Goal: Task Accomplishment & Management: Manage account settings

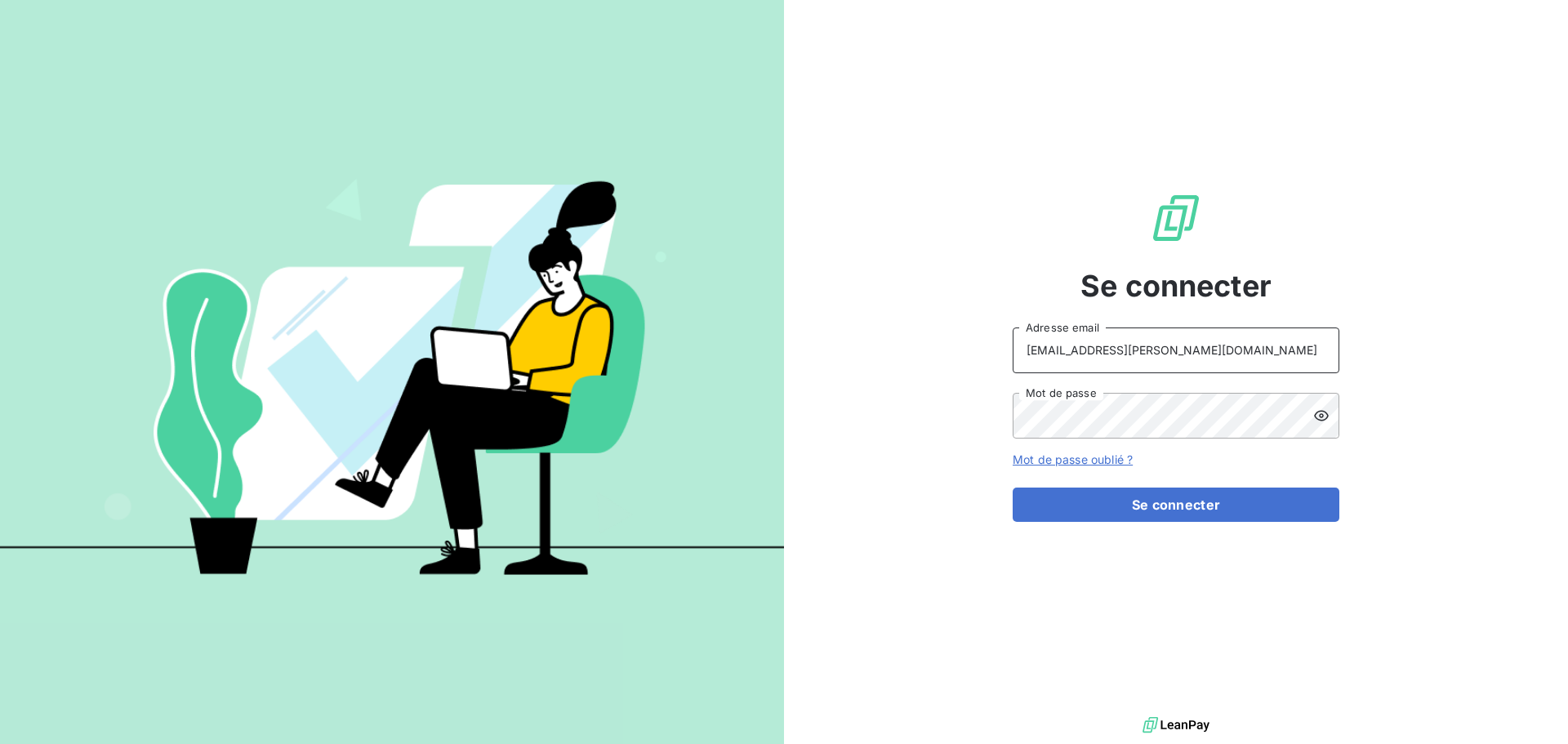
click at [1247, 360] on input "recouvrement@serpe.fr" at bounding box center [1175, 350] width 327 height 46
type input "[EMAIL_ADDRESS][DOMAIN_NAME]"
click at [1054, 499] on button "Se connecter" at bounding box center [1175, 504] width 327 height 34
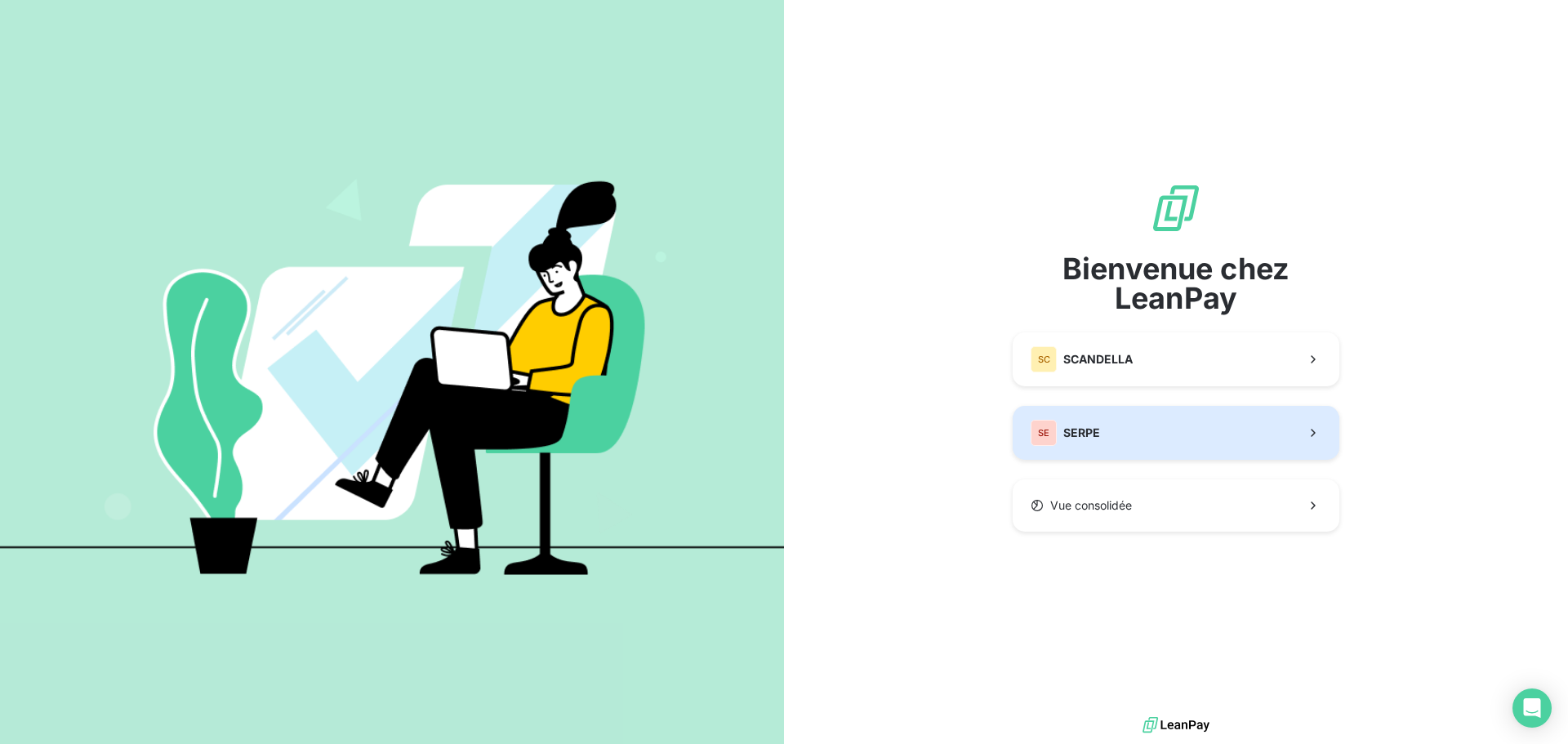
click at [1192, 416] on button "SE SERPE" at bounding box center [1175, 433] width 327 height 54
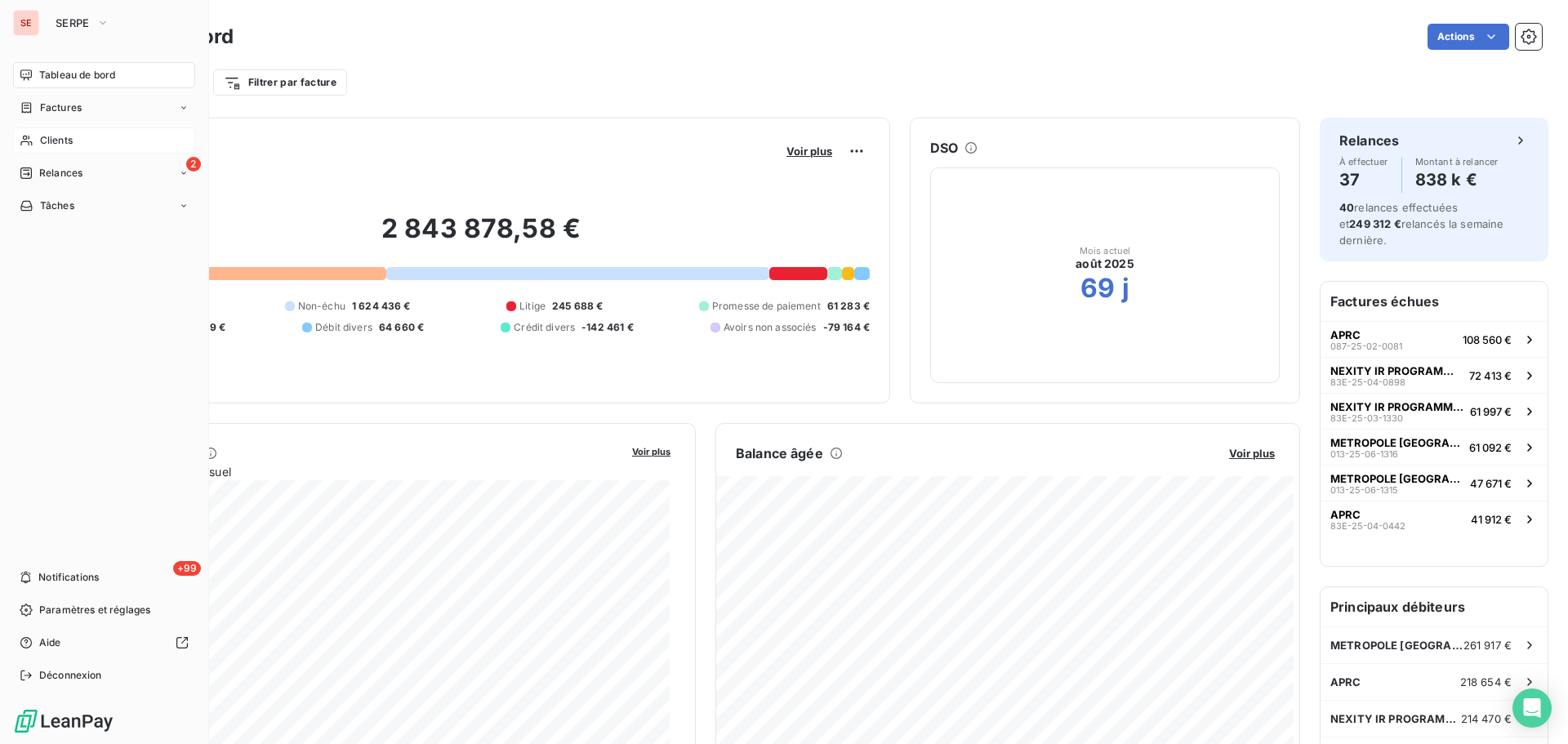
click at [71, 140] on span "Clients" at bounding box center [56, 140] width 33 height 15
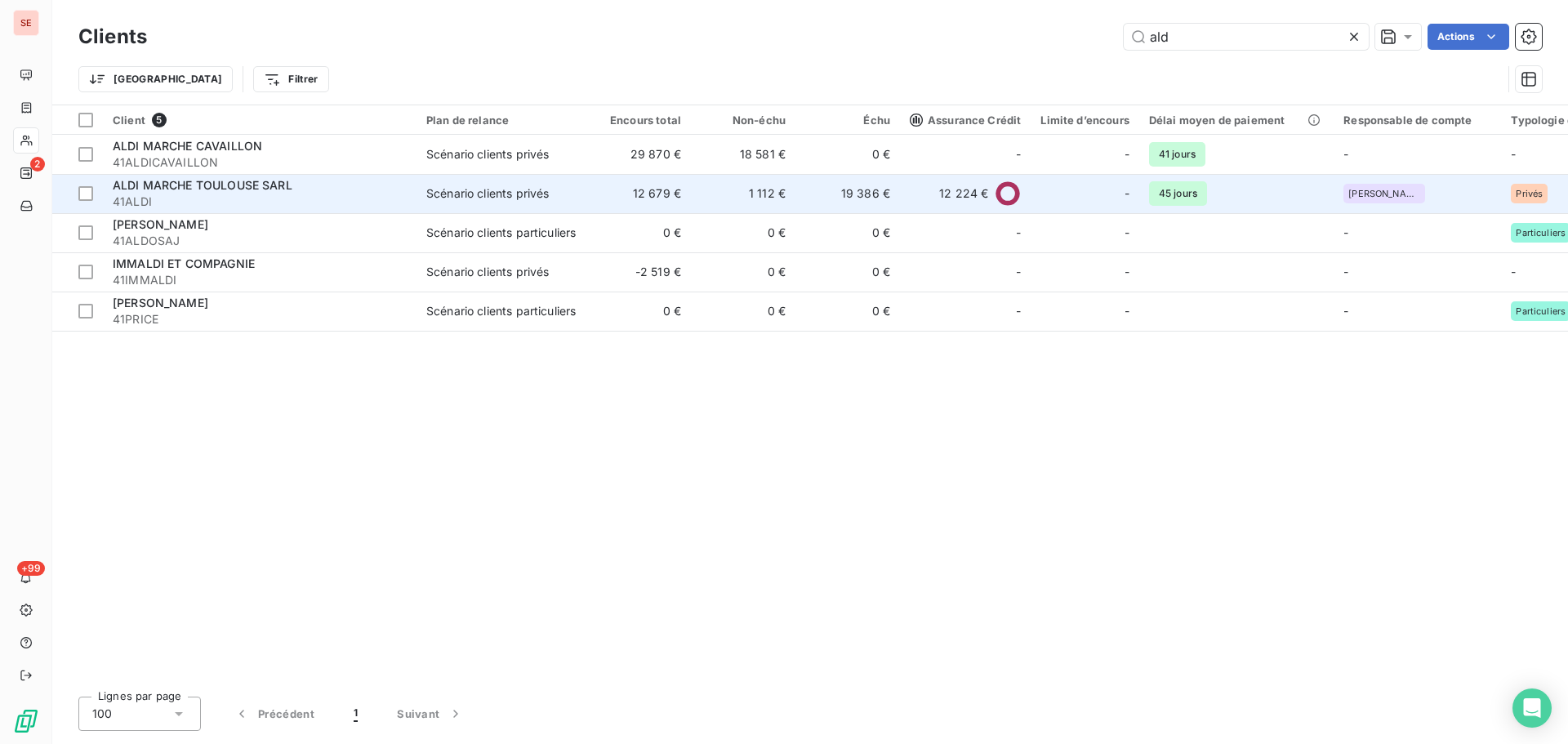
type input "ald"
click at [258, 198] on span "41ALDI" at bounding box center [259, 202] width 294 height 16
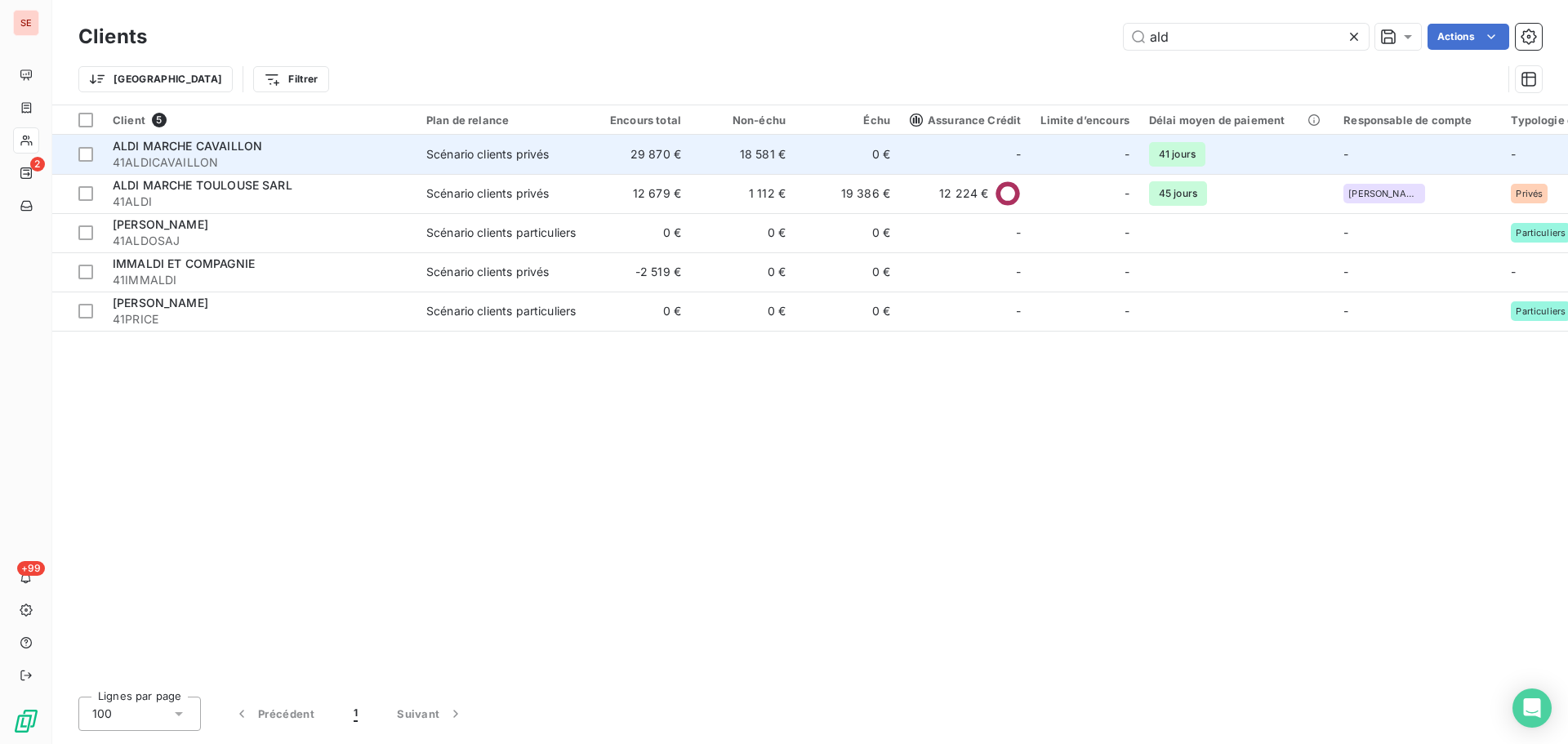
click at [192, 143] on span "ALDI MARCHE CAVAILLON" at bounding box center [187, 146] width 149 height 14
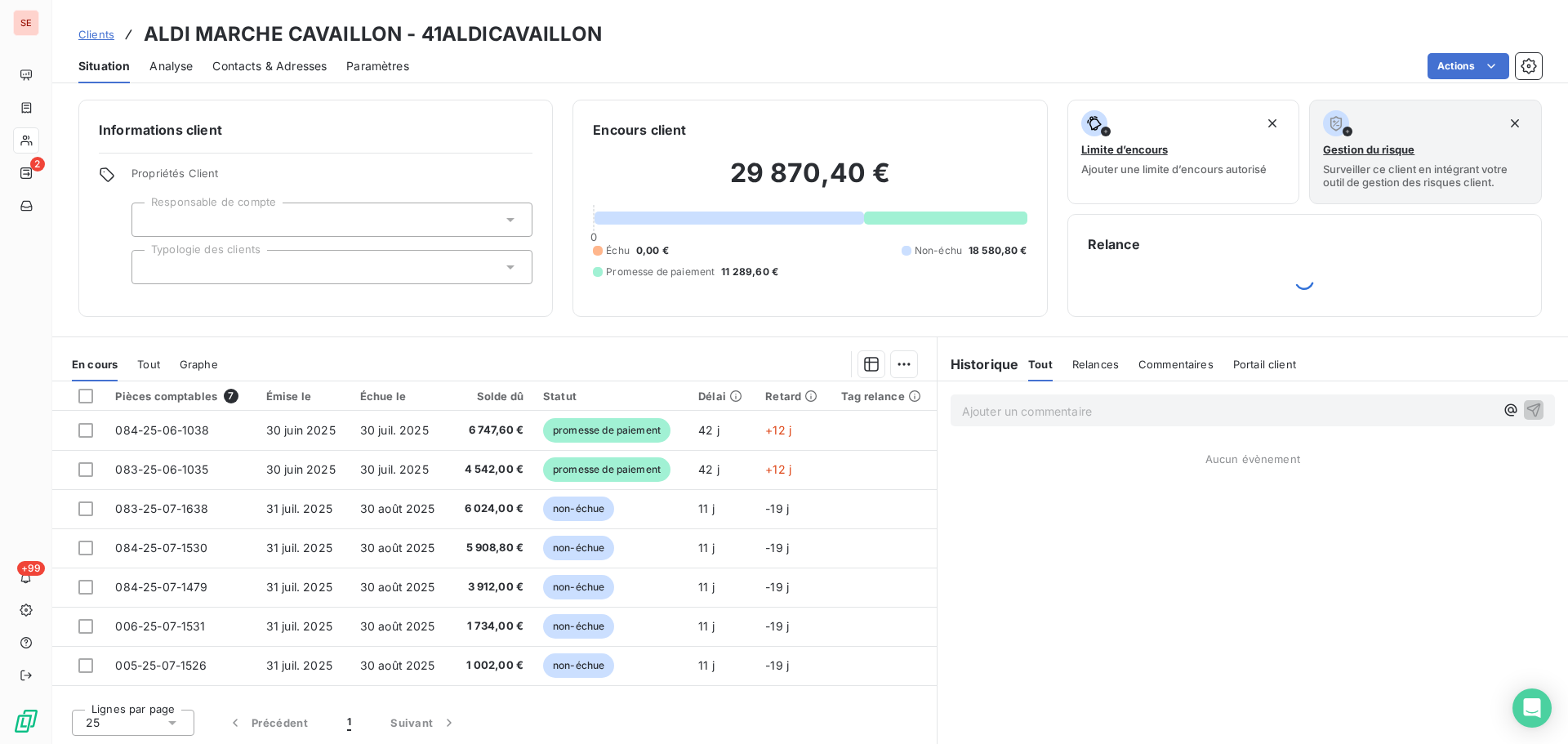
scroll to position [1, 0]
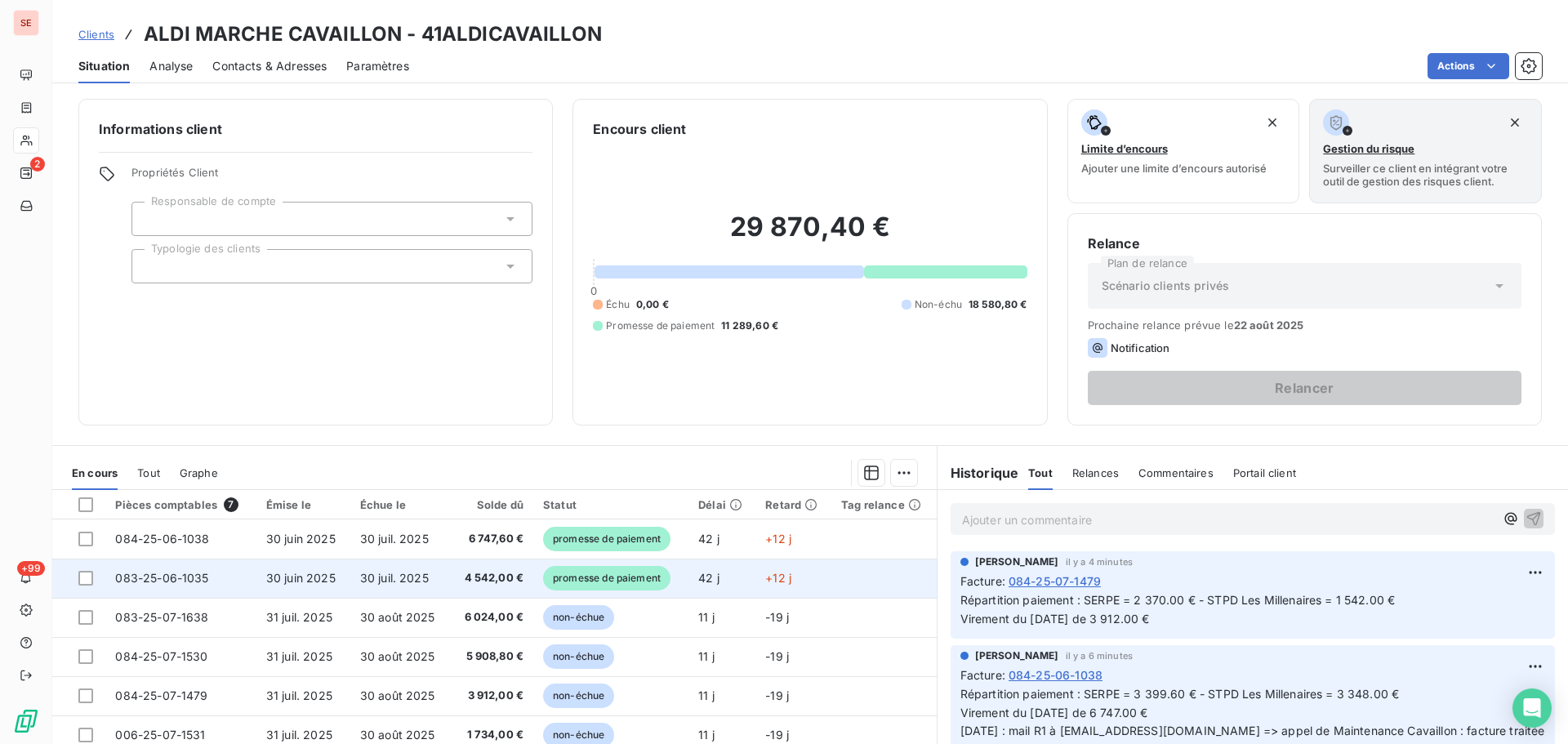
click at [424, 582] on span "30 juil. 2025" at bounding box center [394, 578] width 69 height 14
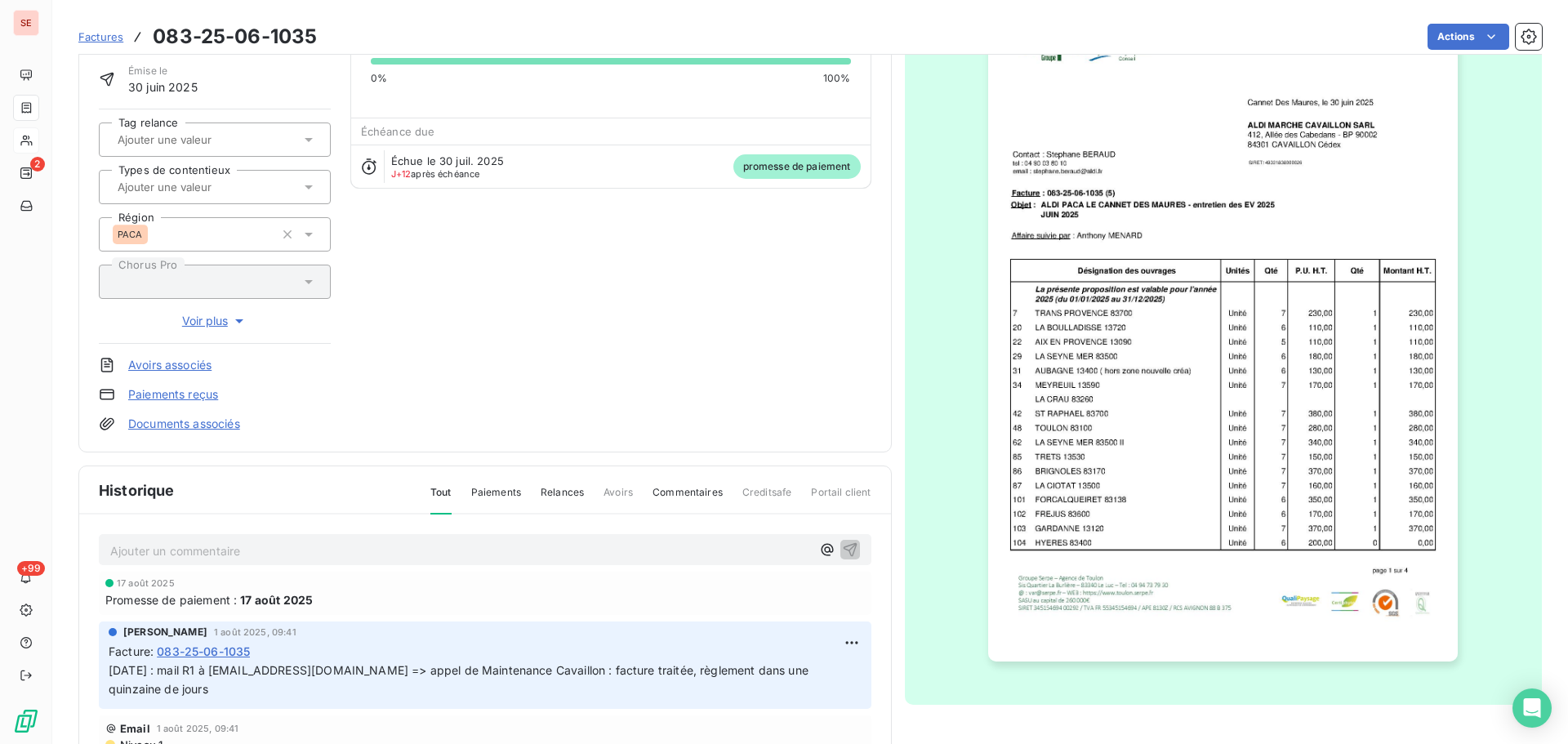
scroll to position [239, 0]
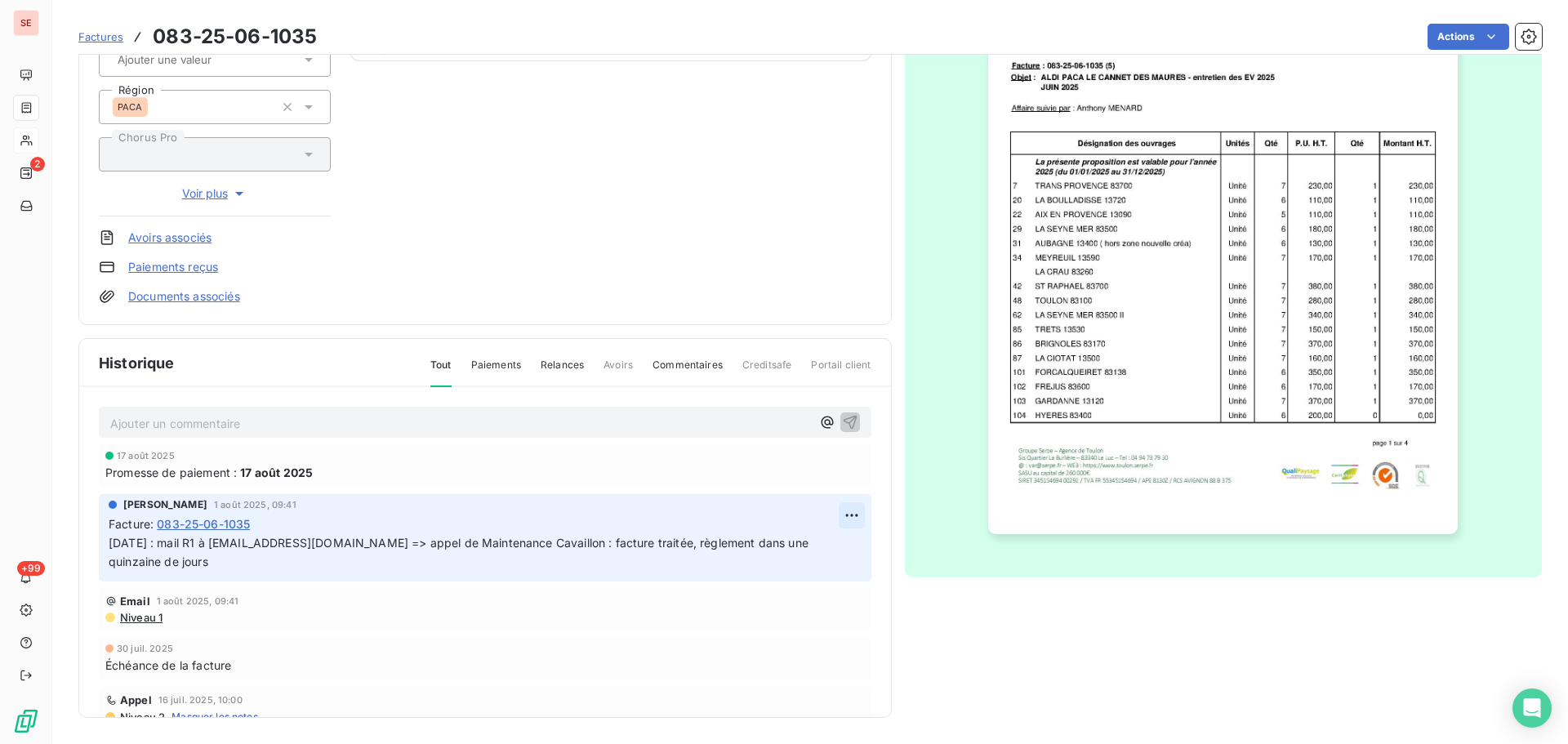
click at [832, 514] on html "SE 2 +99 Factures 083-25-06-1035 Actions ALDI MARCHE CAVAILLON 41ALDICAVAILLON …" at bounding box center [784, 372] width 1568 height 744
drag, startPoint x: 781, startPoint y: 552, endPoint x: 711, endPoint y: 545, distance: 70.3
click at [778, 550] on div "Editer" at bounding box center [793, 551] width 91 height 26
click at [106, 539] on div "AMELIA RAIMUNDO 1 août 2025, 09:41 Facture : 083-25-06-1035 01/08/25 : mail R1 …" at bounding box center [485, 537] width 773 height 87
click at [108, 544] on div "AMELIA RAIMUNDO 1 août 2025, 09:41 Facture : 083-25-06-1035 01/08/25 : mail R1 …" at bounding box center [485, 537] width 773 height 87
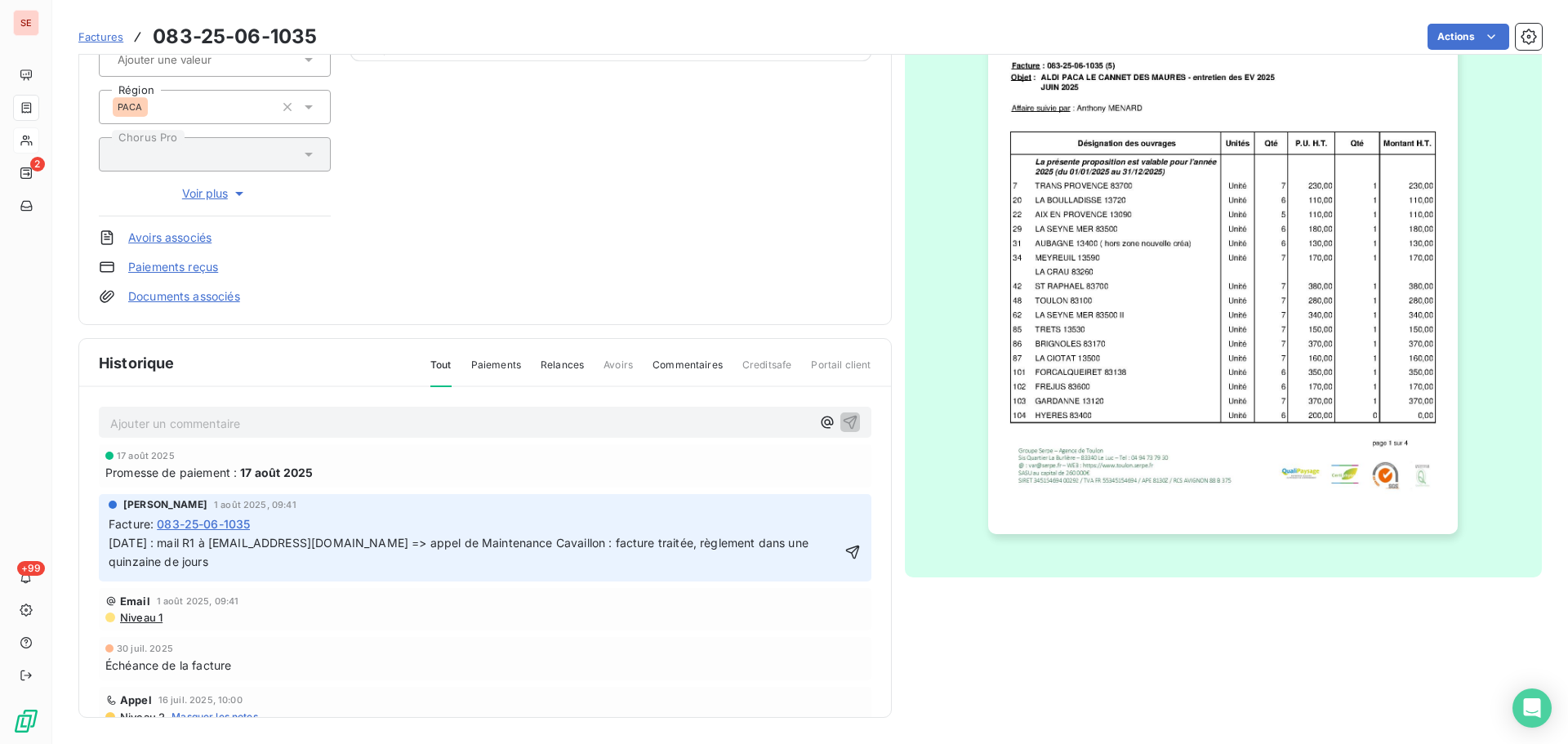
click at [112, 541] on span "01/08/25 : mail R1 à maintenance-cav@aldi.fr => appel de Maintenance Cavaillon …" at bounding box center [460, 552] width 703 height 33
click at [112, 540] on p "01/08/25 : mail R1 à maintenance-cav@aldi.fr => appel de Maintenance Cavaillon …" at bounding box center [474, 553] width 731 height 38
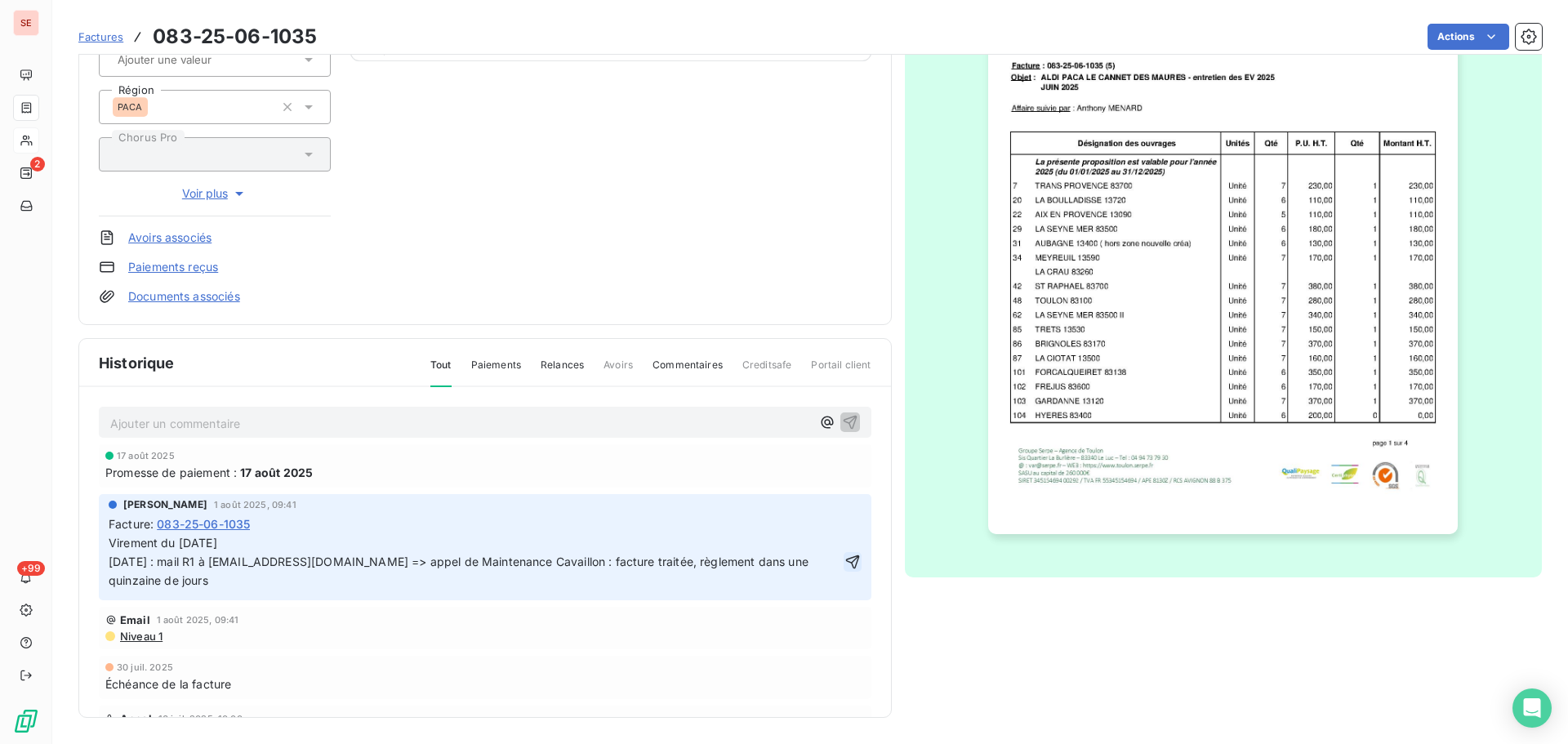
click at [845, 560] on icon "button" at bounding box center [852, 562] width 16 height 16
click at [716, 288] on div "ALDI MARCHE CAVAILLON 41ALDICAVAILLON Montant initial 4 542,00 € Émise le 30 ju…" at bounding box center [485, 76] width 773 height 458
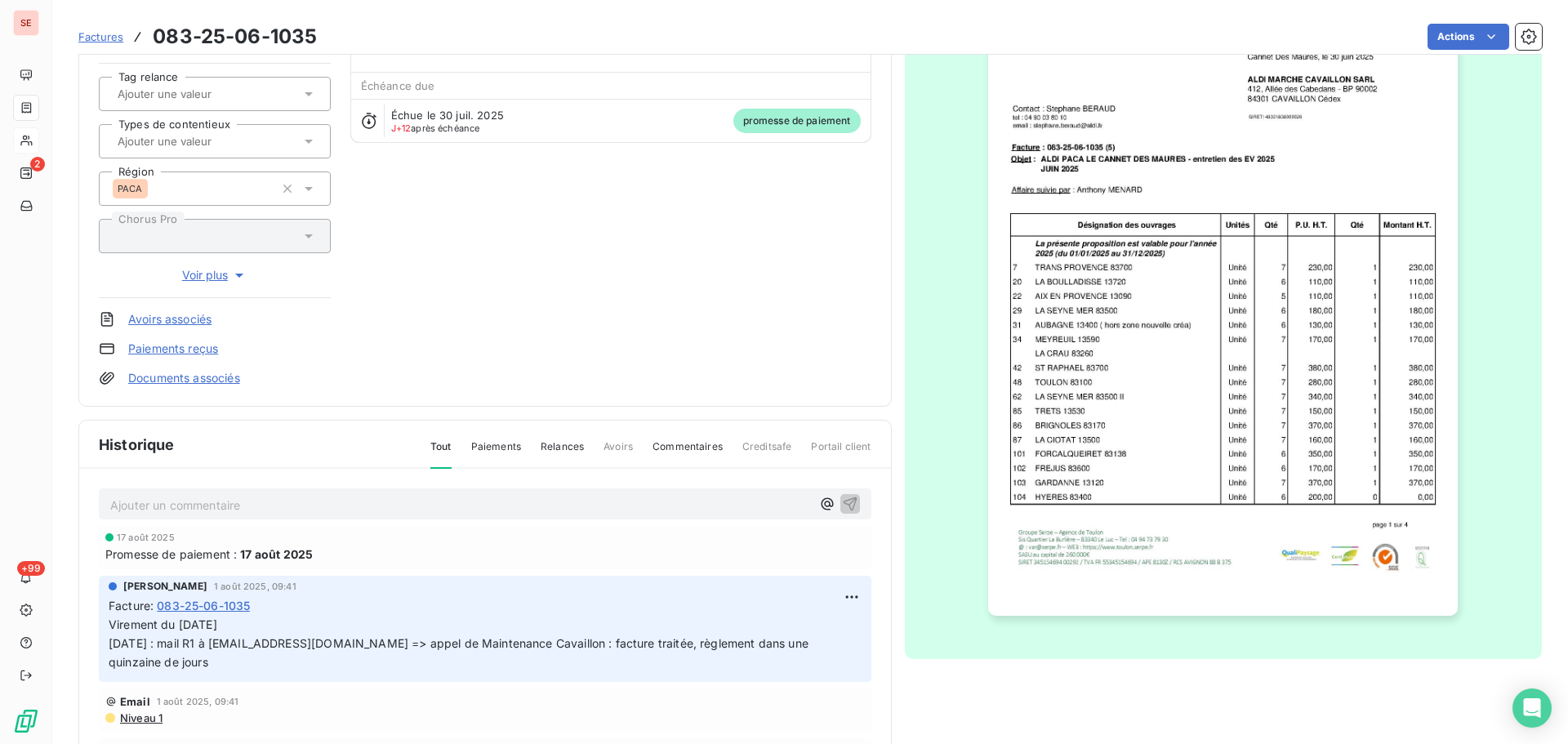
scroll to position [0, 0]
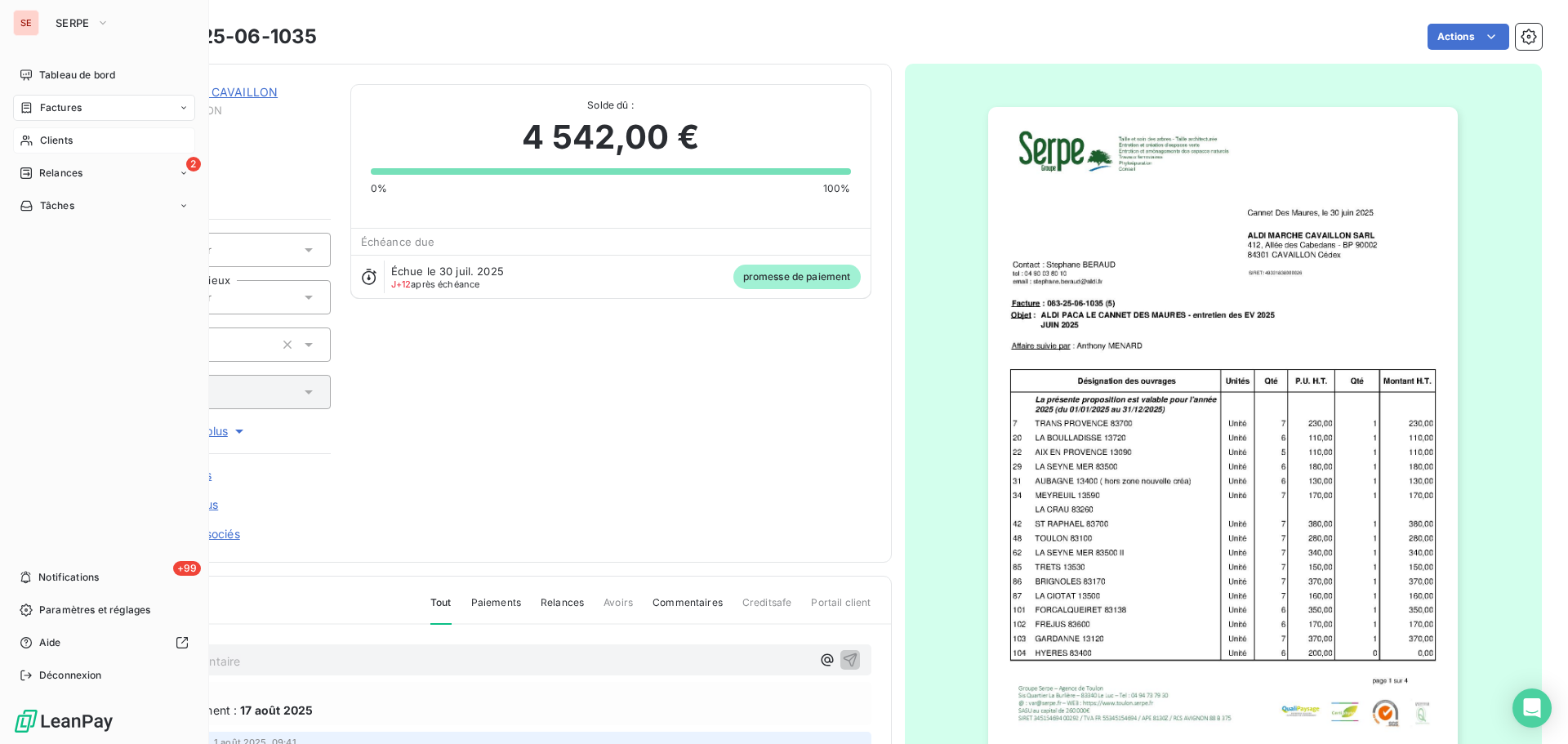
click at [96, 143] on div "Clients" at bounding box center [104, 140] width 182 height 26
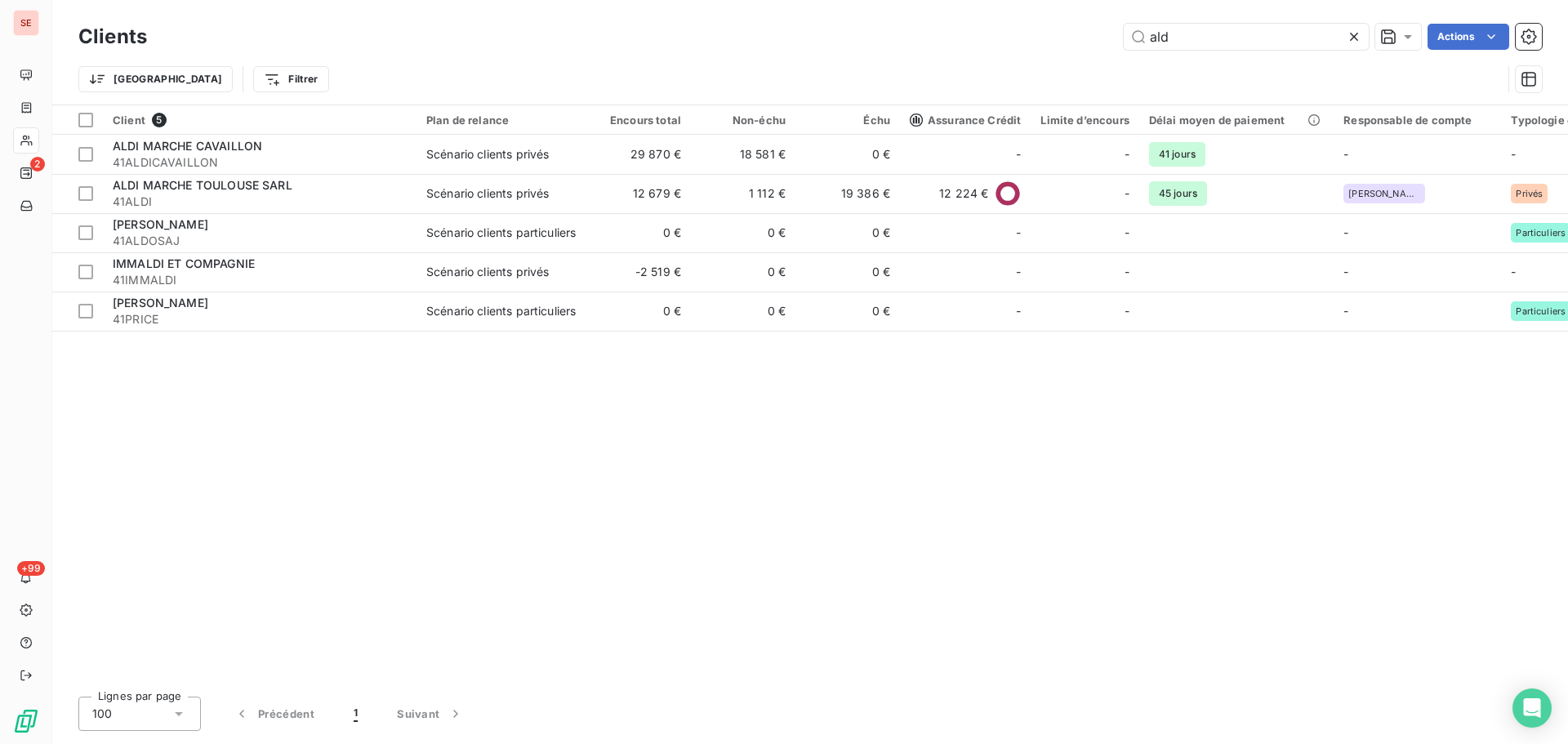
drag, startPoint x: 1205, startPoint y: 29, endPoint x: 1080, endPoint y: 25, distance: 125.1
click at [1080, 25] on div "ald Actions" at bounding box center [854, 36] width 1375 height 26
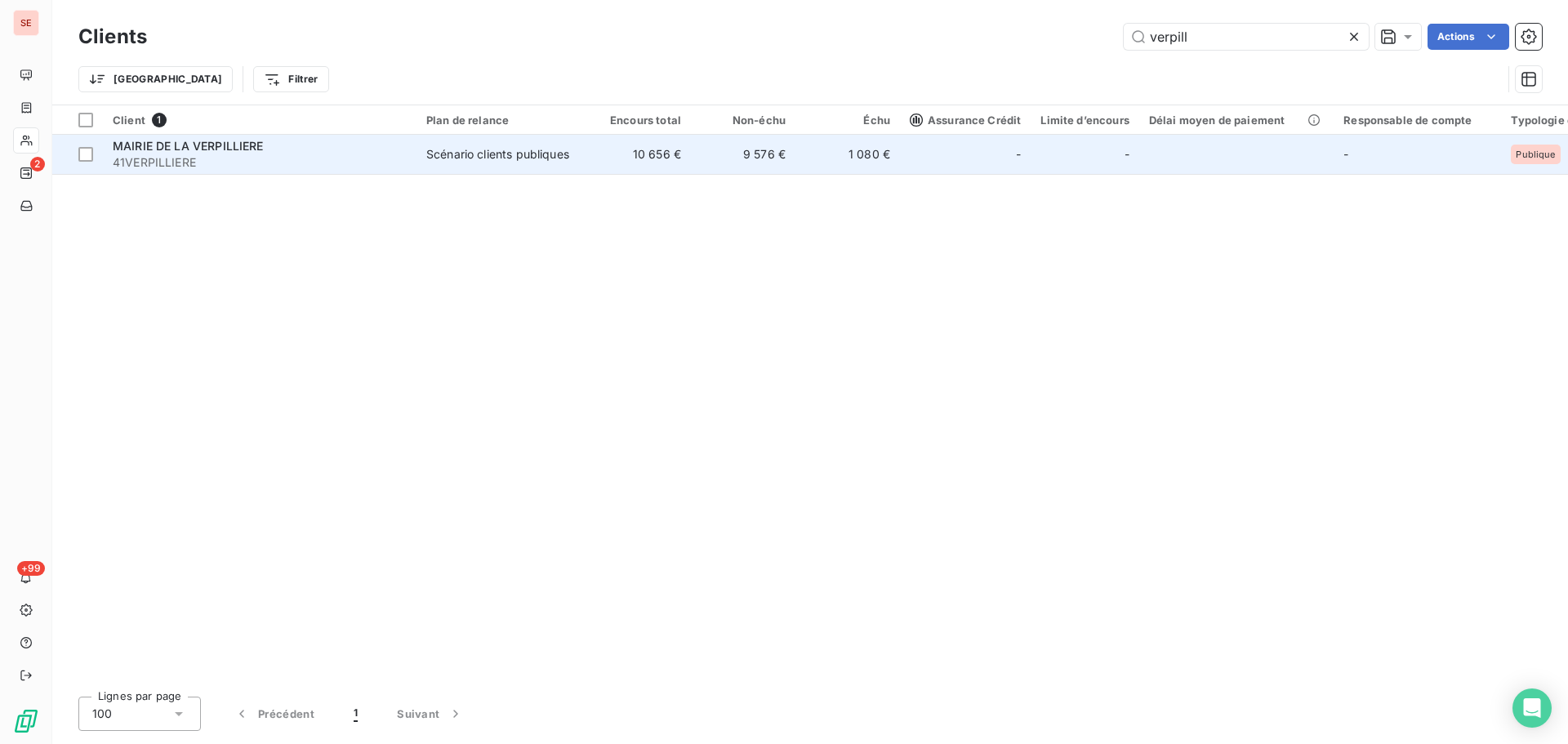
type input "verpill"
click at [301, 152] on div "MAIRIE DE LA VERPILLIERE 41VERPILLIERE" at bounding box center [259, 154] width 294 height 33
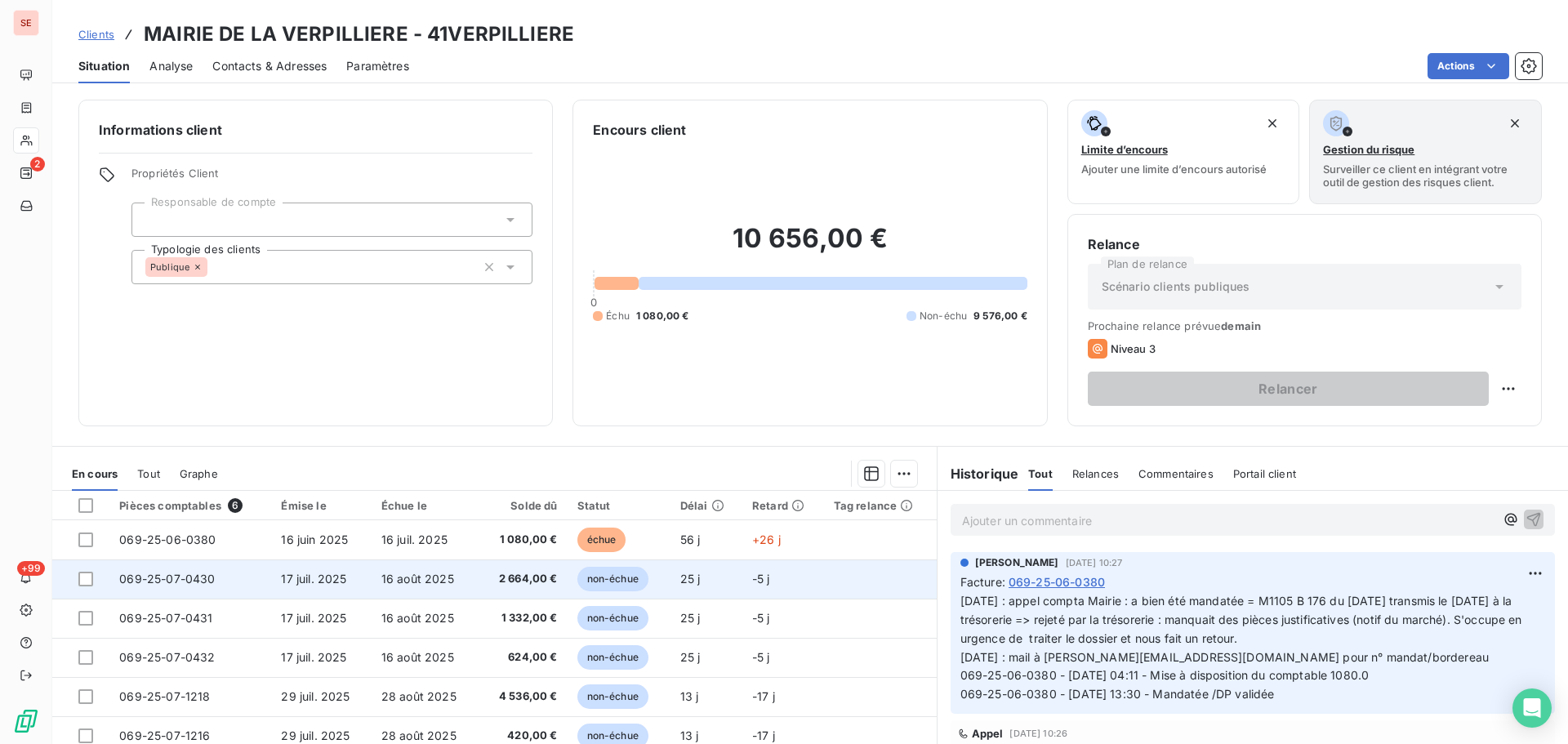
click at [457, 588] on td "16 août 2025" at bounding box center [425, 579] width 107 height 39
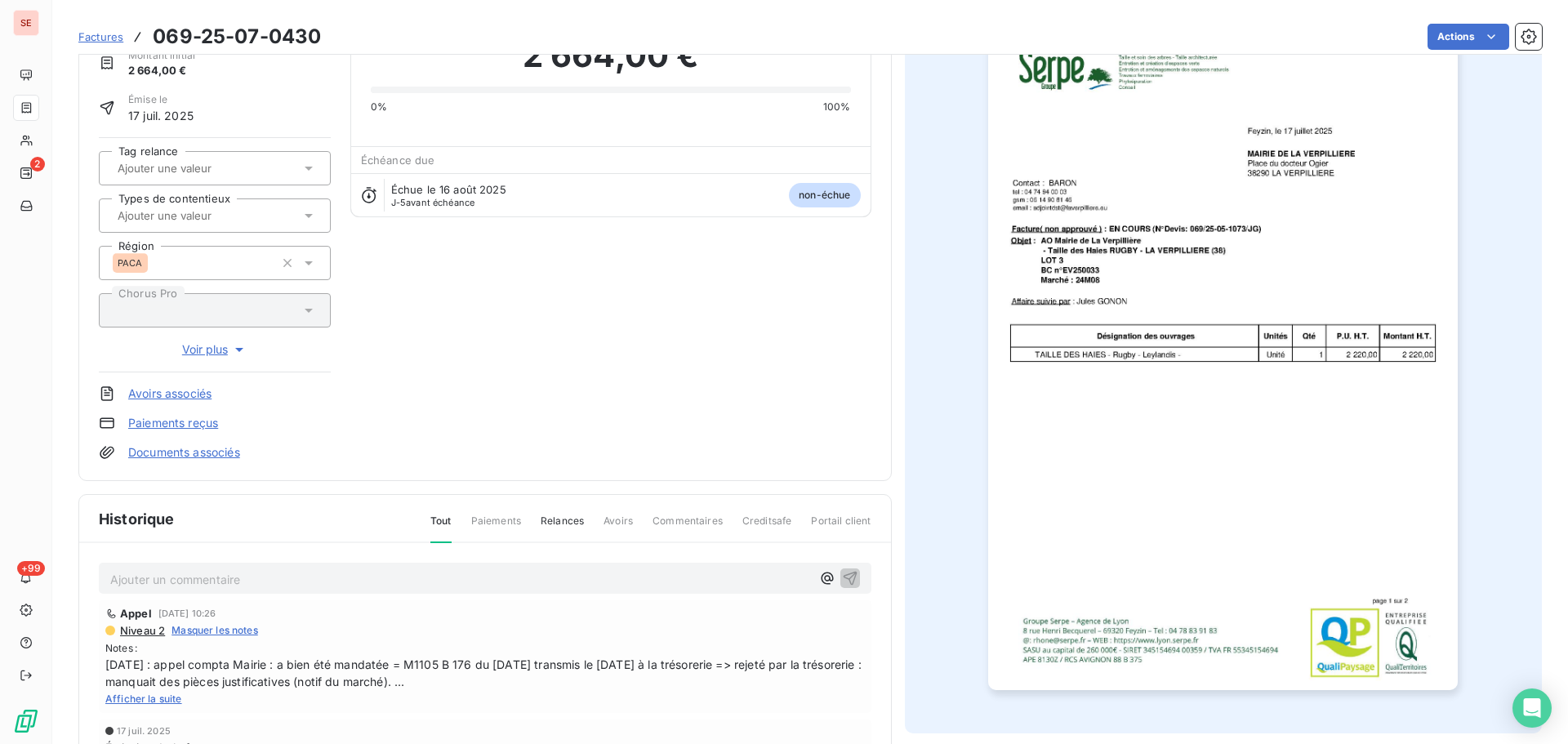
scroll to position [83, 0]
click at [446, 590] on div "Ajouter un commentaire ﻿" at bounding box center [485, 577] width 773 height 32
click at [1443, 46] on html "SE 2 +99 Factures 069-25-07-0430 Actions MAIRIE DE LA VERPILLIERE 41VERPILLIERE…" at bounding box center [784, 372] width 1568 height 744
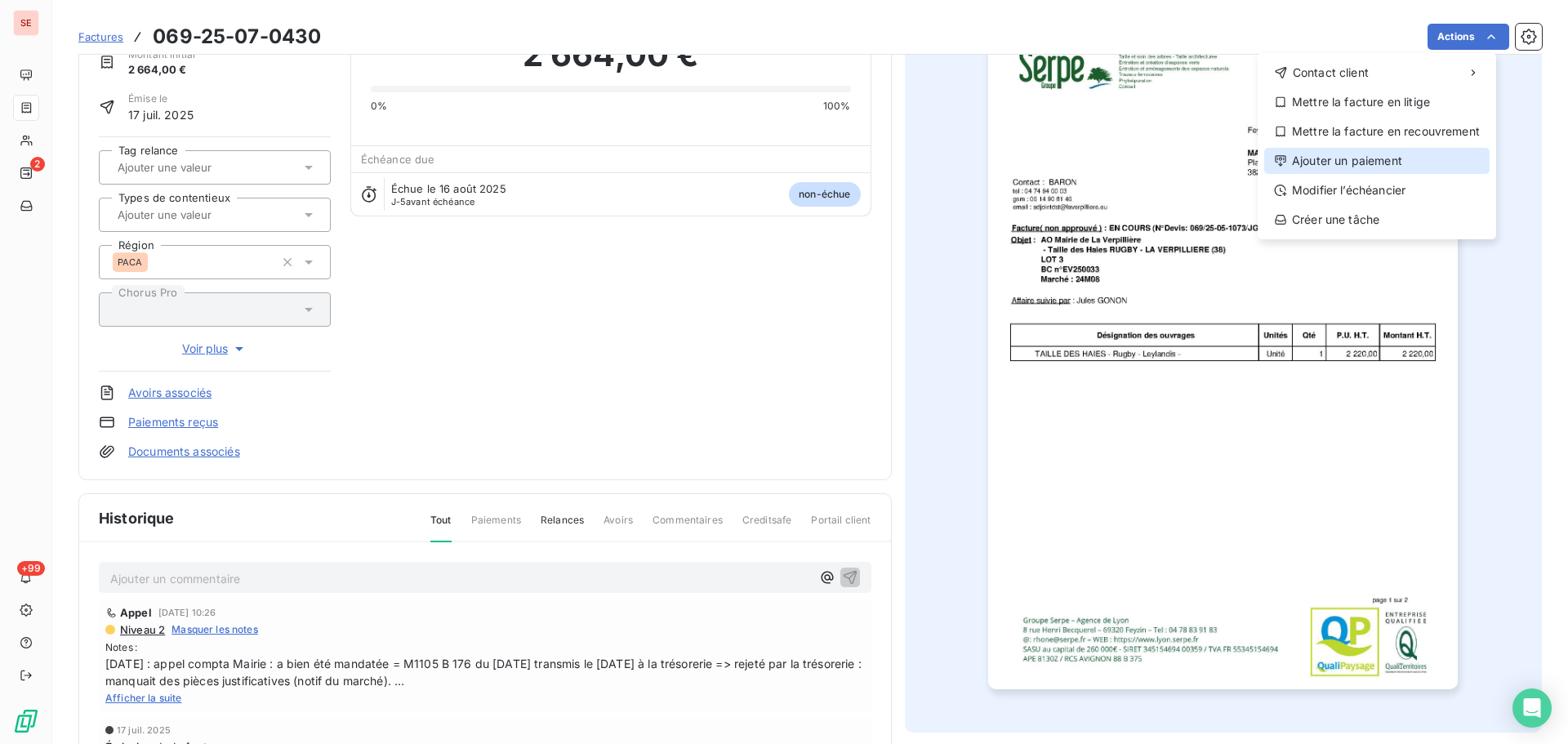
click at [1372, 162] on div "Ajouter un paiement" at bounding box center [1376, 160] width 225 height 26
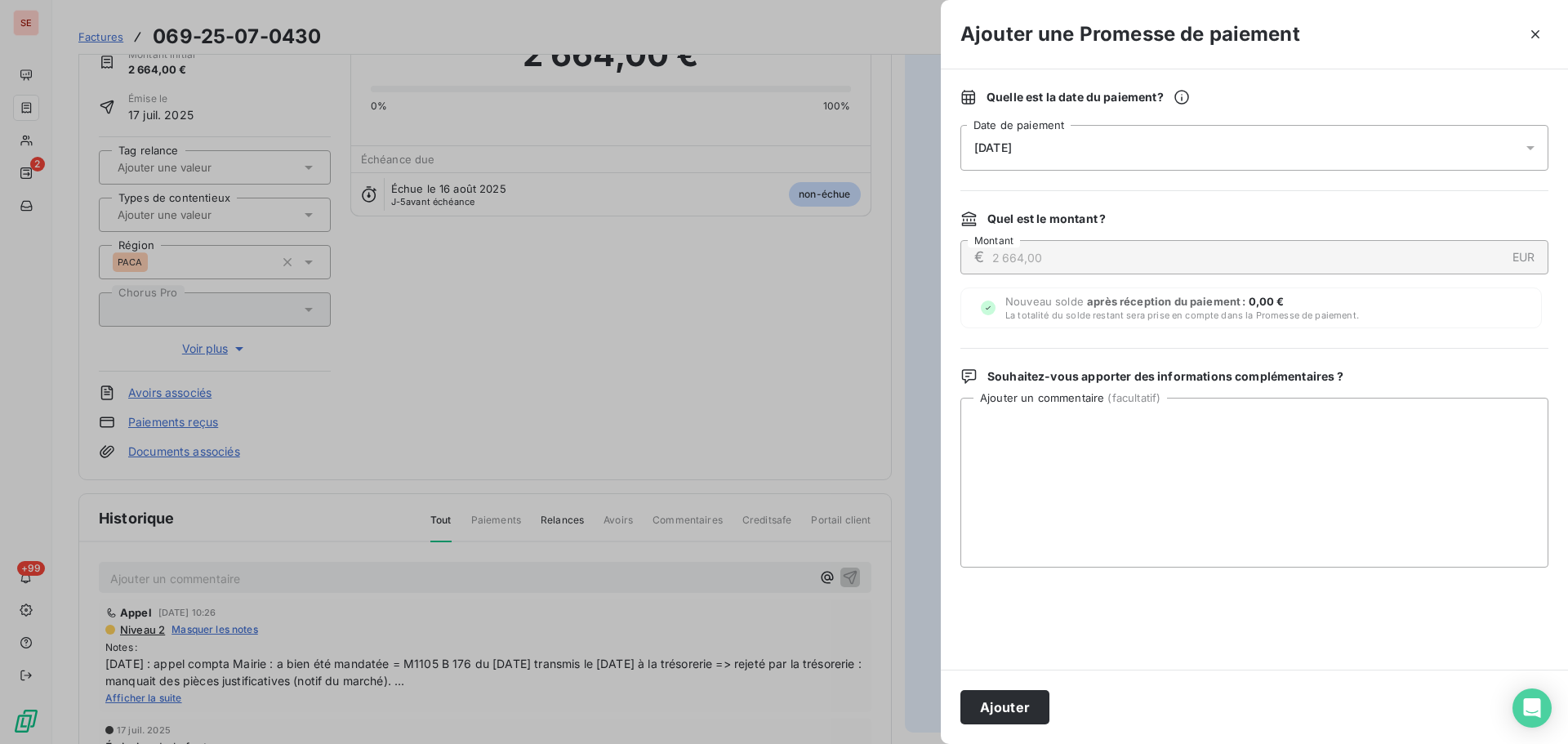
click at [1103, 148] on div "[DATE]" at bounding box center [1254, 147] width 588 height 46
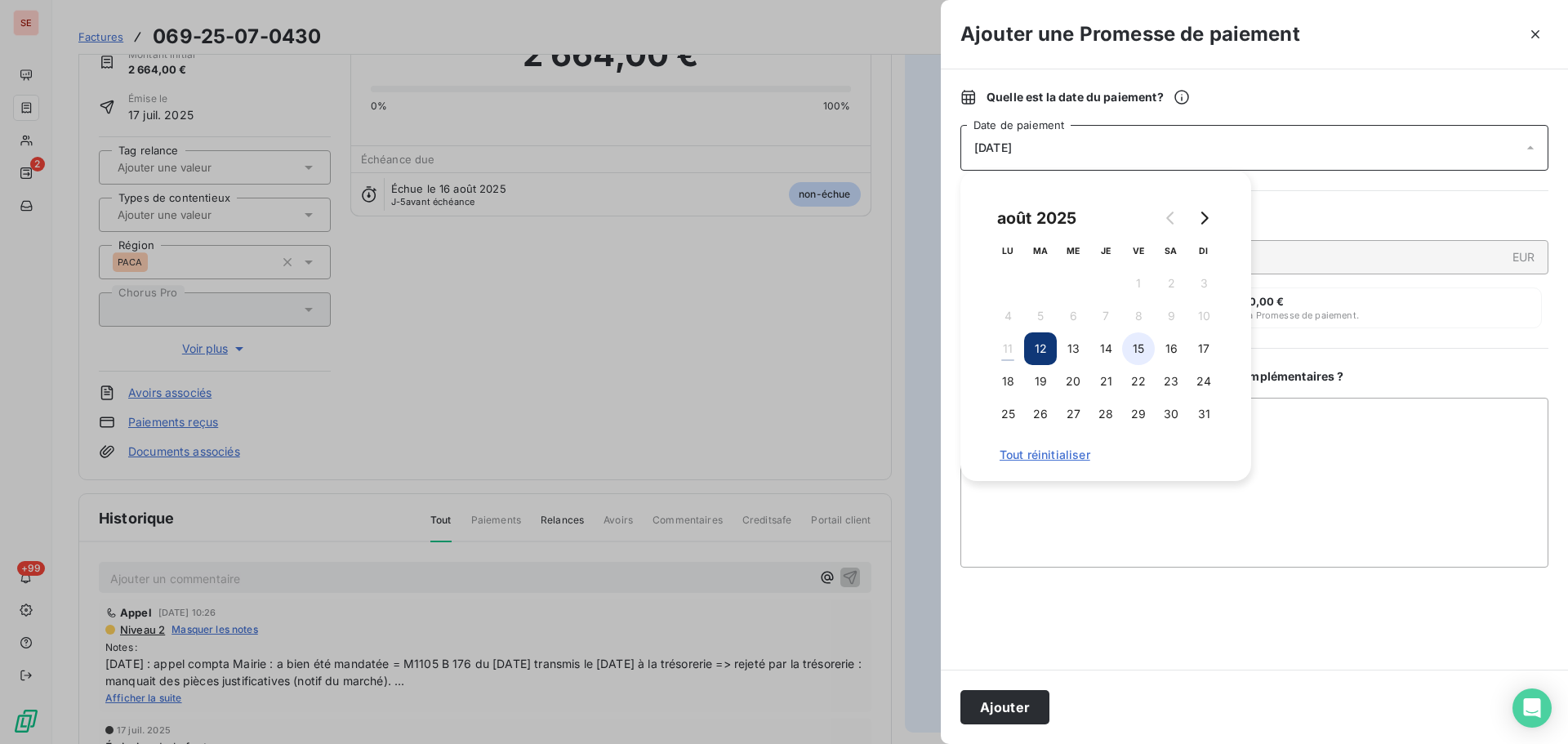
click at [1143, 340] on button "15" at bounding box center [1138, 349] width 33 height 33
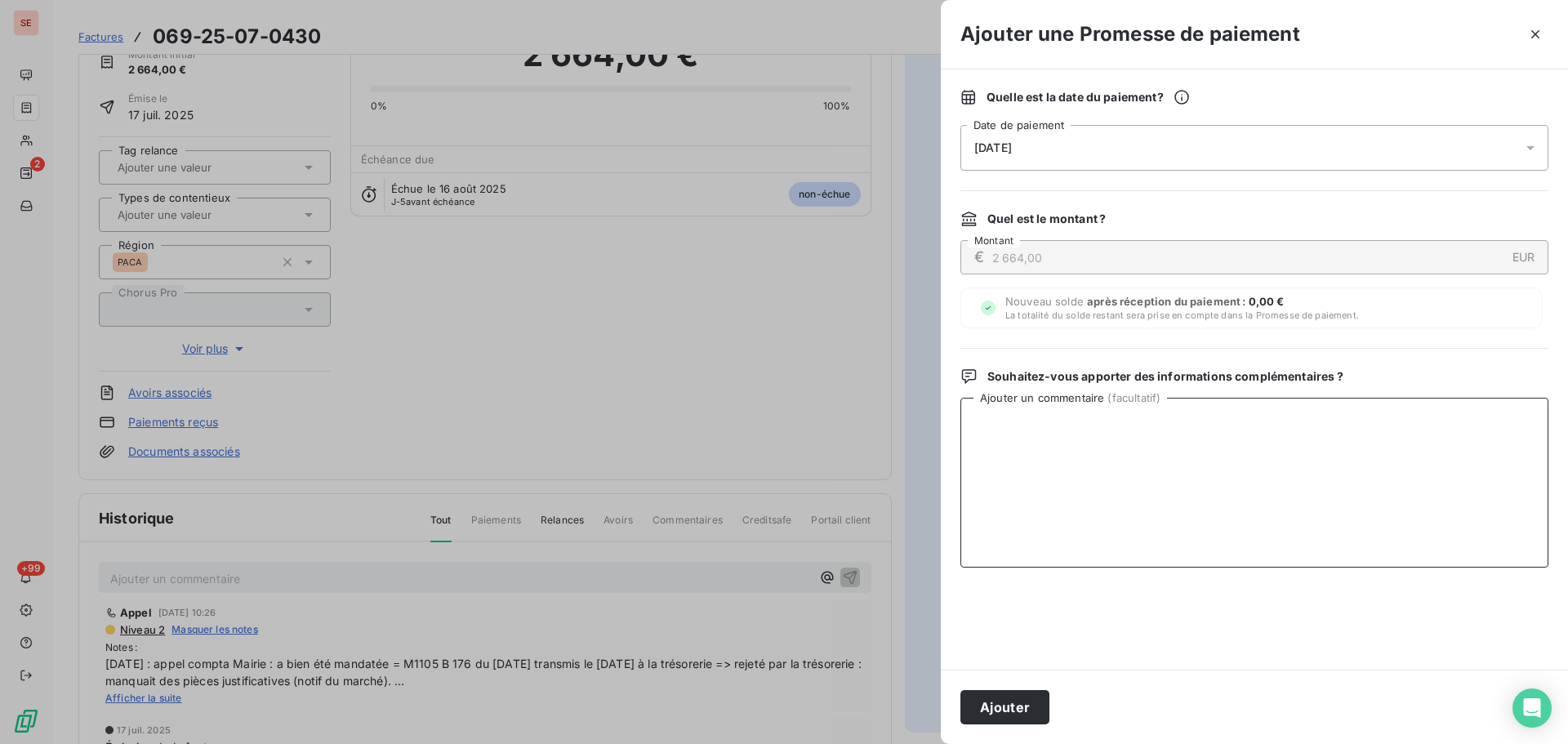
click at [1351, 443] on textarea "Ajouter un commentaire ( facultatif )" at bounding box center [1254, 482] width 588 height 170
type textarea "Virement du 11/08/25"
click at [1016, 701] on button "Ajouter" at bounding box center [1005, 706] width 89 height 34
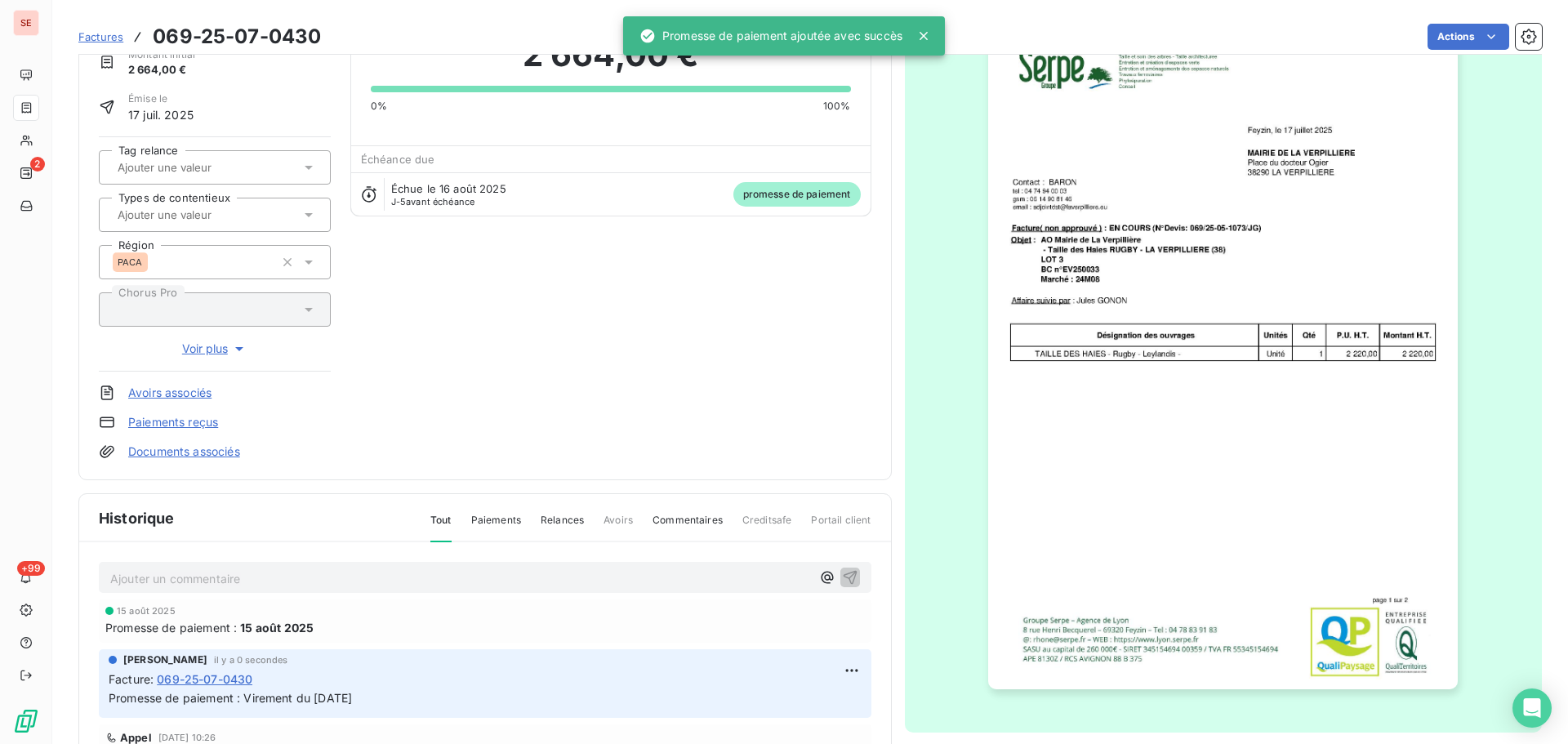
click at [398, 157] on span "Échéance due" at bounding box center [398, 158] width 75 height 13
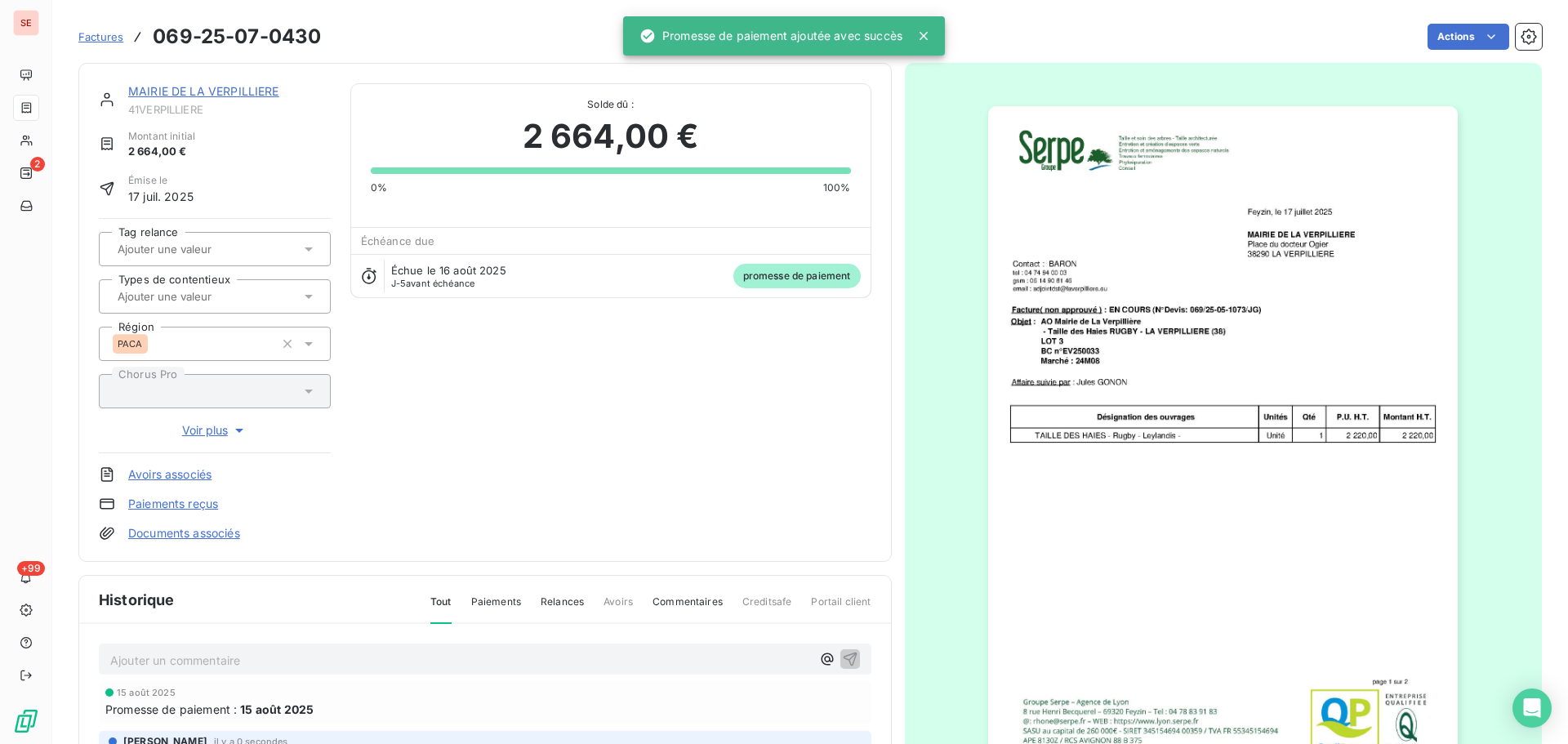
scroll to position [0, 0]
click at [177, 88] on link "MAIRIE DE LA VERPILLIERE" at bounding box center [204, 92] width 151 height 14
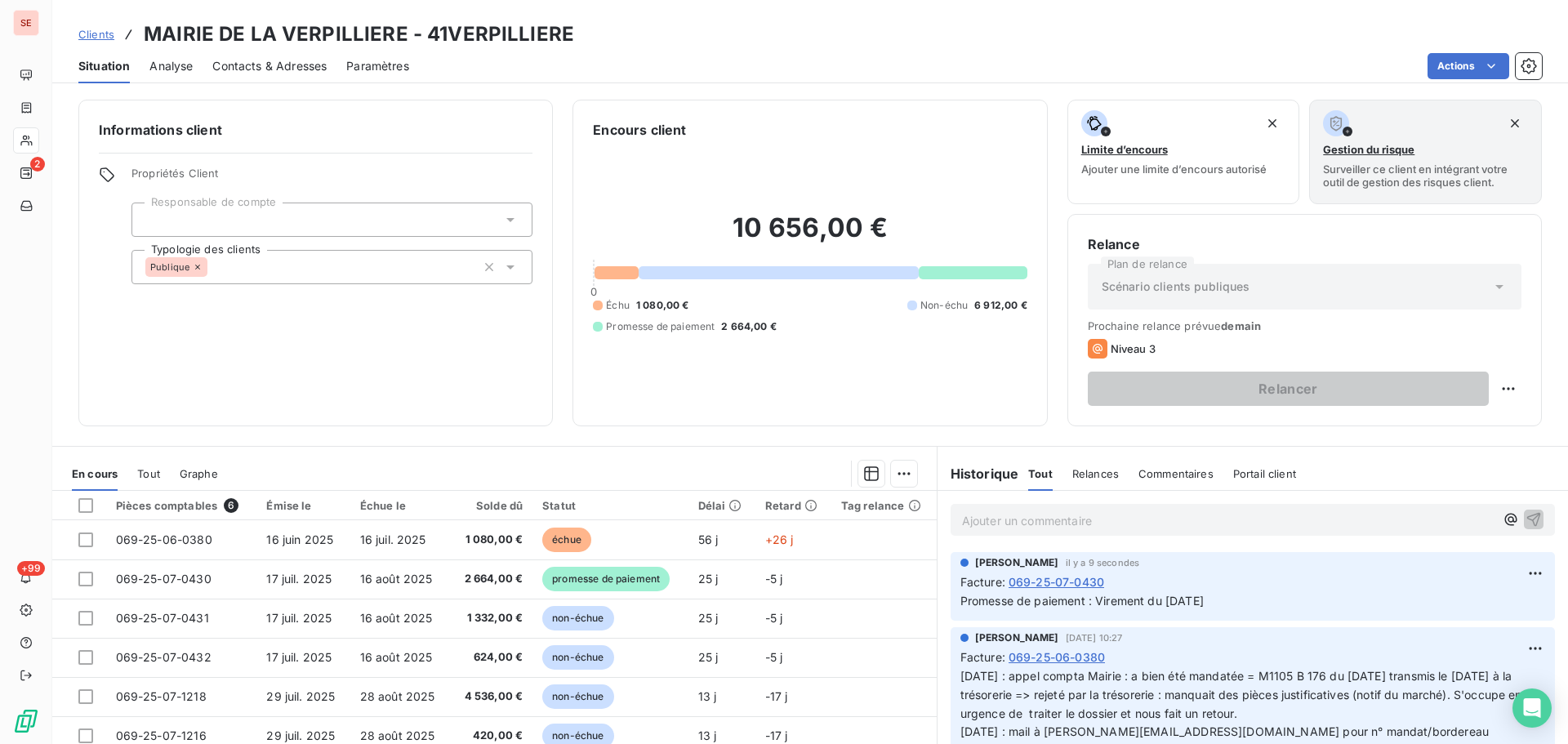
click at [261, 65] on span "Contacts & Adresses" at bounding box center [270, 66] width 114 height 16
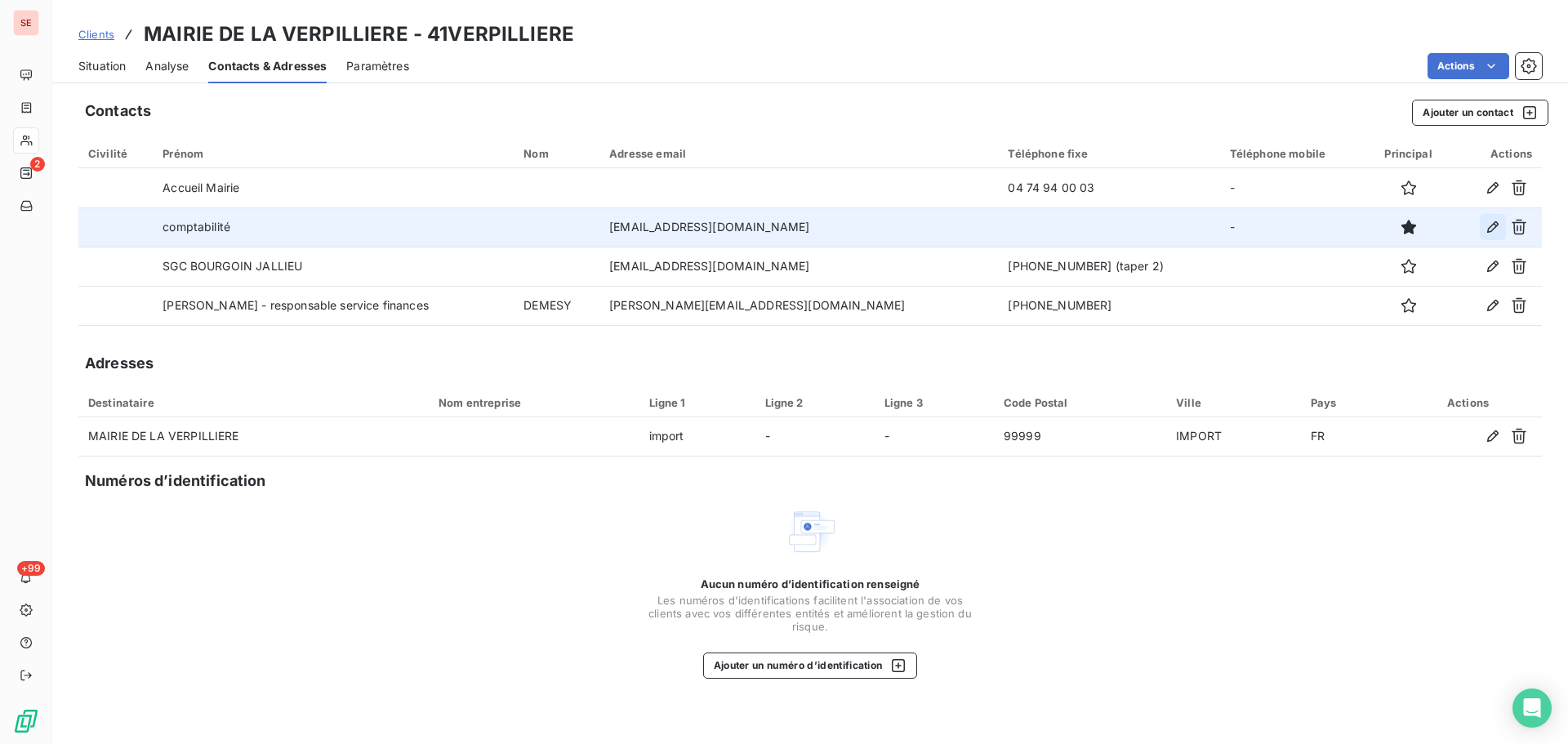
click at [1490, 230] on icon "button" at bounding box center [1492, 227] width 16 height 16
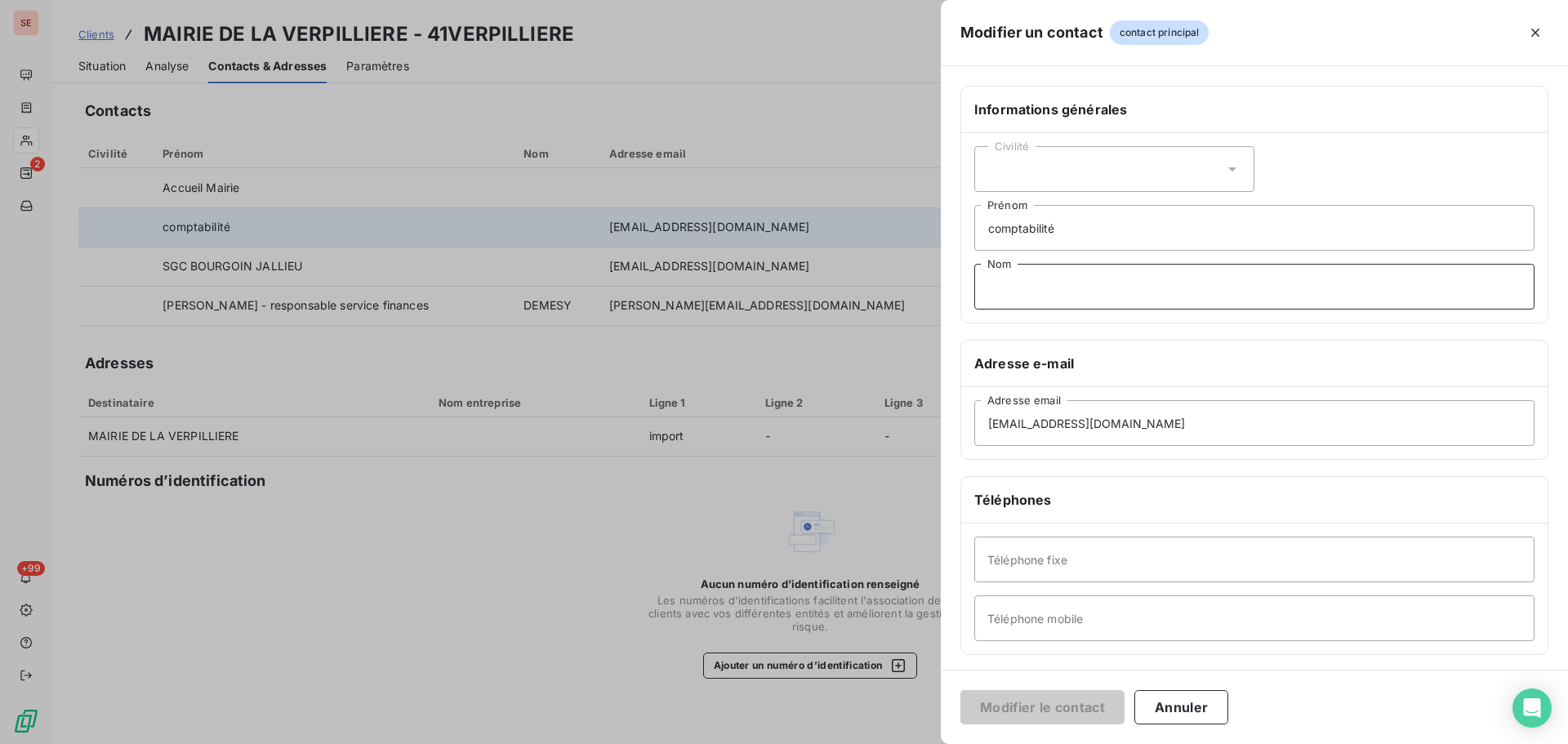
click at [1112, 293] on input "Nom" at bounding box center [1254, 286] width 560 height 46
click at [1227, 244] on input "comptabilité" at bounding box center [1254, 227] width 560 height 46
click at [1337, 225] on input "comptabilité => trésorerie : SGC BOURGOUIN" at bounding box center [1254, 227] width 560 height 46
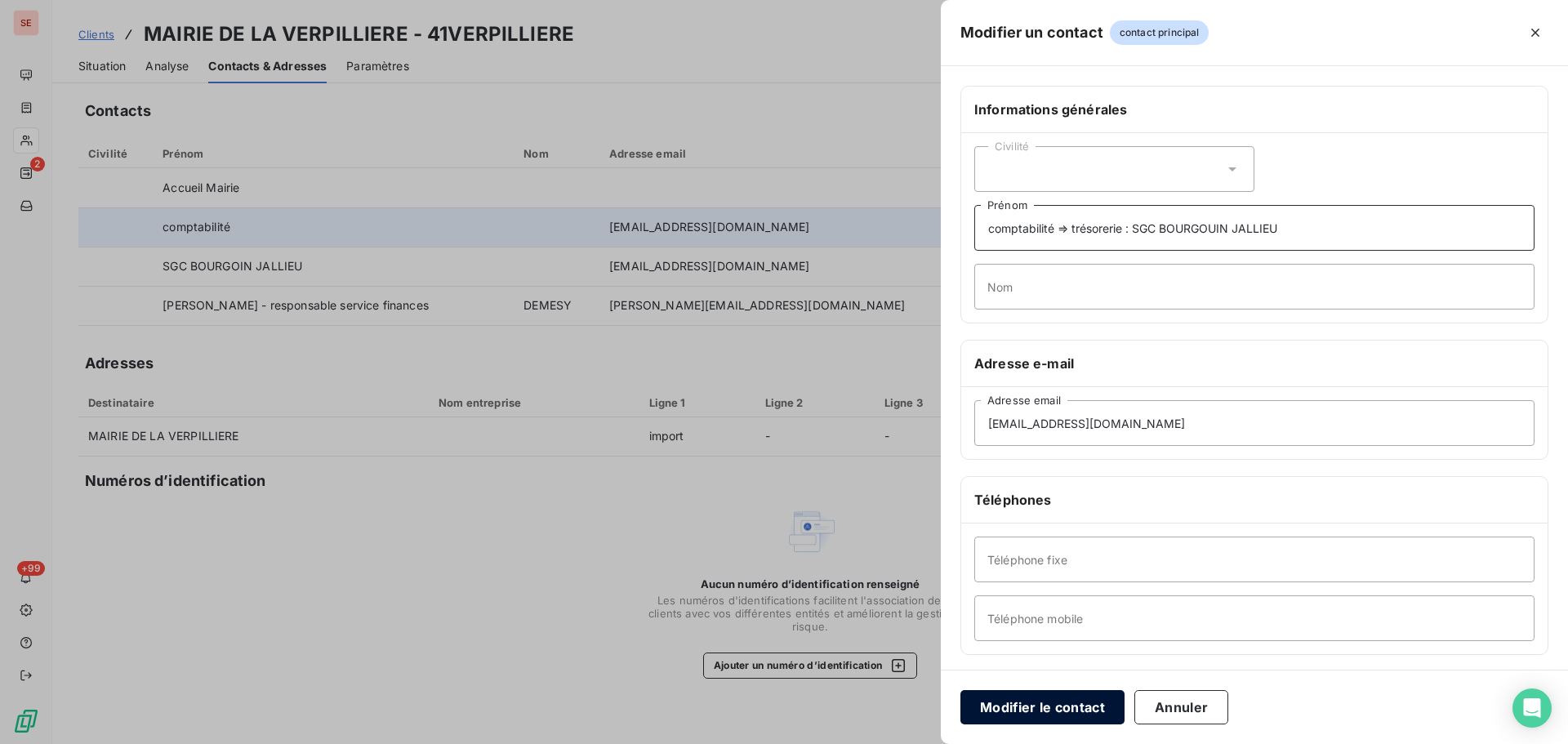
type input "comptabilité => trésorerie : SGC BOURGOUIN JALLIEU"
click at [1082, 712] on button "Modifier le contact" at bounding box center [1041, 706] width 164 height 34
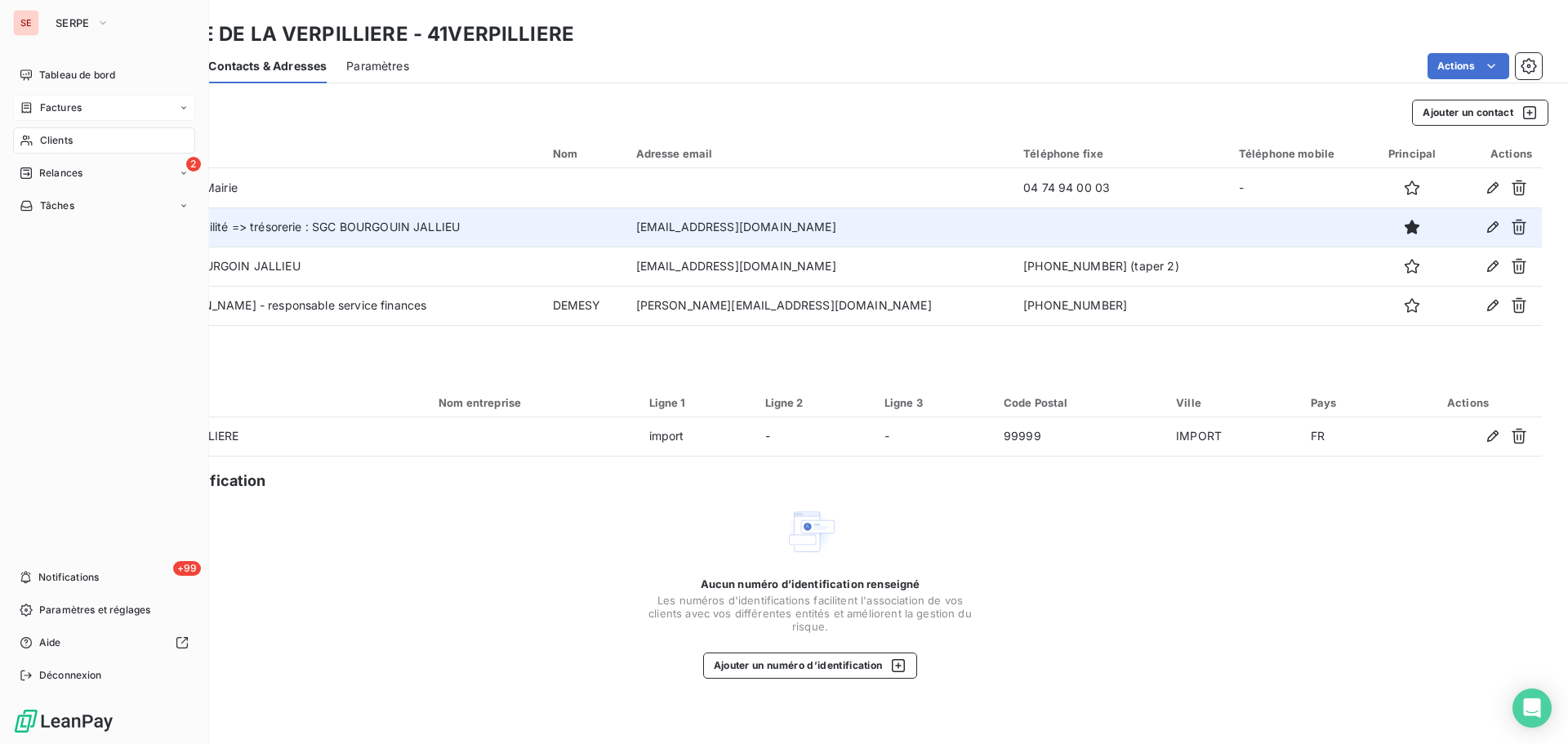
click at [55, 106] on span "Factures" at bounding box center [60, 108] width 42 height 15
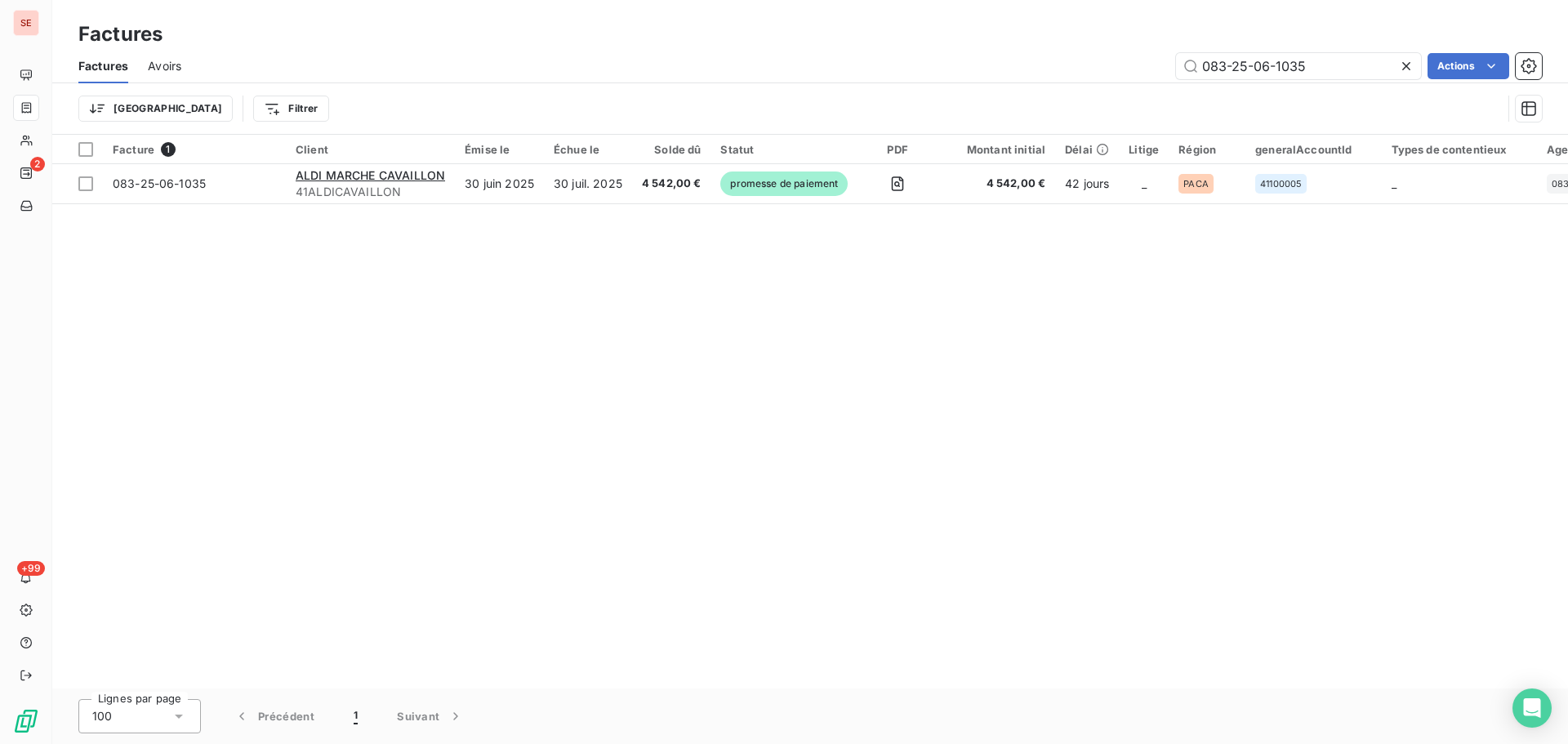
click at [1147, 51] on div "Factures Avoirs 083-25-06-1035 Actions" at bounding box center [810, 66] width 1516 height 34
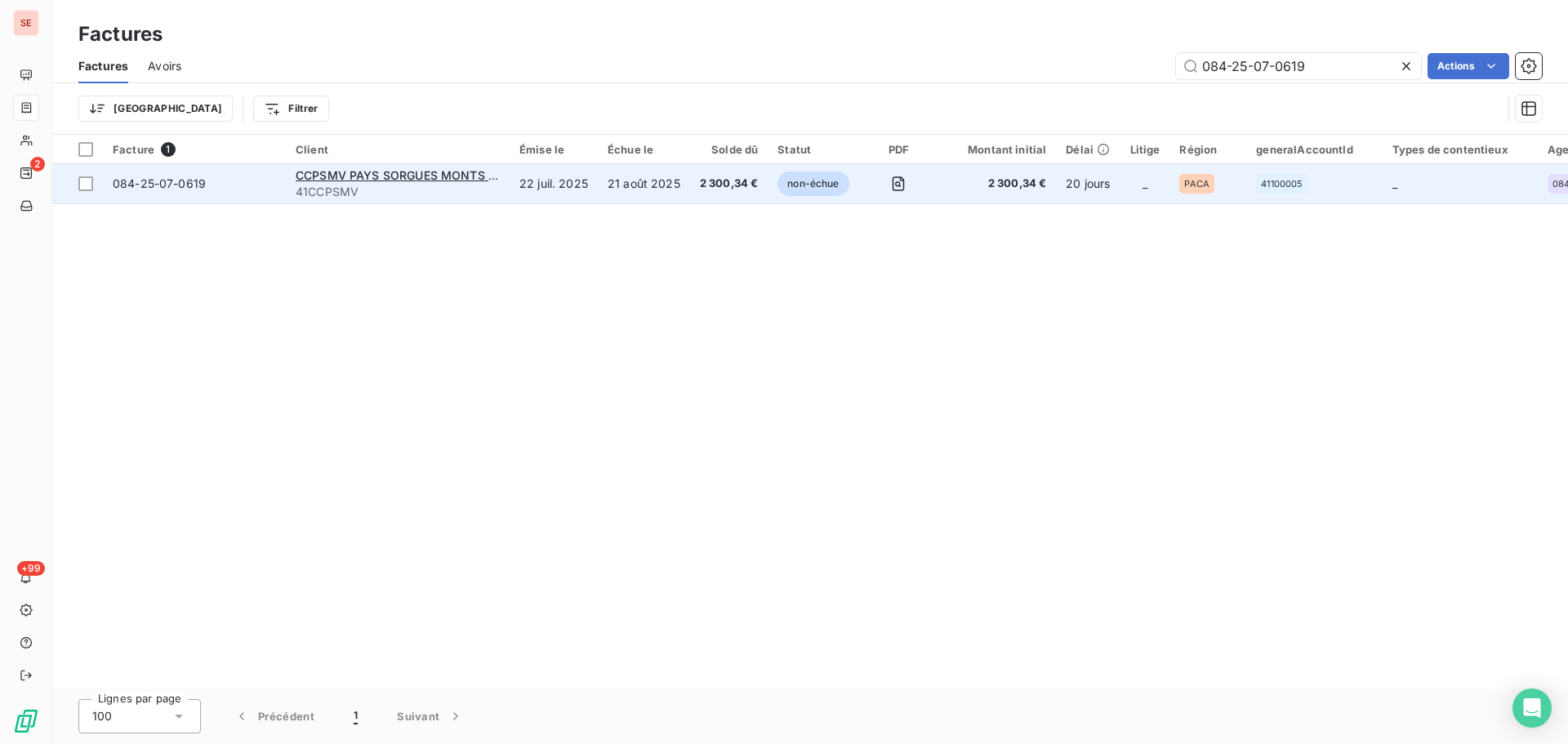
type input "084-25-07-0619"
click at [189, 181] on span "084-25-07-0619" at bounding box center [159, 183] width 93 height 14
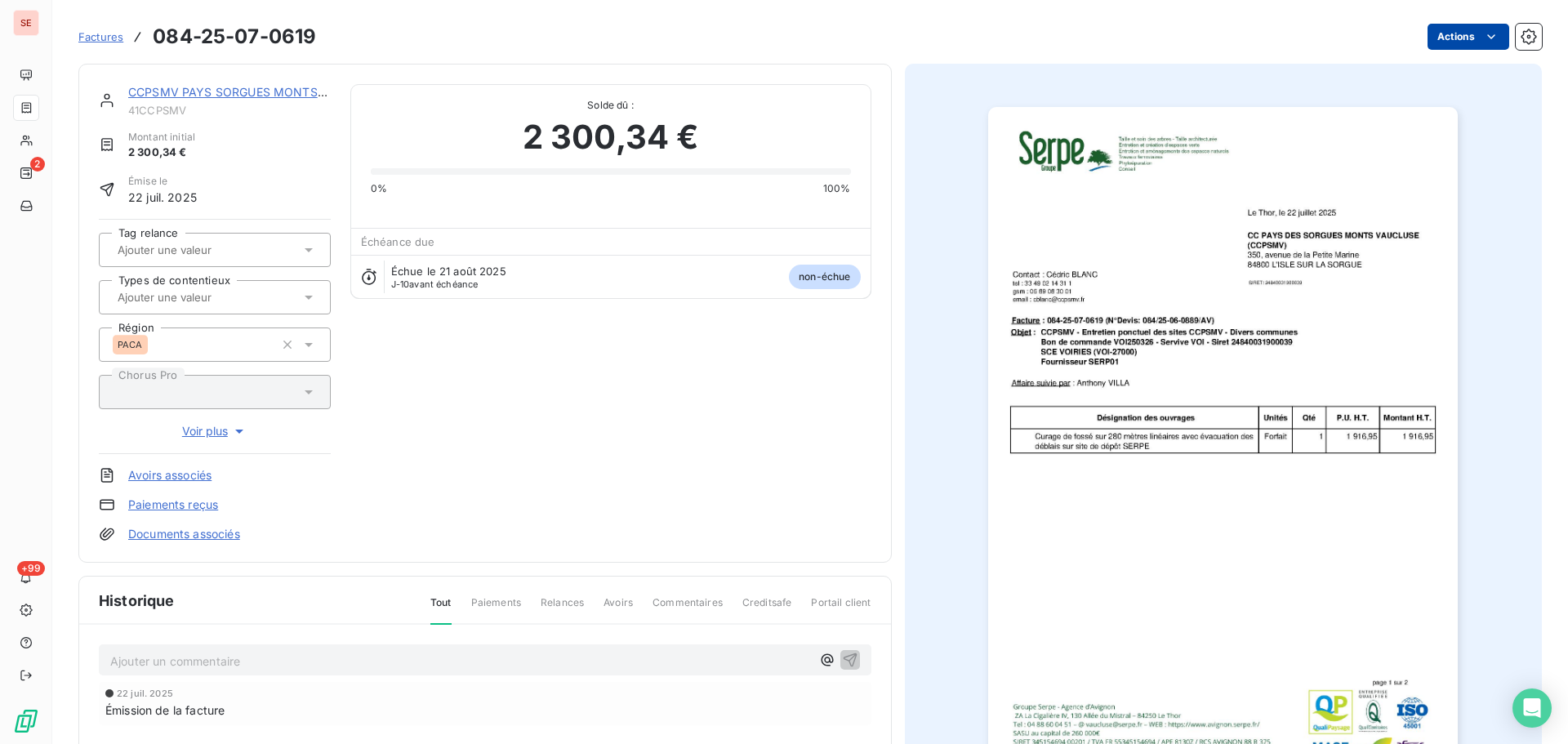
click at [1440, 39] on html "SE 2 +99 Factures 084-25-07-0619 Actions CCPSMV PAYS SORGUES MONTS VAUCLUSE 41C…" at bounding box center [784, 372] width 1568 height 744
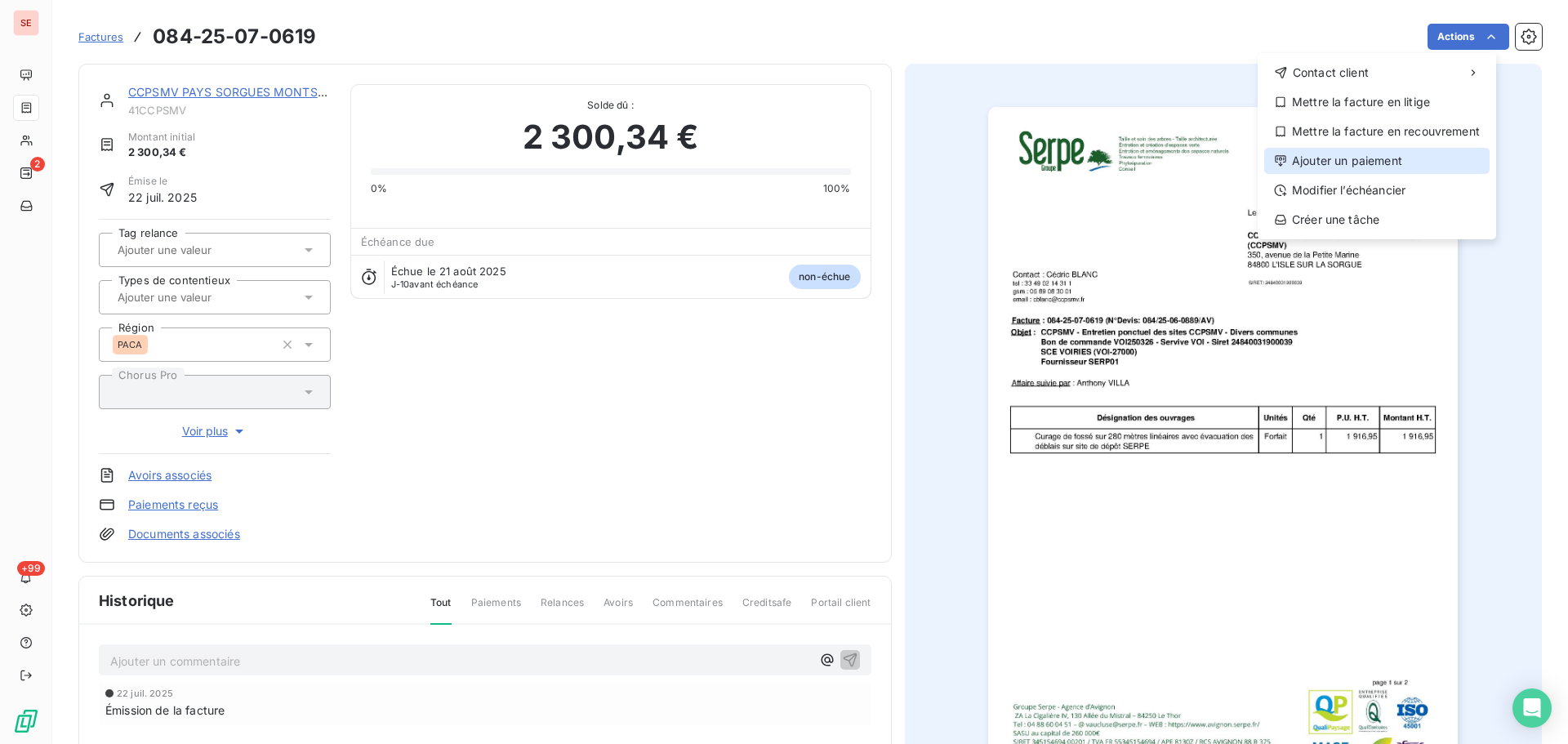
click at [1343, 172] on div "Ajouter un paiement" at bounding box center [1376, 160] width 225 height 26
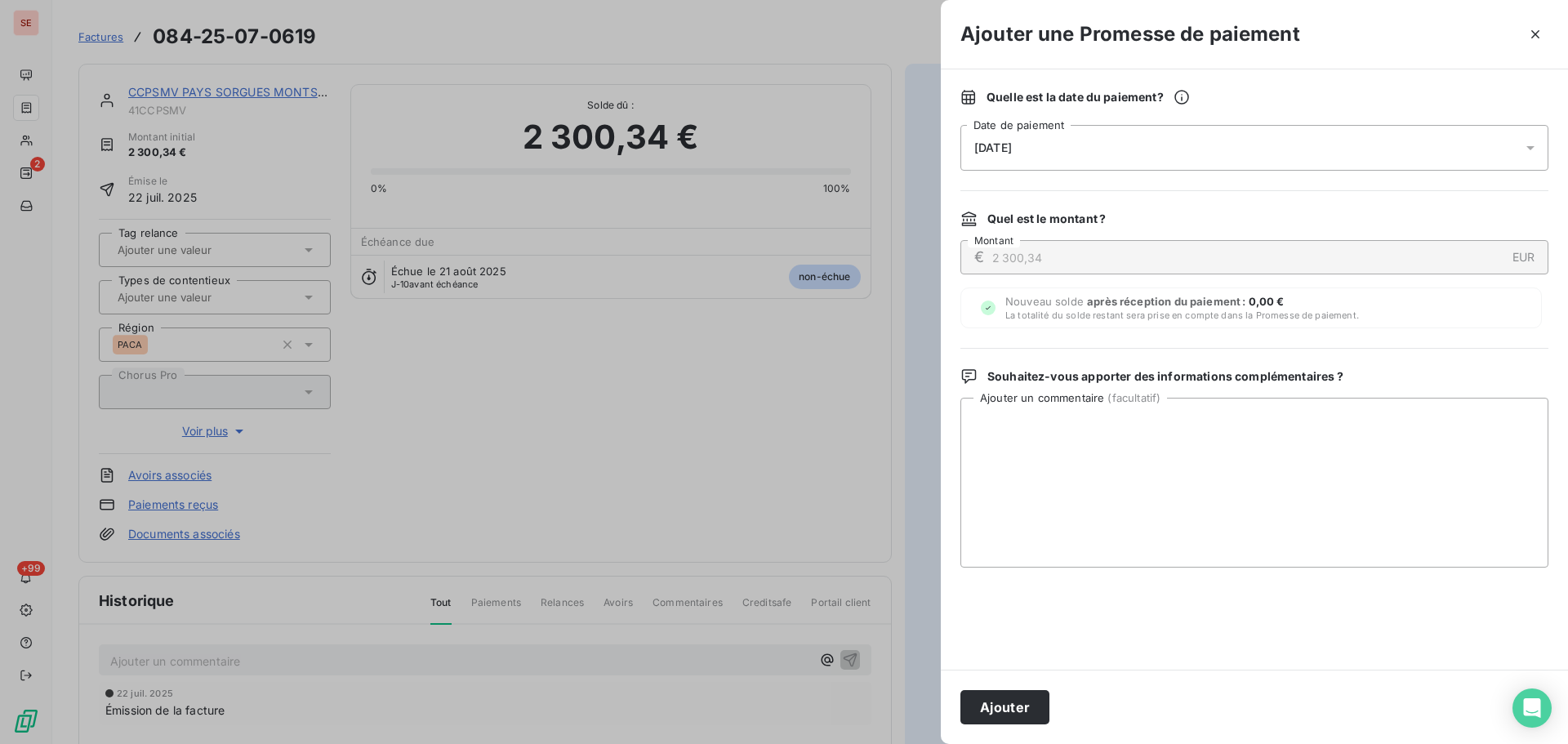
click at [1049, 144] on div "[DATE]" at bounding box center [1254, 147] width 588 height 46
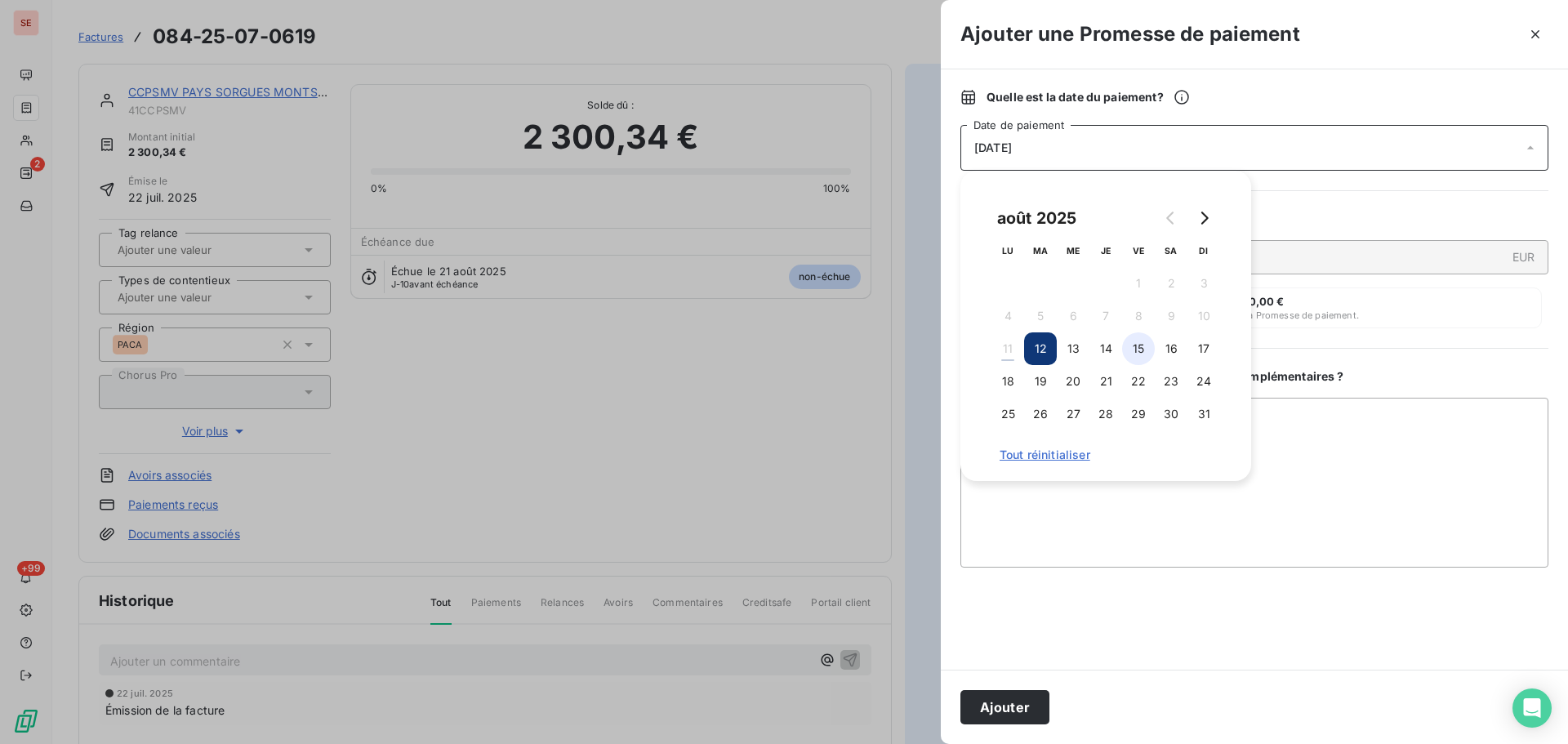
click at [1146, 344] on button "15" at bounding box center [1138, 349] width 33 height 33
click at [1270, 416] on textarea "Ajouter un commentaire ( facultatif )" at bounding box center [1254, 482] width 588 height 170
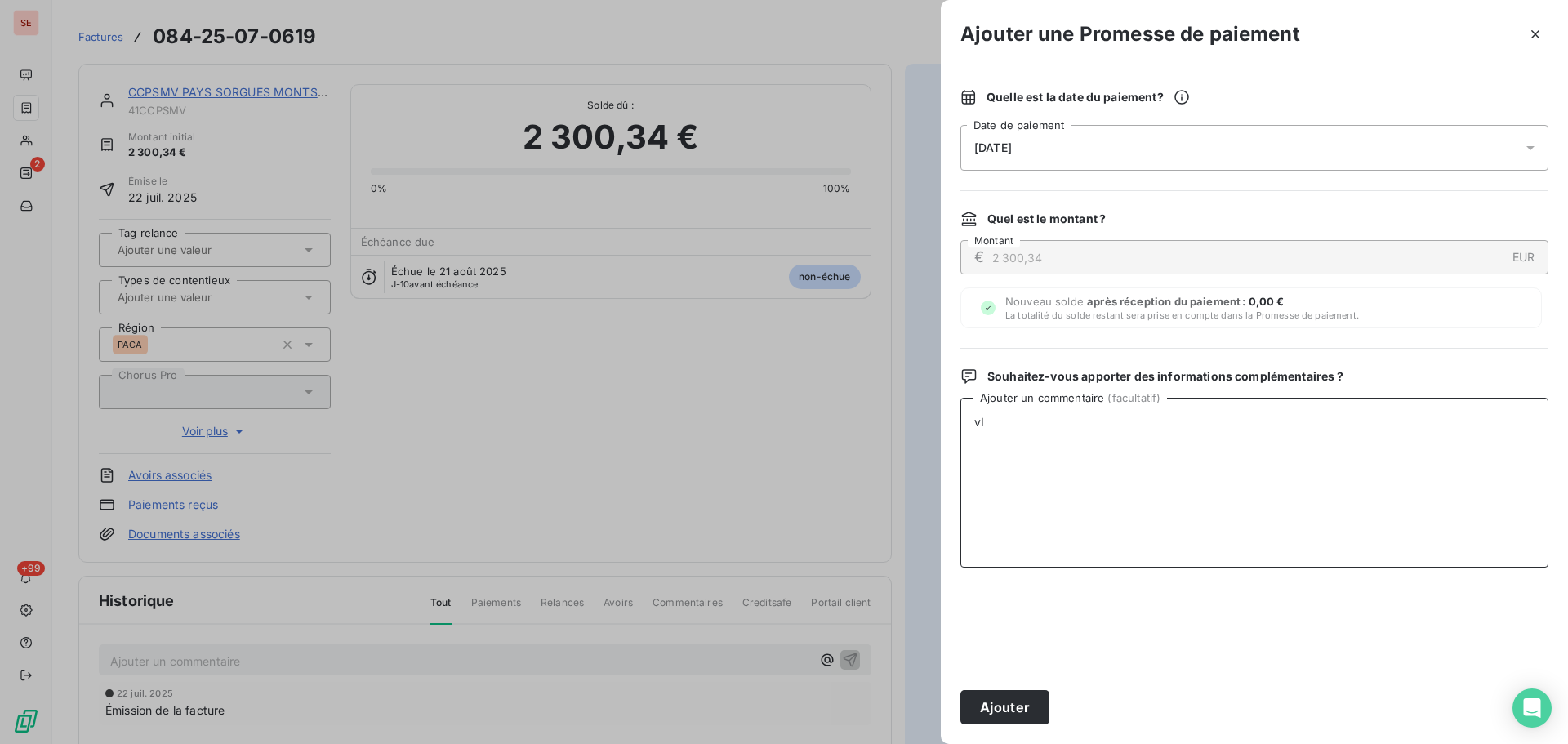
type textarea "v"
type textarea "Virement du 11/08/25"
click at [1014, 720] on button "Ajouter" at bounding box center [1005, 706] width 89 height 34
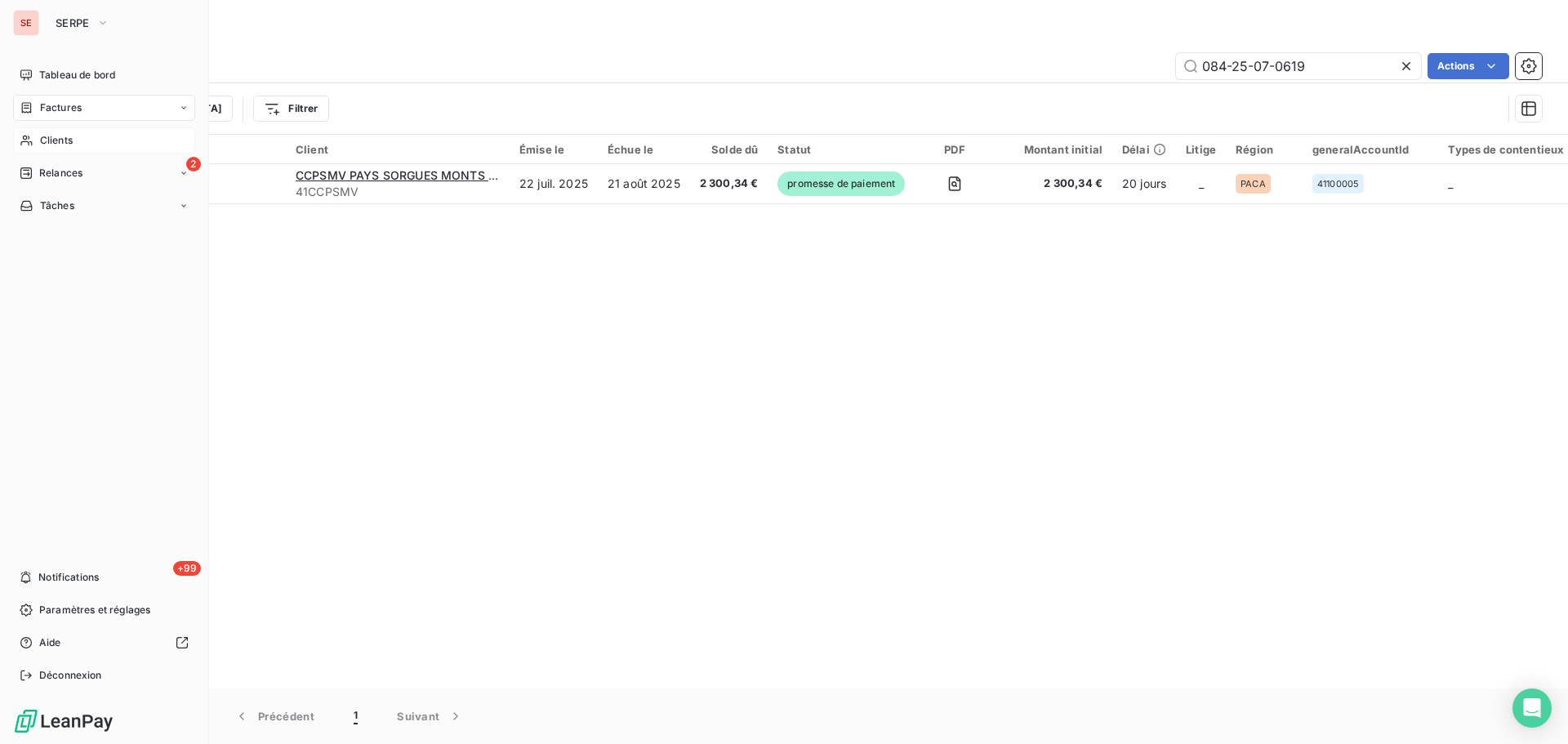
click at [49, 140] on span "Clients" at bounding box center [56, 140] width 33 height 15
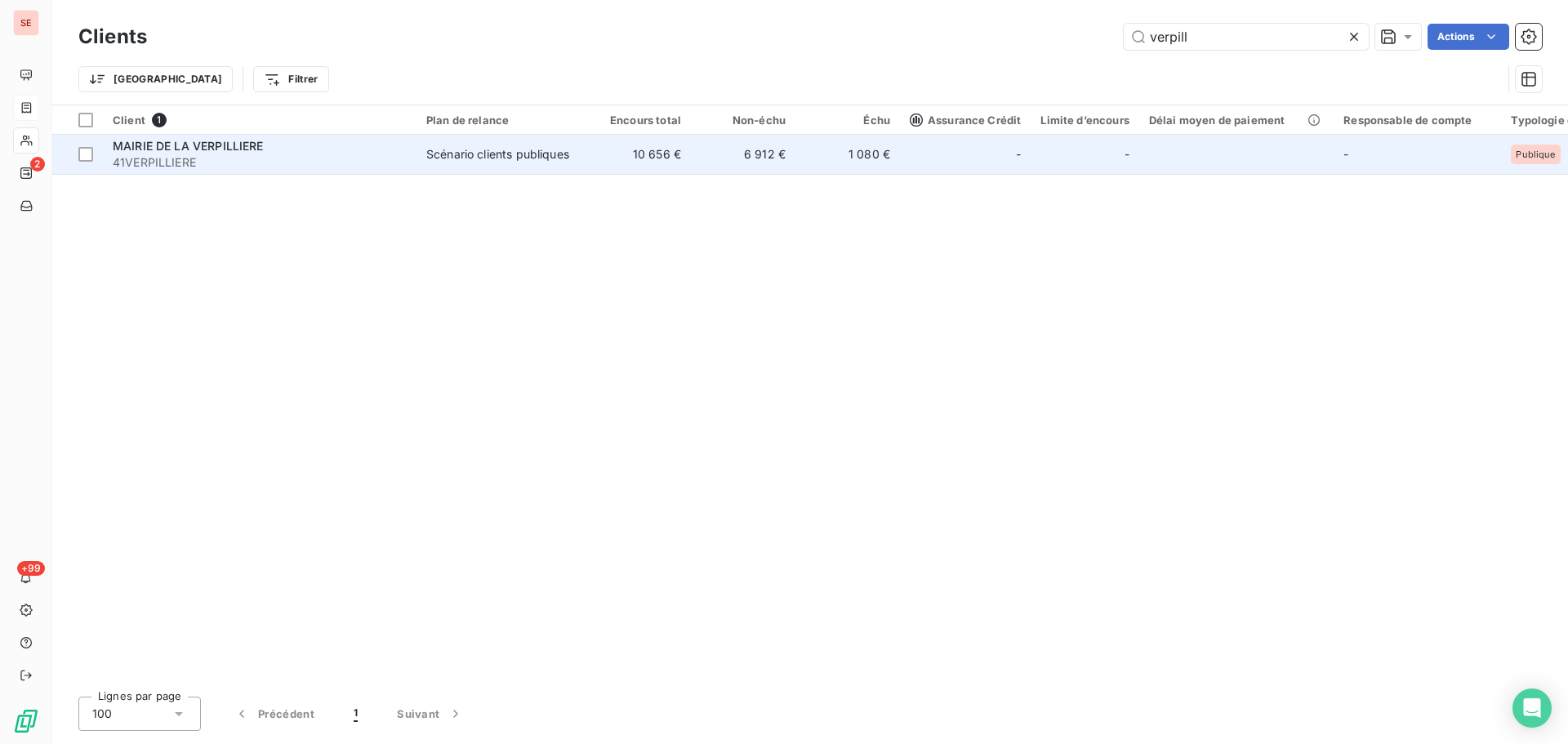
click at [179, 155] on span "41VERPILLIERE" at bounding box center [259, 162] width 294 height 16
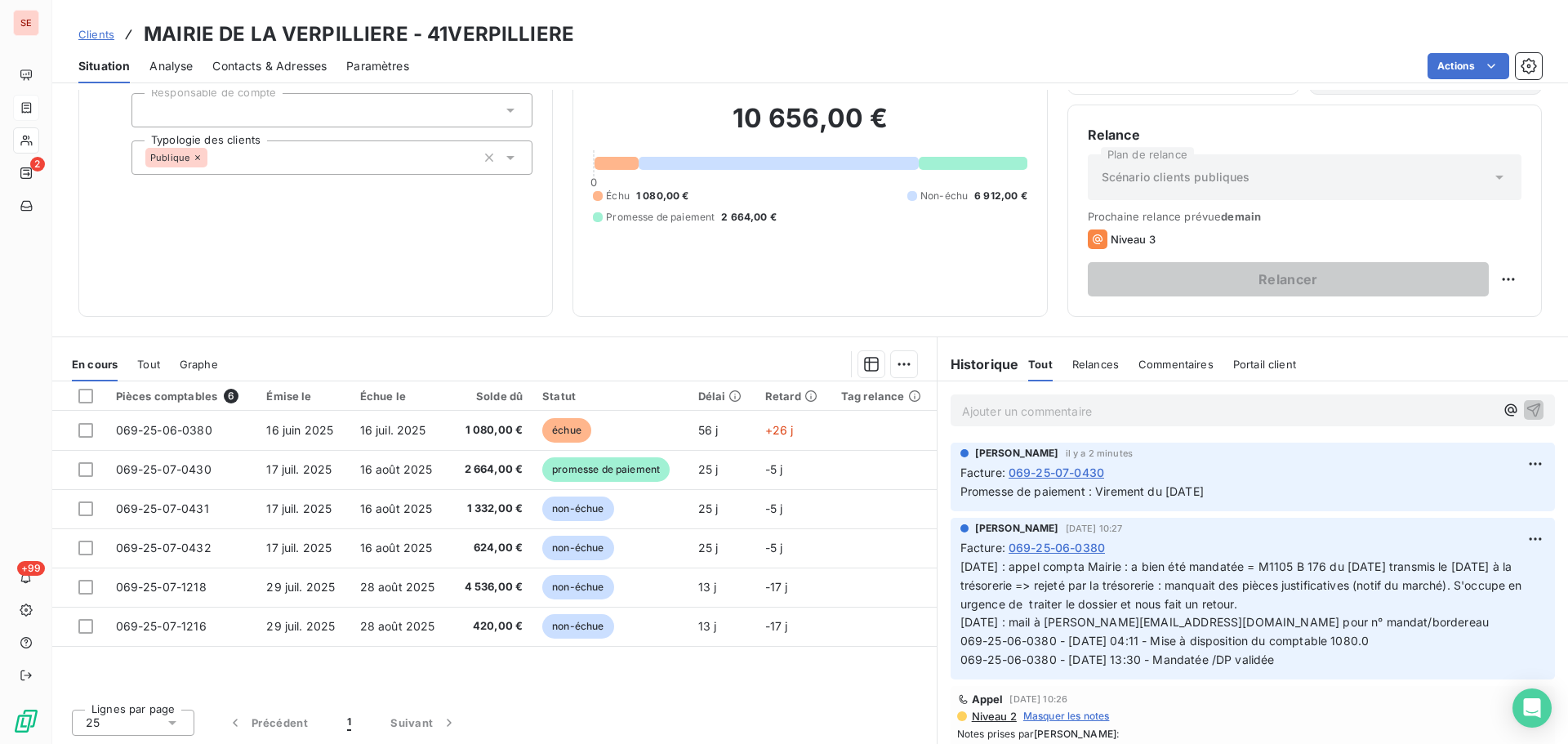
scroll to position [111, 0]
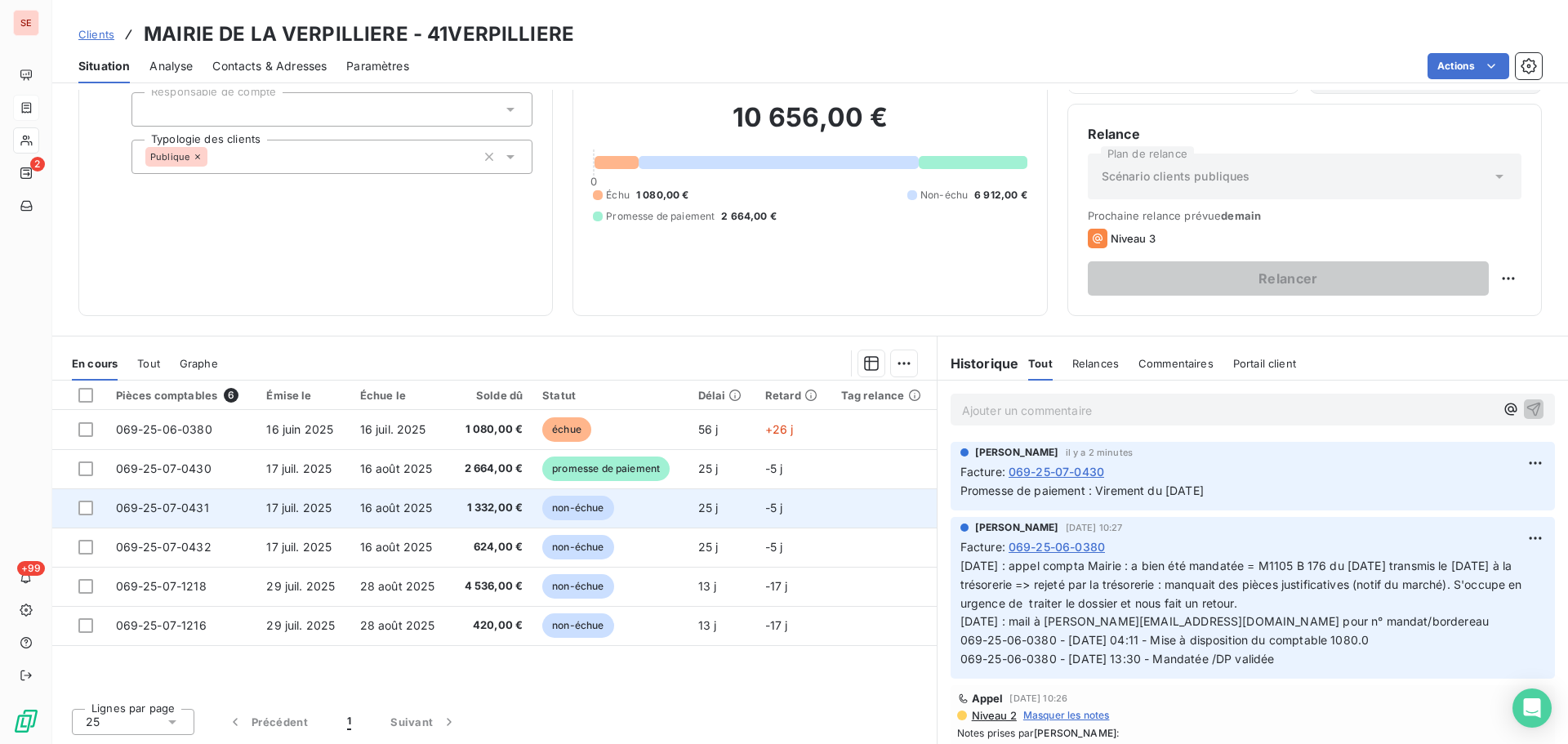
click at [194, 512] on span "069-25-07-0431" at bounding box center [163, 507] width 93 height 14
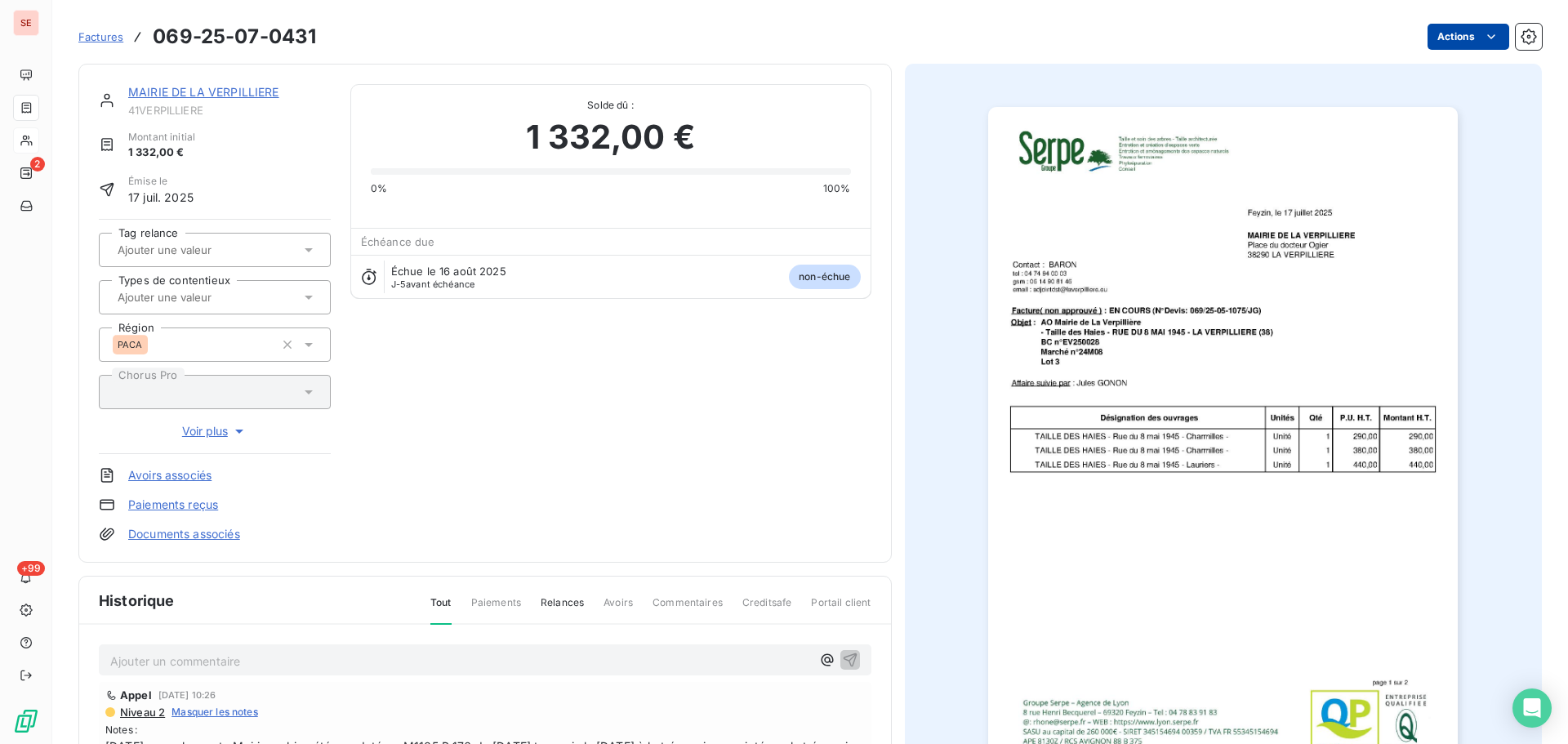
click at [1455, 35] on html "SE 2 +99 Factures 069-25-07-0431 Actions MAIRIE DE LA VERPILLIERE 41VERPILLIERE…" at bounding box center [784, 372] width 1568 height 744
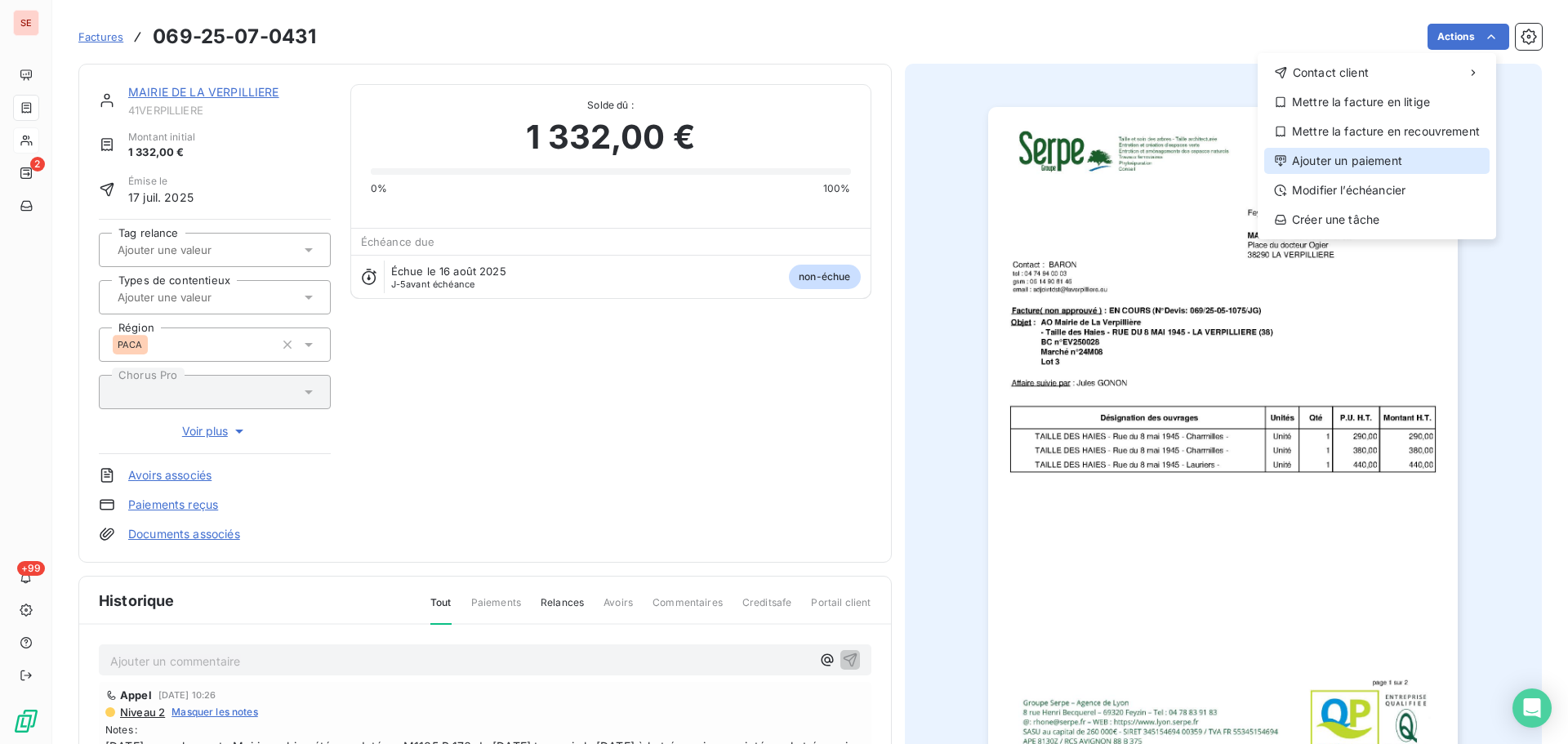
click at [1391, 162] on div "Ajouter un paiement" at bounding box center [1376, 160] width 225 height 26
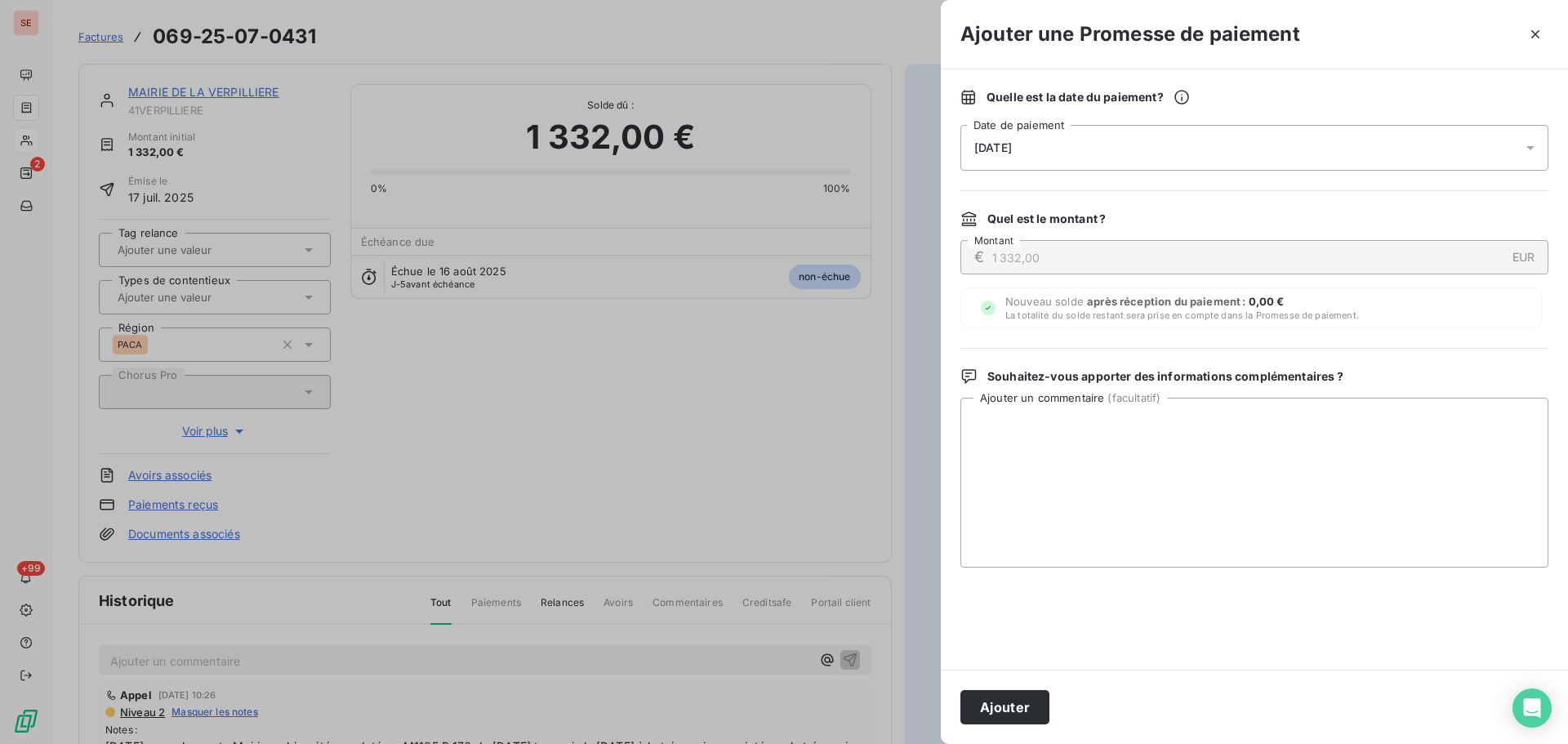
click at [1040, 143] on div "[DATE]" at bounding box center [1254, 147] width 588 height 46
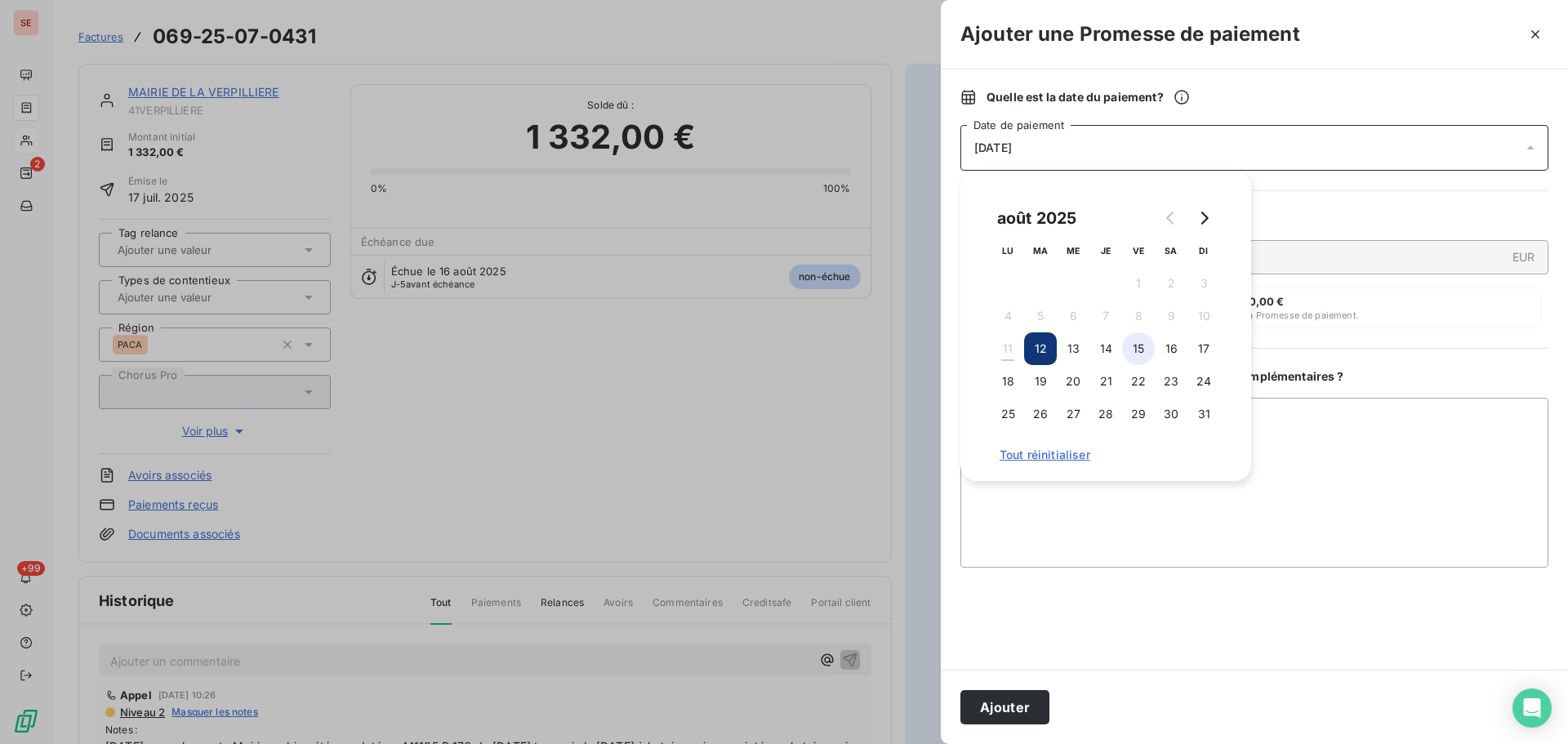
click at [1133, 349] on button "15" at bounding box center [1138, 349] width 33 height 33
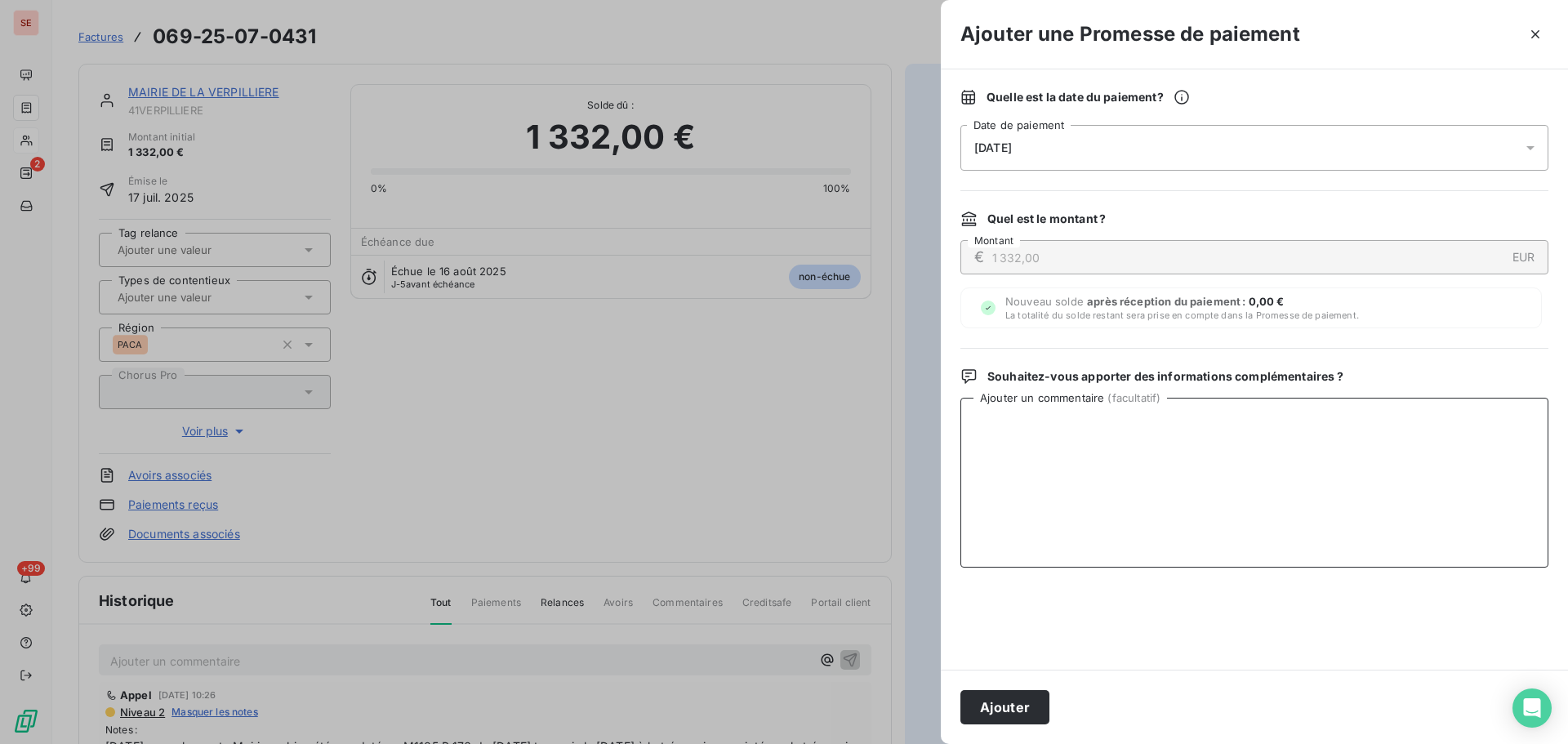
click at [1329, 467] on textarea "Ajouter un commentaire ( facultatif )" at bounding box center [1254, 482] width 588 height 170
type textarea "Virement du 11/08/25"
click at [1000, 713] on button "Ajouter" at bounding box center [1005, 706] width 89 height 34
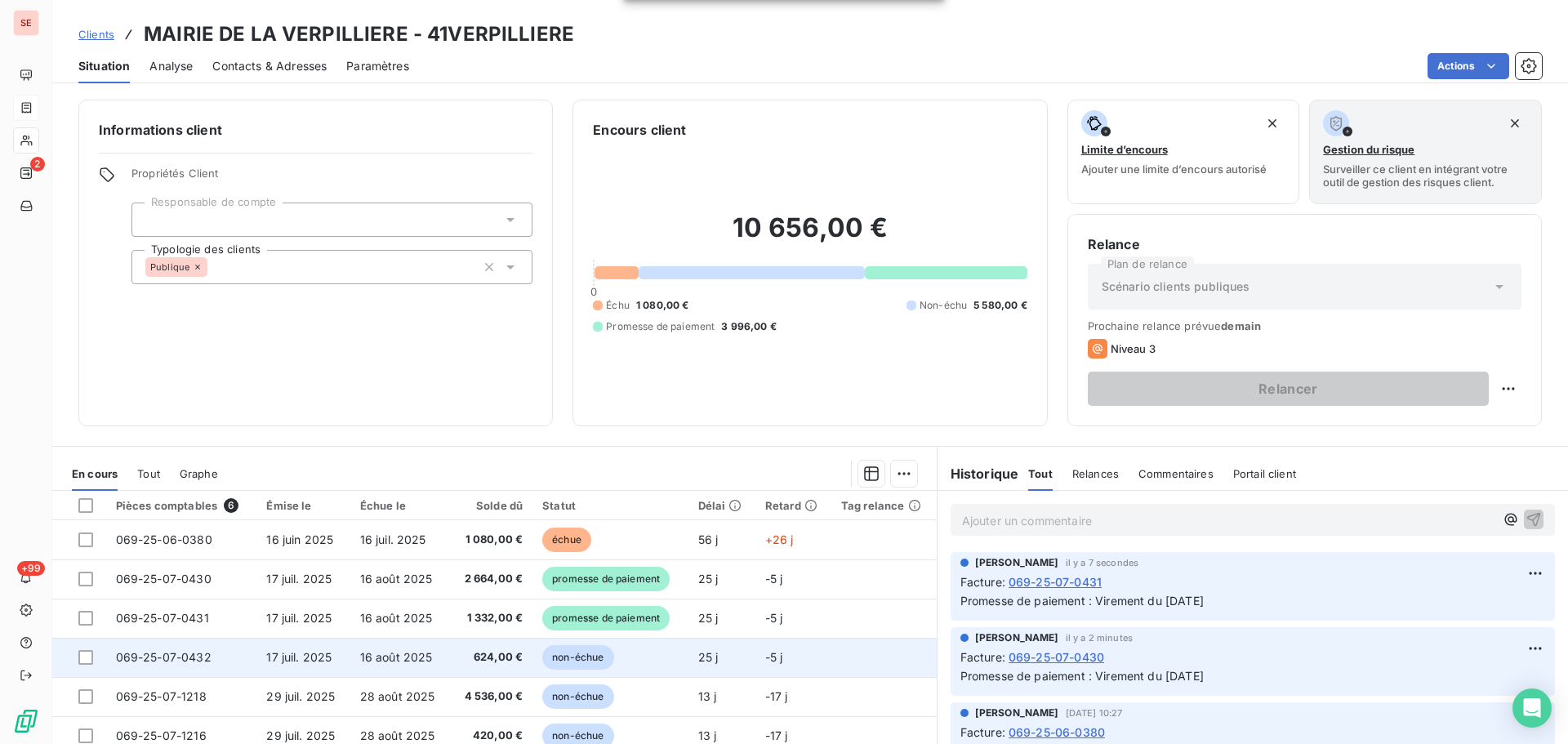
click at [430, 662] on td "16 août 2025" at bounding box center [400, 658] width 101 height 39
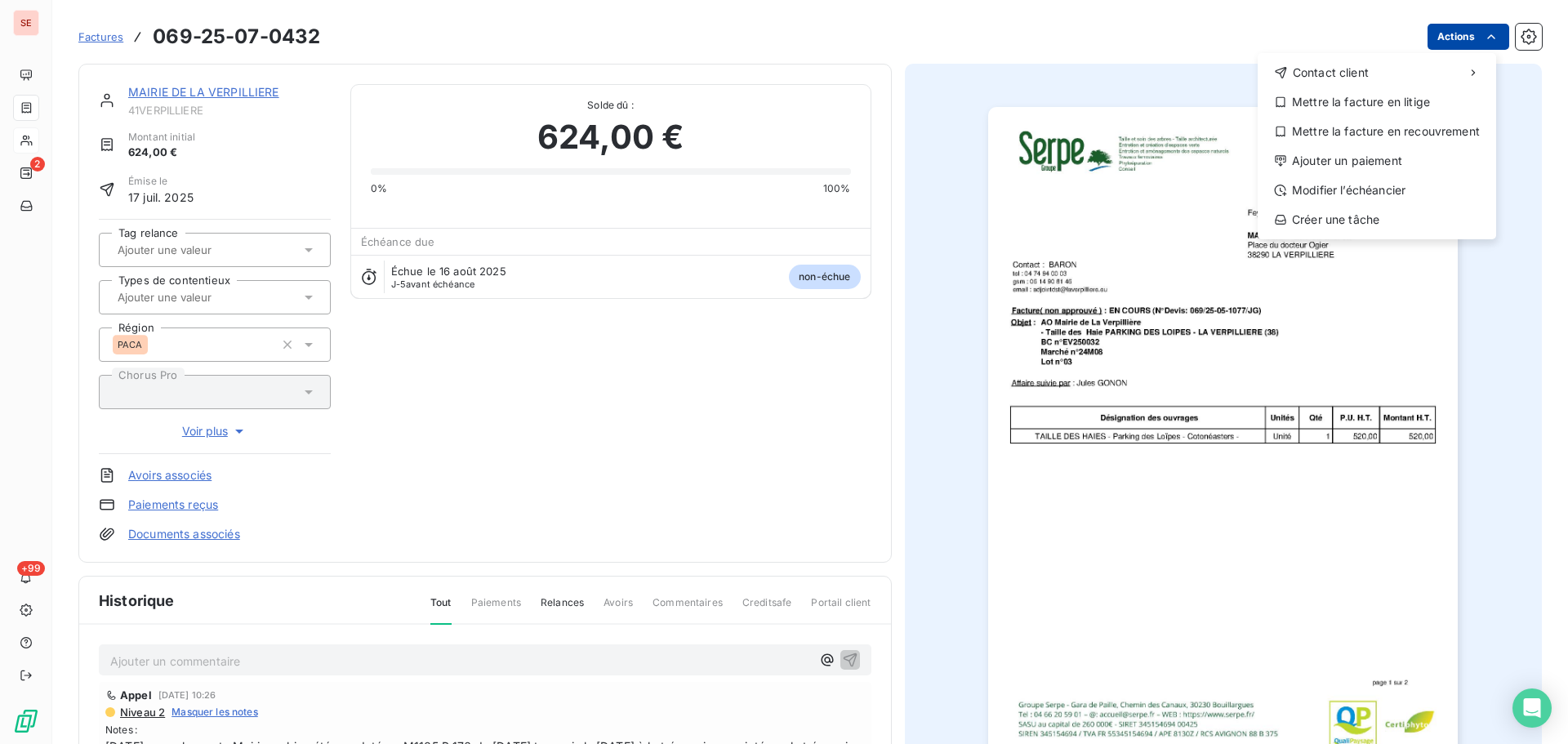
click at [1447, 43] on html "SE 2 +99 Factures 069-25-07-0432 Actions Contact client Mettre la facture en li…" at bounding box center [784, 372] width 1568 height 744
click at [1377, 154] on div "Ajouter un paiement" at bounding box center [1376, 160] width 225 height 26
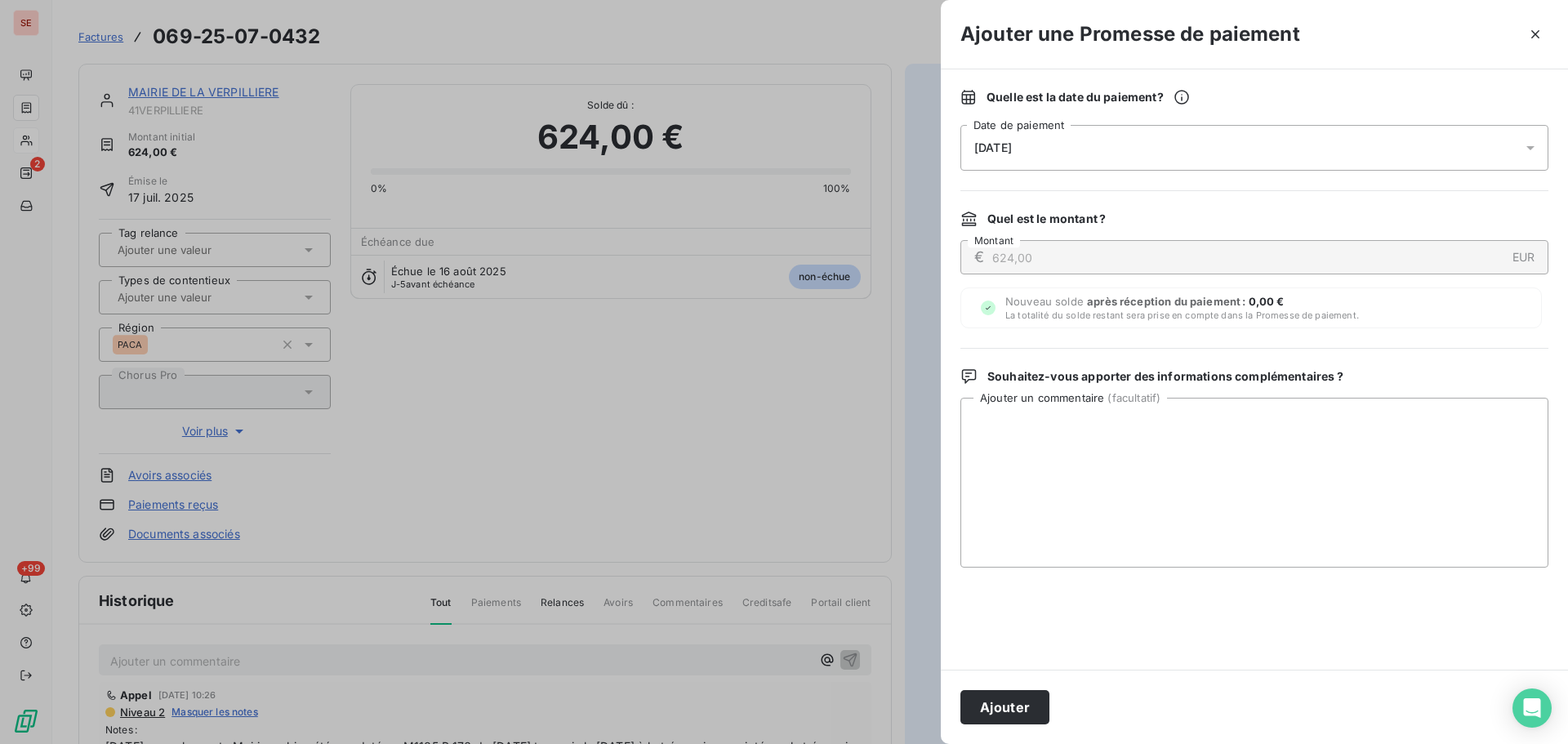
click at [988, 146] on span "[DATE]" at bounding box center [992, 147] width 38 height 13
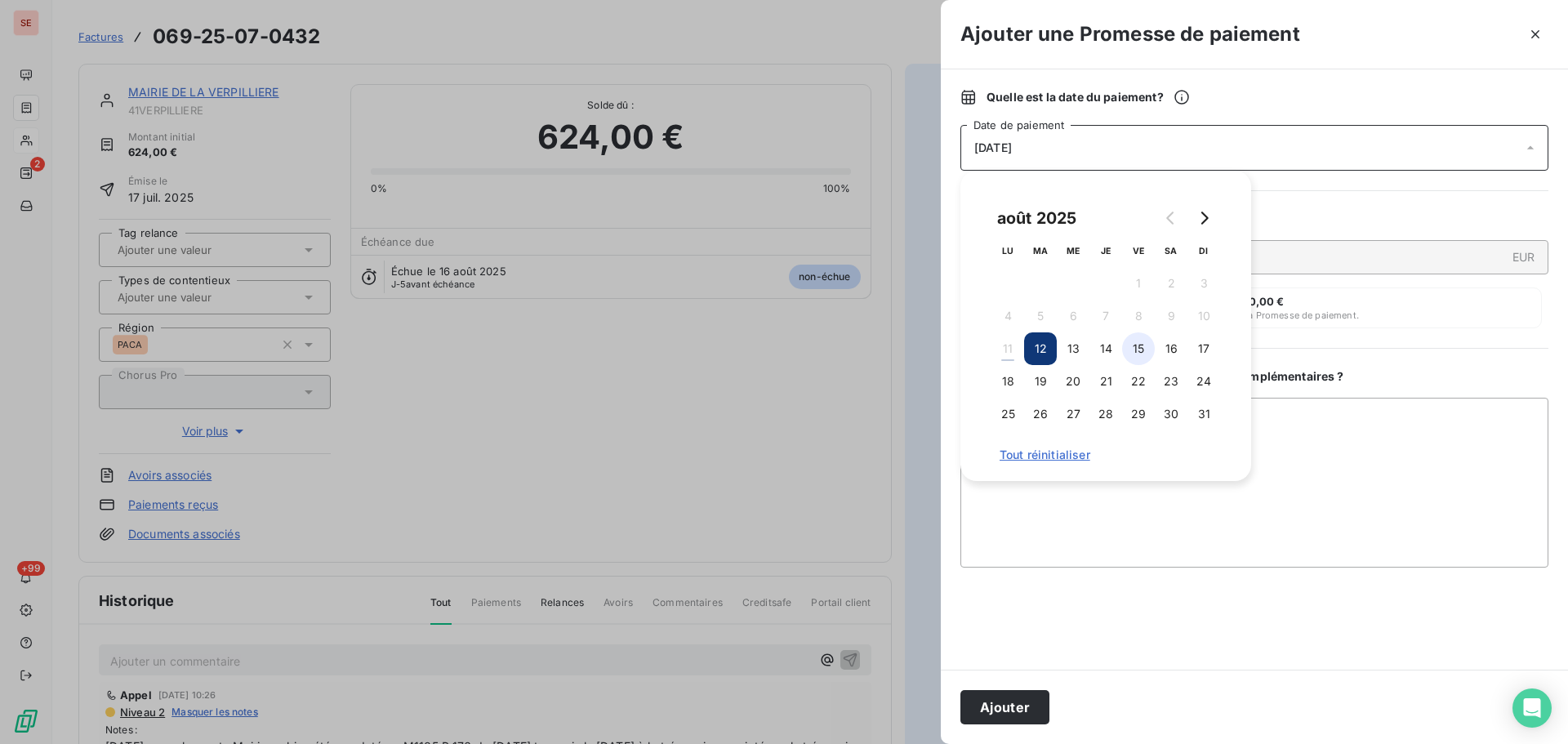
click at [1136, 349] on button "15" at bounding box center [1138, 349] width 33 height 33
click at [1328, 459] on textarea "Ajouter un commentaire ( facultatif )" at bounding box center [1254, 482] width 588 height 170
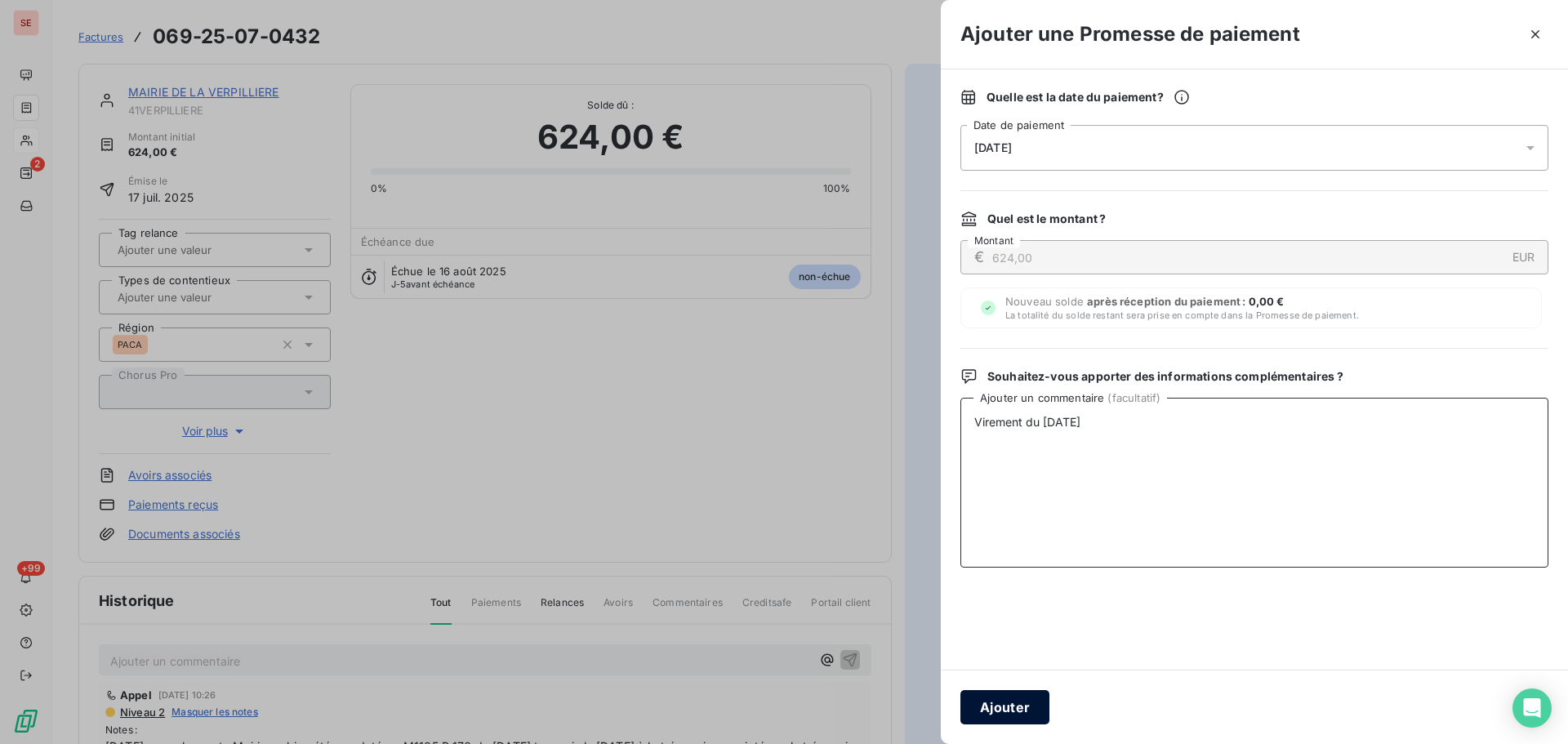
type textarea "Virement du 11/08/25"
click at [1022, 712] on button "Ajouter" at bounding box center [1005, 706] width 89 height 34
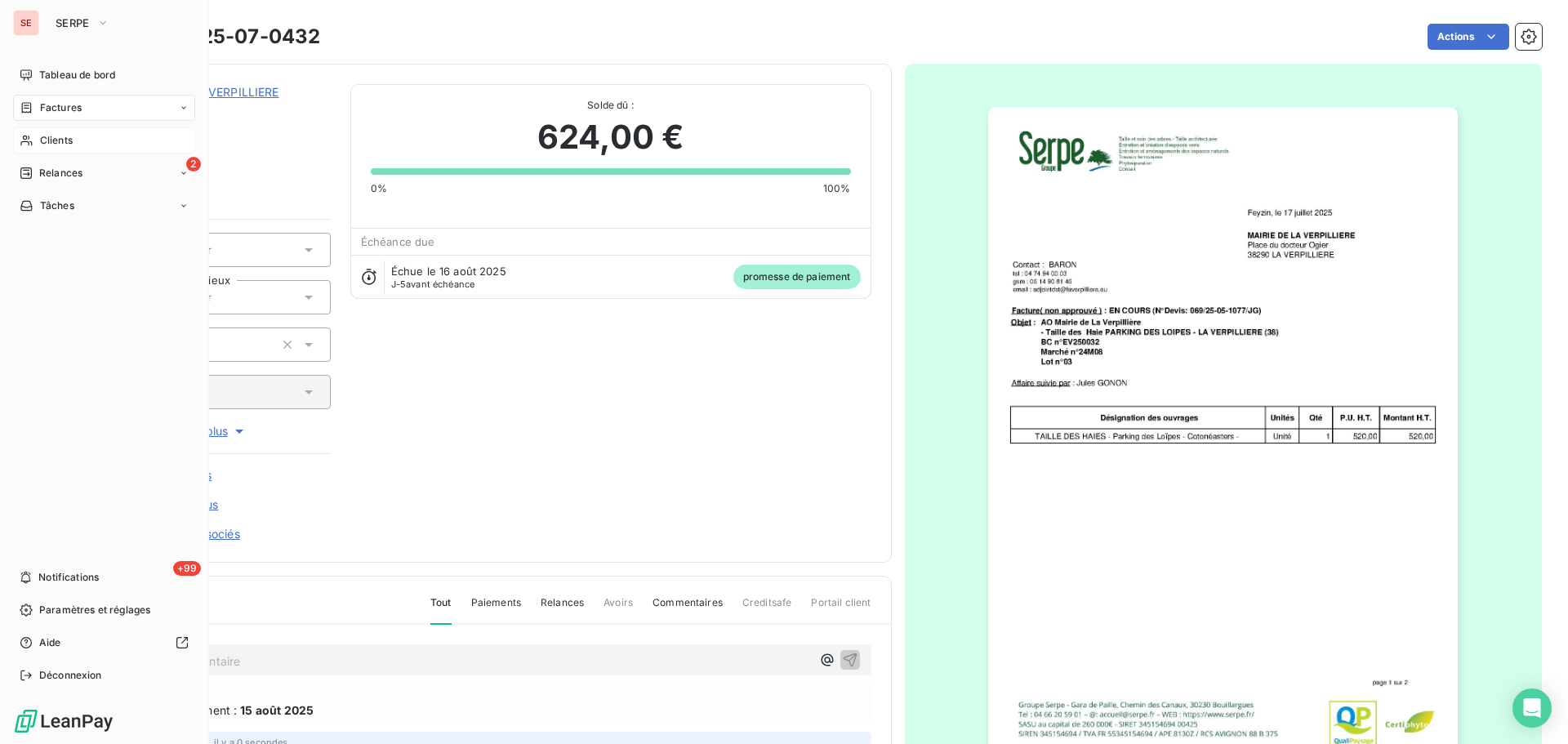
drag, startPoint x: 64, startPoint y: 142, endPoint x: 140, endPoint y: 139, distance: 76.1
click at [64, 142] on span "Clients" at bounding box center [56, 140] width 33 height 15
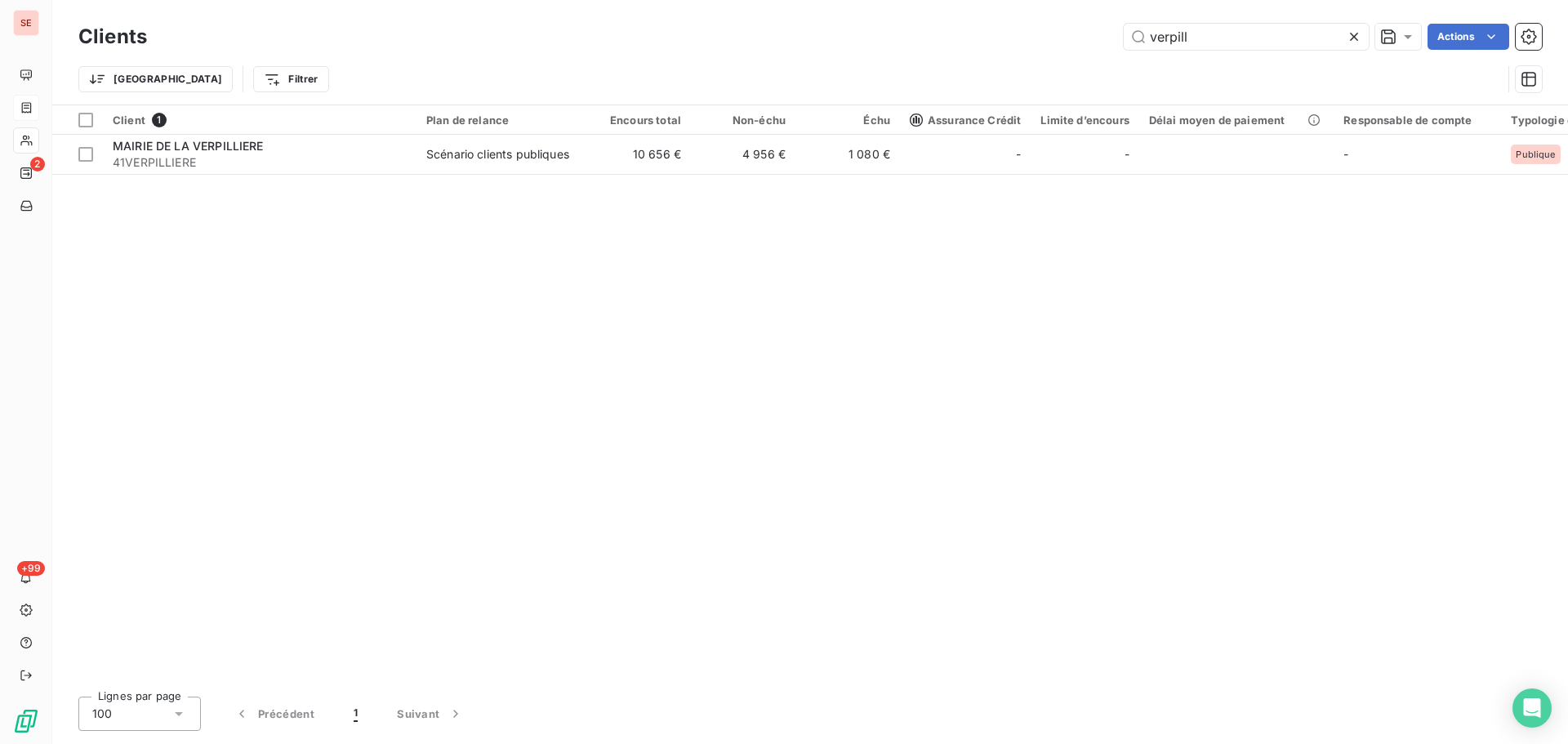
click at [1073, 33] on div "verpill Actions" at bounding box center [854, 36] width 1375 height 26
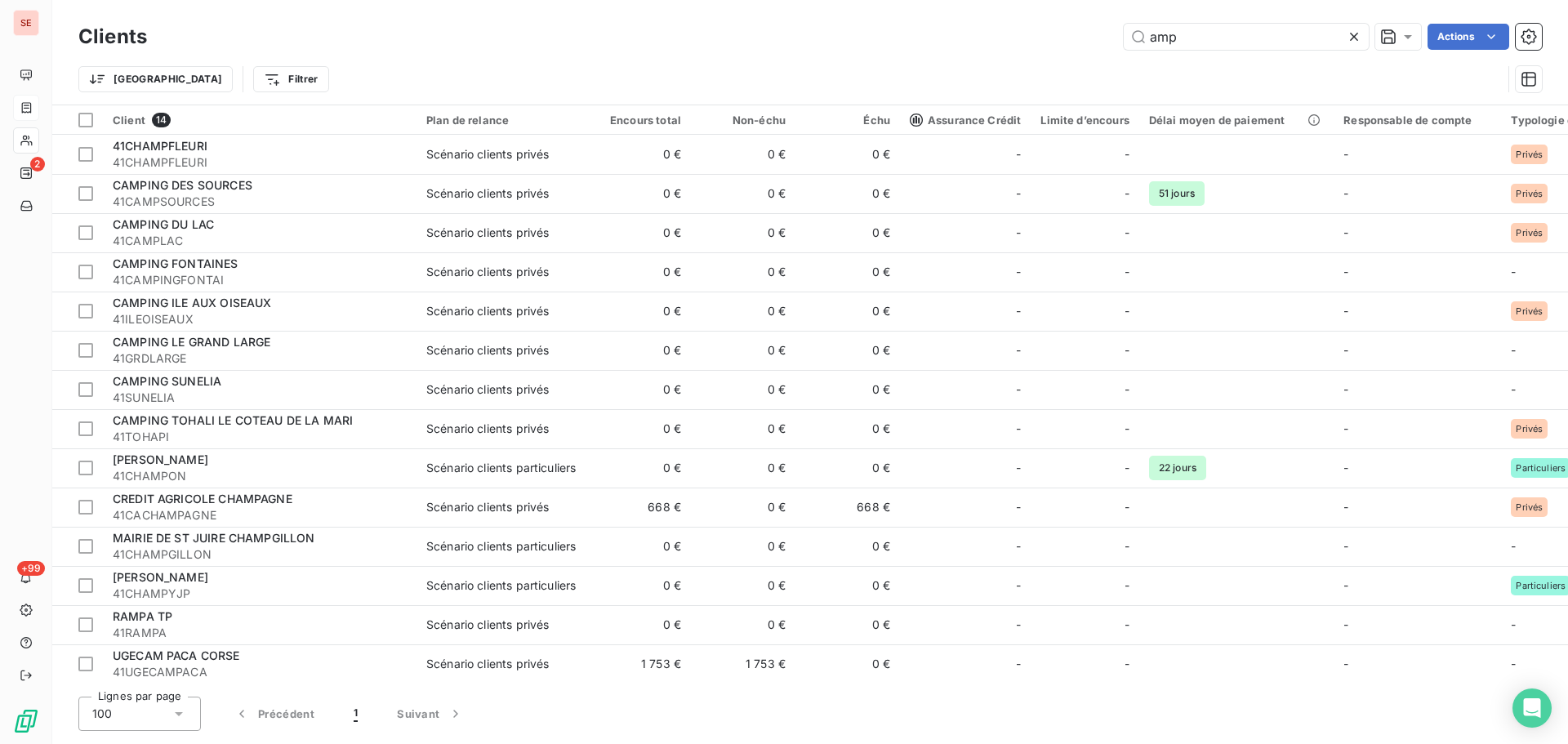
type input "amp"
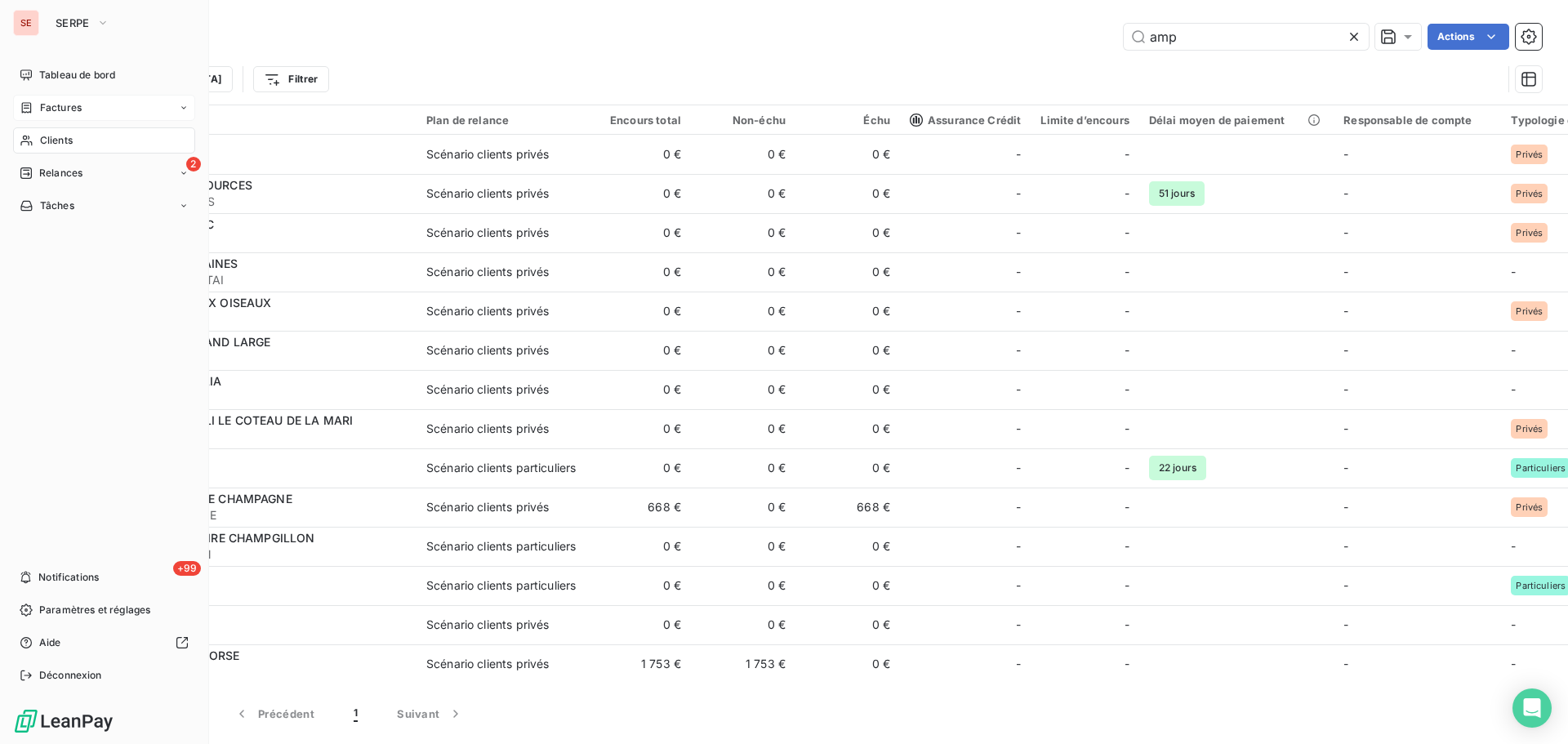
click at [66, 110] on span "Factures" at bounding box center [60, 108] width 42 height 15
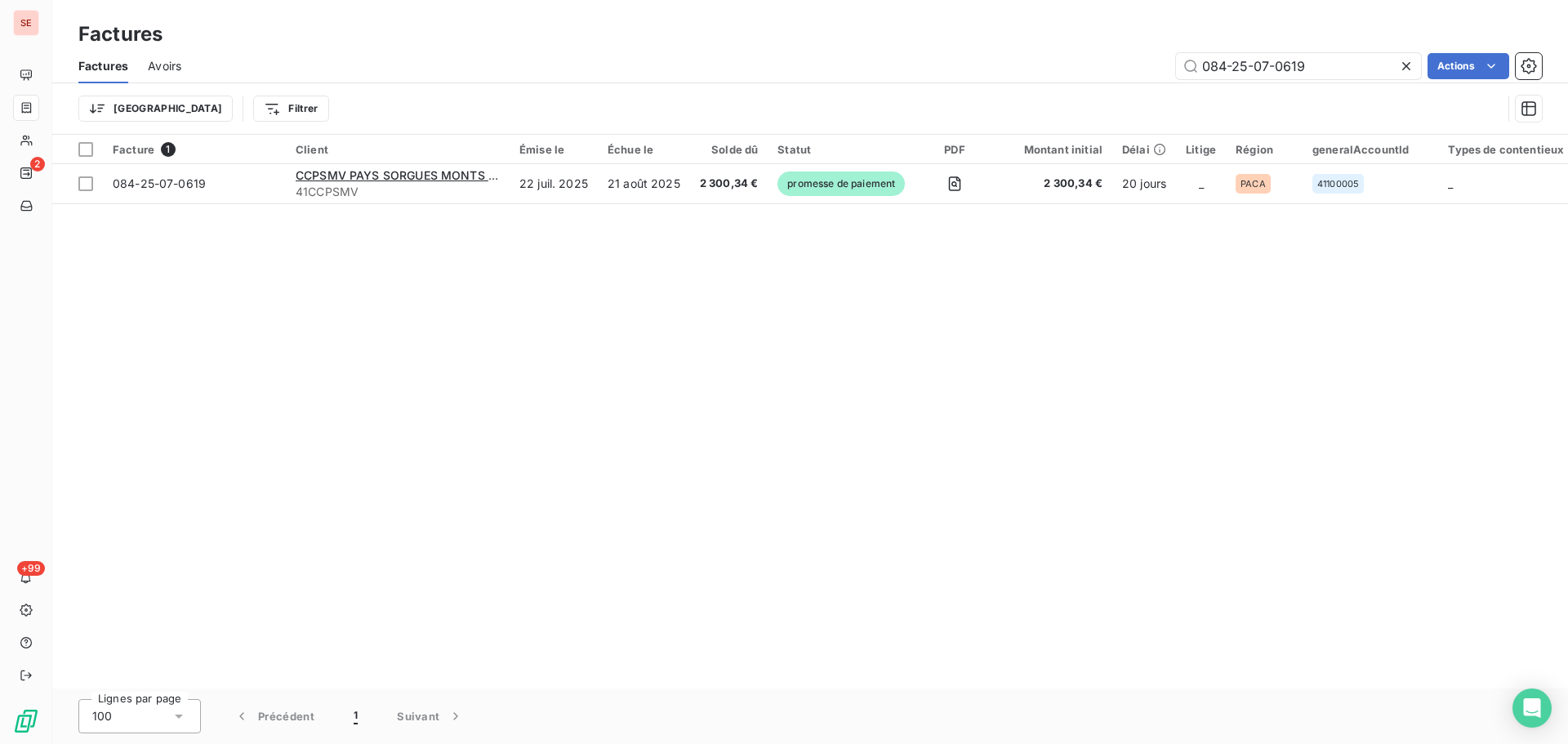
drag, startPoint x: 1325, startPoint y: 62, endPoint x: 1022, endPoint y: 49, distance: 303.3
click at [1025, 49] on div "Factures Avoirs 084-25-07-0619 Actions" at bounding box center [810, 66] width 1516 height 34
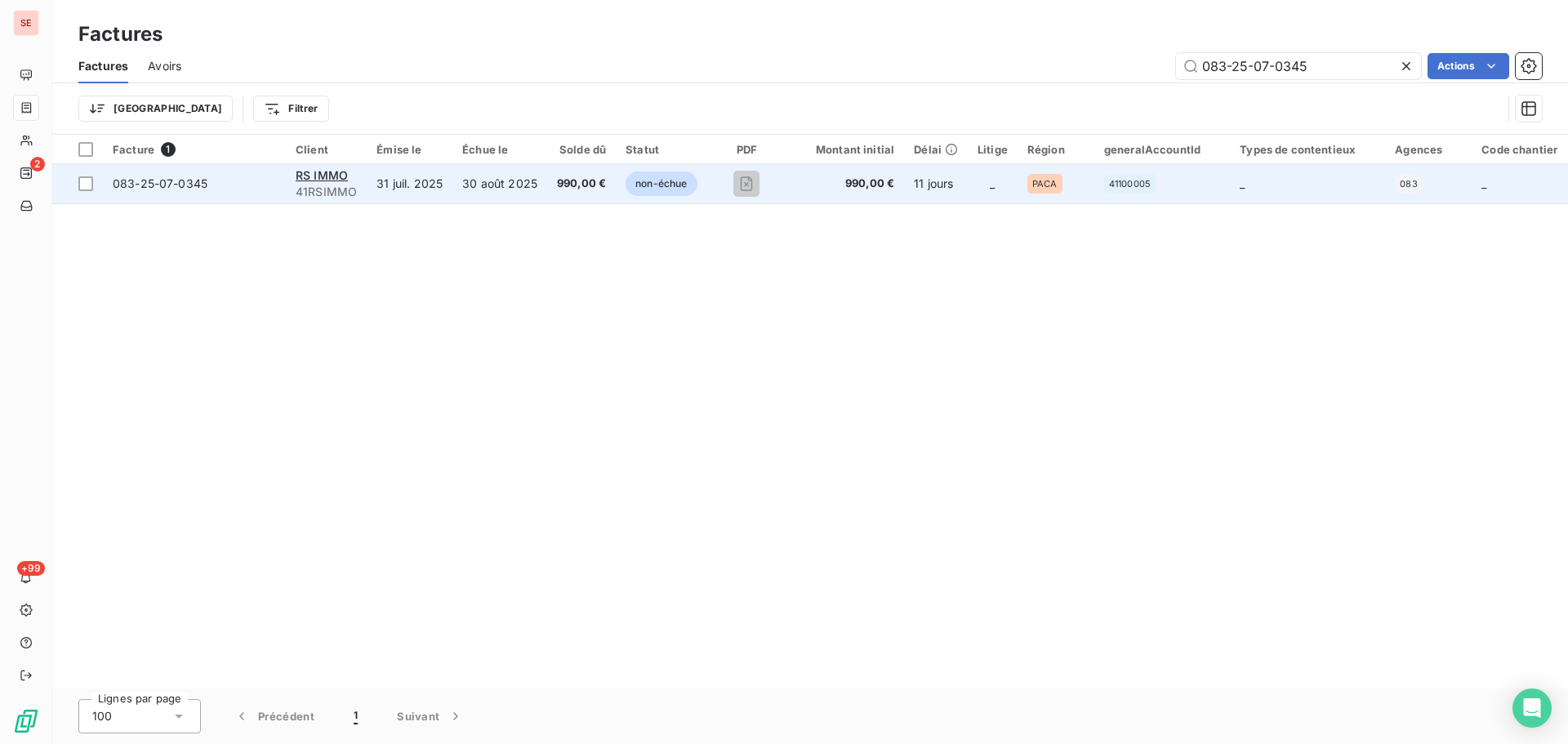
type input "083-25-07-0345"
click at [168, 183] on span "083-25-07-0345" at bounding box center [160, 183] width 95 height 14
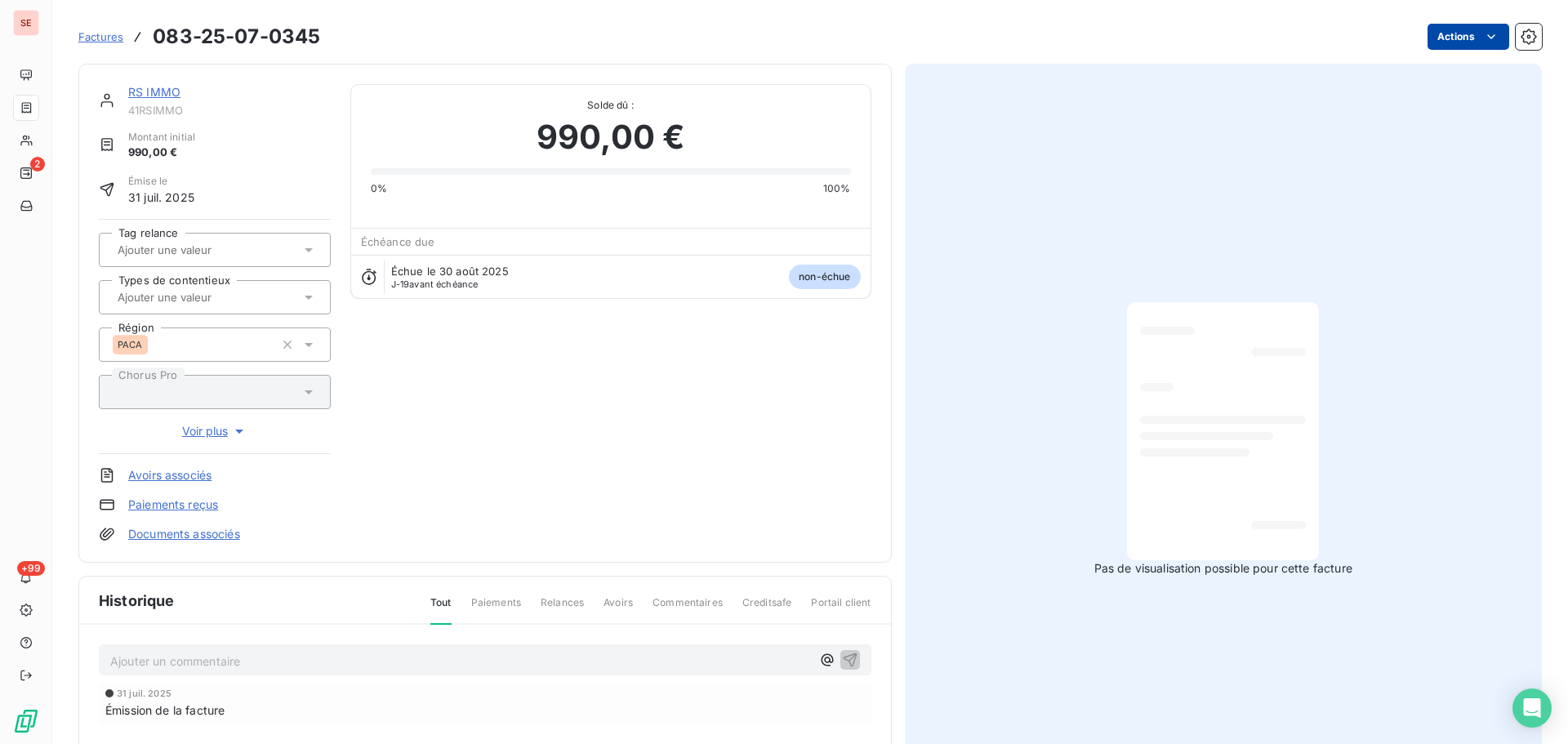
click at [1446, 31] on html "SE 2 +99 Factures 083-25-07-0345 Actions RS IMMO 41RSIMMO Montant initial 990,0…" at bounding box center [784, 372] width 1568 height 744
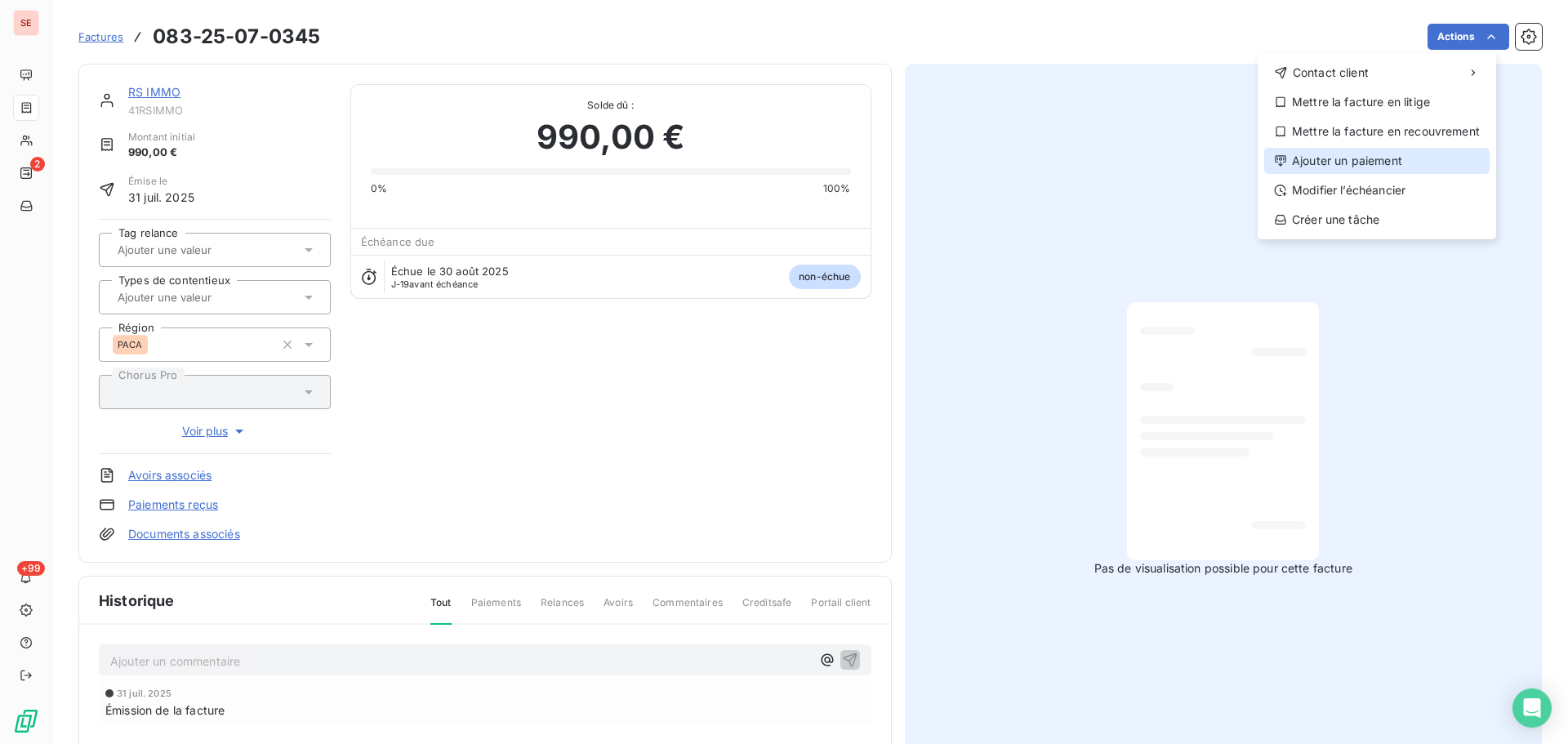
click at [1366, 162] on div "Ajouter un paiement" at bounding box center [1376, 160] width 225 height 26
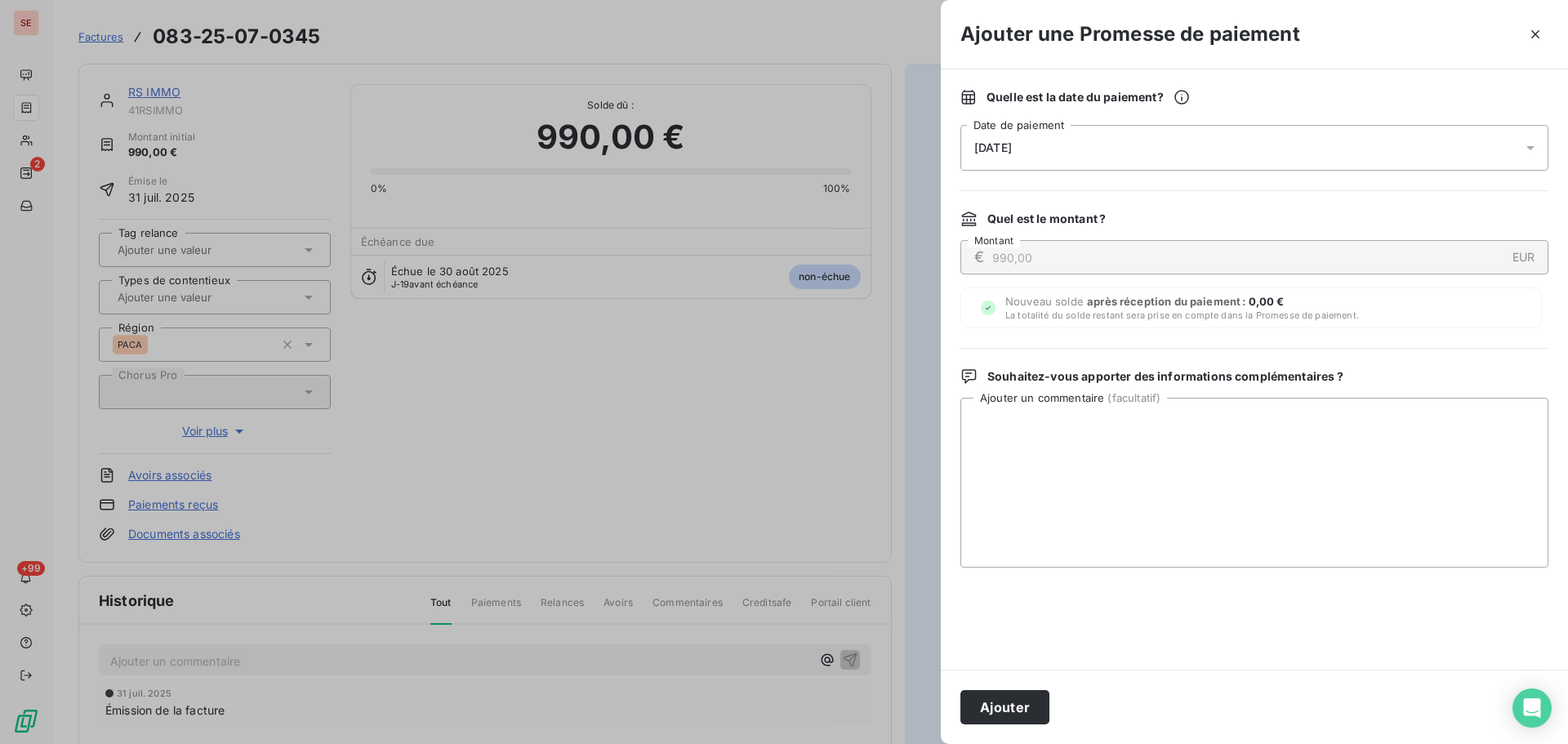
click at [1011, 146] on span "[DATE]" at bounding box center [992, 147] width 38 height 13
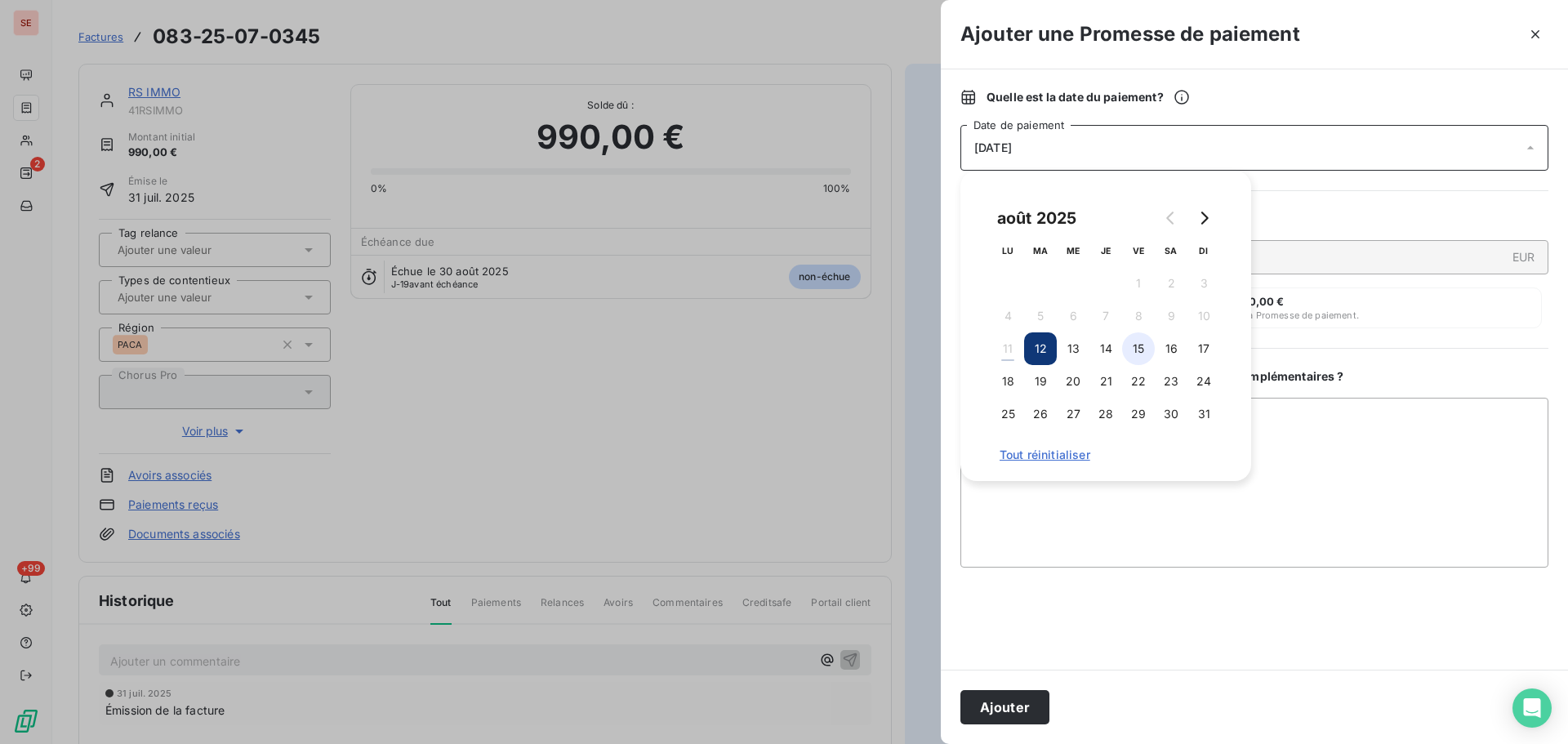
click at [1149, 345] on button "15" at bounding box center [1138, 349] width 33 height 33
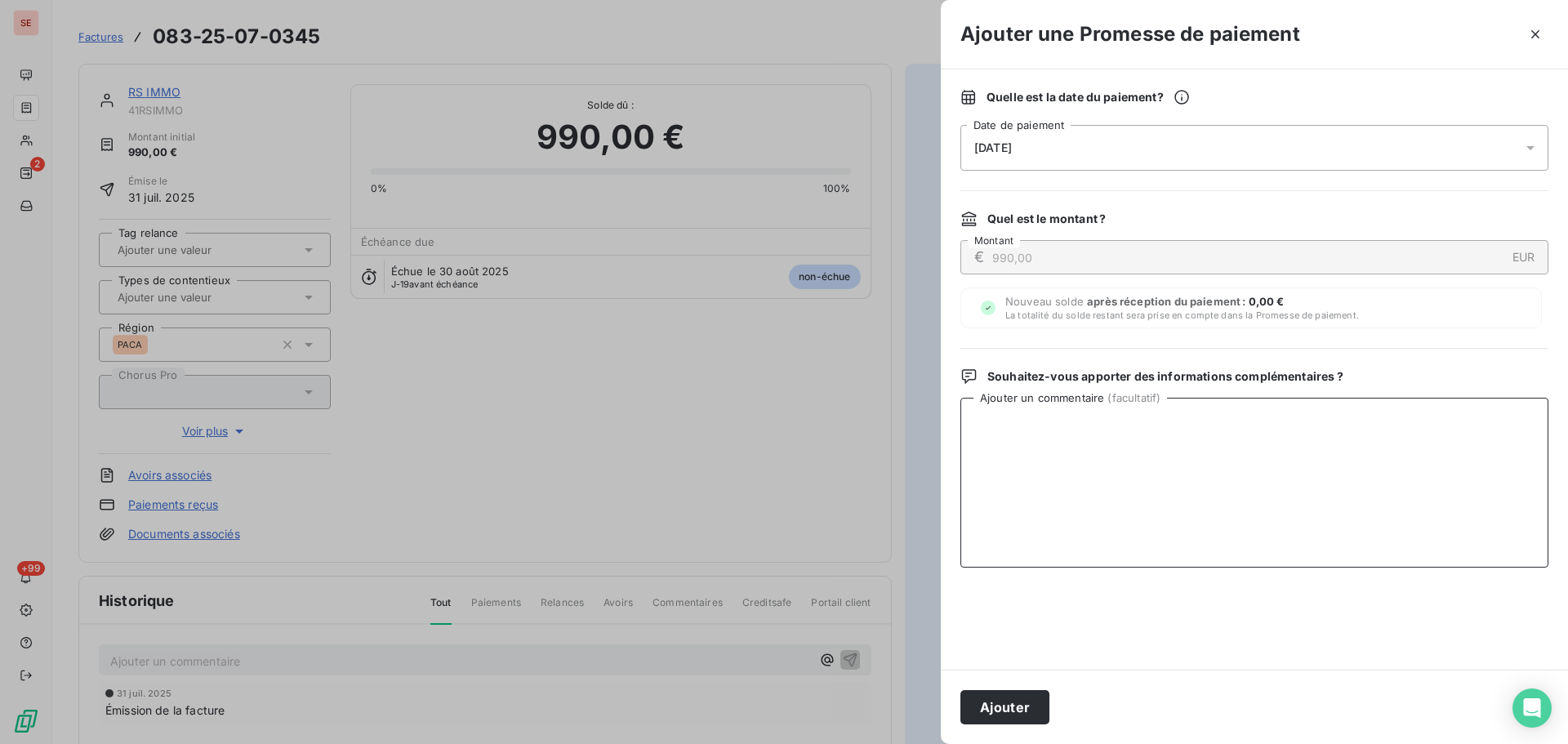
click at [1317, 421] on textarea "Ajouter un commentaire ( facultatif )" at bounding box center [1254, 482] width 588 height 170
type textarea "Virement du 08/08/25"
click at [999, 713] on button "Ajouter" at bounding box center [1005, 706] width 89 height 34
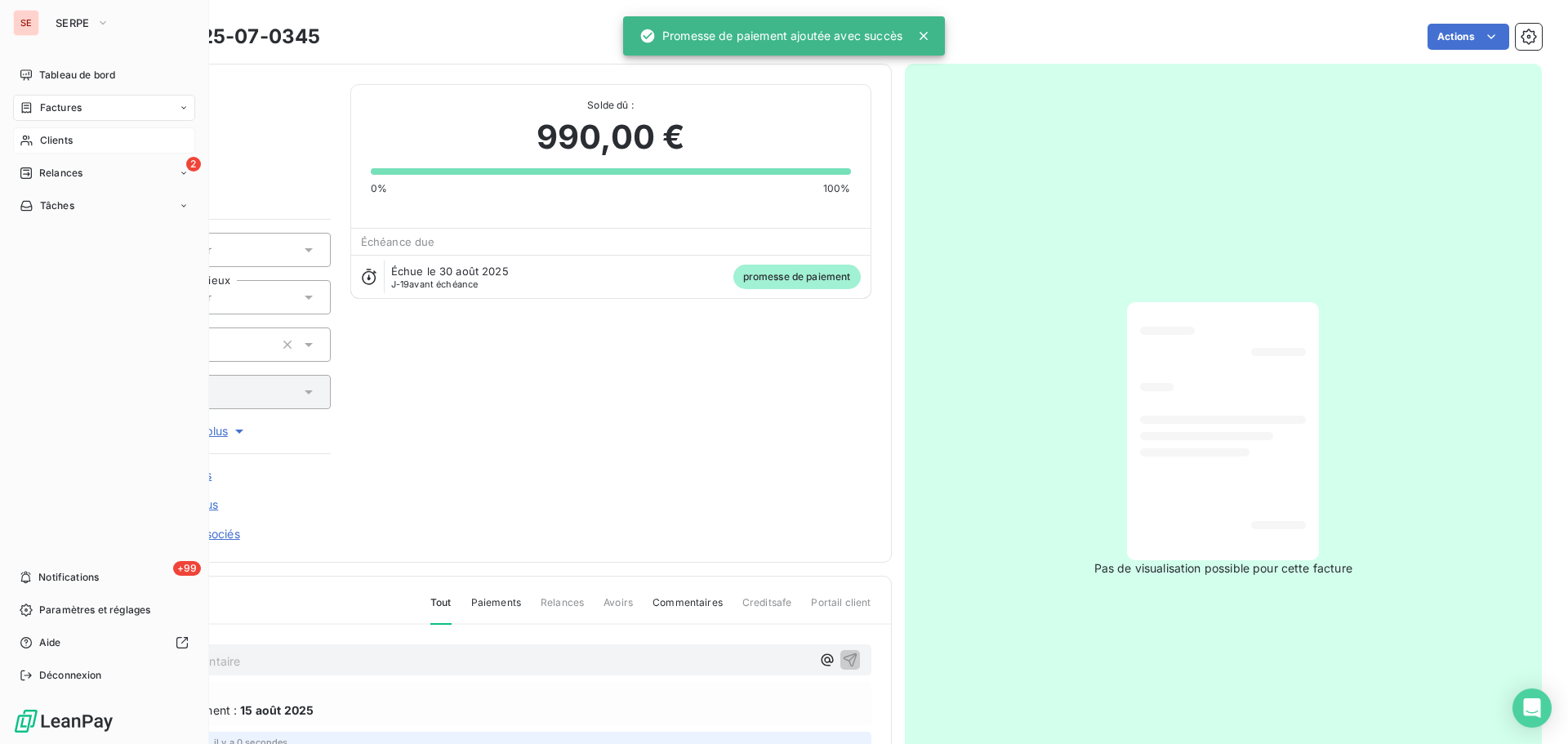
click at [70, 136] on span "Clients" at bounding box center [56, 140] width 33 height 15
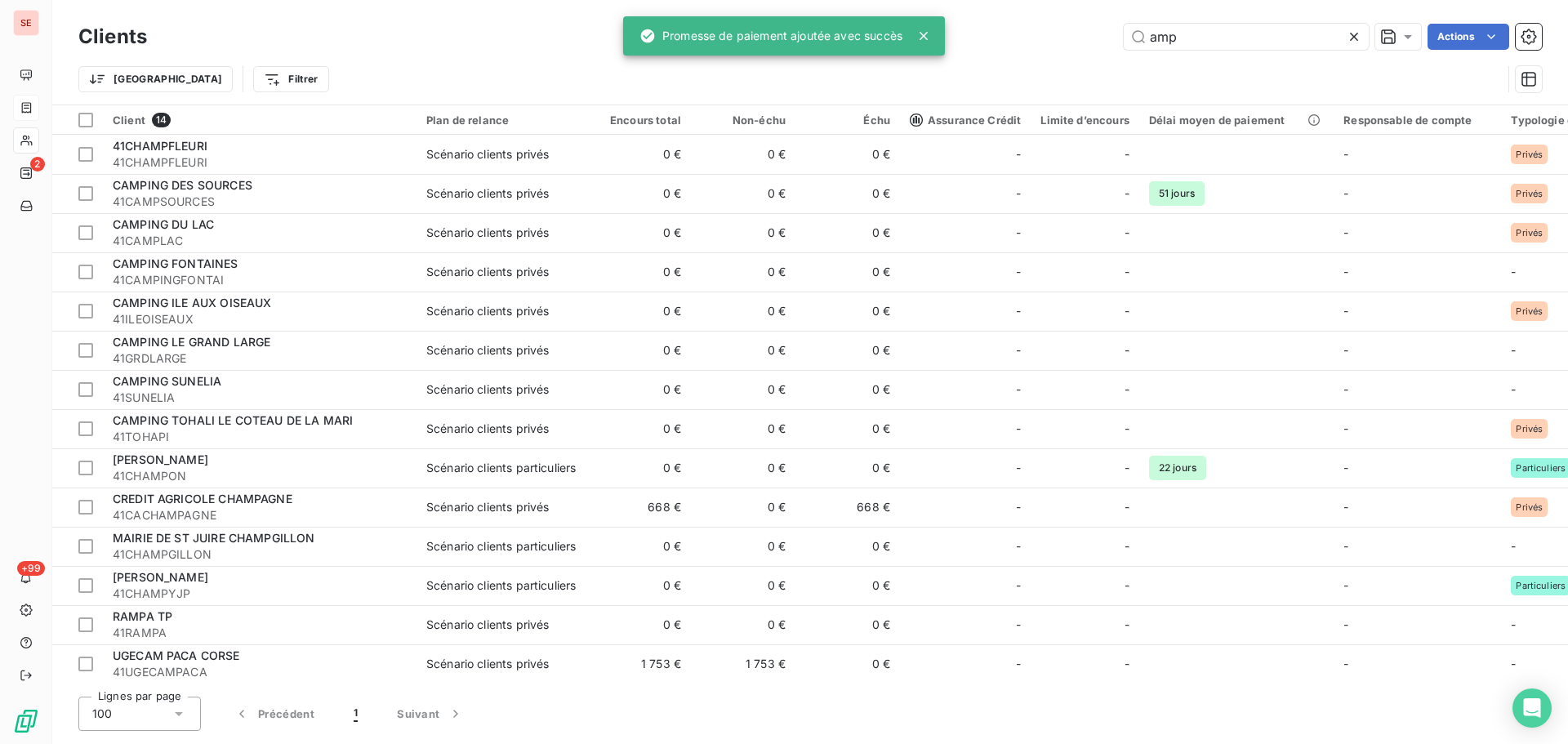
drag, startPoint x: 1179, startPoint y: 39, endPoint x: 1075, endPoint y: 35, distance: 104.1
click at [1103, 42] on div "amp Actions" at bounding box center [854, 36] width 1375 height 26
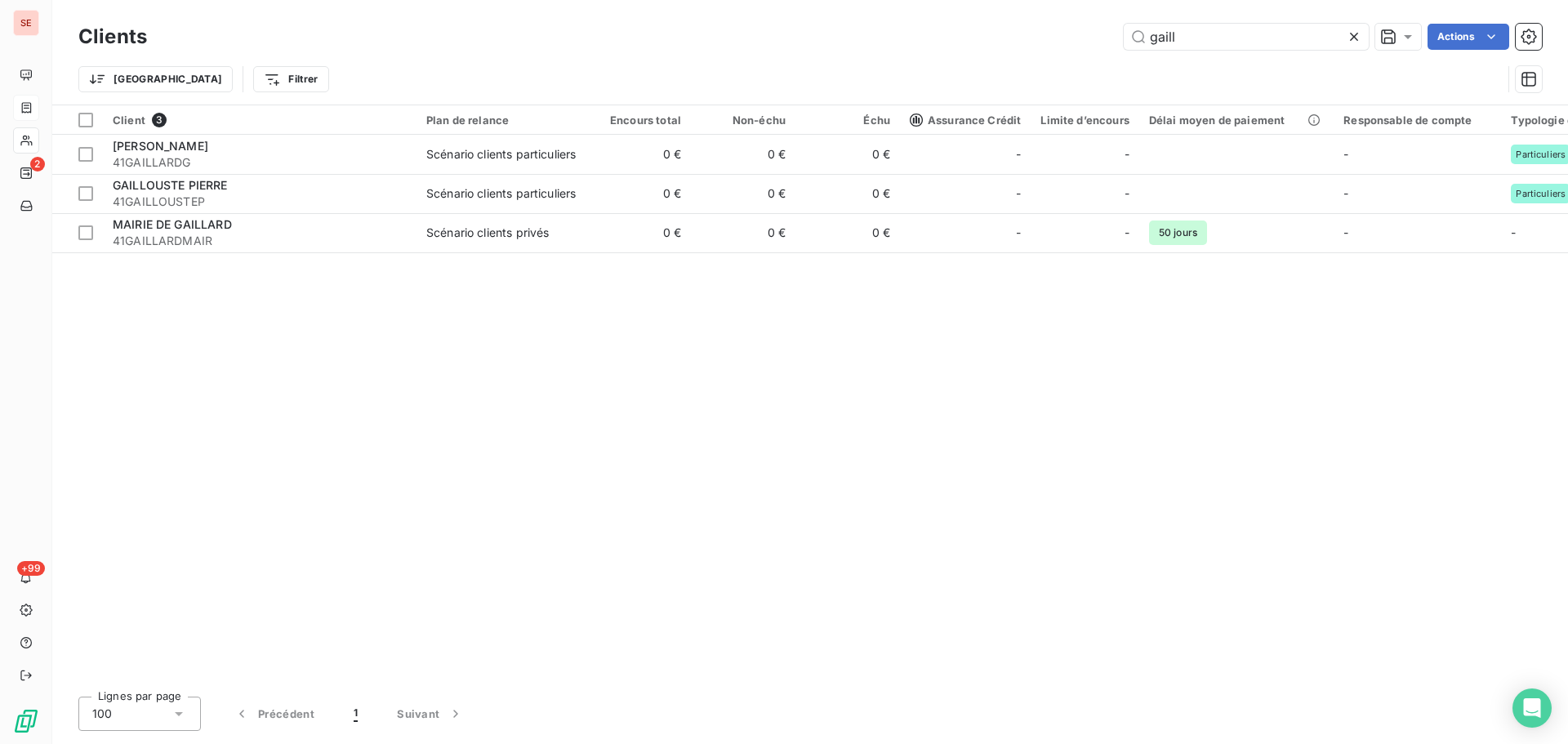
type input "gaill"
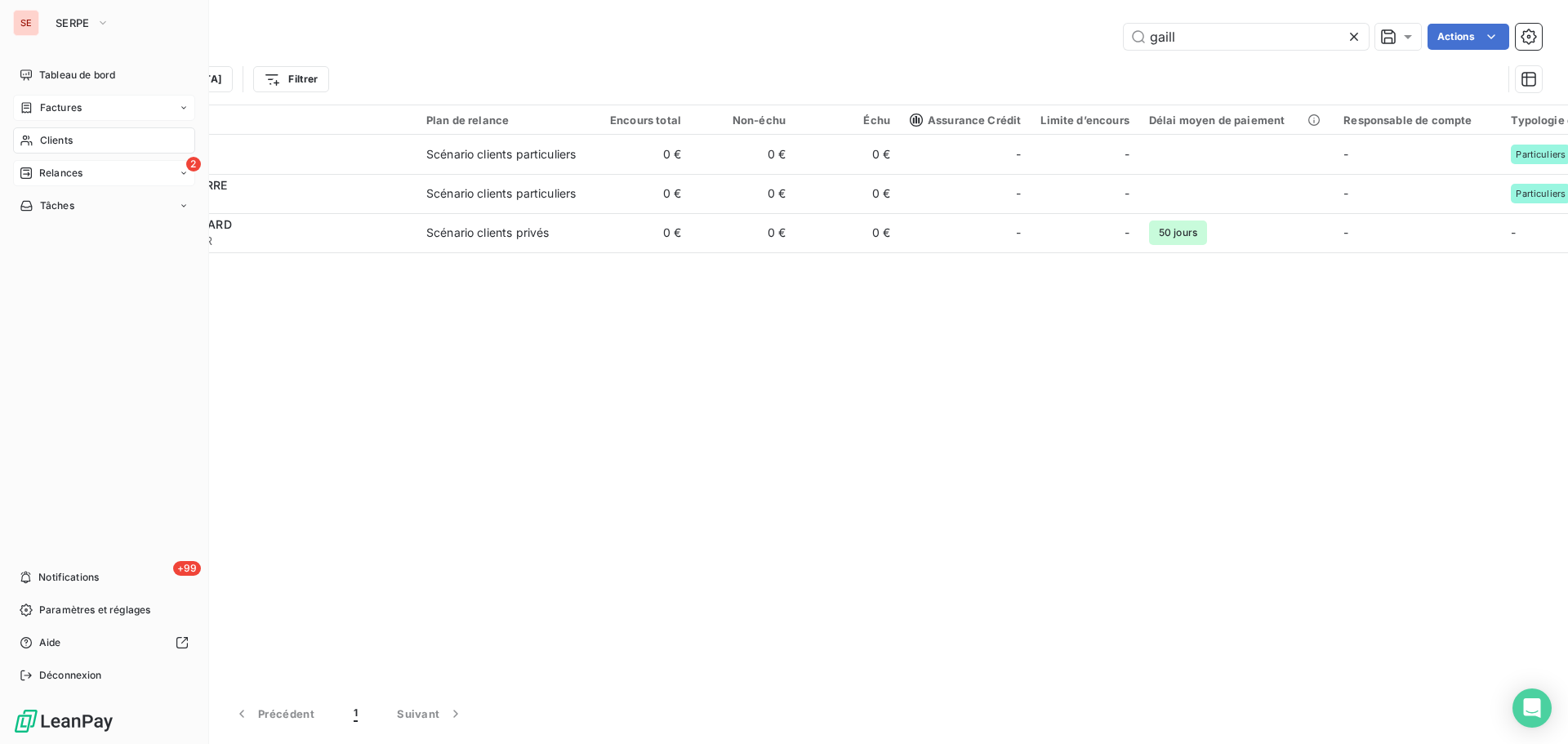
click at [63, 175] on span "Relances" at bounding box center [60, 173] width 44 height 15
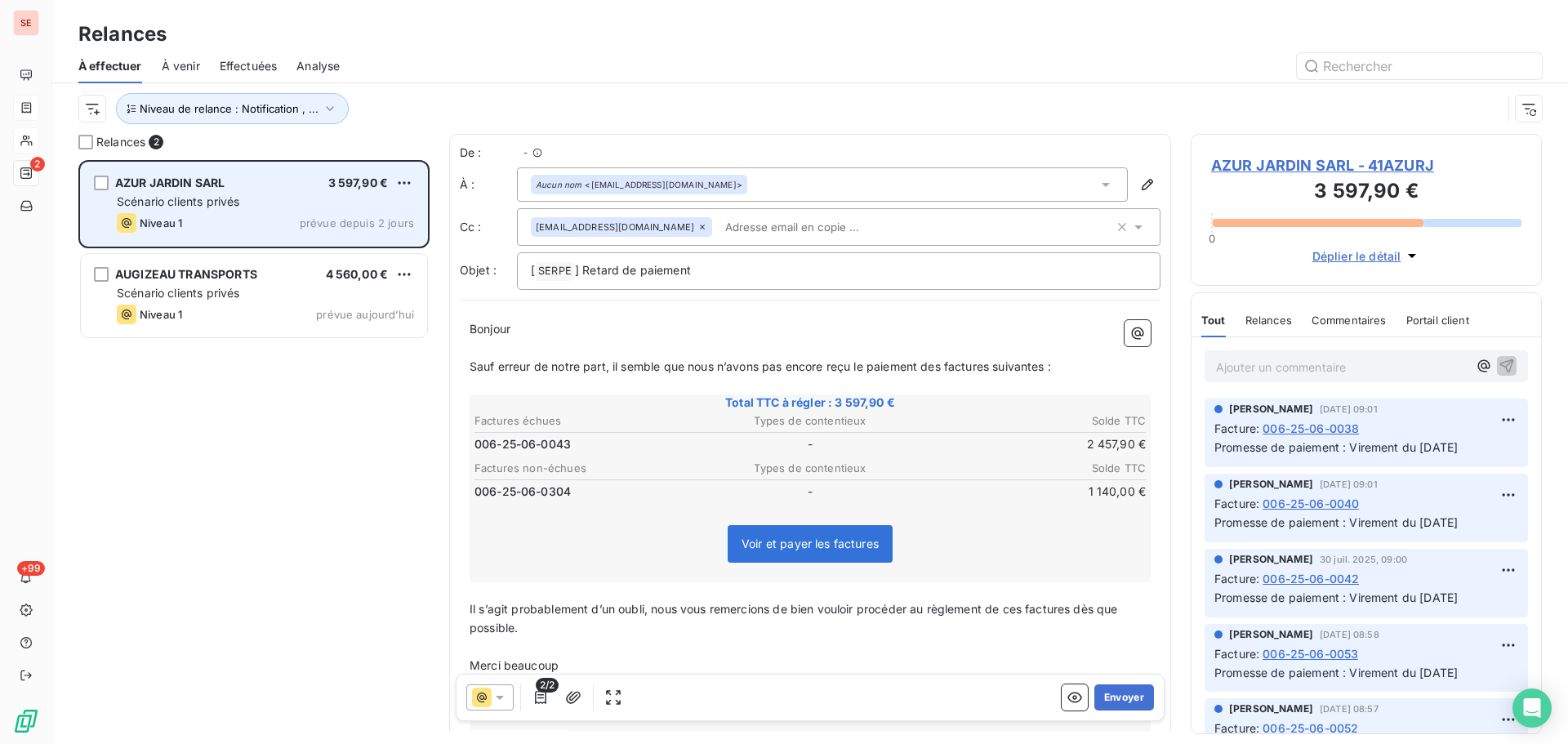
scroll to position [571, 338]
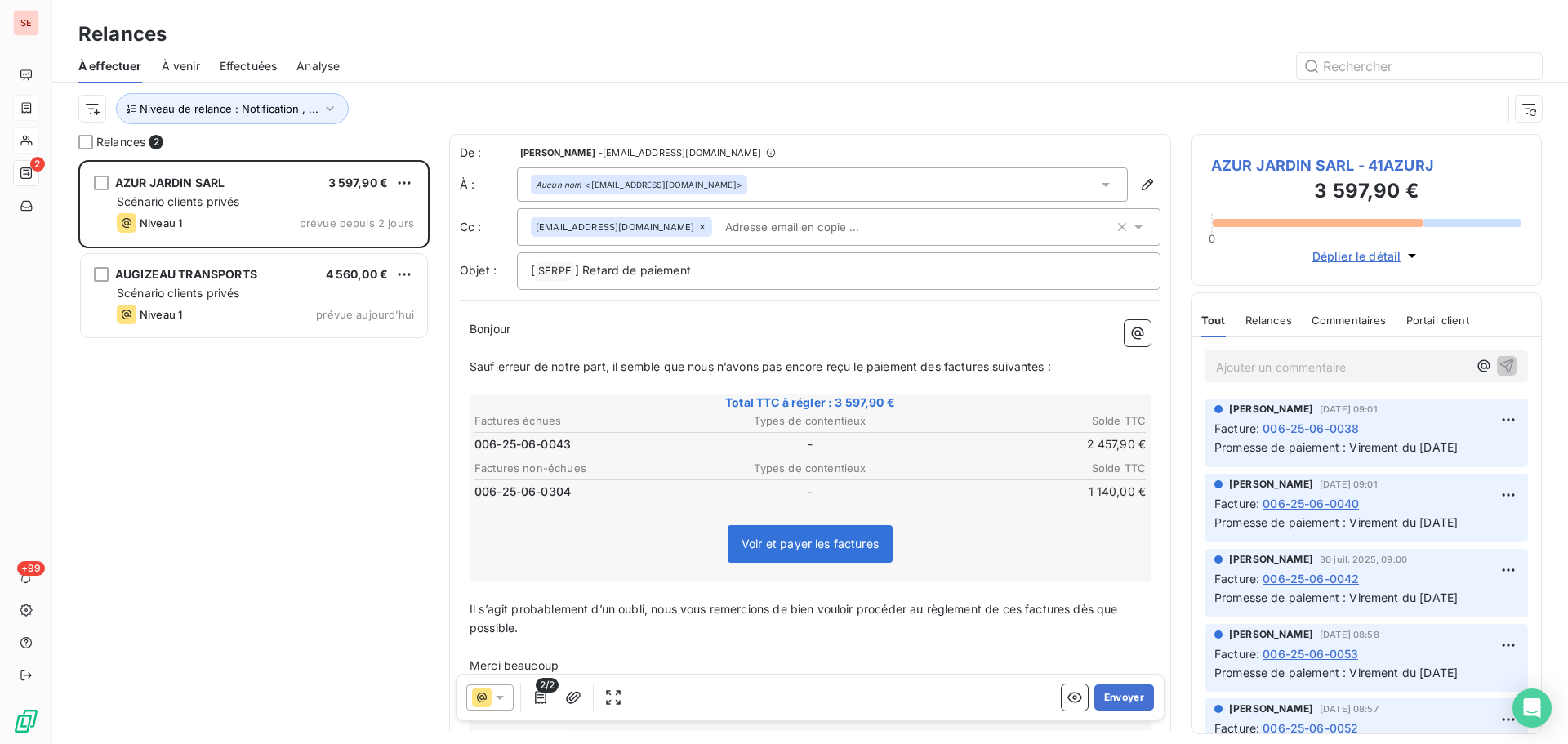
click at [1267, 161] on span "AZUR JARDIN SARL - 41AZURJ" at bounding box center [1366, 165] width 310 height 22
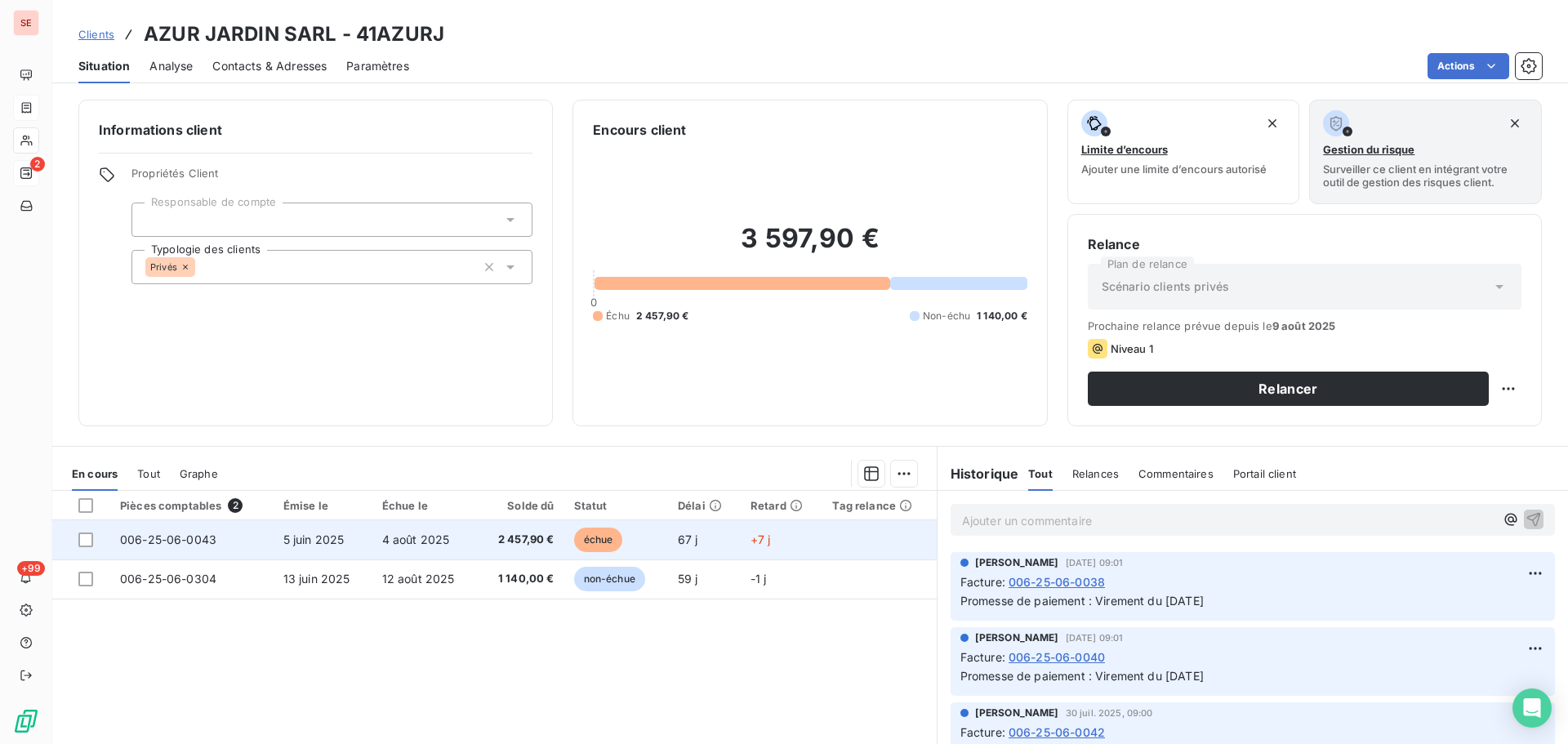
click at [382, 542] on span "4 août 2025" at bounding box center [416, 539] width 68 height 14
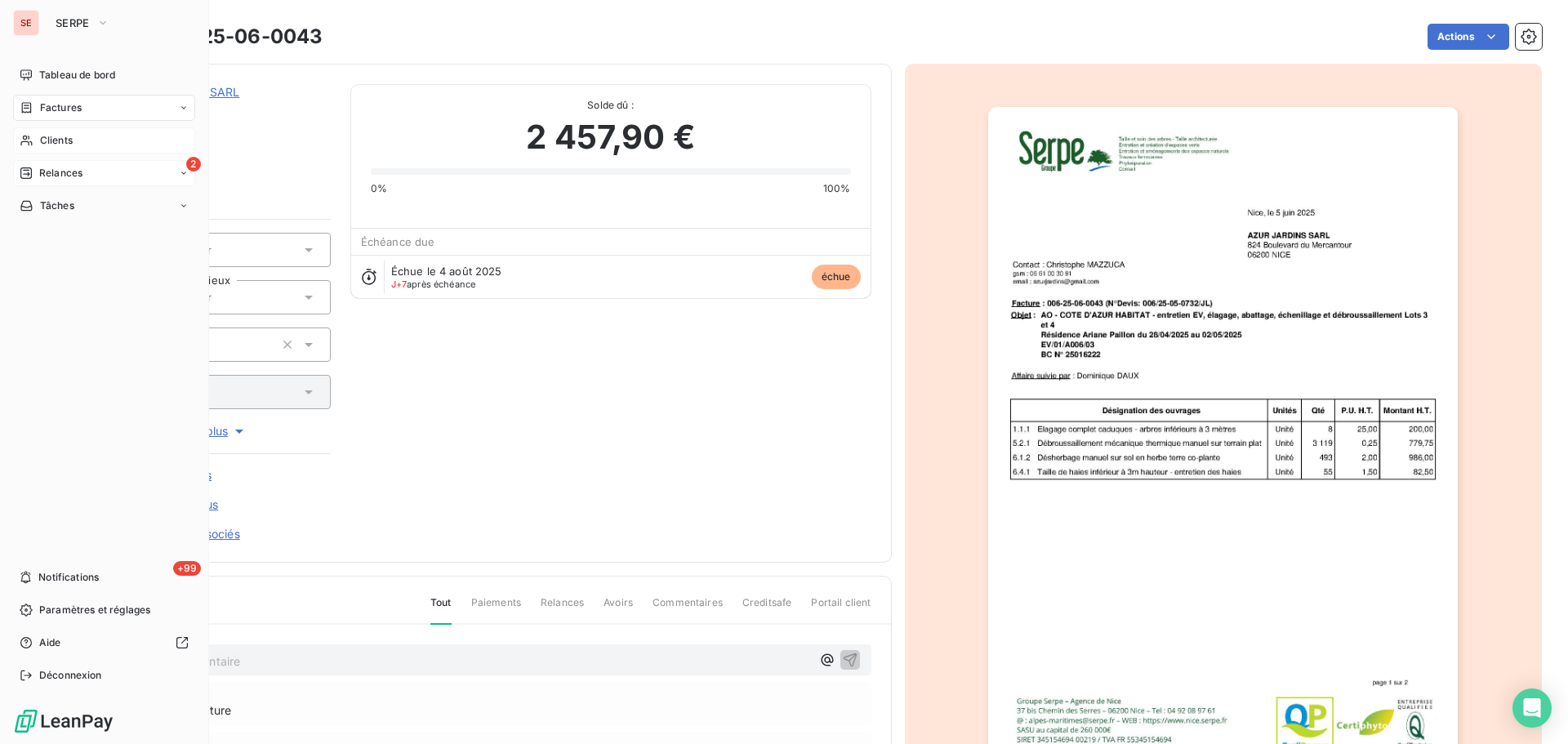
click at [63, 171] on span "Relances" at bounding box center [60, 173] width 44 height 15
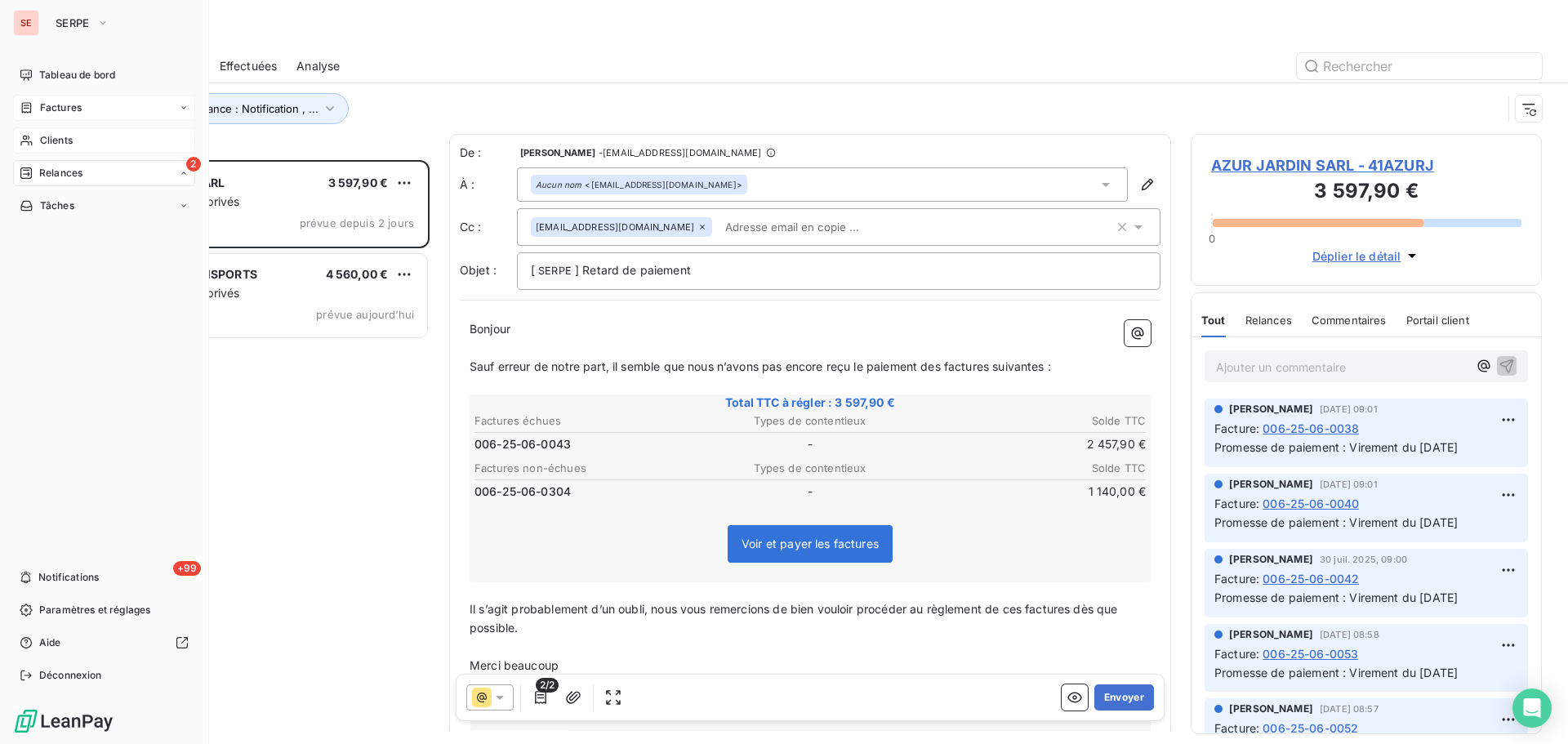
scroll to position [571, 338]
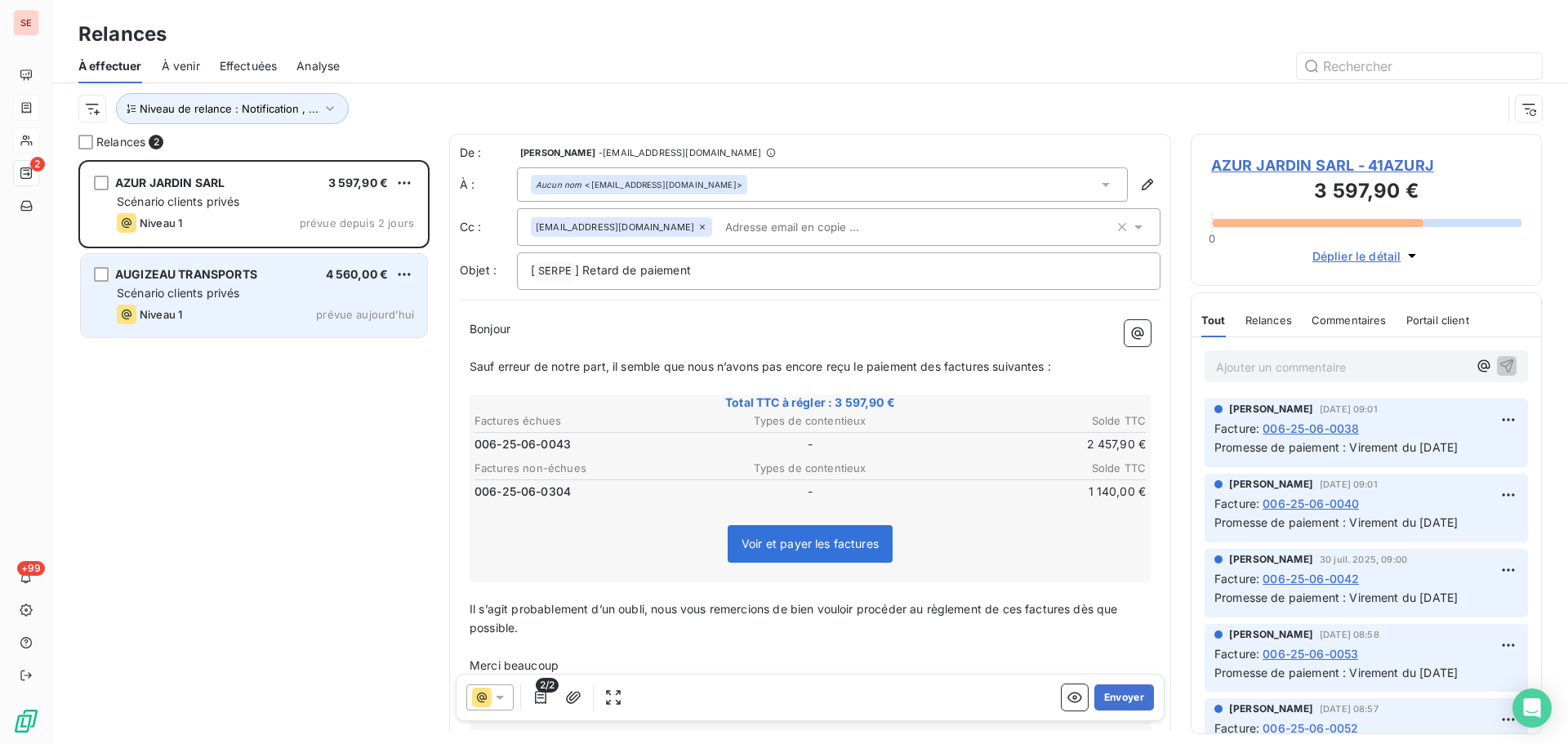
click at [252, 291] on div "Scénario clients privés" at bounding box center [265, 293] width 297 height 16
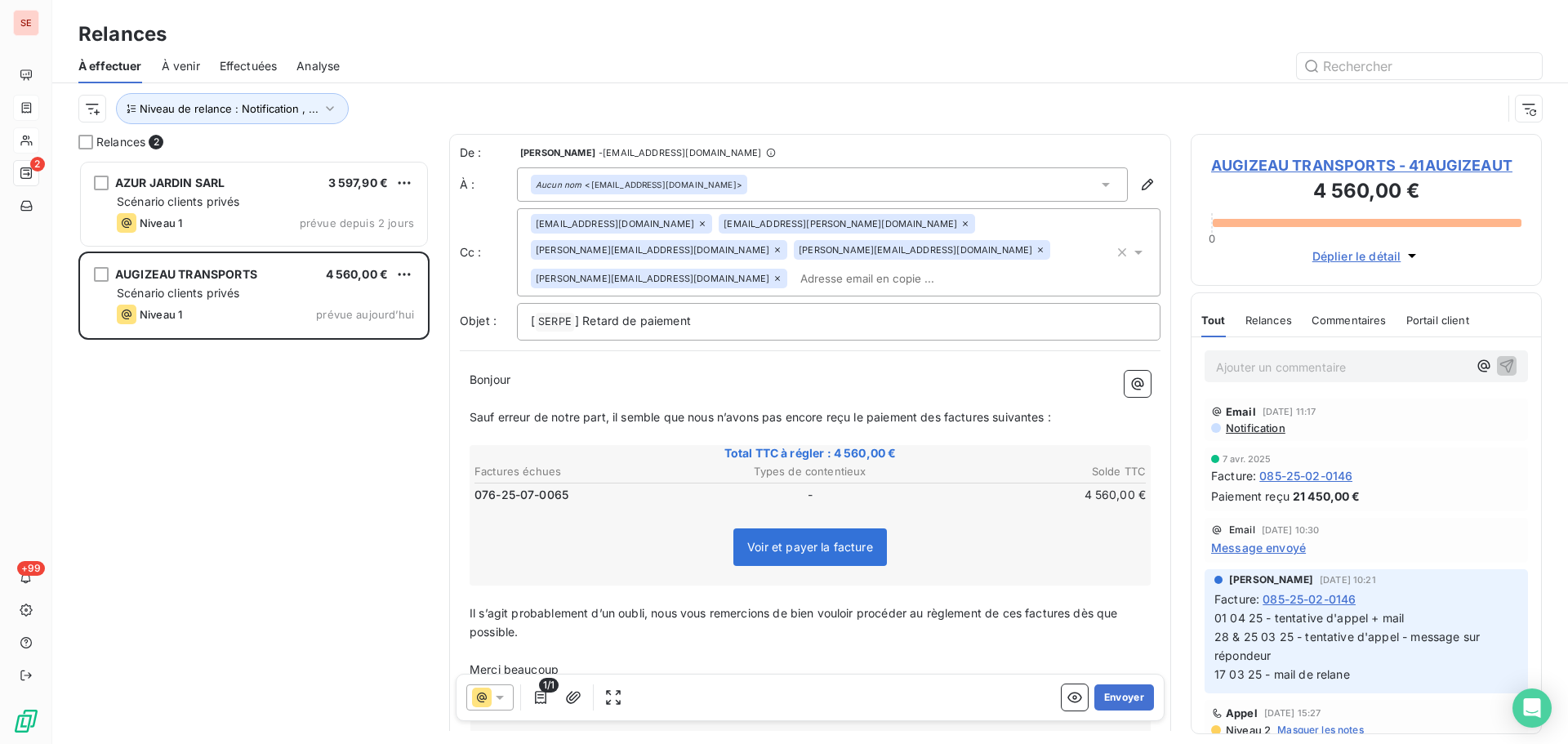
click at [1283, 166] on span "AUGIZEAU TRANSPORTS - 41AUGIZEAUT" at bounding box center [1366, 165] width 310 height 22
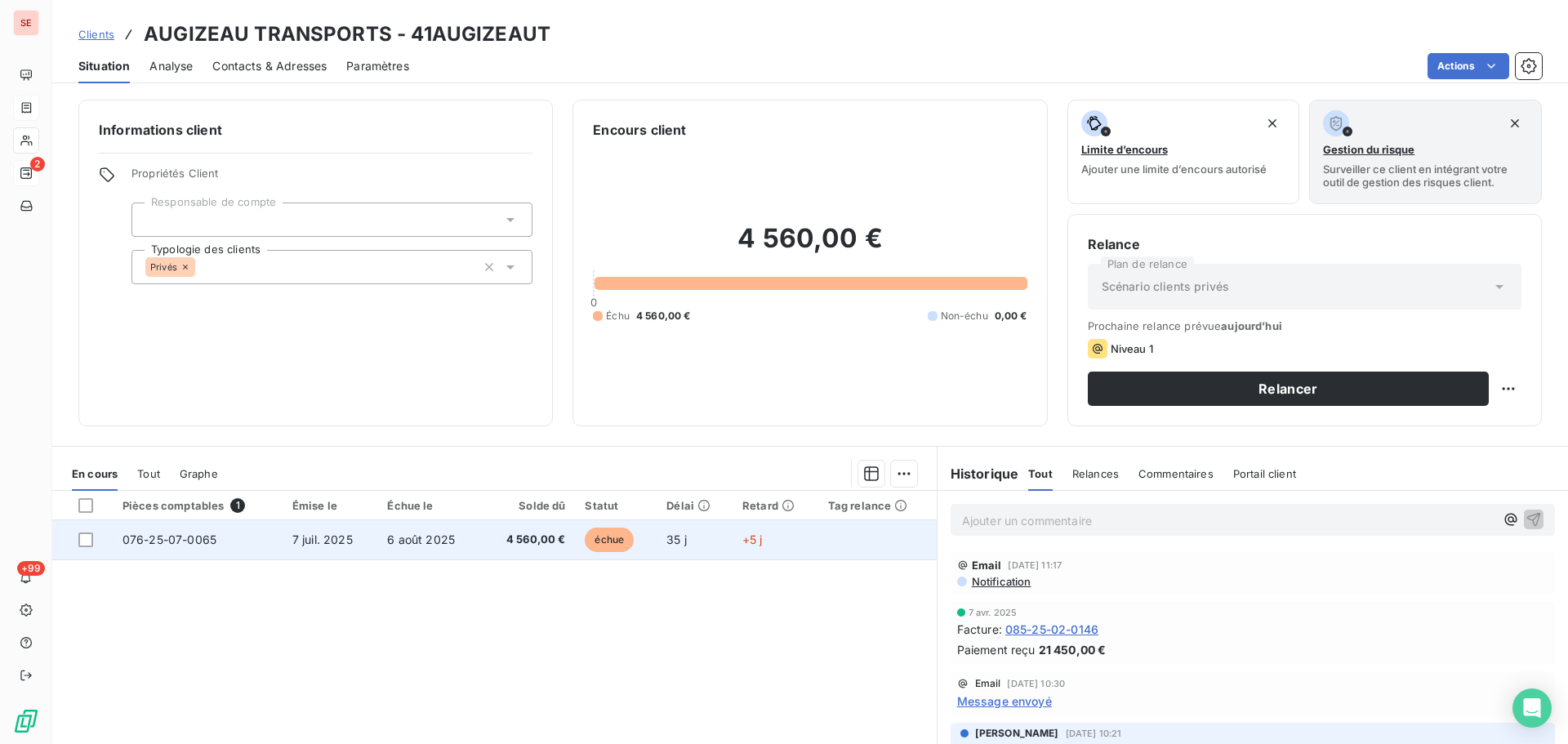
click at [409, 545] on span "6 août 2025" at bounding box center [421, 539] width 68 height 14
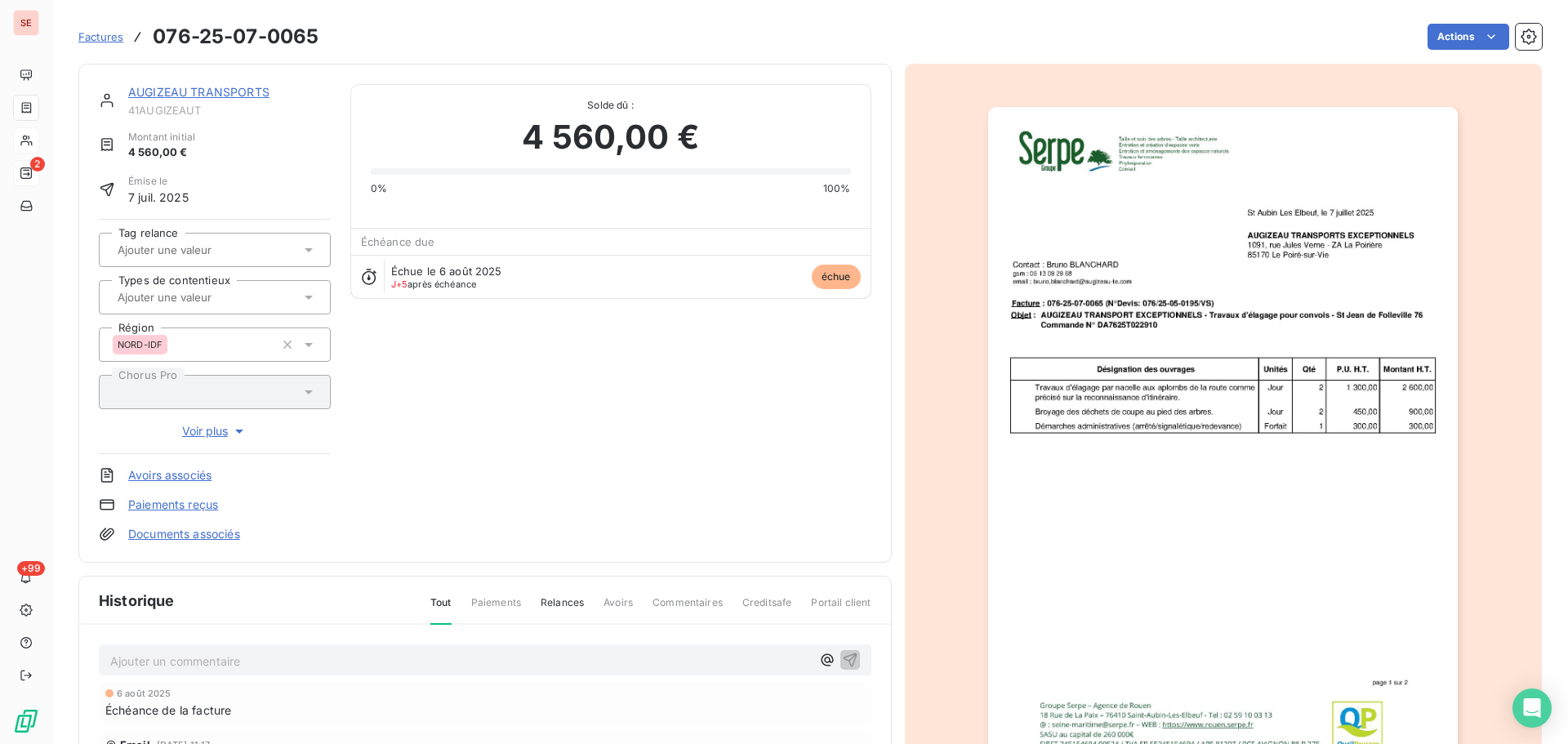
click at [224, 530] on link "Documents associés" at bounding box center [183, 534] width 112 height 16
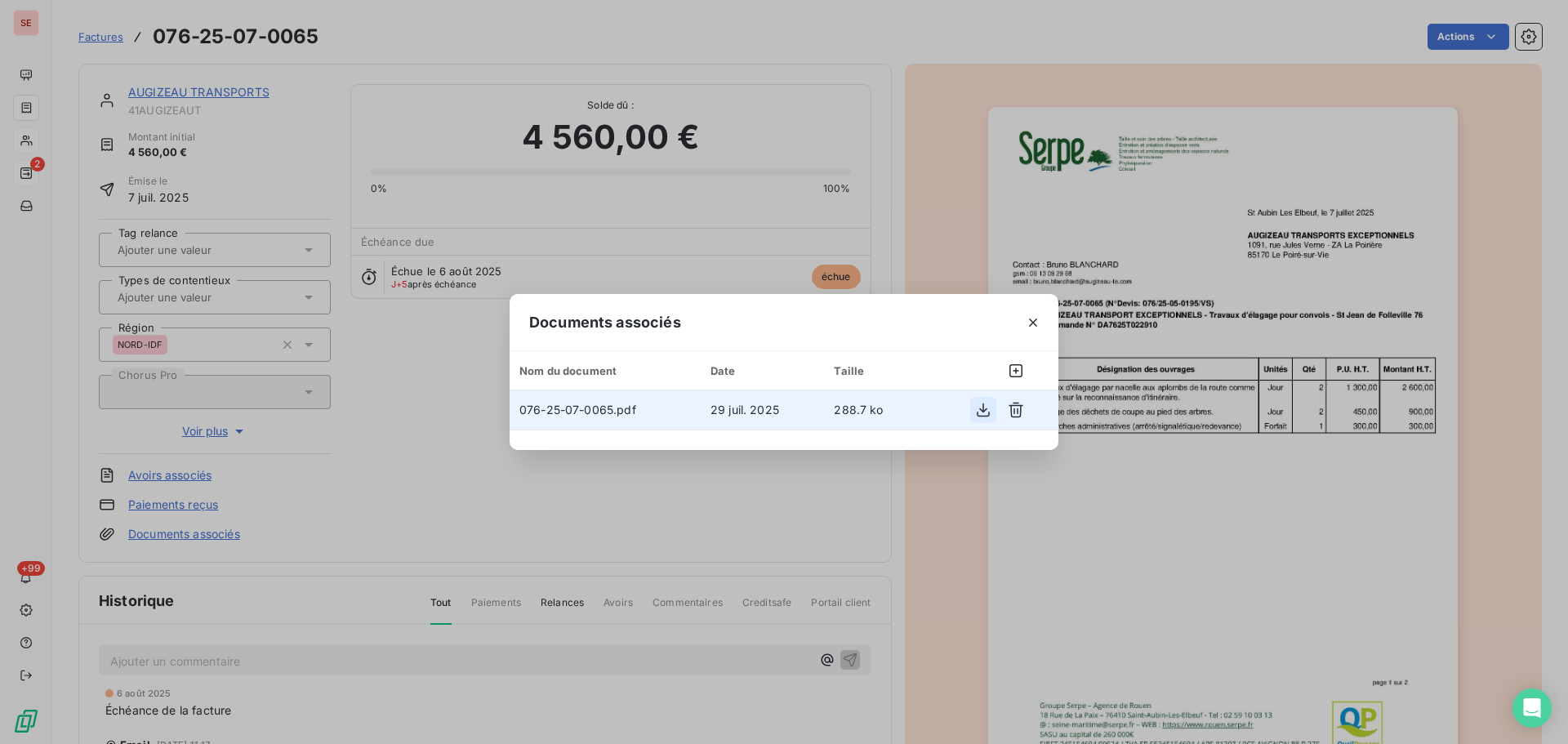
click at [986, 411] on icon "button" at bounding box center [982, 409] width 16 height 16
click at [1214, 528] on div "Documents associés Nom du document Date Taille 076-25-07-0065.pdf 29 juil. 2025…" at bounding box center [784, 372] width 1568 height 744
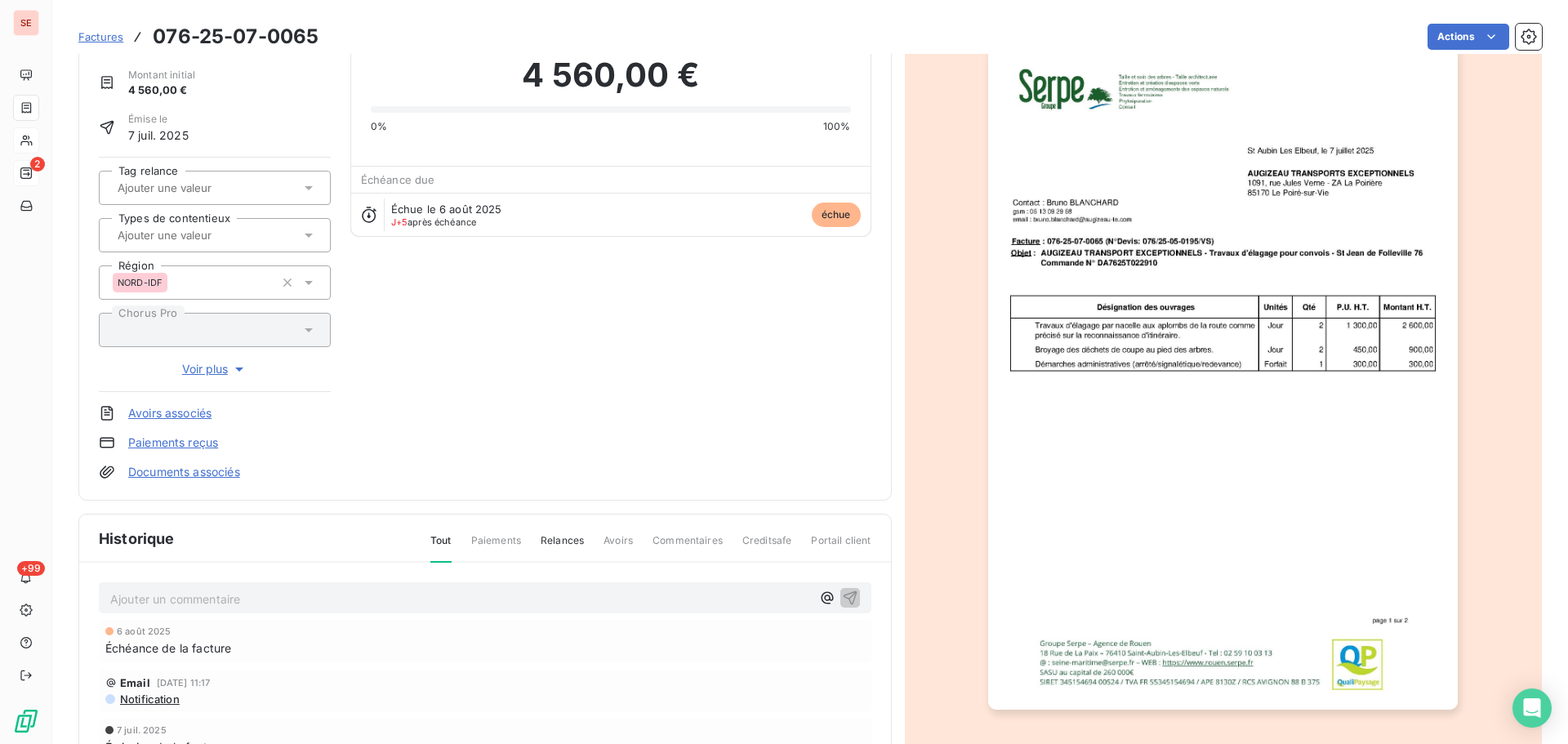
scroll to position [165, 0]
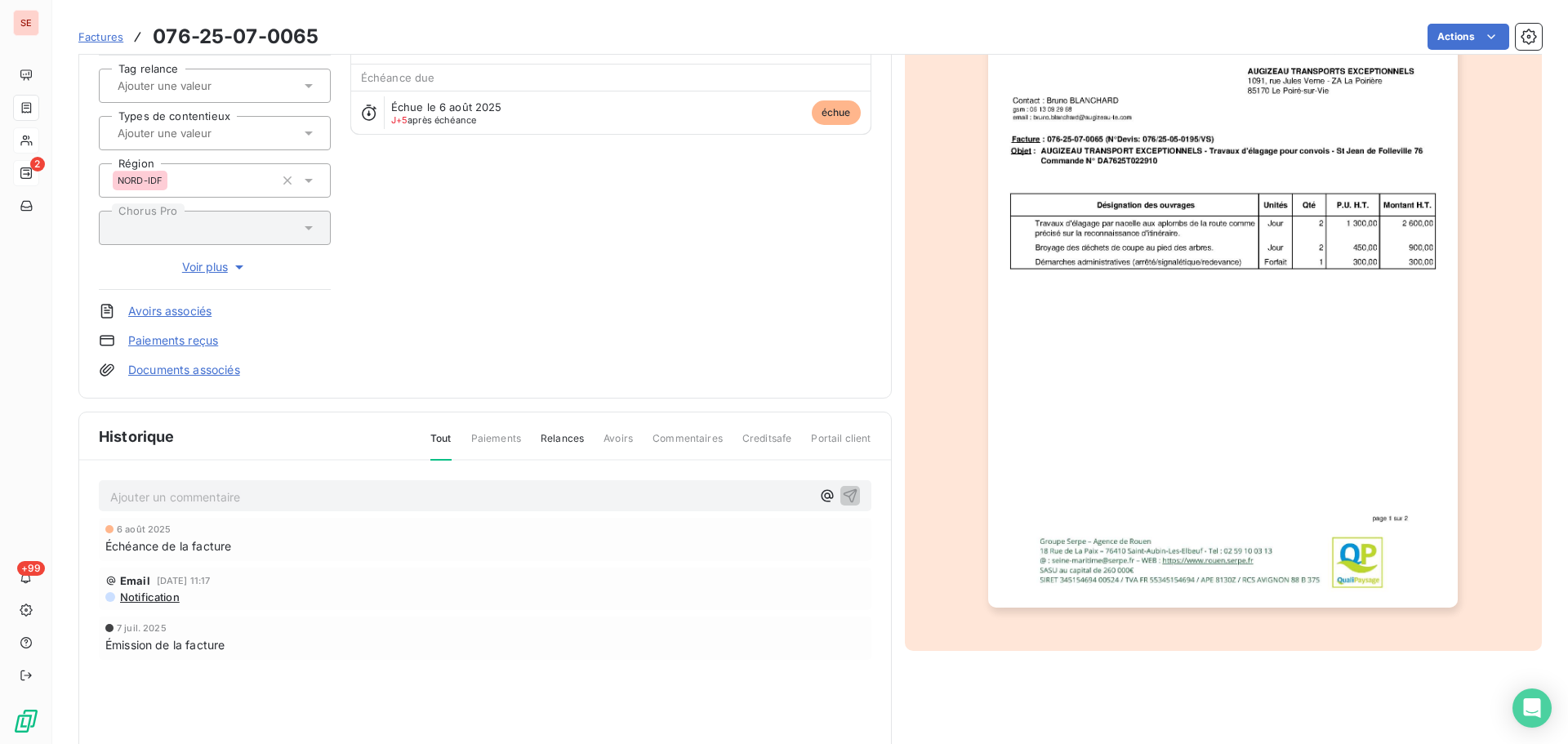
click at [155, 600] on span "Notification" at bounding box center [148, 597] width 61 height 13
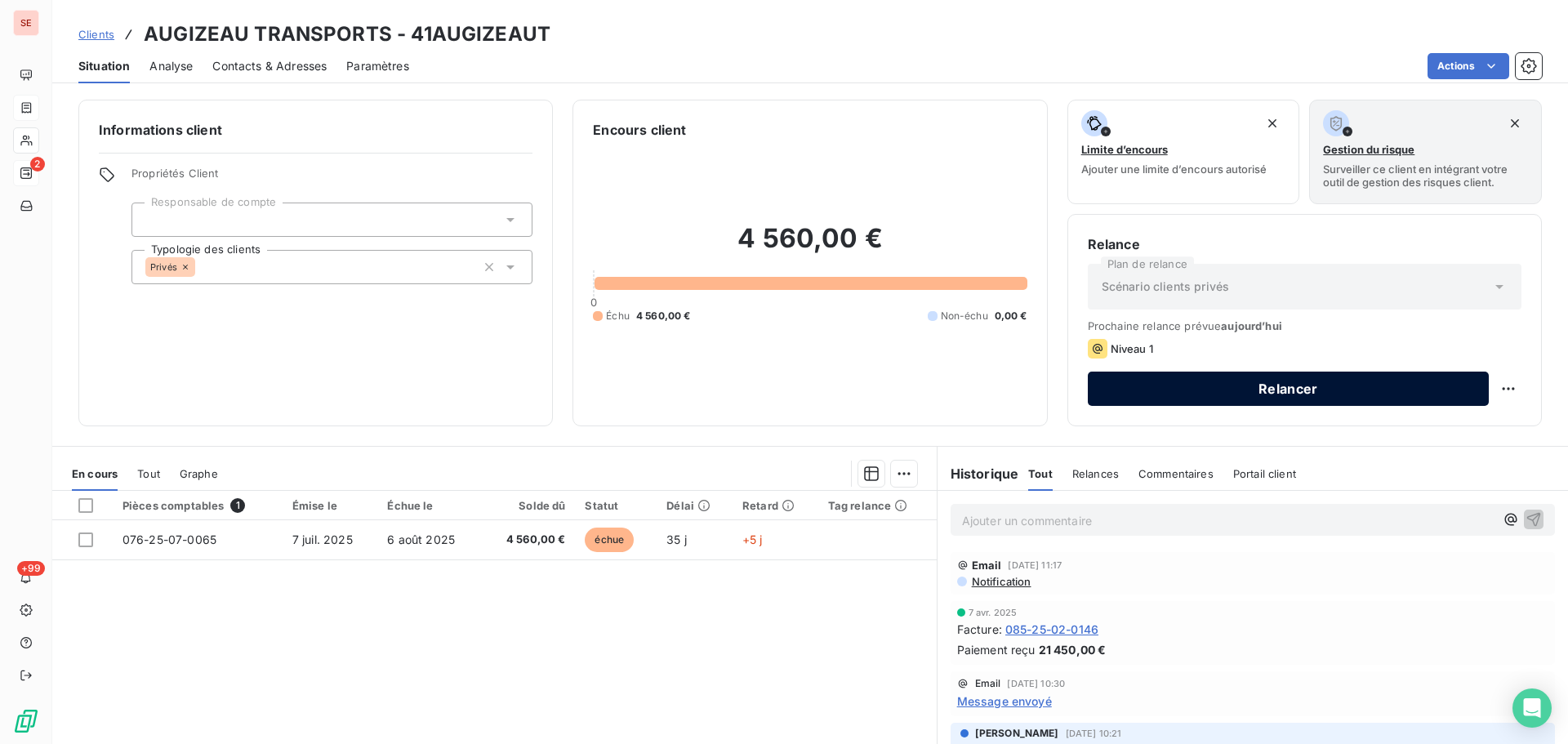
click at [1299, 380] on button "Relancer" at bounding box center [1288, 388] width 400 height 34
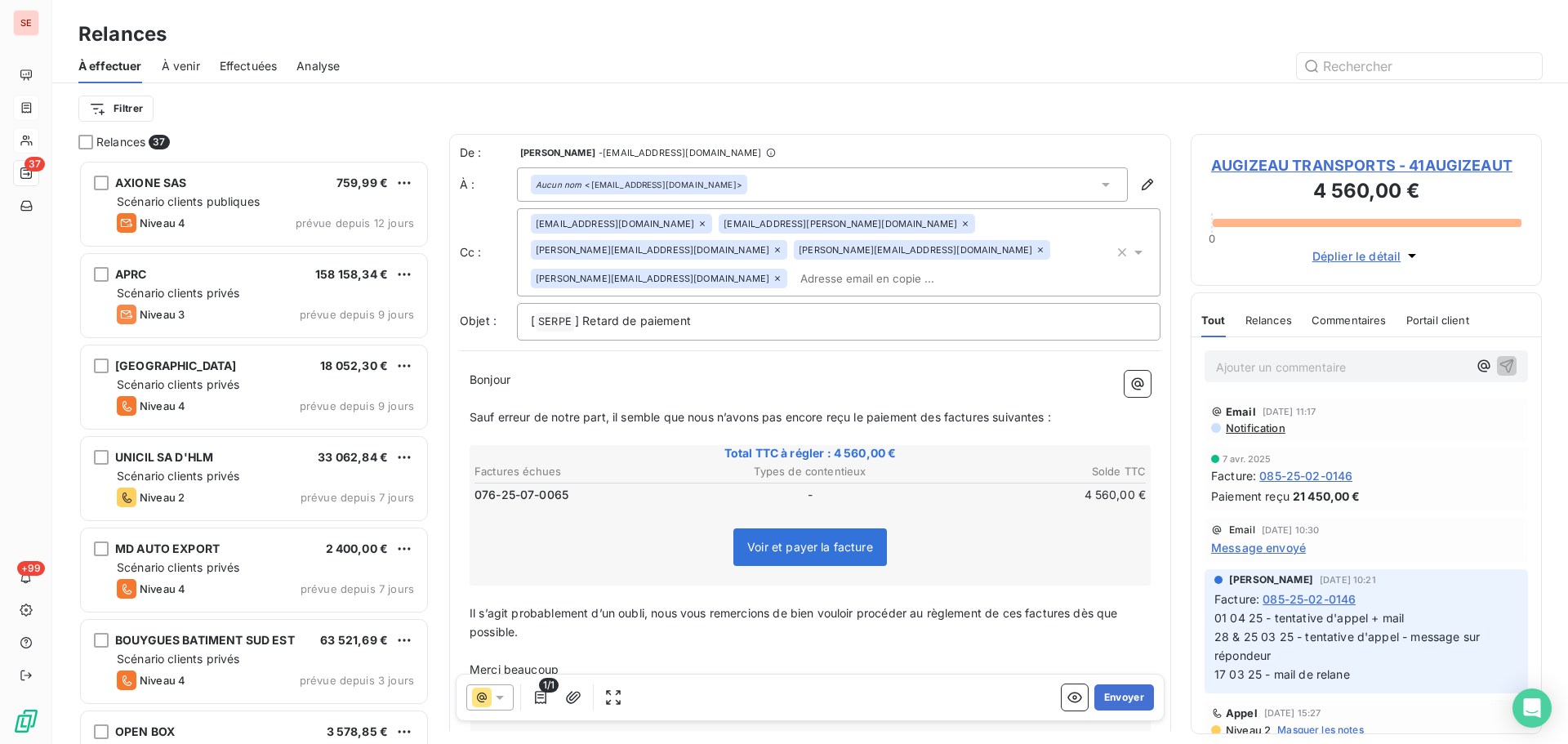
scroll to position [571, 338]
click at [697, 224] on icon at bounding box center [702, 224] width 10 height 10
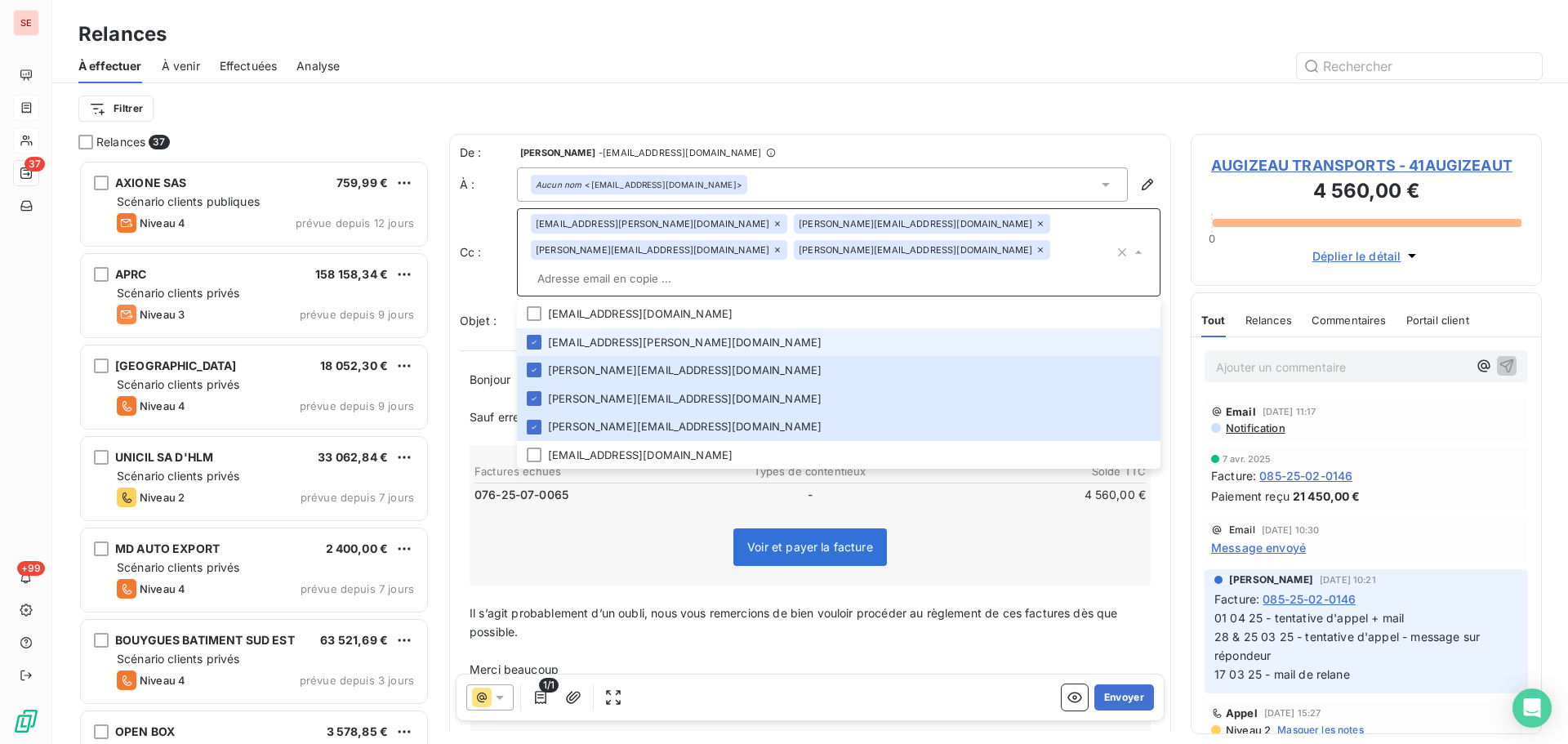
click at [773, 221] on icon at bounding box center [778, 224] width 10 height 10
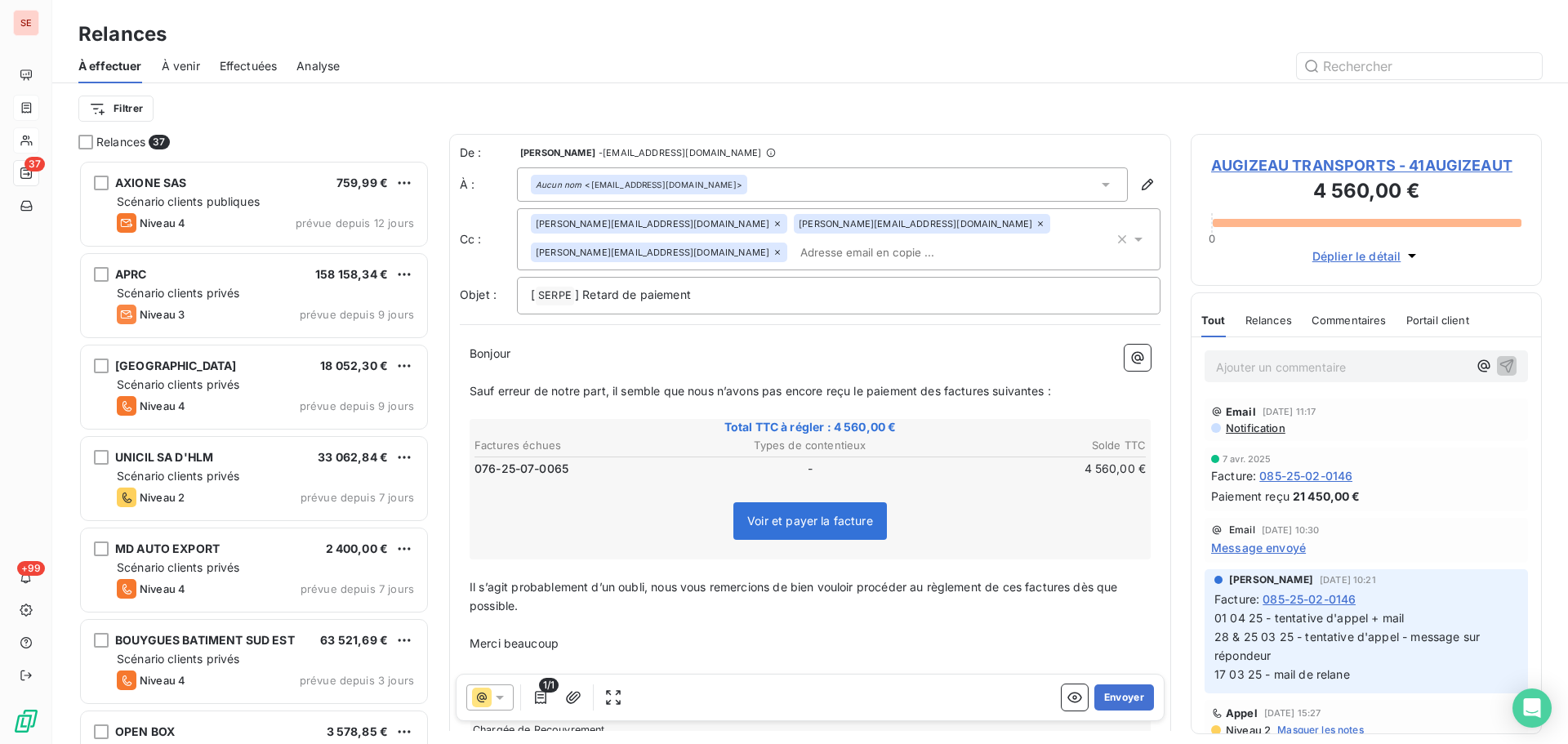
click at [705, 224] on div "delphine.gattepaille@augizeau-te.com" at bounding box center [658, 224] width 256 height 19
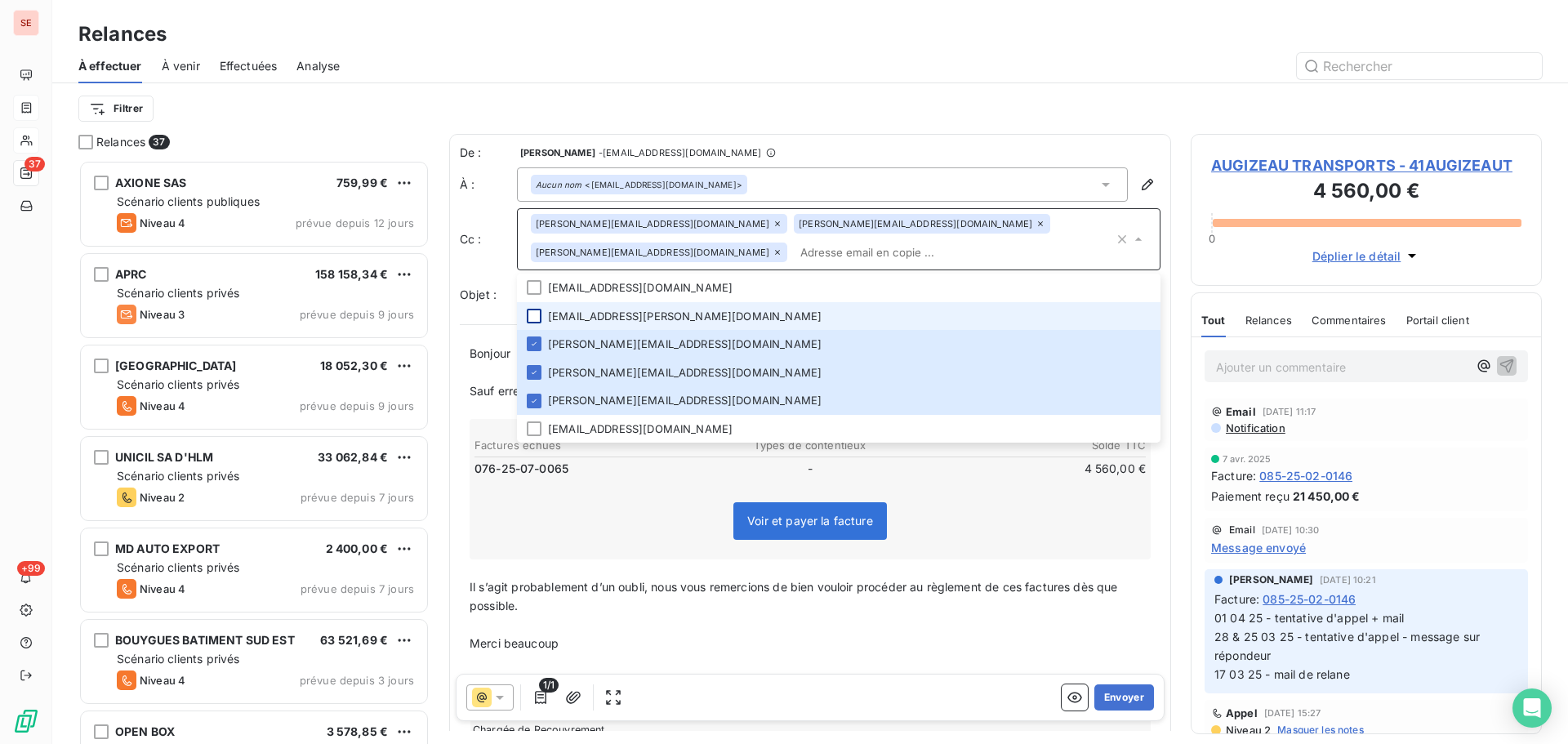
click at [537, 313] on div at bounding box center [533, 315] width 15 height 15
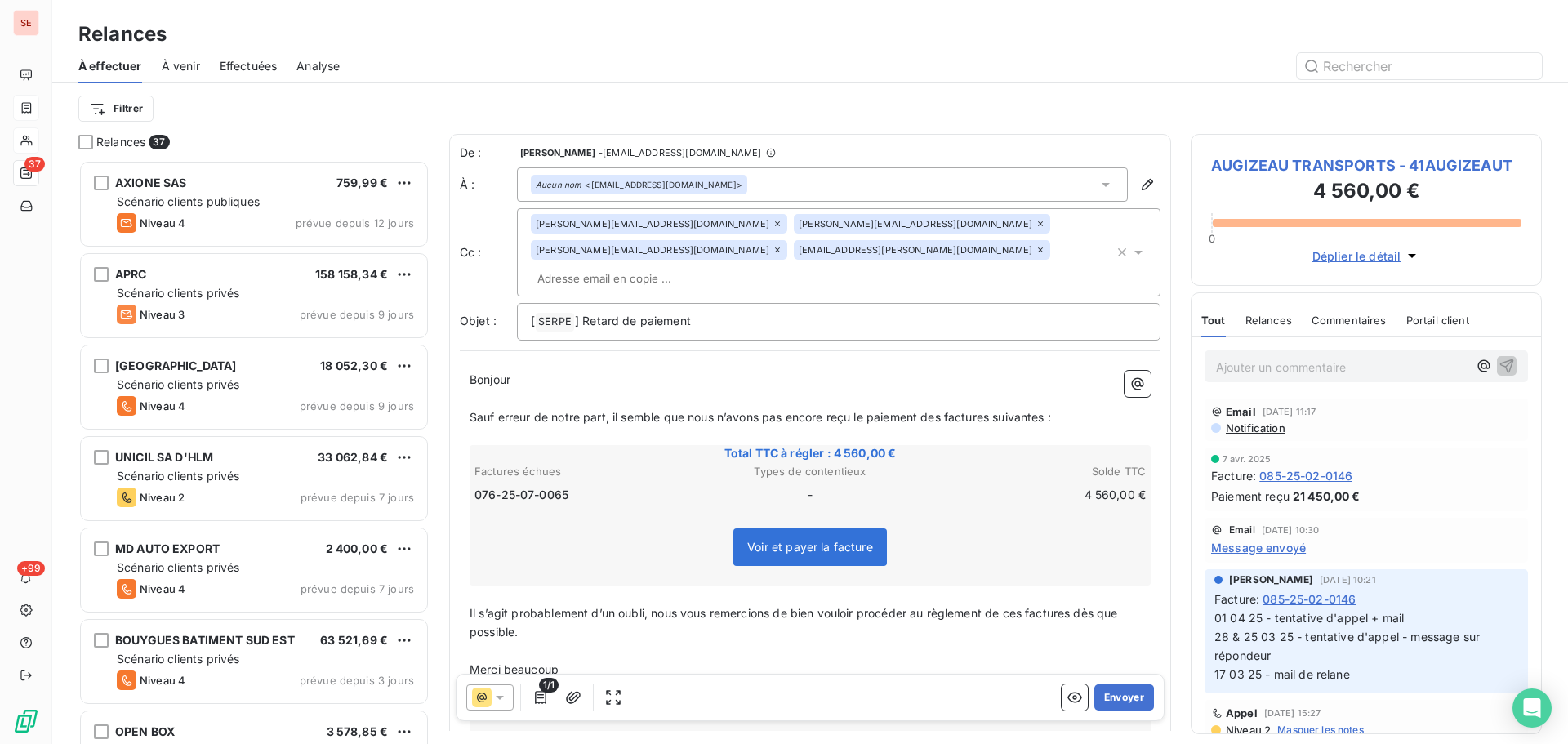
click at [1316, 166] on span "AUGIZEAU TRANSPORTS - 41AUGIZEAUT" at bounding box center [1366, 165] width 310 height 22
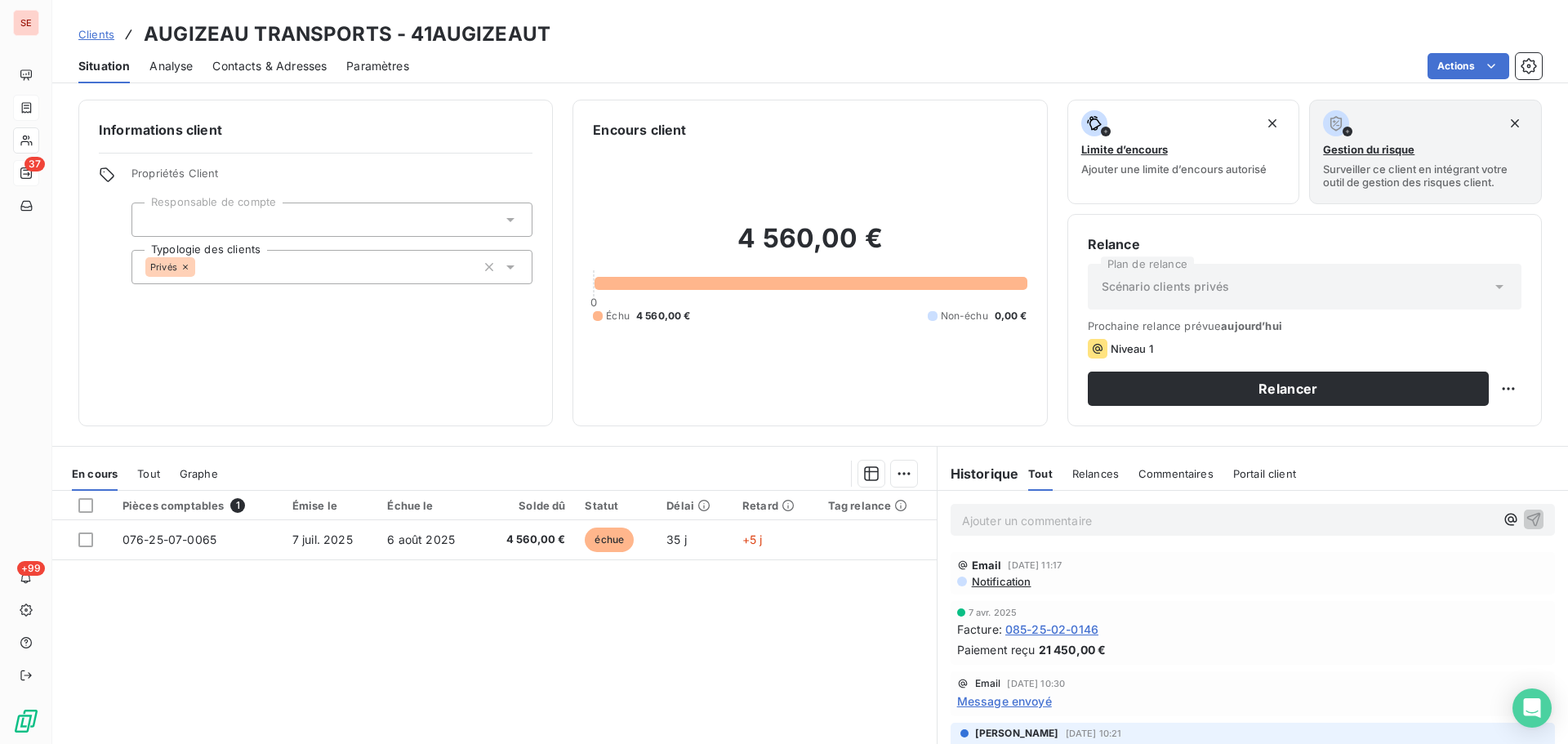
click at [268, 71] on span "Contacts & Adresses" at bounding box center [270, 66] width 114 height 16
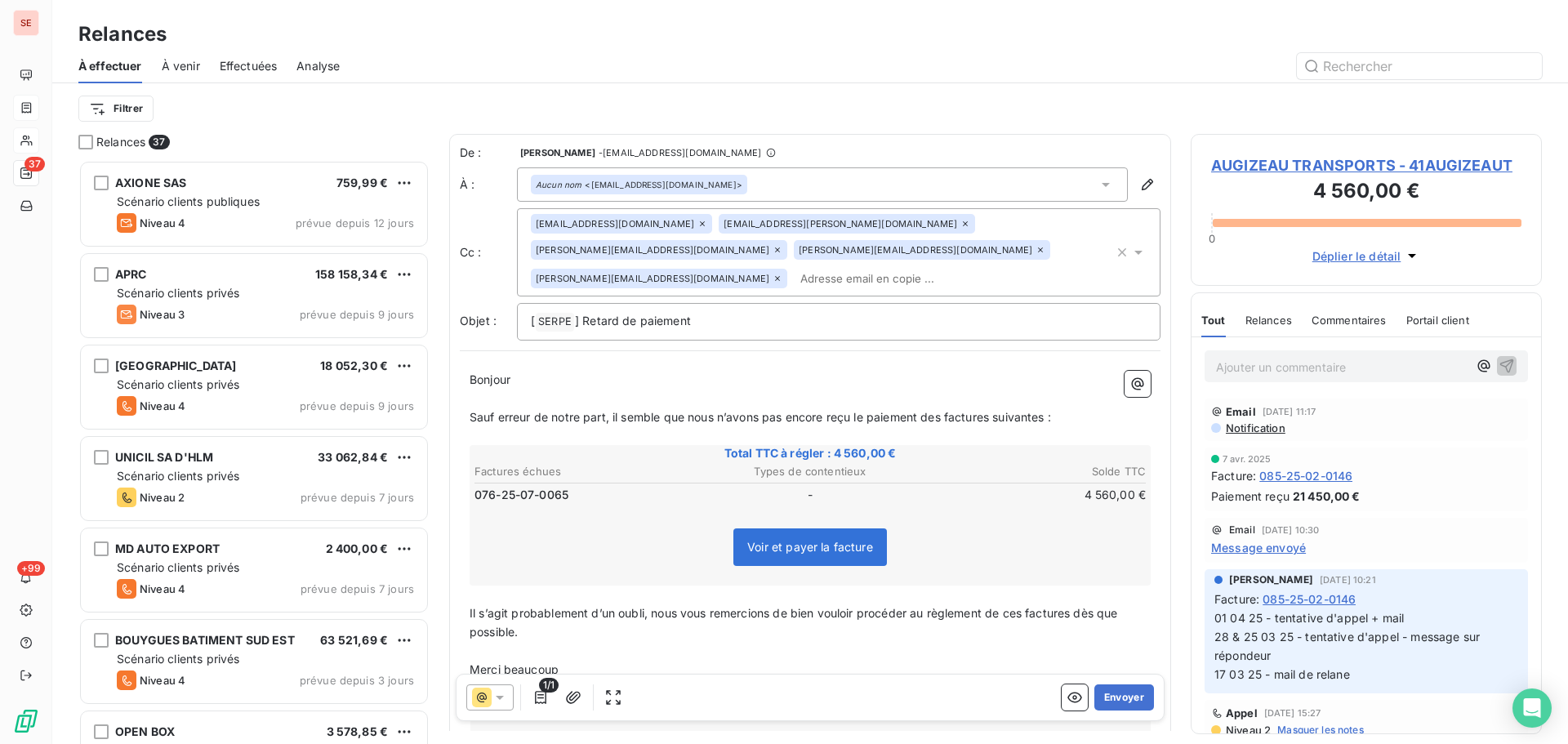
scroll to position [571, 338]
click at [1113, 244] on icon "button" at bounding box center [1121, 252] width 16 height 16
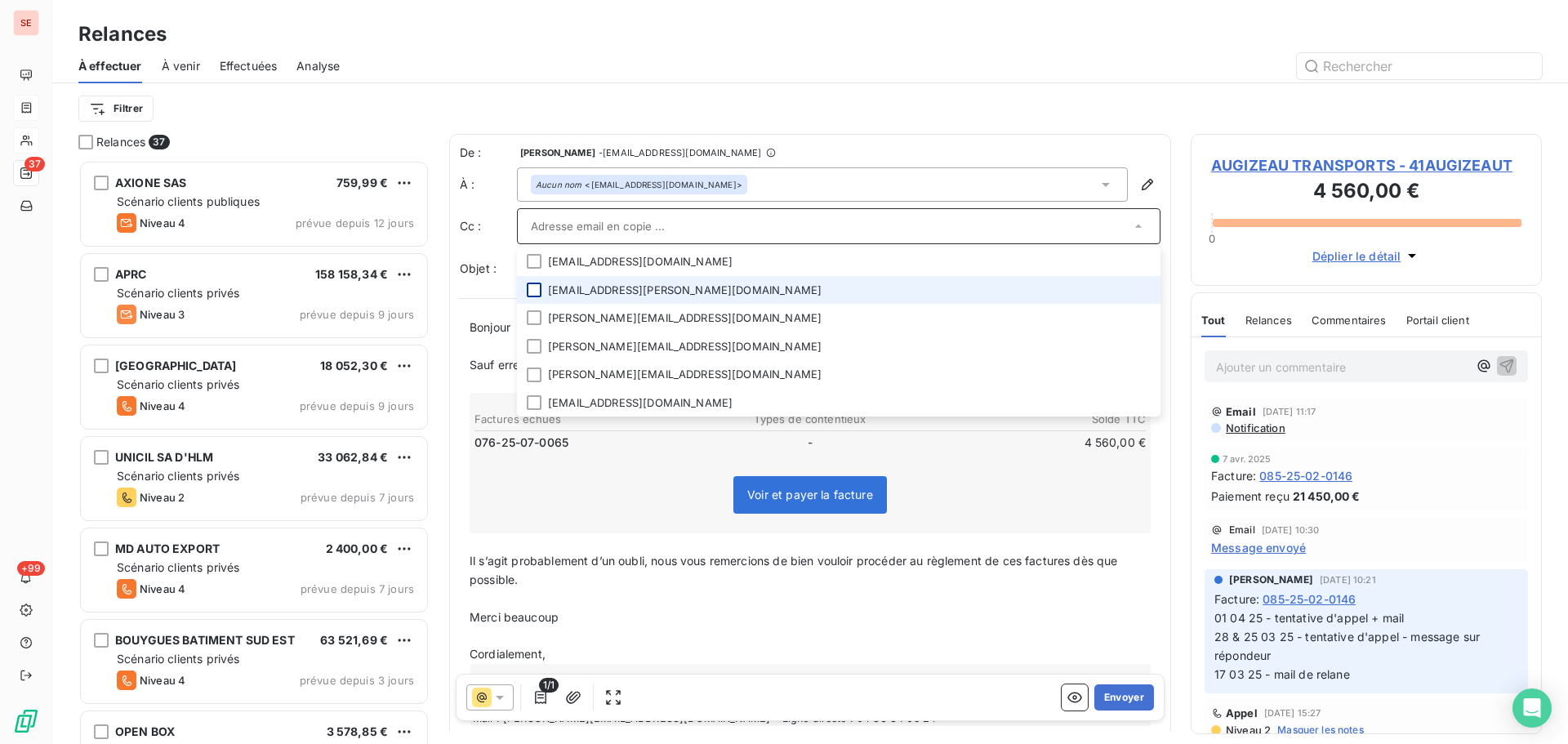
click at [534, 294] on div at bounding box center [533, 289] width 15 height 15
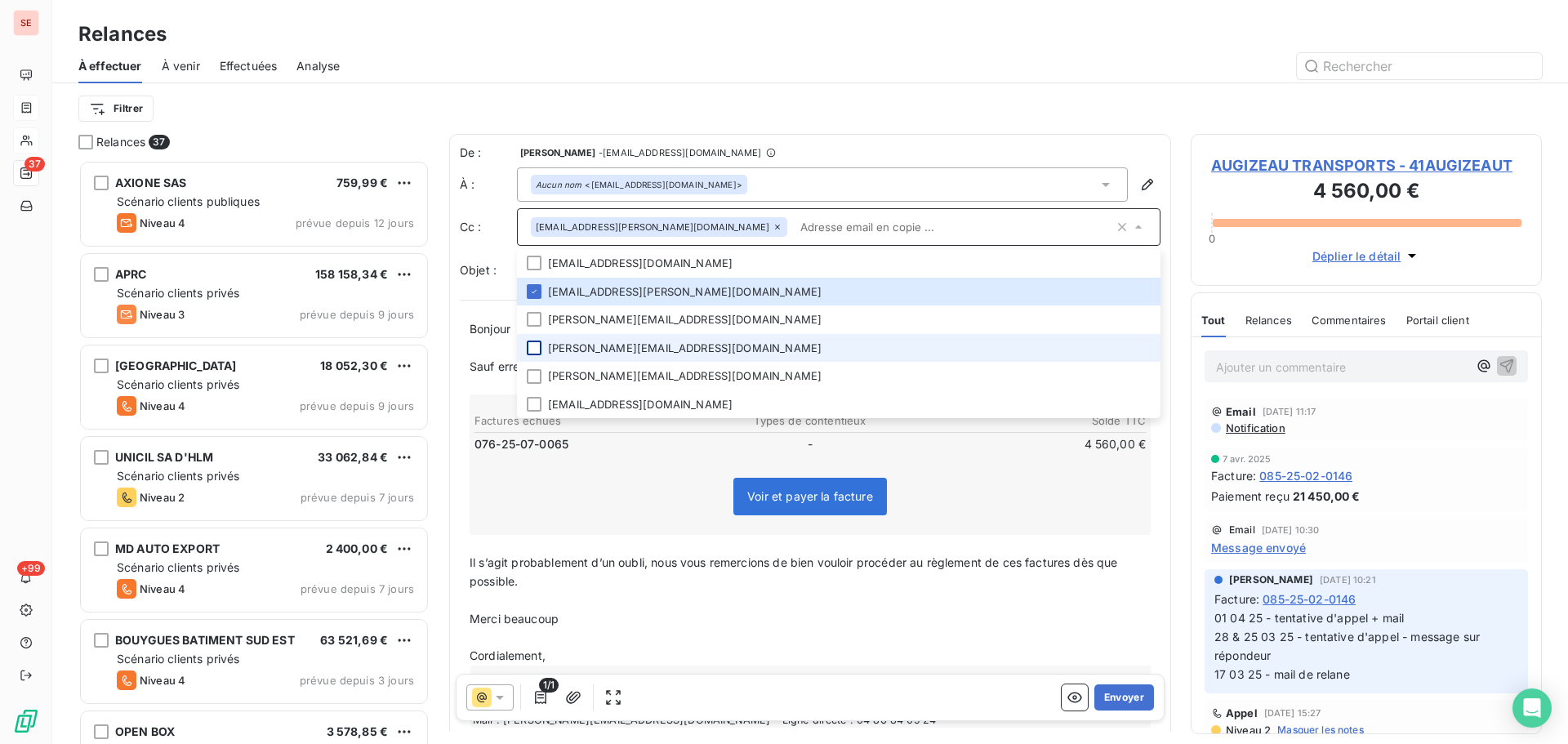
click at [537, 347] on div at bounding box center [533, 347] width 15 height 15
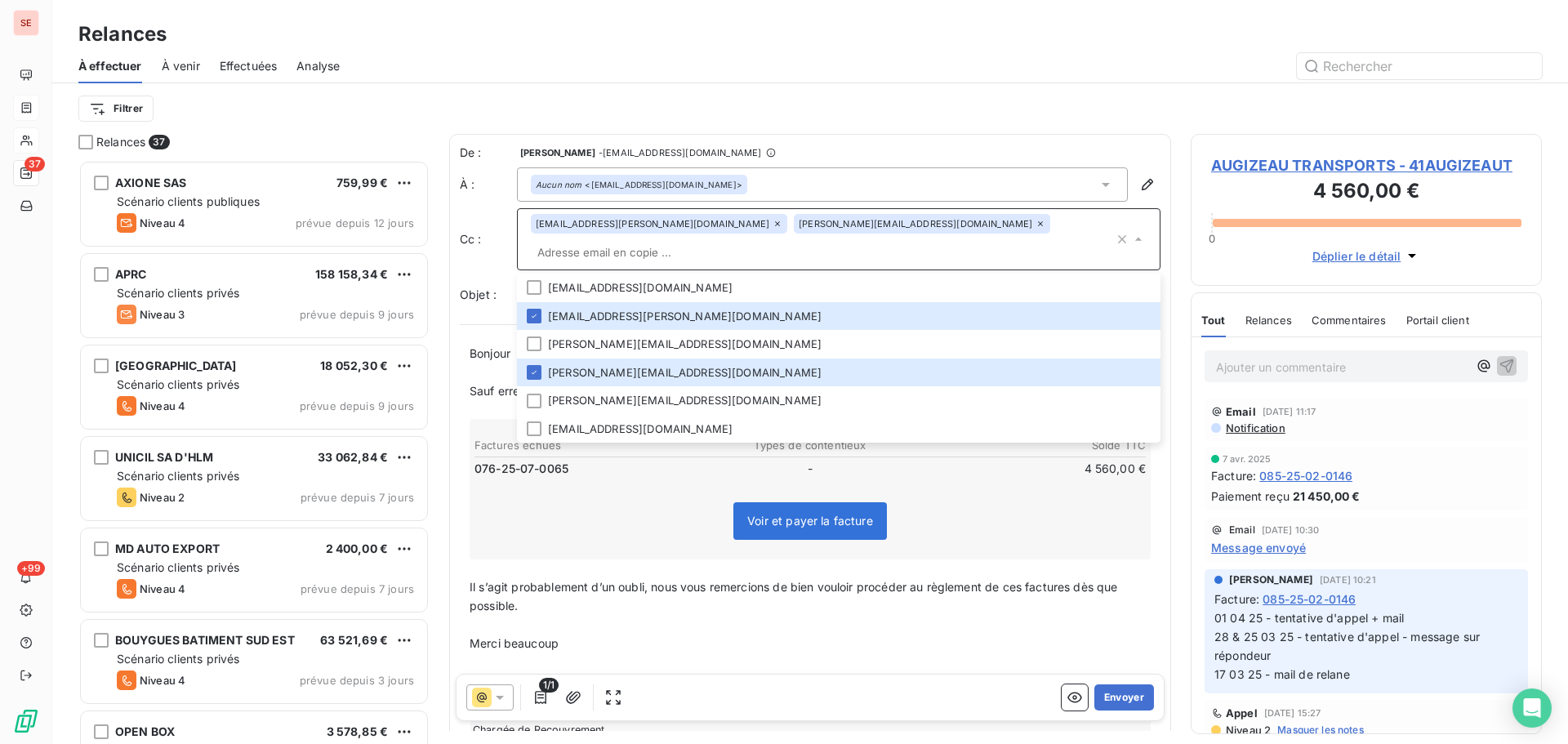
click at [822, 85] on div "Filtrer" at bounding box center [810, 109] width 1463 height 50
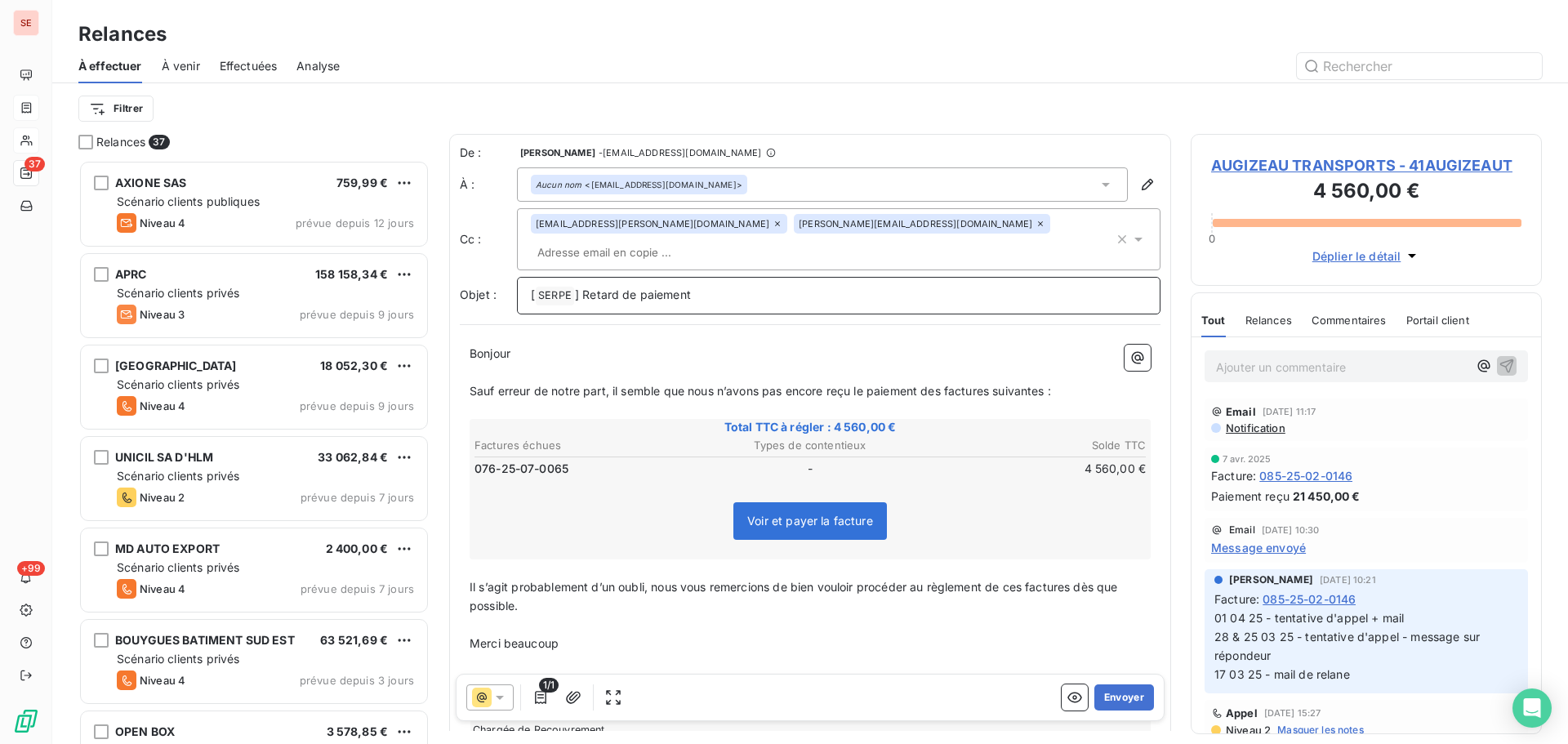
click at [760, 286] on p "[ SERPE ﻿ ] Retard de paiement" at bounding box center [838, 296] width 616 height 19
click at [1048, 286] on p "[ SERPE ﻿ ] Retard de paiement - 076 - 41AUGIZEAUT - BC n° DA7625T022910 -" at bounding box center [838, 296] width 616 height 19
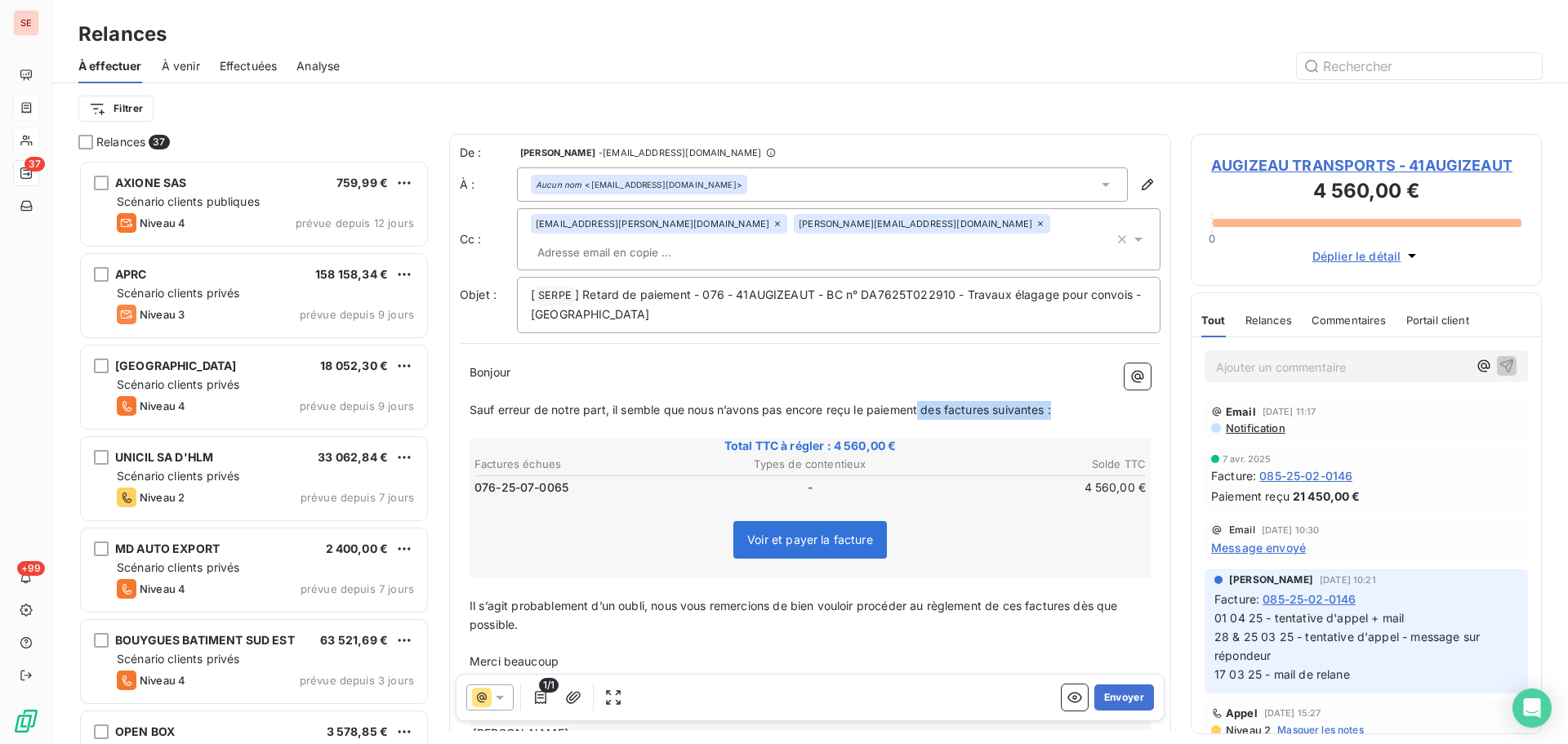
drag, startPoint x: 923, startPoint y: 385, endPoint x: 1119, endPoint y: 384, distance: 196.0
click at [1119, 401] on p "Sauf erreur de notre part, il semble que nous n’avons pas encore reçu le paieme…" at bounding box center [810, 409] width 681 height 18
click at [1027, 600] on span "Il s’agit probablement d’un oubli, nous vous remercions de bien vouloir procéde…" at bounding box center [795, 615] width 652 height 33
click at [1082, 598] on span "Il s’agit probablement d’un oubli, nous vous remercions de bien vouloir procéde…" at bounding box center [799, 615] width 660 height 33
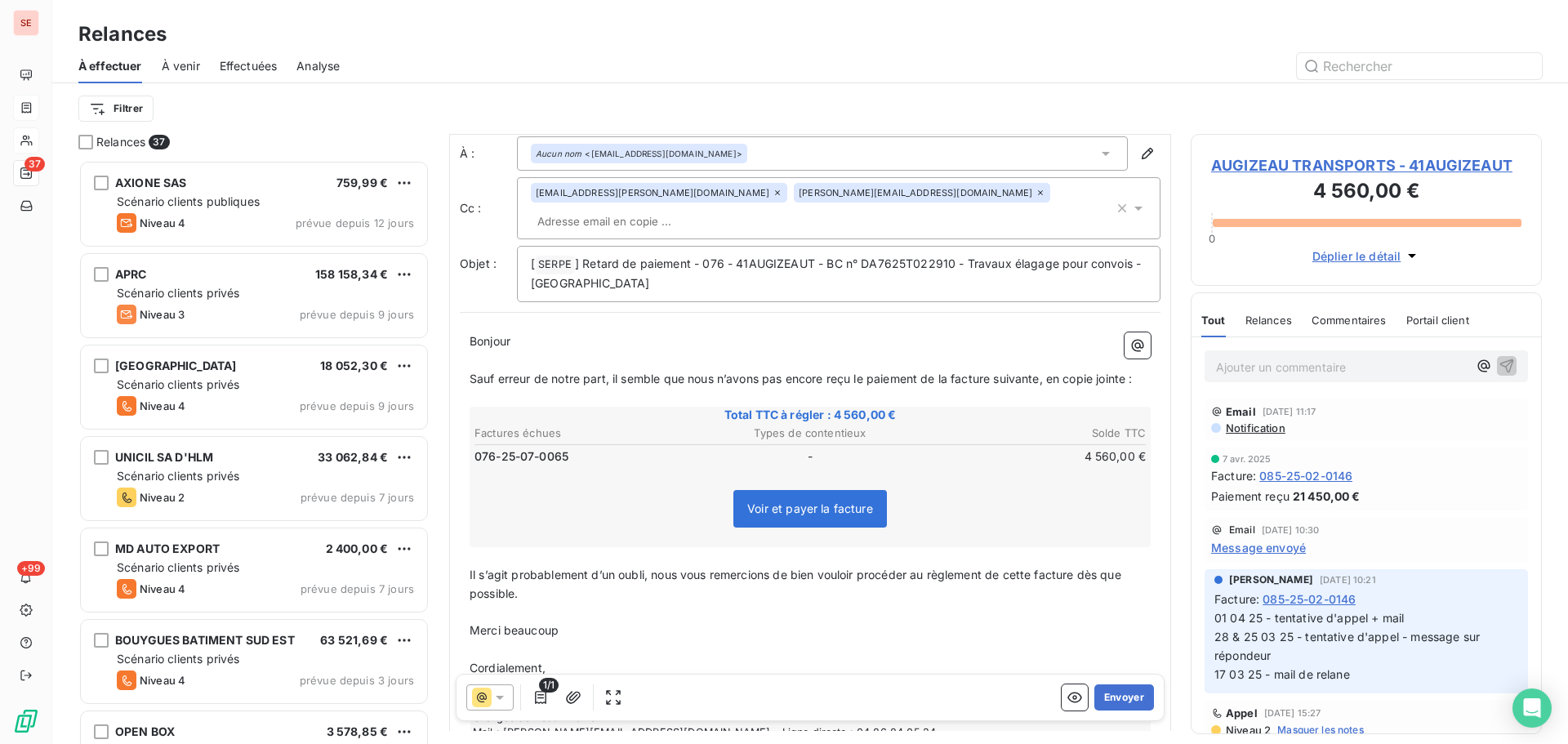
scroll to position [83, 0]
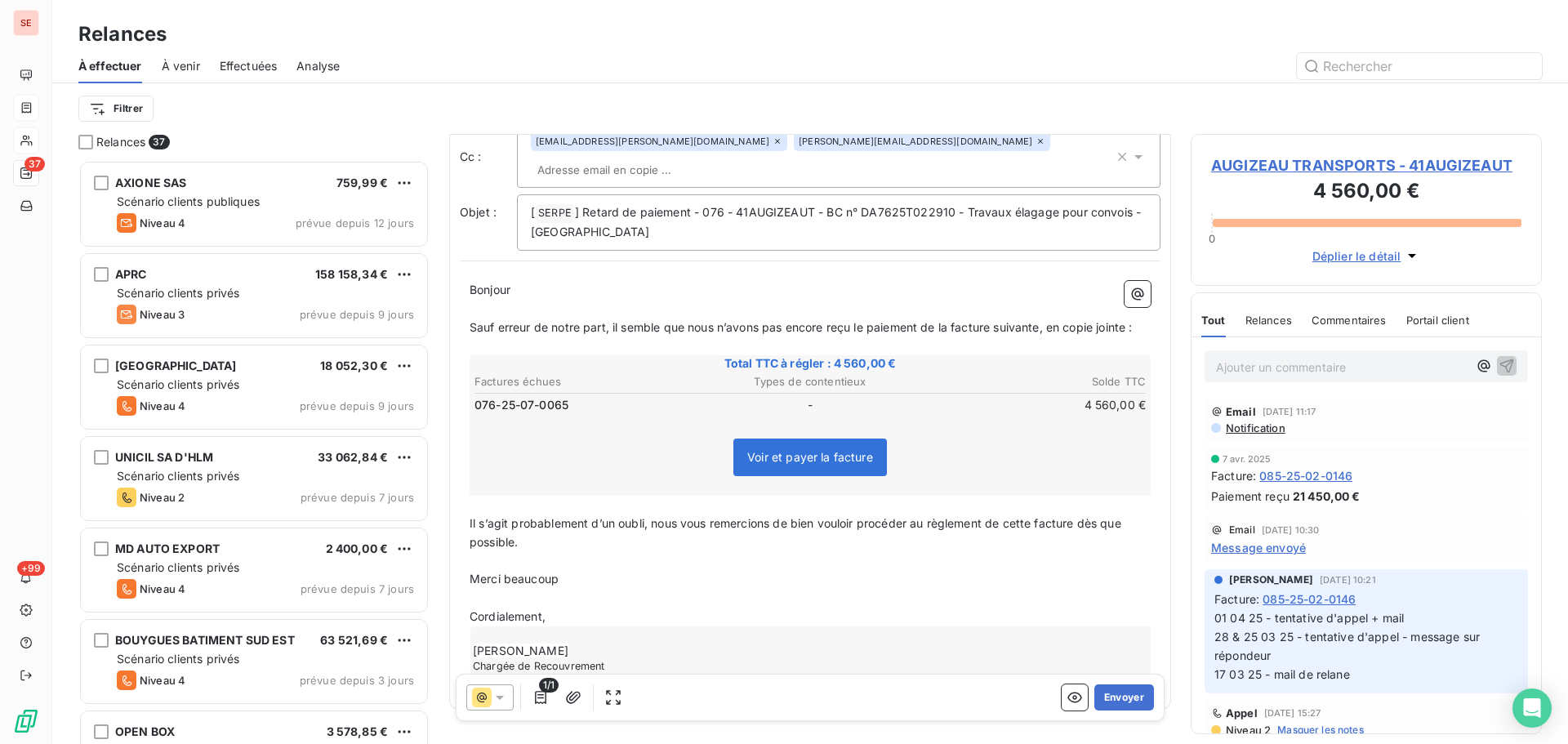
click at [537, 578] on span "Merci beaucoup" at bounding box center [514, 578] width 89 height 14
click at [579, 695] on icon "button" at bounding box center [573, 697] width 16 height 16
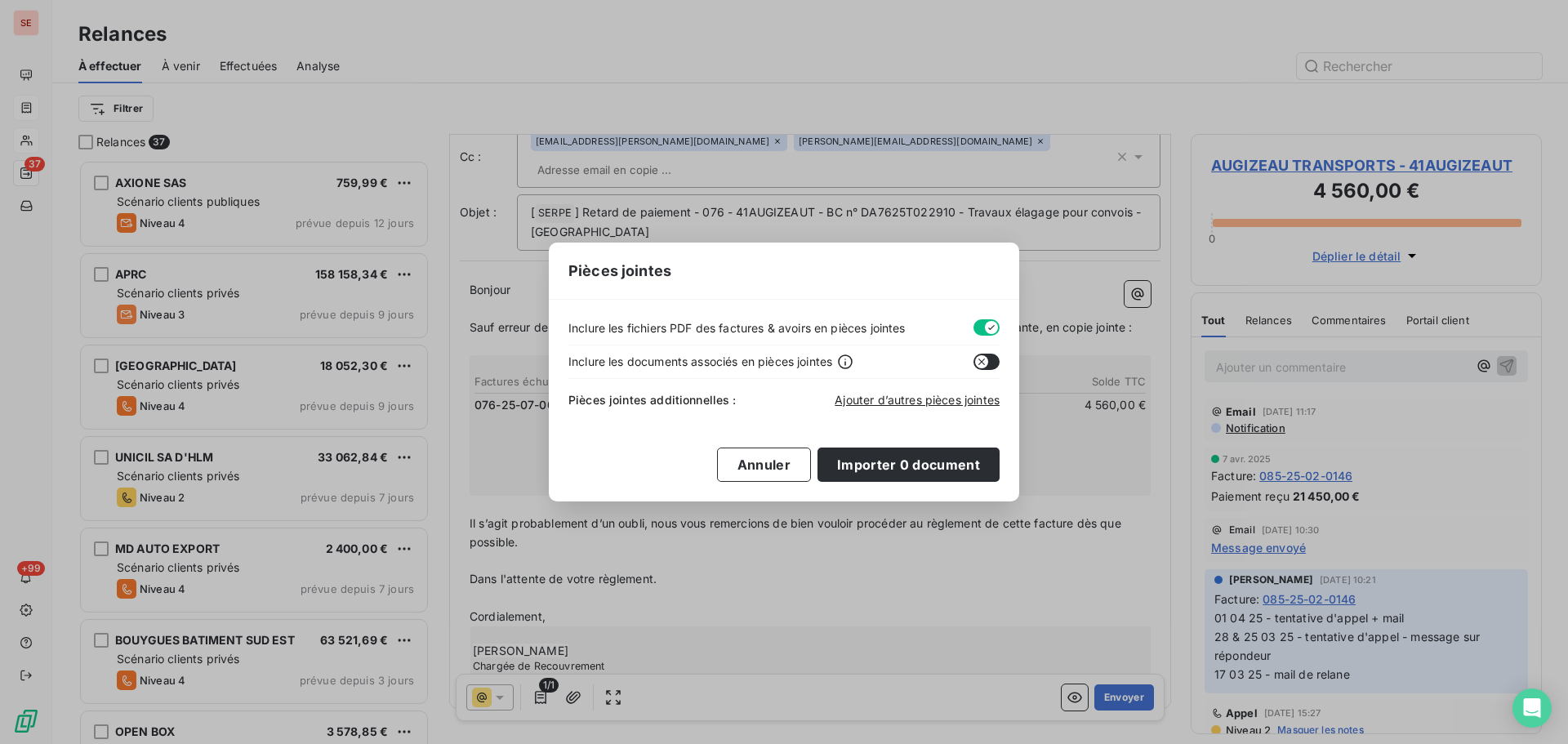
click at [982, 323] on button "button" at bounding box center [986, 327] width 26 height 16
click at [944, 396] on span "Ajouter d’autres pièces jointes" at bounding box center [916, 400] width 165 height 14
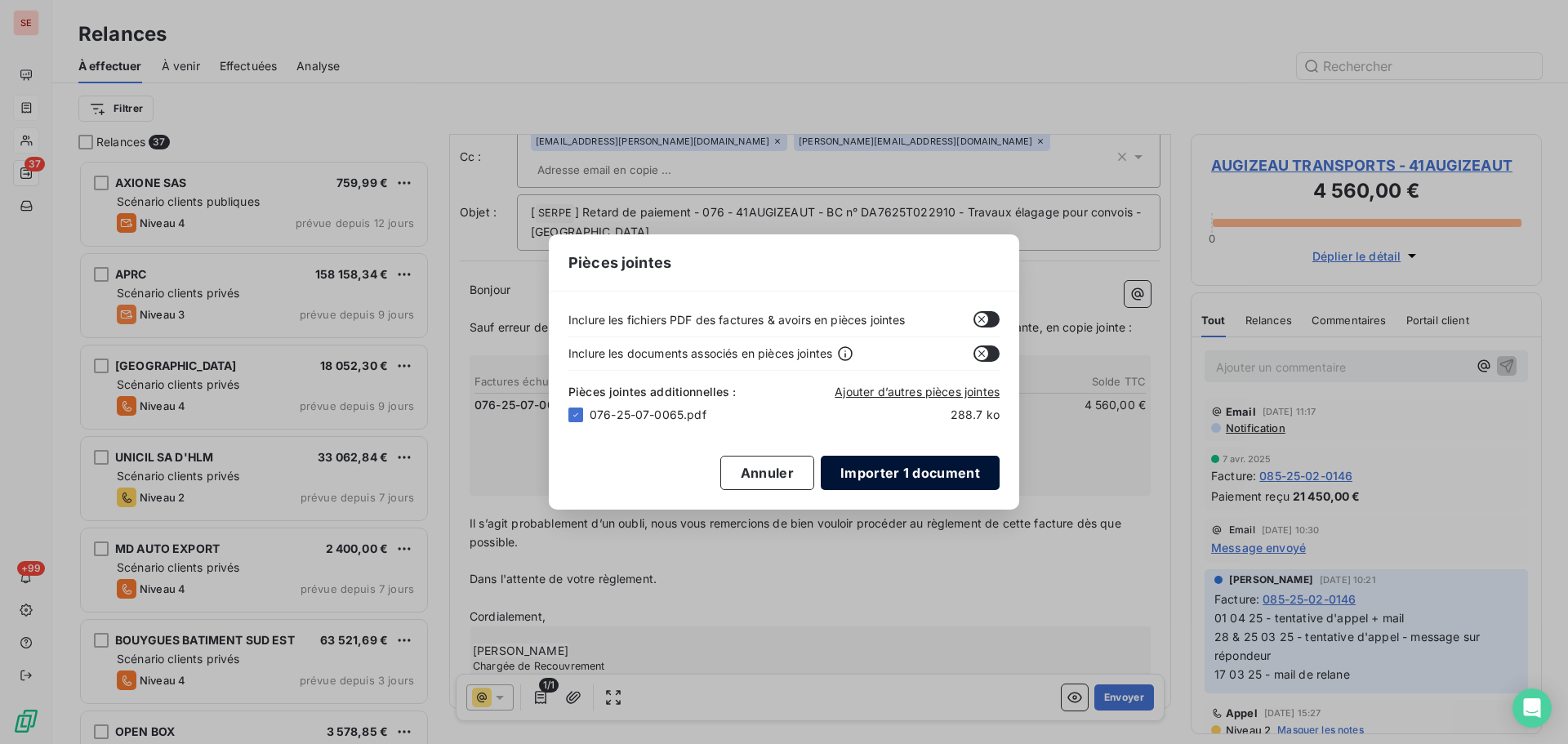
click at [910, 480] on button "Importer 1 document" at bounding box center [910, 472] width 178 height 34
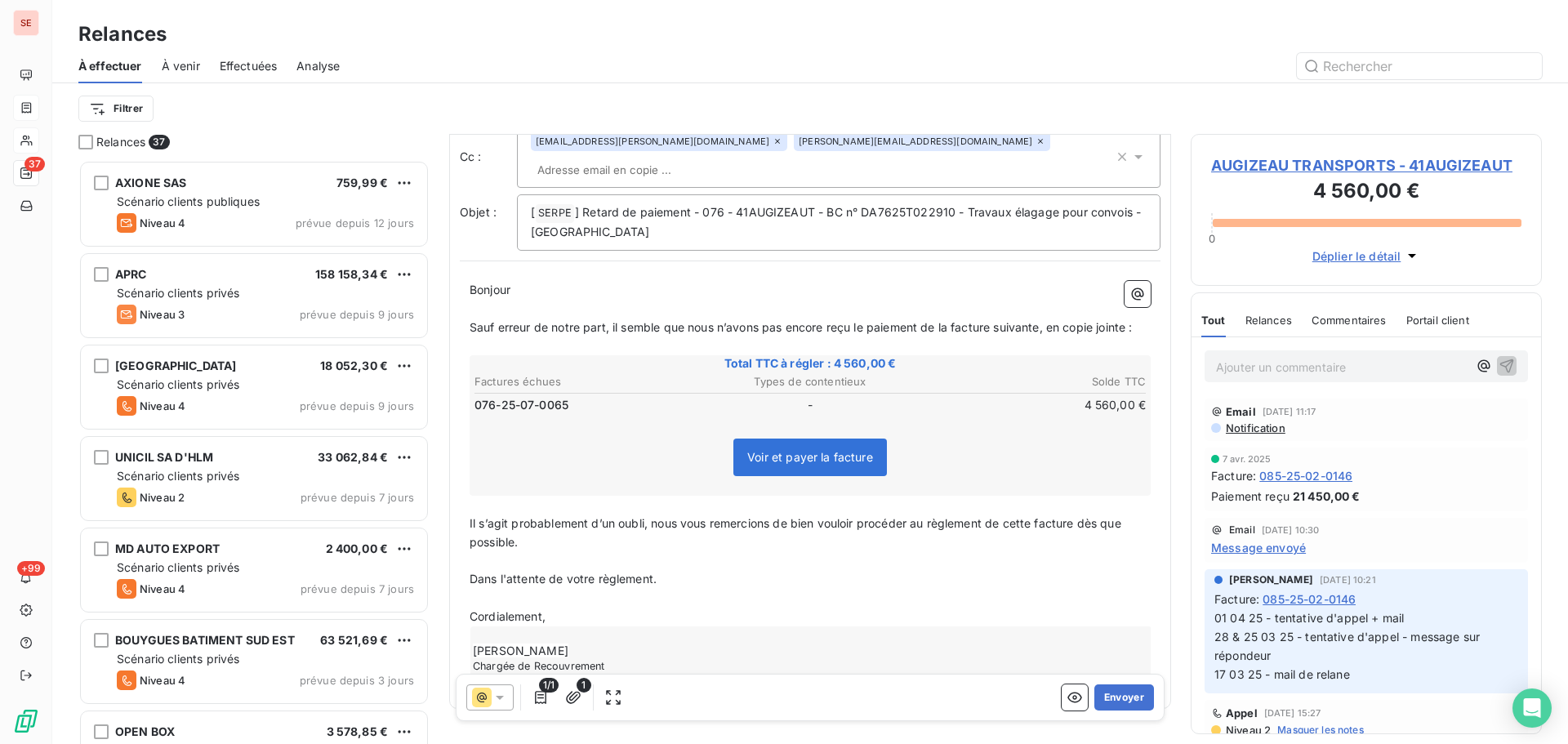
scroll to position [0, 0]
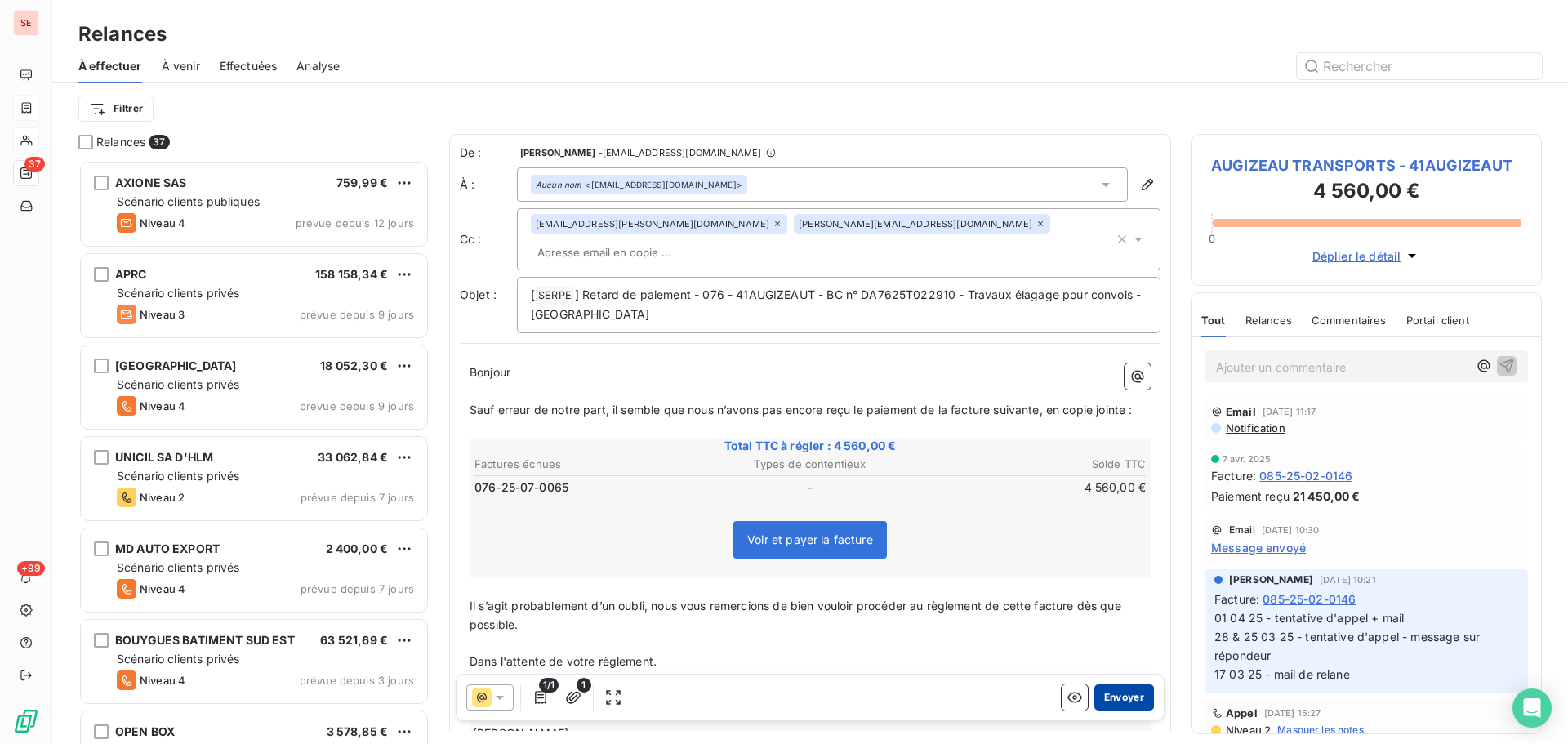
click at [1103, 695] on button "Envoyer" at bounding box center [1123, 697] width 59 height 26
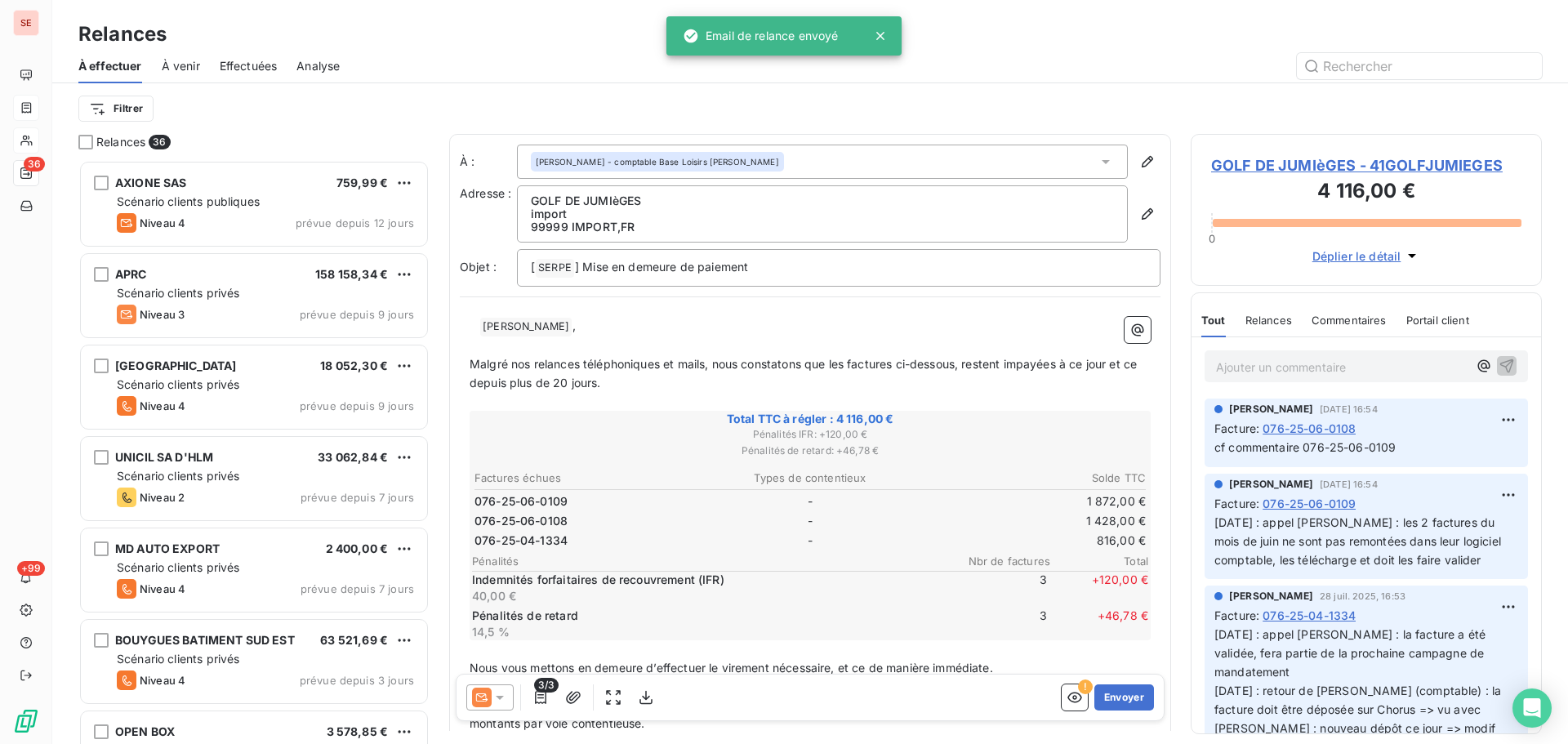
click at [260, 68] on span "Effectuées" at bounding box center [248, 66] width 58 height 16
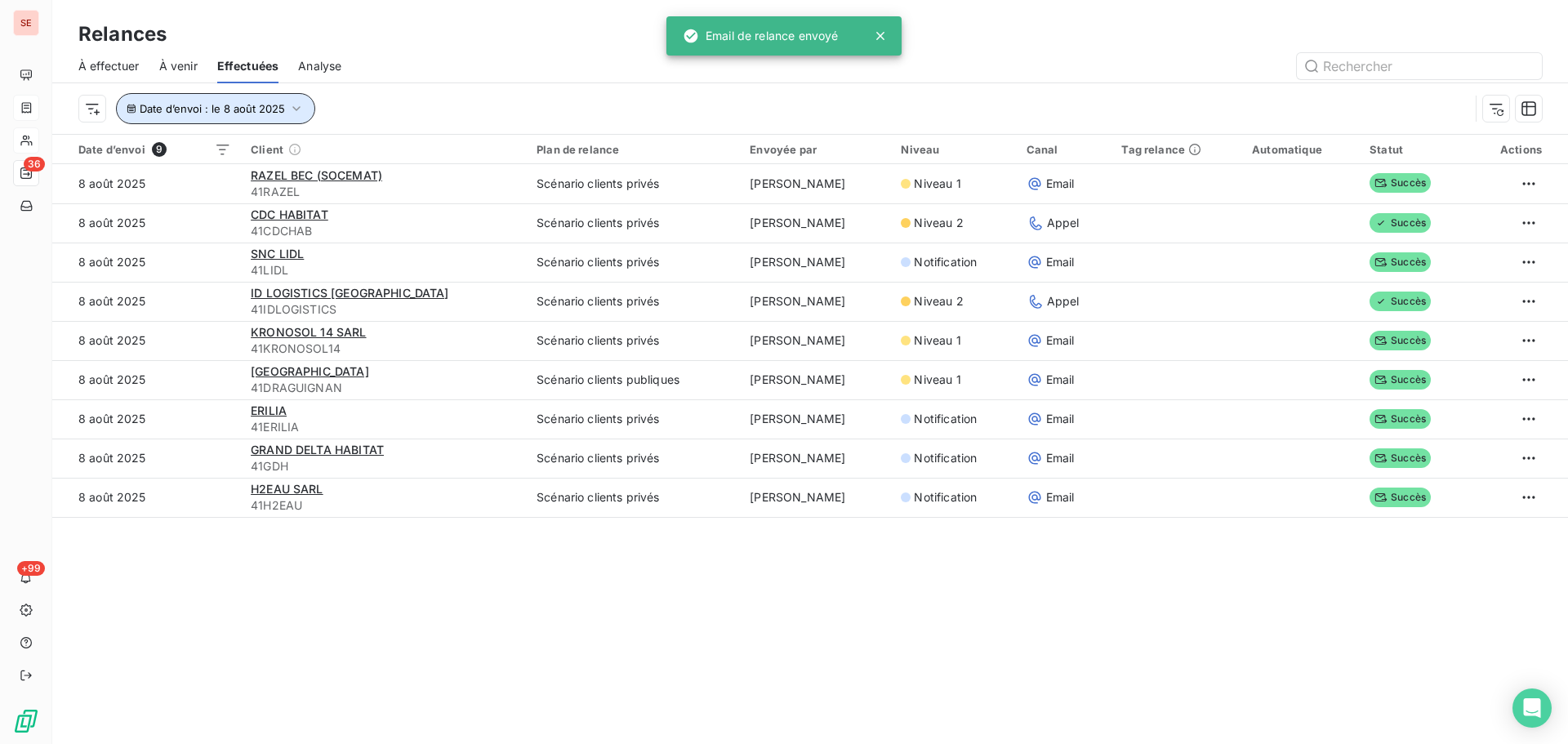
click at [235, 113] on span "Date d’envoi : le 8 août 2025" at bounding box center [212, 108] width 145 height 13
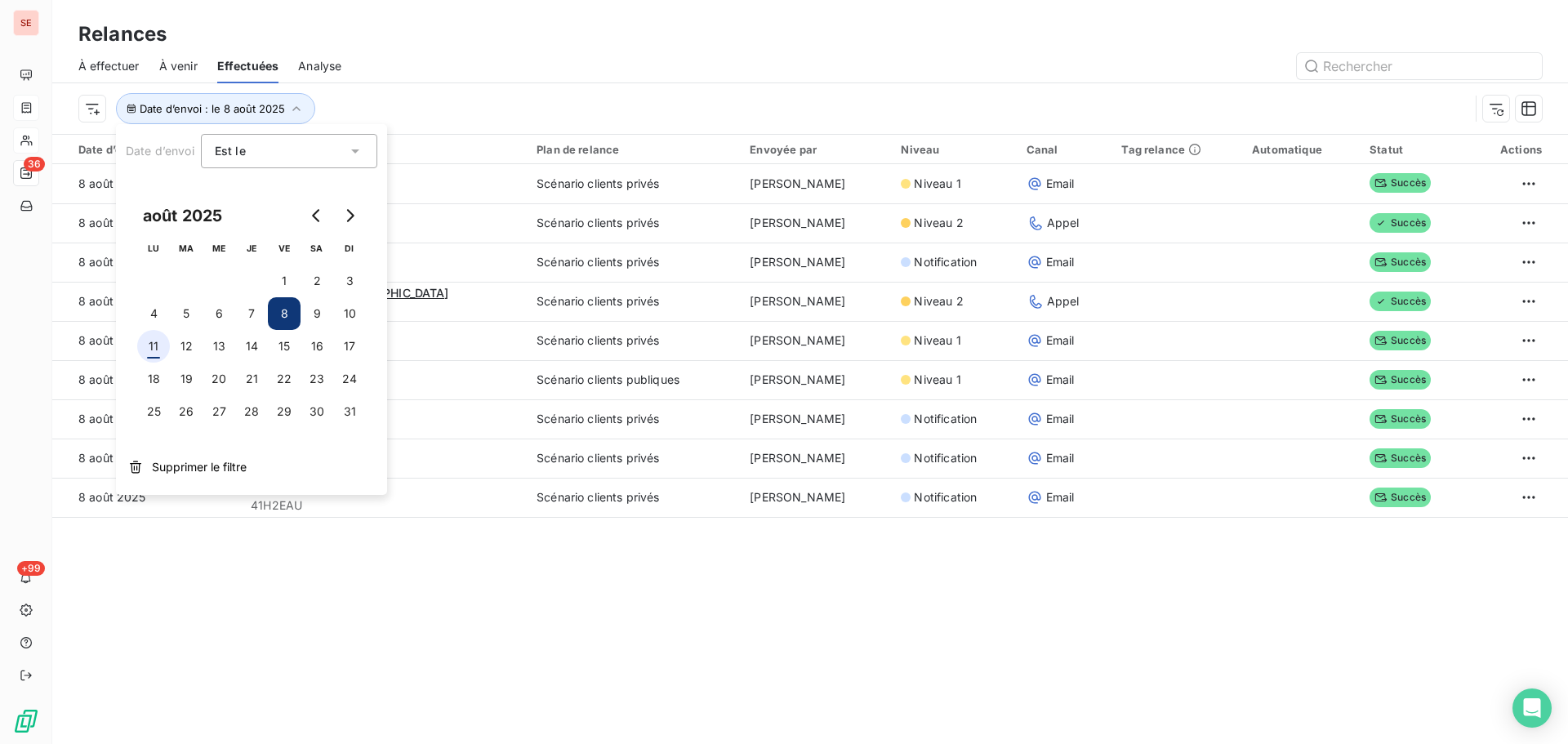
click at [151, 347] on button "11" at bounding box center [153, 346] width 33 height 33
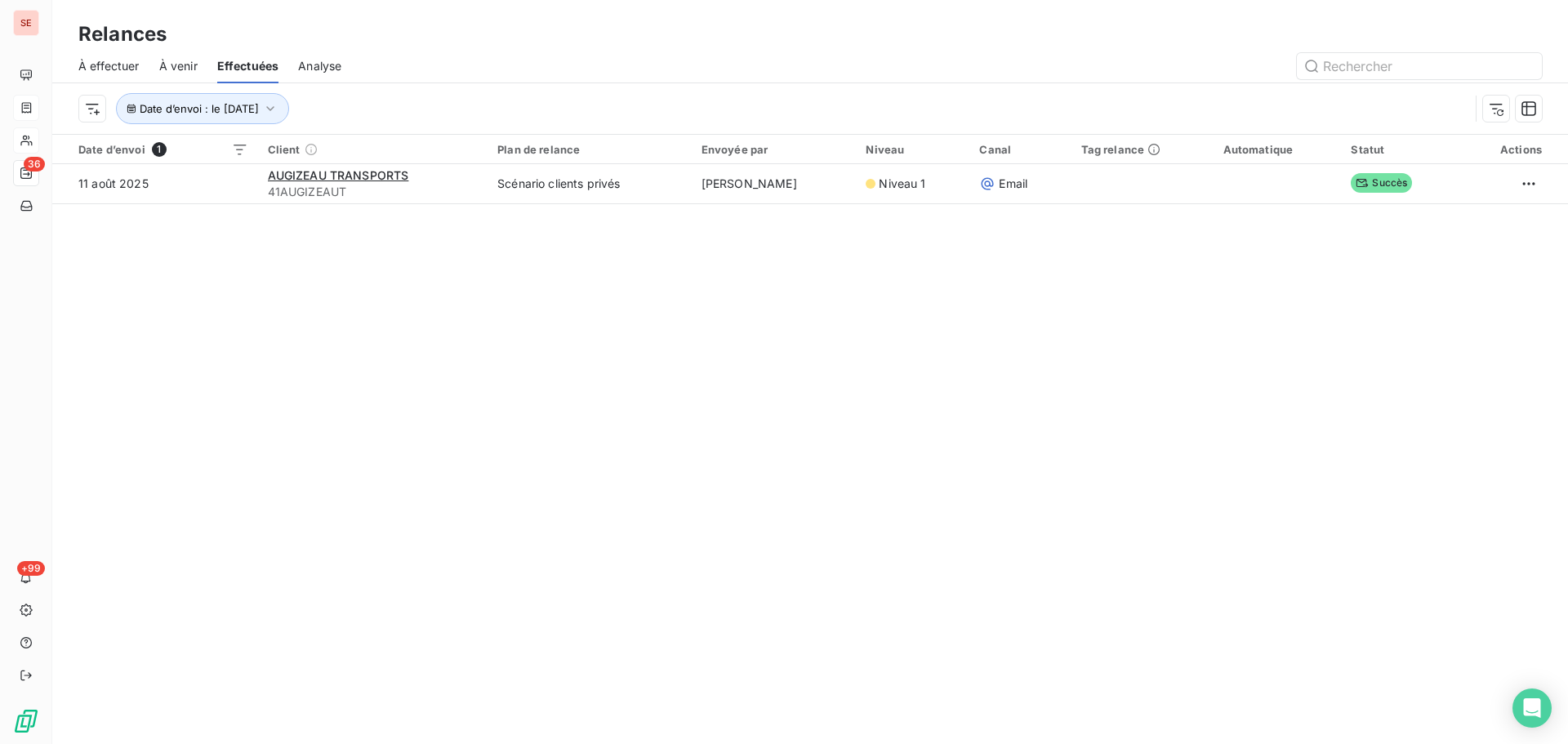
drag, startPoint x: 533, startPoint y: 592, endPoint x: 590, endPoint y: 540, distance: 77.2
click at [533, 591] on div "Relances À effectuer À venir Effectuées Analyse Date d’envoi : le 11 août 2025 …" at bounding box center [810, 372] width 1516 height 744
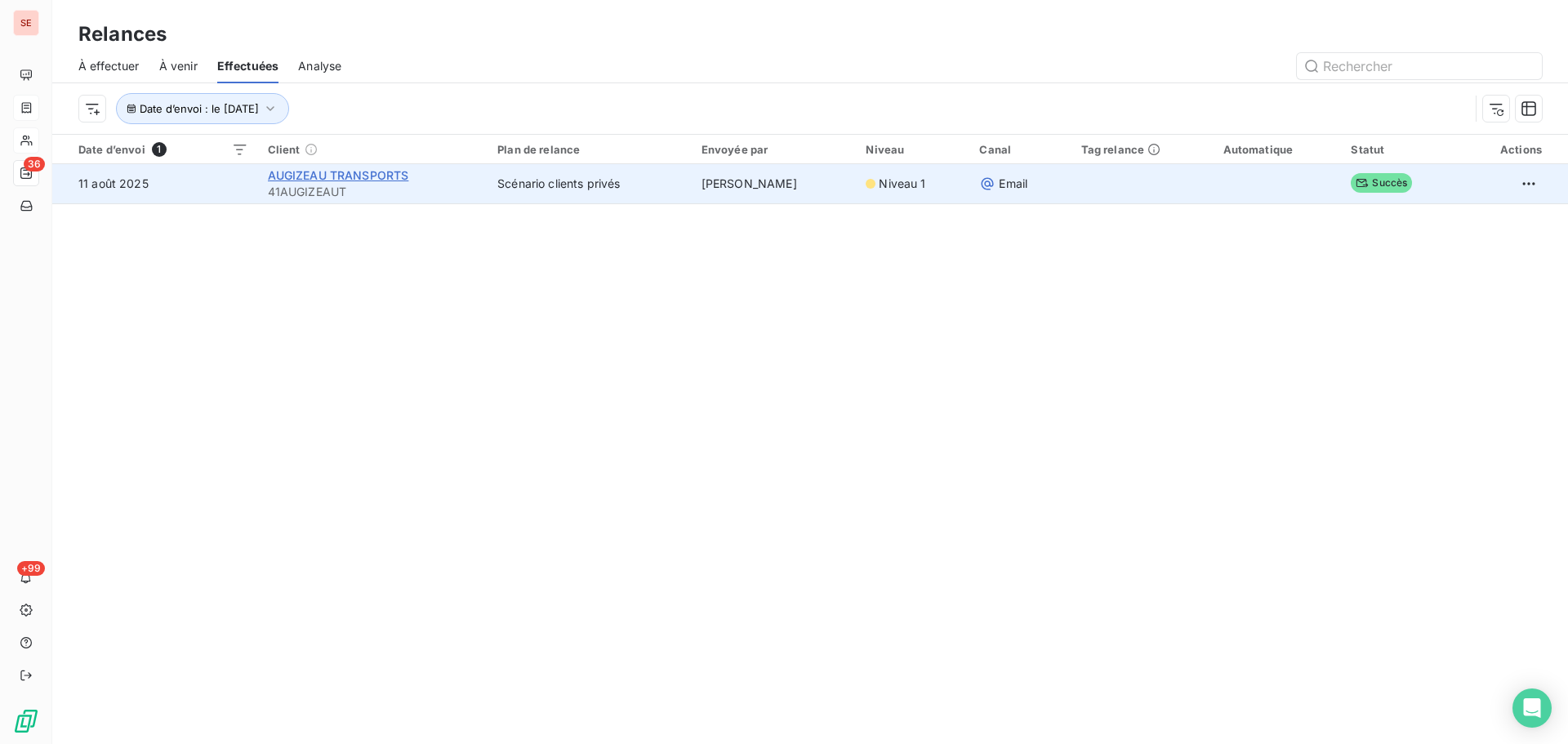
click at [352, 177] on span "AUGIZEAU TRANSPORTS" at bounding box center [338, 175] width 142 height 14
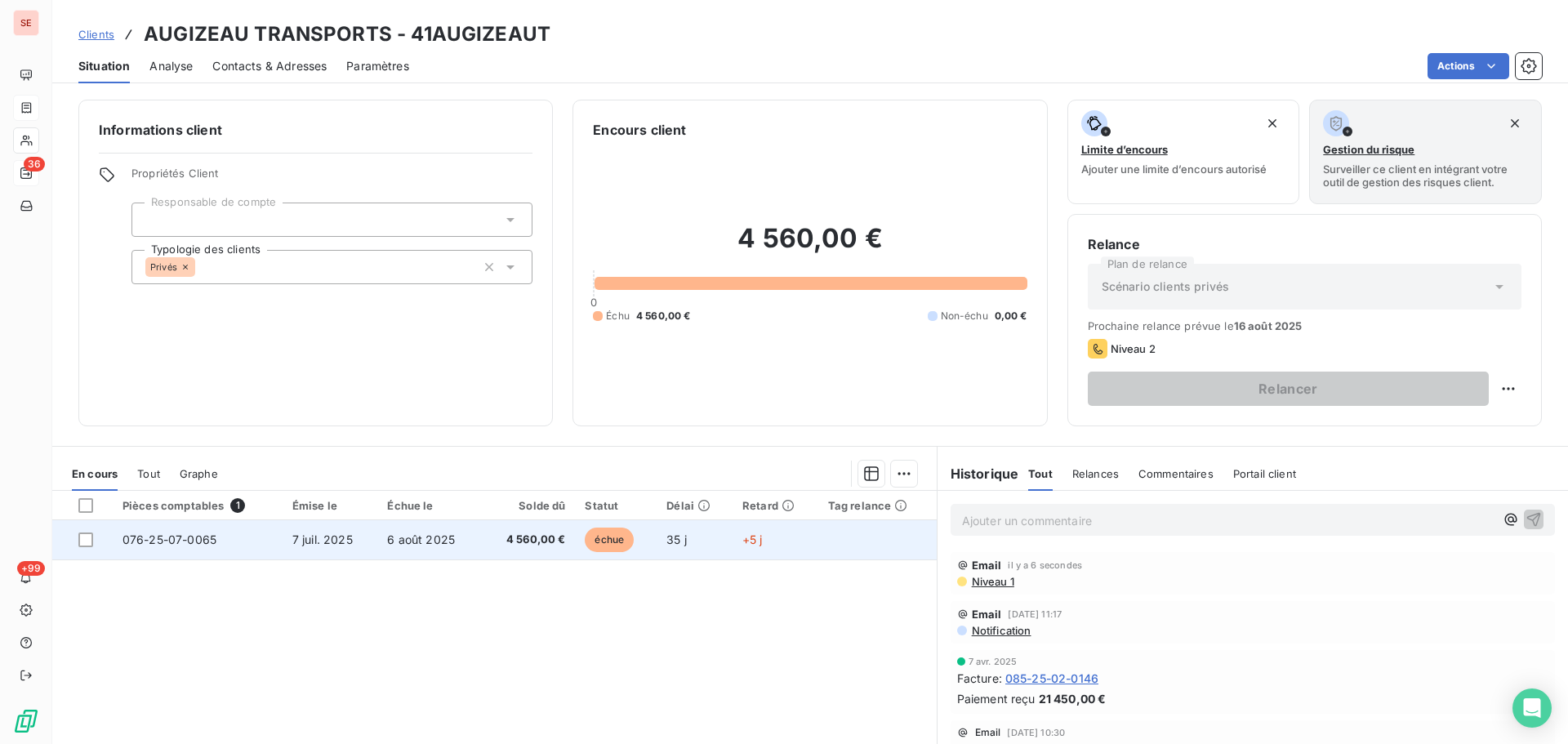
click at [347, 545] on td "7 juil. 2025" at bounding box center [330, 539] width 96 height 39
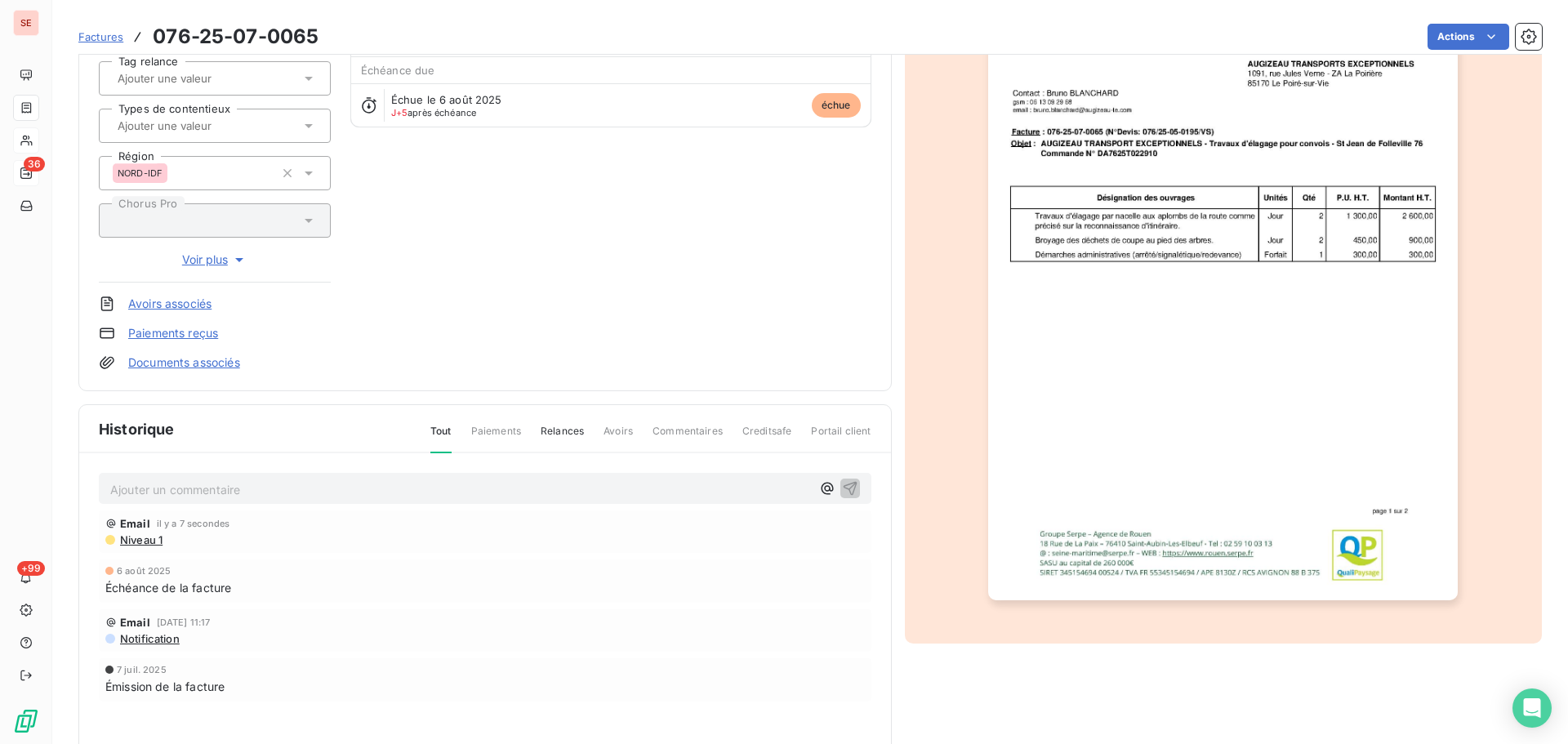
scroll to position [239, 0]
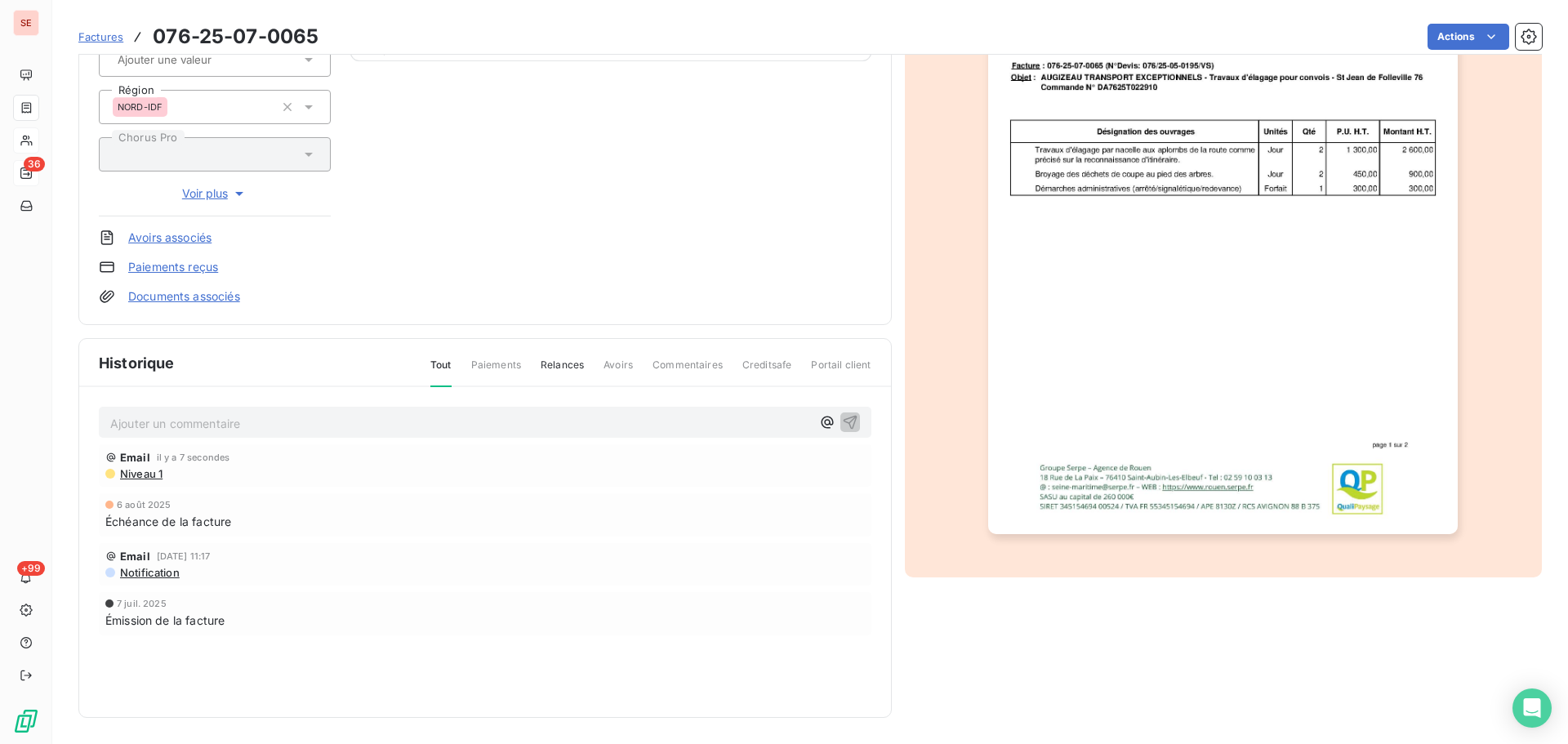
click at [144, 476] on span "Niveau 1" at bounding box center [140, 473] width 44 height 13
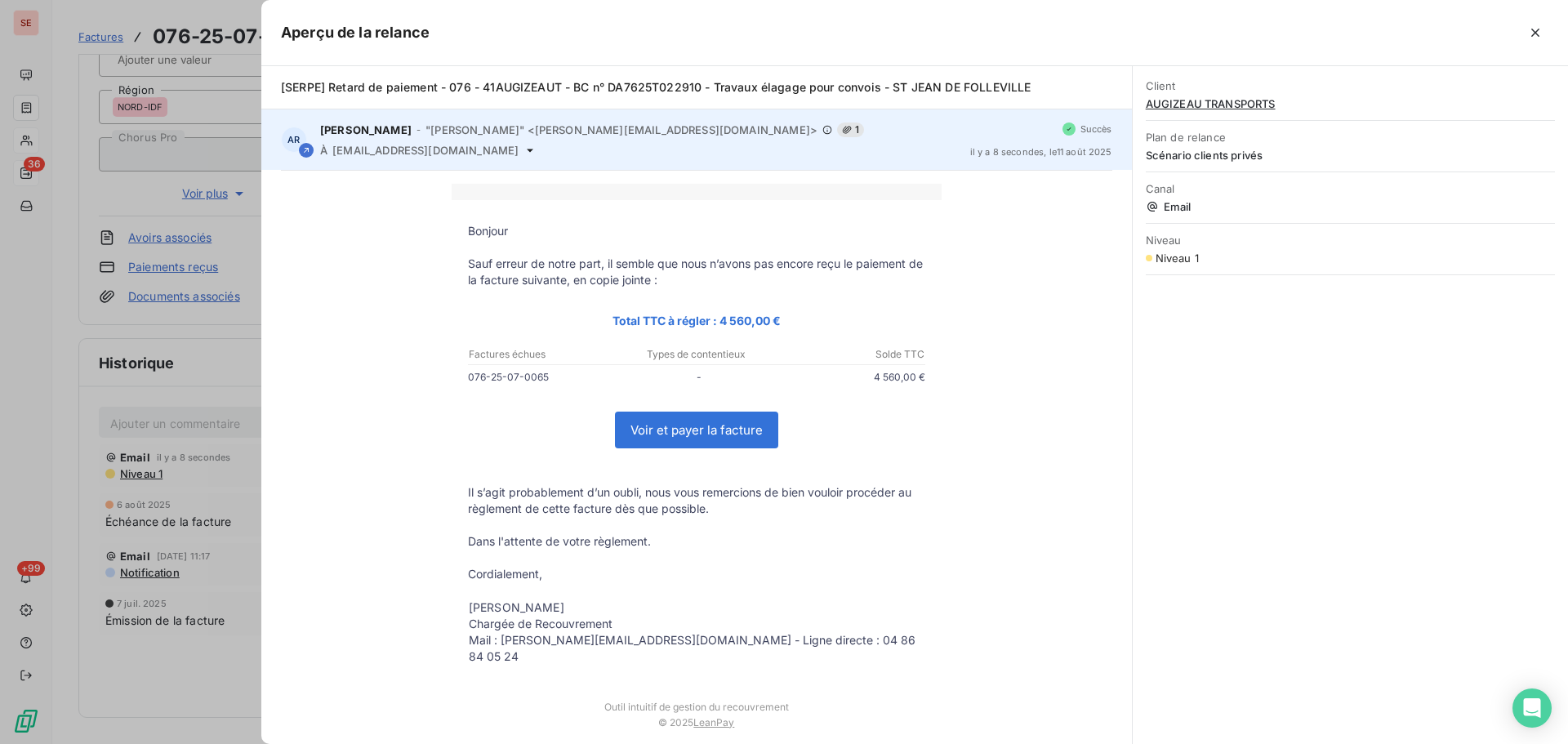
drag, startPoint x: 565, startPoint y: 151, endPoint x: 334, endPoint y: 148, distance: 231.0
click at [334, 148] on div "À comptabilite-augizeau@groupe-capelle.com" at bounding box center [638, 149] width 637 height 13
click at [334, 148] on span "comptabilite-augizeau@groupe-capelle.com" at bounding box center [426, 149] width 186 height 13
click at [580, 166] on div "AR AMELIA RAIMUNDO - "AMELIA RAIMUNDO" <raimundo@serpe.fr> 1 À comptabilite-aug…" at bounding box center [696, 140] width 871 height 60
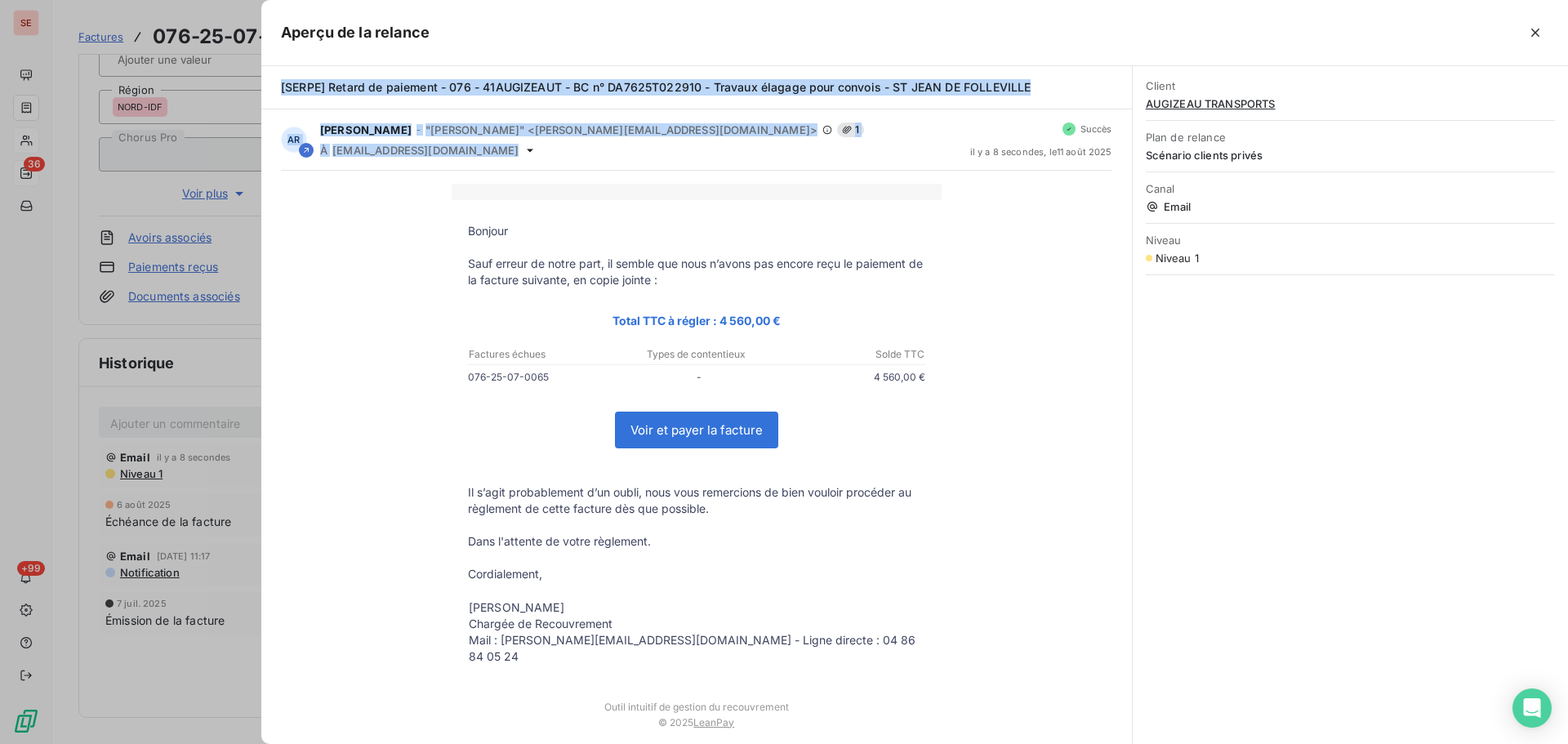
drag, startPoint x: 585, startPoint y: 153, endPoint x: 281, endPoint y: 81, distance: 312.4
click at [281, 81] on div "[SERPE] Retard de paiement - 076 - 41AUGIZEAUT - BC n° DA7625T022910 - Travaux …" at bounding box center [696, 404] width 871 height 678
copy div "[SERPE] Retard de paiement - 076 - 41AUGIZEAUT - BC n° DA7625T022910 - Travaux …"
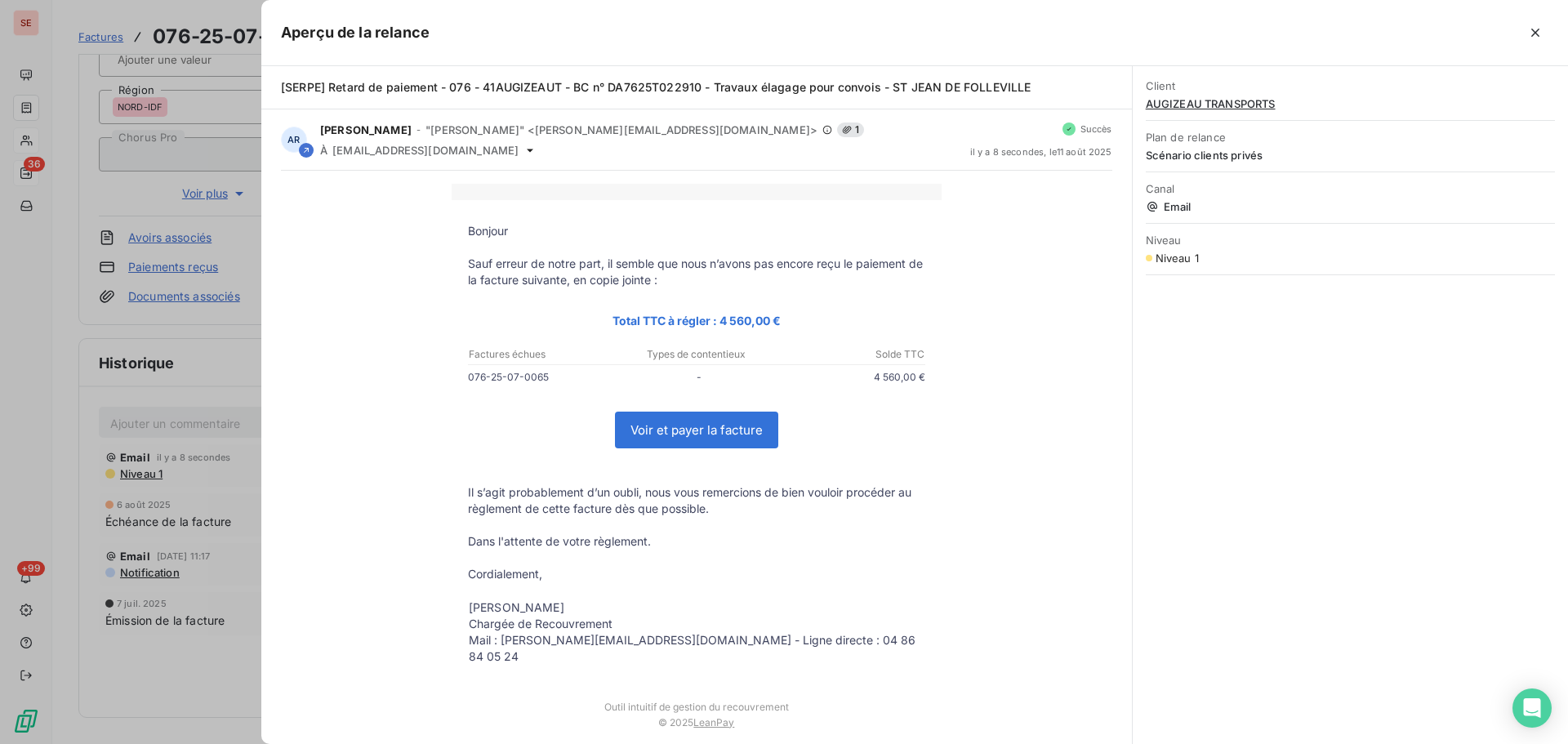
click at [165, 425] on div at bounding box center [784, 372] width 1568 height 744
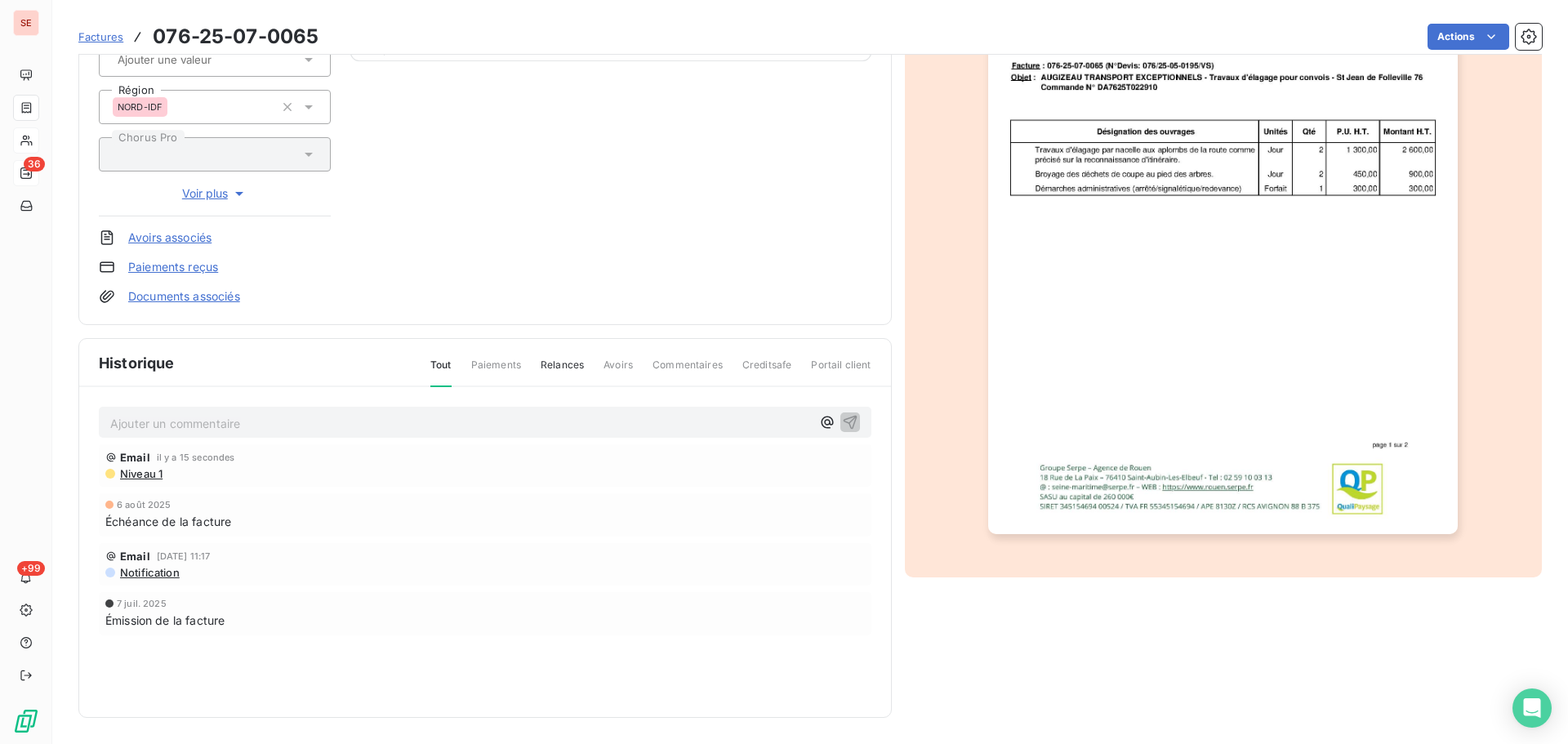
click at [163, 428] on p "Ajouter un commentaire ﻿" at bounding box center [461, 423] width 700 height 20
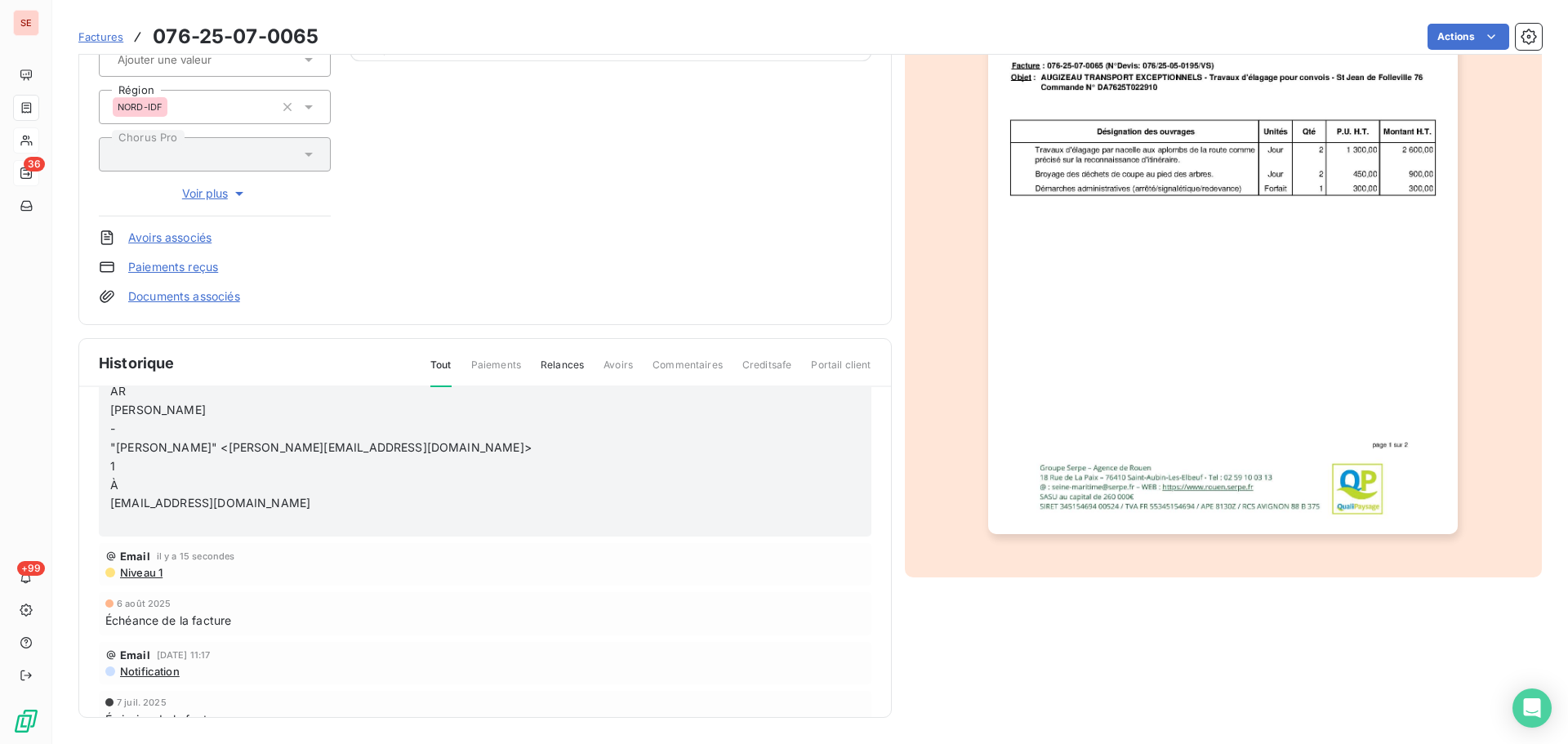
scroll to position [245, 0]
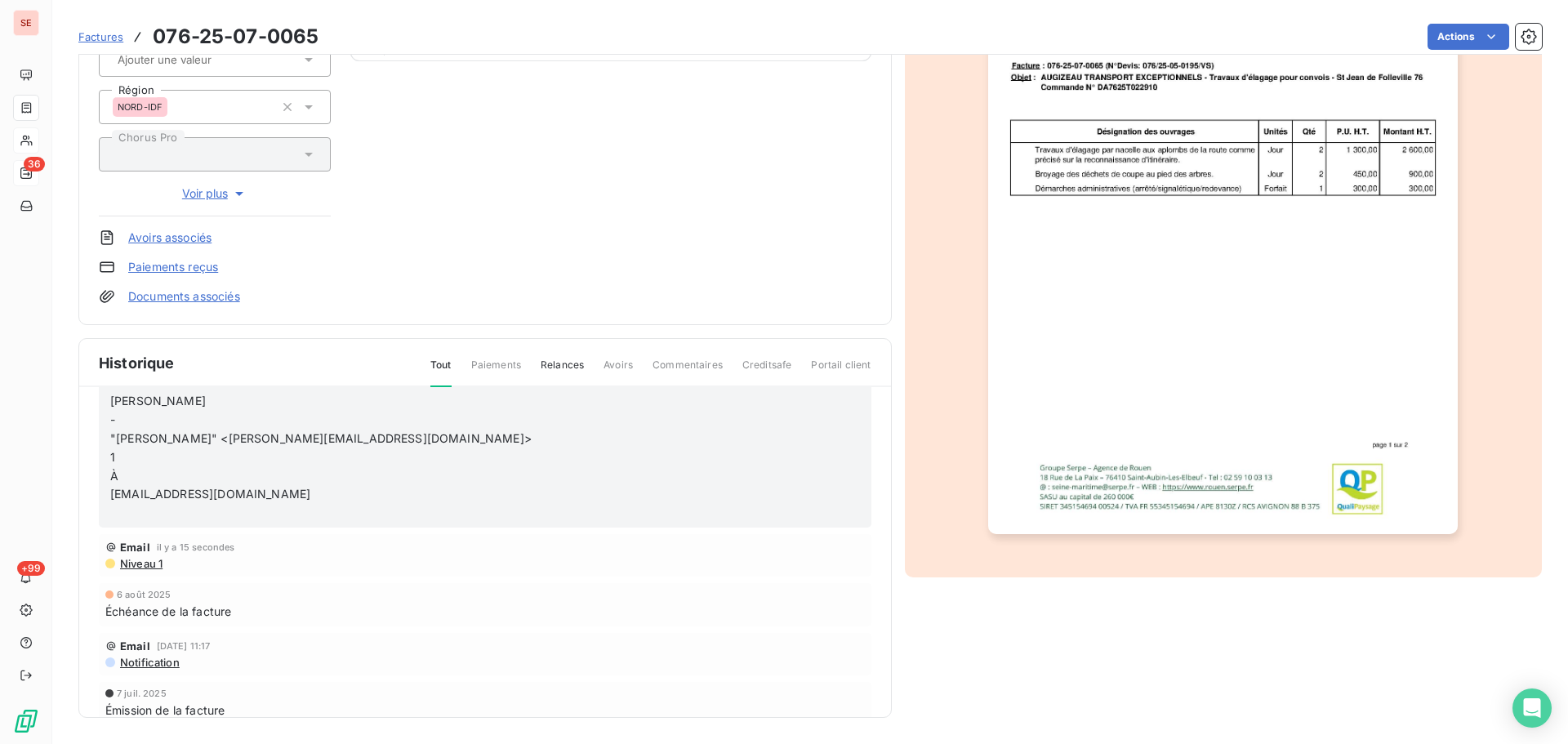
click at [163, 566] on span "Niveau 1" at bounding box center [140, 563] width 44 height 13
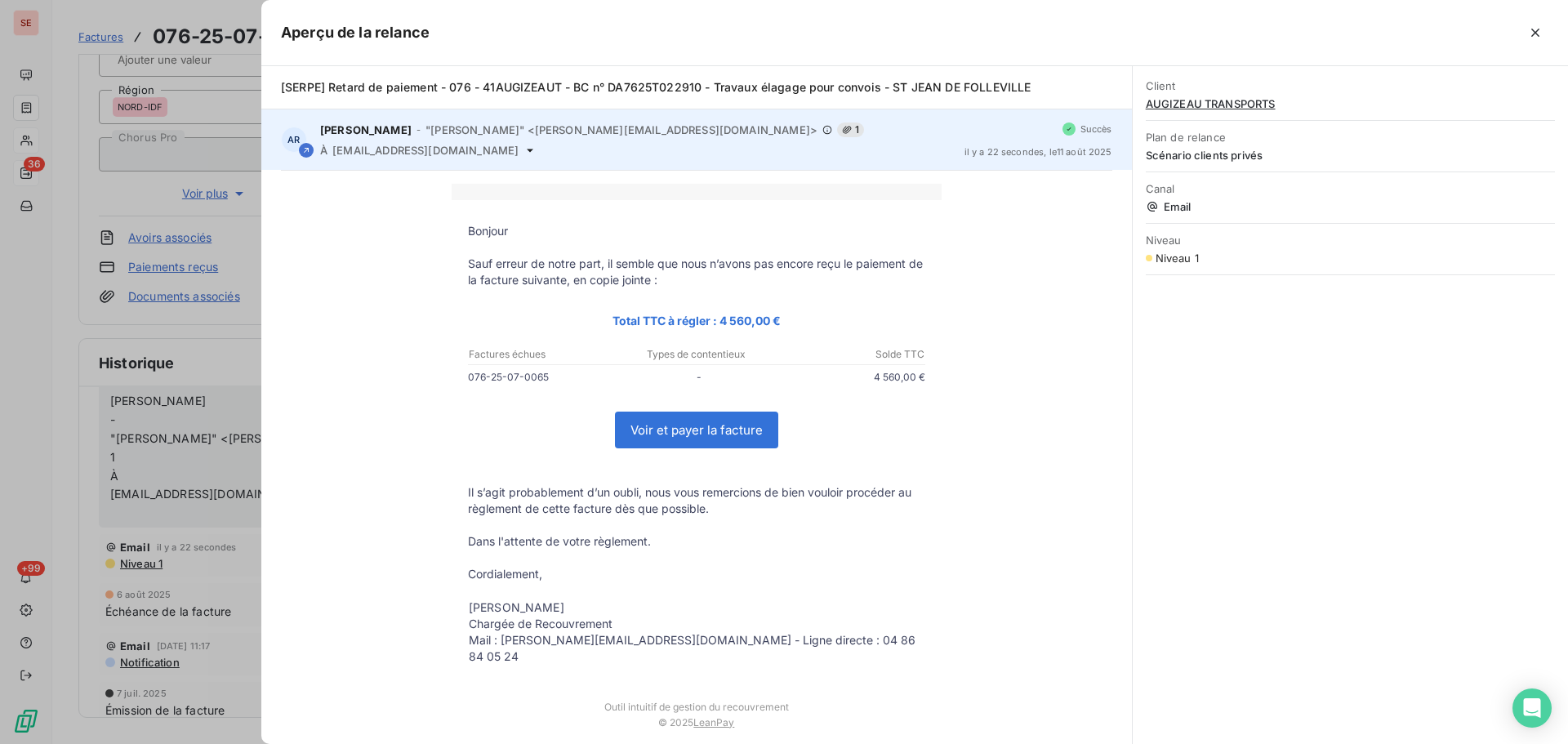
drag, startPoint x: 571, startPoint y: 151, endPoint x: 554, endPoint y: 152, distance: 17.0
click at [519, 152] on span "comptabilite-augizeau@groupe-capelle.com" at bounding box center [426, 149] width 186 height 13
click at [533, 149] on icon at bounding box center [529, 149] width 7 height 3
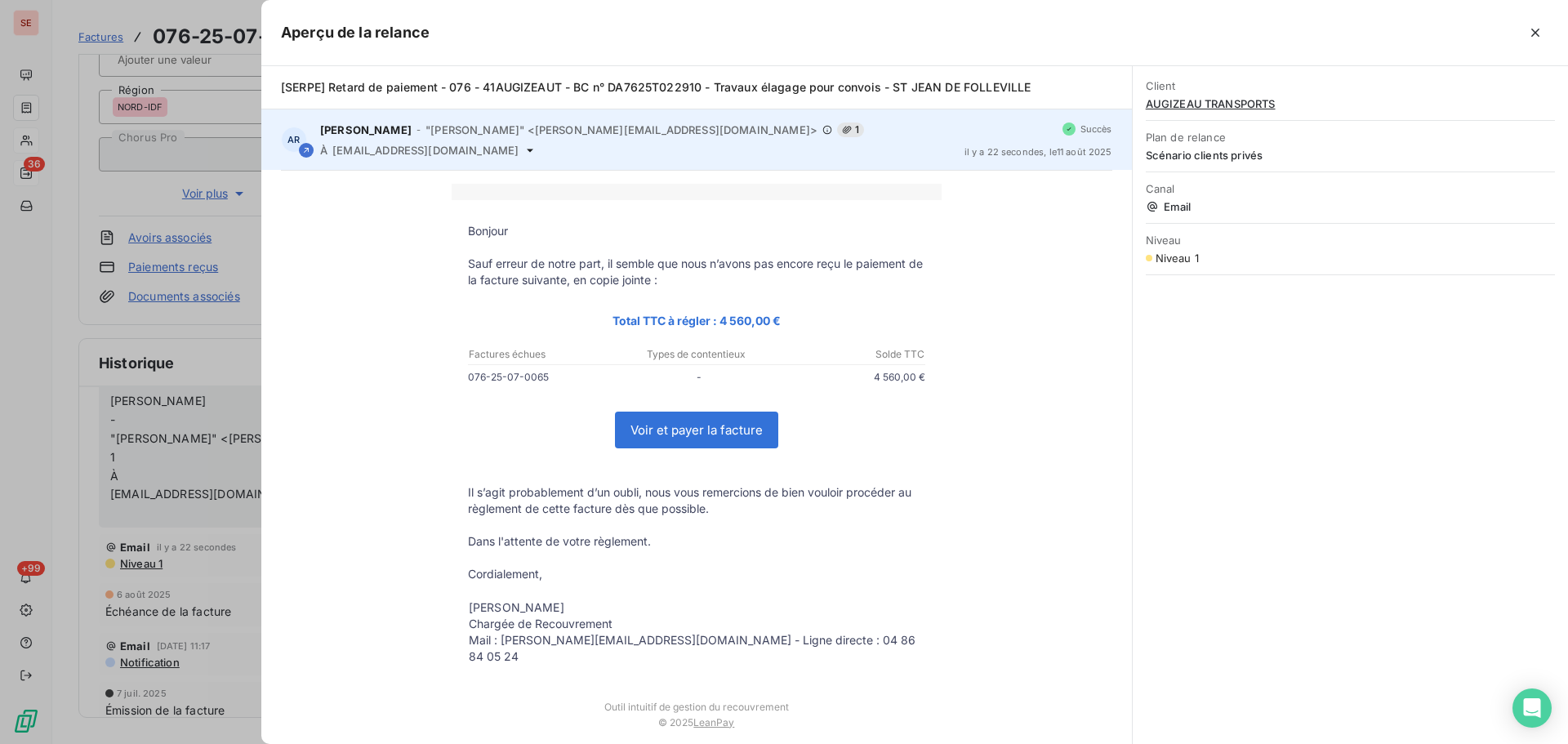
click at [503, 151] on span "comptabilite-augizeau@groupe-capelle.com" at bounding box center [426, 149] width 186 height 13
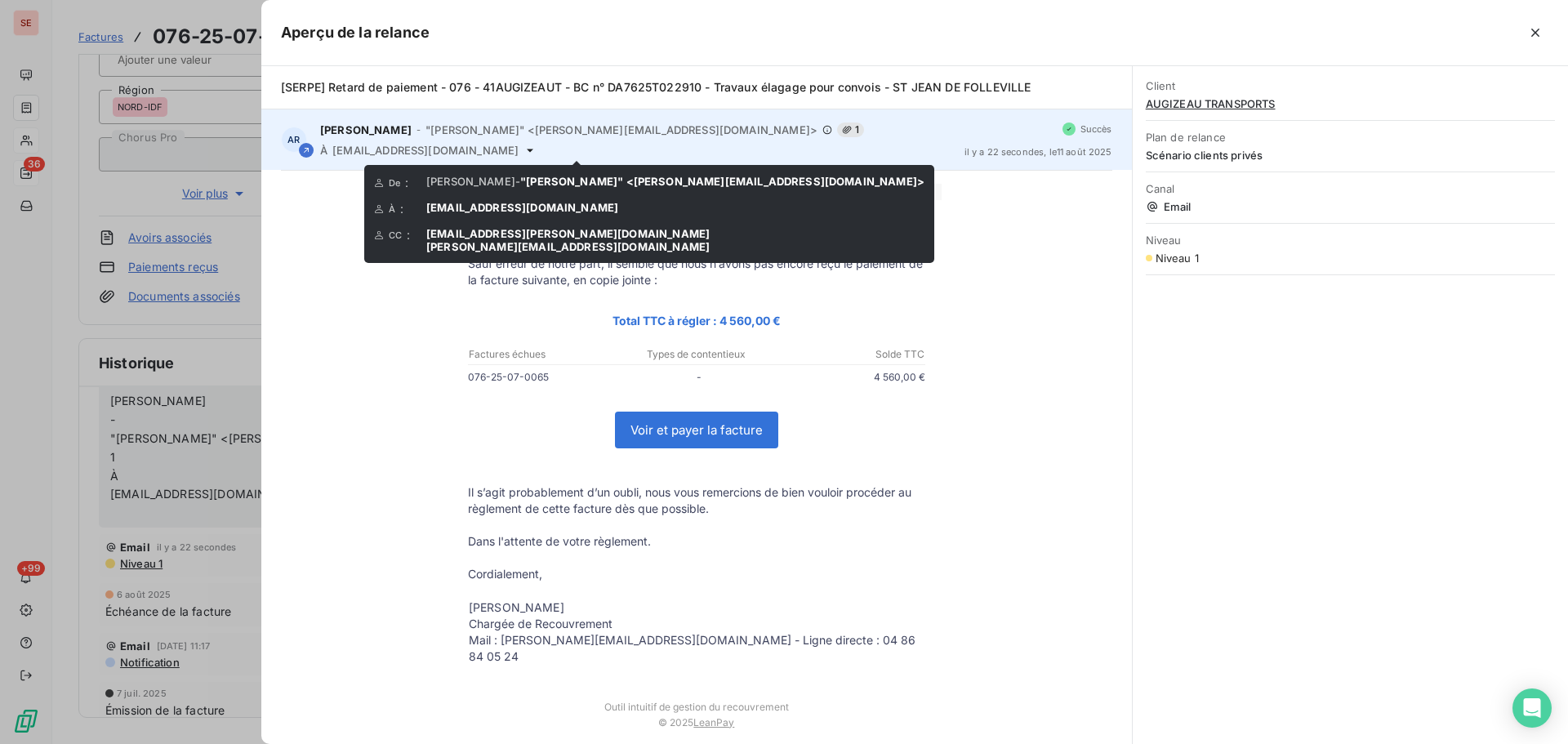
click at [533, 150] on icon at bounding box center [529, 149] width 7 height 3
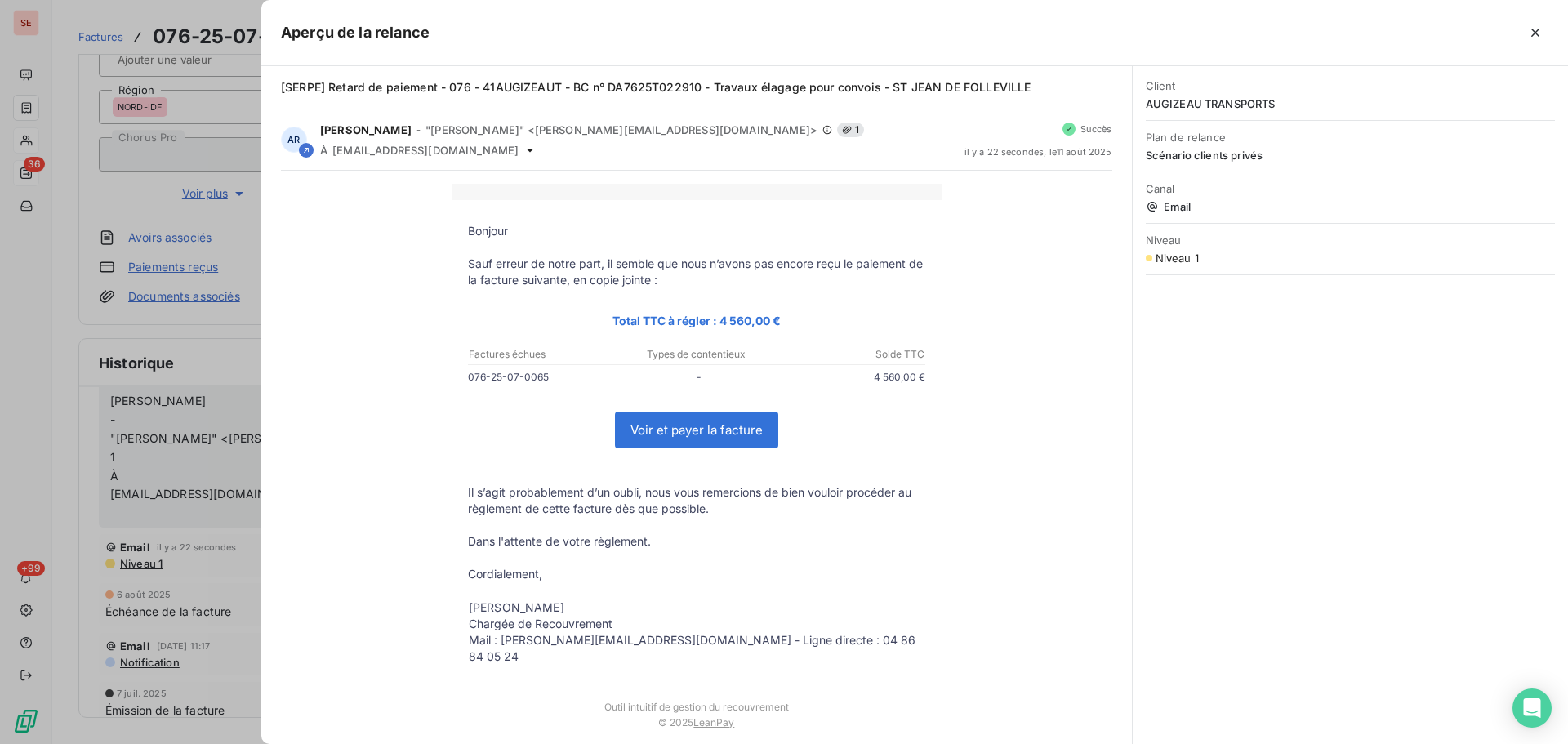
click at [204, 503] on div at bounding box center [784, 372] width 1568 height 744
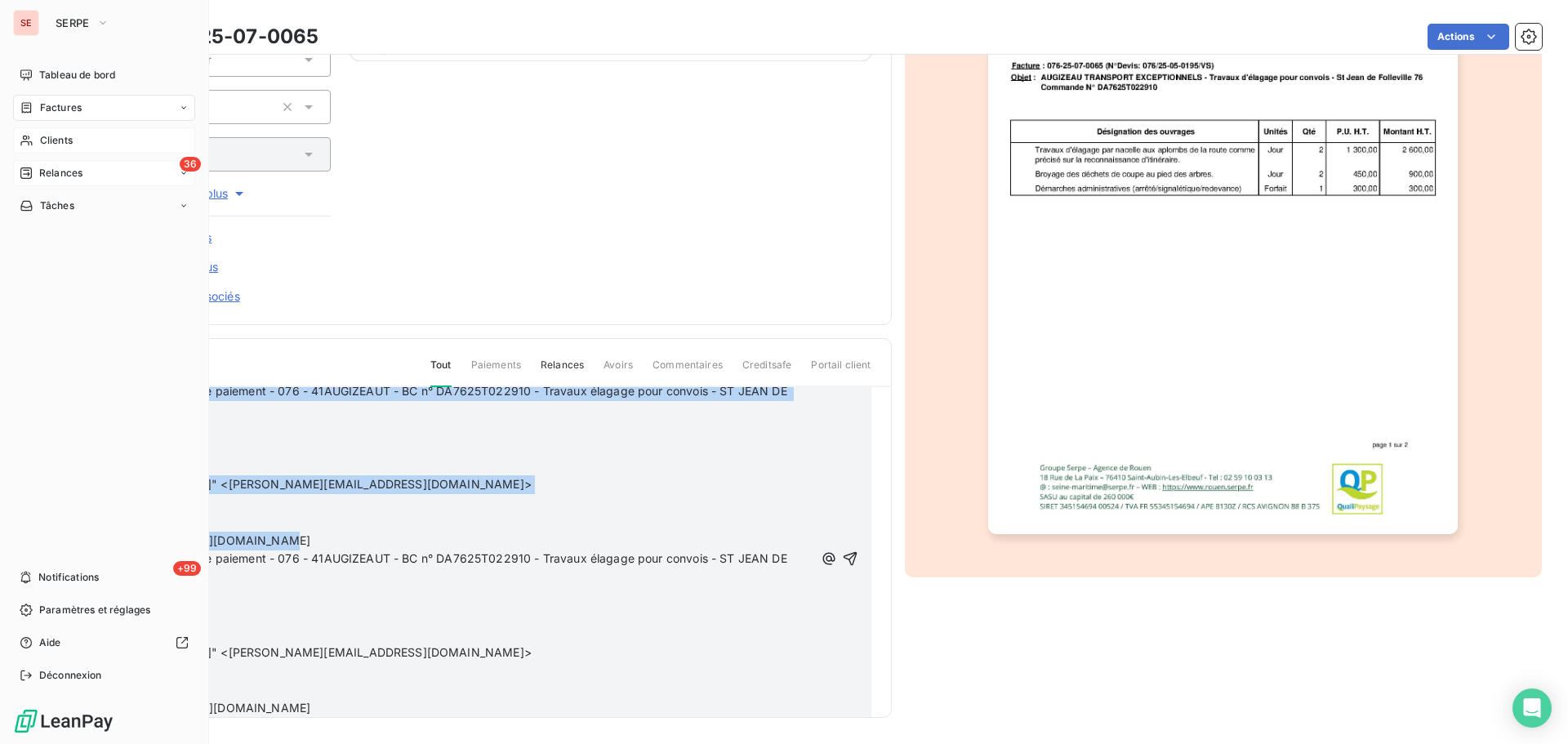
scroll to position [0, 0]
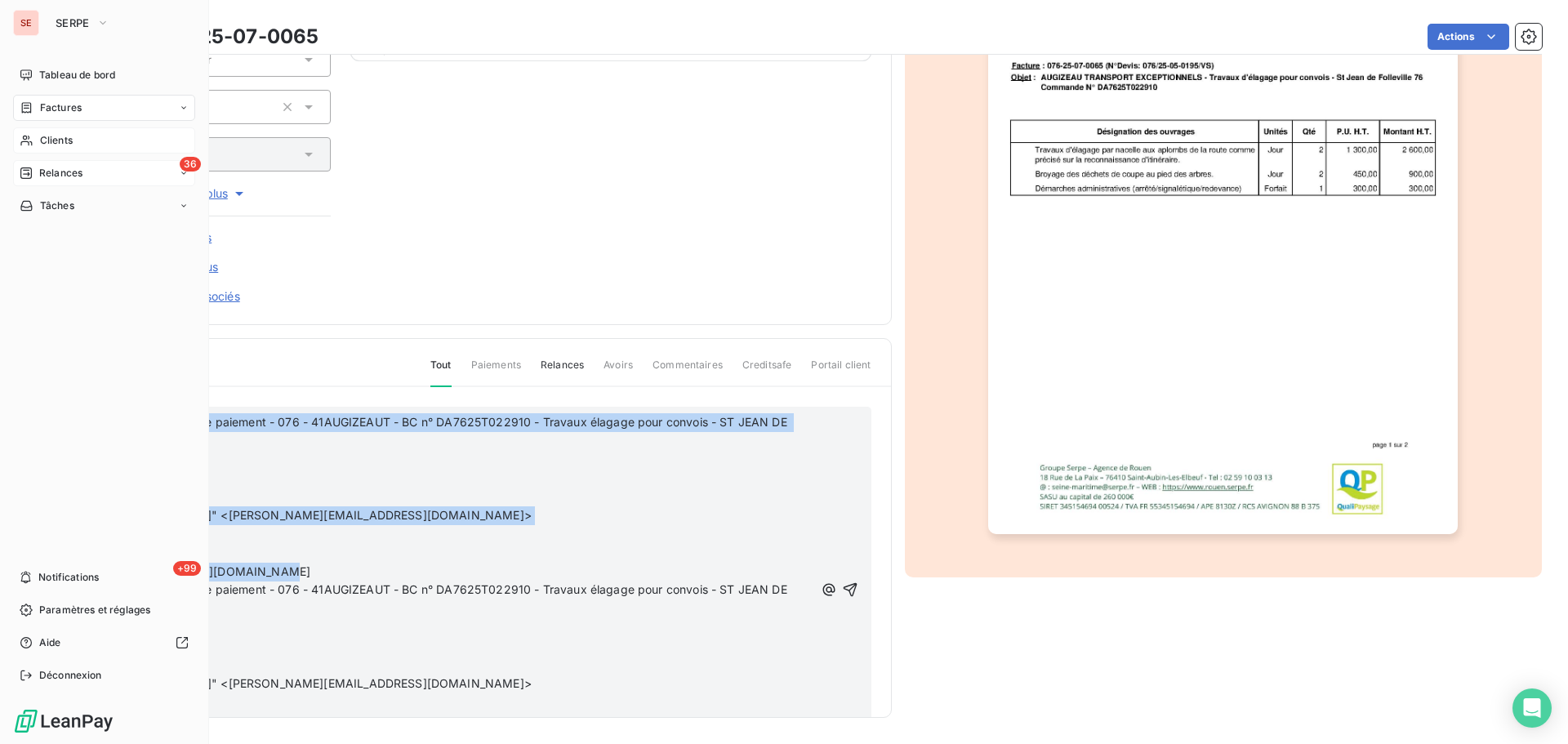
drag, startPoint x: 400, startPoint y: 508, endPoint x: 49, endPoint y: 390, distance: 370.3
click at [49, 390] on div "SE SERPE Tableau de bord Factures Clients 36 Relances Tâches +99 Notifications …" at bounding box center [784, 372] width 1568 height 744
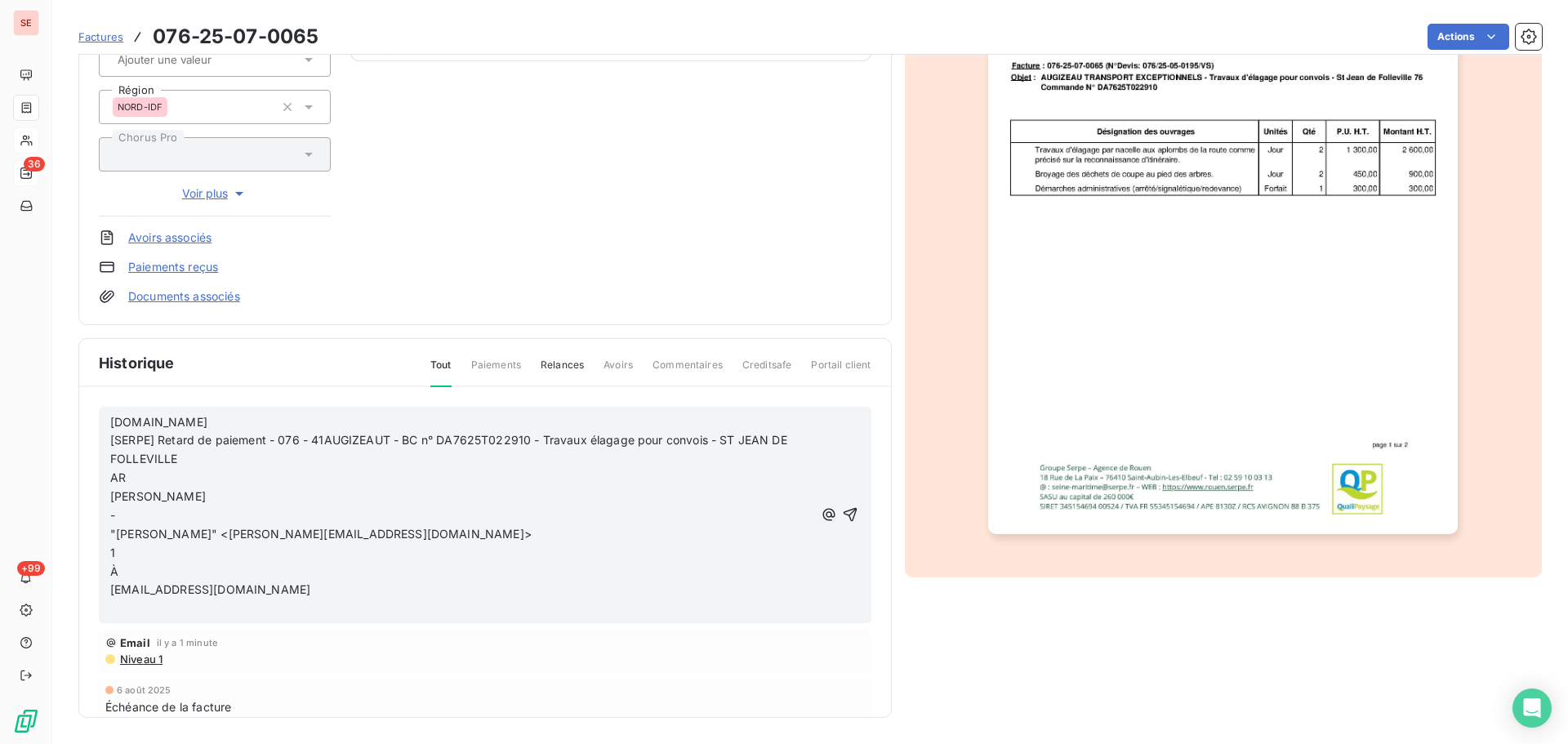
click at [112, 593] on span "comptabilite-augizeau@groupe-capelle.com" at bounding box center [210, 589] width 200 height 14
drag, startPoint x: 400, startPoint y: 439, endPoint x: 58, endPoint y: 414, distance: 342.9
click at [58, 414] on section "Factures 076-25-07-0065 Actions AUGIZEAU TRANSPORTS 41AUGIZEAUT Montant initial…" at bounding box center [810, 372] width 1516 height 744
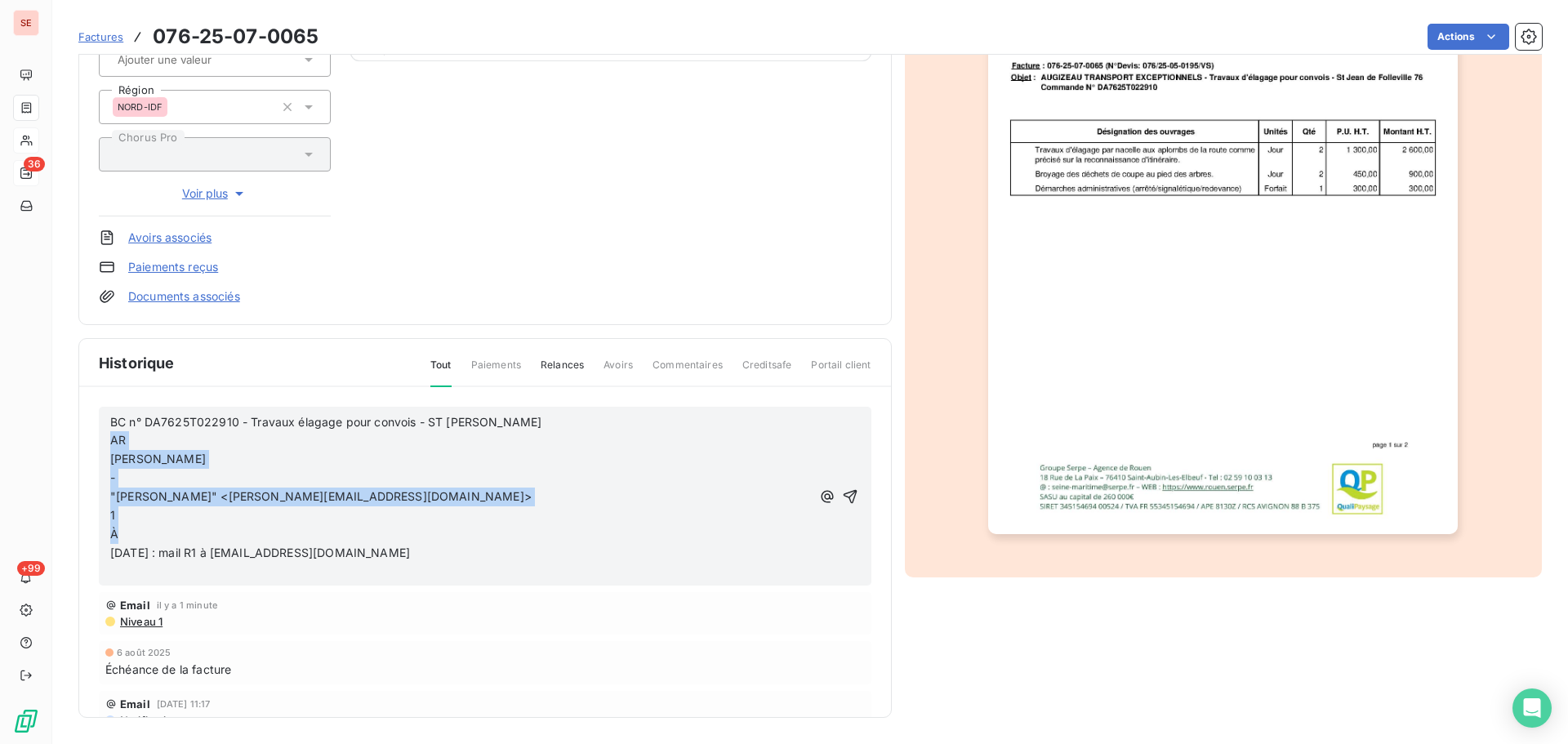
drag, startPoint x: 132, startPoint y: 534, endPoint x: 76, endPoint y: 442, distance: 107.7
click at [76, 442] on section "Factures 076-25-07-0065 Actions AUGIZEAU TRANSPORTS 41AUGIZEAUT Montant initial…" at bounding box center [810, 372] width 1516 height 744
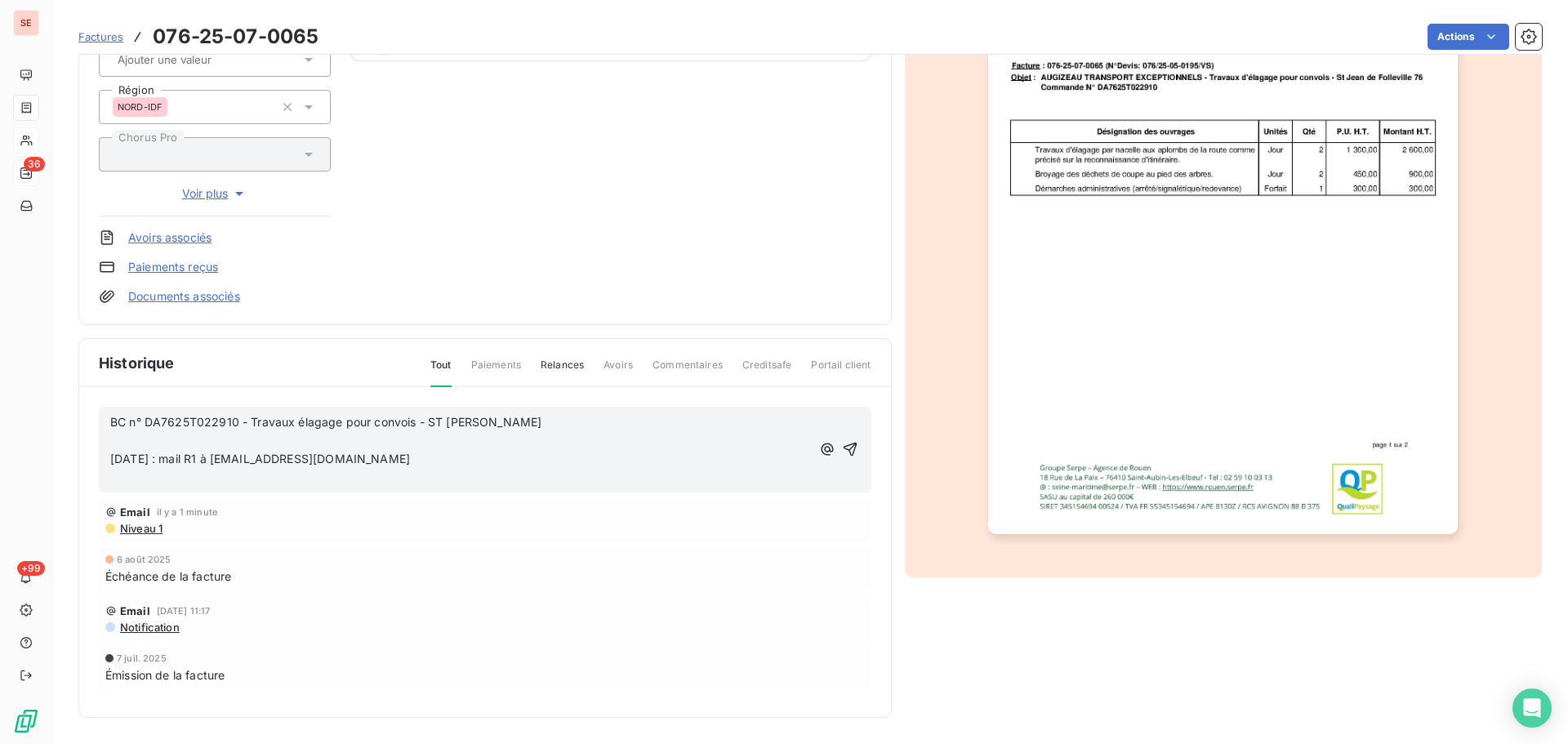
click at [112, 456] on span "11/08/25 : mail R1 à comptabilite-augizeau@groupe-capelle.com" at bounding box center [260, 459] width 300 height 14
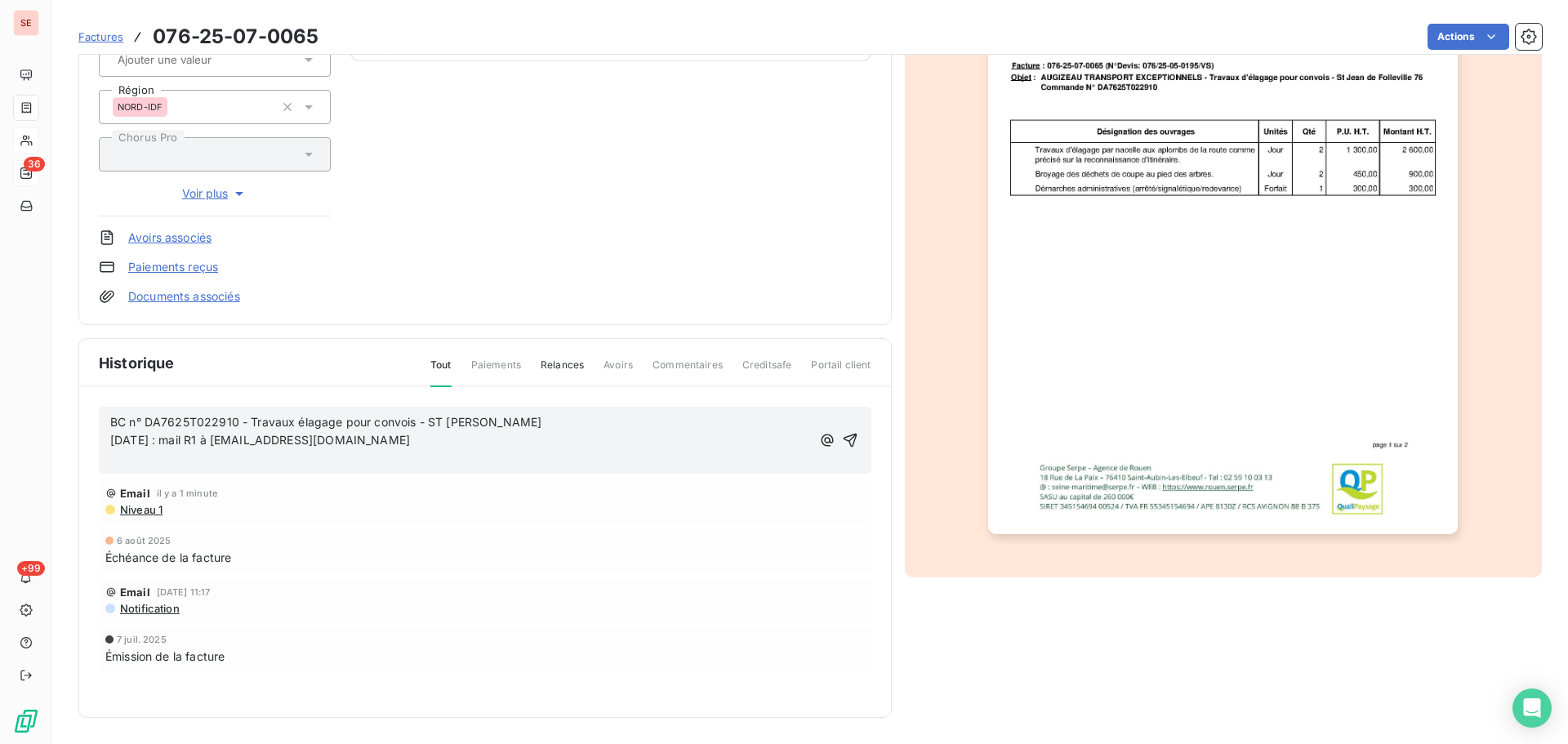
click at [121, 468] on p "﻿" at bounding box center [461, 459] width 700 height 18
click at [846, 433] on icon "button" at bounding box center [849, 430] width 16 height 16
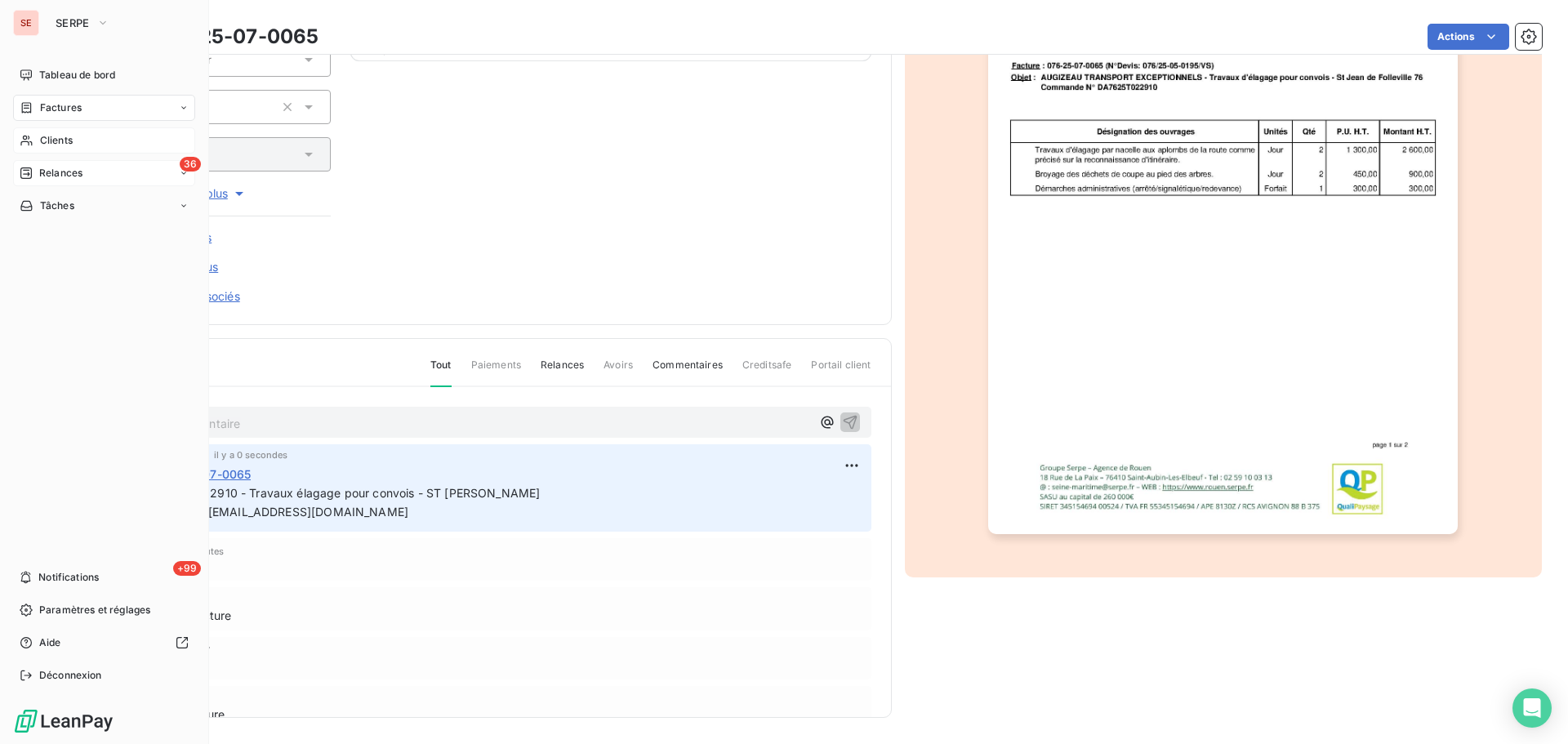
click at [72, 173] on span "Relances" at bounding box center [60, 173] width 44 height 15
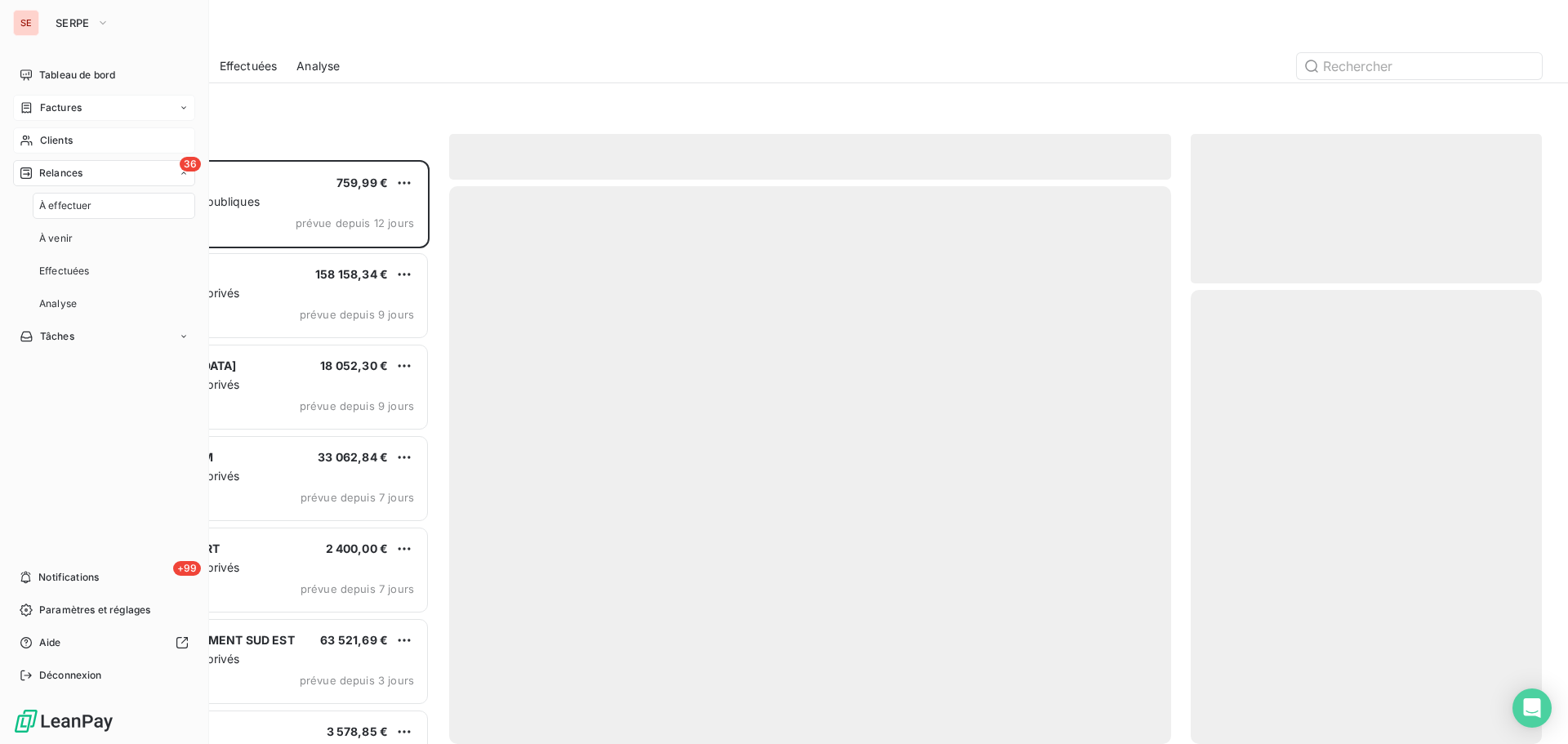
scroll to position [571, 338]
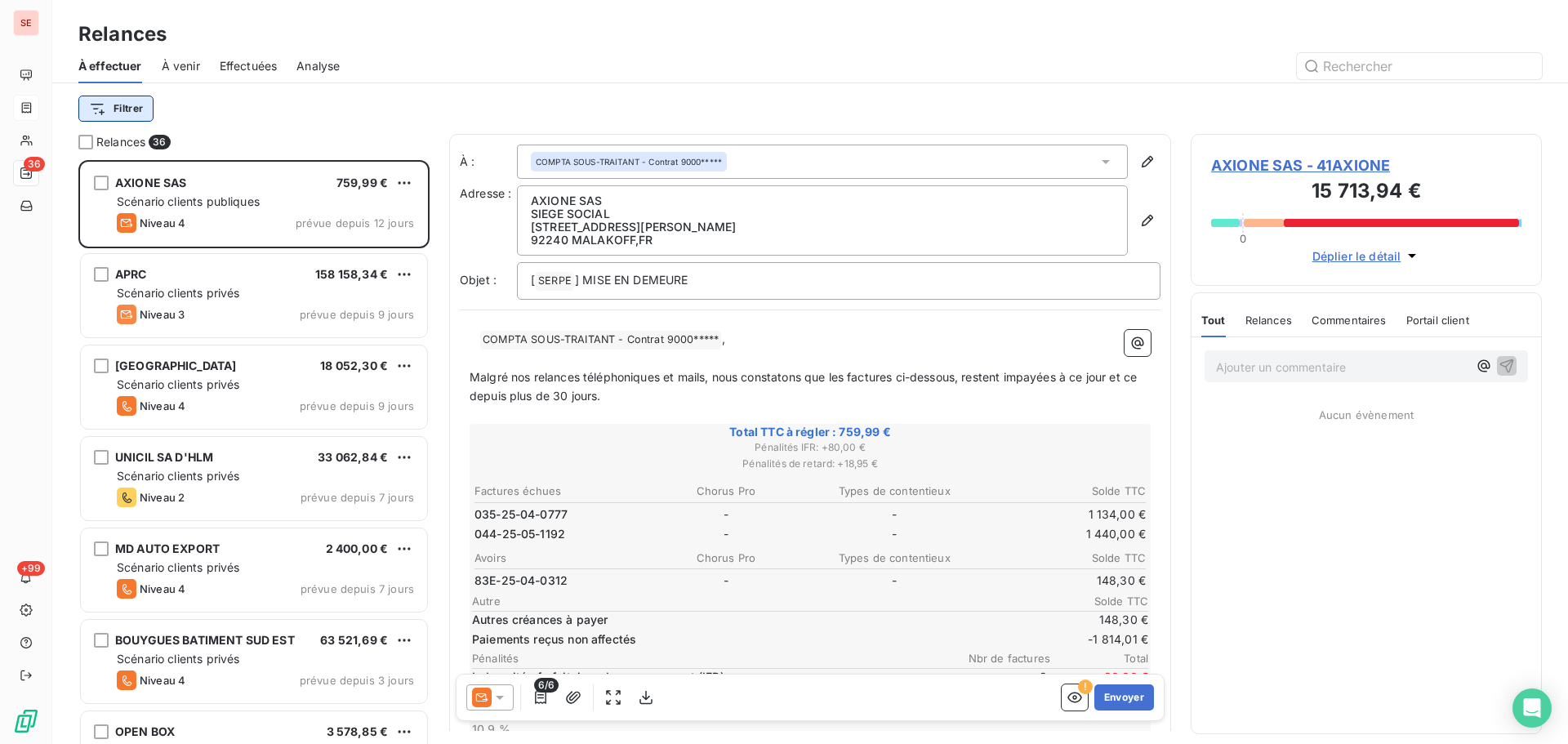
click at [128, 105] on html "SE 36 +99 Relances À effectuer À venir Effectuées Analyse Filtrer Relances 36 A…" at bounding box center [784, 372] width 1568 height 744
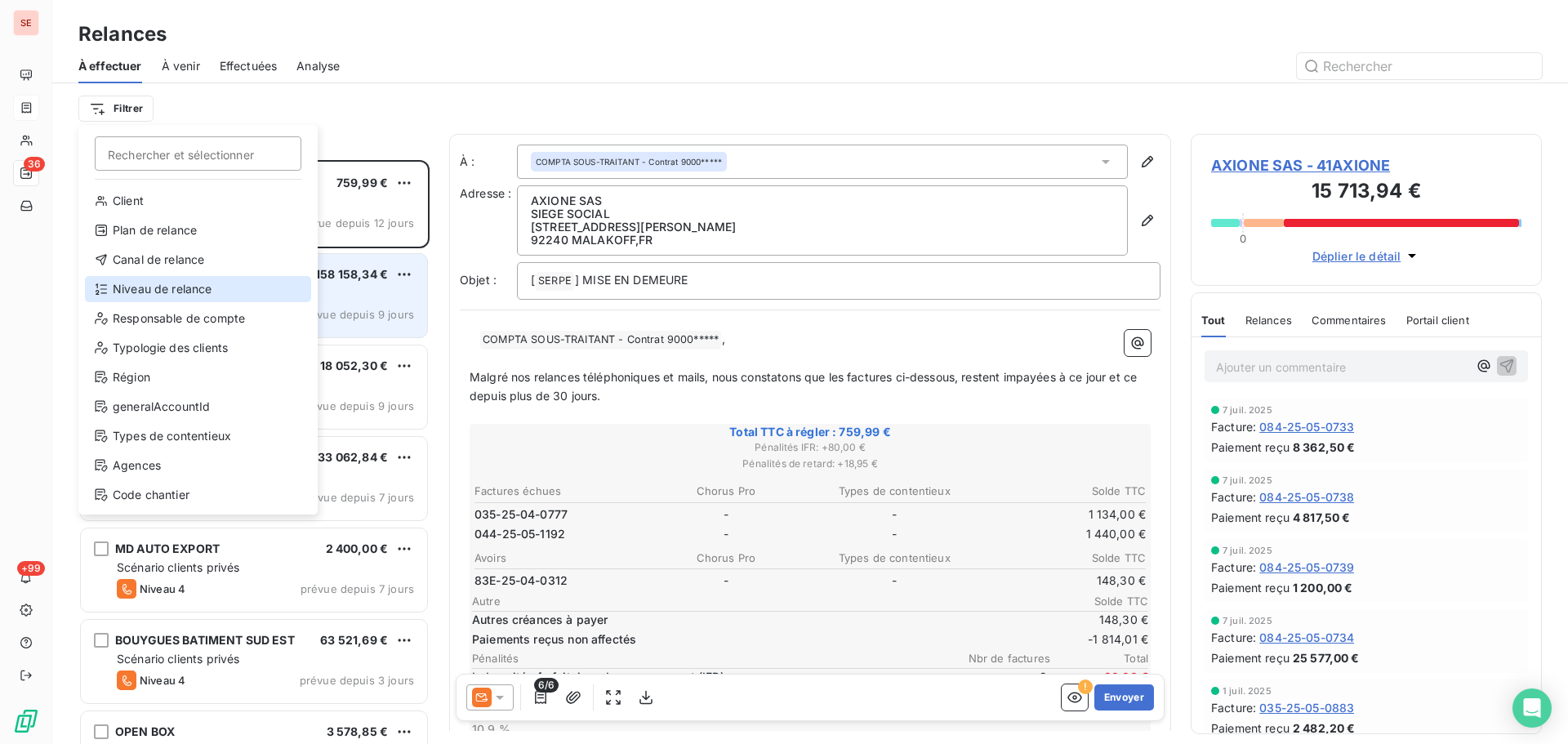
click at [153, 287] on div "Niveau de relance" at bounding box center [198, 289] width 226 height 26
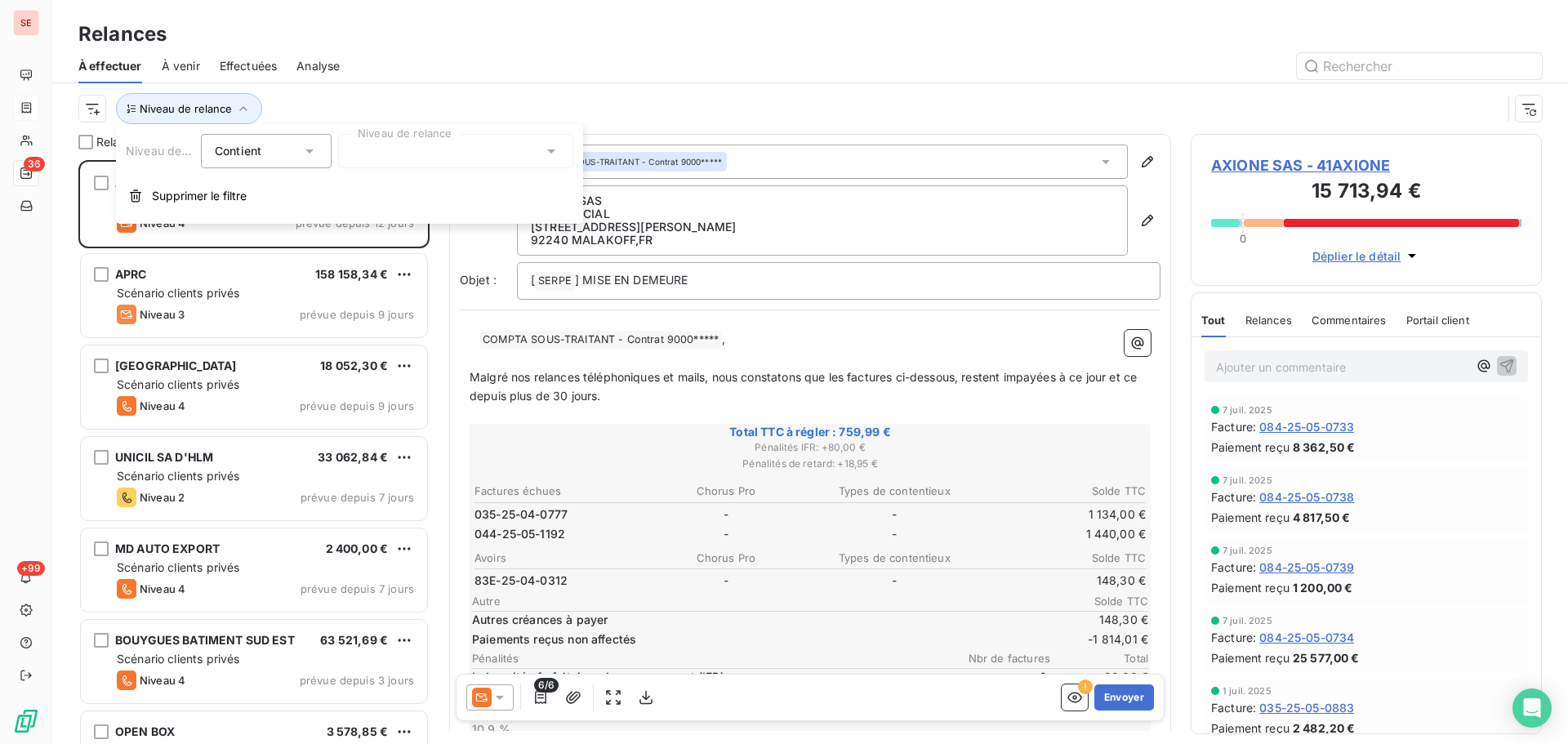
click at [397, 157] on div at bounding box center [456, 150] width 235 height 34
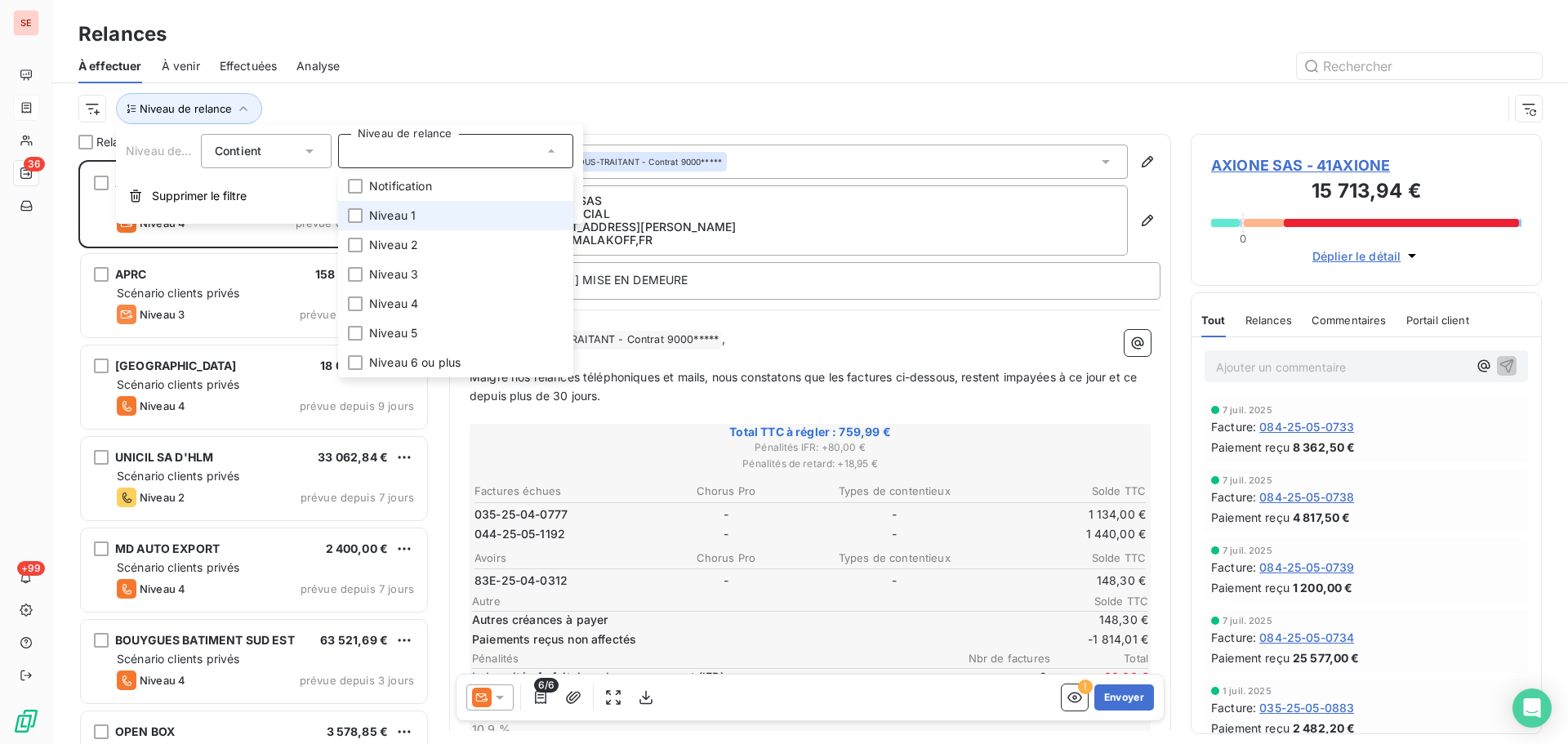
click at [401, 214] on span "Niveau 1" at bounding box center [393, 215] width 47 height 16
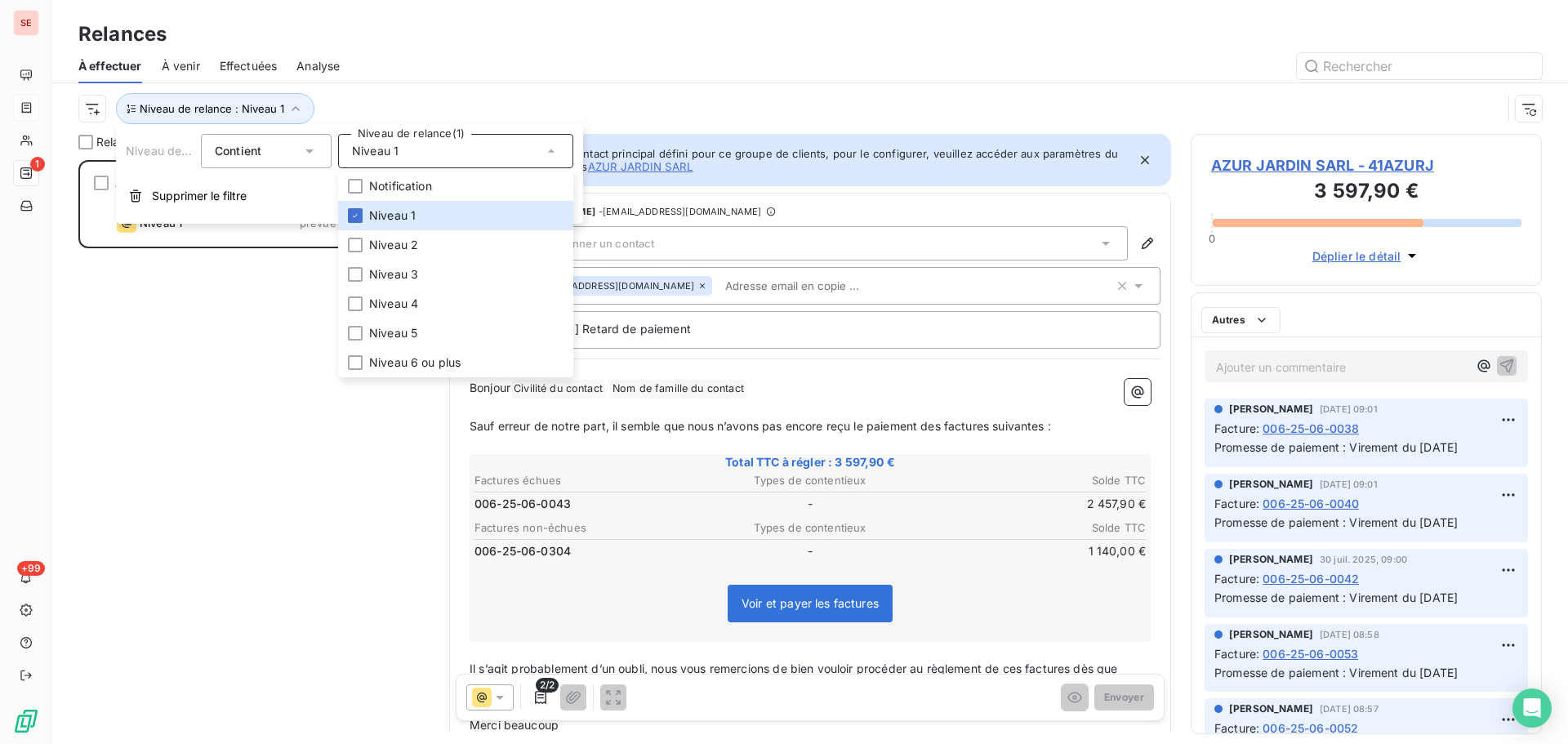
scroll to position [571, 338]
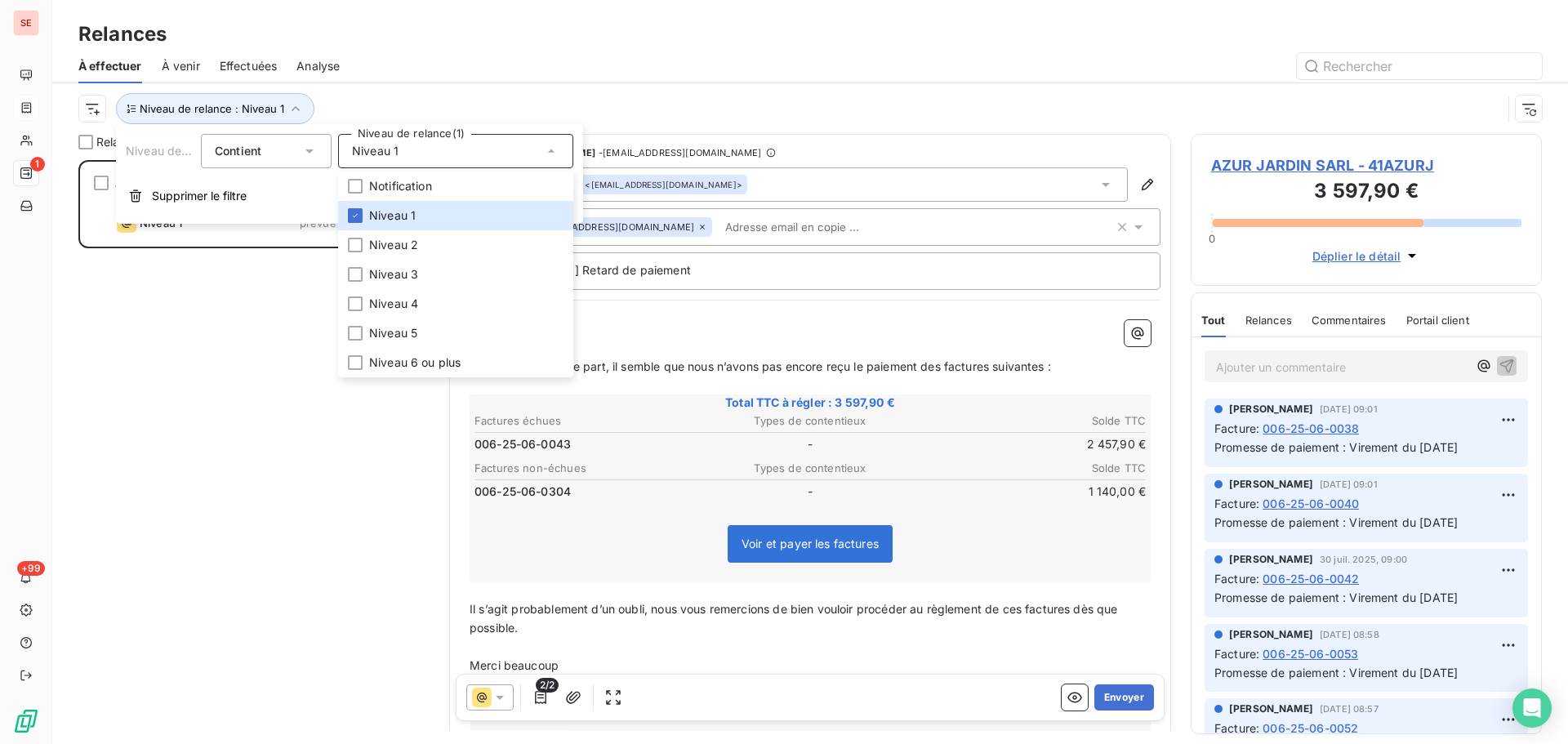
click at [532, 97] on div "Niveau de relance : Niveau 1" at bounding box center [790, 109] width 1424 height 31
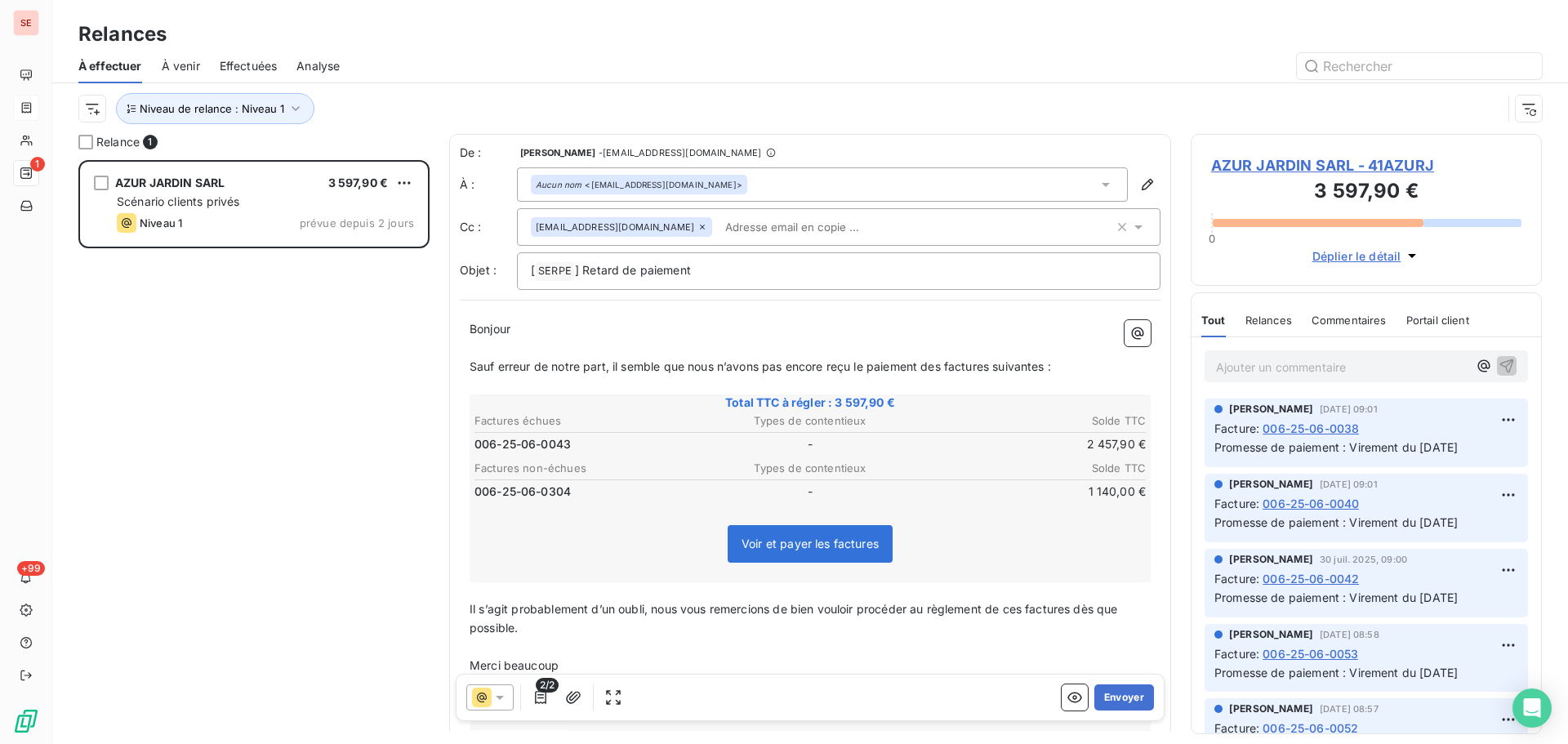
click at [1118, 229] on icon "button" at bounding box center [1122, 227] width 8 height 8
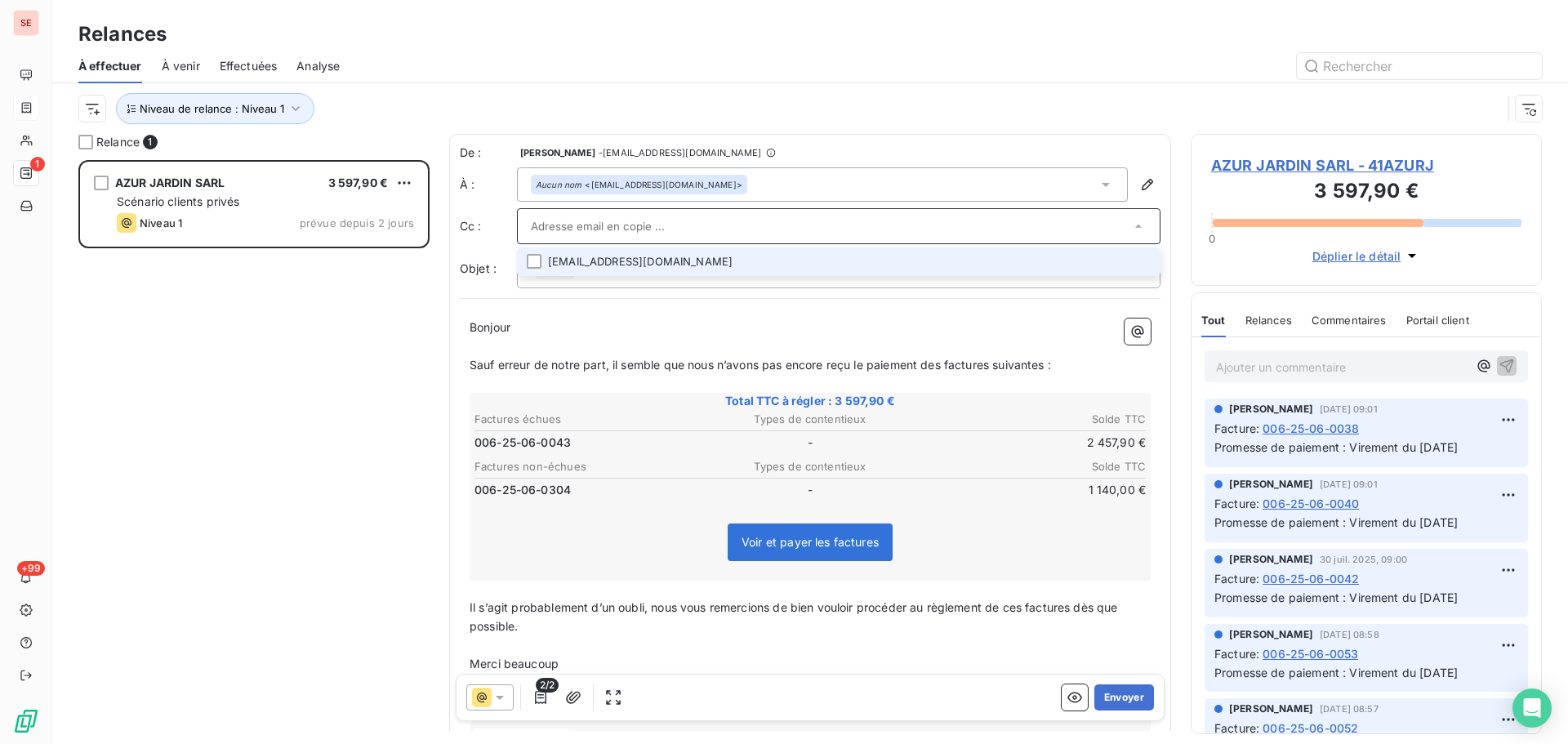
click at [859, 118] on div "Niveau de relance : Niveau 1" at bounding box center [790, 109] width 1424 height 31
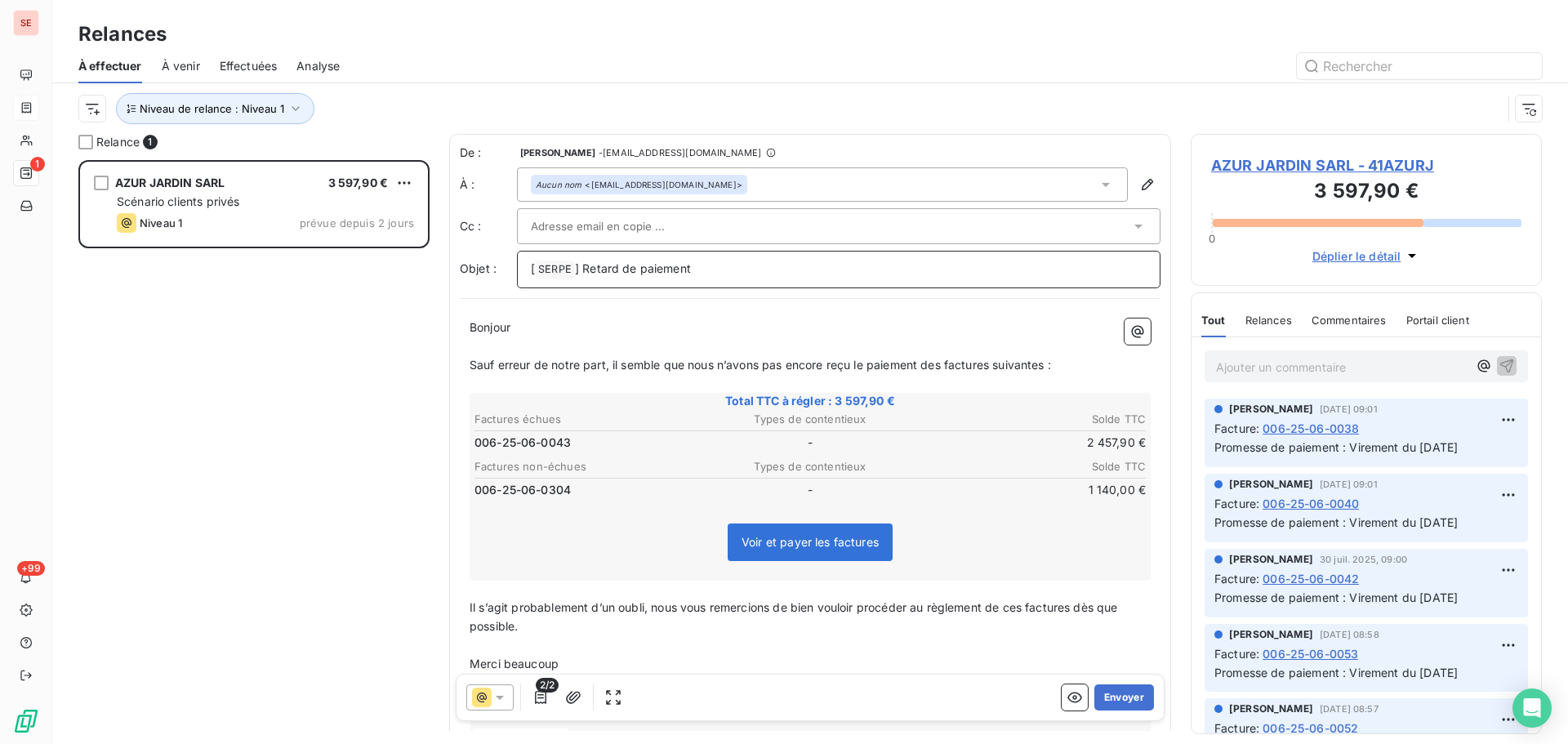
click at [738, 271] on p "[ SERPE ﻿ ] Retard de paiement" at bounding box center [838, 270] width 616 height 19
drag, startPoint x: 927, startPoint y: 364, endPoint x: 1078, endPoint y: 367, distance: 151.0
click at [1077, 367] on p "Sauf erreur de notre part, il semble que nous n’avons pas encore reçu le paieme…" at bounding box center [810, 365] width 681 height 18
click at [1026, 628] on span "Il s’agit probablement d’un oubli, nous vous remercions de bien vouloir procéde…" at bounding box center [795, 617] width 652 height 33
click at [1072, 629] on span "Il s’agit probablement d’un oubli, nous vous remercions de bien vouloir procéde…" at bounding box center [799, 617] width 660 height 33
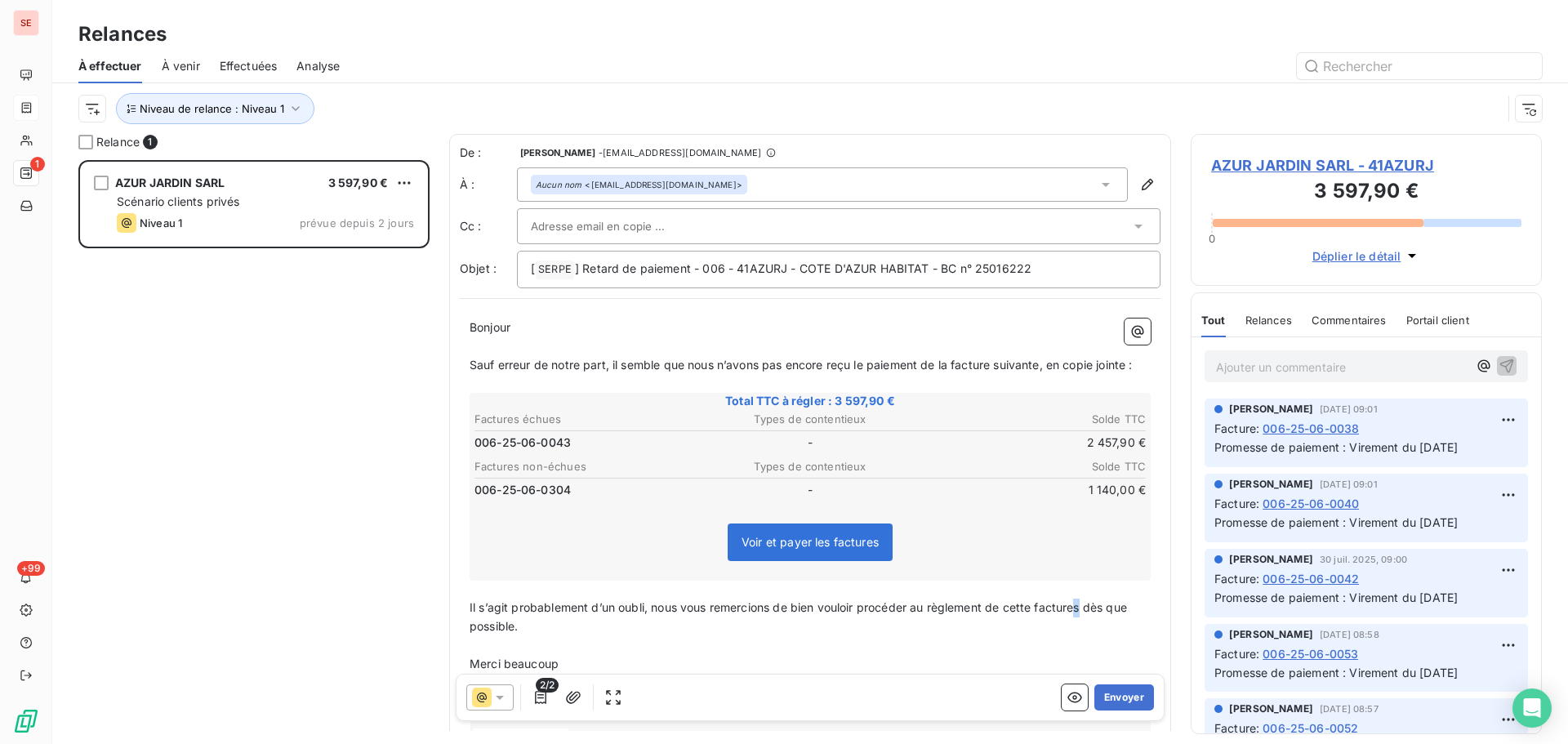
click at [1082, 628] on span "Il s’agit probablement d’un oubli, nous vous remercions de bien vouloir procéde…" at bounding box center [799, 617] width 660 height 33
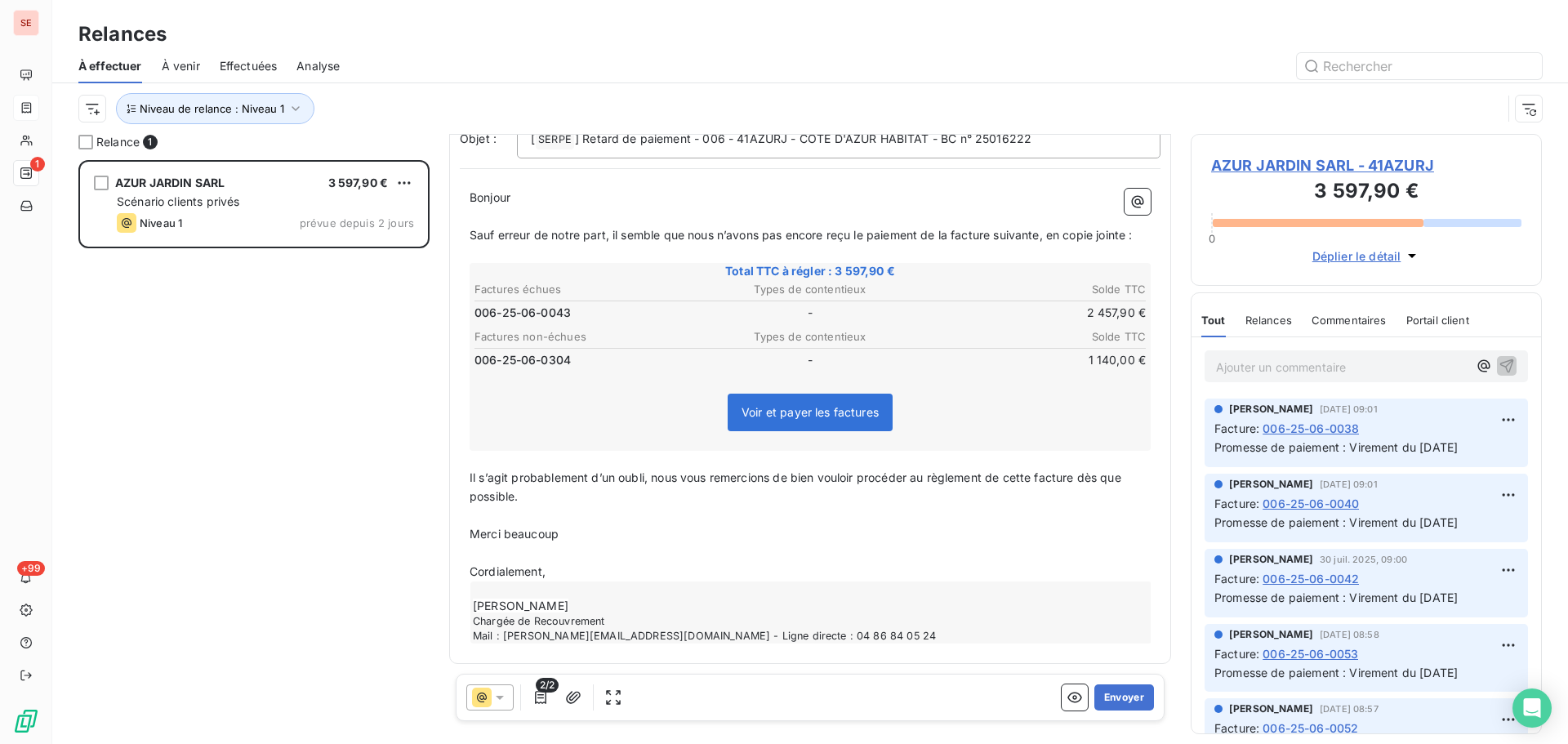
scroll to position [149, 0]
click at [574, 530] on p "Merci beaucoup" at bounding box center [810, 534] width 681 height 18
click at [535, 696] on icon "button" at bounding box center [540, 696] width 12 height 13
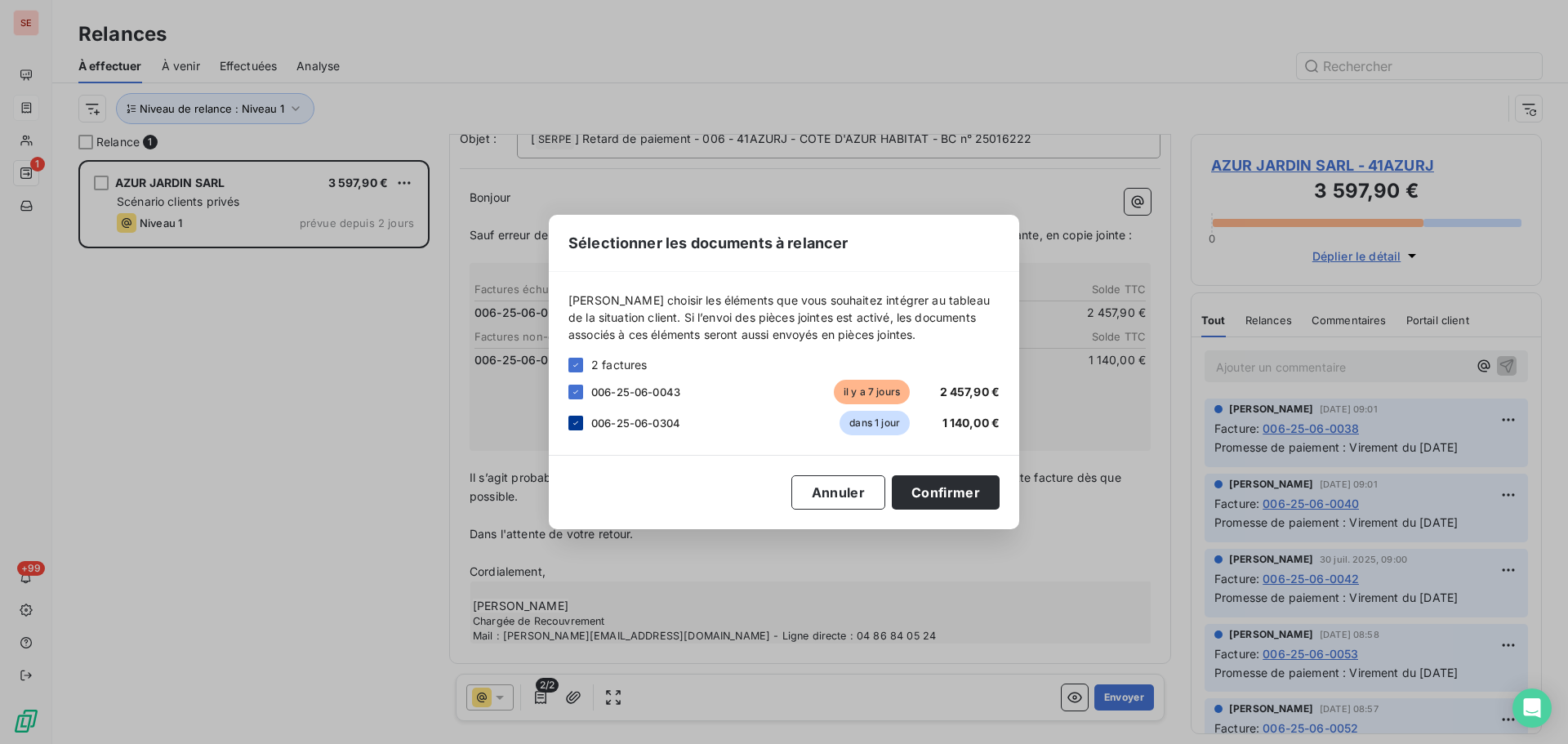
click at [578, 424] on icon at bounding box center [576, 423] width 10 height 10
click at [952, 489] on button "Confirmer" at bounding box center [944, 492] width 108 height 34
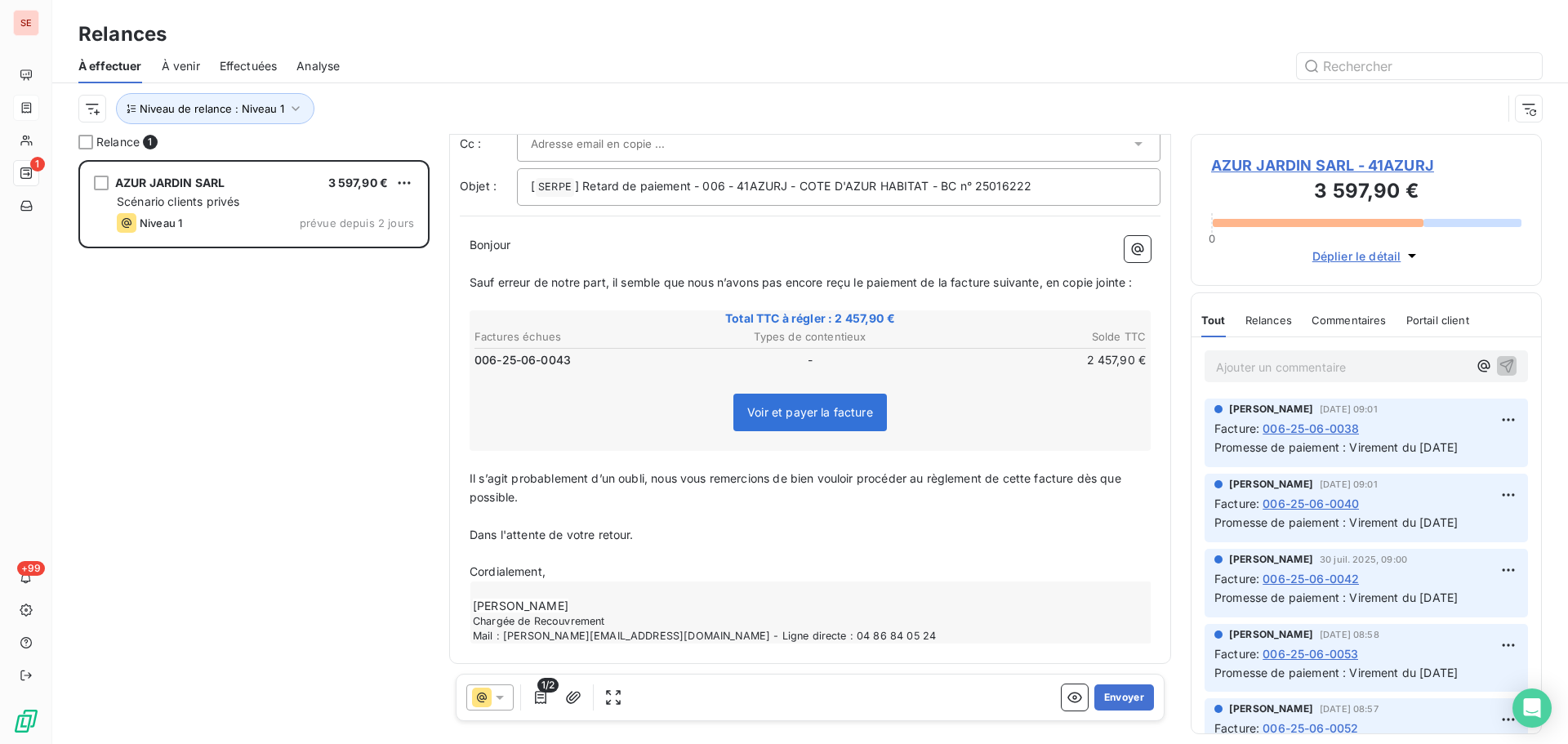
scroll to position [102, 0]
click at [578, 699] on icon "button" at bounding box center [573, 697] width 16 height 16
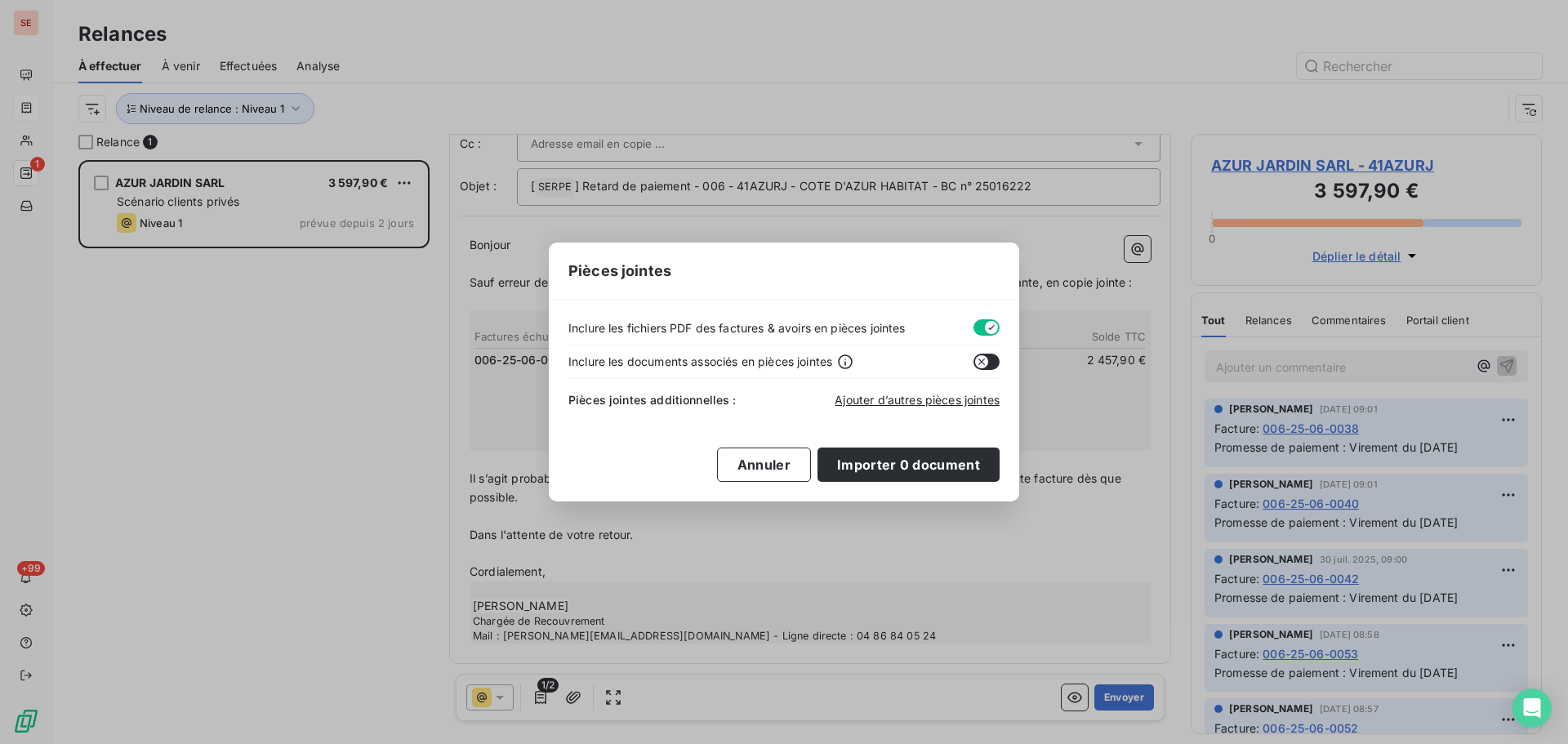
click at [976, 325] on button "button" at bounding box center [986, 327] width 26 height 16
click at [907, 402] on span "Ajouter d’autres pièces jointes" at bounding box center [916, 400] width 165 height 14
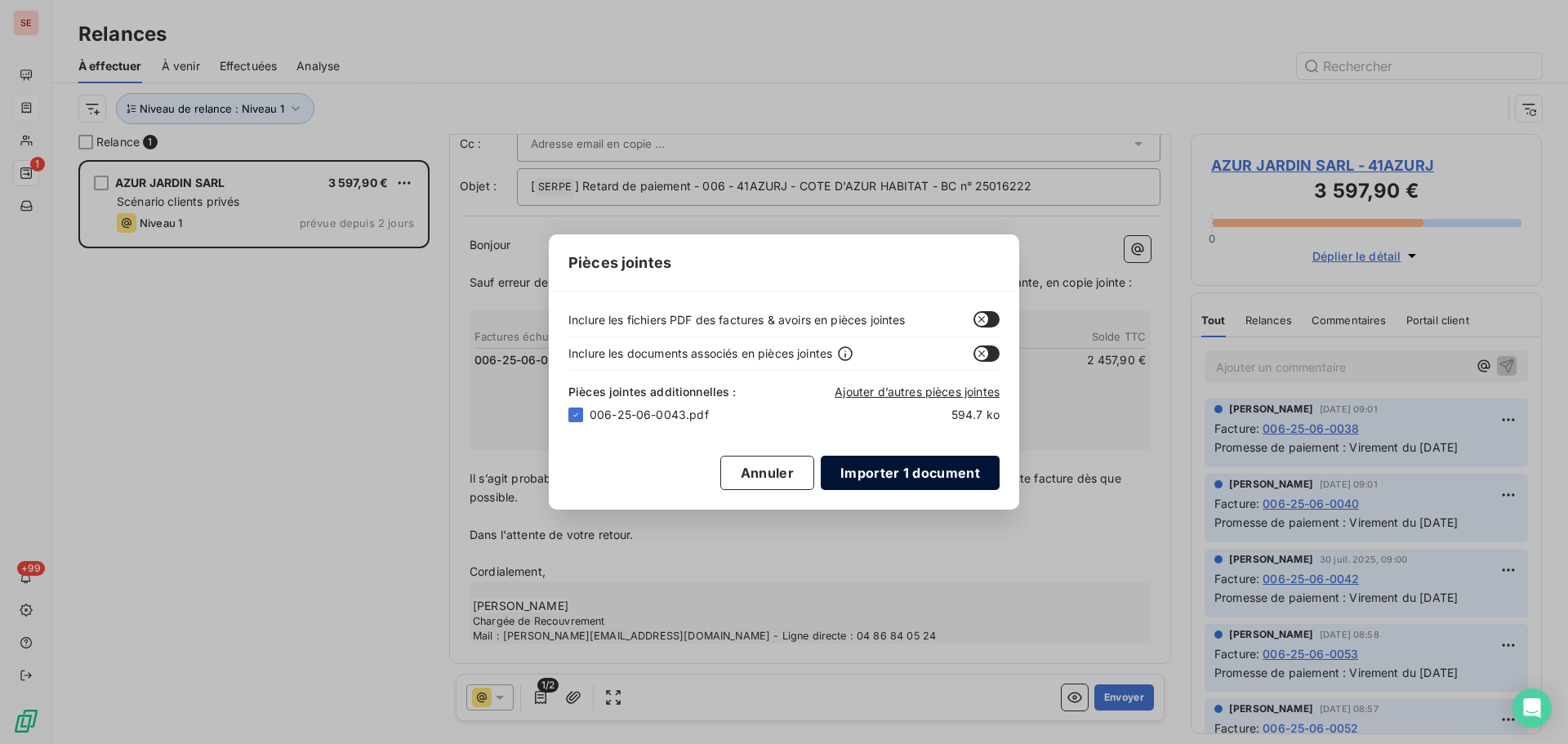
click at [934, 474] on button "Importer 1 document" at bounding box center [910, 472] width 178 height 34
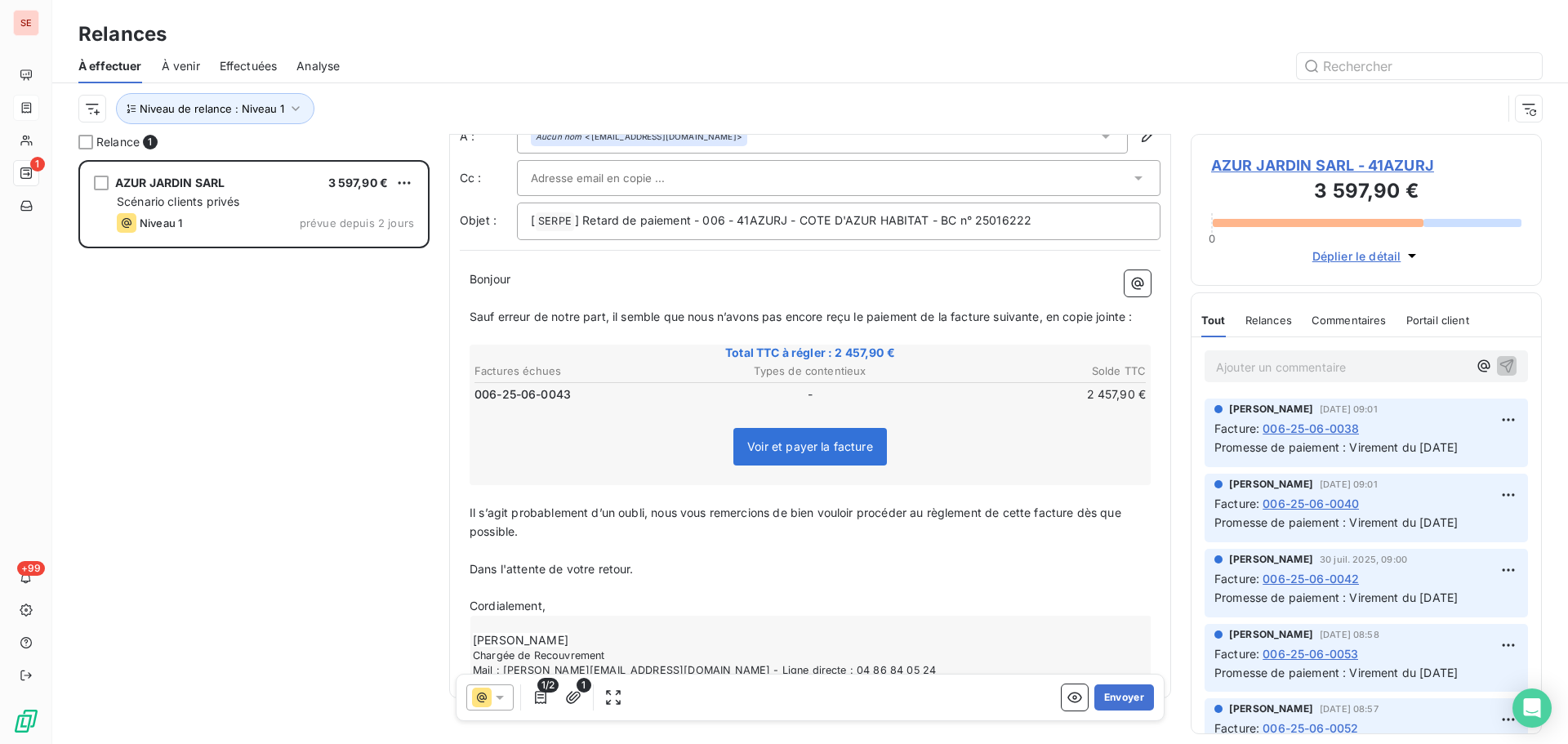
scroll to position [0, 0]
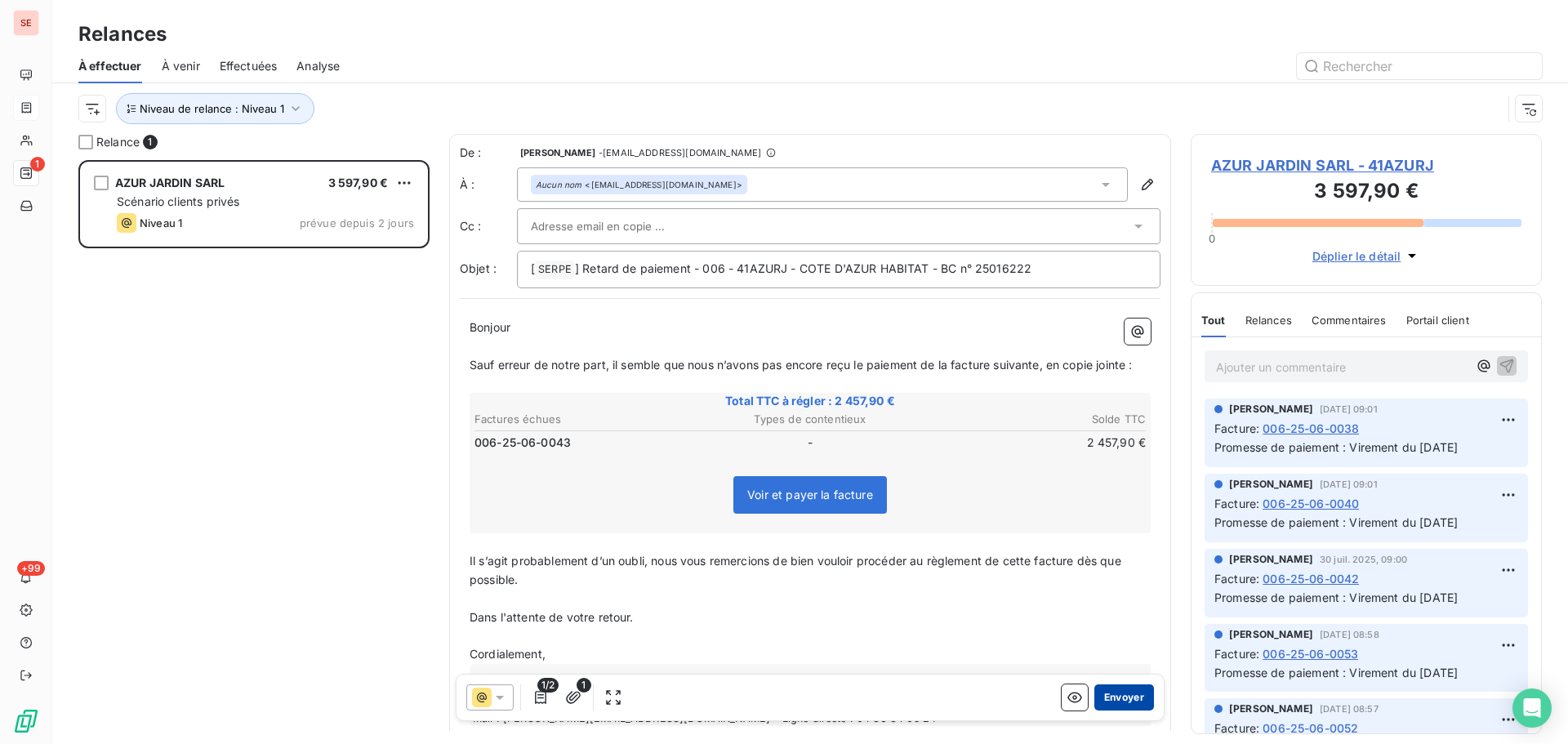
click at [1121, 696] on button "Envoyer" at bounding box center [1123, 697] width 59 height 26
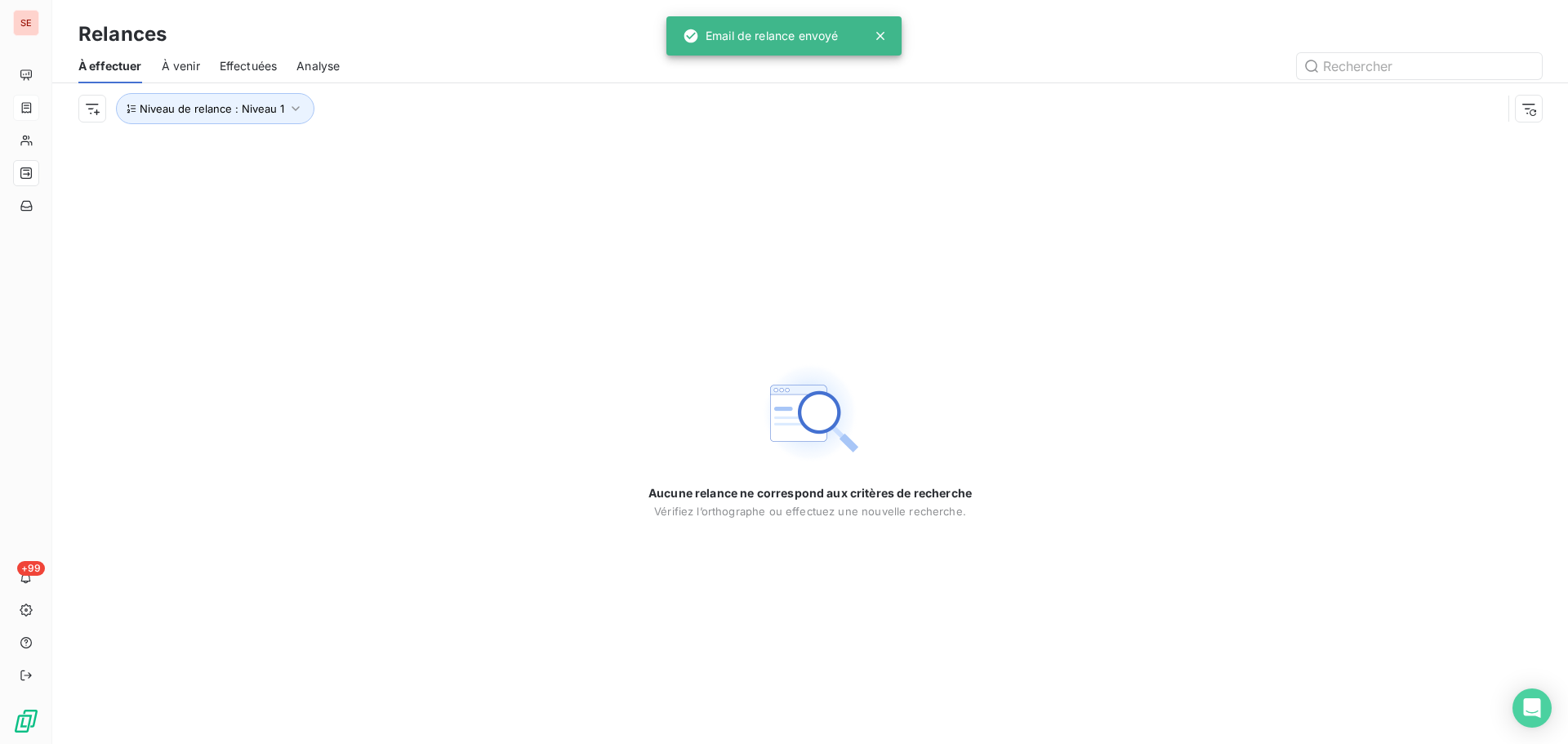
click at [253, 64] on span "Effectuées" at bounding box center [248, 66] width 58 height 16
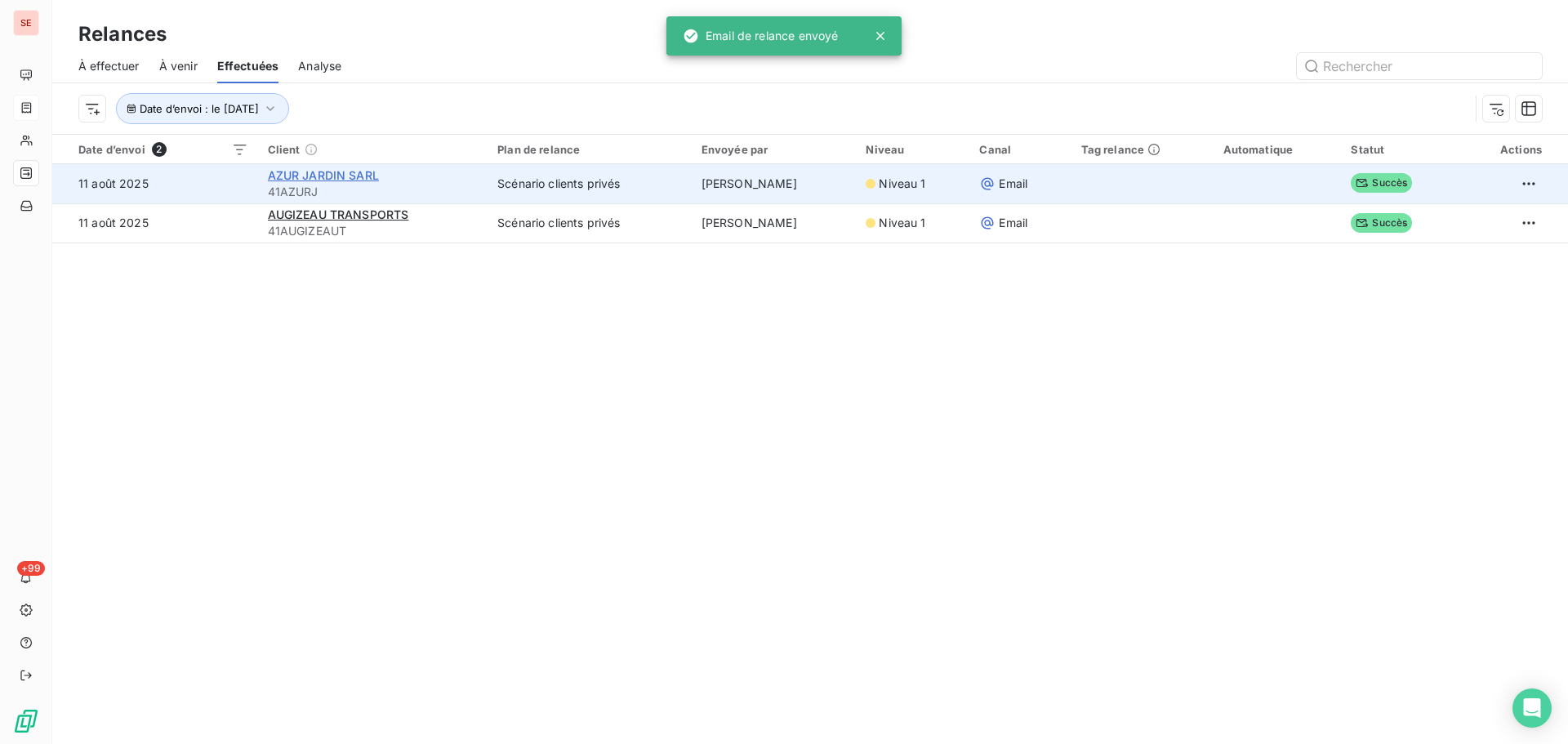
click at [314, 181] on span "AZUR JARDIN SARL" at bounding box center [323, 175] width 112 height 14
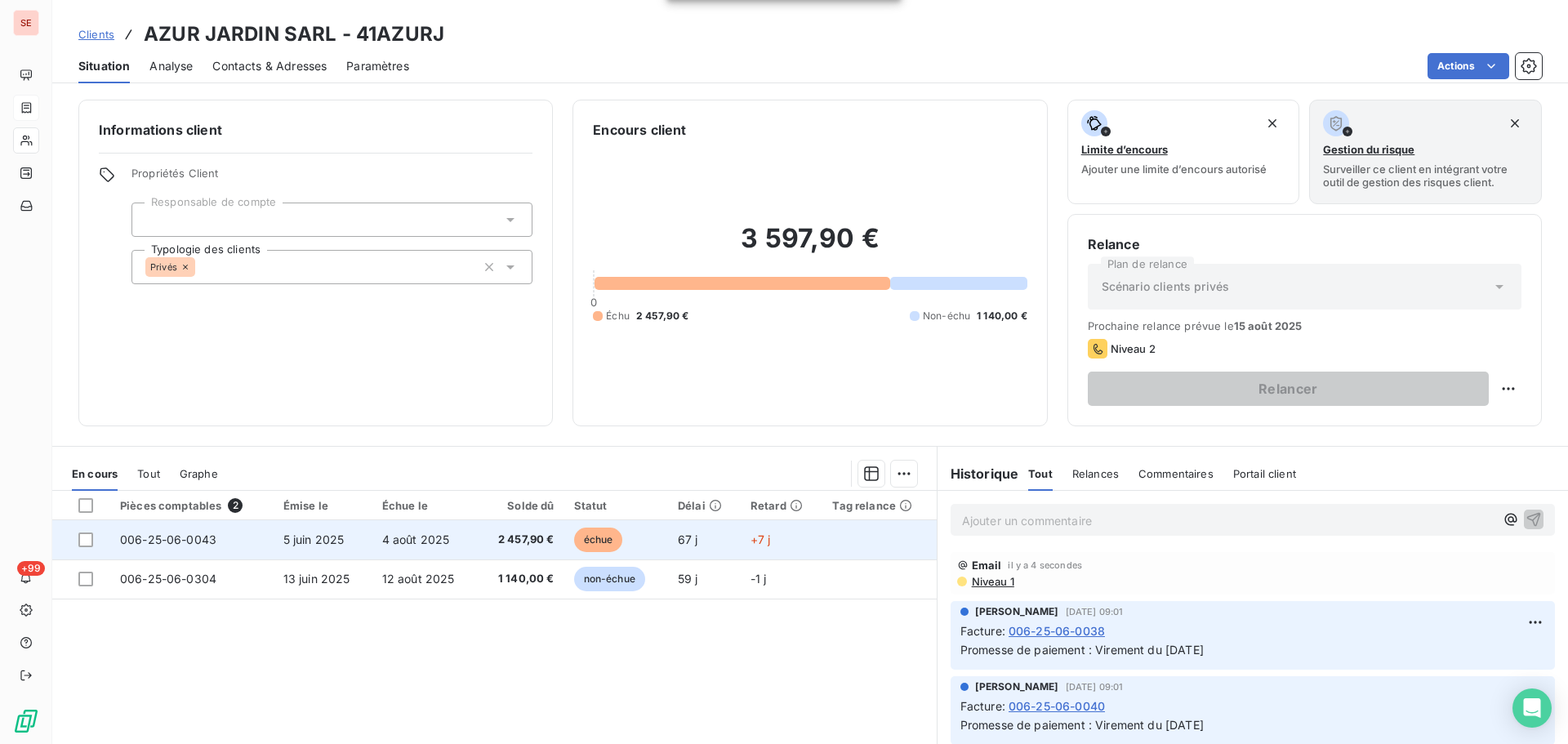
click at [300, 545] on span "5 juin 2025" at bounding box center [313, 539] width 61 height 14
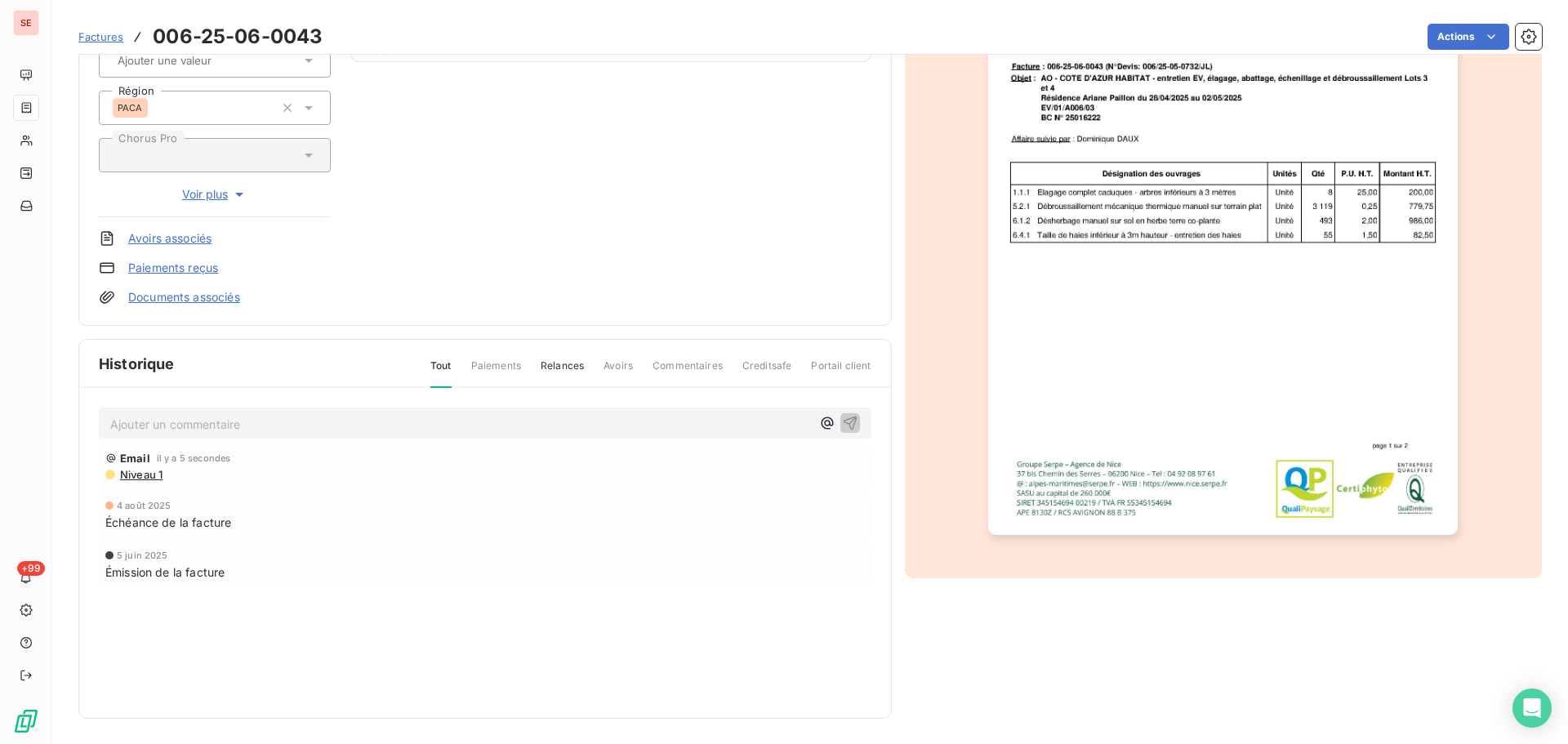
scroll to position [239, 0]
click at [148, 476] on span "Niveau 1" at bounding box center [140, 473] width 44 height 13
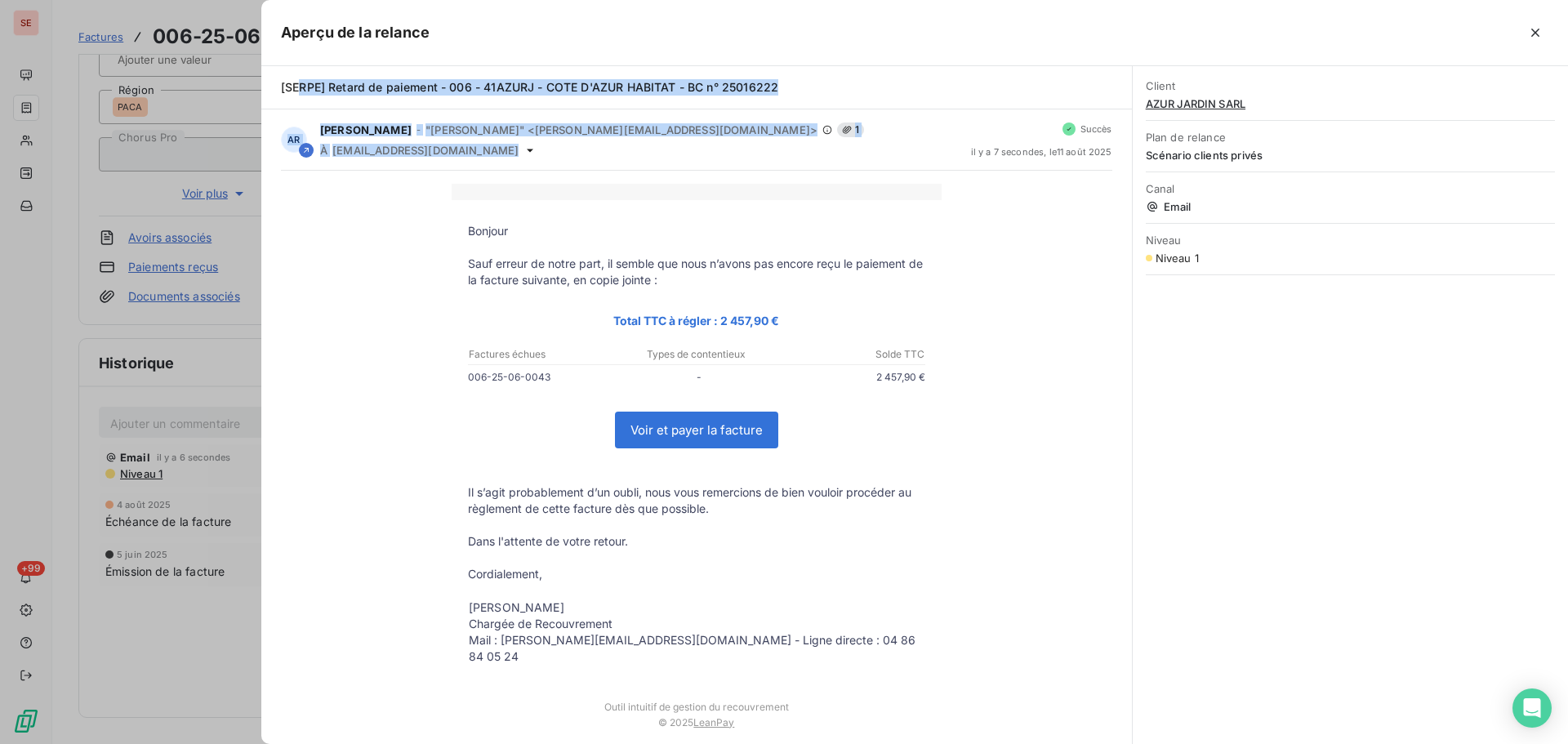
drag, startPoint x: 498, startPoint y: 147, endPoint x: 302, endPoint y: 96, distance: 202.5
click at [302, 96] on div "[SERPE] Retard de paiement - 006 - 41AZURJ - COTE D'AZUR HABITAT - BC n° 250162…" at bounding box center [696, 404] width 871 height 678
copy div "RPE] Retard de paiement - 006 - 41AZURJ - COTE D'AZUR HABITAT - BC n° 25016222 …"
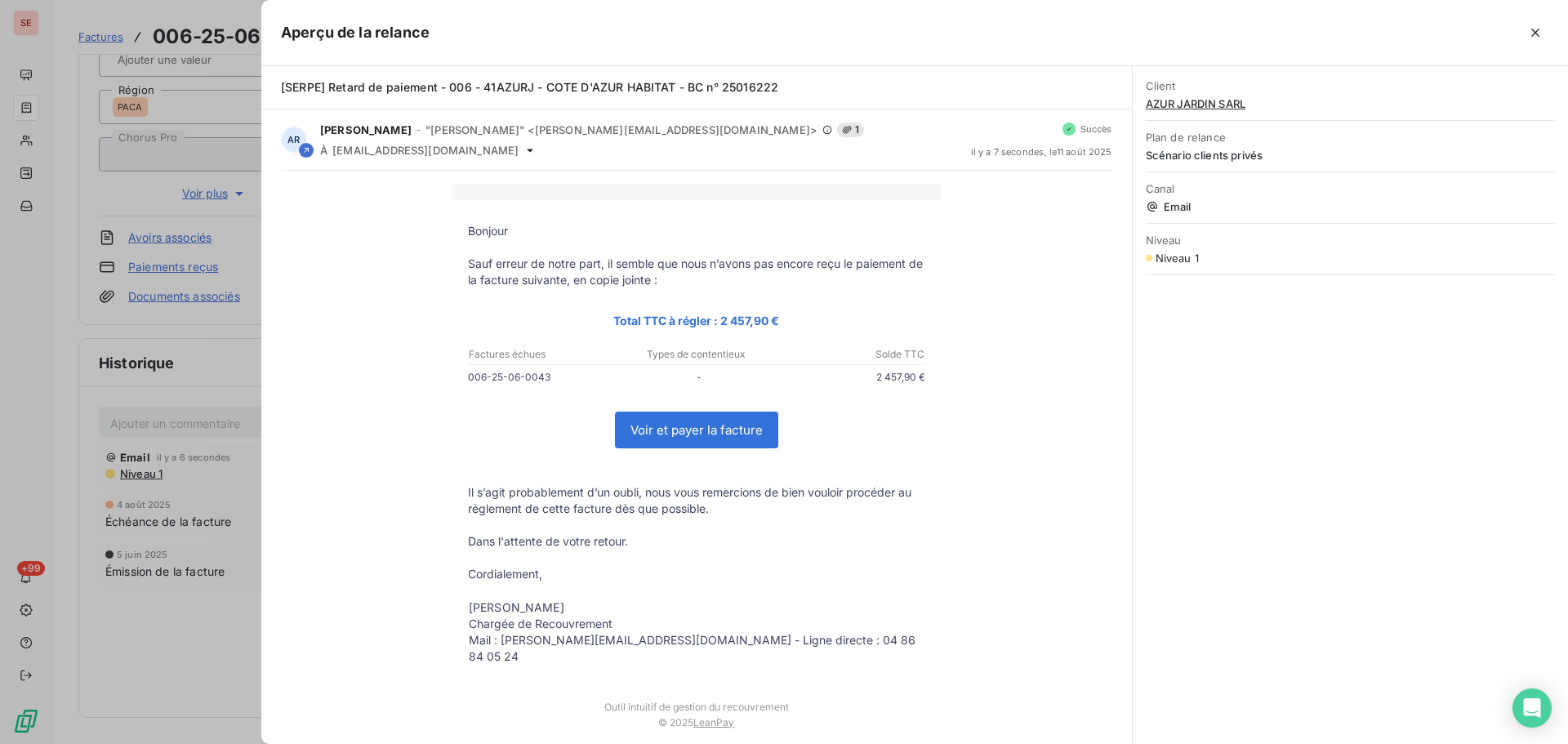
click at [134, 431] on div at bounding box center [784, 372] width 1568 height 744
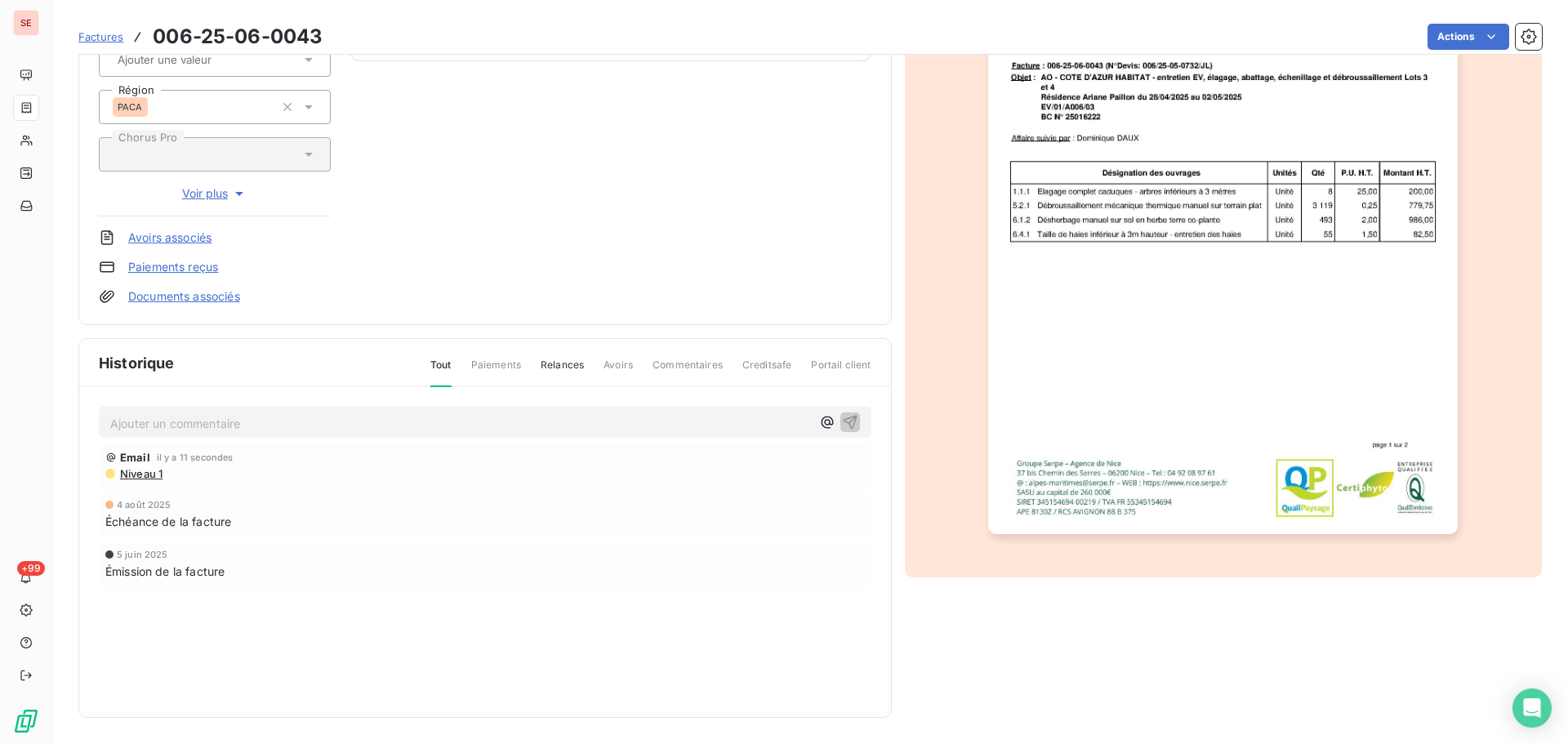
click at [136, 430] on p "Ajouter un commentaire ﻿" at bounding box center [461, 423] width 700 height 20
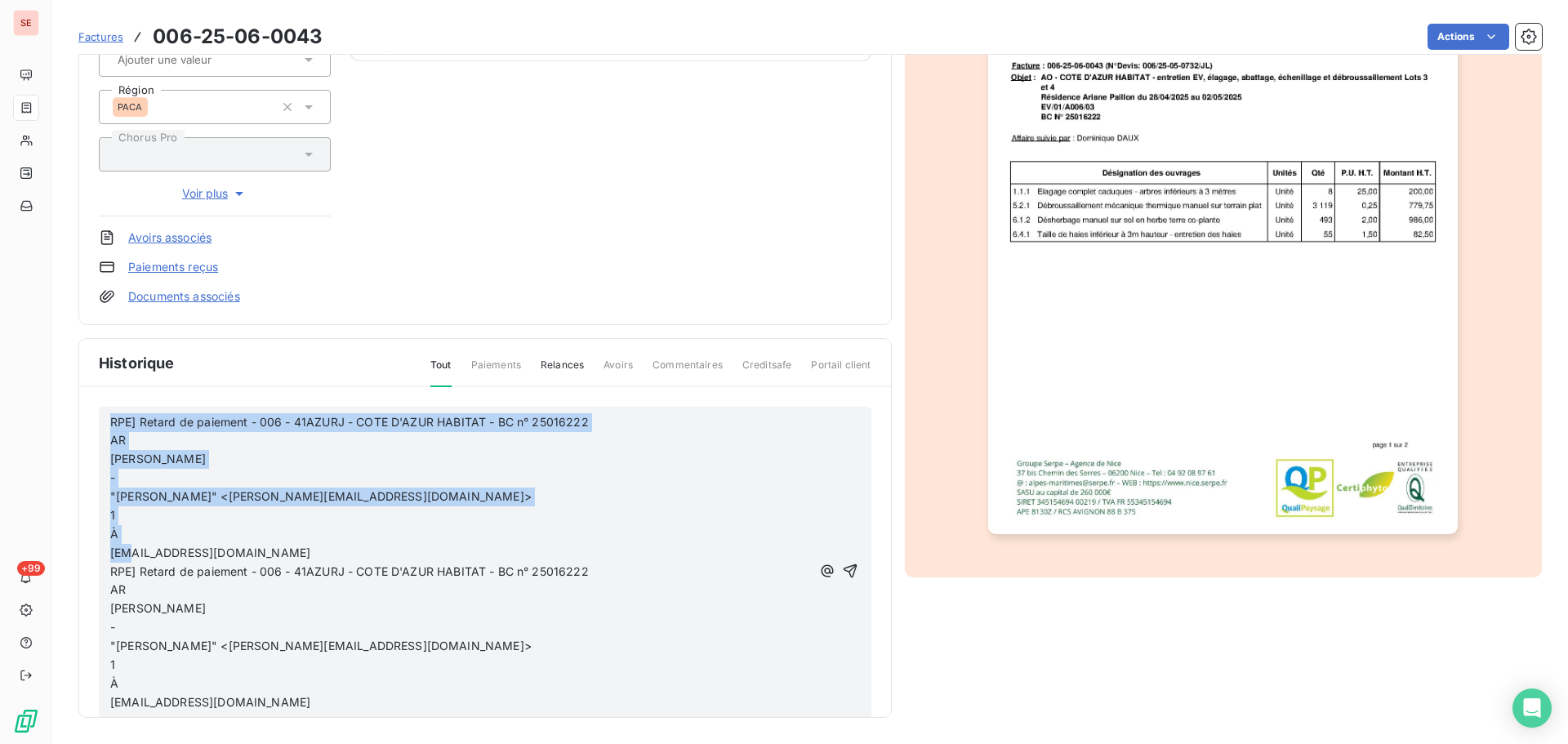
drag, startPoint x: 90, startPoint y: 511, endPoint x: 70, endPoint y: 405, distance: 107.9
click at [70, 405] on section "Factures 006-25-06-0043 Actions AZUR JARDIN SARL 41AZURJ Montant initial 2 457,…" at bounding box center [810, 372] width 1516 height 744
click at [143, 506] on p "1" at bounding box center [461, 515] width 700 height 18
drag, startPoint x: 56, startPoint y: 479, endPoint x: 52, endPoint y: 410, distance: 69.1
click at [52, 410] on section "Factures 006-25-06-0043 Actions AZUR JARDIN SARL 41AZURJ Montant initial 2 457,…" at bounding box center [810, 372] width 1516 height 744
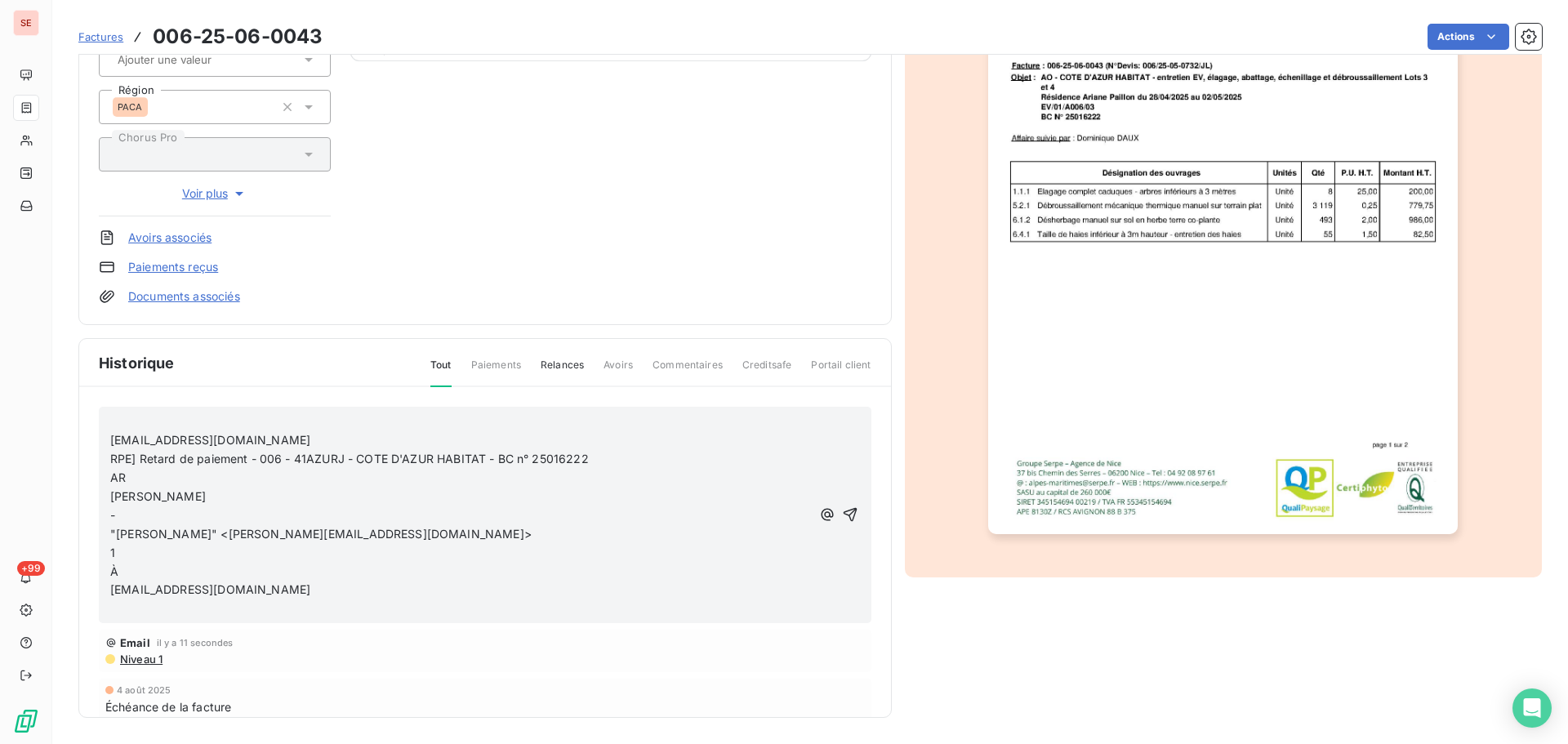
click at [112, 437] on span "azurjardins@gmail.com" at bounding box center [210, 439] width 200 height 14
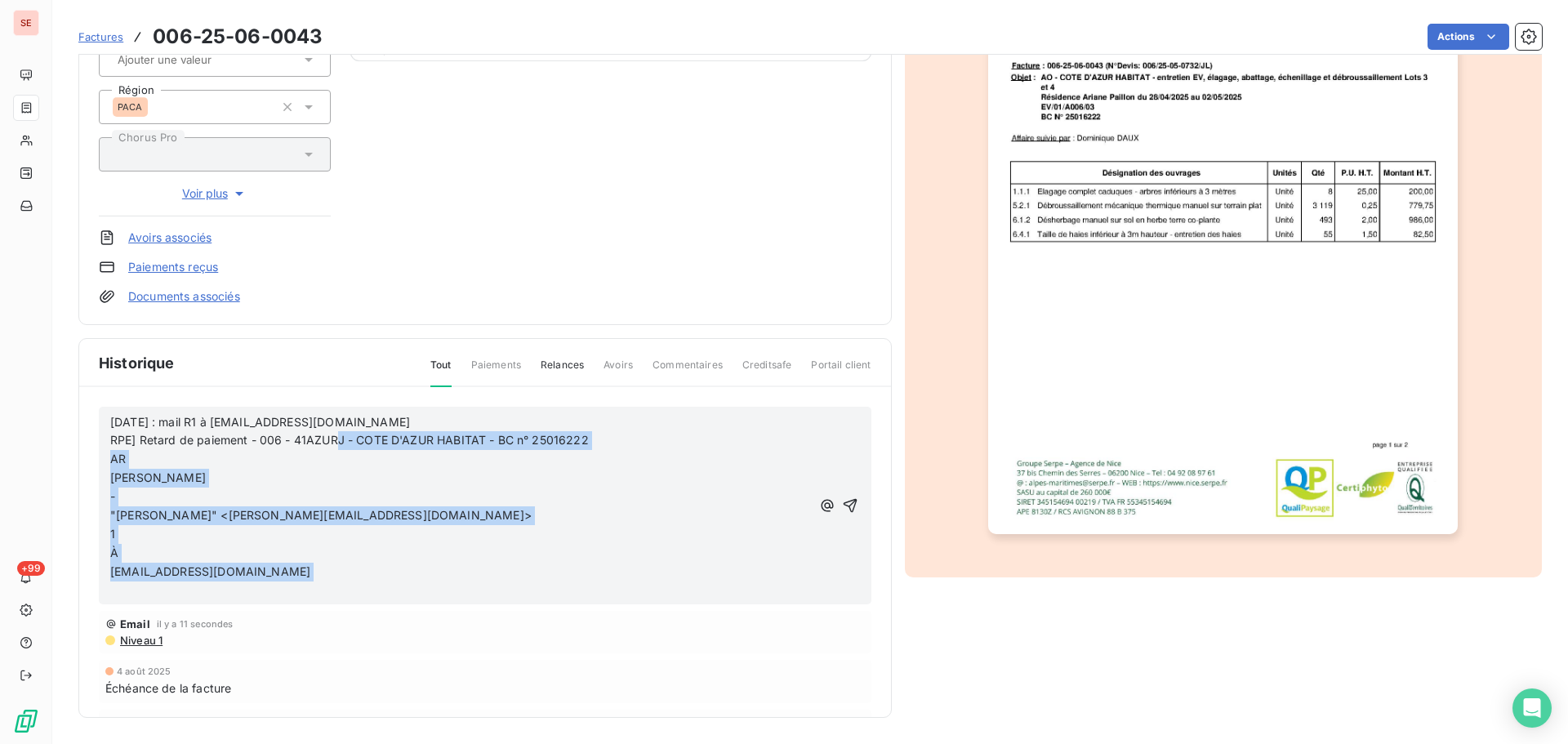
drag, startPoint x: 257, startPoint y: 581, endPoint x: 338, endPoint y: 440, distance: 162.6
click at [338, 440] on div "11/08/25 : mail R1 à azurjardins@gmail.com RPE] Retard de paiement - 006 - 41AZ…" at bounding box center [461, 506] width 700 height 187
click at [338, 440] on span "RPE] Retard de paiement - 006 - 41AZURJ - COTE D'AZUR HABITAT - BC n° 25016222" at bounding box center [349, 439] width 478 height 14
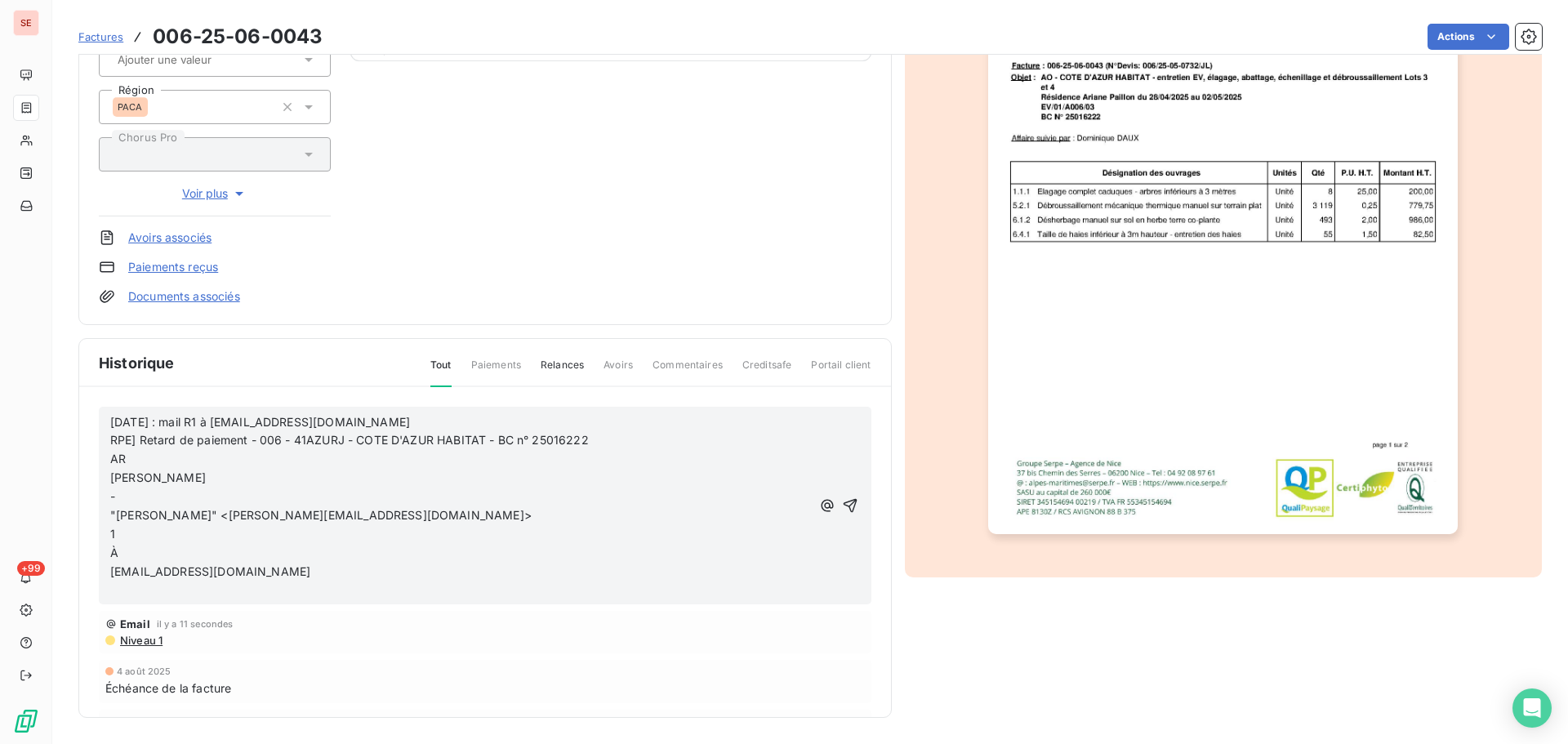
click at [343, 441] on span "RPE] Retard de paiement - 006 - 41AZURJ - COTE D'AZUR HABITAT - BC n° 25016222" at bounding box center [349, 439] width 478 height 14
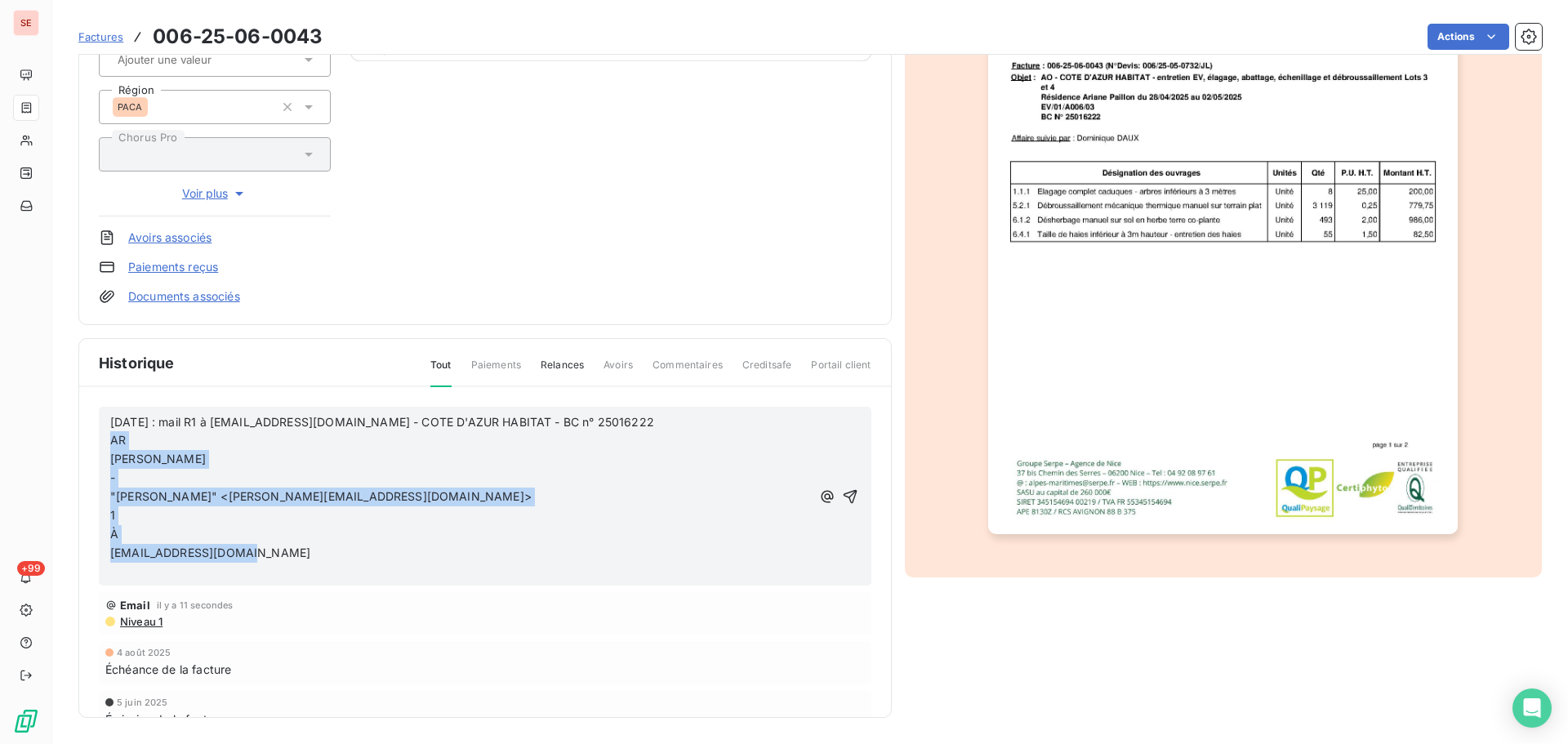
drag, startPoint x: 293, startPoint y: 555, endPoint x: 101, endPoint y: 439, distance: 224.3
click at [101, 439] on div "11/08/25 : mail R1 à azurjardins@gmail.com - COTE D'AZUR HABITAT - BC n° 250162…" at bounding box center [485, 496] width 773 height 179
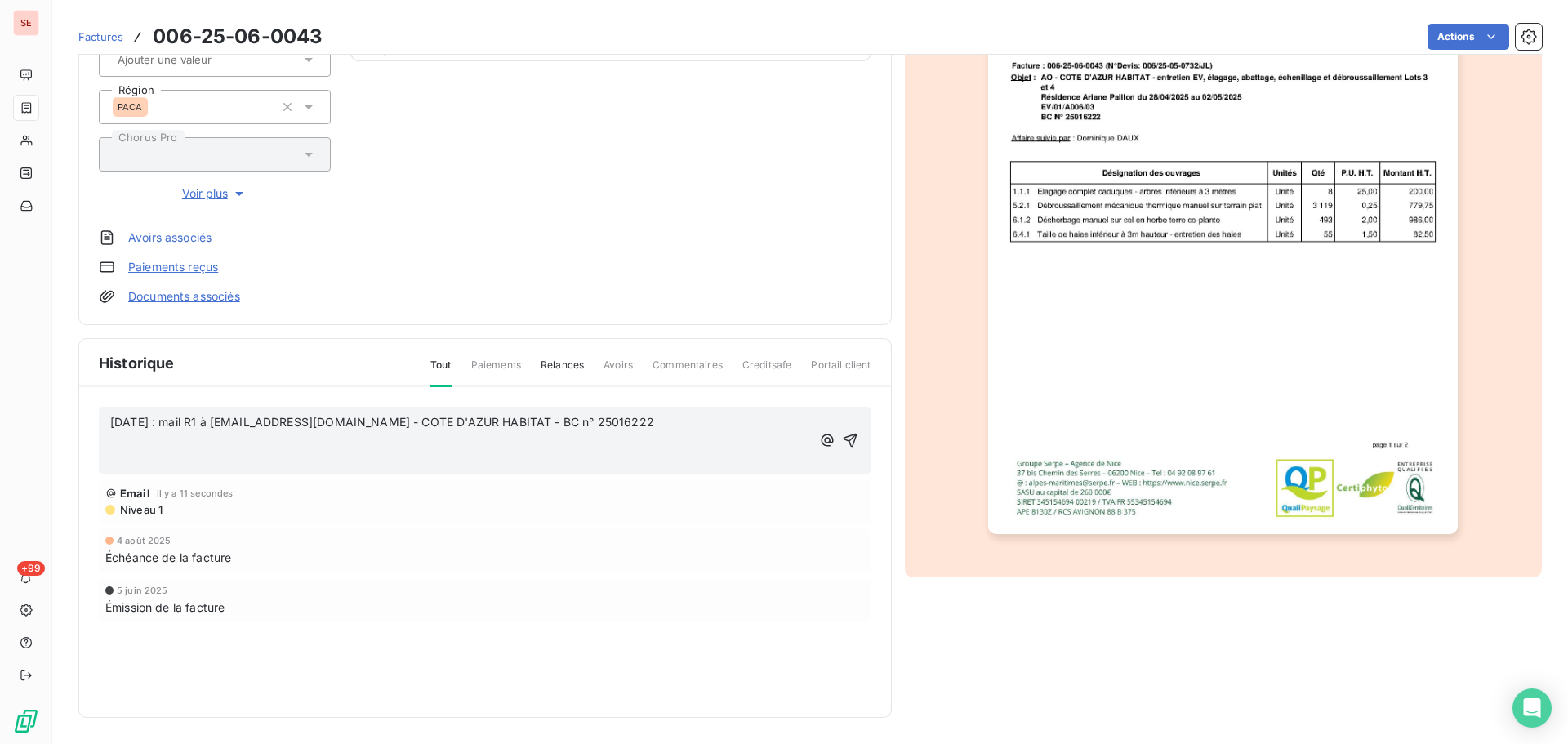
click at [144, 468] on p "﻿" at bounding box center [461, 459] width 700 height 18
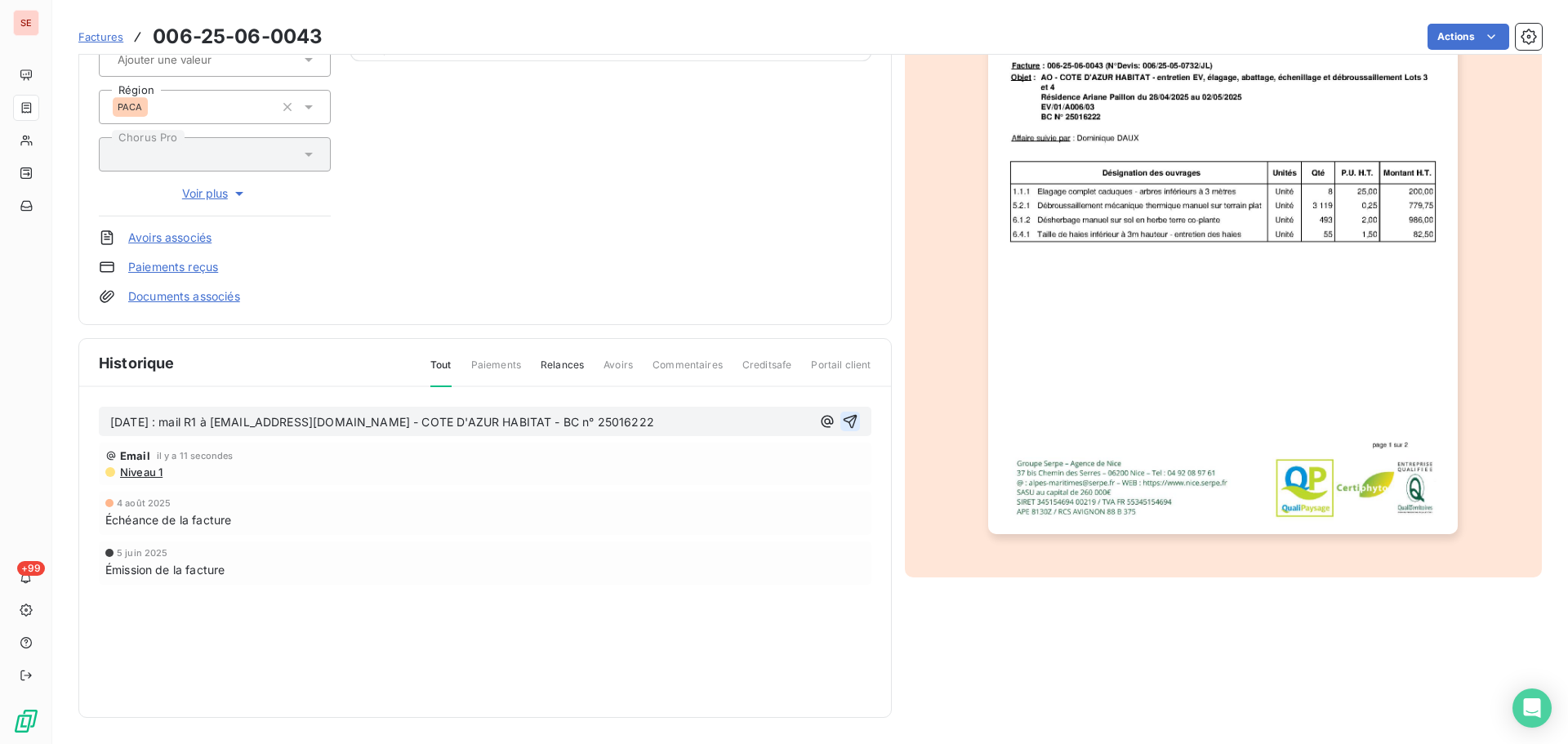
click at [848, 419] on icon "button" at bounding box center [849, 422] width 14 height 14
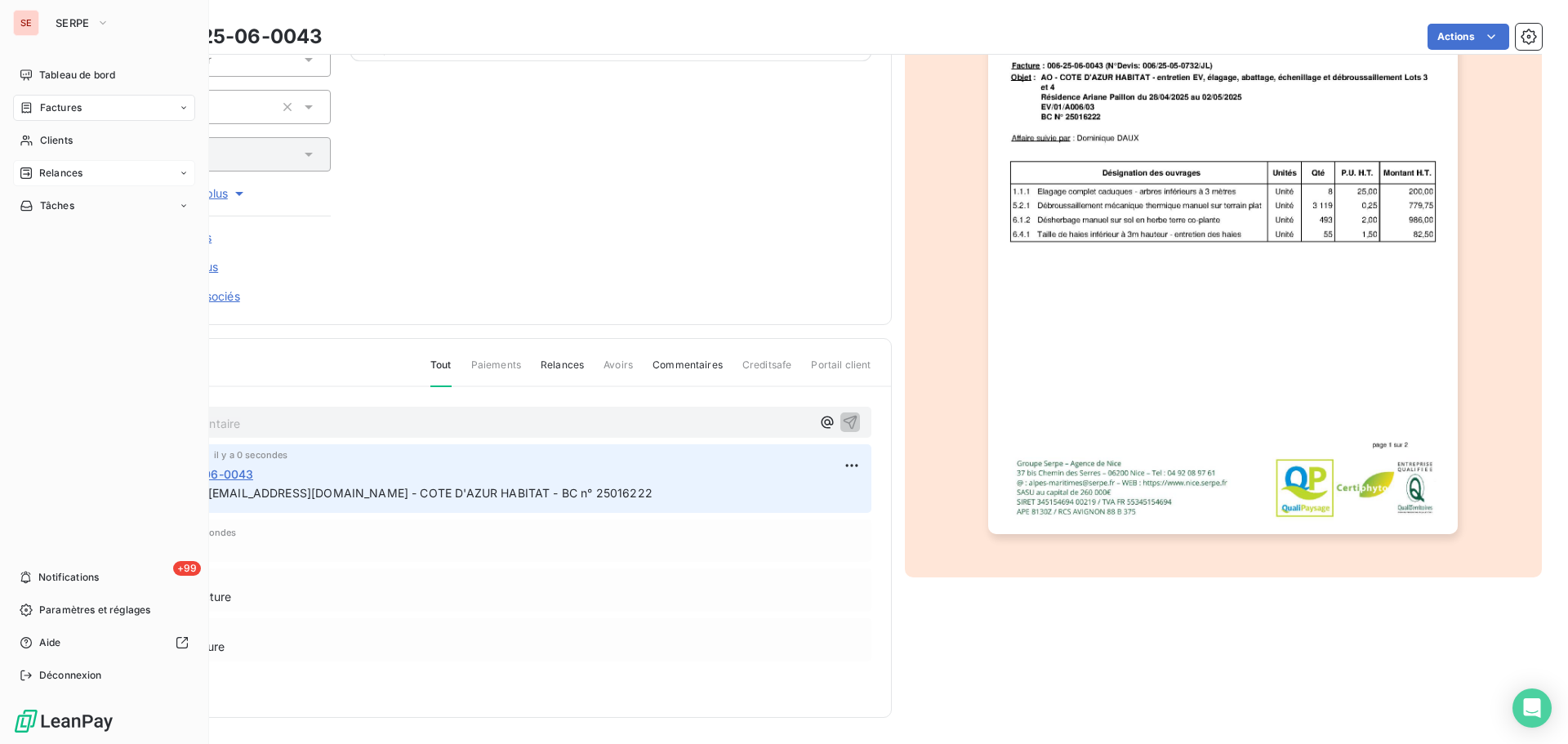
click at [62, 177] on span "Relances" at bounding box center [60, 173] width 44 height 15
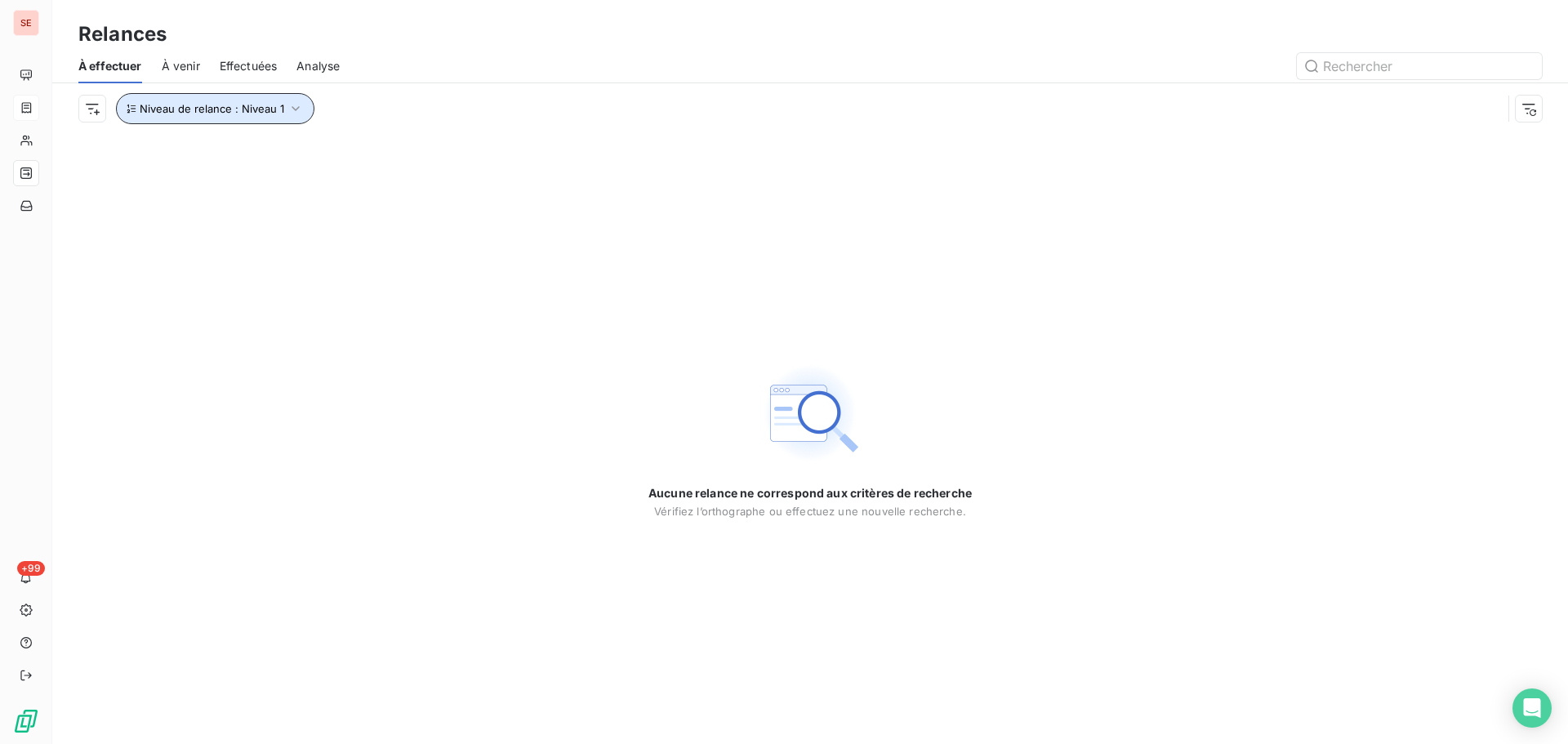
click at [272, 120] on button "Niveau de relance : Niveau 1" at bounding box center [215, 109] width 199 height 31
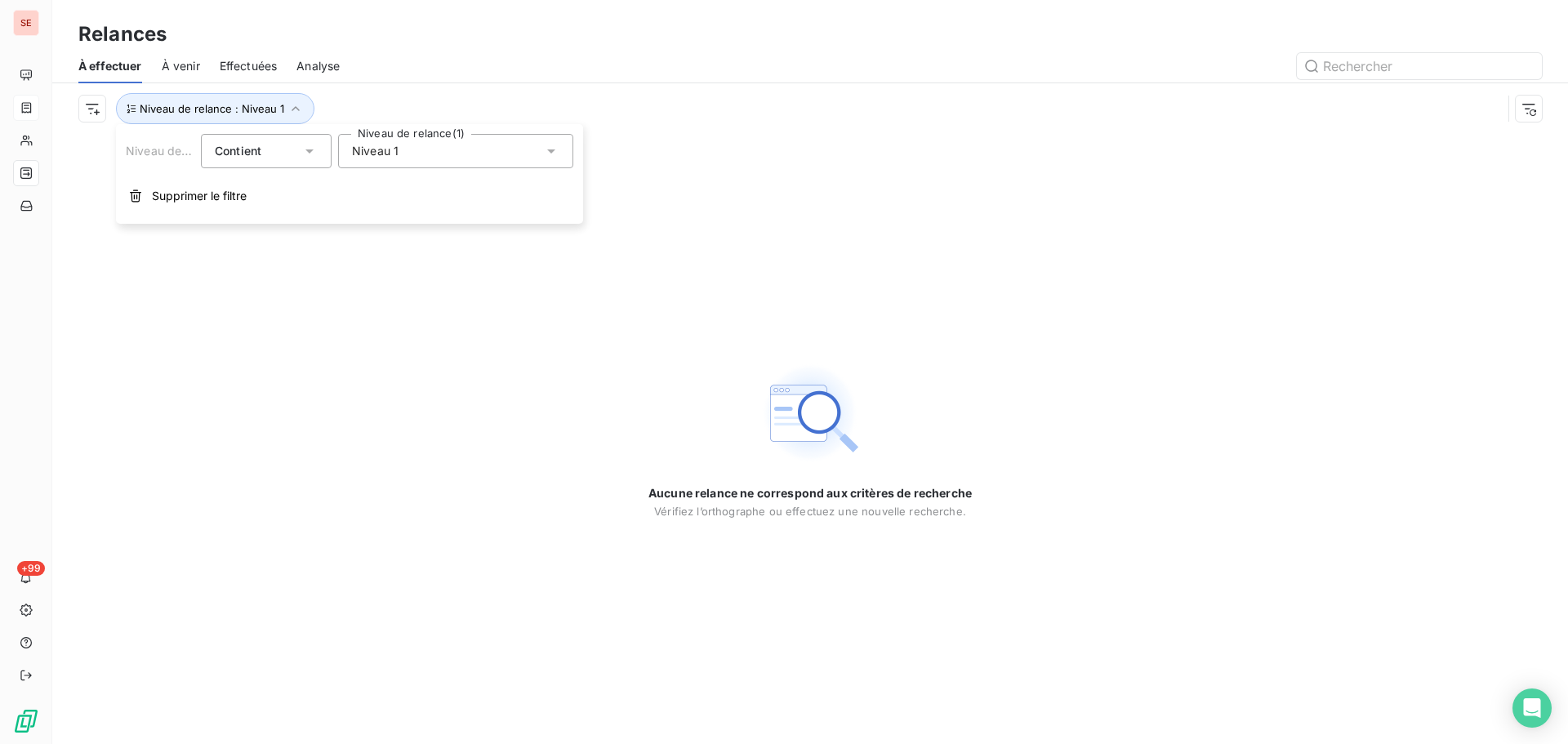
click at [386, 159] on div "Niveau 1" at bounding box center [456, 150] width 235 height 34
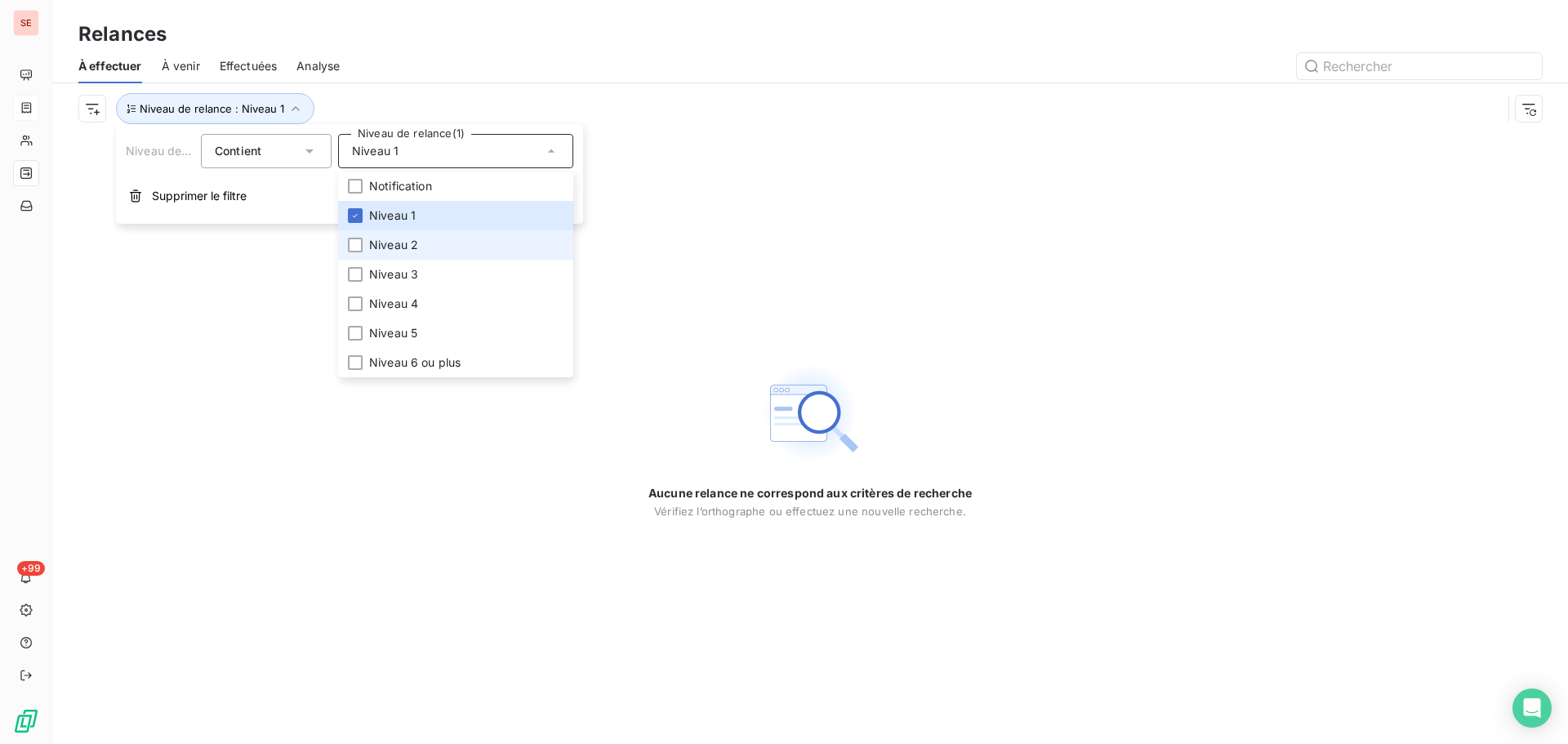
click at [400, 243] on span "Niveau 2" at bounding box center [394, 244] width 49 height 16
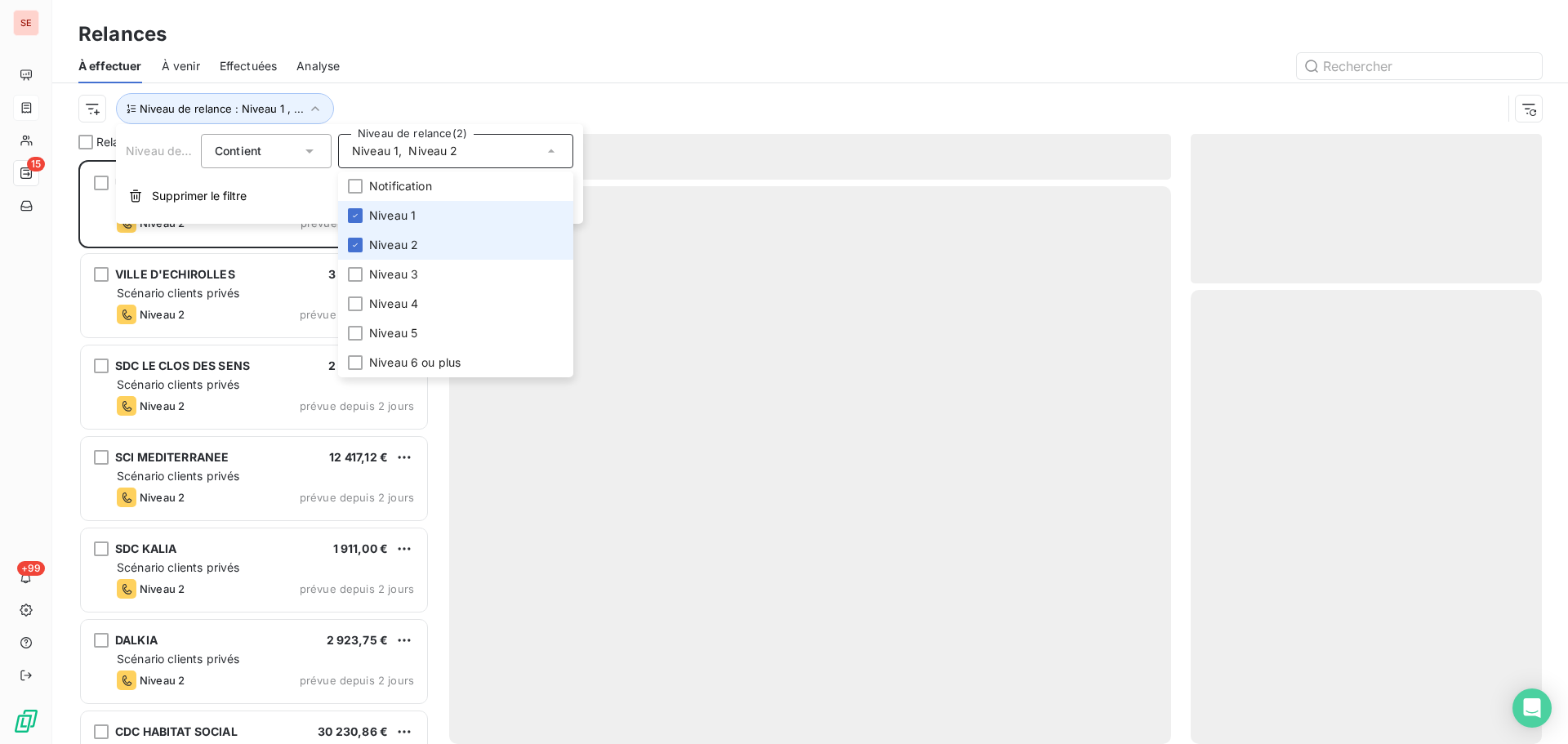
scroll to position [571, 338]
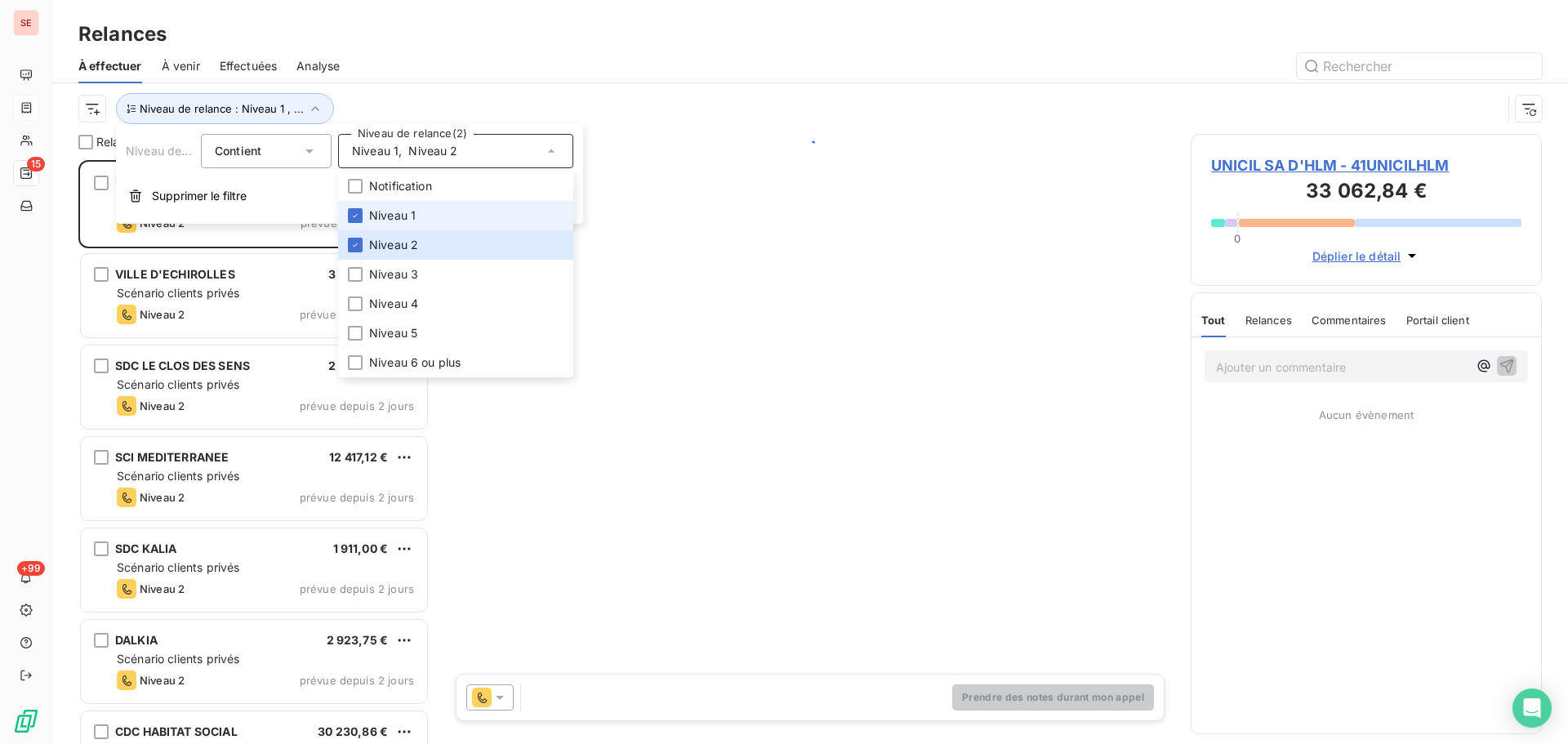
click at [353, 207] on li "Niveau 1" at bounding box center [456, 215] width 235 height 29
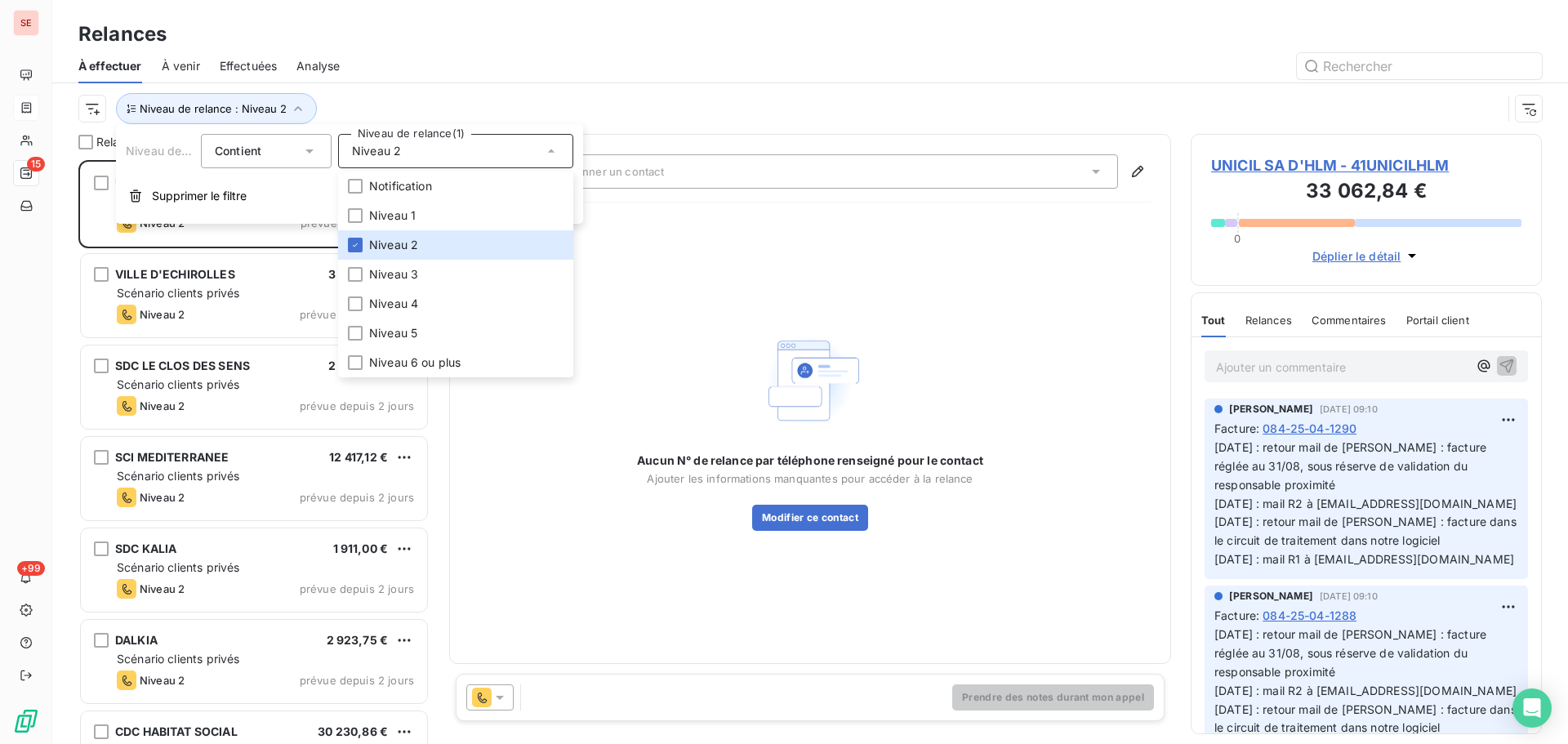
click at [426, 87] on div "Niveau de relance : Niveau 2" at bounding box center [810, 109] width 1463 height 50
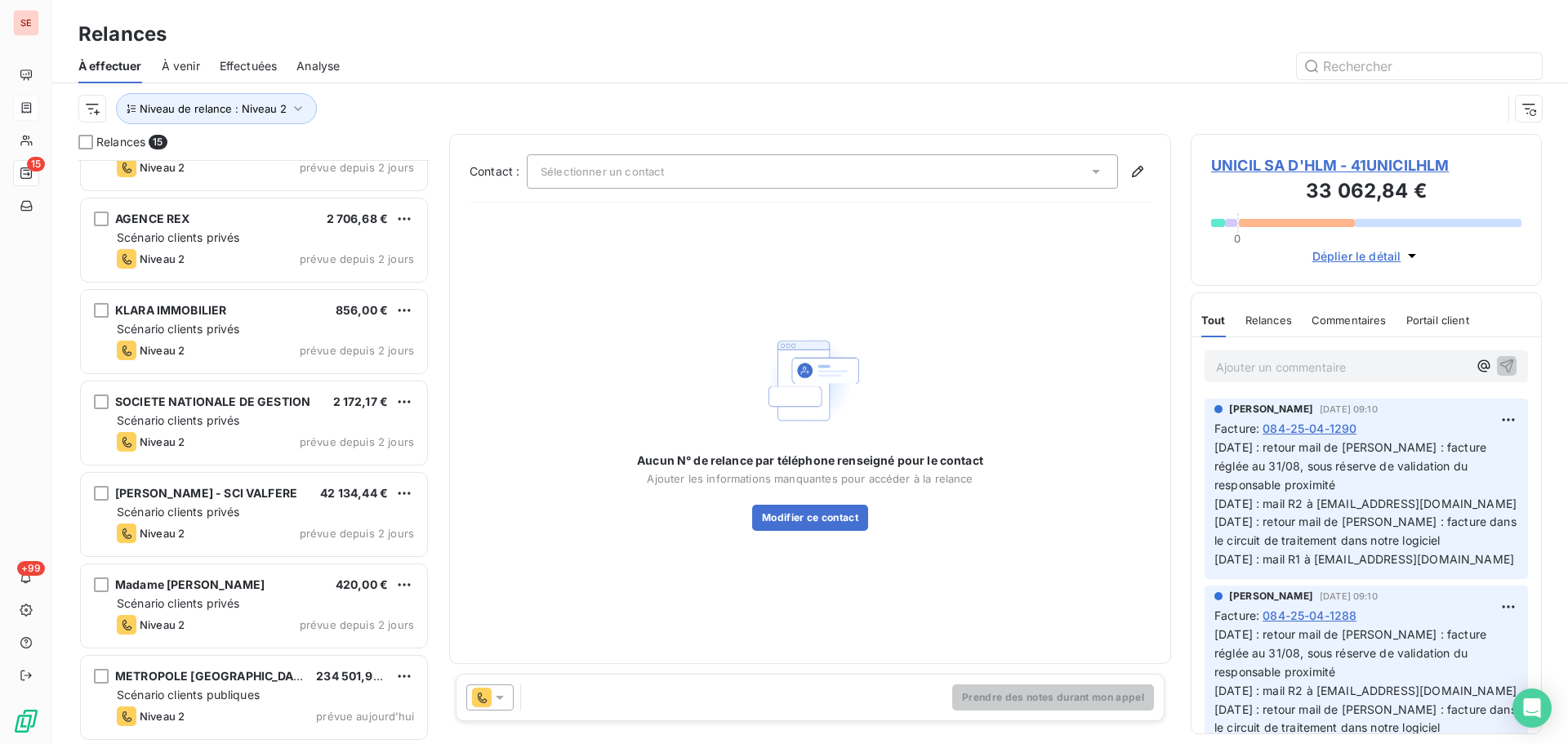
scroll to position [789, 0]
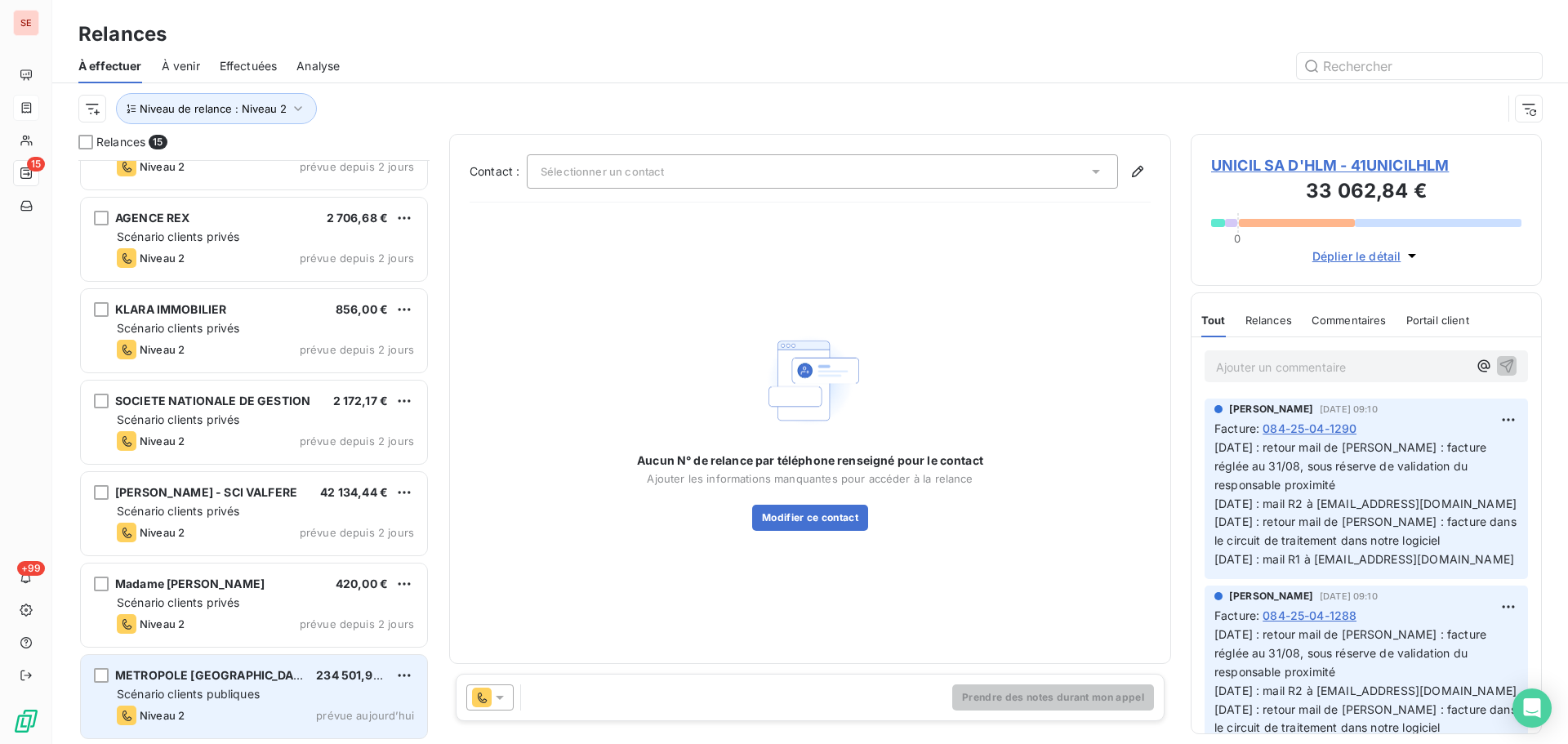
click at [178, 679] on span "METROPOLE [GEOGRAPHIC_DATA]" at bounding box center [213, 675] width 197 height 14
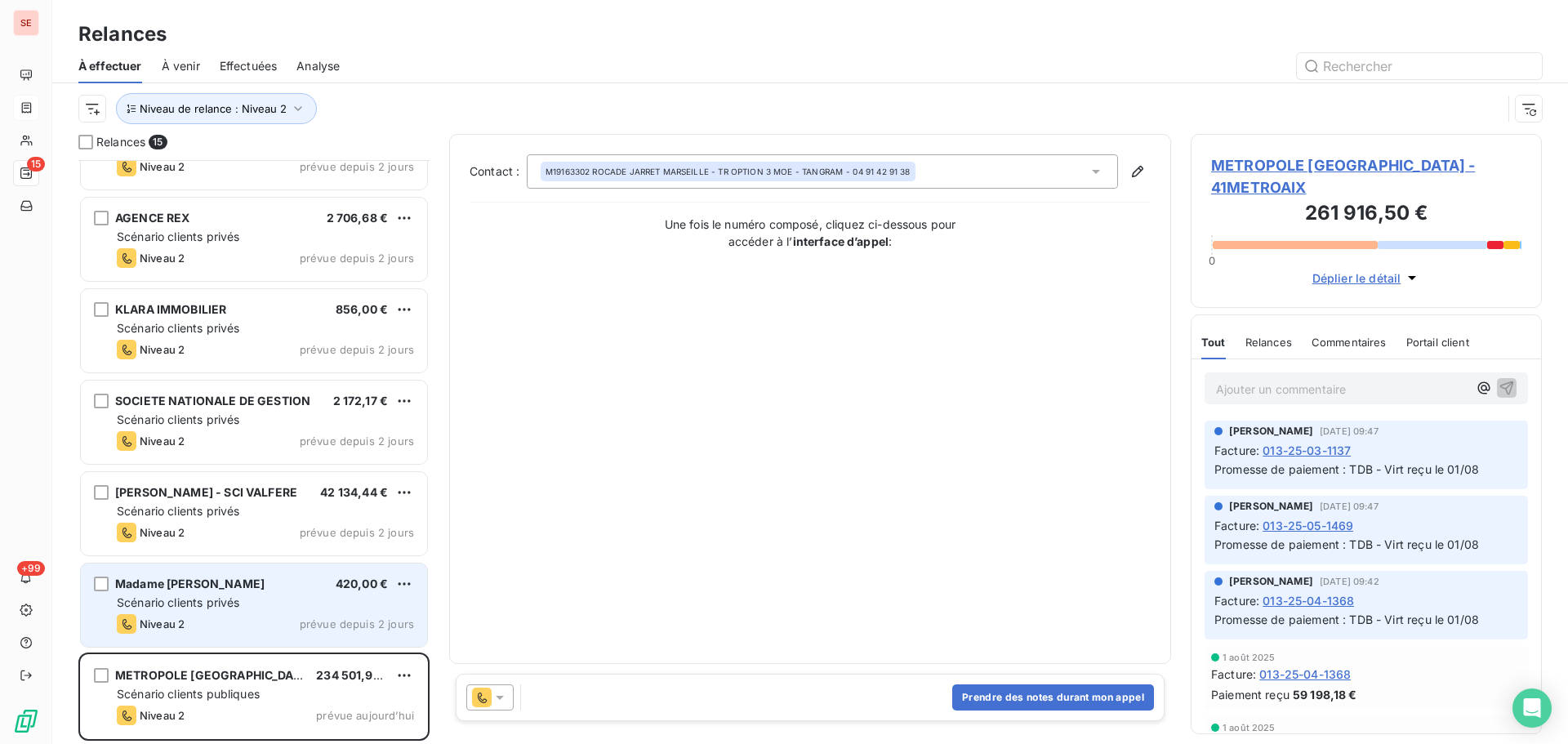
click at [173, 598] on span "Scénario clients privés" at bounding box center [177, 602] width 122 height 14
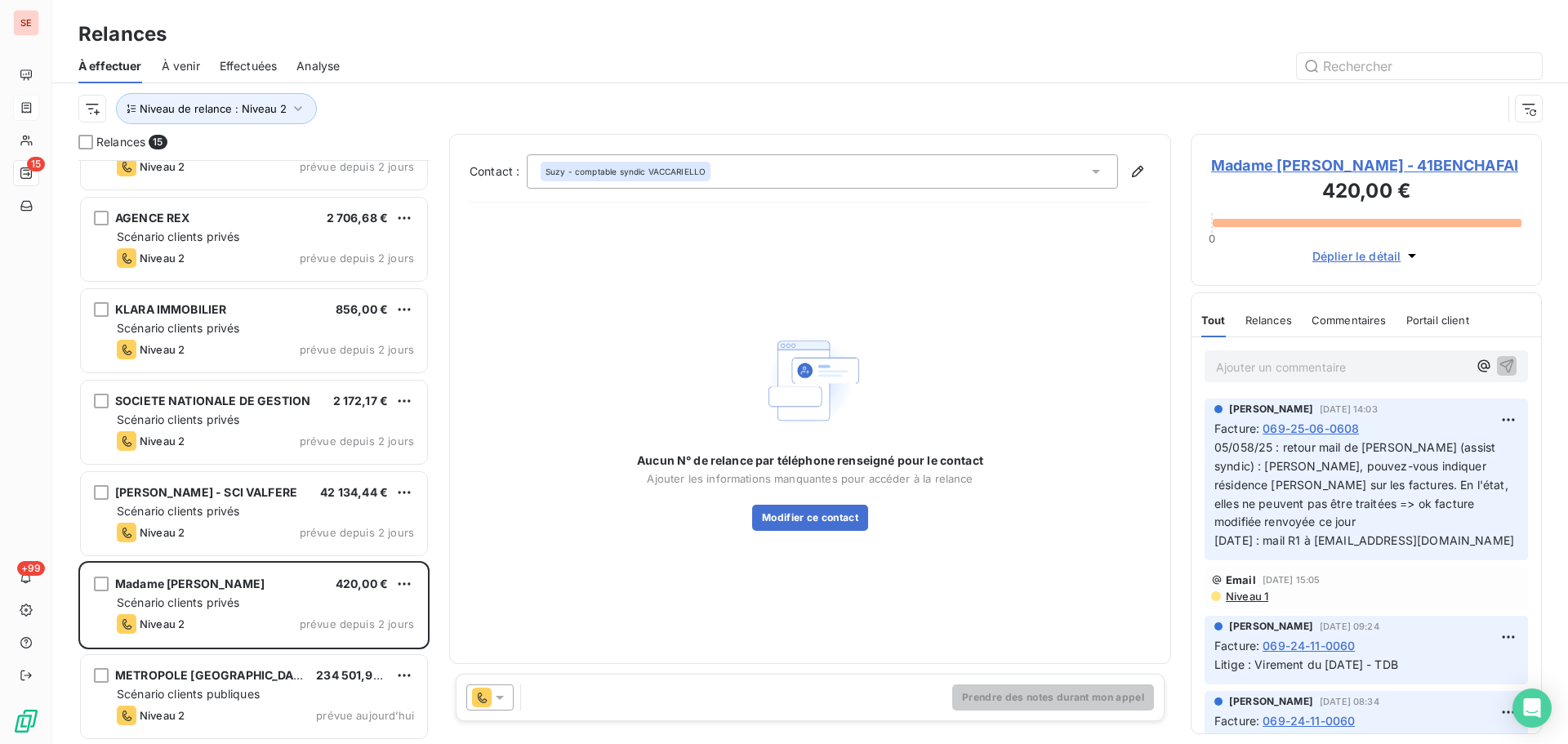
click at [1296, 173] on span "Madame BENCHAFAI Rachida - 41BENCHAFAI" at bounding box center [1366, 165] width 310 height 22
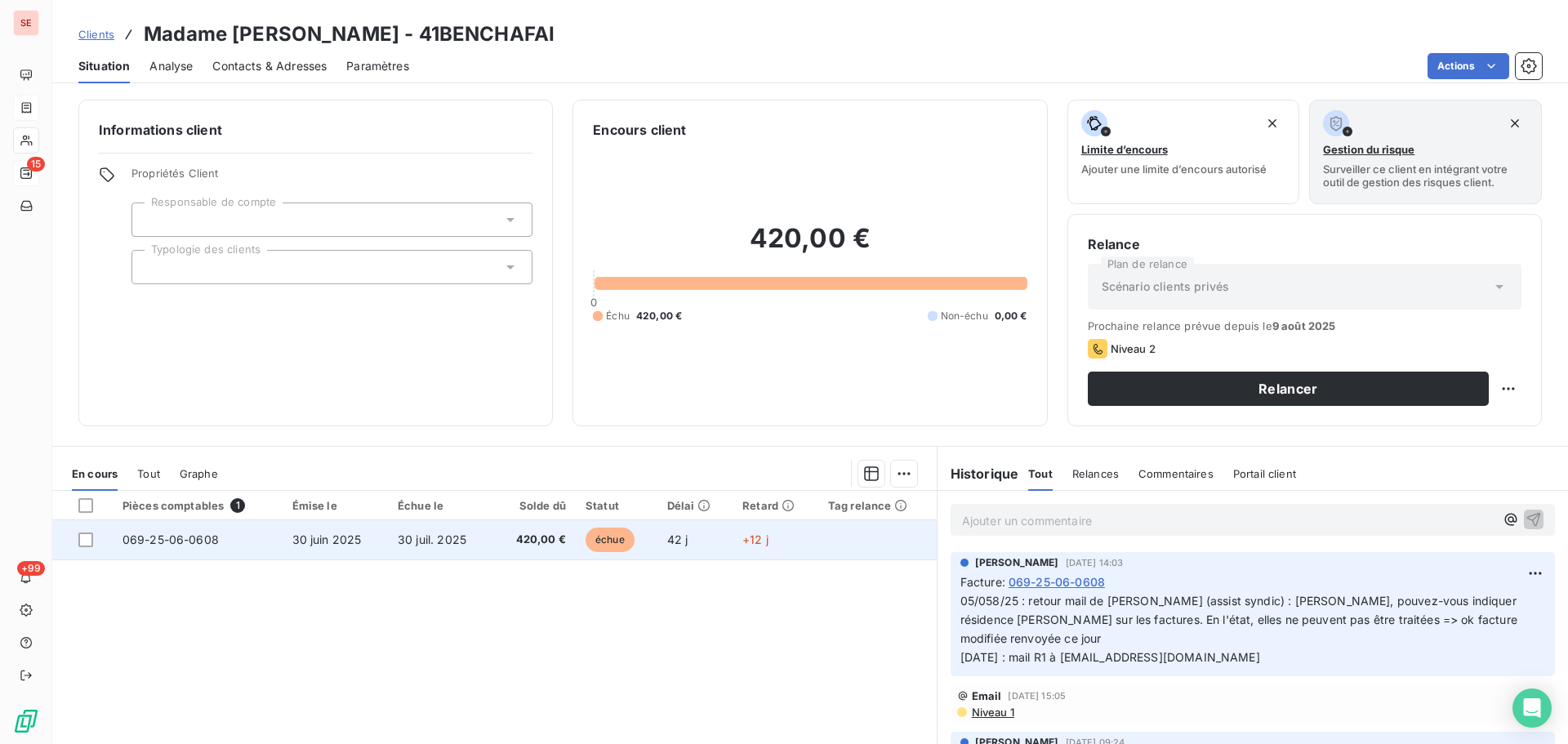
click at [517, 545] on span "420,00 €" at bounding box center [534, 539] width 63 height 16
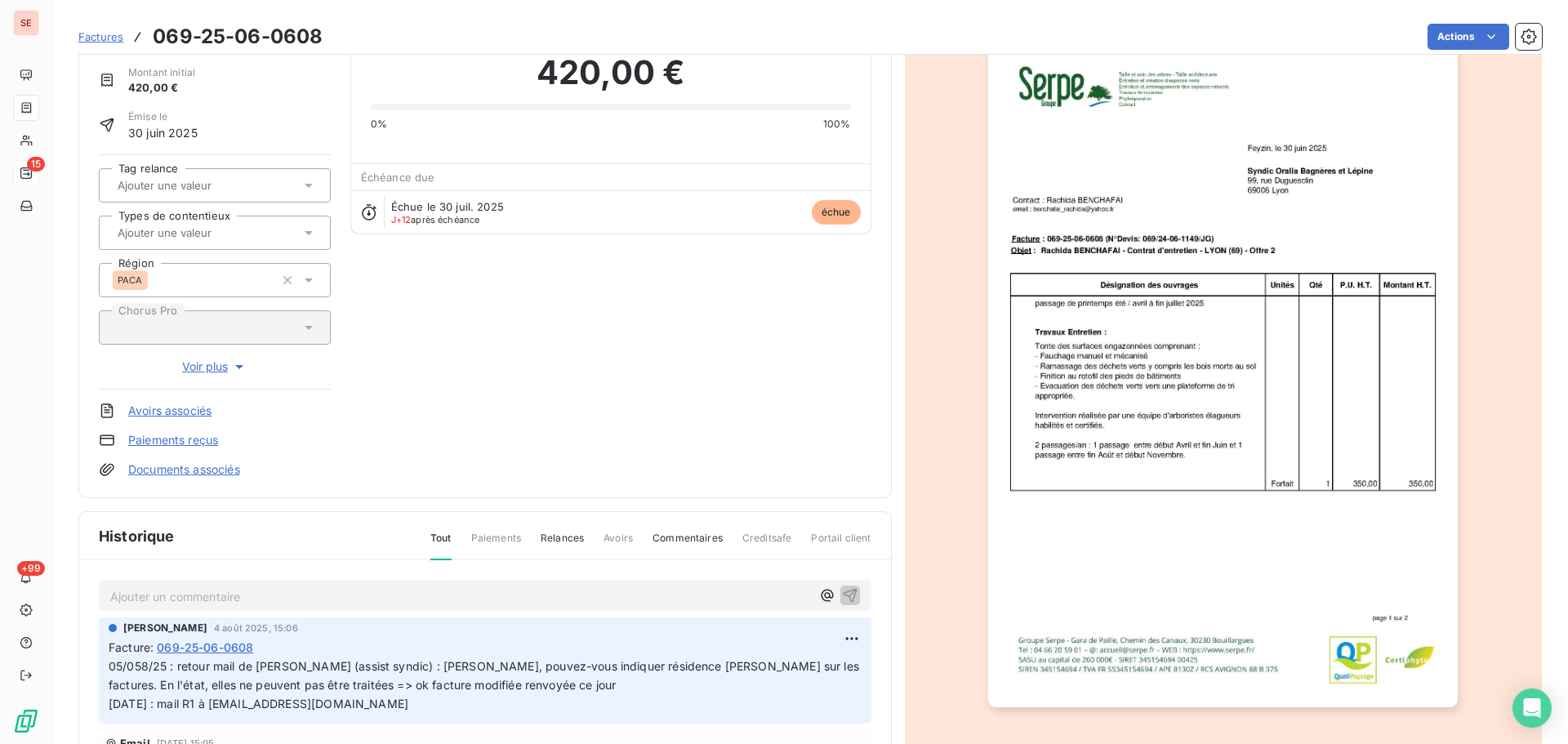
scroll to position [83, 0]
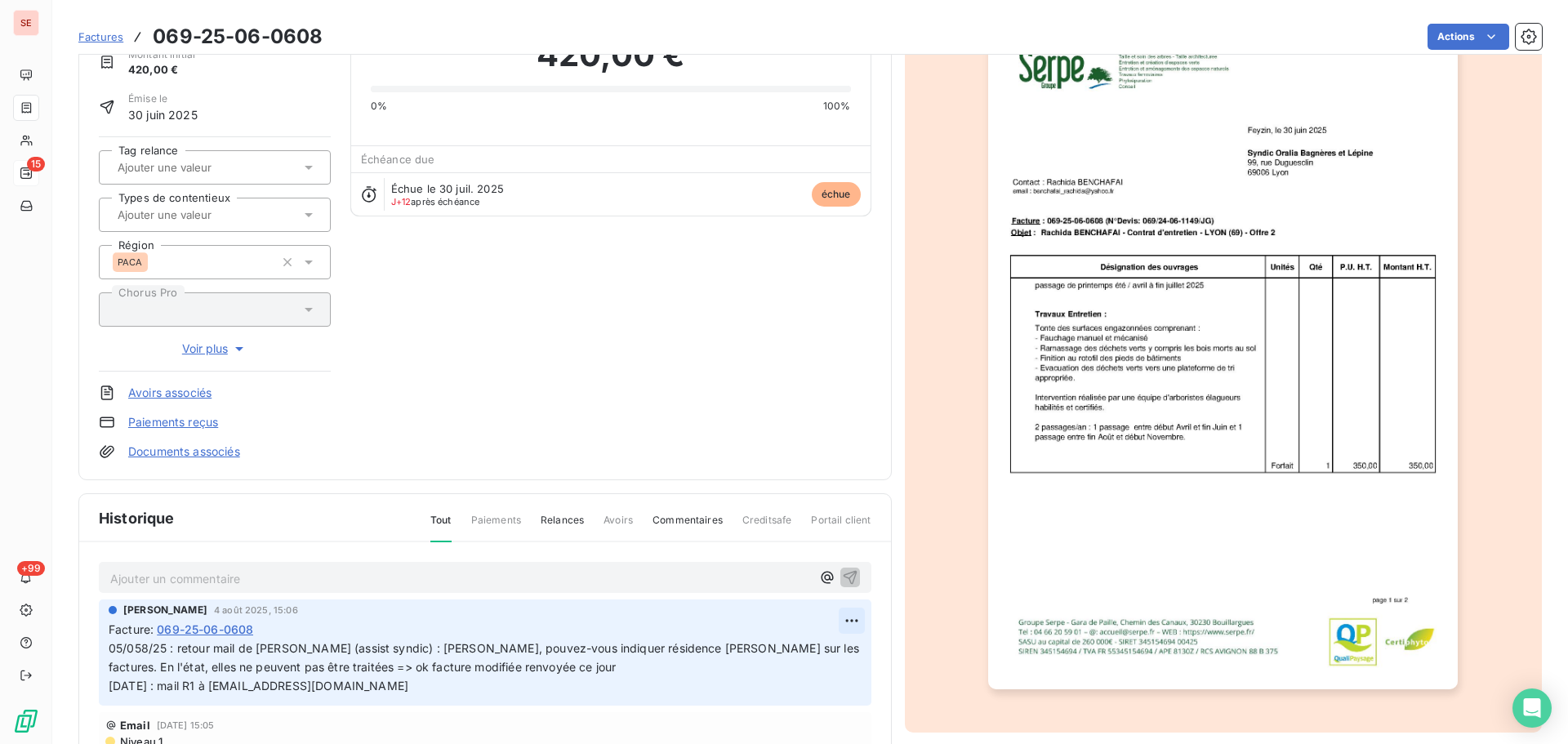
click at [845, 625] on html "SE 15 +99 Factures 069-25-06-0608 Actions Madame BENCHAFAI Rachida 41BENCHAFAI …" at bounding box center [784, 372] width 1568 height 744
click at [782, 658] on div "Editer" at bounding box center [806, 656] width 91 height 26
click at [139, 652] on span "05/058/25 : retour mail de Mme LAFOND (assist syndic) : bonjour, pouvez-vous in…" at bounding box center [476, 666] width 735 height 51
click at [846, 663] on icon "button" at bounding box center [852, 666] width 14 height 14
click at [230, 451] on link "Documents associés" at bounding box center [183, 451] width 112 height 16
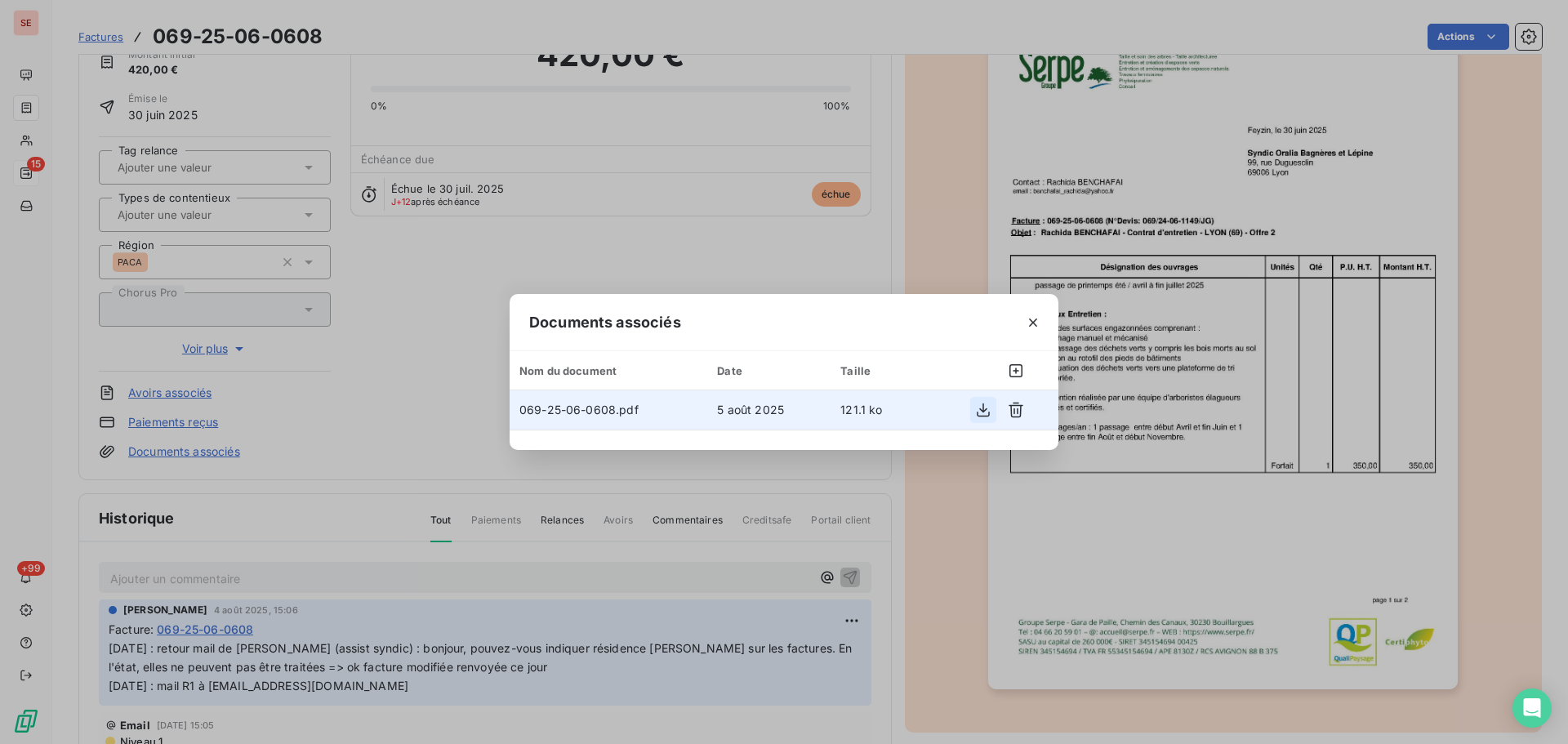
click at [984, 409] on icon "button" at bounding box center [982, 409] width 16 height 16
drag, startPoint x: 1039, startPoint y: 323, endPoint x: 1201, endPoint y: 273, distance: 169.5
click at [1039, 323] on icon "button" at bounding box center [1033, 322] width 16 height 16
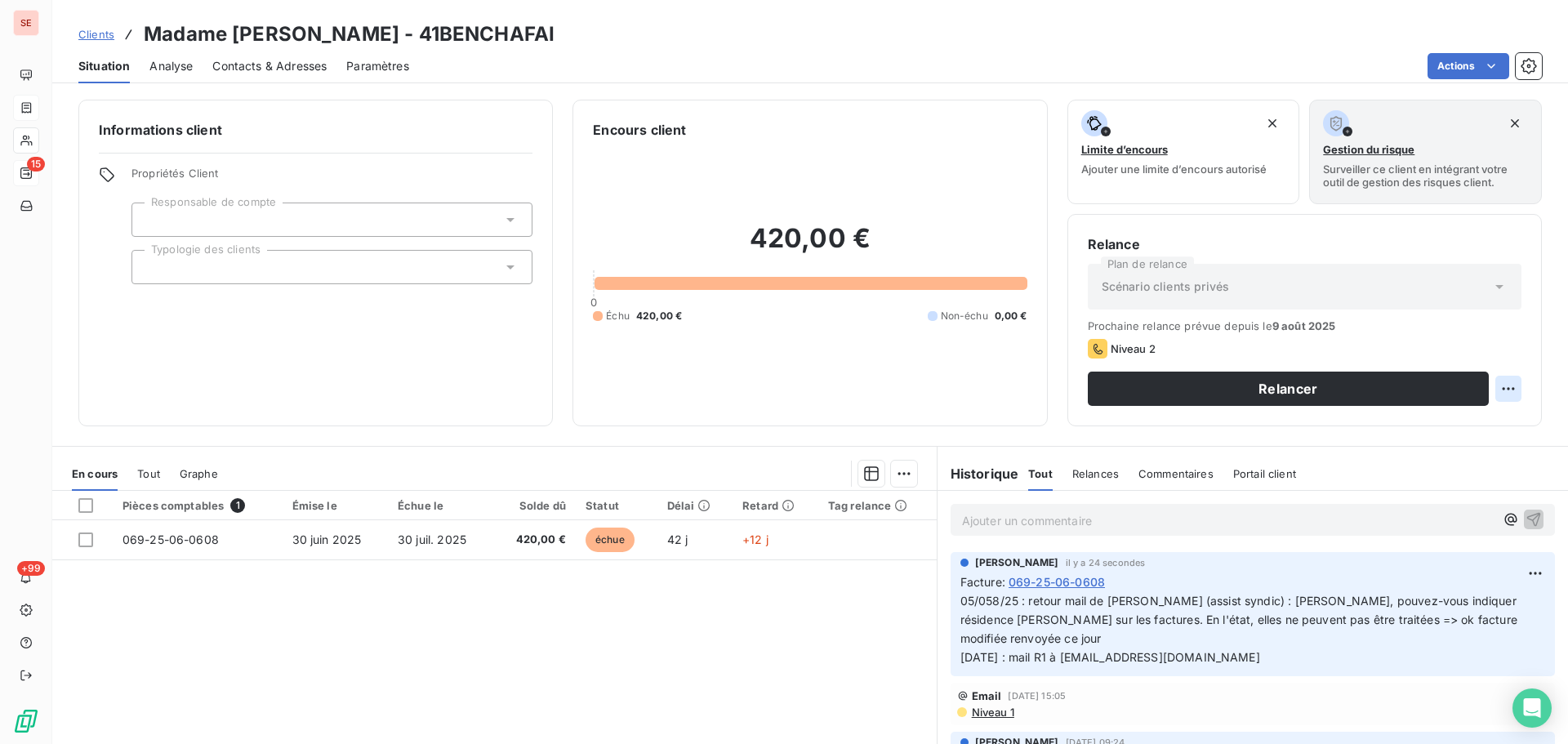
click at [1497, 381] on html "SE 15 +99 Clients Madame BENCHAFAI Rachida - 41BENCHAFAI Situation Analyse Cont…" at bounding box center [784, 372] width 1568 height 744
click at [1473, 435] on div "Replanifier cette action" at bounding box center [1428, 424] width 146 height 26
select select "7"
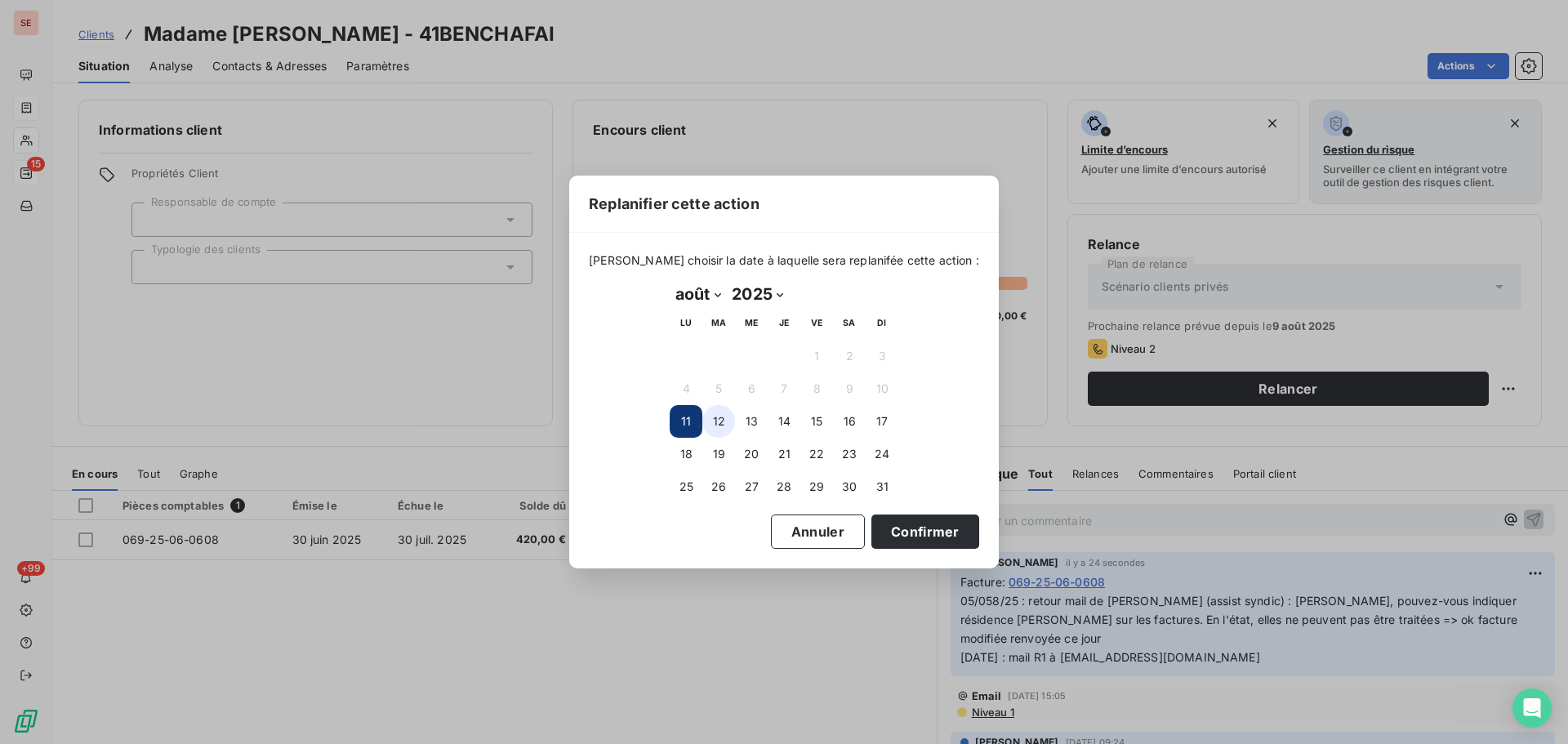
click at [716, 422] on button "12" at bounding box center [719, 422] width 33 height 33
click at [878, 525] on button "Confirmer" at bounding box center [924, 531] width 108 height 34
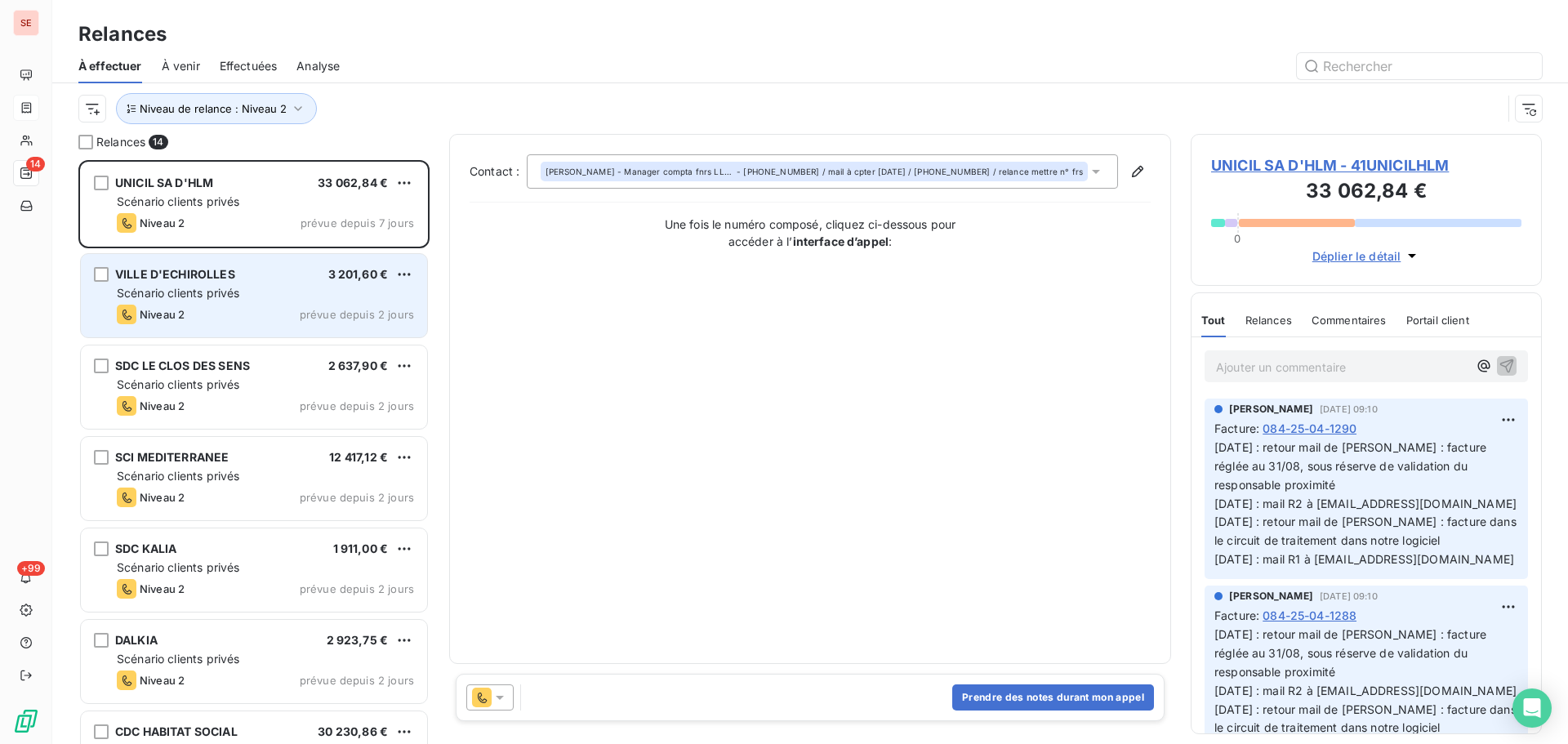
click at [238, 281] on div "VILLE D'ECHIROLLES 3 201,60 € Scénario clients privés Niveau 2 prévue depuis 2 …" at bounding box center [253, 296] width 346 height 83
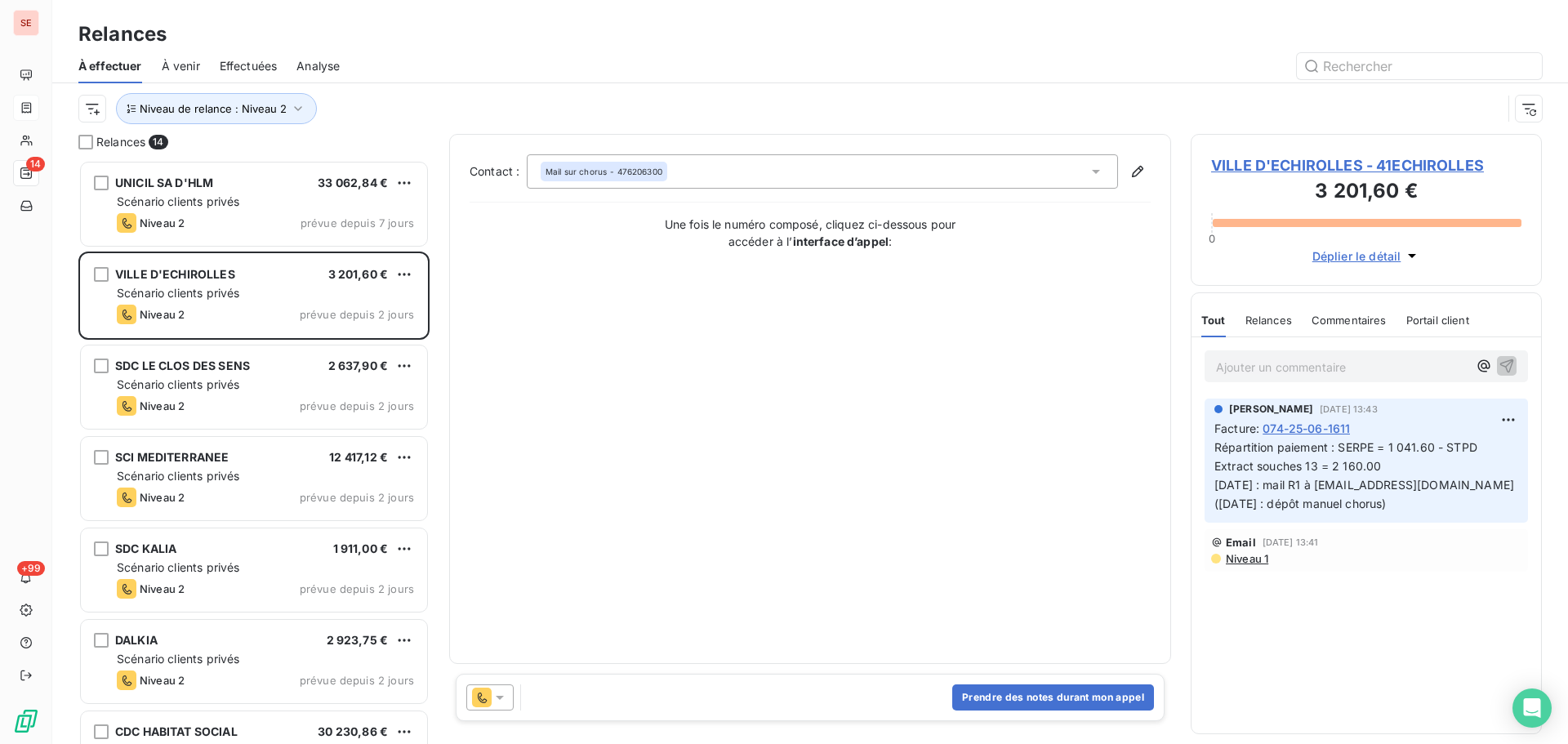
click at [1276, 168] on span "VILLE D'ECHIROLLES - 41ECHIROLLES" at bounding box center [1366, 165] width 310 height 22
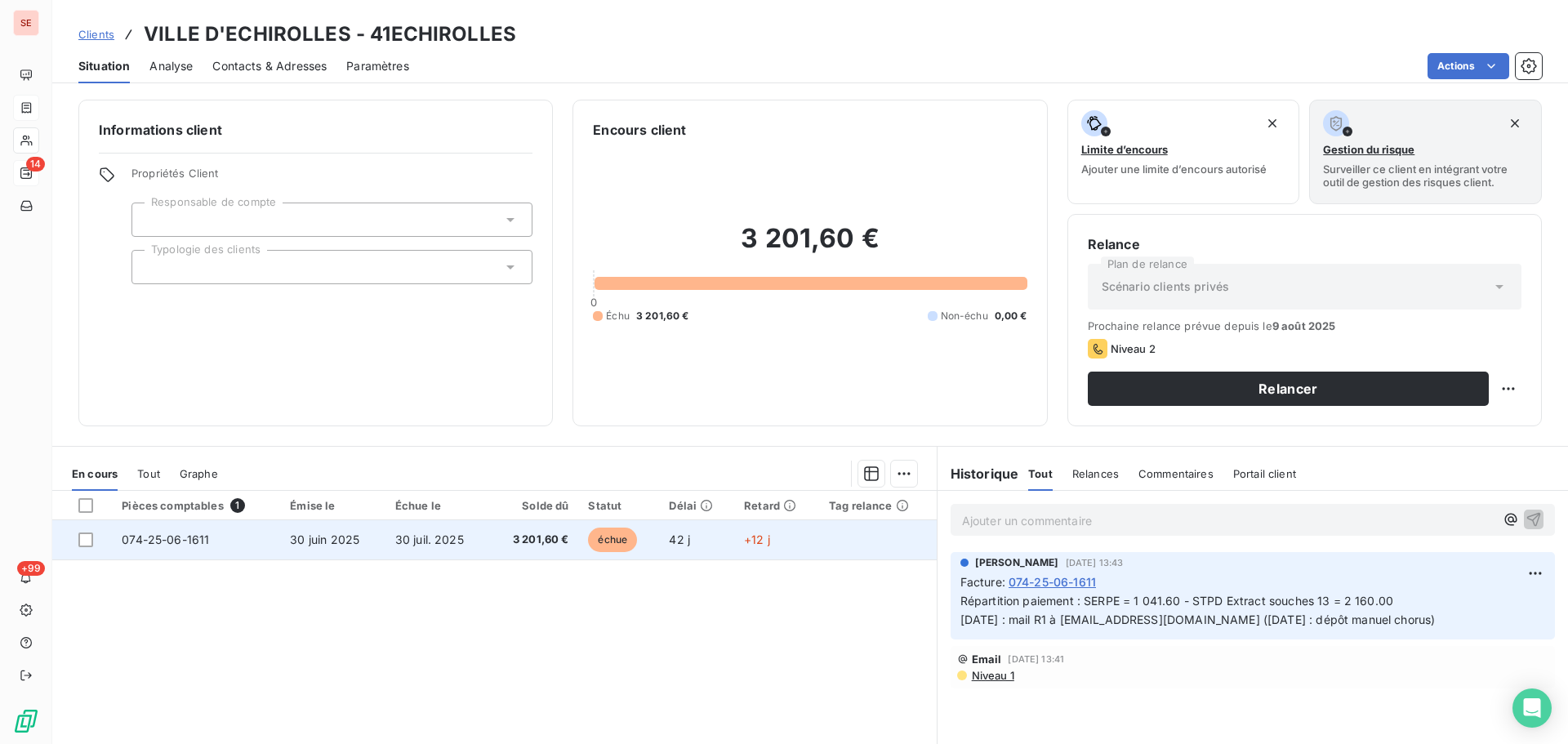
click at [143, 542] on span "074-25-06-1611" at bounding box center [165, 539] width 87 height 14
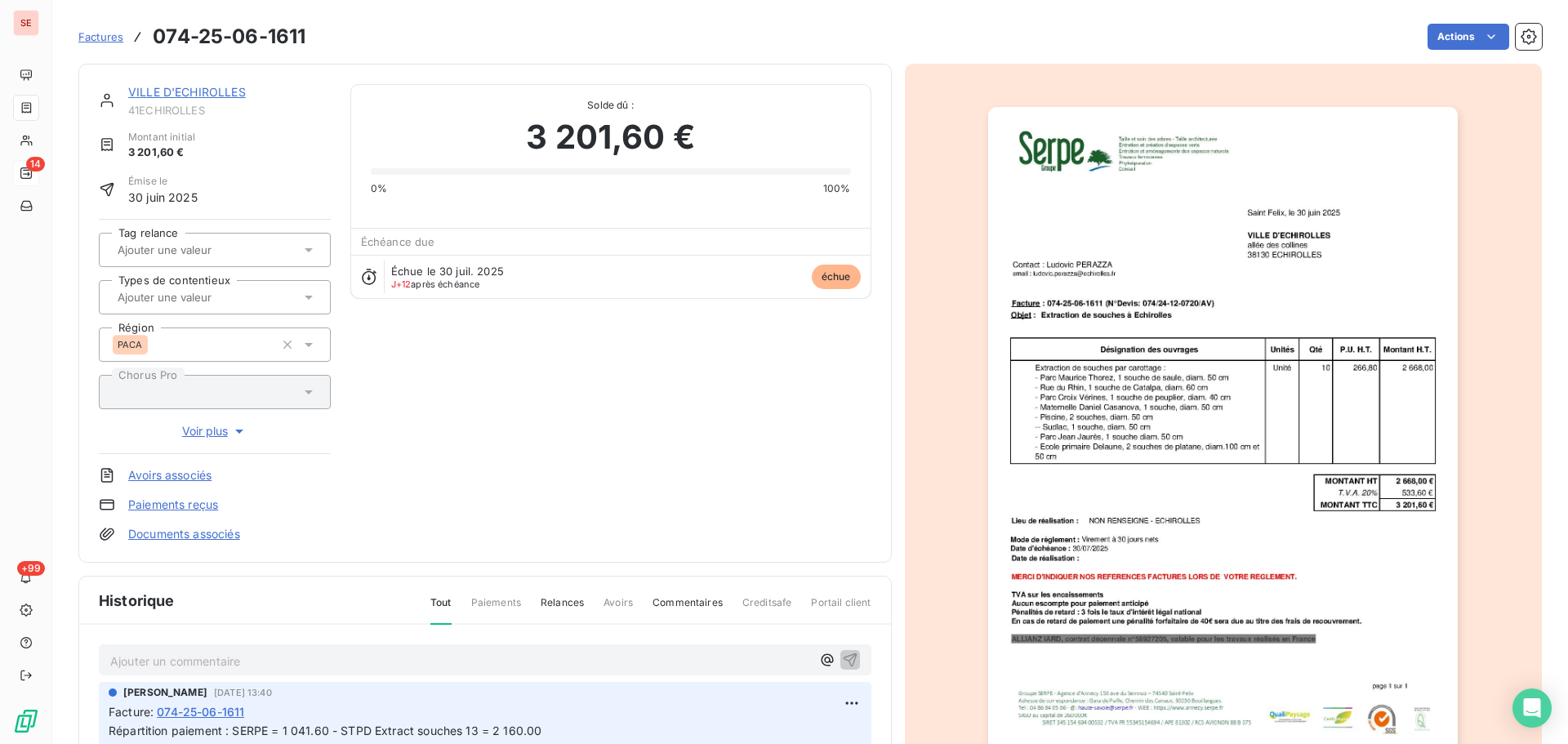
click at [168, 534] on link "Documents associés" at bounding box center [183, 534] width 112 height 16
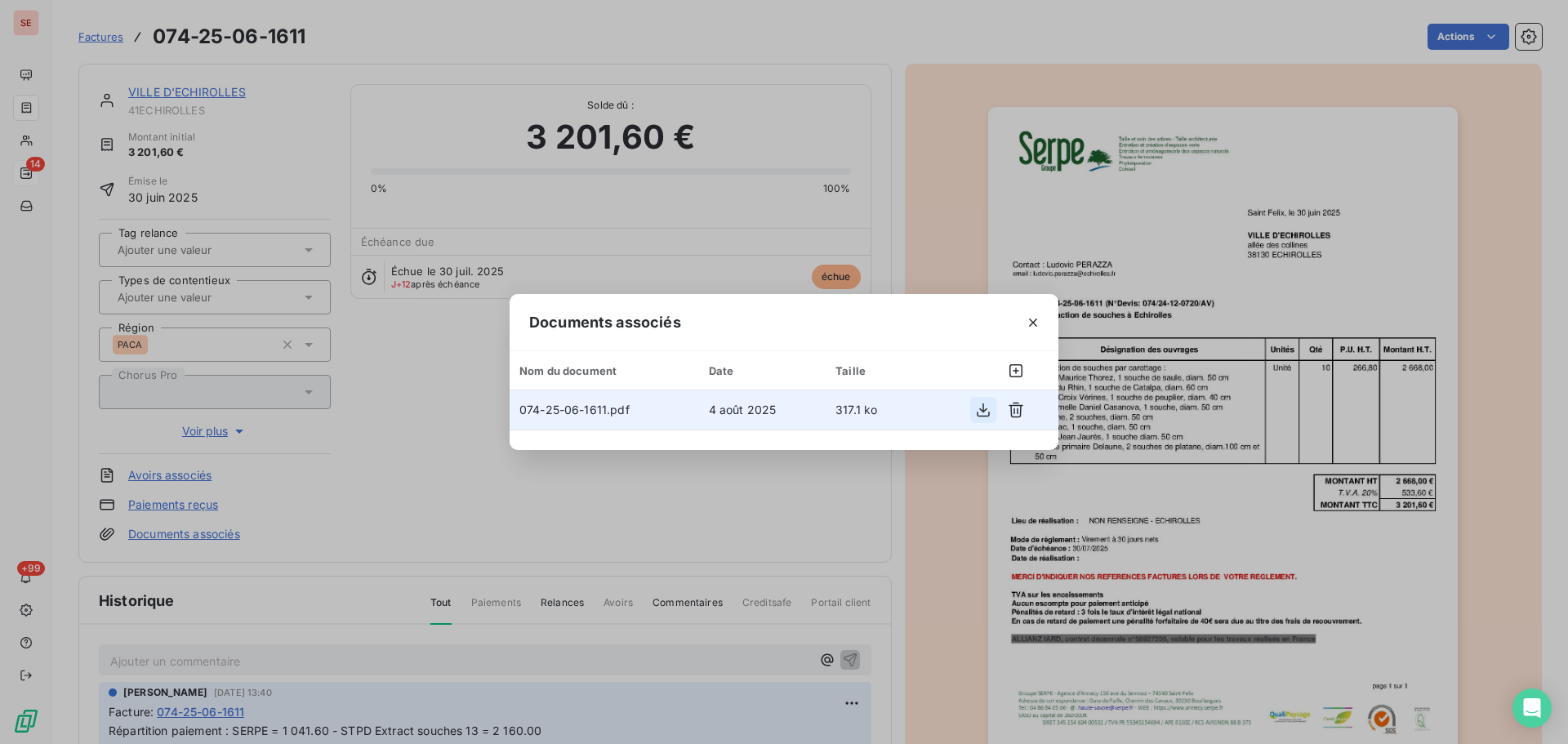
click at [984, 408] on icon "button" at bounding box center [982, 409] width 16 height 16
click at [1032, 314] on icon "button" at bounding box center [1033, 322] width 16 height 16
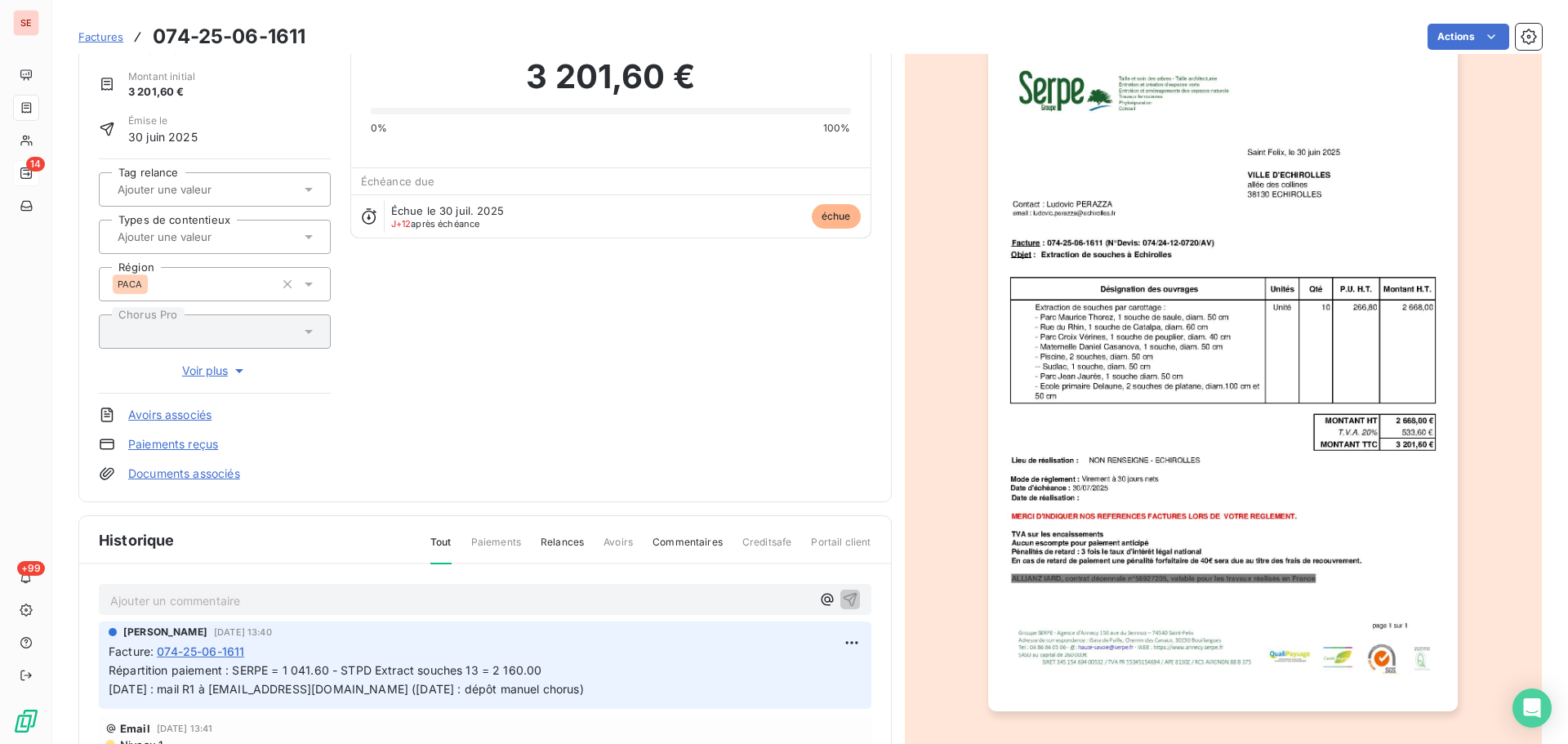
scroll to position [164, 0]
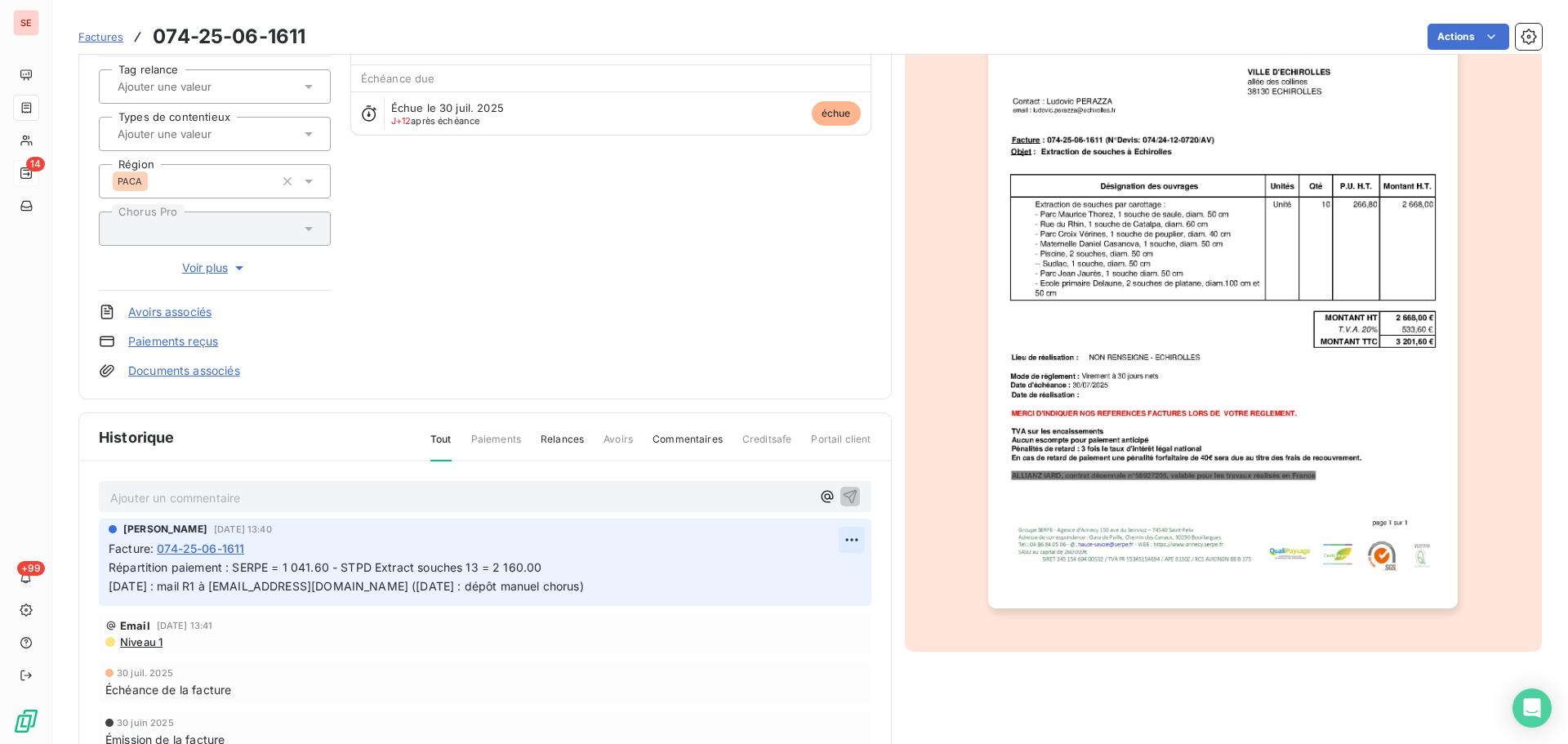
click at [854, 540] on html "SE 14 +99 Factures 074-25-06-1611 Actions VILLE D'ECHIROLLES 41ECHIROLLES Monta…" at bounding box center [784, 372] width 1568 height 744
click at [832, 575] on div "Editer" at bounding box center [806, 575] width 91 height 26
click at [607, 570] on p "Répartition paiement : SERPE = 1 041.60 - STPD Extract souches 13 = 2 160.00 04…" at bounding box center [473, 577] width 730 height 38
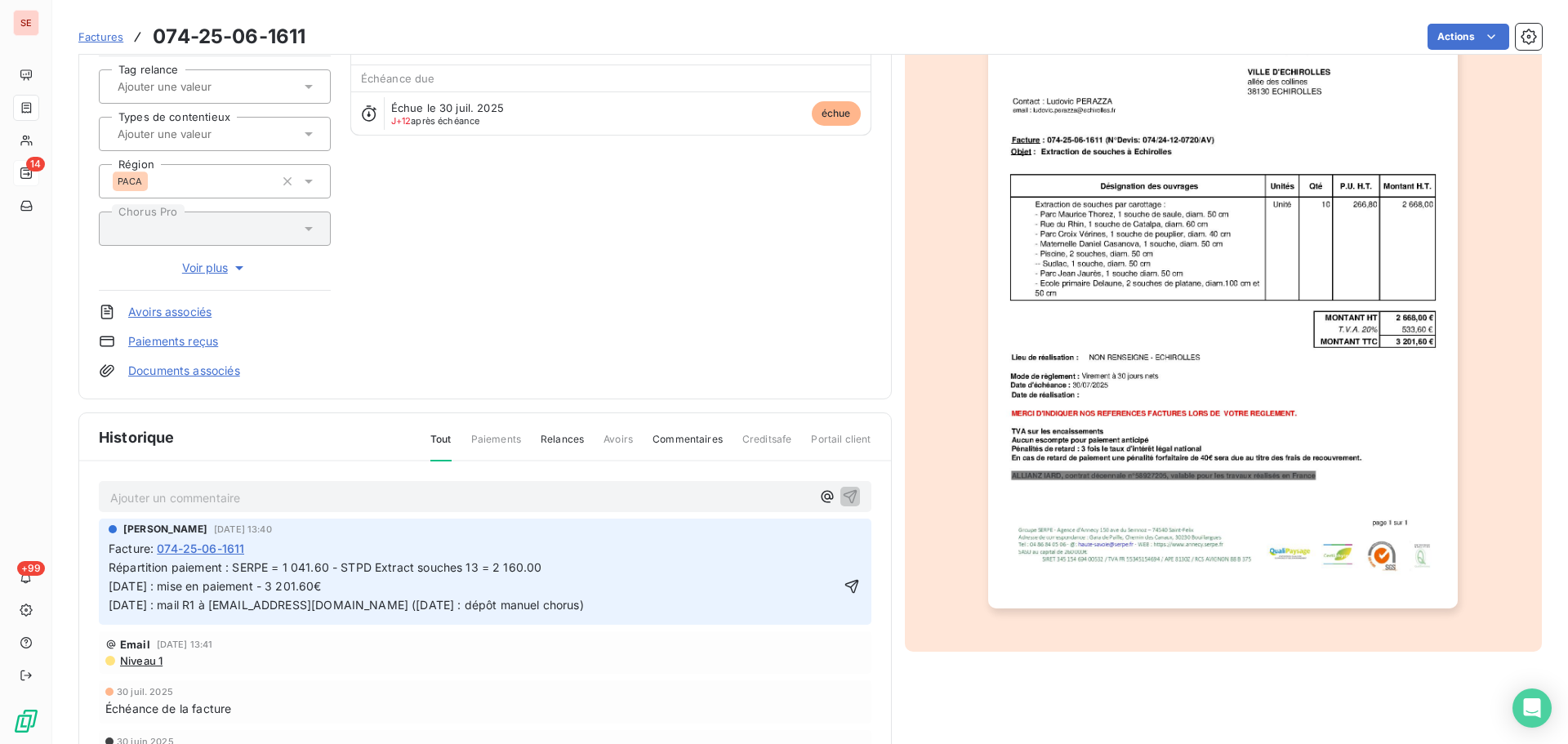
click at [327, 585] on span "Répartition paiement : SERPE = 1 041.60 - STPD Extract souches 13 = 2 160.00 08…" at bounding box center [346, 586] width 475 height 51
click at [847, 588] on icon "button" at bounding box center [851, 586] width 16 height 16
click at [1417, 44] on html "SE 14 +99 Factures 074-25-06-1611 Actions VILLE D'ECHIROLLES 41ECHIROLLES Monta…" at bounding box center [784, 372] width 1568 height 744
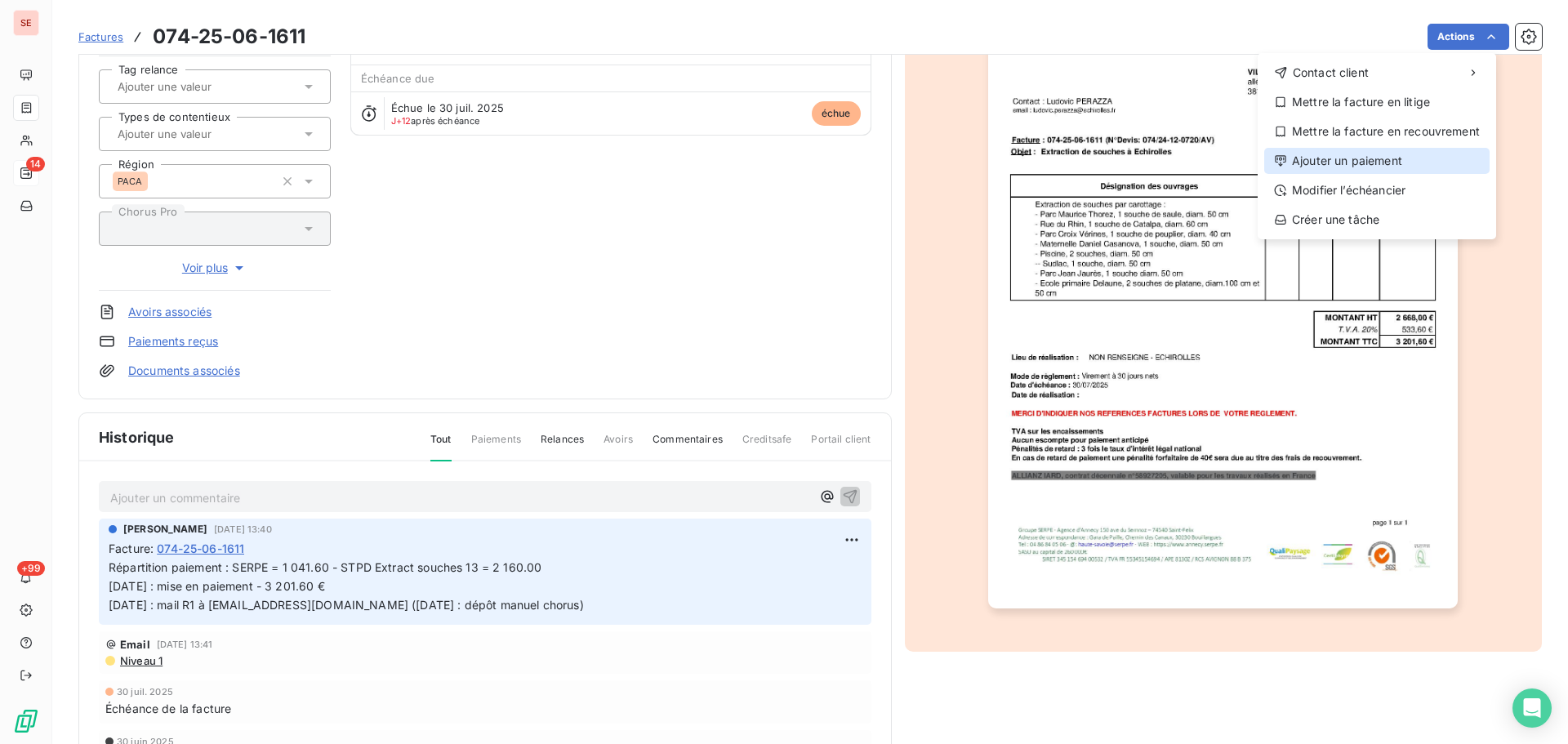
click at [1398, 155] on div "Ajouter un paiement" at bounding box center [1376, 160] width 225 height 26
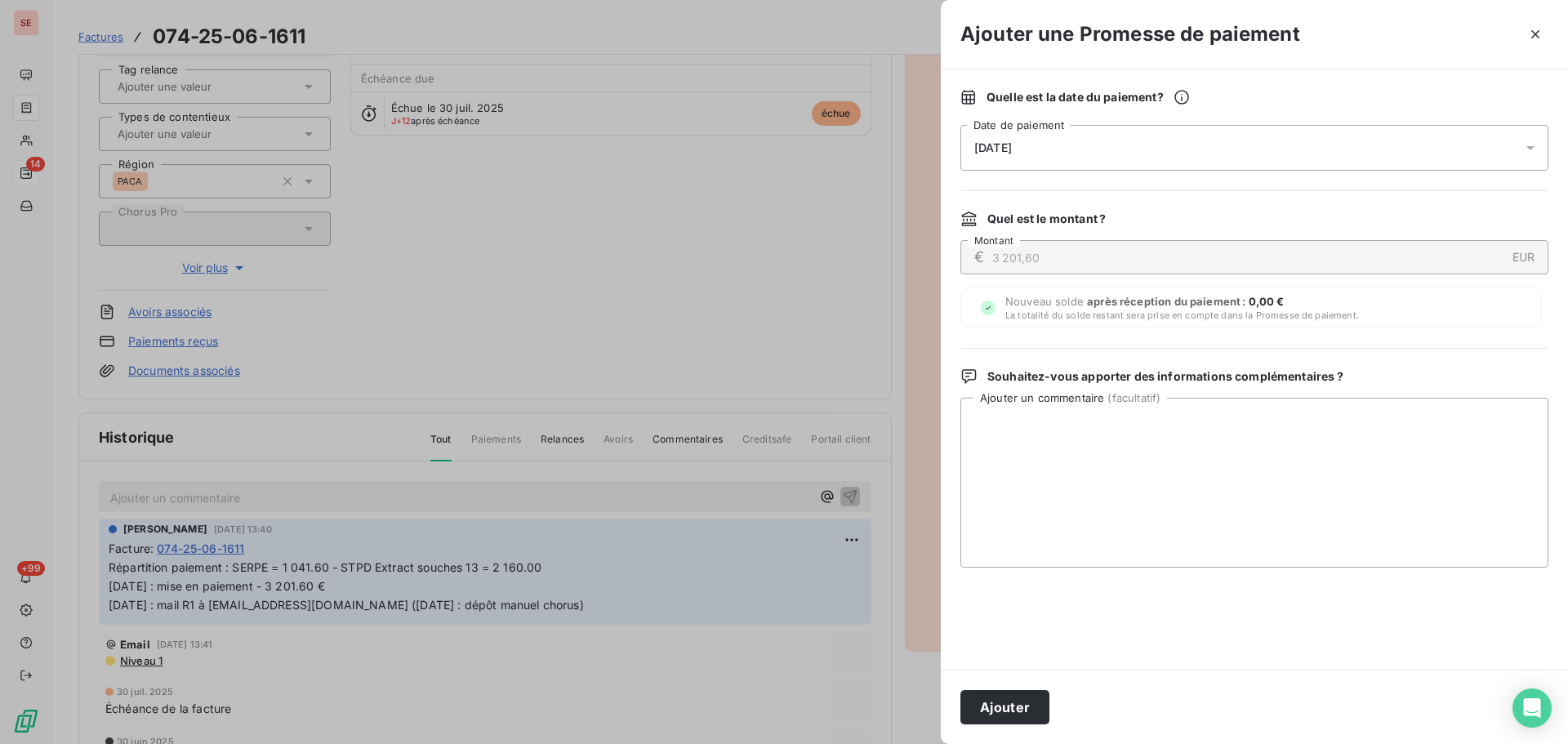
click at [1075, 160] on div "[DATE]" at bounding box center [1254, 147] width 588 height 46
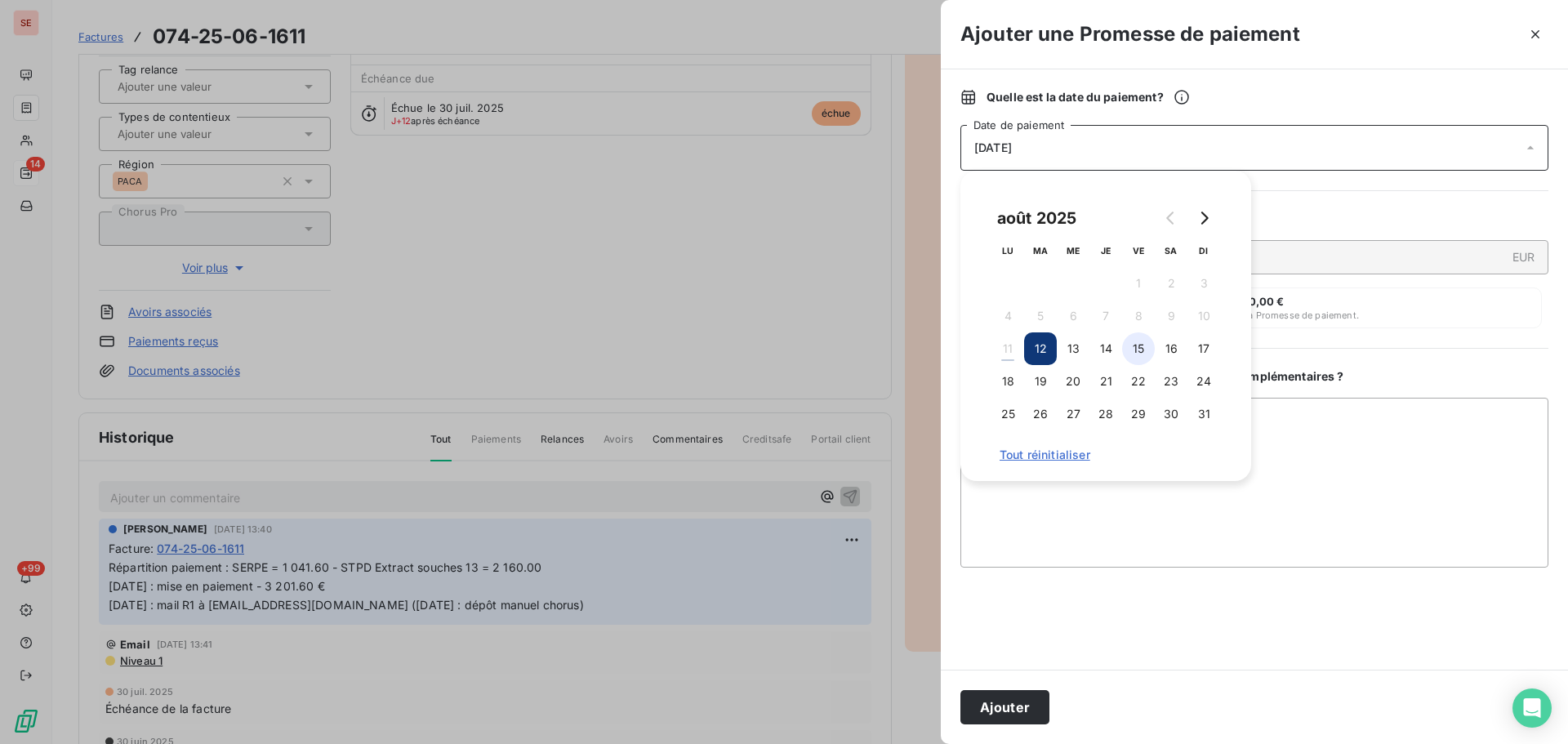
drag, startPoint x: 1133, startPoint y: 346, endPoint x: 1139, endPoint y: 362, distance: 17.1
click at [1134, 346] on button "15" at bounding box center [1138, 349] width 33 height 33
click at [1202, 350] on button "17" at bounding box center [1203, 349] width 33 height 33
click at [1020, 710] on button "Ajouter" at bounding box center [1005, 706] width 89 height 34
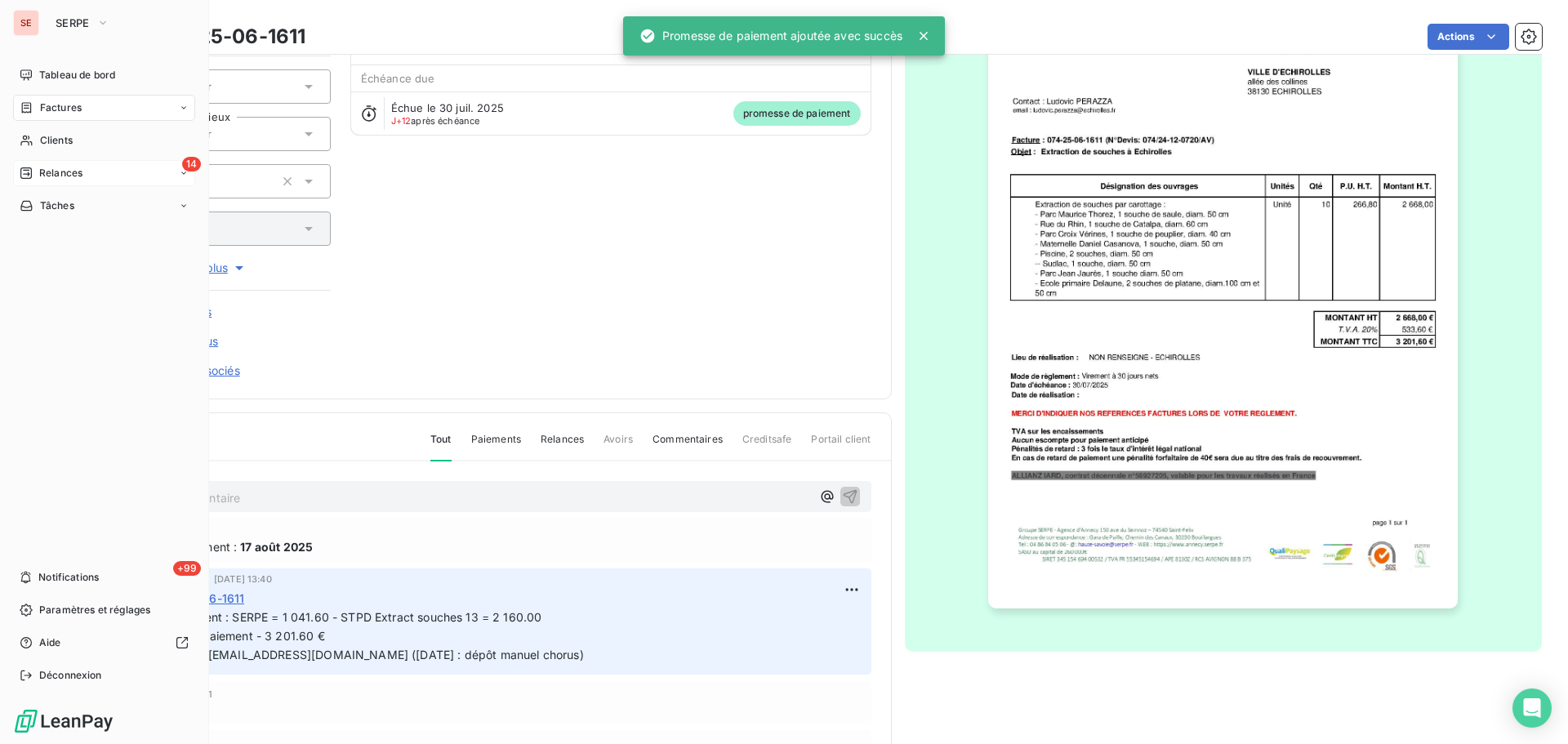
click at [52, 178] on span "Relances" at bounding box center [60, 173] width 44 height 15
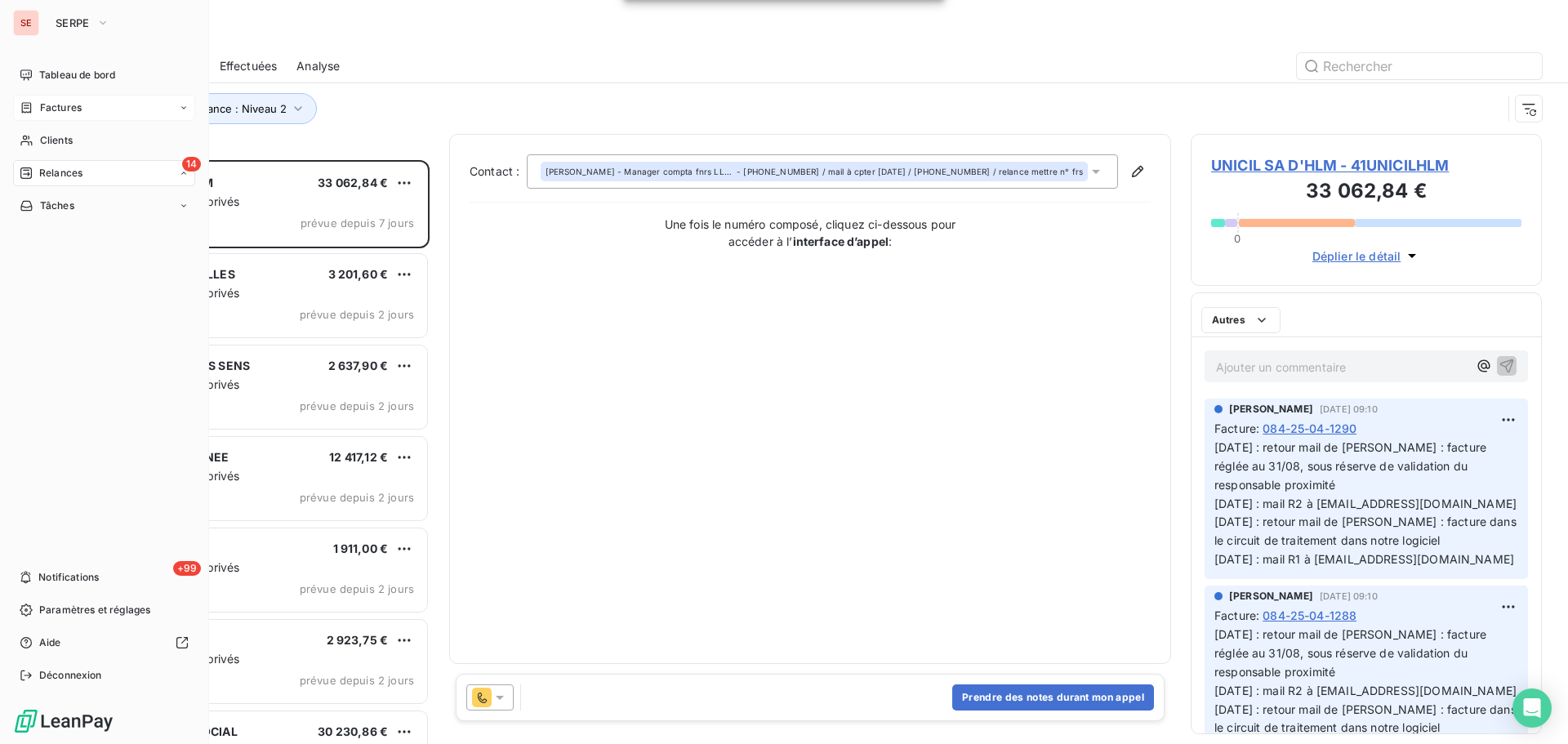
scroll to position [571, 338]
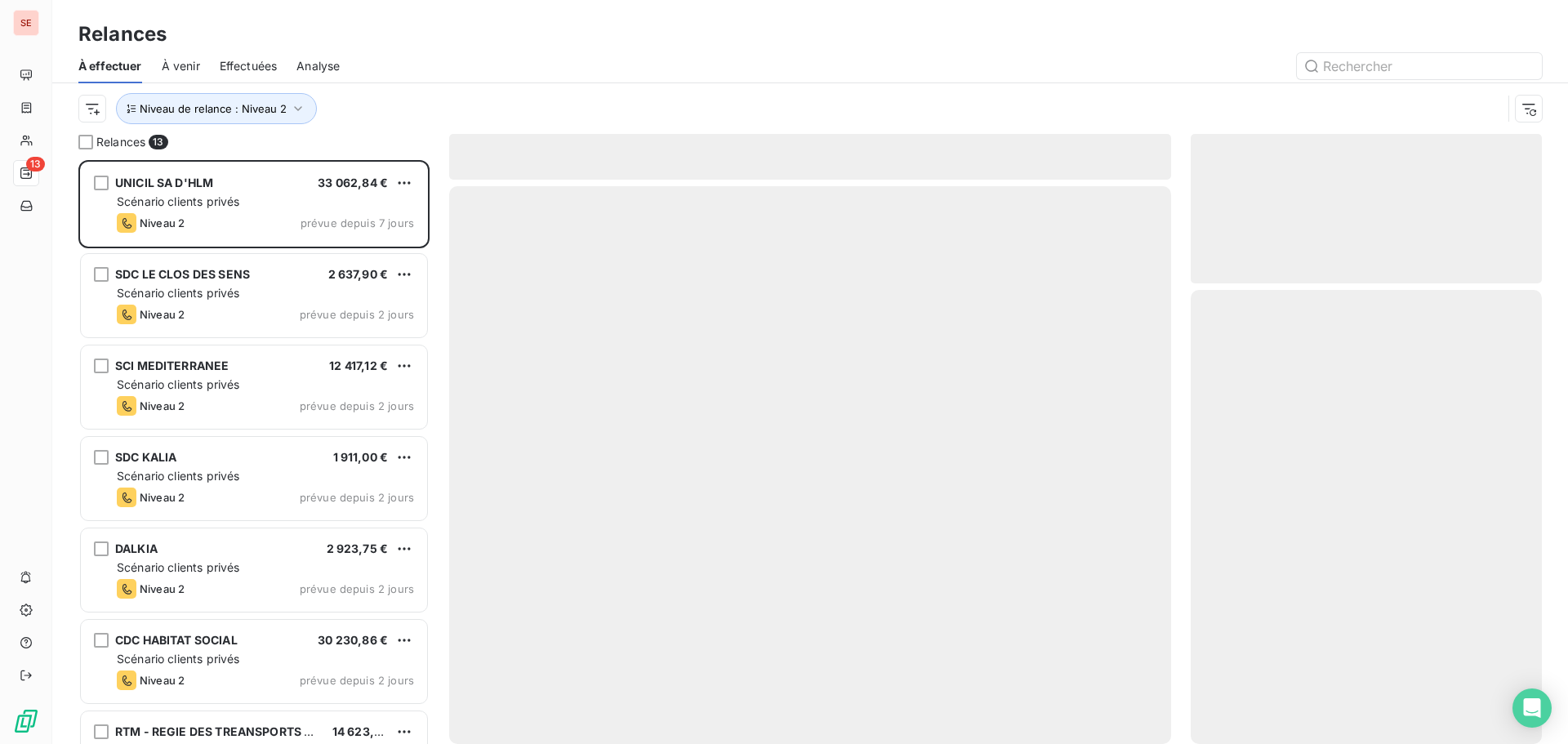
scroll to position [571, 338]
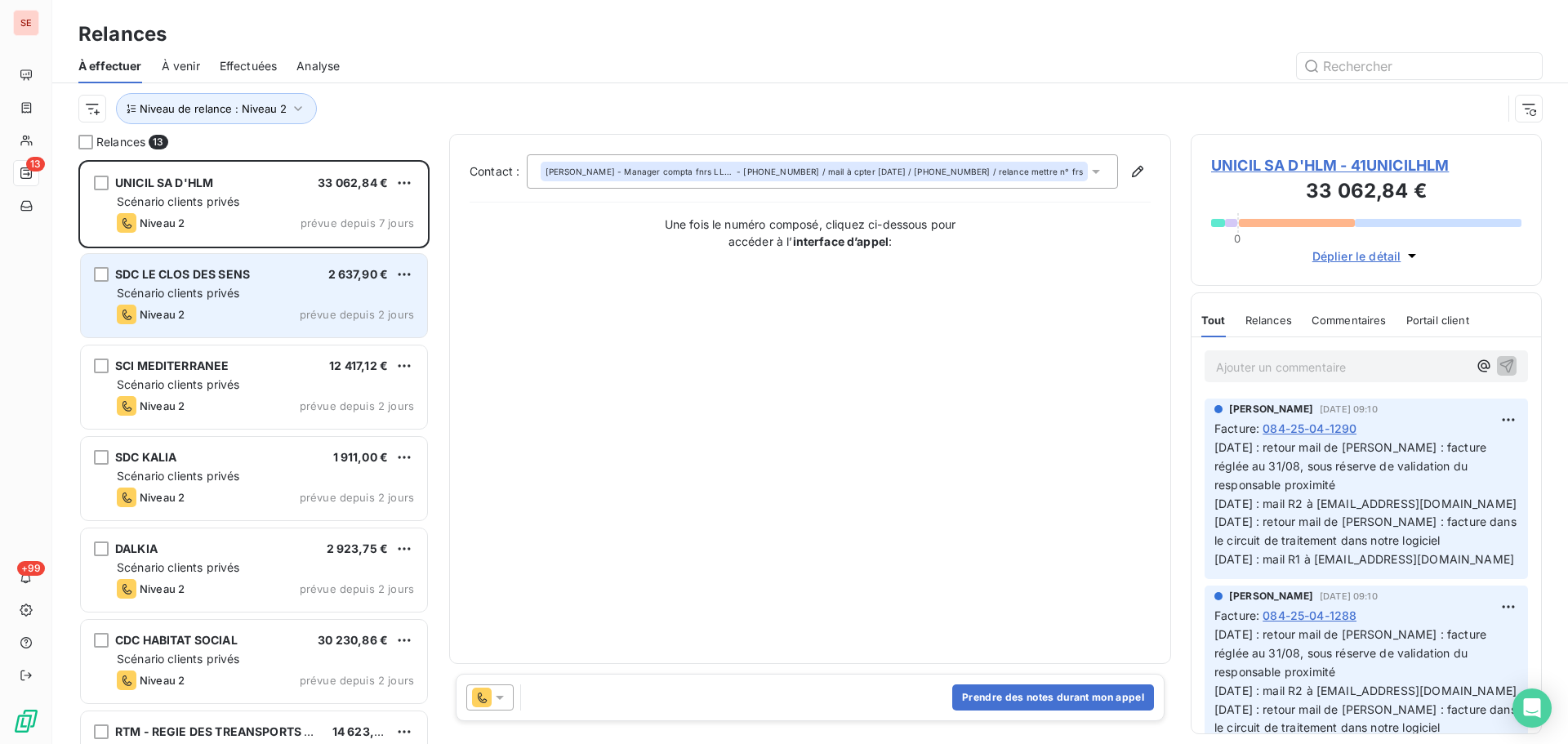
click at [239, 306] on div "Niveau 2 prévue depuis 2 jours" at bounding box center [265, 314] width 297 height 19
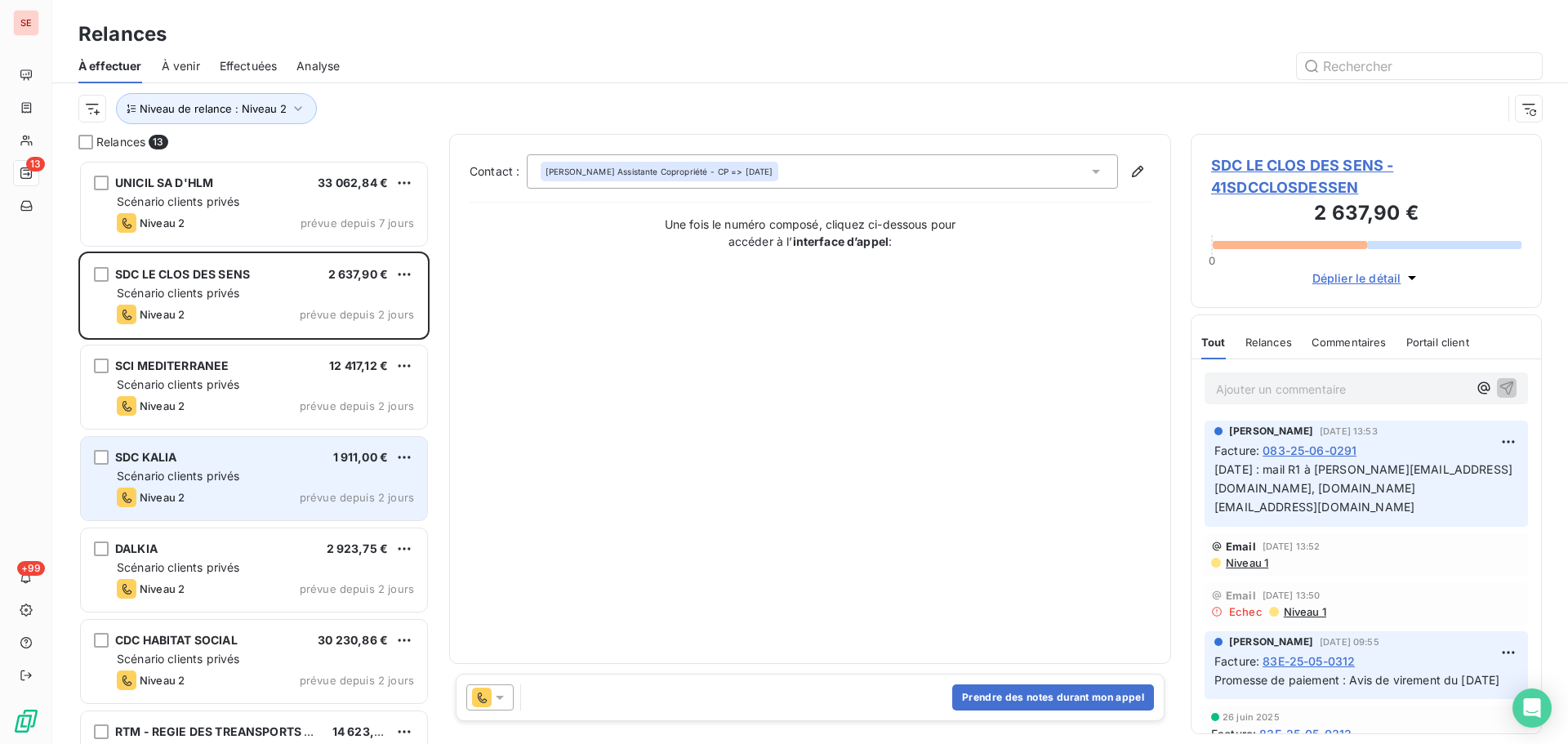
click at [213, 471] on span "Scénario clients privés" at bounding box center [177, 475] width 122 height 14
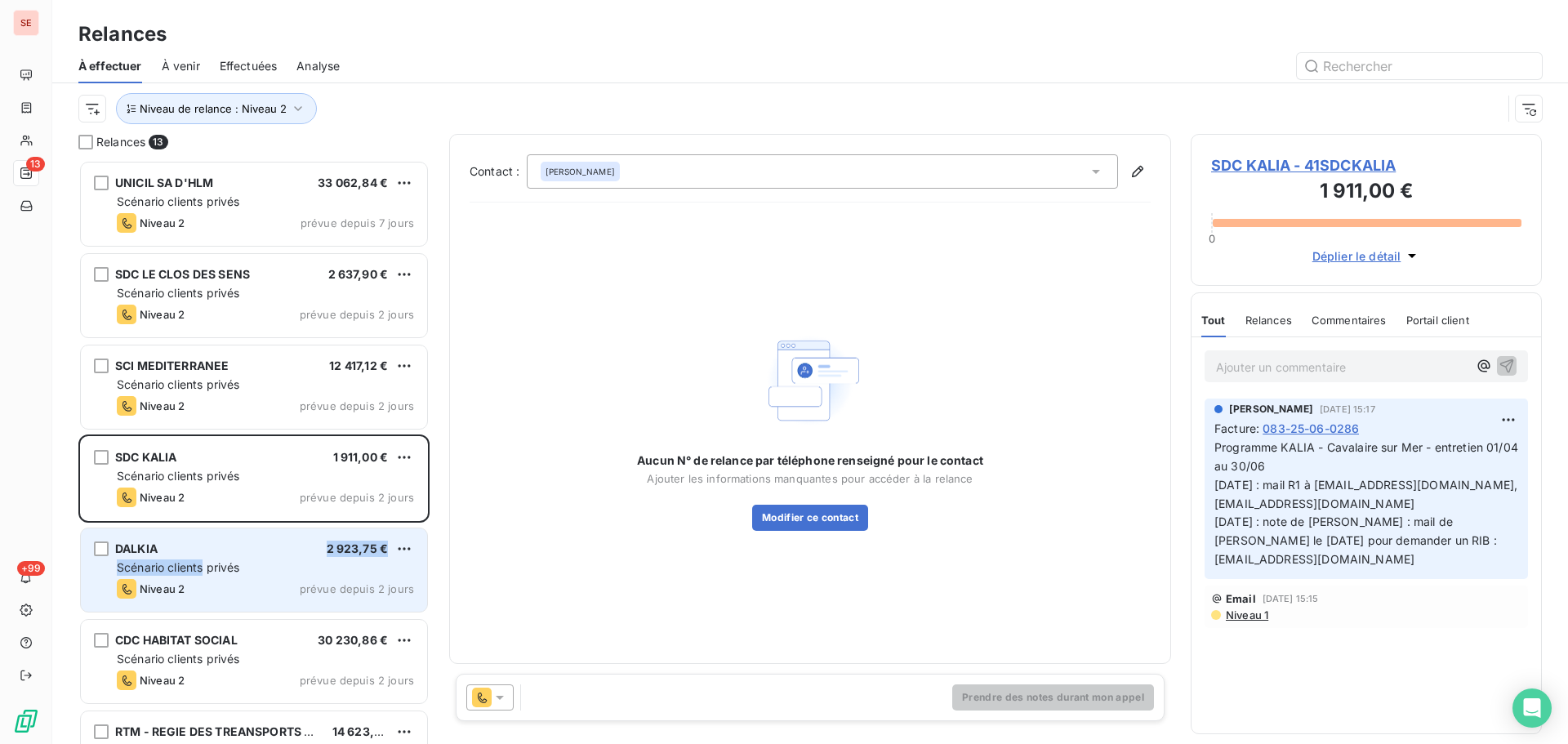
click at [206, 556] on div "DALKIA 2 923,75 € Scénario clients privés Niveau 2 prévue depuis 2 jours" at bounding box center [253, 570] width 346 height 83
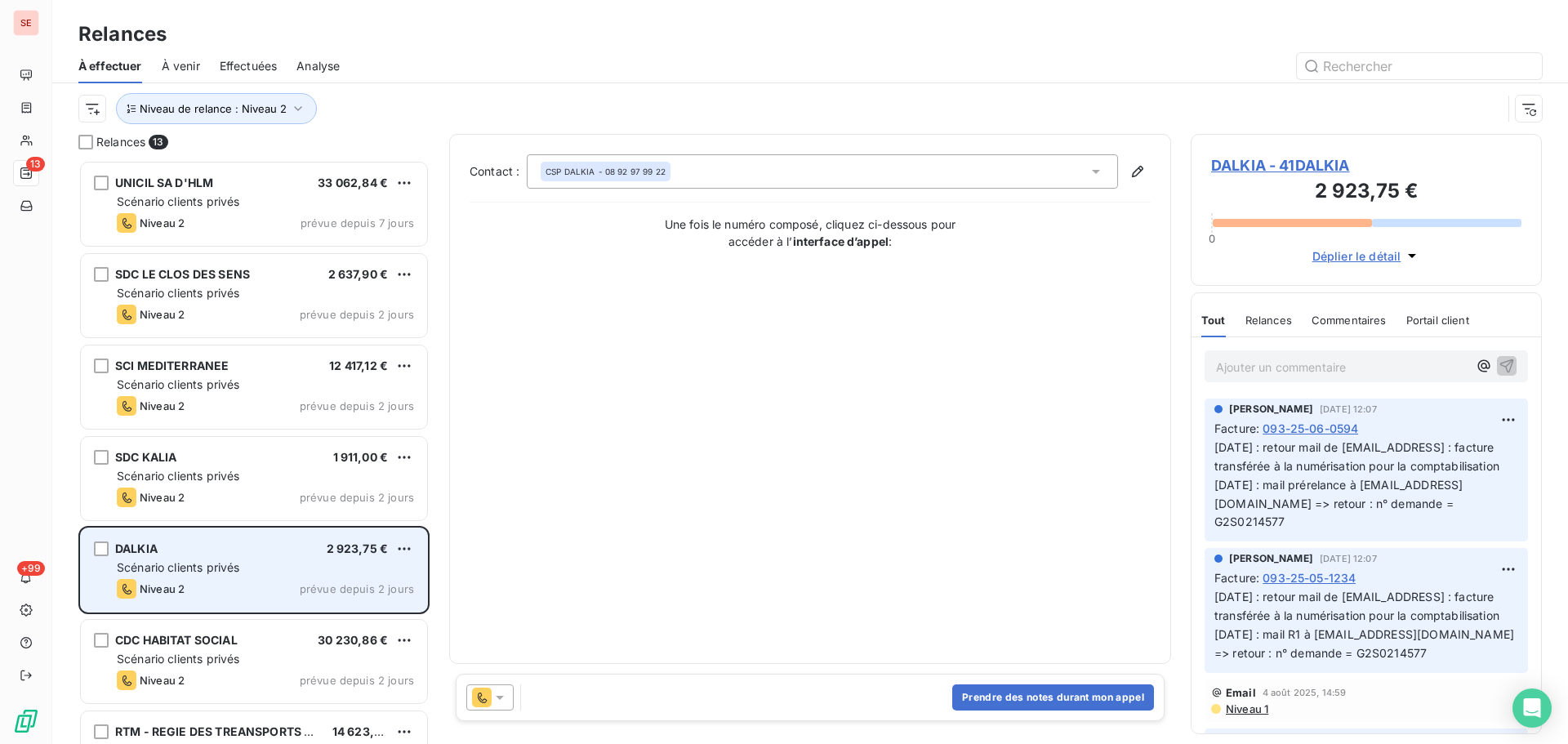
click at [353, 567] on div "Scénario clients privés" at bounding box center [265, 567] width 297 height 16
click at [411, 548] on html "SE 13 +99 Relances À effectuer À venir Effectuées Analyse Niveau de relance : N…" at bounding box center [784, 372] width 1568 height 744
click at [383, 574] on div "Replanifier cette action" at bounding box center [334, 581] width 146 height 26
select select "7"
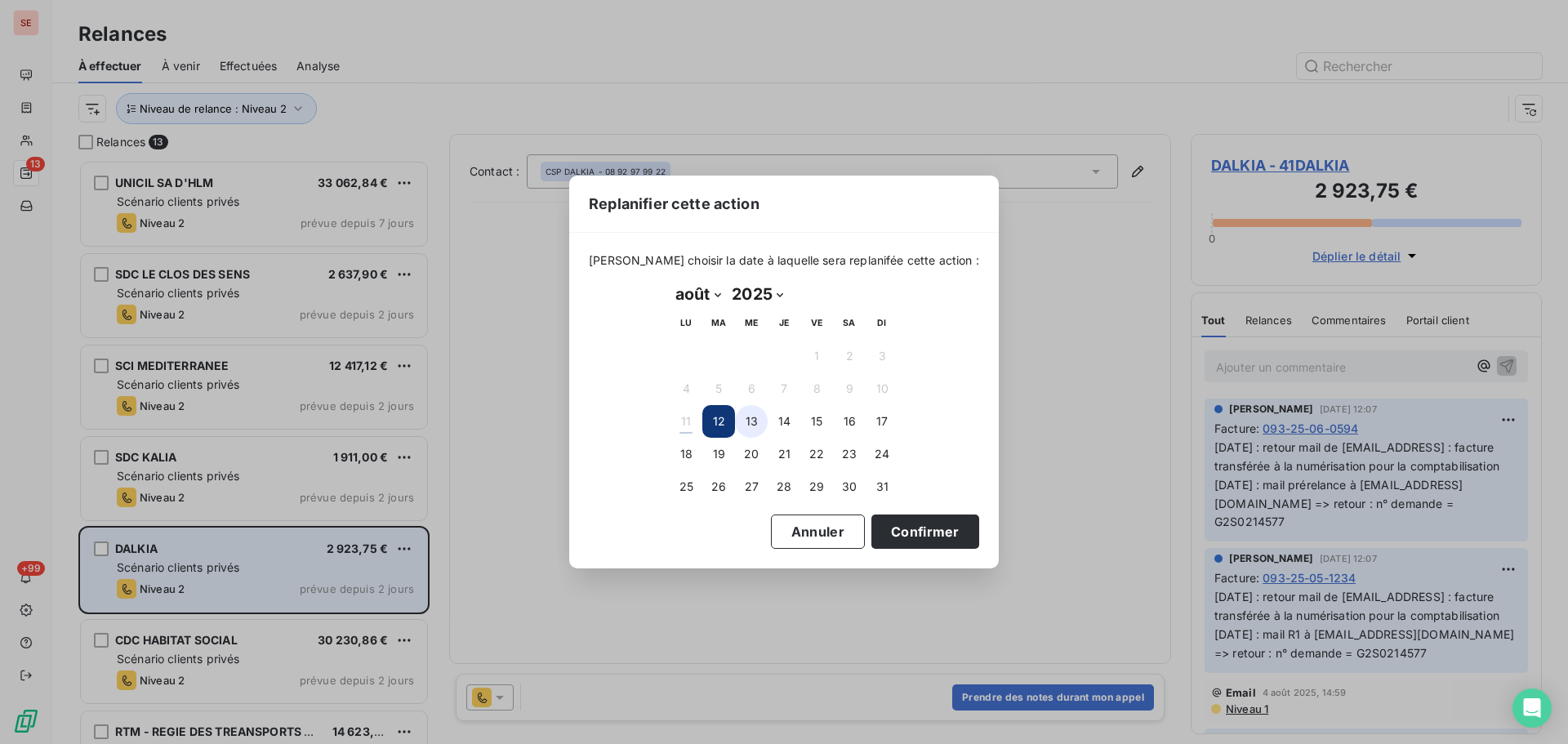
click at [752, 418] on button "13" at bounding box center [752, 422] width 33 height 33
click at [884, 521] on button "Confirmer" at bounding box center [924, 531] width 108 height 34
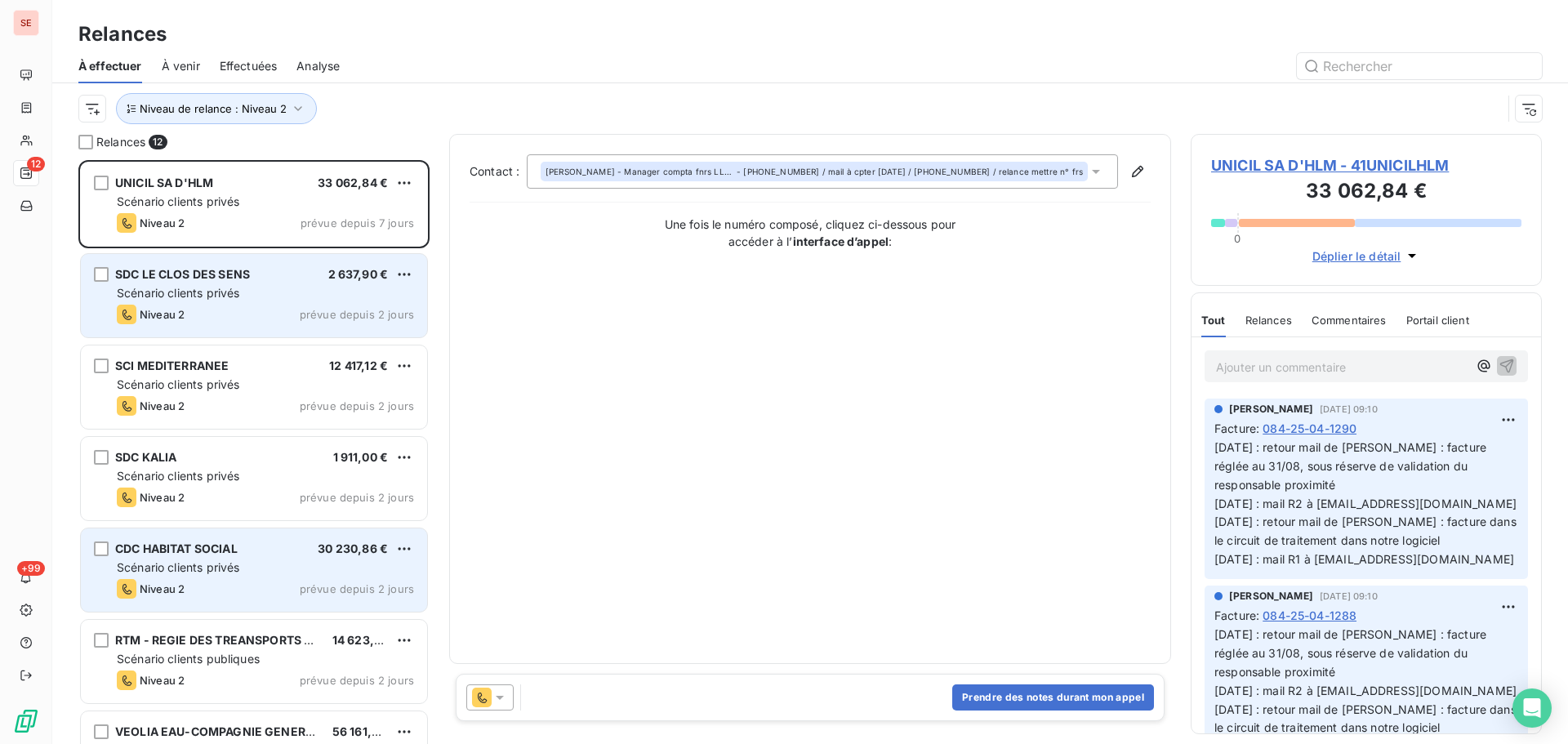
click at [328, 287] on div "Scénario clients privés" at bounding box center [265, 293] width 297 height 16
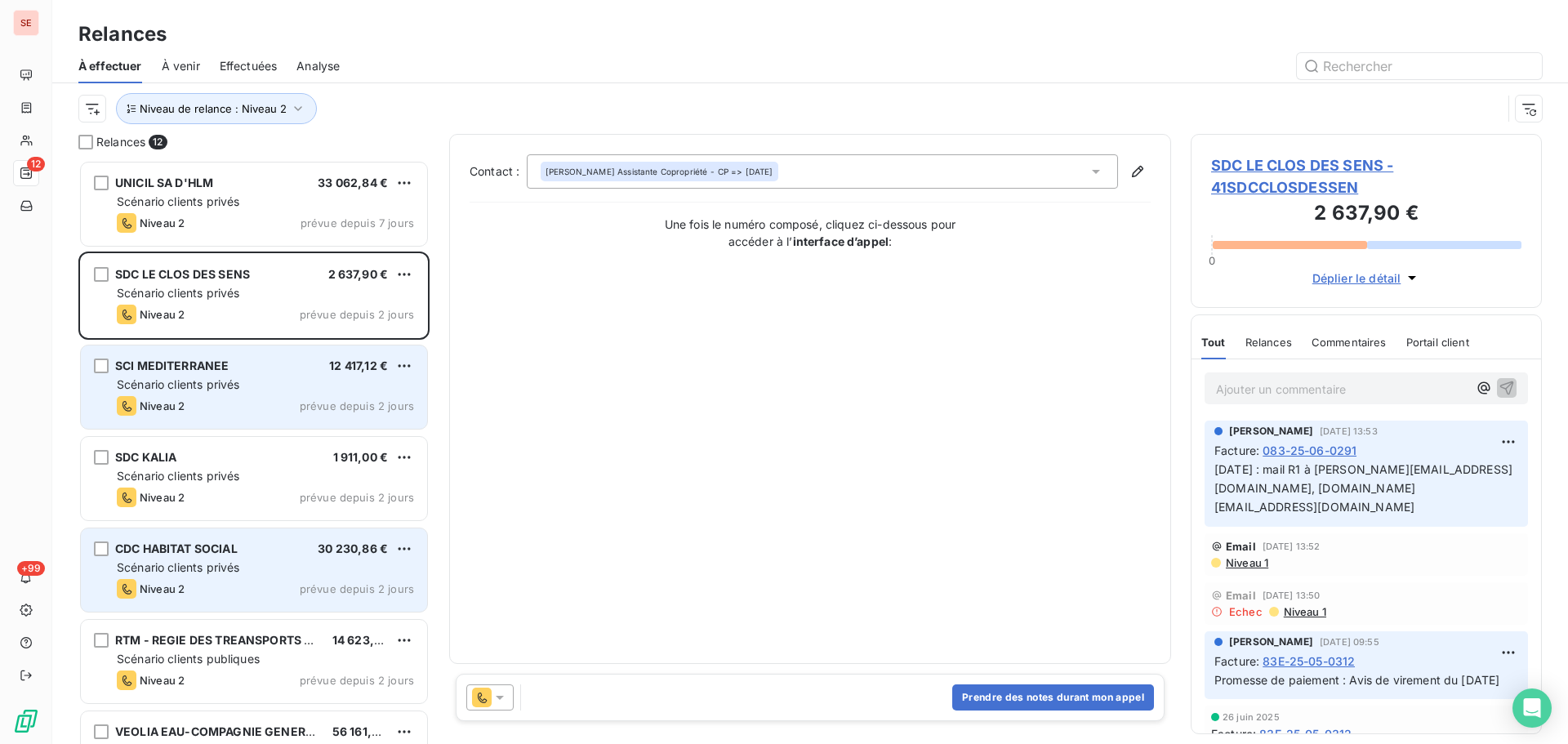
click at [314, 361] on div "SCI MEDITERRANEE 12 417,12 €" at bounding box center [265, 366] width 297 height 15
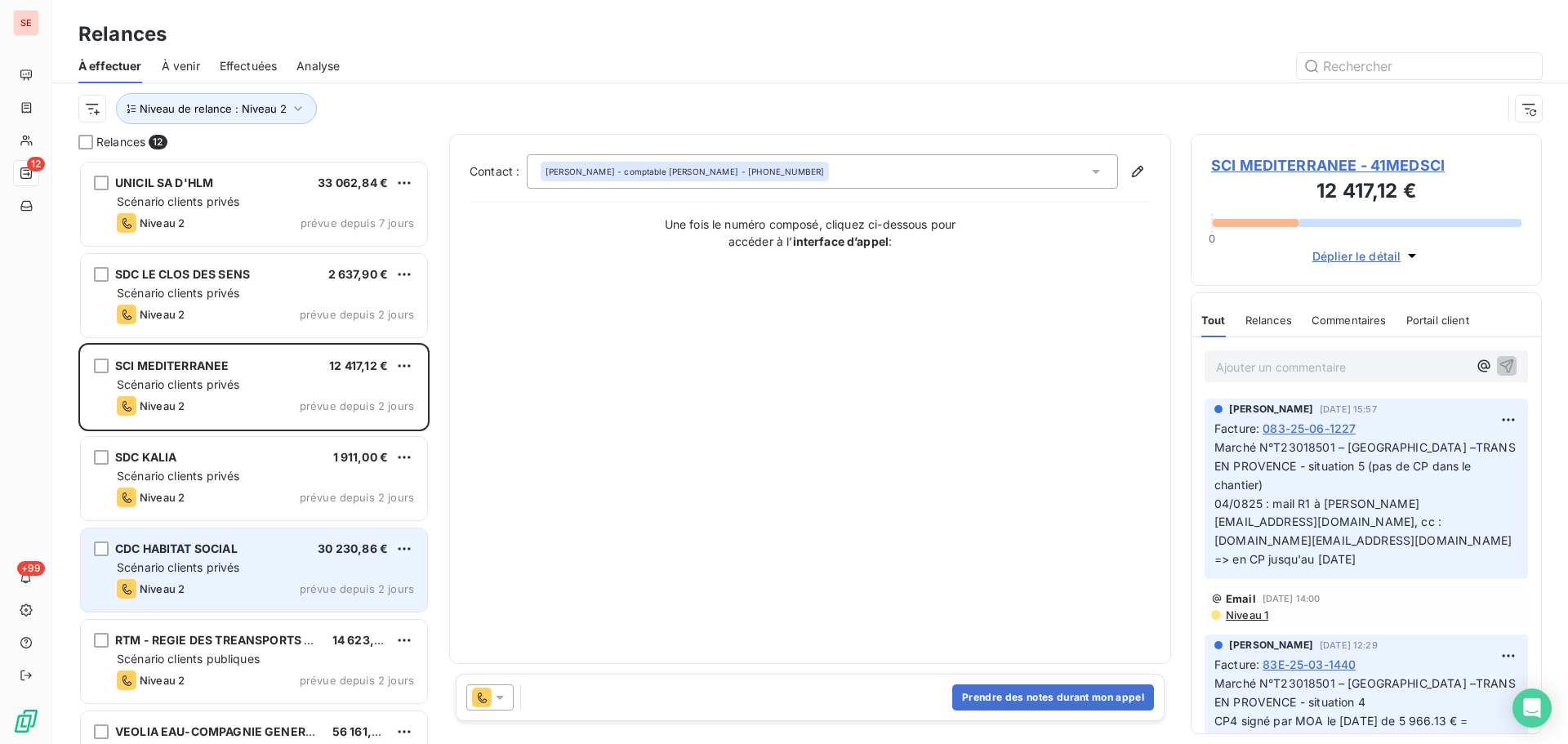
click at [1317, 166] on span "SCI MEDITERRANEE - 41MEDSCI" at bounding box center [1366, 165] width 310 height 22
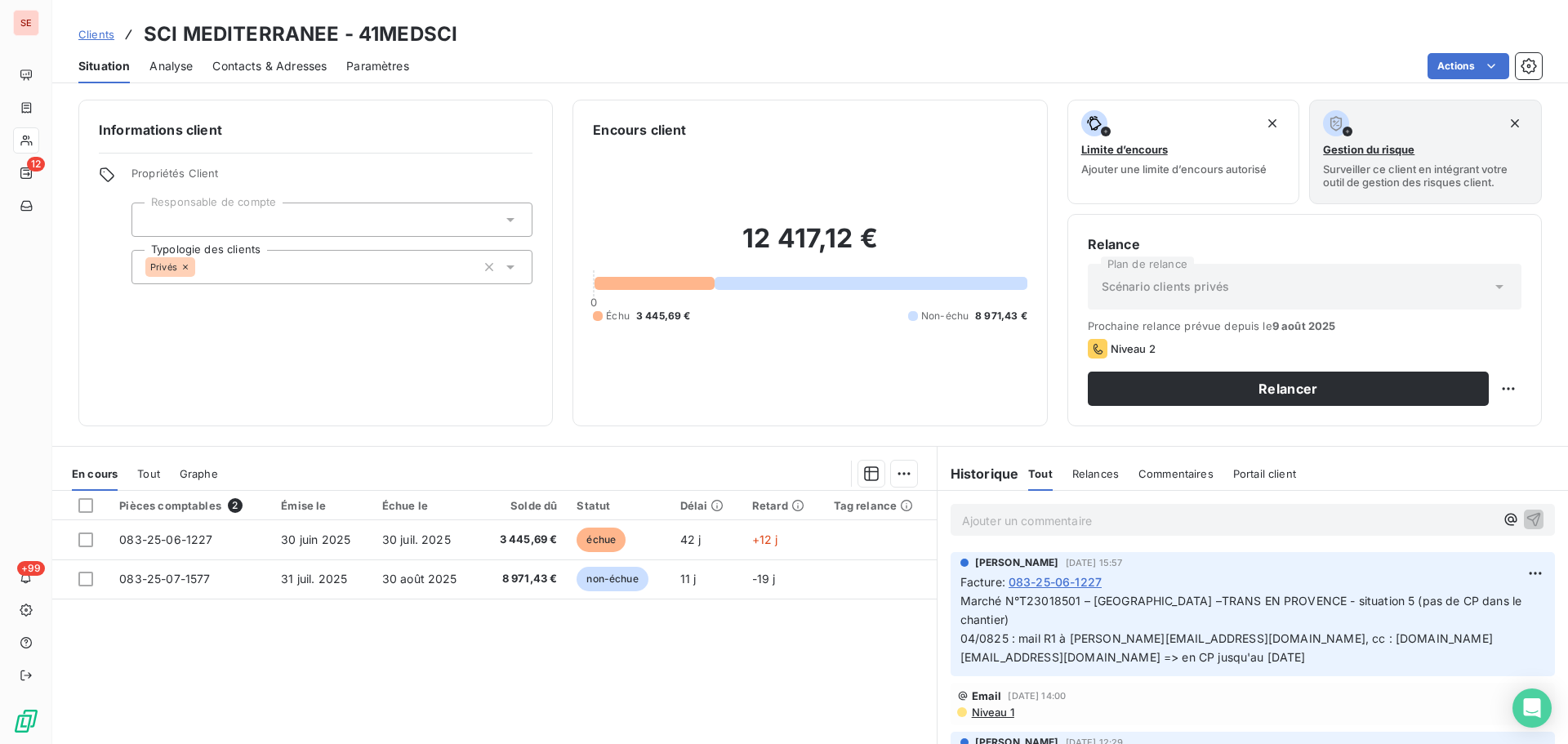
click at [430, 541] on span "30 juil. 2025" at bounding box center [416, 539] width 69 height 14
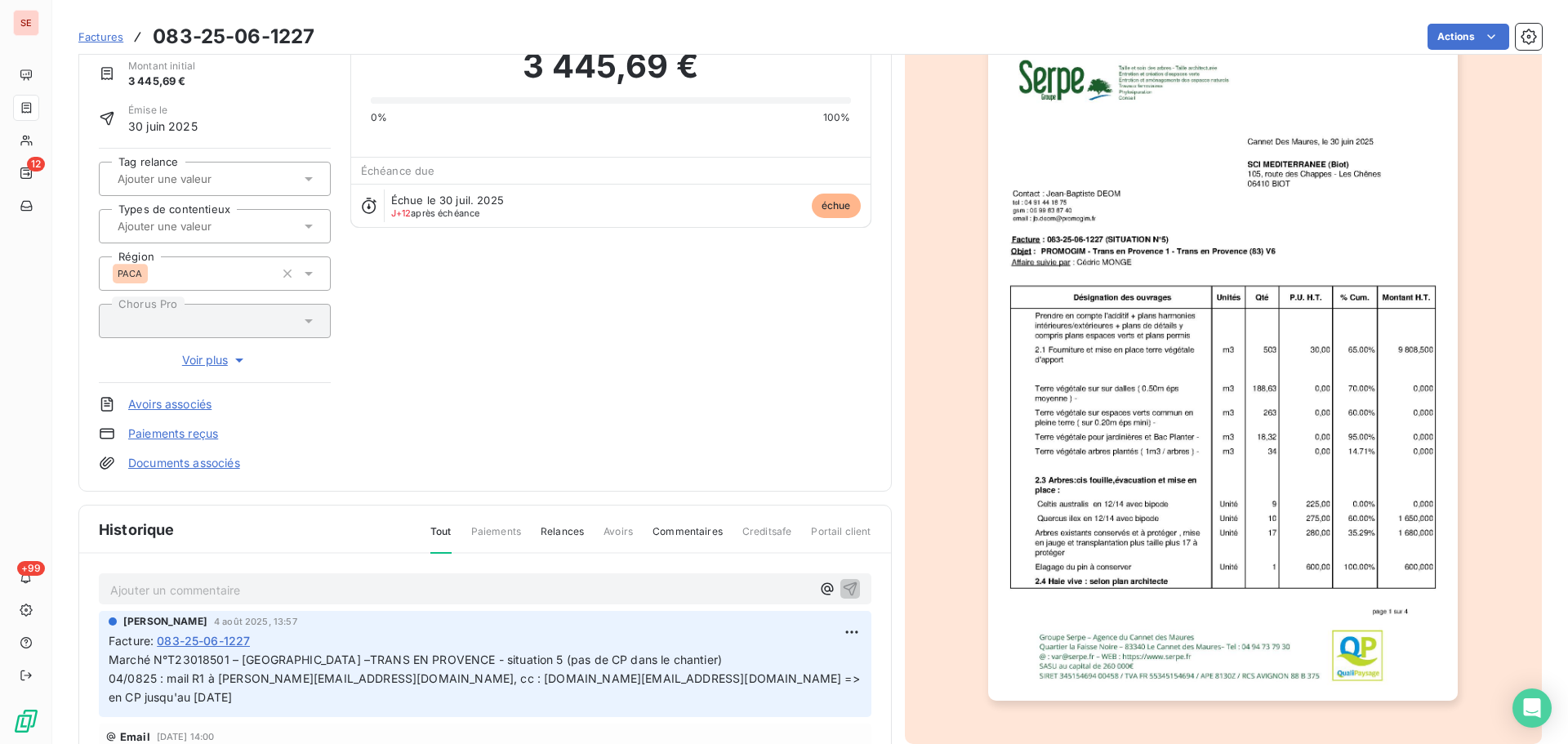
scroll to position [166, 0]
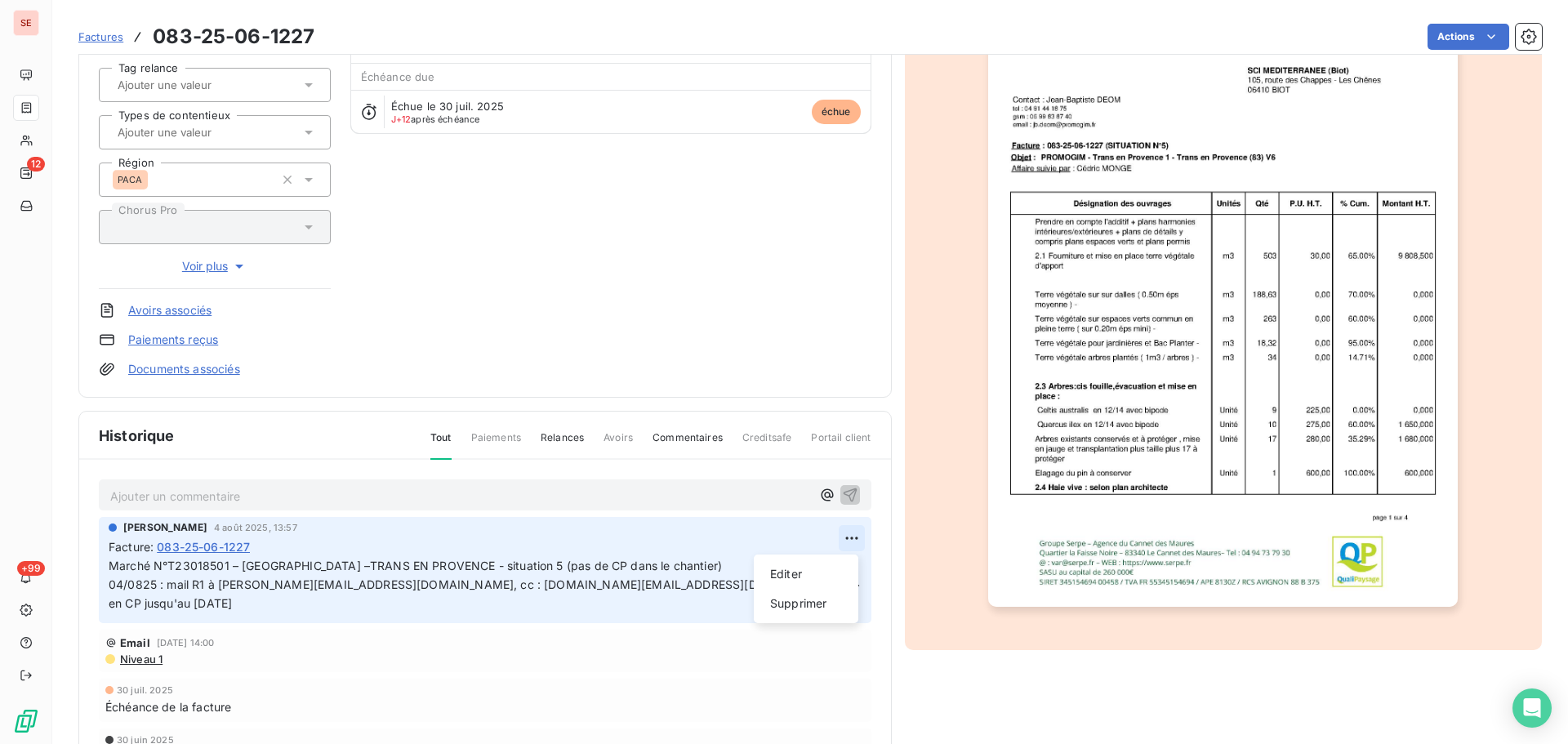
click at [849, 534] on html "SE 12 +99 Factures 083-25-06-1227 Actions SCI MEDITERRANEE 41MEDSCI Montant ini…" at bounding box center [784, 372] width 1568 height 744
click at [799, 574] on div "Editer" at bounding box center [806, 573] width 91 height 26
click at [144, 581] on span "Marché N°T23018501 – [GEOGRAPHIC_DATA] –TRANS EN PROVENCE - situation 5 (pas de…" at bounding box center [476, 584] width 736 height 51
click at [847, 576] on icon "button" at bounding box center [852, 584] width 16 height 16
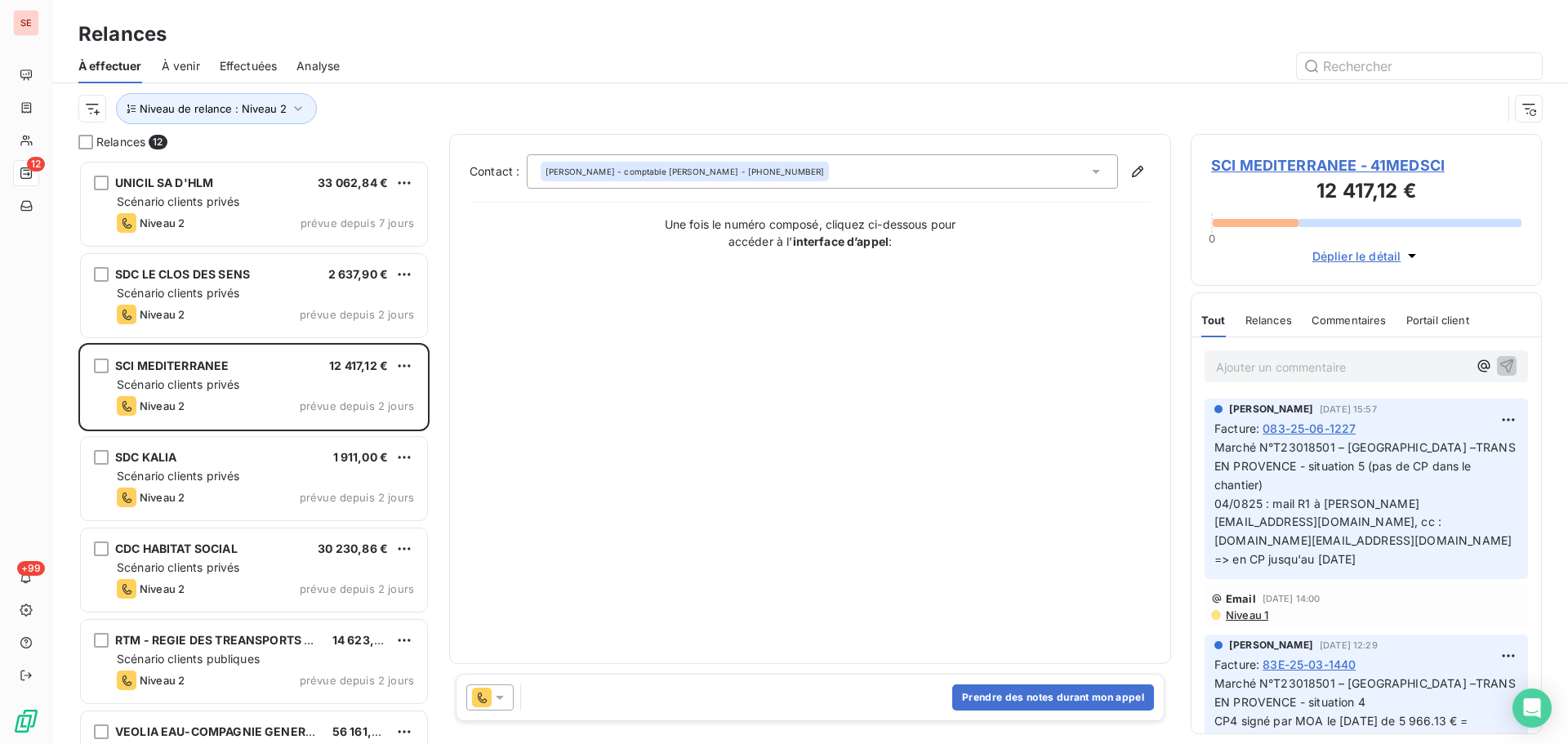
scroll to position [571, 338]
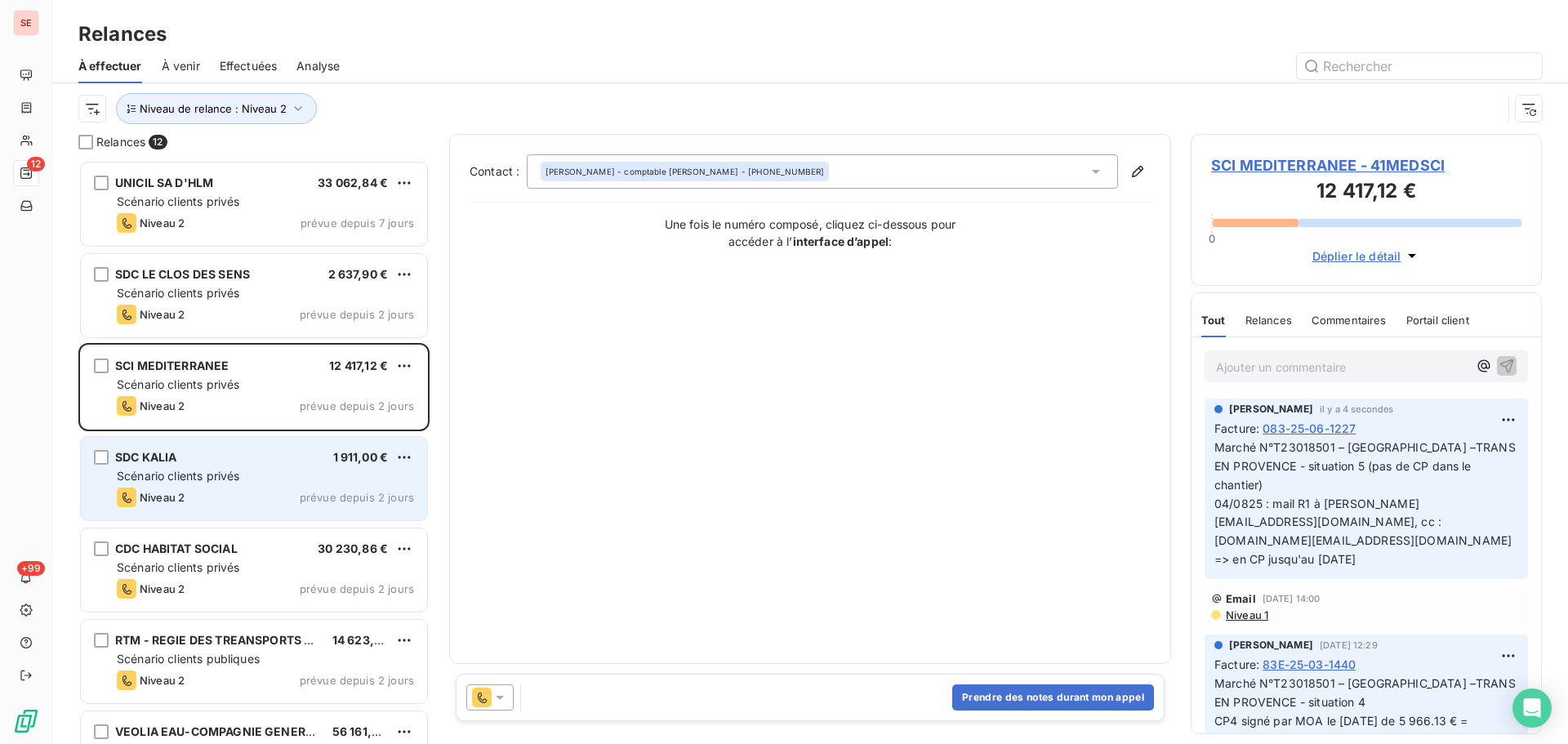
click at [256, 481] on div "Scénario clients privés" at bounding box center [265, 475] width 297 height 16
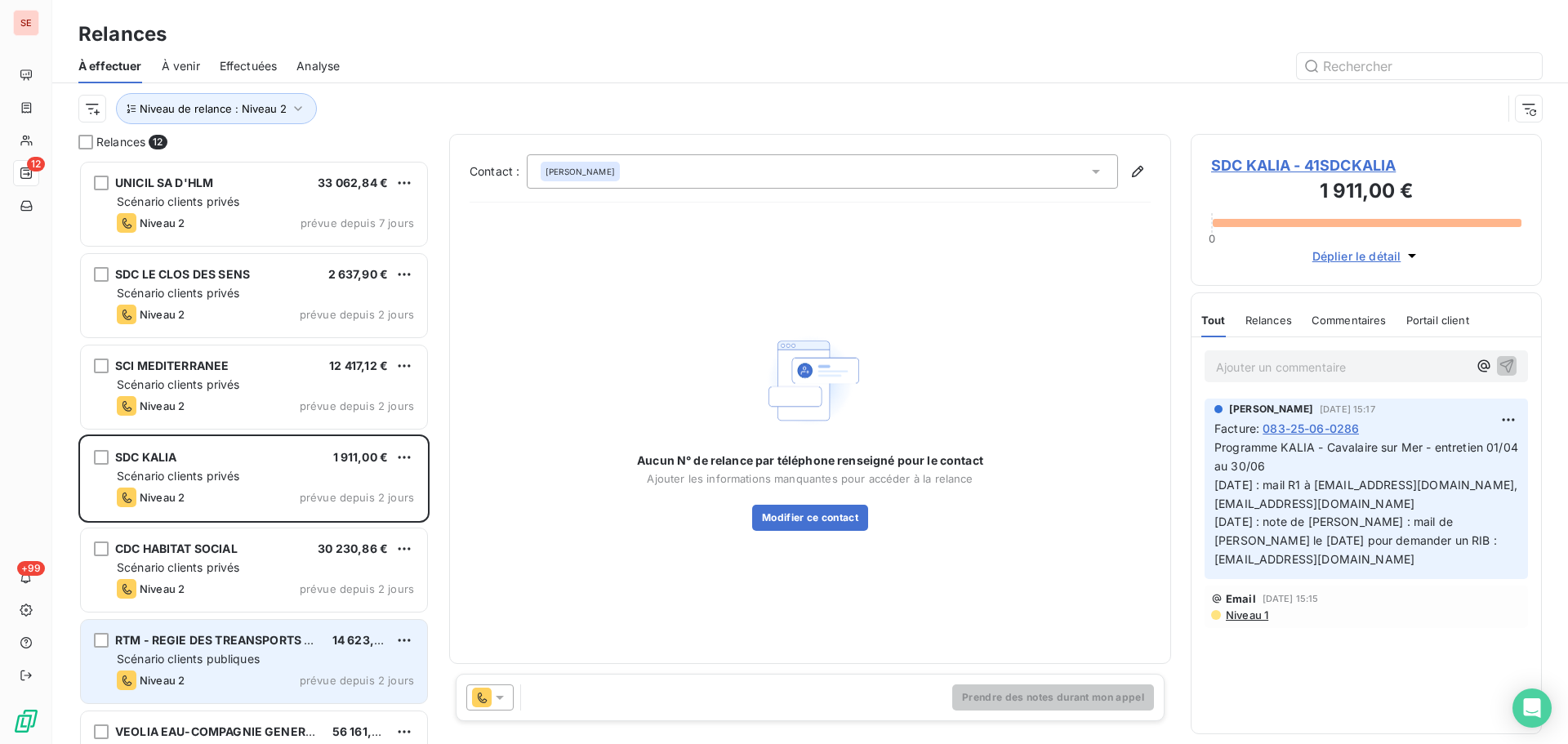
click at [280, 661] on div "Scénario clients publiques" at bounding box center [265, 659] width 297 height 16
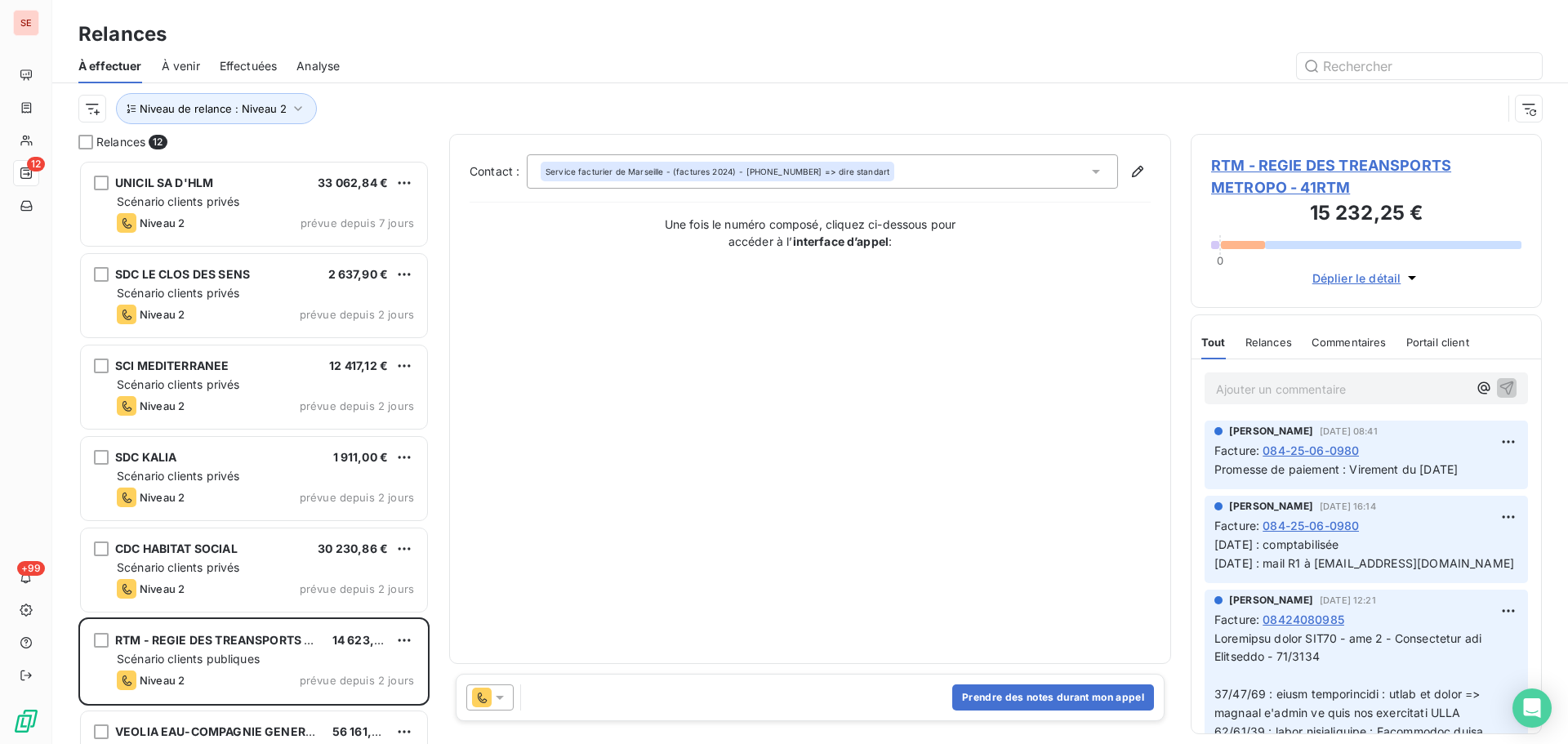
click at [1248, 165] on span "RTM - REGIE DES TREANSPORTS METROPO - 41RTM" at bounding box center [1366, 176] width 310 height 44
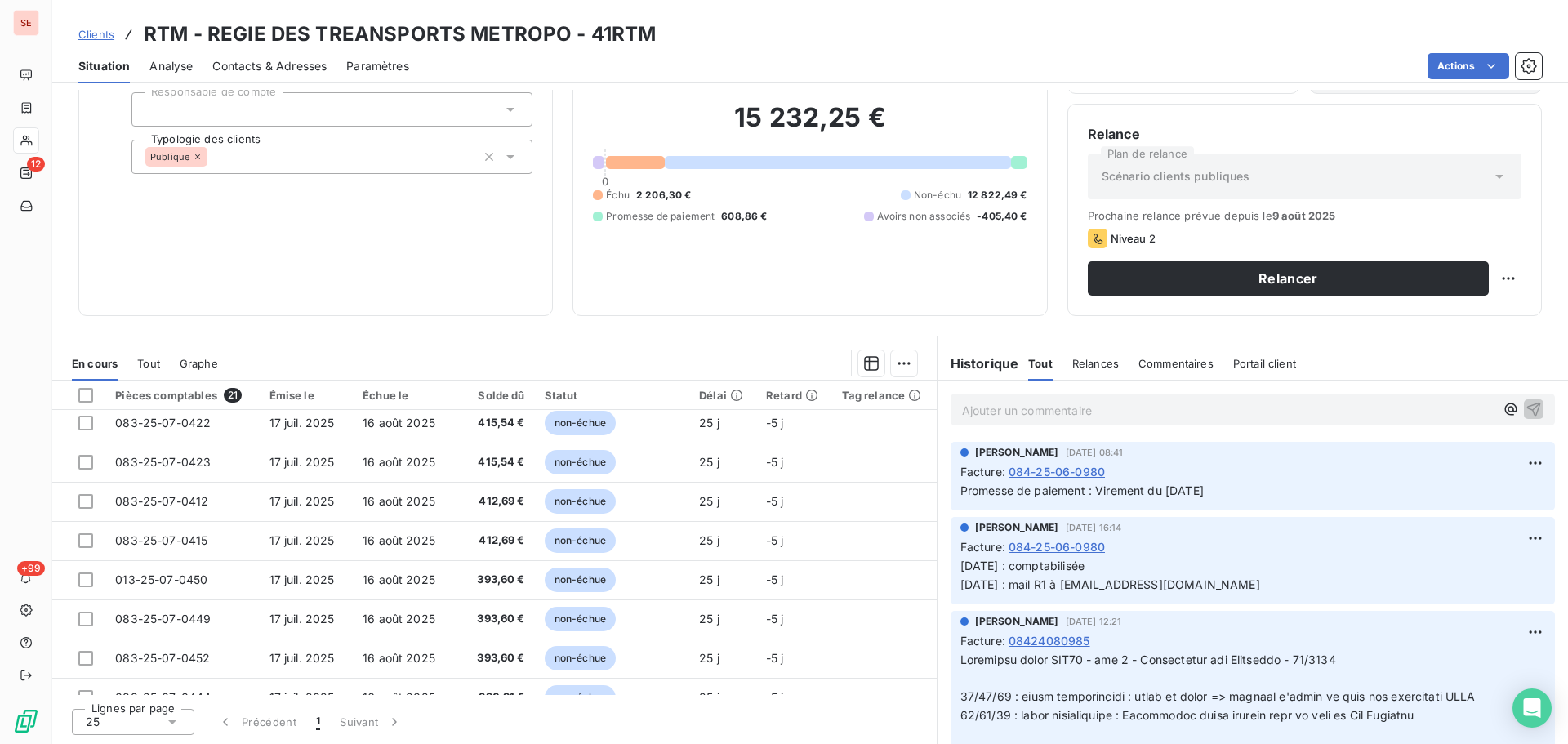
scroll to position [327, 0]
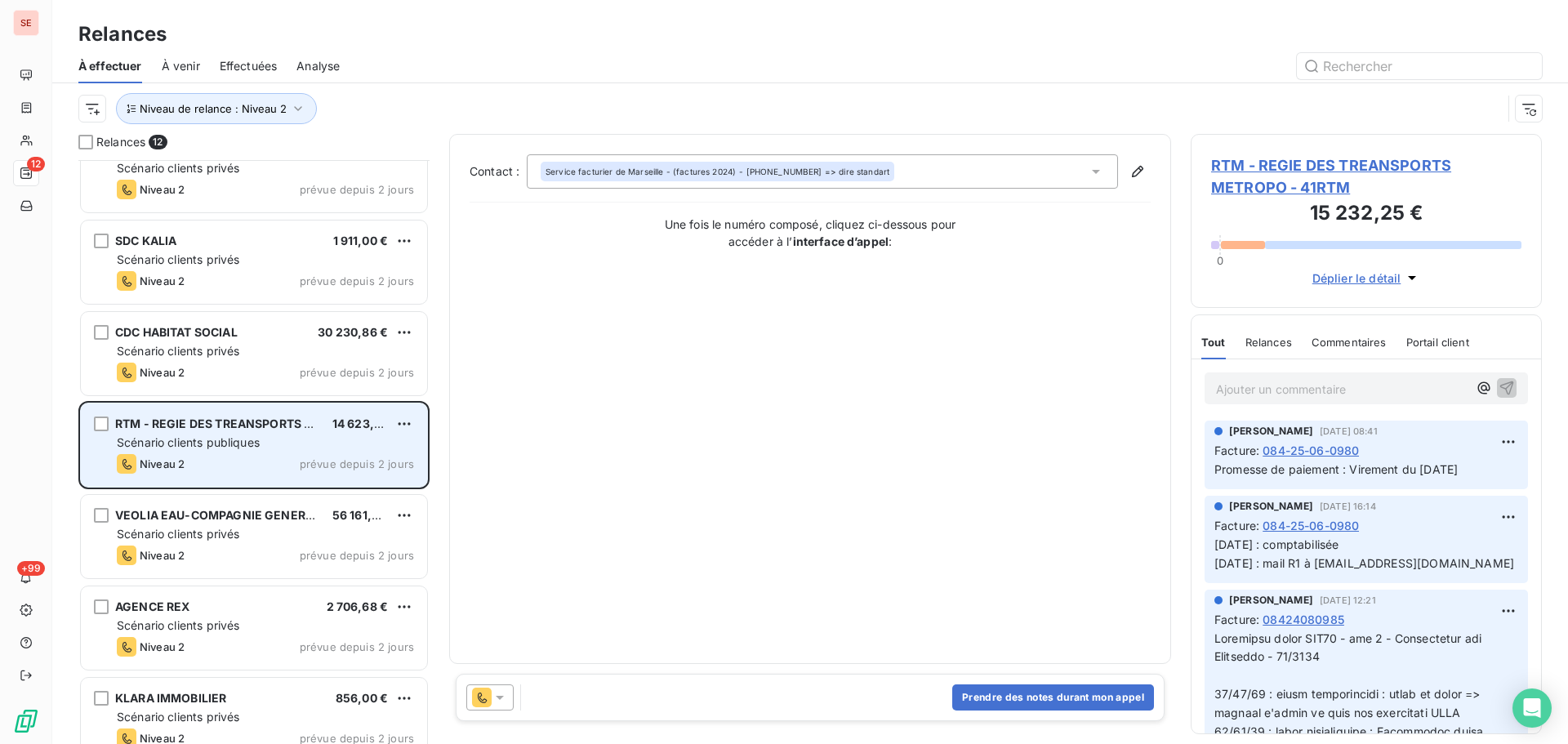
scroll to position [245, 0]
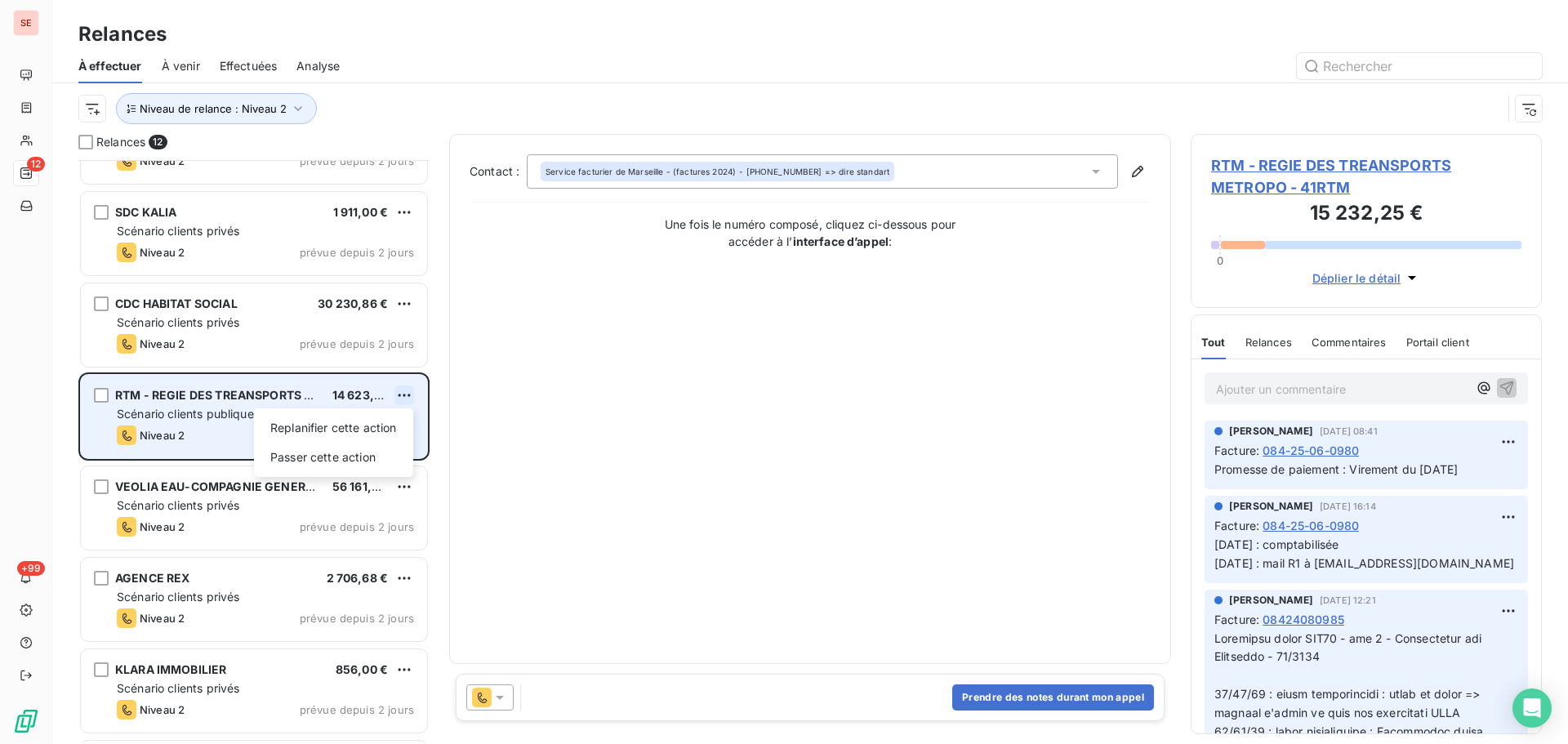
click at [401, 391] on html "SE 12 +99 Relances À effectuer À venir Effectuées Analyse Niveau de relance : N…" at bounding box center [784, 372] width 1568 height 744
click at [388, 421] on div "Replanifier cette action" at bounding box center [334, 428] width 146 height 26
select select "7"
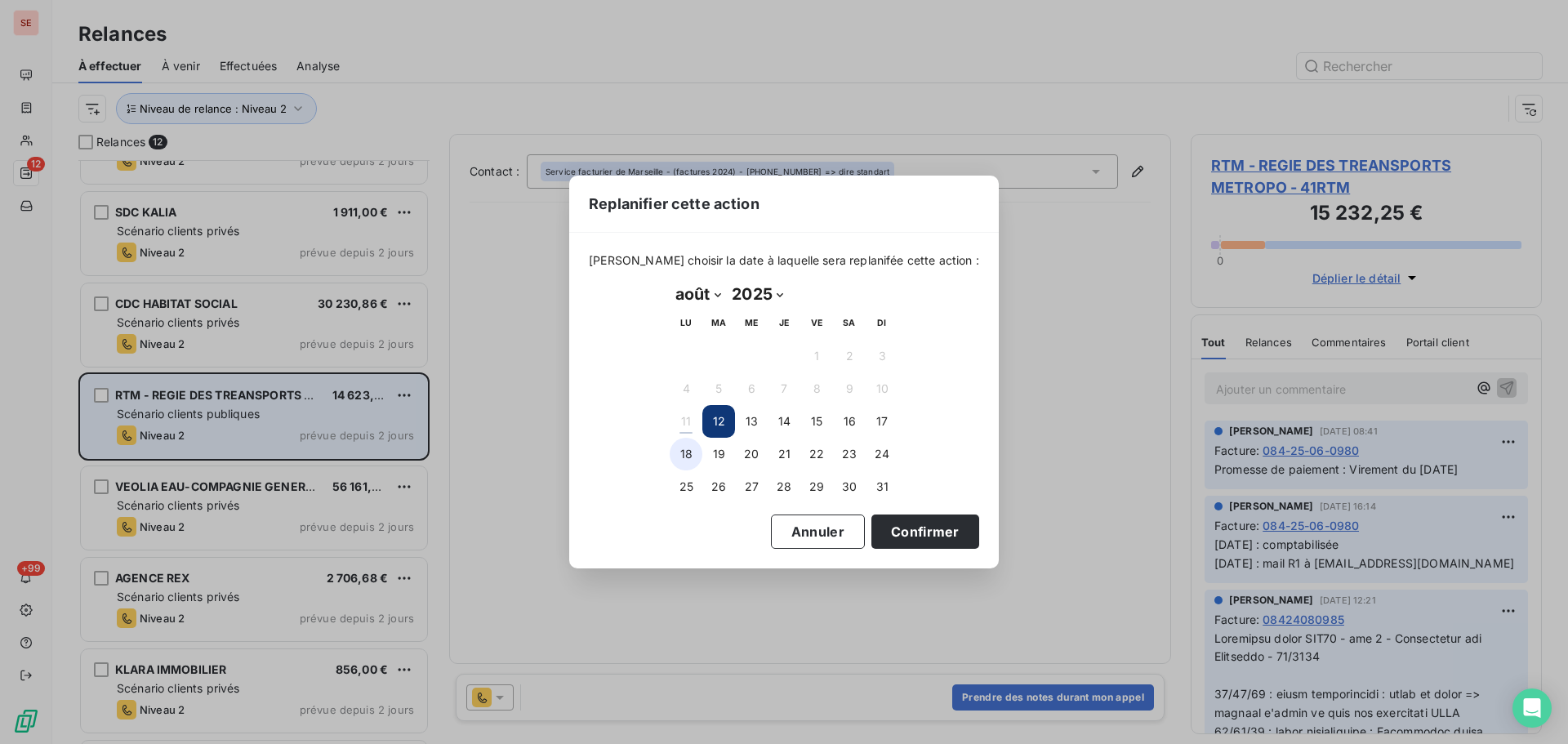
click at [689, 451] on button "18" at bounding box center [686, 454] width 33 height 33
click at [871, 533] on button "Confirmer" at bounding box center [924, 531] width 108 height 34
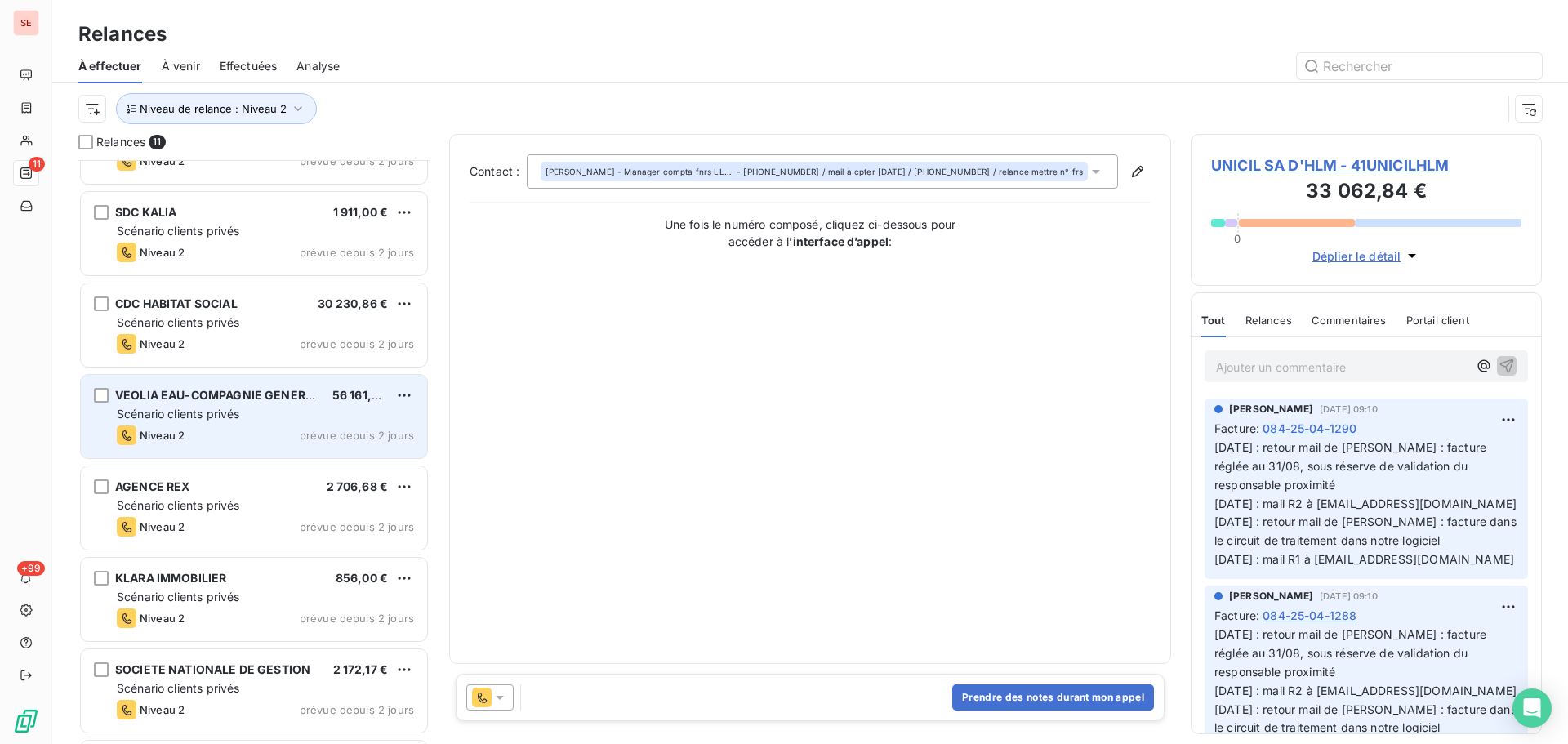
click at [207, 407] on span "Scénario clients privés" at bounding box center [177, 413] width 122 height 14
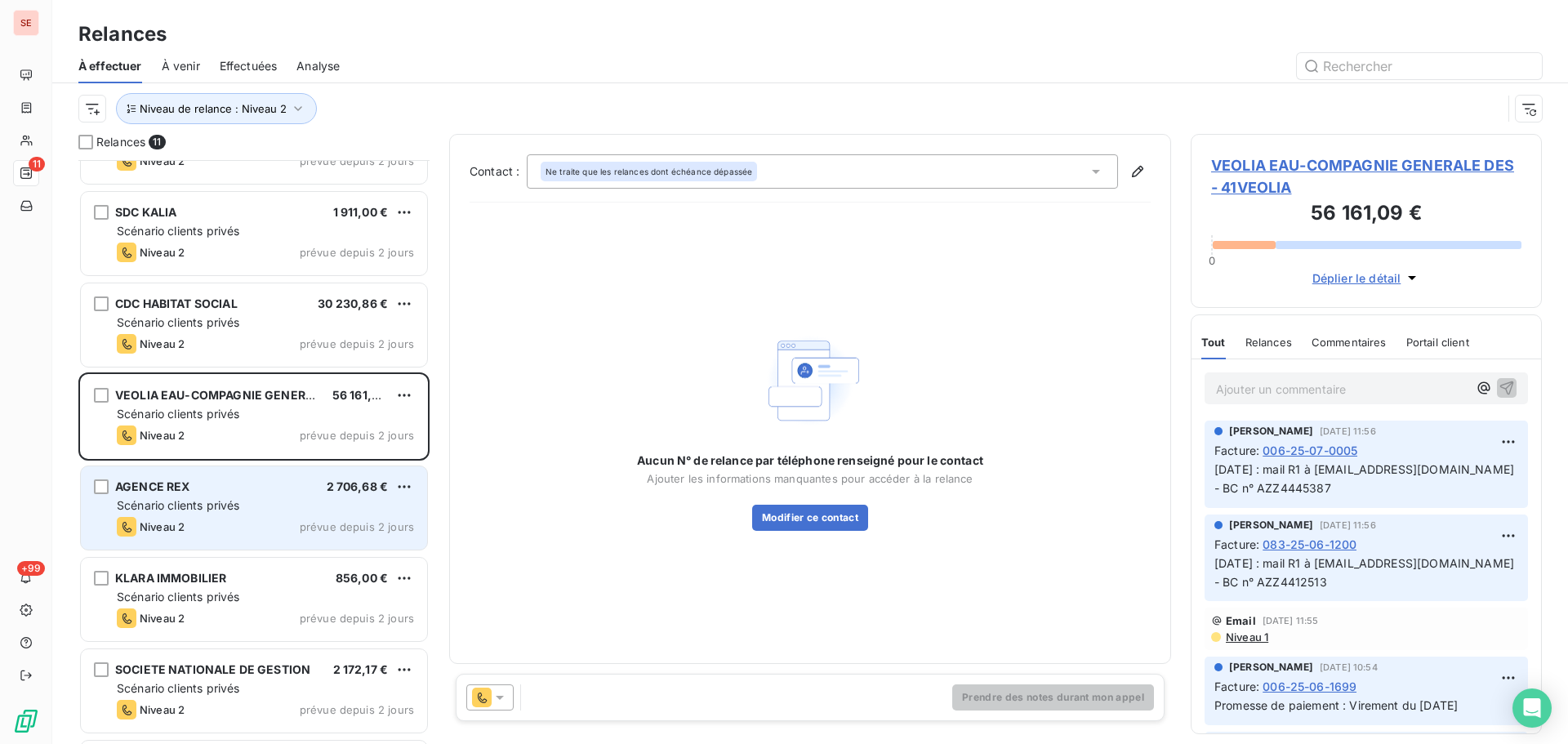
click at [244, 519] on div "Niveau 2 prévue depuis 2 jours" at bounding box center [265, 527] width 297 height 19
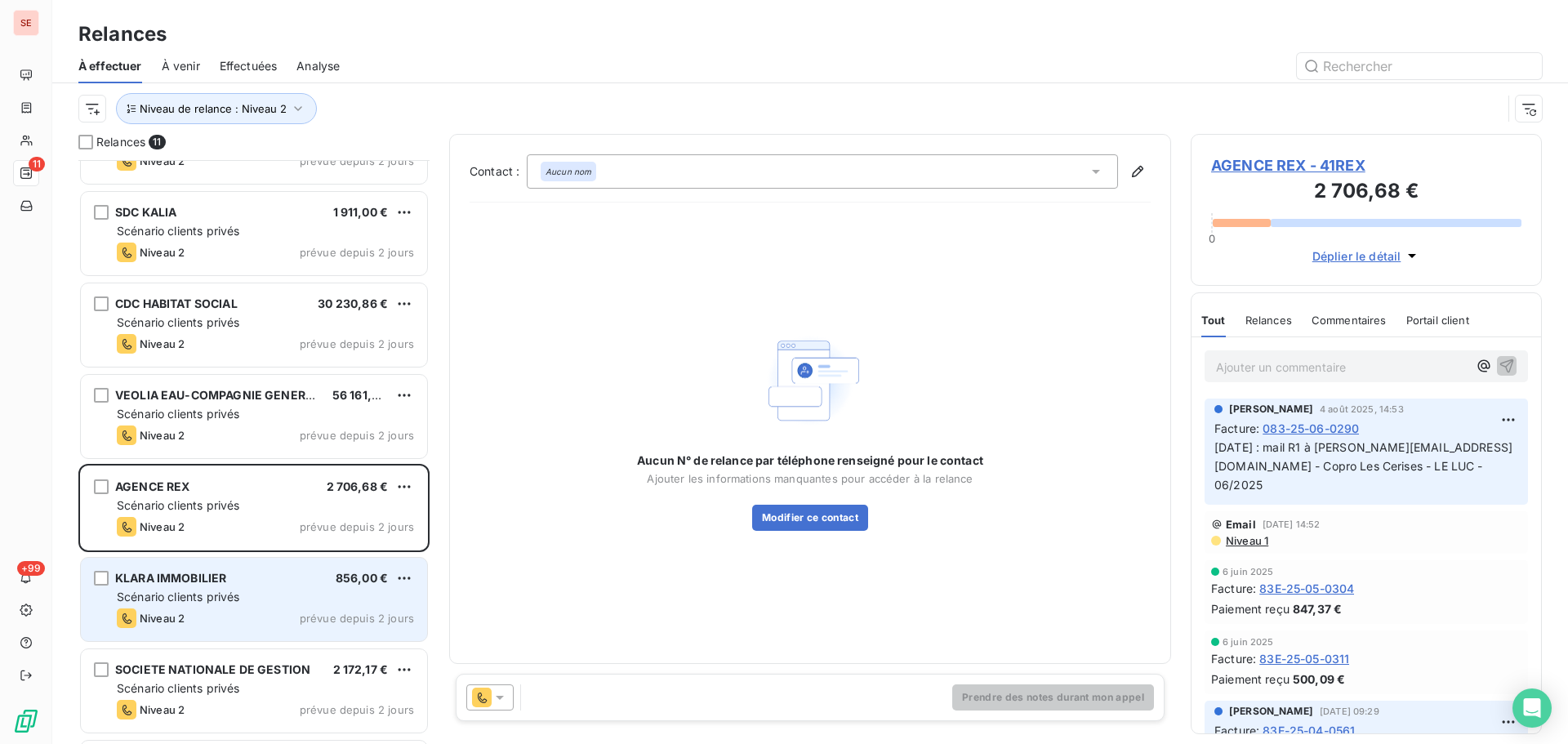
click at [243, 607] on div "[PERSON_NAME] IMMOBILIER 856,00 € Scénario clients privés Niveau 2 prévue depui…" at bounding box center [253, 599] width 346 height 83
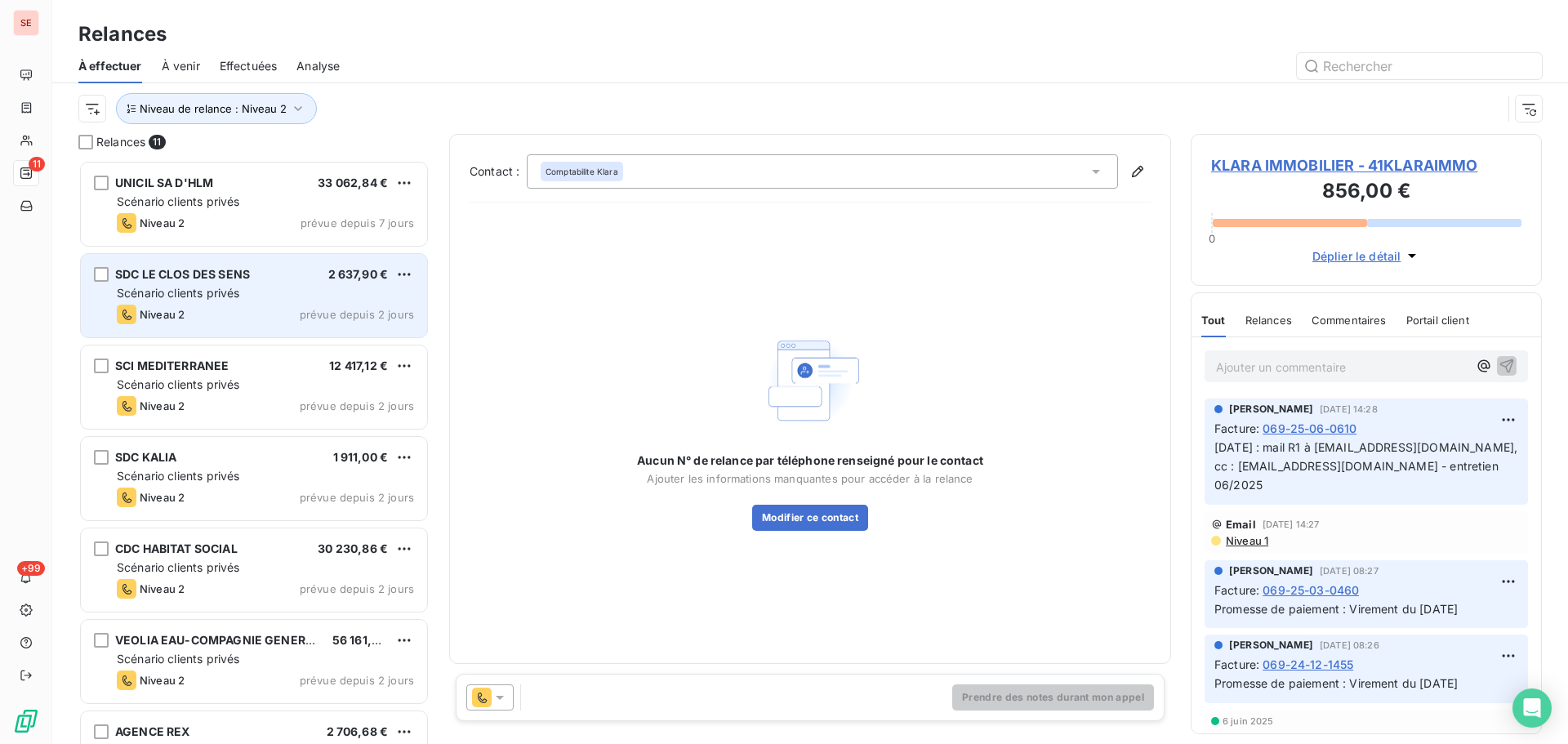
click at [238, 270] on span "SDC LE CLOS DES SENS" at bounding box center [182, 274] width 135 height 14
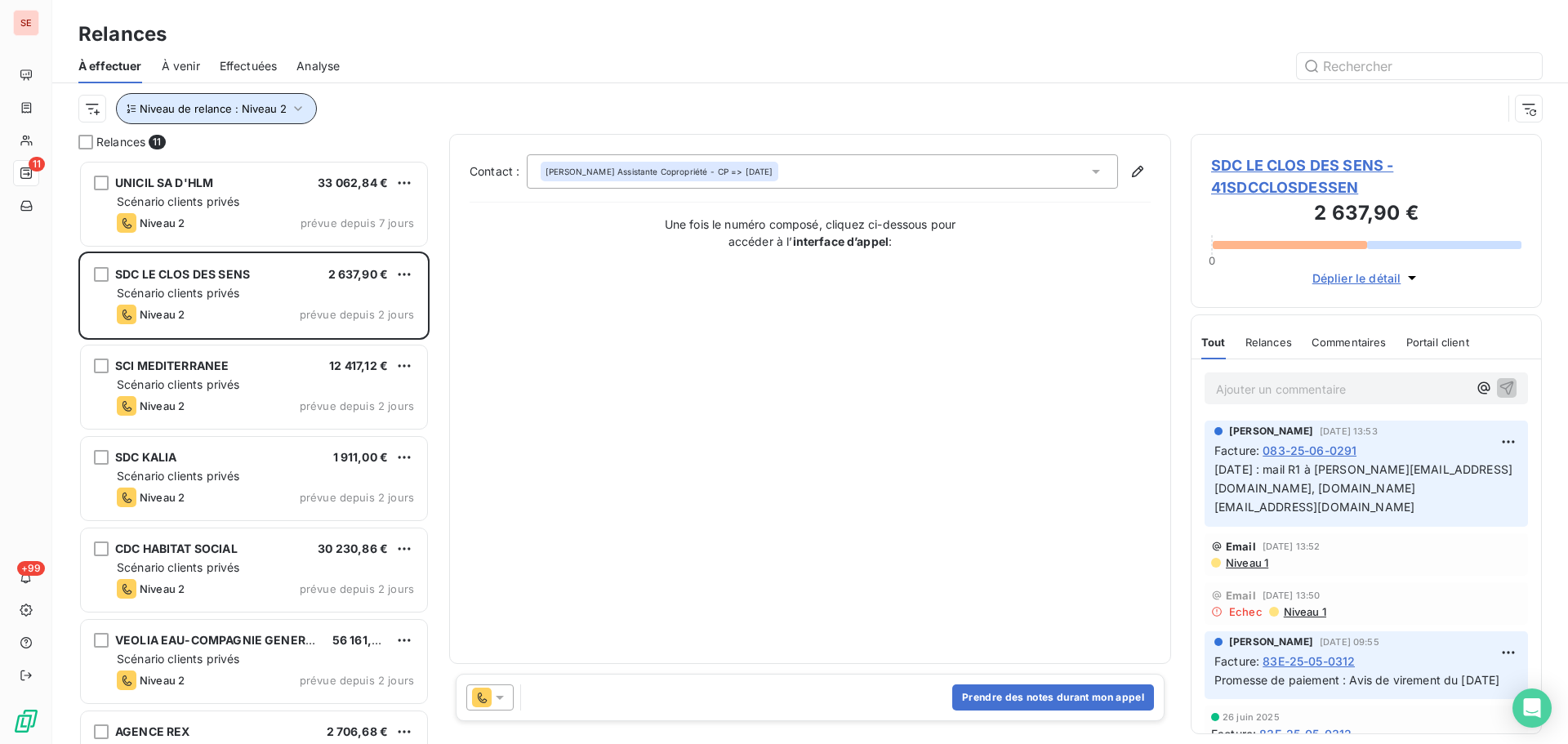
click at [292, 109] on icon "button" at bounding box center [298, 109] width 16 height 16
click at [680, 96] on div "Niveau de relance : Niveau 2" at bounding box center [790, 109] width 1424 height 31
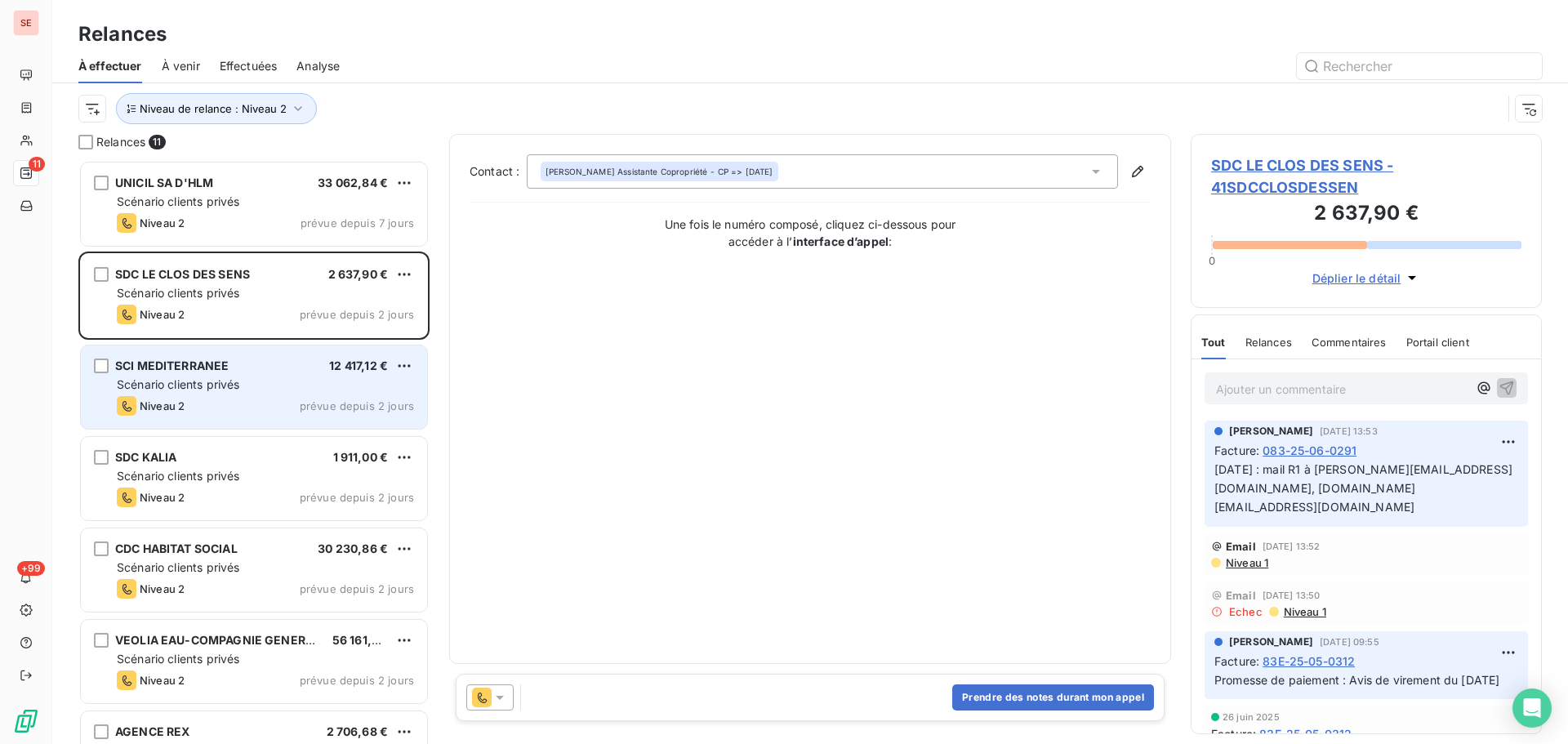
click at [316, 364] on div "SCI MEDITERRANEE 12 417,12 €" at bounding box center [265, 366] width 297 height 15
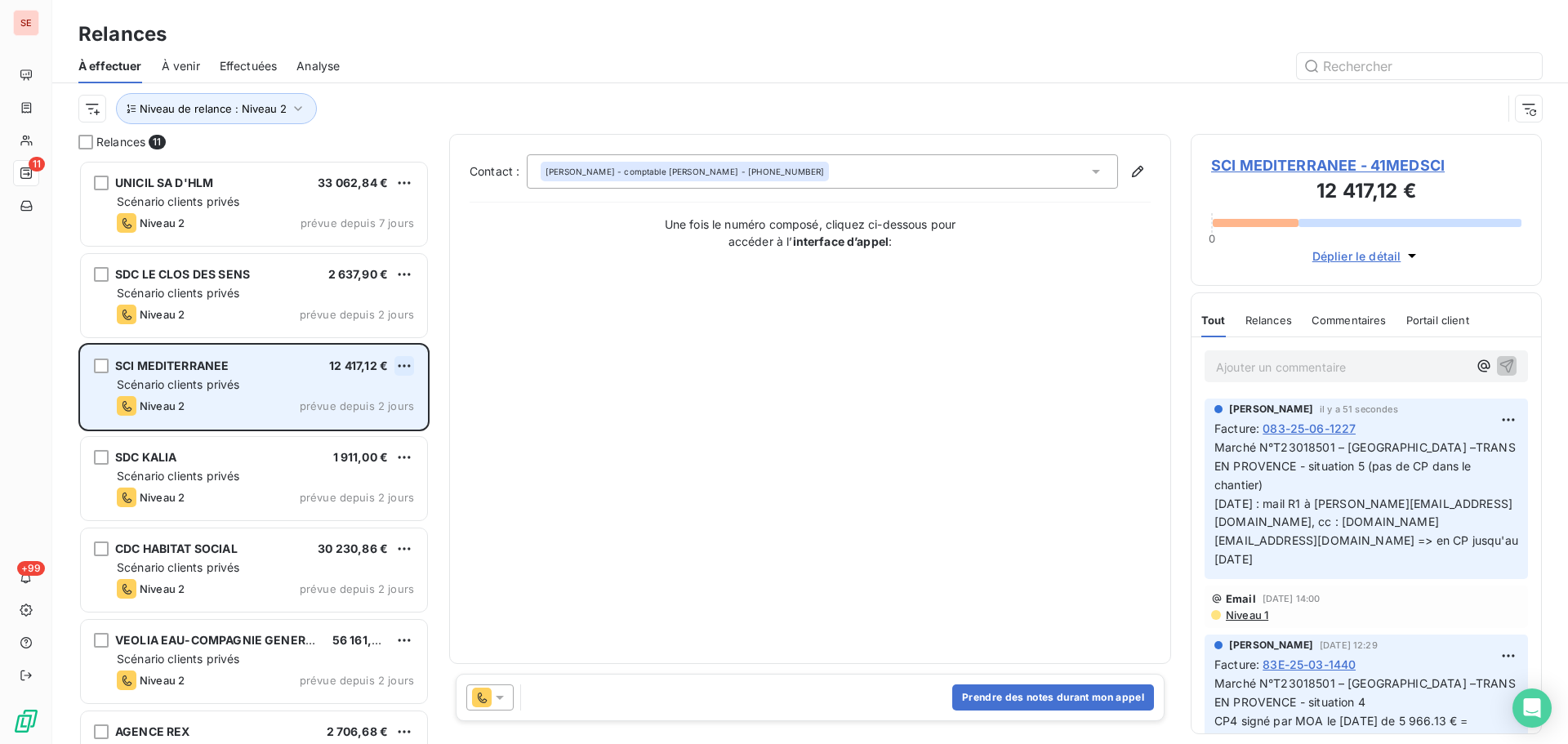
click at [408, 365] on html "SE 11 +99 Relances À effectuer À venir Effectuées Analyse Niveau de relance : N…" at bounding box center [784, 372] width 1568 height 744
click at [386, 398] on div "Replanifier cette action" at bounding box center [334, 398] width 146 height 26
select select "7"
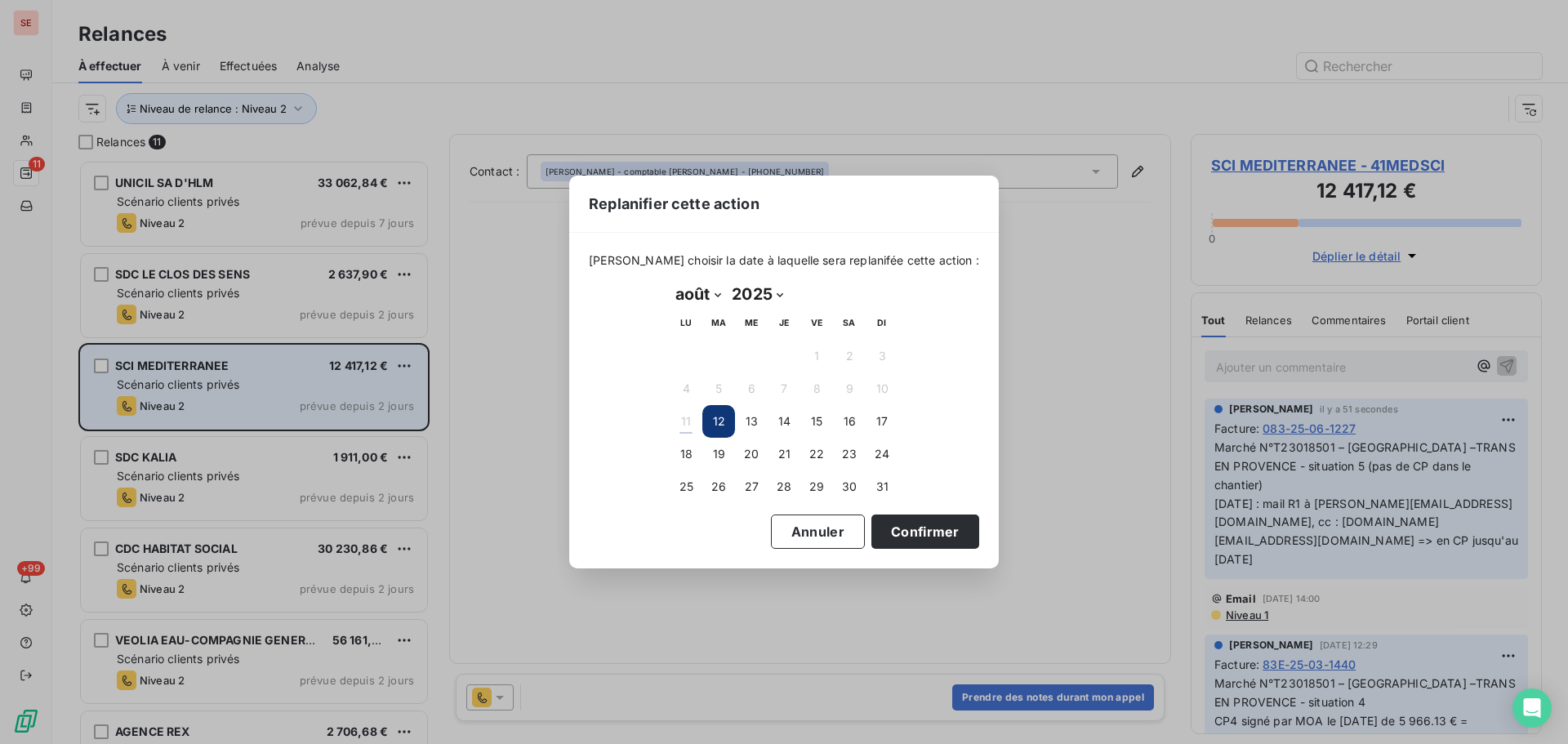
click at [539, 380] on div "Replanifier cette action [PERSON_NAME] choisir la date à laquelle sera replanif…" at bounding box center [784, 372] width 1568 height 744
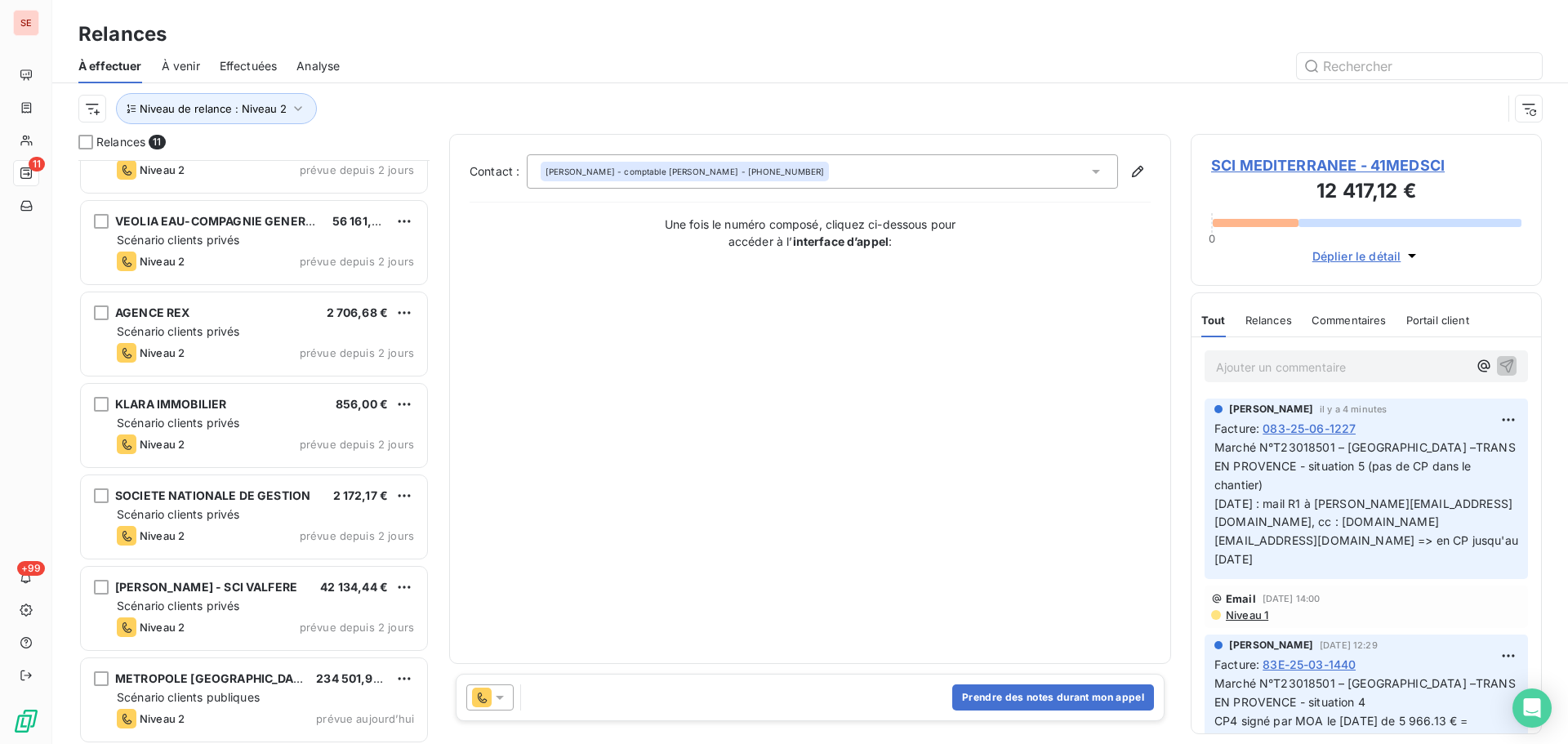
scroll to position [423, 0]
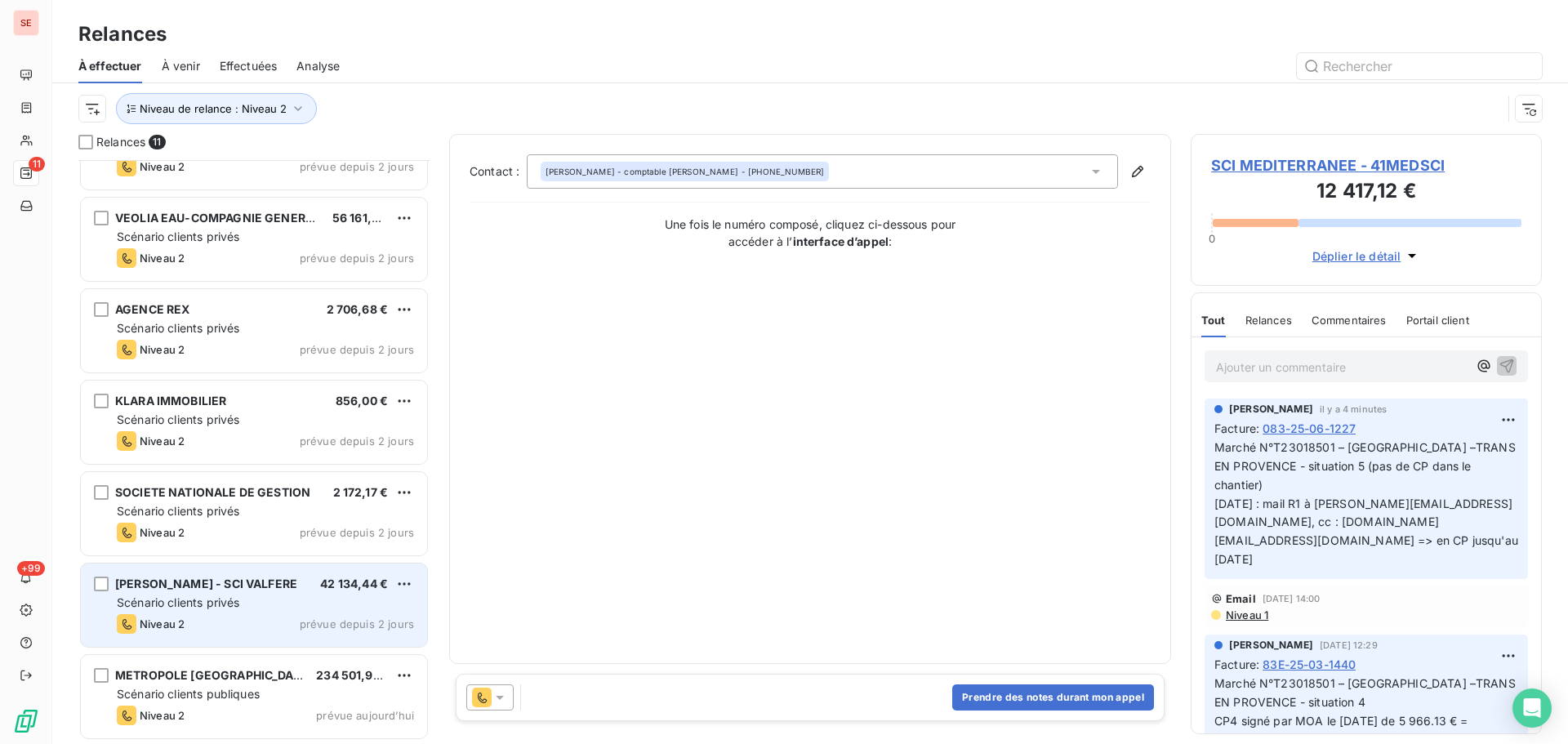
click at [201, 594] on div "[PERSON_NAME] - SCI VALFERE 42 134,44 € Scénario clients privés Niveau 2 prévue…" at bounding box center [253, 605] width 346 height 83
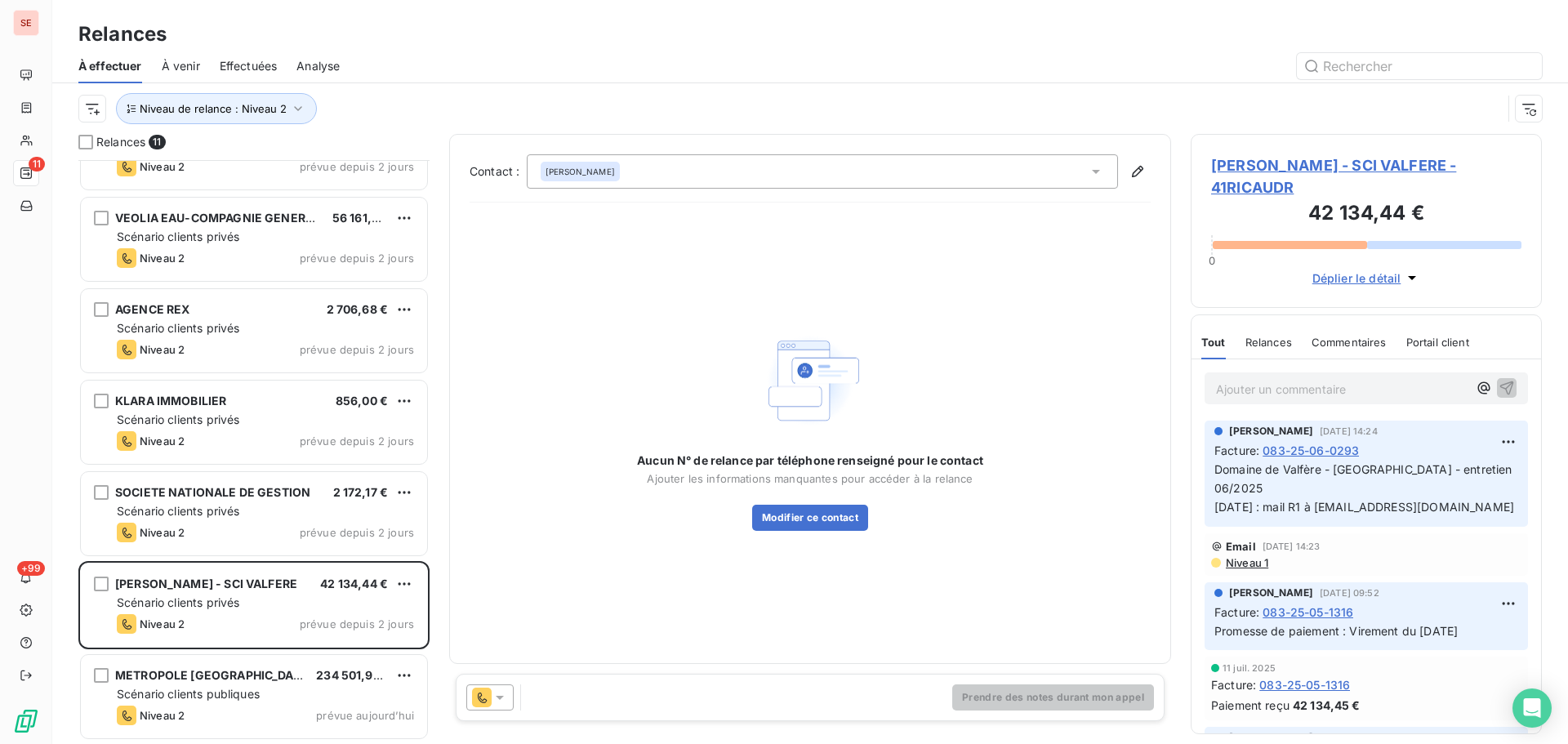
click at [1299, 165] on span "[PERSON_NAME] - SCI VALFERE - 41RICAUDR" at bounding box center [1366, 176] width 310 height 44
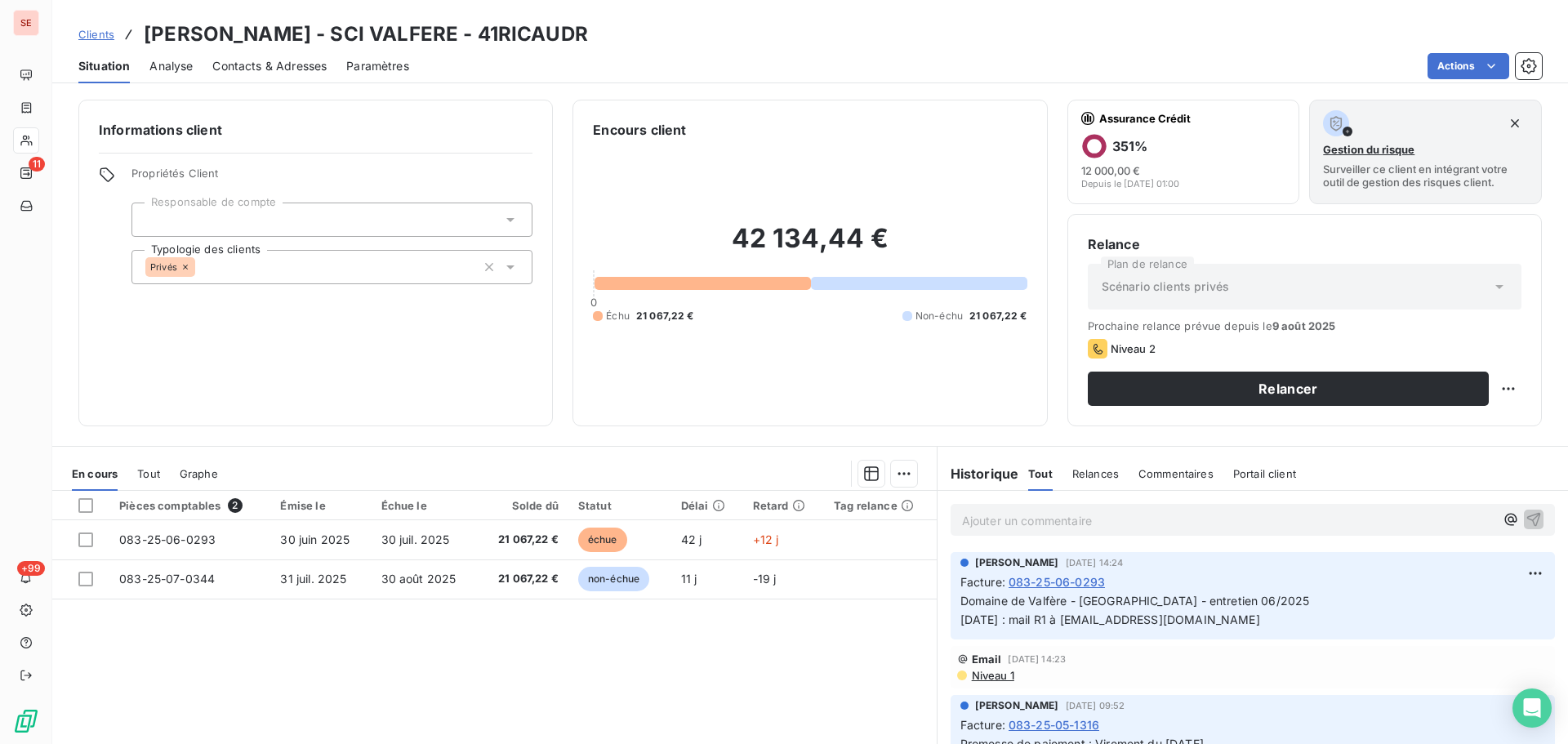
click at [988, 679] on span "Niveau 1" at bounding box center [991, 675] width 44 height 13
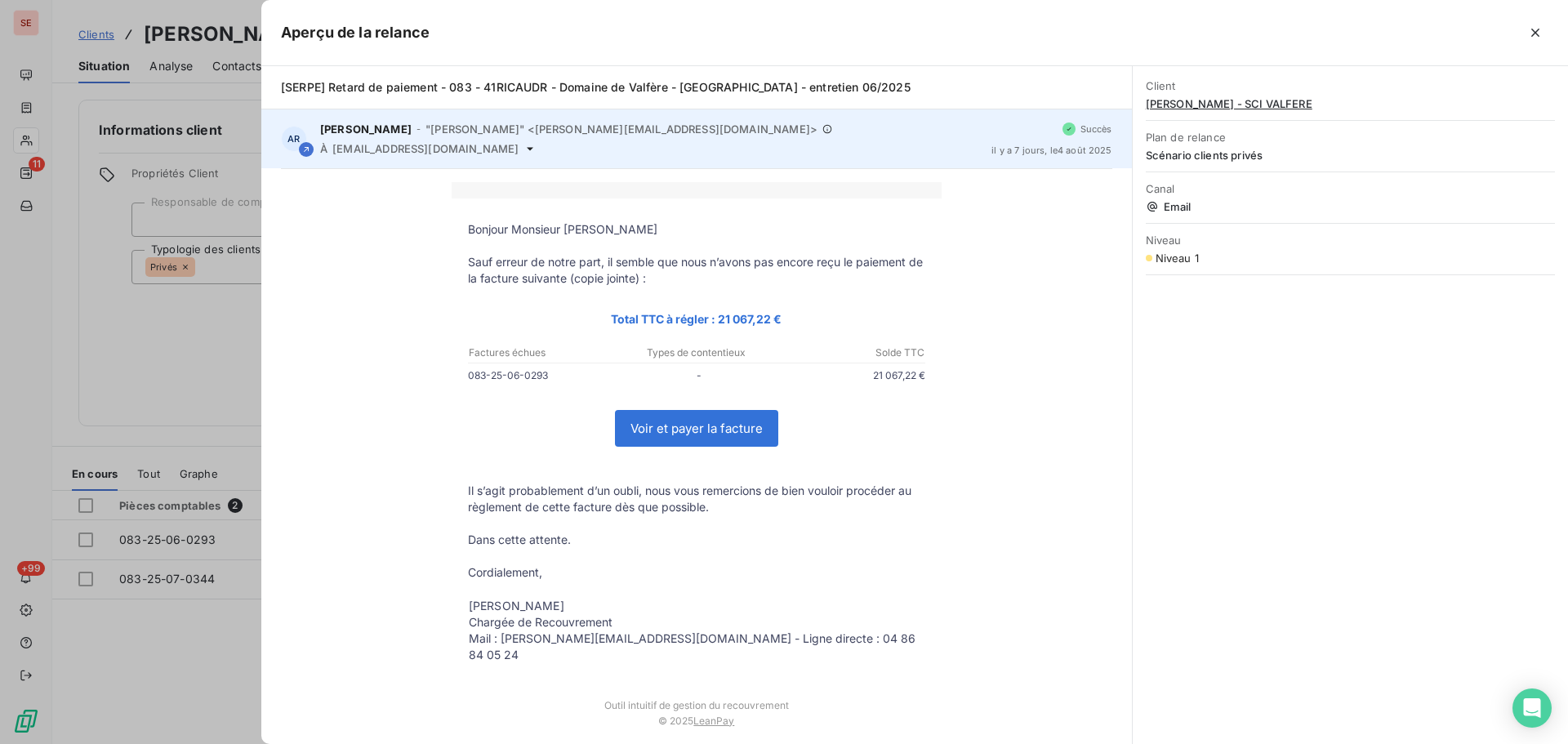
click at [524, 151] on icon at bounding box center [529, 148] width 13 height 13
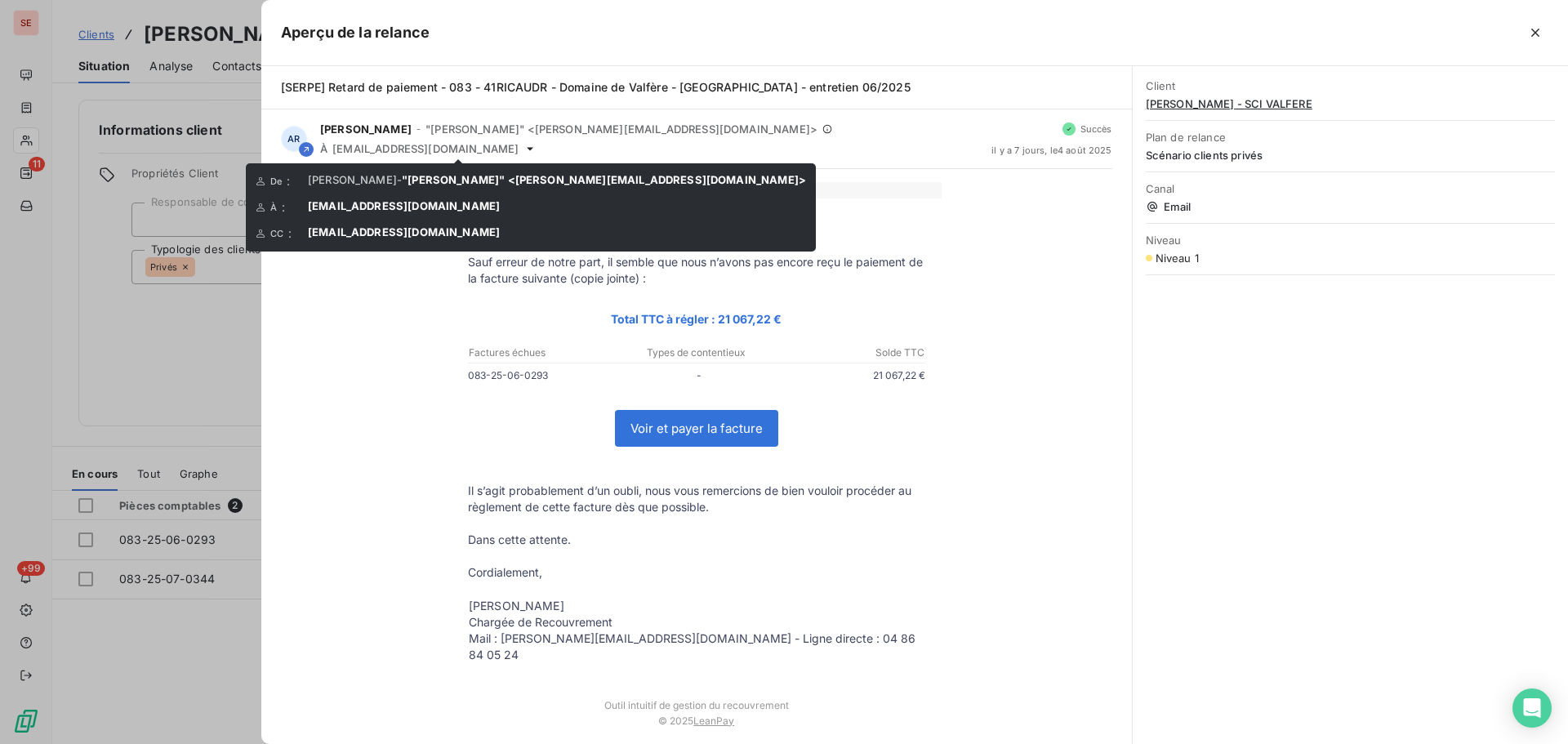
drag, startPoint x: 458, startPoint y: 239, endPoint x: 333, endPoint y: 236, distance: 125.0
click at [333, 236] on div "CC : [EMAIL_ADDRESS][DOMAIN_NAME]" at bounding box center [530, 233] width 550 height 16
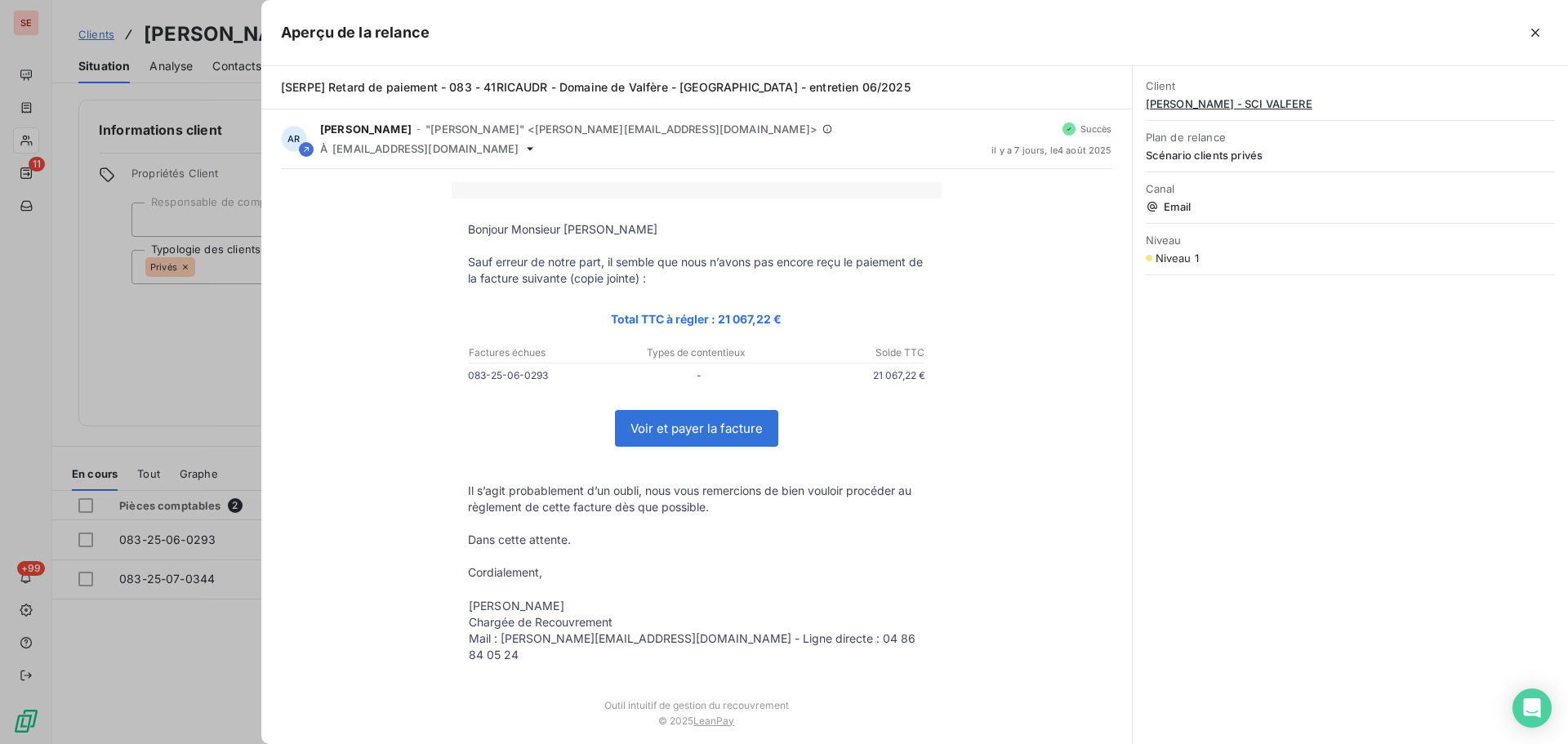
drag, startPoint x: 129, startPoint y: 313, endPoint x: 150, endPoint y: 324, distance: 23.7
click at [132, 313] on div at bounding box center [784, 372] width 1568 height 744
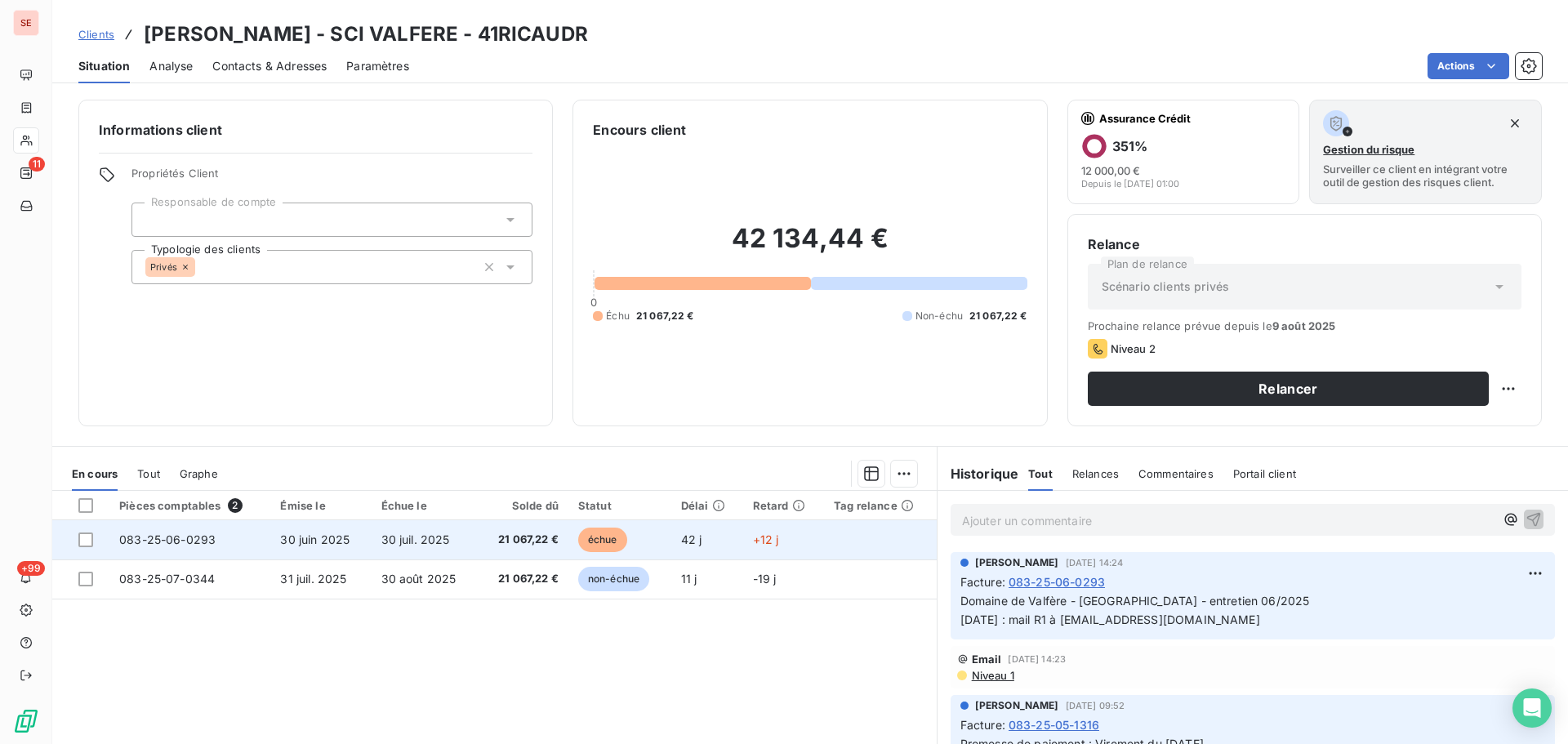
click at [302, 542] on span "30 juin 2025" at bounding box center [315, 539] width 70 height 14
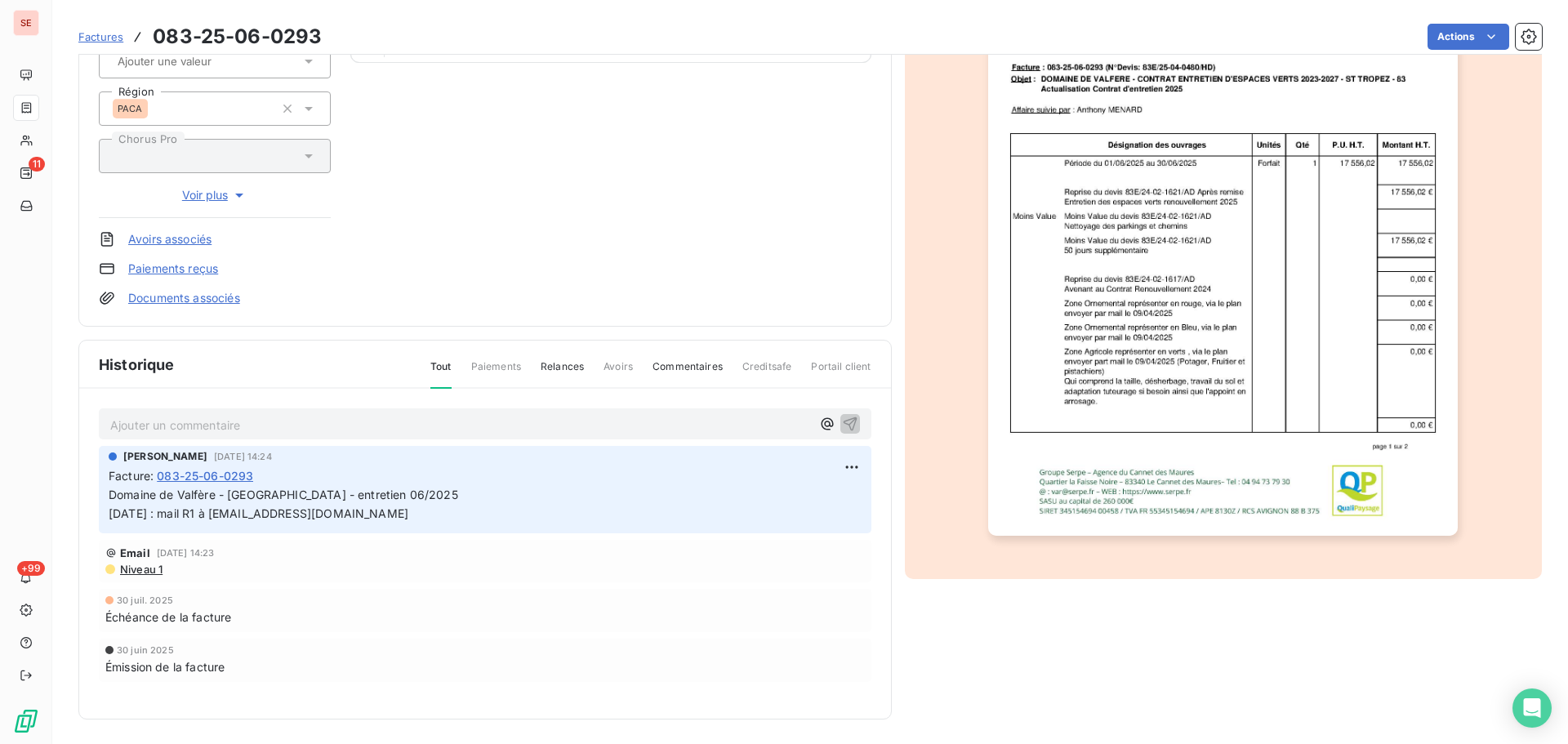
scroll to position [239, 0]
click at [849, 462] on html "SE 11 +99 Factures 083-25-06-0293 Actions [PERSON_NAME] - SCI VALFERE 41RICAUDR…" at bounding box center [784, 372] width 1568 height 744
click at [798, 499] on div "Editer" at bounding box center [806, 501] width 91 height 26
click at [844, 499] on icon "button" at bounding box center [851, 501] width 16 height 16
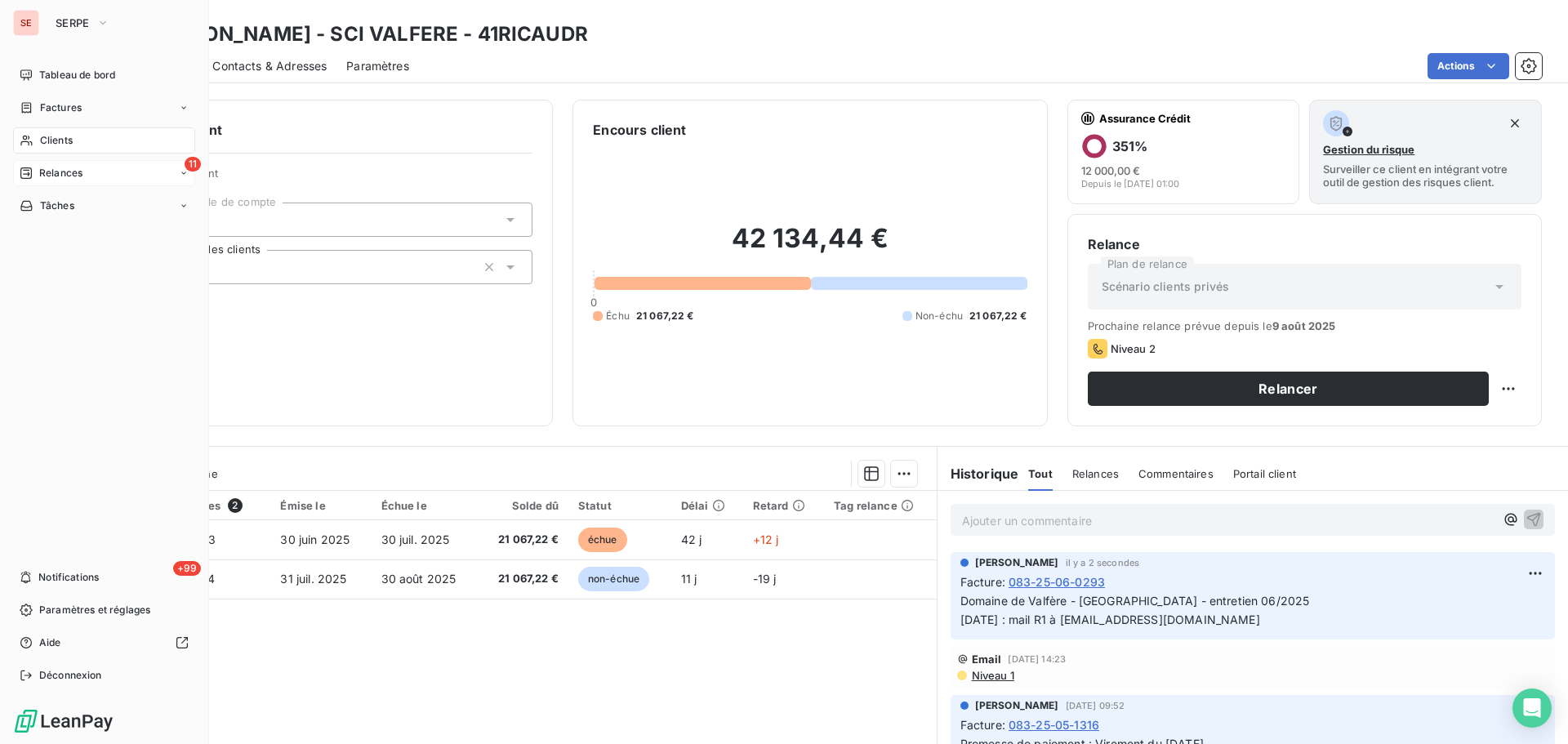
click at [58, 162] on div "11 Relances" at bounding box center [104, 173] width 182 height 26
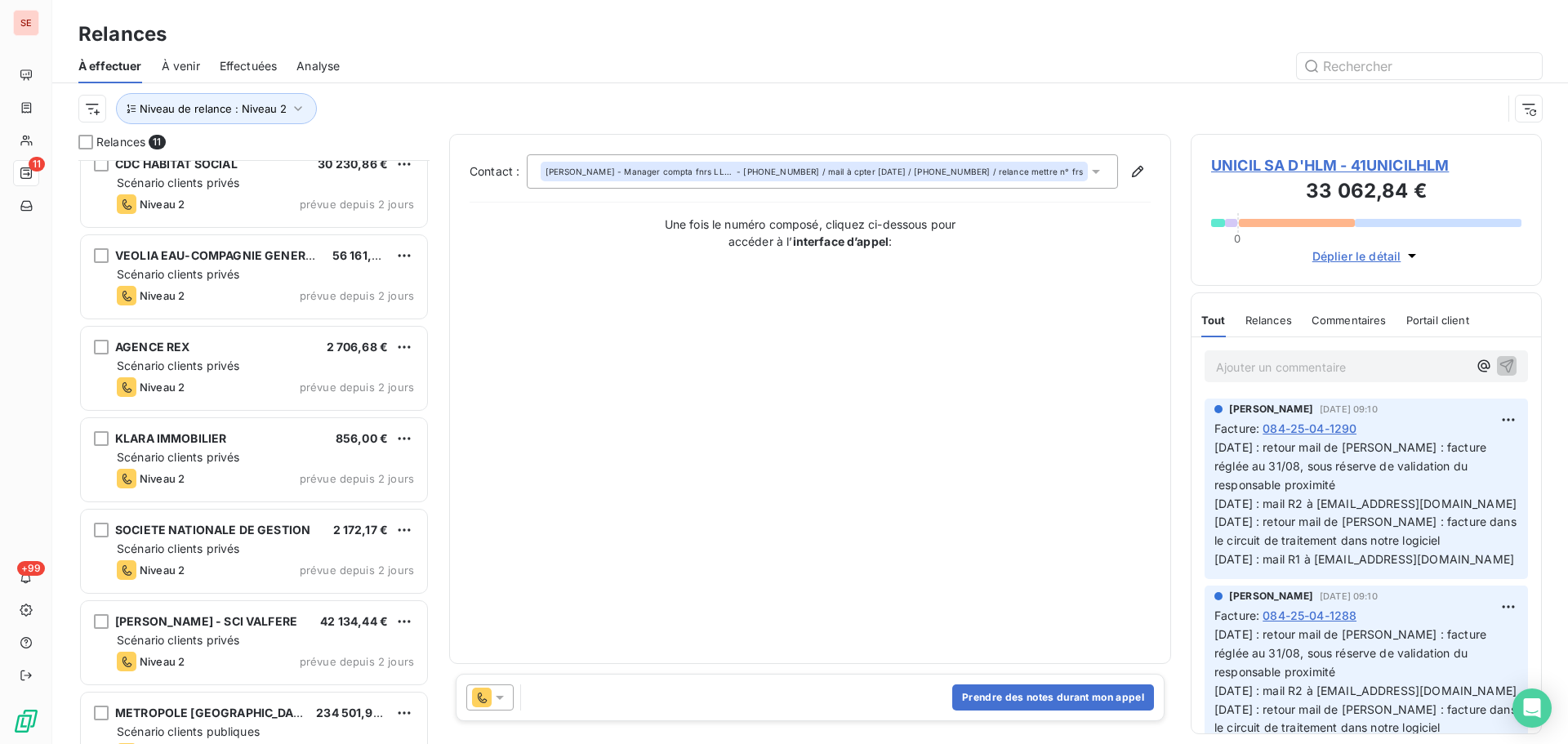
scroll to position [423, 0]
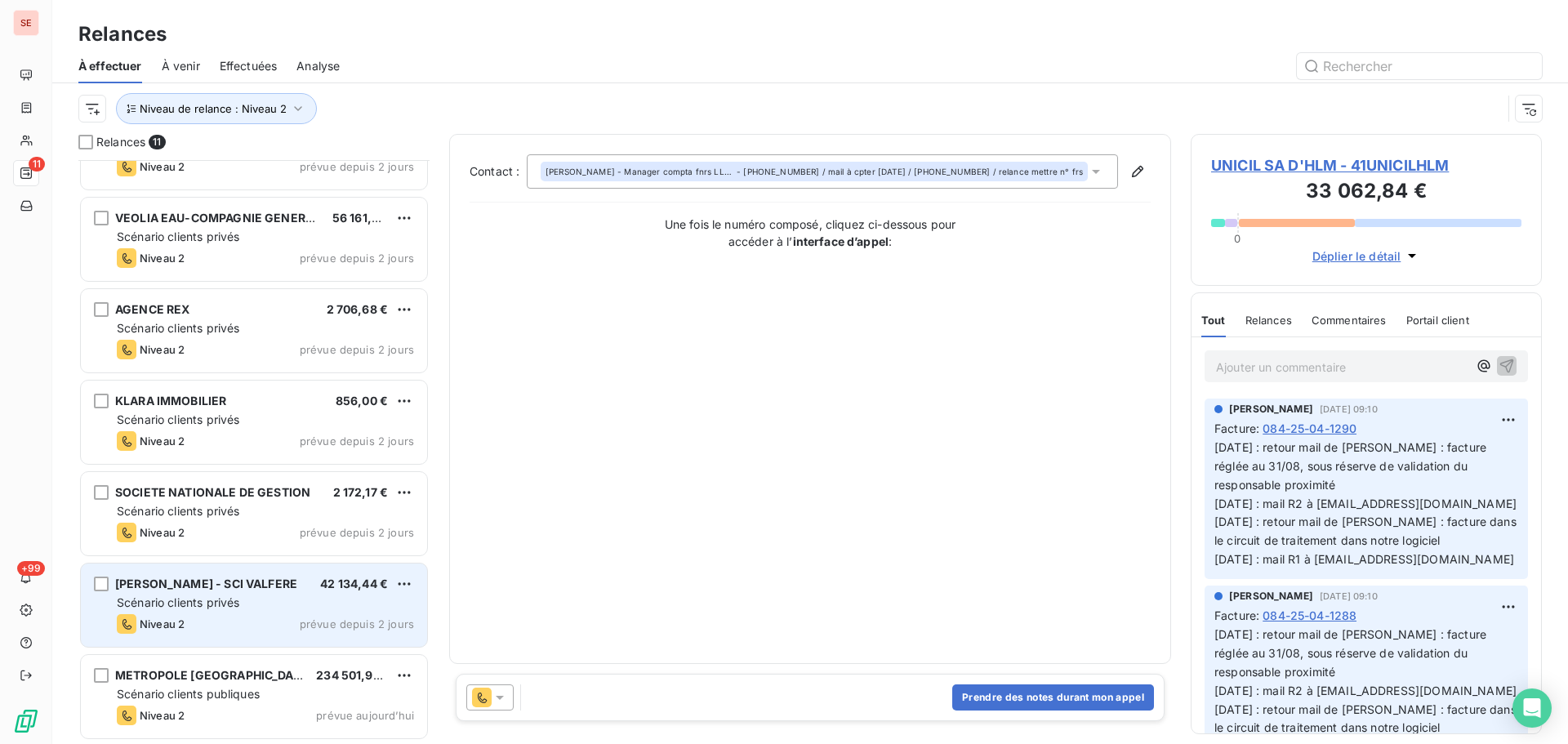
click at [226, 612] on div "[PERSON_NAME] - SCI VALFERE 42 134,44 € Scénario clients privés Niveau 2 prévue…" at bounding box center [253, 605] width 346 height 83
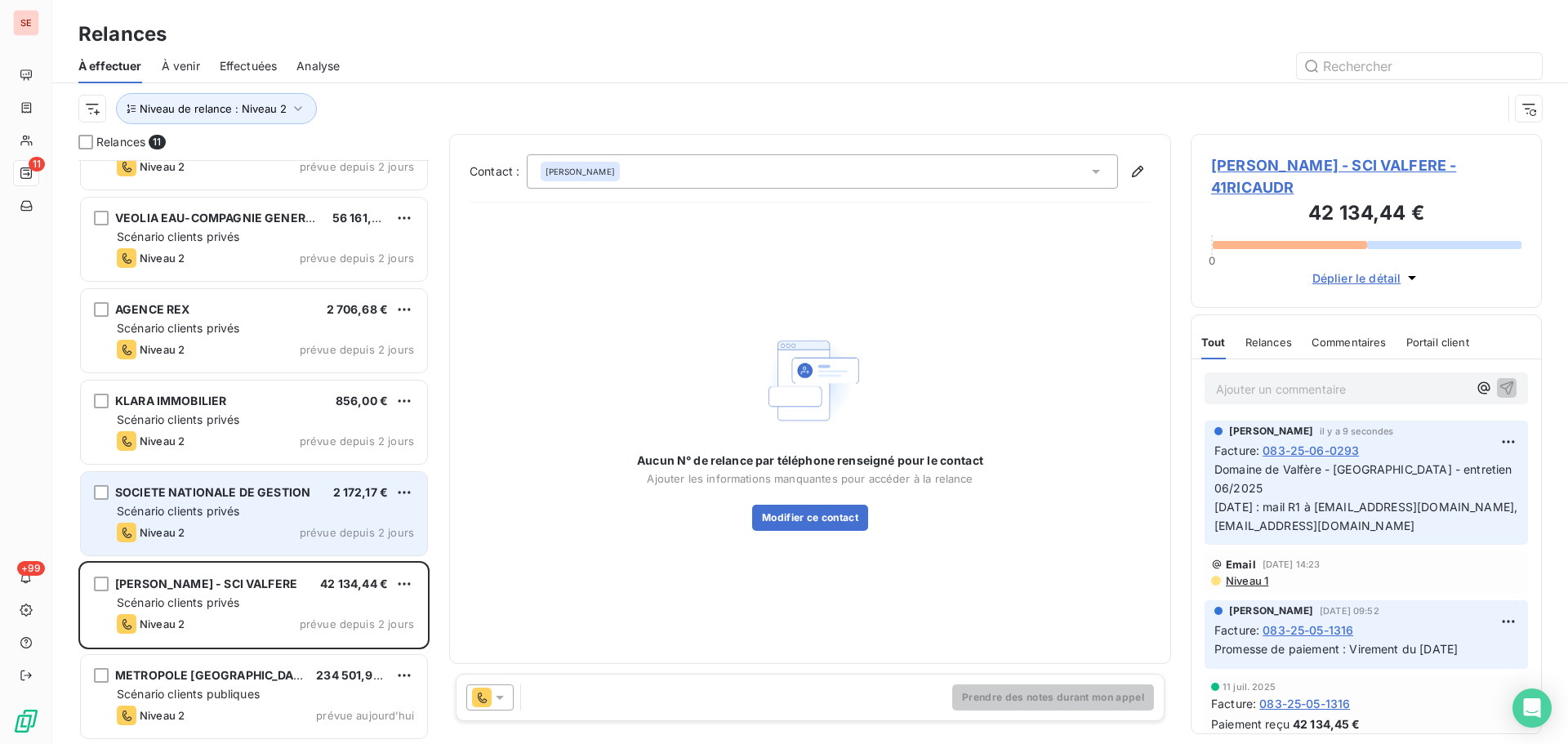
click at [247, 518] on div "Scénario clients privés" at bounding box center [265, 511] width 297 height 16
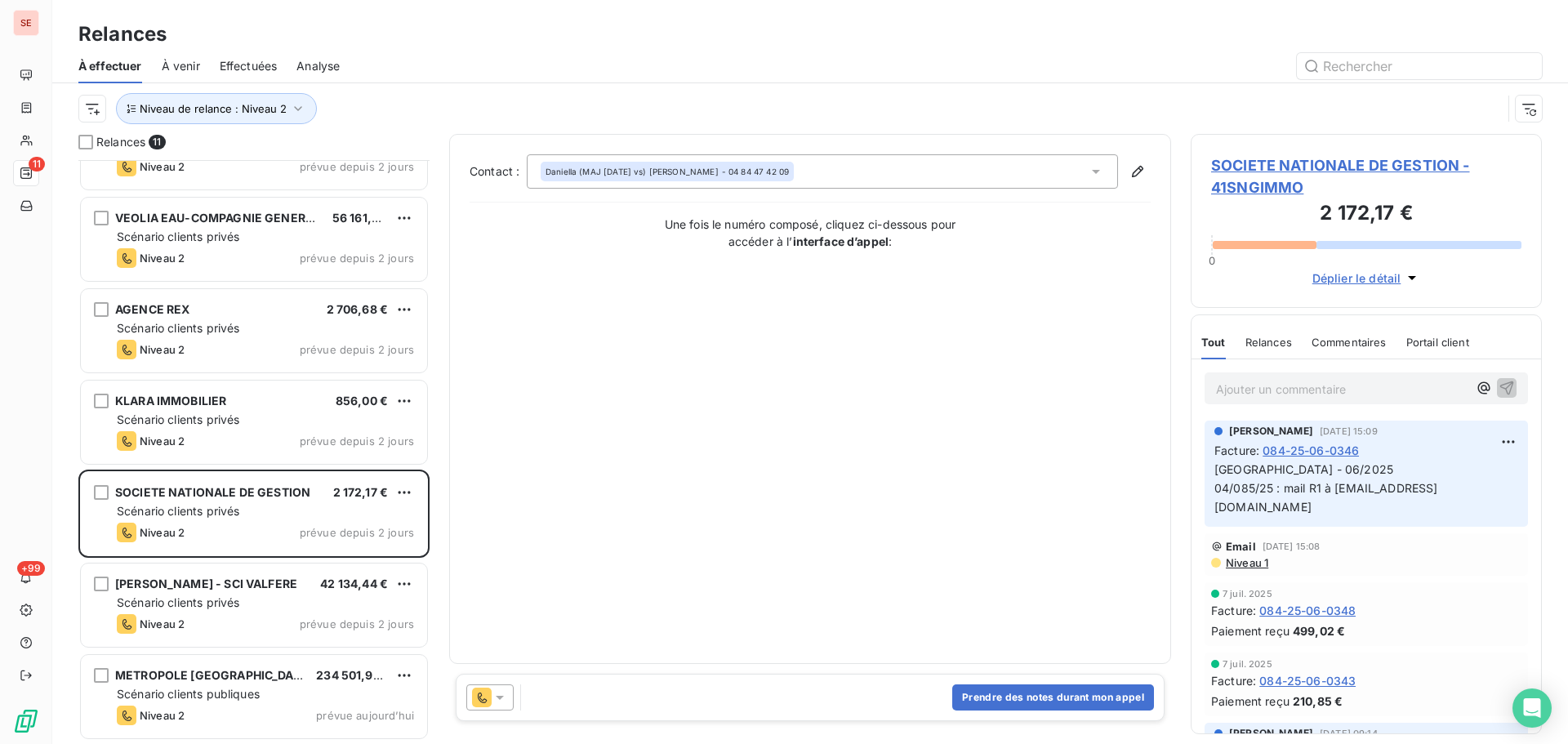
click at [1331, 158] on span "SOCIETE NATIONALE DE GESTION - 41SNGIMMO" at bounding box center [1366, 176] width 310 height 44
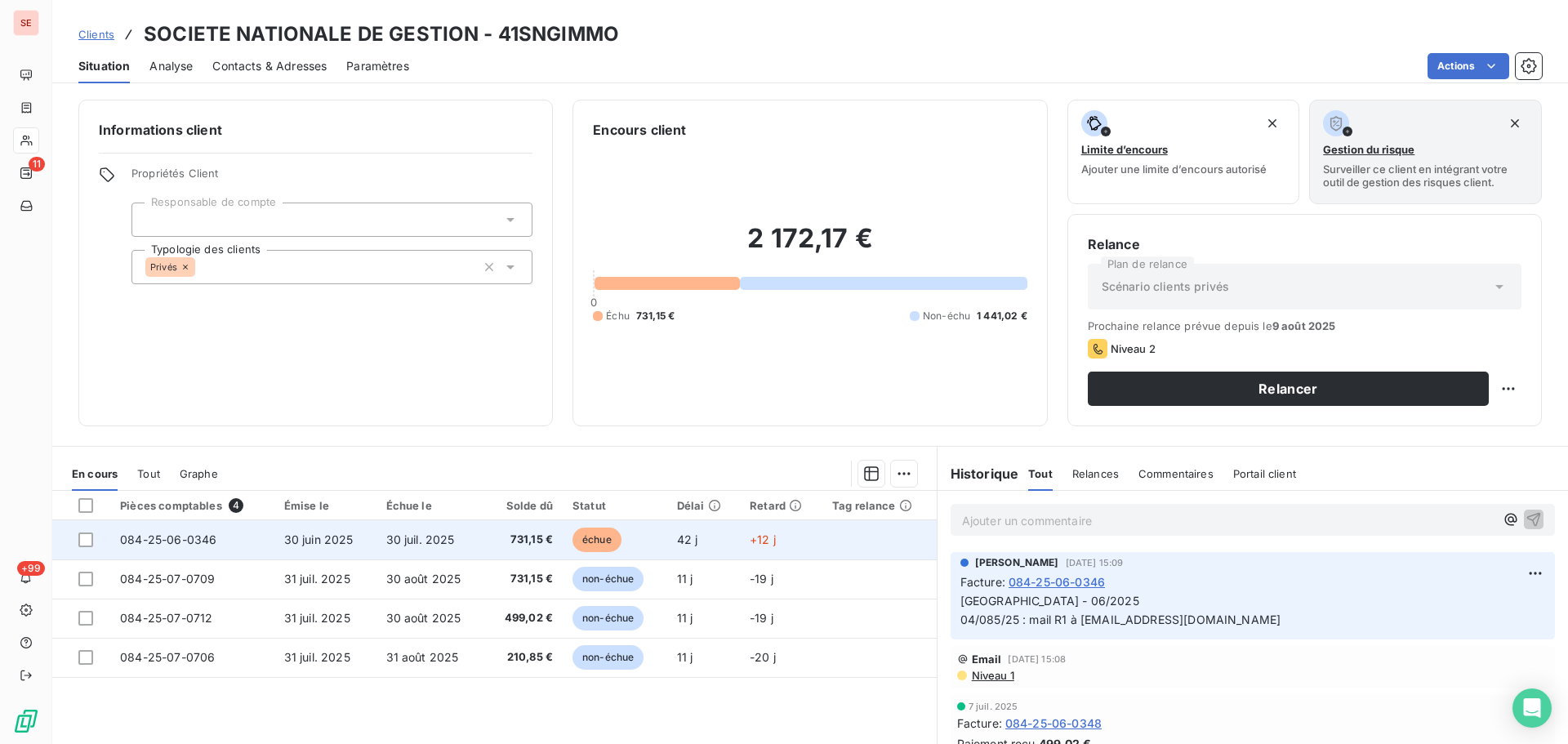
click at [386, 541] on span "30 juil. 2025" at bounding box center [420, 539] width 69 height 14
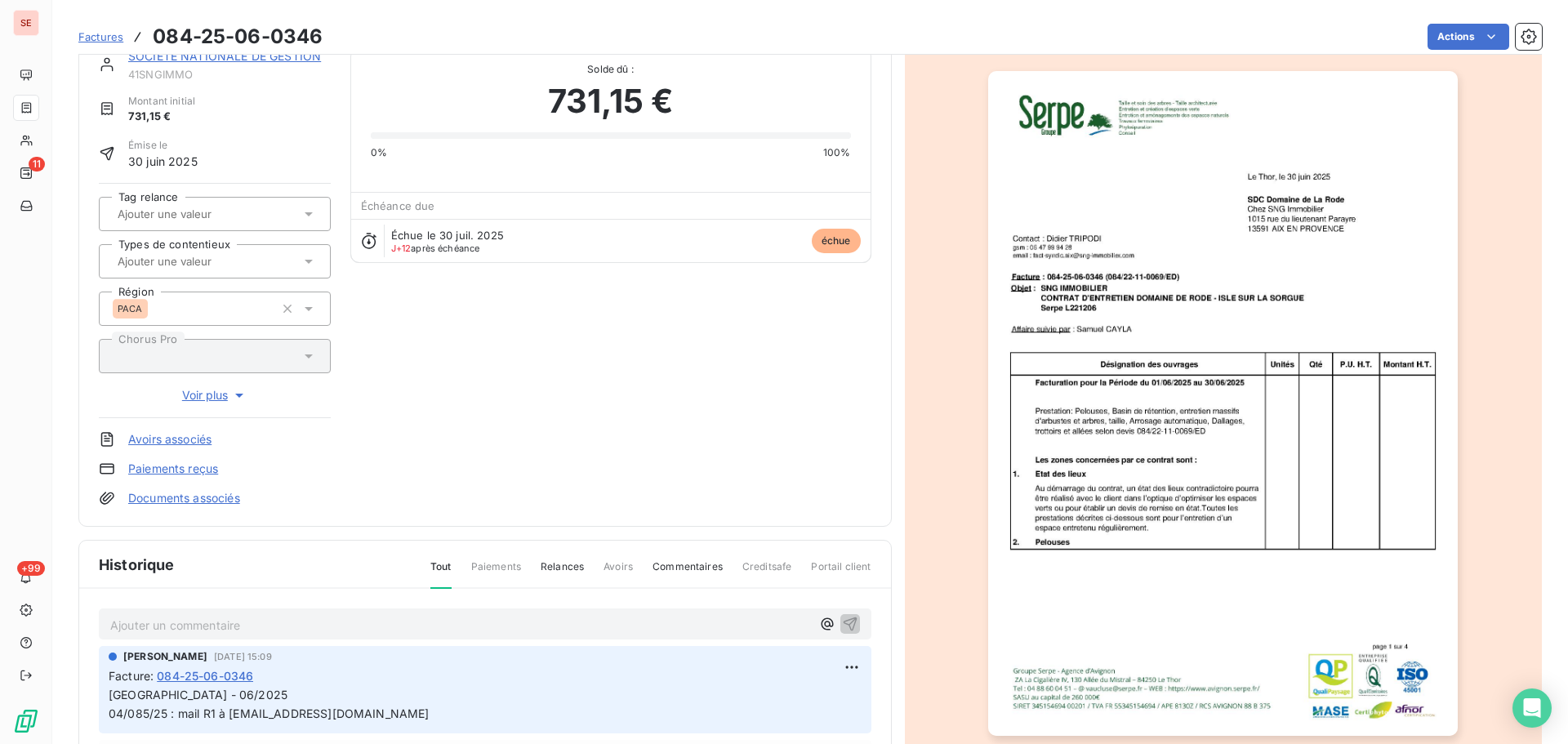
scroll to position [165, 0]
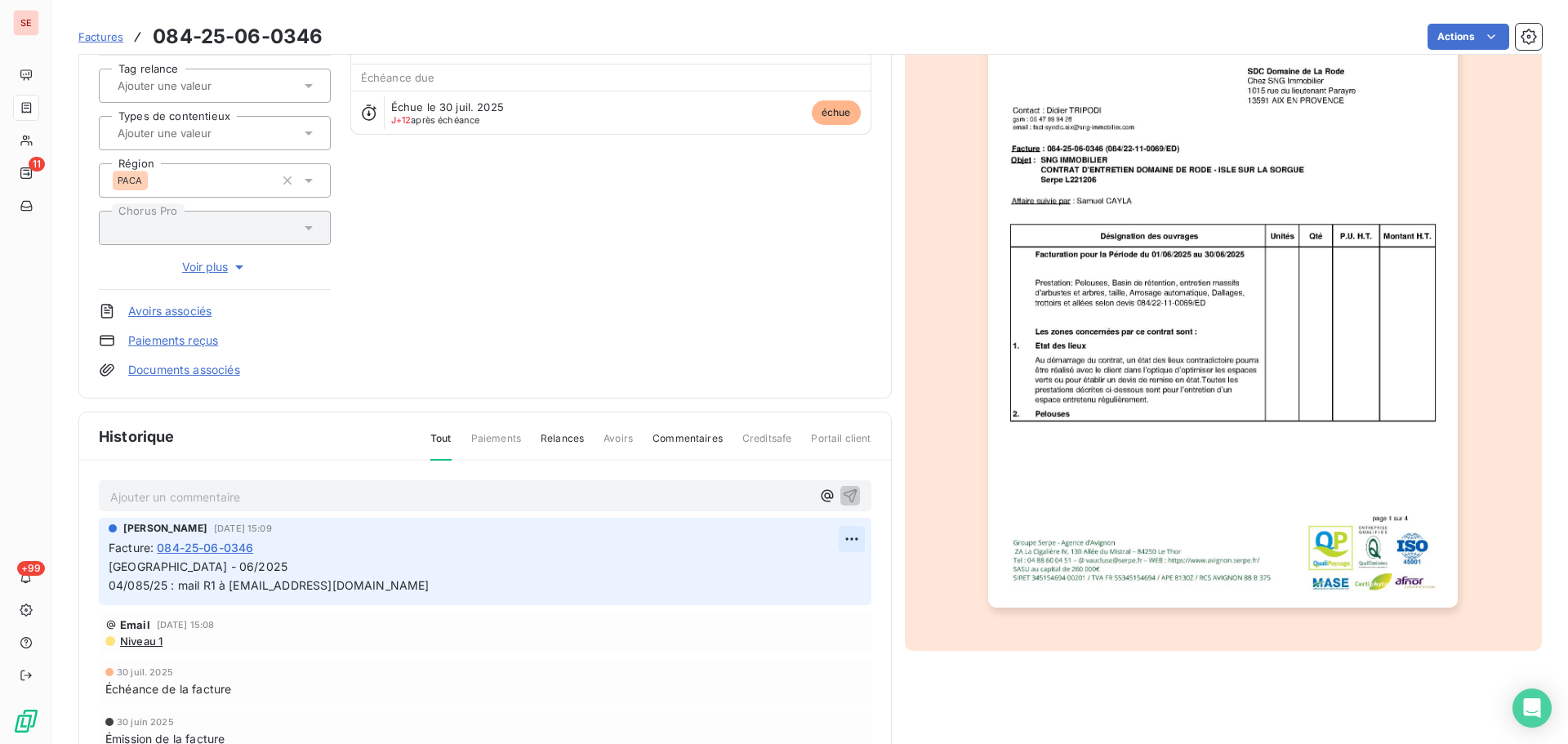
click at [849, 540] on html "SE 11 +99 Factures 084-25-06-0346 Actions SOCIETE NATIONALE DE GESTION 41SNGIMM…" at bounding box center [784, 372] width 1568 height 744
click at [799, 579] on div "Editer" at bounding box center [806, 574] width 91 height 26
click at [147, 581] on span "04/085/25 : mail R1 à [EMAIL_ADDRESS][DOMAIN_NAME]" at bounding box center [269, 585] width 321 height 14
click at [849, 573] on icon "button" at bounding box center [851, 575] width 16 height 16
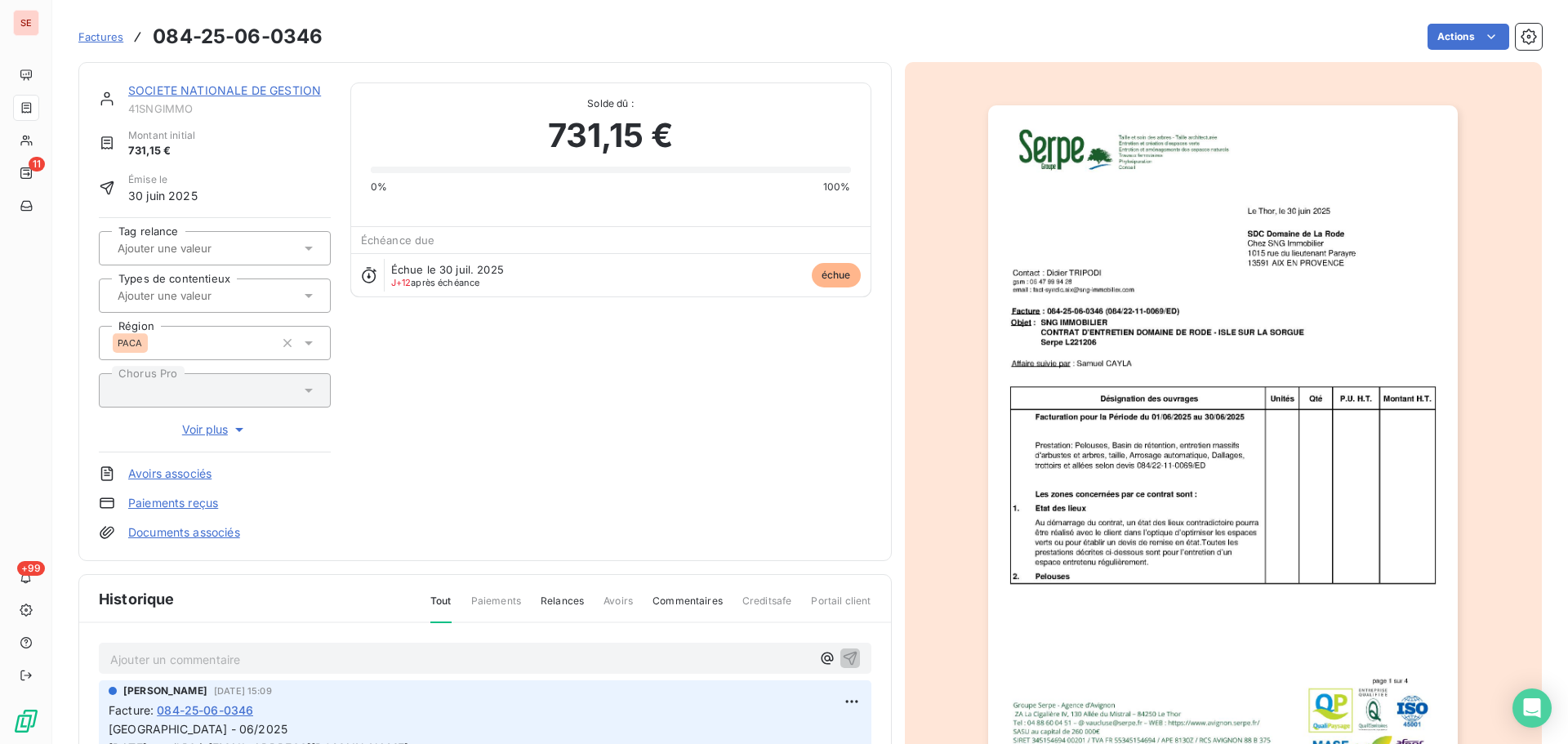
scroll to position [0, 0]
click at [282, 96] on link "SOCIETE NATIONALE DE GESTION" at bounding box center [224, 92] width 193 height 14
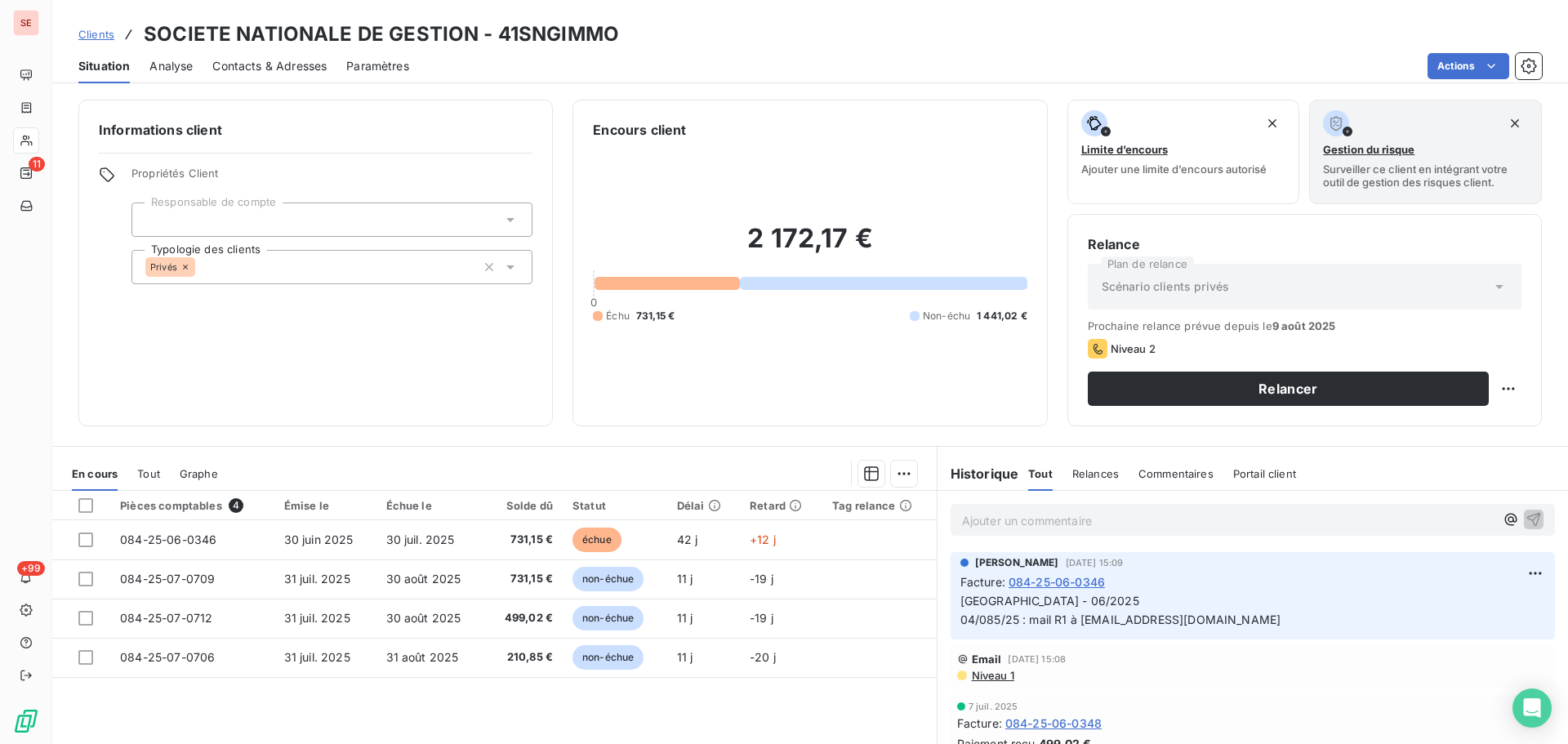
click at [271, 66] on span "Contacts & Adresses" at bounding box center [270, 66] width 114 height 16
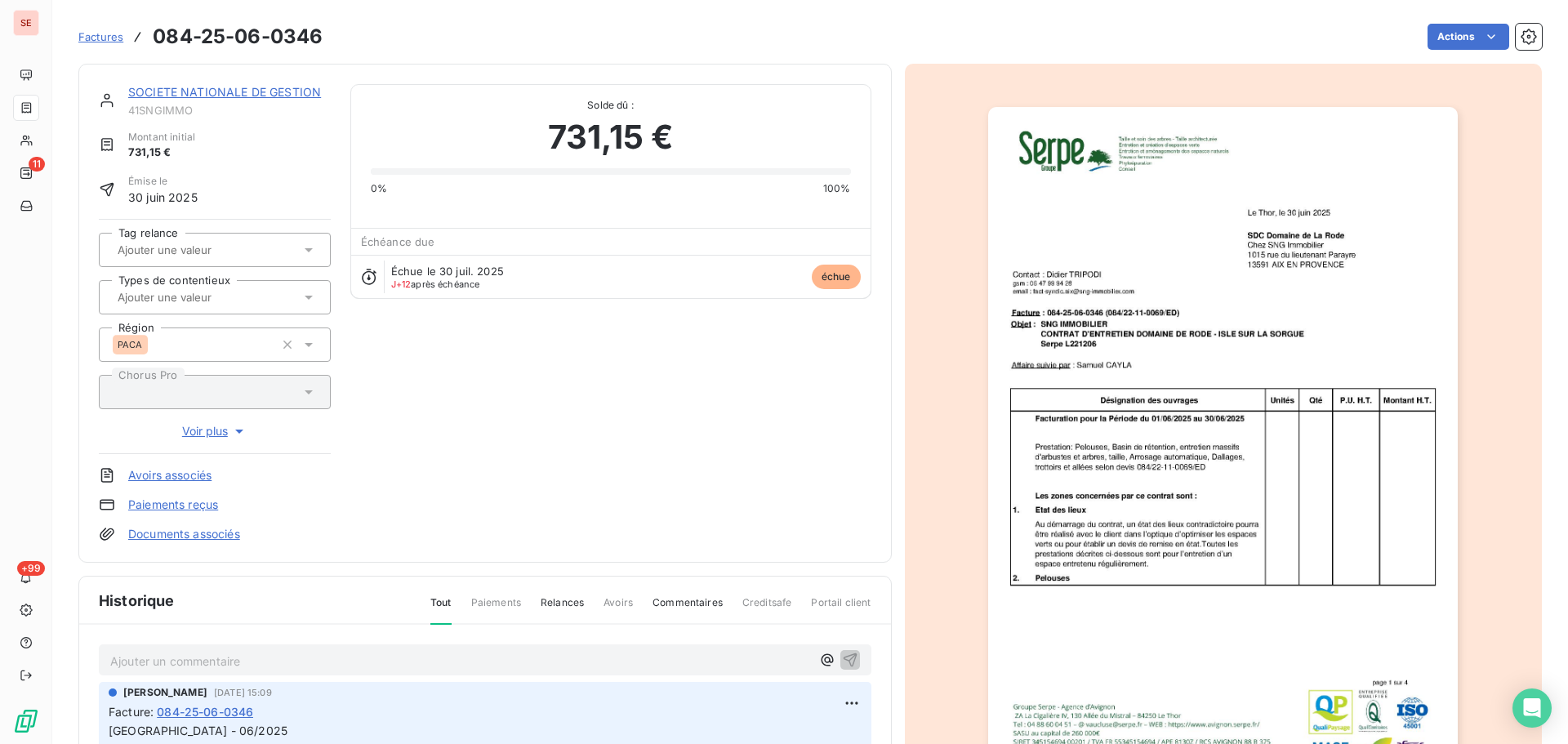
scroll to position [3, 0]
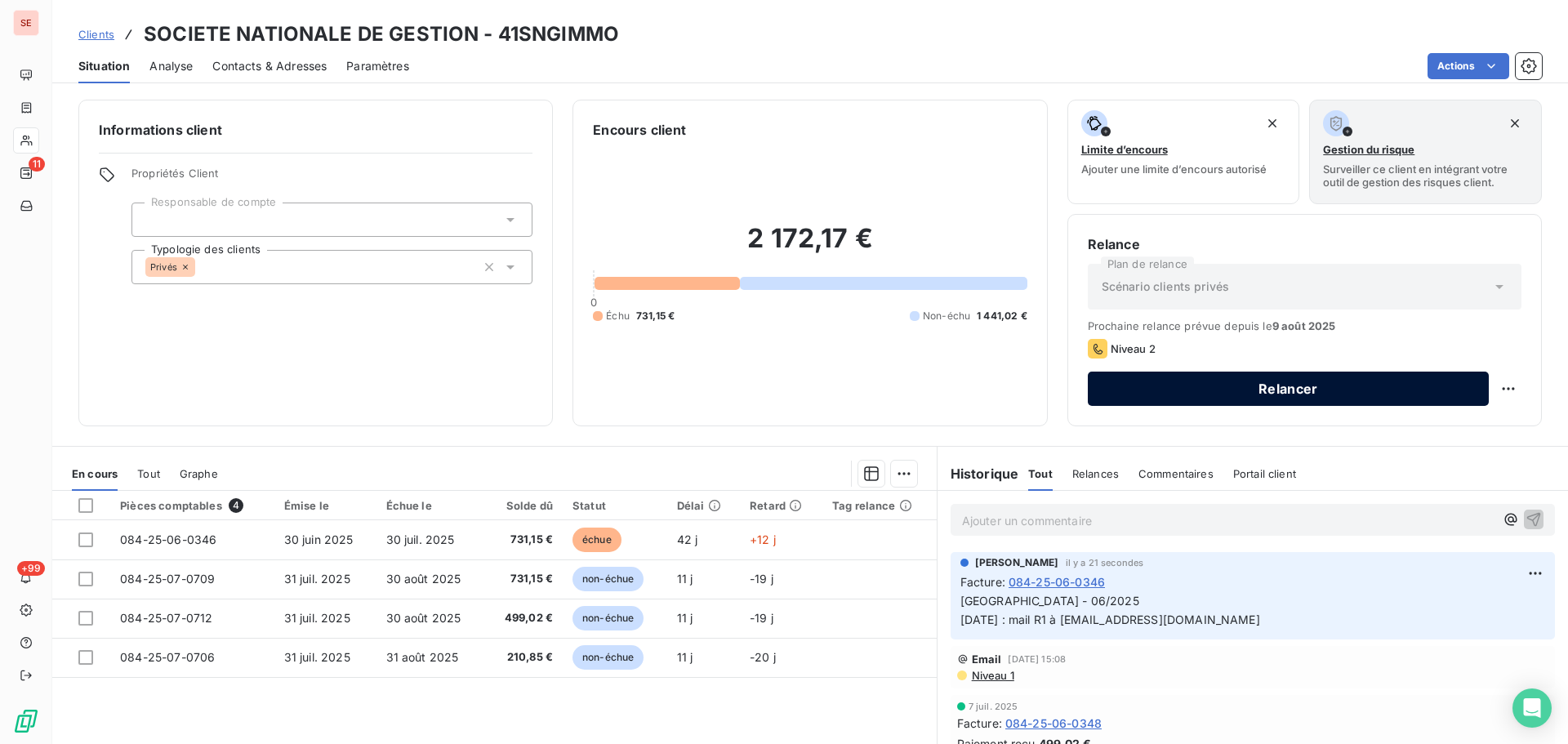
click at [1271, 389] on button "Relancer" at bounding box center [1288, 388] width 400 height 34
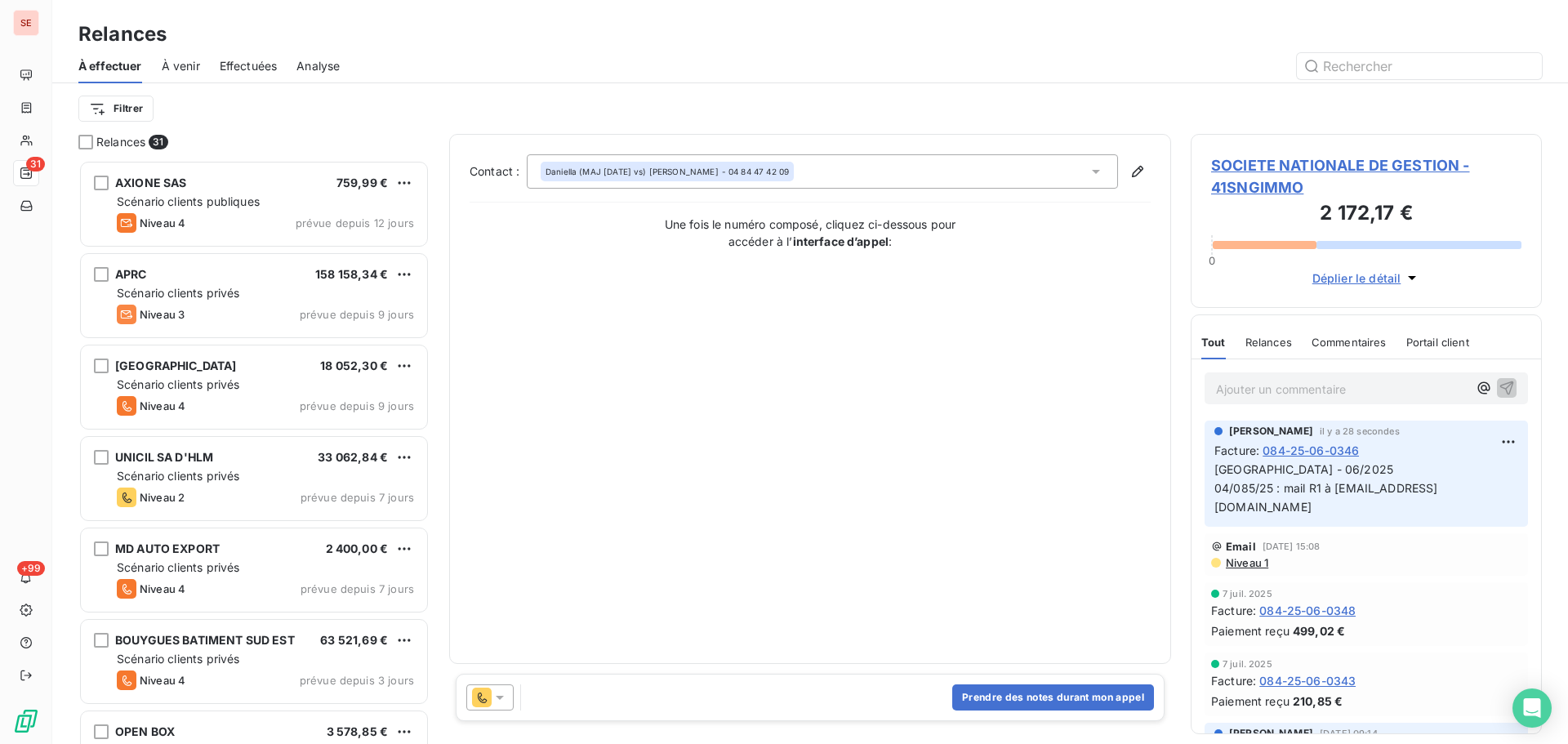
scroll to position [571, 338]
click at [909, 172] on div "Daniella (MAJ [DATE] vs) [PERSON_NAME] - 04 84 47 42 09" at bounding box center [822, 171] width 592 height 34
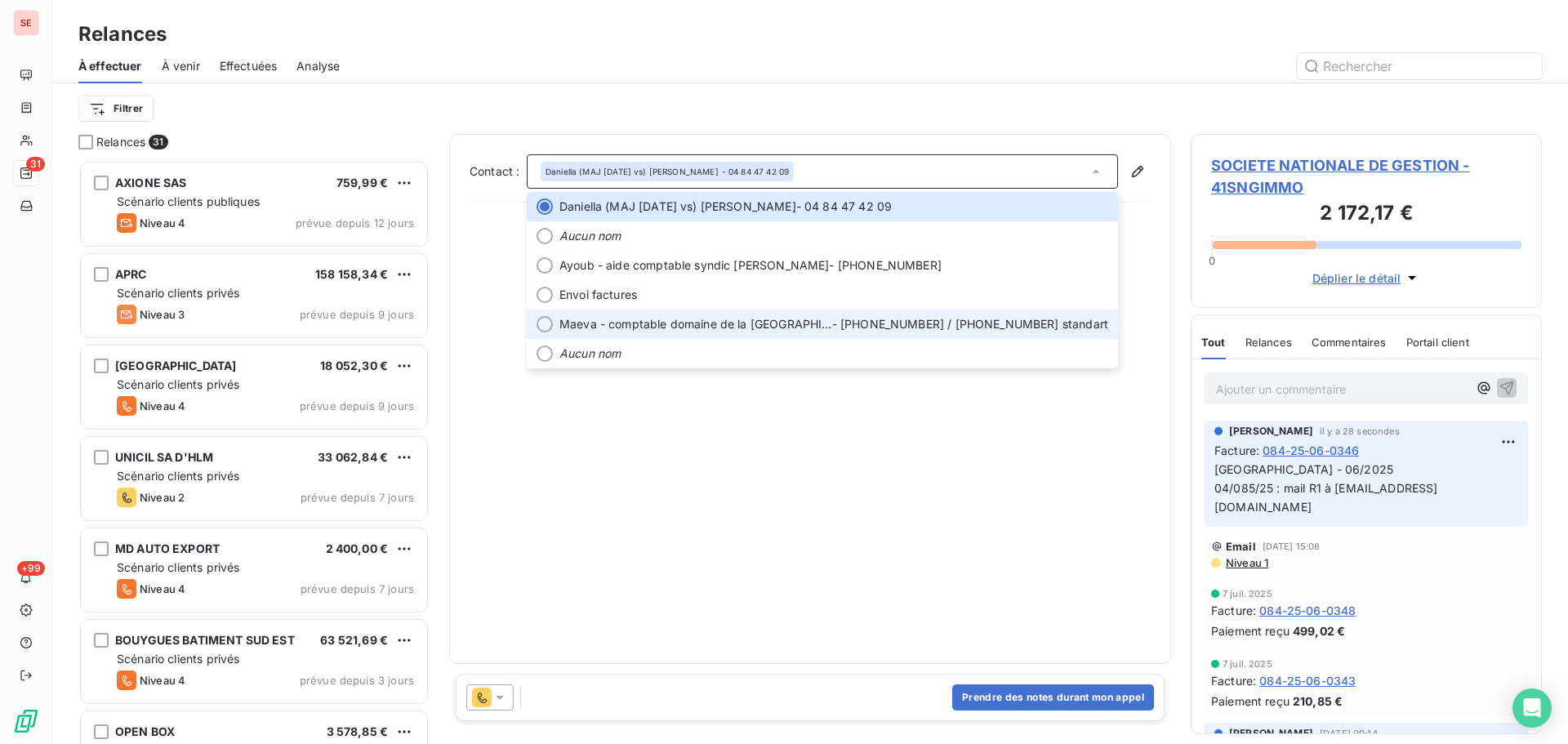
click at [740, 326] on span "Maeva - comptable domaine de la [GEOGRAPHIC_DATA]" at bounding box center [695, 324] width 272 height 16
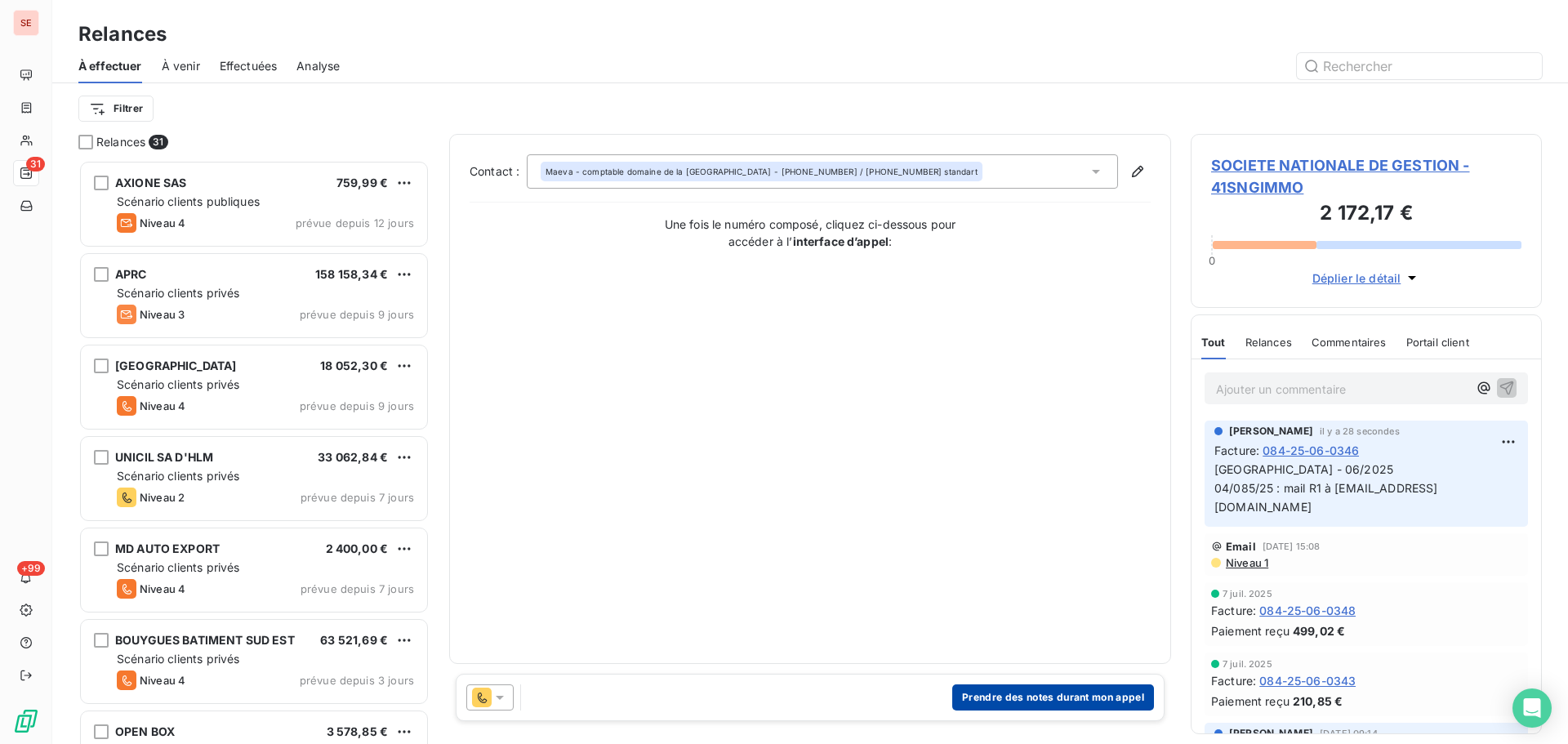
click at [1115, 700] on button "Prendre des notes durant mon appel" at bounding box center [1053, 697] width 202 height 26
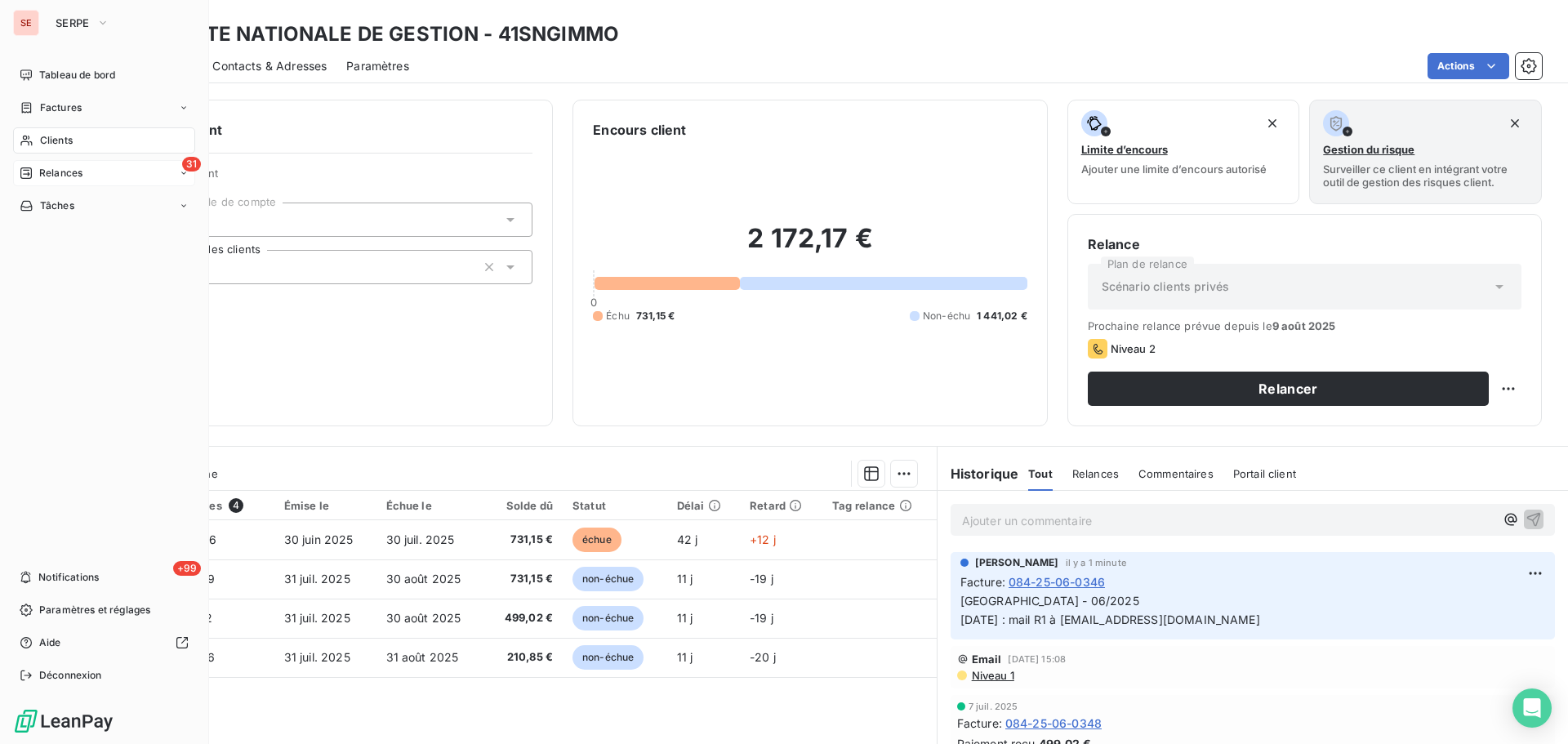
click at [74, 178] on span "Relances" at bounding box center [60, 173] width 44 height 15
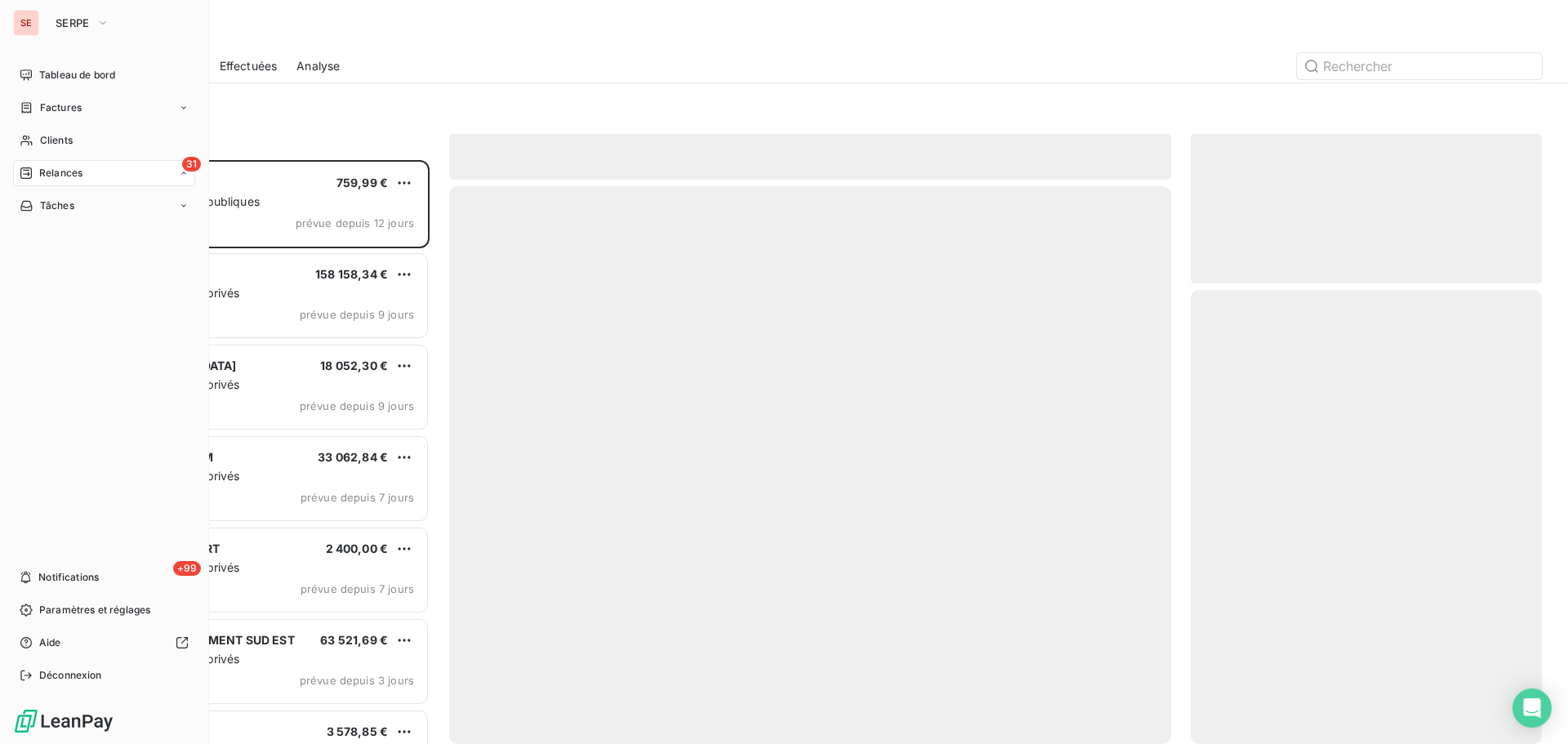
scroll to position [571, 338]
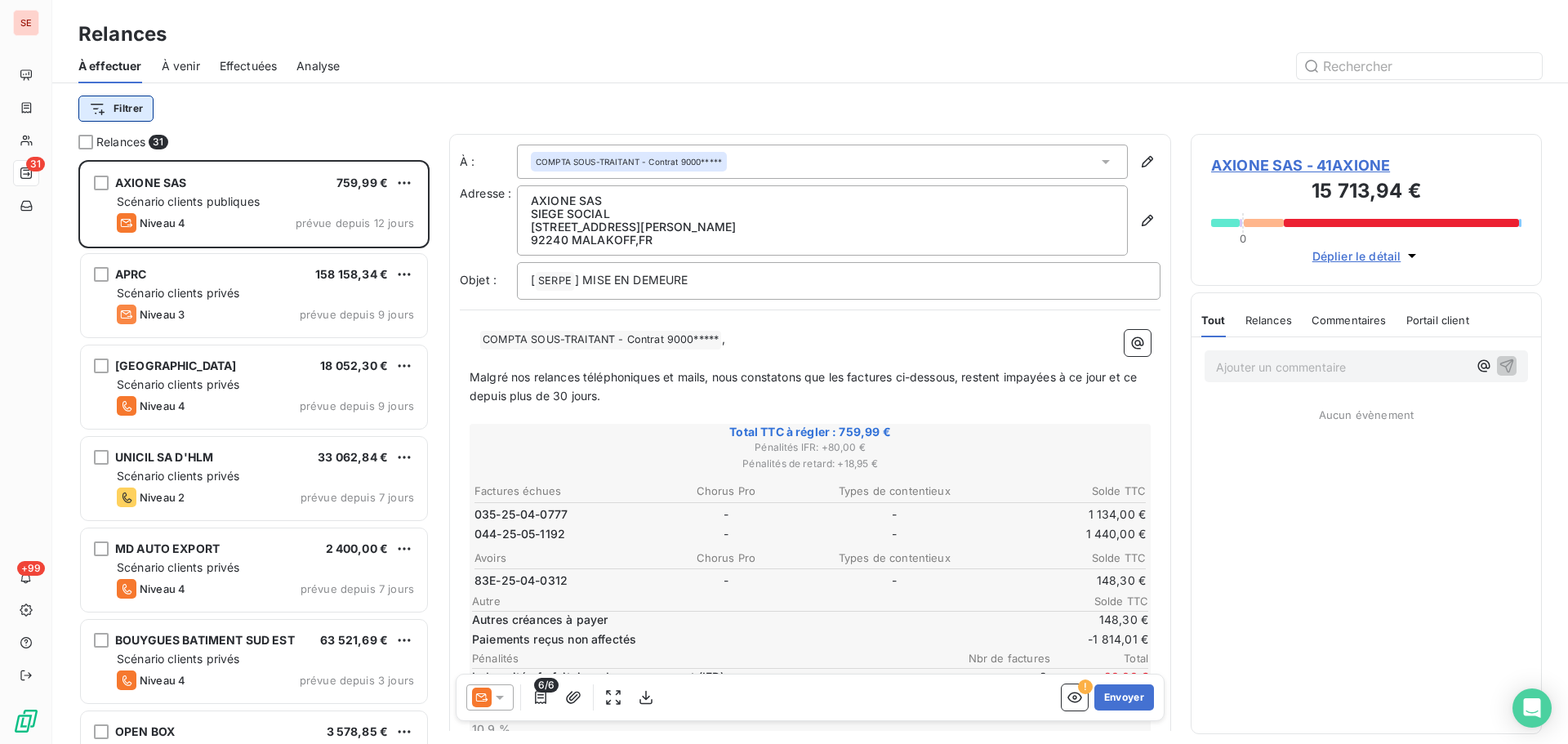
click at [116, 101] on html "SE 31 +99 Relances À effectuer À venir Effectuées Analyse Filtrer Relances 31 A…" at bounding box center [784, 372] width 1568 height 744
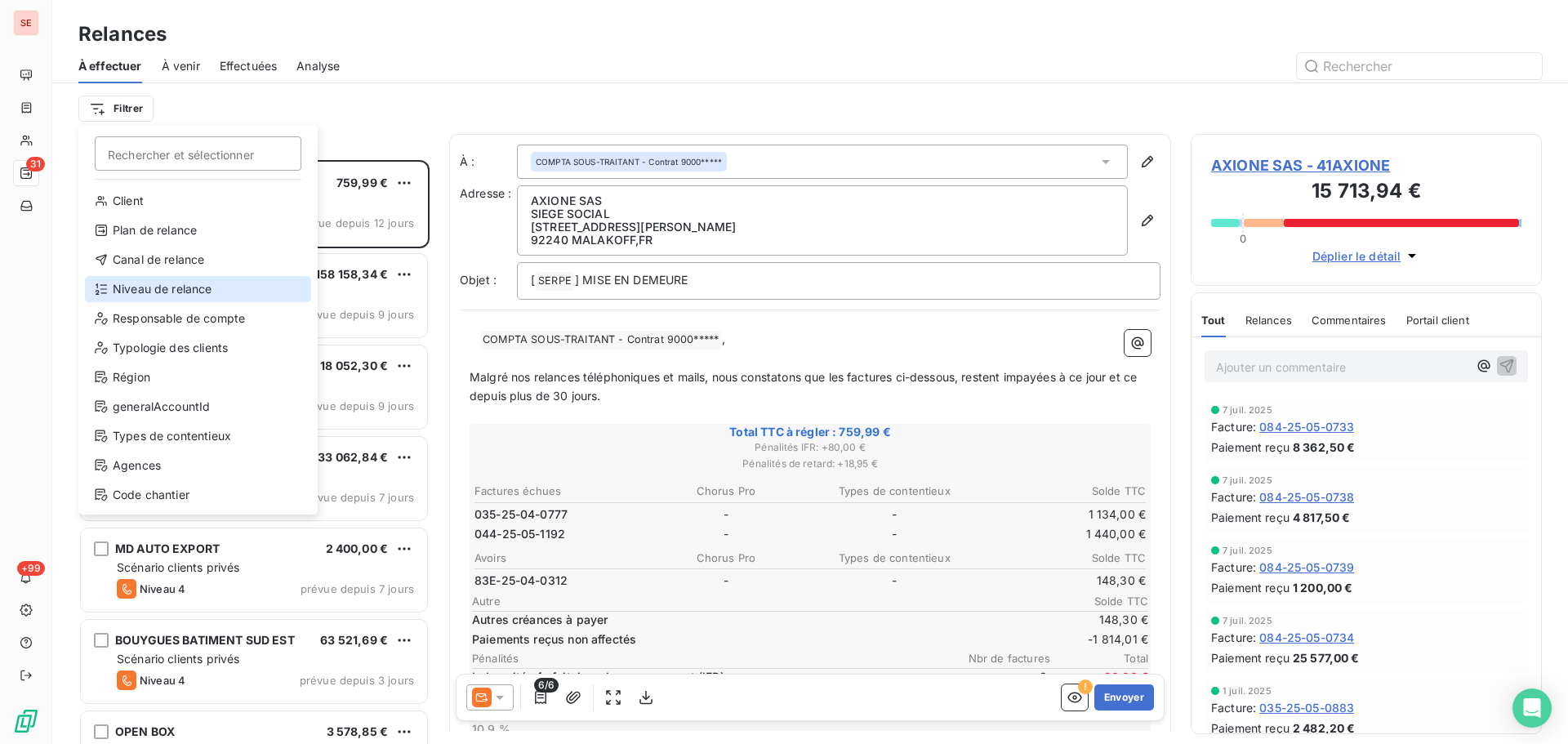
click at [173, 279] on div "Niveau de relance" at bounding box center [198, 289] width 226 height 26
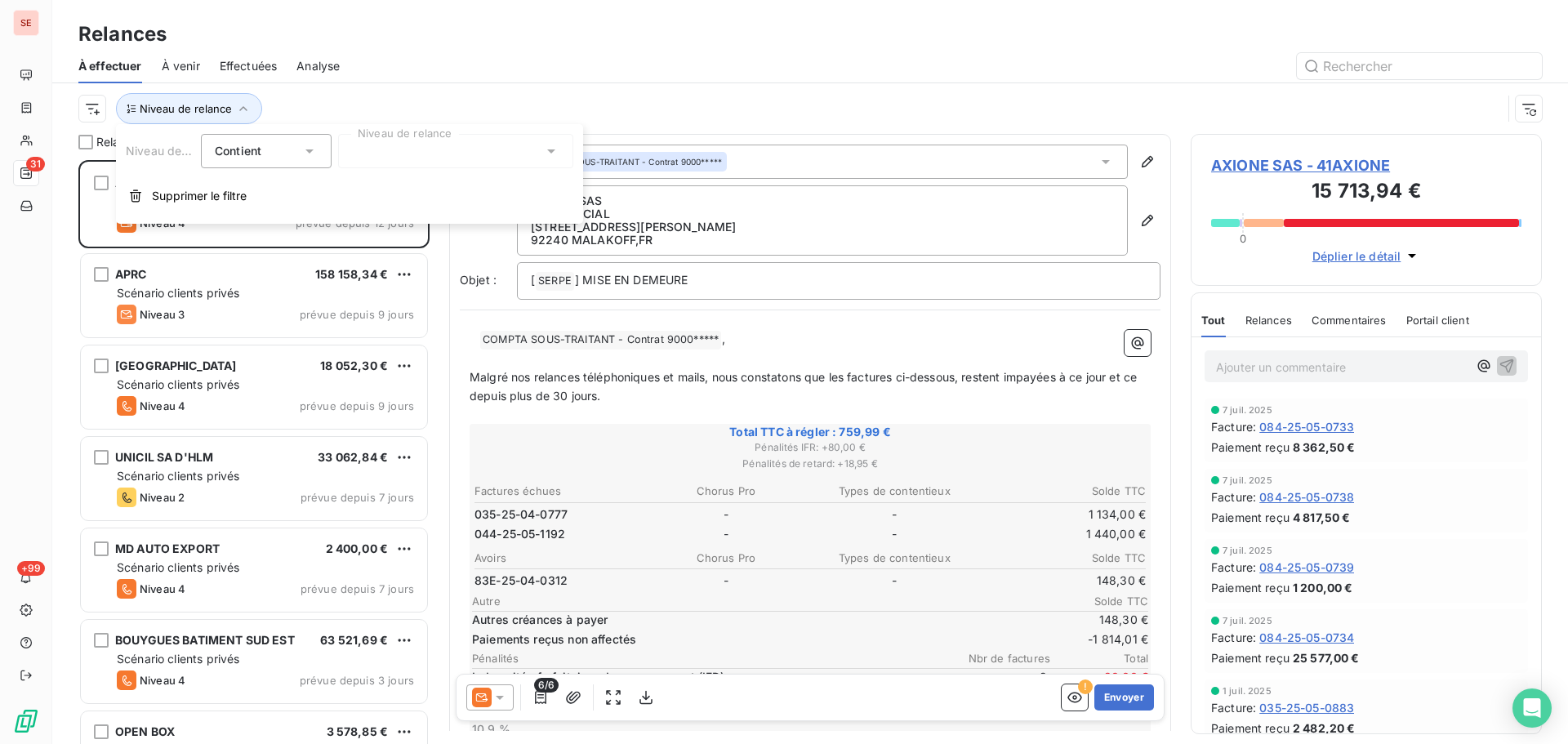
click at [384, 162] on div at bounding box center [456, 150] width 235 height 34
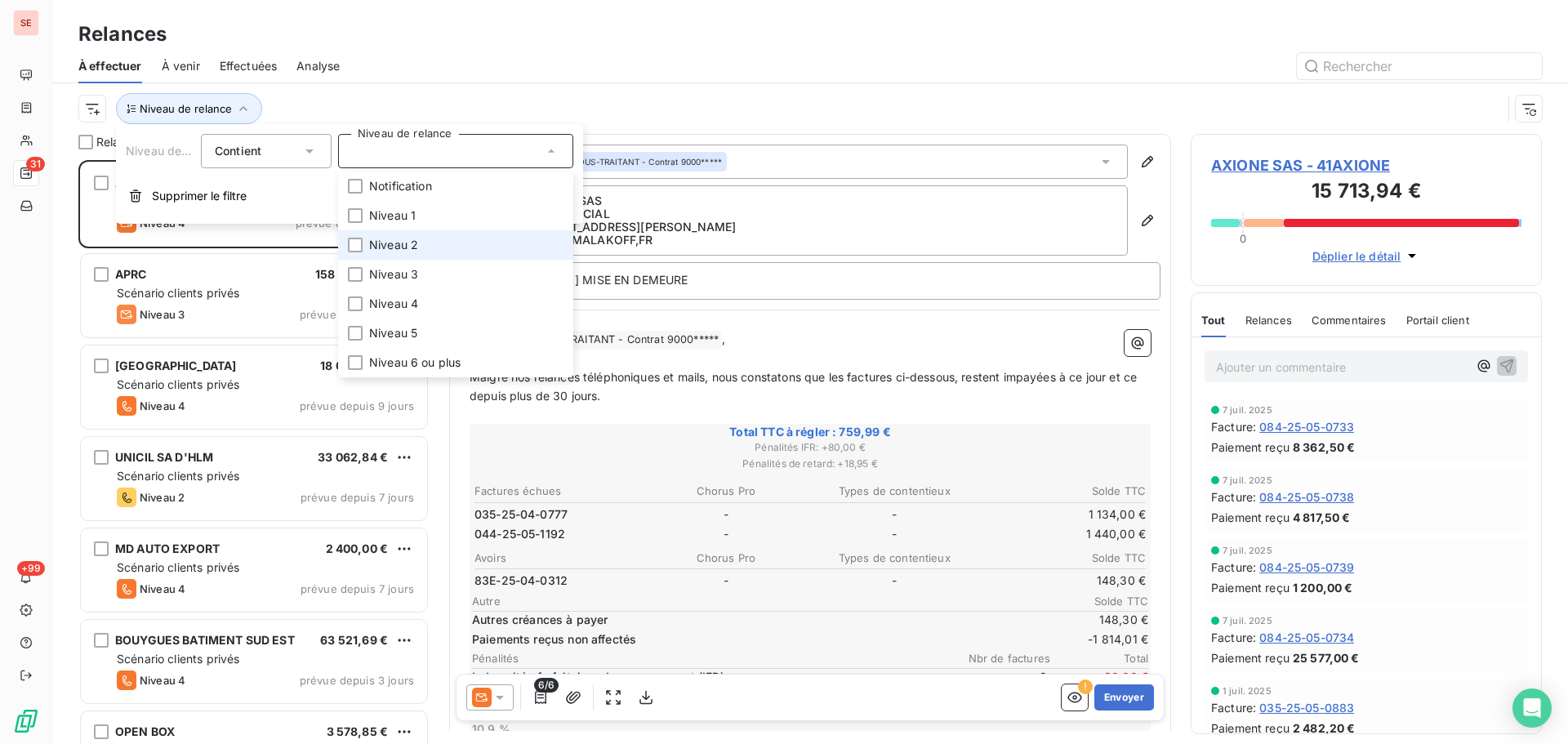
click at [427, 241] on li "Niveau 2" at bounding box center [456, 244] width 235 height 29
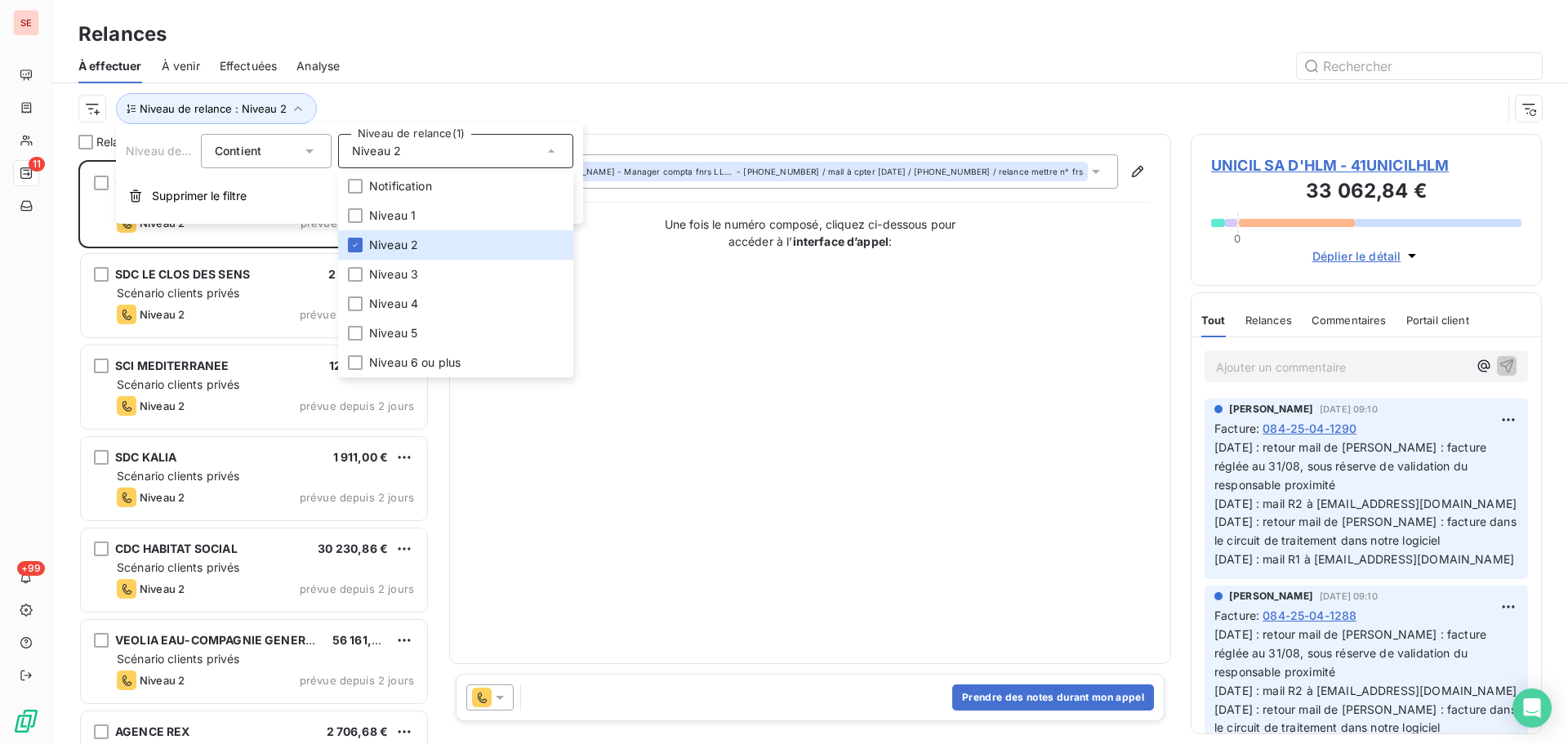
click at [501, 109] on div "Niveau de relance : Niveau 2" at bounding box center [790, 109] width 1424 height 31
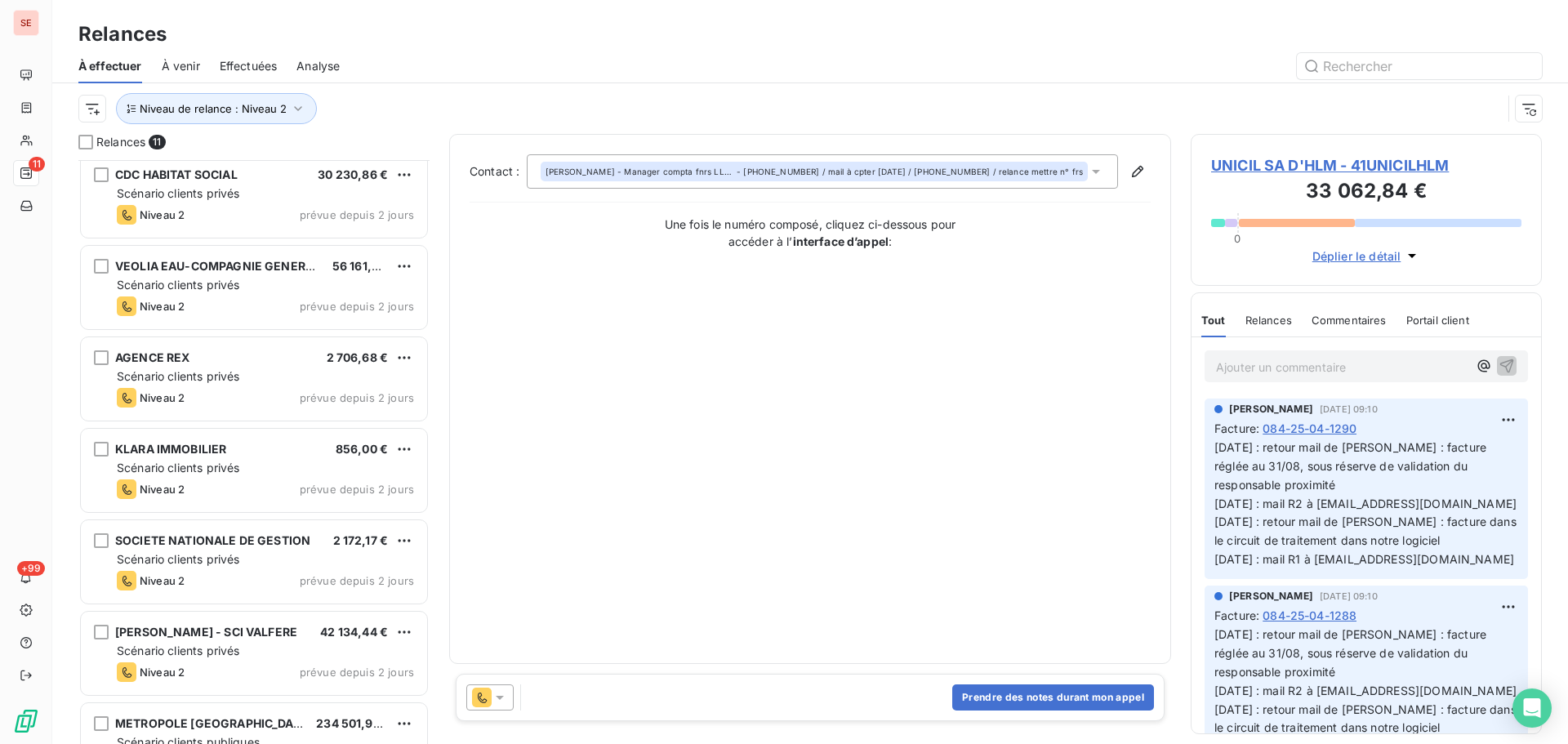
scroll to position [423, 0]
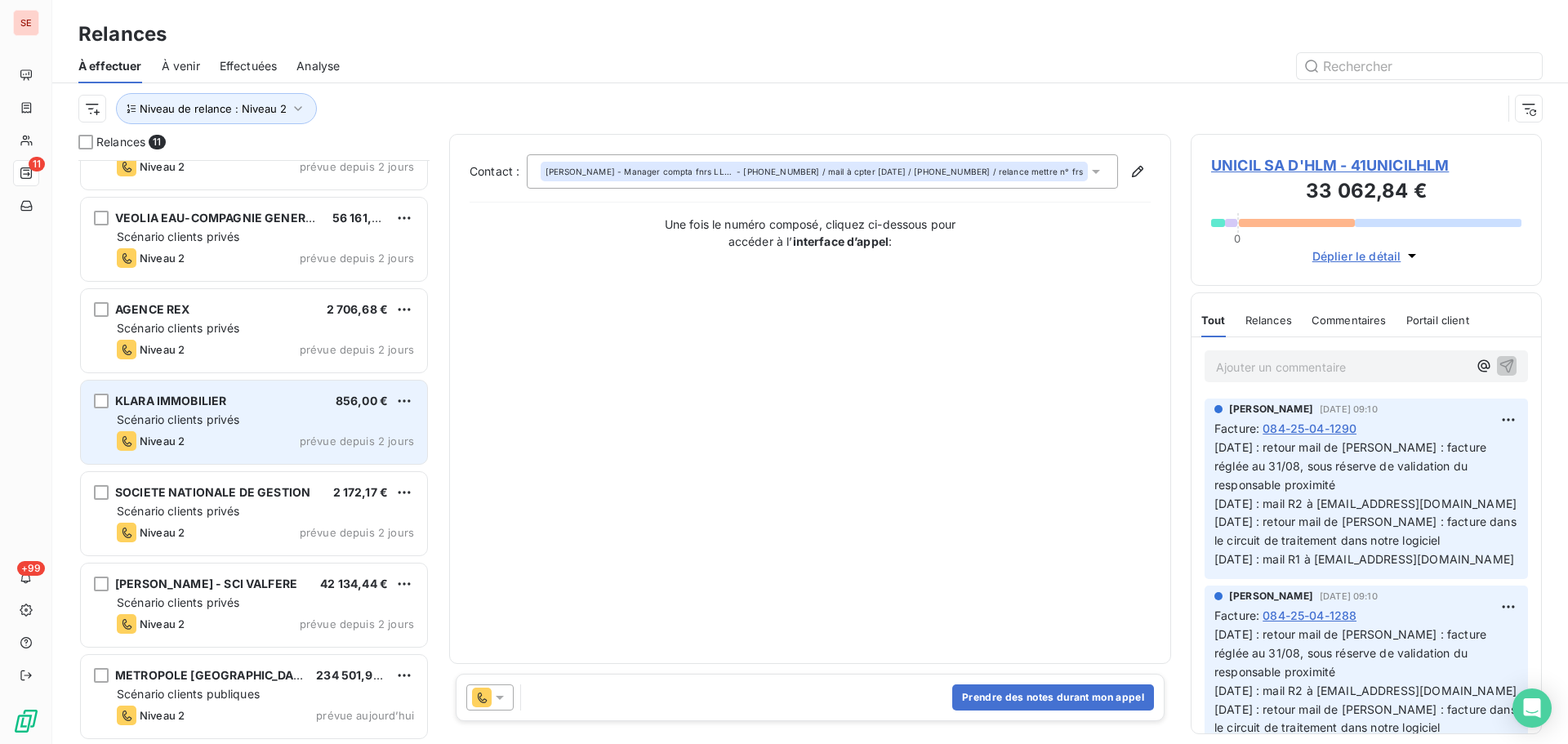
click at [239, 414] on span "Scénario clients privés" at bounding box center [177, 419] width 122 height 14
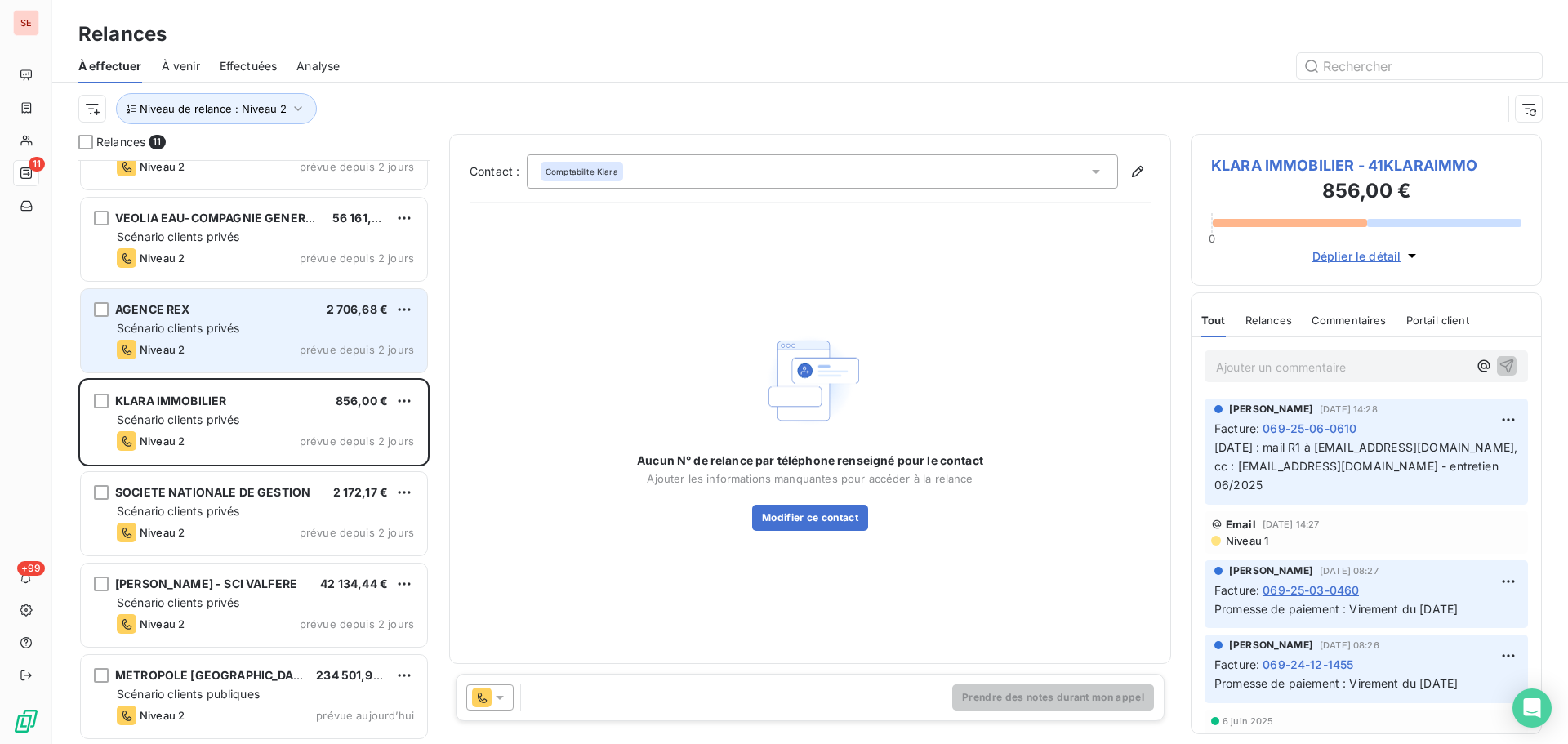
click at [235, 340] on div "Niveau 2 prévue depuis 2 jours" at bounding box center [265, 349] width 297 height 19
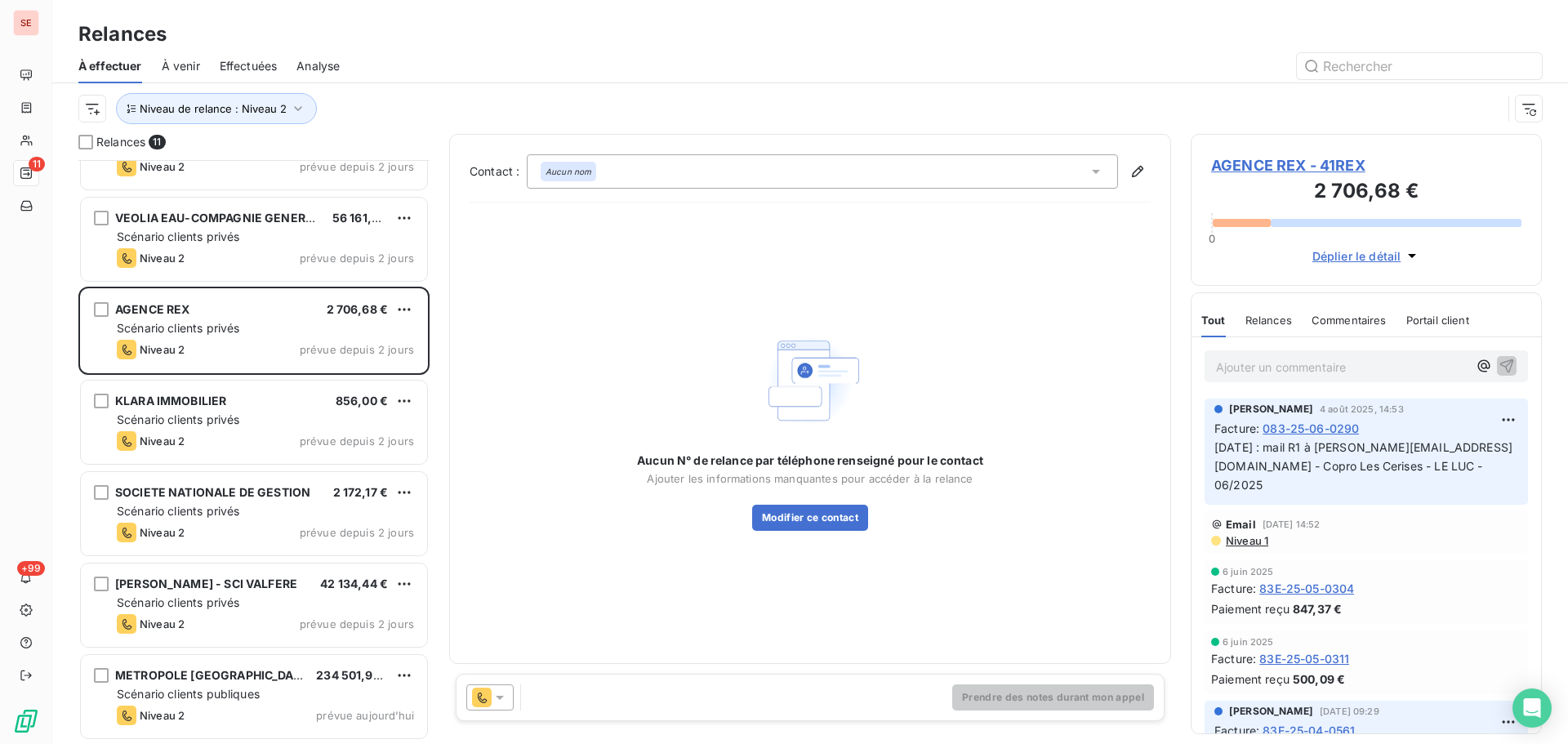
click at [1252, 166] on span "AGENCE REX - 41REX" at bounding box center [1366, 165] width 310 height 22
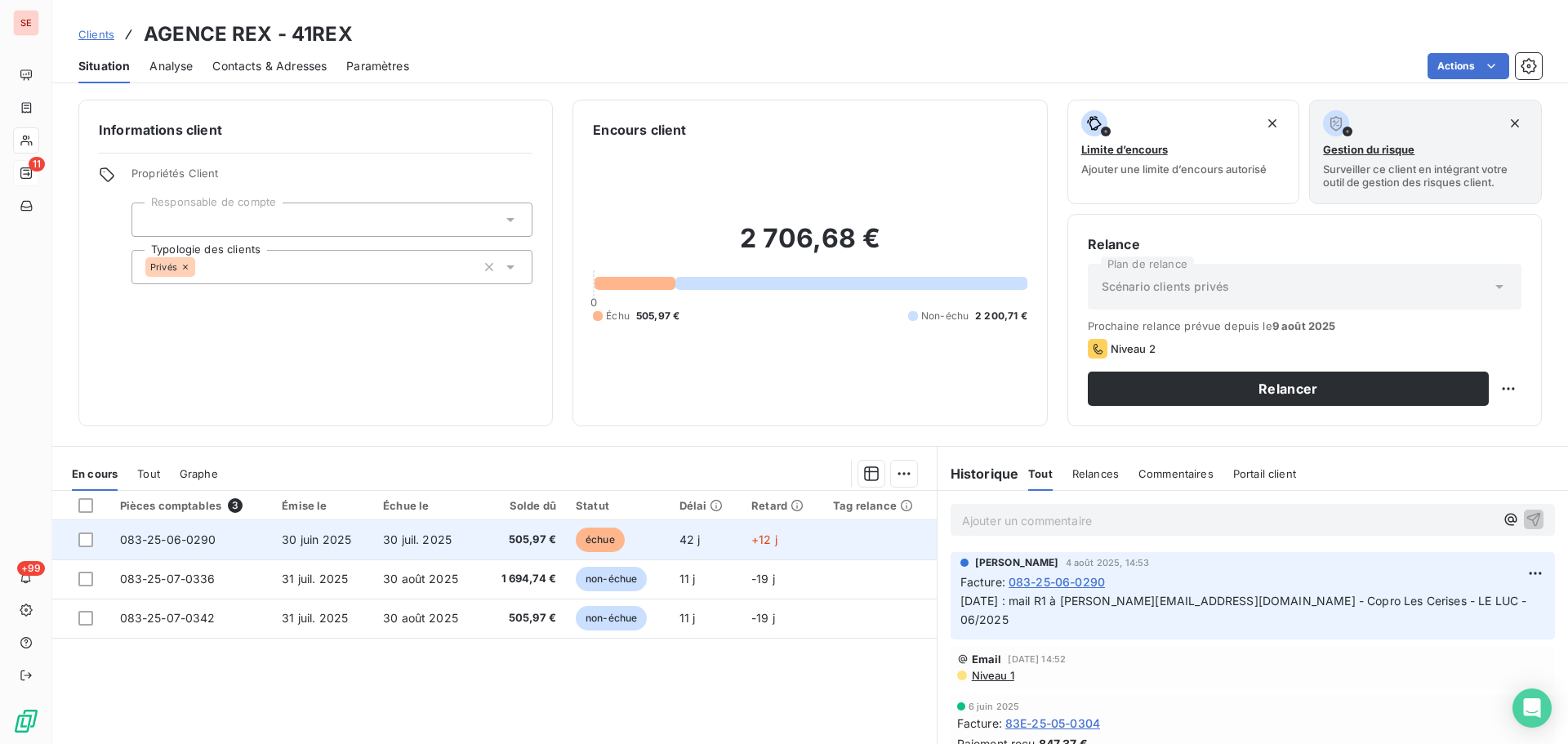
click at [486, 537] on td "505,97 €" at bounding box center [524, 539] width 85 height 39
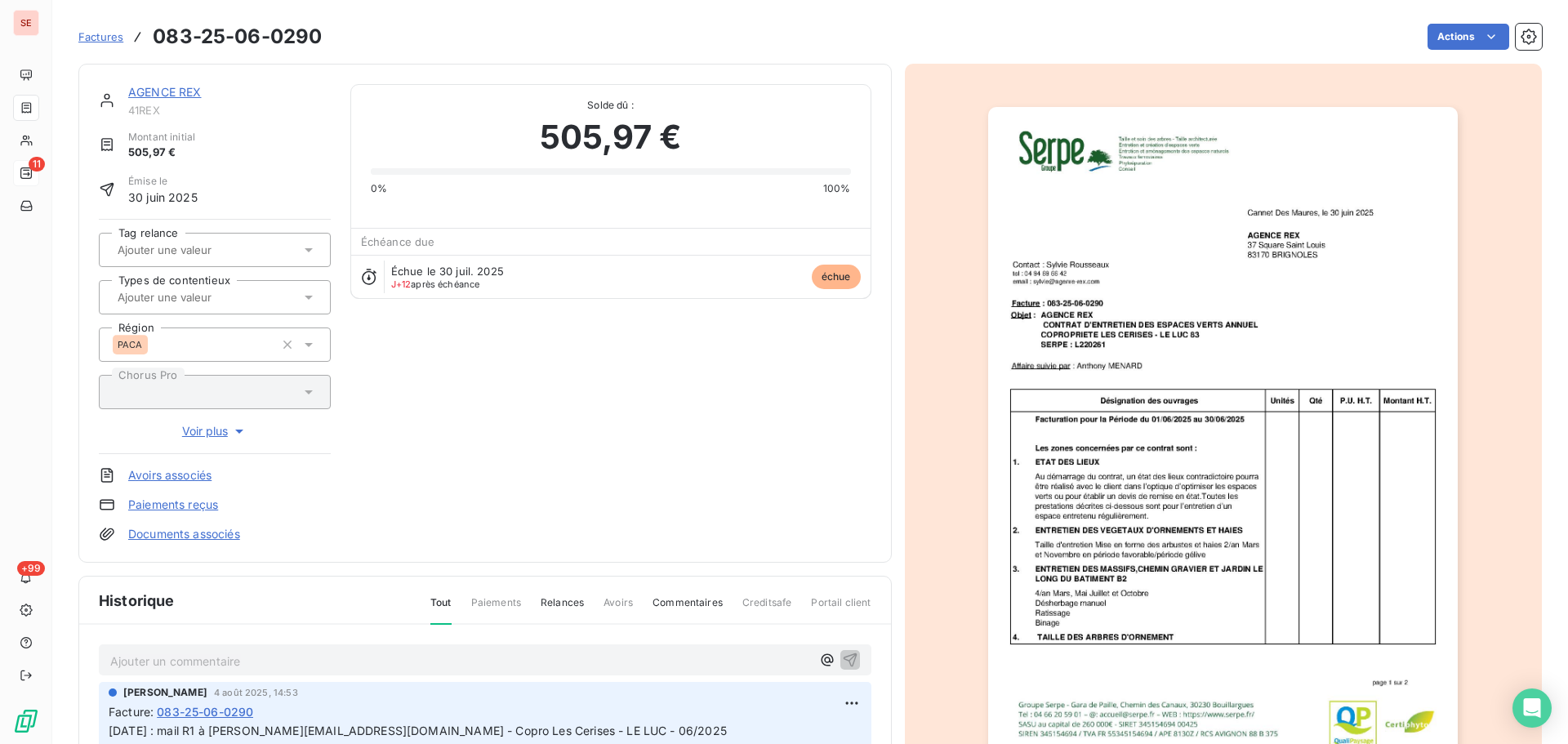
click at [164, 93] on link "AGENCE REX" at bounding box center [165, 92] width 74 height 14
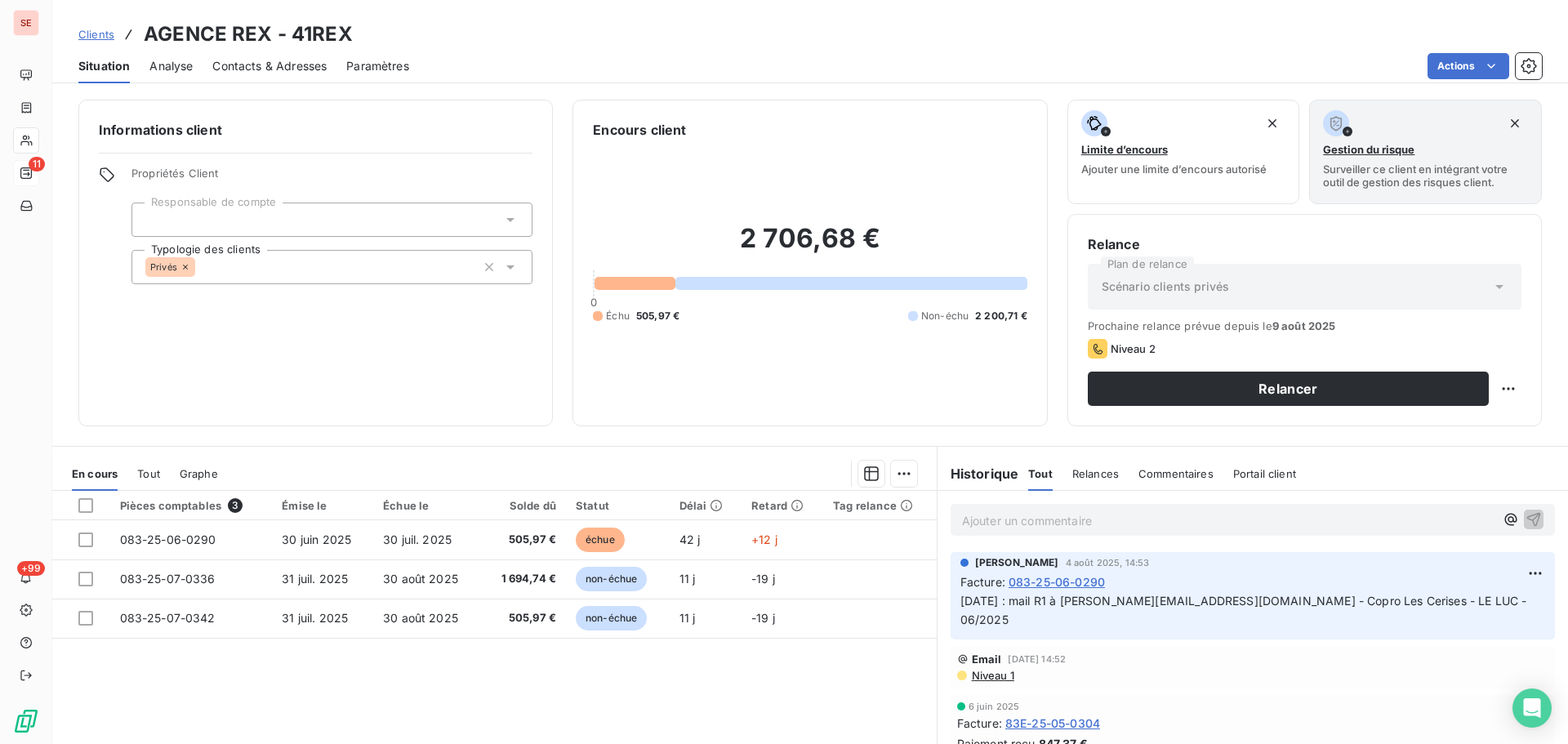
click at [245, 61] on span "Contacts & Adresses" at bounding box center [270, 66] width 114 height 16
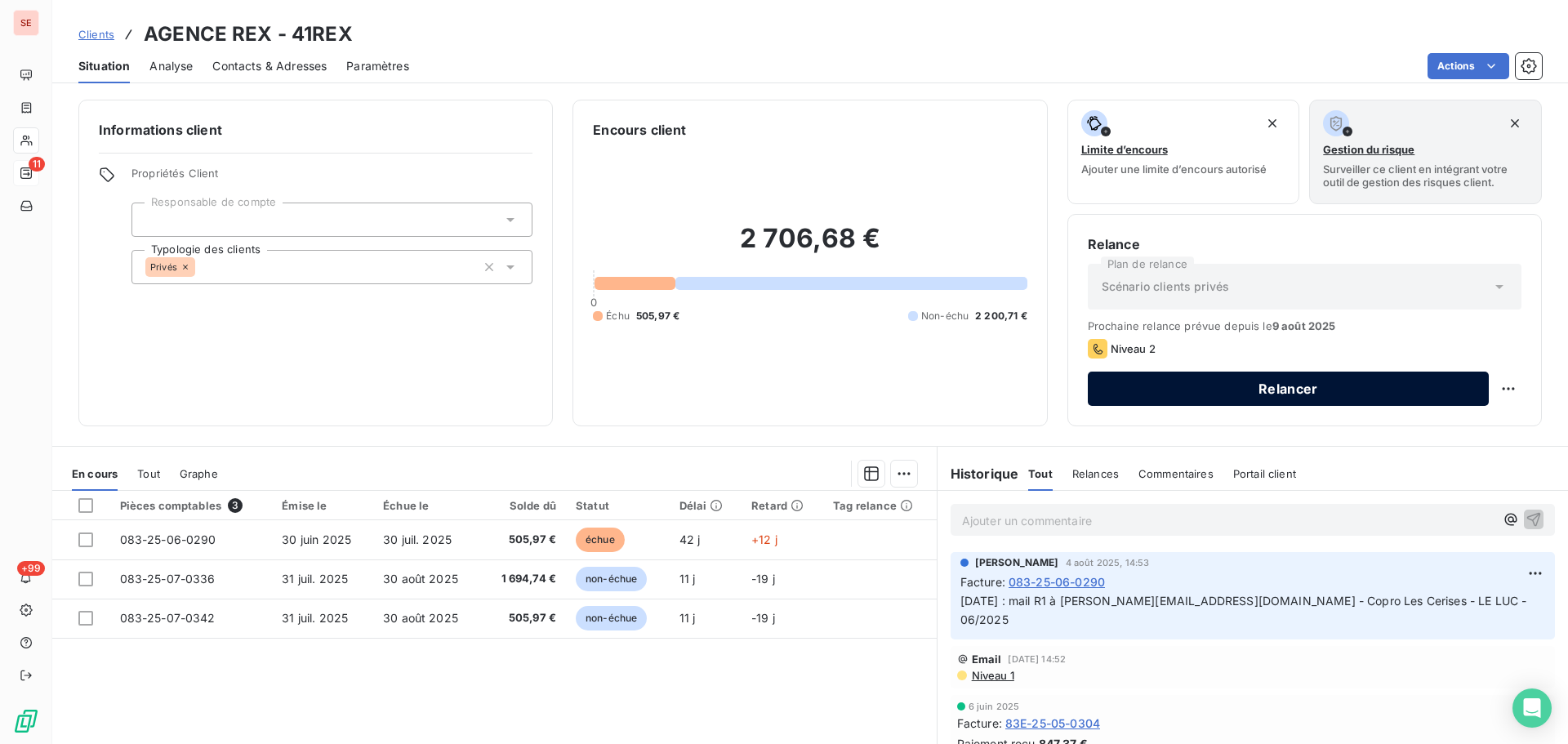
click at [1282, 387] on button "Relancer" at bounding box center [1288, 388] width 400 height 34
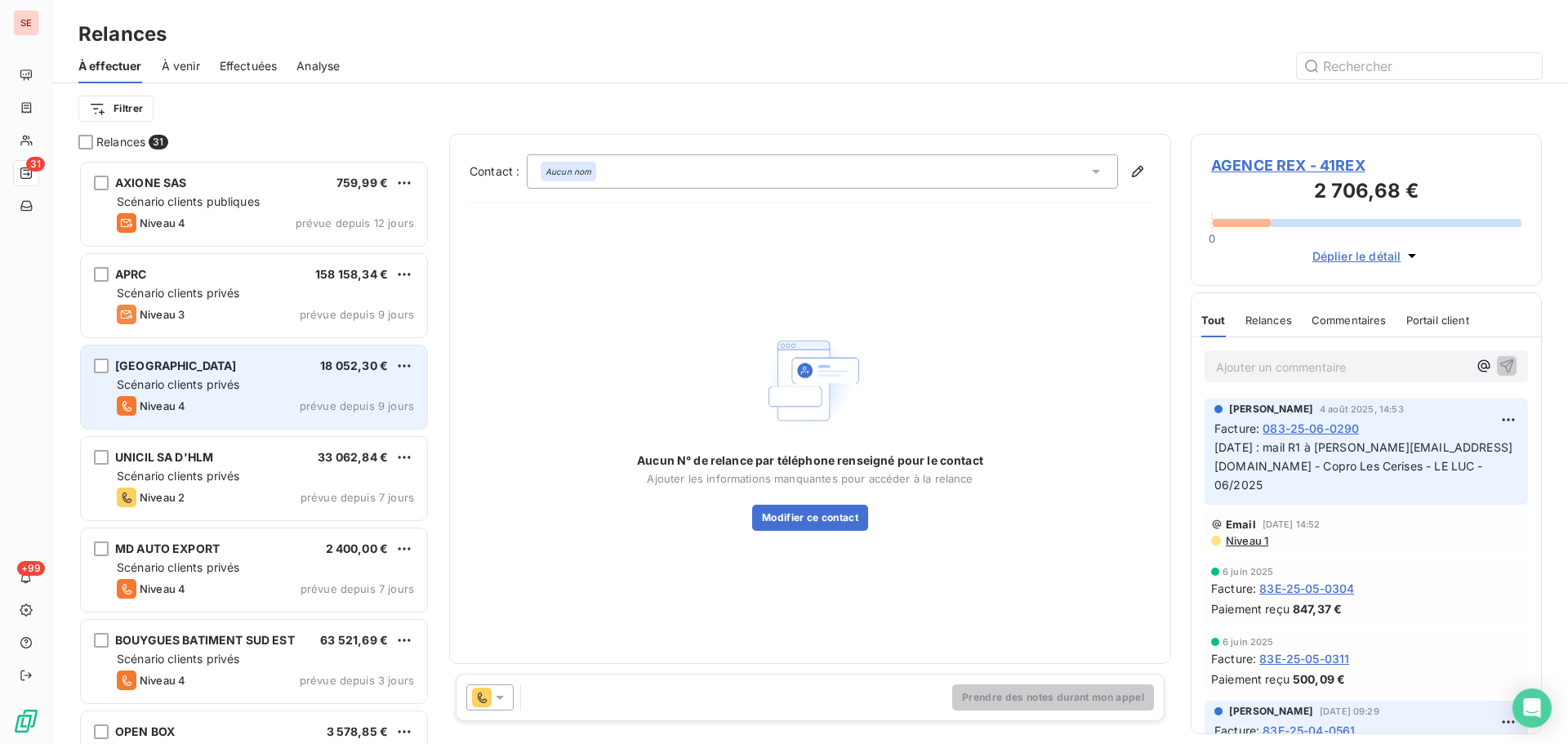
scroll to position [571, 338]
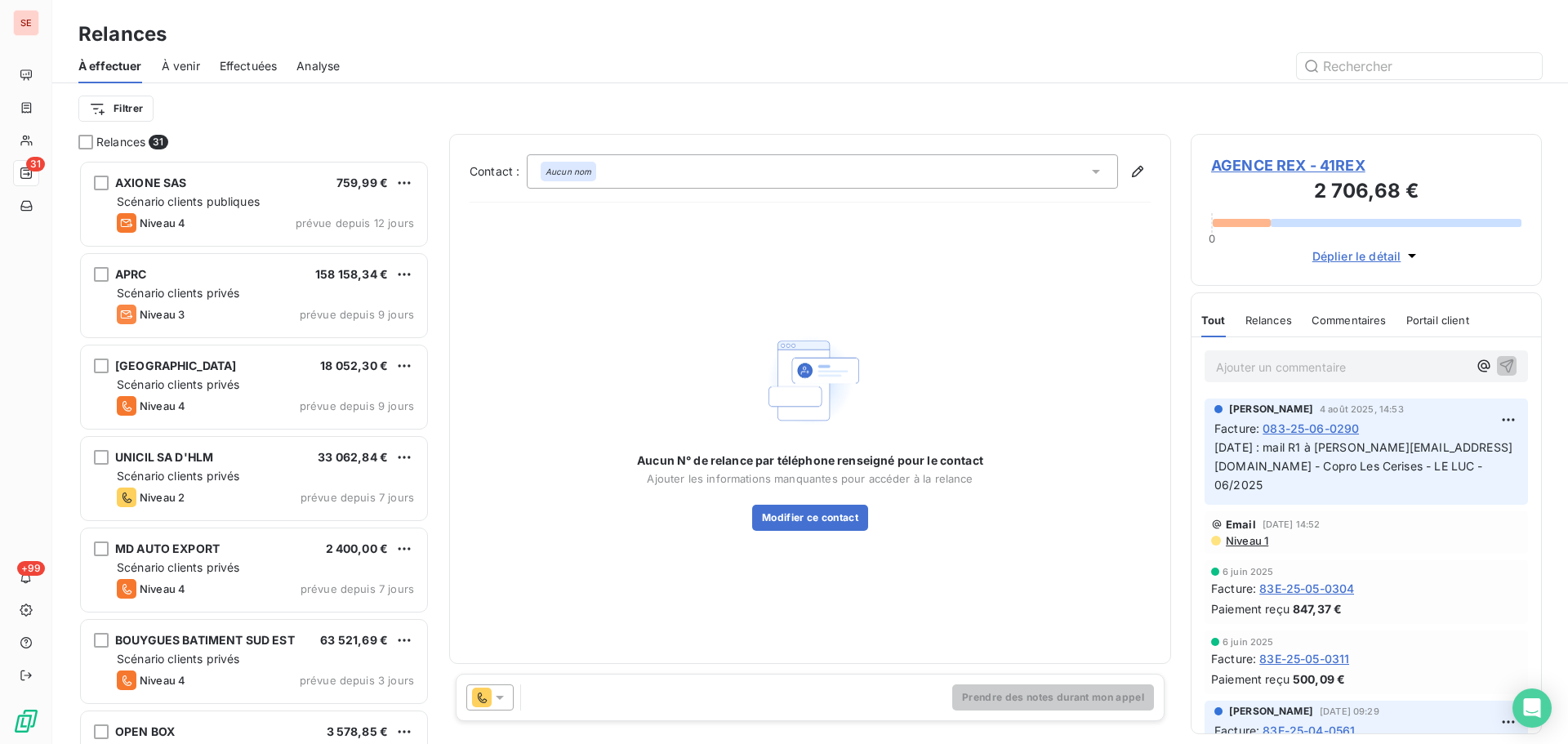
click at [765, 178] on div "Aucun nom" at bounding box center [822, 171] width 592 height 34
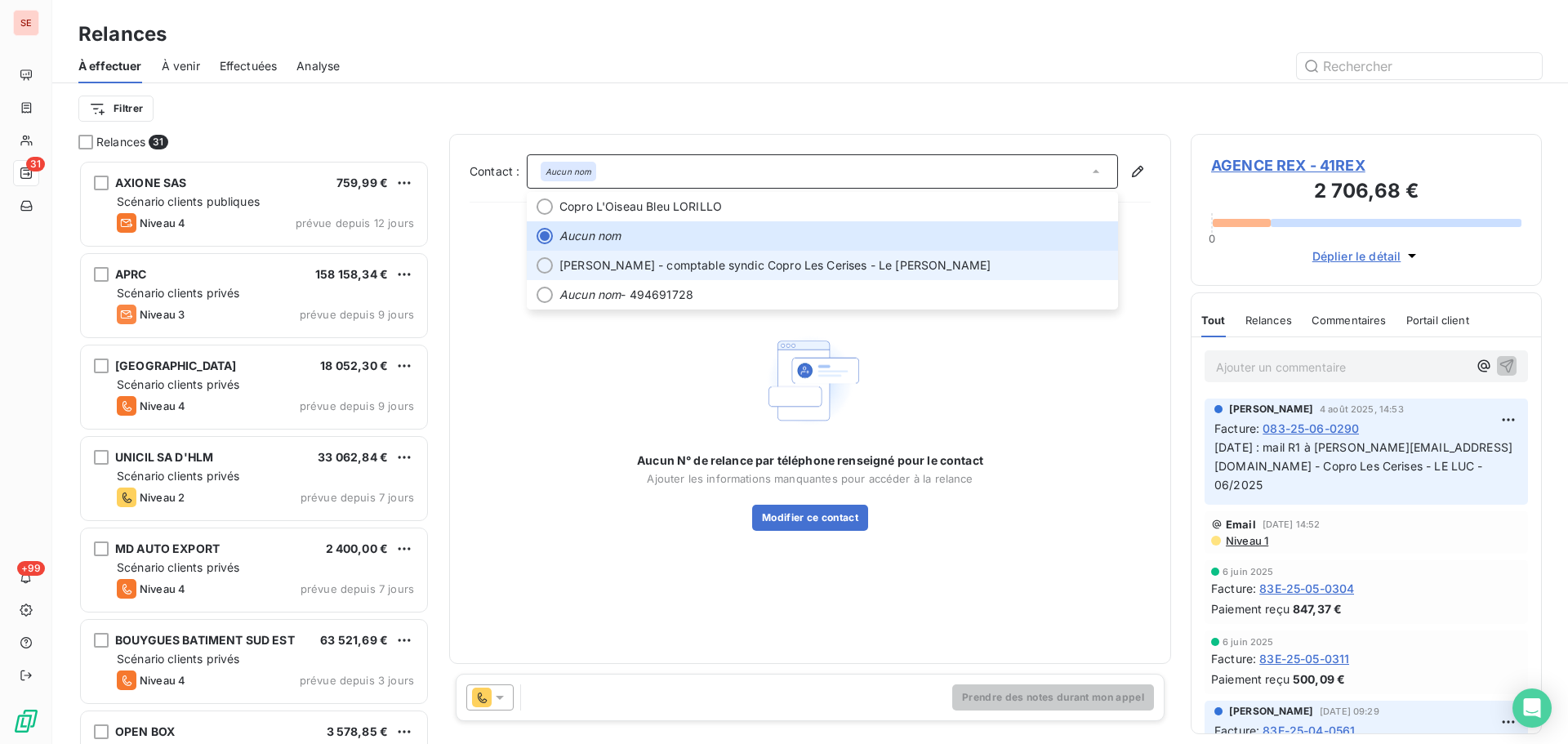
click at [736, 268] on span "[PERSON_NAME] - comptable syndic Copro Les Cerises - Le [PERSON_NAME]" at bounding box center [775, 265] width 432 height 16
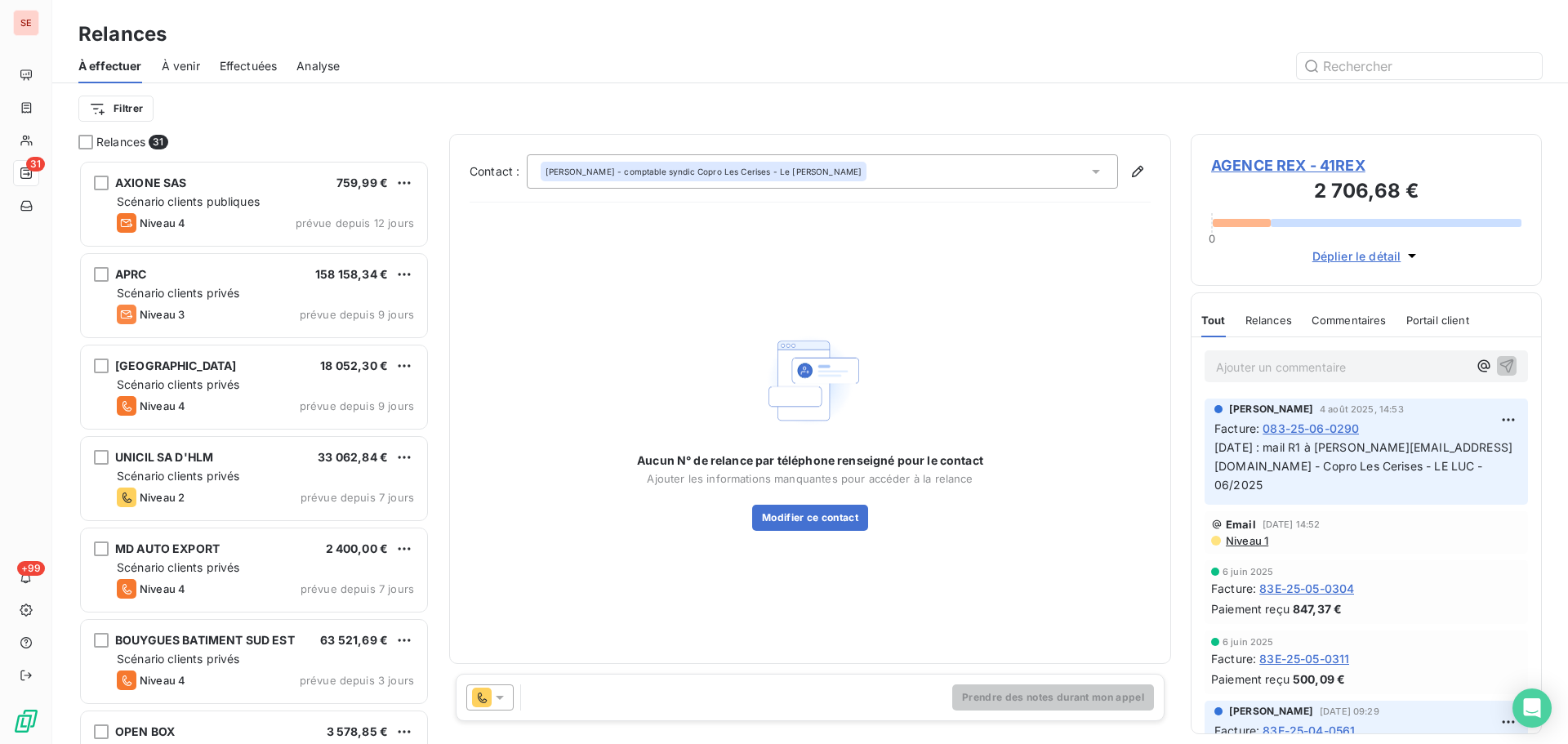
click at [1253, 153] on div "AGENCE REX - 41REX 2 706,68 € 0 Déplier le détail" at bounding box center [1366, 210] width 351 height 152
click at [1257, 159] on span "AGENCE REX - 41REX" at bounding box center [1366, 165] width 310 height 22
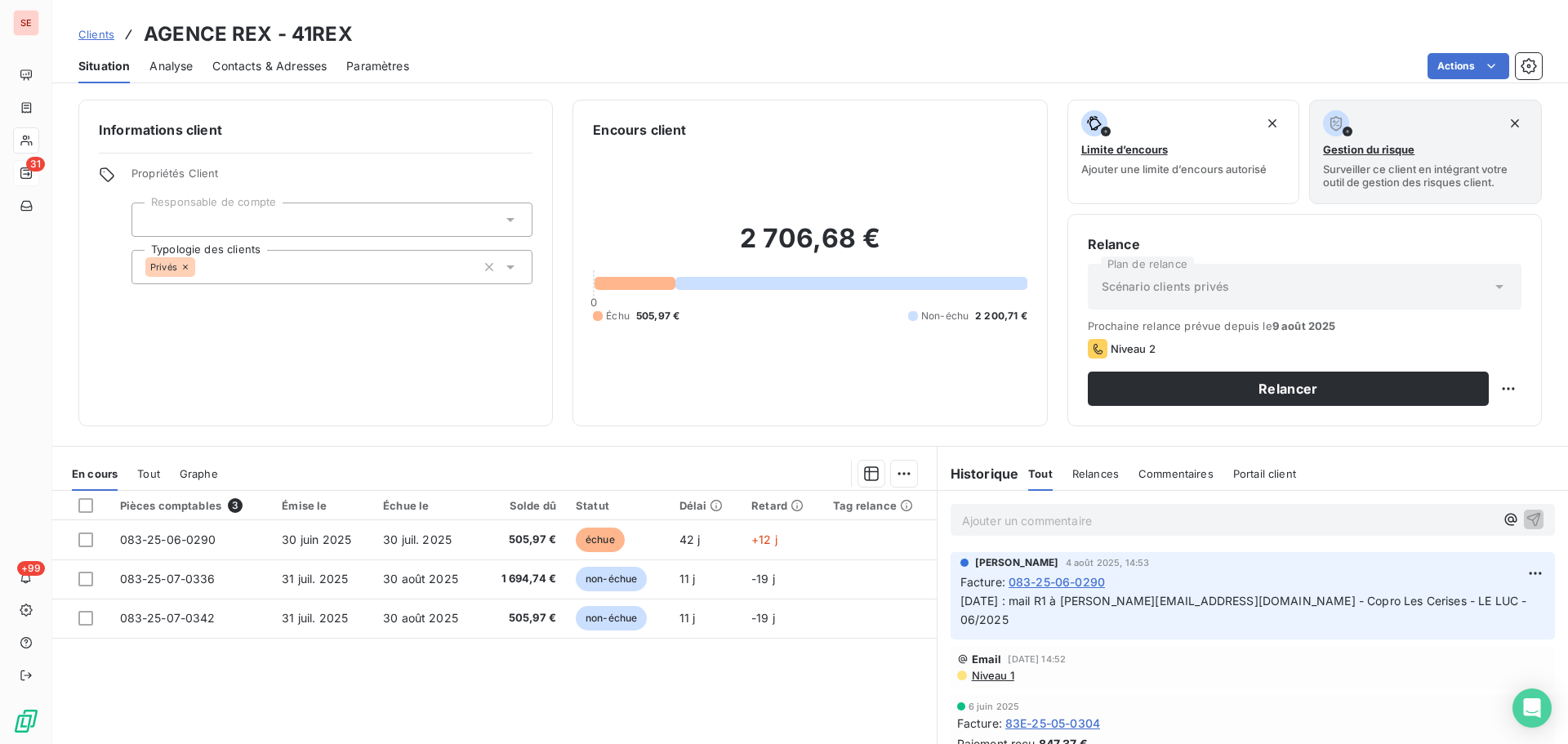
click at [260, 61] on span "Contacts & Adresses" at bounding box center [270, 66] width 114 height 16
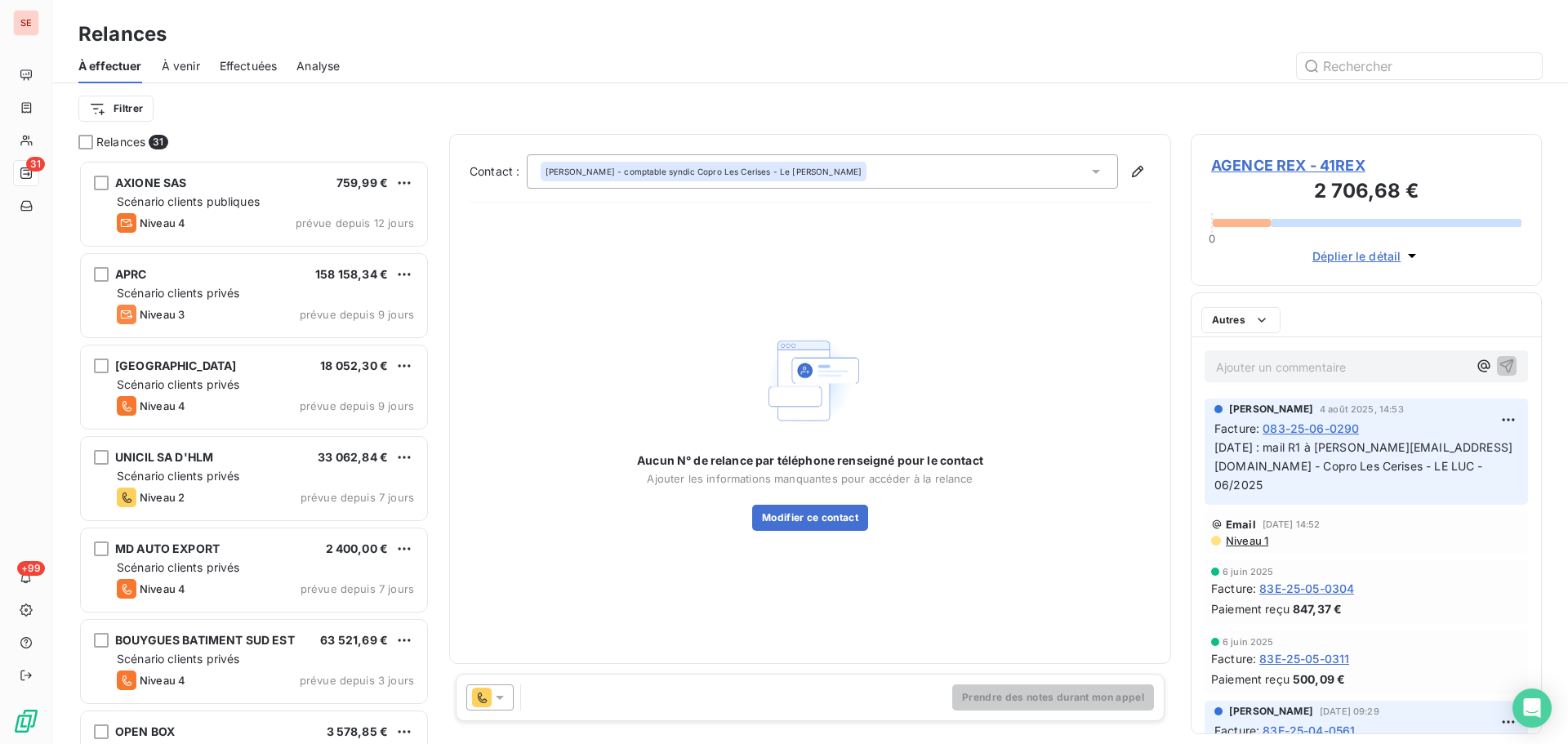
scroll to position [571, 338]
click at [1311, 162] on span "AGENCE REX - 41REX" at bounding box center [1366, 165] width 310 height 22
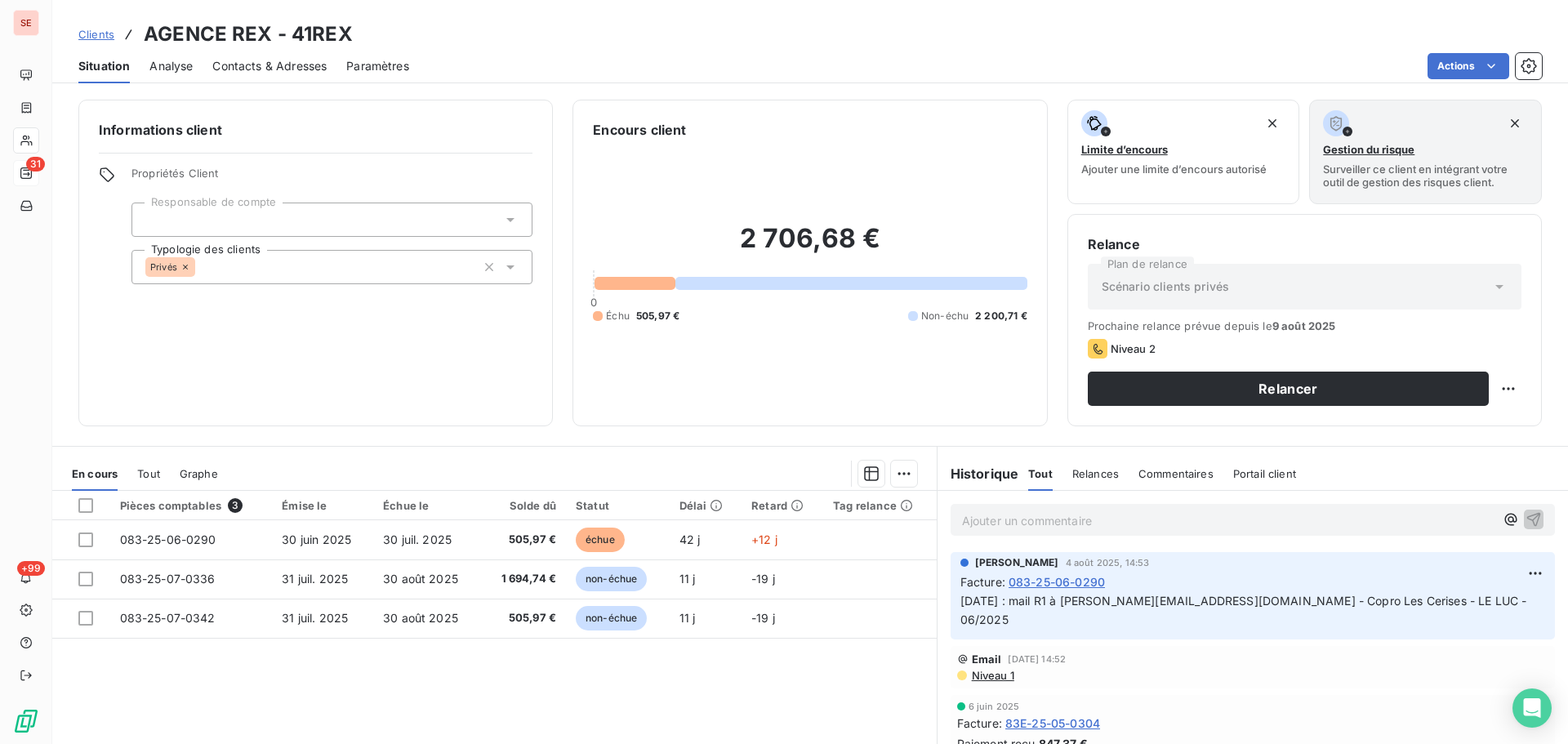
click at [283, 59] on span "Contacts & Adresses" at bounding box center [270, 66] width 114 height 16
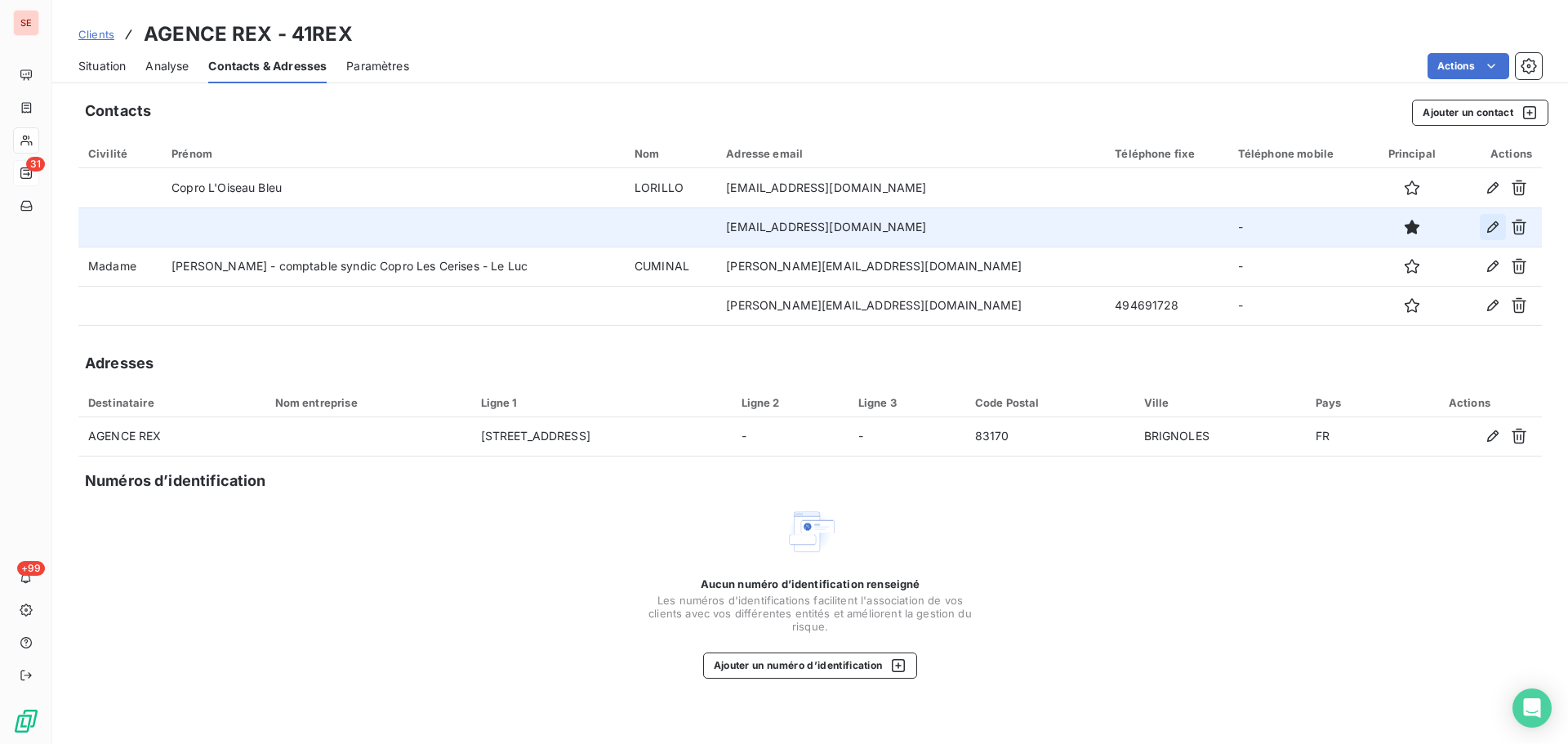
click at [1495, 225] on icon "button" at bounding box center [1492, 227] width 16 height 16
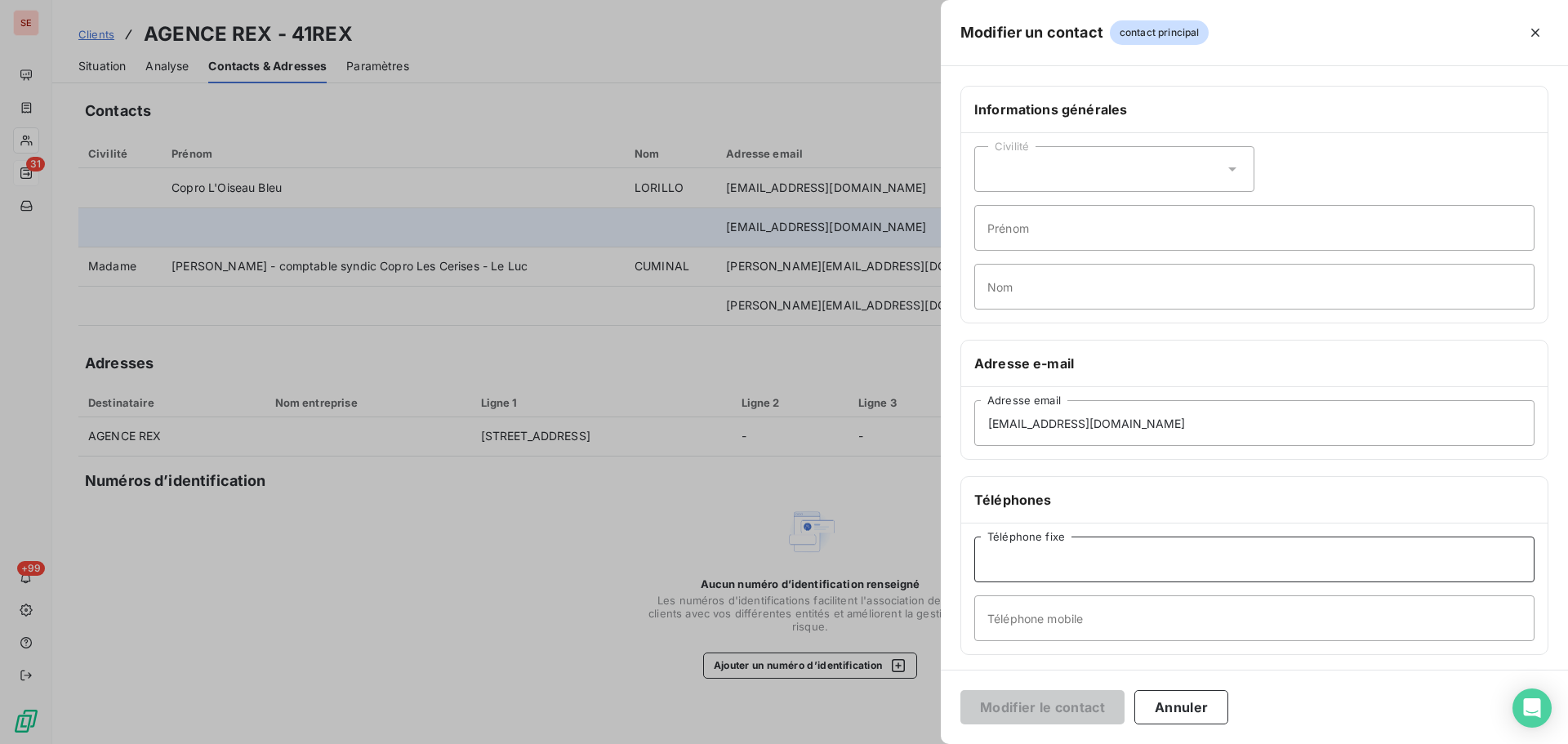
click at [1036, 561] on input "Téléphone fixe" at bounding box center [1254, 559] width 560 height 46
type input "[PHONE_NUMBER]"
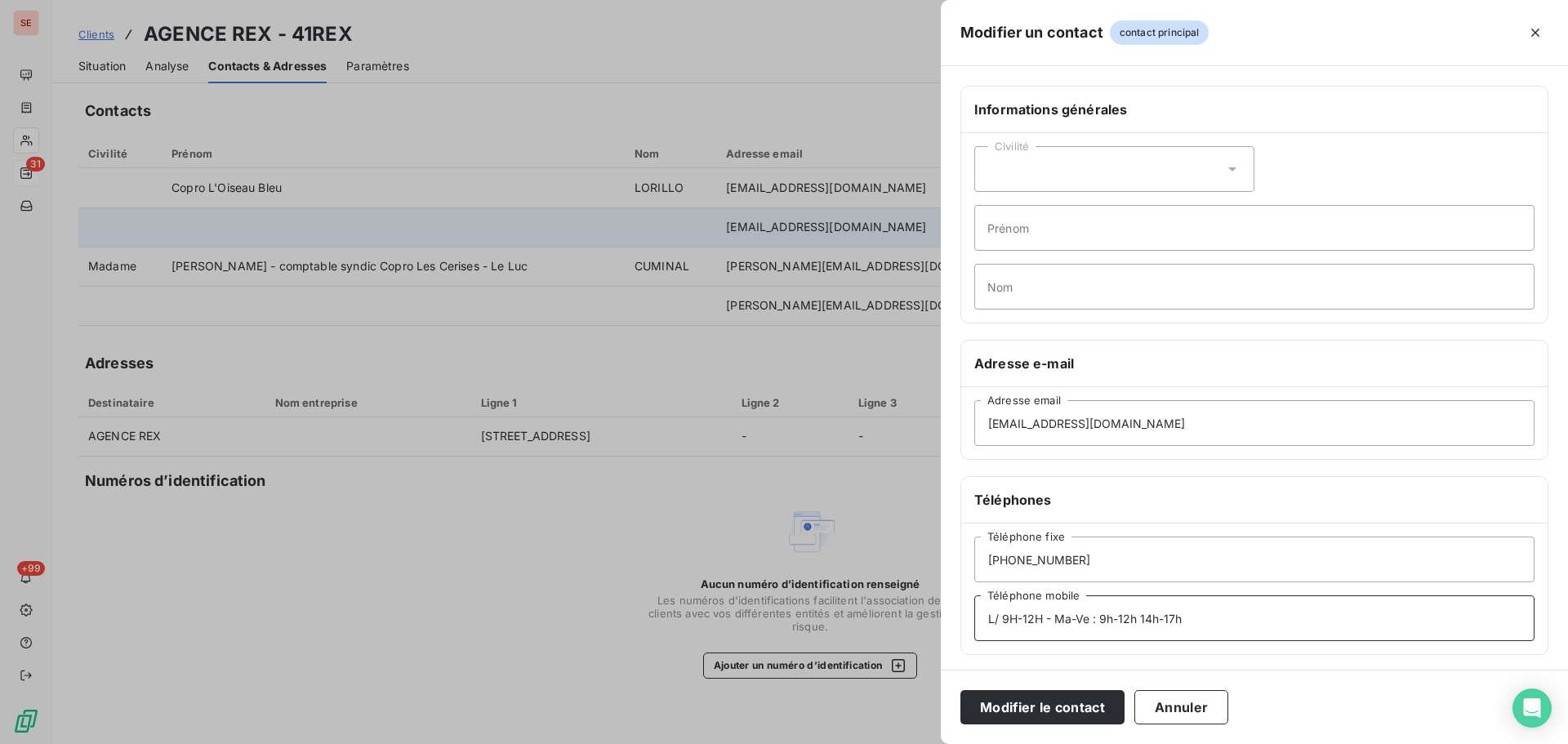
click at [1000, 619] on input "L/ 9H-12H - Ma-Ve : 9h-12h 14h-17h" at bounding box center [1254, 618] width 560 height 46
click at [1015, 618] on input "L: 9H-12H - Ma-Ve : 9h-12h 14h-17h" at bounding box center [1254, 618] width 560 height 46
click at [1039, 617] on input "L: 9h-12H - Ma-Ve : 9h-12h 14h-17h" at bounding box center [1254, 618] width 560 height 46
type input "L: 9h-12h - Ma-Ve : 9h-12h 14h-17h"
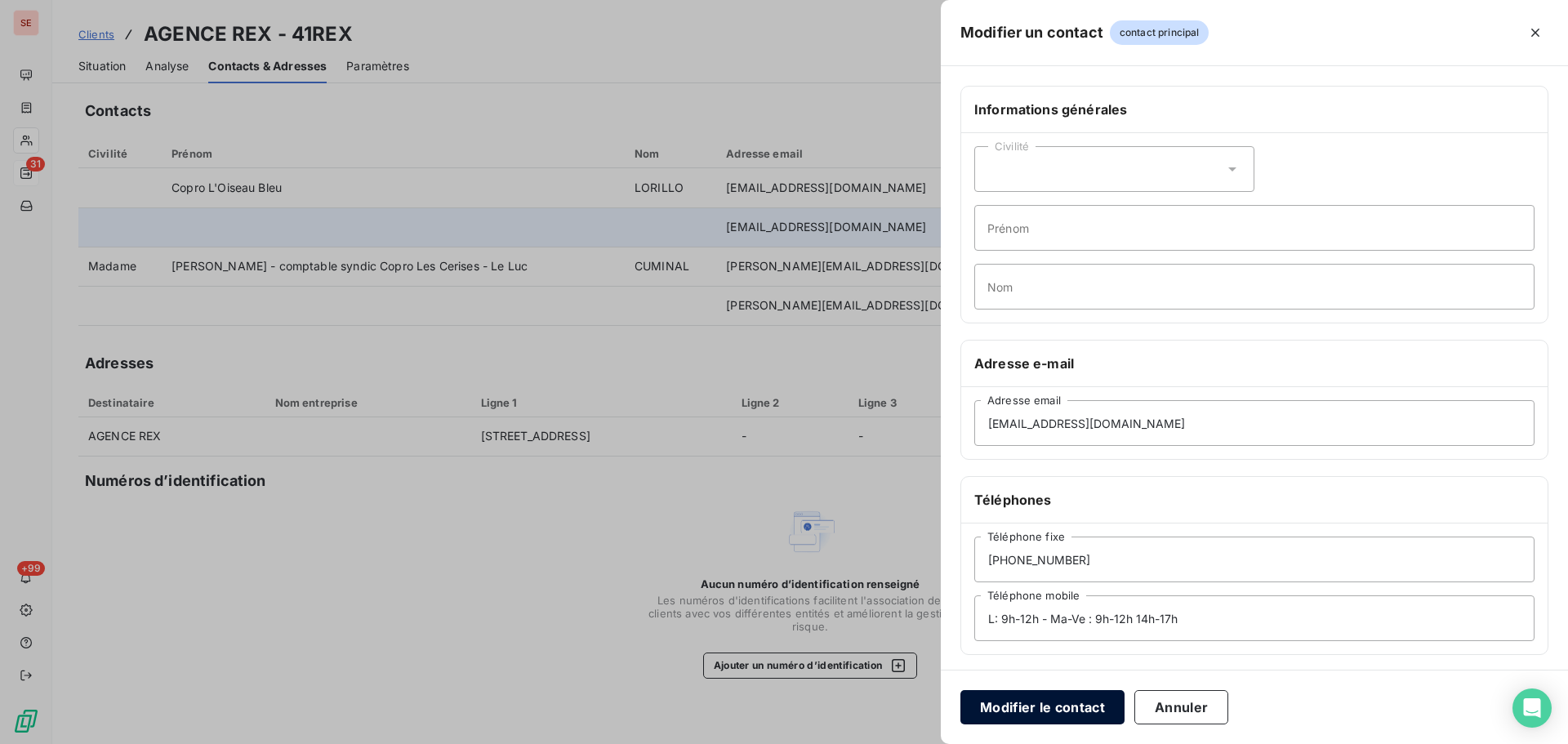
click at [1033, 715] on button "Modifier le contact" at bounding box center [1041, 706] width 164 height 34
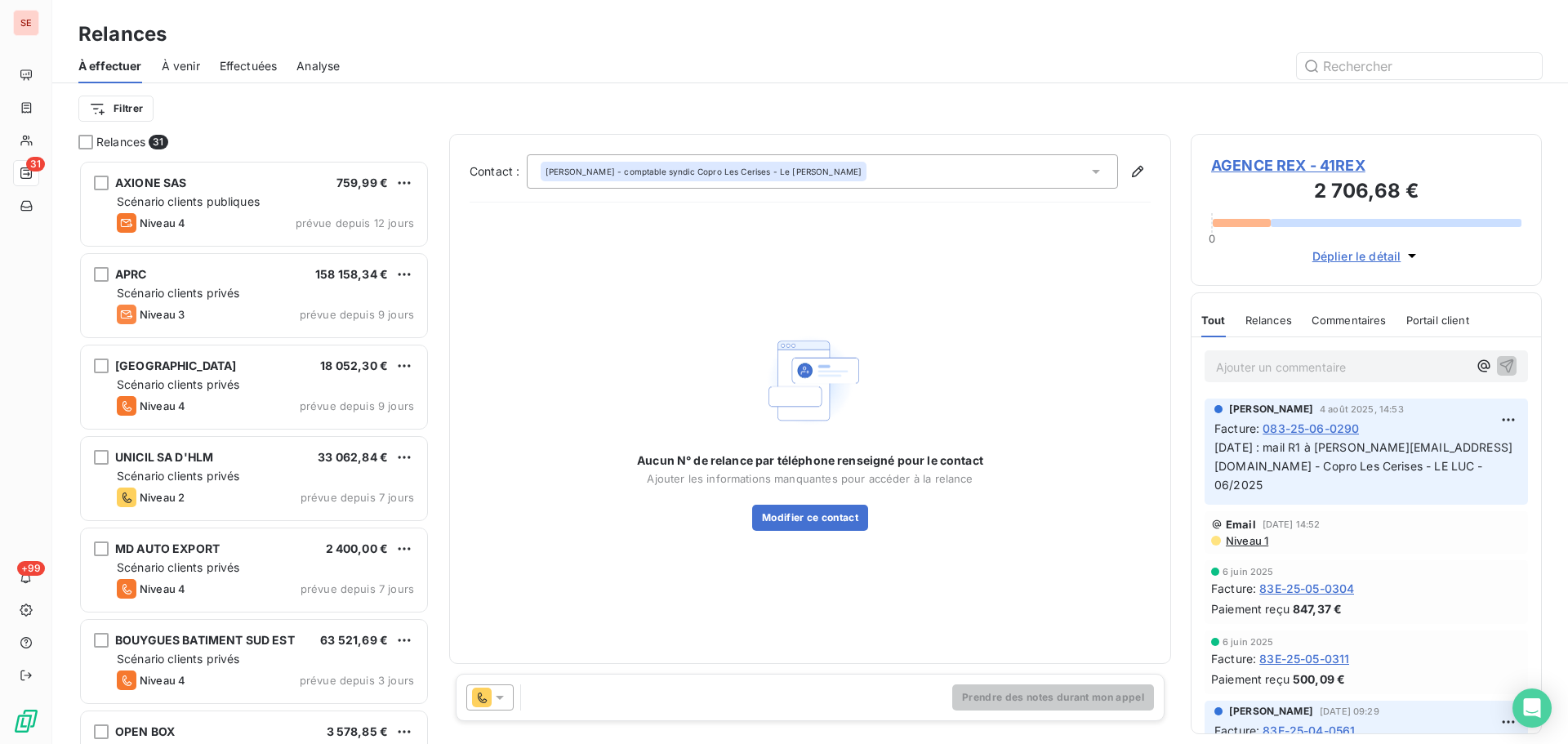
scroll to position [571, 338]
click at [142, 108] on html "SE 31 +99 Relances À effectuer À venir Effectuées Analyse Filtrer Relances 31 A…" at bounding box center [784, 372] width 1568 height 744
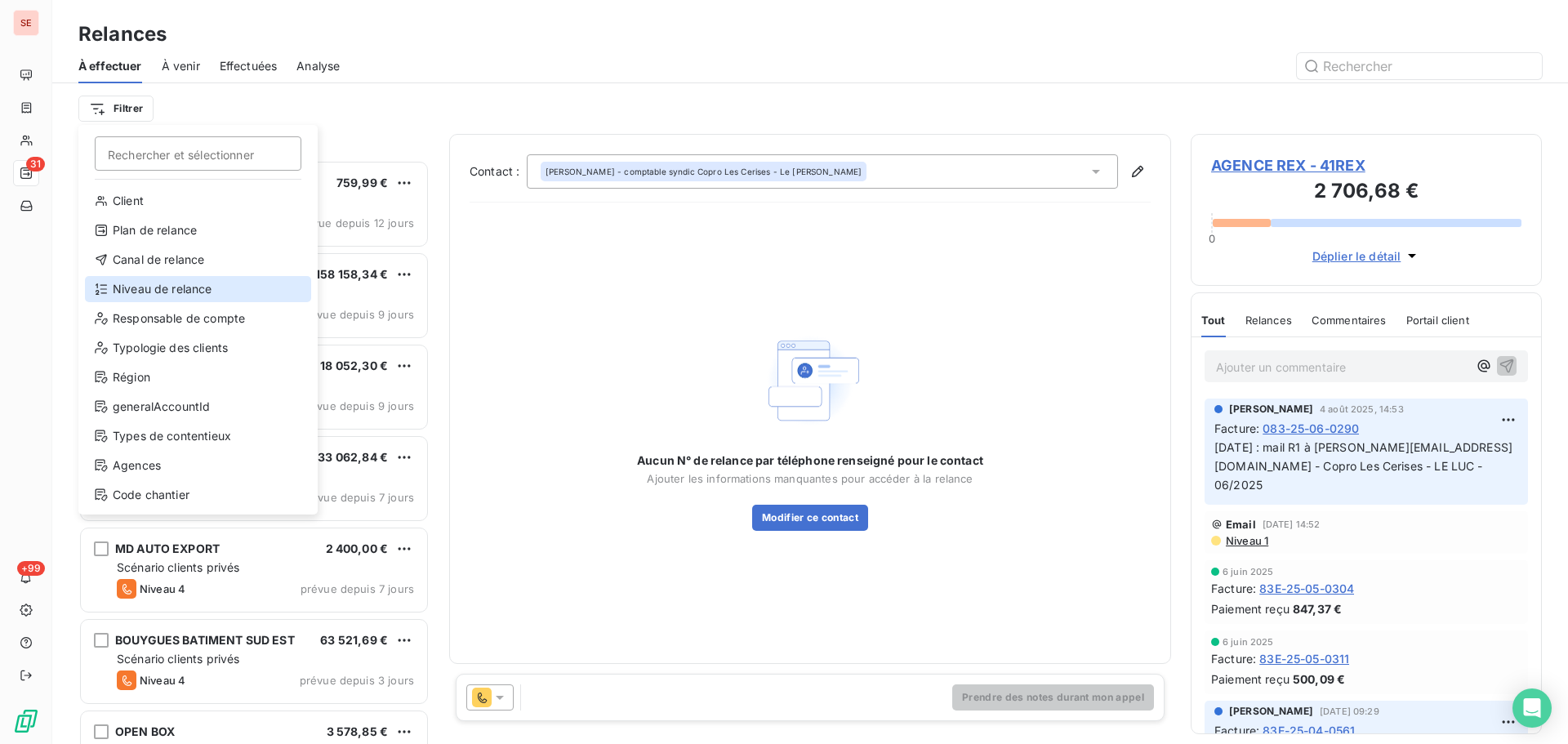
click at [191, 291] on div "Niveau de relance" at bounding box center [198, 289] width 226 height 26
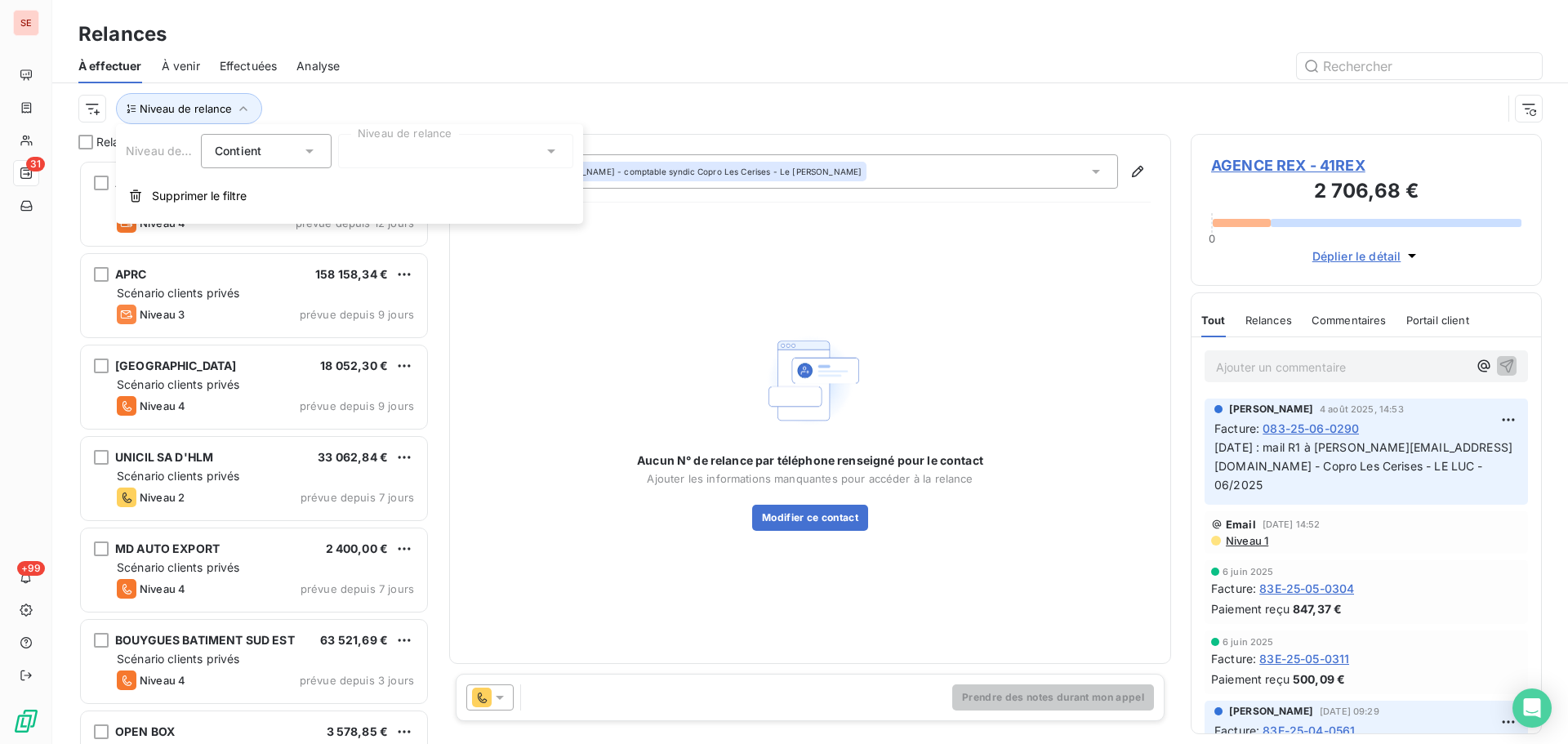
click at [442, 147] on div at bounding box center [456, 150] width 235 height 34
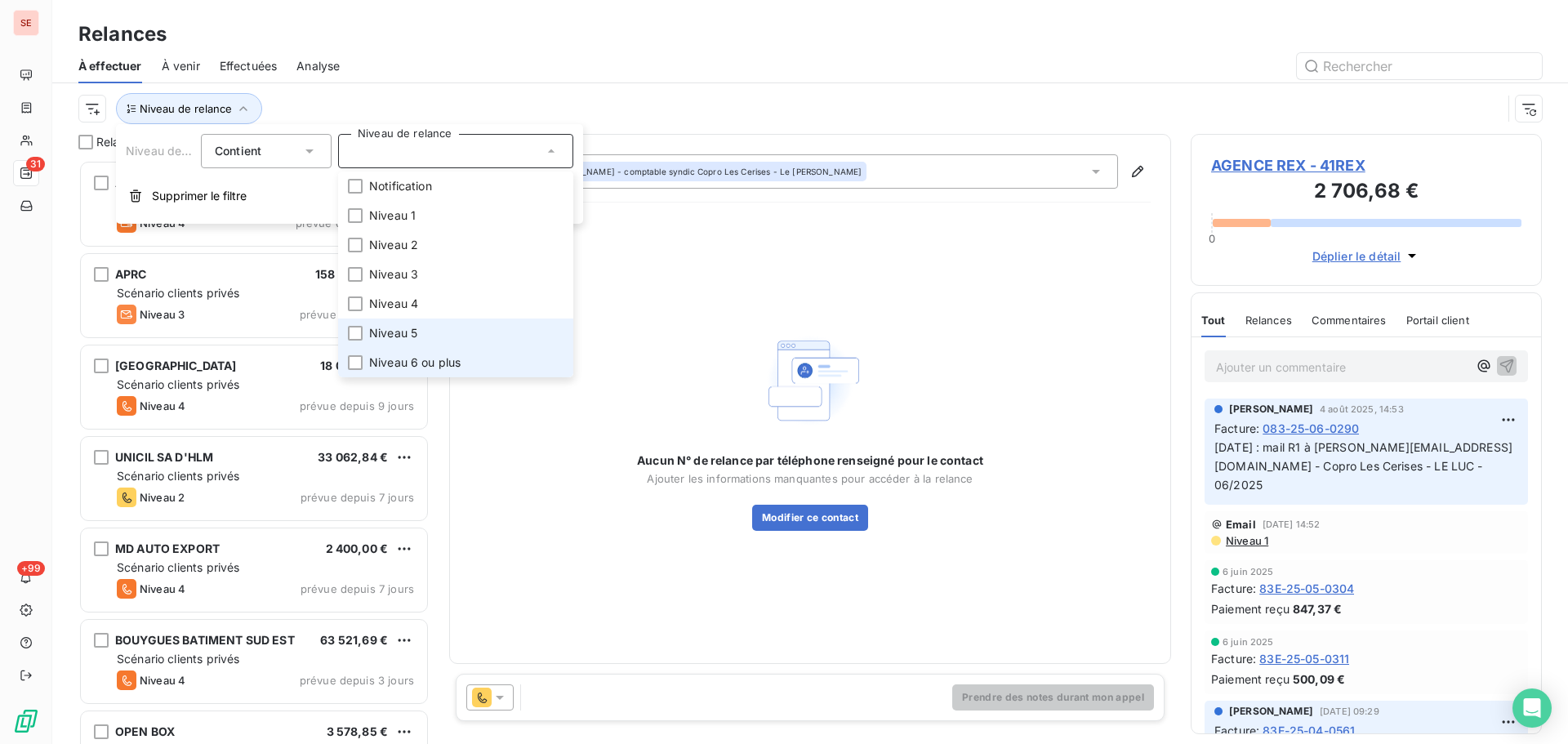
click at [417, 334] on span "Niveau 5" at bounding box center [394, 333] width 48 height 16
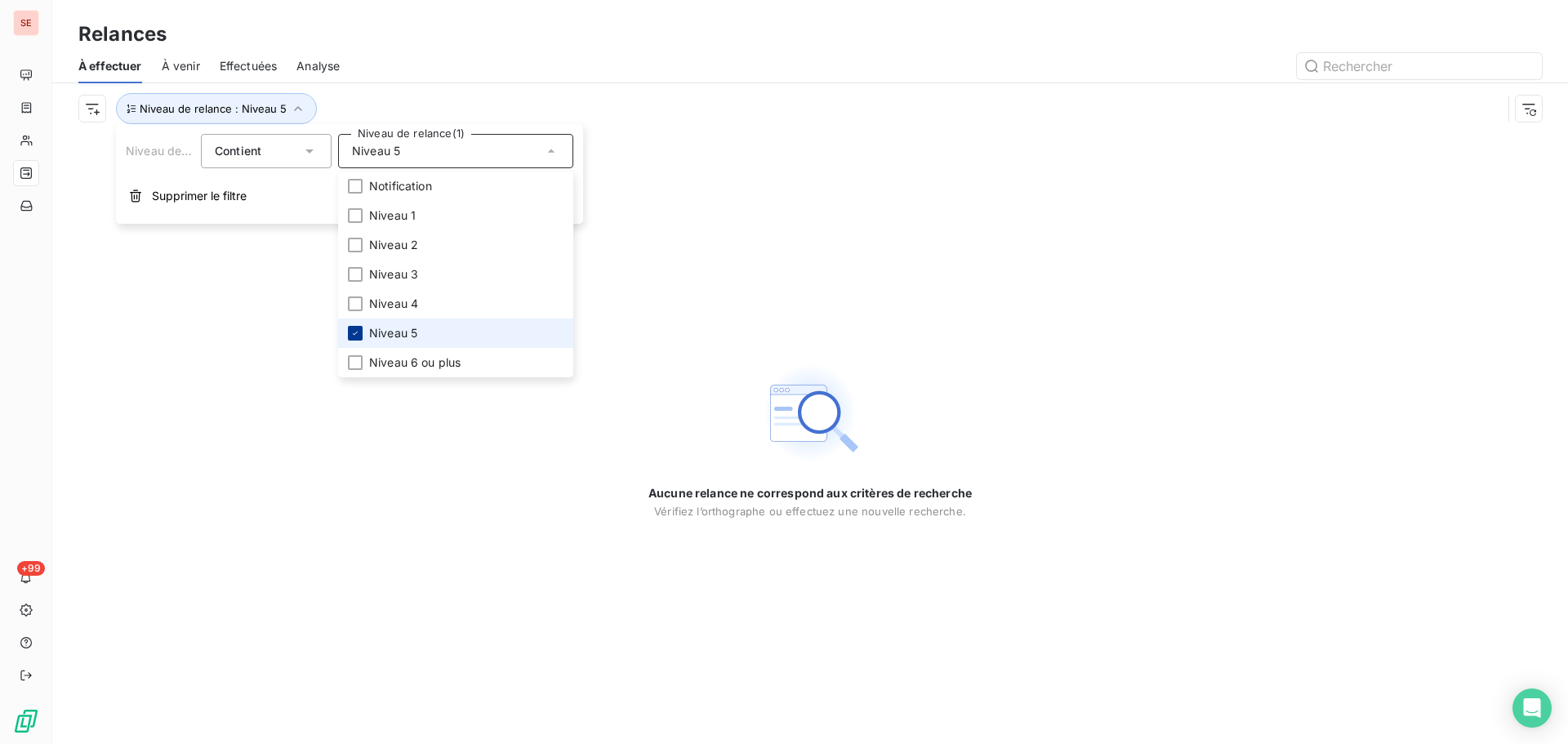
click at [359, 332] on icon at bounding box center [355, 333] width 10 height 10
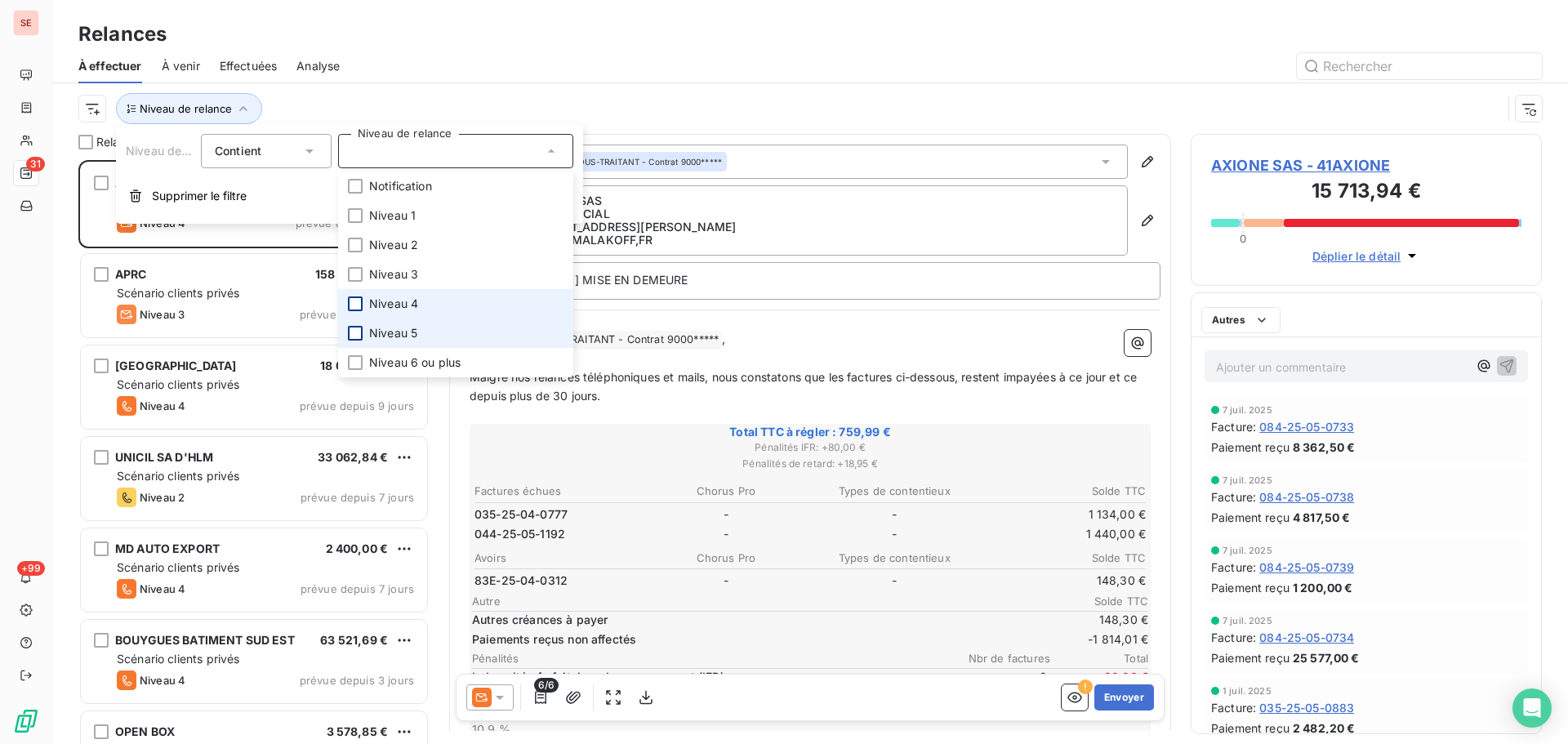
scroll to position [571, 338]
click at [357, 306] on div at bounding box center [355, 304] width 15 height 15
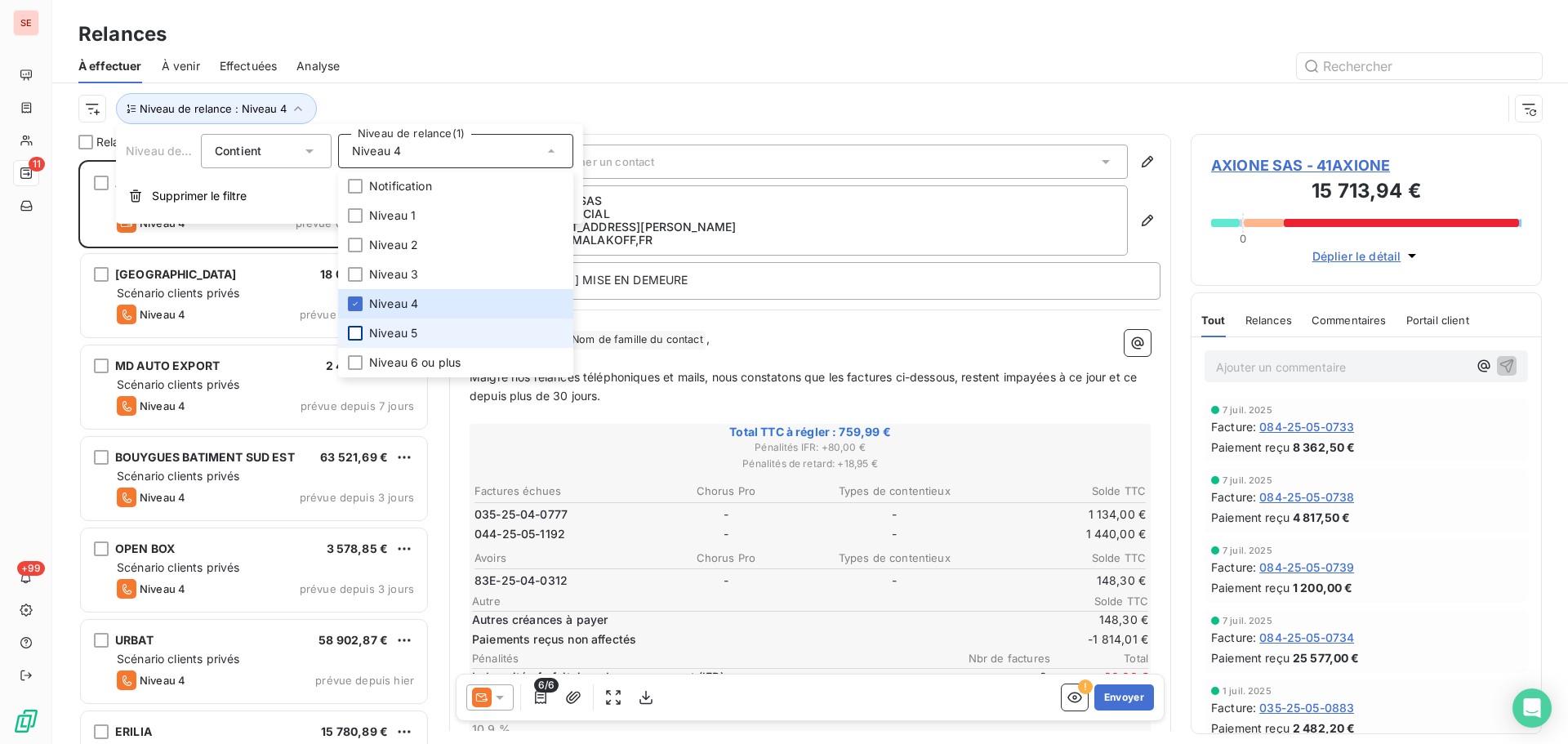
click at [525, 85] on div "Niveau de relance : Niveau 4" at bounding box center [810, 109] width 1463 height 50
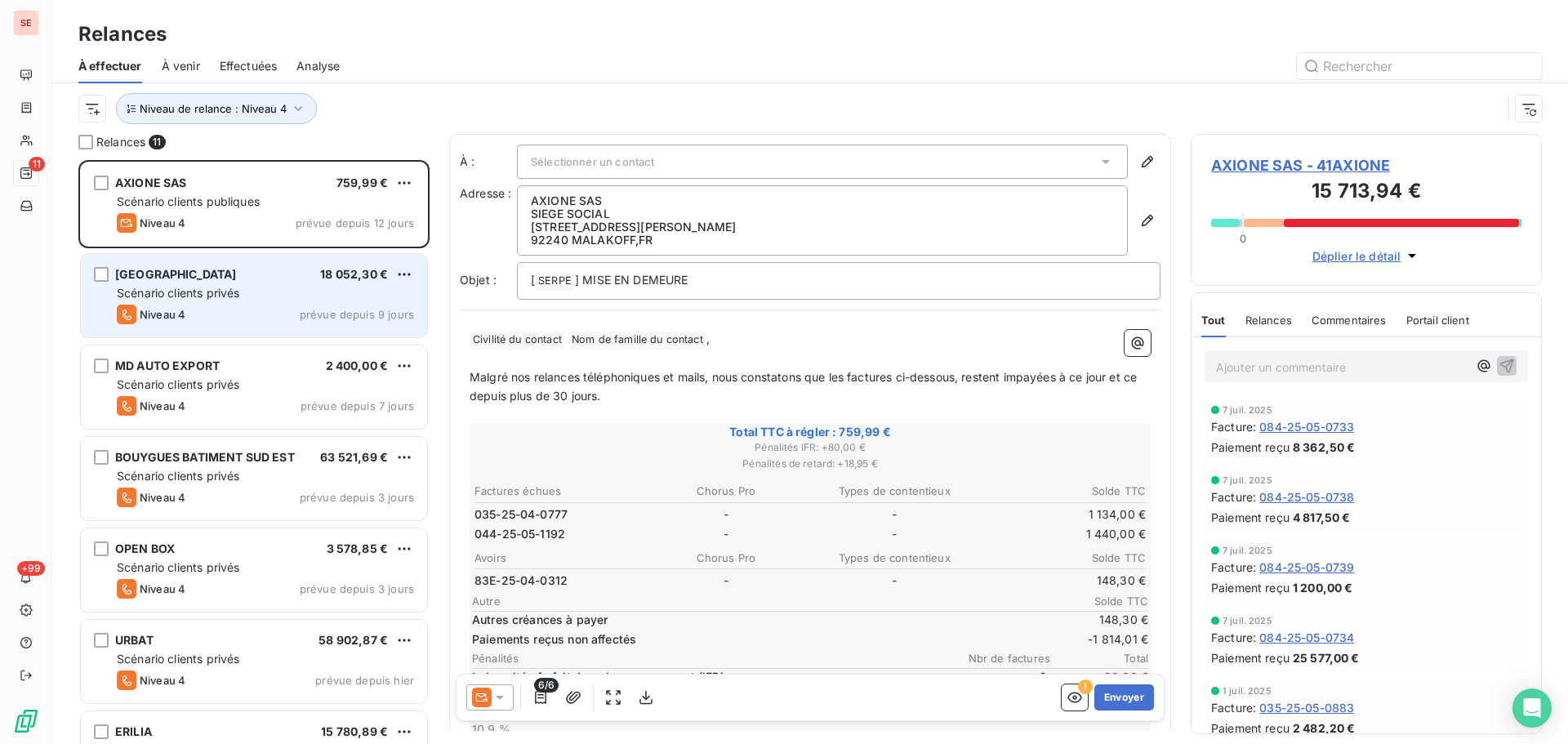
click at [250, 261] on div "MAIRIE D'AVIGNON 18 052,30 € Scénario clients privés Niveau 4 prévue depuis 9 j…" at bounding box center [253, 296] width 346 height 83
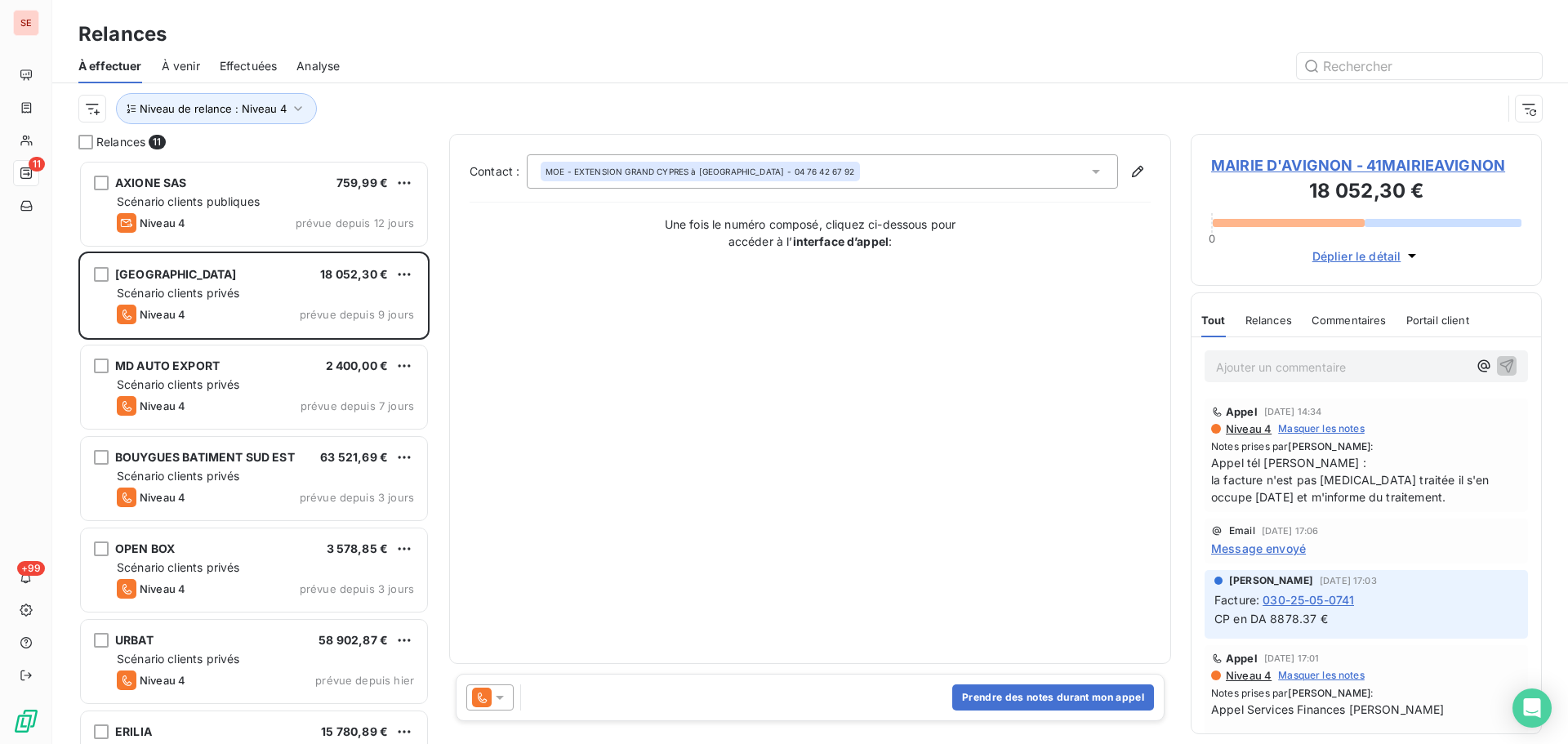
click at [1310, 165] on span "MAIRIE D'AVIGNON - 41MAIRIEAVIGNON" at bounding box center [1366, 165] width 310 height 22
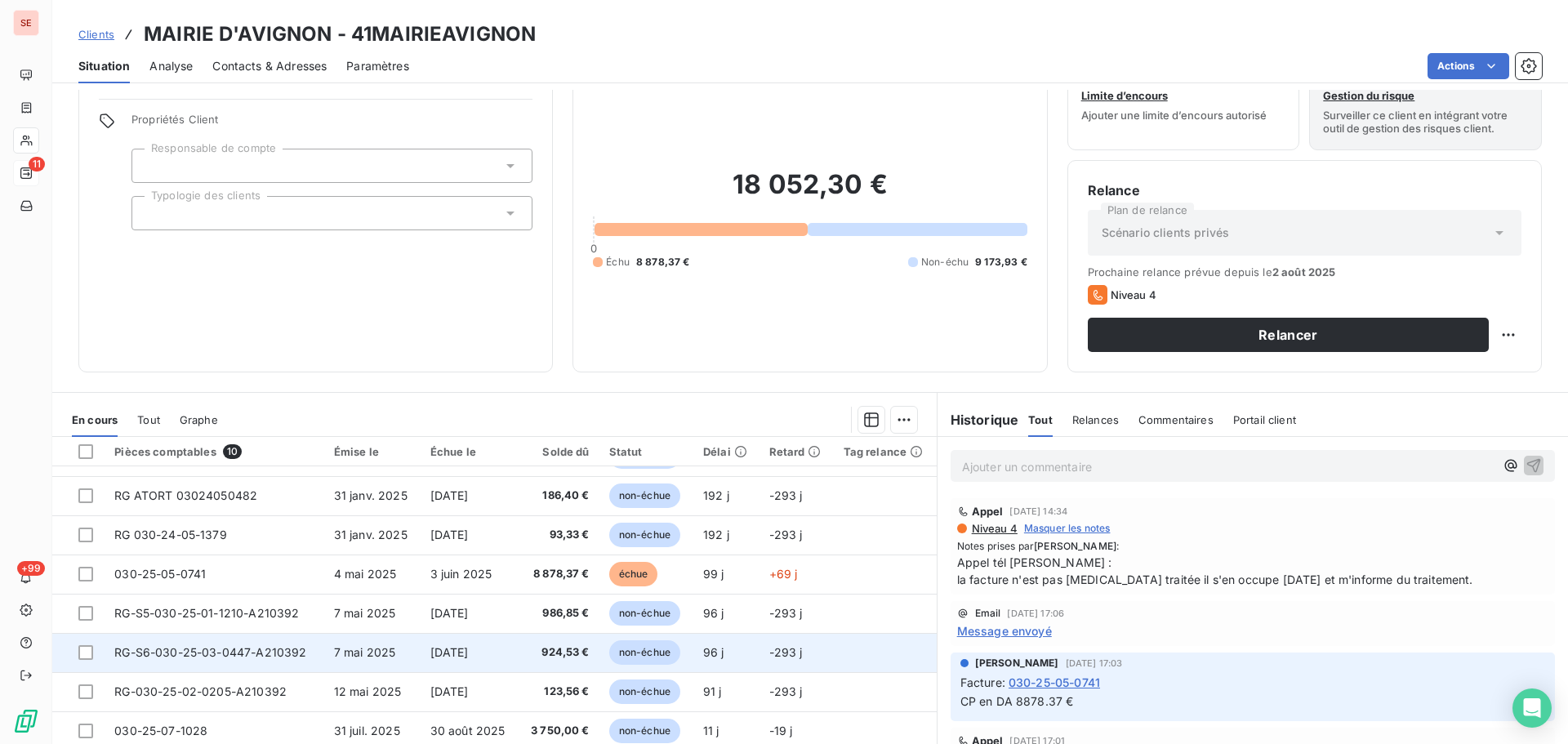
scroll to position [111, 0]
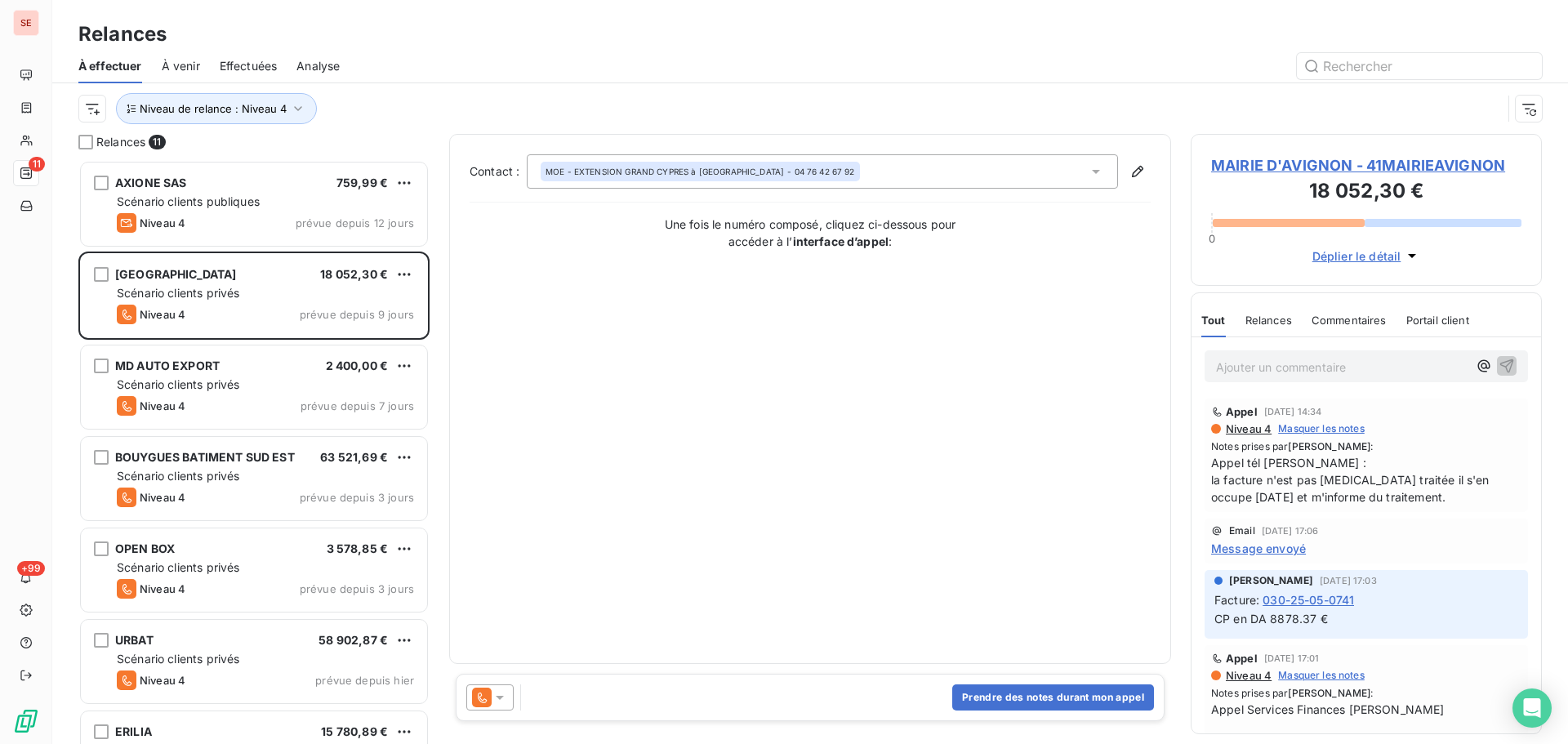
scroll to position [571, 338]
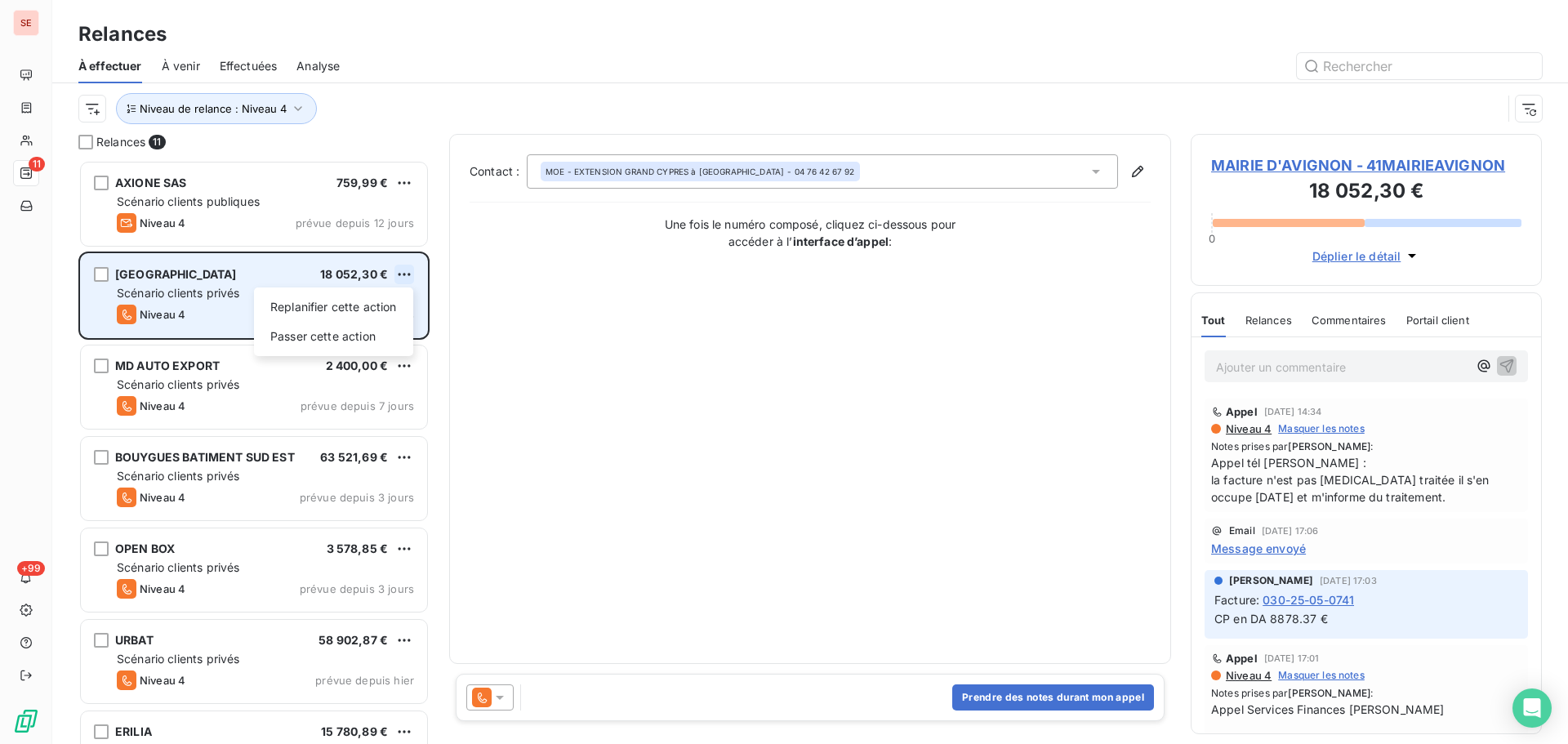
click at [410, 276] on html "SE 11 +99 Relances À effectuer À venir Effectuées Analyse Niveau de relance : N…" at bounding box center [784, 372] width 1568 height 744
click at [396, 312] on div "Replanifier cette action" at bounding box center [334, 307] width 146 height 26
select select "7"
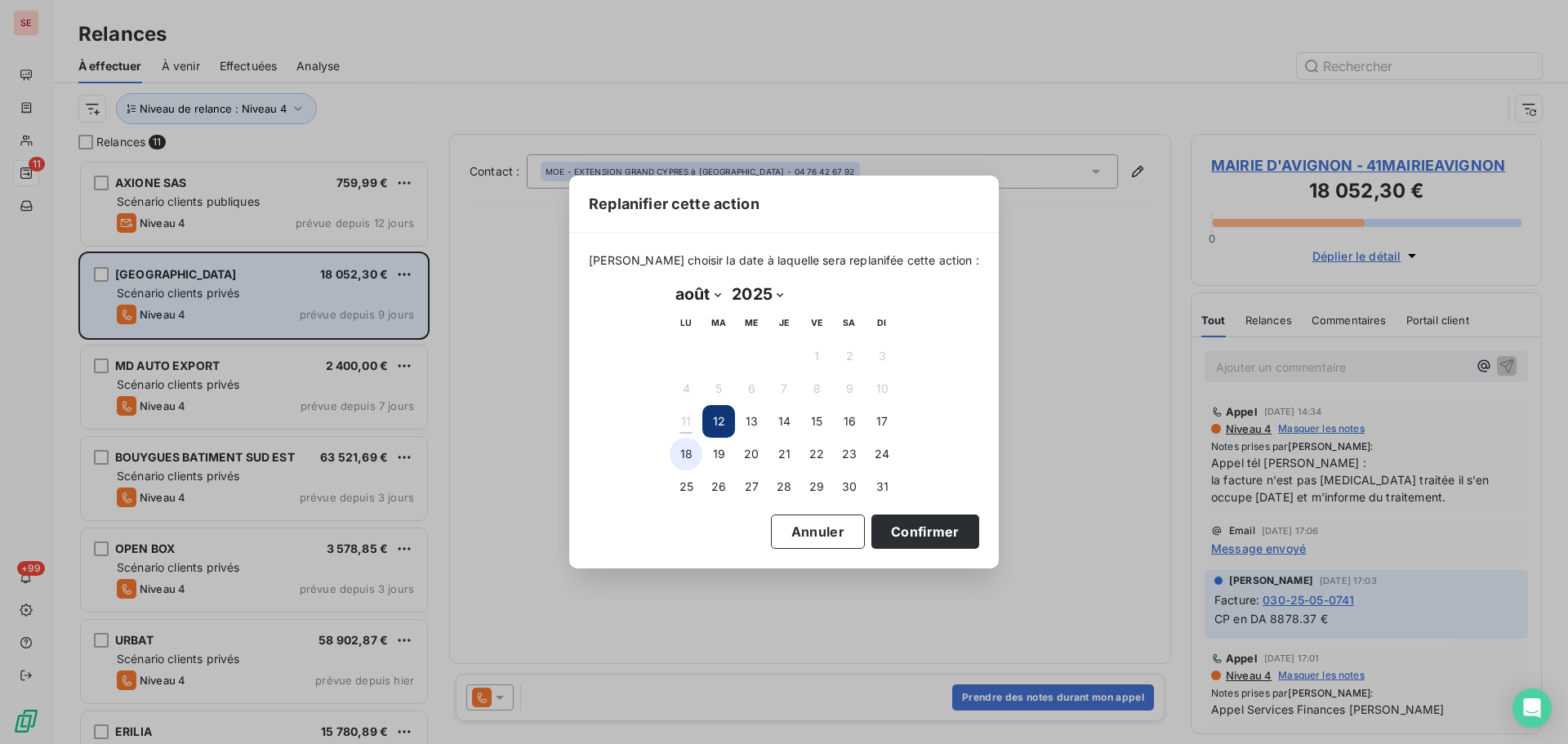
click at [695, 458] on button "18" at bounding box center [686, 454] width 33 height 33
click at [871, 540] on button "Confirmer" at bounding box center [924, 531] width 108 height 34
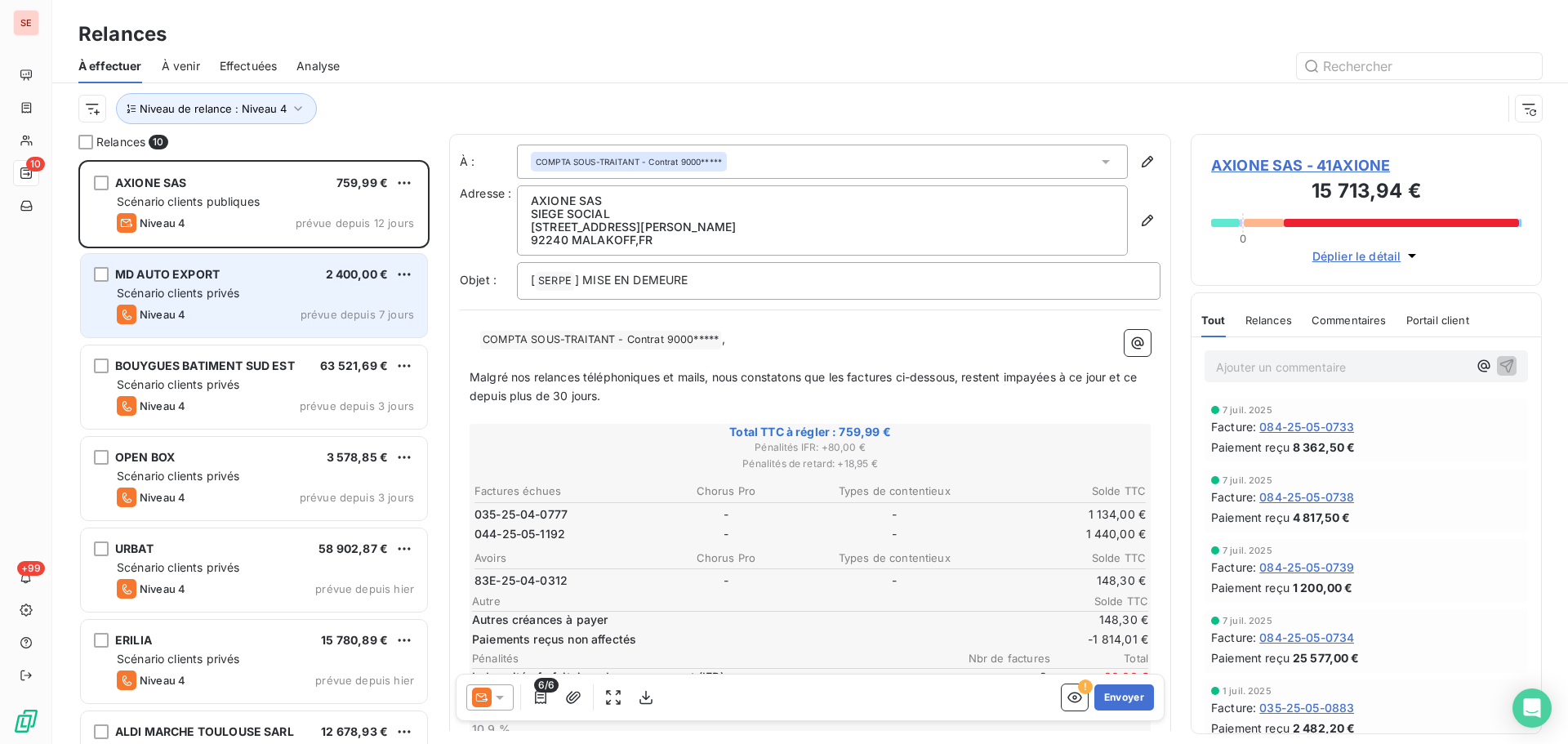
click at [459, 59] on div at bounding box center [949, 66] width 1182 height 26
click at [286, 271] on div "MD AUTO EXPORT 2 400,00 €" at bounding box center [265, 274] width 297 height 15
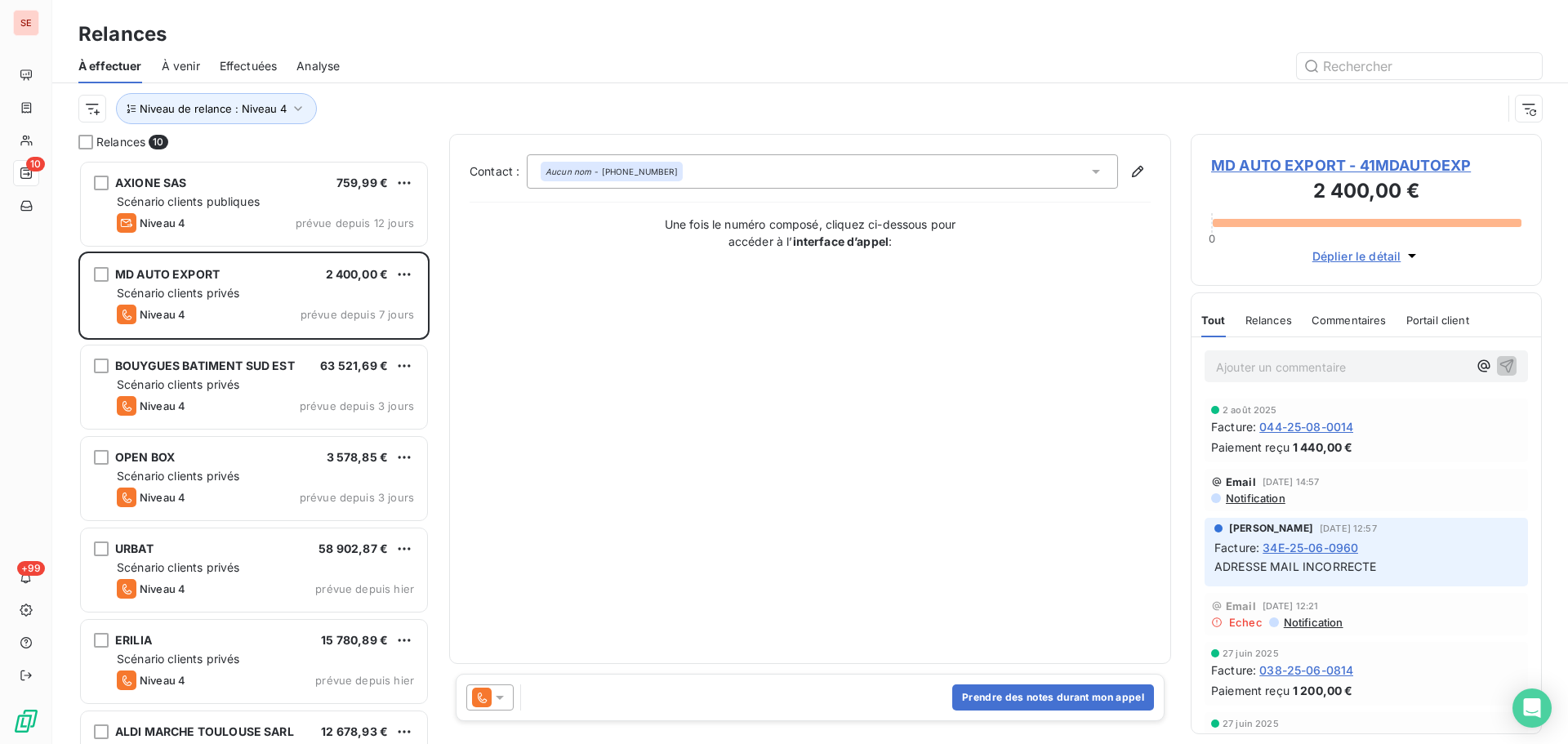
click at [1286, 169] on span "MD AUTO EXPORT - 41MDAUTOEXP" at bounding box center [1366, 165] width 310 height 22
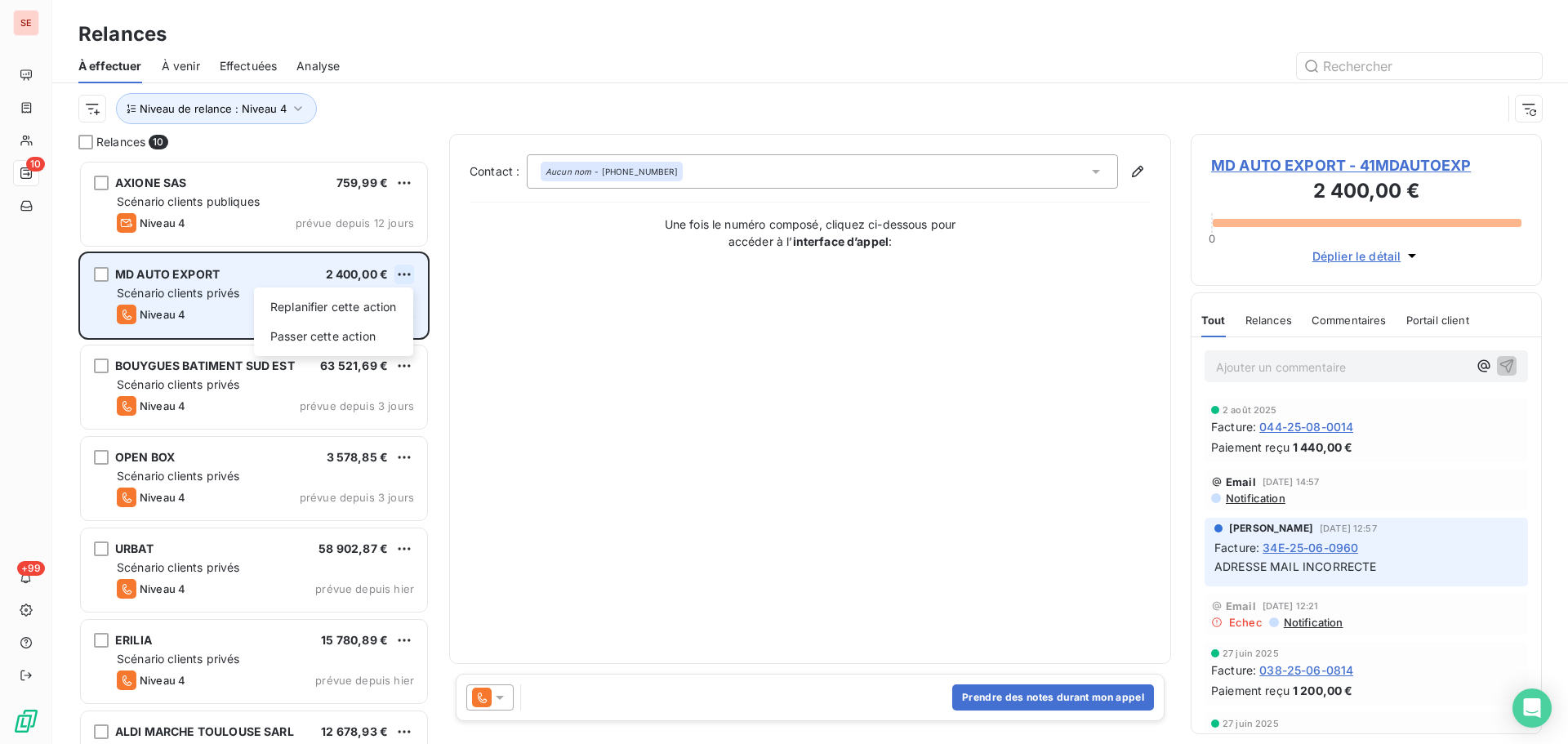
click at [402, 275] on html "SE 10 +99 Relances À effectuer À venir Effectuées Analyse Niveau de relance : N…" at bounding box center [784, 372] width 1568 height 744
click at [343, 307] on div "Replanifier cette action" at bounding box center [334, 307] width 146 height 26
select select "7"
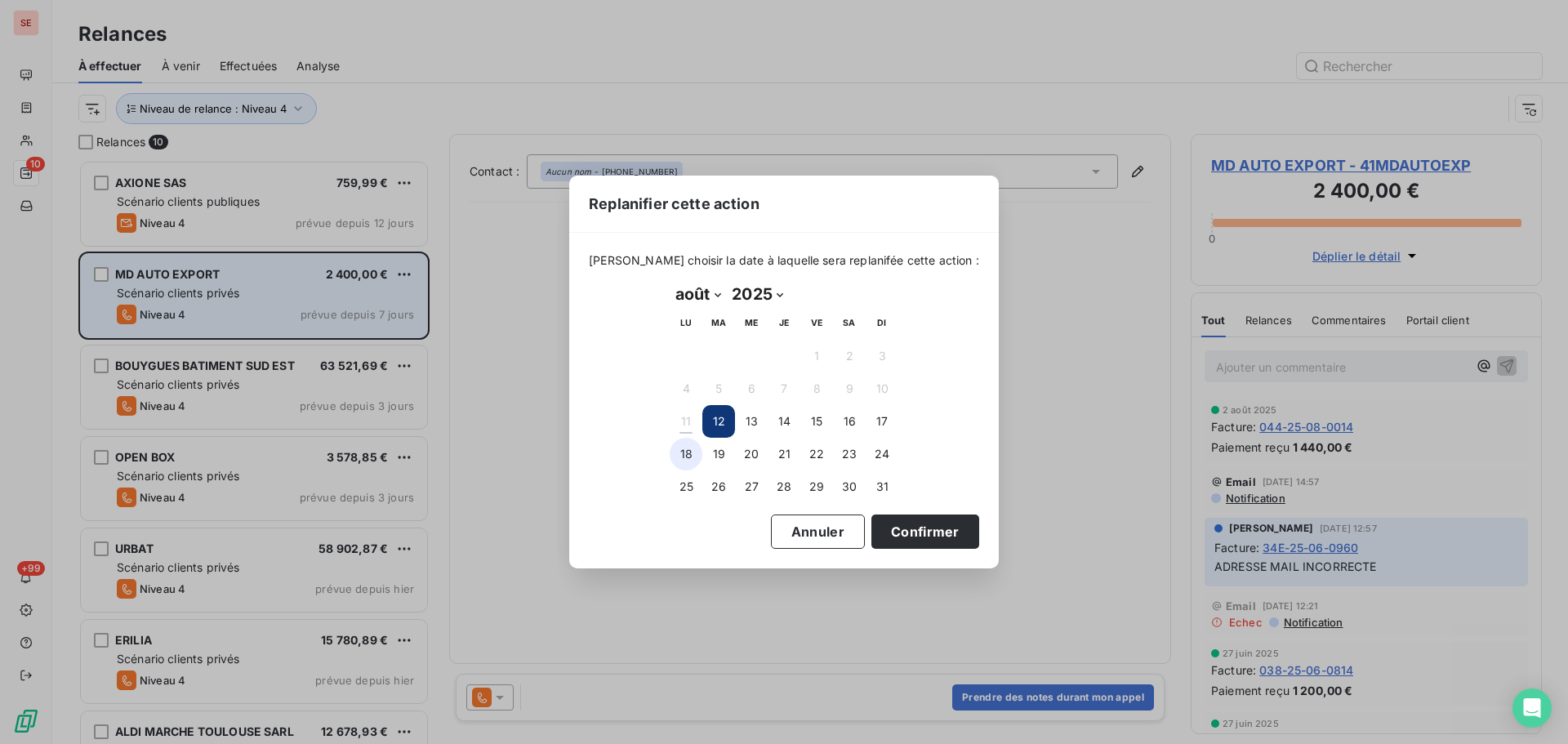
click at [688, 454] on button "18" at bounding box center [686, 454] width 33 height 33
click at [917, 534] on button "Confirmer" at bounding box center [924, 531] width 108 height 34
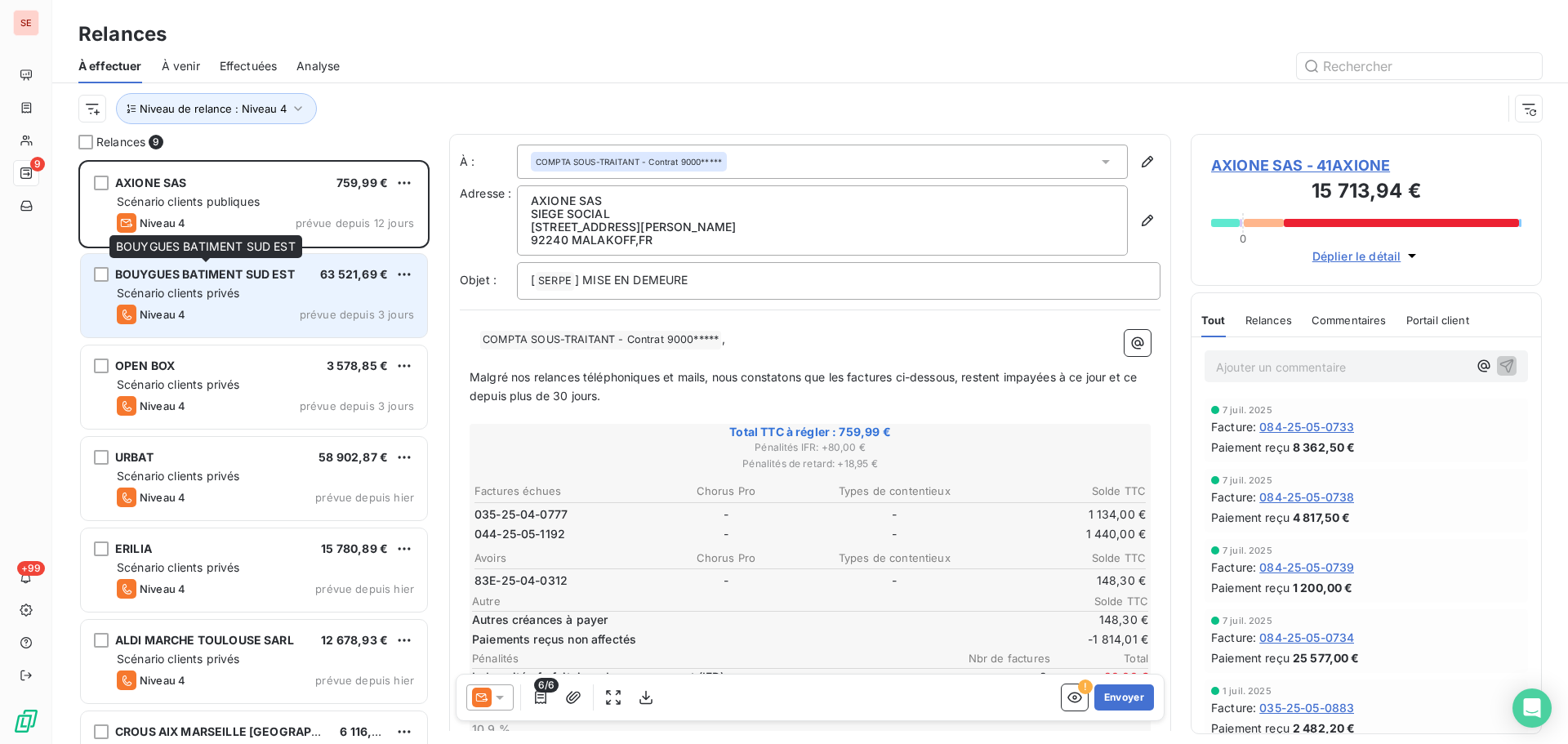
click at [268, 280] on span "BOUYGUES BATIMENT SUD EST" at bounding box center [205, 274] width 179 height 14
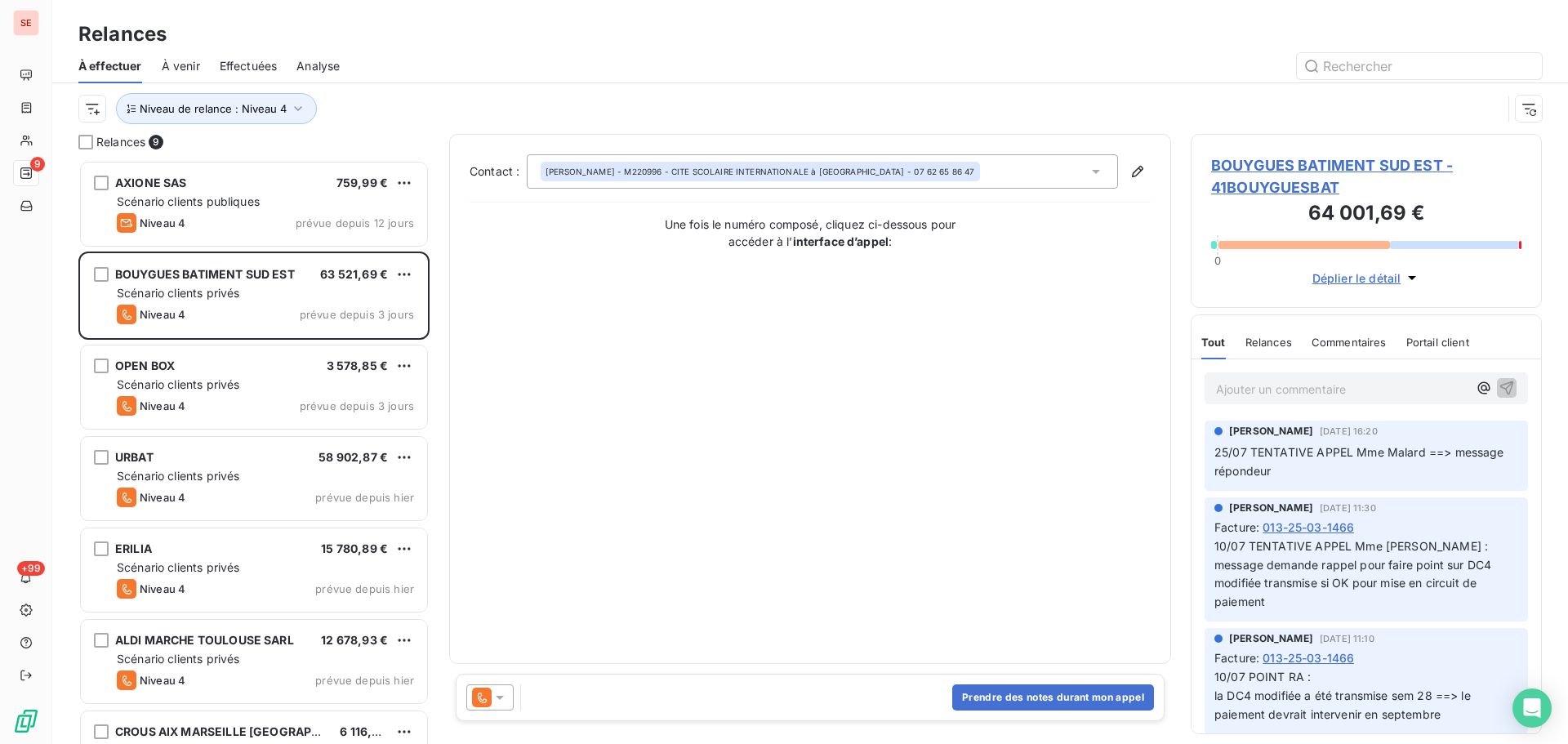
click at [1253, 161] on span "BOUYGUES BATIMENT SUD EST - 41BOUYGUESBAT" at bounding box center [1366, 176] width 310 height 44
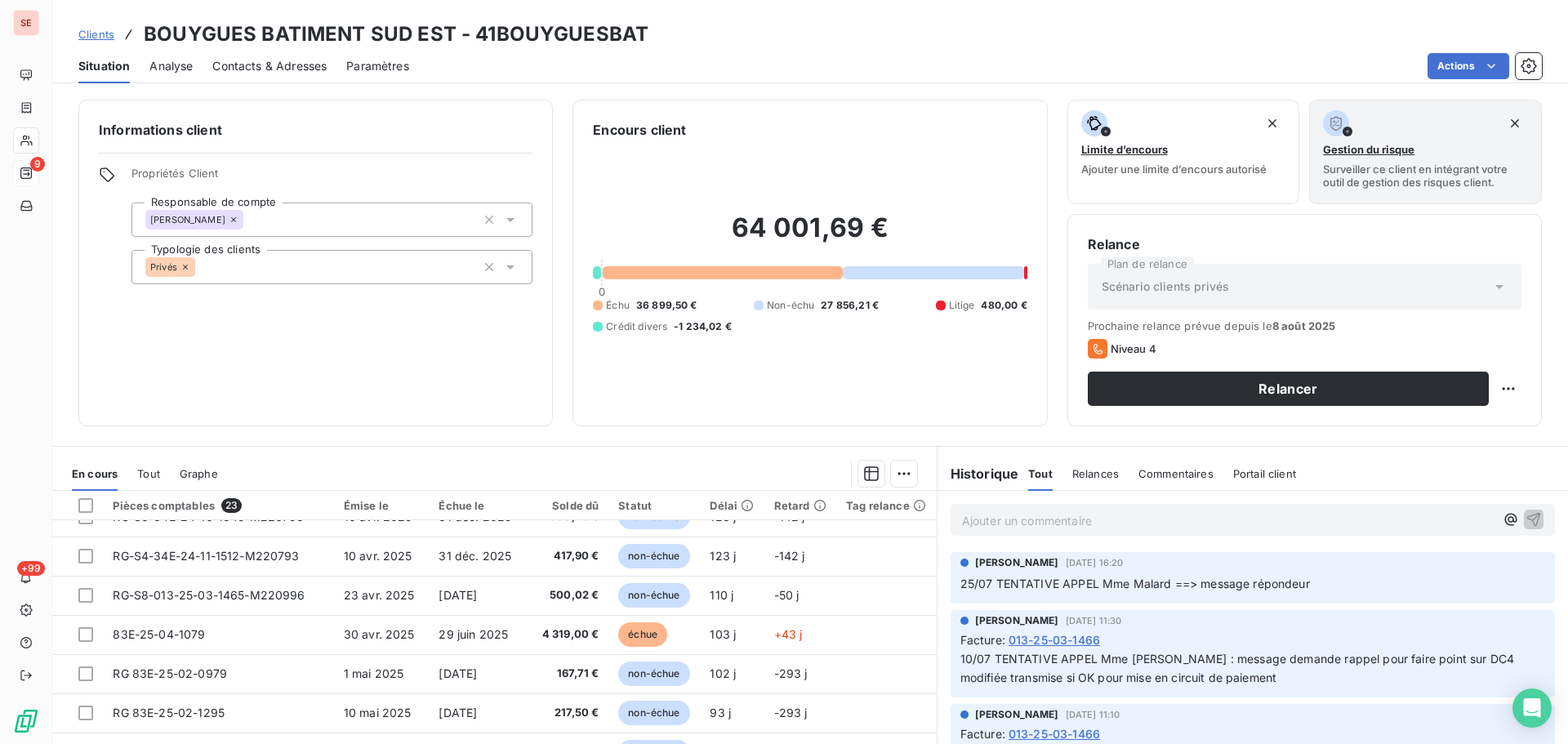
scroll to position [571, 0]
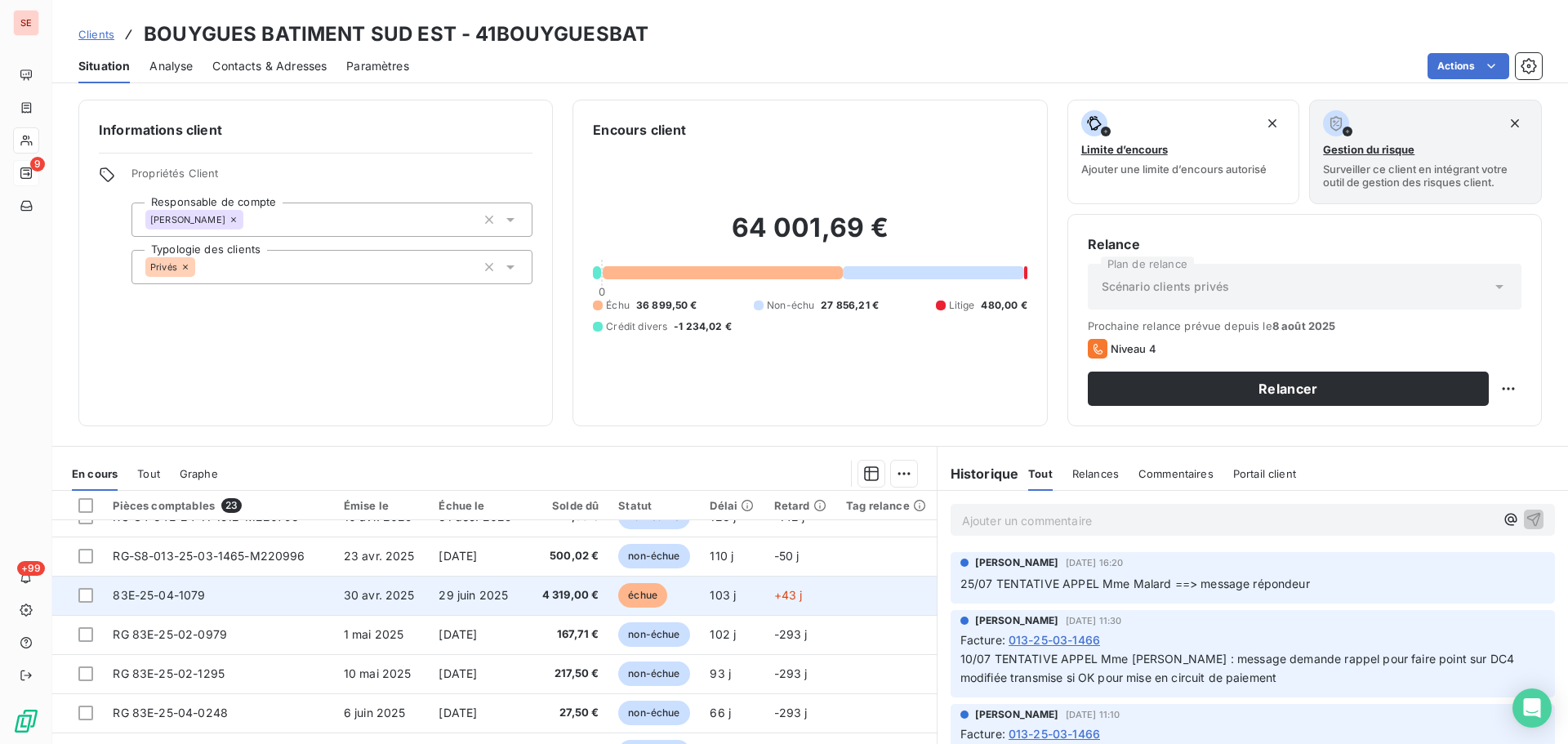
click at [353, 602] on td "30 avr. 2025" at bounding box center [381, 596] width 96 height 39
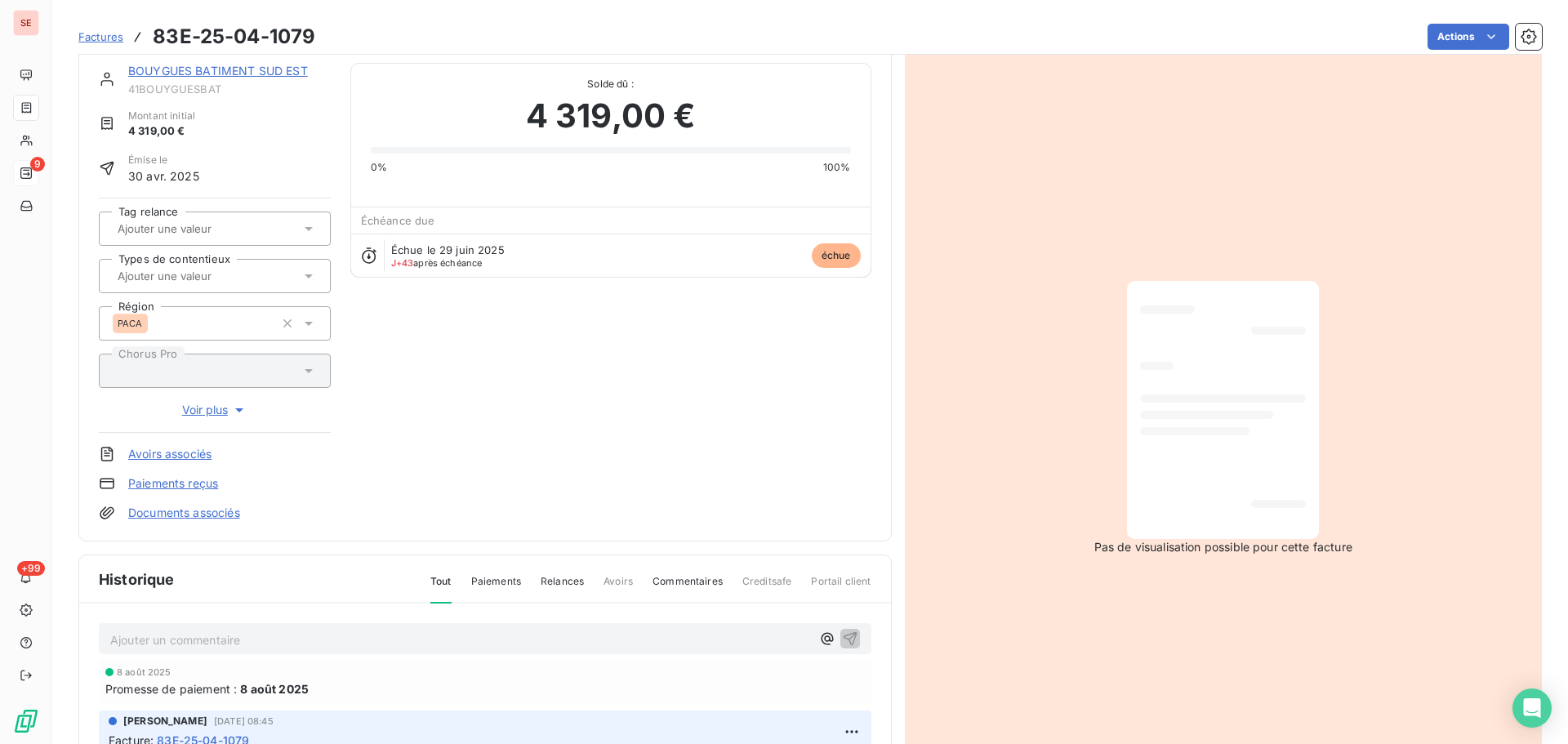
scroll to position [83, 0]
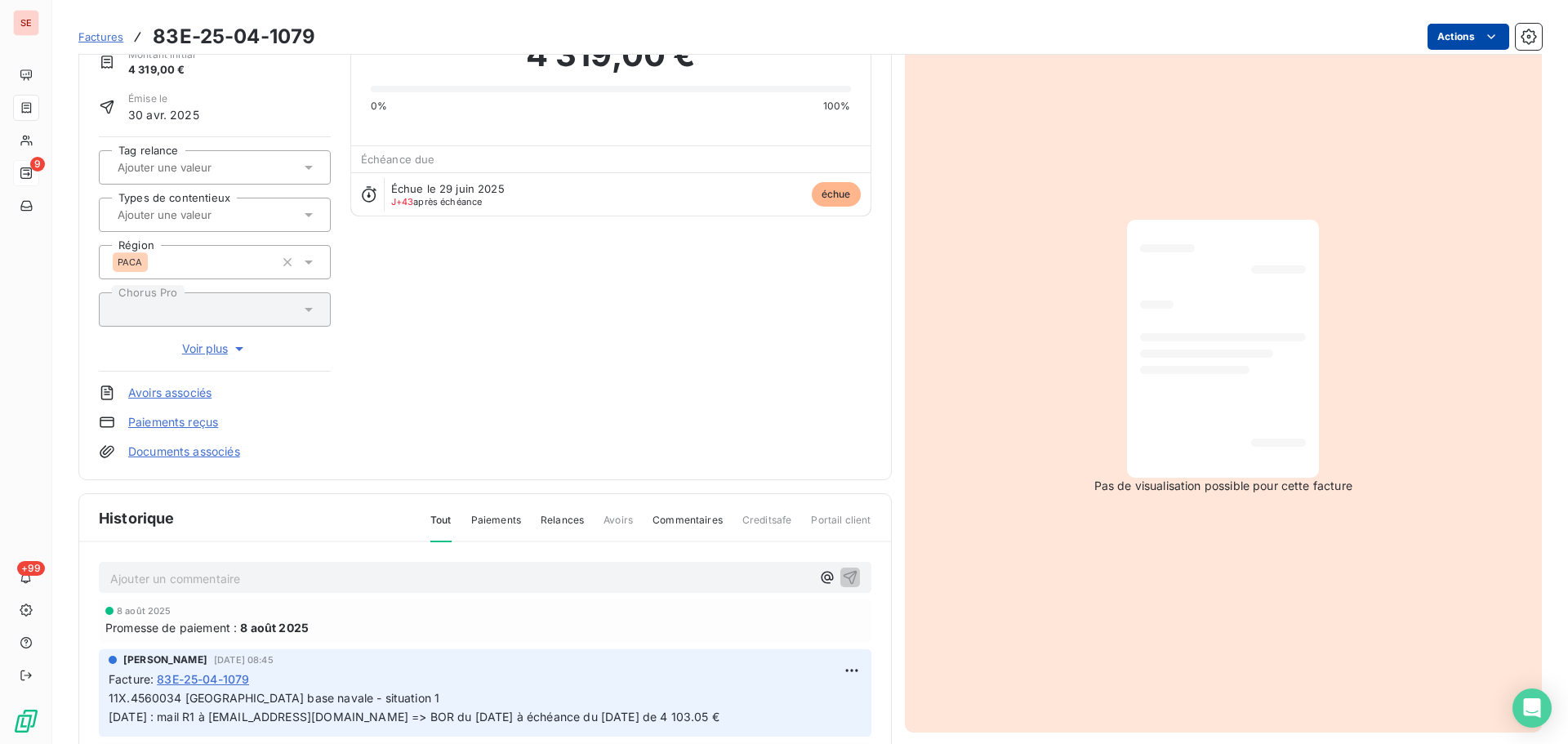
click at [1459, 34] on html "SE 9 +99 Factures 83E-25-04-1079 Actions BOUYGUES BATIMENT SUD EST 41BOUYGUESBA…" at bounding box center [784, 372] width 1568 height 744
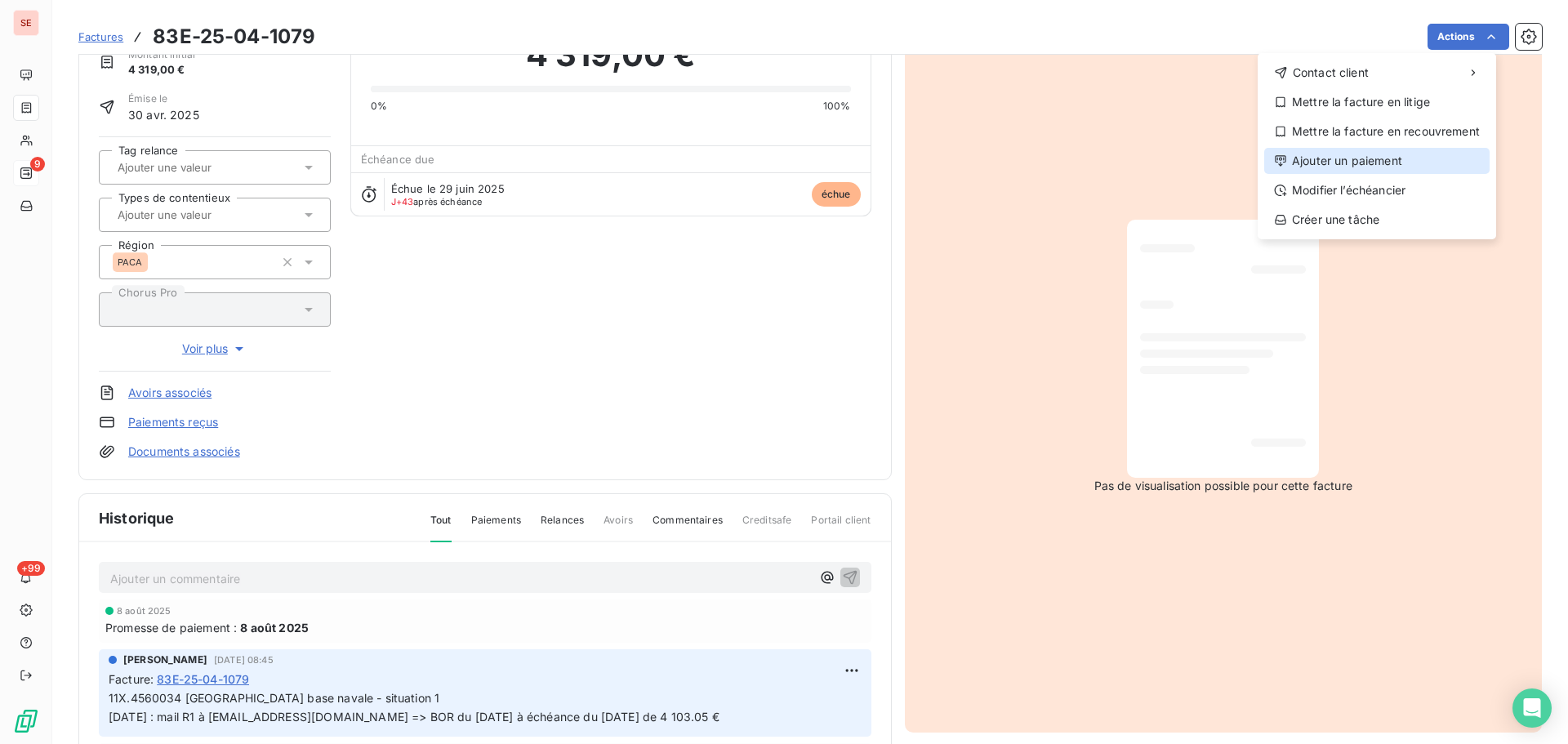
click at [1393, 167] on div "Ajouter un paiement" at bounding box center [1376, 160] width 225 height 26
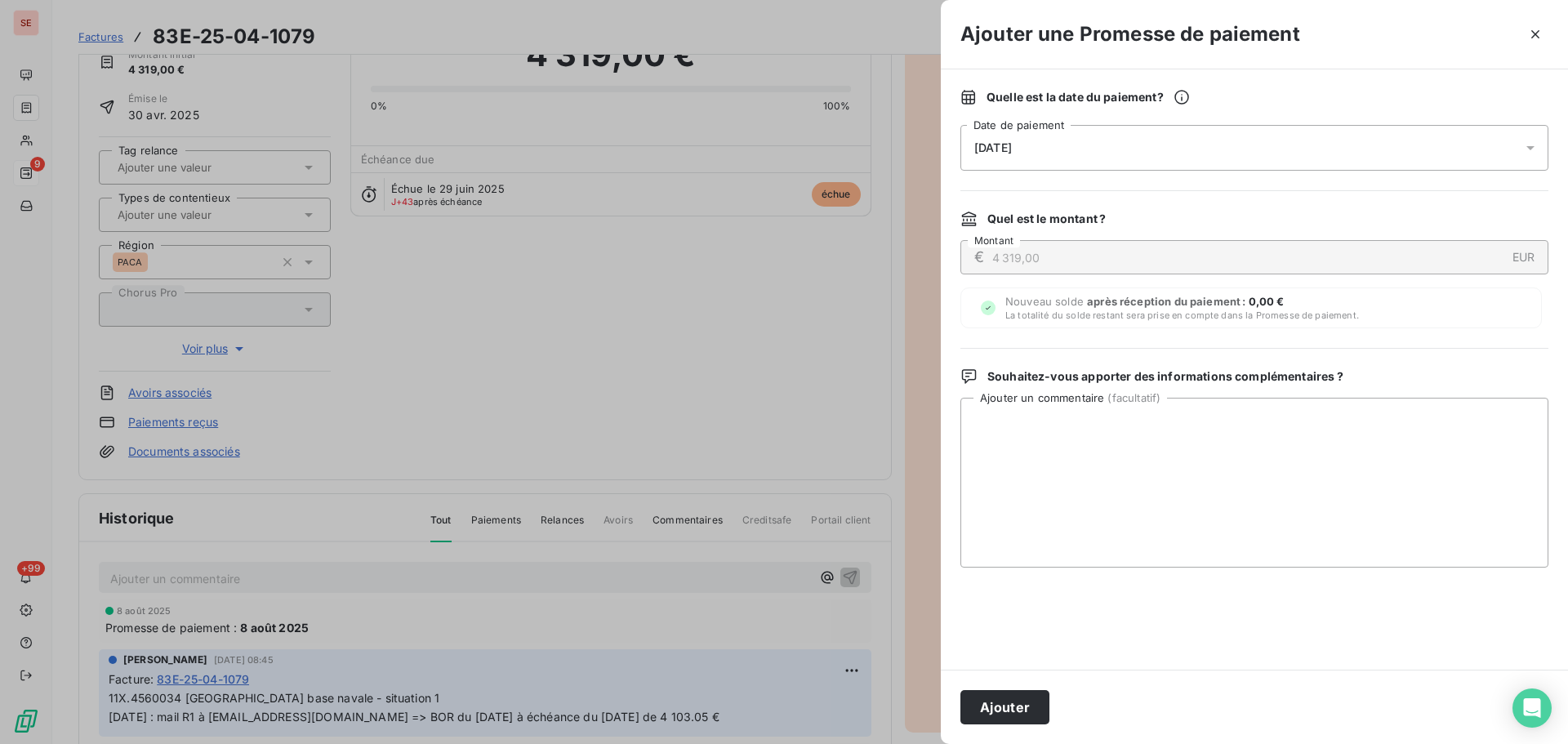
click at [1046, 145] on div "[DATE]" at bounding box center [1254, 147] width 588 height 46
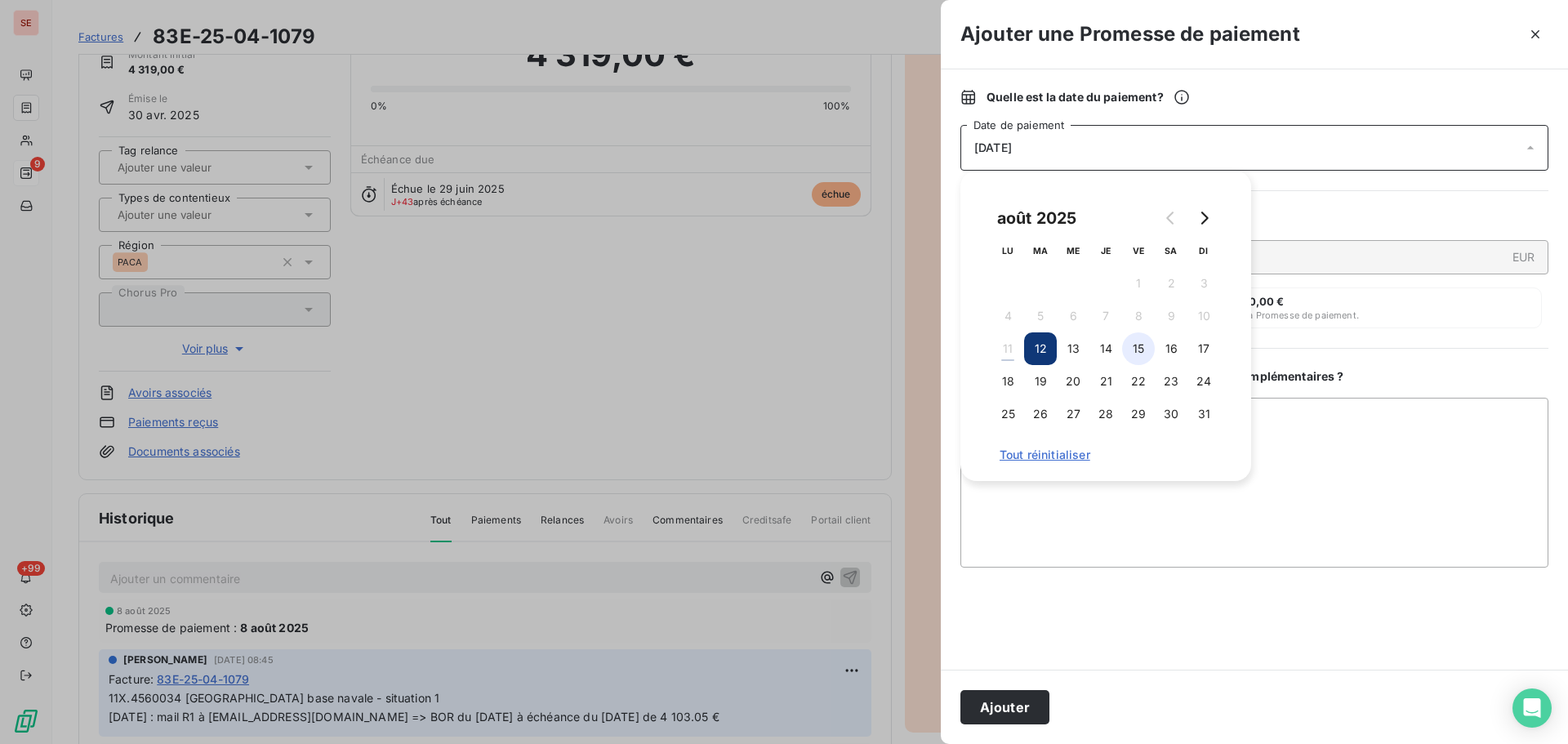
click at [1139, 345] on button "15" at bounding box center [1138, 349] width 33 height 33
click at [986, 713] on button "Ajouter" at bounding box center [1005, 706] width 89 height 34
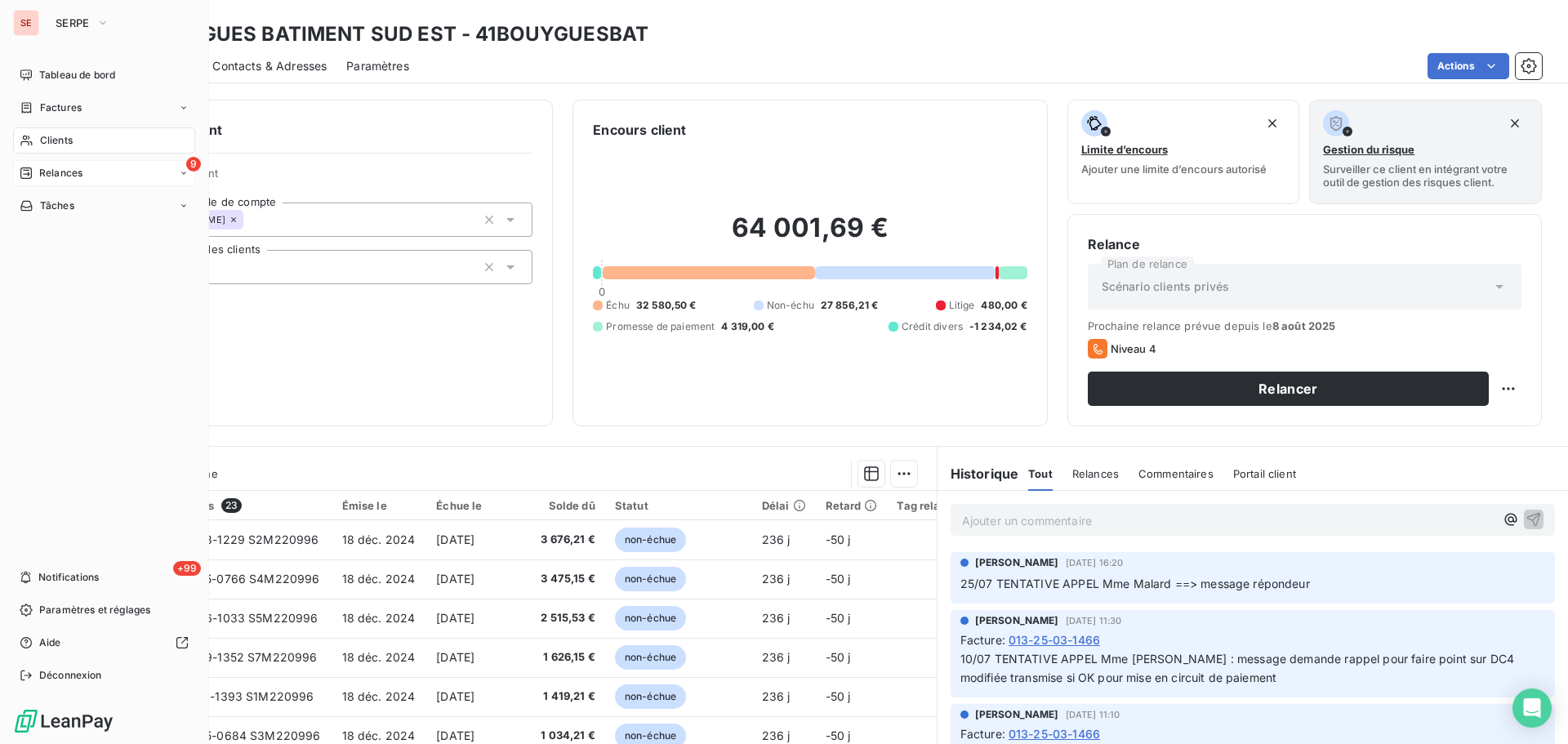
click at [68, 180] on div "9 Relances" at bounding box center [104, 173] width 182 height 26
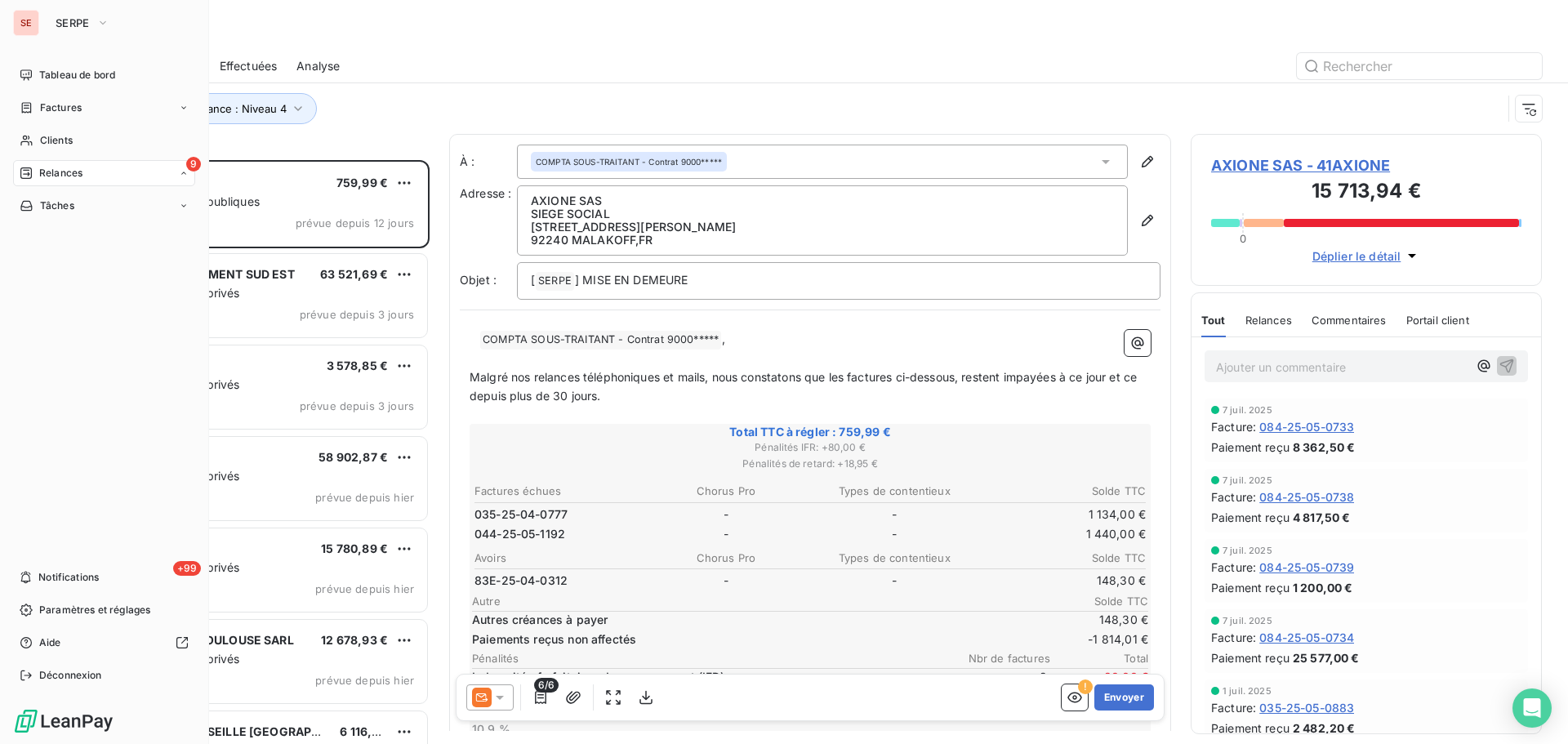
scroll to position [571, 338]
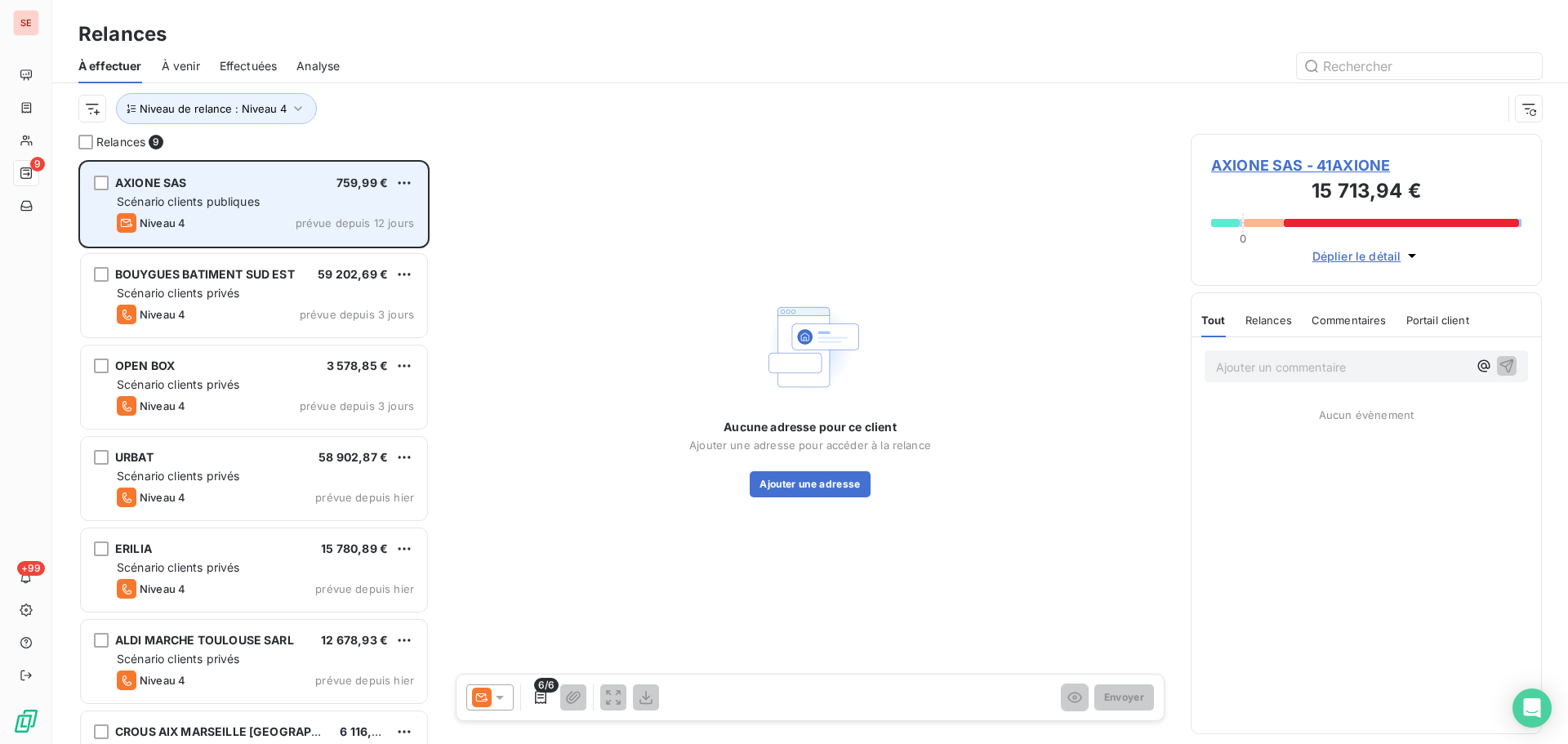
scroll to position [571, 338]
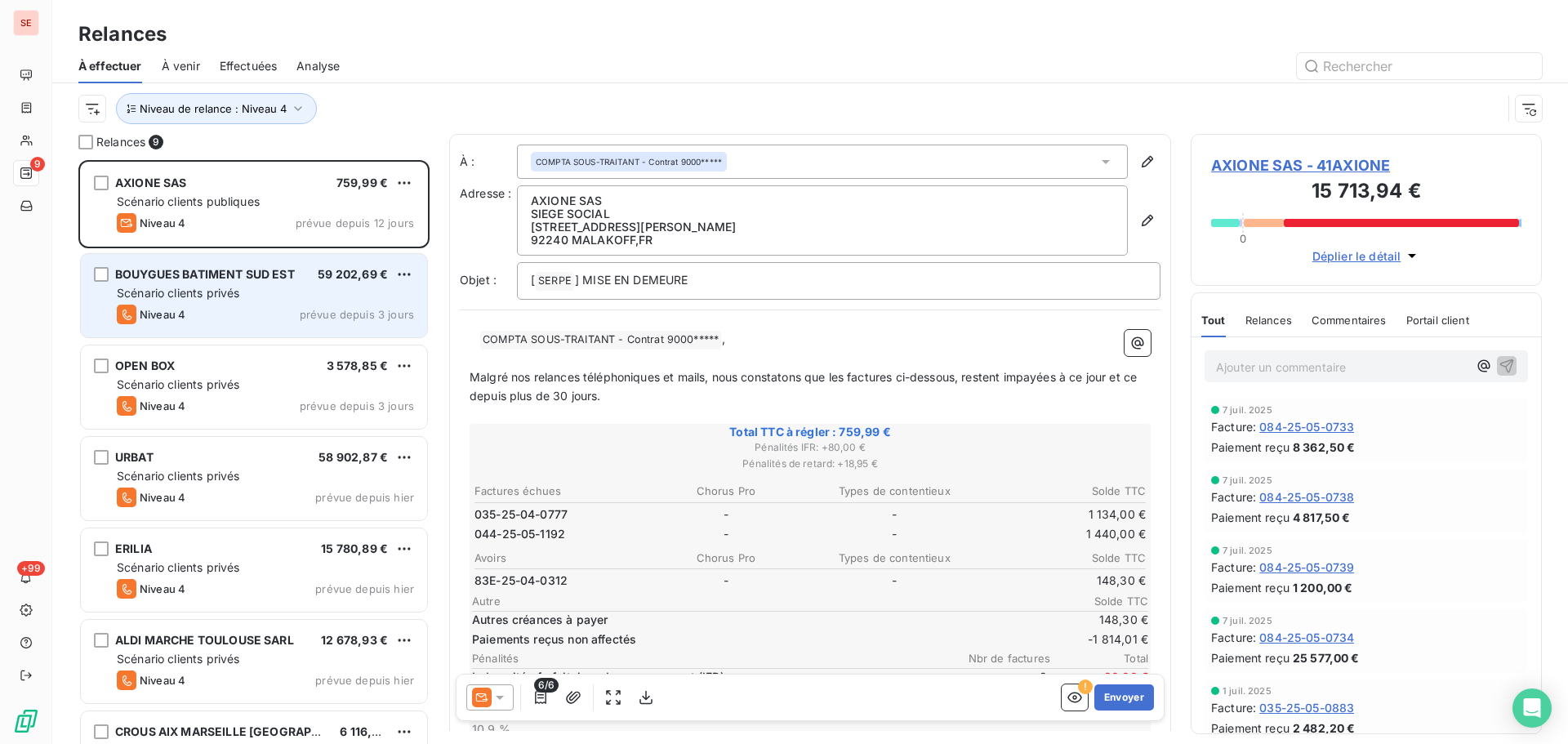
click at [244, 306] on div "Niveau 4 prévue depuis 3 jours" at bounding box center [265, 314] width 297 height 19
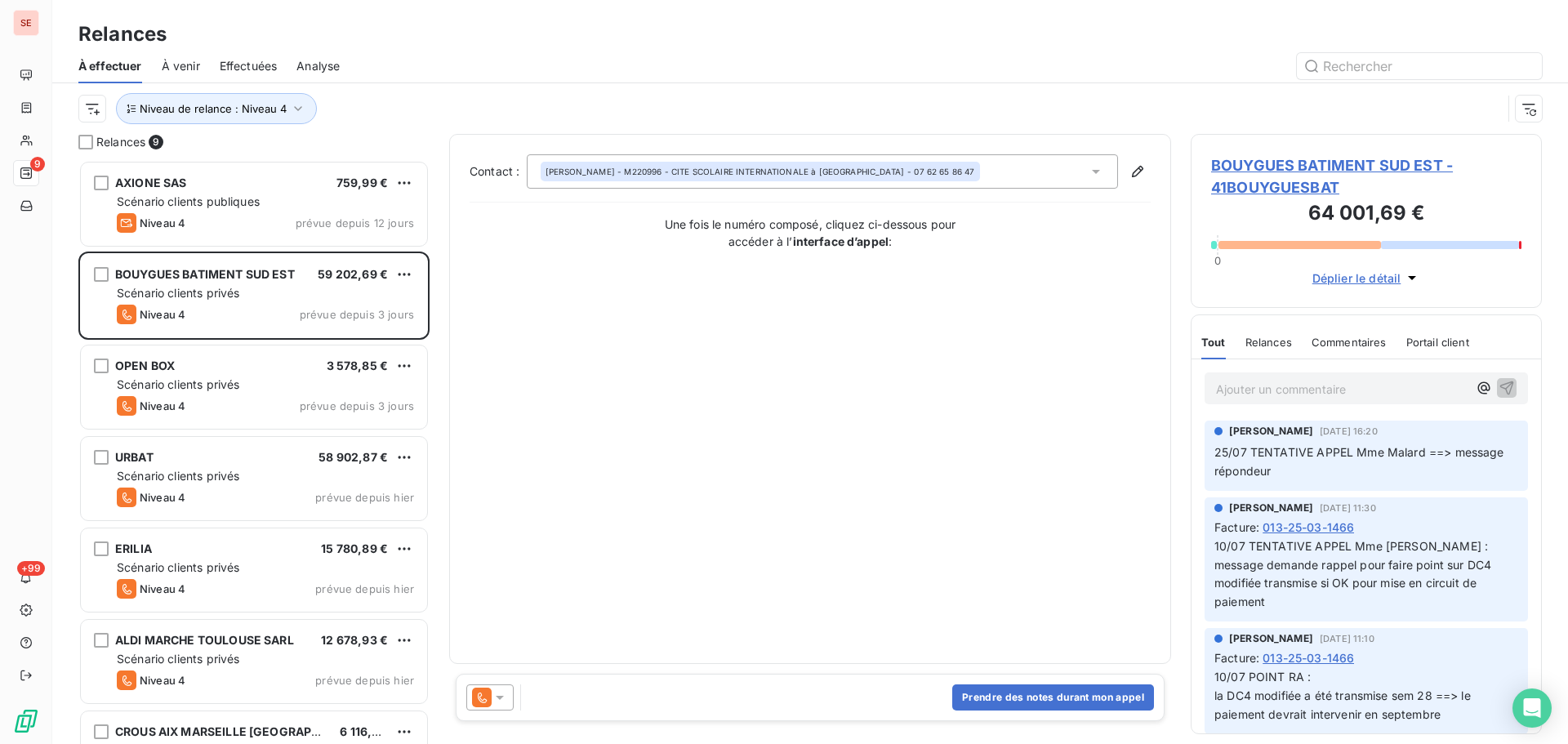
click at [1273, 166] on span "BOUYGUES BATIMENT SUD EST - 41BOUYGUESBAT" at bounding box center [1366, 176] width 310 height 44
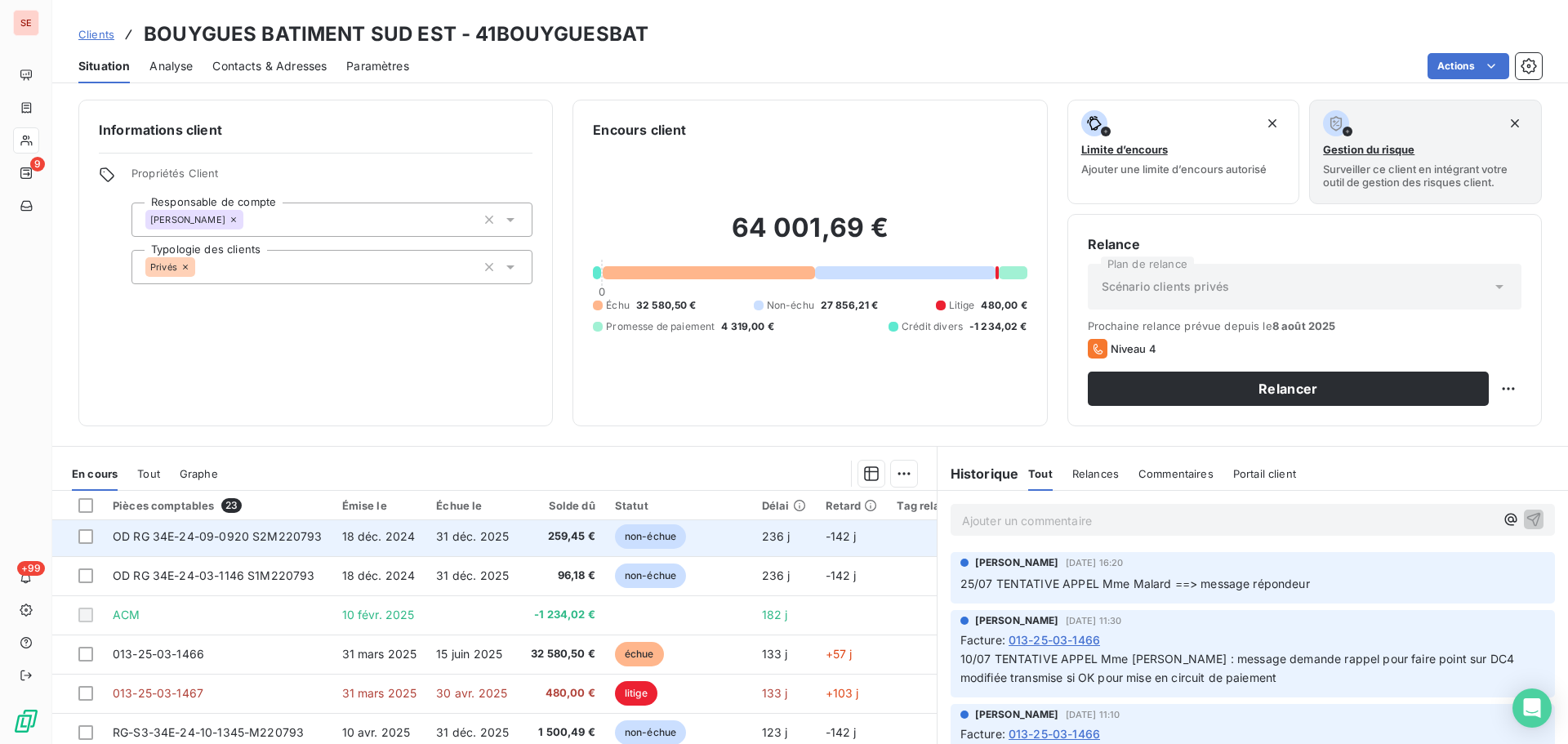
scroll to position [408, 0]
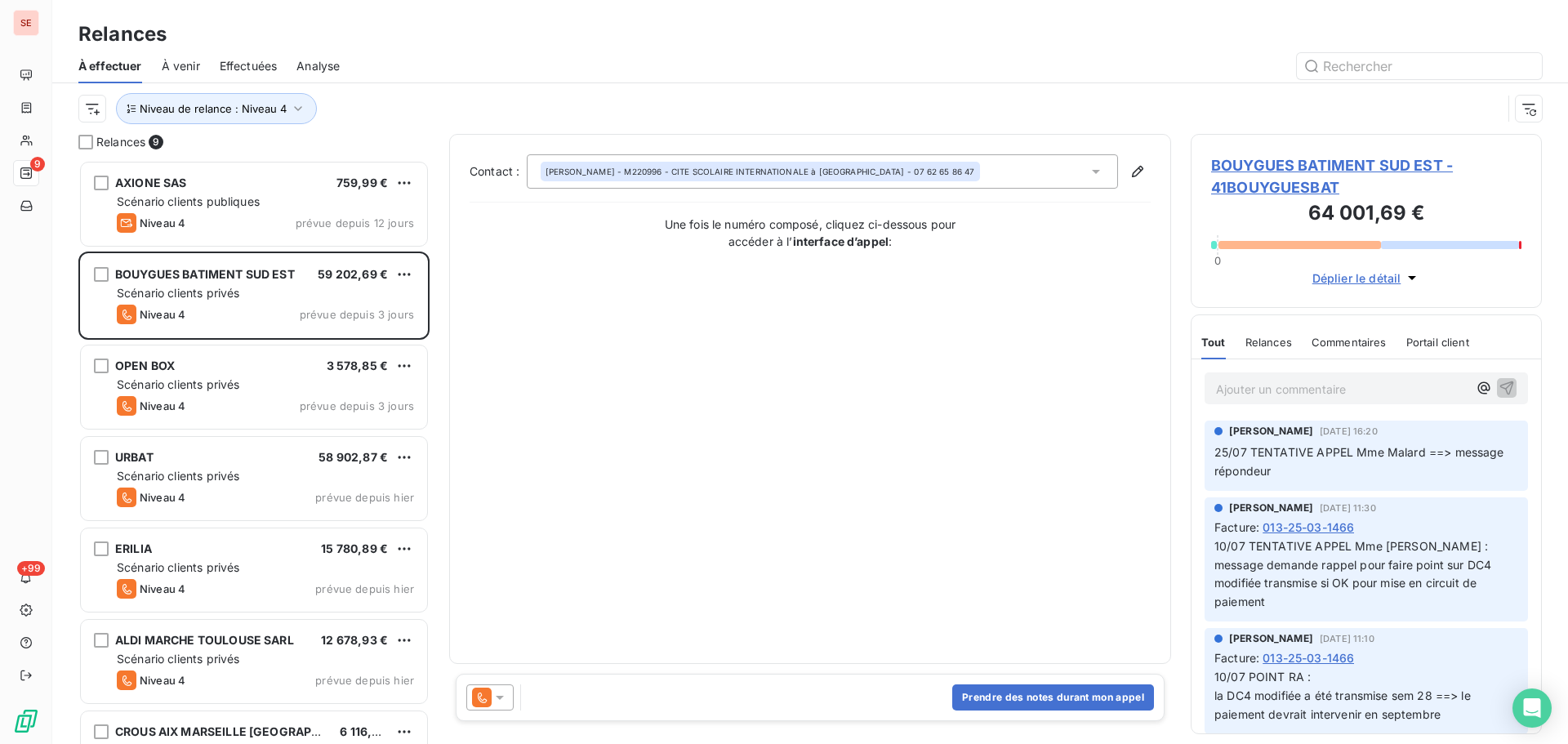
scroll to position [571, 338]
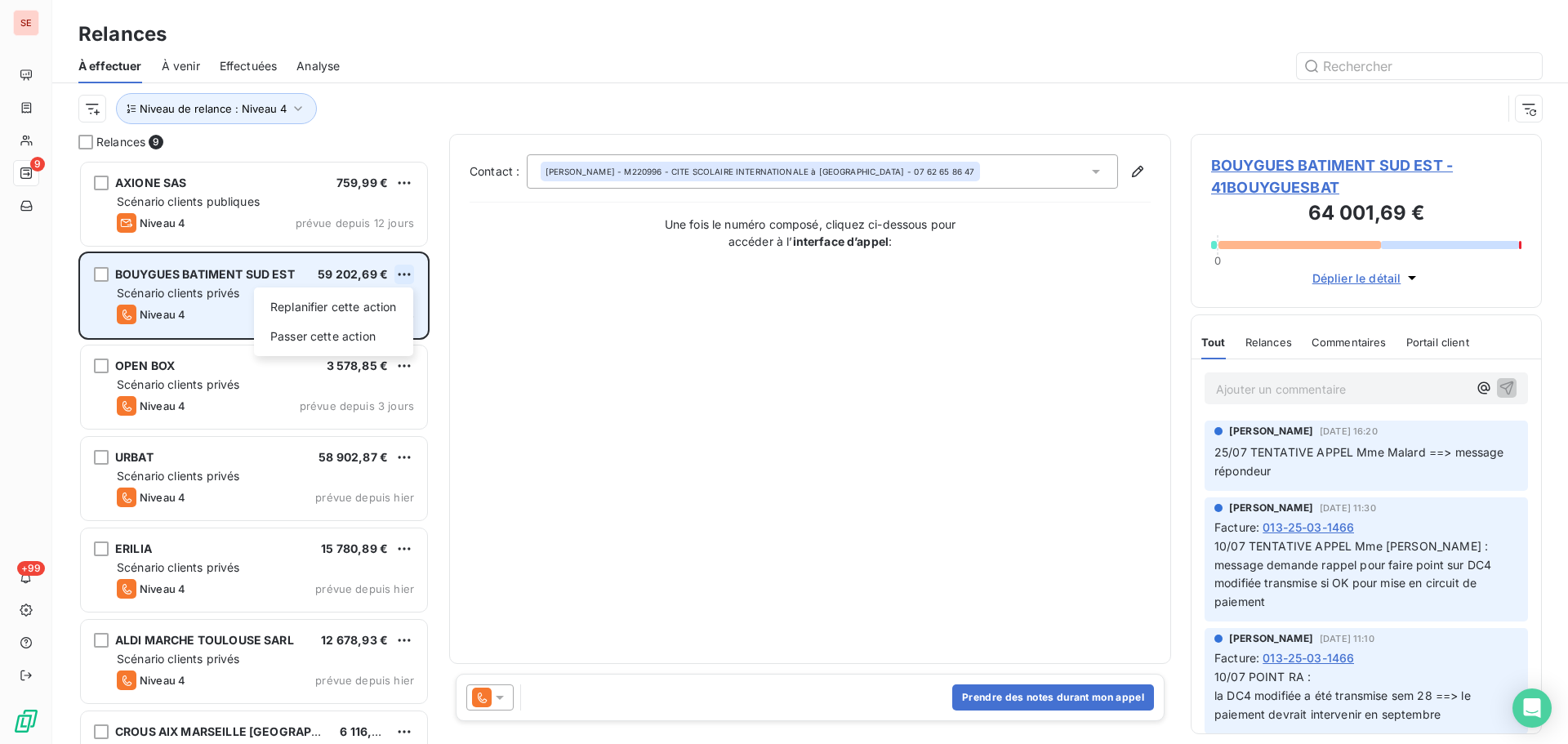
click at [410, 275] on html "SE 9 +99 Relances À effectuer À venir Effectuées Analyse Niveau de relance : Ni…" at bounding box center [784, 372] width 1568 height 744
click at [382, 307] on div "Replanifier cette action" at bounding box center [334, 307] width 146 height 26
select select "7"
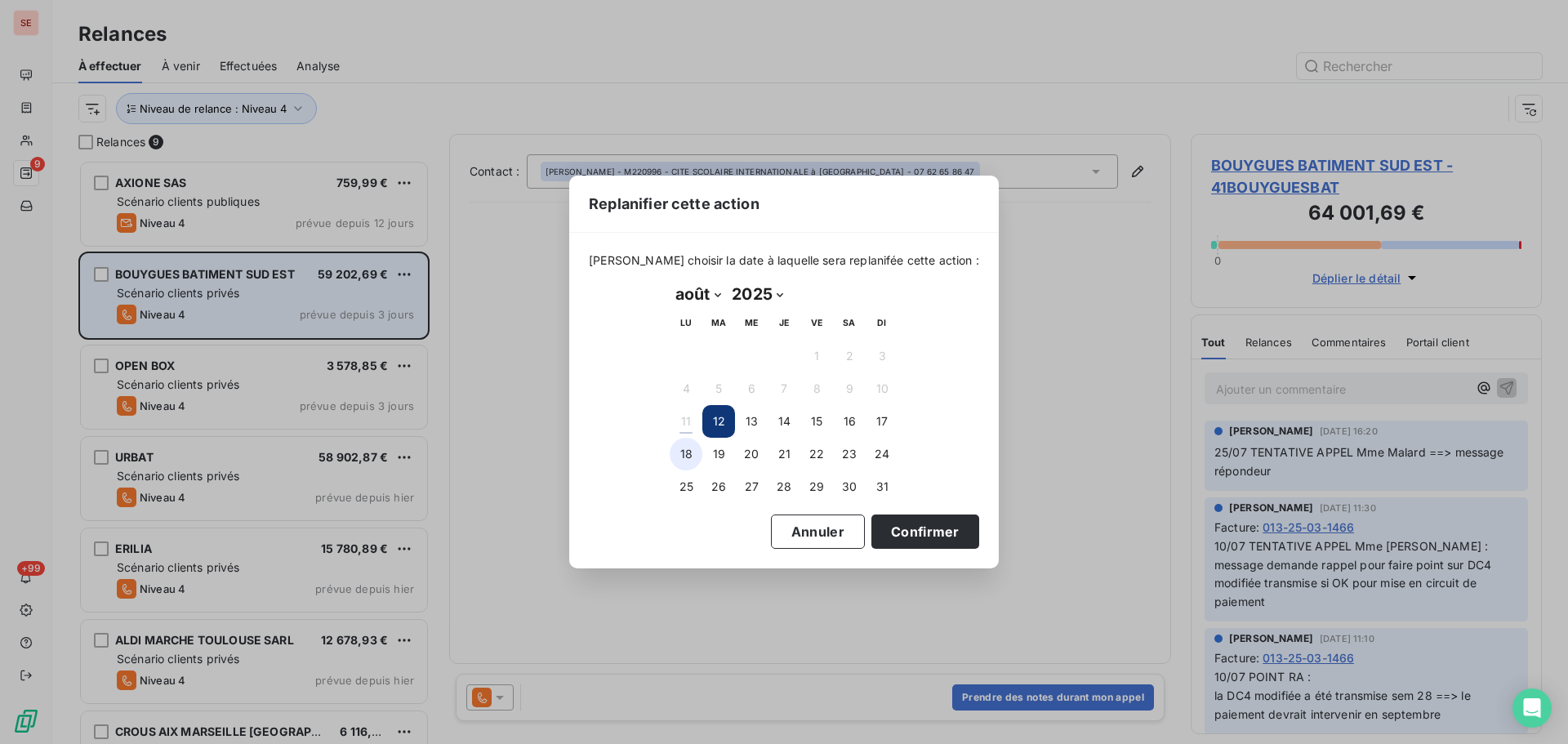
click at [682, 457] on button "18" at bounding box center [686, 454] width 33 height 33
click at [891, 530] on button "Confirmer" at bounding box center [924, 531] width 108 height 34
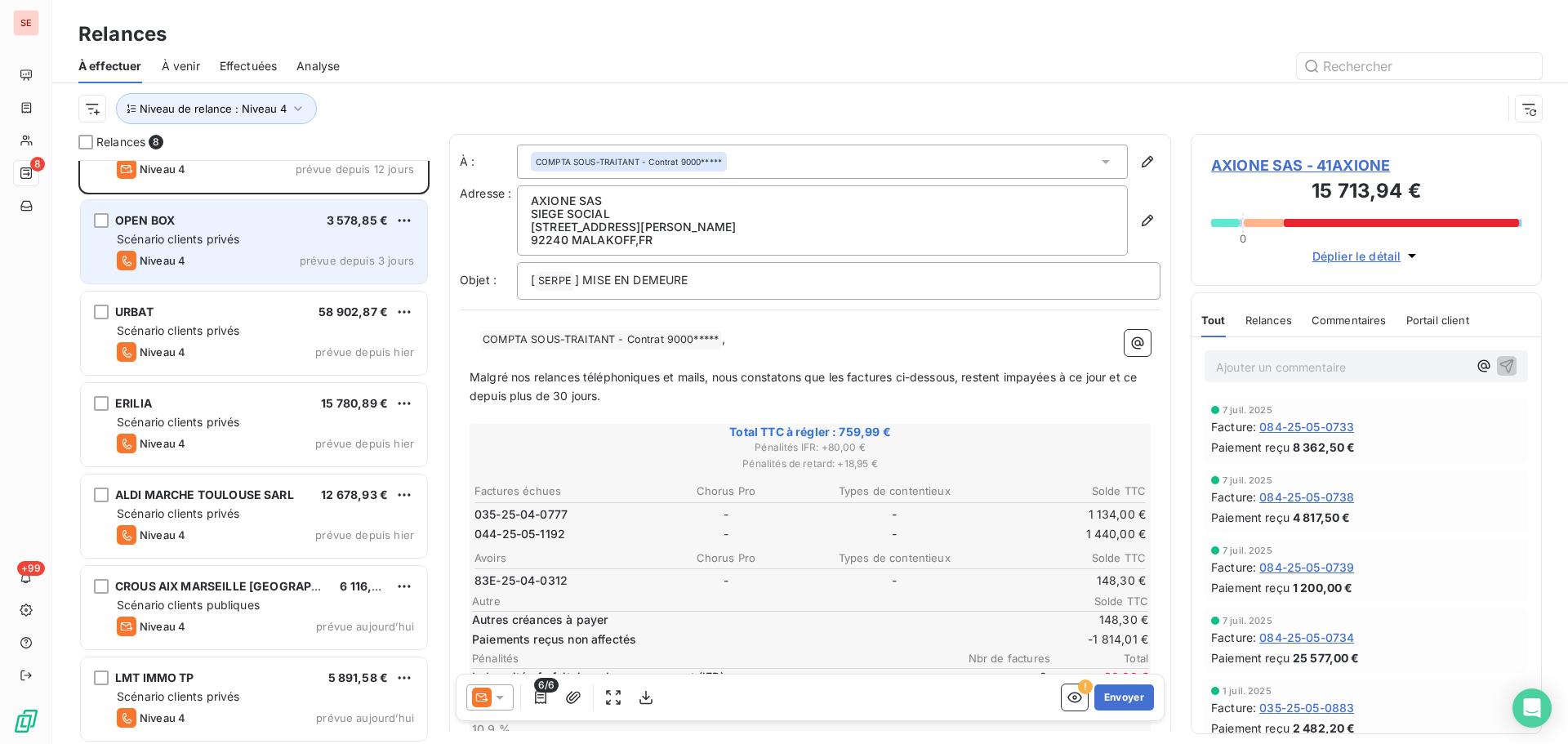
scroll to position [148, 0]
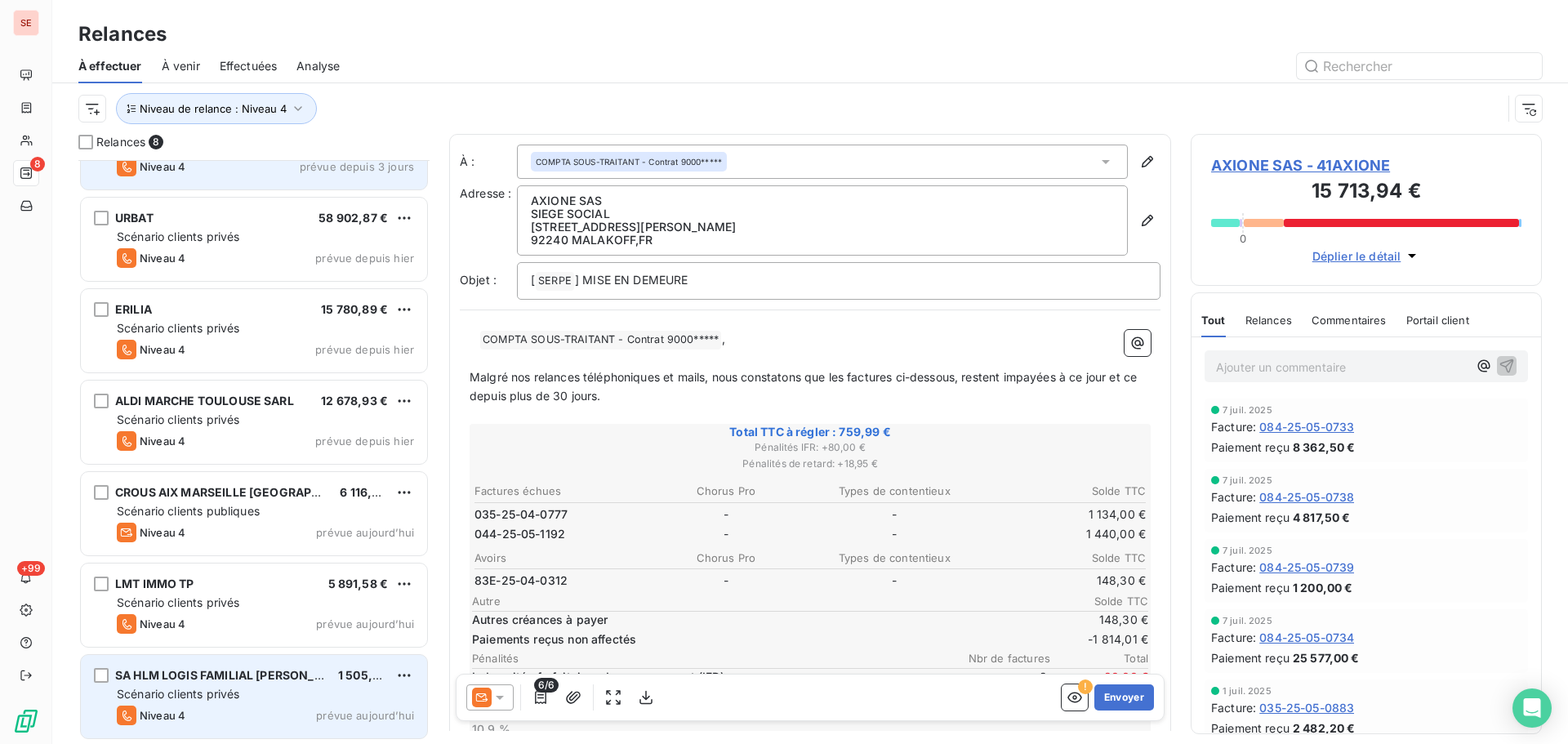
click at [209, 693] on span "Scénario clients privés" at bounding box center [177, 694] width 122 height 14
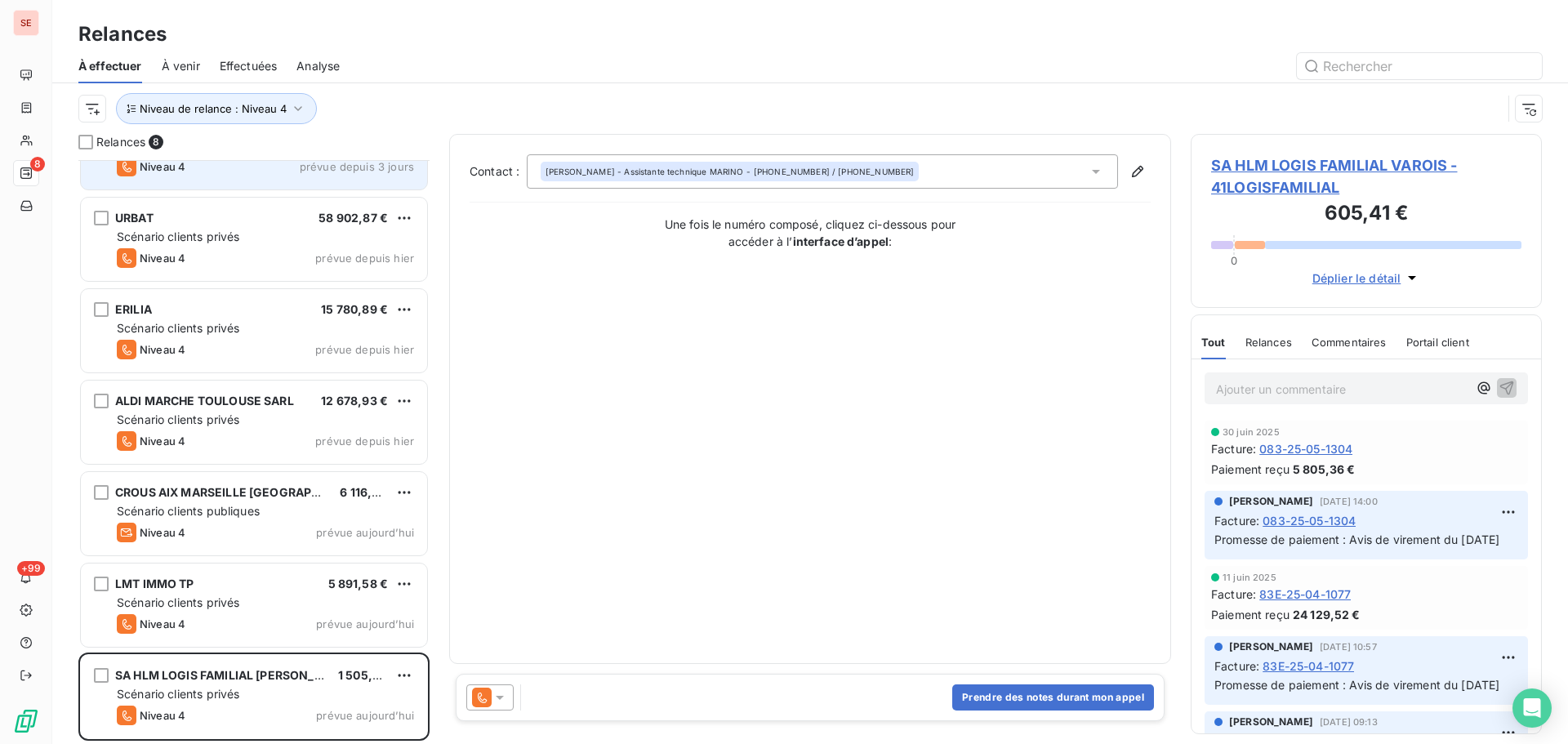
click at [1264, 161] on span "SA HLM LOGIS FAMILIAL VAROIS - 41LOGISFAMILIAL" at bounding box center [1366, 176] width 310 height 44
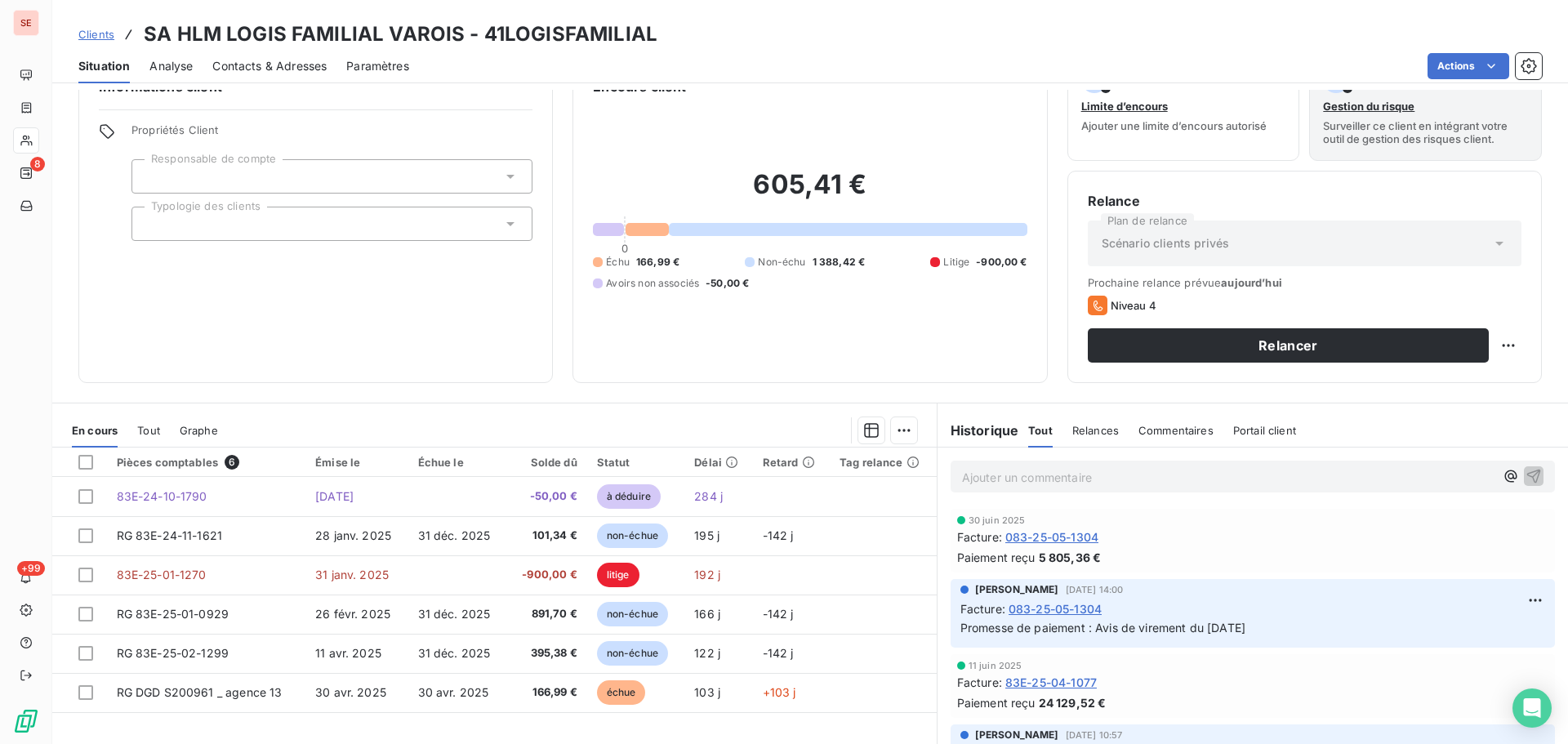
scroll to position [81, 0]
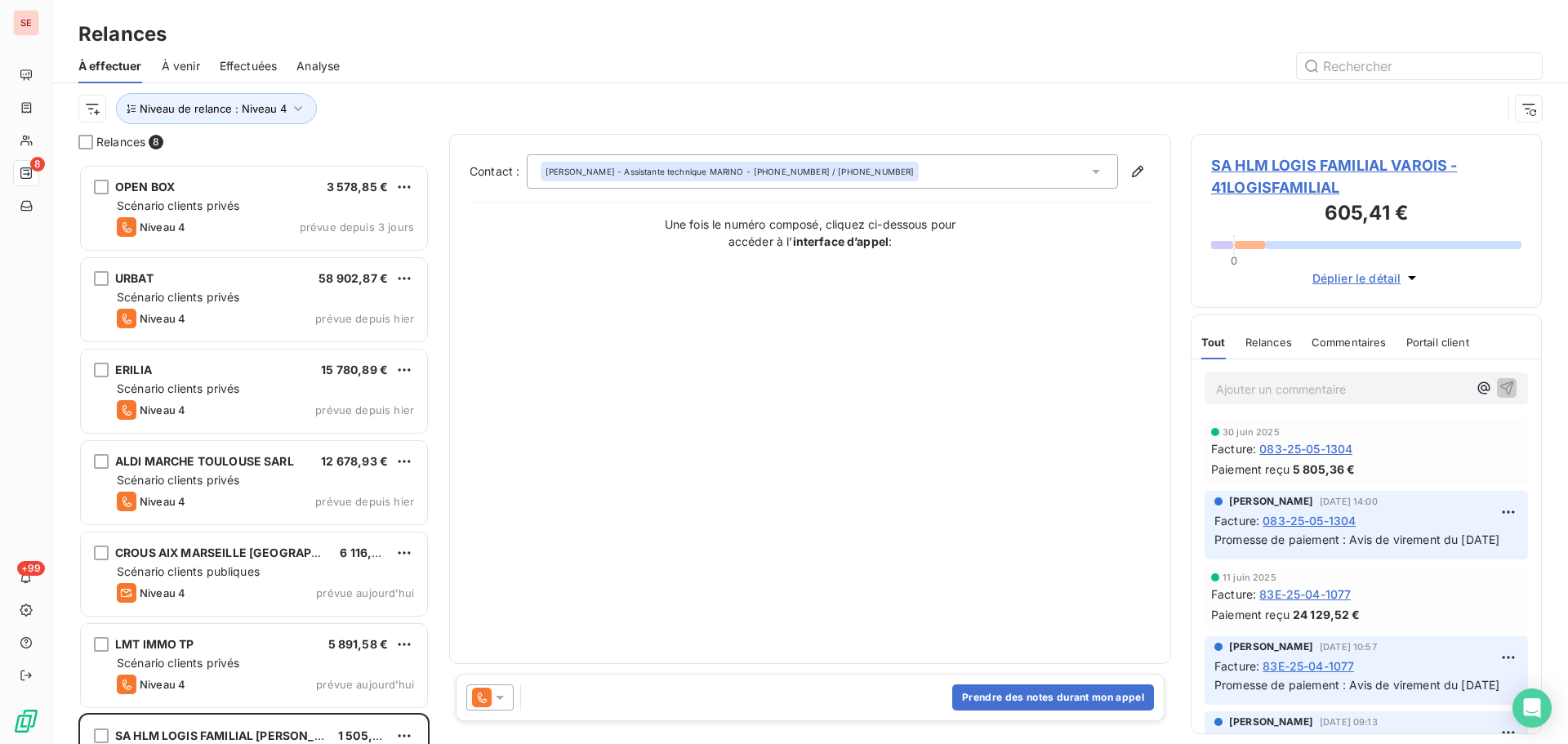
scroll to position [148, 0]
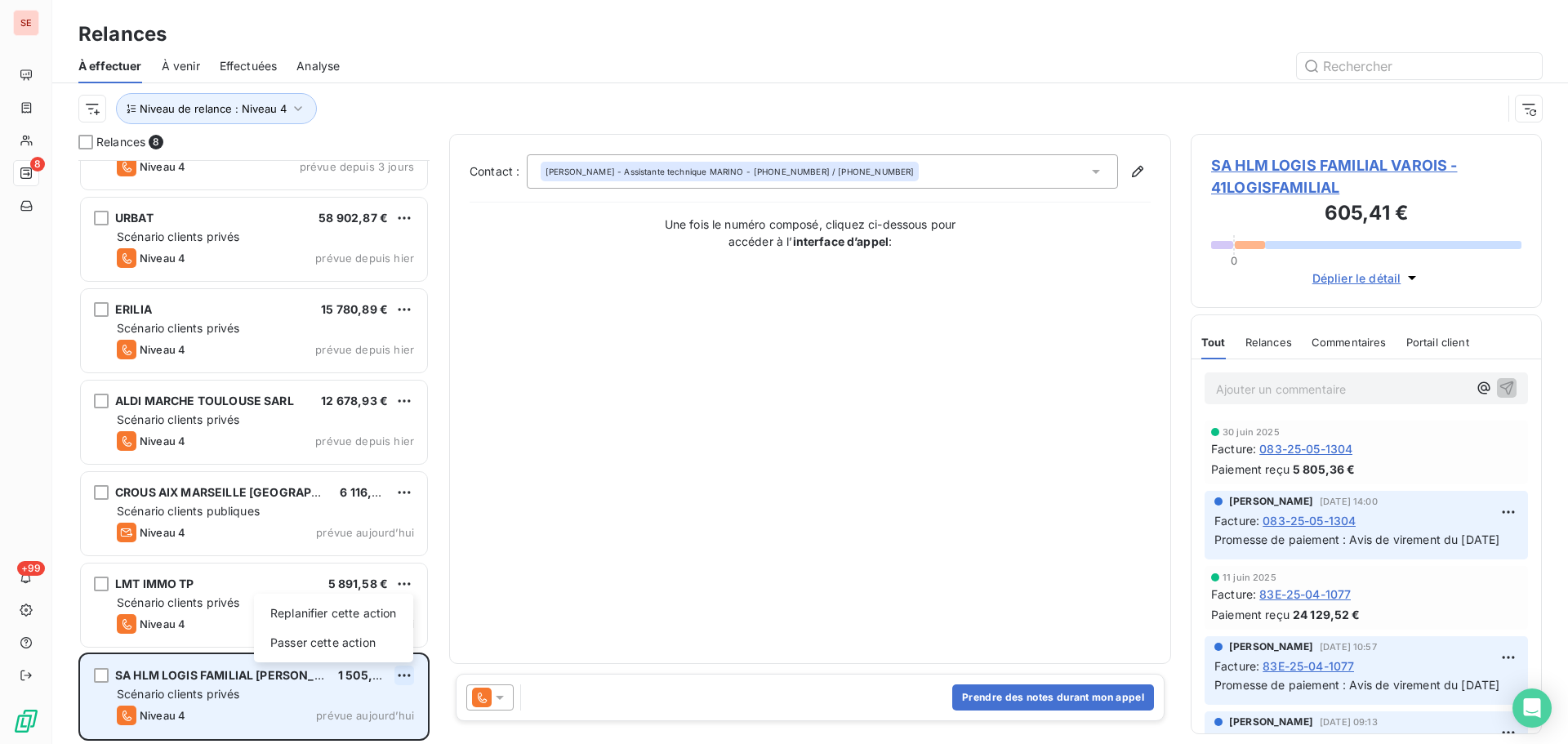
click at [403, 677] on html "SE 8 +99 Relances À effectuer À venir Effectuées Analyse Niveau de relance : Ni…" at bounding box center [784, 372] width 1568 height 744
click at [354, 612] on div "Replanifier cette action" at bounding box center [334, 613] width 146 height 26
select select "7"
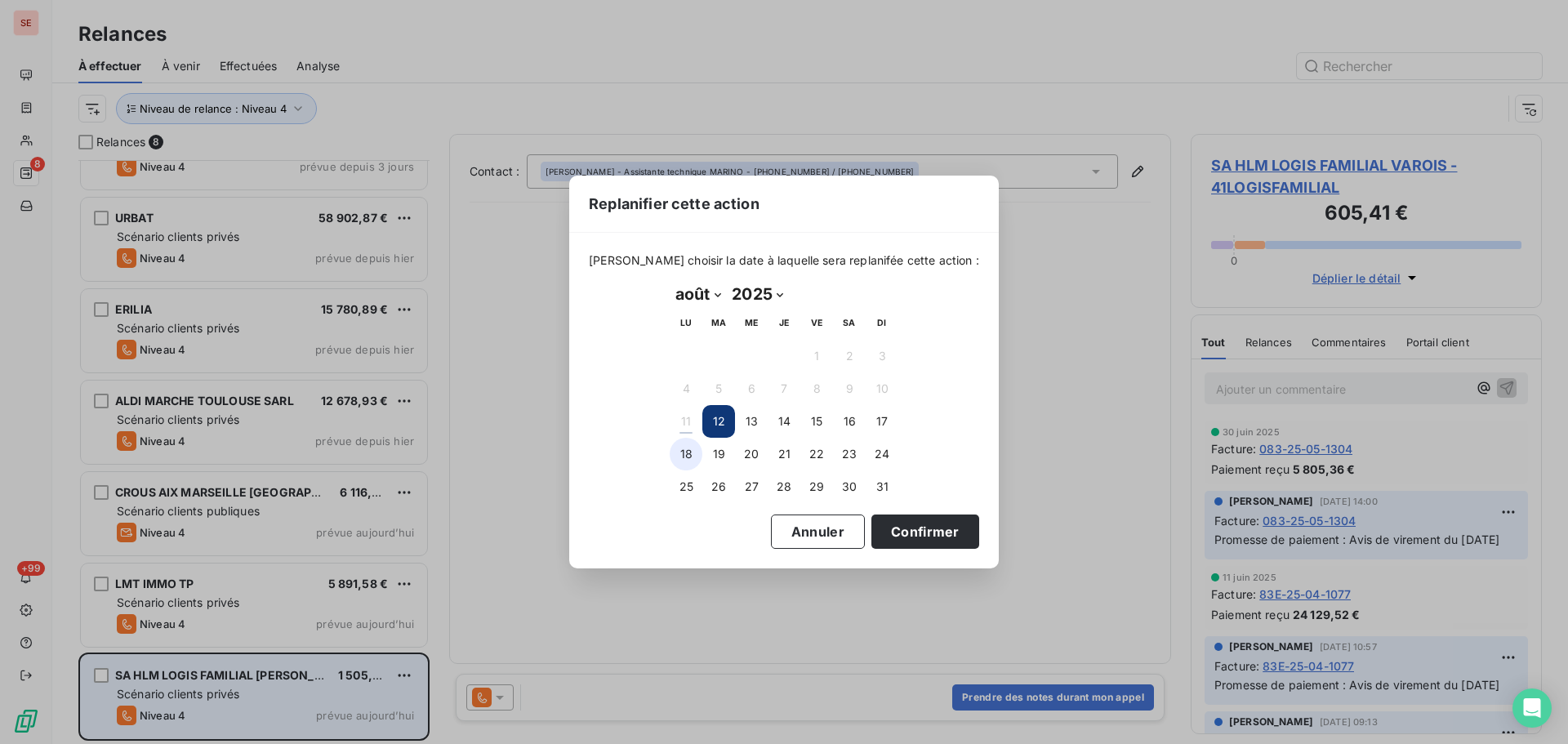
click at [687, 447] on button "18" at bounding box center [686, 454] width 33 height 33
click at [931, 540] on button "Confirmer" at bounding box center [924, 531] width 108 height 34
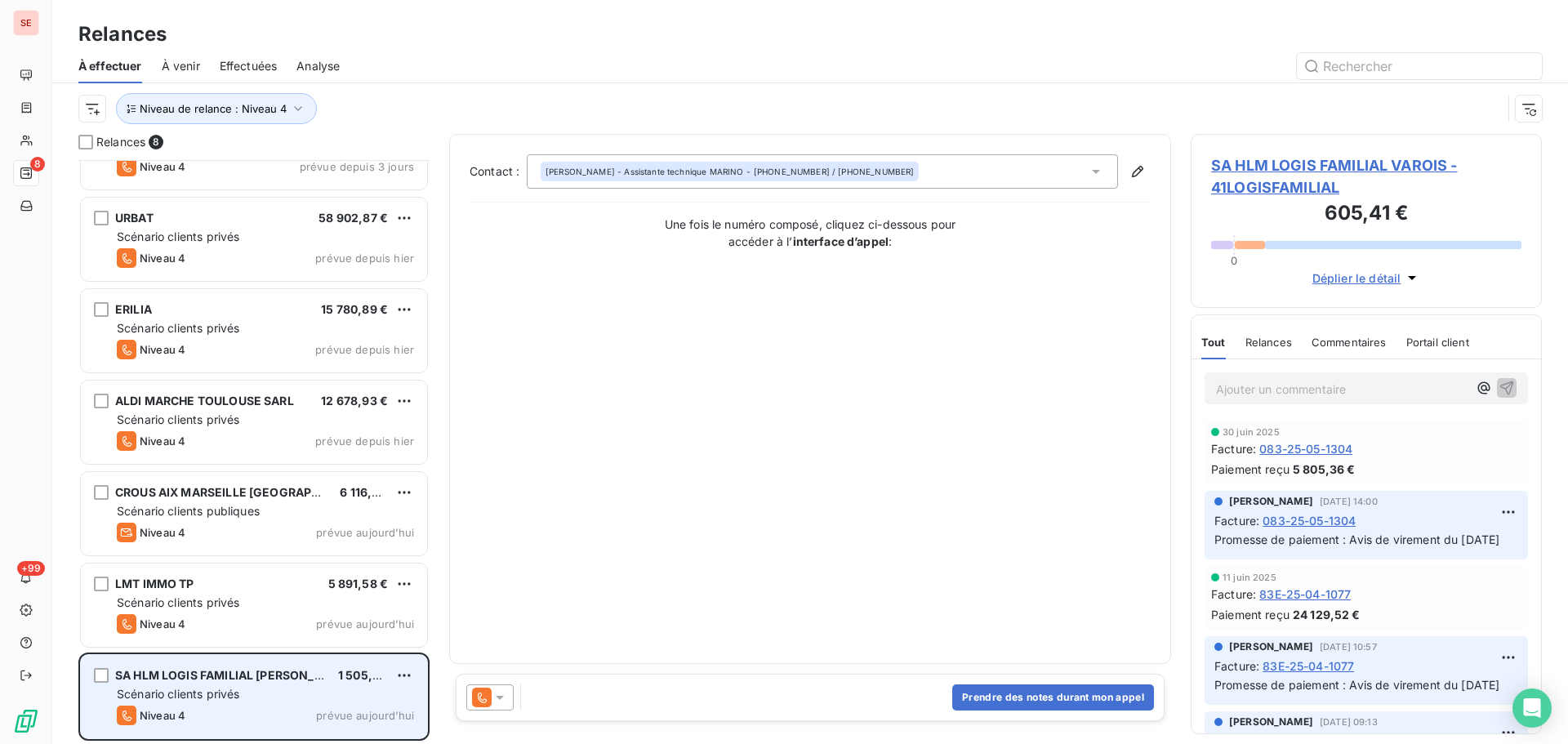
scroll to position [56, 0]
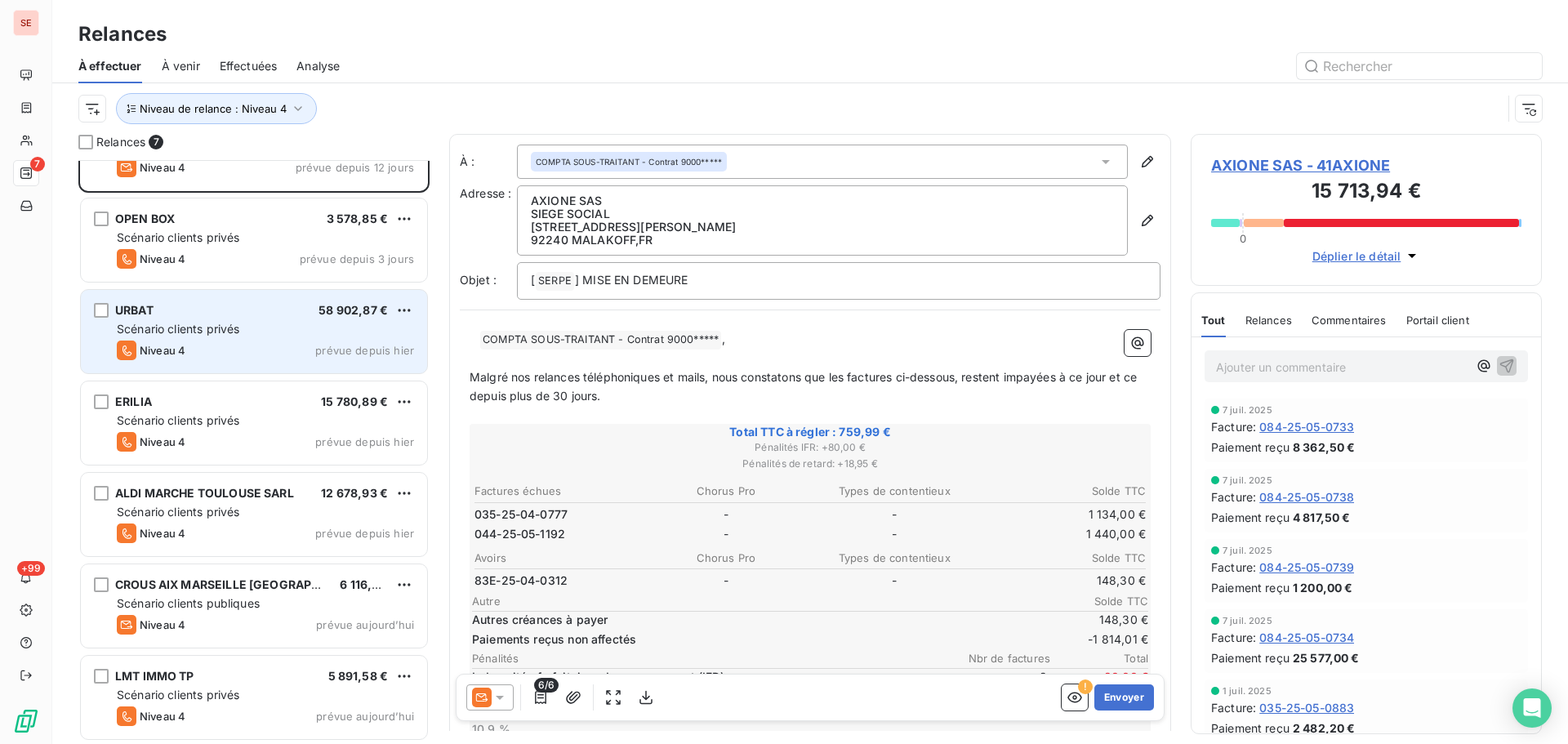
click at [183, 340] on div "URBAT 58 902,87 € Scénario clients privés Niveau 4 prévue depuis hier" at bounding box center [253, 332] width 346 height 83
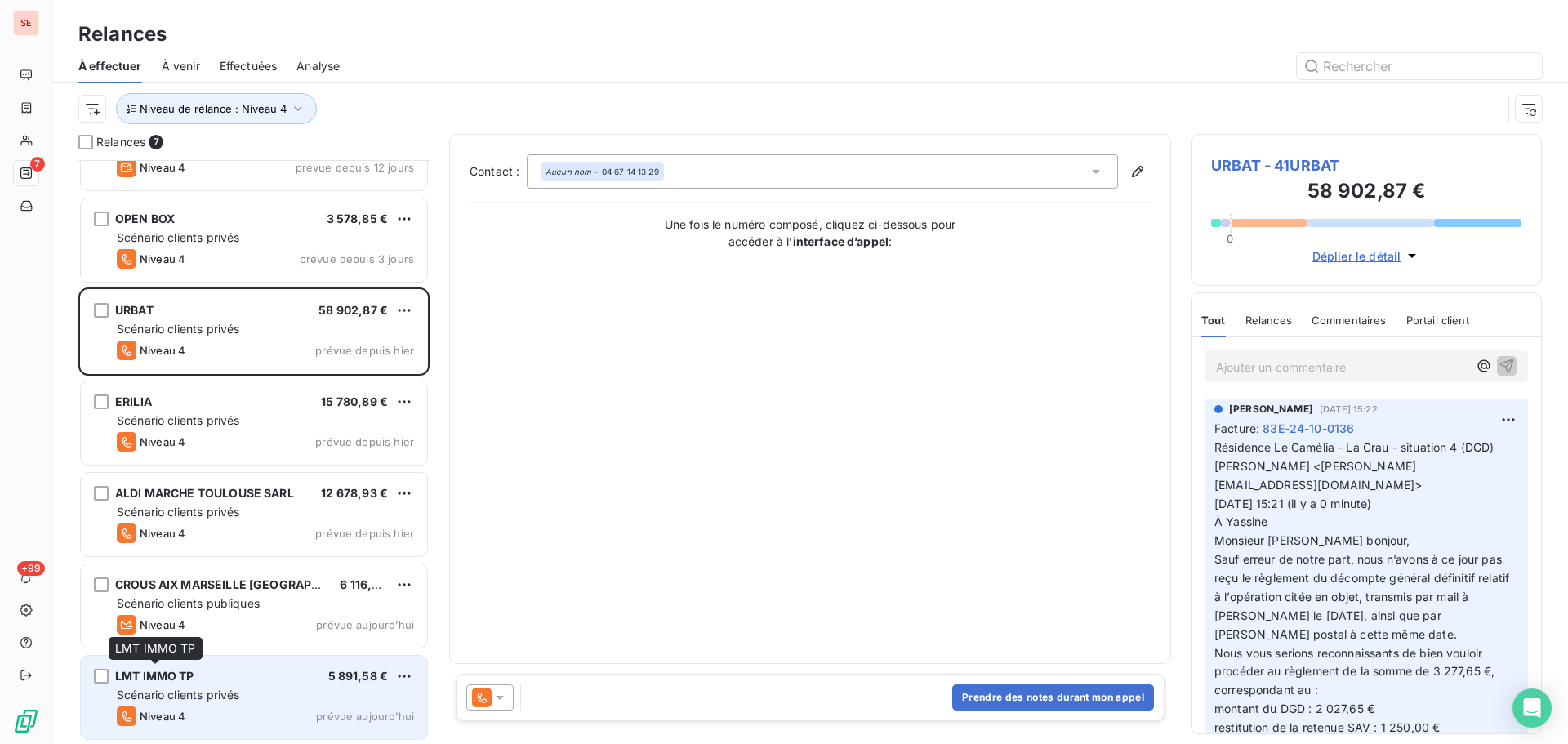
click at [176, 681] on span "LMT IMMO TP" at bounding box center [155, 676] width 80 height 14
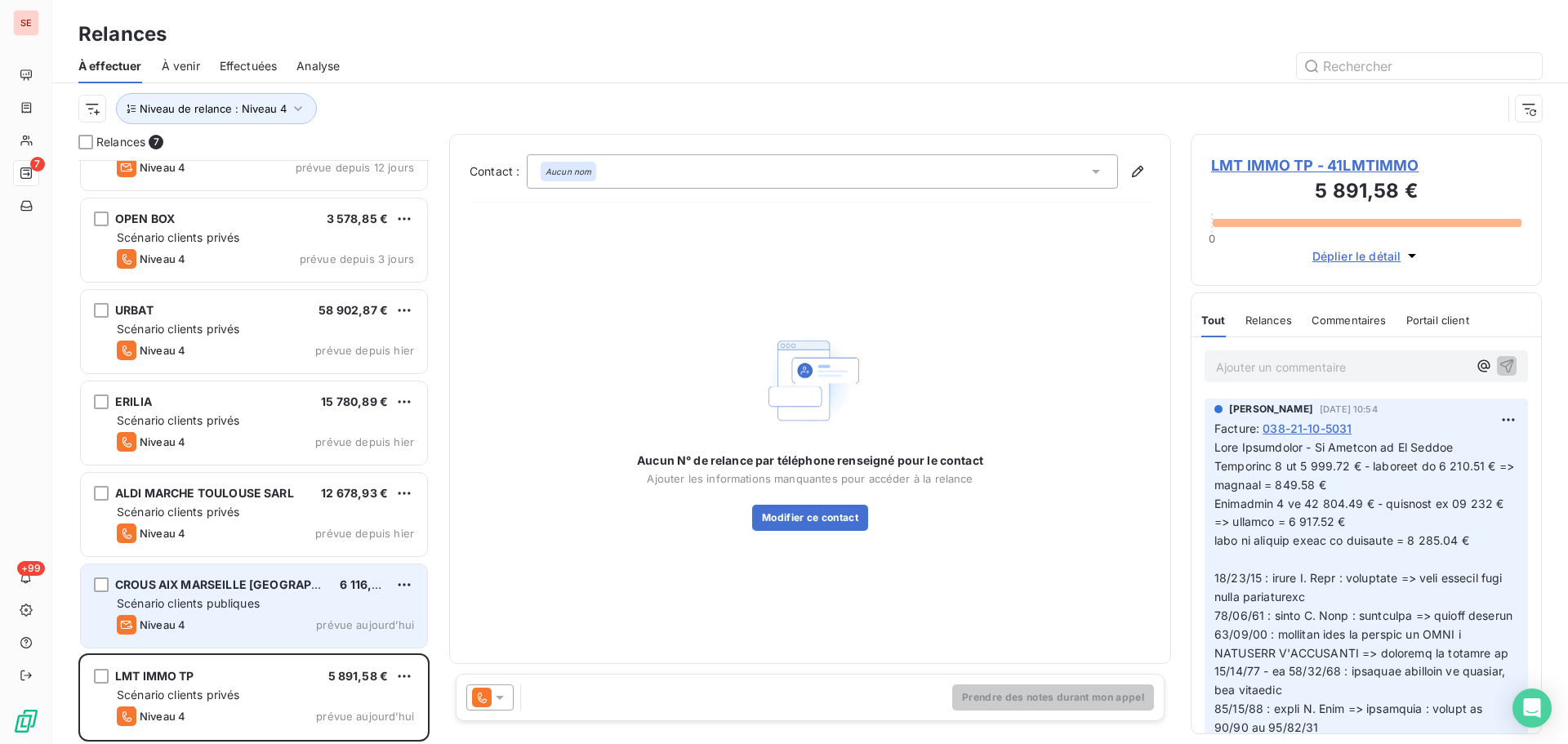
click at [276, 598] on div "Scénario clients publiques" at bounding box center [265, 603] width 297 height 16
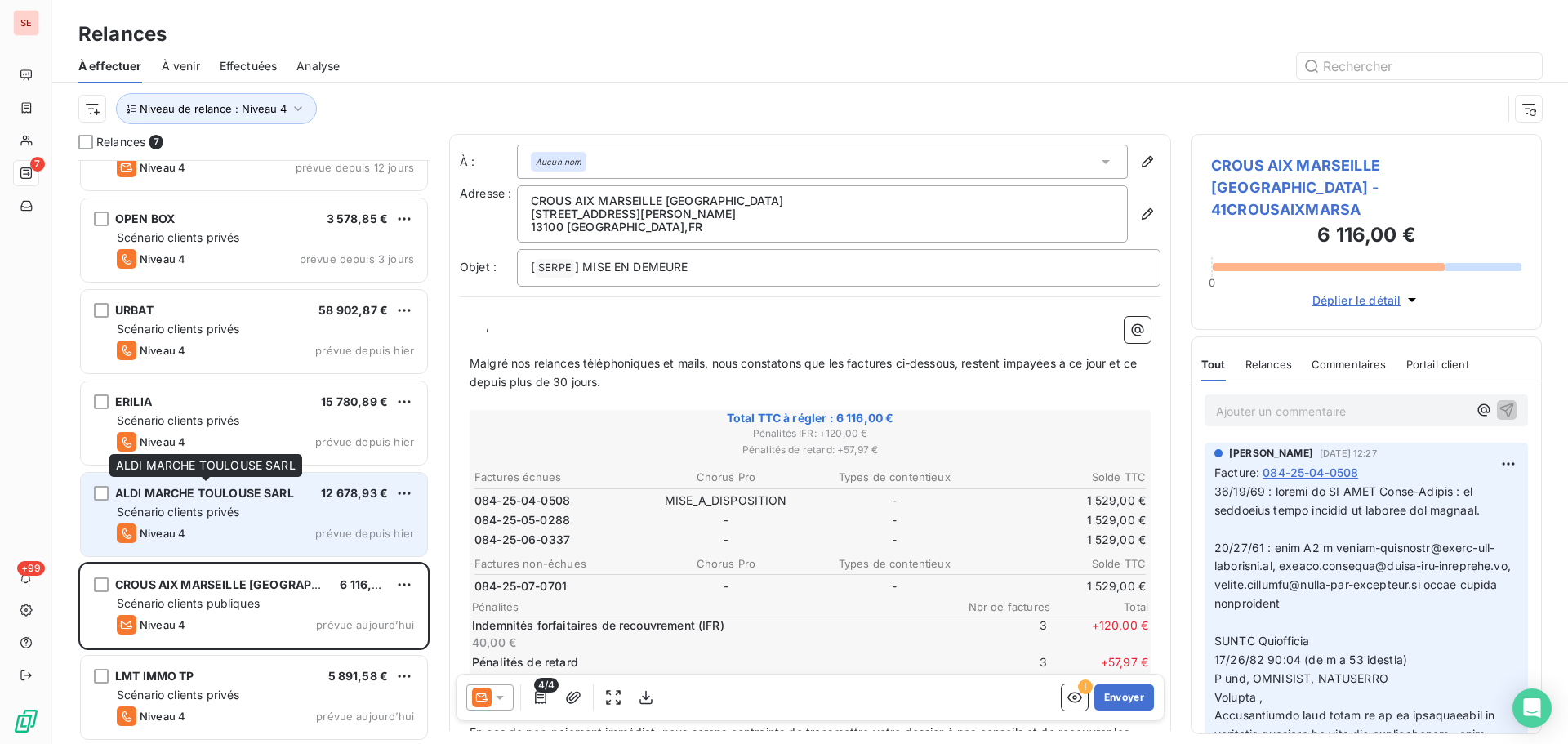
click at [171, 501] on div "ALDI MARCHE TOULOUSE SARL" at bounding box center [205, 493] width 178 height 16
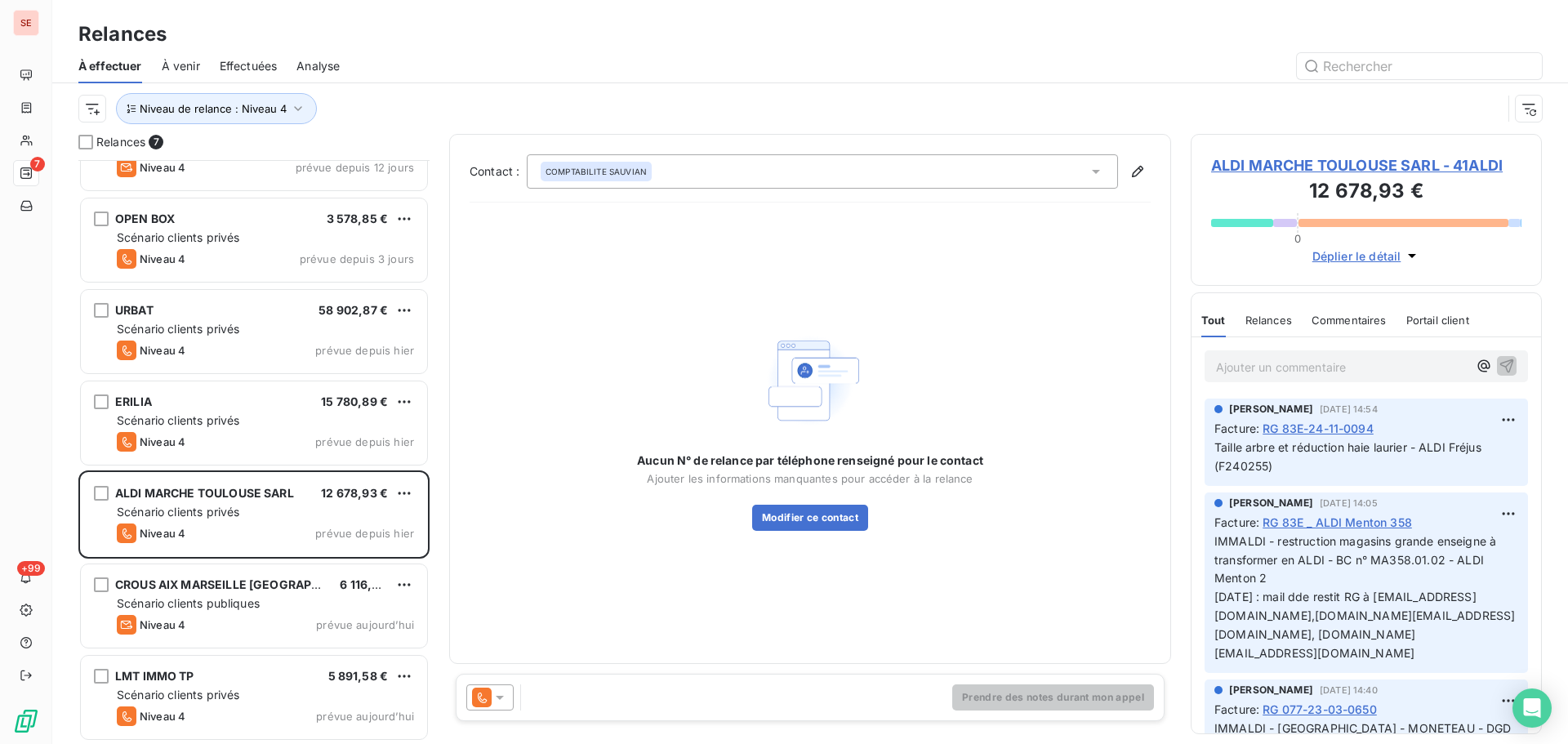
click at [1300, 166] on span "ALDI MARCHE TOULOUSE SARL - 41ALDI" at bounding box center [1366, 165] width 310 height 22
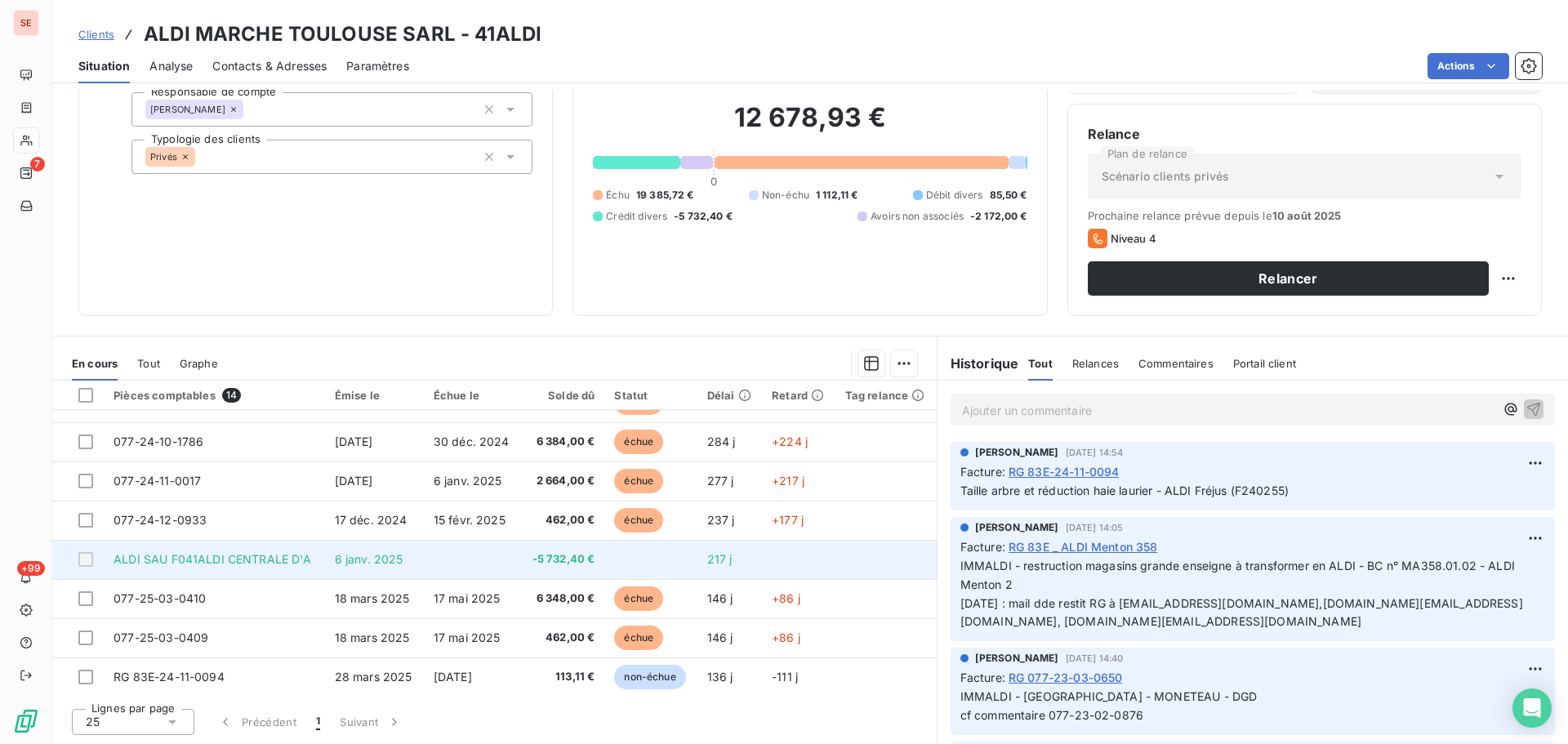
scroll to position [81, 0]
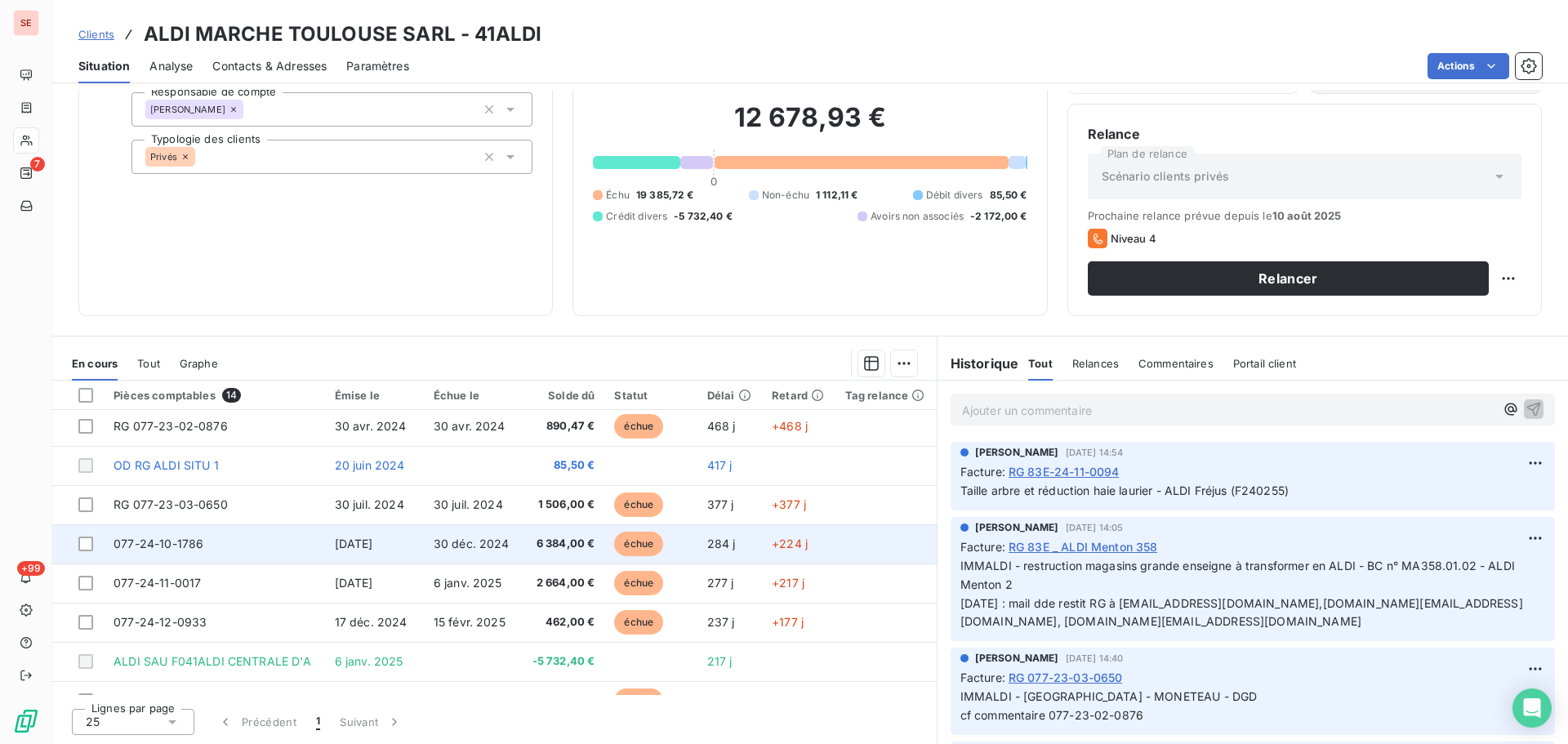
click at [334, 535] on td "31 oct. 2024" at bounding box center [374, 544] width 99 height 39
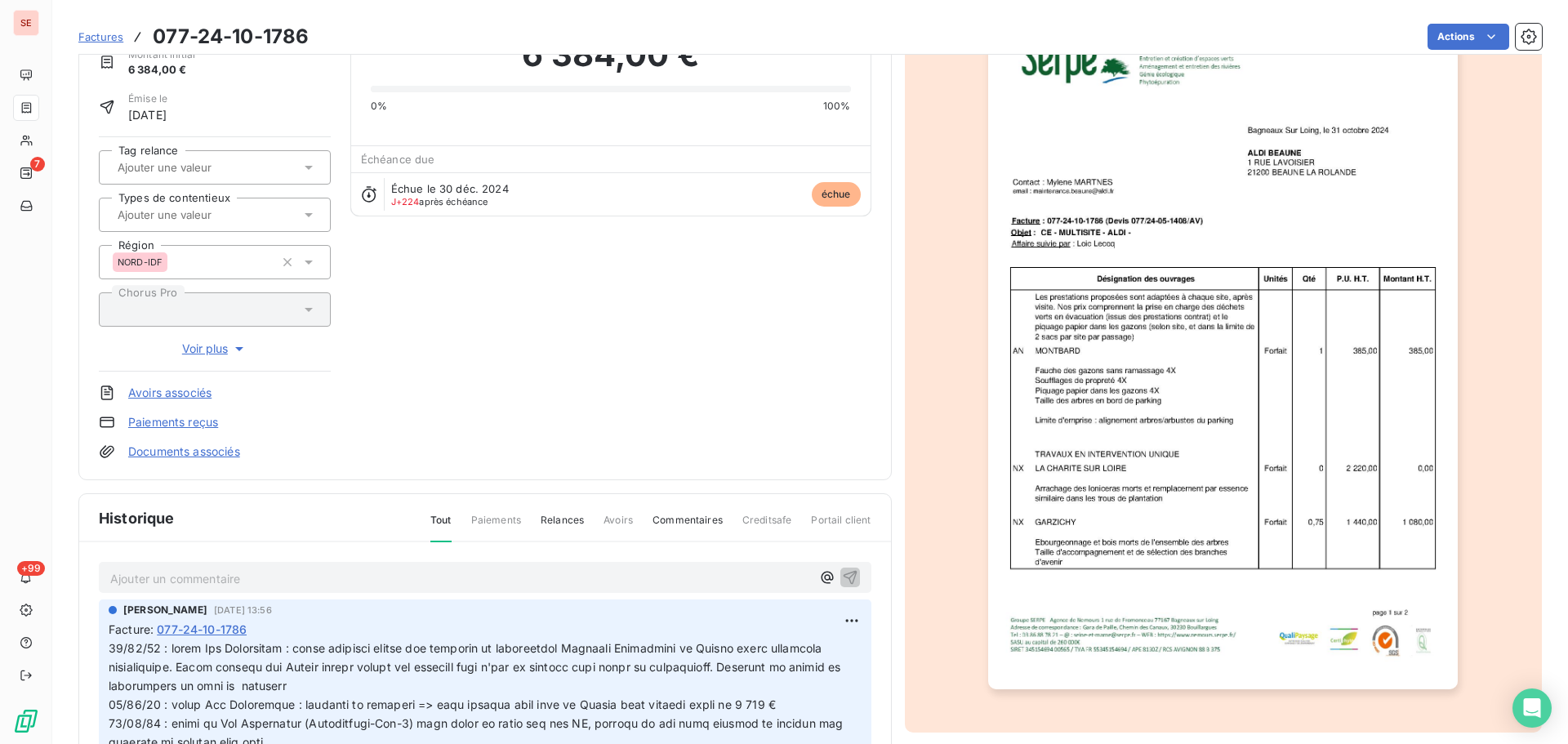
scroll to position [165, 0]
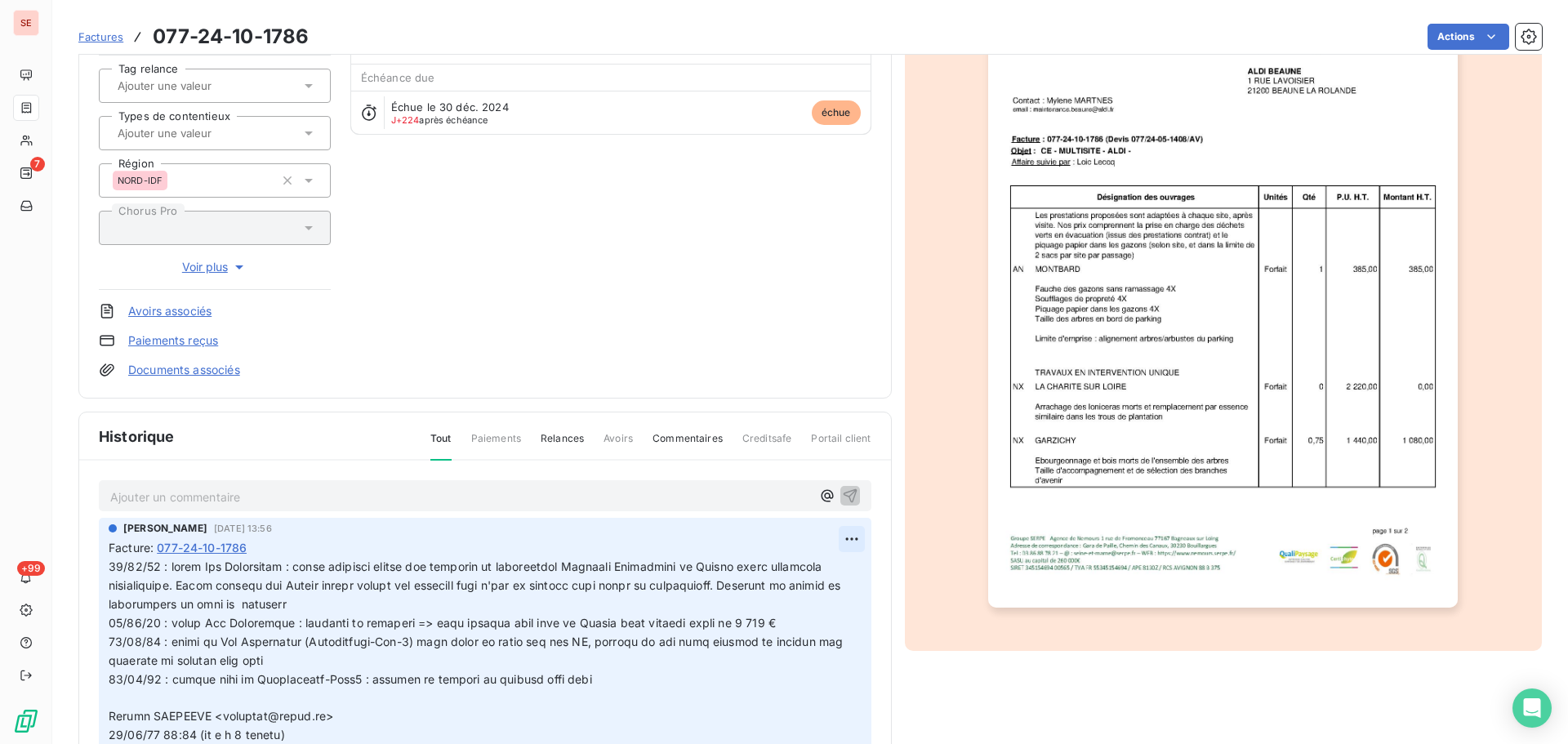
click at [837, 532] on html "SE 7 +99 Factures 077-24-10-1786 Actions ALDI MARCHE TOULOUSE SARL 41ALDI Monta…" at bounding box center [784, 372] width 1568 height 744
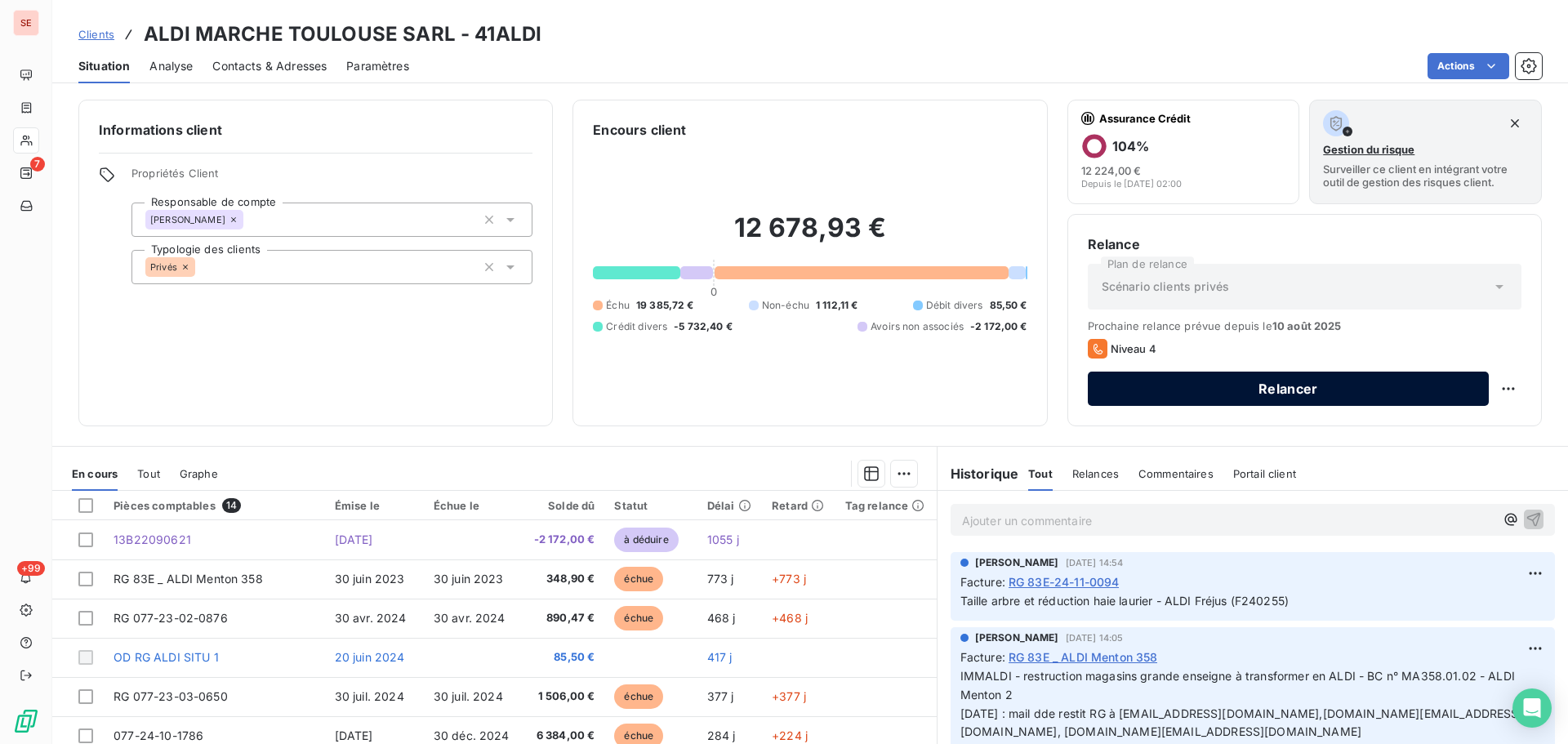
click at [1247, 388] on button "Relancer" at bounding box center [1288, 388] width 400 height 34
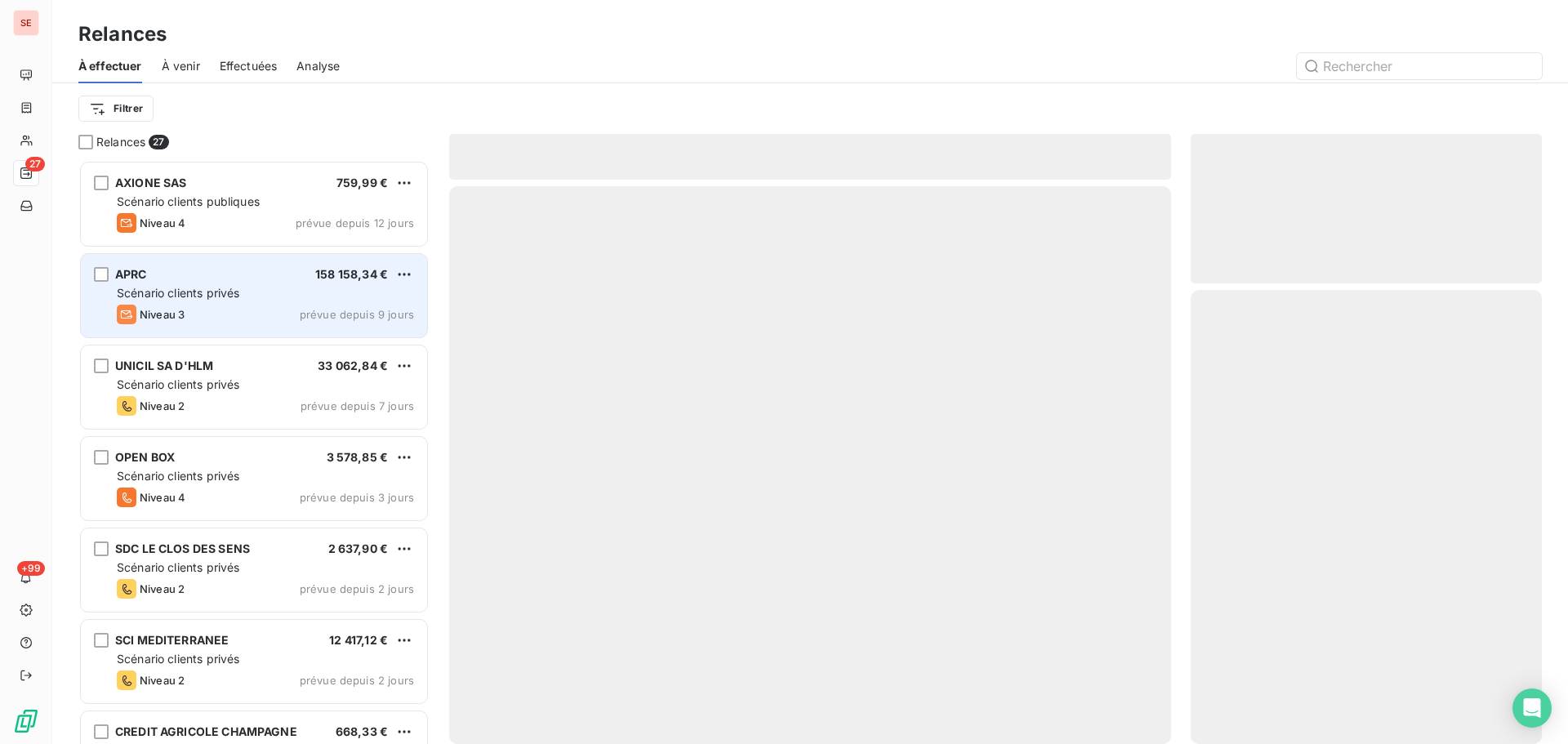
scroll to position [571, 338]
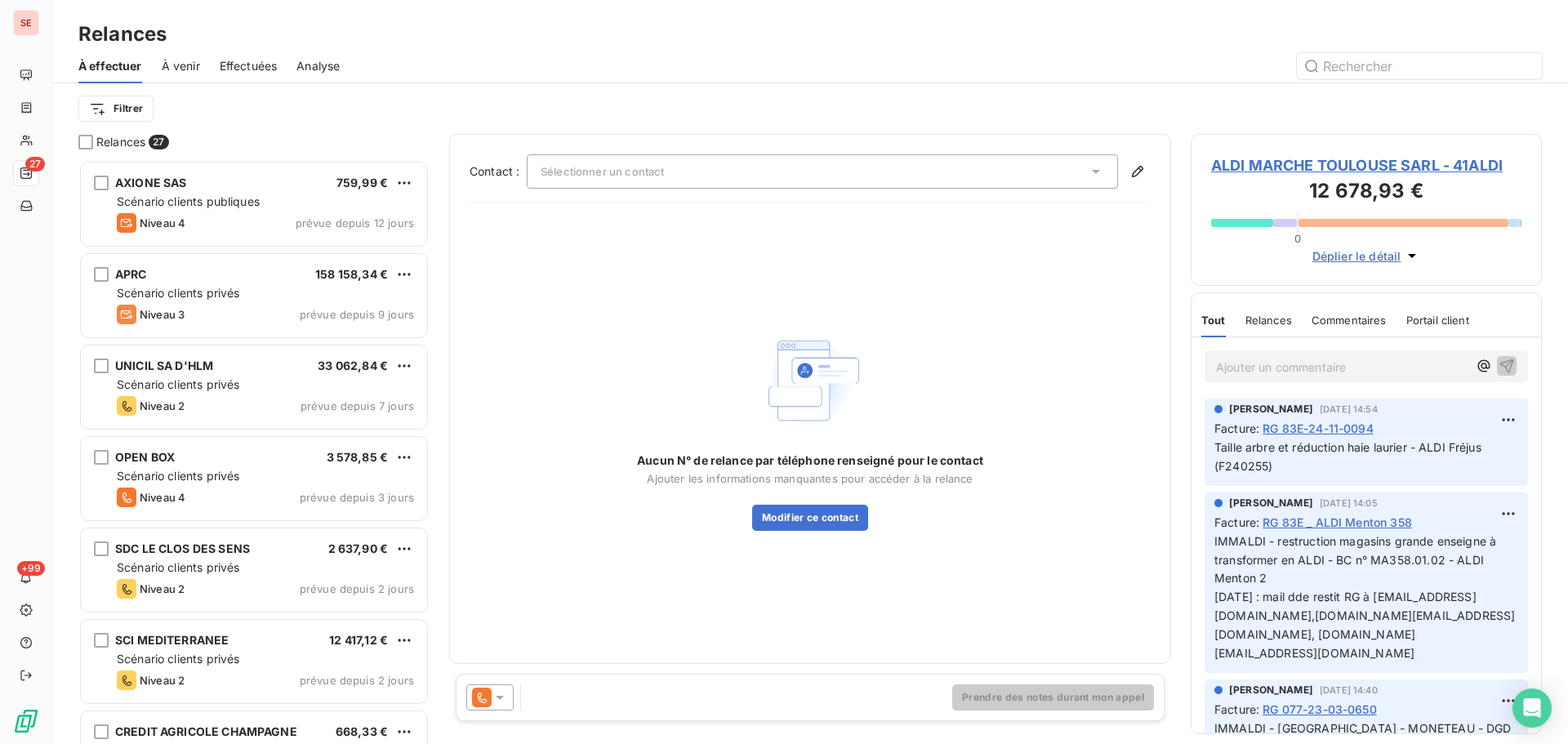
click at [564, 178] on div "Sélectionner un contact" at bounding box center [822, 171] width 592 height 34
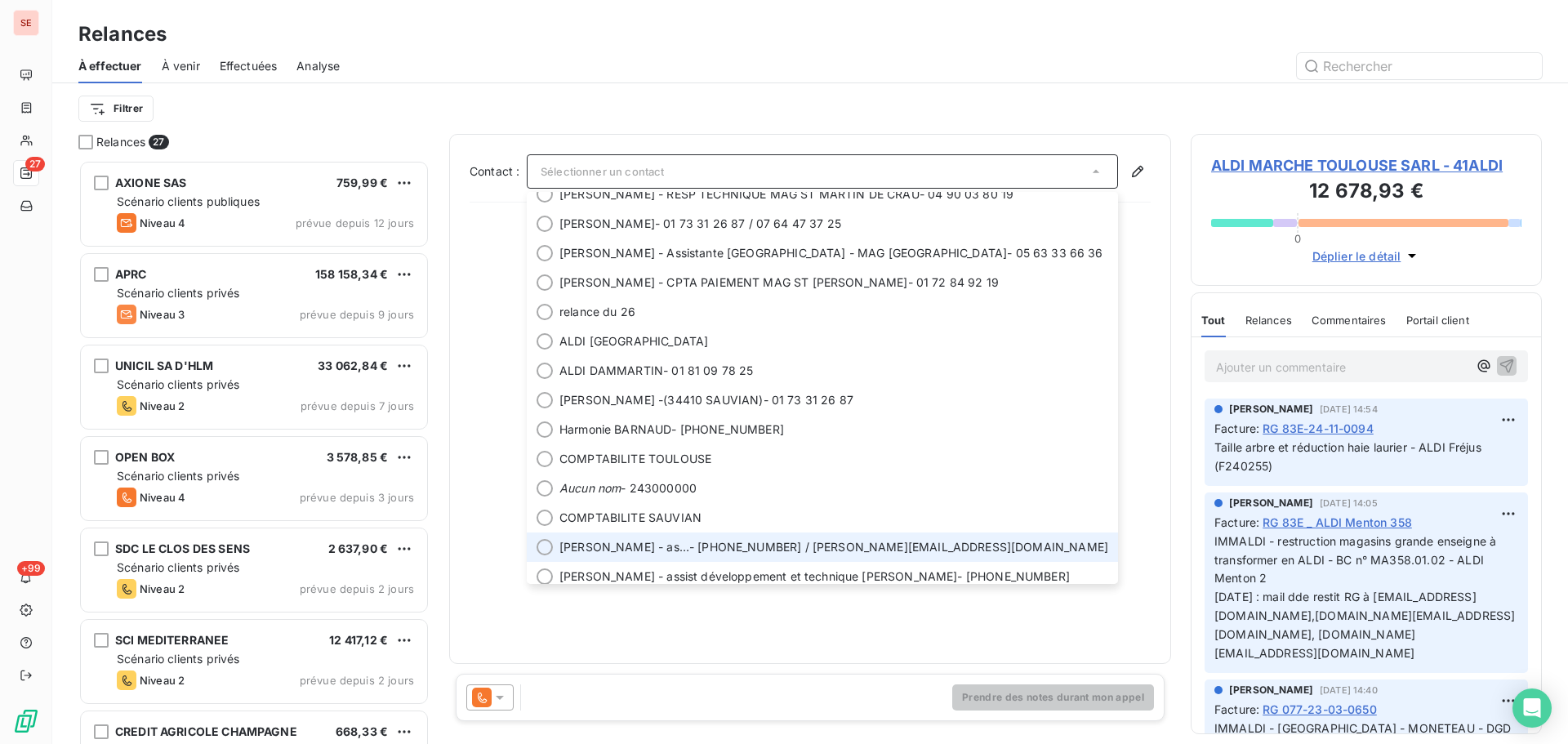
scroll to position [196, 0]
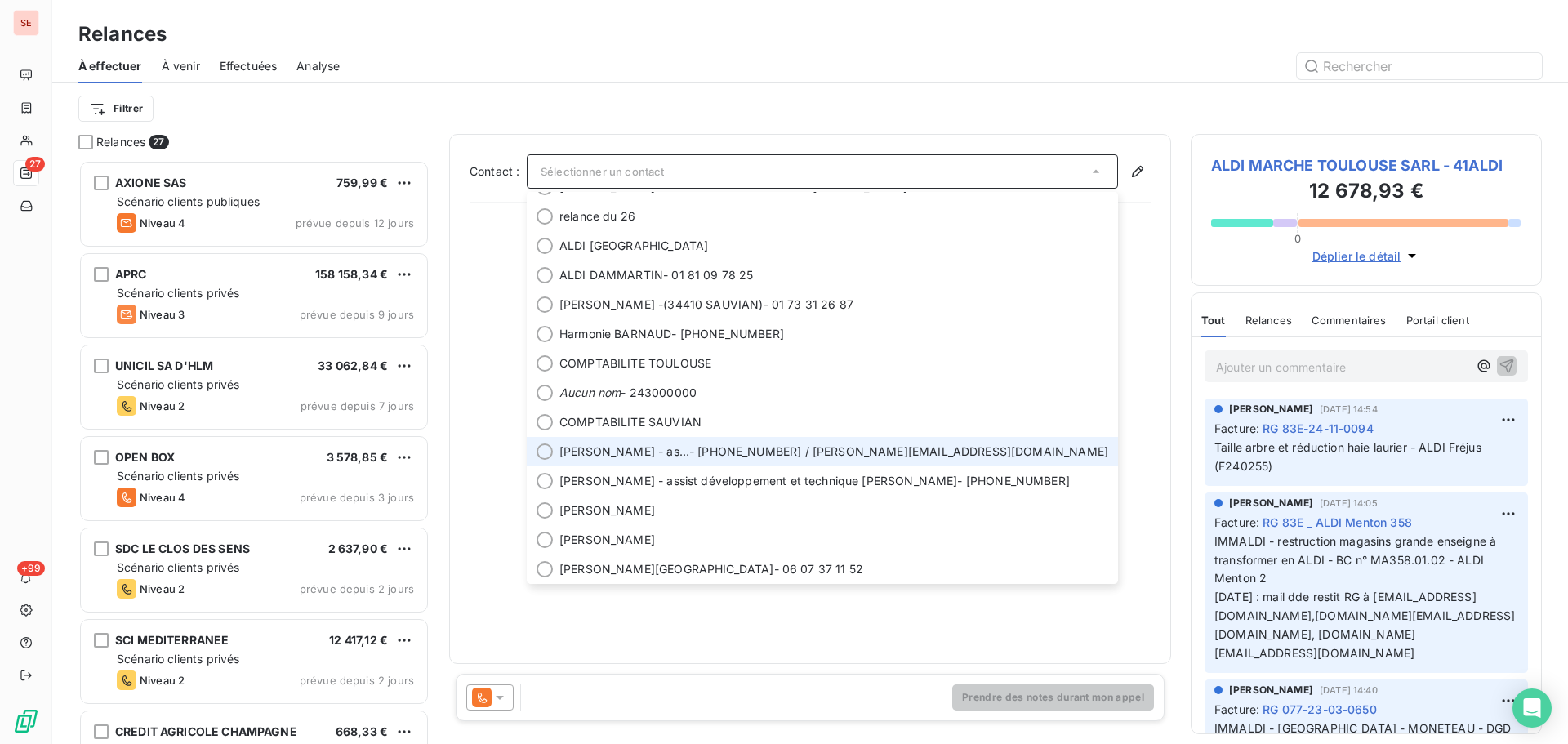
click at [689, 459] on span "Sylvie - assistante développement MAYDROSYAN" at bounding box center [624, 451] width 130 height 16
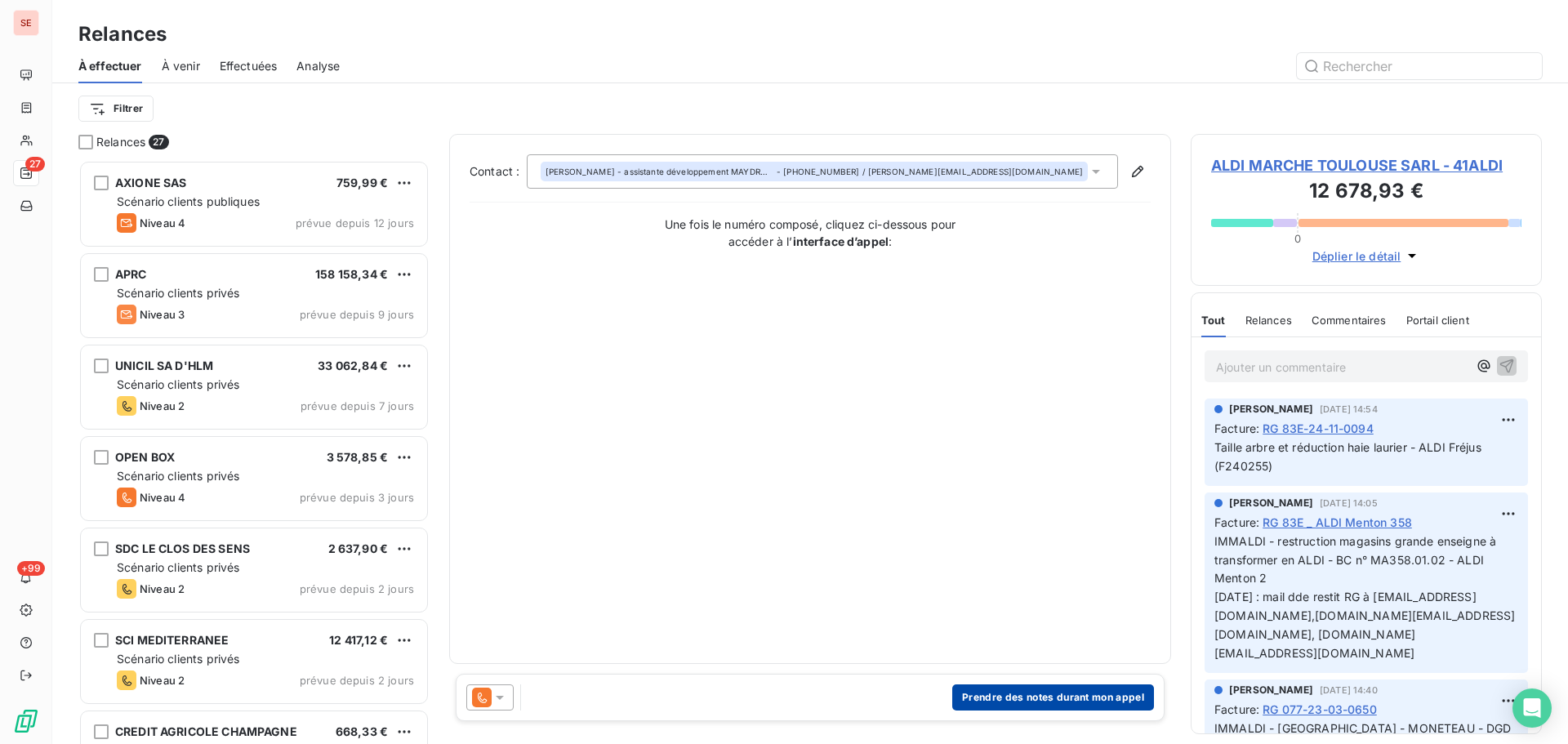
click at [1005, 694] on button "Prendre des notes durant mon appel" at bounding box center [1053, 697] width 202 height 26
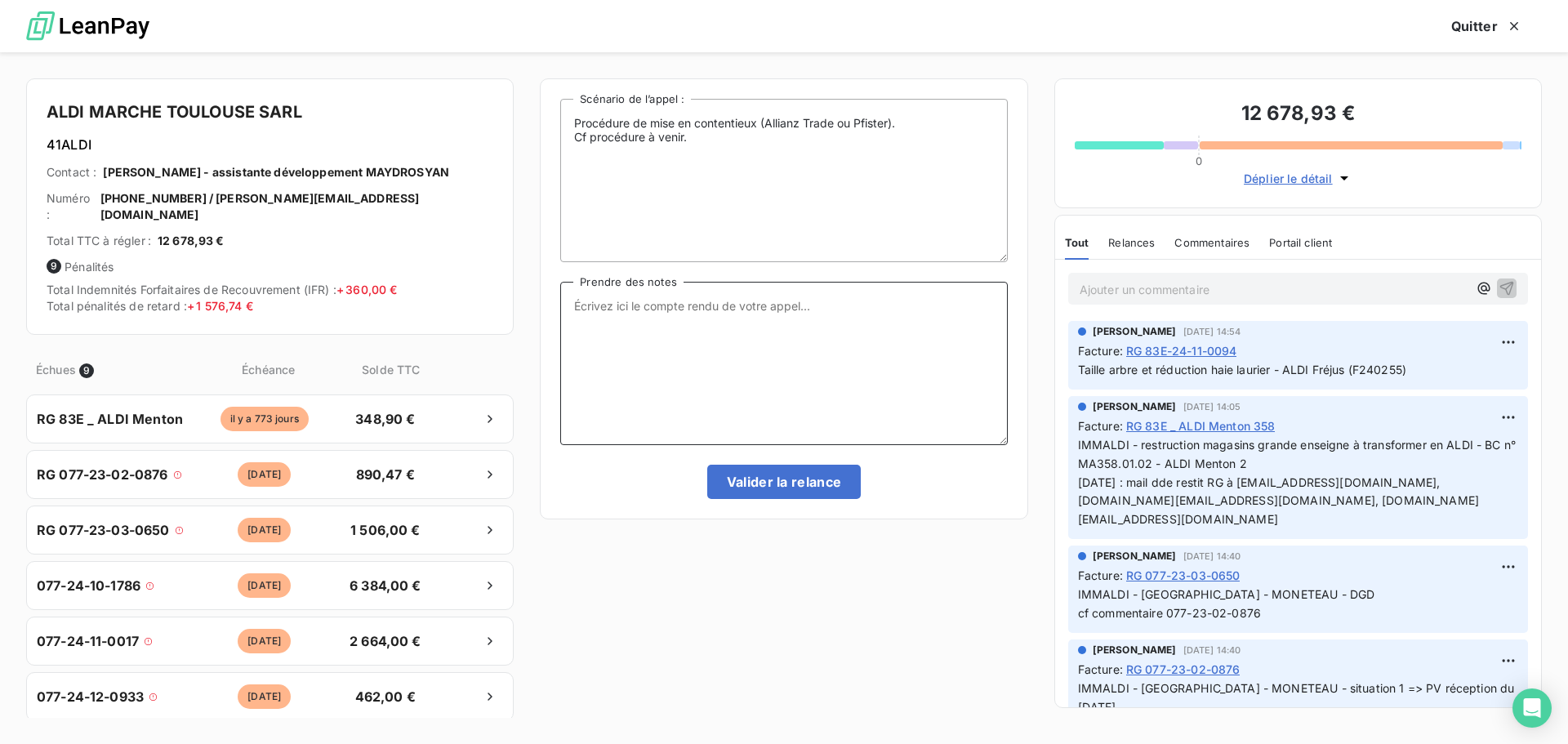
click at [795, 343] on textarea "Prendre des notes" at bounding box center [784, 363] width 447 height 163
type textarea "0"
type textarea "11/08/25 :"
click button "Valider la relance" at bounding box center [784, 481] width 154 height 34
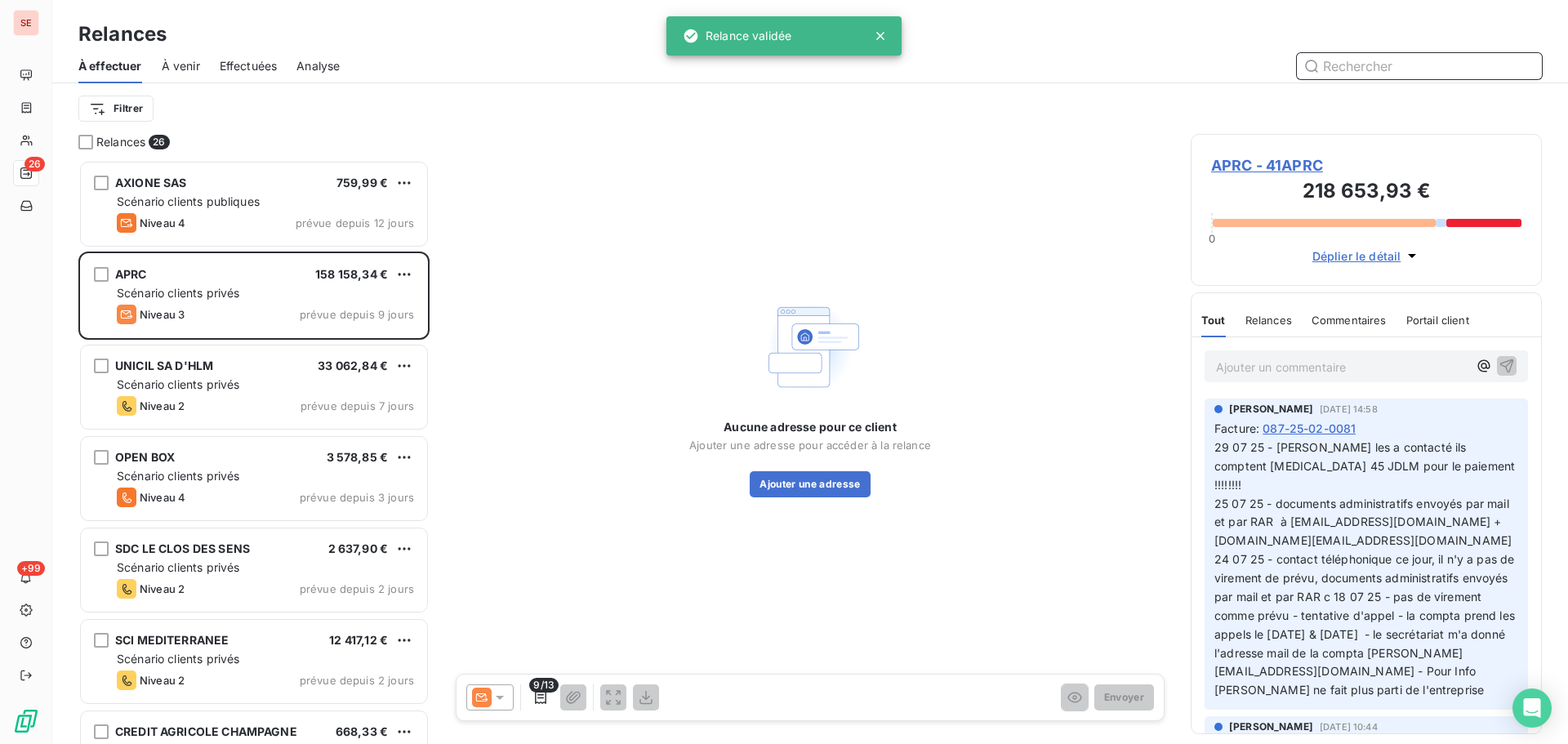
click at [267, 70] on span "Effectuées" at bounding box center [248, 66] width 58 height 16
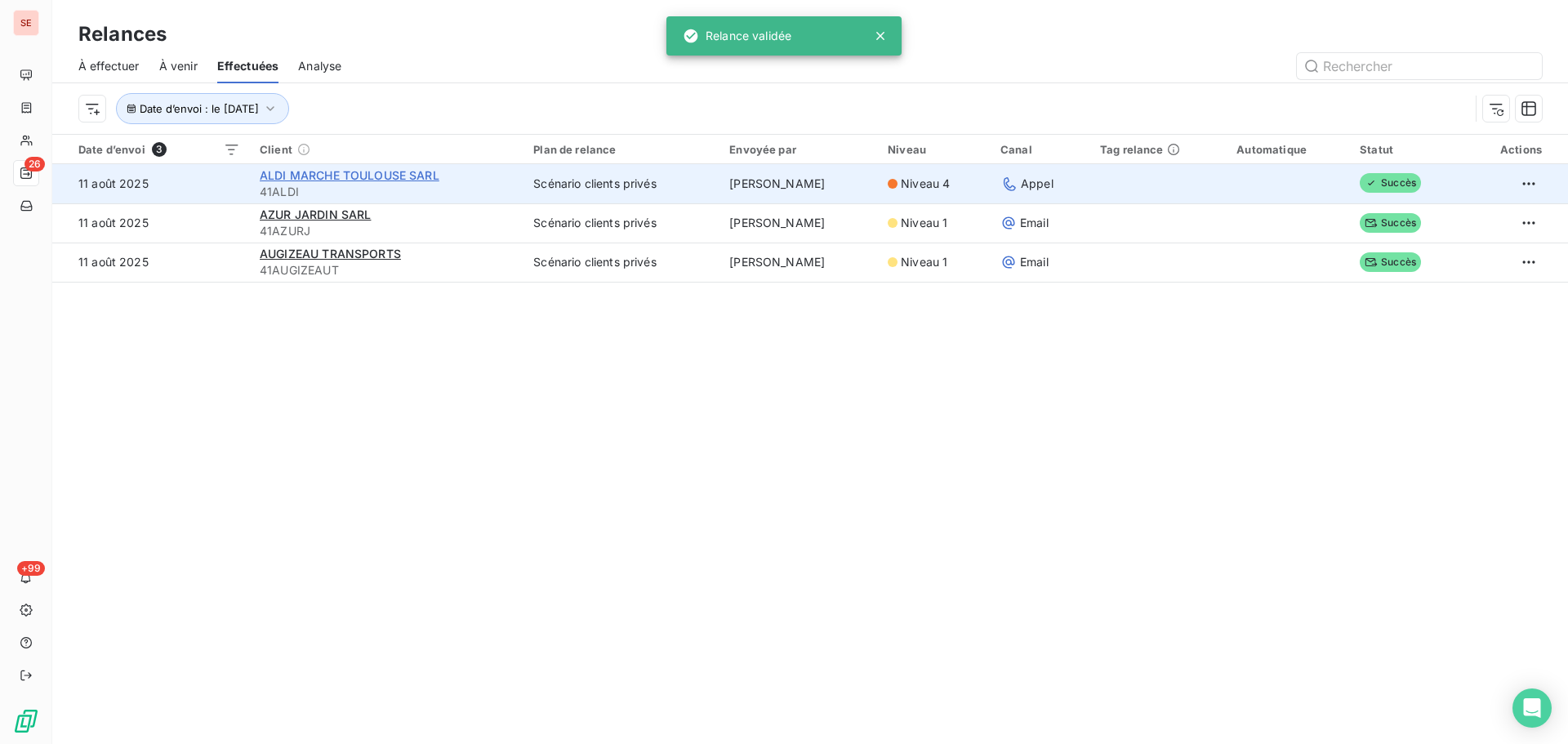
click at [305, 174] on span "ALDI MARCHE TOULOUSE SARL" at bounding box center [349, 175] width 179 height 14
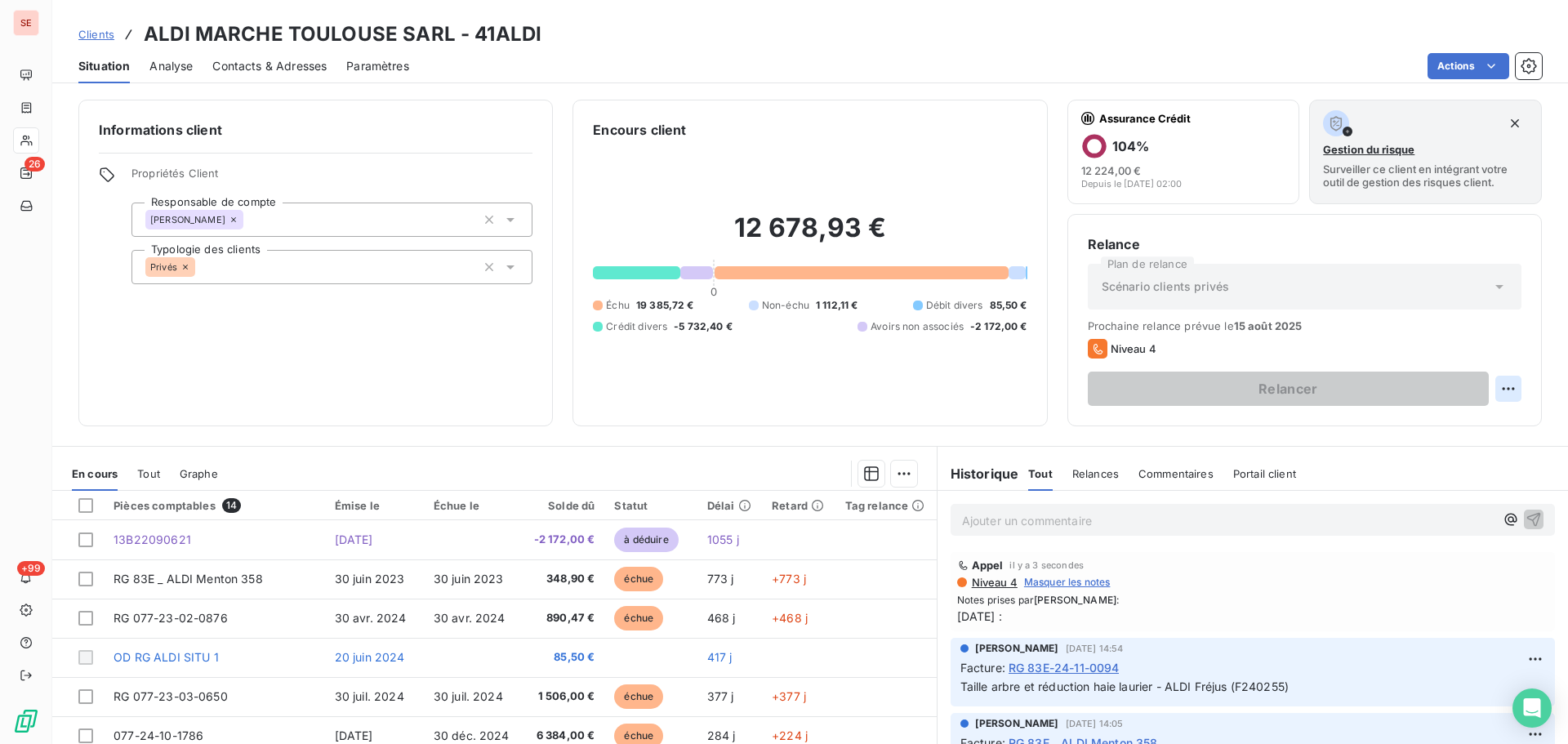
click at [1492, 388] on html "SE 26 +99 Clients ALDI MARCHE TOULOUSE SARL - 41ALDI Situation Analyse Contacts…" at bounding box center [784, 372] width 1568 height 744
click at [1453, 421] on div "Replanifier cette action" at bounding box center [1428, 424] width 146 height 26
select select "7"
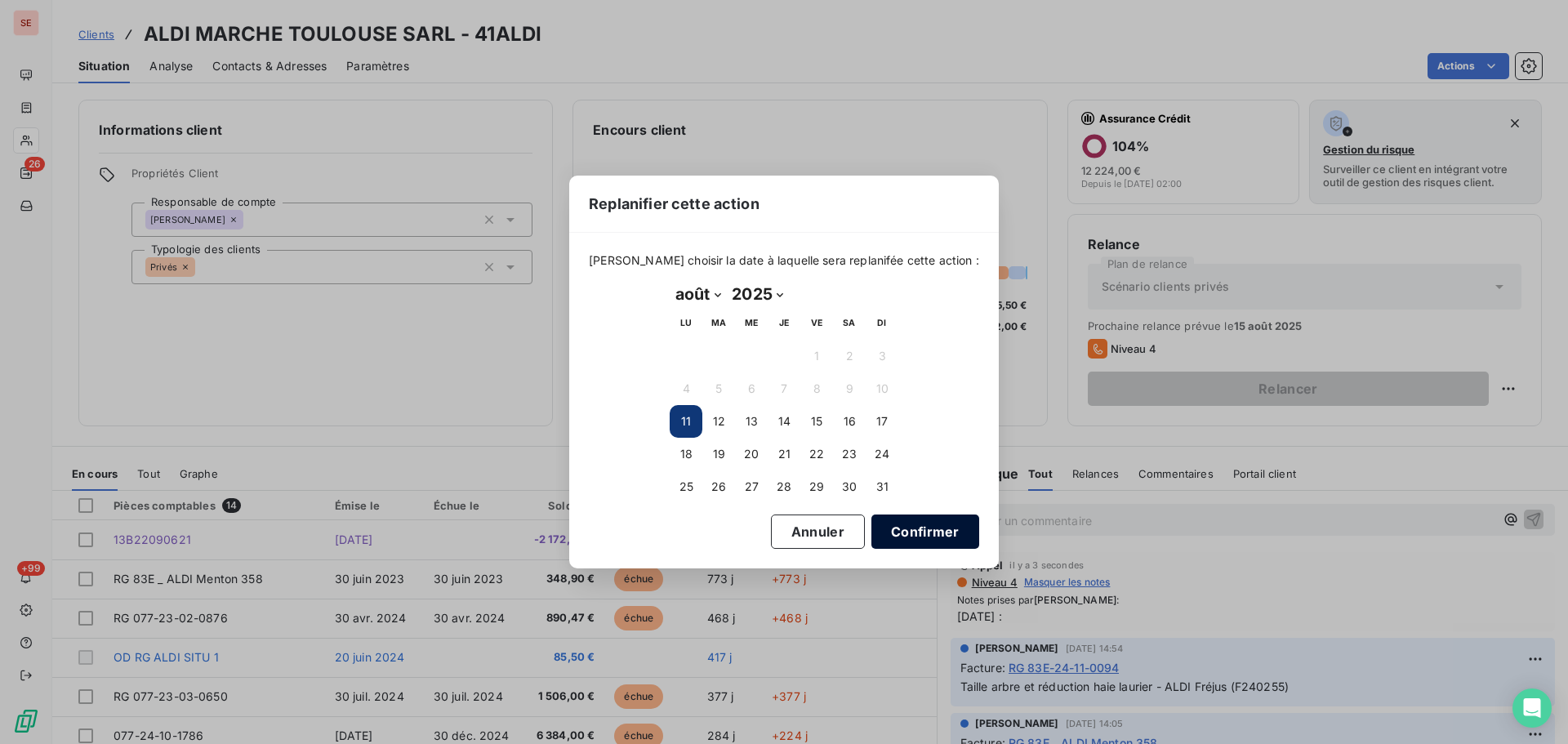
click at [891, 534] on button "Confirmer" at bounding box center [924, 531] width 108 height 34
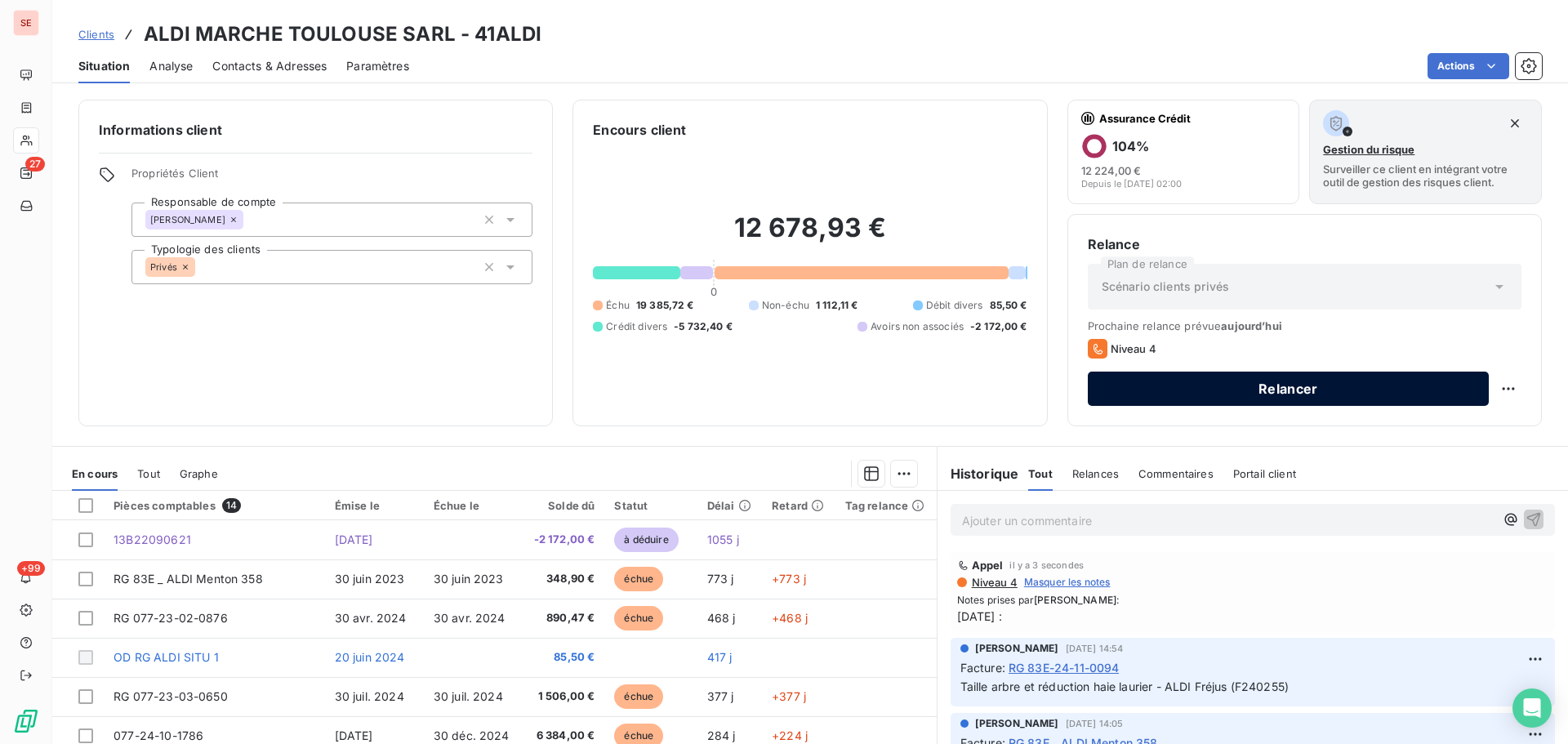
click at [1298, 394] on button "Relancer" at bounding box center [1288, 388] width 400 height 34
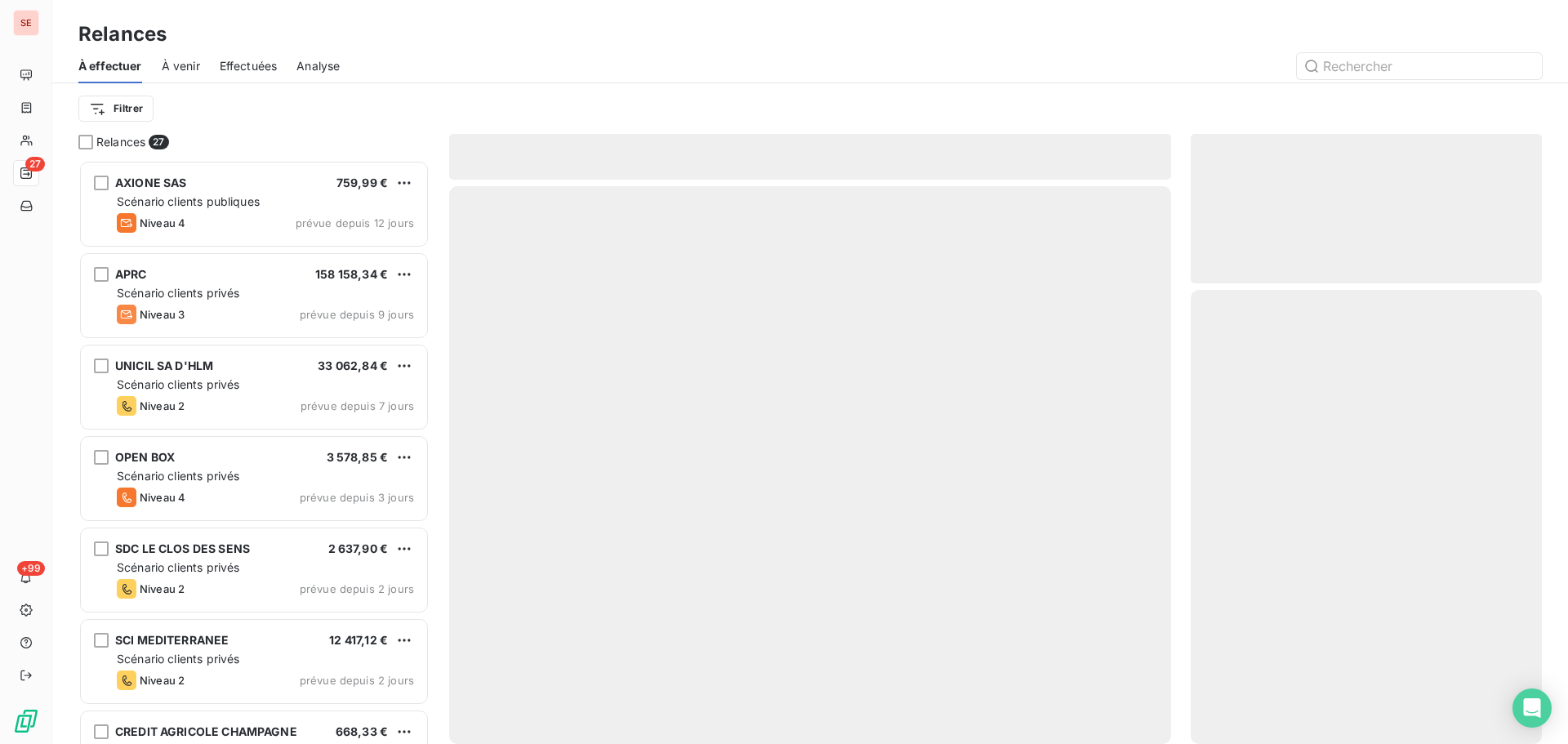
scroll to position [571, 338]
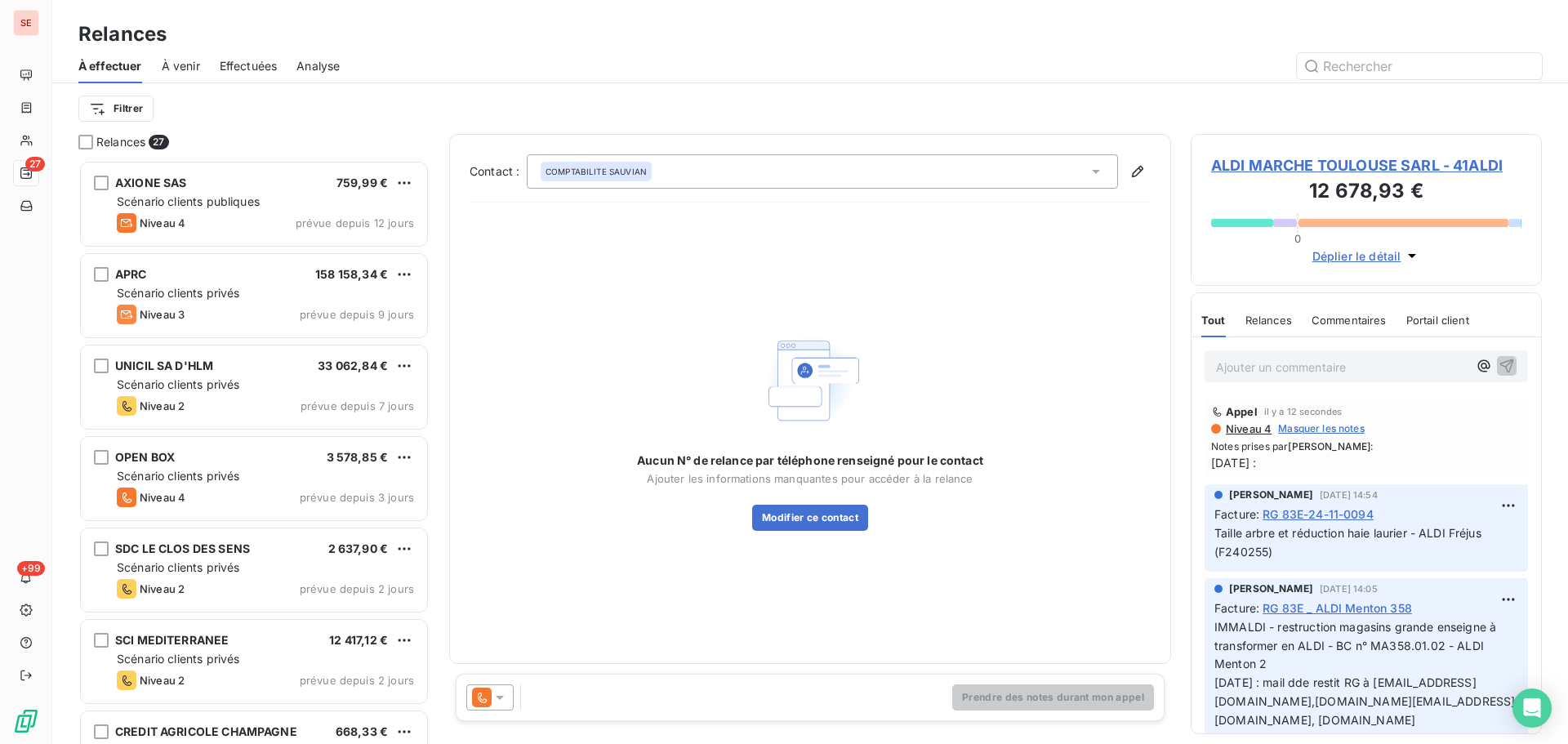
click at [677, 173] on div "COMPTABILITE SAUVIAN" at bounding box center [822, 171] width 592 height 34
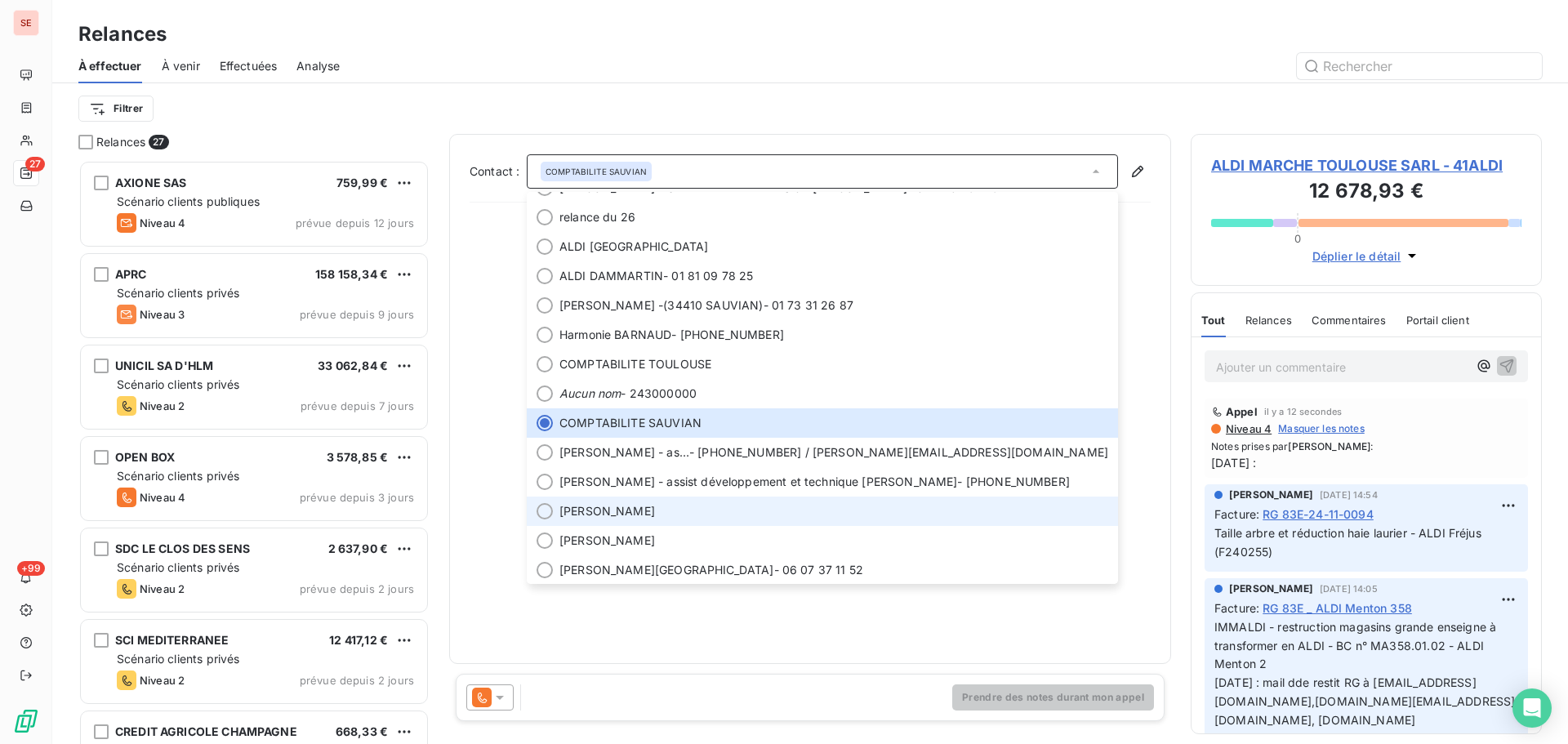
scroll to position [196, 0]
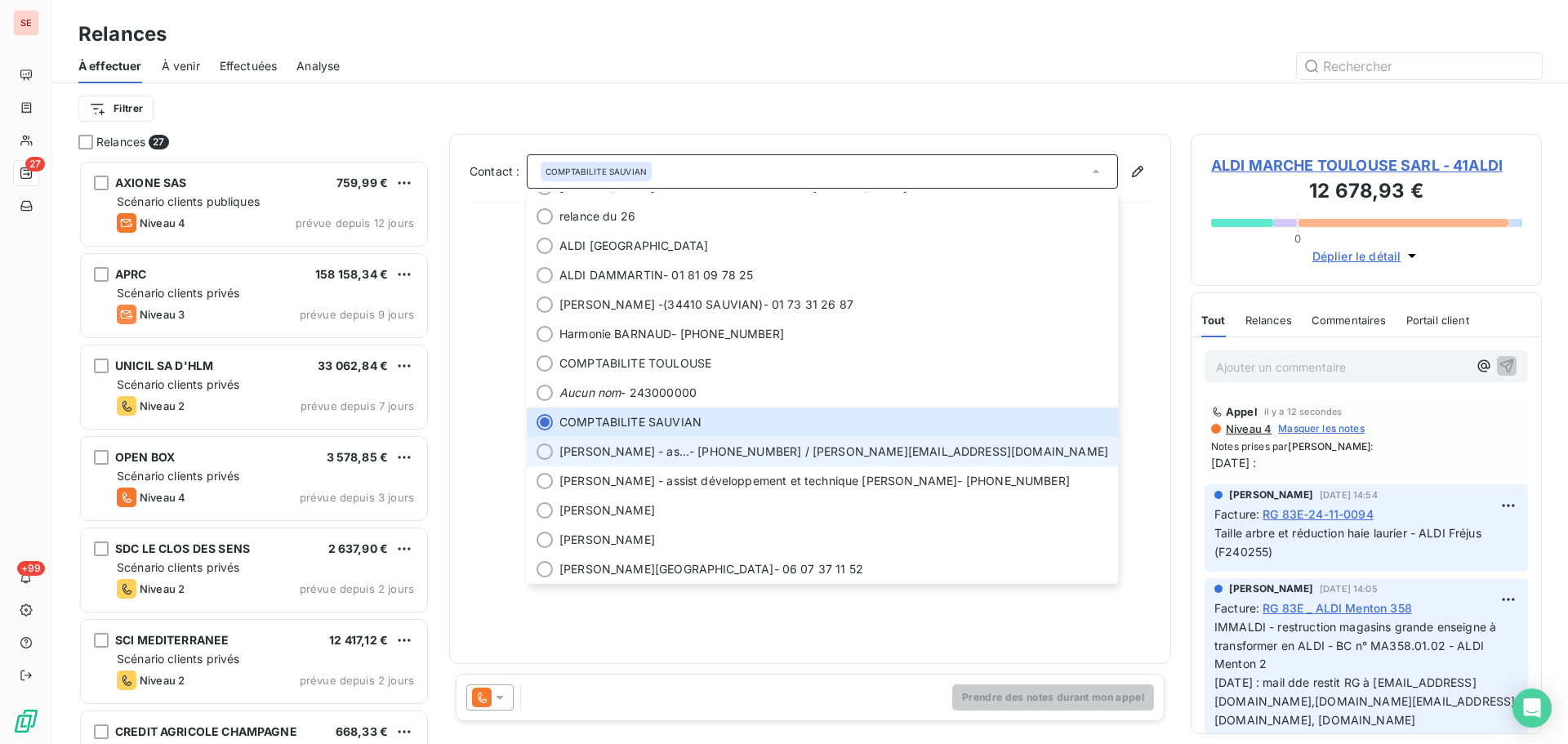
click at [834, 449] on span "Sylvie - assistante développement MAYDROSYAN - 01.73.05.20.75 / sylvie.maydrosy…" at bounding box center [834, 451] width 549 height 16
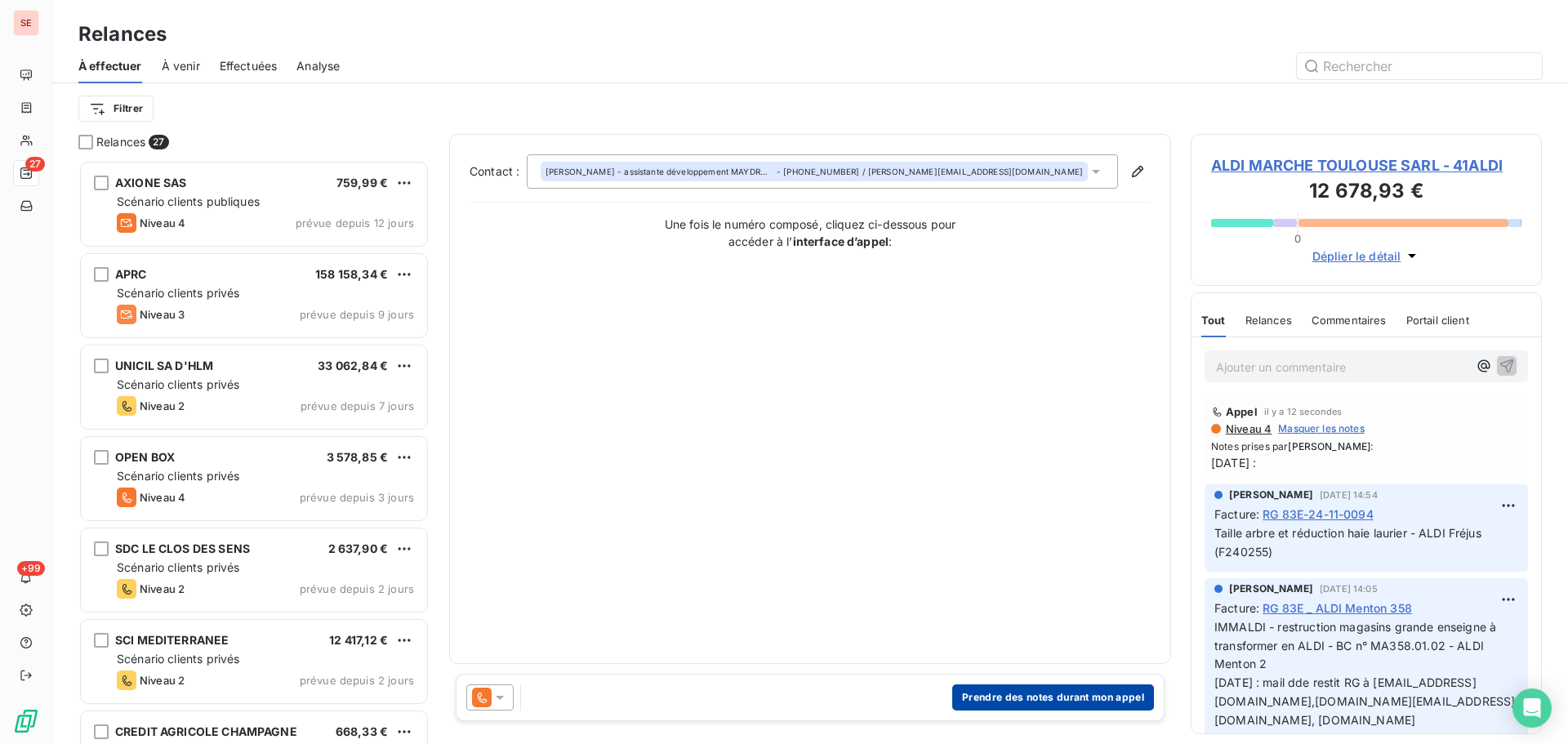
click at [1015, 690] on button "Prendre des notes durant mon appel" at bounding box center [1053, 697] width 202 height 26
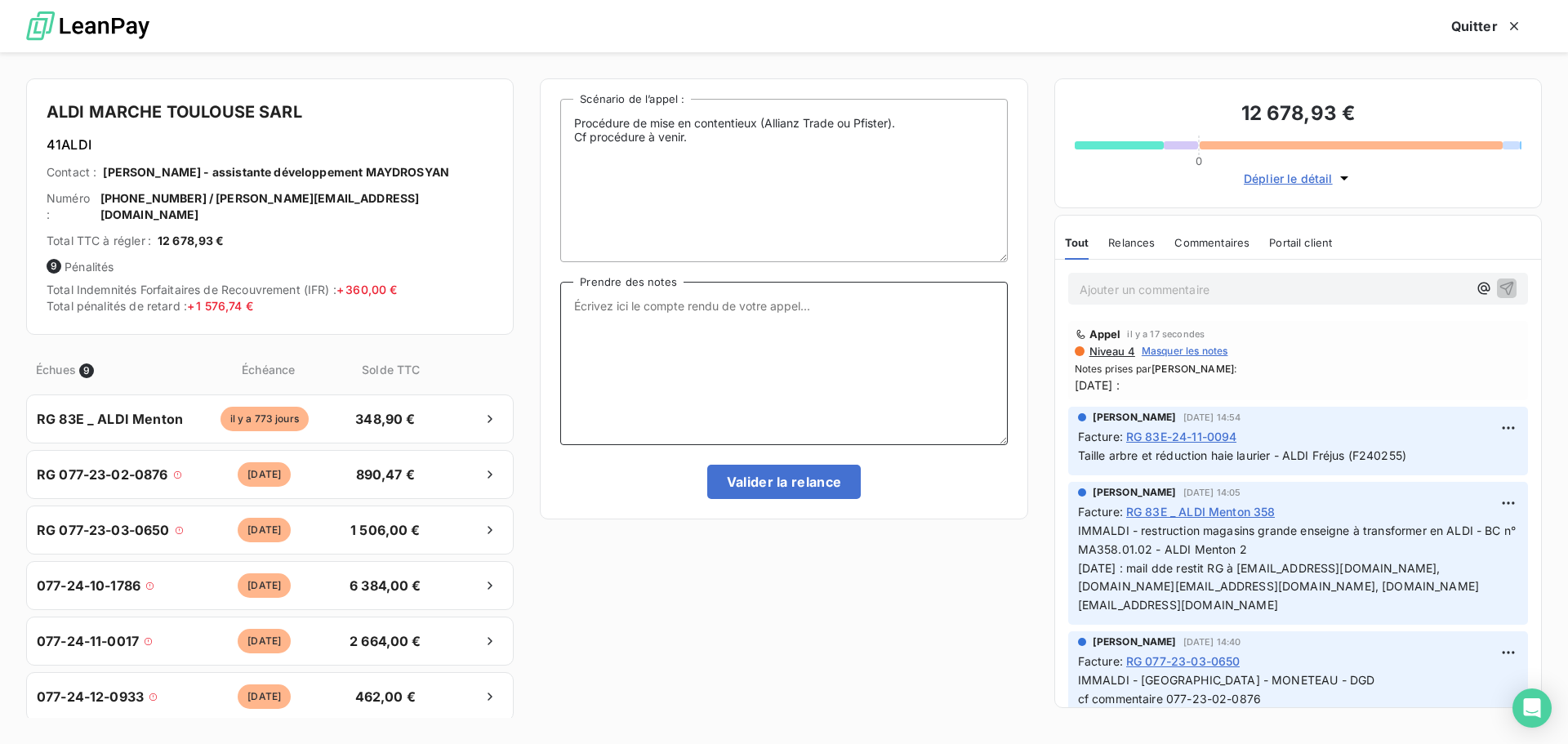
click at [706, 306] on textarea "Prendre des notes" at bounding box center [784, 363] width 447 height 163
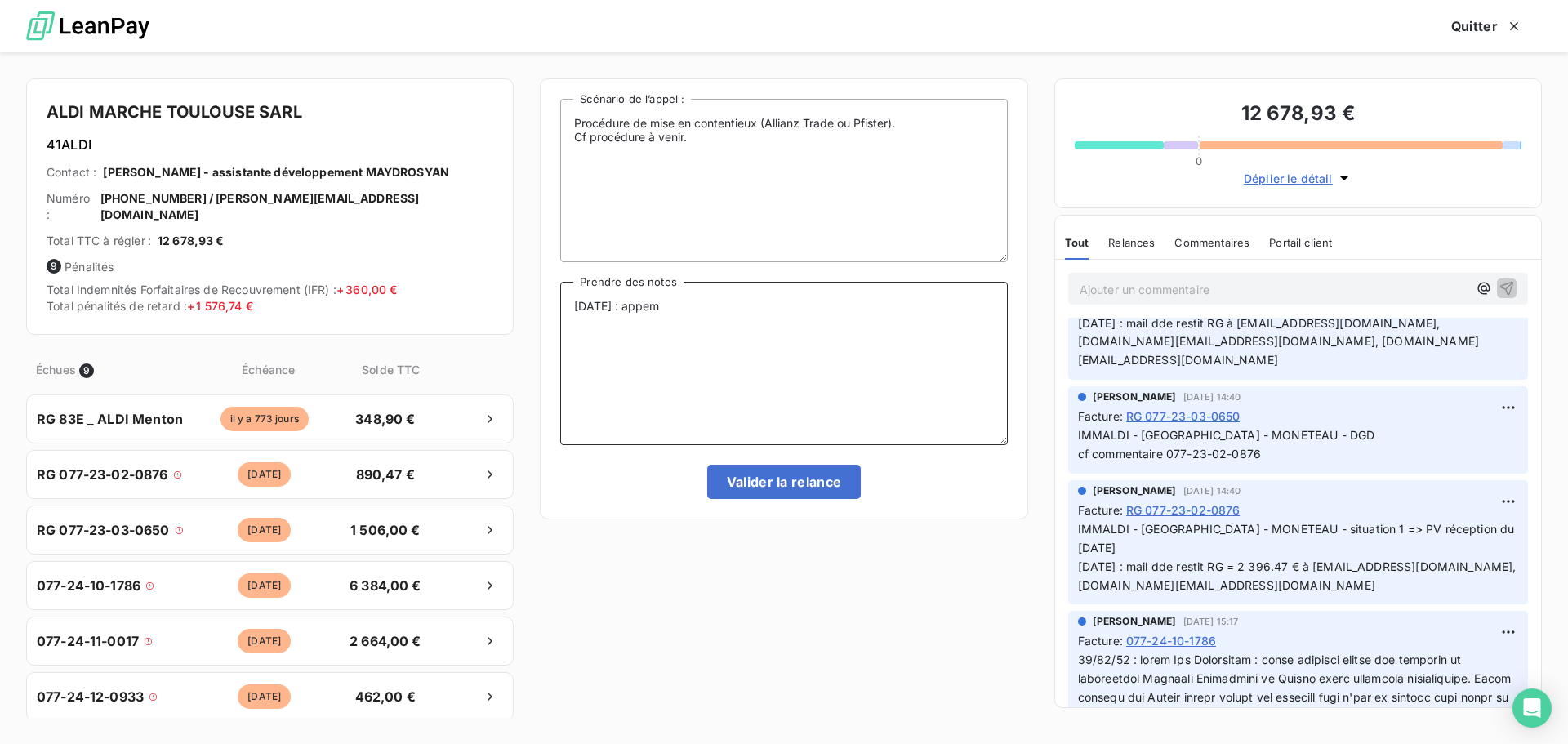
scroll to position [327, 0]
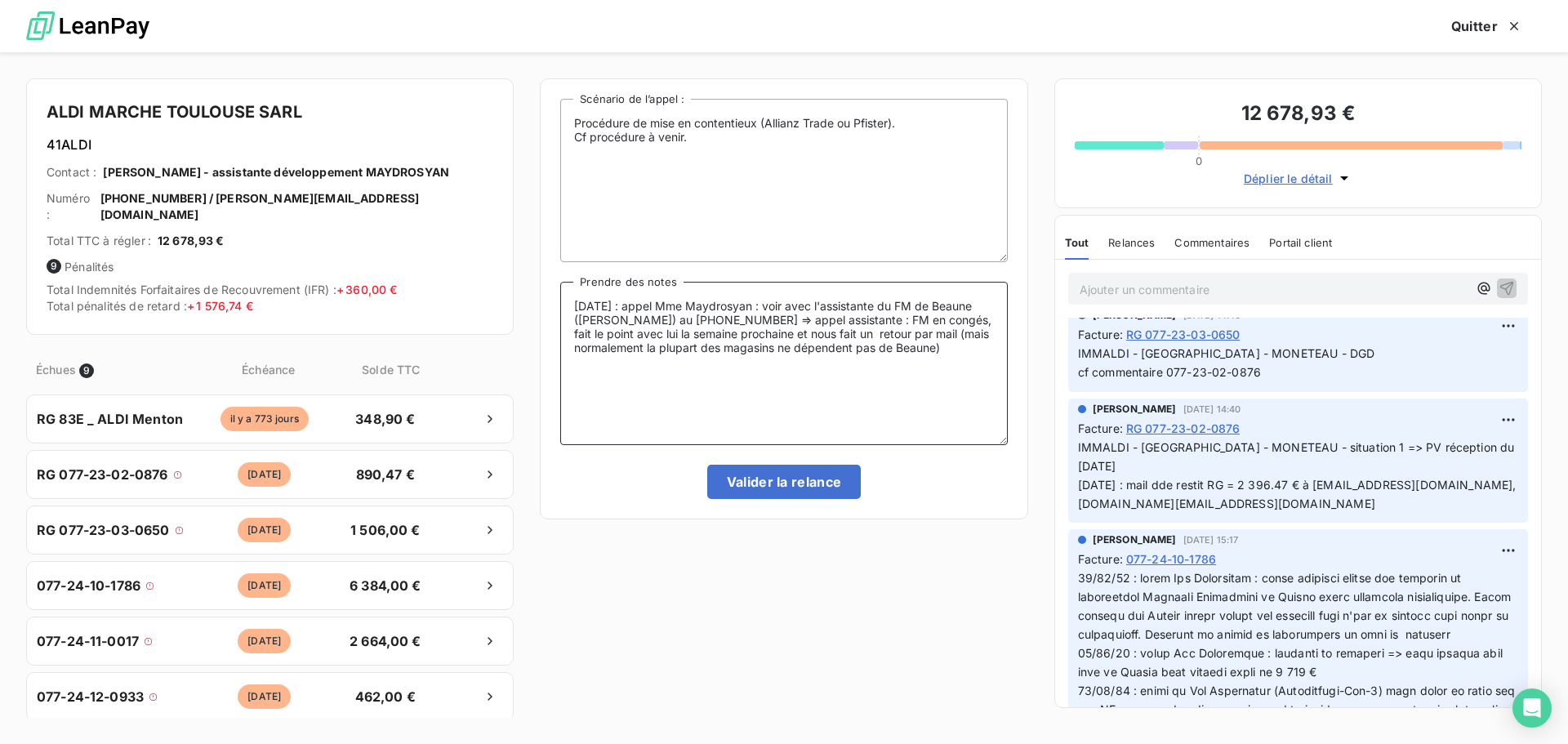
type textarea "11/08/25 : appel Mme Maydrosyan : voir avec l'assistante du FM de Beaune (Betty…"
click at [844, 464] on div "Procédure de mise en contentieux (Allianz Trade ou Pfister). Cf procédure à ven…" at bounding box center [784, 299] width 447 height 401
click at [830, 478] on button "Valider la relance" at bounding box center [784, 481] width 154 height 34
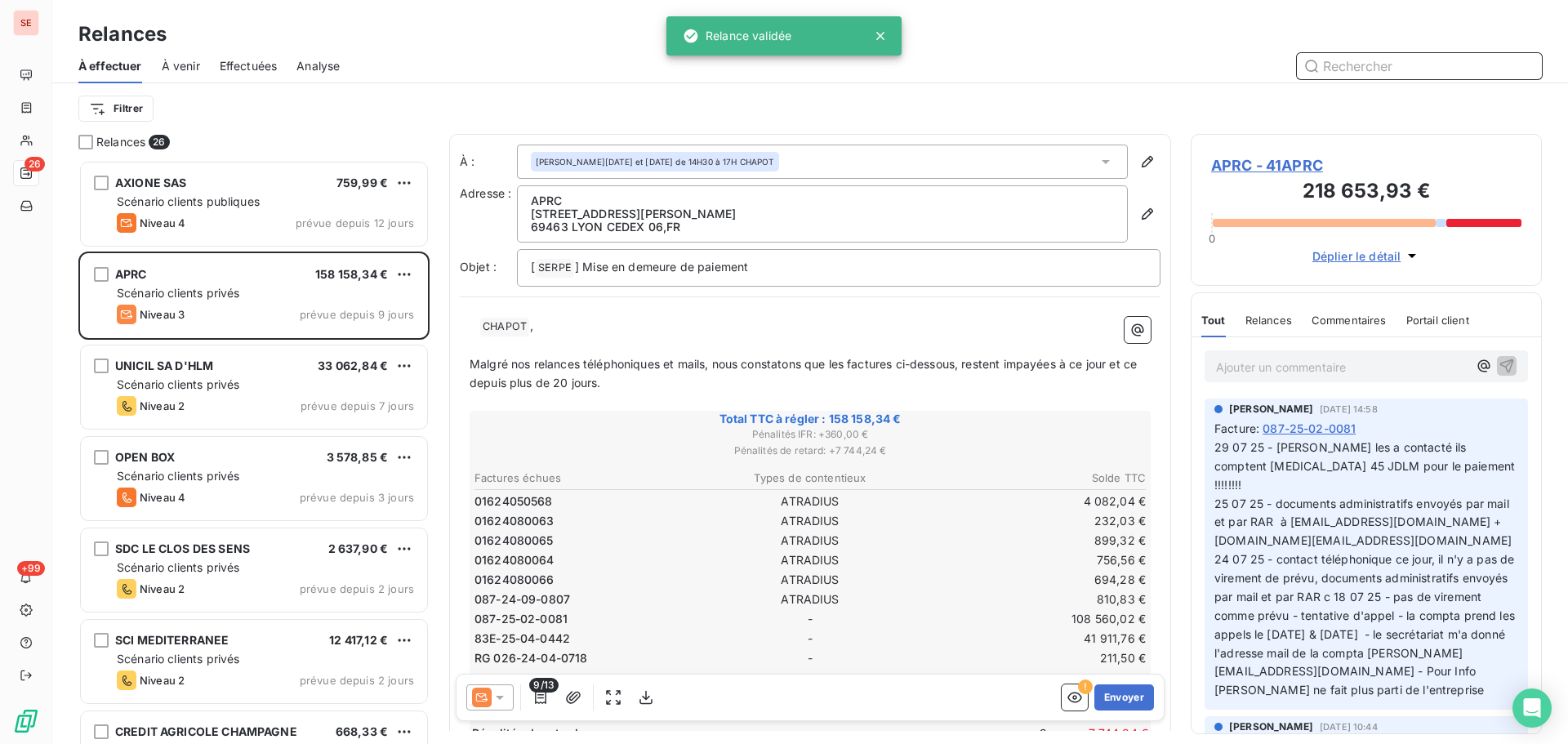
click at [236, 61] on span "Effectuées" at bounding box center [248, 66] width 58 height 16
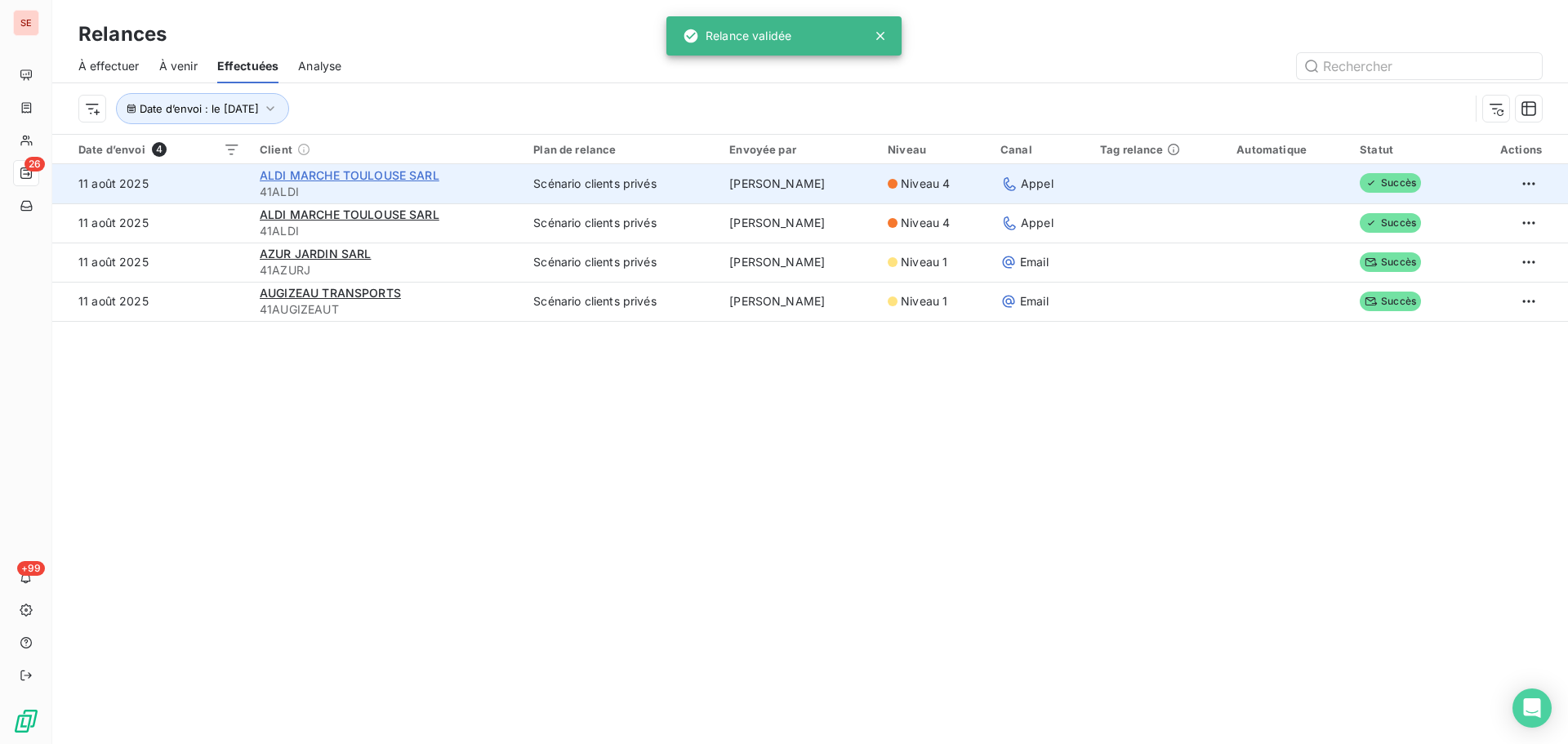
click at [349, 173] on span "ALDI MARCHE TOULOUSE SARL" at bounding box center [349, 175] width 179 height 14
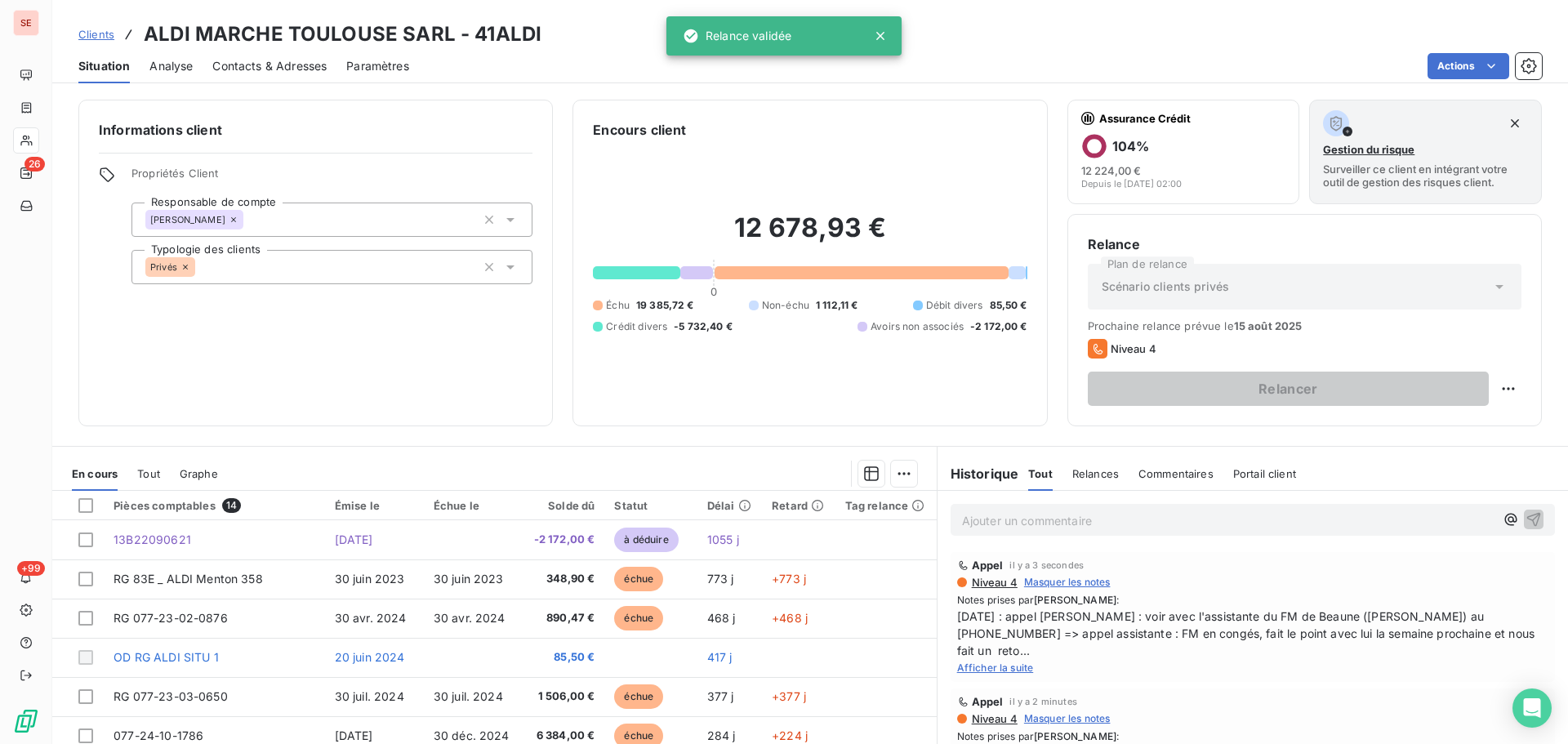
scroll to position [111, 0]
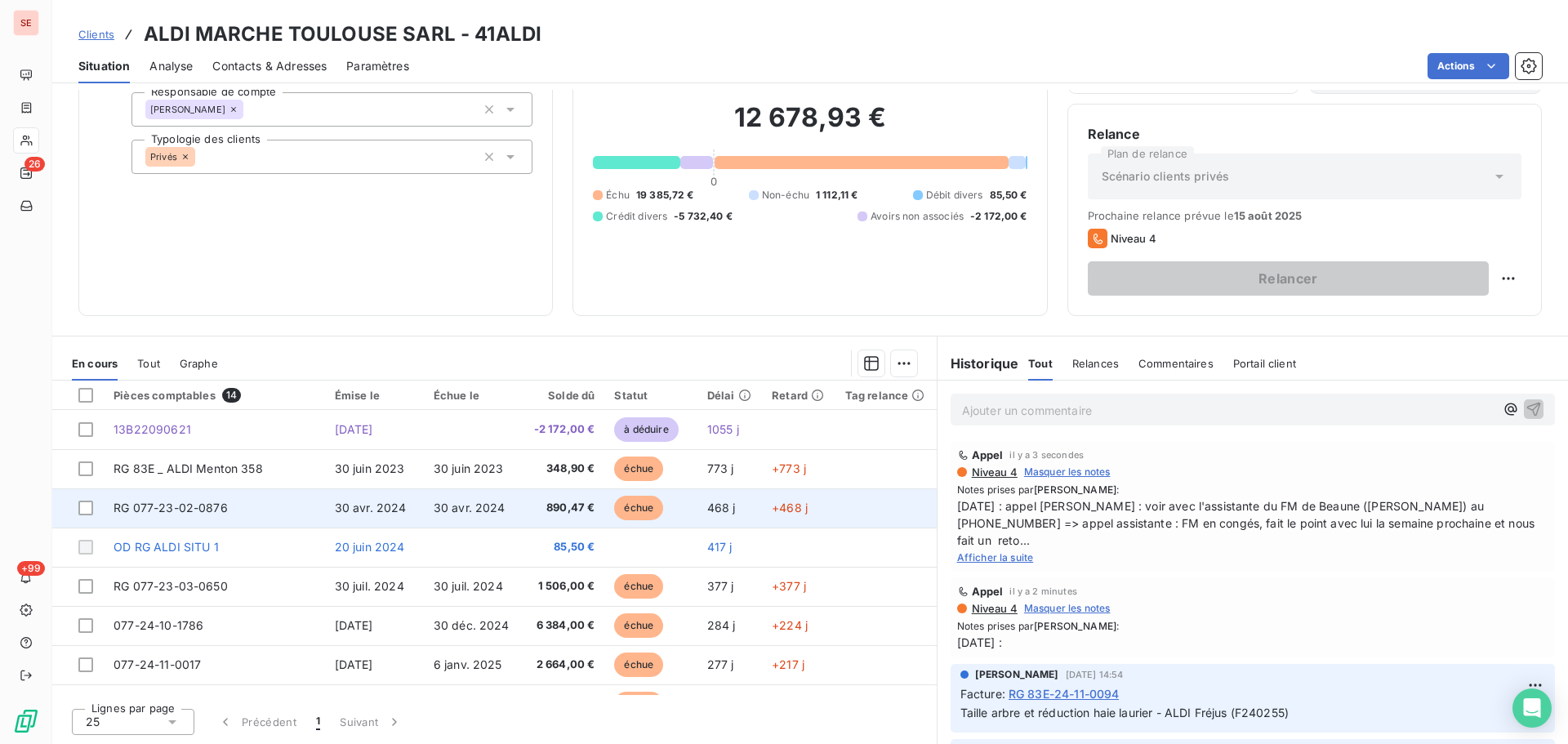
click at [208, 505] on span "RG 077-23-02-0876" at bounding box center [171, 507] width 114 height 14
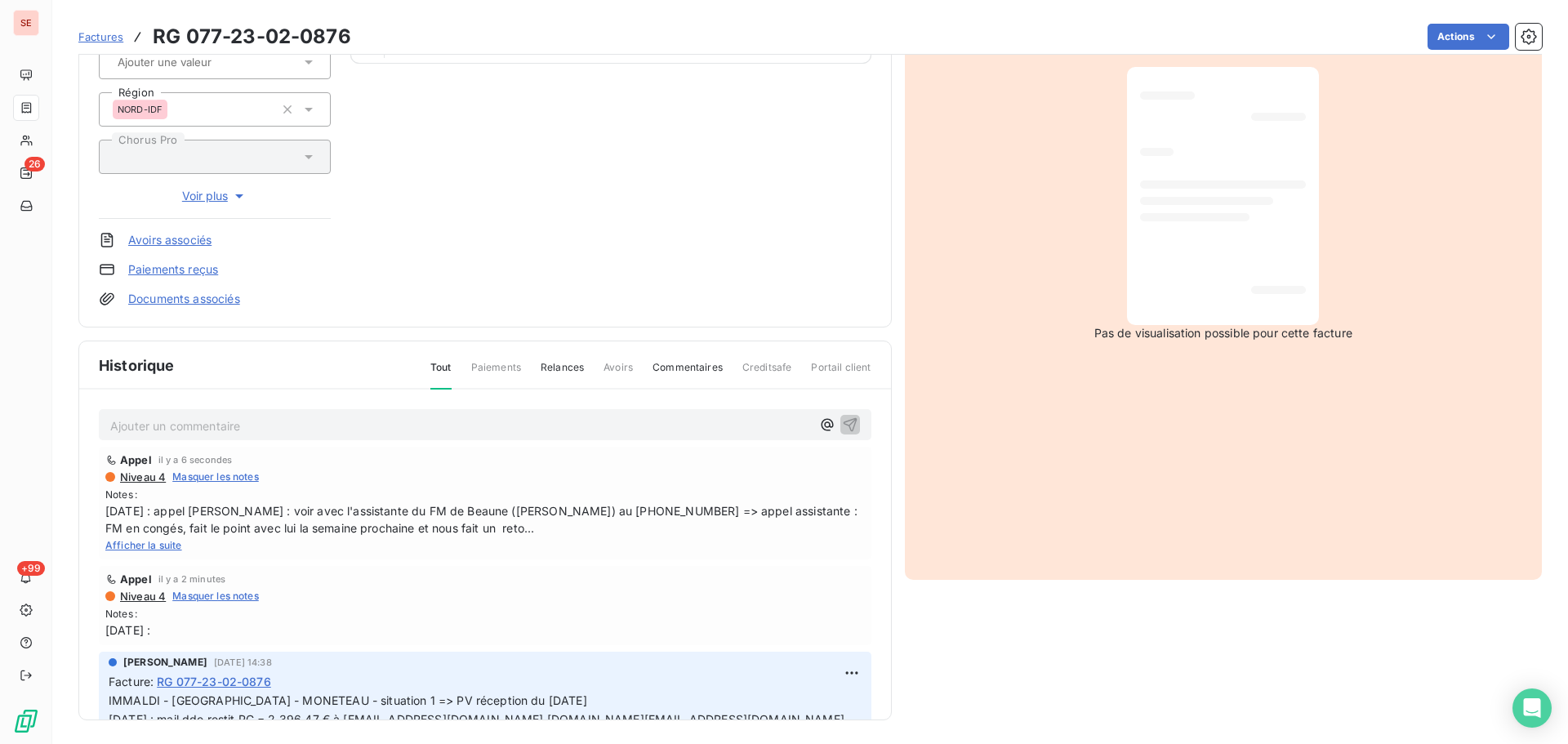
scroll to position [239, 0]
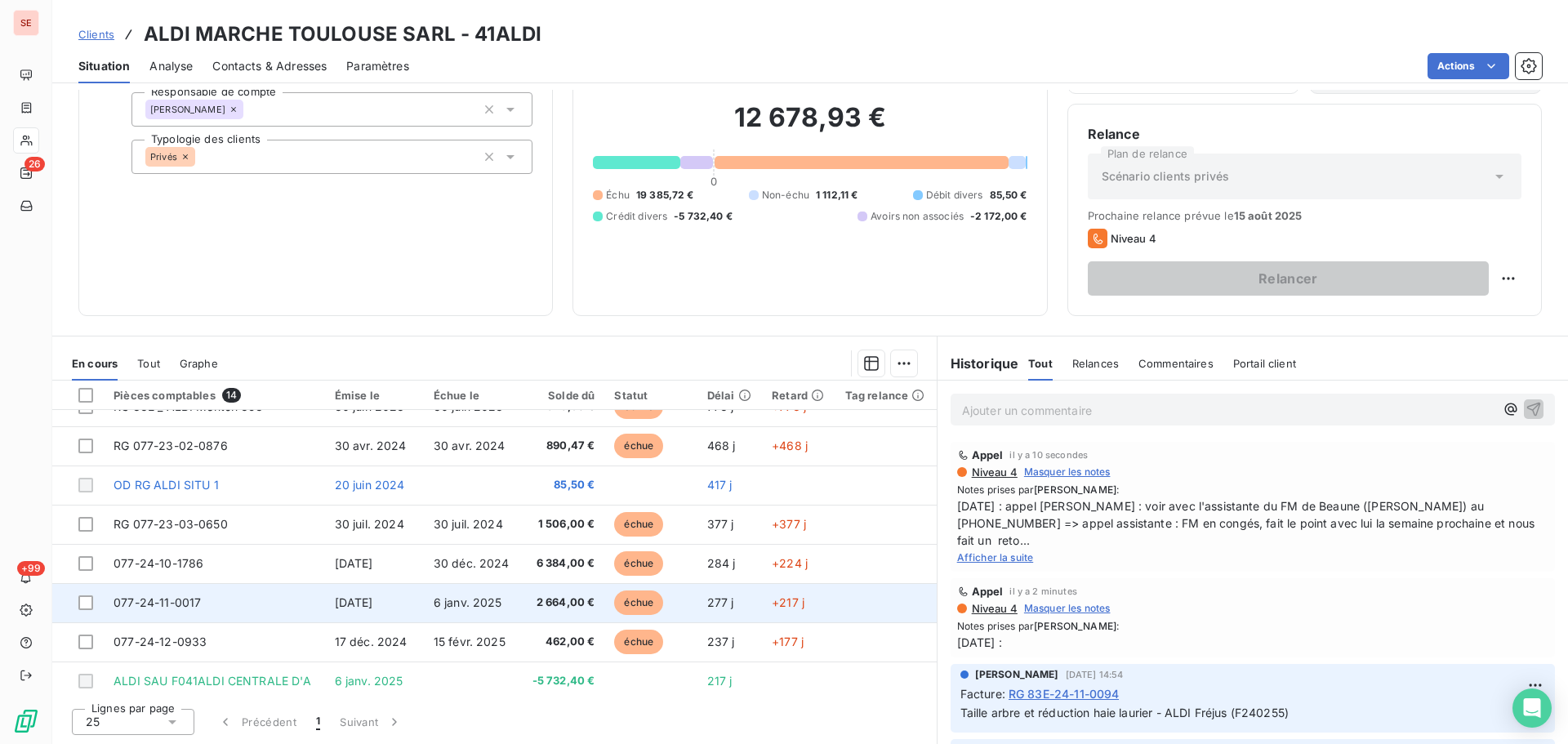
scroll to position [163, 0]
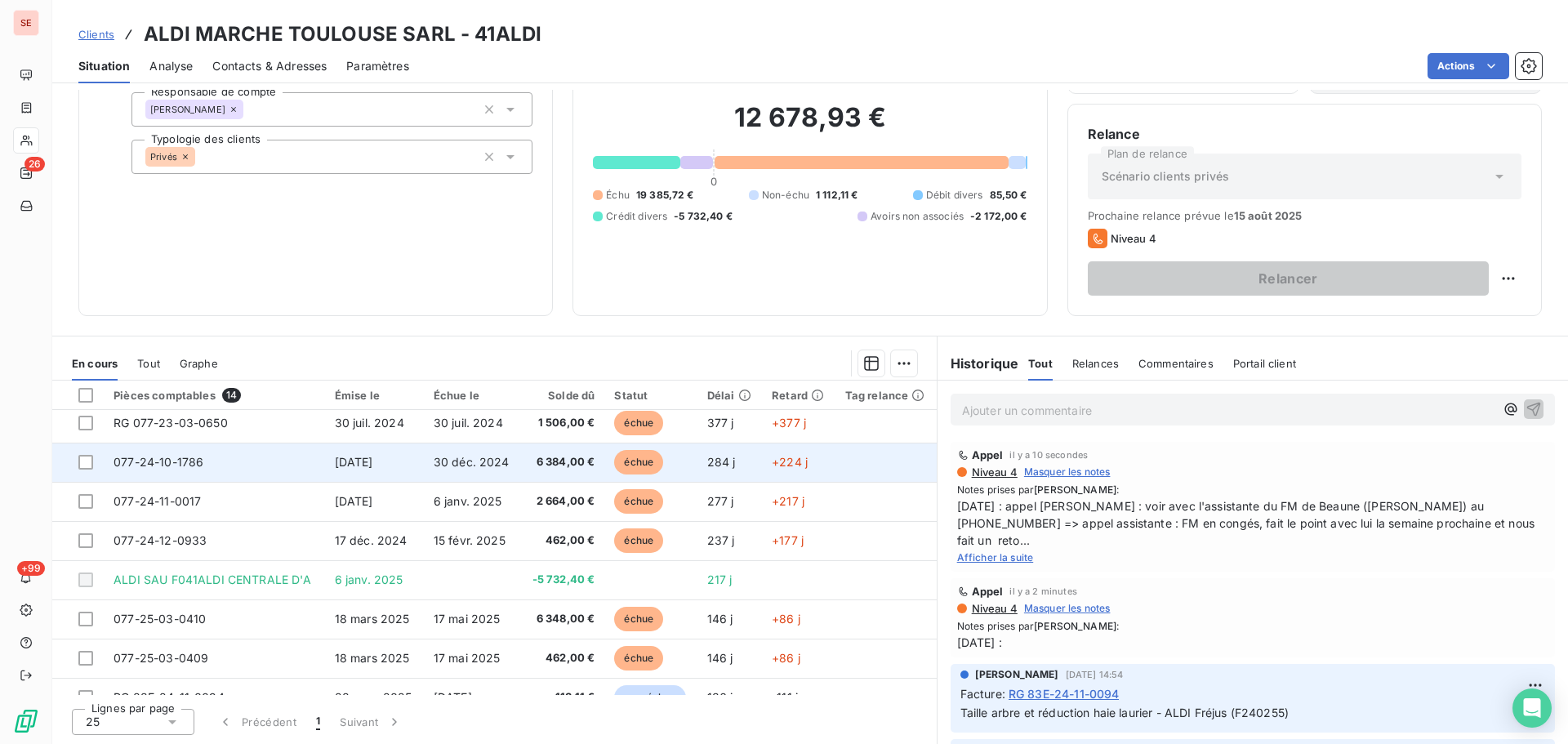
click at [278, 467] on td "077-24-10-1786" at bounding box center [214, 462] width 221 height 39
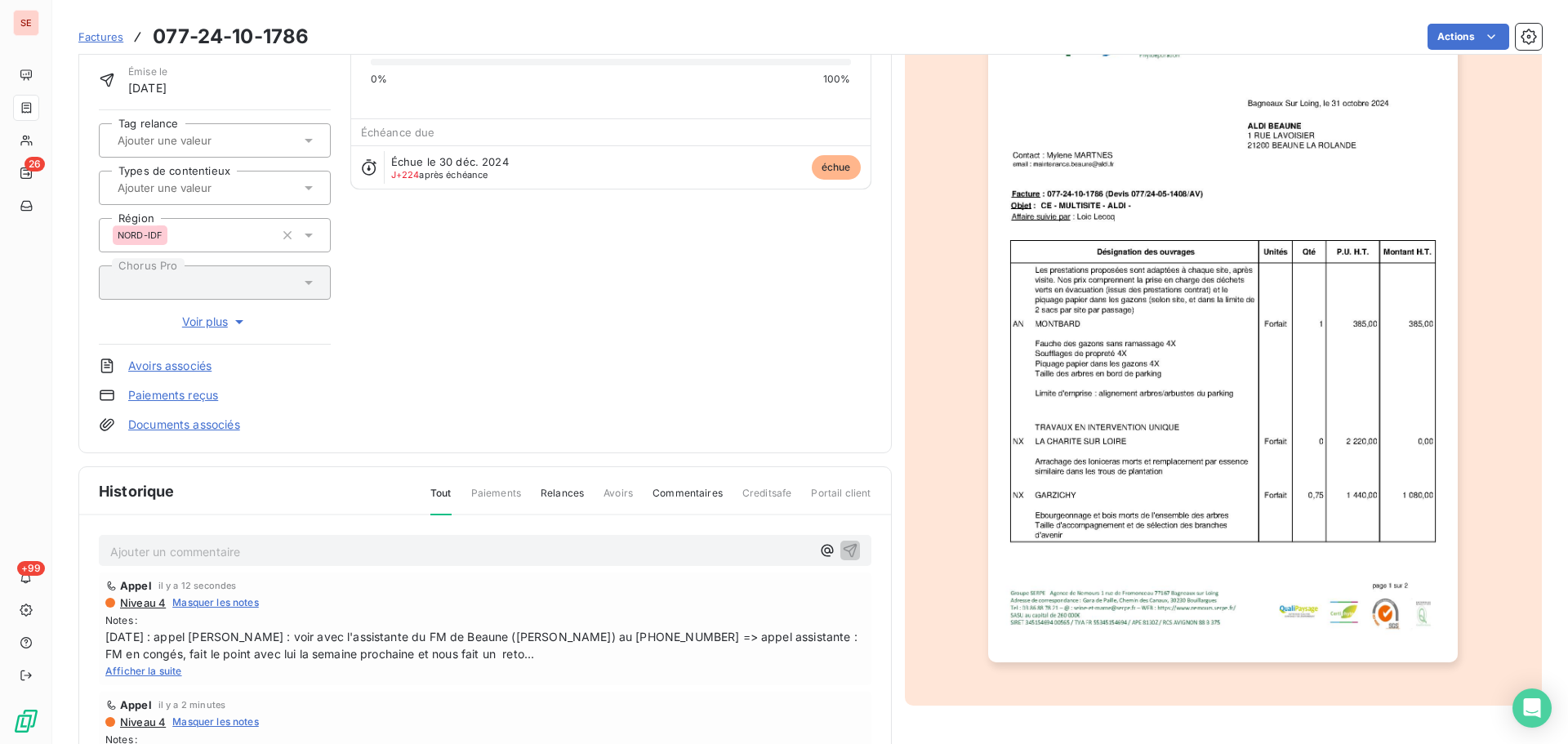
scroll to position [239, 0]
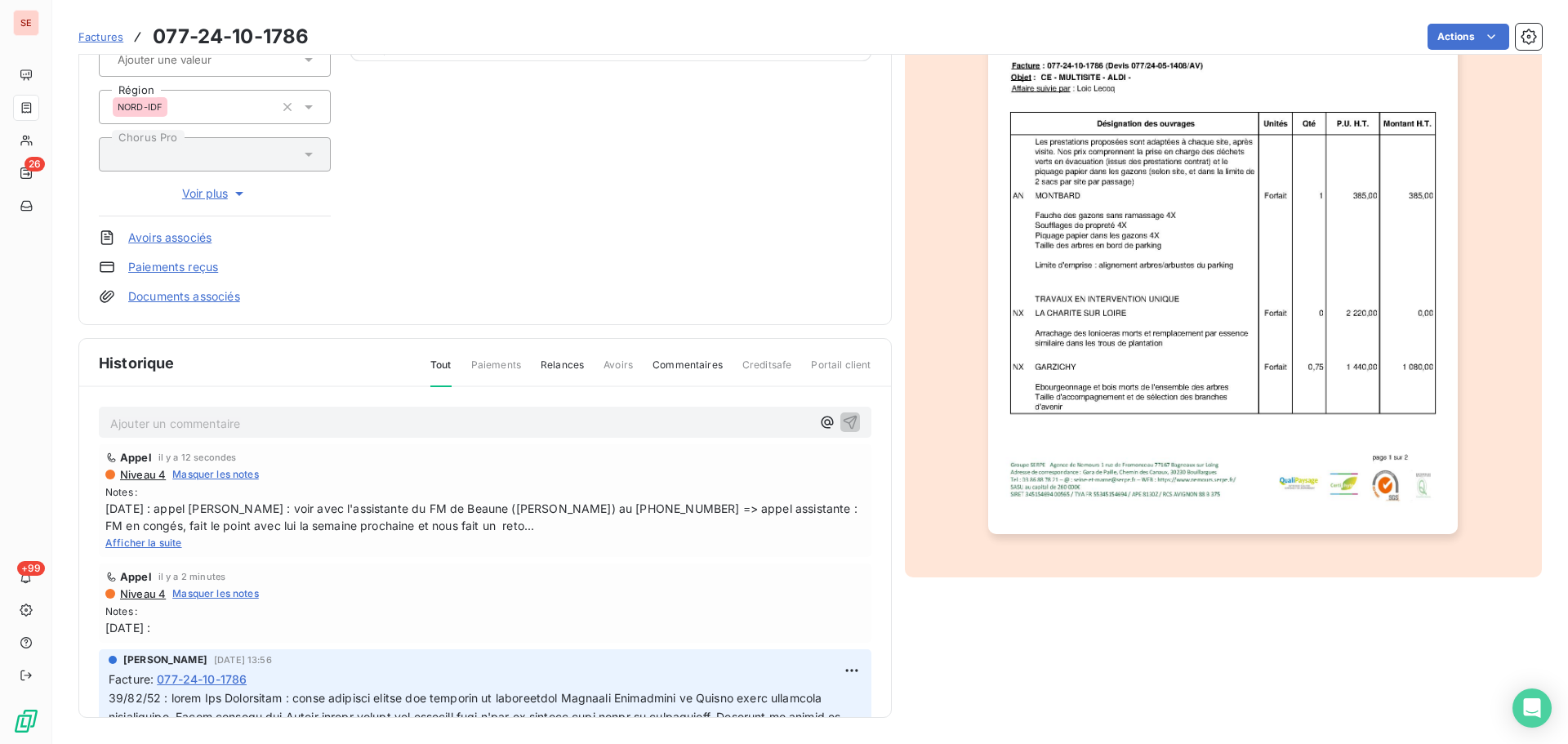
click at [168, 545] on span "Afficher la suite" at bounding box center [144, 542] width 77 height 13
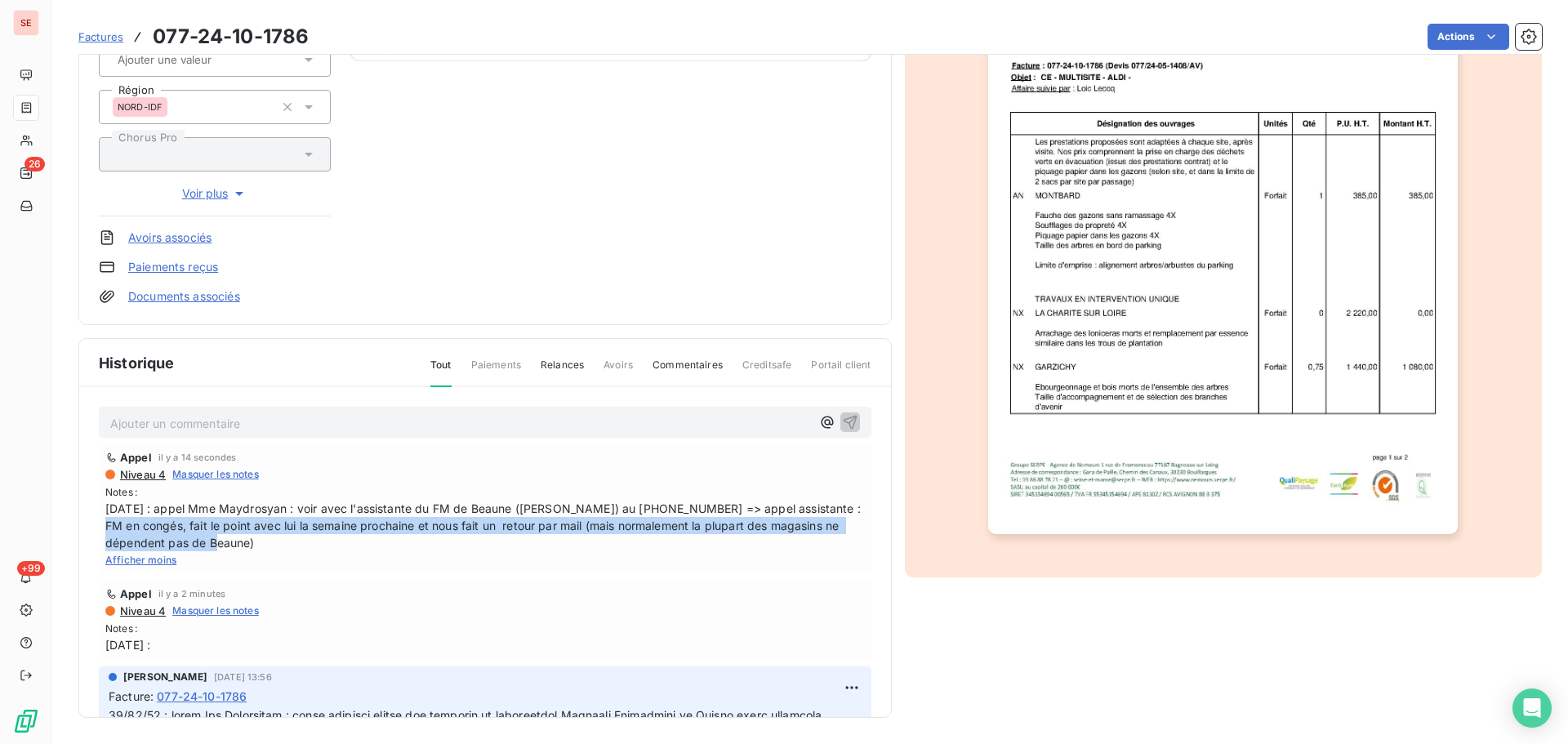
drag, startPoint x: 272, startPoint y: 550, endPoint x: 90, endPoint y: 519, distance: 184.6
click at [90, 519] on div "Ajouter un commentaire ﻿ Appel il y a 14 secondes Niveau 4 Masquer les notes No…" at bounding box center [485, 576] width 812 height 378
click at [143, 525] on span "11/08/25 : appel Mme Maydrosyan : voir avec l'assistante du FM de Beaune (Betty…" at bounding box center [485, 525] width 759 height 51
click at [229, 534] on span "11/08/25 : appel Mme Maydrosyan : voir avec l'assistante du FM de Beaune (Betty…" at bounding box center [485, 525] width 759 height 51
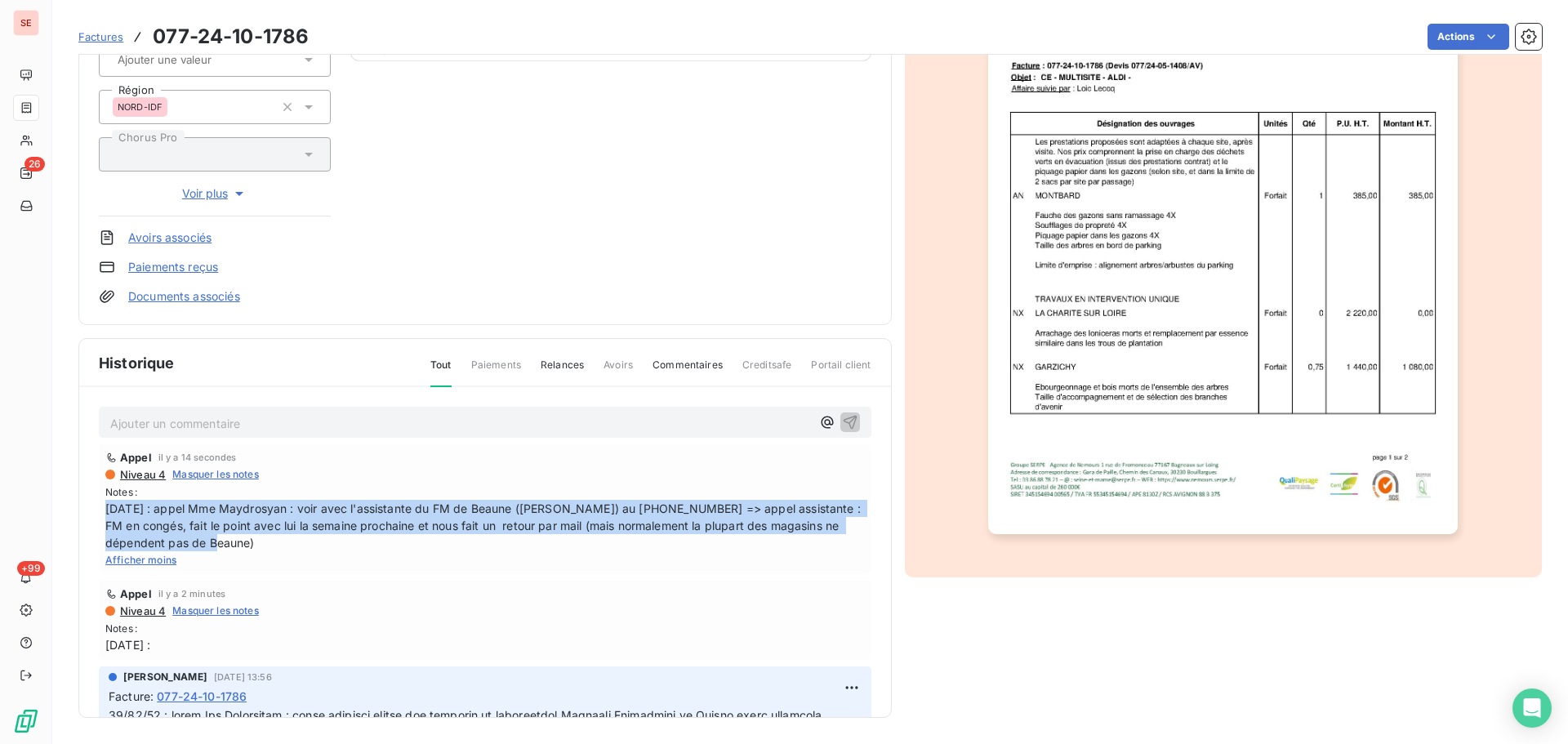
drag, startPoint x: 267, startPoint y: 539, endPoint x: 94, endPoint y: 514, distance: 174.8
click at [94, 514] on div "Ajouter un commentaire ﻿ Appel il y a 14 secondes Niveau 4 Masquer les notes No…" at bounding box center [485, 576] width 812 height 378
copy span "11/08/25 : appel Mme Maydrosyan : voir avec l'assistante du FM de Beaune (Betty…"
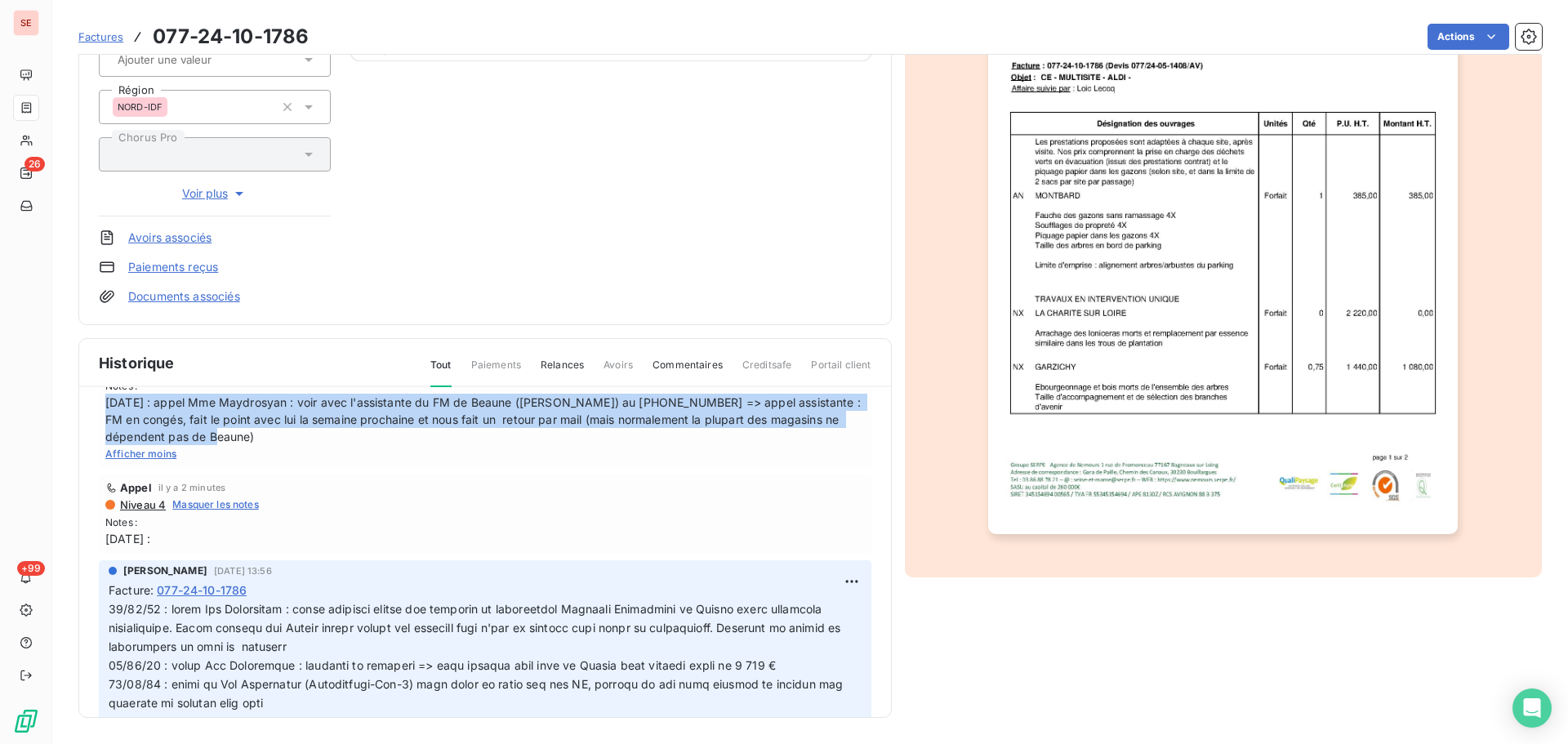
scroll to position [245, 0]
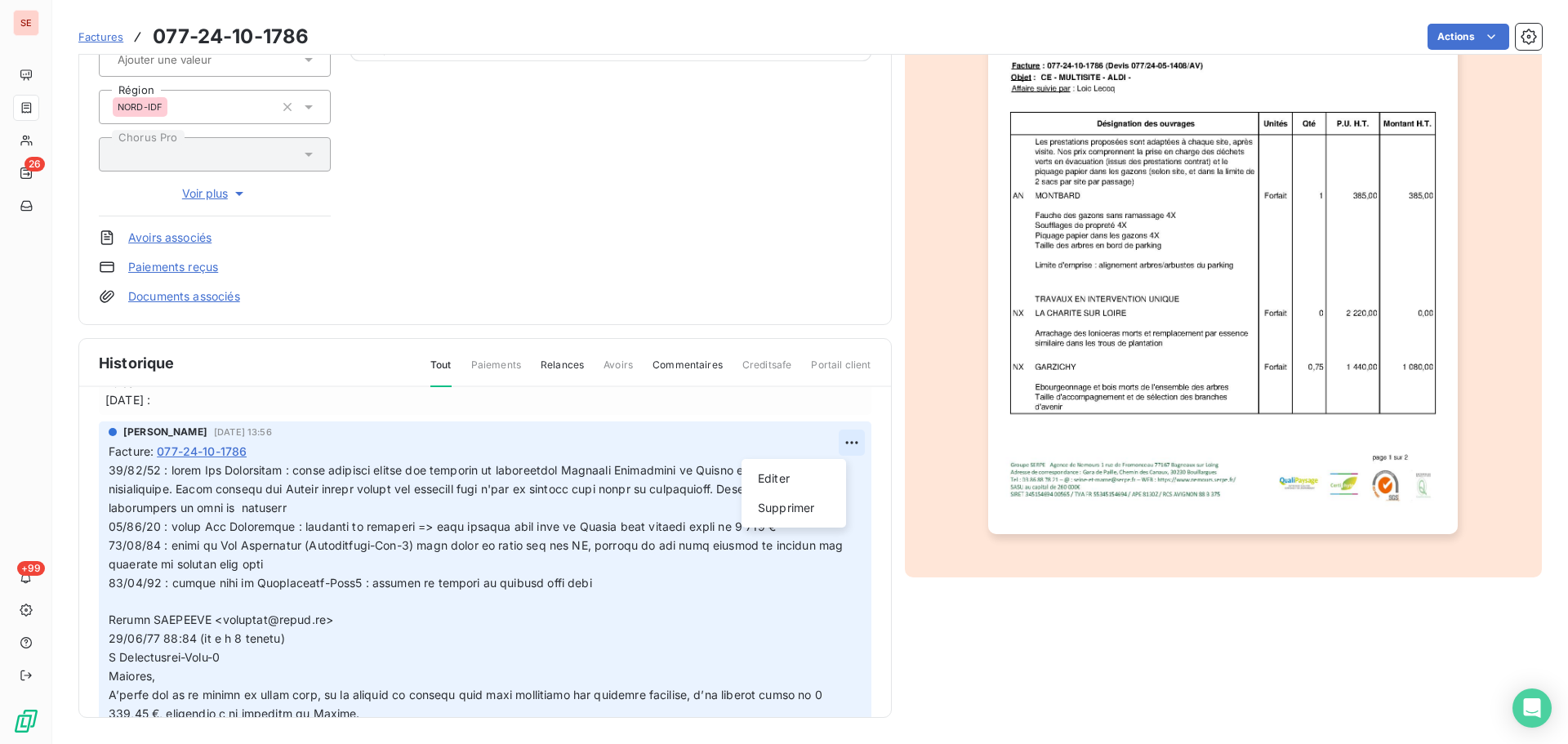
click at [829, 443] on html "SE 26 +99 Factures 077-24-10-1786 Actions ALDI MARCHE TOULOUSE SARL 41ALDI Mont…" at bounding box center [784, 372] width 1568 height 744
drag, startPoint x: 801, startPoint y: 476, endPoint x: 449, endPoint y: 485, distance: 352.1
click at [800, 476] on div "Editer" at bounding box center [793, 478] width 91 height 26
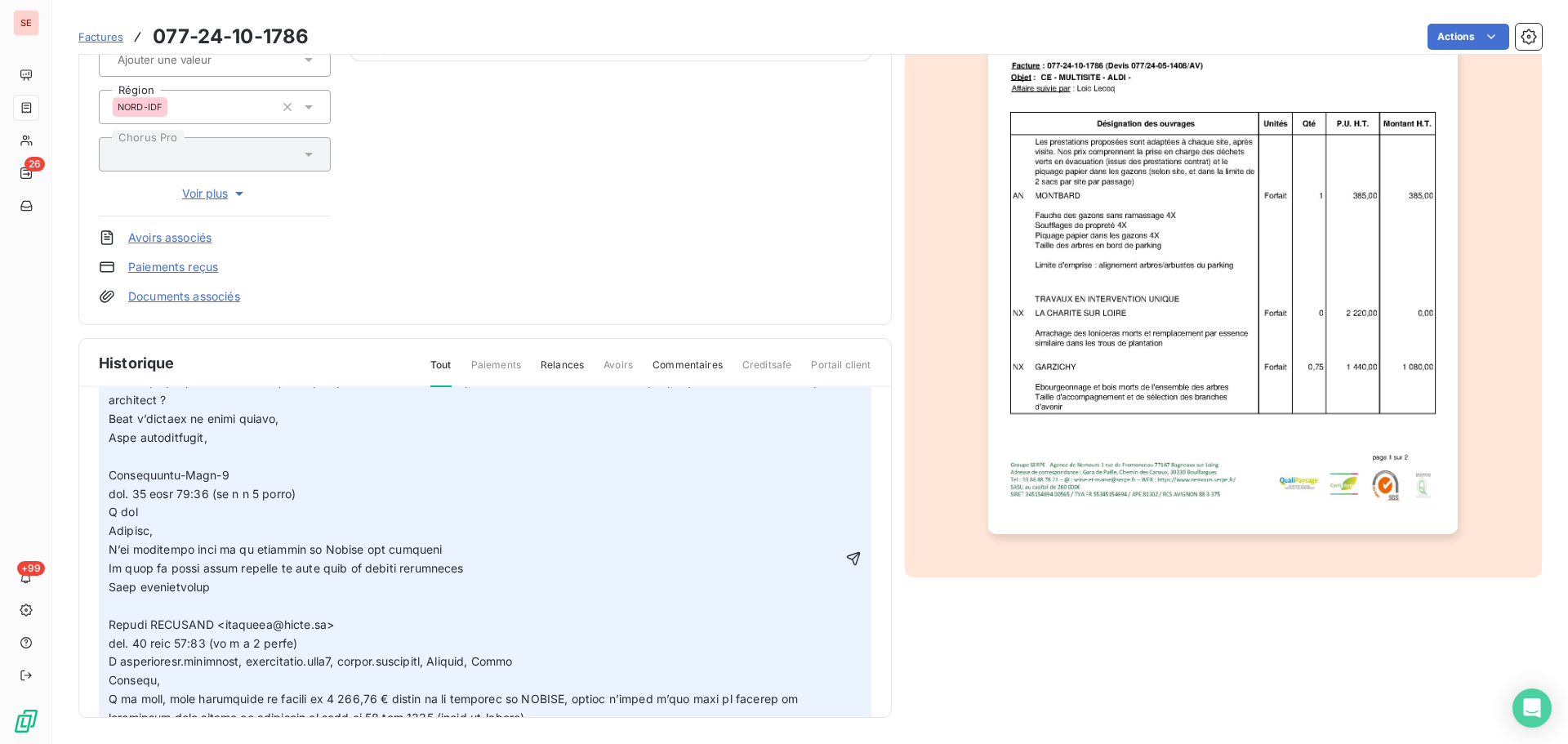
scroll to position [654, 0]
click at [845, 559] on icon "button" at bounding box center [852, 557] width 16 height 16
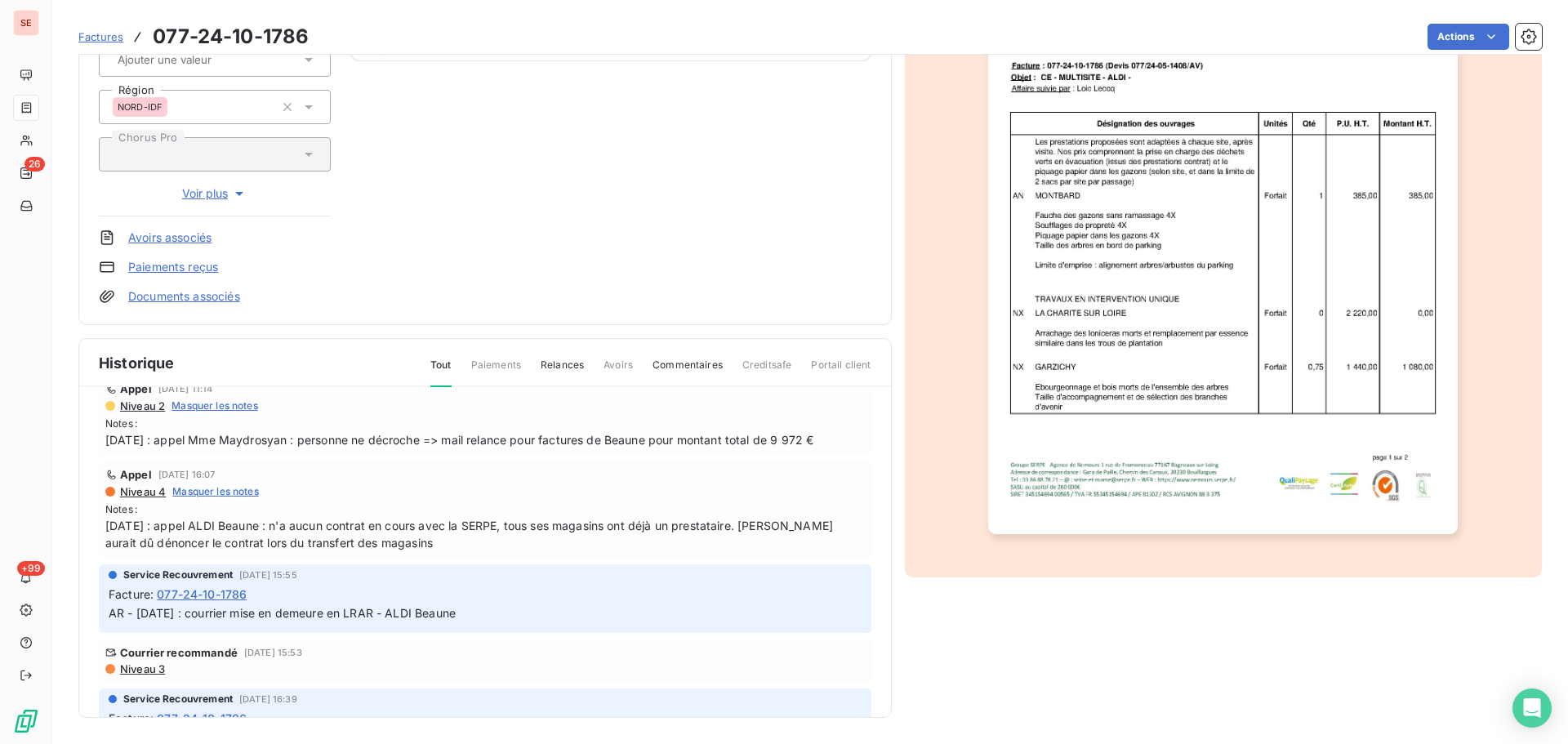
scroll to position [1755, 0]
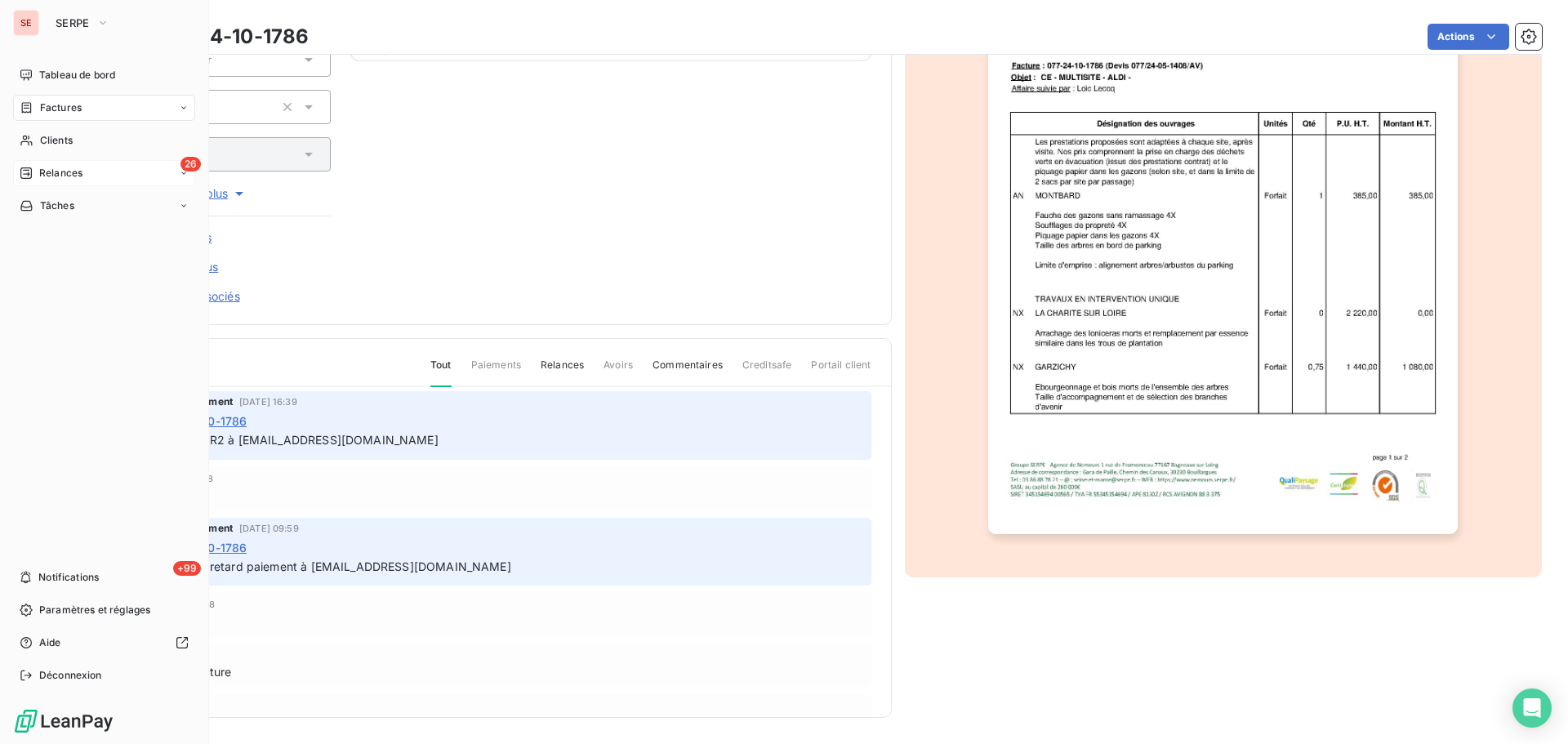
click at [72, 175] on span "Relances" at bounding box center [60, 173] width 44 height 15
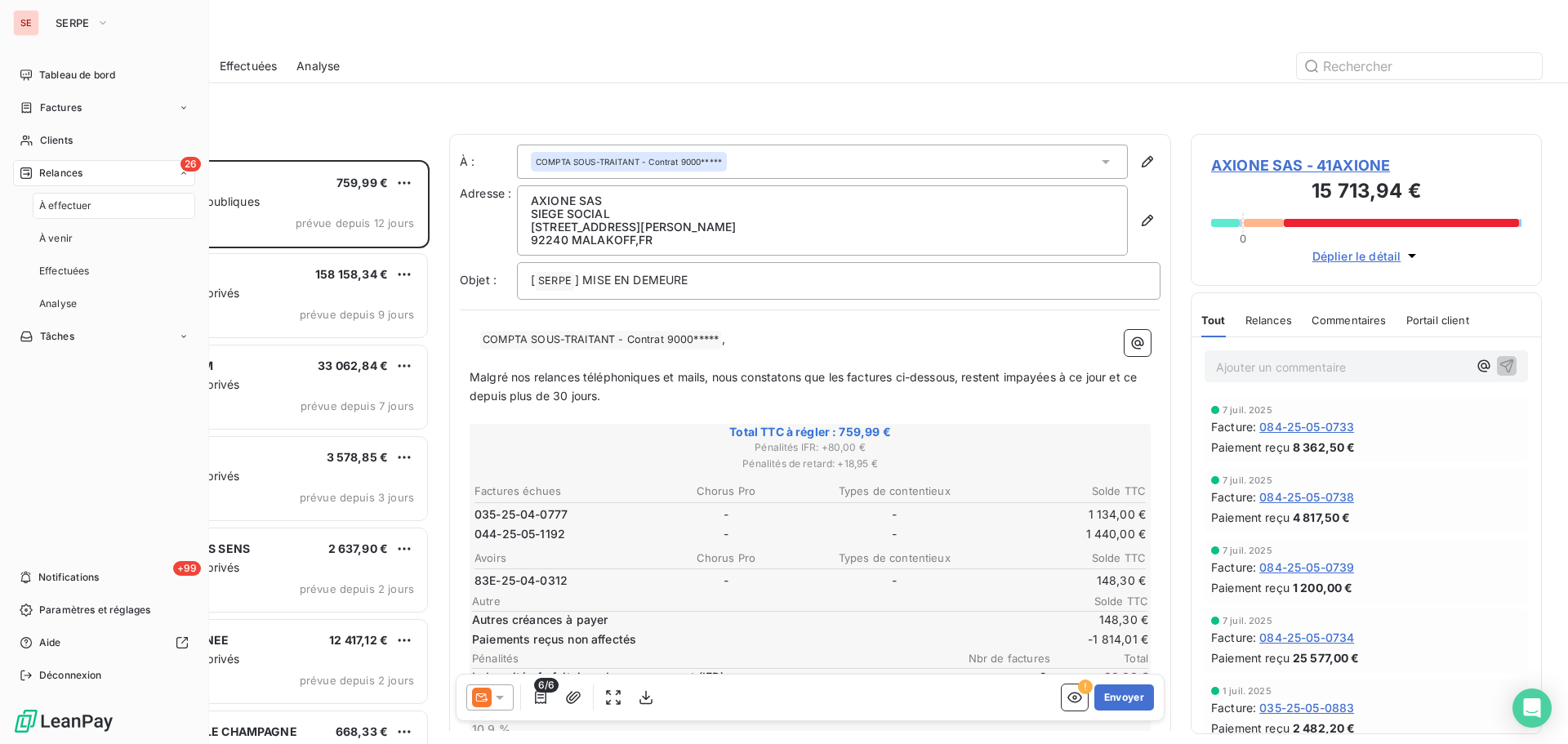
scroll to position [571, 338]
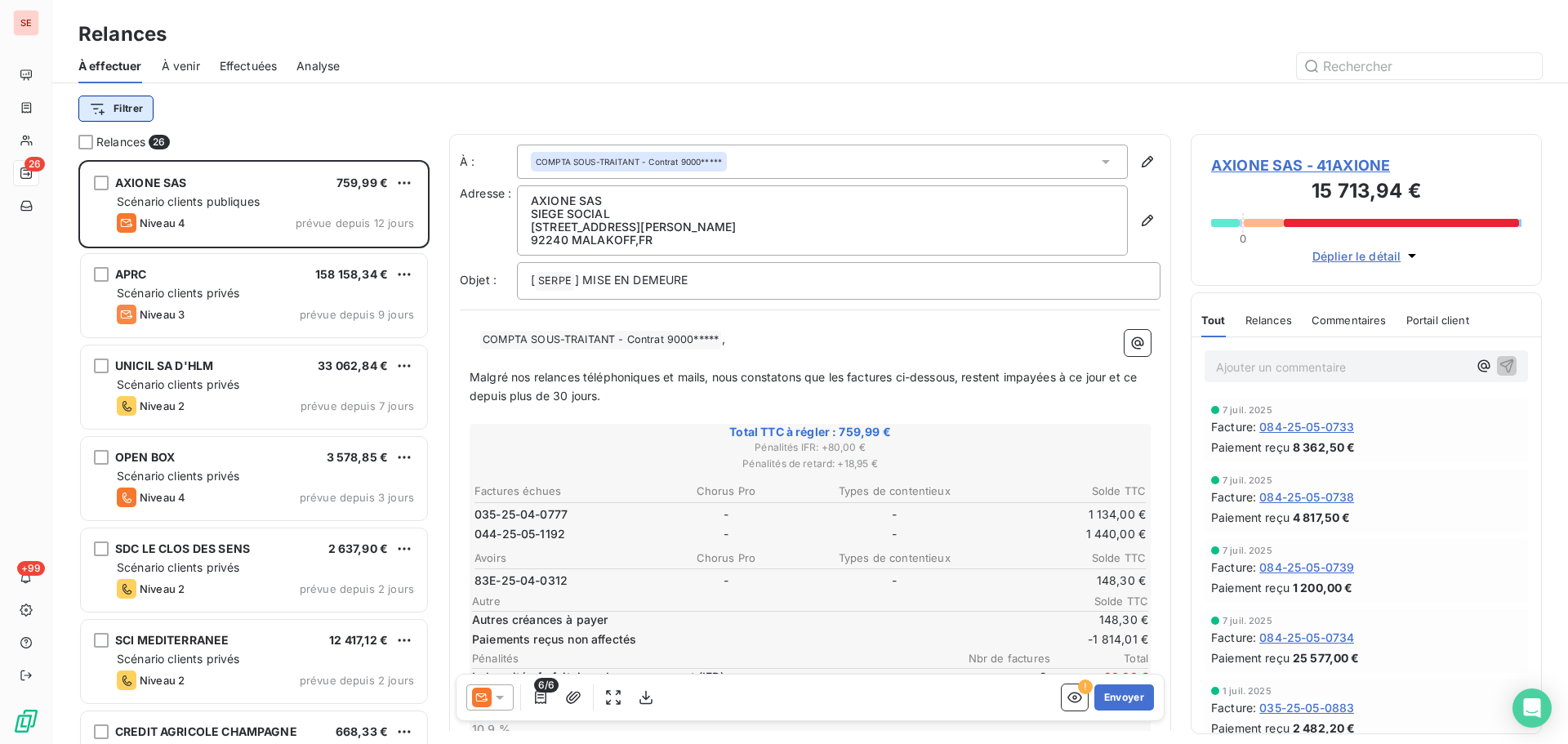
click at [122, 114] on html "SE 26 +99 Relances À effectuer À venir Effectuées Analyse Filtrer Relances 26 A…" at bounding box center [784, 372] width 1568 height 744
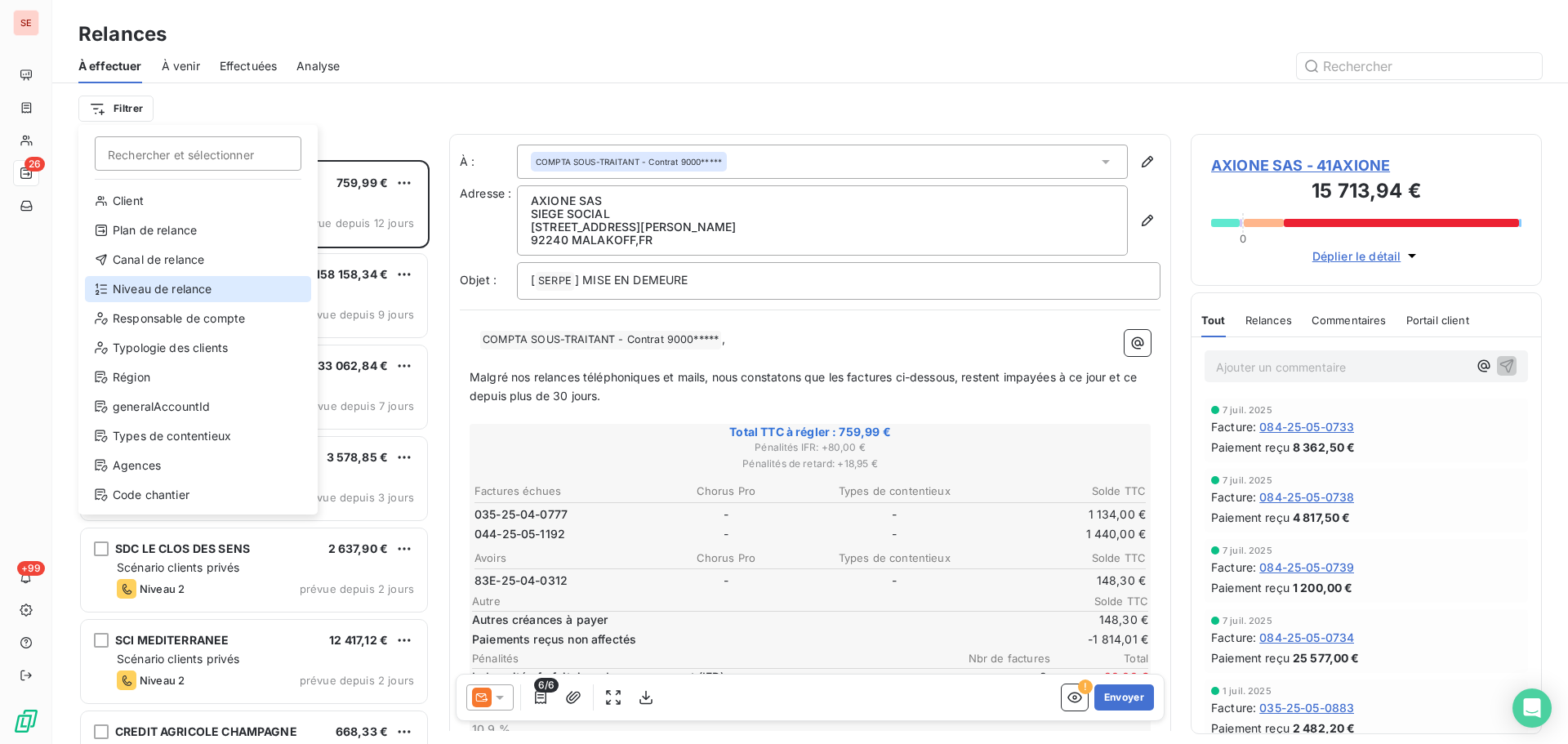
click at [157, 284] on div "Niveau de relance" at bounding box center [198, 289] width 226 height 26
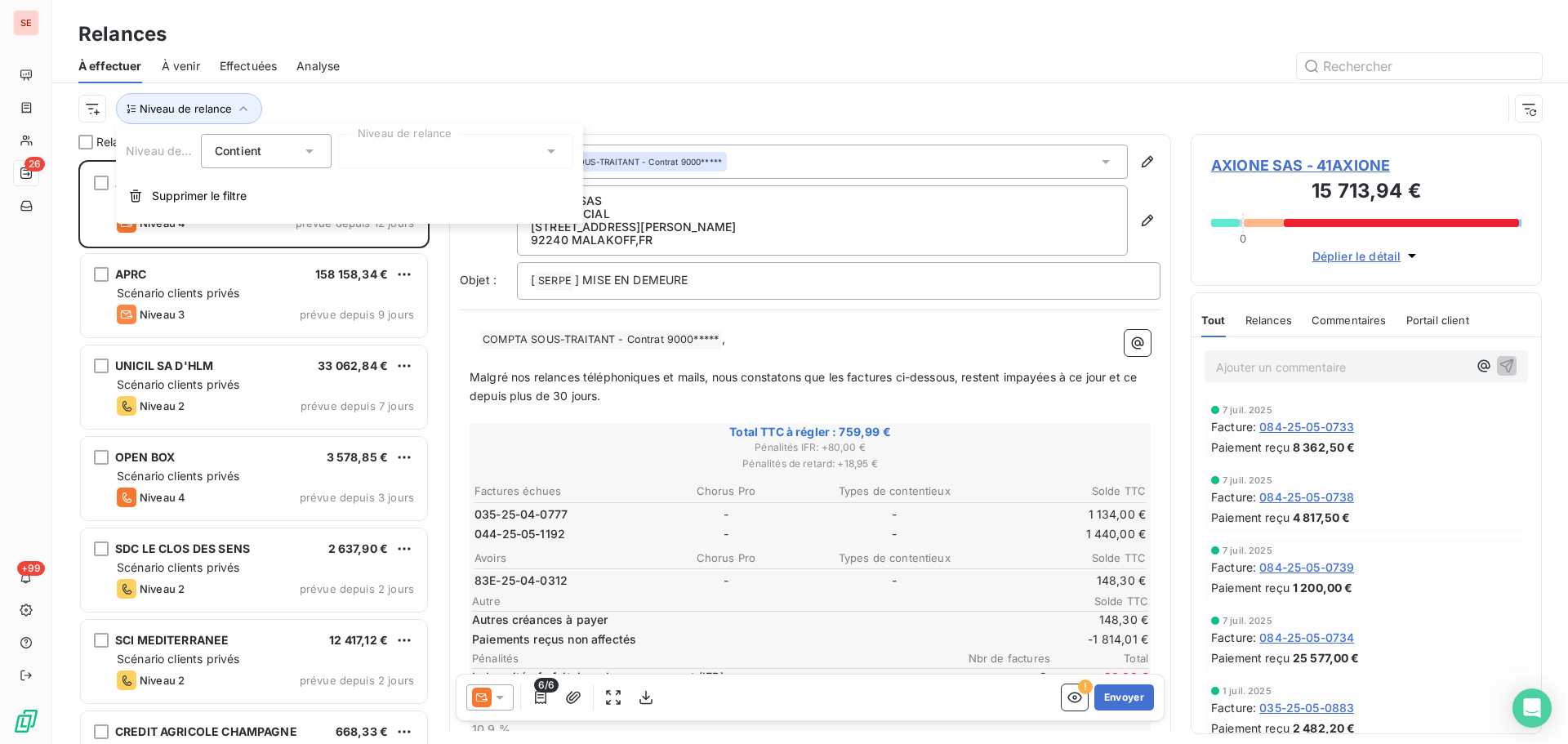
click at [432, 157] on div at bounding box center [456, 150] width 235 height 34
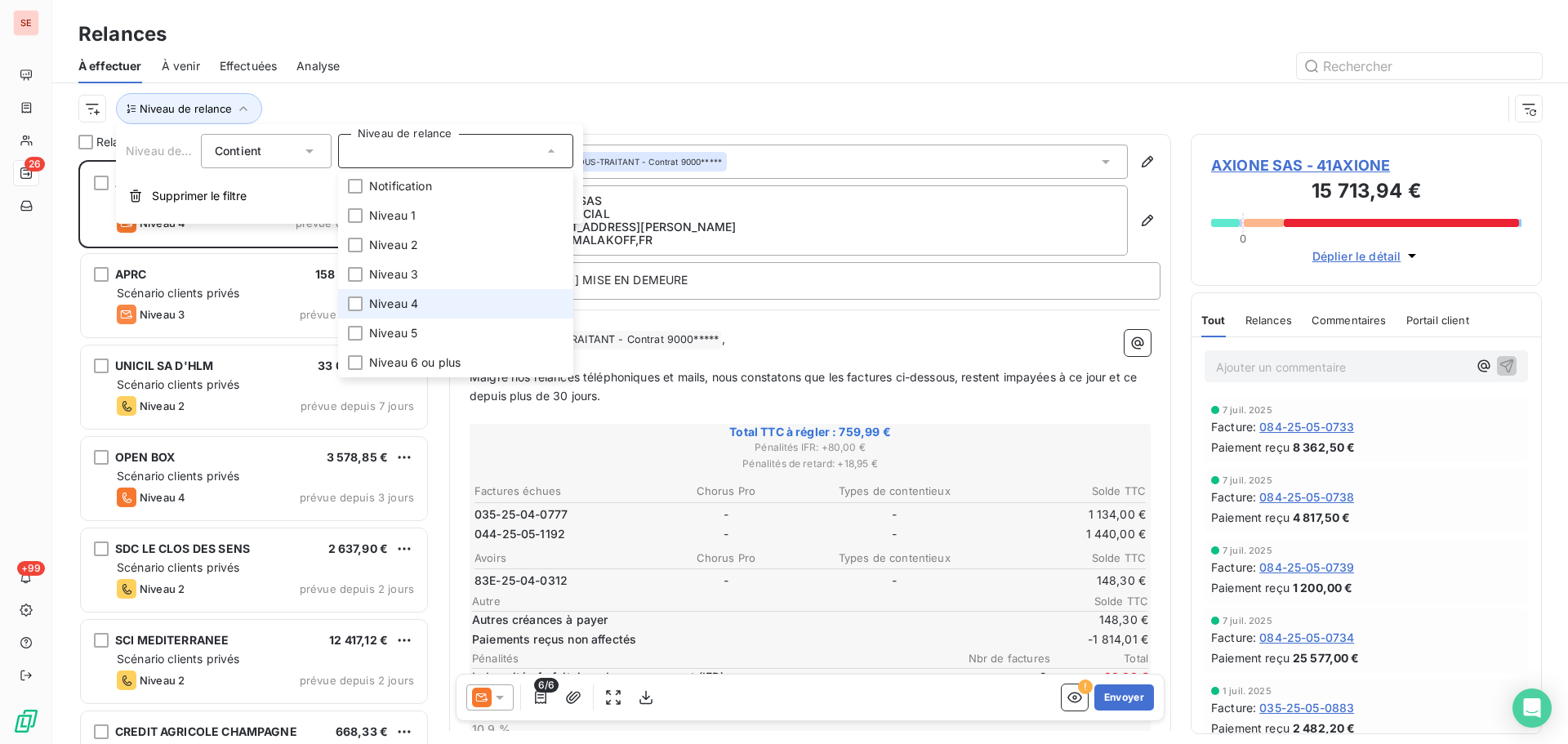
click at [420, 305] on li "Niveau 4" at bounding box center [456, 304] width 235 height 29
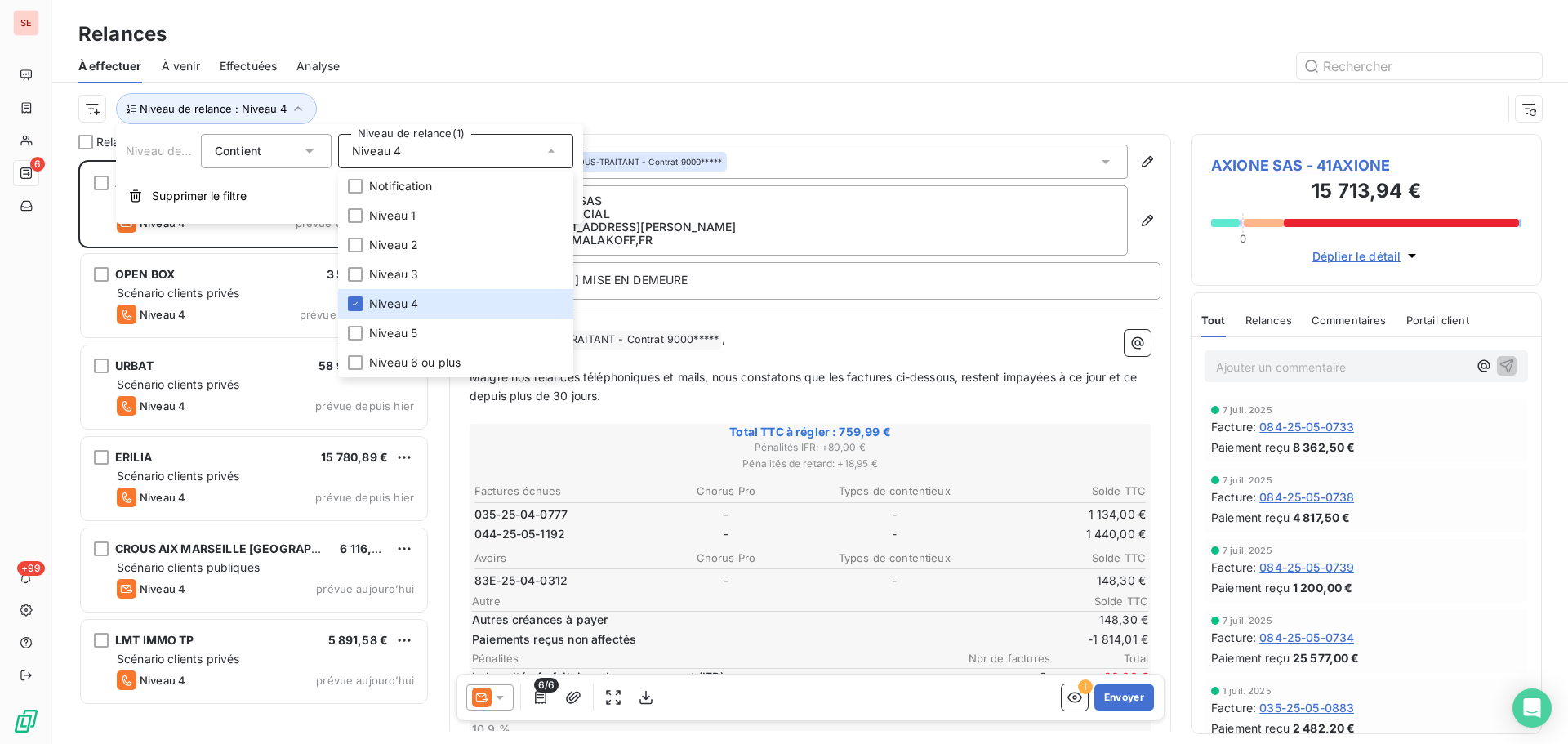
click at [509, 85] on div "Niveau de relance : Niveau 4" at bounding box center [810, 109] width 1463 height 50
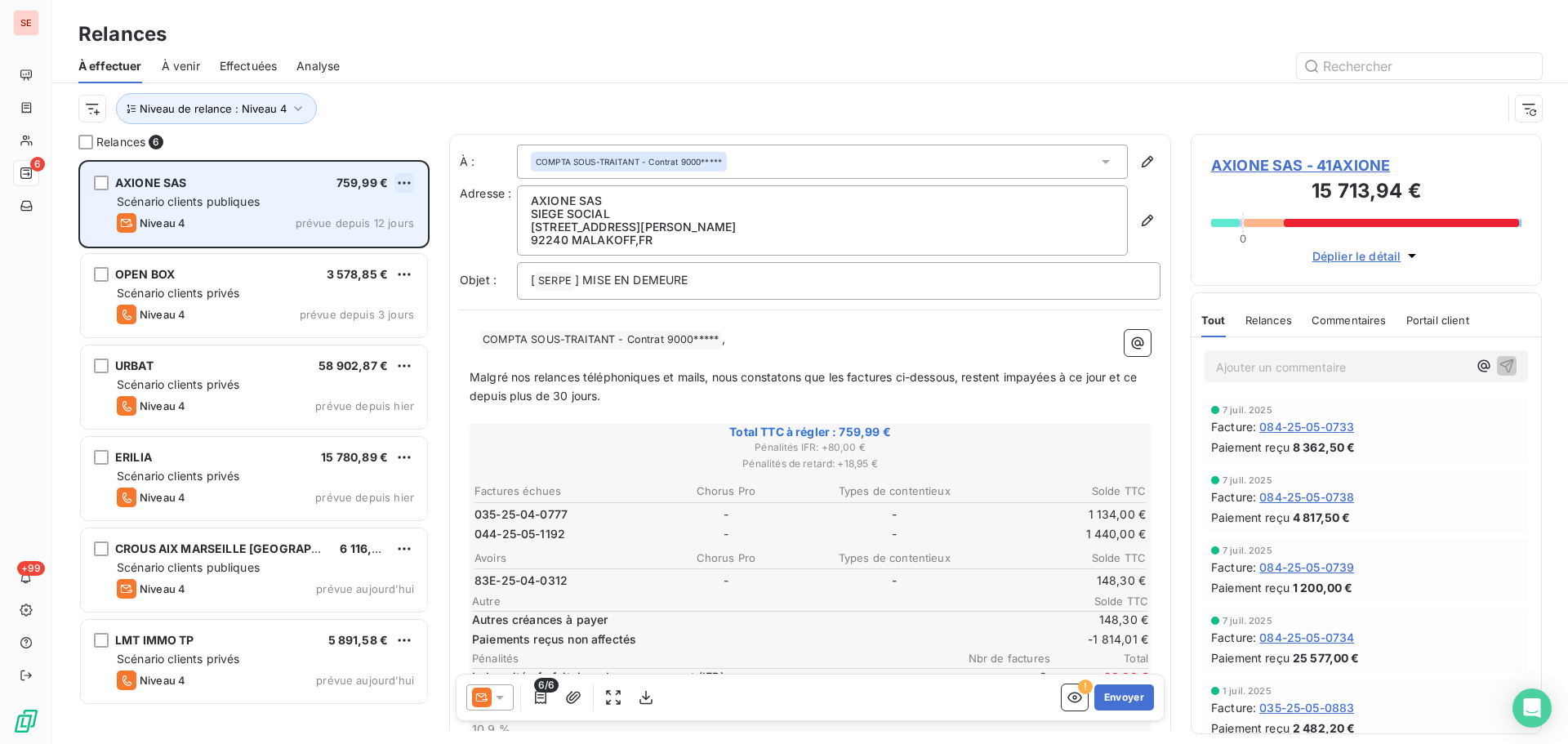
click at [408, 177] on html "SE 6 +99 Relances À effectuer À venir Effectuées Analyse Niveau de relance : Ni…" at bounding box center [784, 372] width 1568 height 744
click at [380, 211] on div "Replanifier cette action" at bounding box center [334, 215] width 146 height 26
select select "7"
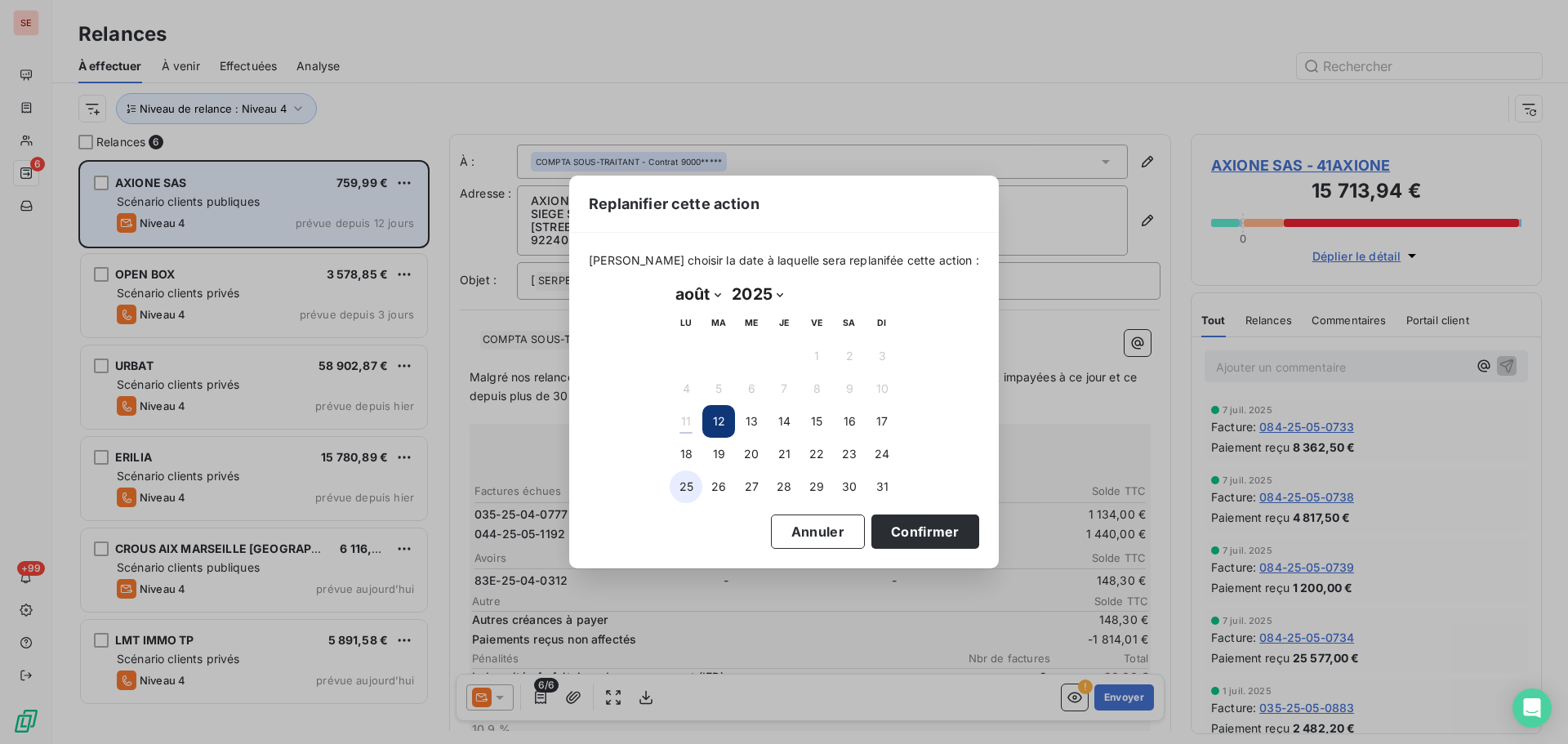
click at [689, 485] on button "25" at bounding box center [686, 487] width 33 height 33
click at [886, 530] on button "Confirmer" at bounding box center [924, 531] width 108 height 34
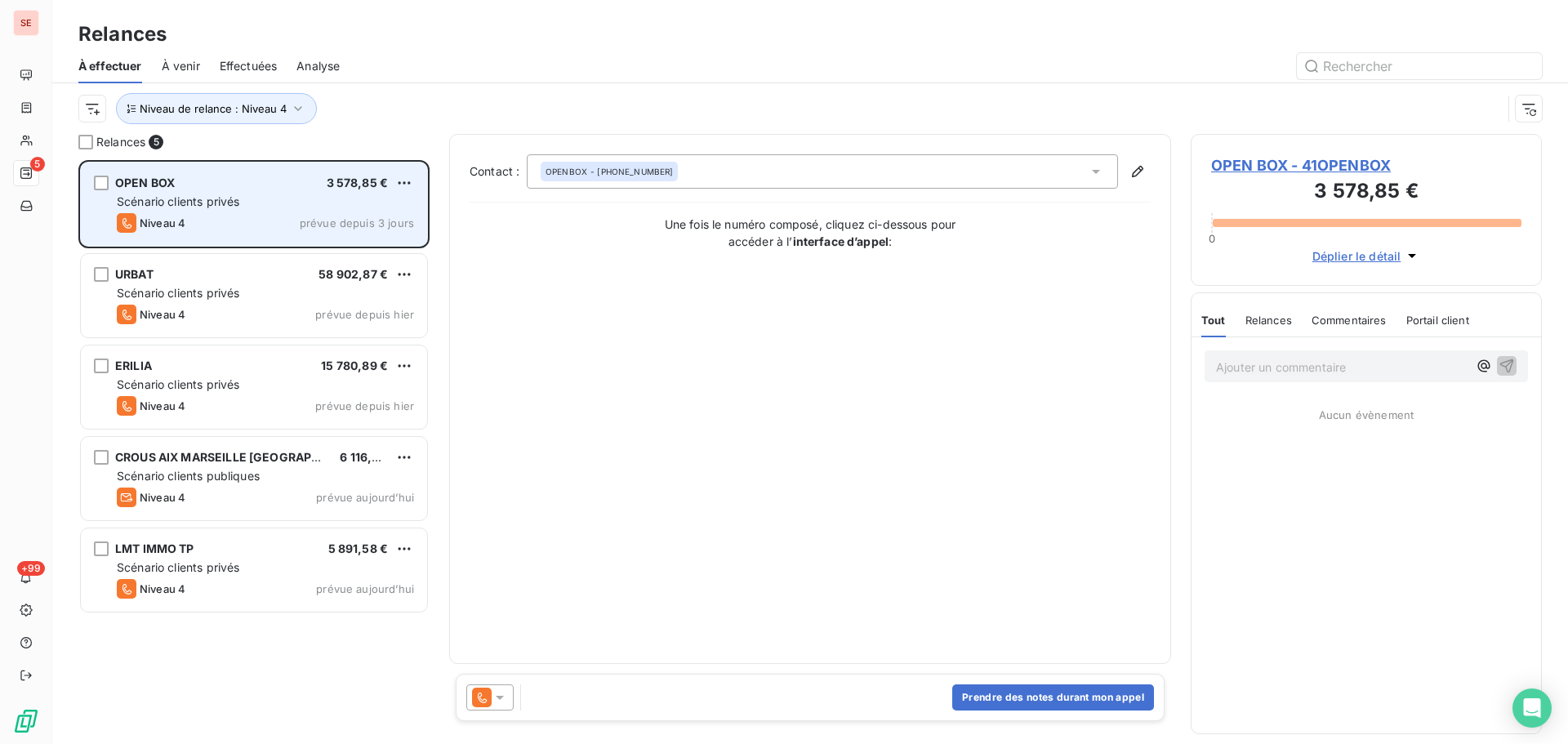
click at [432, 81] on div "À effectuer À venir Effectuées Analyse" at bounding box center [810, 66] width 1516 height 34
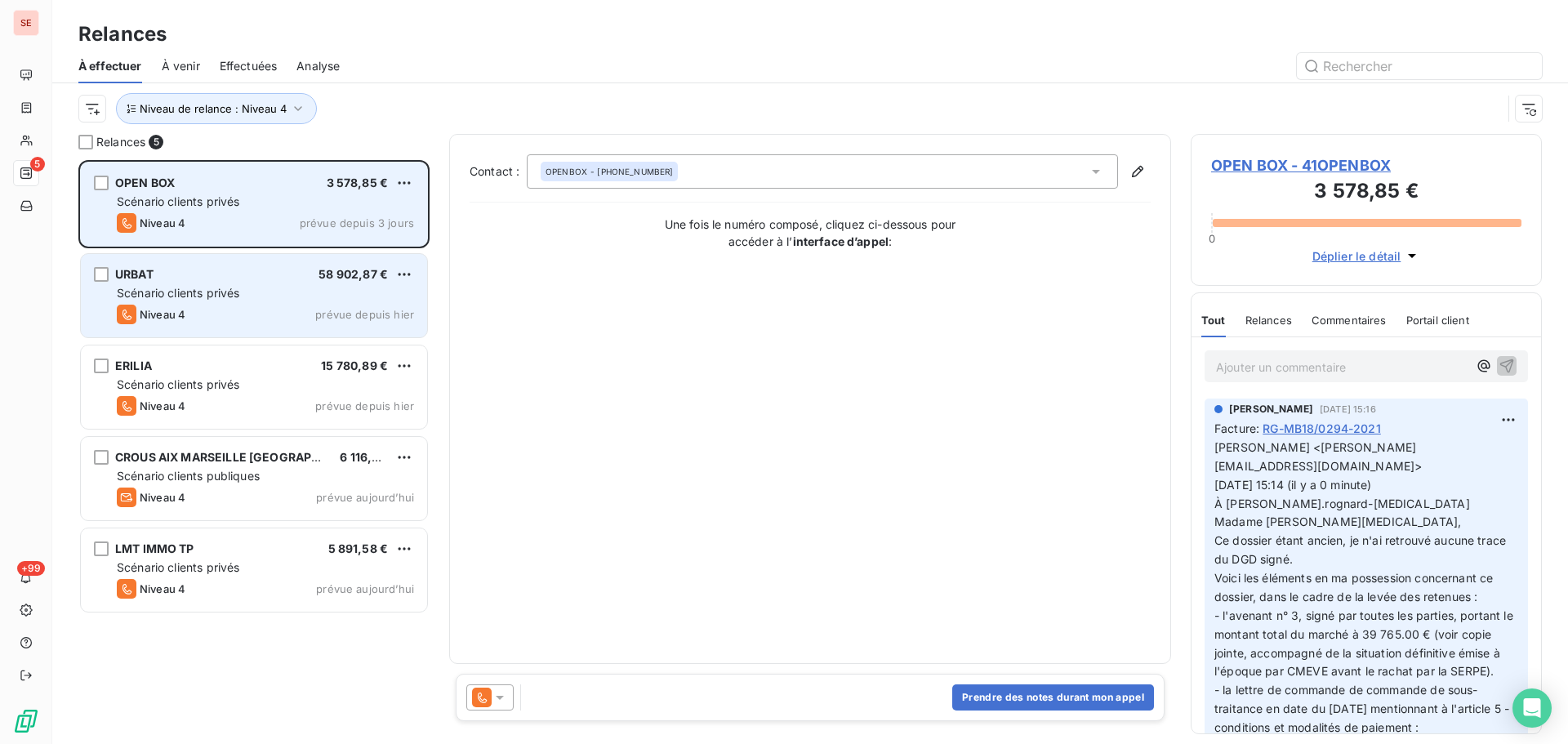
click at [254, 291] on div "Scénario clients privés" at bounding box center [265, 293] width 297 height 16
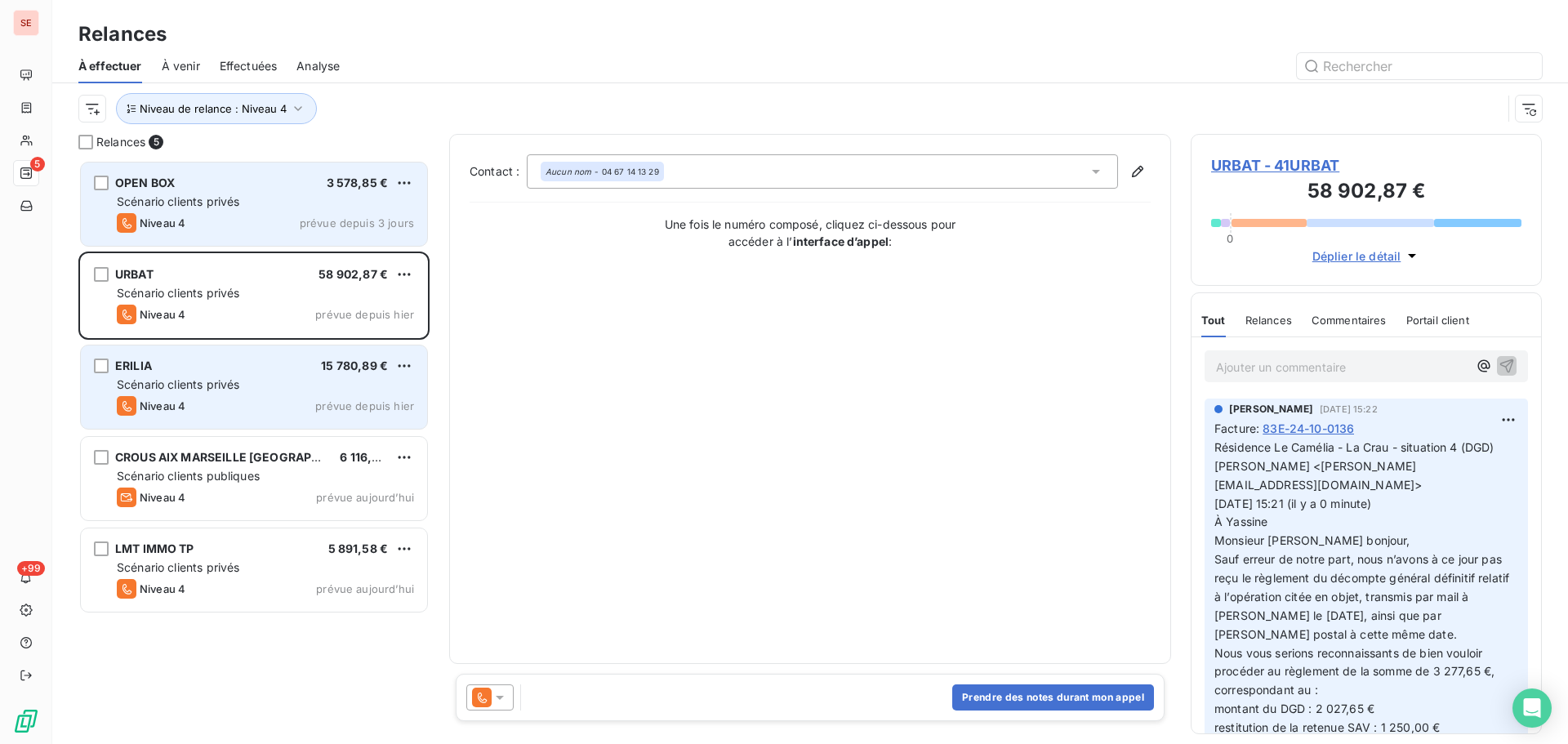
click at [224, 385] on span "Scénario clients privés" at bounding box center [177, 384] width 122 height 14
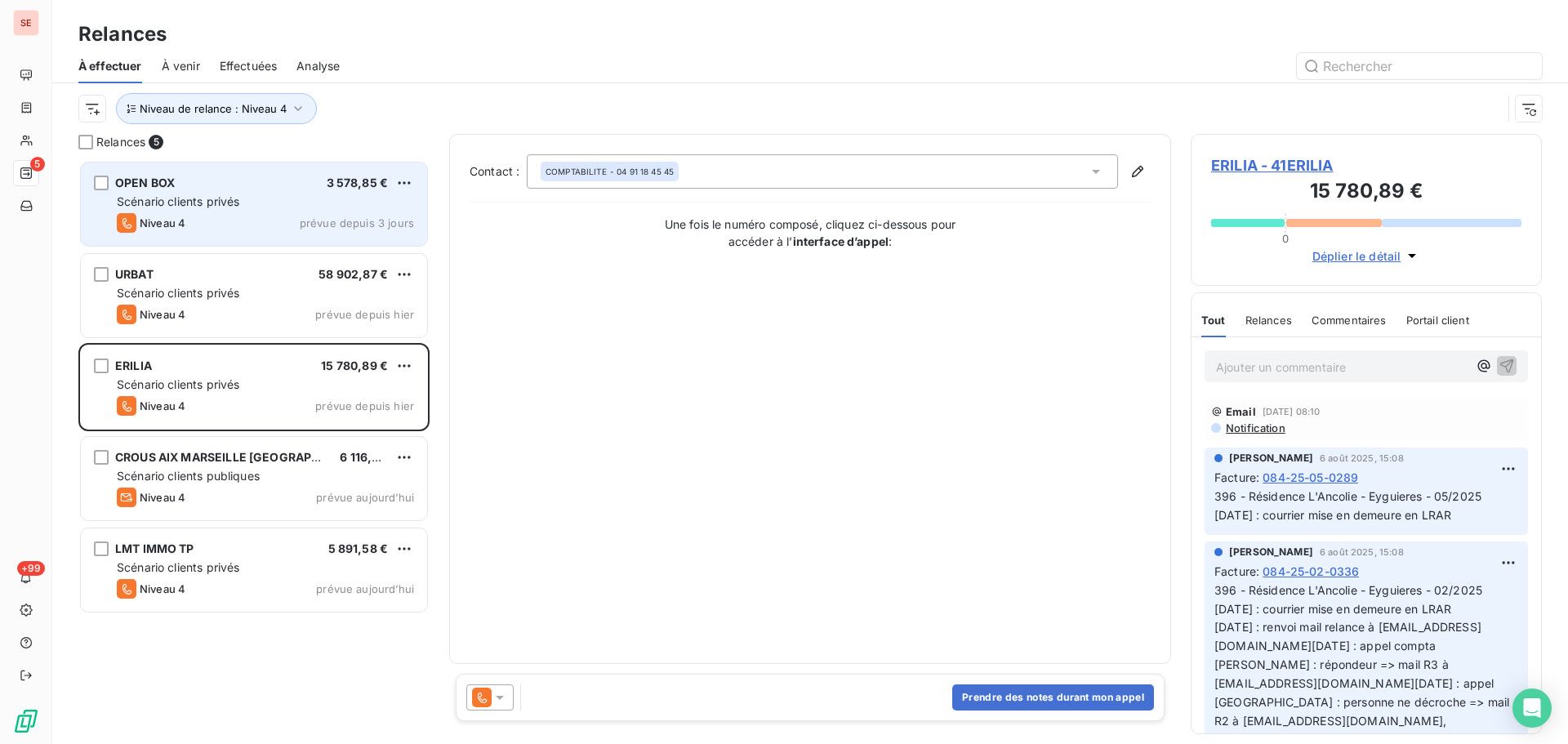
click at [1235, 162] on span "ERILIA - 41ERILIA" at bounding box center [1366, 165] width 310 height 22
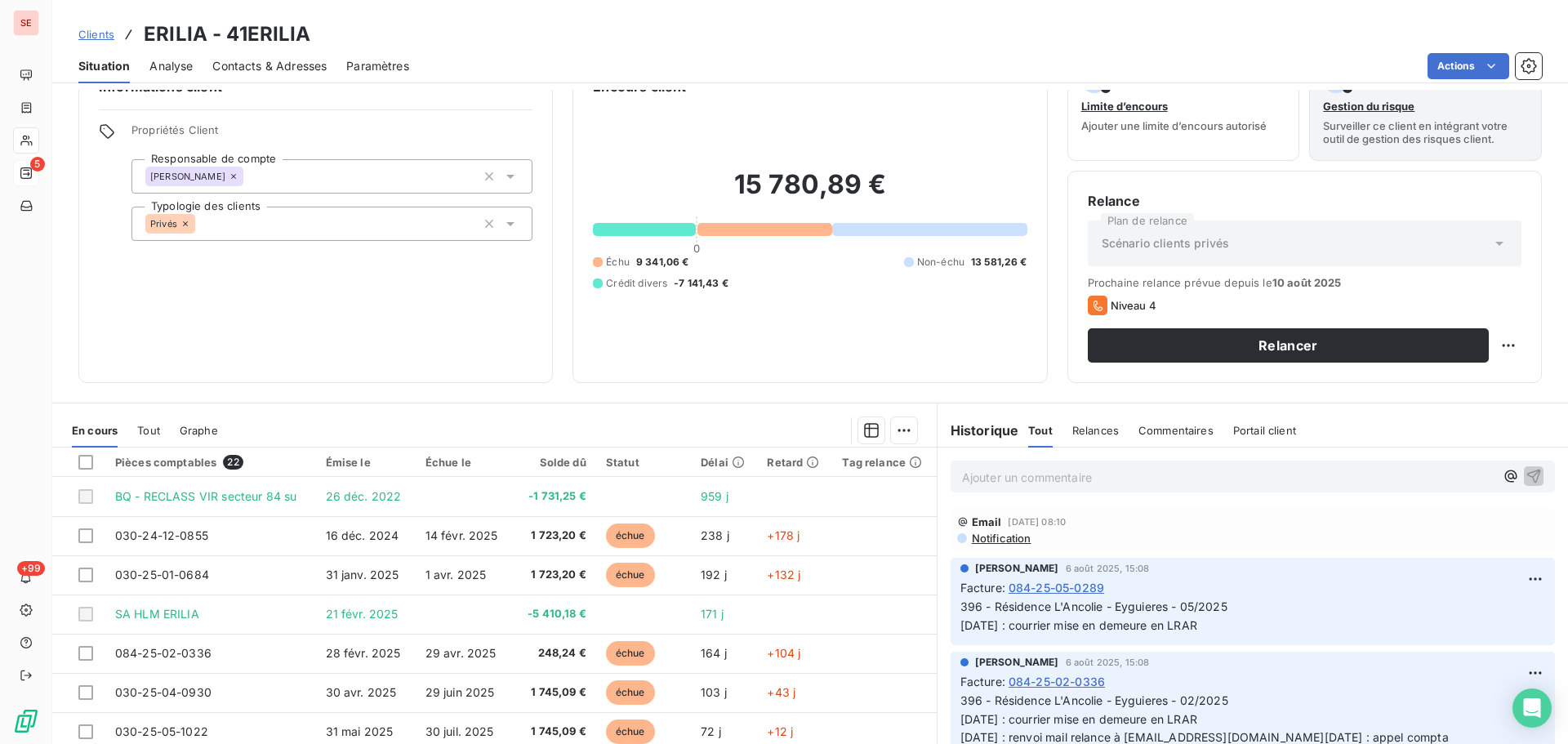
scroll to position [111, 0]
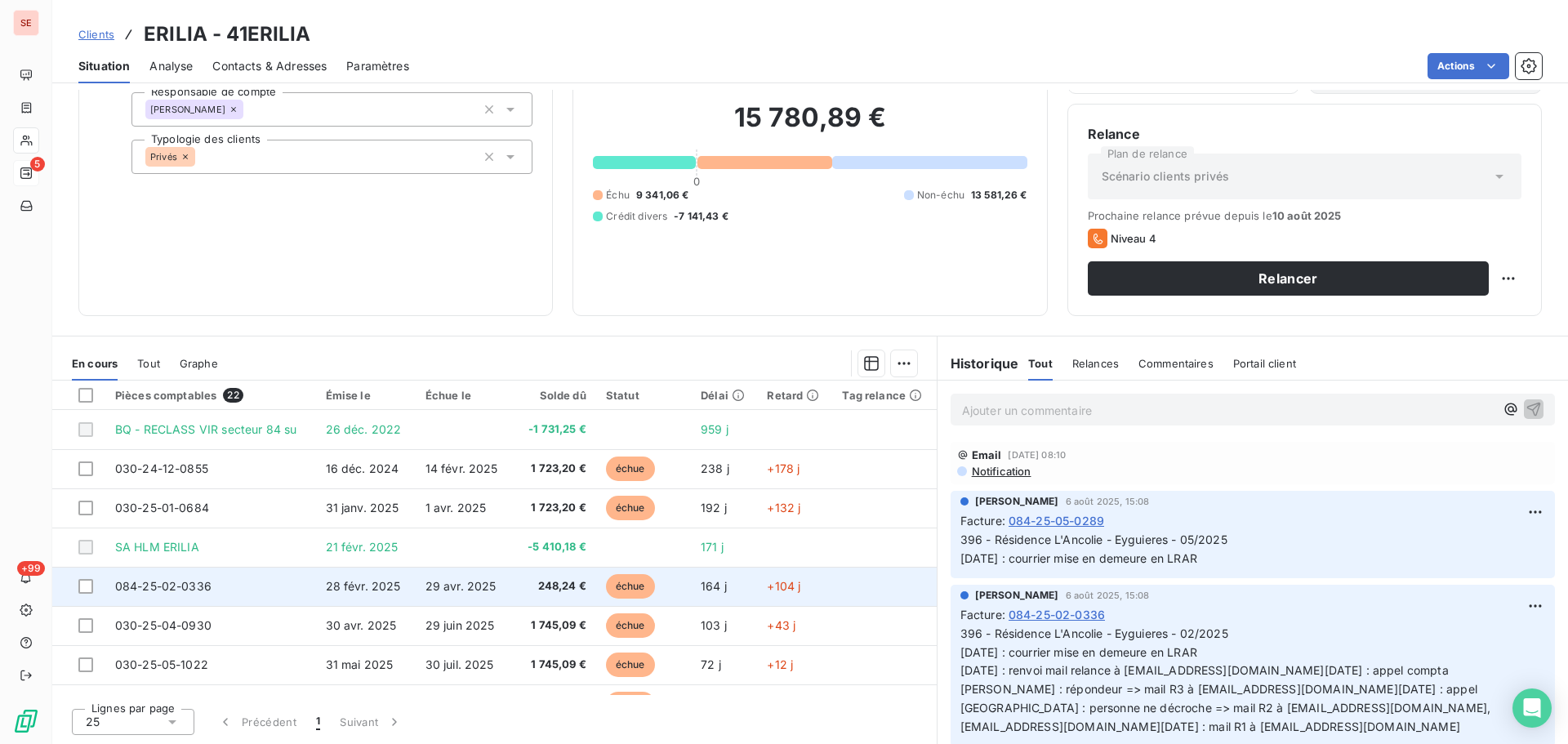
click at [186, 587] on span "084-25-02-0336" at bounding box center [163, 586] width 96 height 14
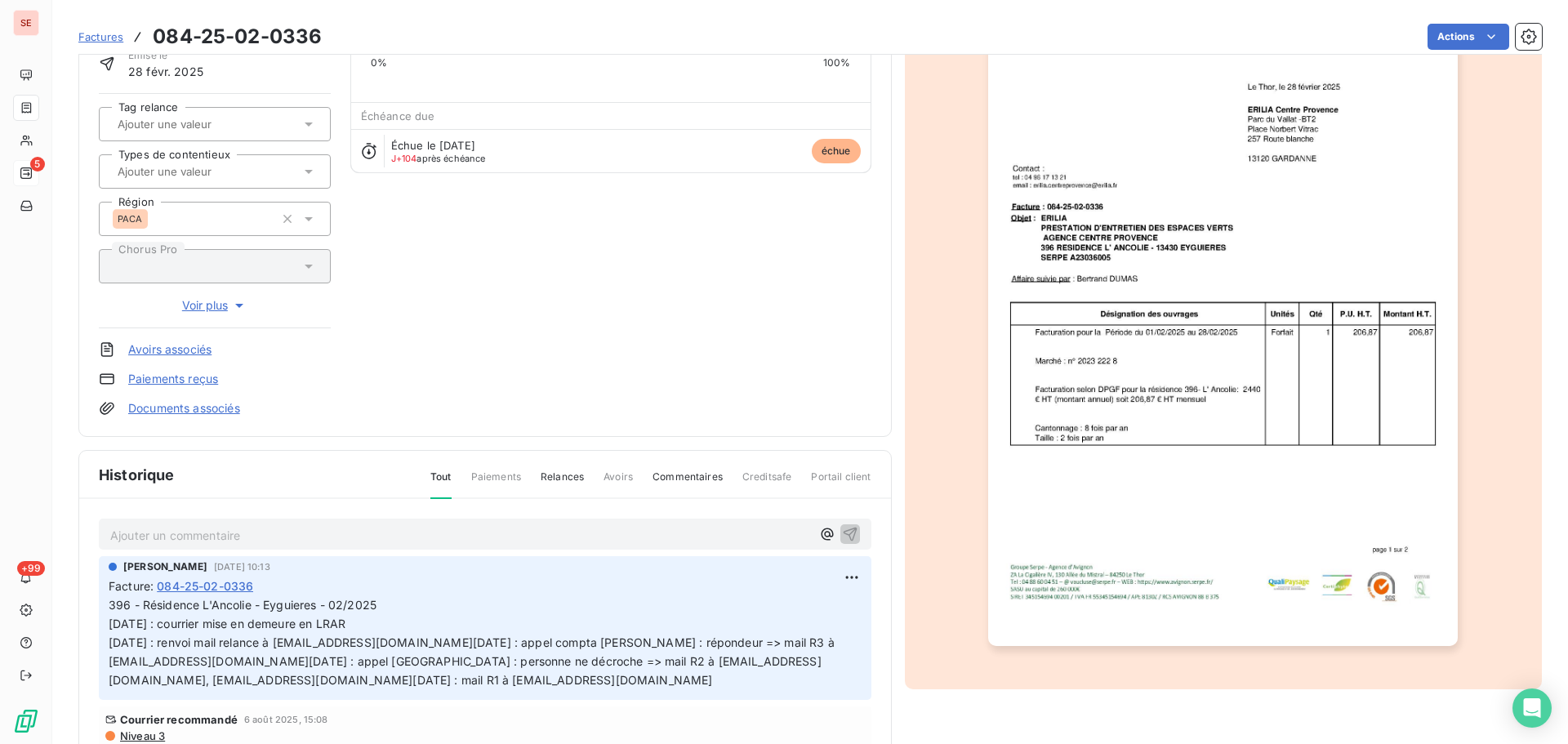
scroll to position [165, 0]
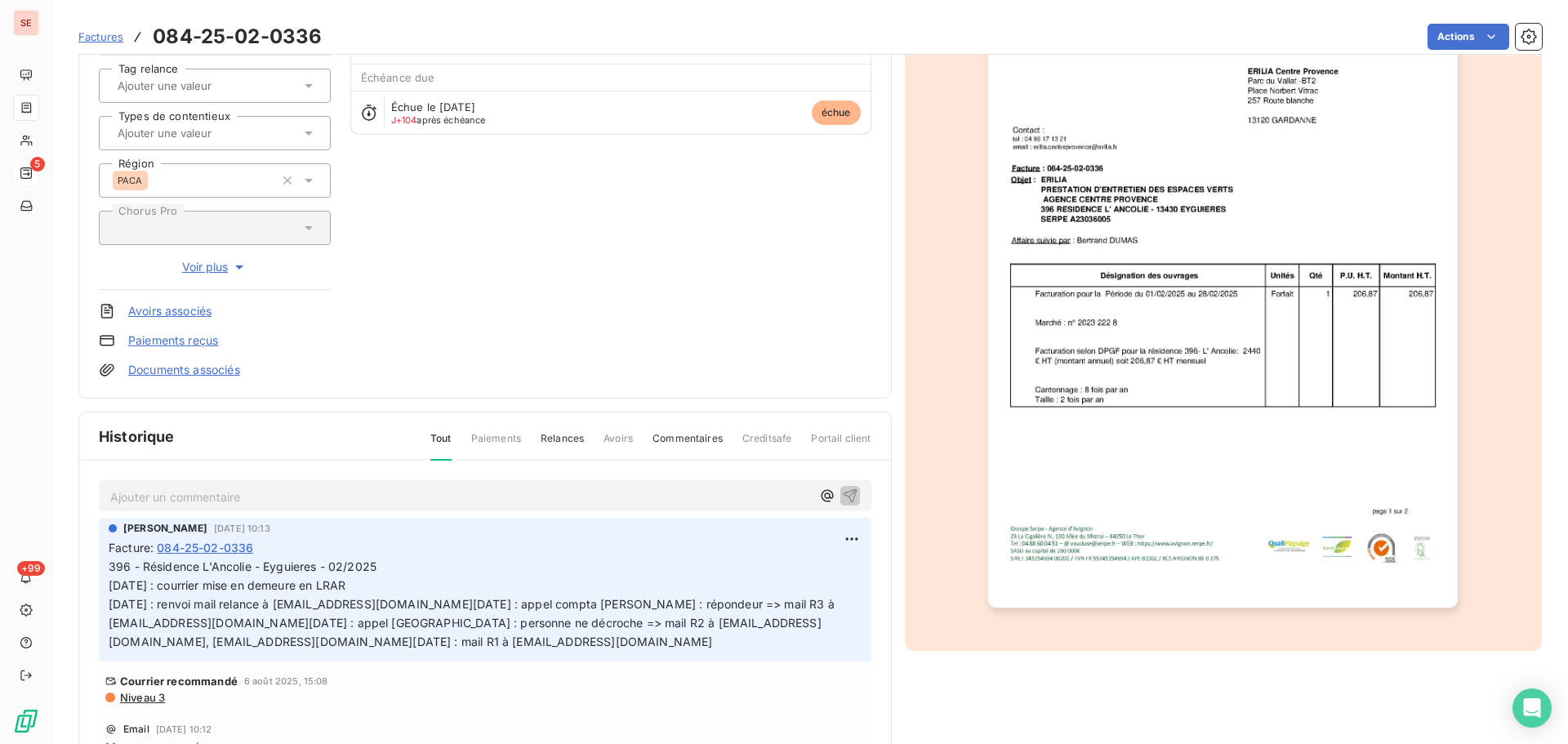
click at [137, 704] on span "Niveau 3" at bounding box center [142, 696] width 47 height 13
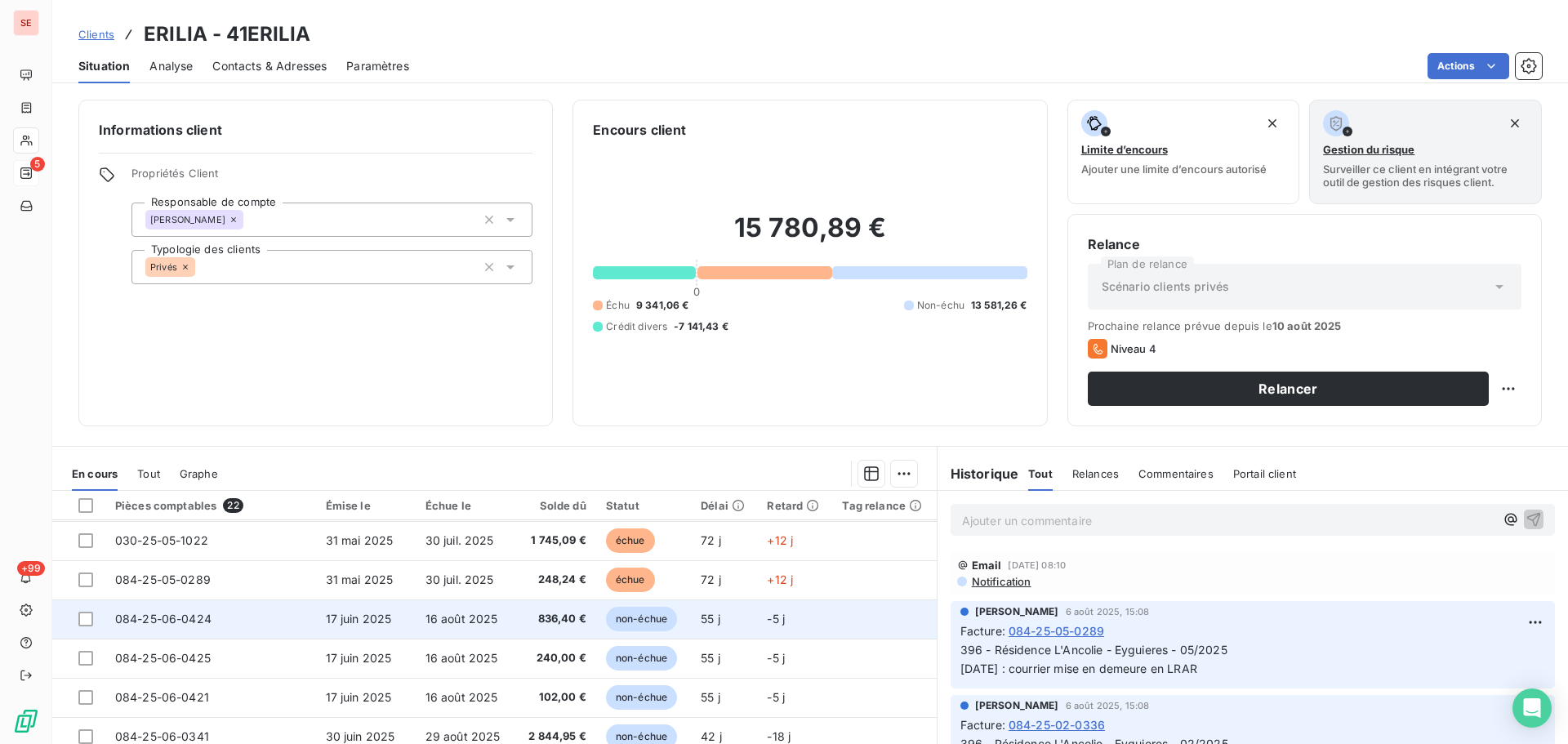
scroll to position [327, 0]
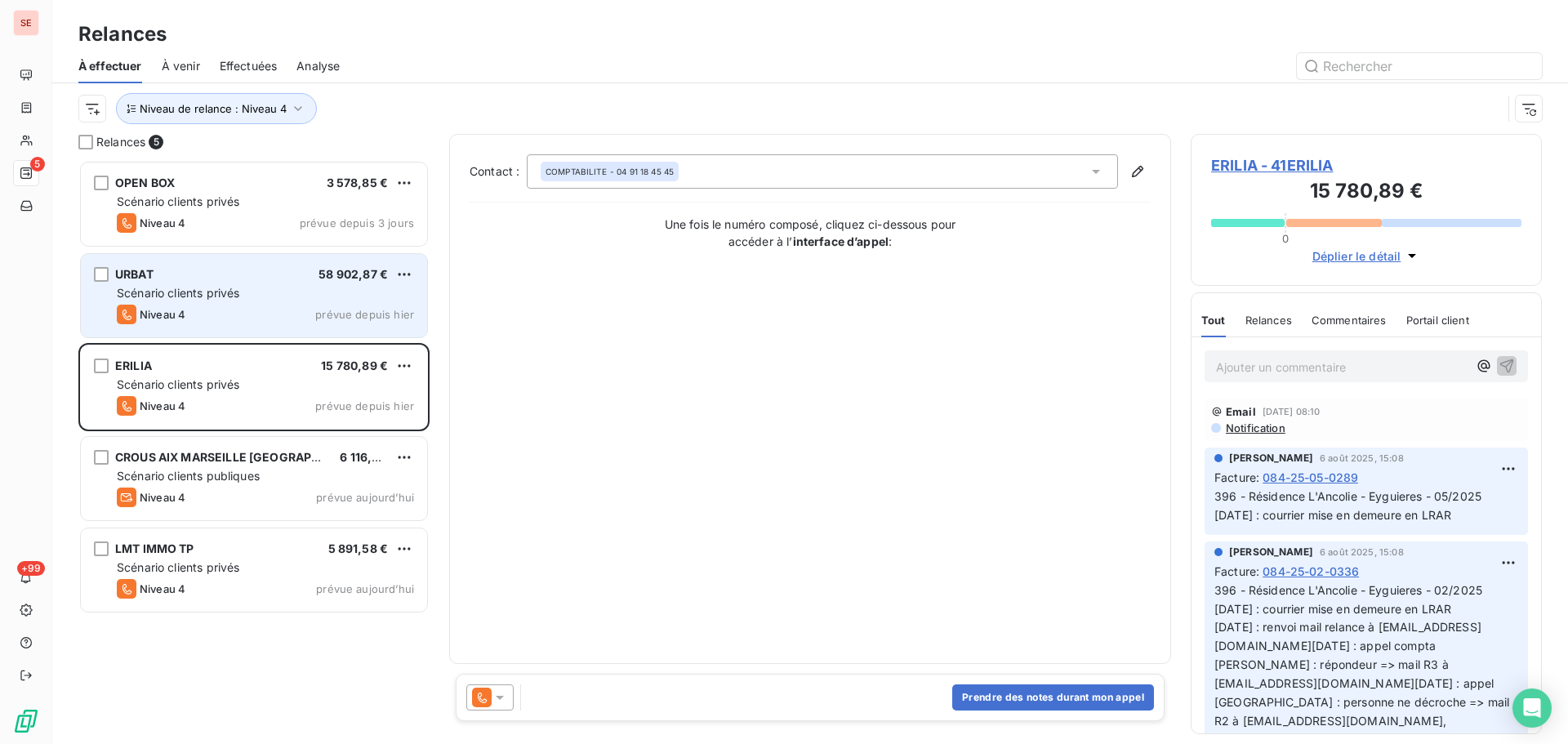
scroll to position [571, 338]
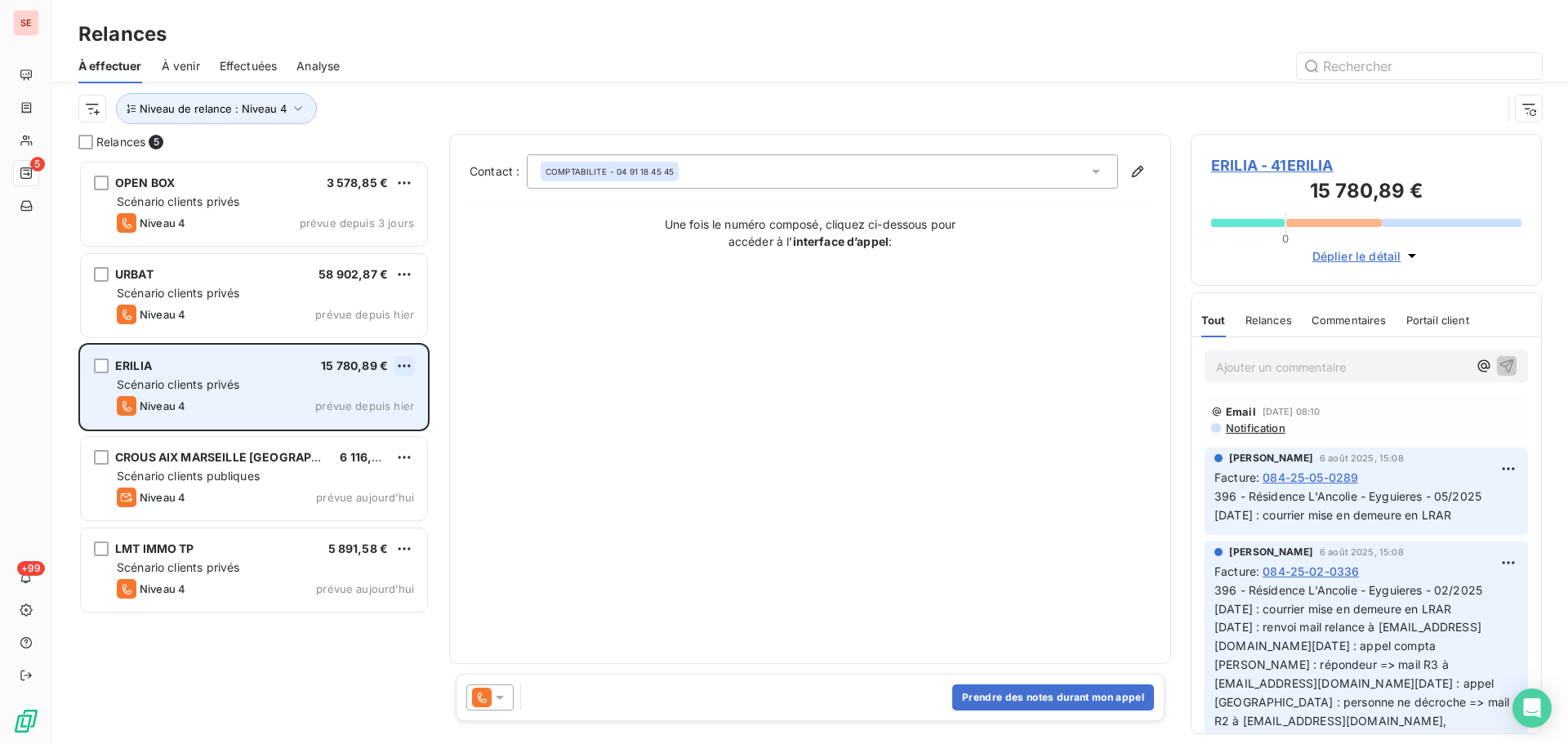
click at [406, 362] on html "SE 5 +99 Relances À effectuer À venir Effectuées Analyse Niveau de relance : Ni…" at bounding box center [784, 372] width 1568 height 744
click at [389, 391] on div "Replanifier cette action" at bounding box center [334, 398] width 146 height 26
select select "7"
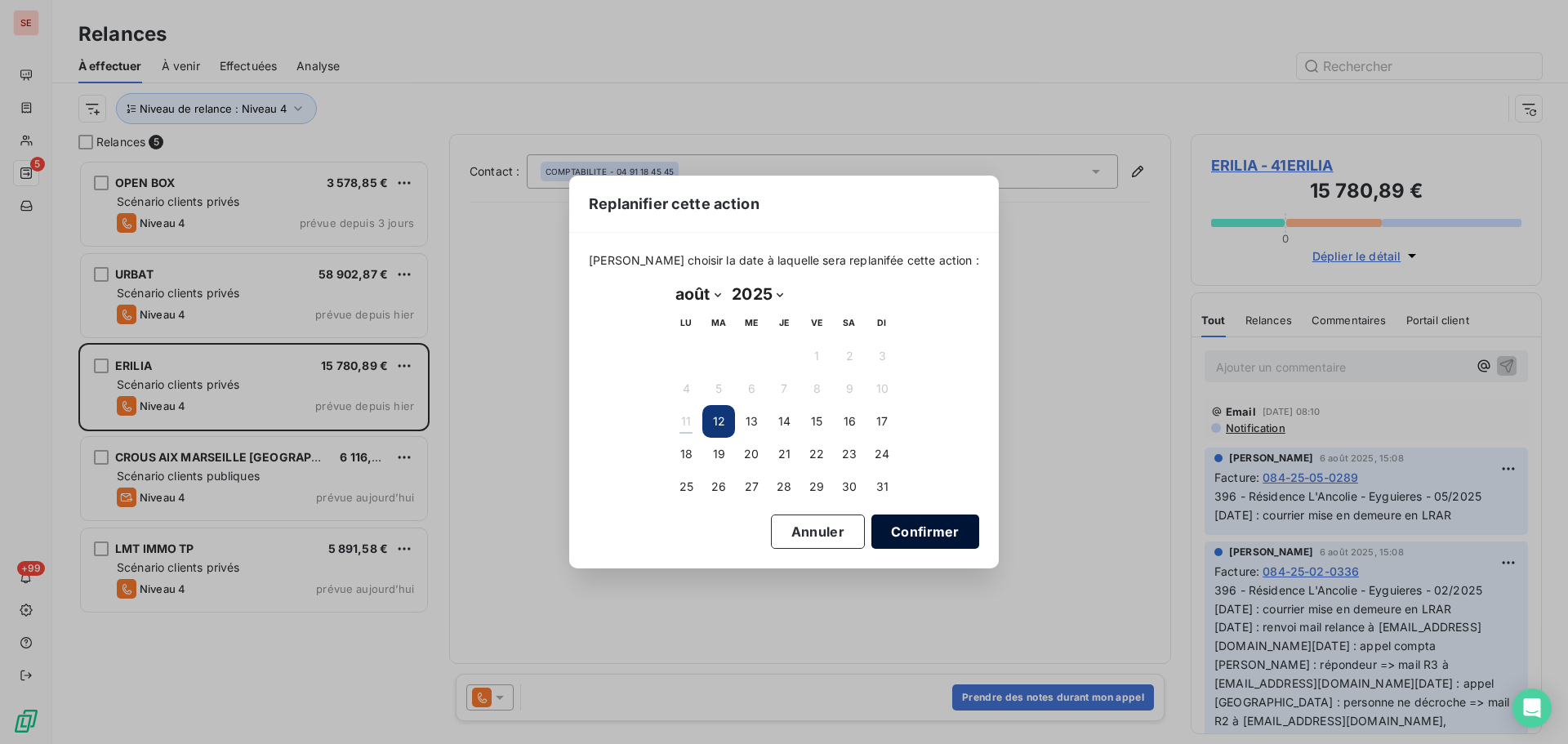
click at [917, 530] on button "Confirmer" at bounding box center [924, 531] width 108 height 34
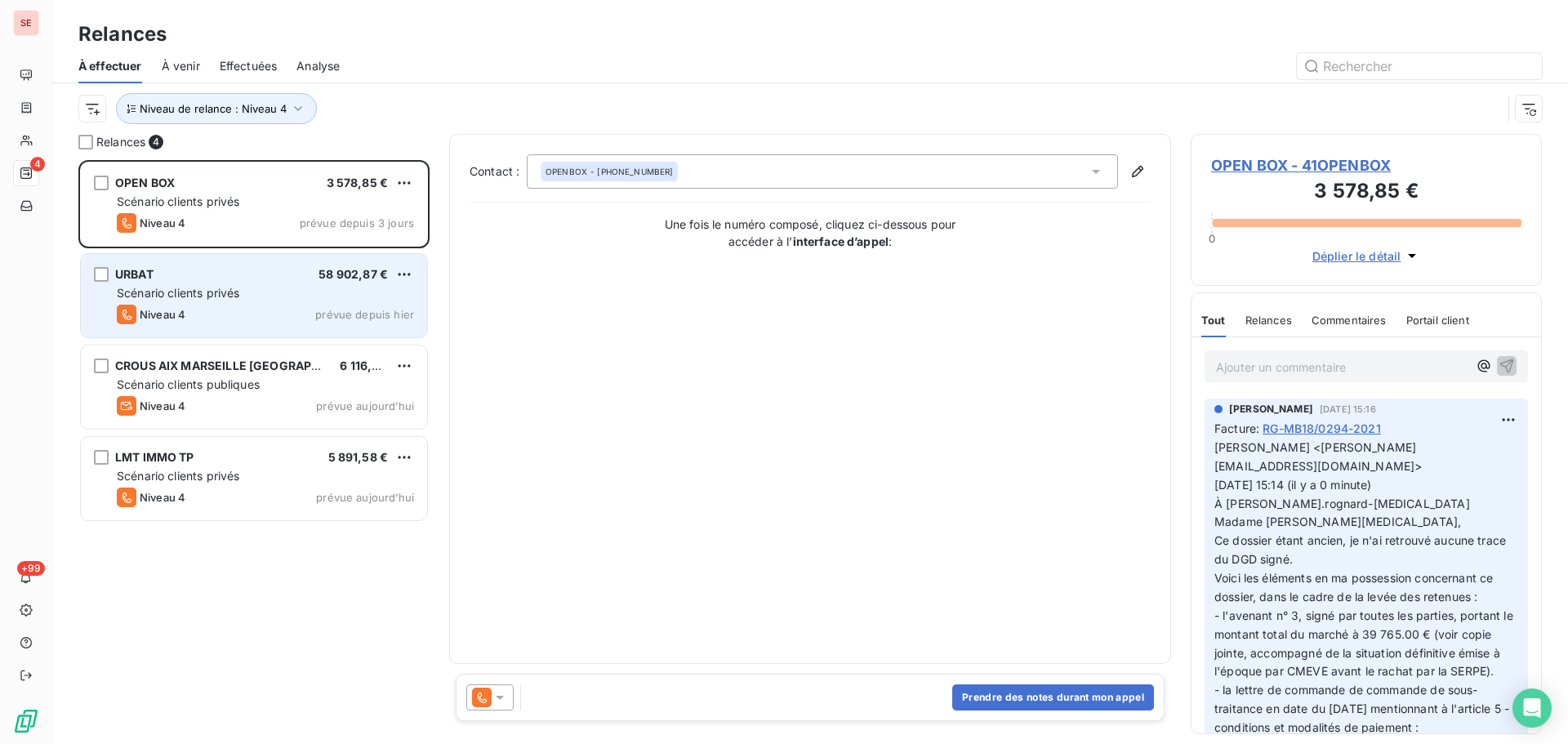
click at [147, 272] on span "URBAT" at bounding box center [135, 274] width 39 height 14
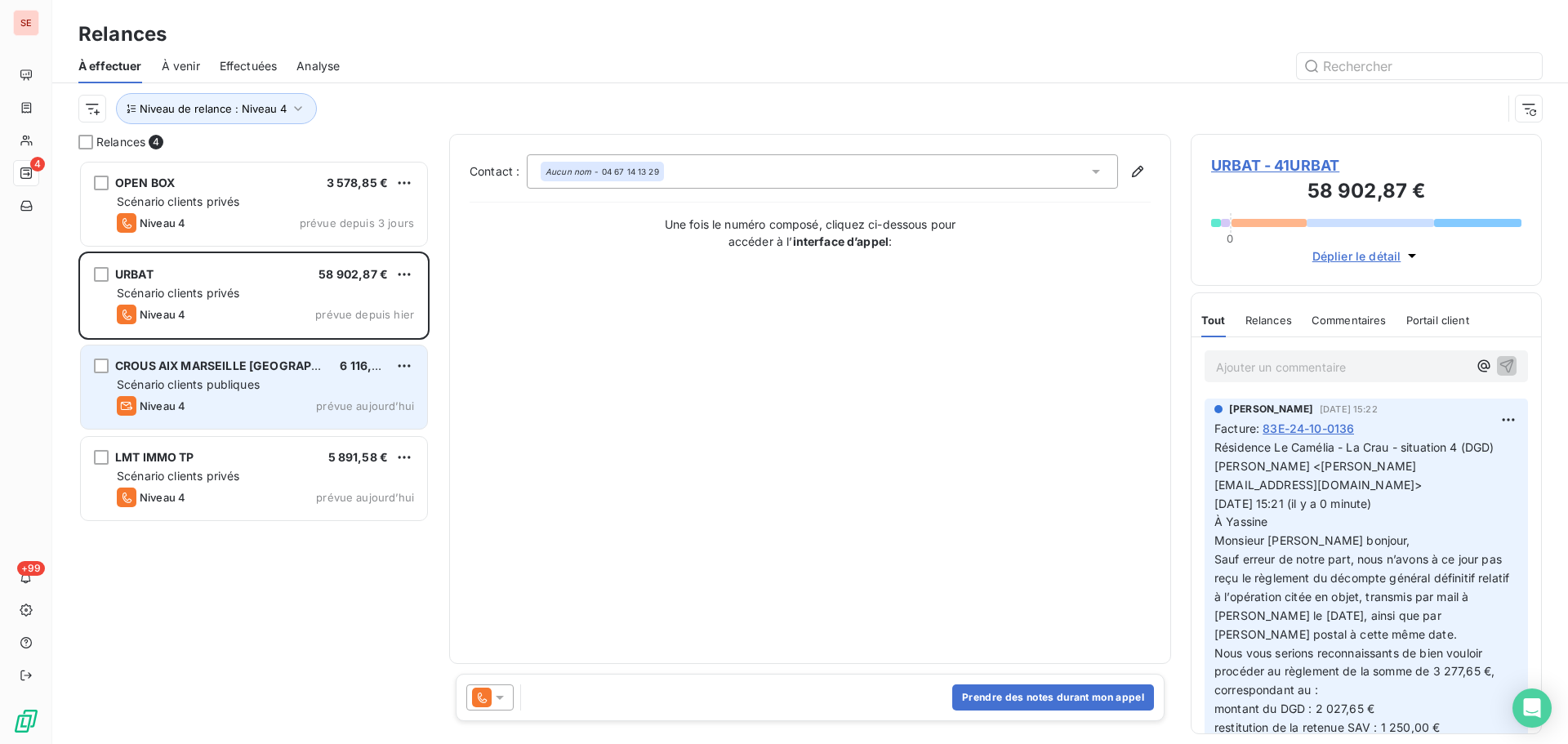
click at [228, 359] on span "CROUS AIX MARSEILLE [GEOGRAPHIC_DATA]" at bounding box center [243, 366] width 256 height 14
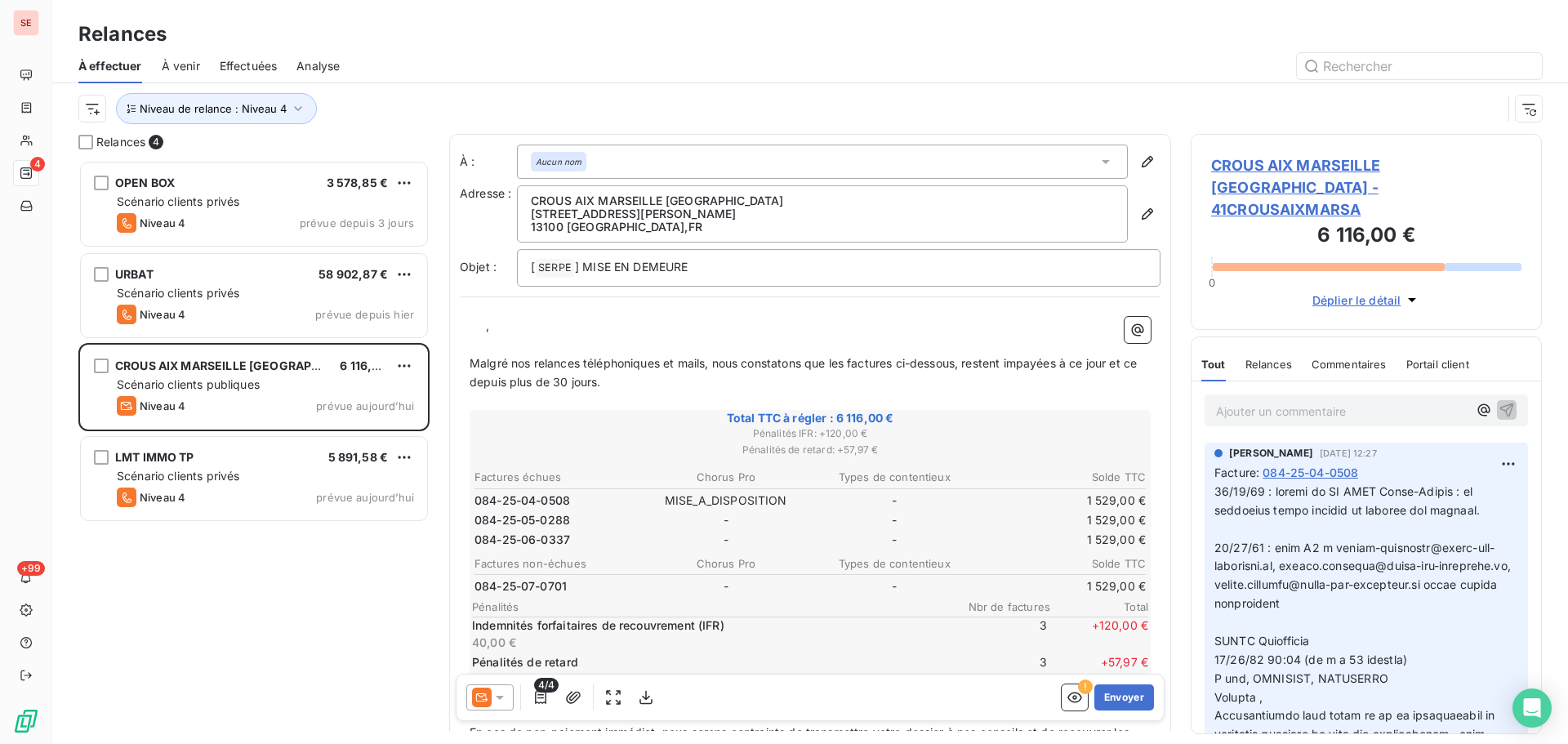
click at [1239, 164] on span "CROUS AIX MARSEILLE AVIGNON - 41CROUSAIXMARSA" at bounding box center [1366, 187] width 310 height 66
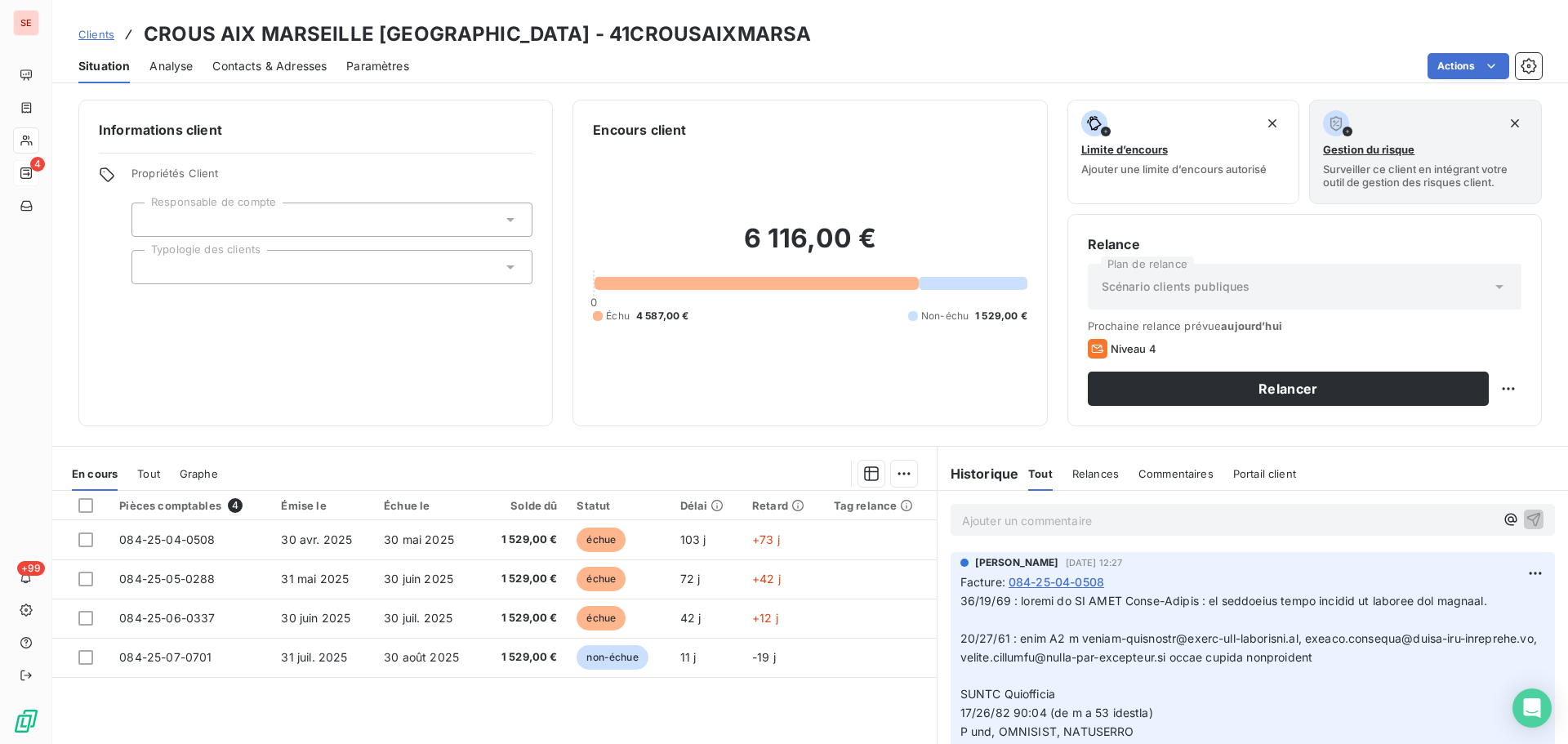
click at [300, 70] on span "Contacts & Adresses" at bounding box center [270, 66] width 114 height 16
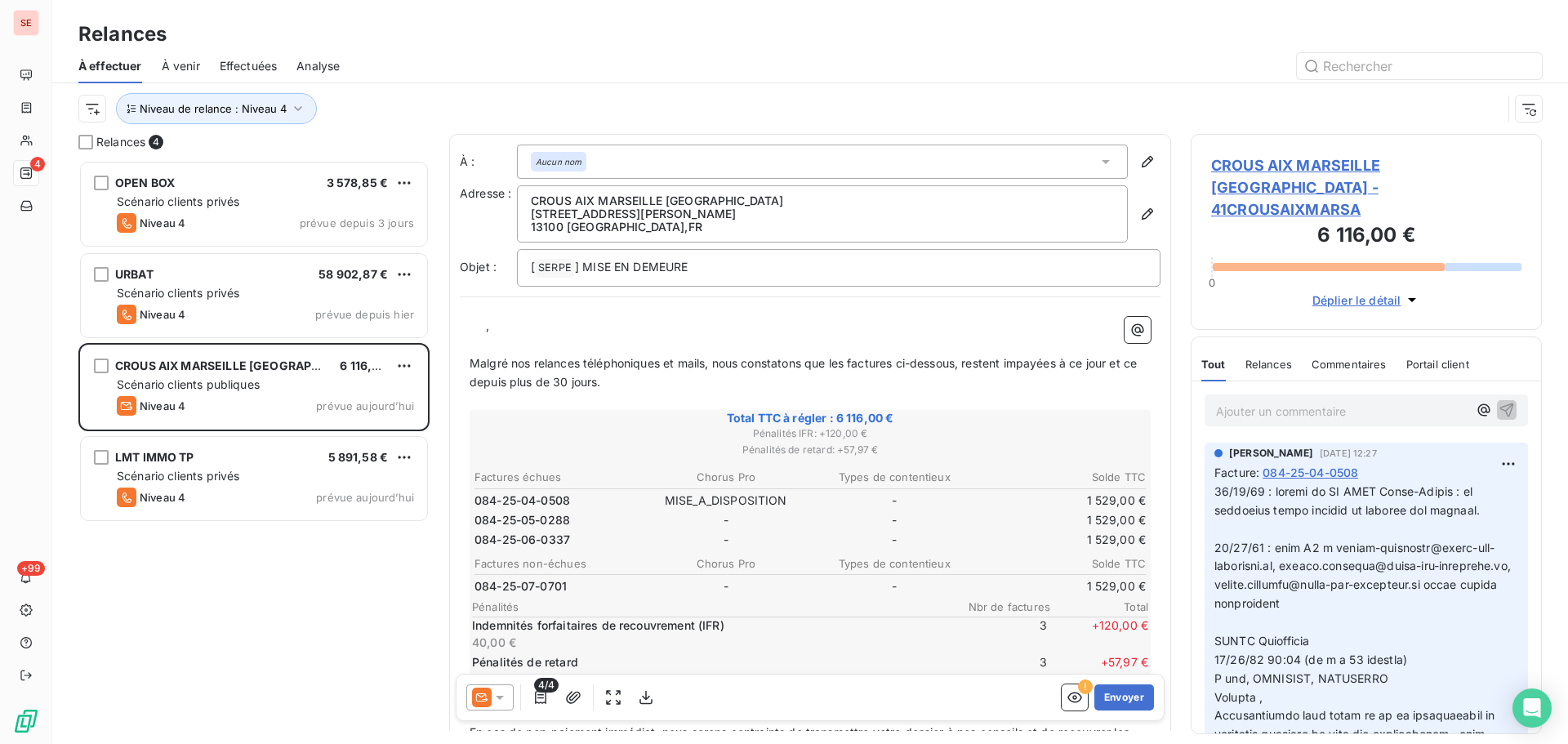
scroll to position [571, 338]
click at [1254, 161] on span "CROUS AIX MARSEILLE AVIGNON - 41CROUSAIXMARSA" at bounding box center [1366, 187] width 310 height 66
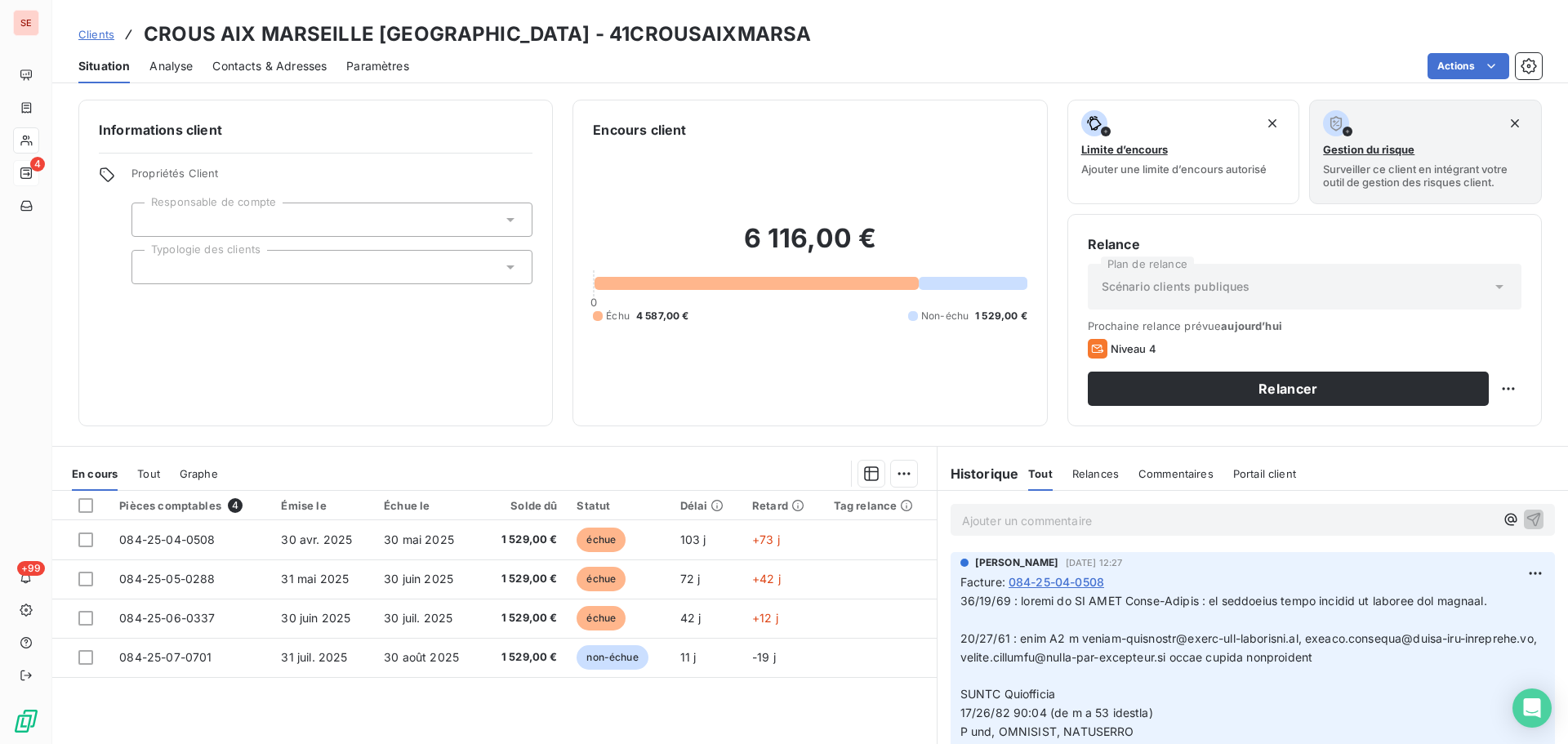
click at [299, 64] on span "Contacts & Adresses" at bounding box center [270, 66] width 114 height 16
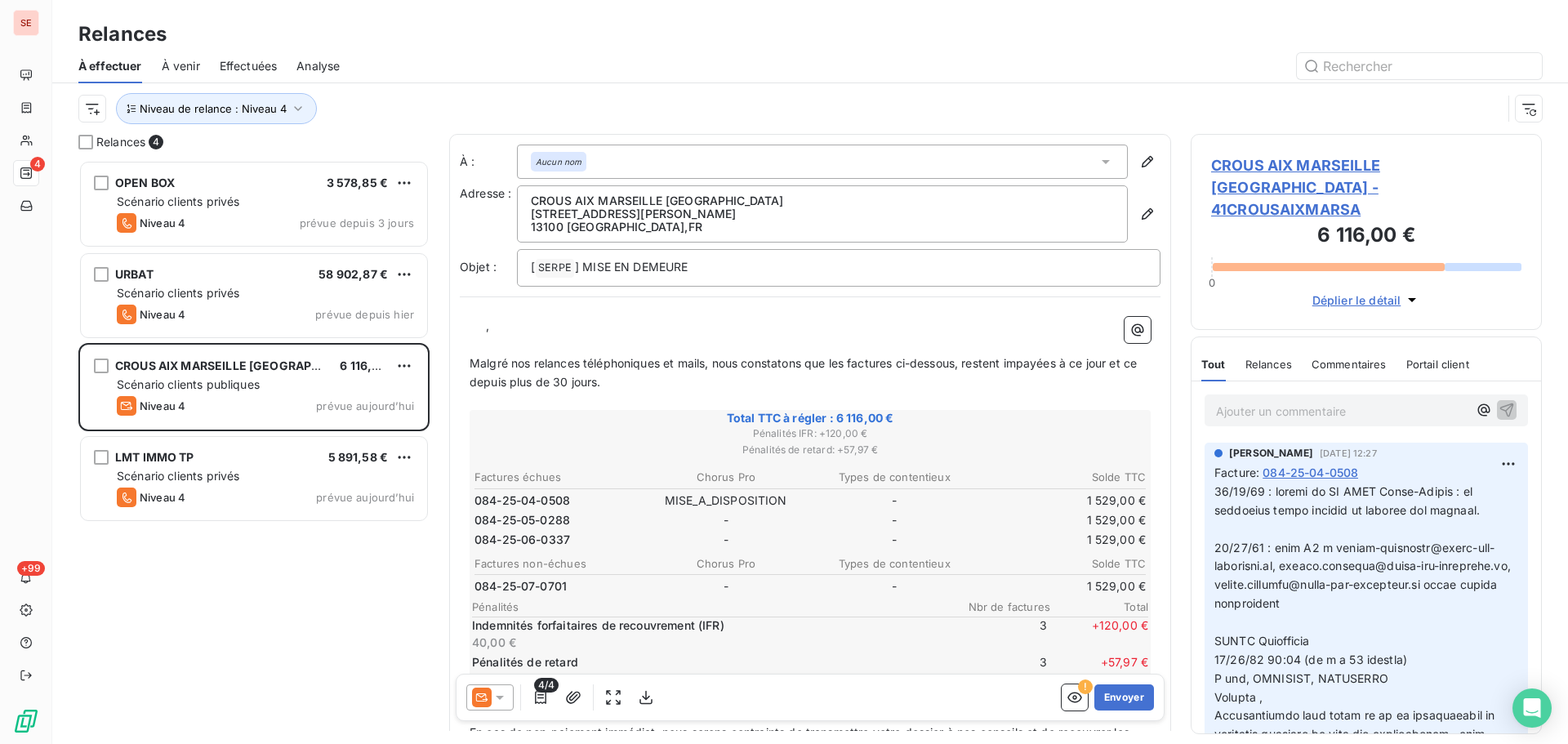
scroll to position [571, 338]
click at [494, 696] on icon at bounding box center [499, 697] width 16 height 16
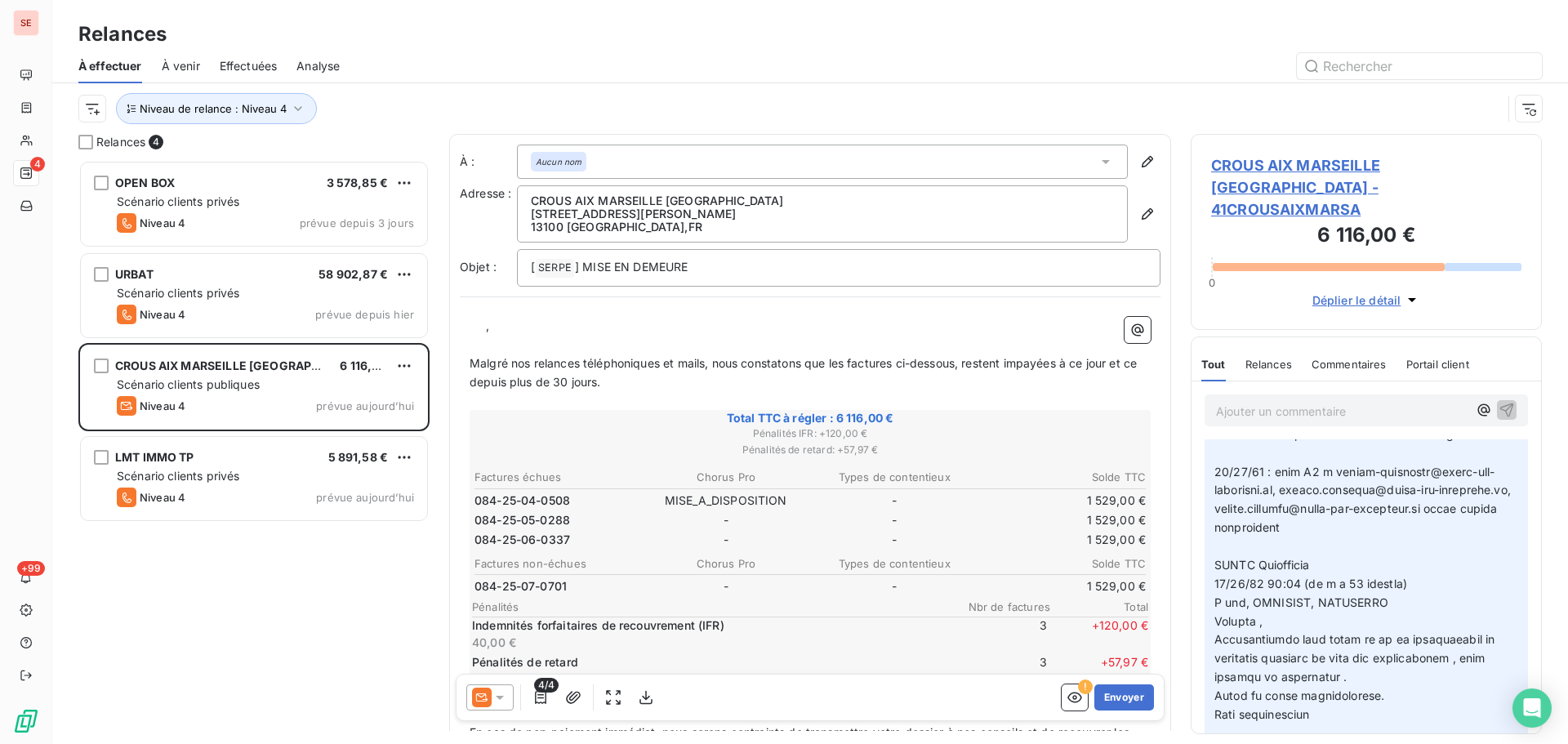
scroll to position [163, 0]
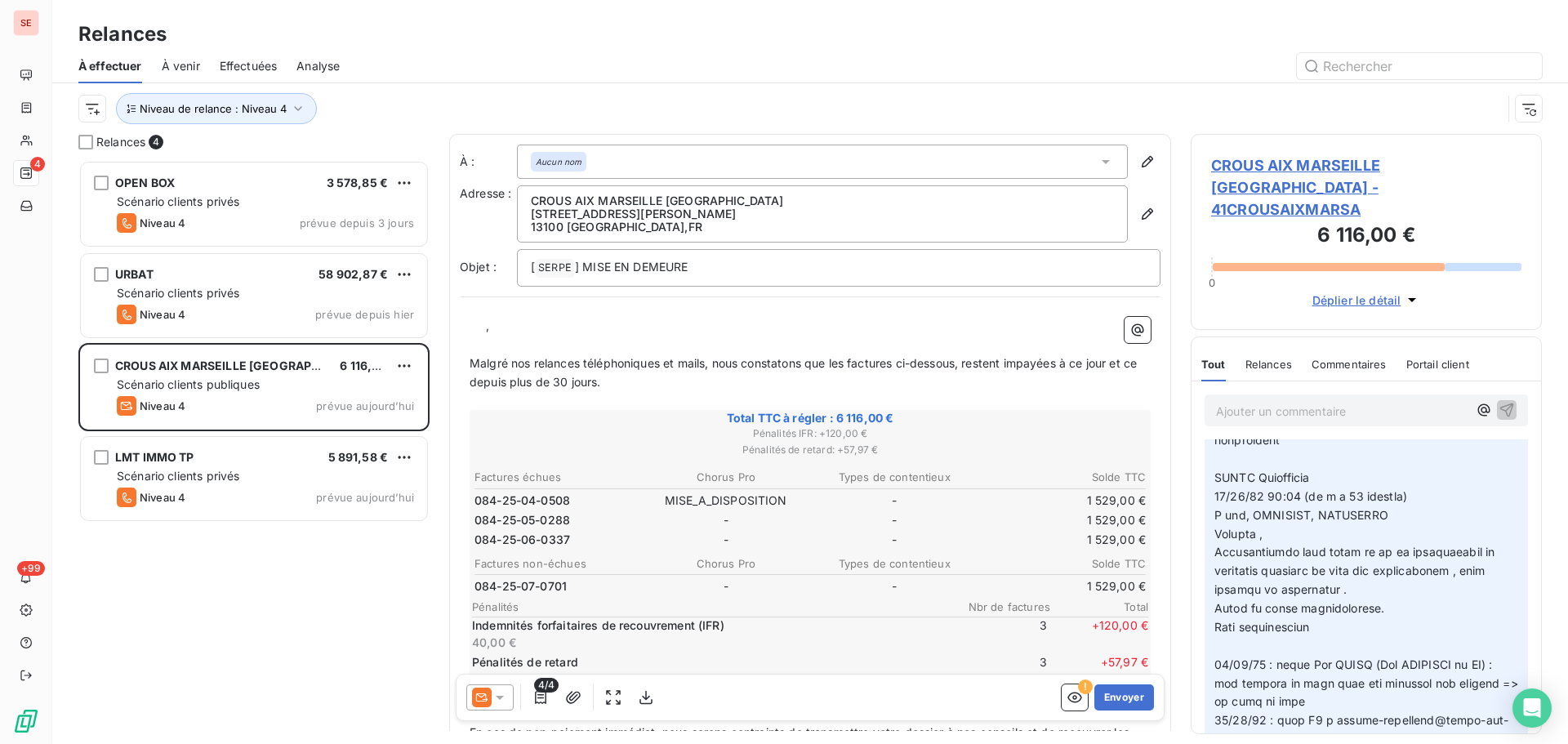
click at [1346, 165] on span "CROUS AIX MARSEILLE AVIGNON - 41CROUSAIXMARSA" at bounding box center [1366, 187] width 310 height 66
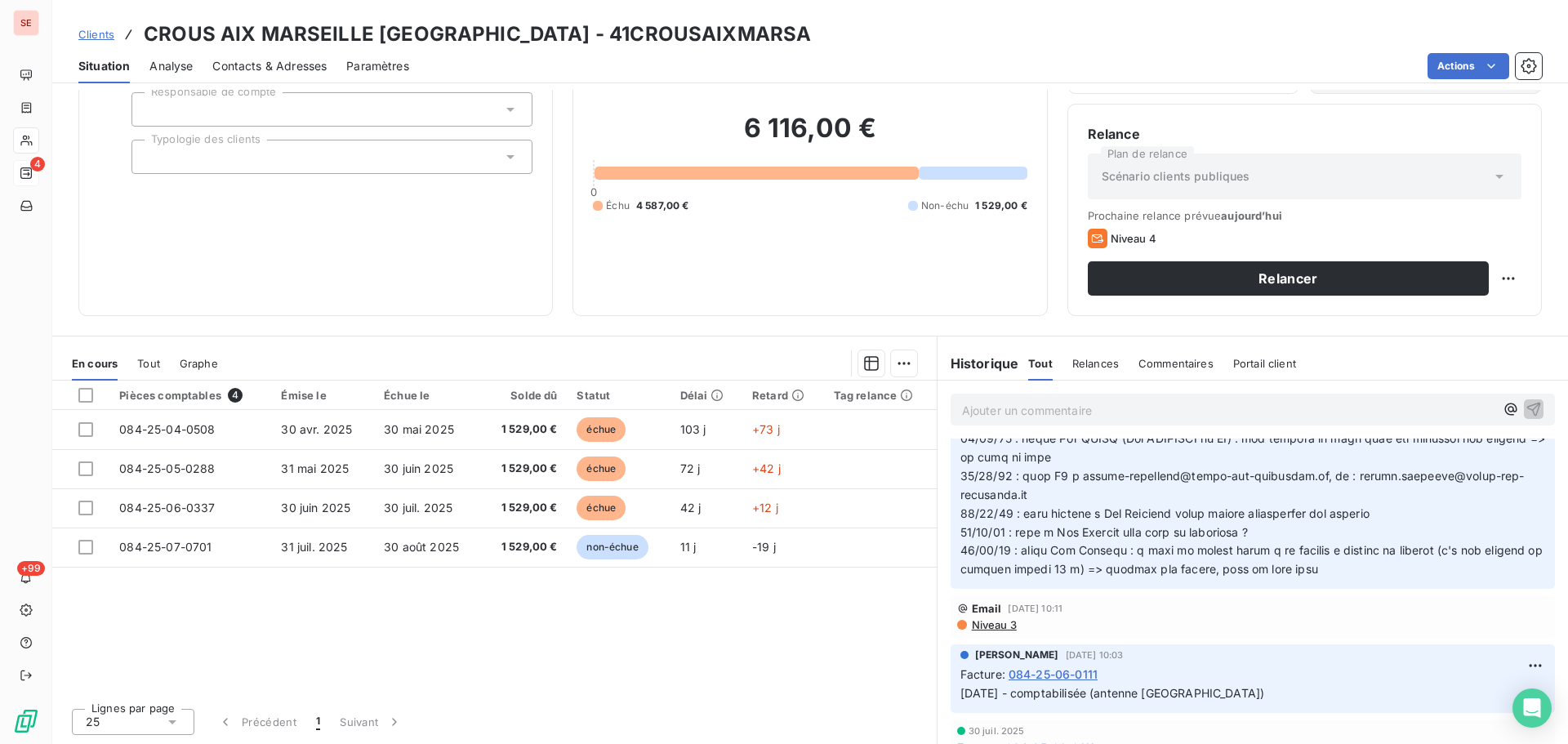
scroll to position [408, 0]
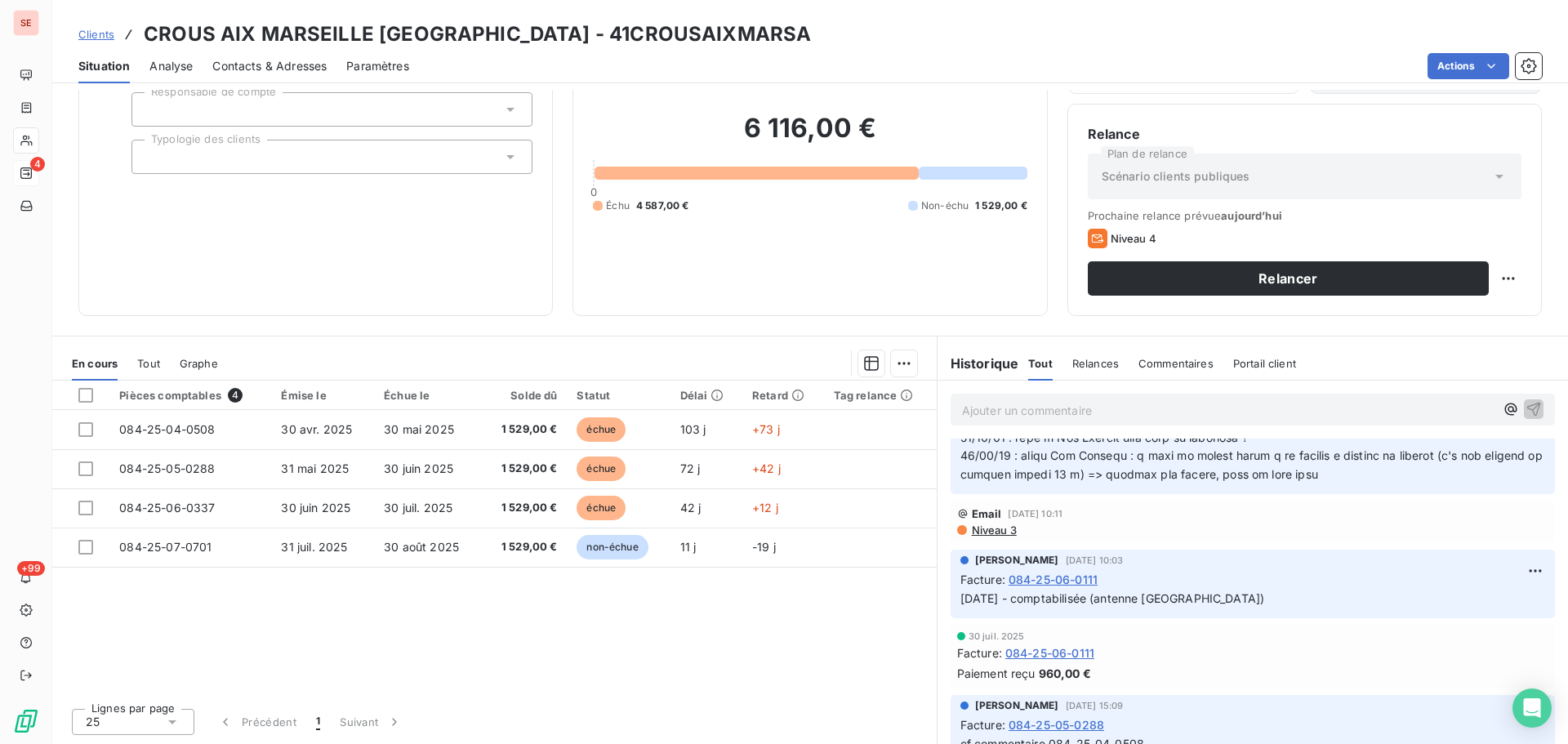
click at [993, 528] on span "Niveau 3" at bounding box center [993, 530] width 47 height 13
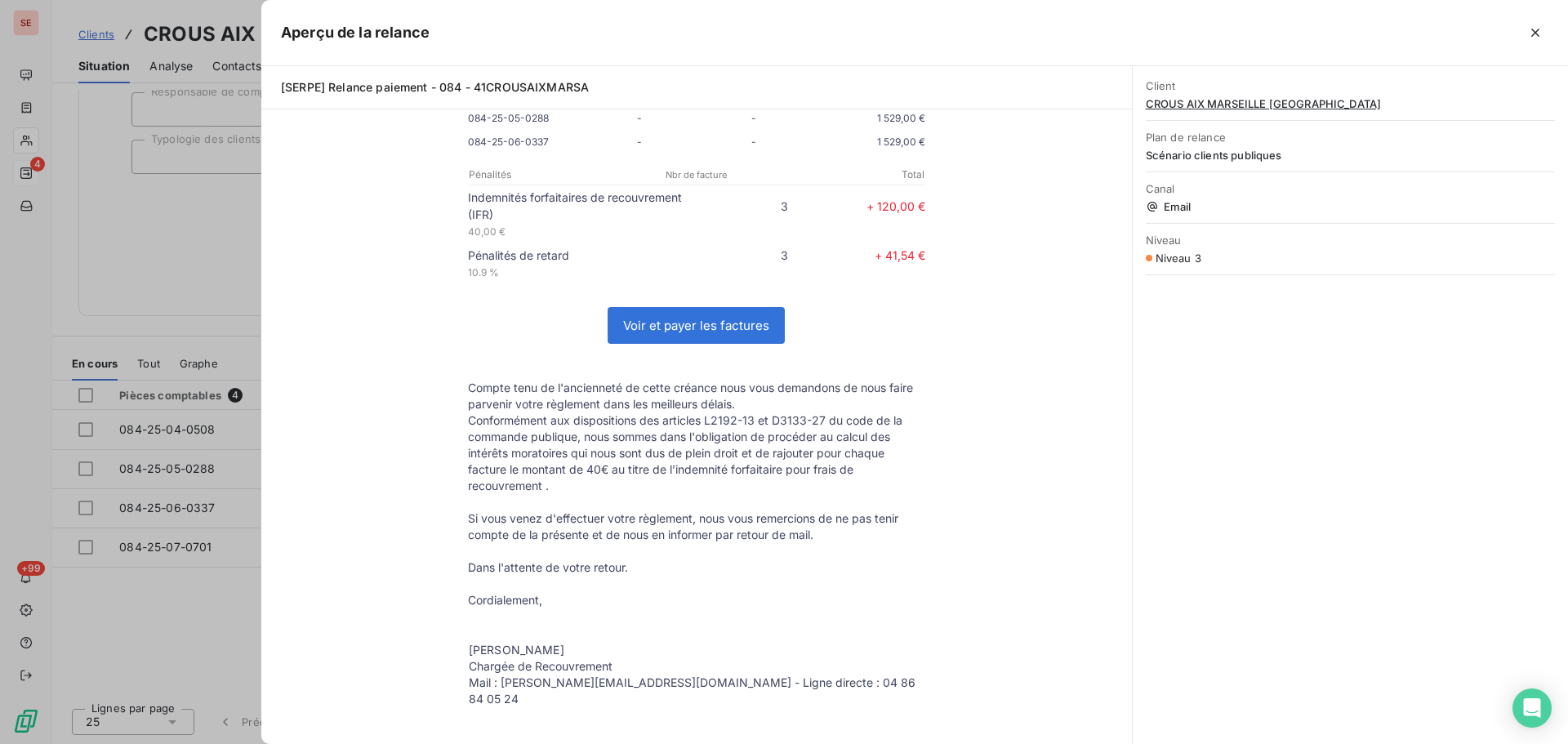
scroll to position [327, 0]
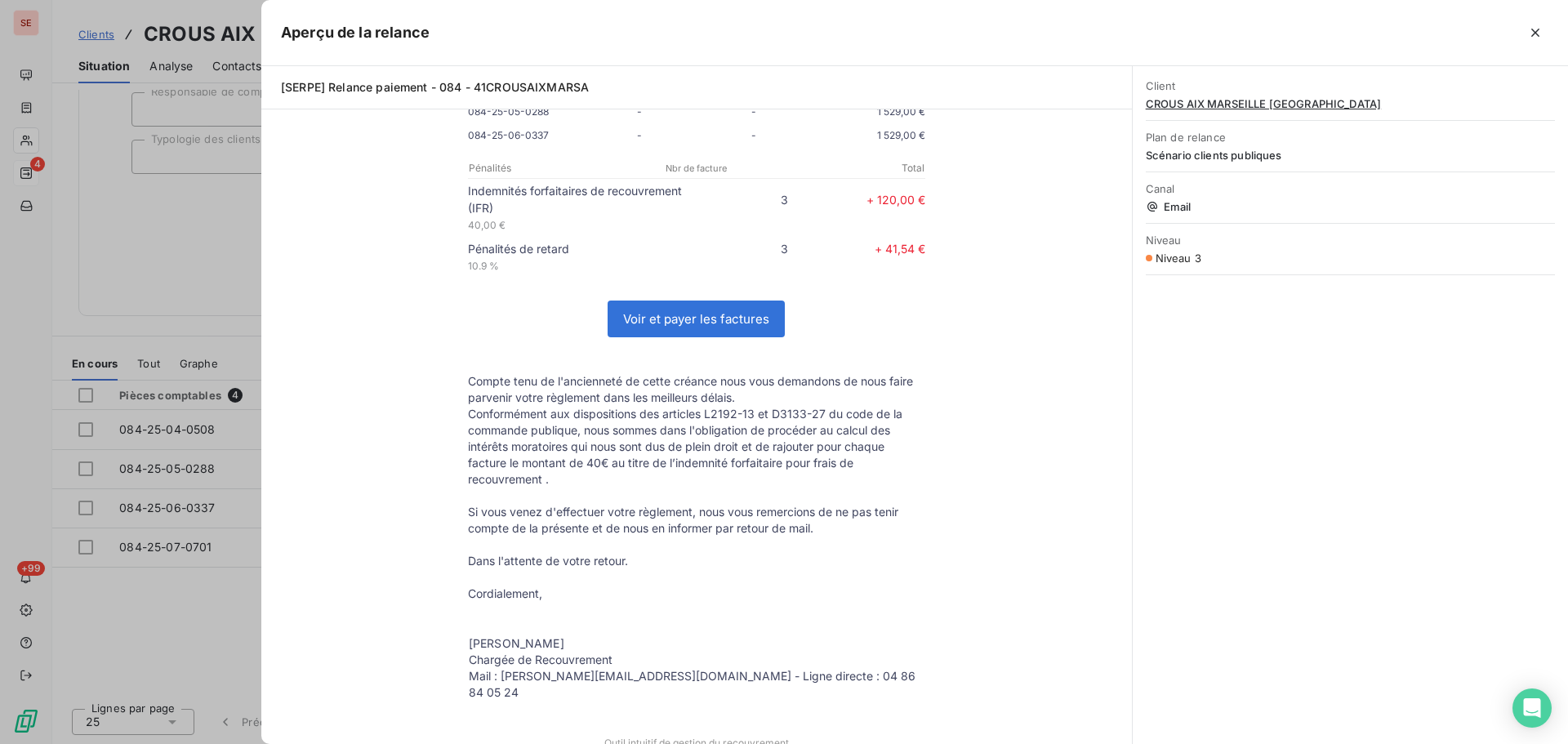
click at [172, 266] on div at bounding box center [784, 372] width 1568 height 744
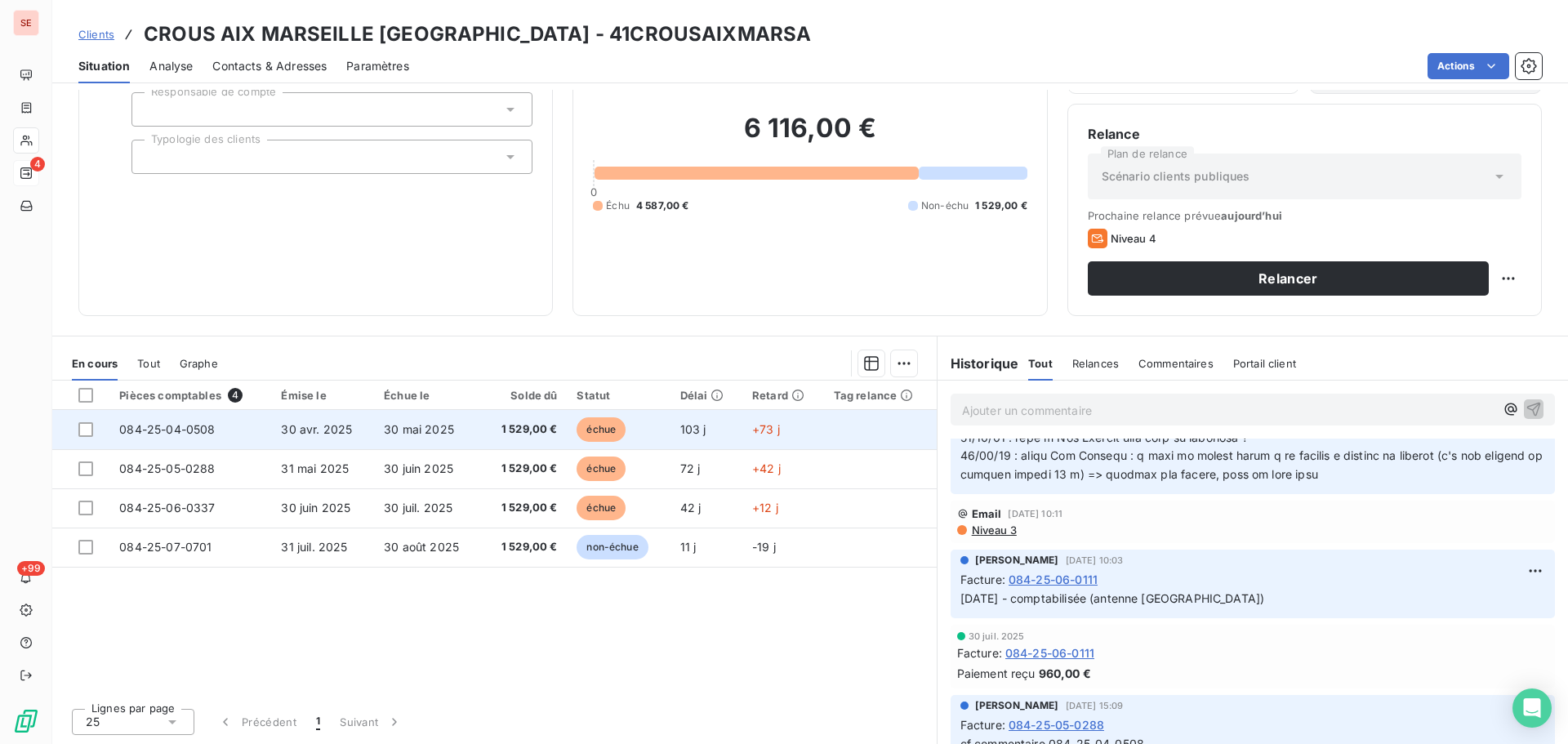
click at [166, 427] on span "084-25-04-0508" at bounding box center [167, 429] width 96 height 14
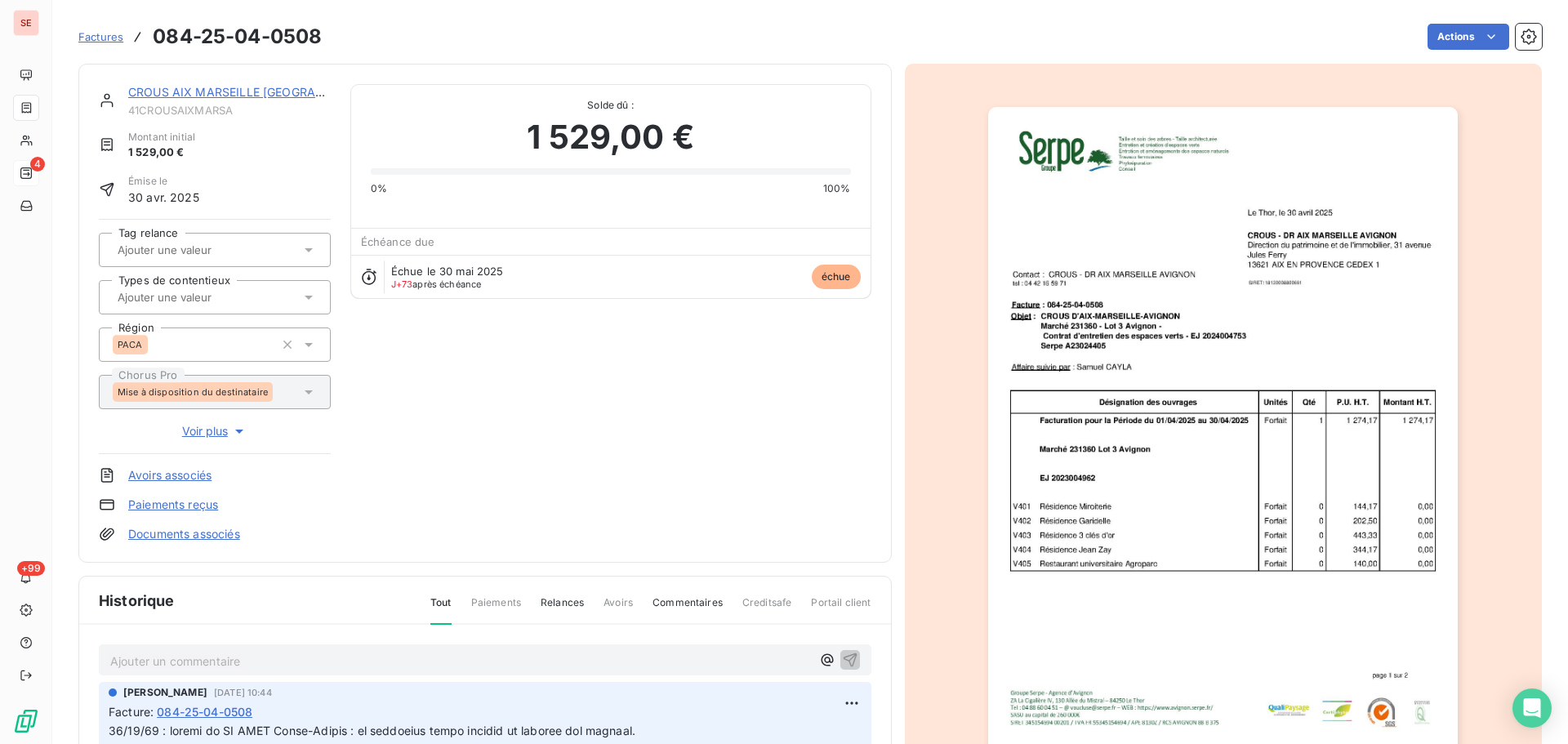
click at [192, 538] on link "Documents associés" at bounding box center [183, 534] width 112 height 16
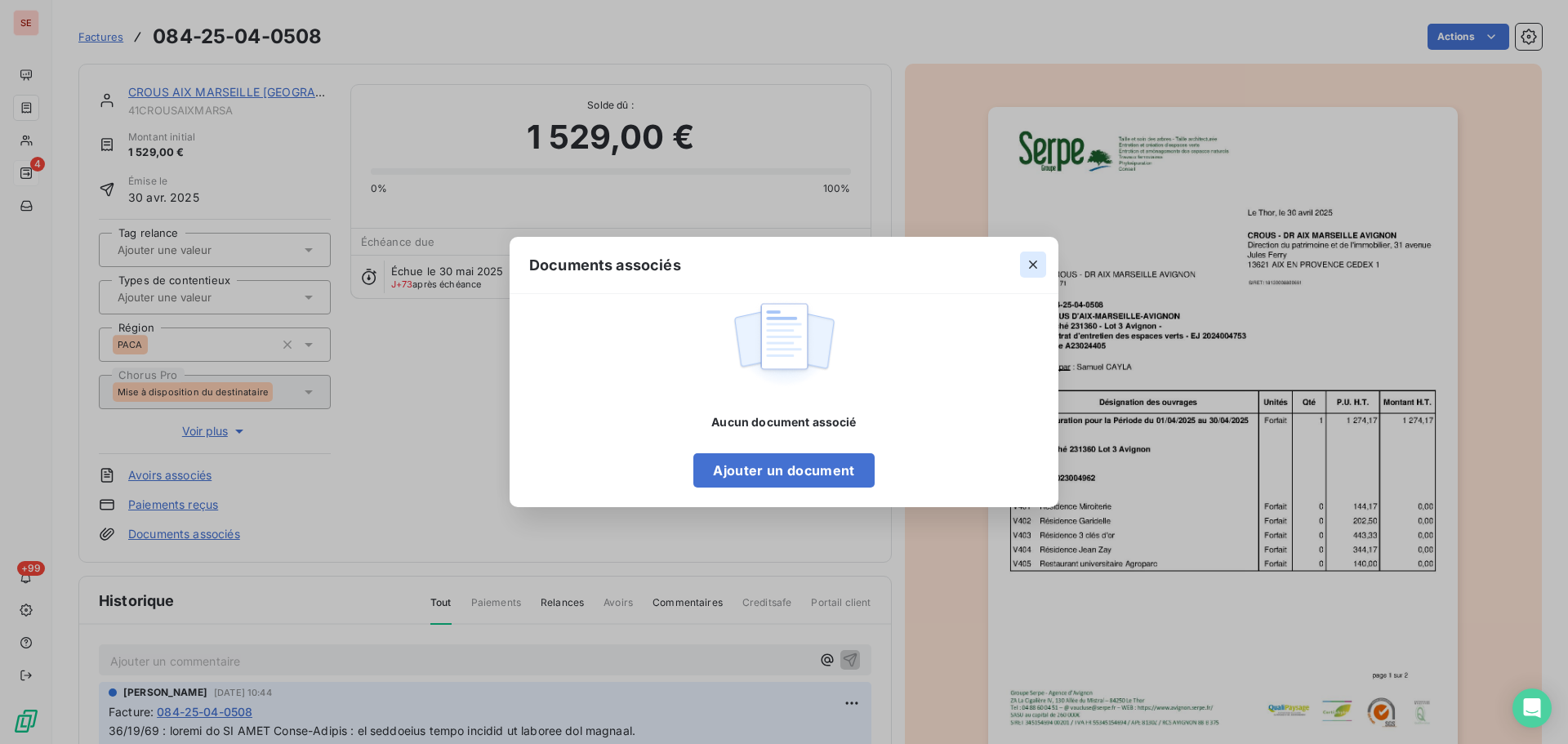
click at [1026, 271] on icon "button" at bounding box center [1033, 264] width 16 height 16
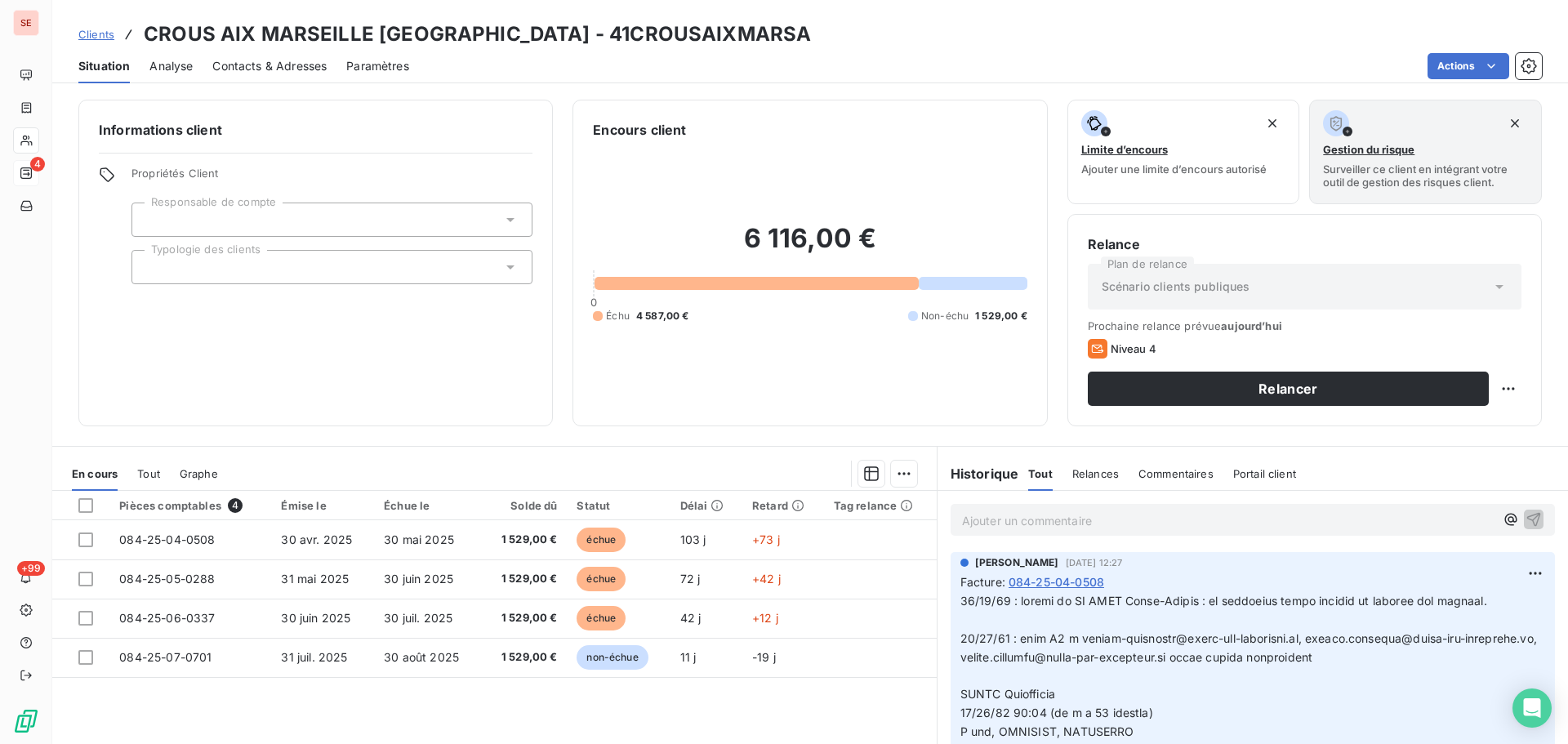
click at [302, 73] on span "Contacts & Adresses" at bounding box center [270, 66] width 114 height 16
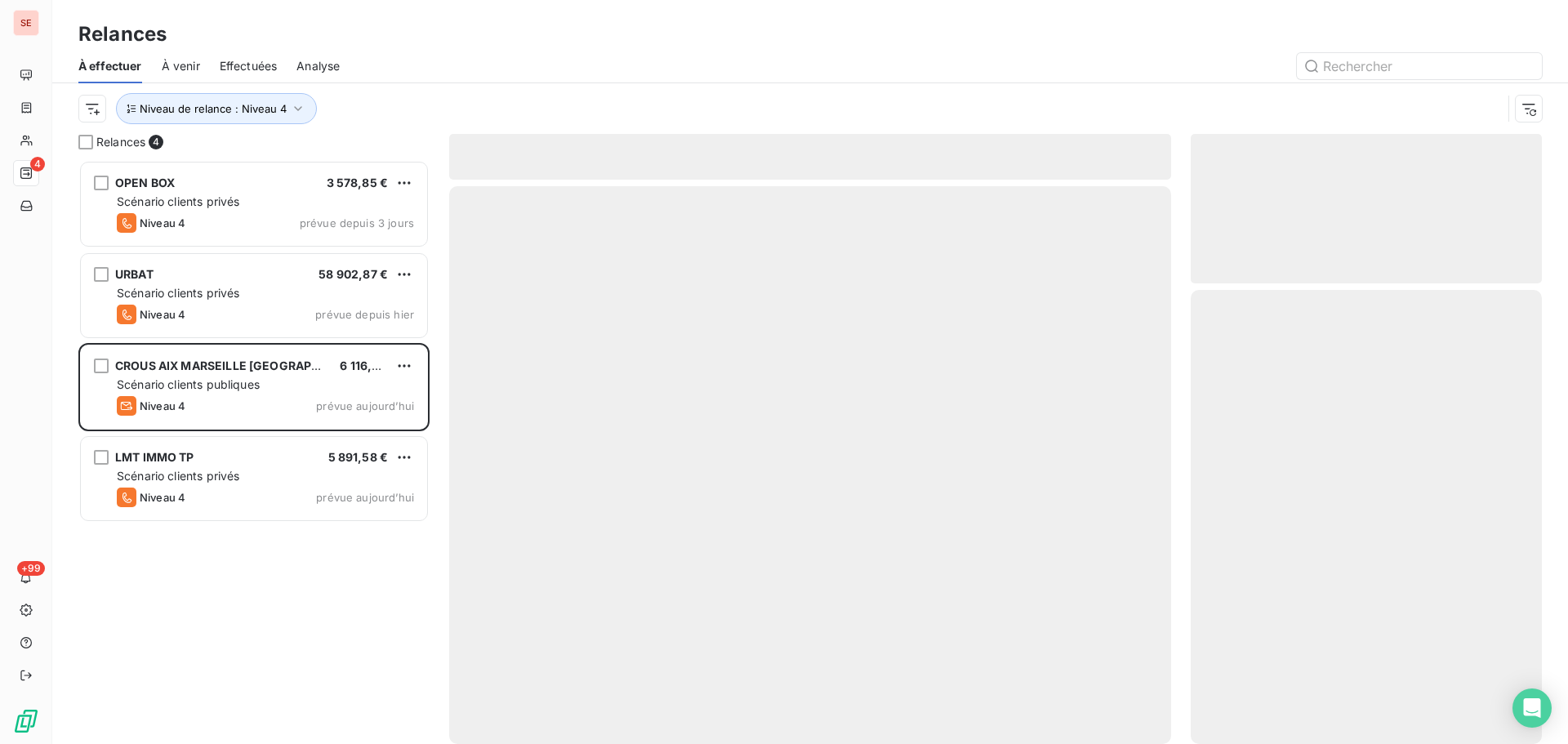
scroll to position [571, 338]
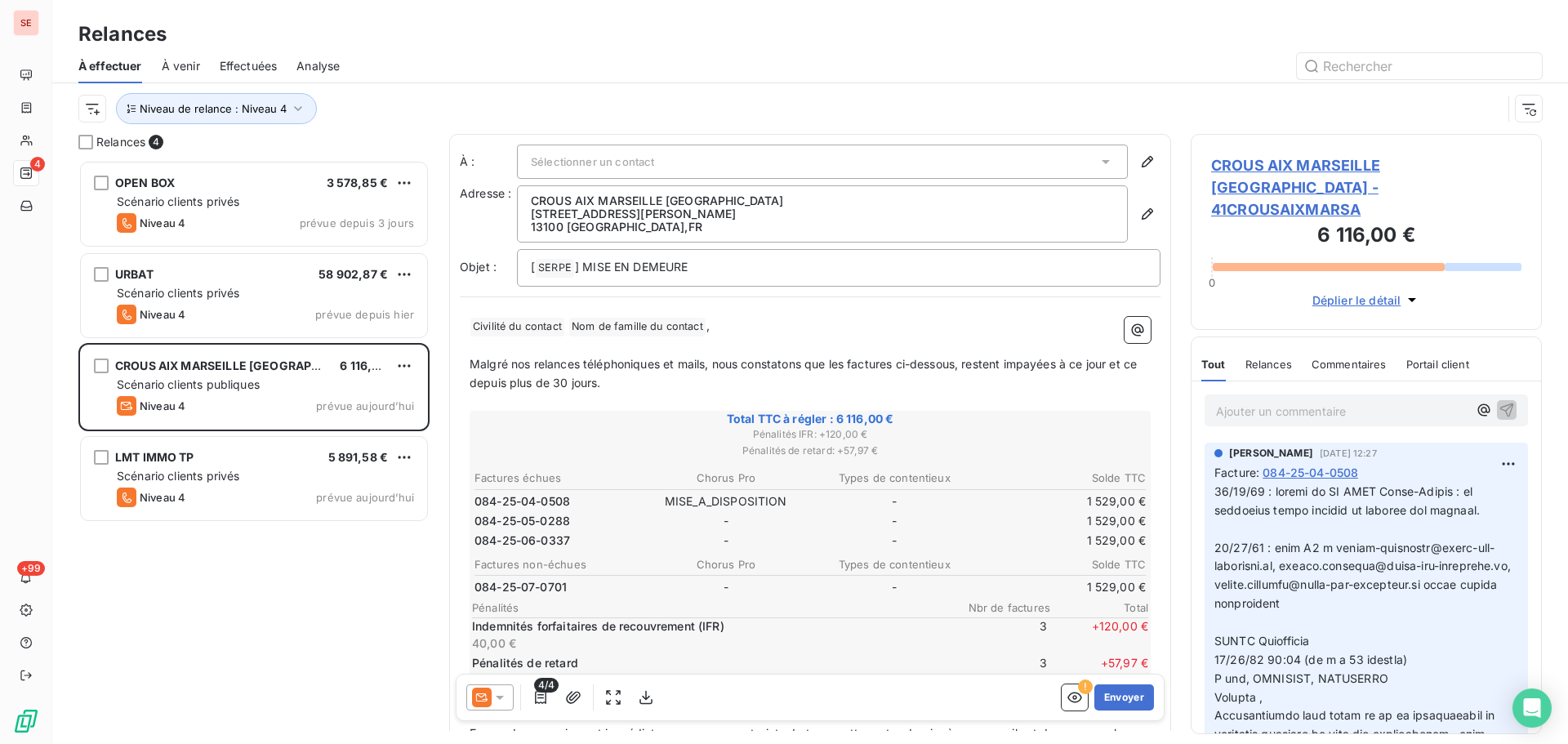
click at [502, 696] on icon at bounding box center [499, 697] width 8 height 4
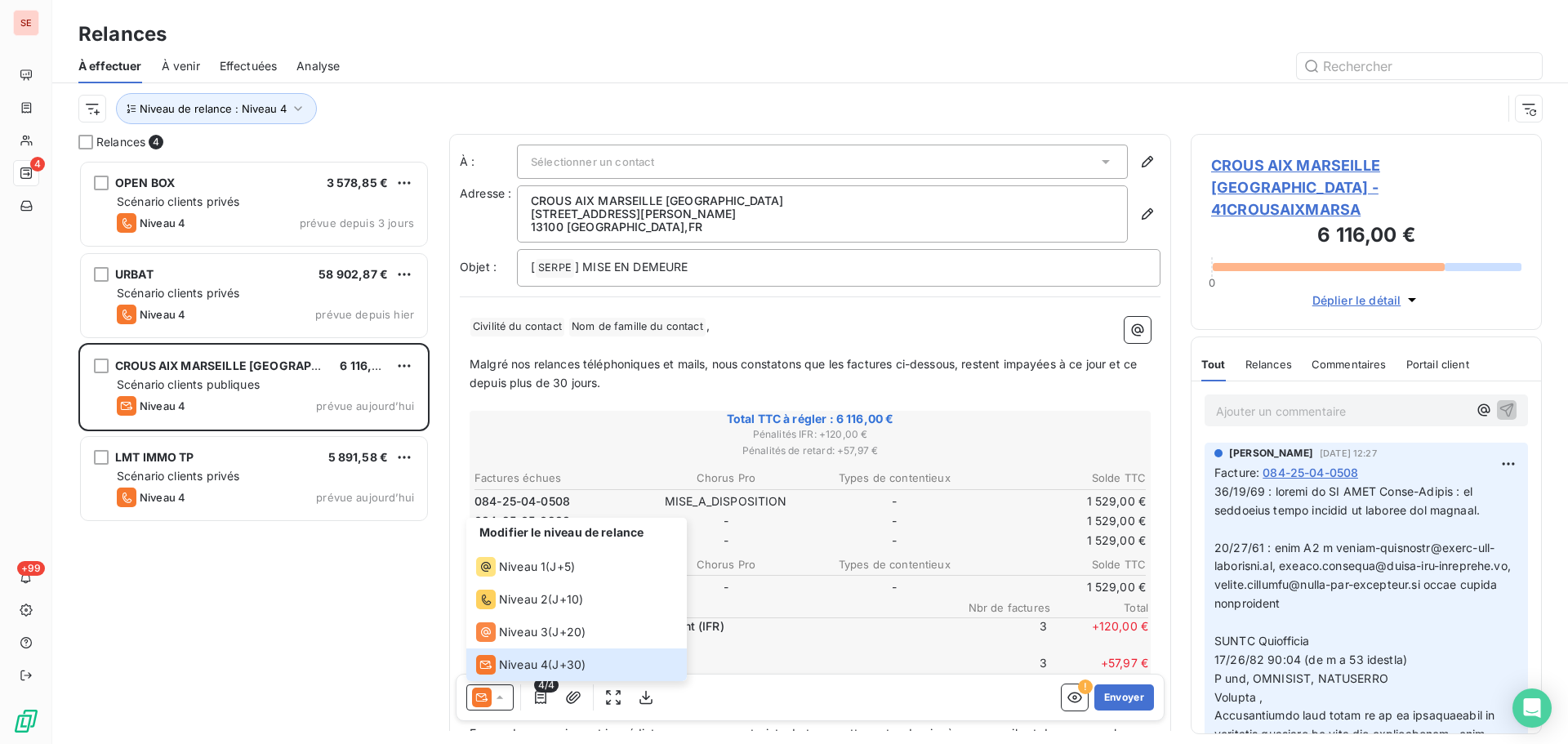
click at [1243, 161] on span "CROUS AIX MARSEILLE AVIGNON - 41CROUSAIXMARSA" at bounding box center [1366, 187] width 310 height 66
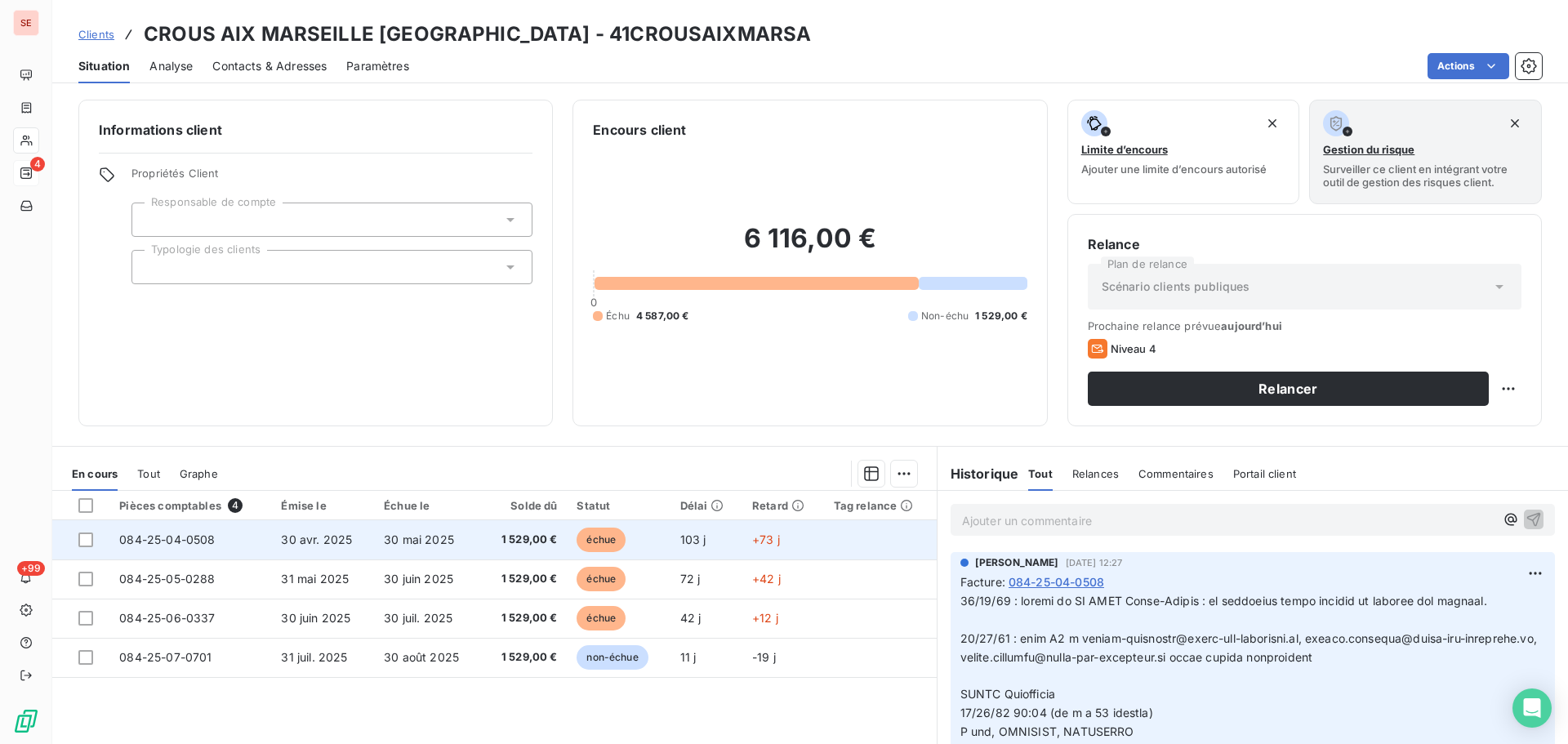
click at [425, 539] on span "30 mai 2025" at bounding box center [419, 539] width 70 height 14
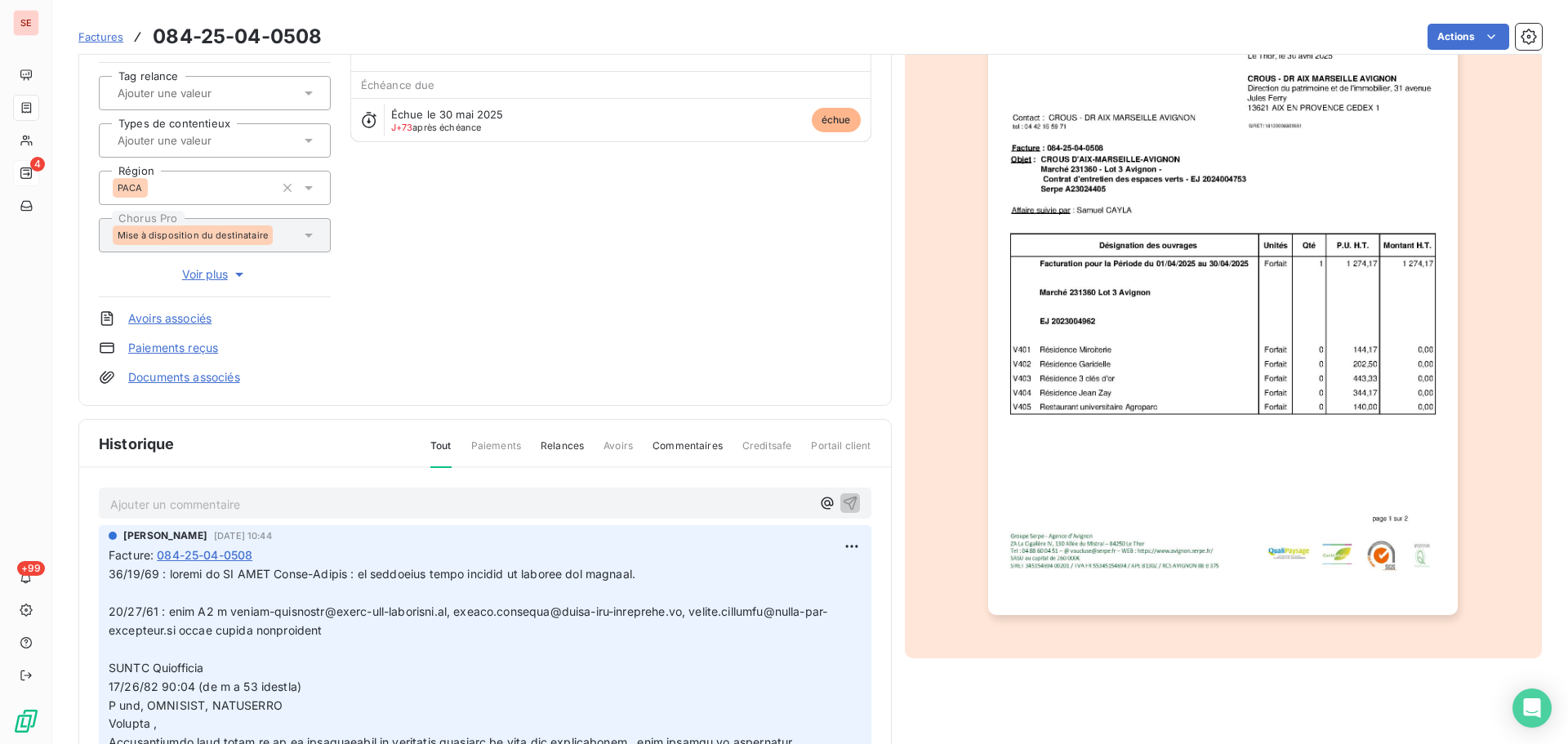
scroll to position [165, 0]
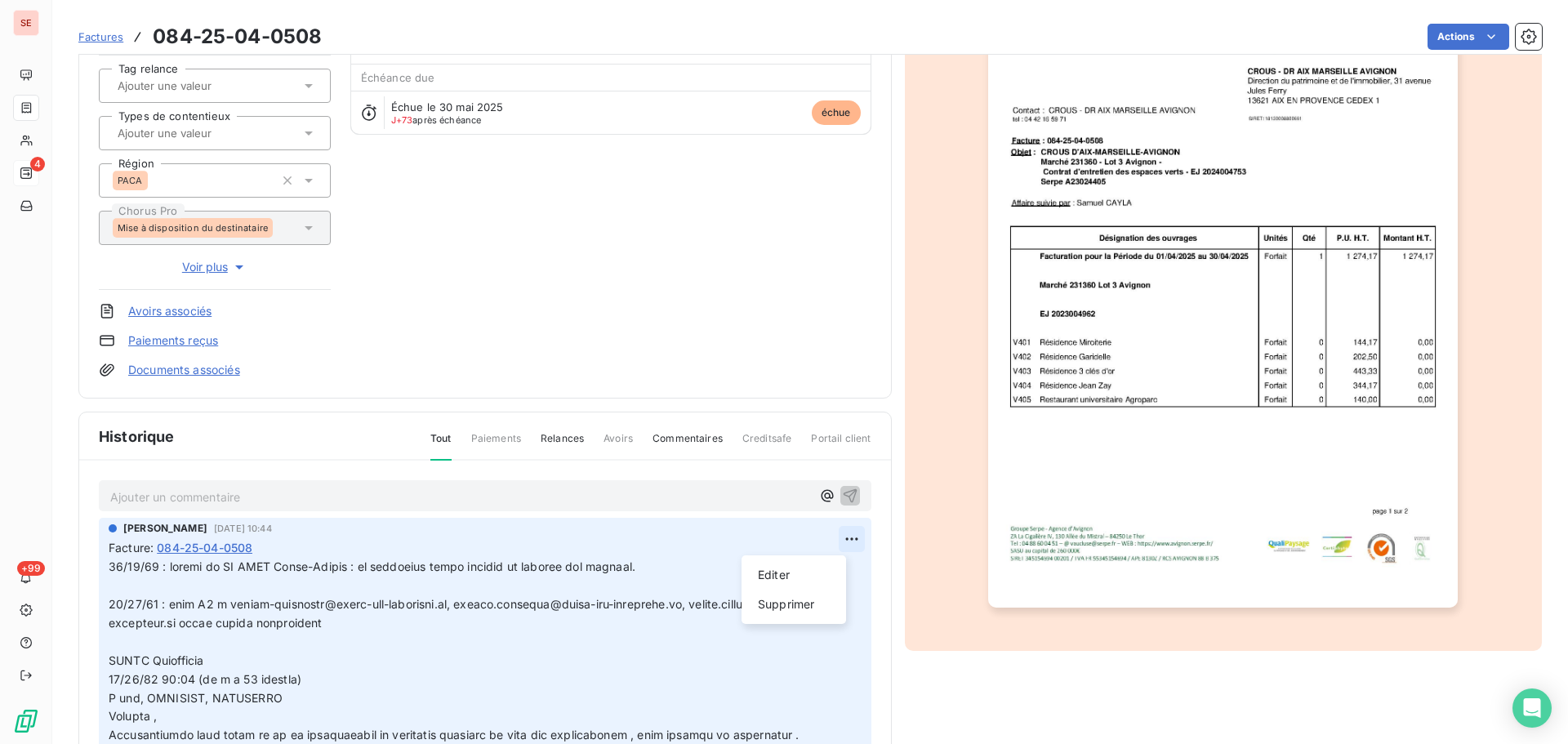
click at [834, 542] on html "SE 4 +99 Factures 084-25-04-0508 Actions CROUS AIX MARSEILLE AVIGNON 41CROUSAIX…" at bounding box center [784, 372] width 1568 height 744
click at [805, 571] on div "Editer" at bounding box center [793, 574] width 91 height 26
click at [112, 564] on span at bounding box center [474, 734] width 731 height 350
click at [112, 564] on p at bounding box center [475, 735] width 733 height 355
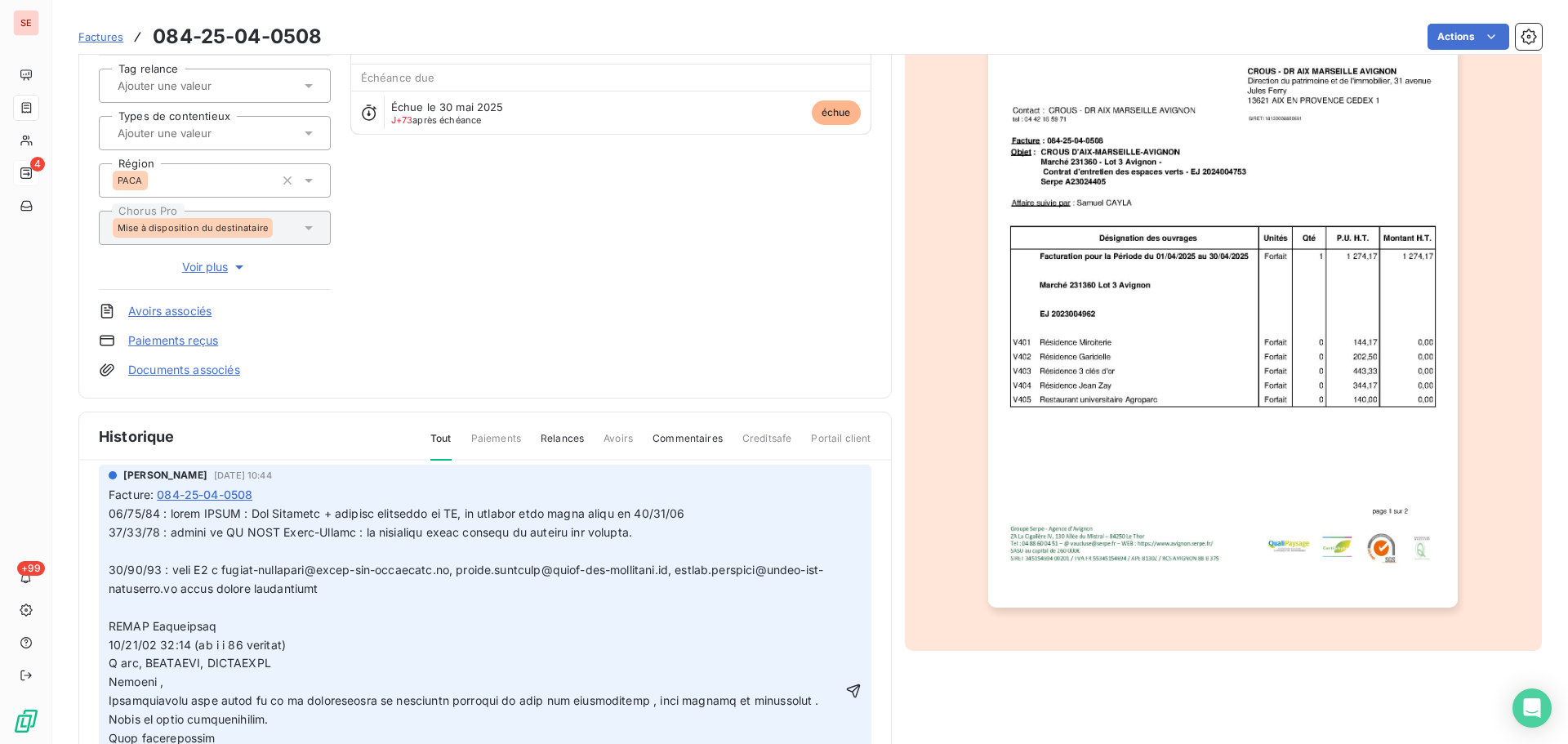
scroll to position [81, 0]
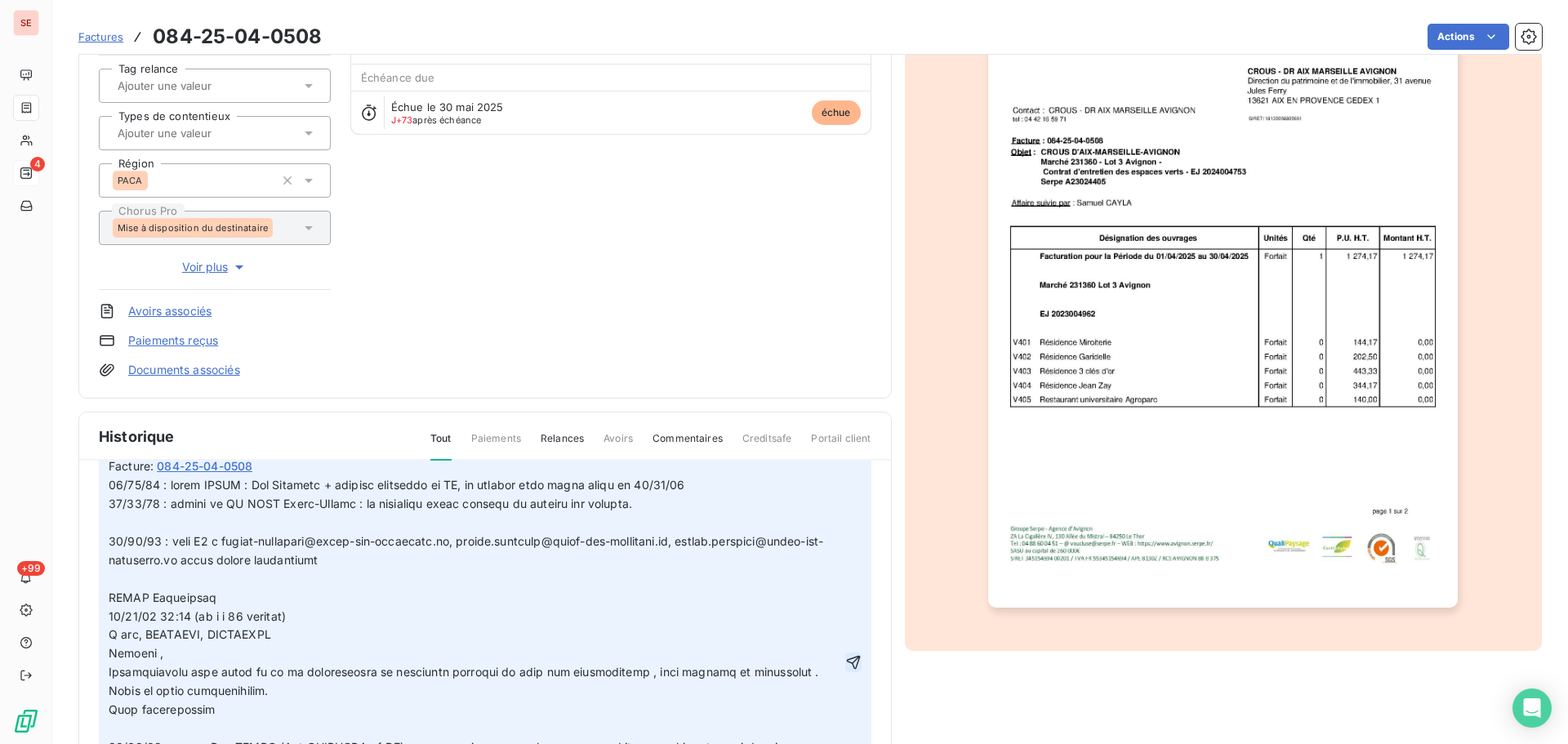
click at [845, 659] on icon "button" at bounding box center [852, 662] width 16 height 16
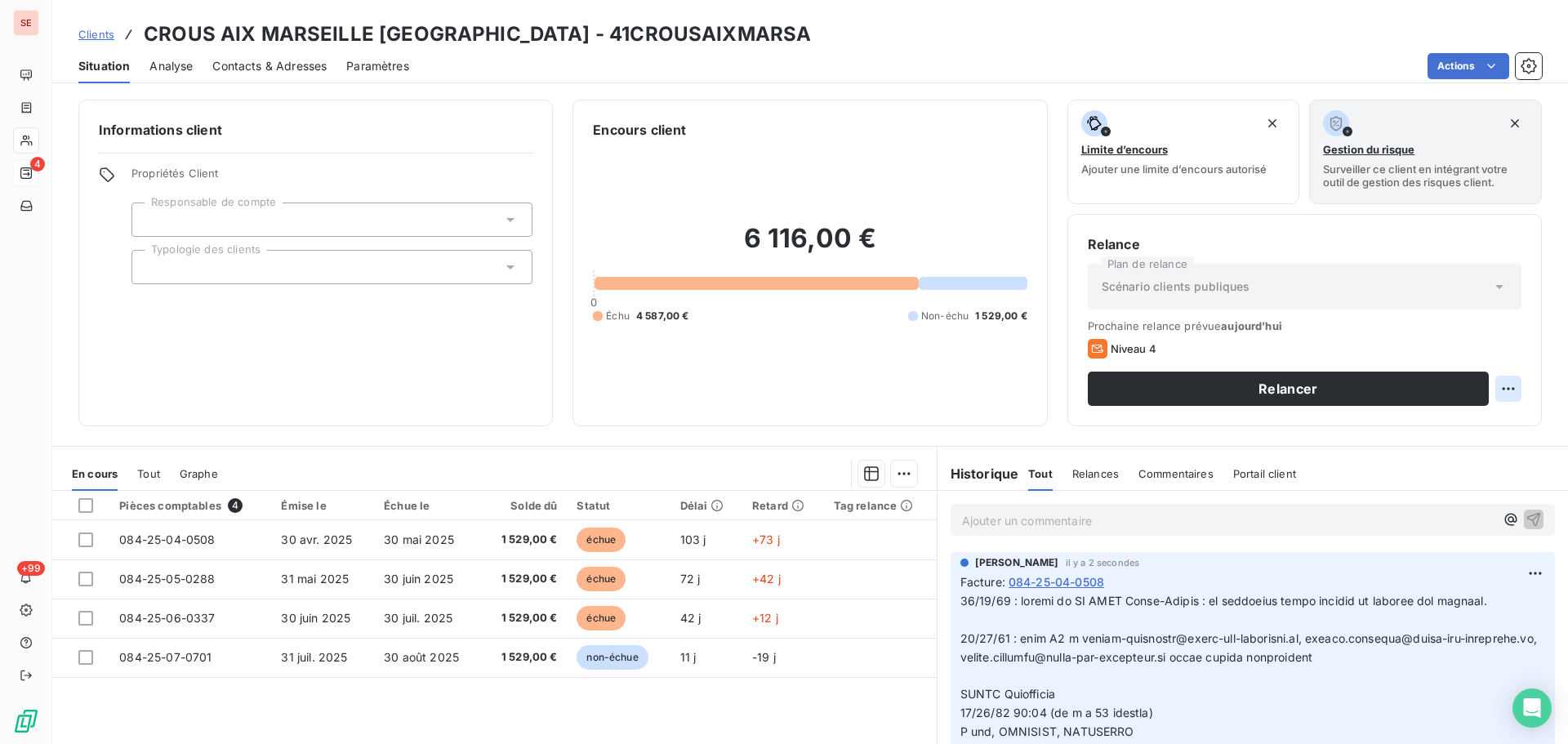
click at [1495, 389] on html "SE 4 +99 Clients CROUS AIX MARSEILLE AVIGNON - 41CROUSAIXMARSA Situation Analys…" at bounding box center [784, 372] width 1568 height 744
click at [1440, 432] on div "Replanifier cette action" at bounding box center [1428, 424] width 146 height 26
select select "7"
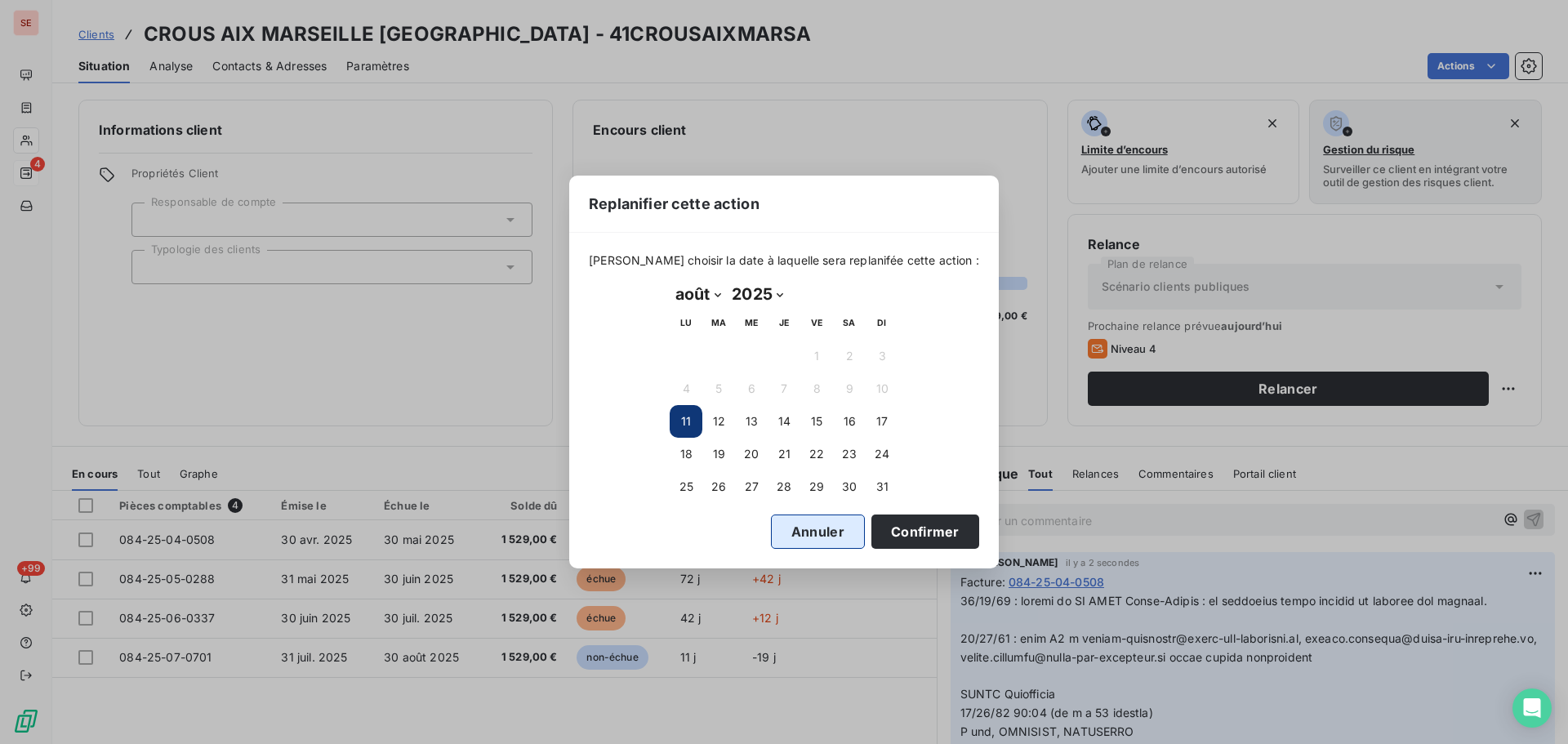
click at [809, 534] on button "Annuler" at bounding box center [817, 531] width 94 height 34
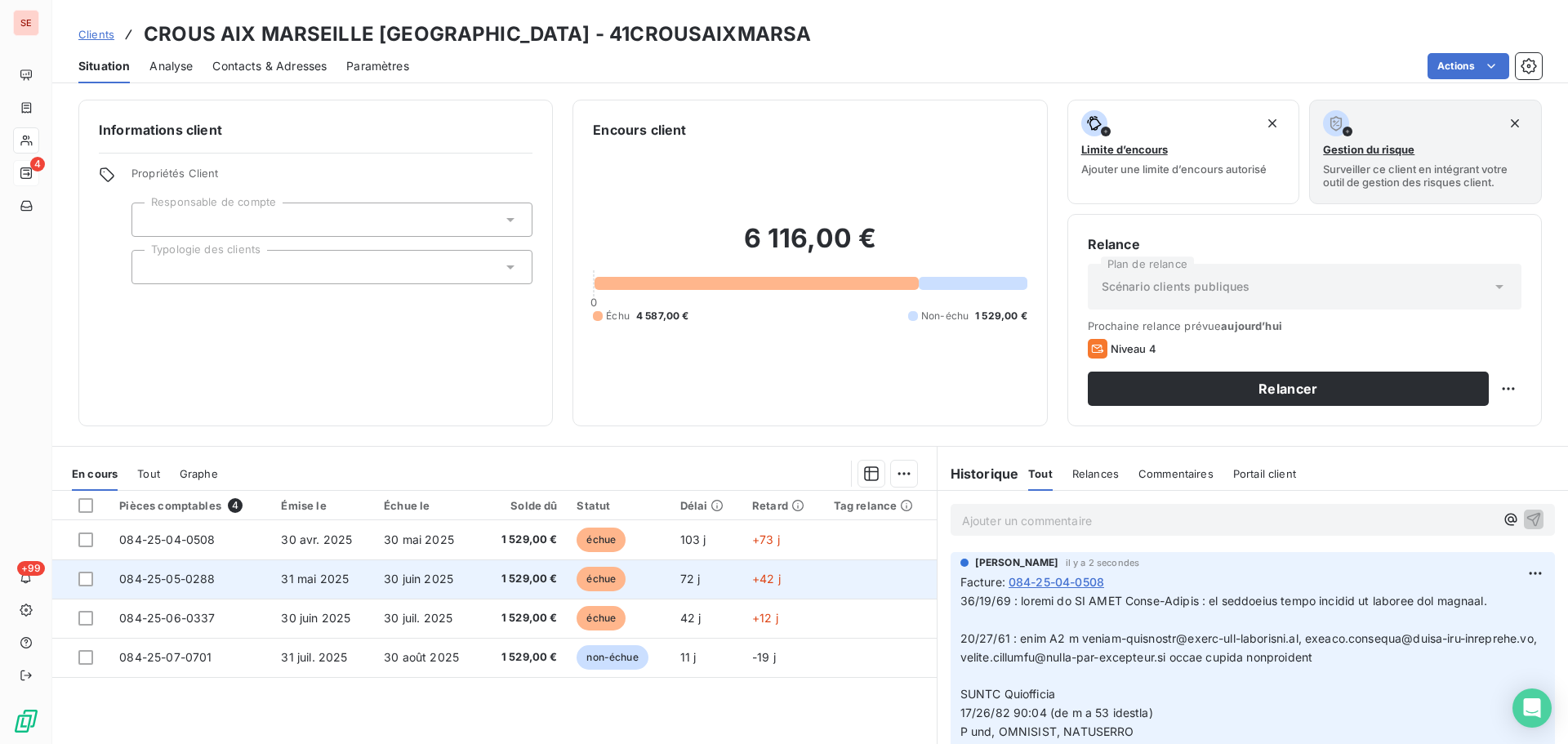
click at [207, 568] on td "084-25-05-0288" at bounding box center [190, 579] width 162 height 39
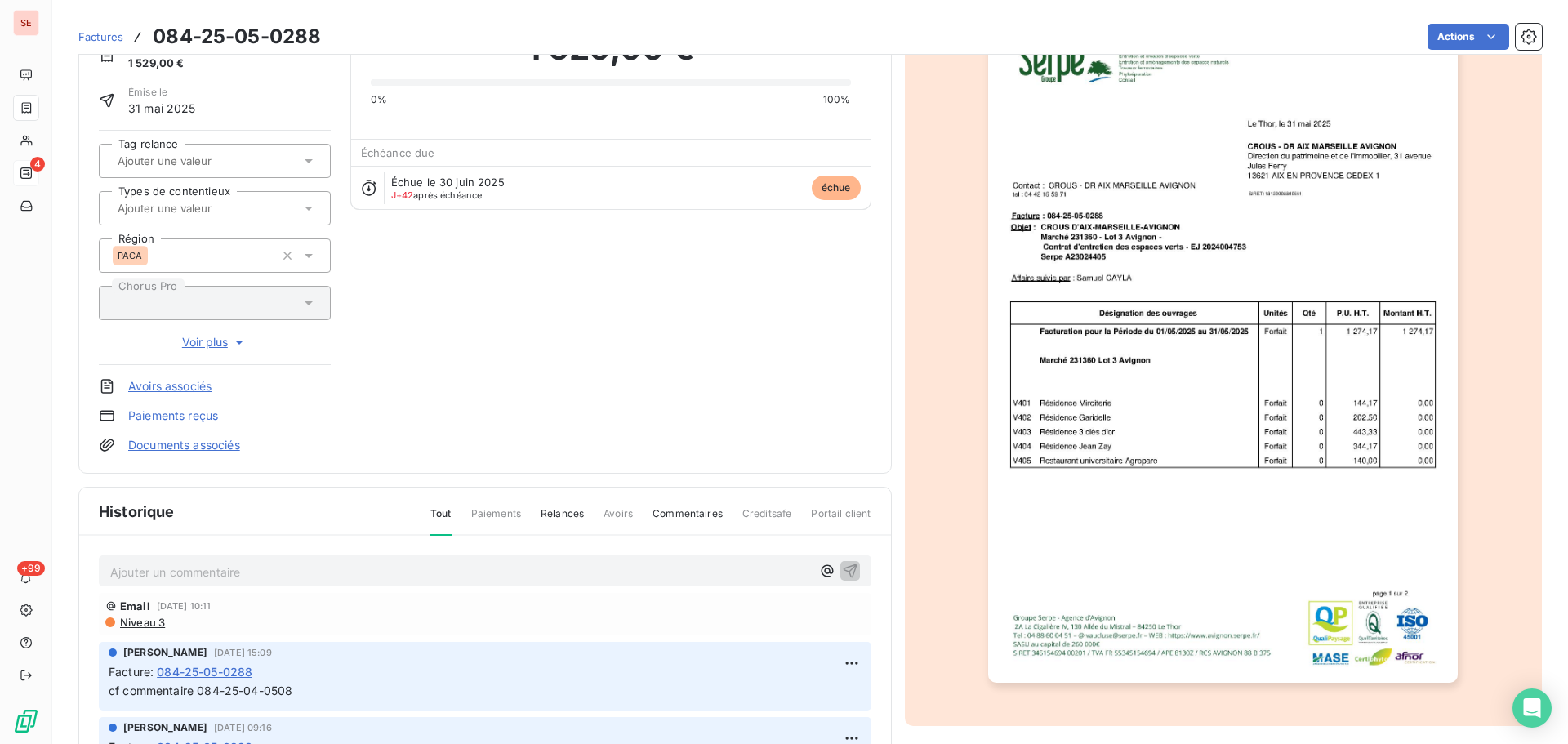
scroll to position [239, 0]
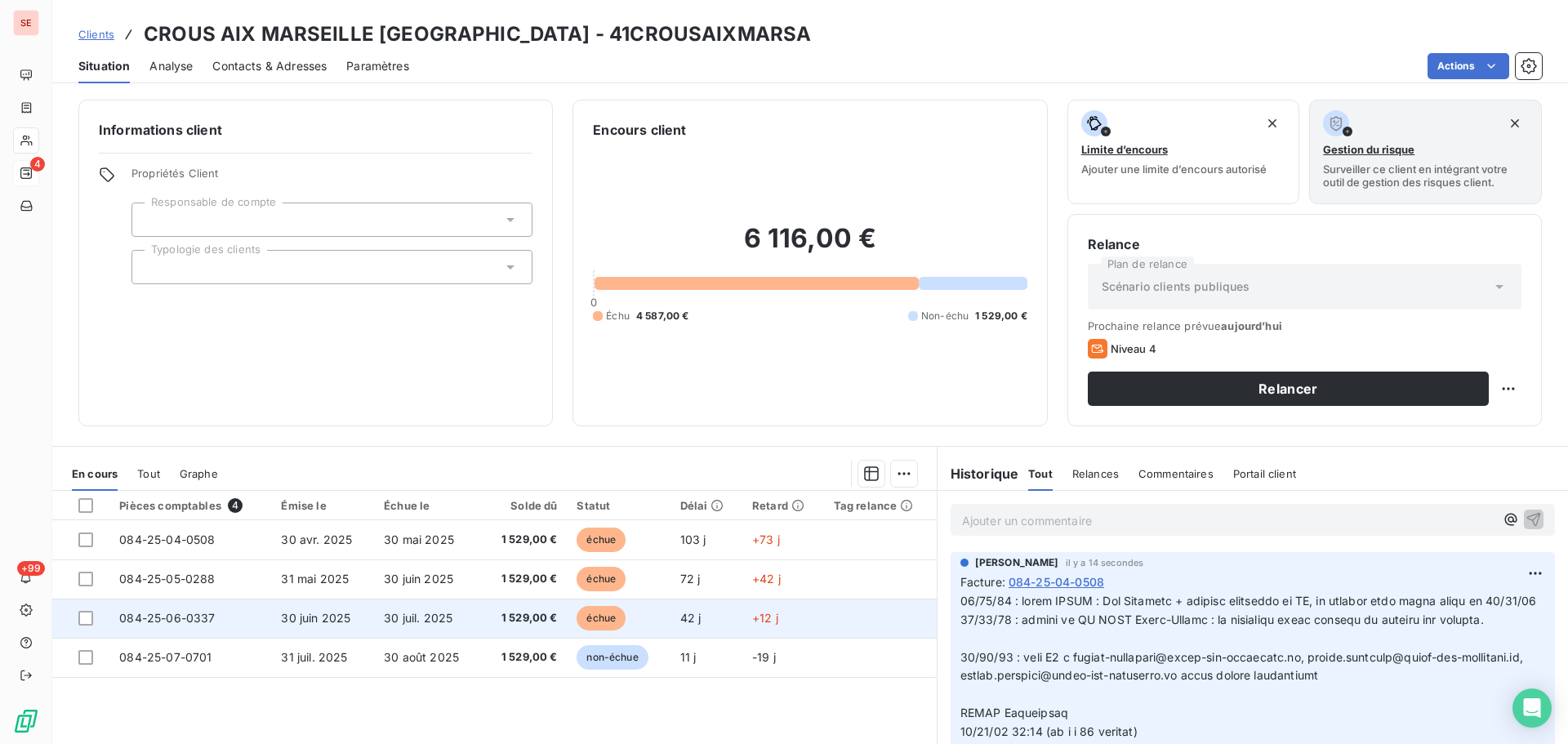
click at [432, 623] on span "30 juil. 2025" at bounding box center [418, 618] width 69 height 14
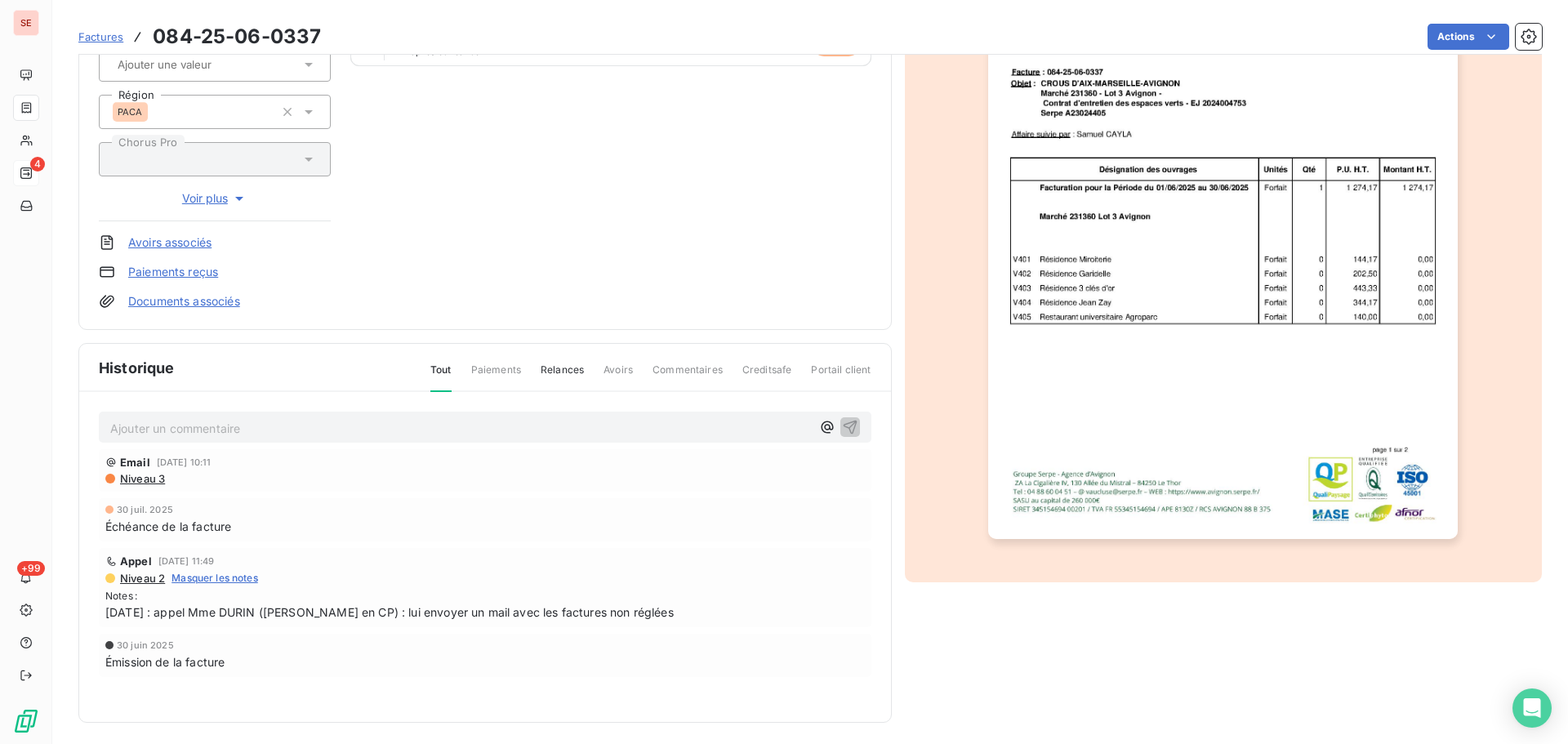
scroll to position [239, 0]
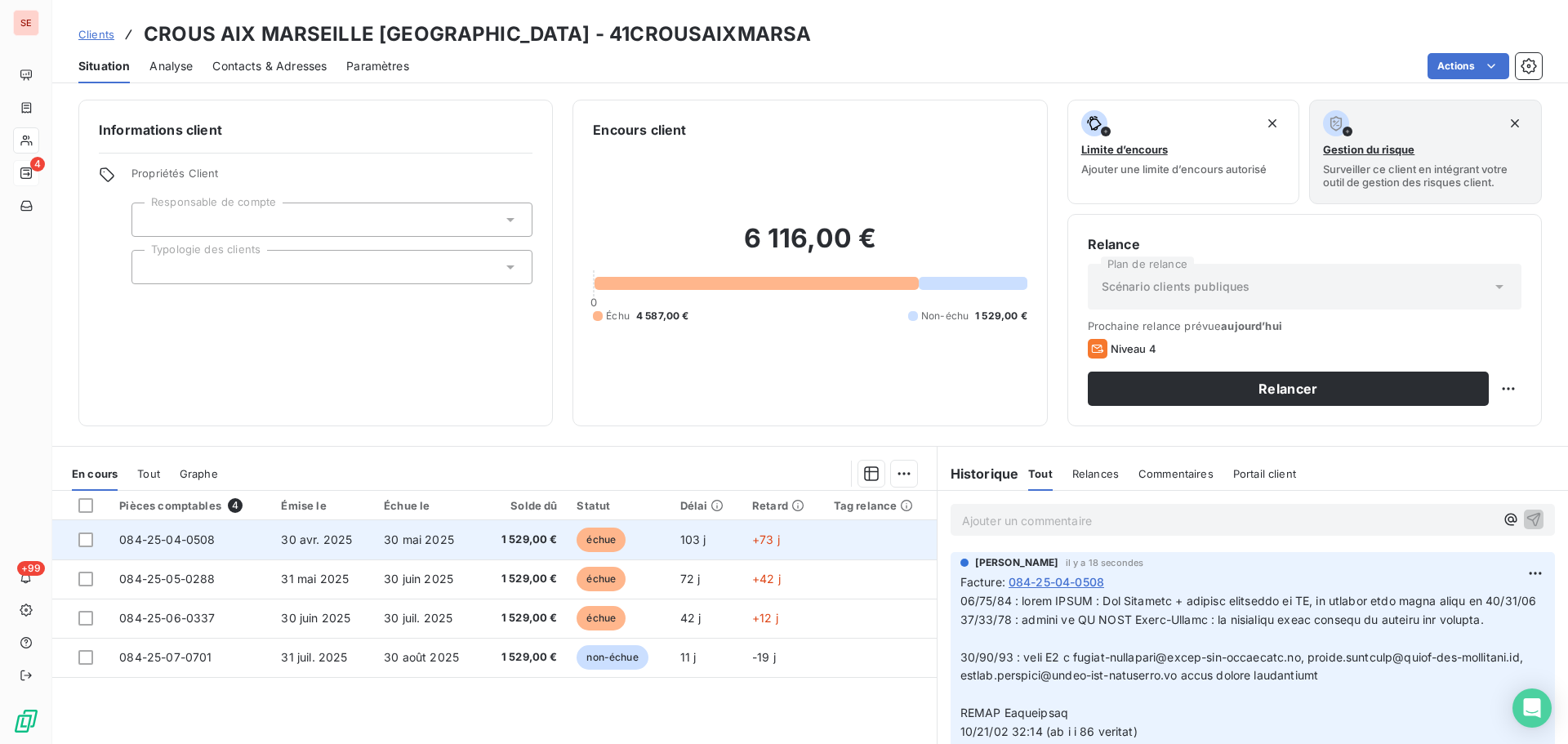
click at [219, 543] on td "084-25-04-0508" at bounding box center [190, 539] width 162 height 39
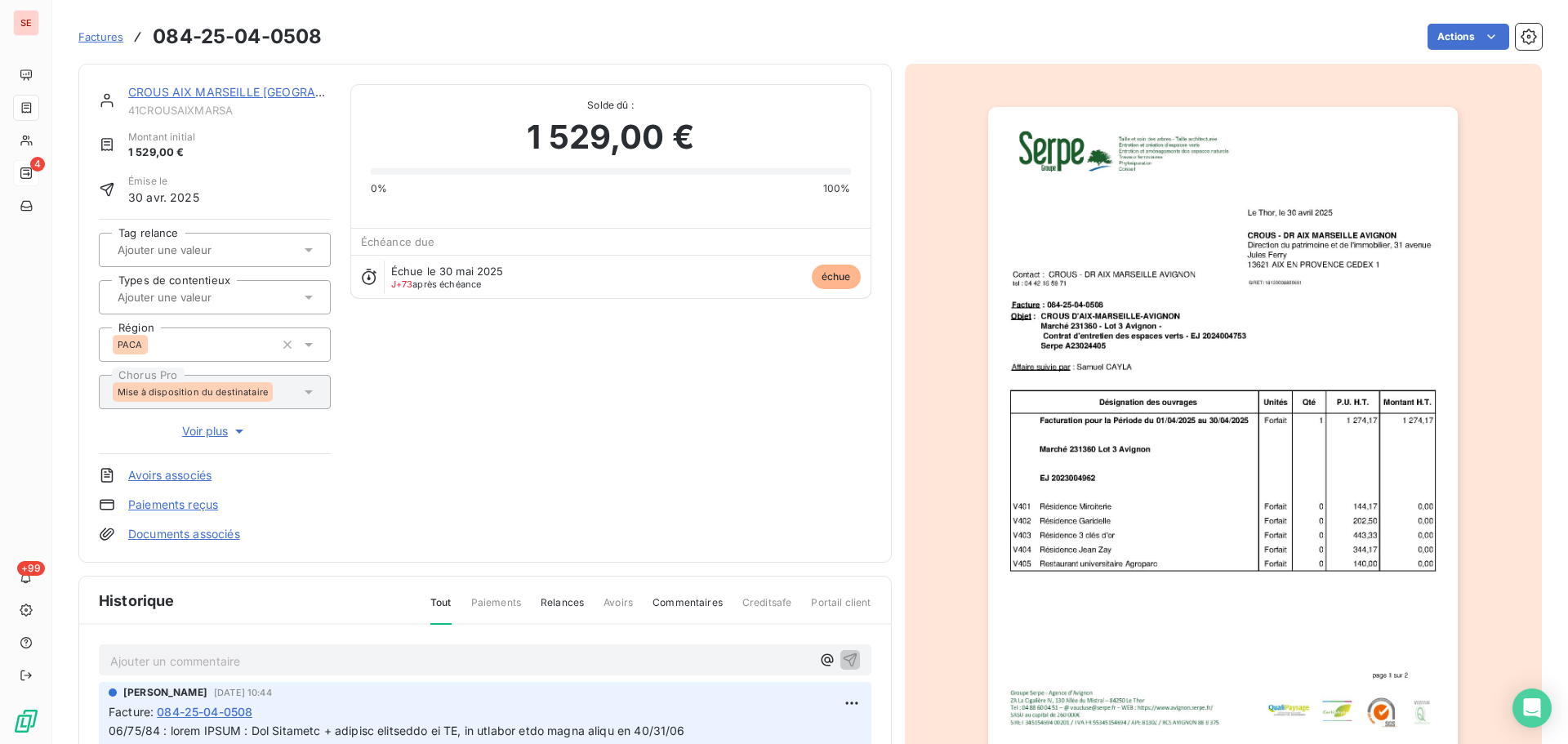
click at [286, 33] on h3 "084-25-04-0508" at bounding box center [237, 37] width 169 height 29
click at [287, 33] on h3 "084-25-04-0508" at bounding box center [237, 37] width 169 height 29
copy section "084-25-04-0508 Actions"
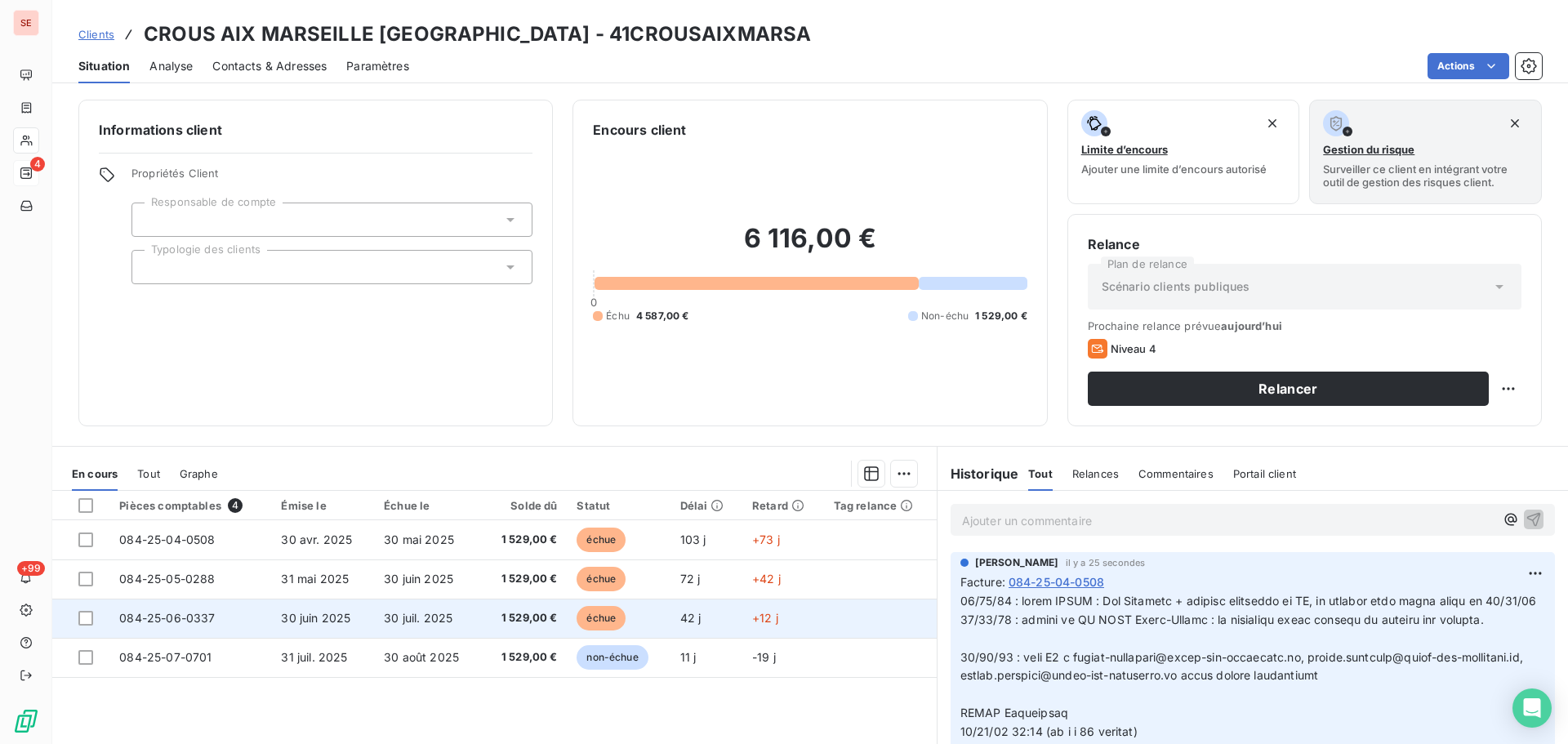
click at [307, 612] on span "30 juin 2025" at bounding box center [316, 618] width 70 height 14
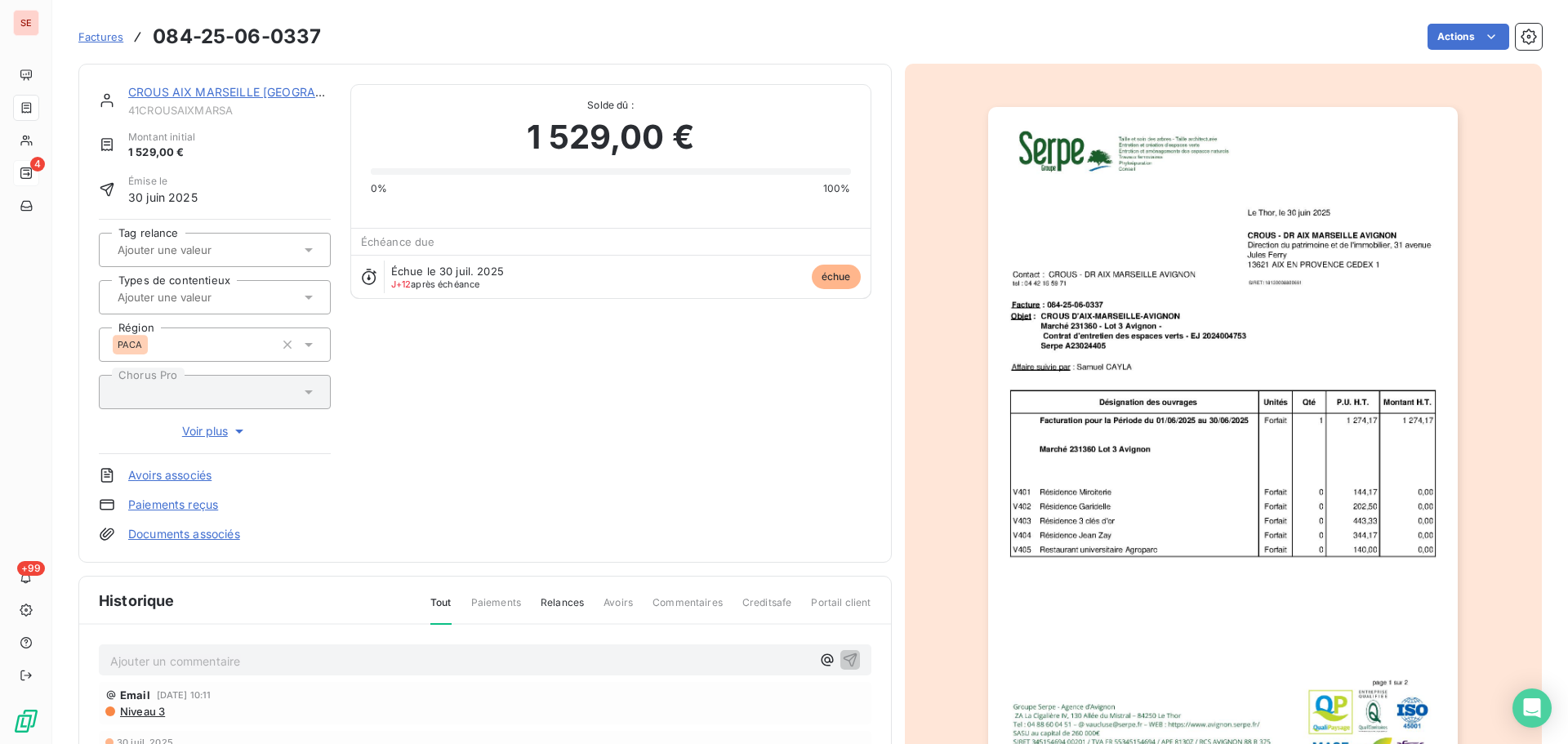
click at [292, 657] on p "Ajouter un commentaire ﻿" at bounding box center [461, 661] width 700 height 20
click at [114, 661] on span "084-25-04-0508" at bounding box center [158, 660] width 96 height 14
click at [113, 655] on span "084-25-04-0508" at bounding box center [158, 660] width 96 height 14
click at [846, 654] on icon "button" at bounding box center [849, 660] width 14 height 14
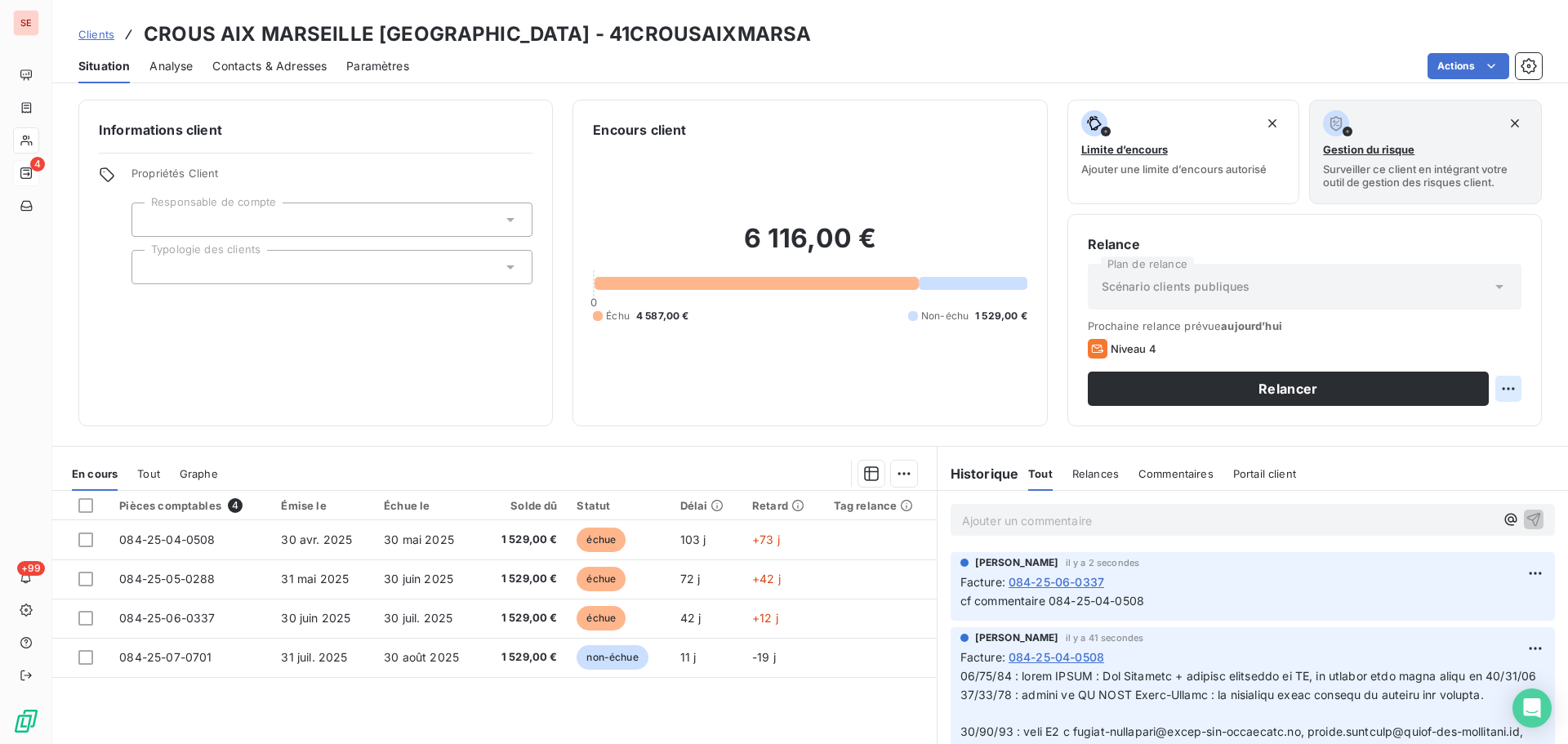
click at [1491, 384] on html "SE 4 +99 Clients CROUS AIX MARSEILLE AVIGNON - 41CROUSAIXMARSA Situation Analys…" at bounding box center [784, 372] width 1568 height 744
click at [1472, 421] on div "Replanifier cette action" at bounding box center [1428, 424] width 146 height 26
select select "7"
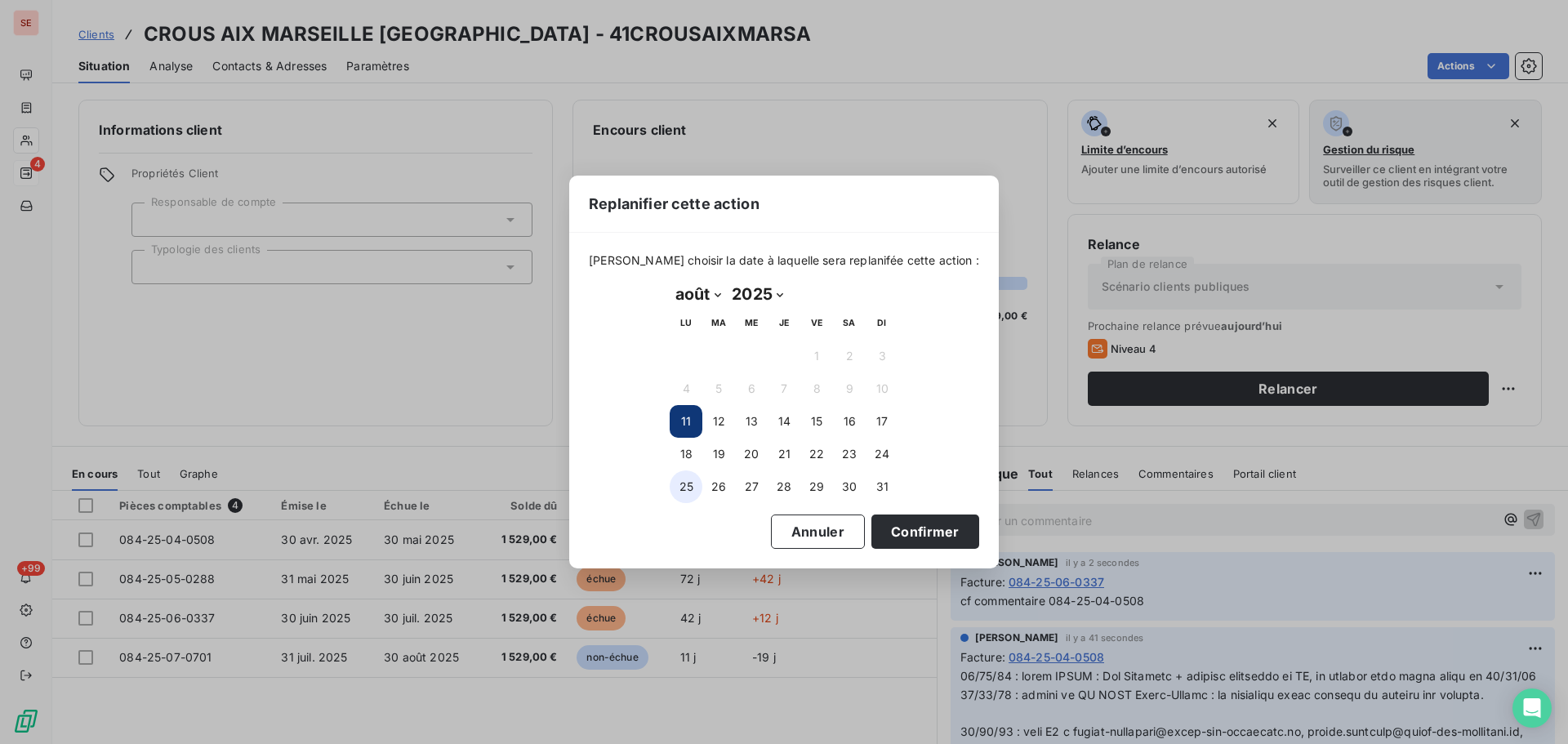
click at [690, 498] on button "25" at bounding box center [686, 487] width 33 height 33
click at [921, 534] on button "Confirmer" at bounding box center [924, 531] width 108 height 34
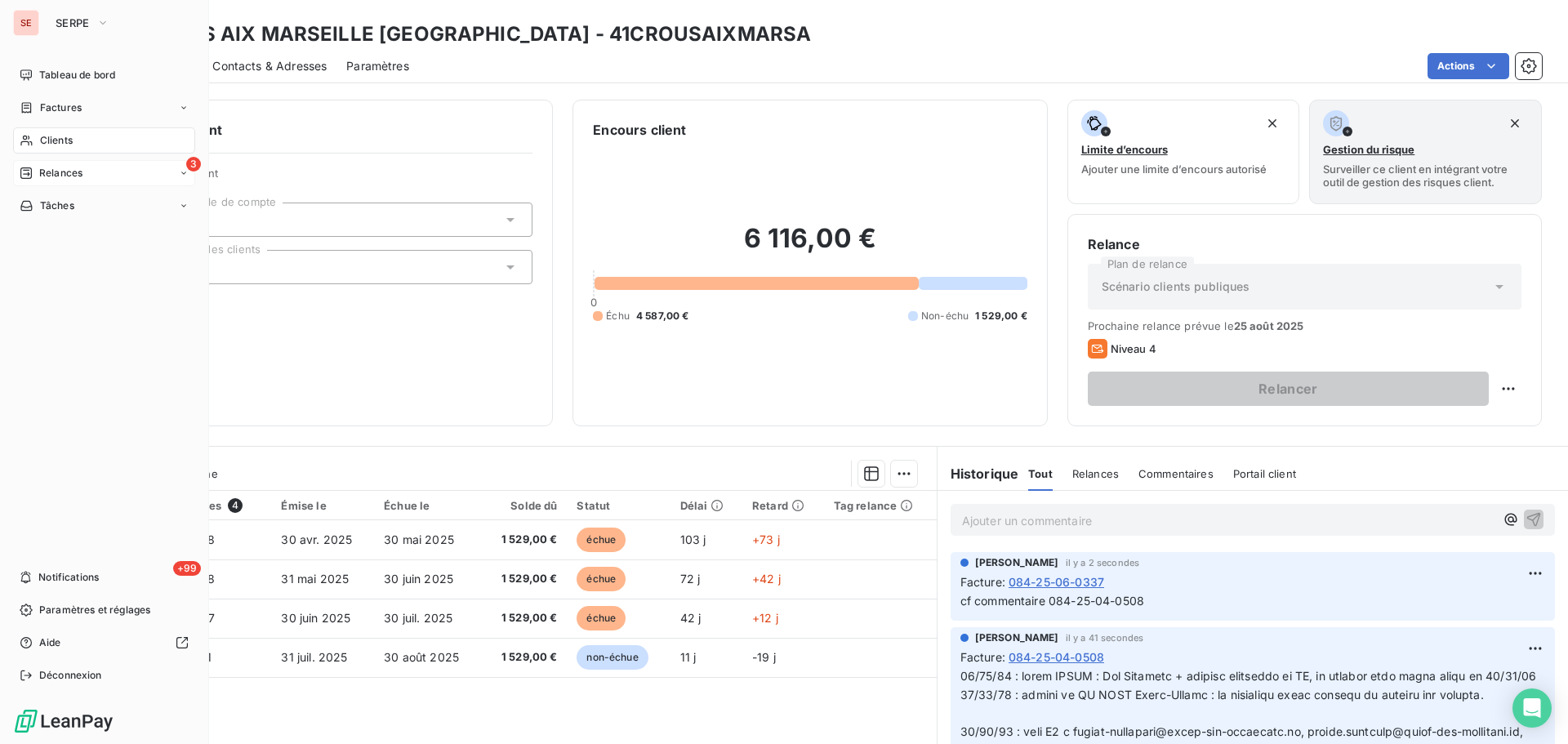
click at [87, 172] on div "3 Relances" at bounding box center [104, 173] width 182 height 26
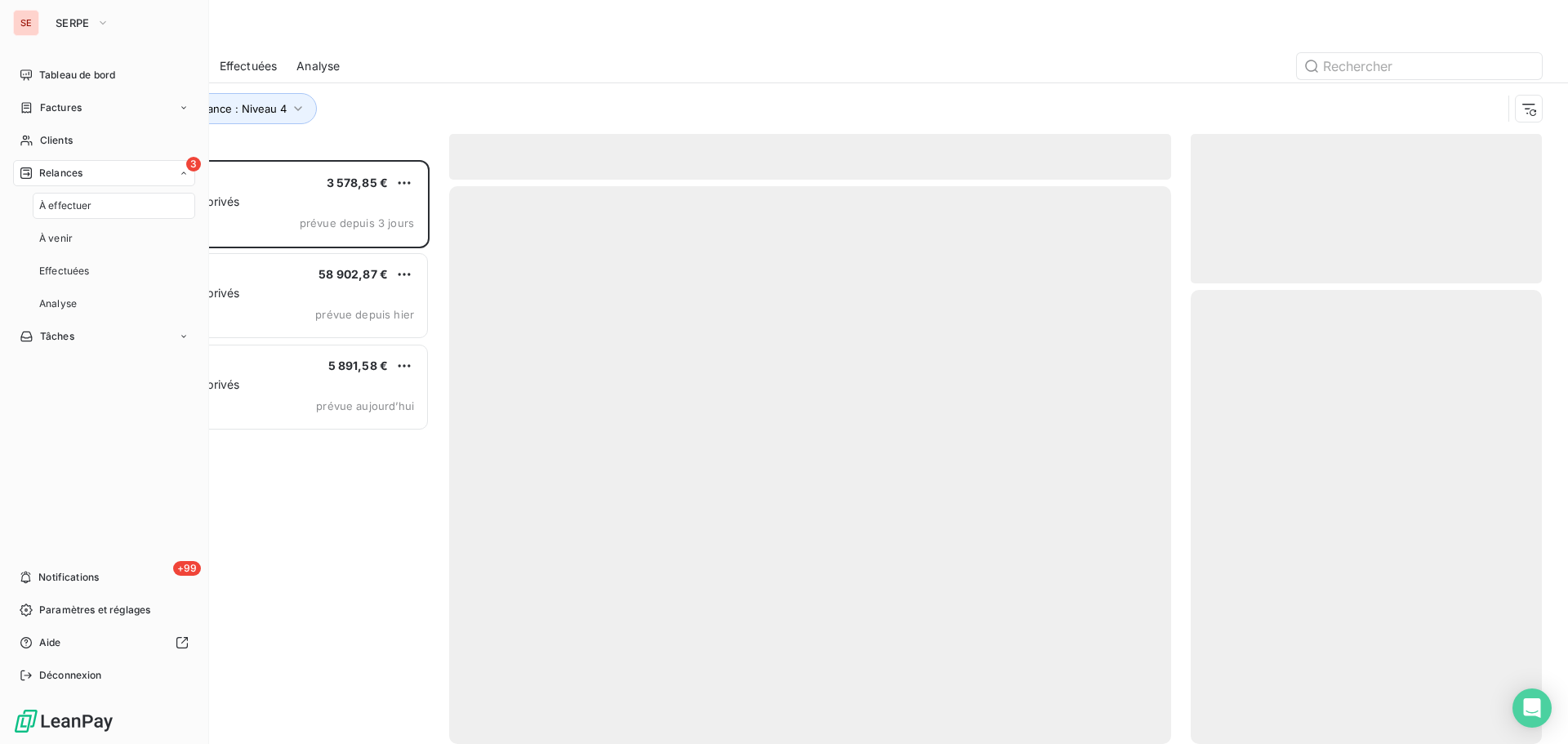
scroll to position [571, 338]
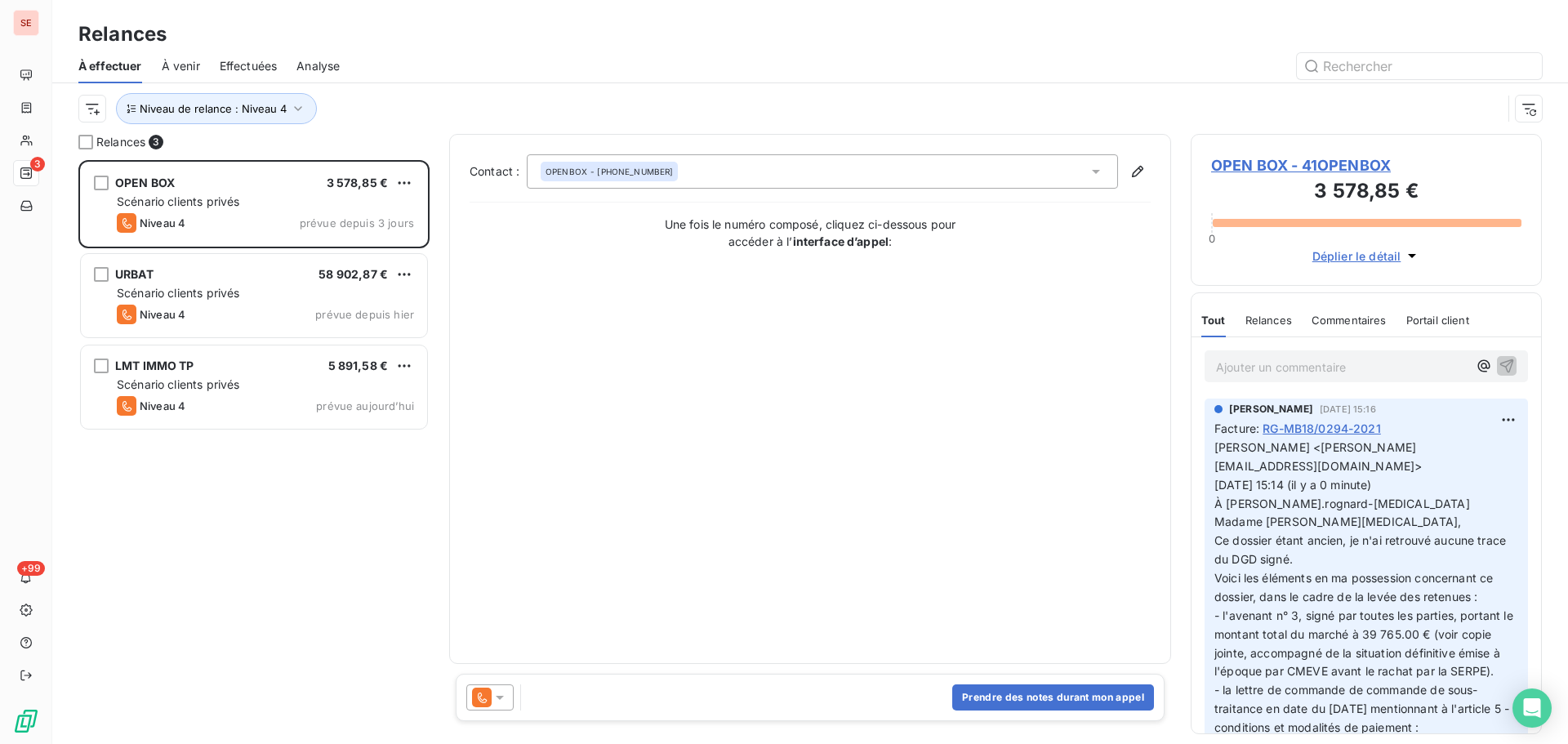
click at [246, 562] on div "OPEN BOX 3 578,85 € Scénario clients privés Niveau 4 prévue depuis 3 jours URBA…" at bounding box center [254, 452] width 351 height 584
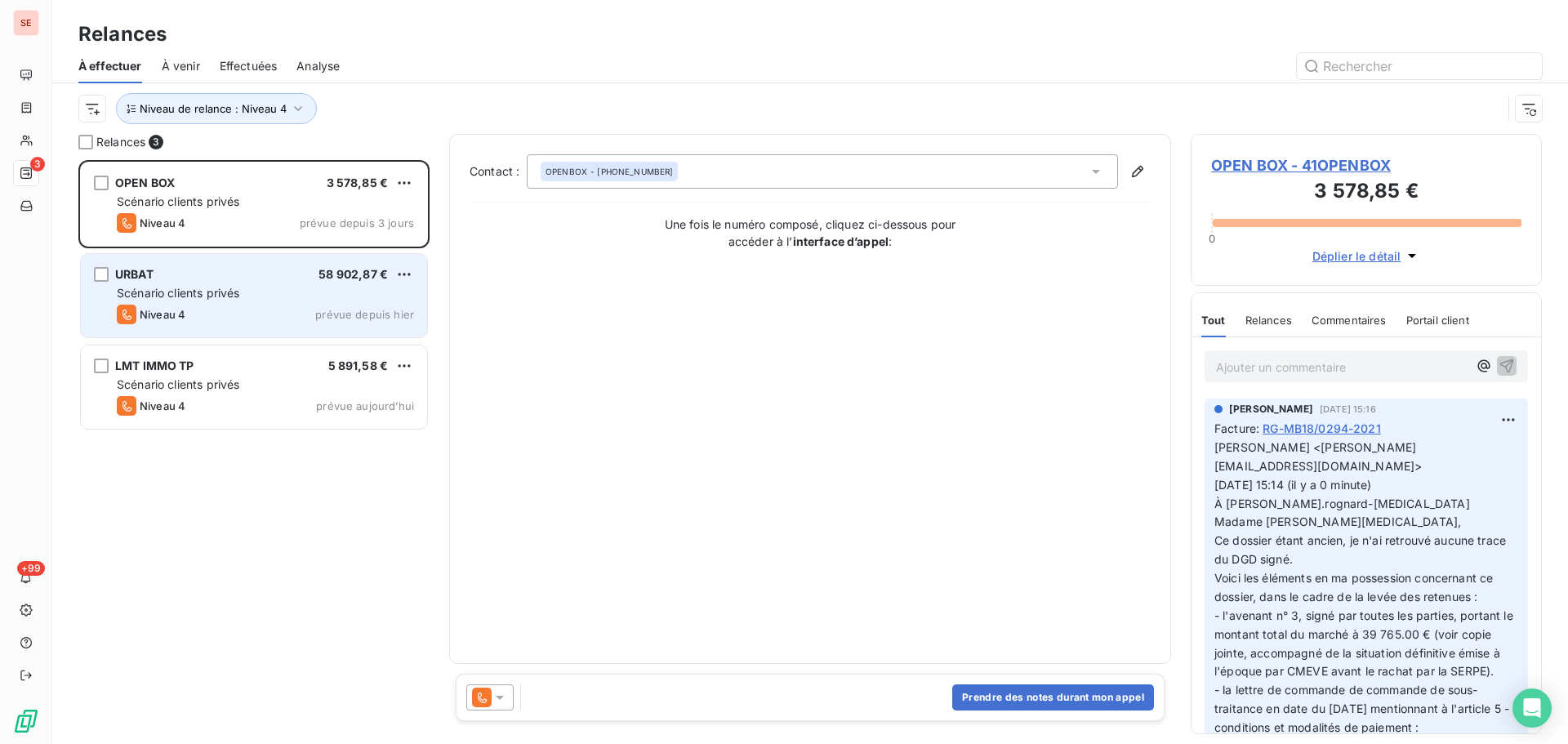
click at [246, 272] on div "URBAT 58 902,87 €" at bounding box center [265, 274] width 297 height 15
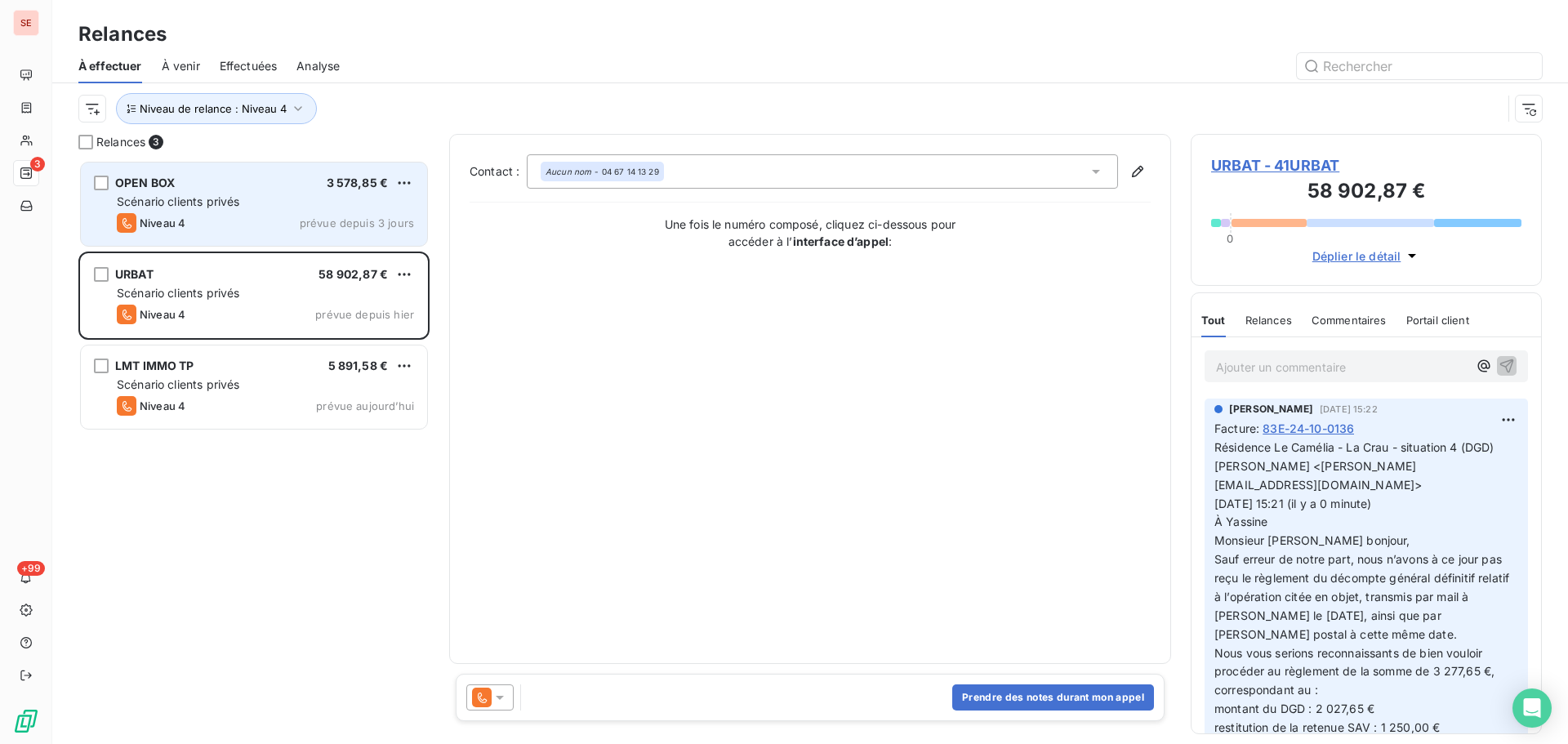
click at [276, 199] on div "Scénario clients privés" at bounding box center [265, 202] width 297 height 16
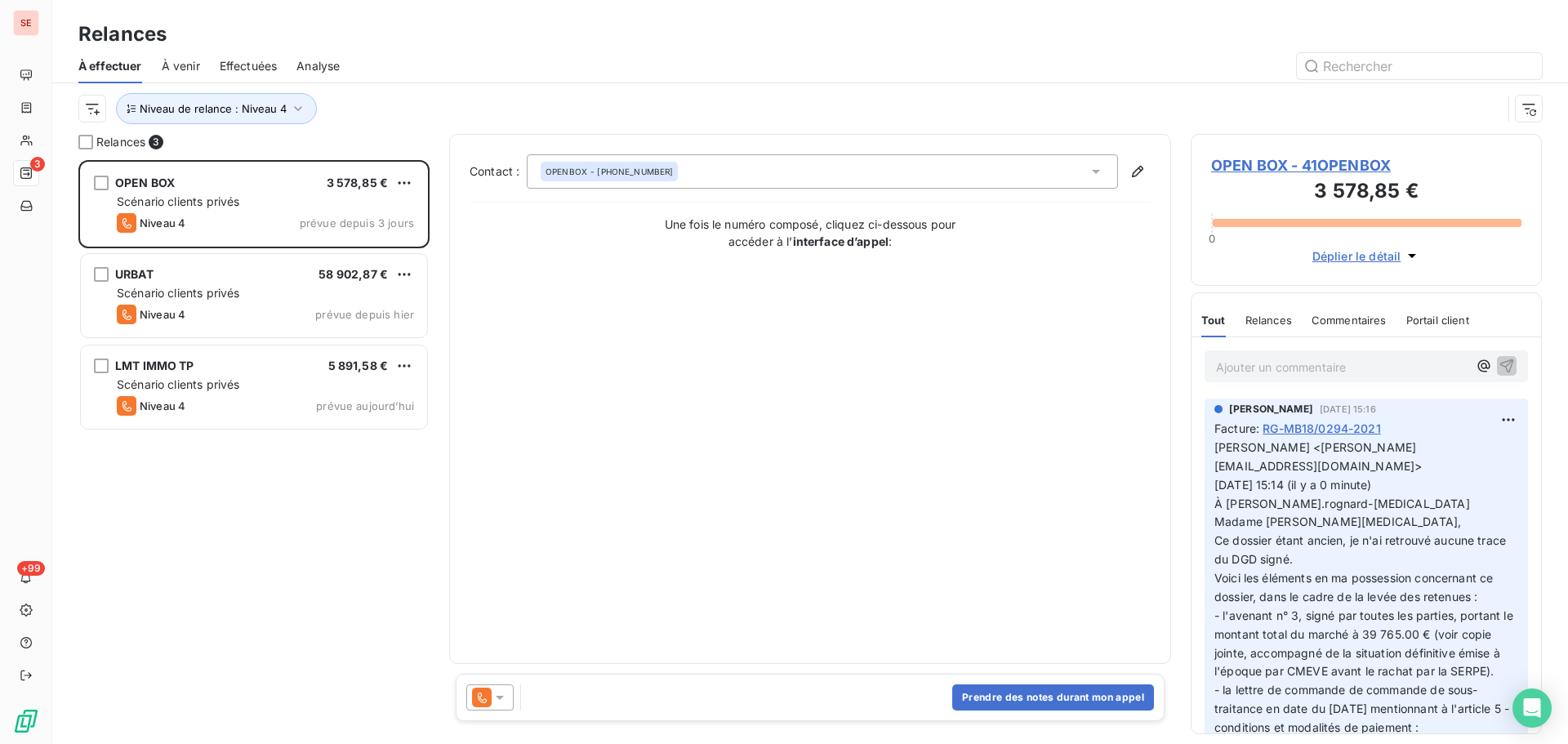
click at [1273, 165] on span "OPEN BOX - 41OPENBOX" at bounding box center [1366, 165] width 310 height 22
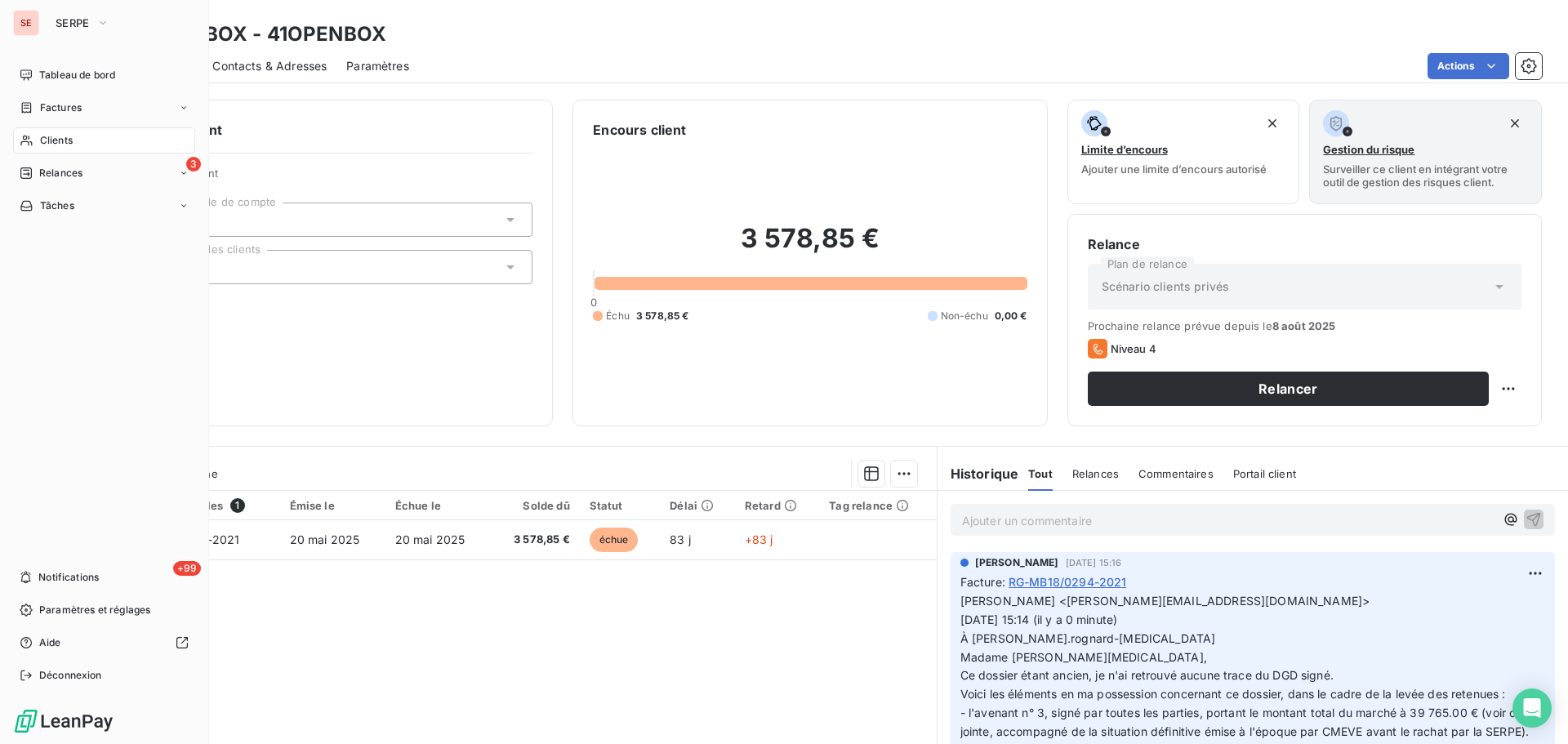
click at [70, 178] on span "Relances" at bounding box center [60, 173] width 44 height 15
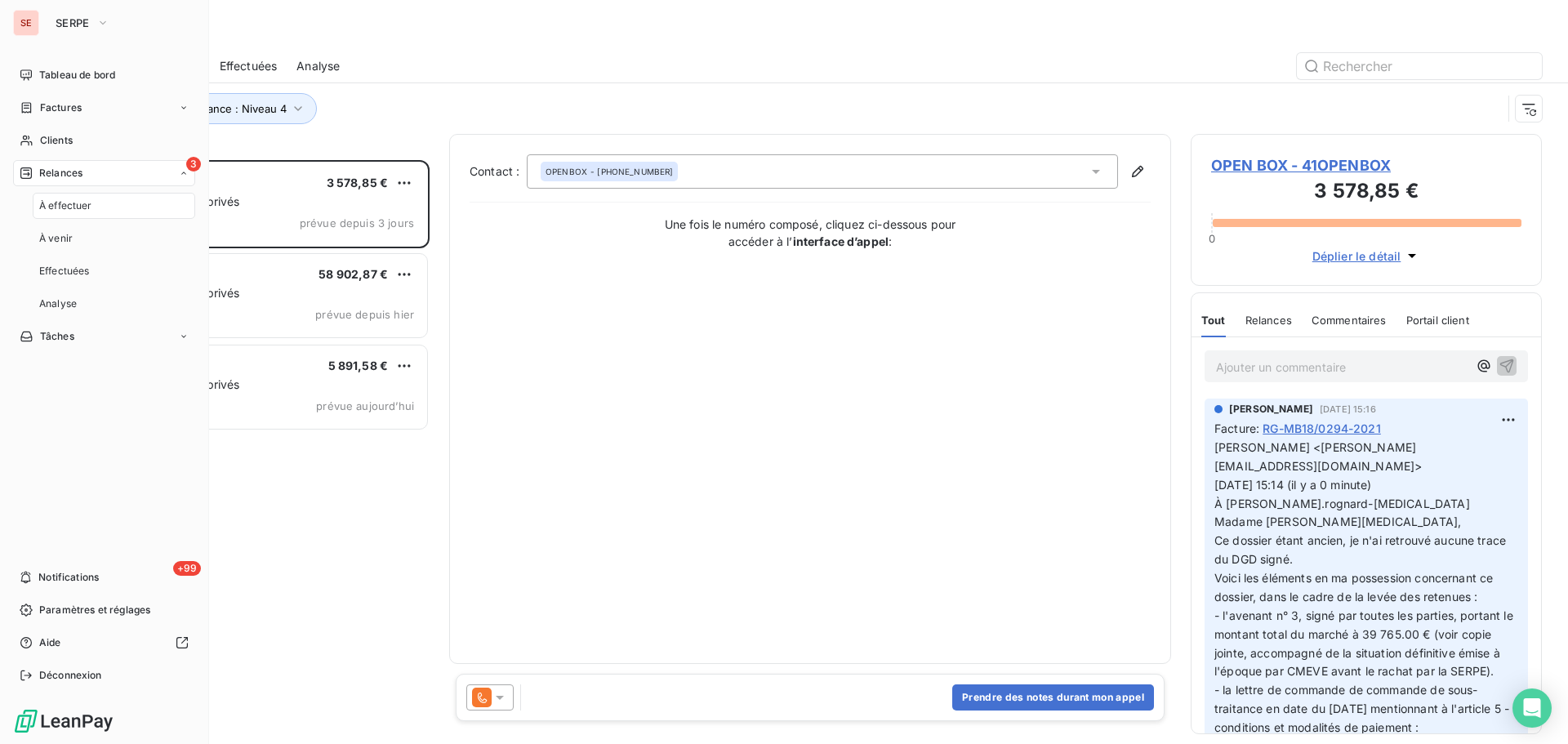
scroll to position [571, 338]
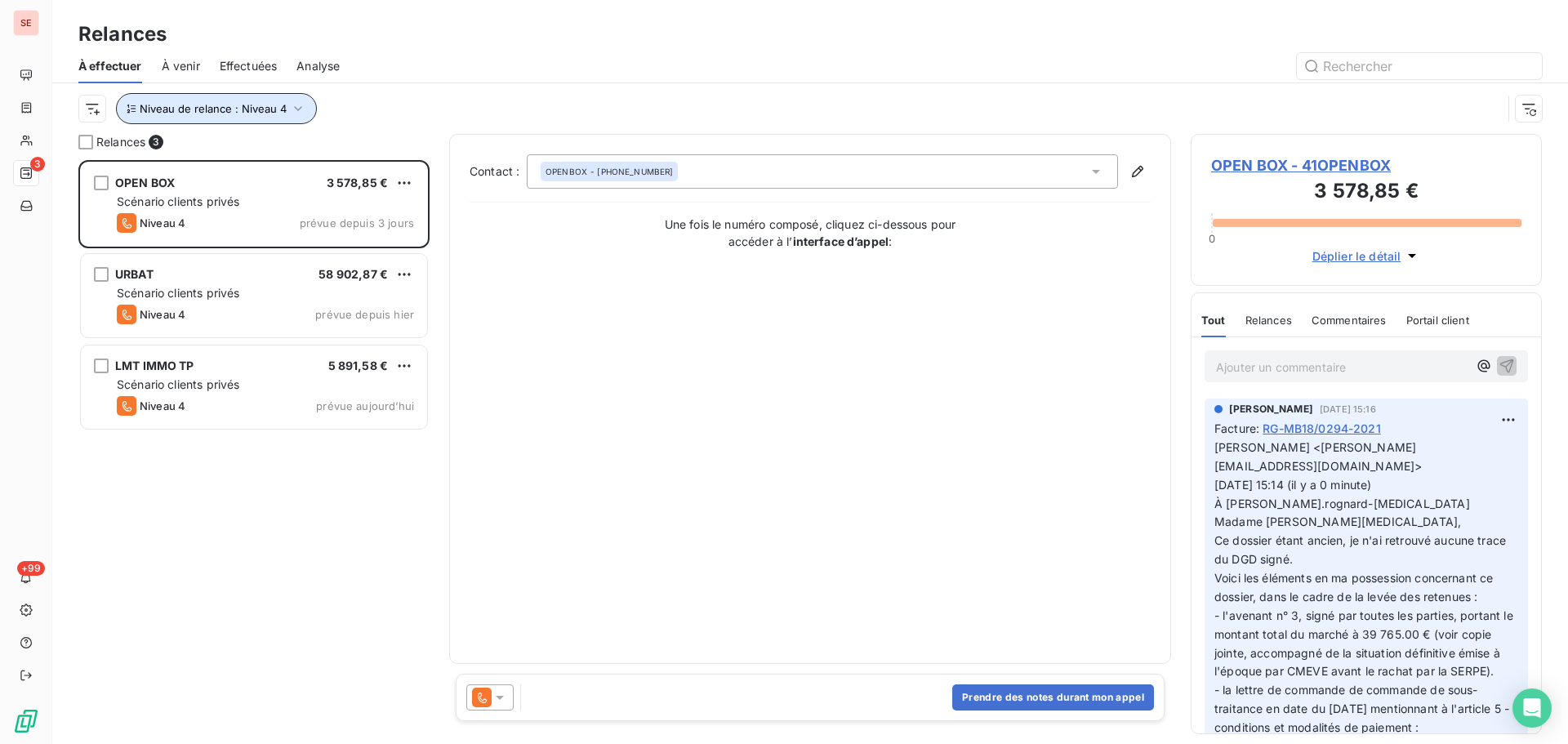
click at [297, 104] on icon "button" at bounding box center [298, 109] width 16 height 16
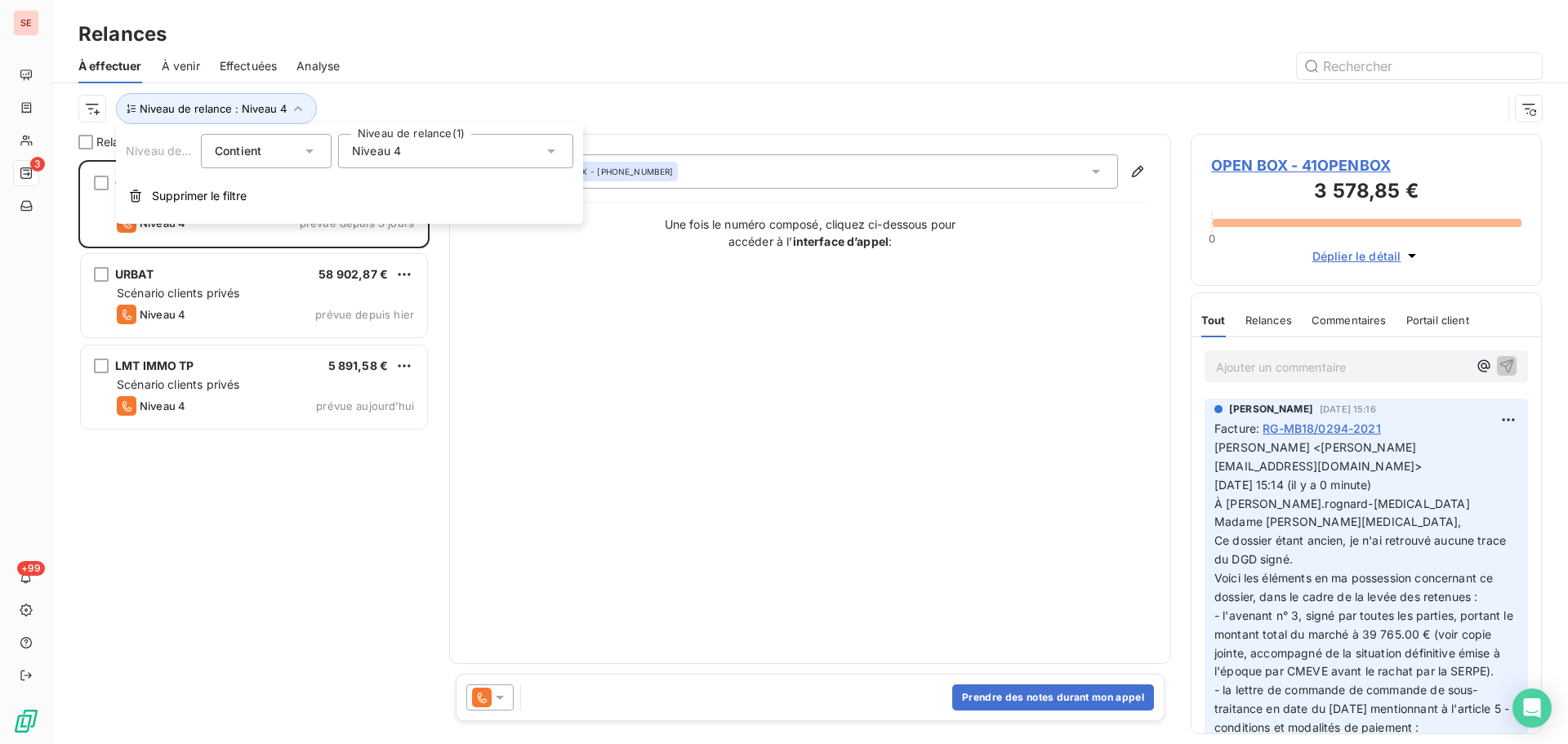
click at [381, 154] on span "Niveau 4" at bounding box center [376, 150] width 49 height 16
click at [354, 301] on icon at bounding box center [355, 304] width 10 height 10
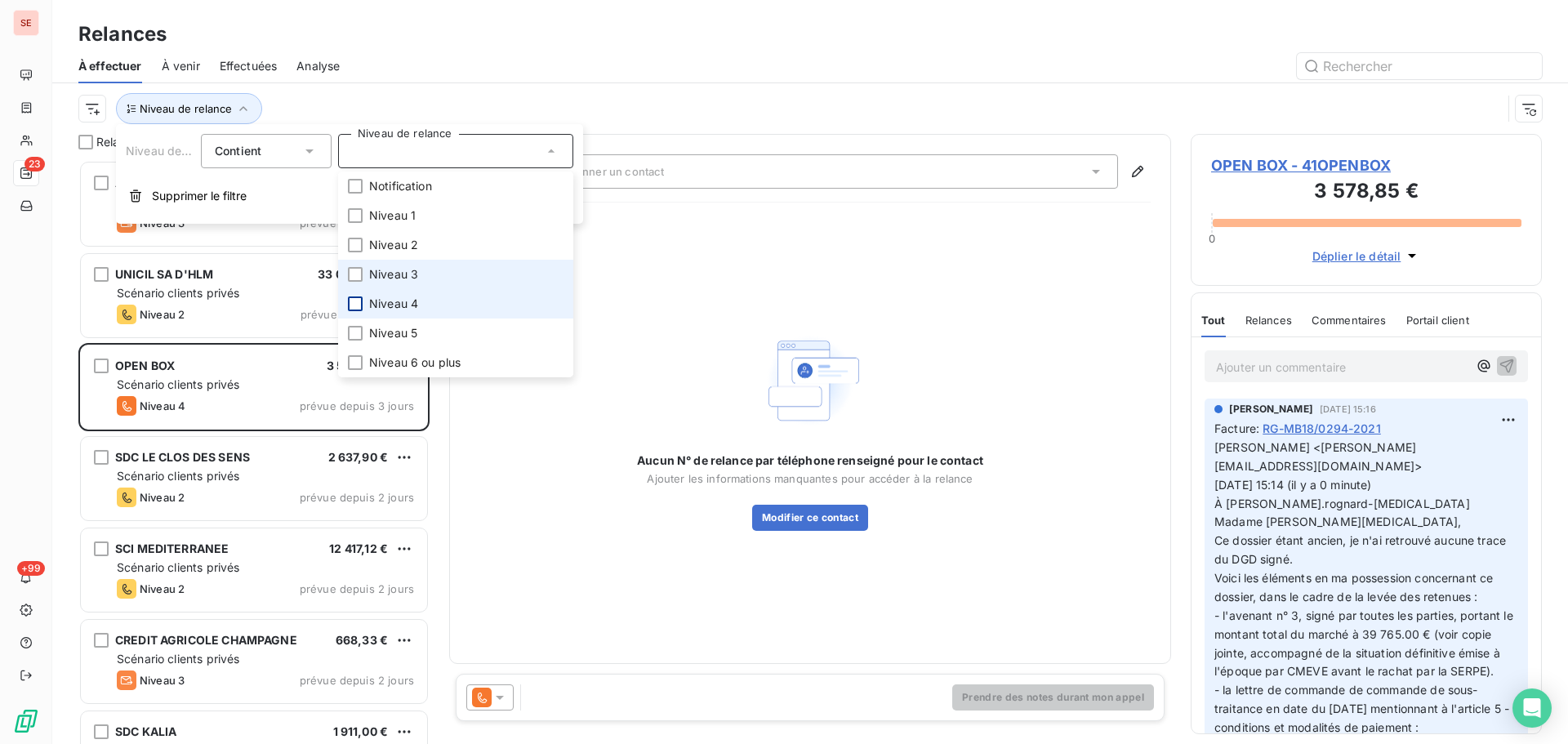
click at [392, 278] on span "Niveau 3" at bounding box center [394, 274] width 49 height 16
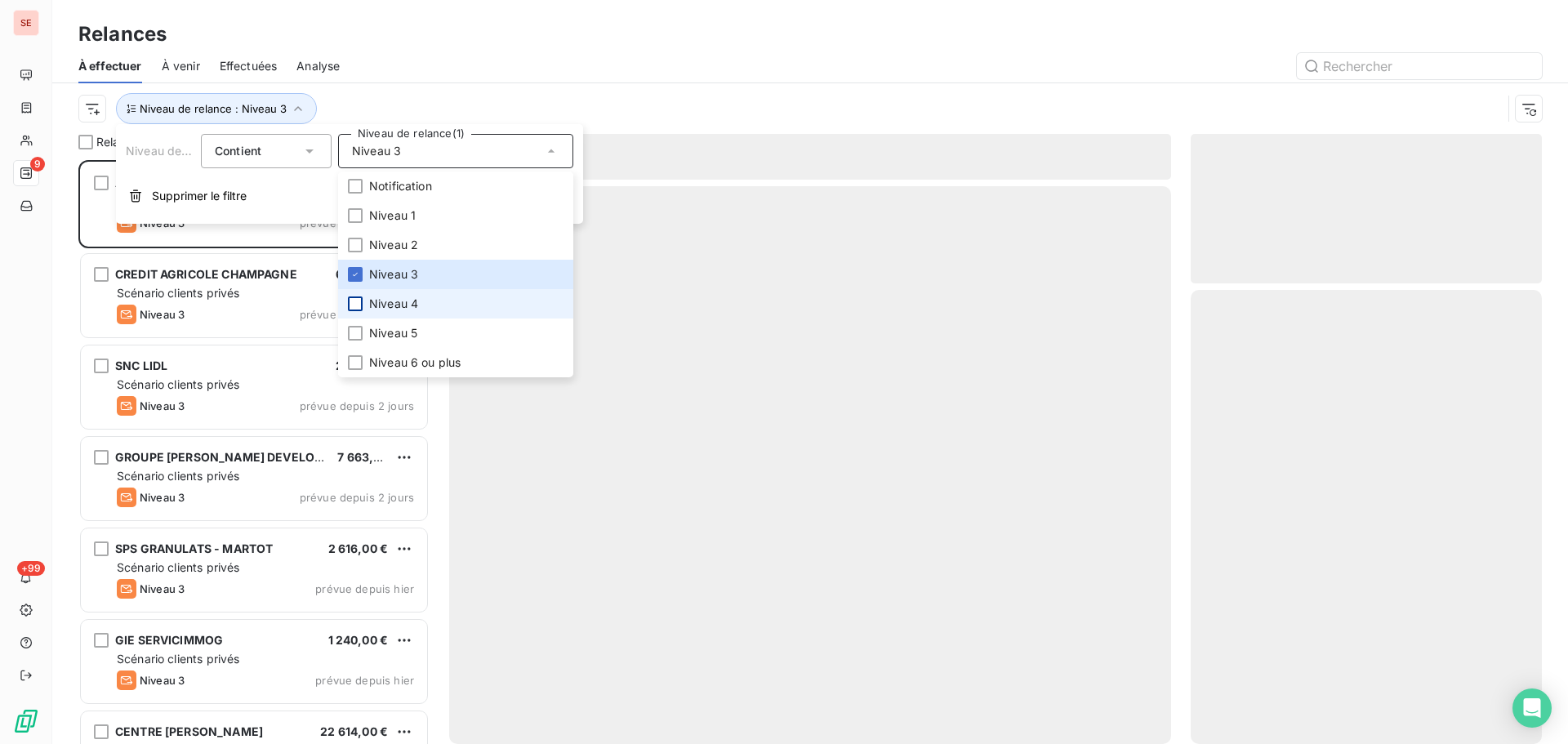
scroll to position [571, 338]
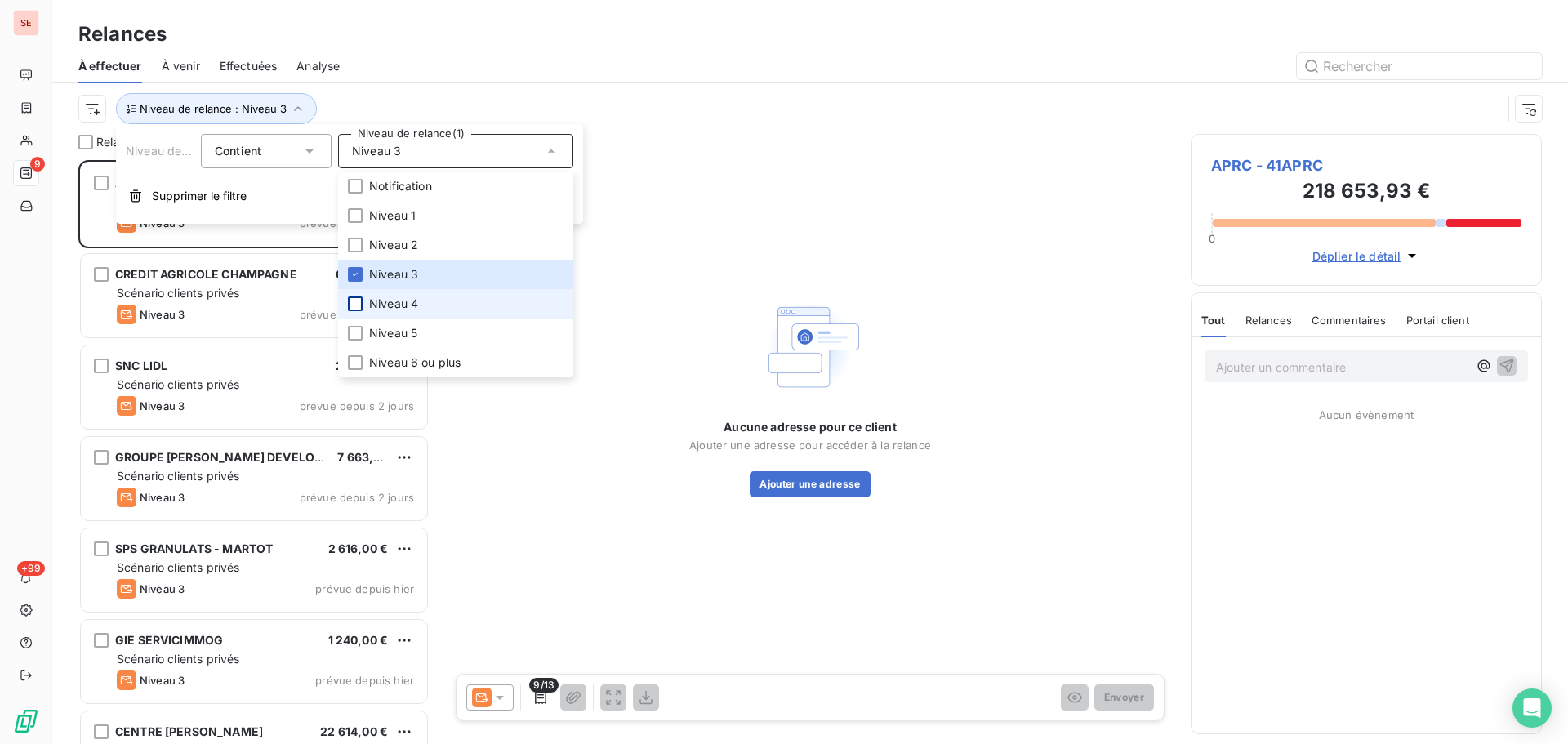
click at [464, 70] on div at bounding box center [949, 66] width 1182 height 26
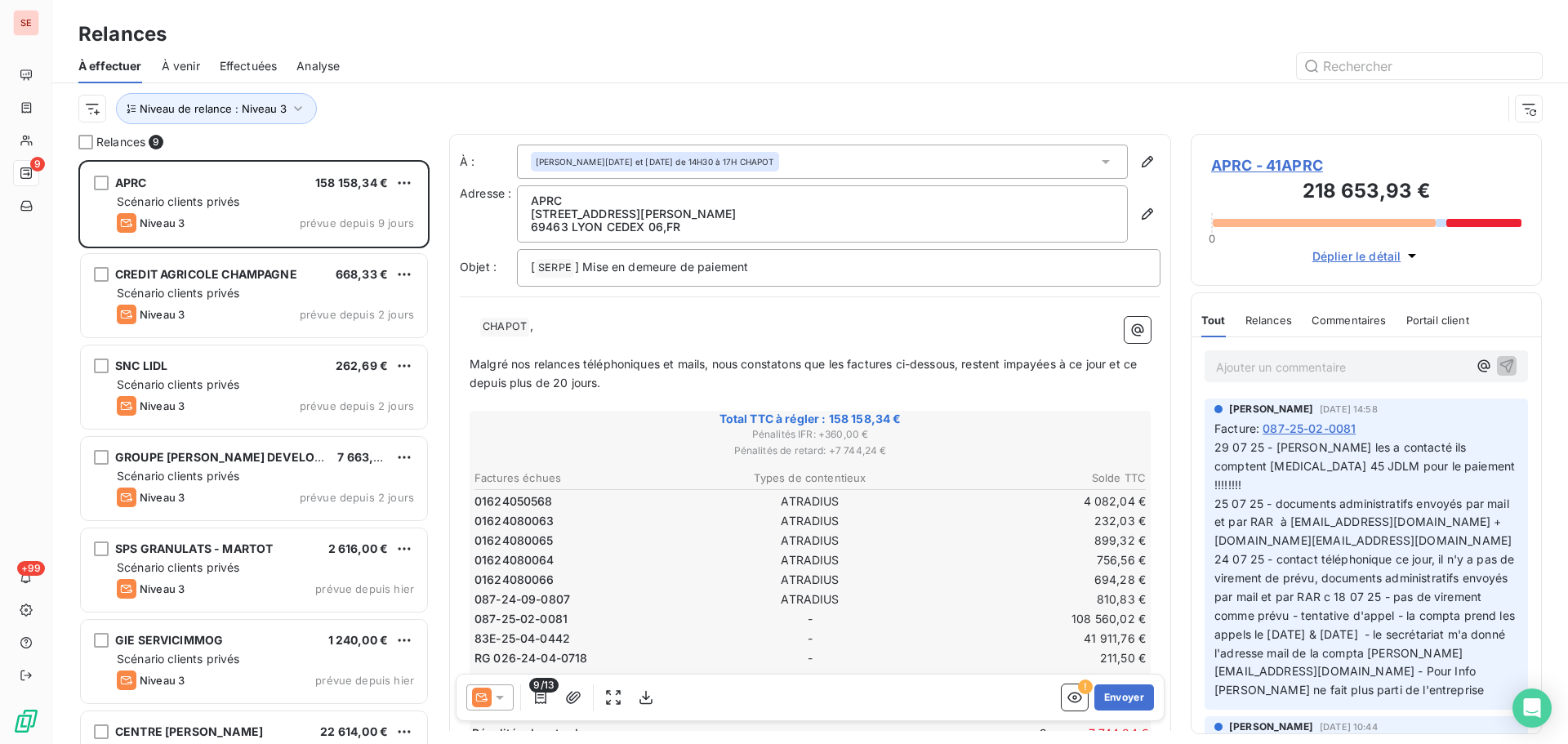
scroll to position [82, 0]
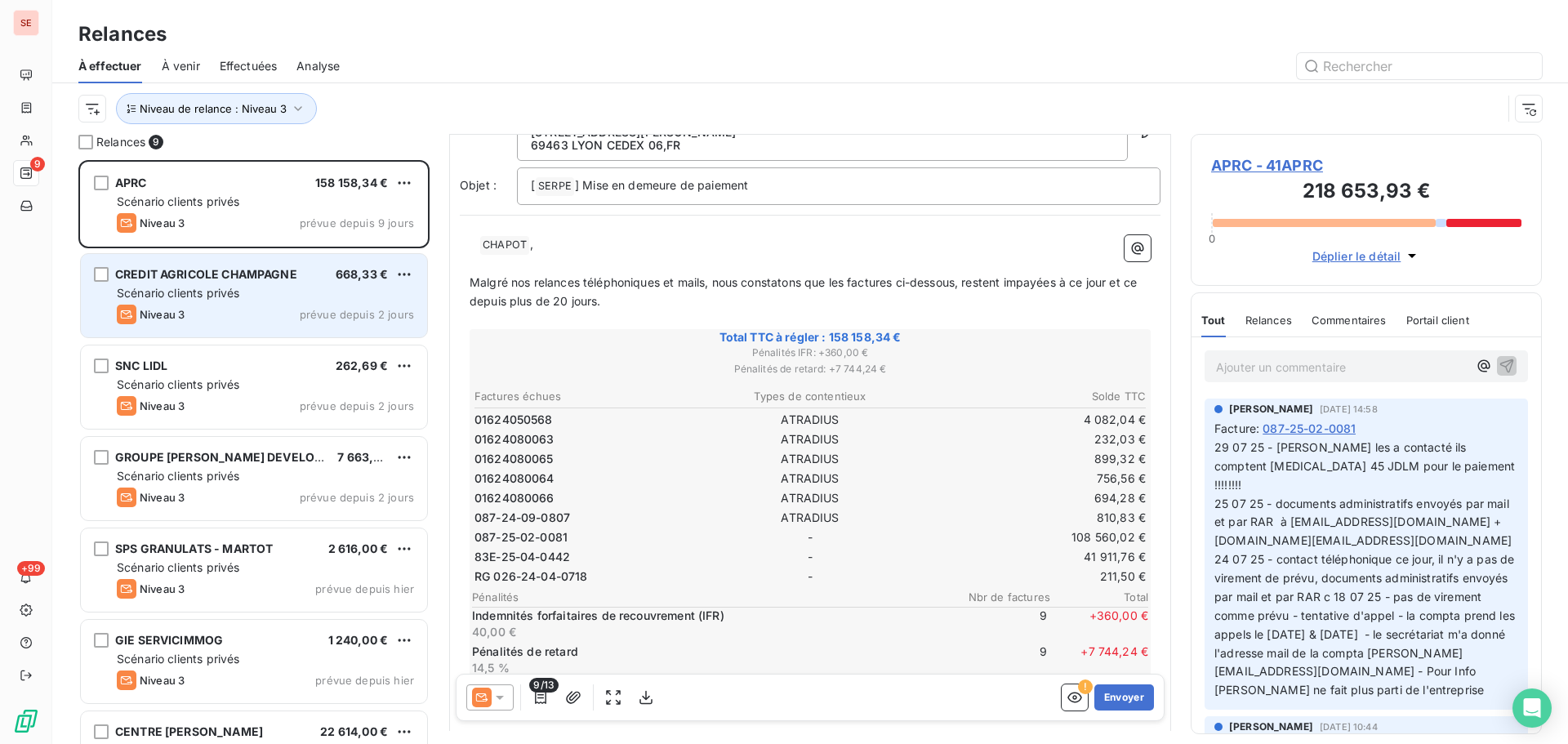
click at [242, 303] on div "CREDIT AGRICOLE CHAMPAGNE 668,33 € Scénario clients privés Niveau 3 prévue depu…" at bounding box center [253, 296] width 346 height 83
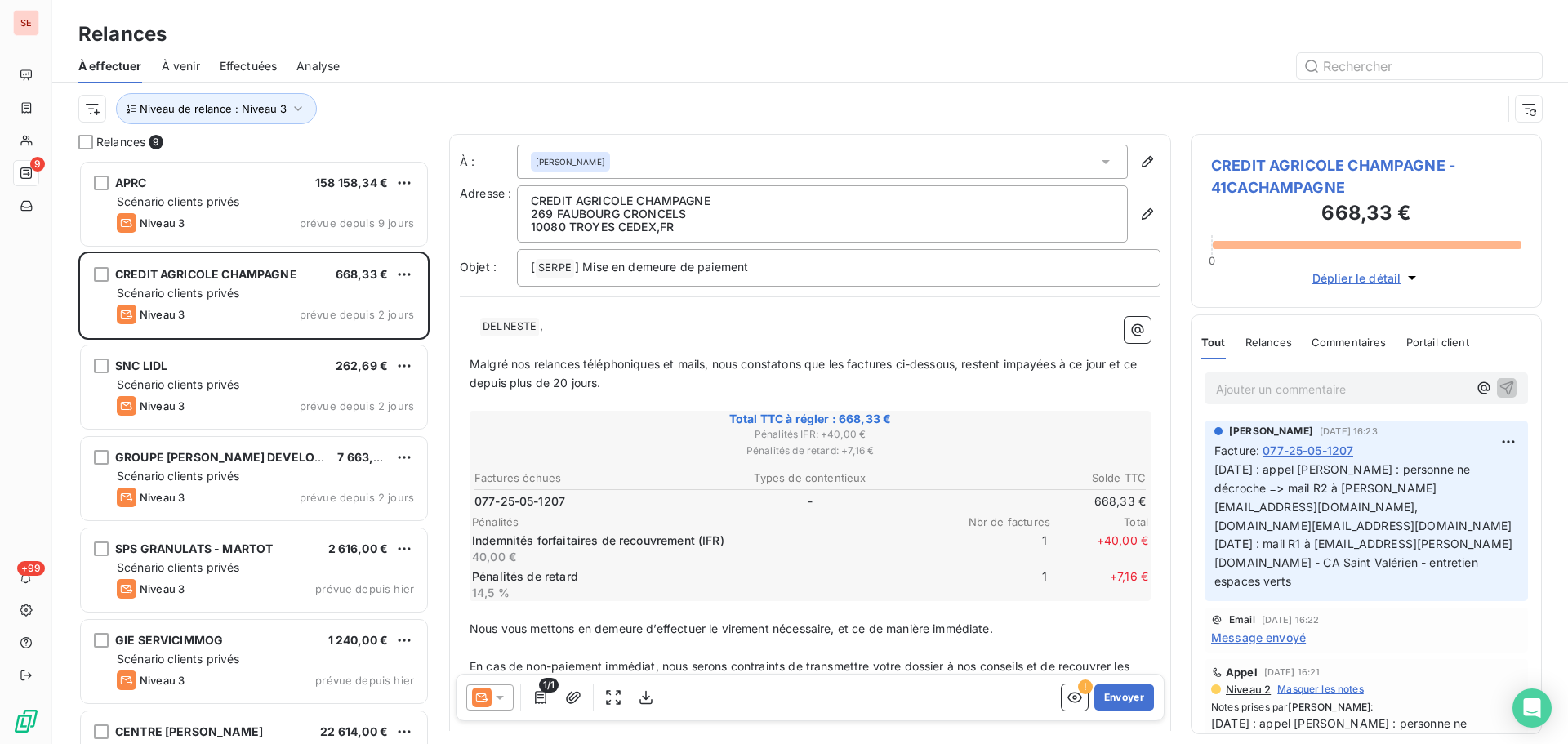
click at [1409, 169] on span "CREDIT AGRICOLE CHAMPAGNE - 41CACHAMPAGNE" at bounding box center [1366, 176] width 310 height 44
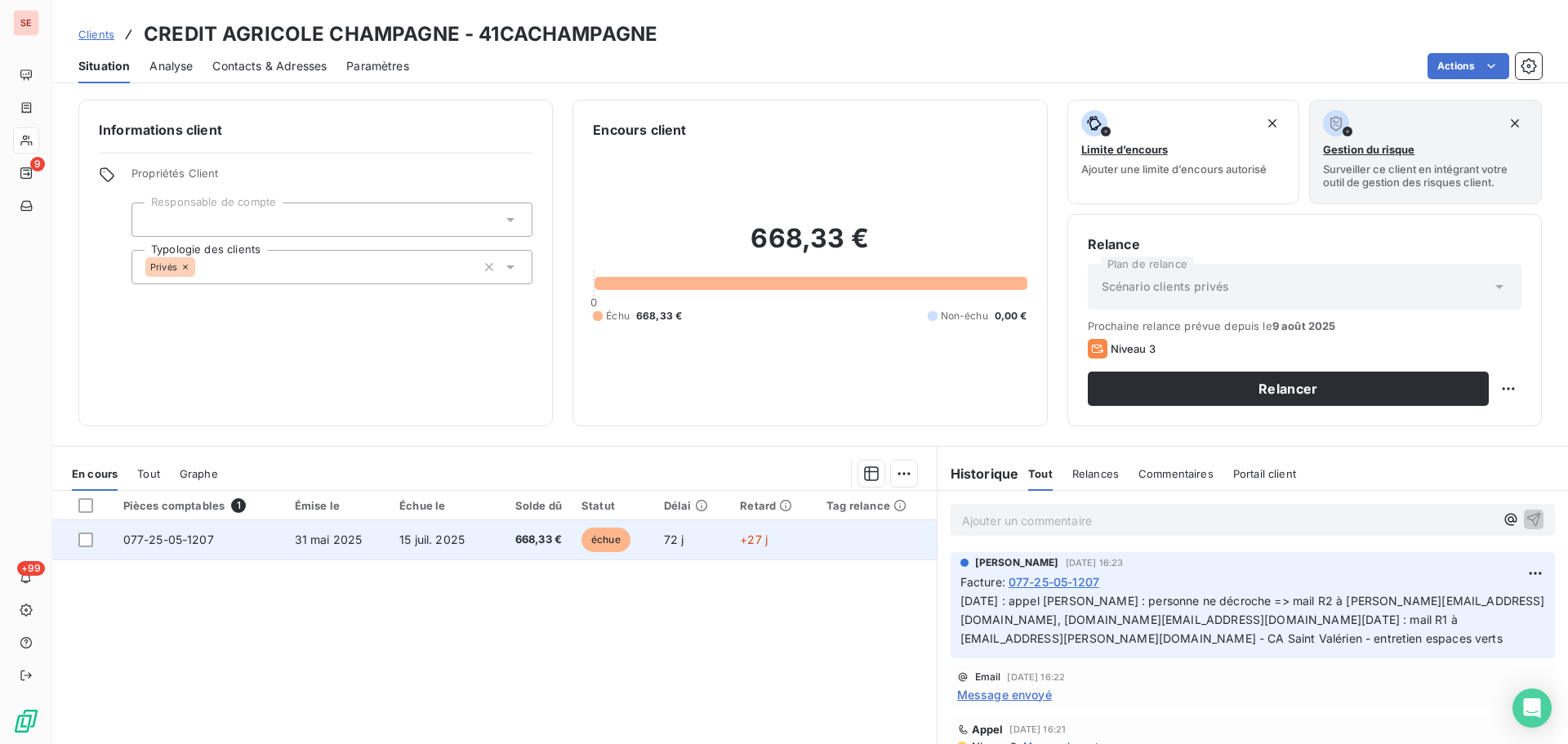
click at [542, 542] on span "668,33 €" at bounding box center [531, 539] width 60 height 16
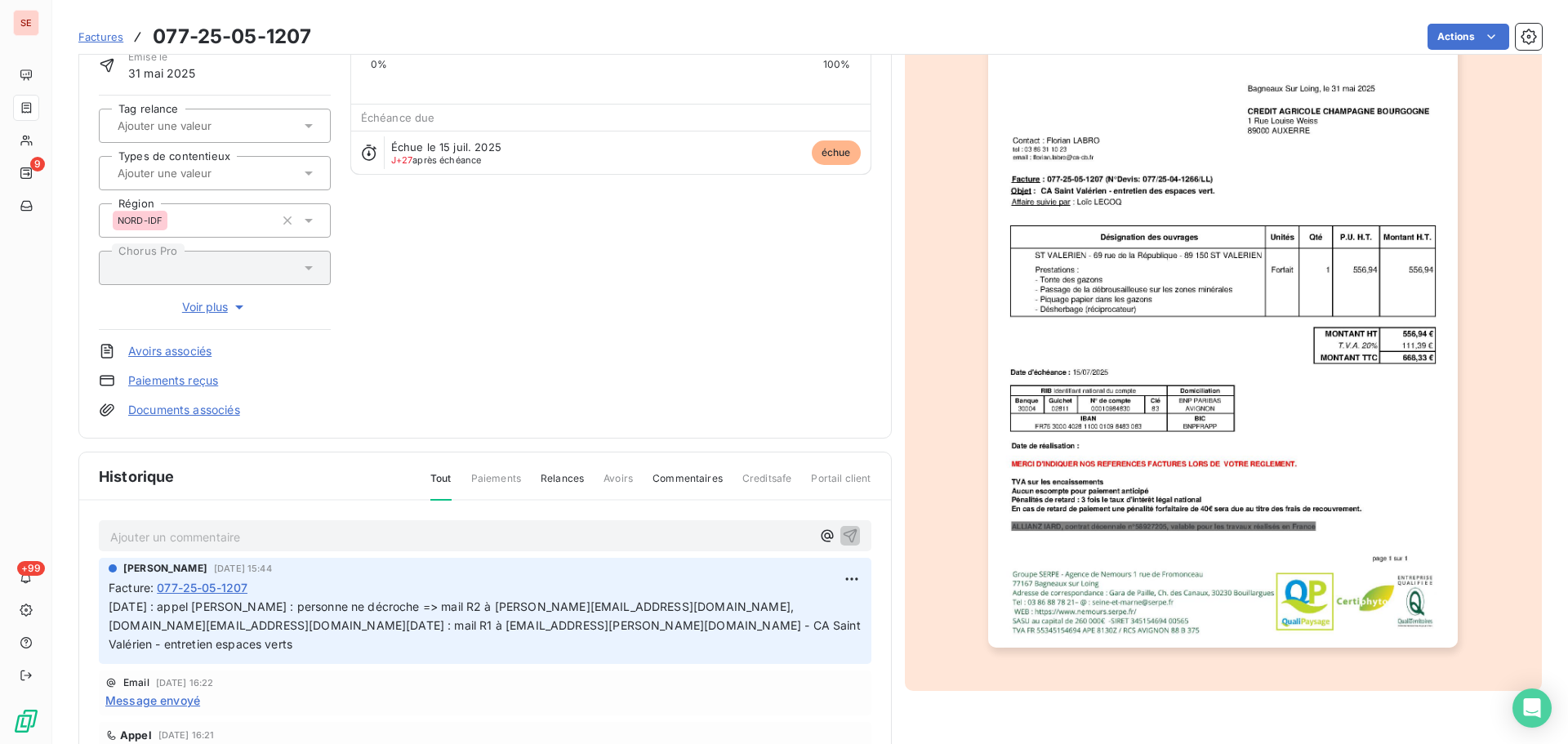
scroll to position [166, 0]
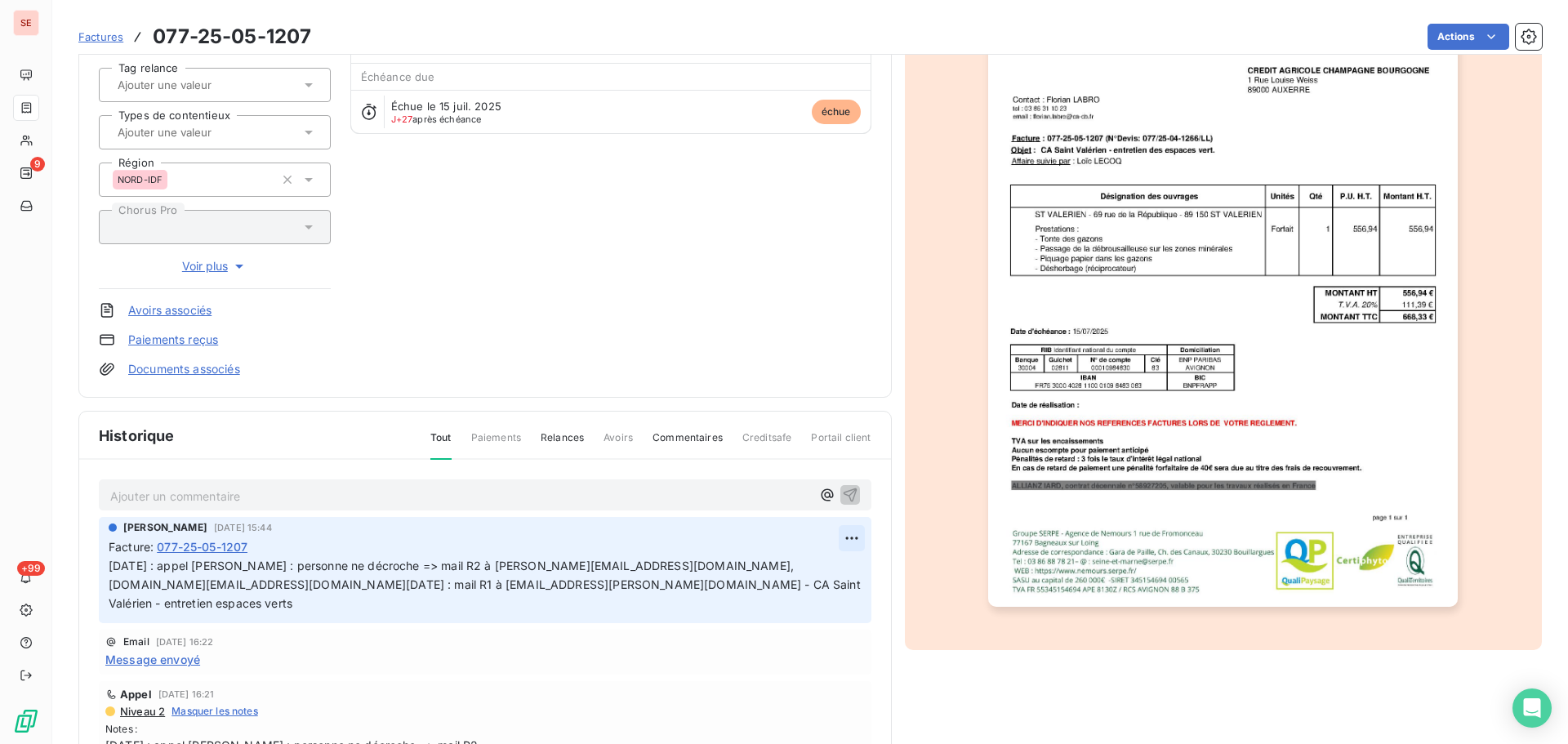
click at [830, 539] on html "SE 9 +99 Factures 077-25-05-1207 Actions CREDIT AGRICOLE CHAMPAGNE 41CACHAMPAGN…" at bounding box center [784, 372] width 1568 height 744
click at [807, 573] on div "Editer" at bounding box center [793, 573] width 91 height 26
click at [780, 561] on p "05/08/25 : appel M. Labro : personne ne décroche => mail R2 à jean-francois.del…" at bounding box center [475, 585] width 733 height 56
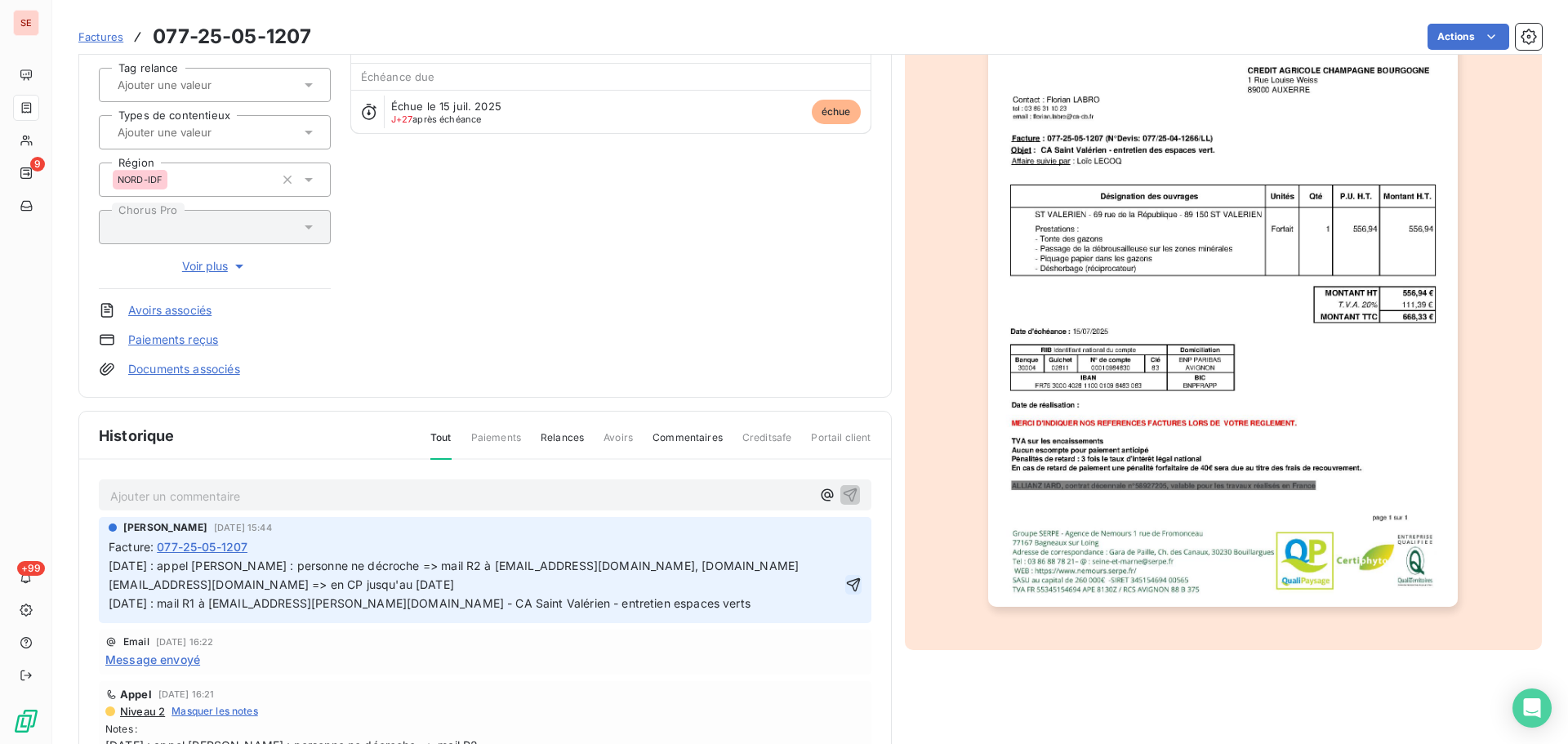
click at [846, 585] on icon "button" at bounding box center [852, 584] width 14 height 14
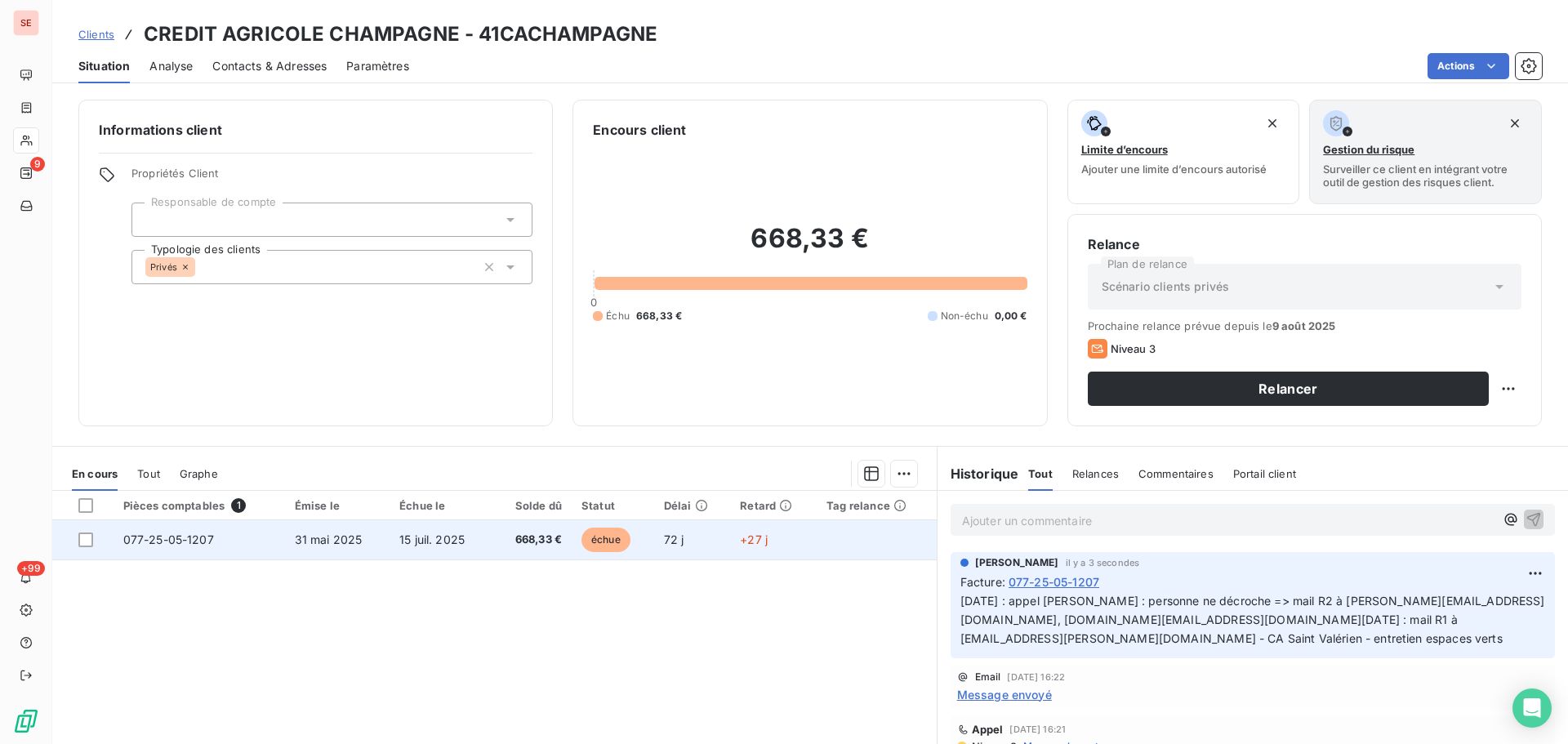
click at [435, 536] on span "15 juil. 2025" at bounding box center [432, 539] width 65 height 14
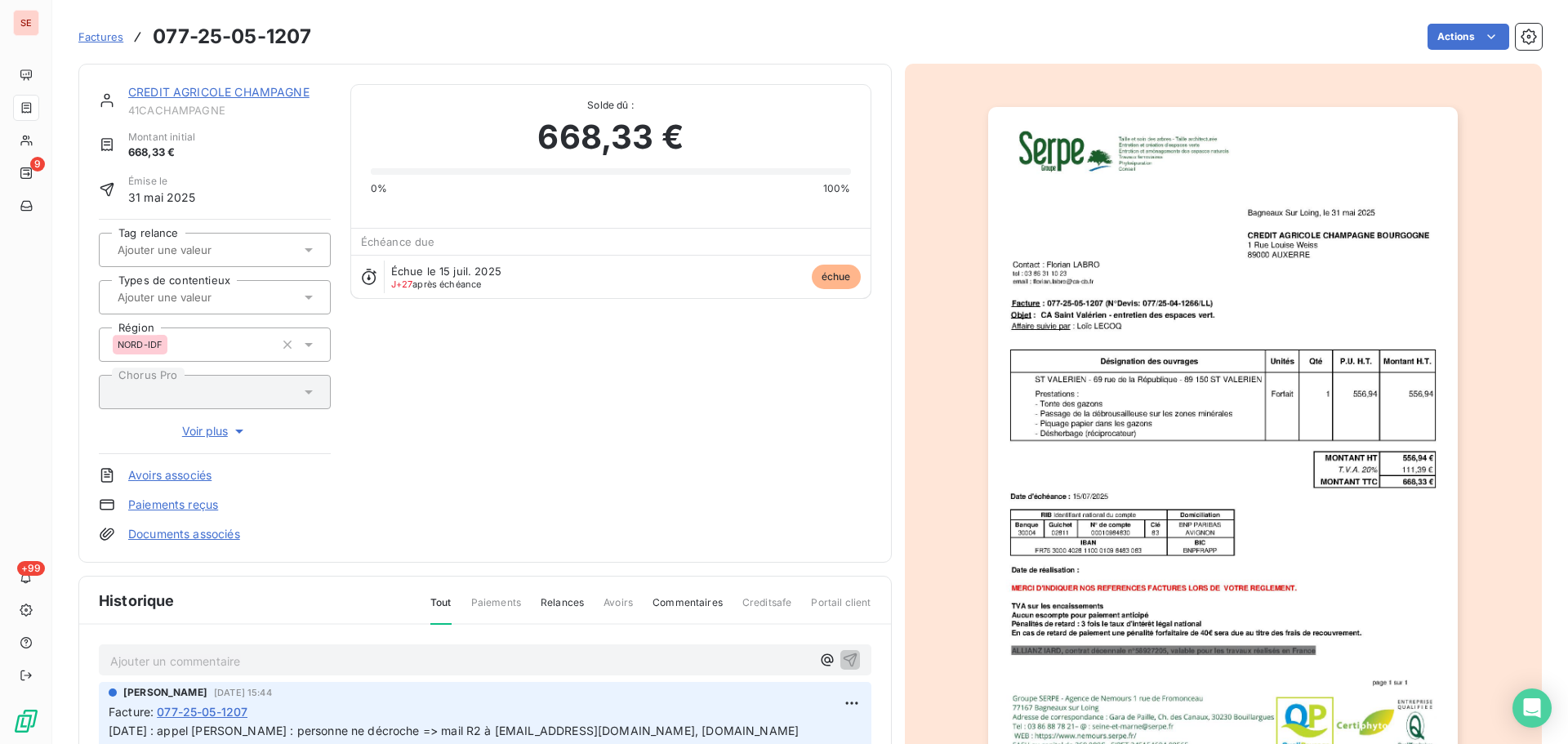
click at [177, 538] on link "Documents associés" at bounding box center [183, 534] width 112 height 16
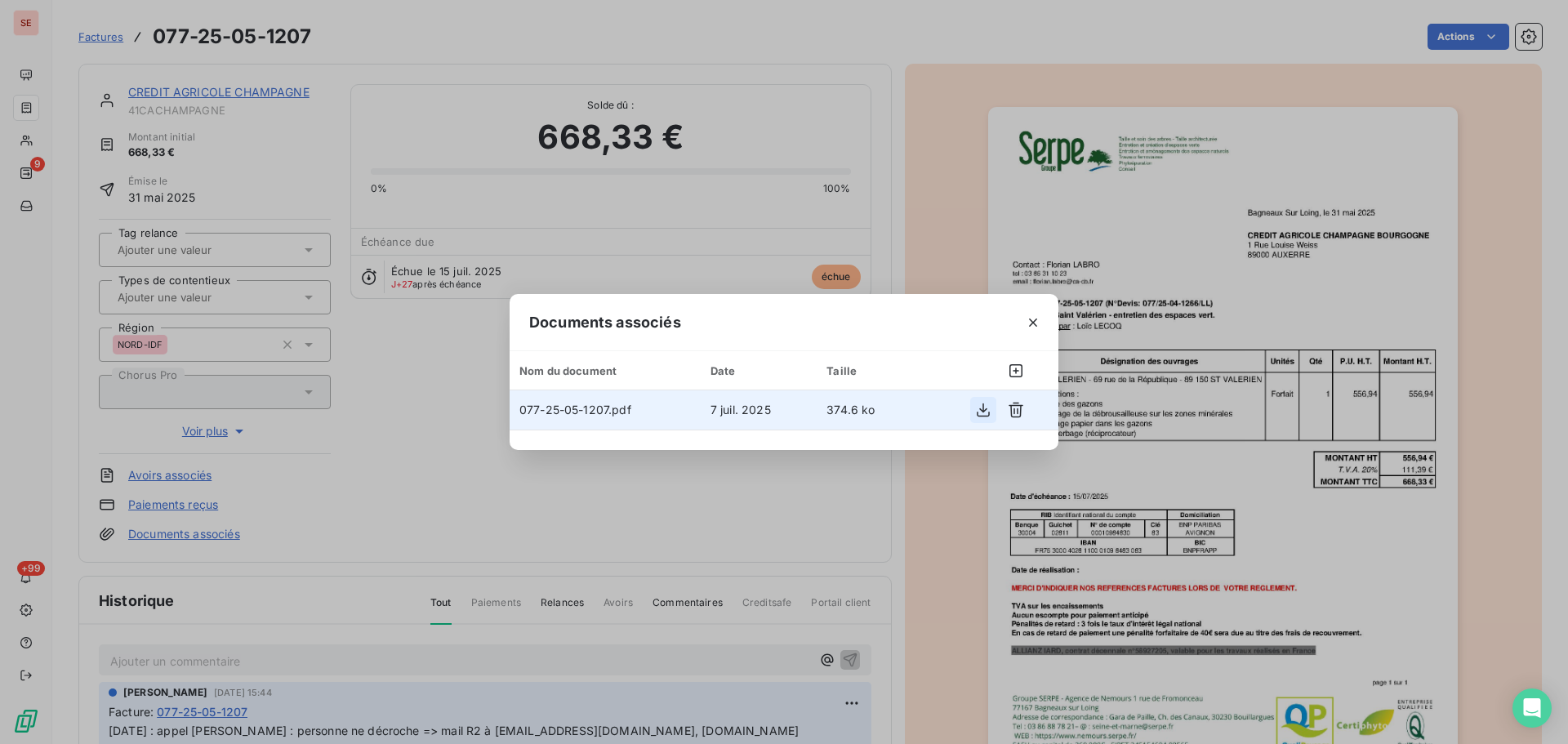
click at [989, 408] on icon "button" at bounding box center [982, 409] width 16 height 16
click at [288, 534] on div "Documents associés Nom du document Date Taille 077-25-05-1207.pdf 7 juil. 2025 …" at bounding box center [784, 372] width 1568 height 744
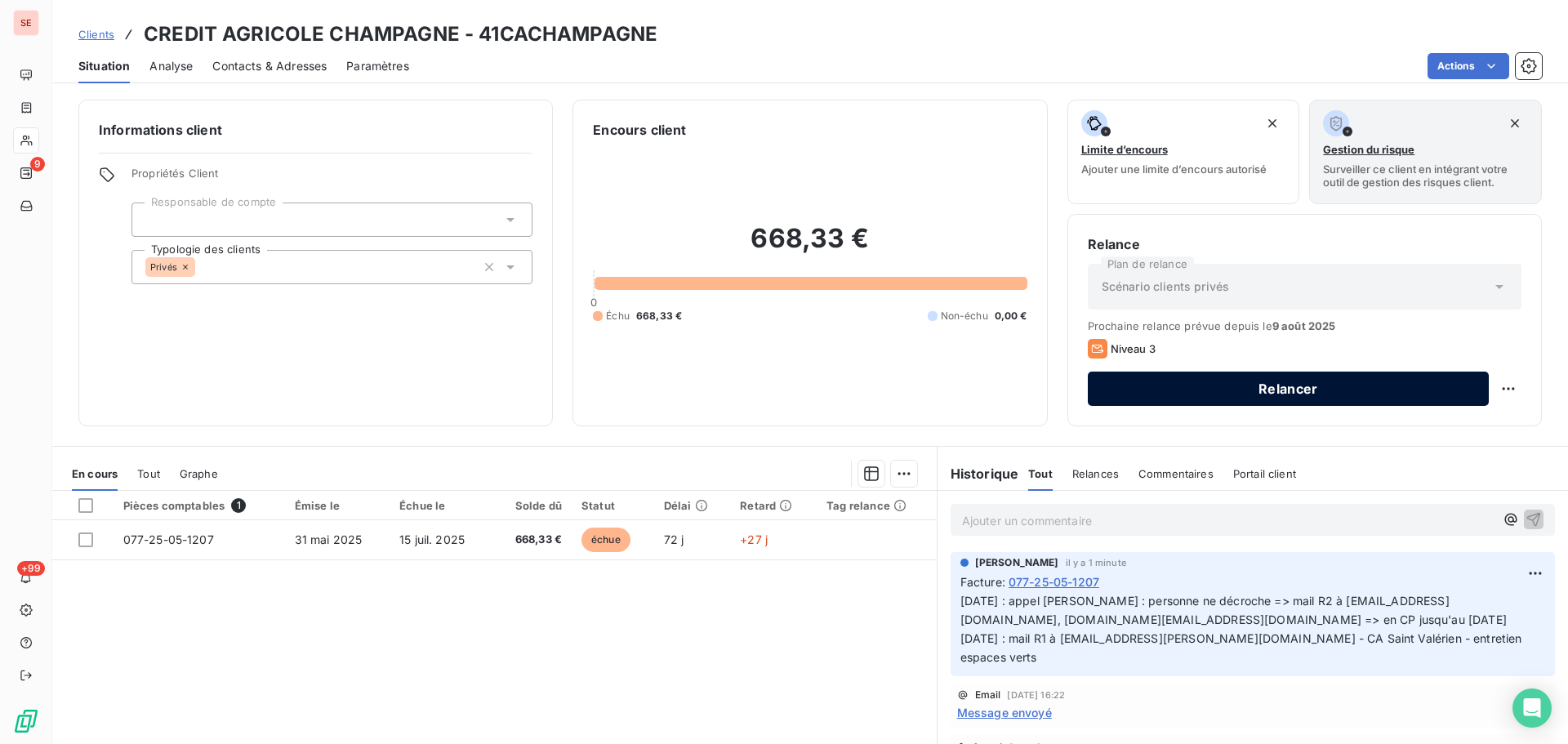
click at [1290, 389] on button "Relancer" at bounding box center [1288, 388] width 400 height 34
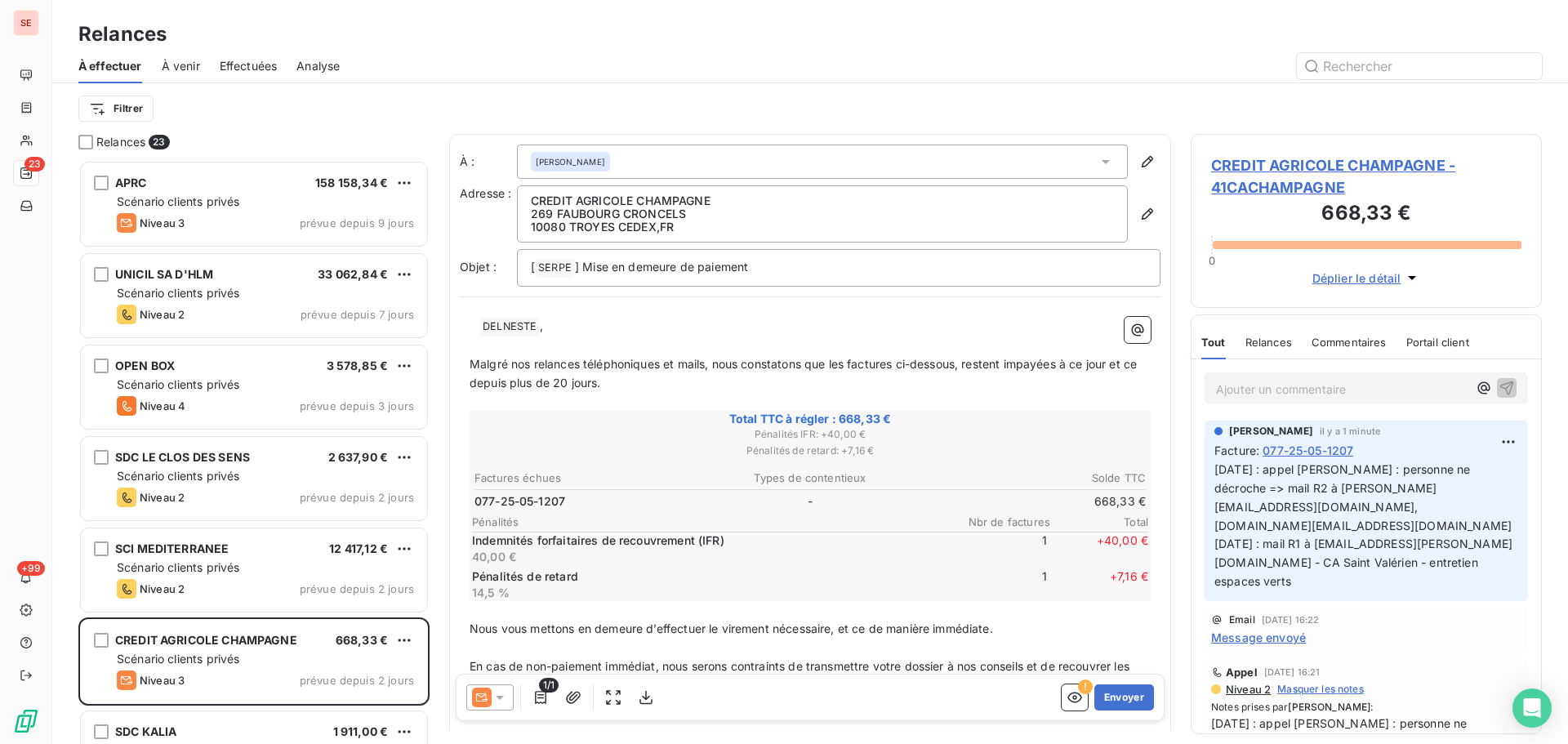
scroll to position [571, 338]
click at [1139, 214] on icon "button" at bounding box center [1147, 213] width 16 height 16
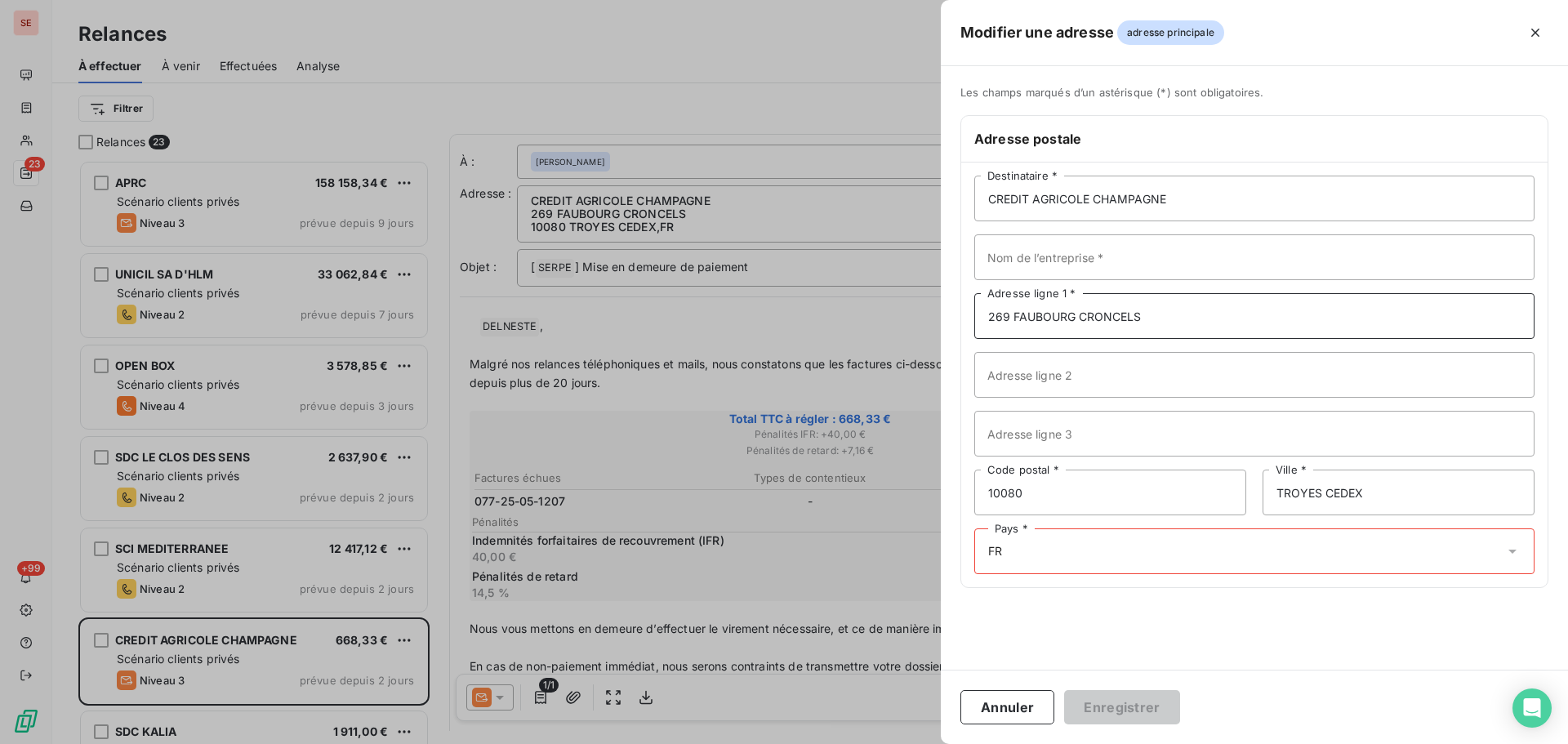
drag, startPoint x: 1180, startPoint y: 327, endPoint x: 974, endPoint y: 329, distance: 206.0
click at [974, 329] on div "CREDIT AGRICOLE CHAMPAGNE Destinataire * Nom de l’entreprise * 269 FAUBOURG CRO…" at bounding box center [1254, 375] width 587 height 425
type input "1 ru"
click at [1250, 200] on input "CREDIT AGRICOLE CHAMPAGNE" at bounding box center [1254, 198] width 560 height 46
type input "CREDIT AGRICOLE CHAMPAGNE BOURGOGNE"
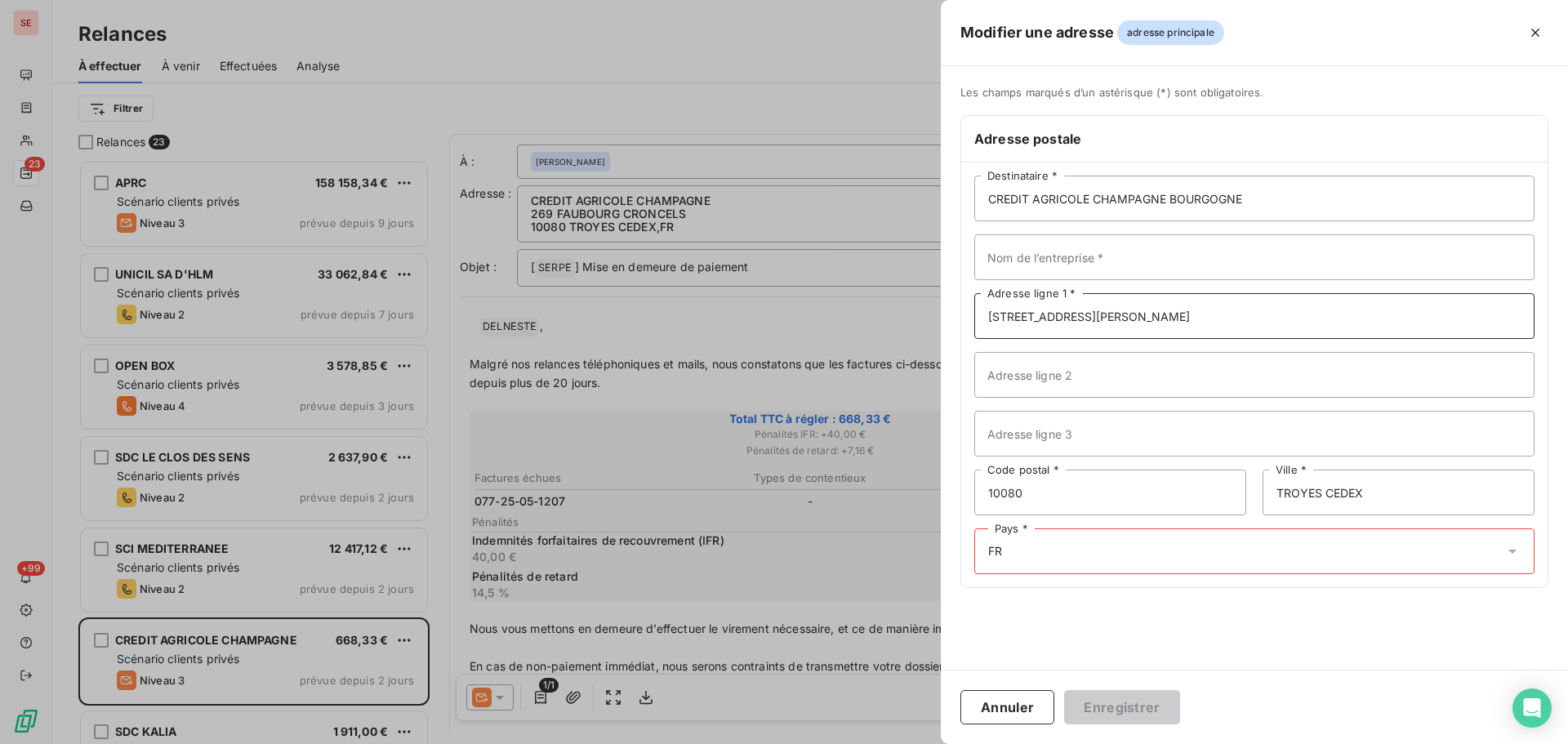
type input "1 RUE LOUISE WEISS"
type input "89000"
type input "AUXERRE"
click at [1082, 557] on div "Pays * FR" at bounding box center [1254, 551] width 560 height 46
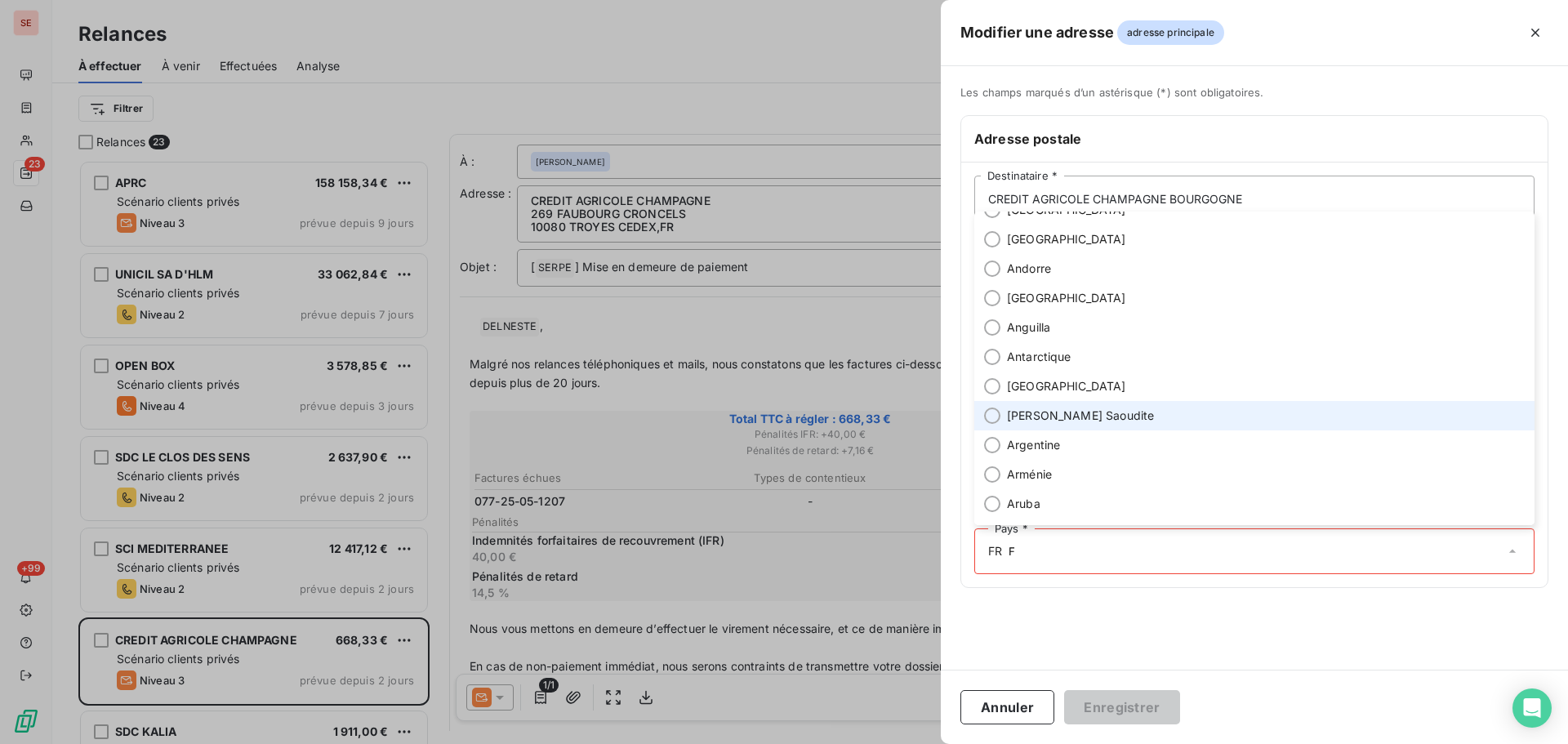
scroll to position [0, 0]
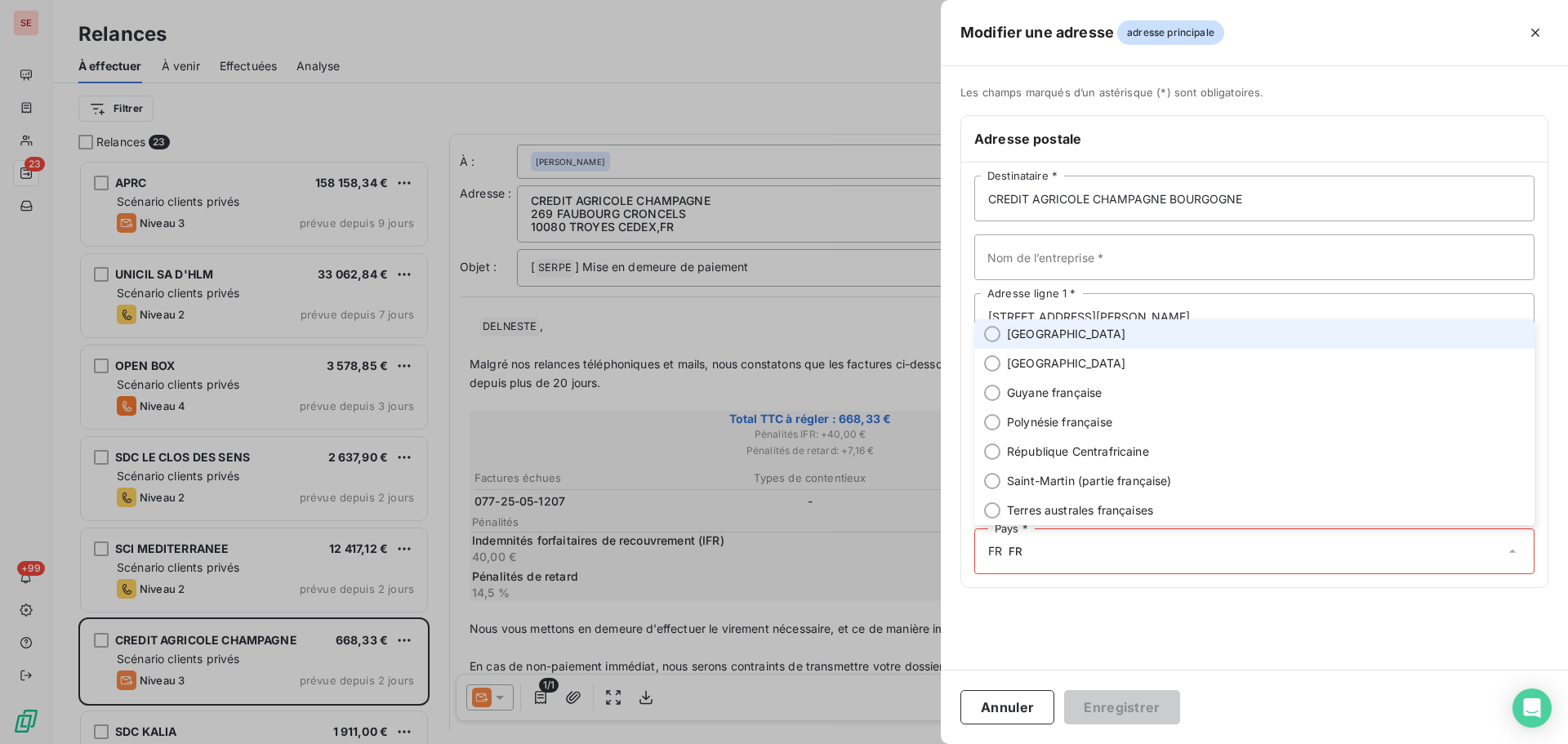
click at [1044, 334] on span "France" at bounding box center [1066, 334] width 119 height 16
type input "FR"
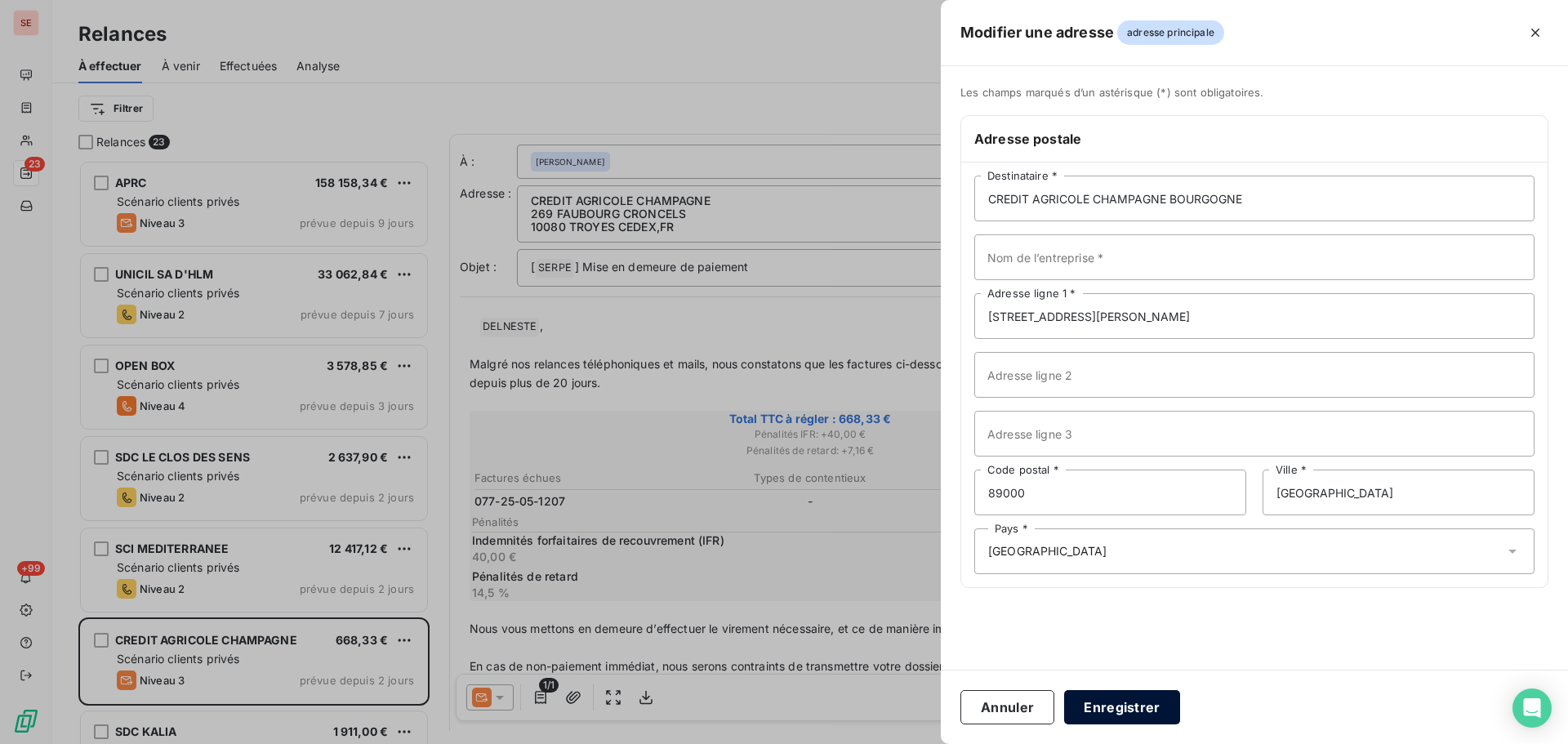
click at [1135, 702] on button "Enregistrer" at bounding box center [1122, 706] width 116 height 34
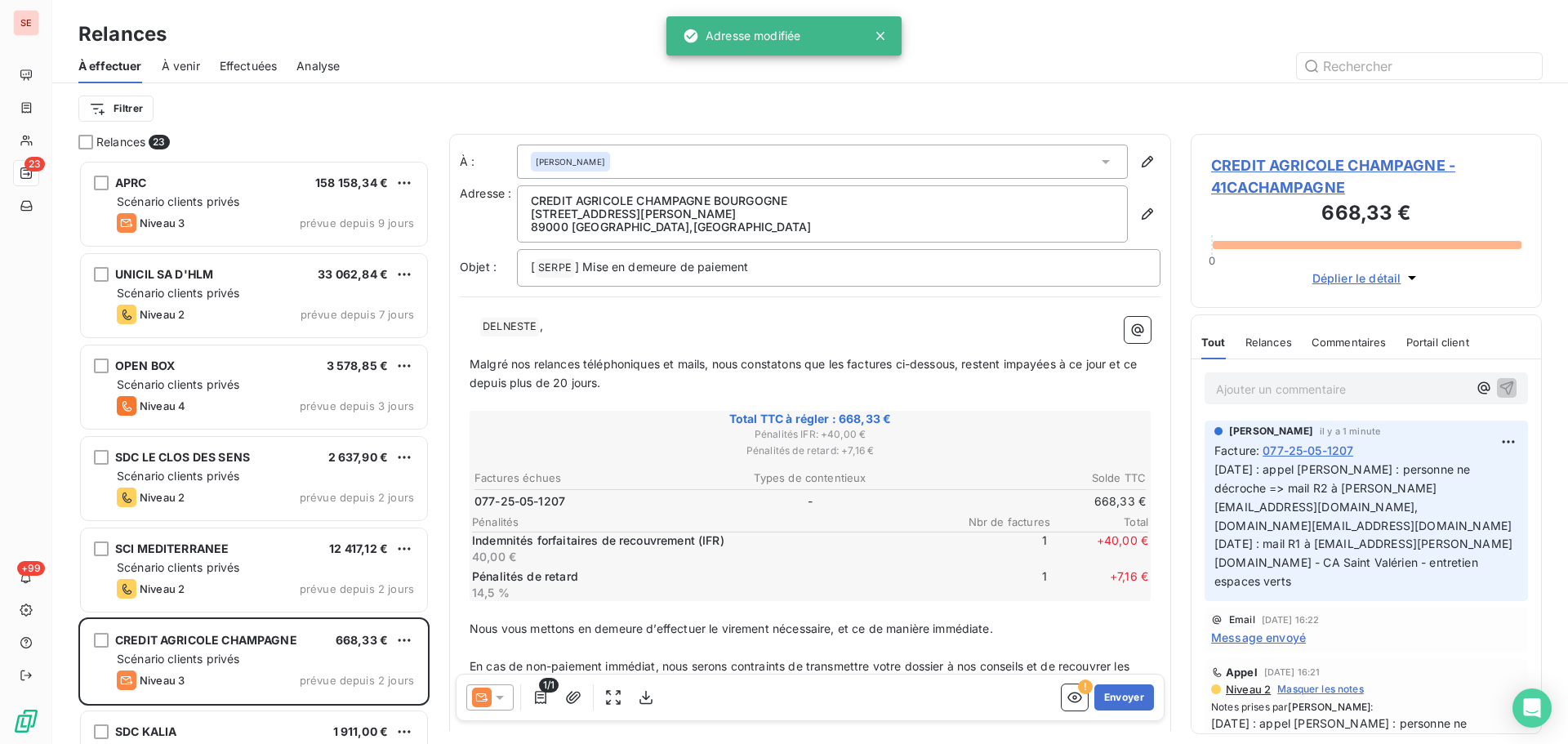
click at [662, 204] on p "CREDIT AGRICOLE CHAMPAGNE BOURGOGNE" at bounding box center [821, 200] width 583 height 13
click at [782, 278] on div "[ SERPE ﻿ ] Mise en demeure de paiement" at bounding box center [838, 268] width 643 height 38
click at [792, 274] on p "[ SERPE ﻿ ] Mise en demeure de paiement" at bounding box center [838, 268] width 616 height 19
click at [771, 268] on p "[ SERPE ﻿ ] Mise en demeure de paiement" at bounding box center [838, 268] width 616 height 19
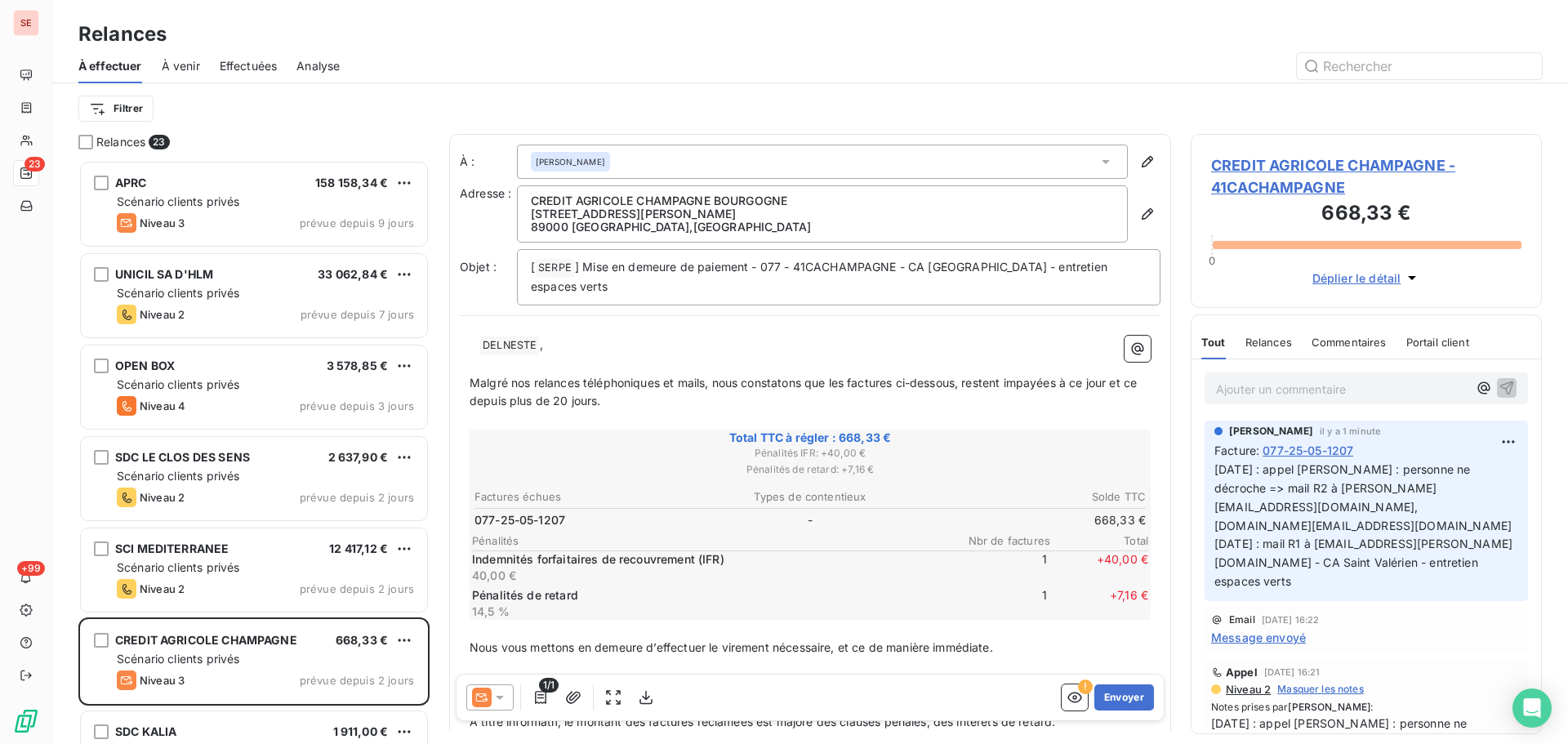
click at [500, 354] on span "DELNESTE ﻿" at bounding box center [509, 345] width 59 height 18
click at [506, 344] on span "DELNESTE ﻿" at bounding box center [509, 345] width 59 height 18
click at [603, 333] on div "﻿ ﻿ DELNESTE ﻿ , ﻿ Malgré nos relances téléphoniques et mails, nous constatons …" at bounding box center [810, 608] width 700 height 566
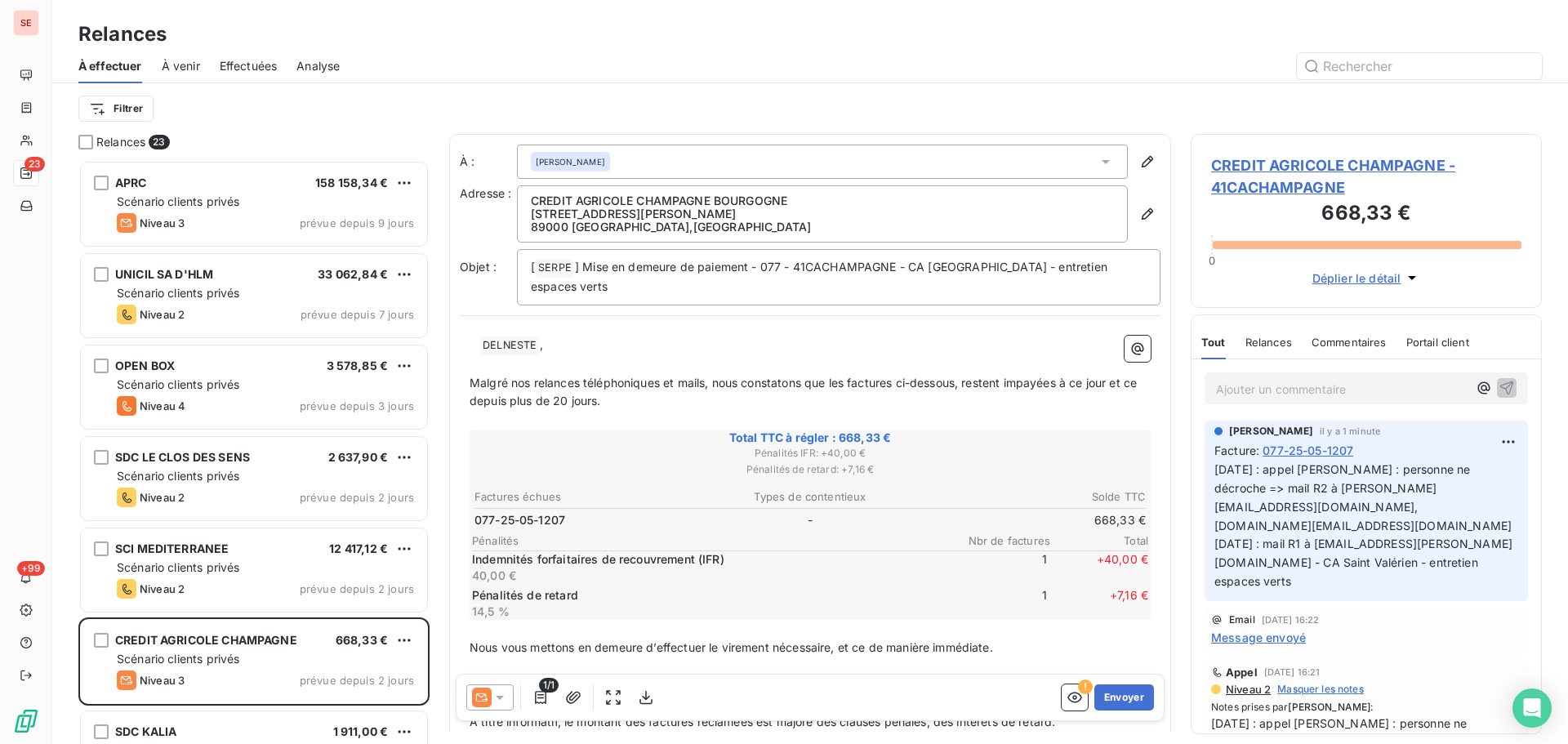
click at [591, 340] on p "﻿ ﻿ DELNESTE ﻿ ," at bounding box center [810, 345] width 681 height 19
drag, startPoint x: 585, startPoint y: 382, endPoint x: 708, endPoint y: 389, distance: 123.2
click at [708, 389] on p "Malgré nos relances téléphoniques et mails, nous constatons que les factures ci…" at bounding box center [810, 392] width 681 height 38
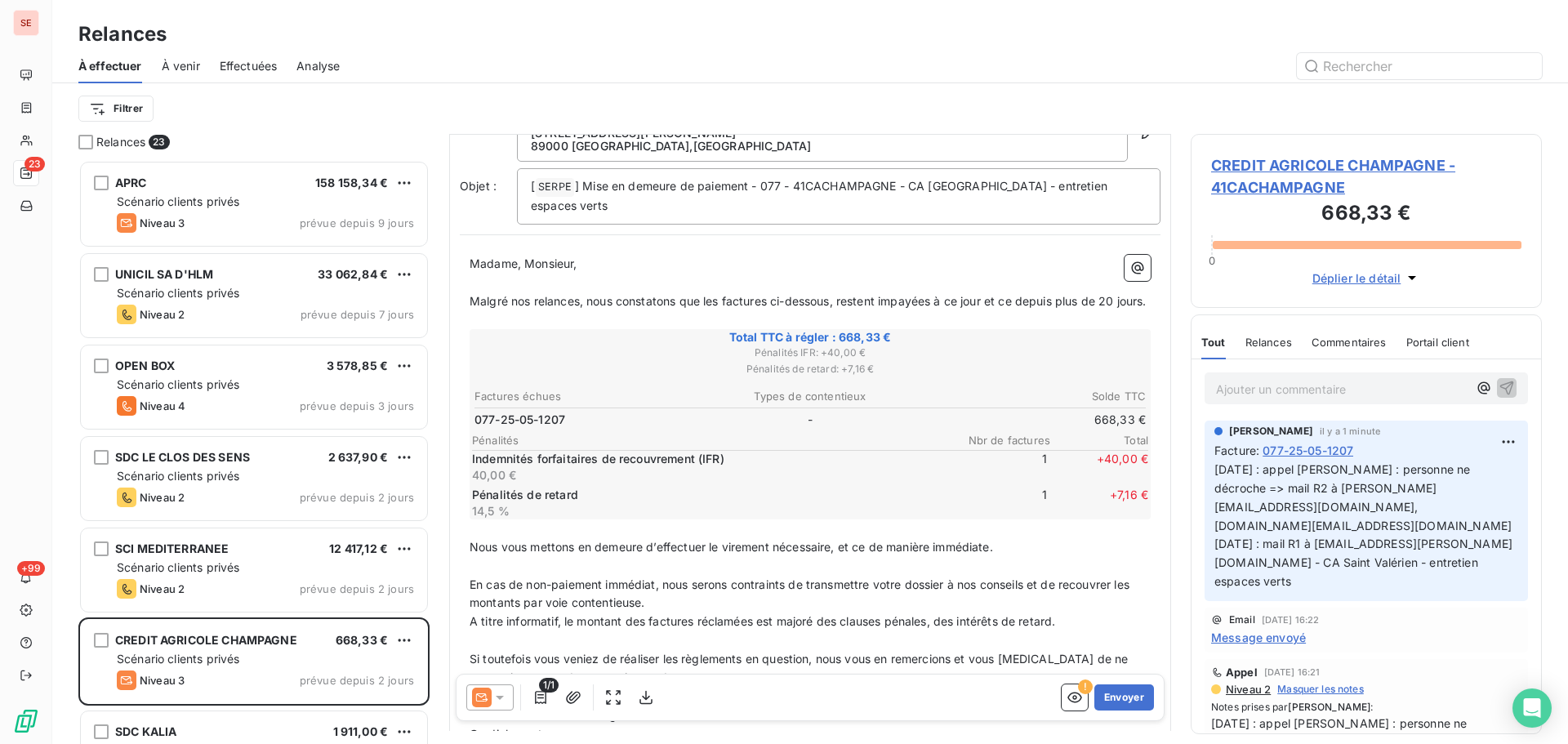
scroll to position [82, 0]
click at [720, 300] on span "Malgré nos relances, nous constatons que les factures ci-dessous, restent impay…" at bounding box center [807, 300] width 676 height 14
click at [763, 299] on span "Malgré nos relances, nous constatons que la factures ci-dessous, restent impayé…" at bounding box center [804, 300] width 670 height 14
click at [763, 300] on span "Malgré nos relances, nous constatons que la factures ci-dessous, restent impayé…" at bounding box center [804, 300] width 670 height 14
click at [761, 300] on span "Malgré nos relances, nous constatons que la factures ci-dessous, restent impayé…" at bounding box center [804, 300] width 670 height 14
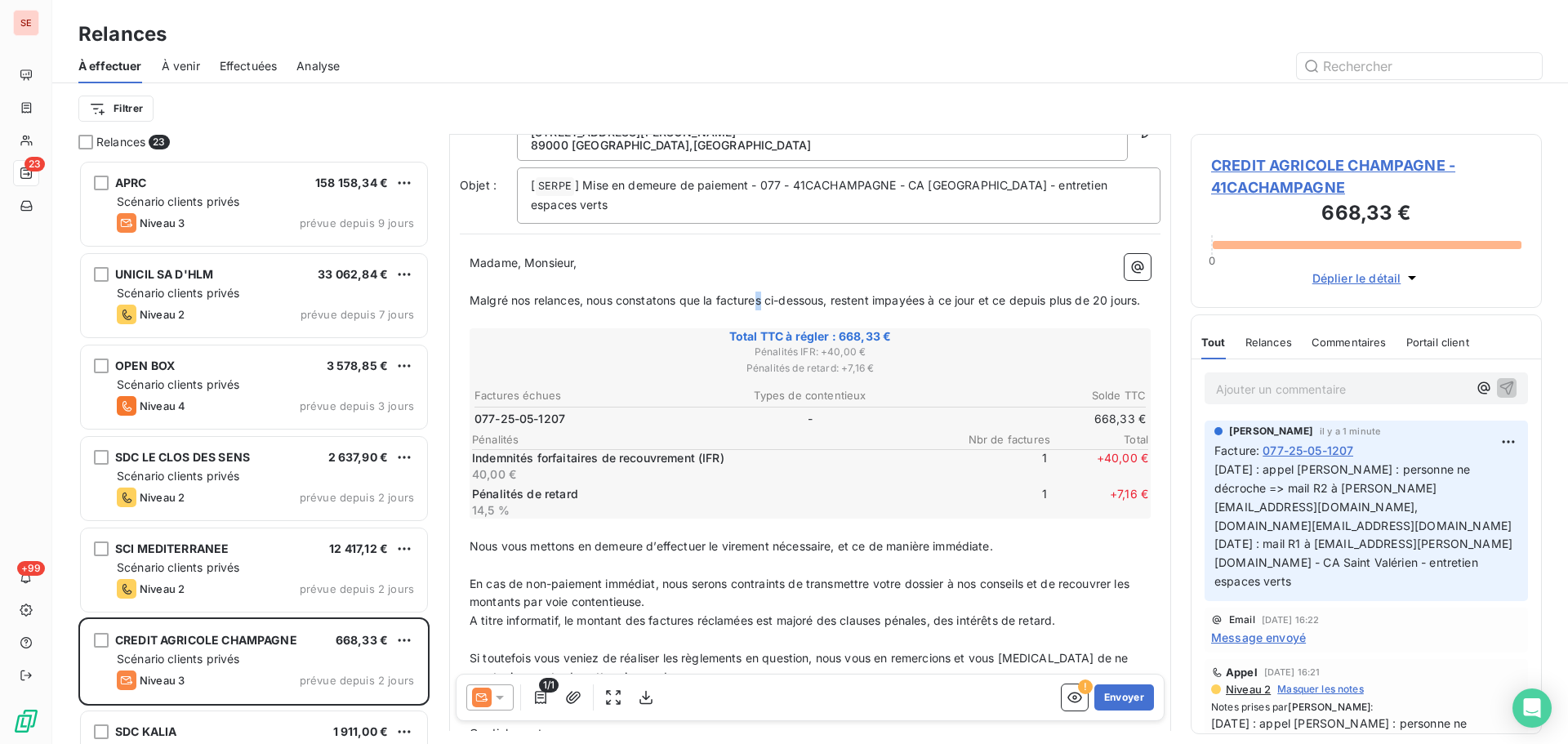
click at [761, 300] on span "Malgré nos relances, nous constatons que la factures ci-dessous, restent impayé…" at bounding box center [804, 300] width 670 height 14
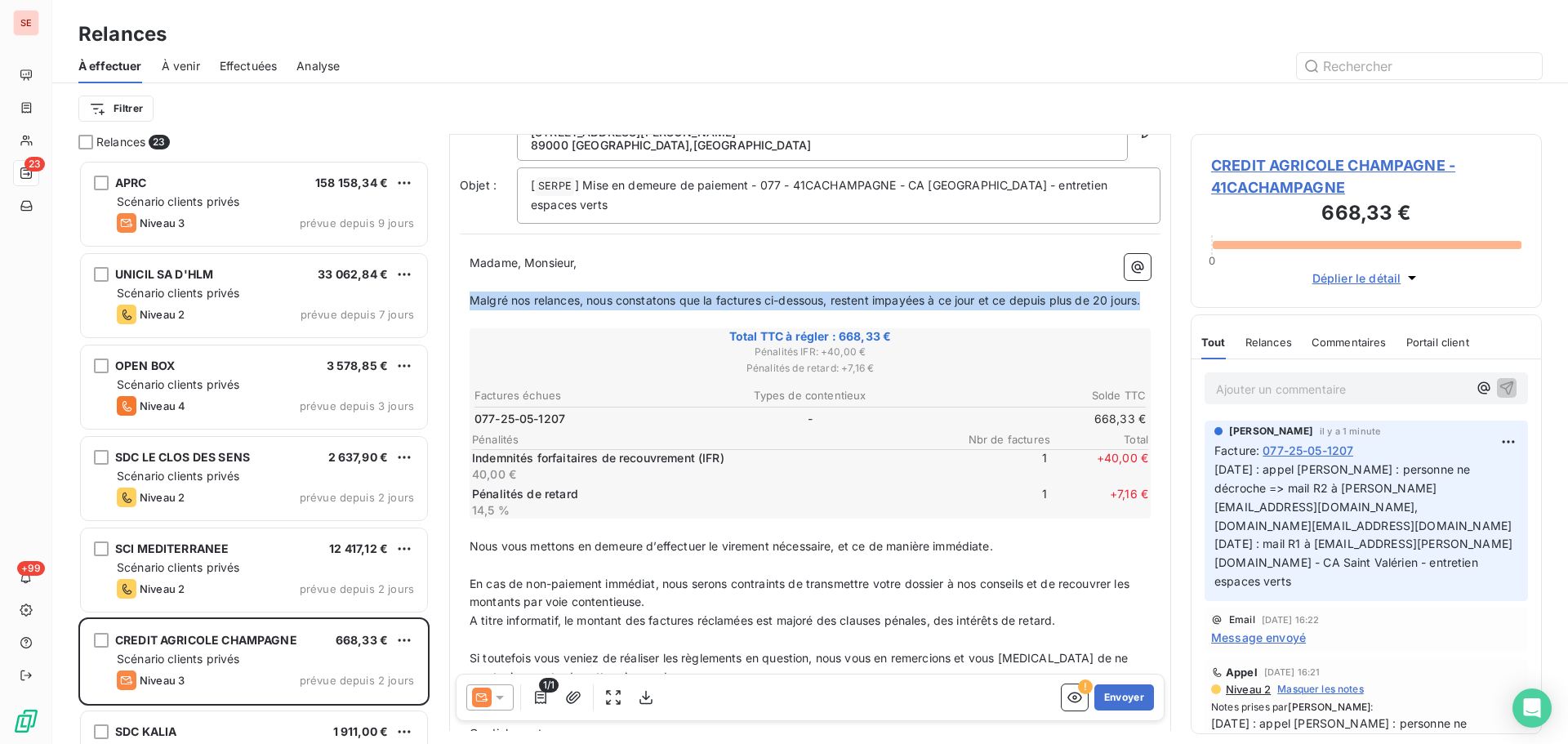
click at [761, 300] on span "Malgré nos relances, nous constatons que la factures ci-dessous, restent impayé…" at bounding box center [804, 300] width 670 height 14
click at [763, 300] on span "Malgré nos relances, nous constatons que la factures ci-dessous, restent impayé…" at bounding box center [804, 300] width 670 height 14
click at [766, 299] on span "Malgré nos relances, nous constatons que la factures ci-dessous, restent impayé…" at bounding box center [804, 300] width 670 height 14
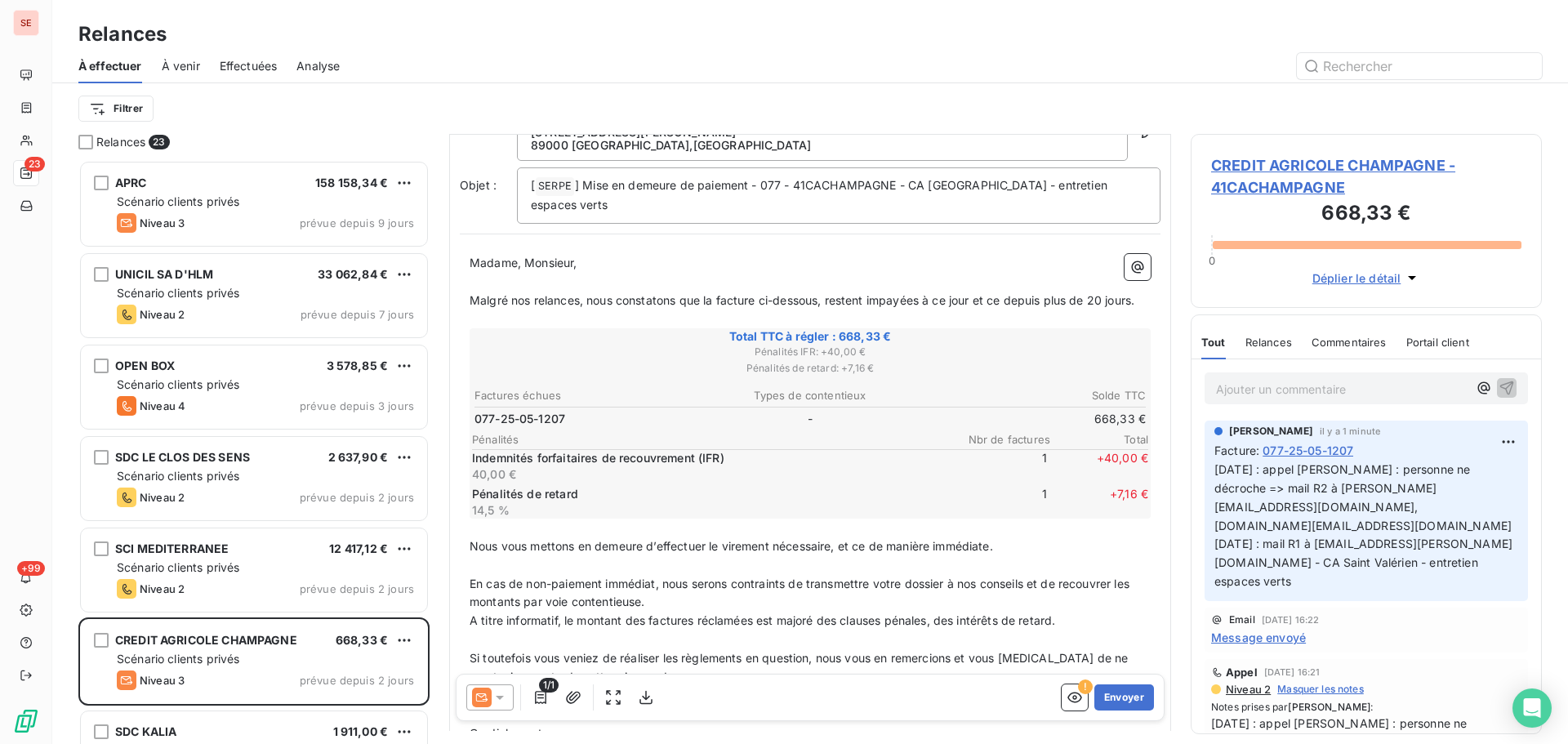
click at [869, 298] on span "Malgré nos relances, nous constatons que la facture ci-dessous, restent impayée…" at bounding box center [801, 300] width 664 height 14
click at [914, 301] on span "Malgré nos relances, nous constatons que la facture ci-dessous, reste impayées …" at bounding box center [796, 300] width 654 height 14
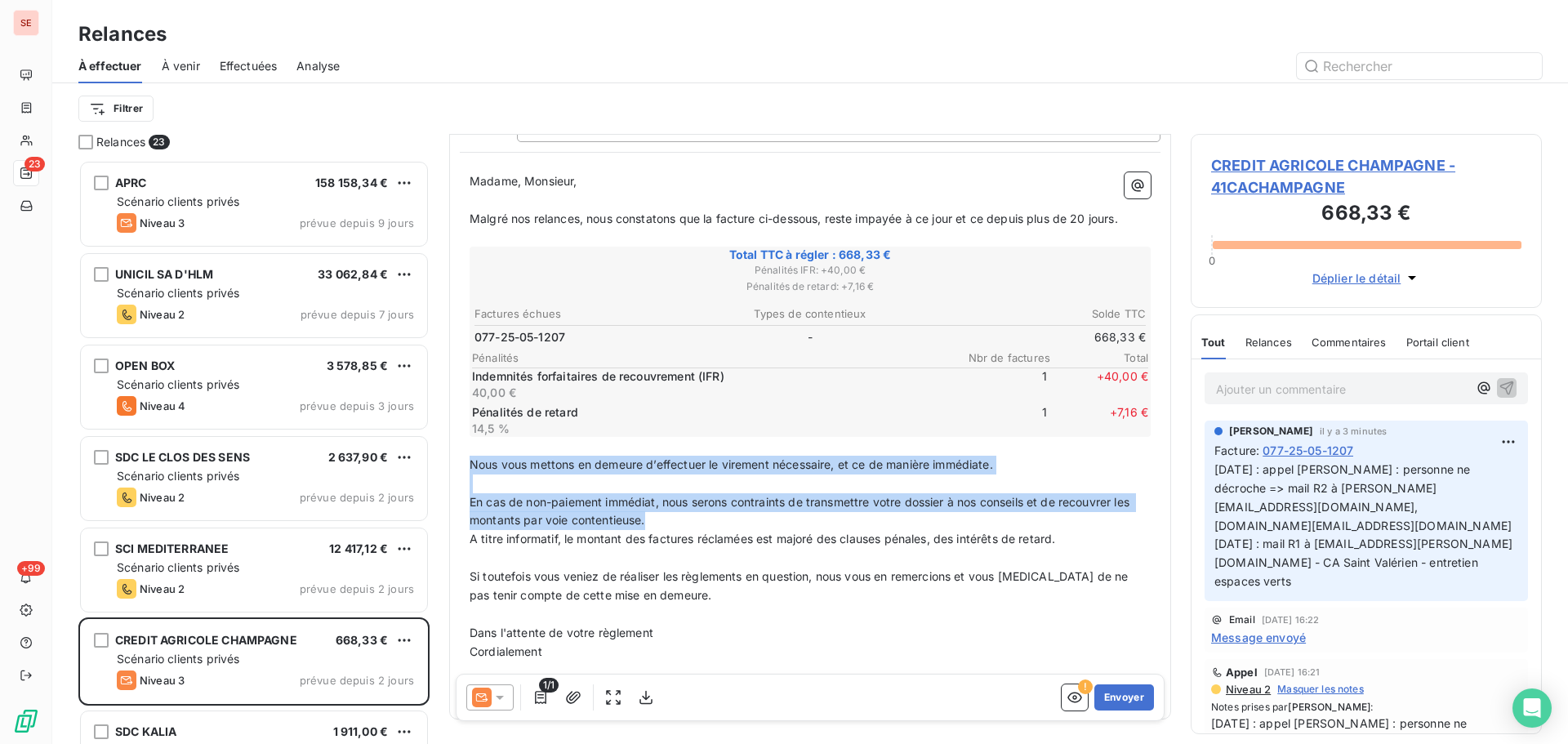
drag, startPoint x: 688, startPoint y: 519, endPoint x: 433, endPoint y: 460, distance: 261.7
click at [433, 460] on div "Relances 23 APRC 158 158,34 € Scénario clients privés Niveau 3 prévue depuis 9 …" at bounding box center [810, 438] width 1516 height 610
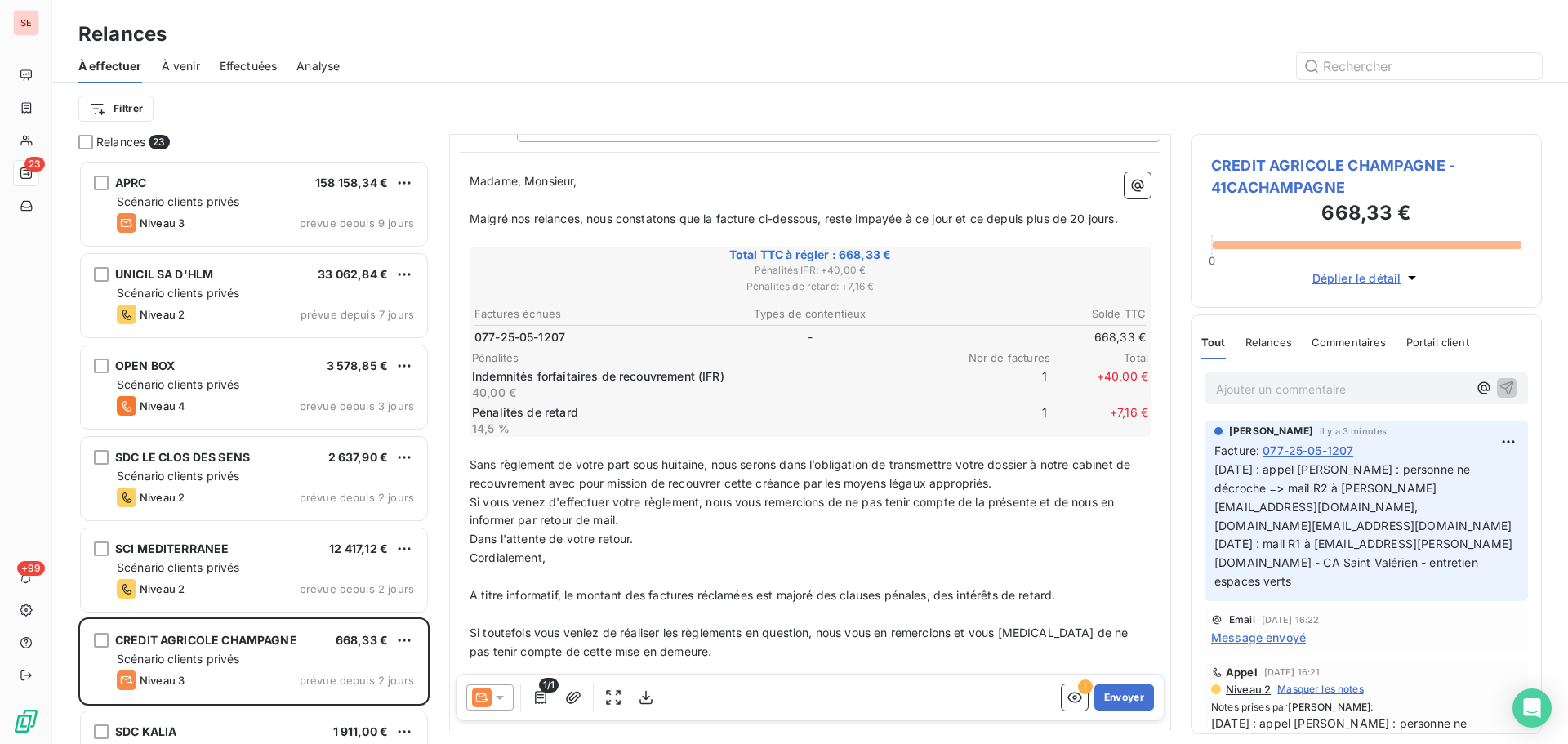
click at [1012, 485] on p "Sans règlement de votre part sous huitaine, nous serons dans l’obligation de tr…" at bounding box center [810, 474] width 681 height 38
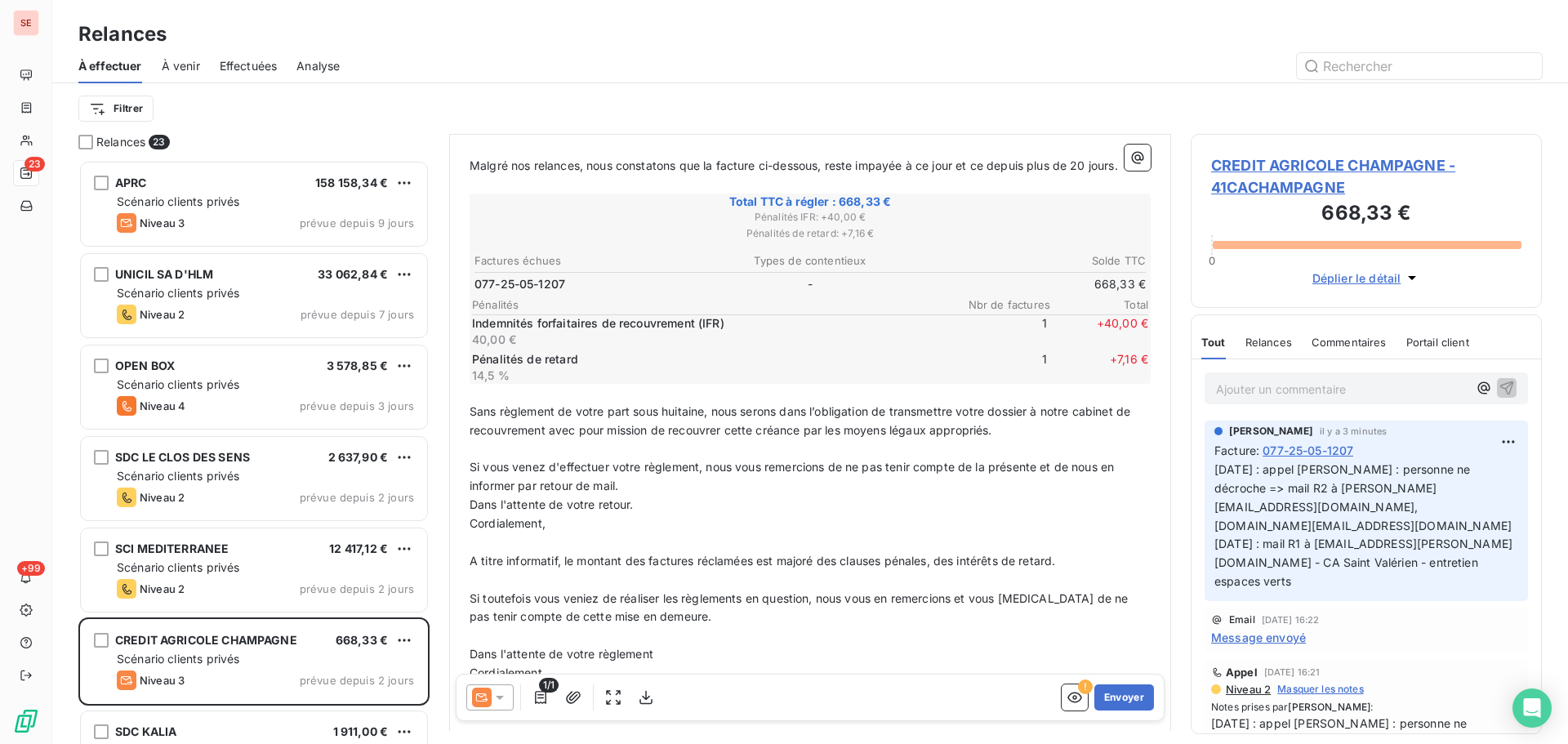
scroll to position [245, 0]
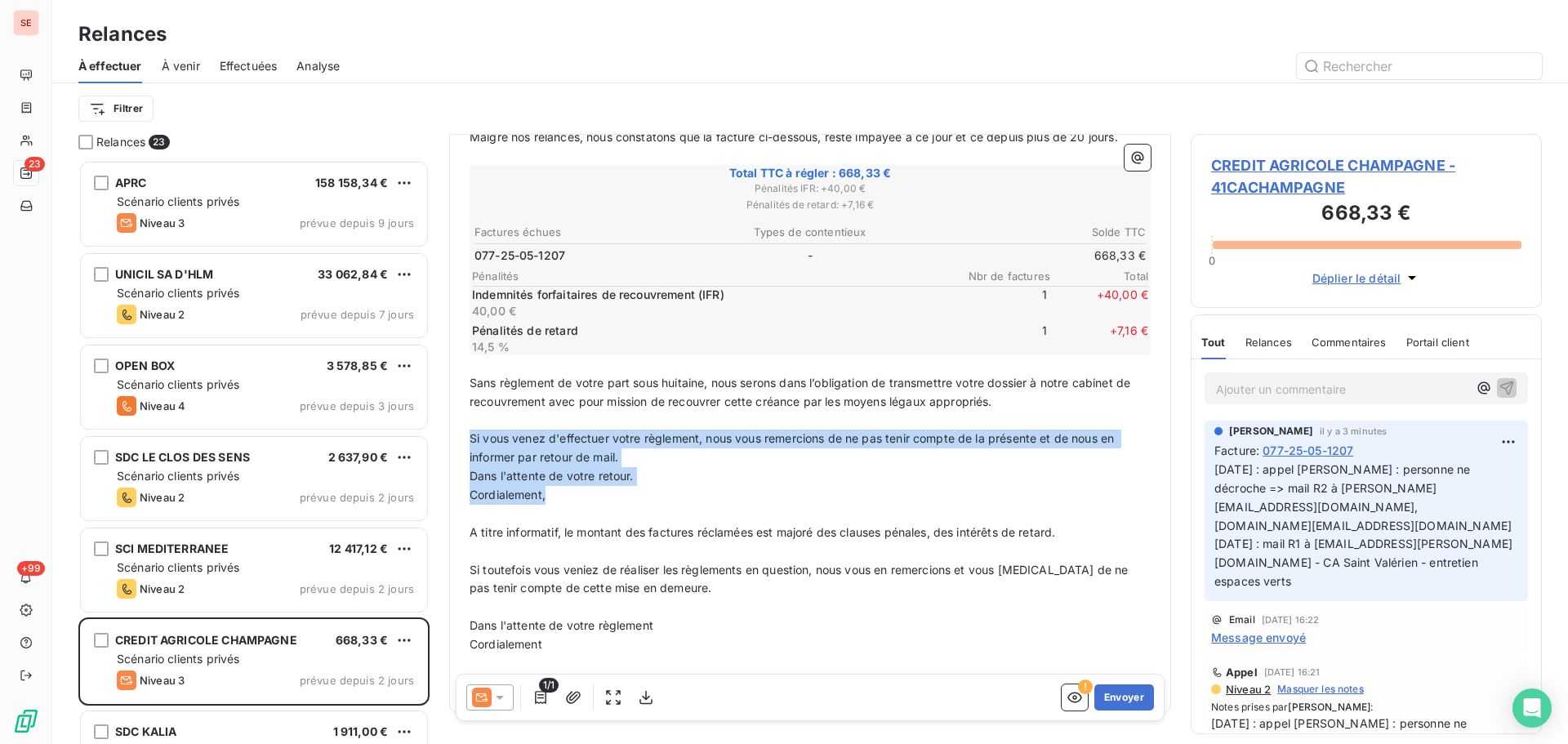
drag, startPoint x: 564, startPoint y: 499, endPoint x: 464, endPoint y: 432, distance: 120.4
click at [464, 432] on div "Madame, Monsieur, ﻿ Malgré nos relances, nous constatons que la facture ci-dess…" at bounding box center [810, 391] width 700 height 622
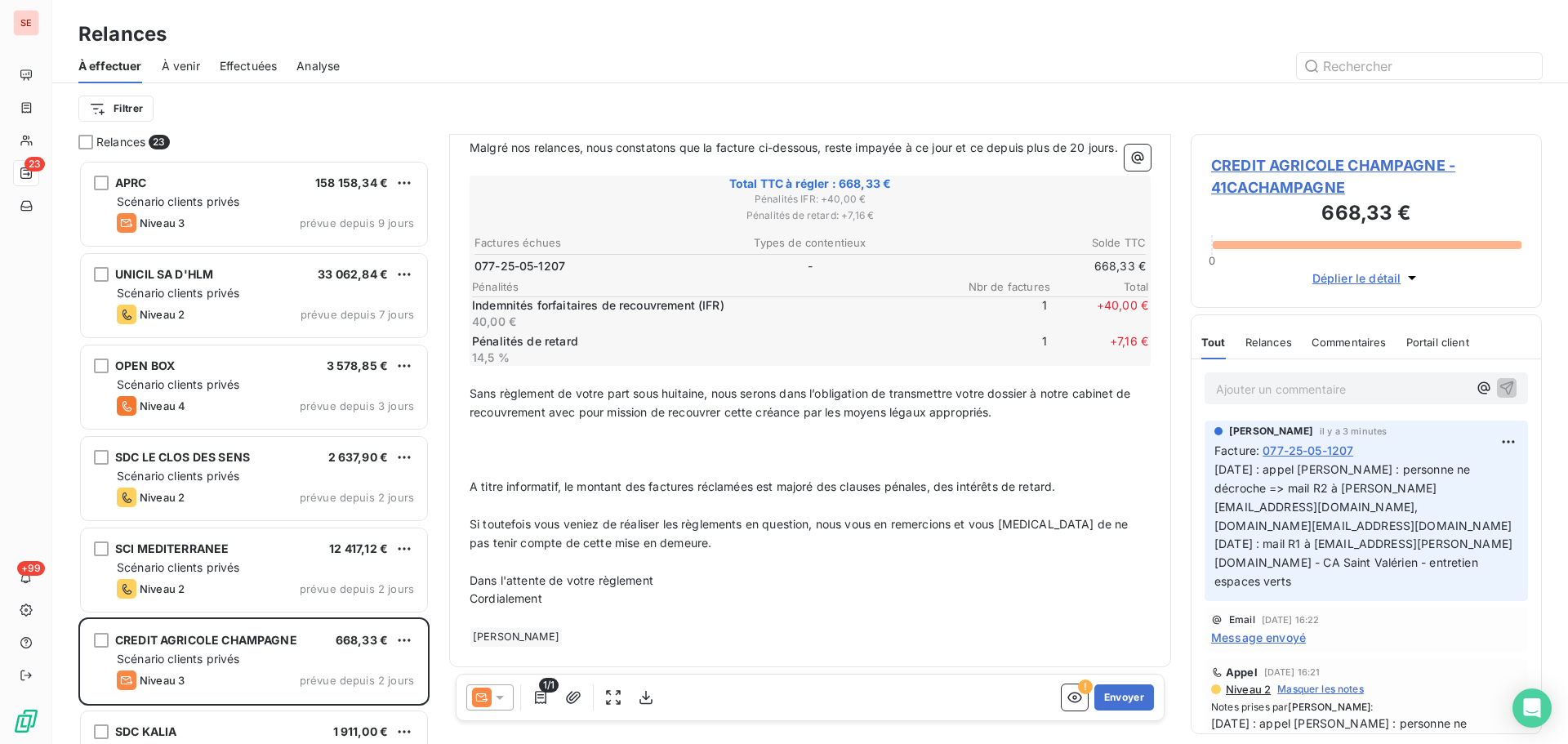
scroll to position [235, 0]
click at [475, 464] on p "﻿" at bounding box center [810, 468] width 681 height 18
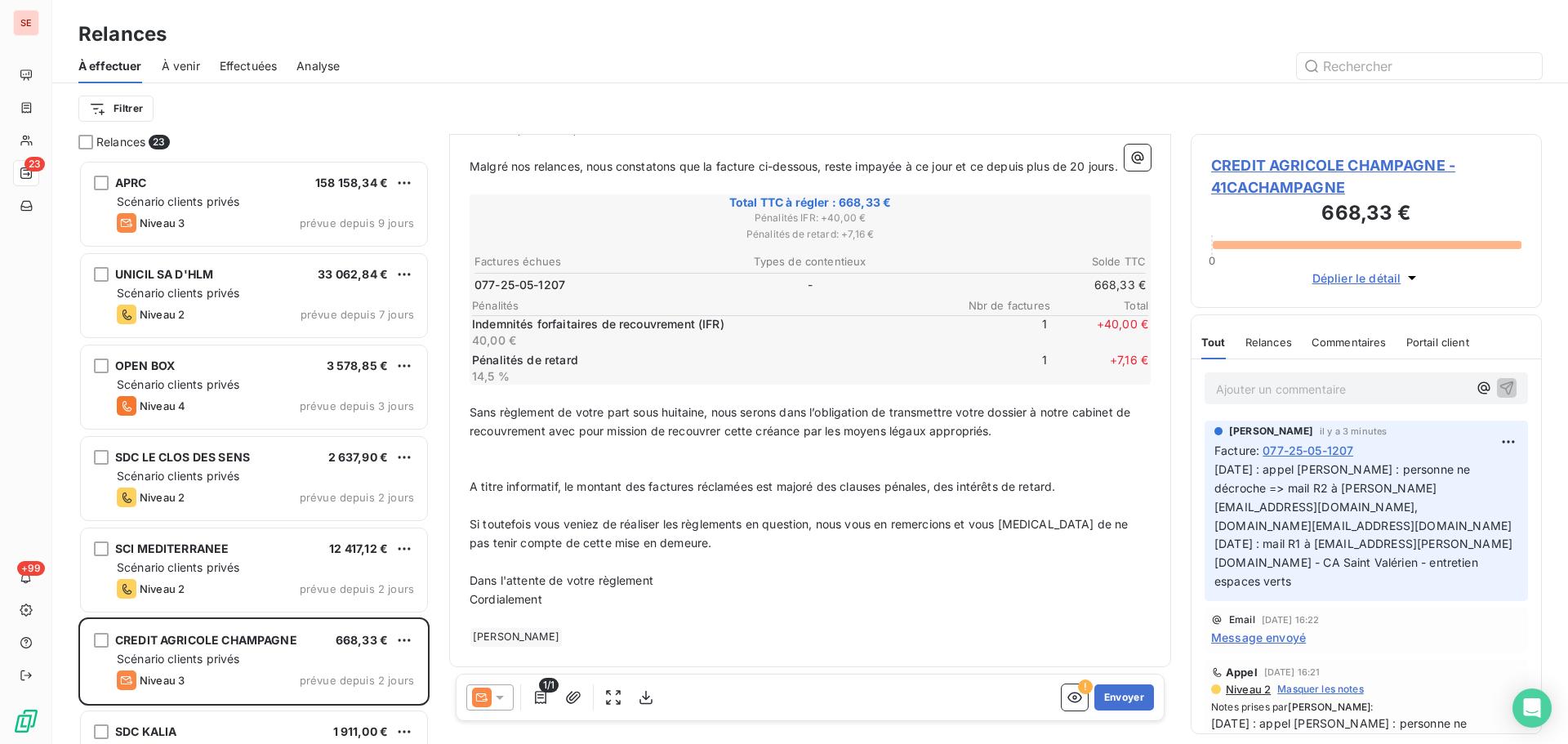
scroll to position [198, 0]
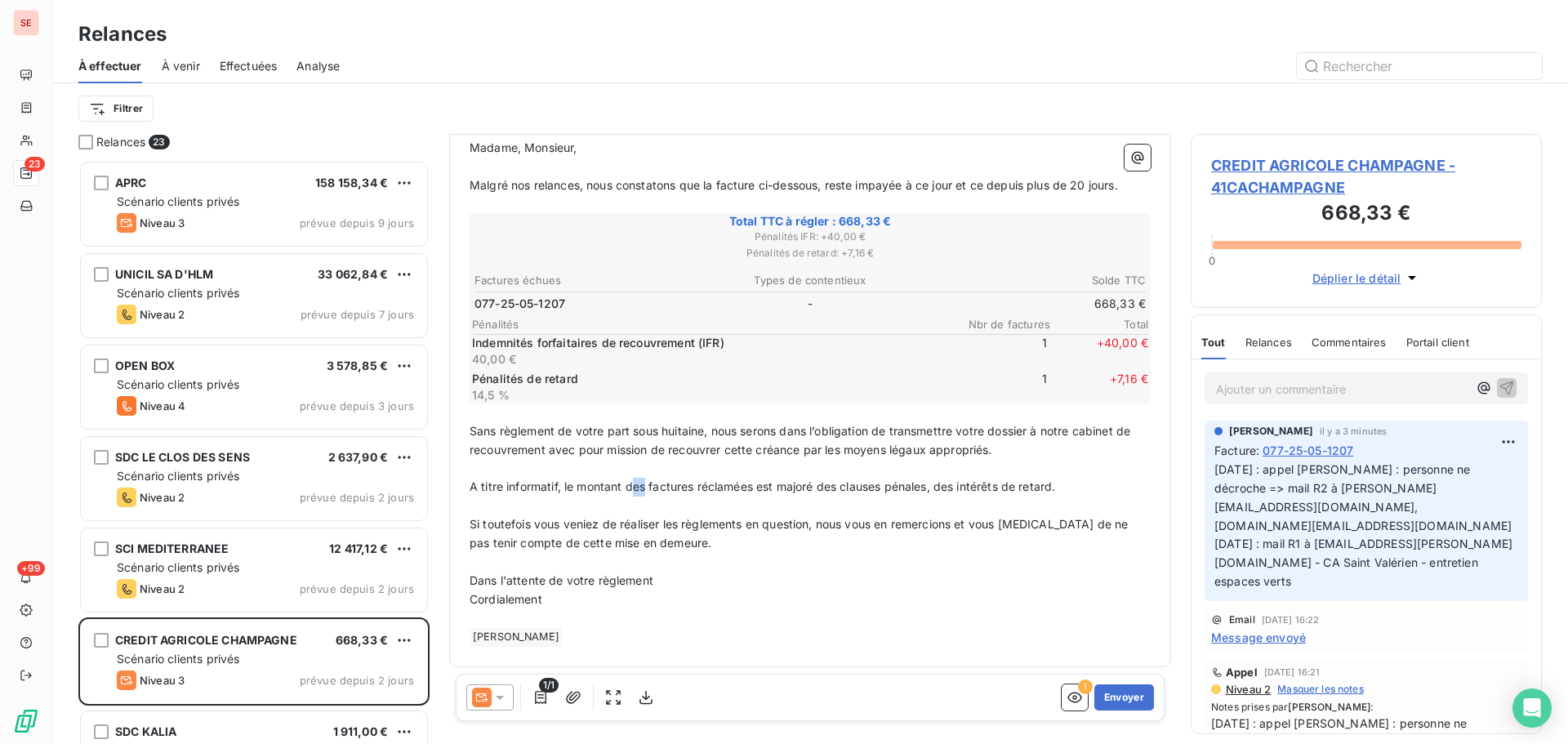
drag, startPoint x: 635, startPoint y: 483, endPoint x: 649, endPoint y: 486, distance: 14.3
click at [649, 486] on span "A titre informatif, le montant des factures réclamées est majoré des clauses pé…" at bounding box center [762, 486] width 586 height 14
click at [700, 483] on span "A titre informatif, le montant de la factures réclamées est majoré des clauses …" at bounding box center [765, 486] width 592 height 14
click at [758, 486] on span "A titre informatif, le montant de la facture réclamées est majoré des clauses p…" at bounding box center [762, 486] width 587 height 14
click at [753, 485] on span "A titre informatif, le montant de la facture réclamées est majoré des clauses p…" at bounding box center [762, 486] width 587 height 14
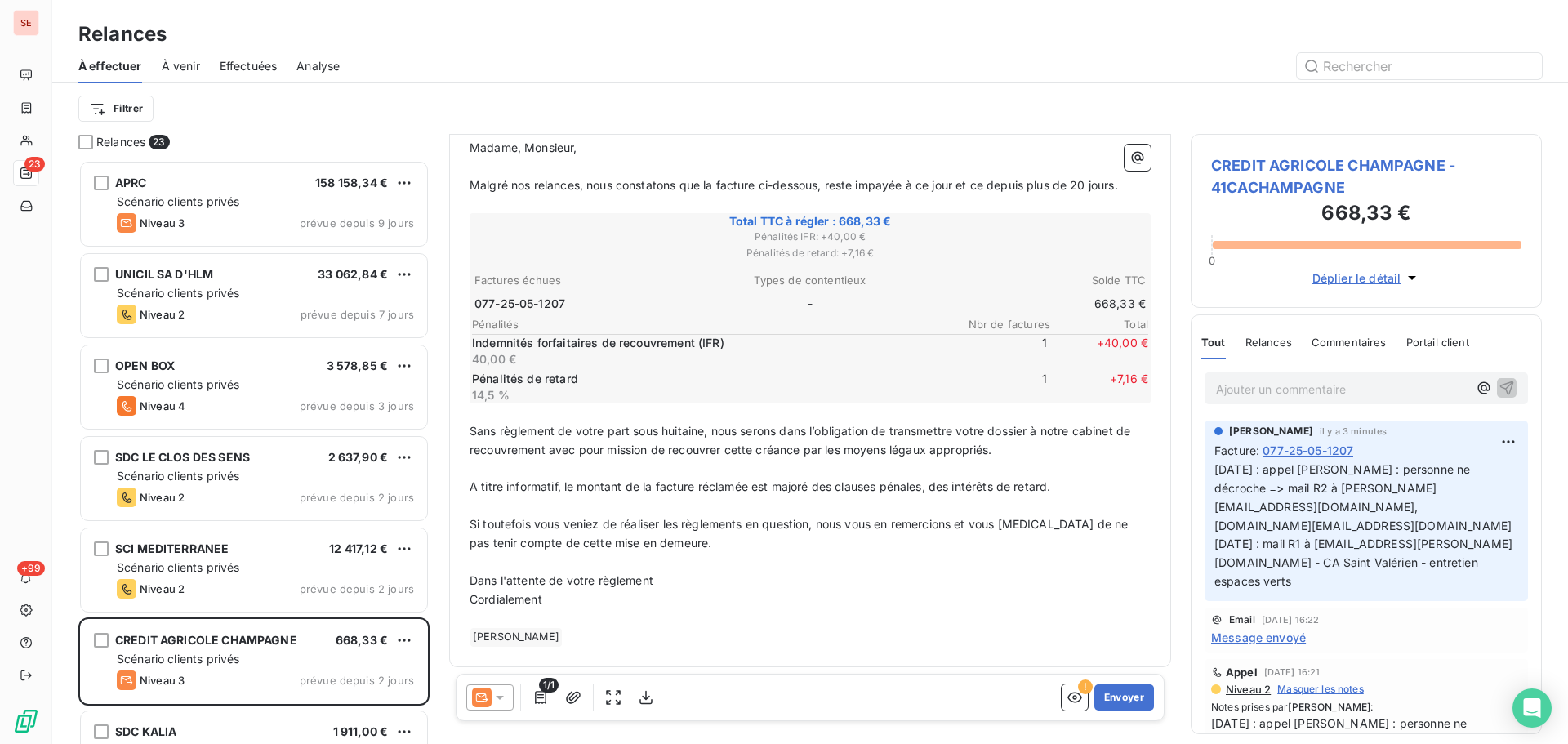
click at [678, 522] on span "Si toutefois vous veniez de réaliser les règlements en question, nous vous en r…" at bounding box center [800, 534] width 662 height 33
click at [677, 523] on span "Si toutefois vous veniez de réaliser les règlements en question, nous vous en r…" at bounding box center [800, 534] width 662 height 33
click at [739, 522] on span "Si toutefois vous veniez de réaliser le règlements en question, nous vous en re…" at bounding box center [809, 534] width 680 height 33
click at [667, 581] on p "Dans l'attente de votre règlement" at bounding box center [810, 580] width 681 height 18
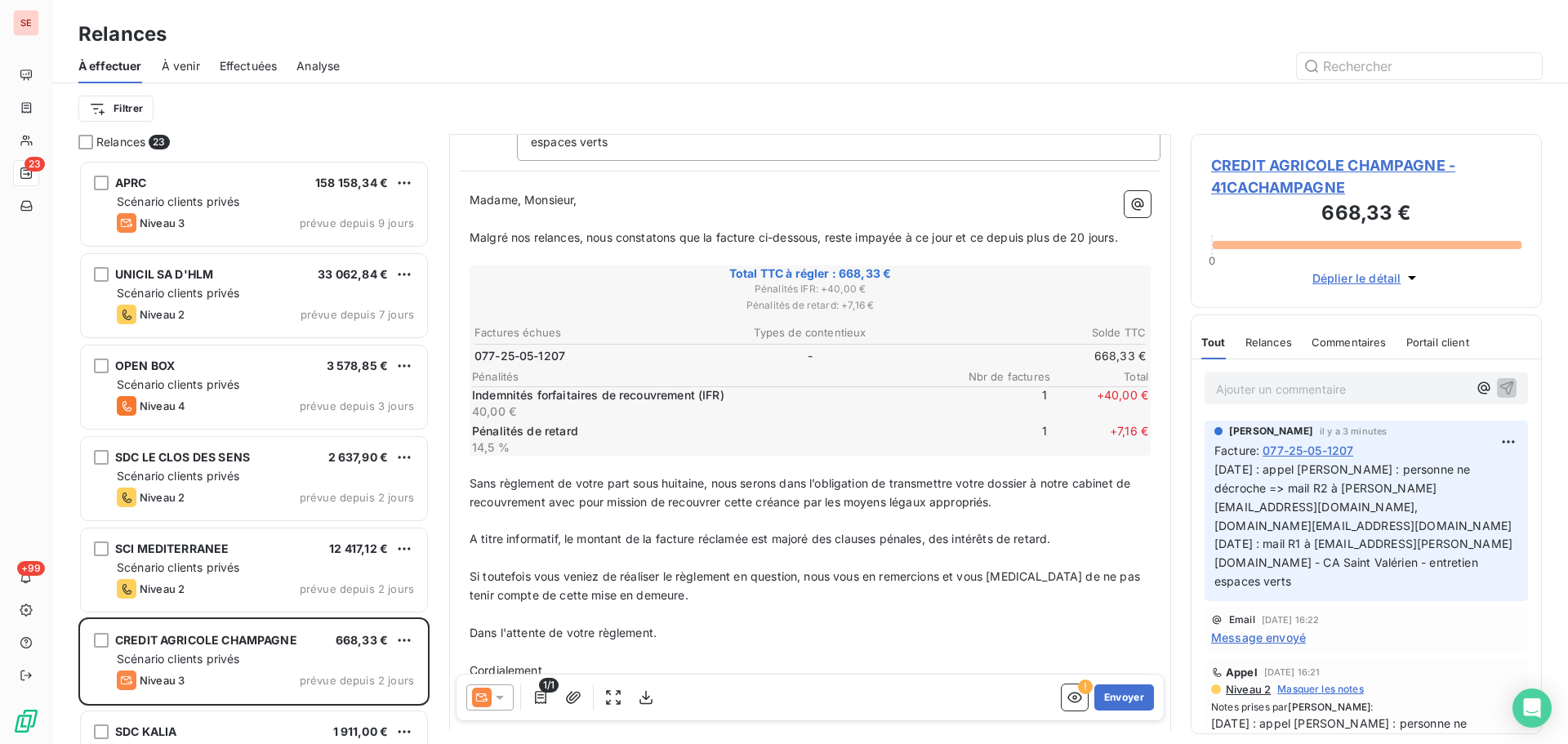
scroll to position [53, 0]
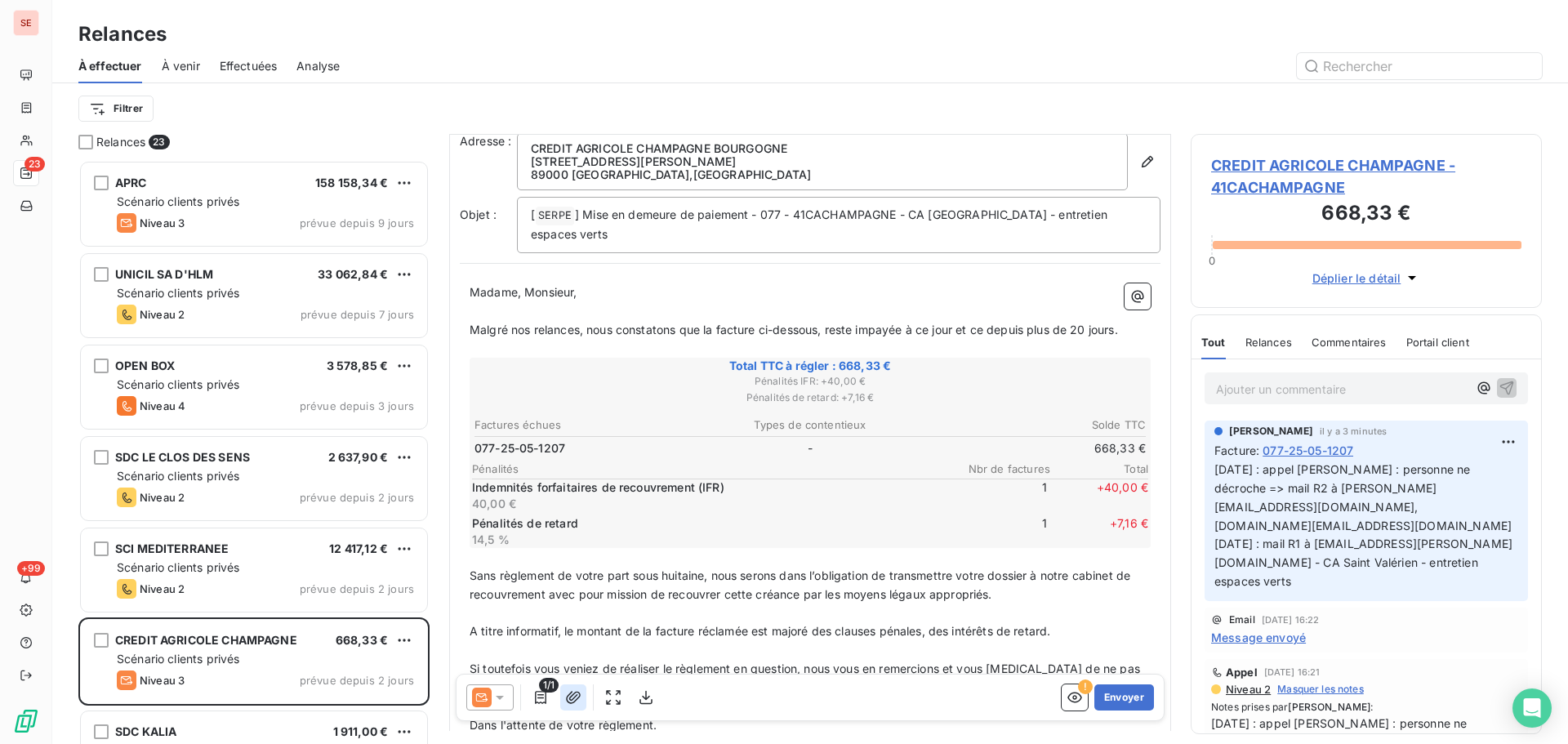
click at [580, 693] on icon "button" at bounding box center [573, 697] width 16 height 16
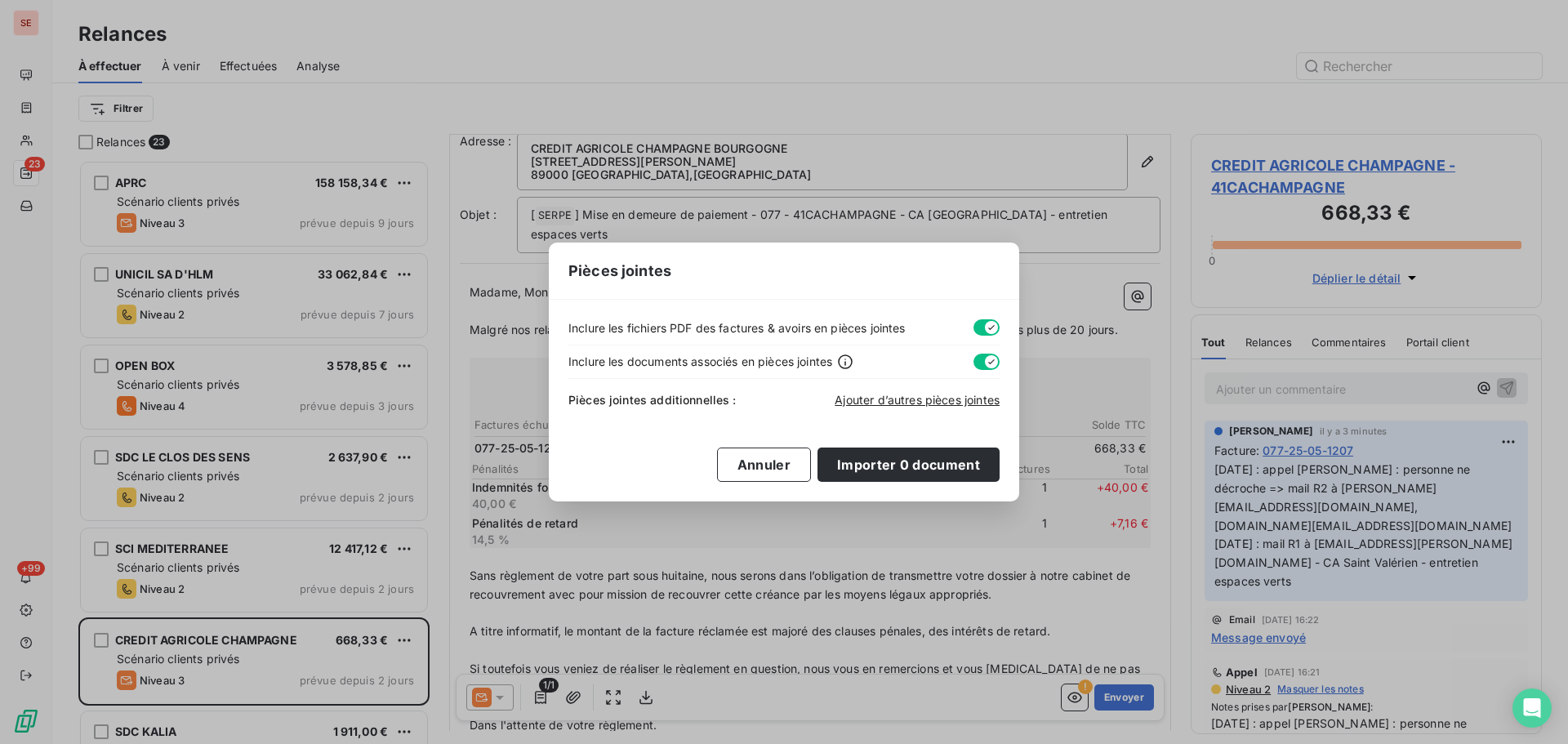
click at [975, 322] on button "button" at bounding box center [986, 327] width 26 height 16
click at [977, 362] on button "button" at bounding box center [986, 362] width 26 height 16
click at [961, 405] on span "Ajouter d’autres pièces jointes" at bounding box center [916, 400] width 165 height 14
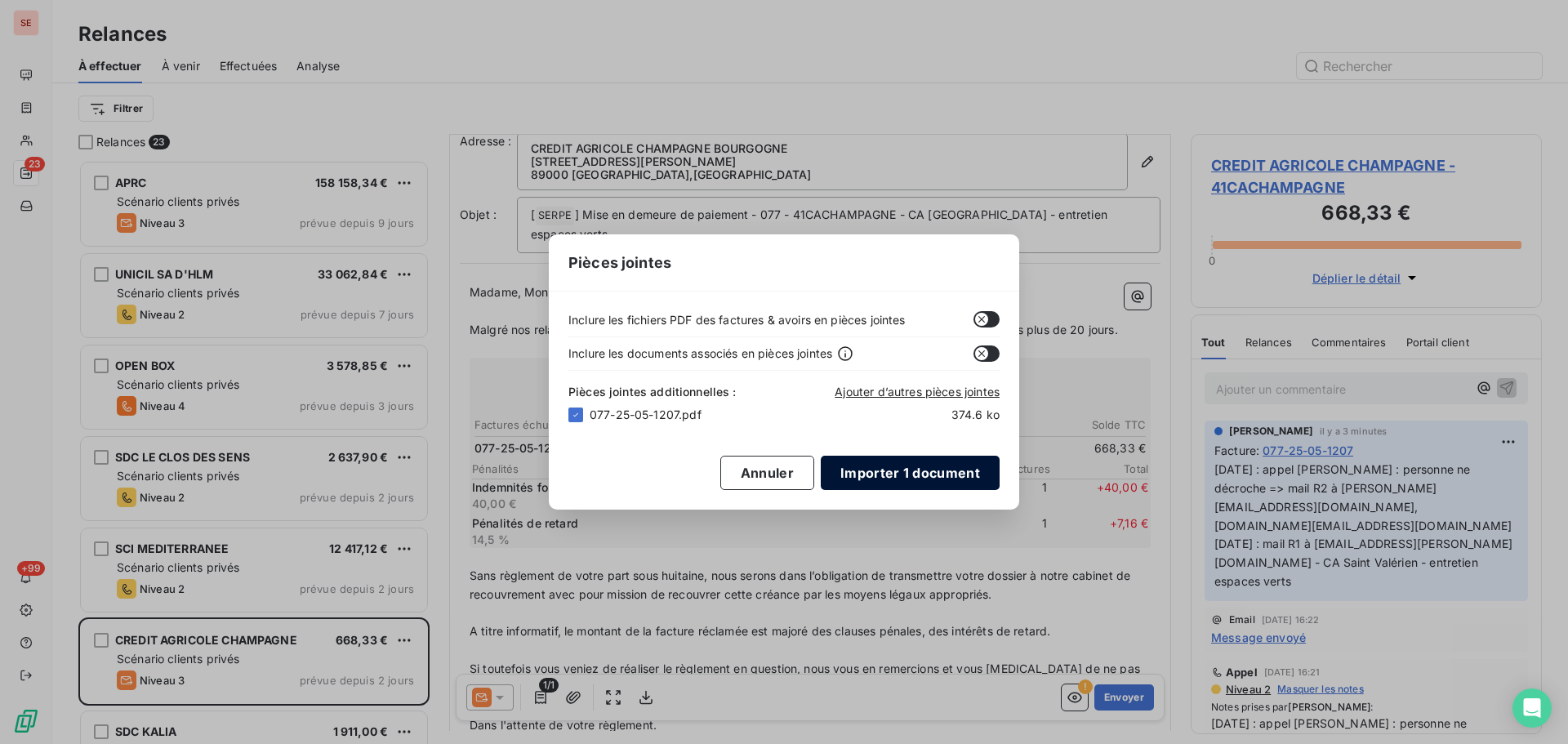
click at [899, 475] on button "Importer 1 document" at bounding box center [910, 472] width 178 height 34
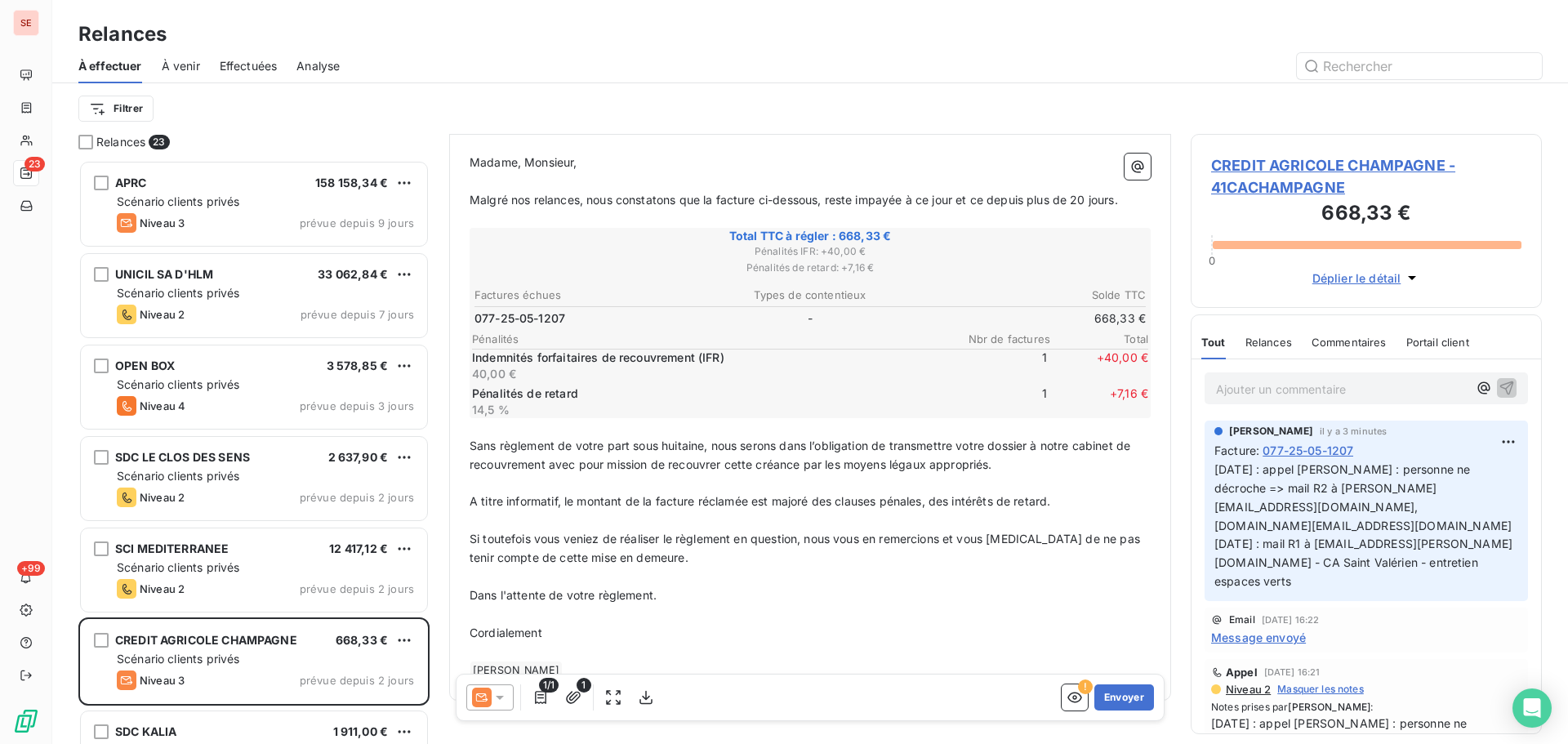
scroll to position [216, 0]
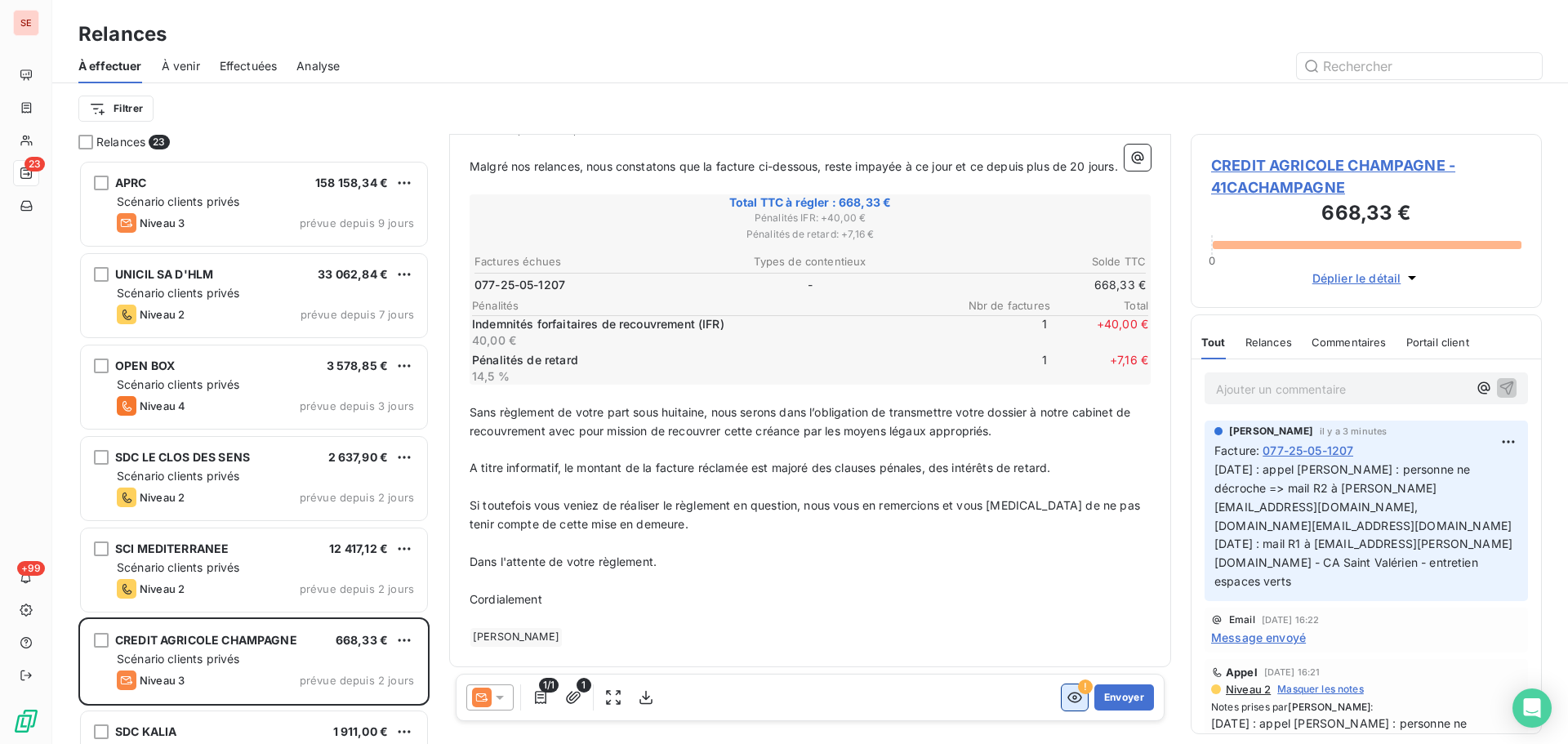
click at [1067, 701] on icon "button" at bounding box center [1073, 697] width 15 height 11
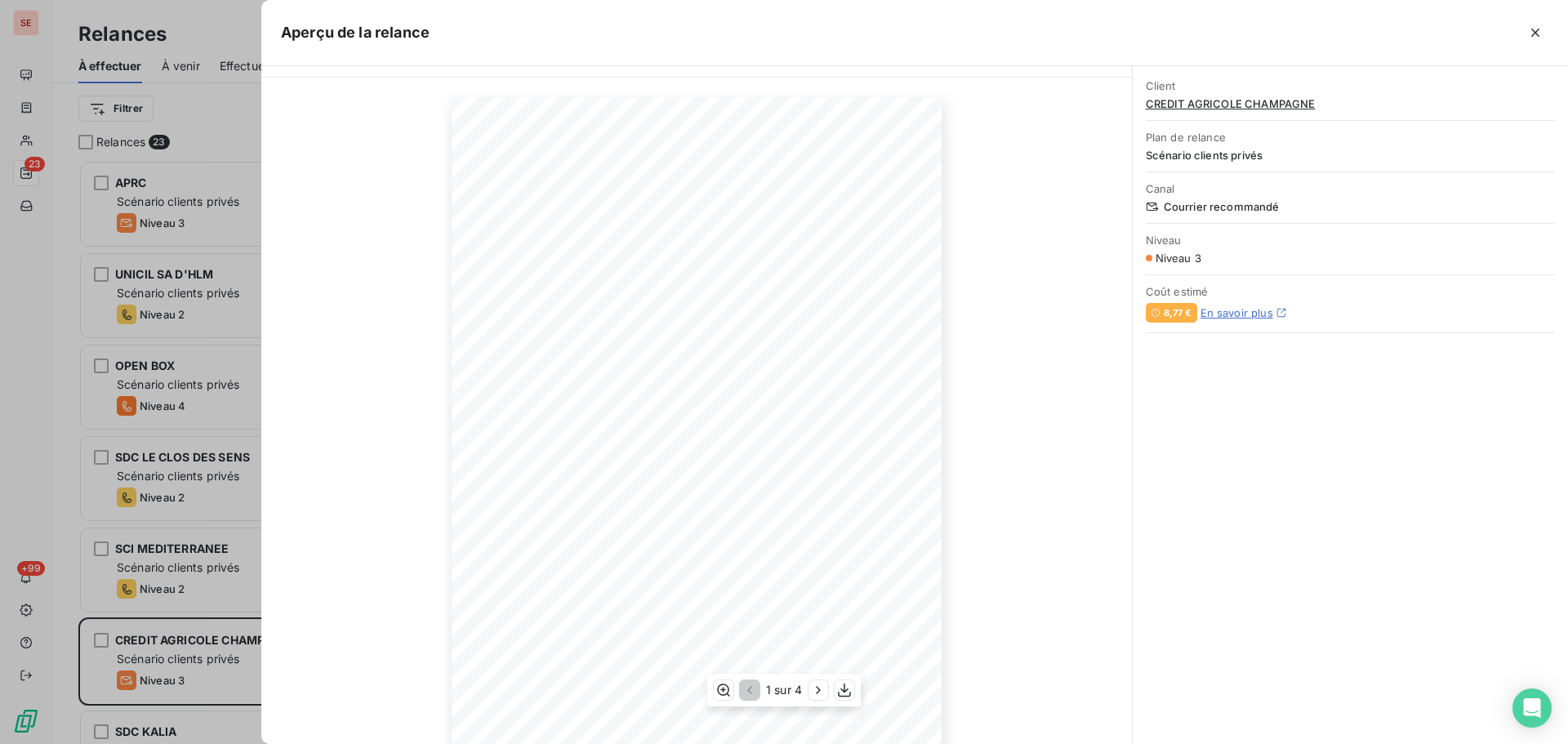
scroll to position [108, 0]
click at [821, 688] on icon "button" at bounding box center [817, 690] width 16 height 16
click at [821, 688] on icon "button" at bounding box center [819, 690] width 16 height 16
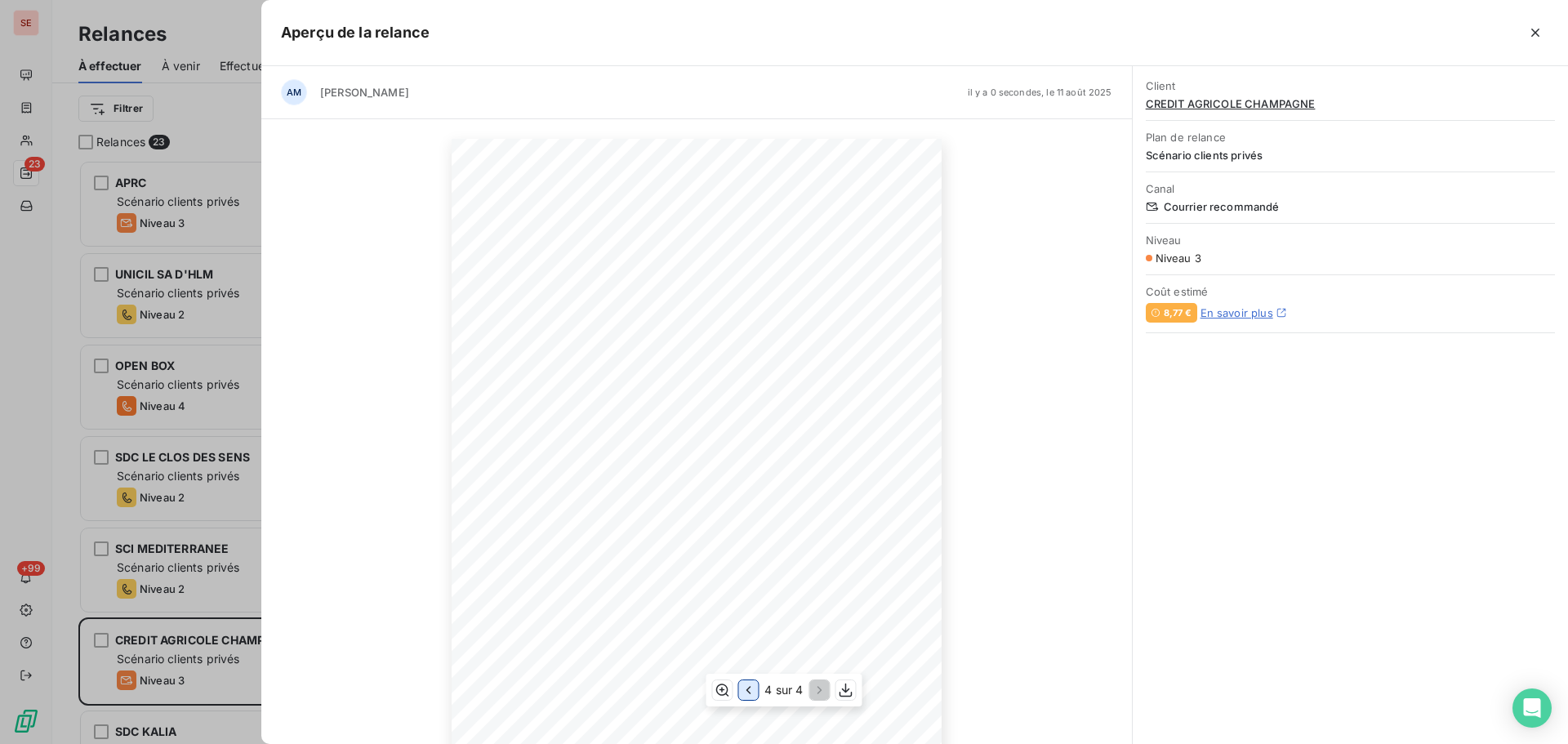
click at [751, 690] on icon "button" at bounding box center [748, 690] width 16 height 16
click at [1534, 39] on icon "button" at bounding box center [1534, 32] width 16 height 16
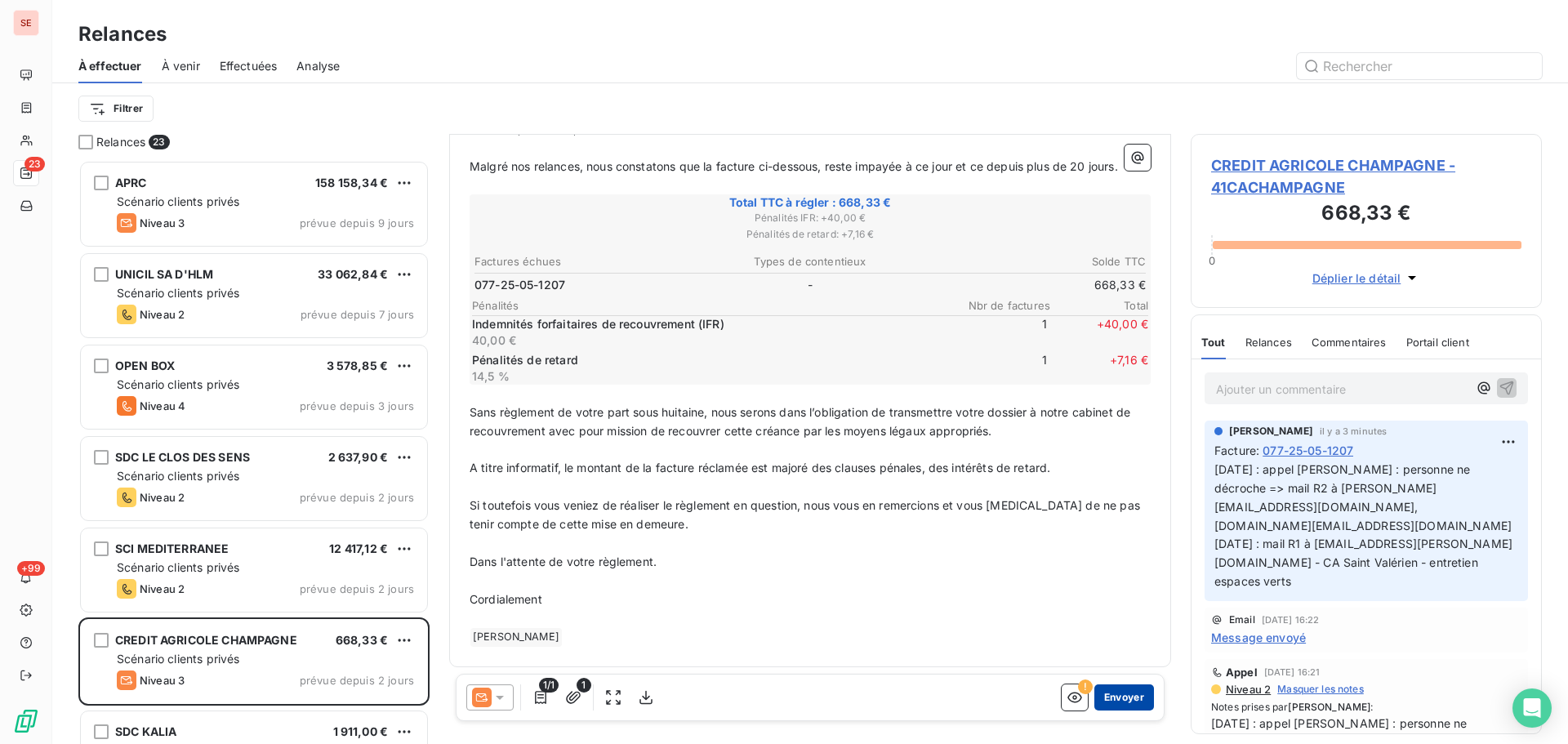
click at [1117, 701] on button "Envoyer" at bounding box center [1123, 697] width 59 height 26
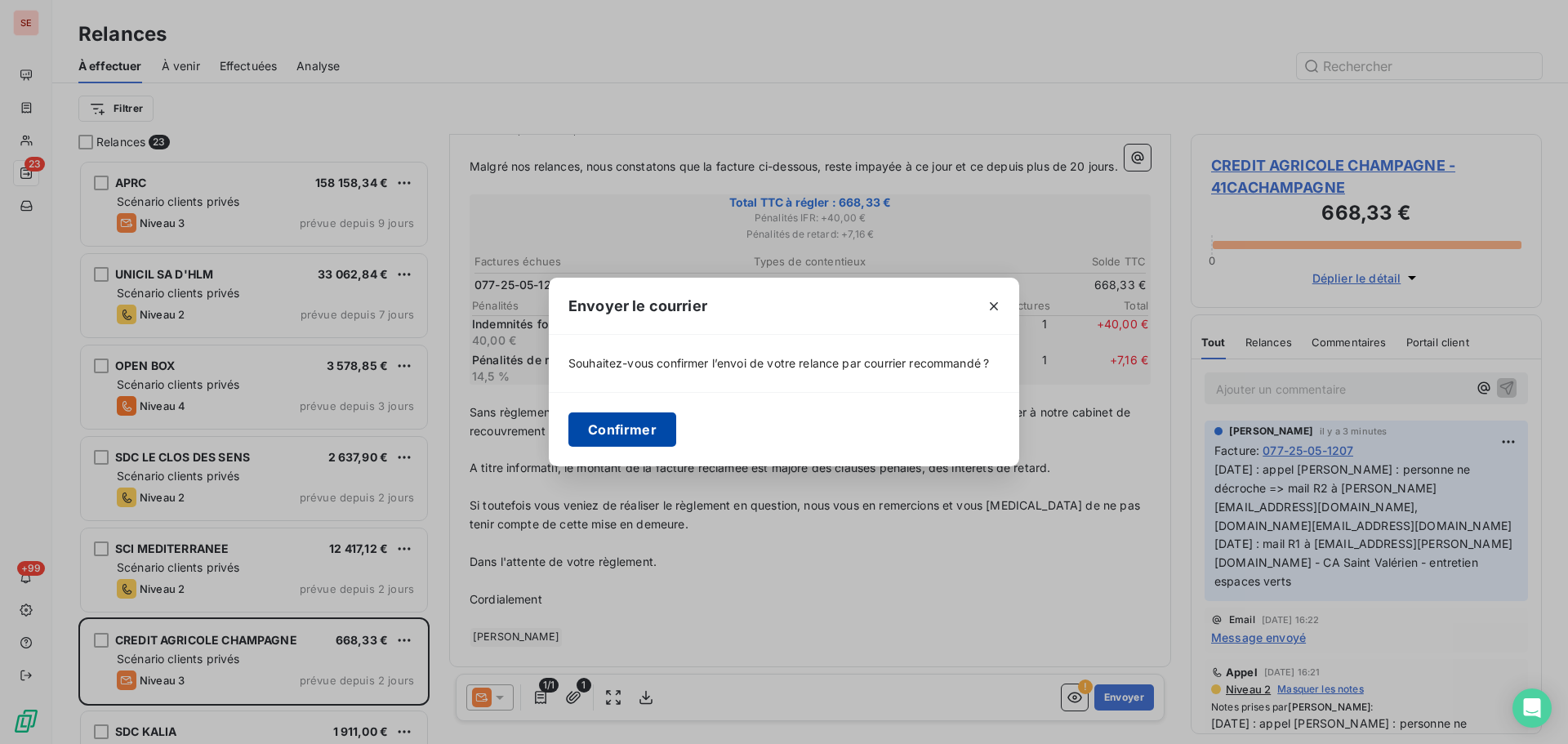
click at [659, 426] on button "Confirmer" at bounding box center [622, 429] width 108 height 34
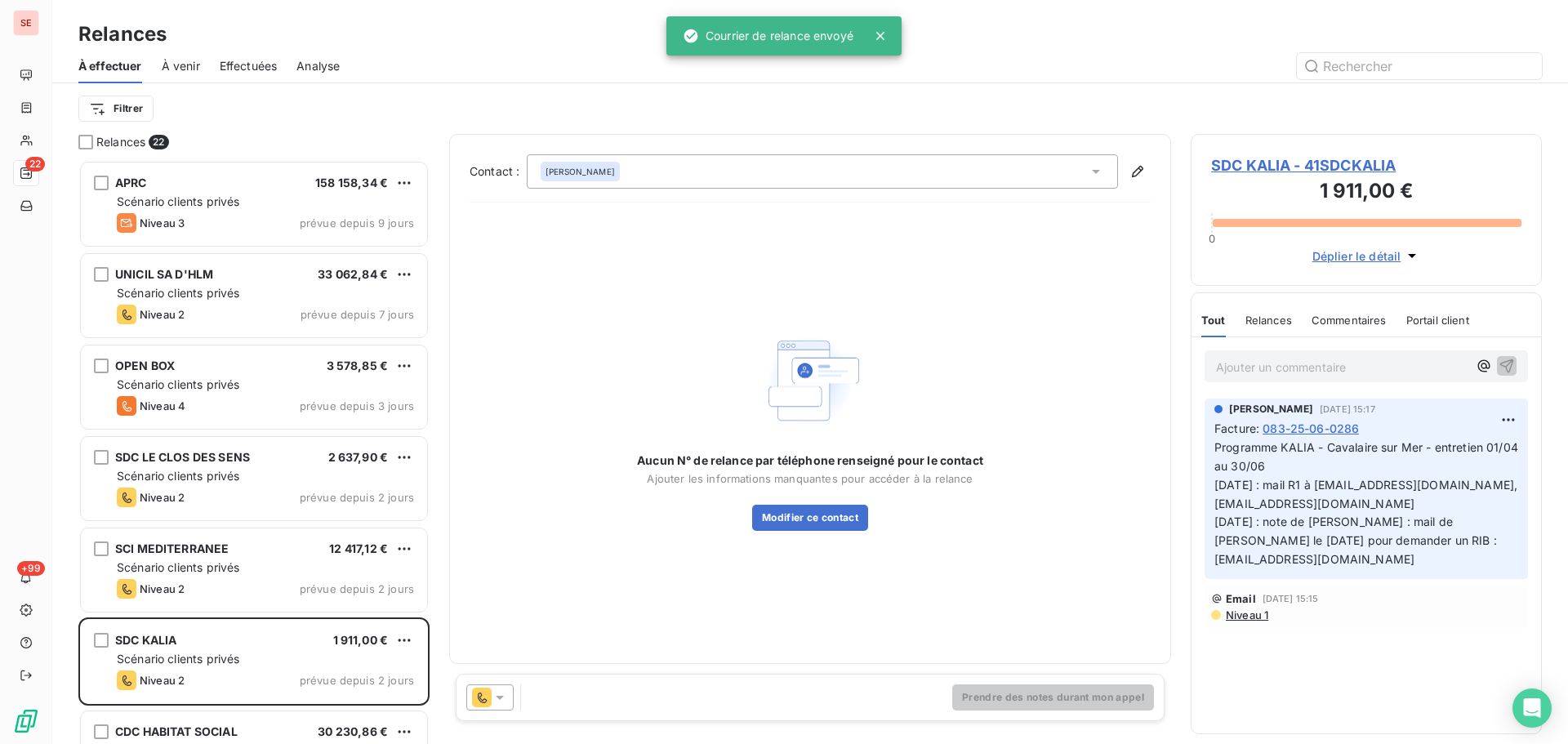
click at [240, 65] on span "Effectuées" at bounding box center [248, 66] width 58 height 16
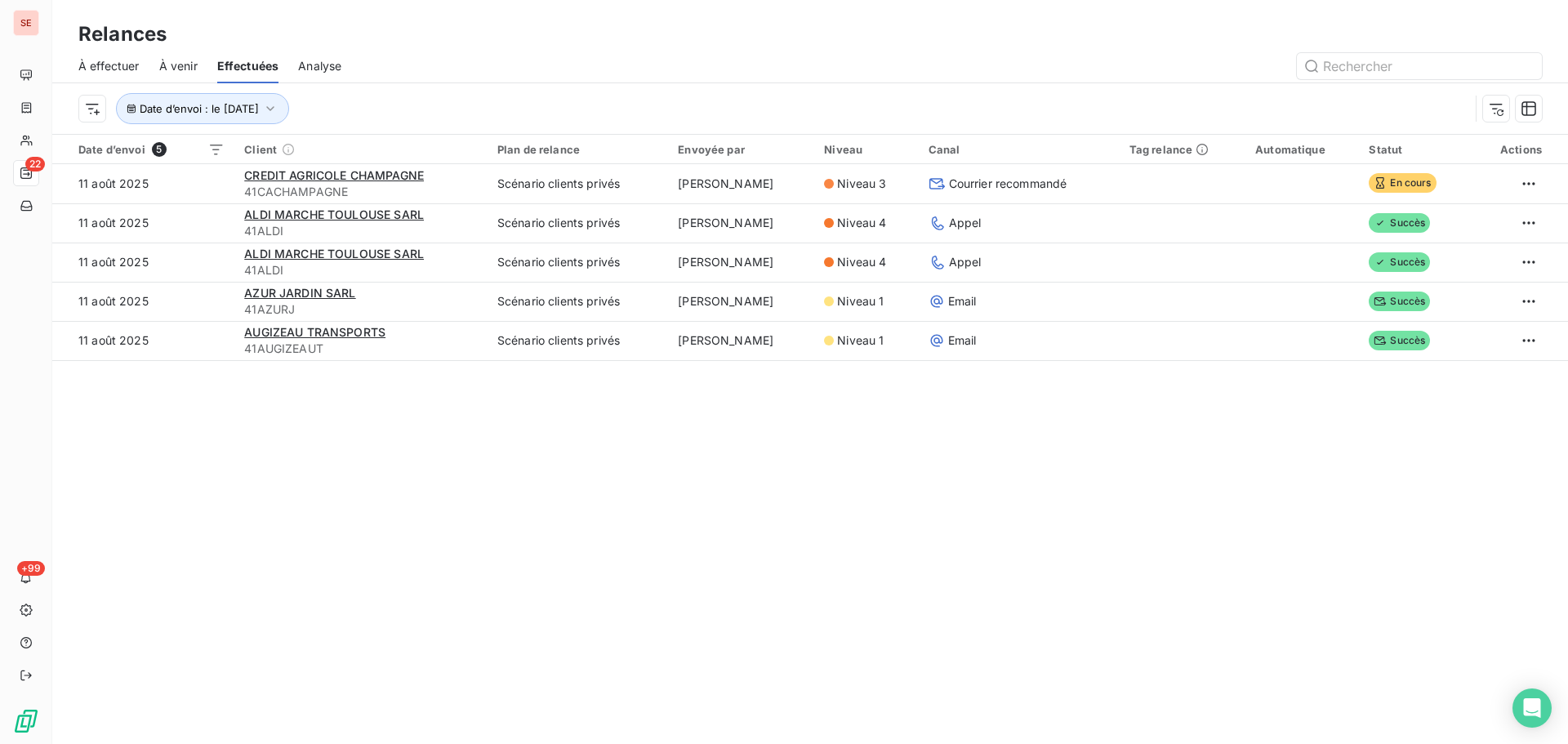
click at [91, 59] on span "À effectuer" at bounding box center [109, 66] width 61 height 16
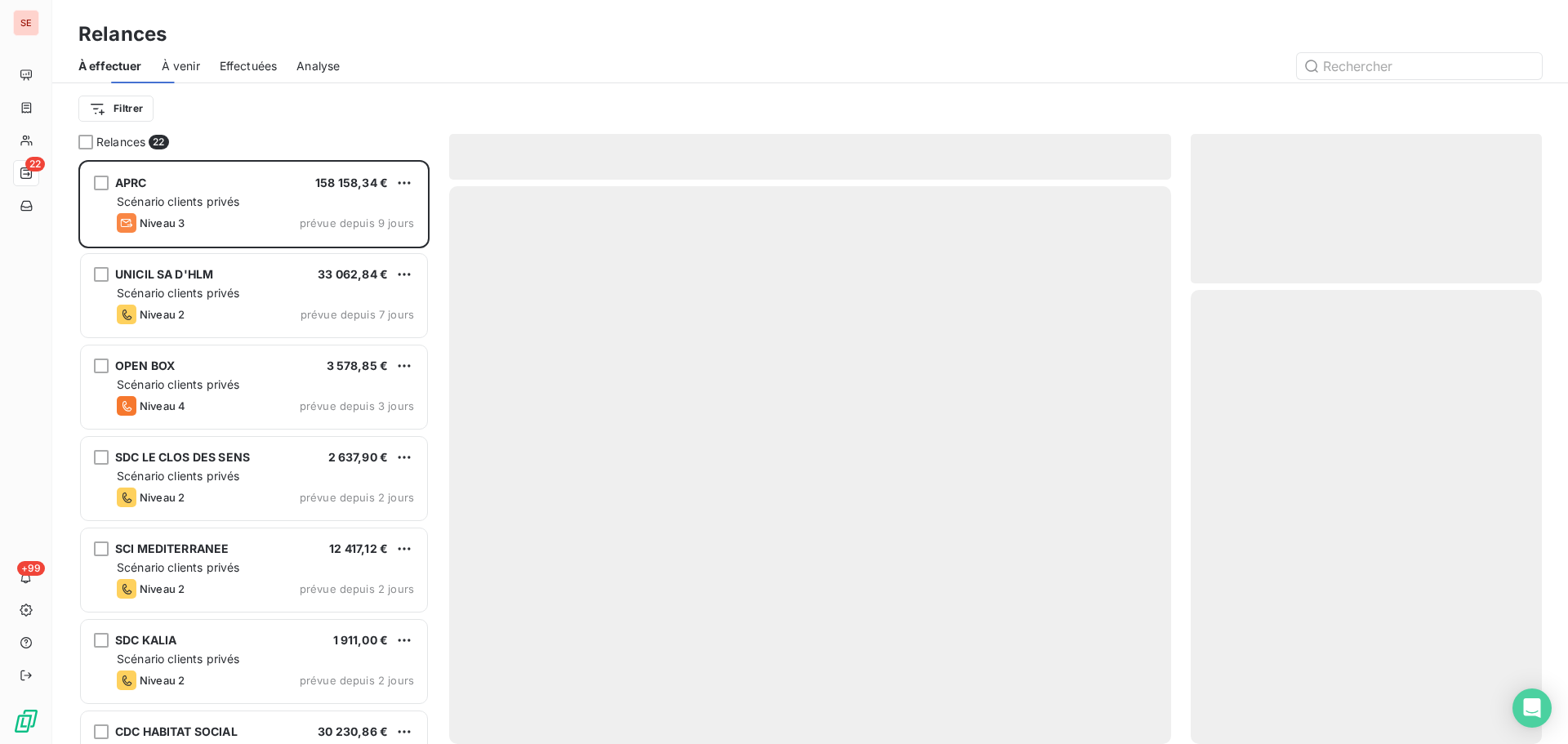
scroll to position [571, 338]
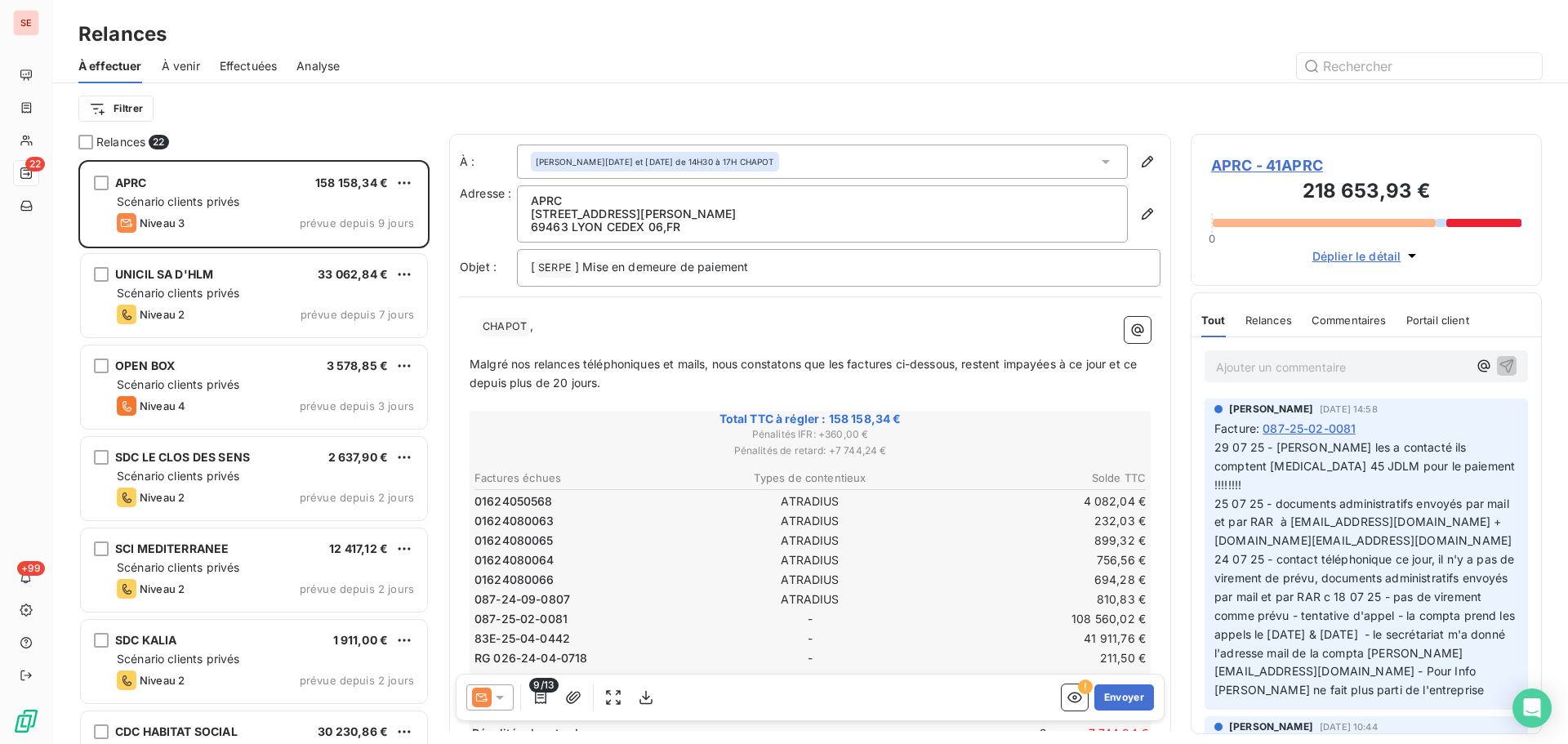
click at [240, 62] on span "Effectuées" at bounding box center [248, 66] width 58 height 16
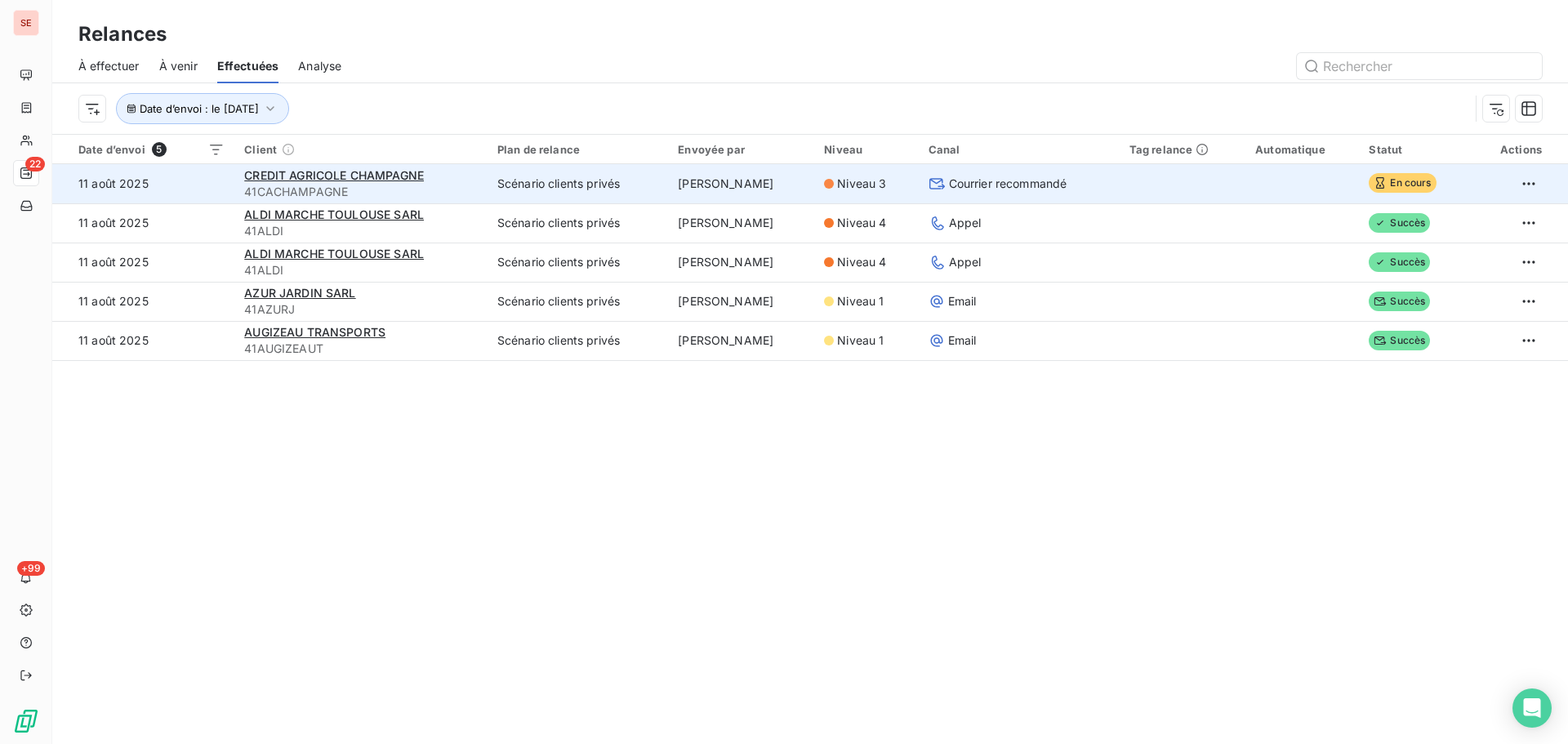
click at [298, 183] on span "41CACHAMPAGNE" at bounding box center [361, 191] width 234 height 16
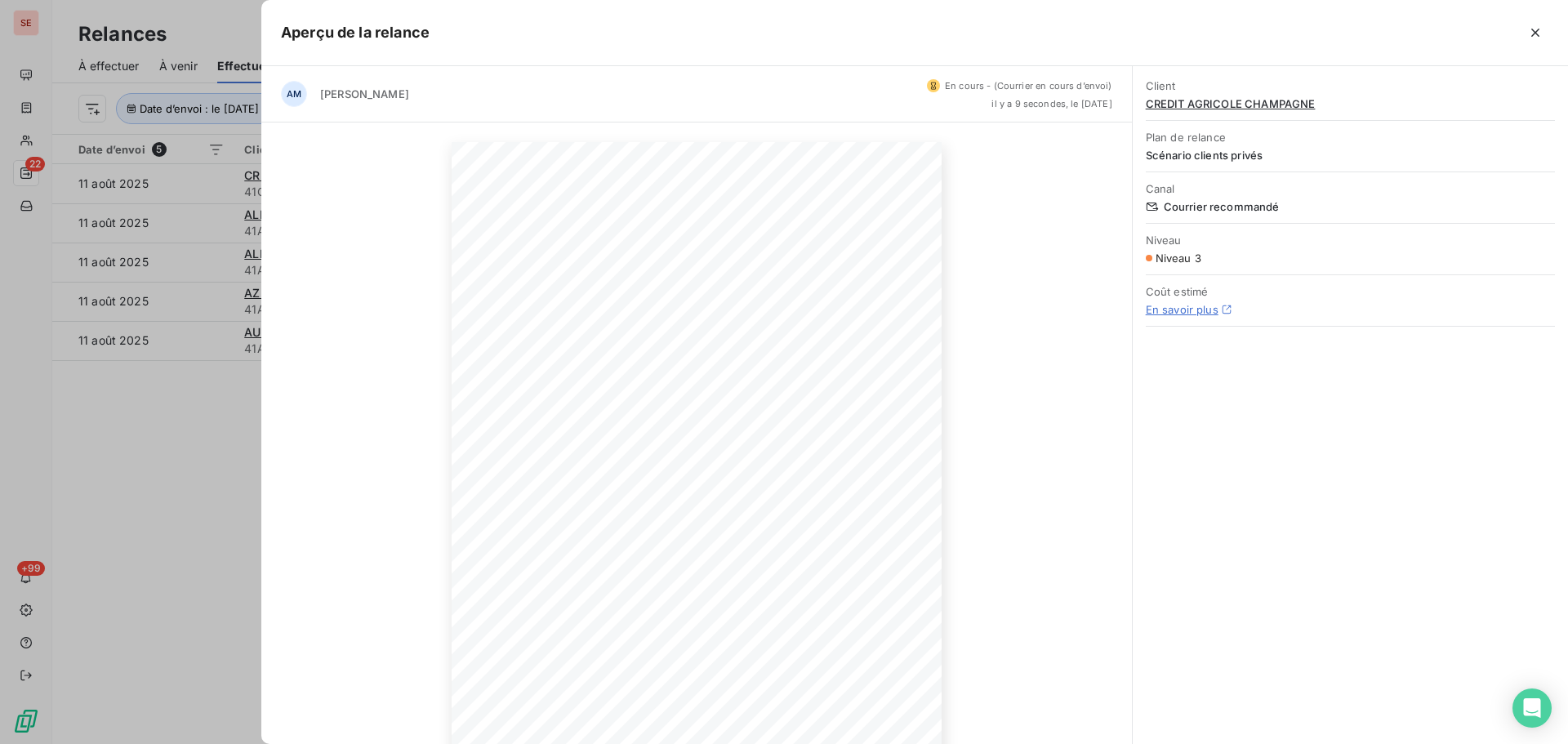
click at [120, 455] on div at bounding box center [784, 372] width 1568 height 744
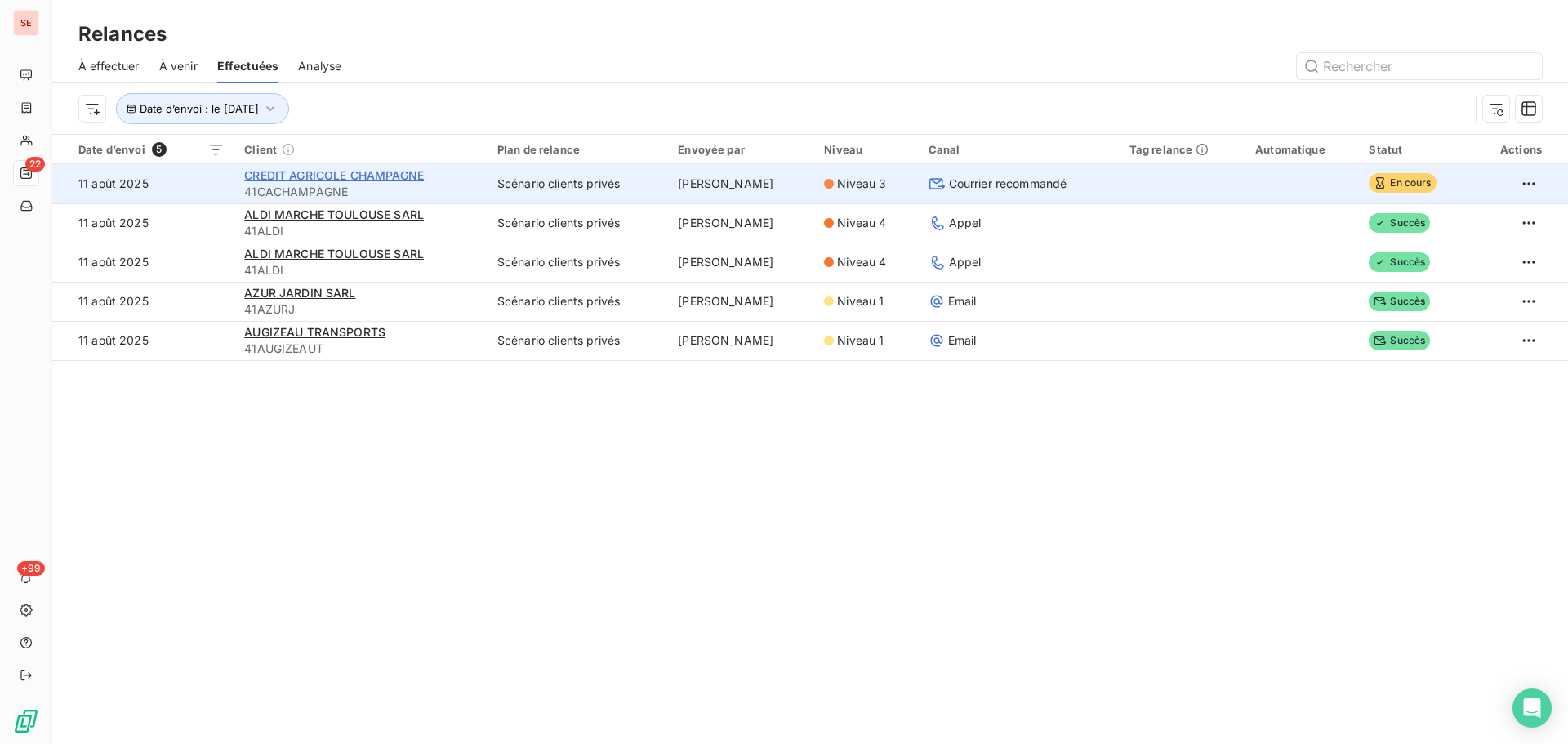
click at [269, 177] on span "CREDIT AGRICOLE CHAMPAGNE" at bounding box center [334, 175] width 179 height 14
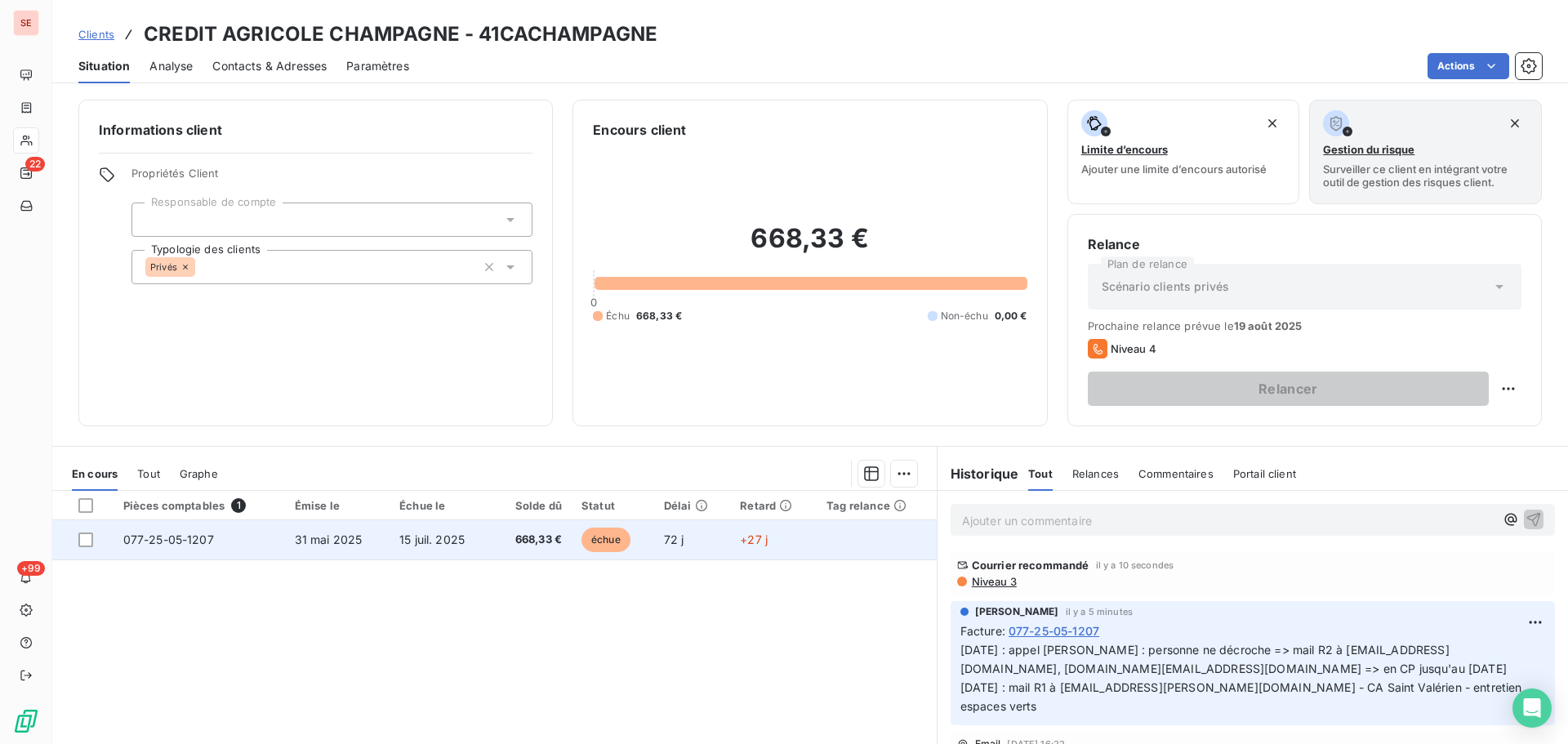
click at [363, 537] on td "31 mai 2025" at bounding box center [337, 539] width 105 height 39
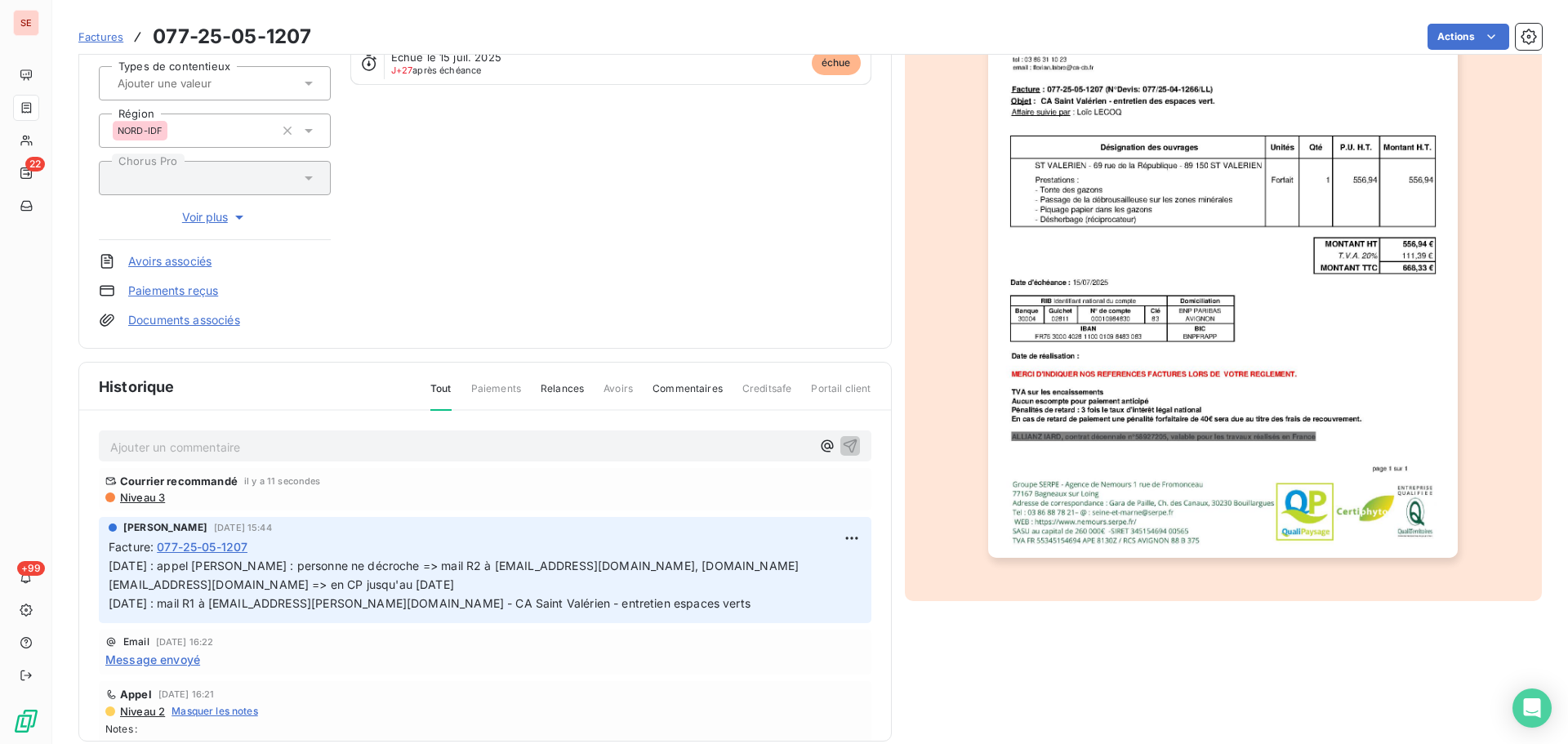
scroll to position [239, 0]
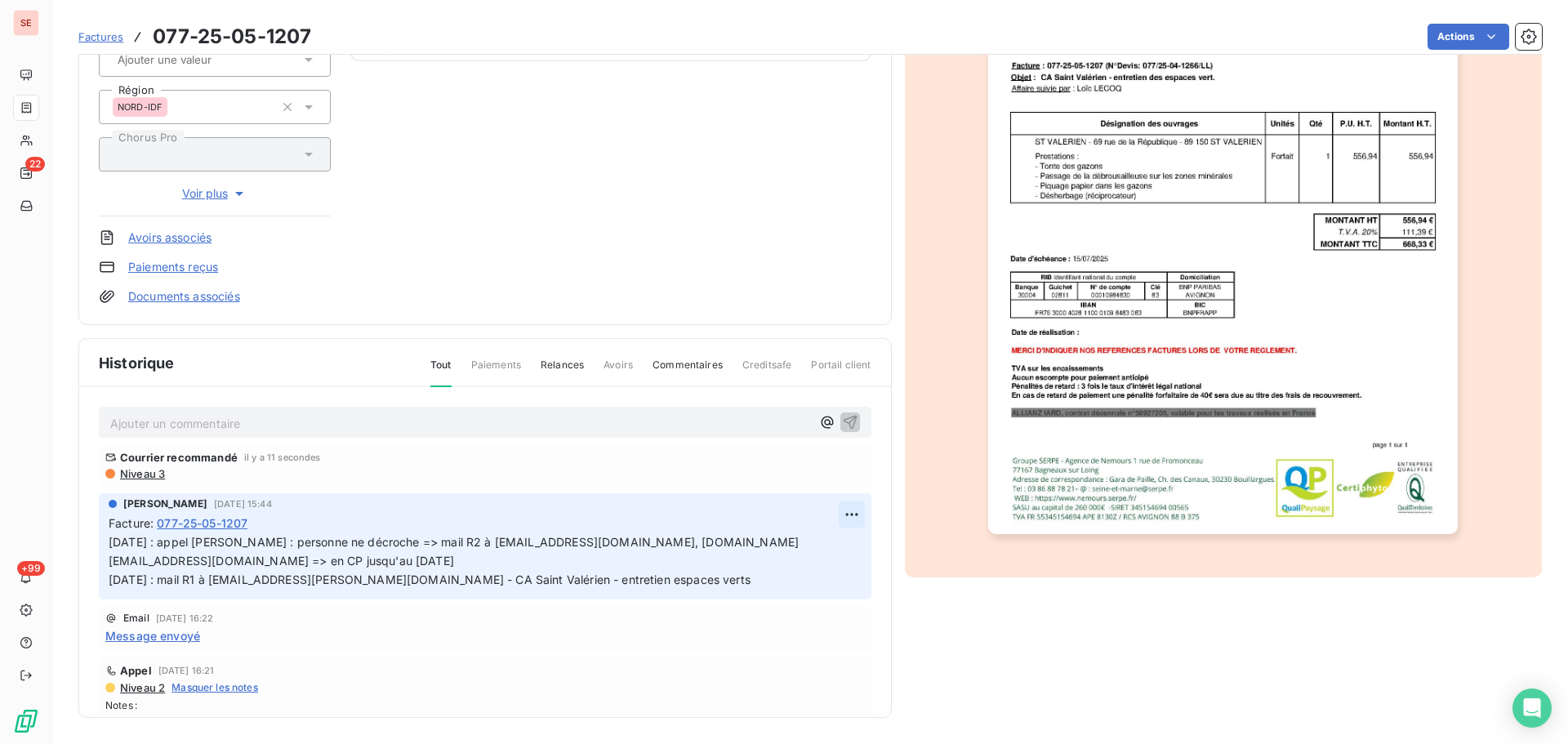
click at [839, 509] on html "SE 22 +99 Factures 077-25-05-1207 Actions CREDIT AGRICOLE CHAMPAGNE 41CACHAMPAG…" at bounding box center [784, 372] width 1568 height 744
click at [802, 545] on div "Editer" at bounding box center [793, 550] width 91 height 26
drag, startPoint x: 773, startPoint y: 543, endPoint x: 799, endPoint y: 564, distance: 33.4
click at [799, 564] on p "05/08/25 : appel M. Labro : personne ne décroche => mail R2 à jean-francois.del…" at bounding box center [475, 562] width 733 height 56
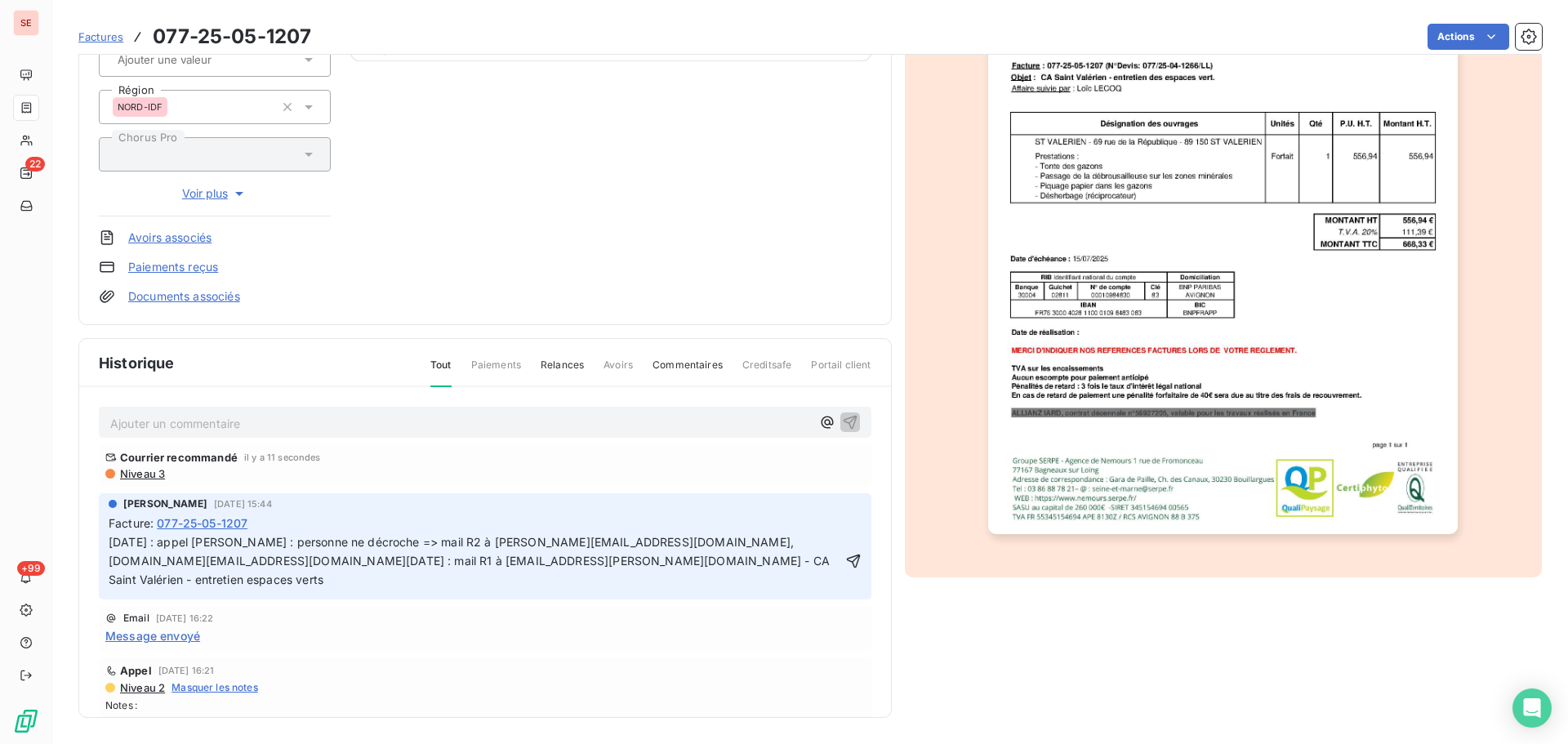
click at [112, 541] on span "05/08/25 : appel M. Labro : personne ne décroche => mail R2 à jean-francois.del…" at bounding box center [470, 560] width 724 height 51
click at [112, 541] on p "05/08/25 : appel M. Labro : personne ne décroche => mail R2 à jean-francois.del…" at bounding box center [475, 562] width 733 height 56
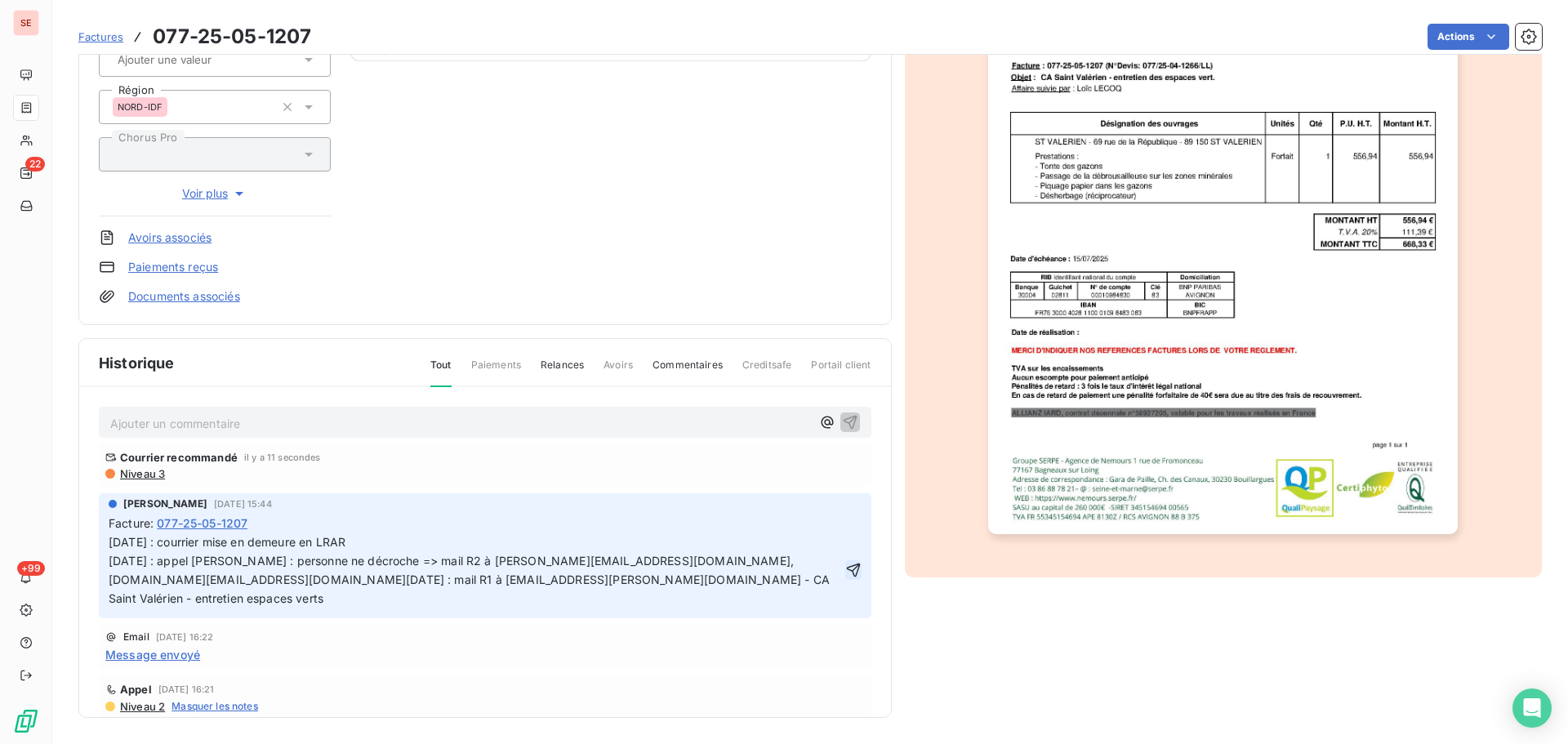
click at [845, 562] on icon "button" at bounding box center [852, 569] width 16 height 16
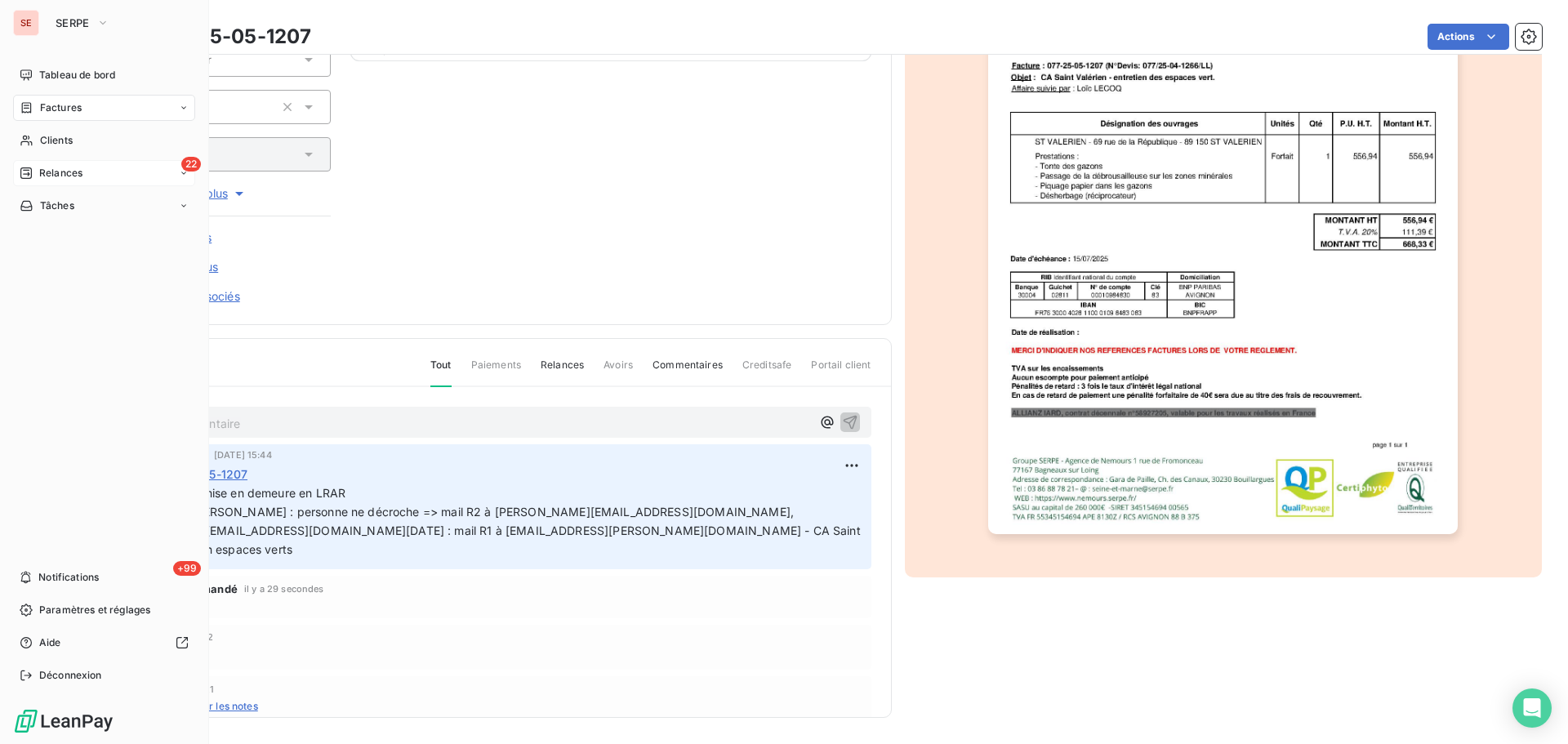
click at [75, 169] on span "Relances" at bounding box center [60, 173] width 44 height 15
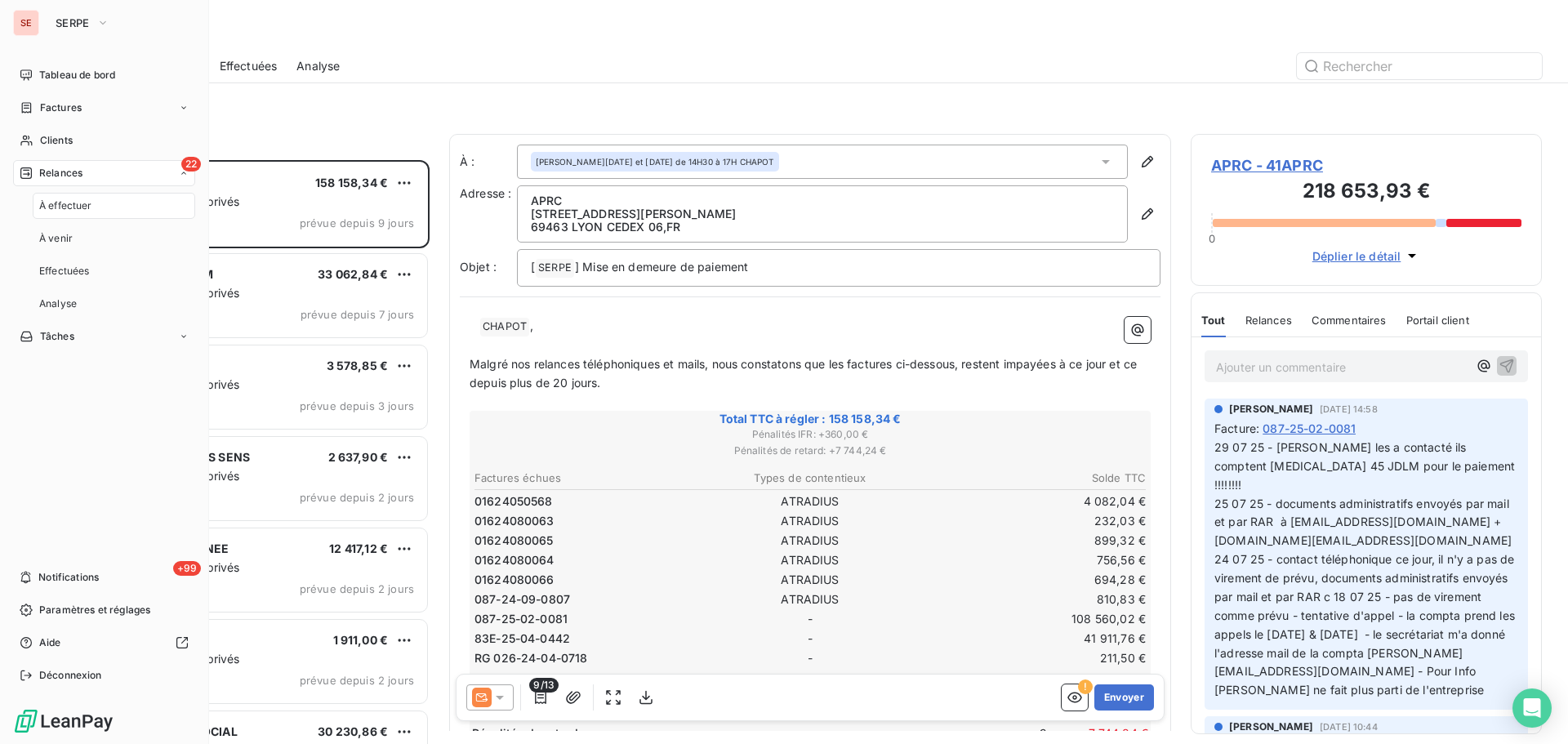
scroll to position [571, 338]
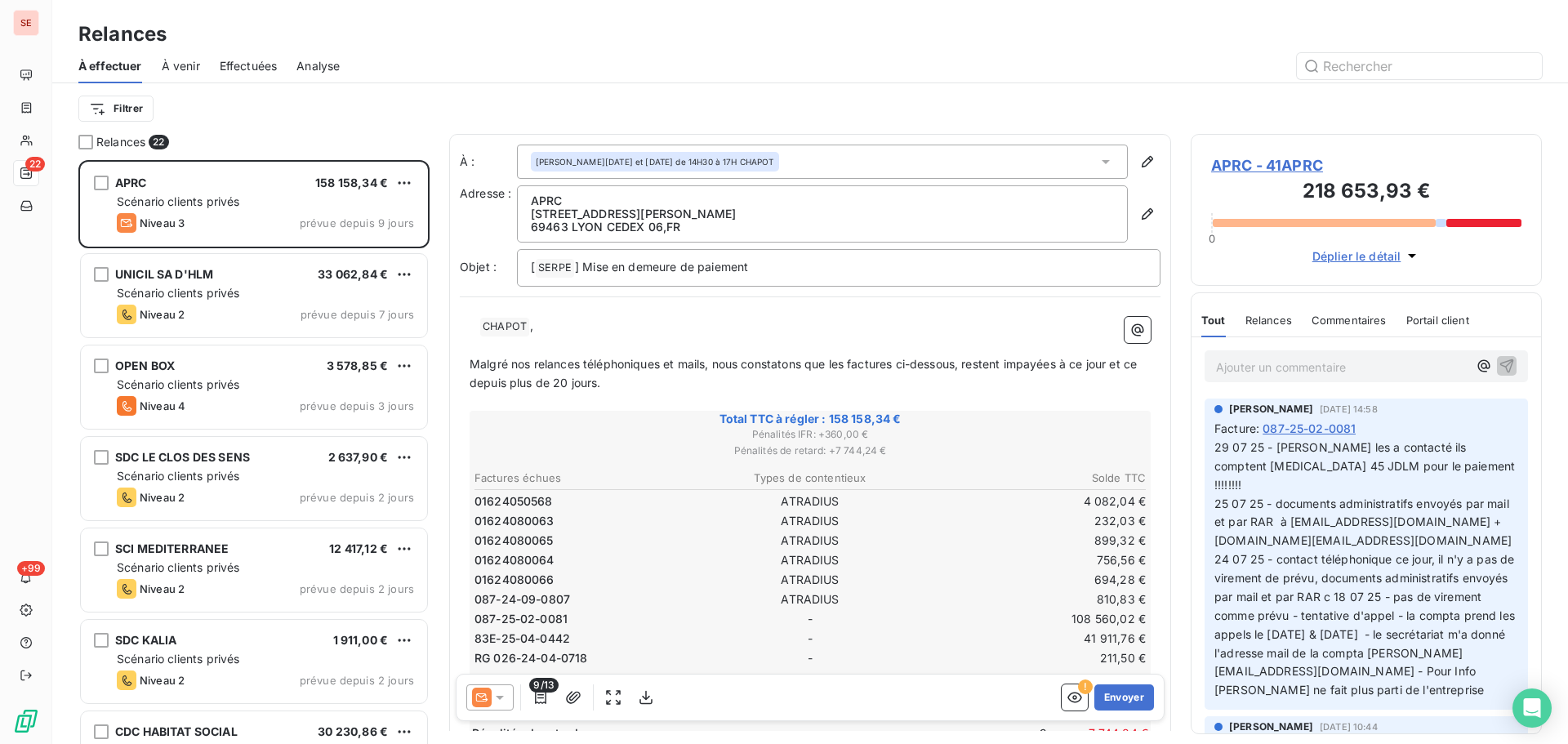
click at [132, 112] on html "SE 22 +99 Relances À effectuer À venir Effectuées Analyse Filtrer Relances 22 A…" at bounding box center [784, 372] width 1568 height 744
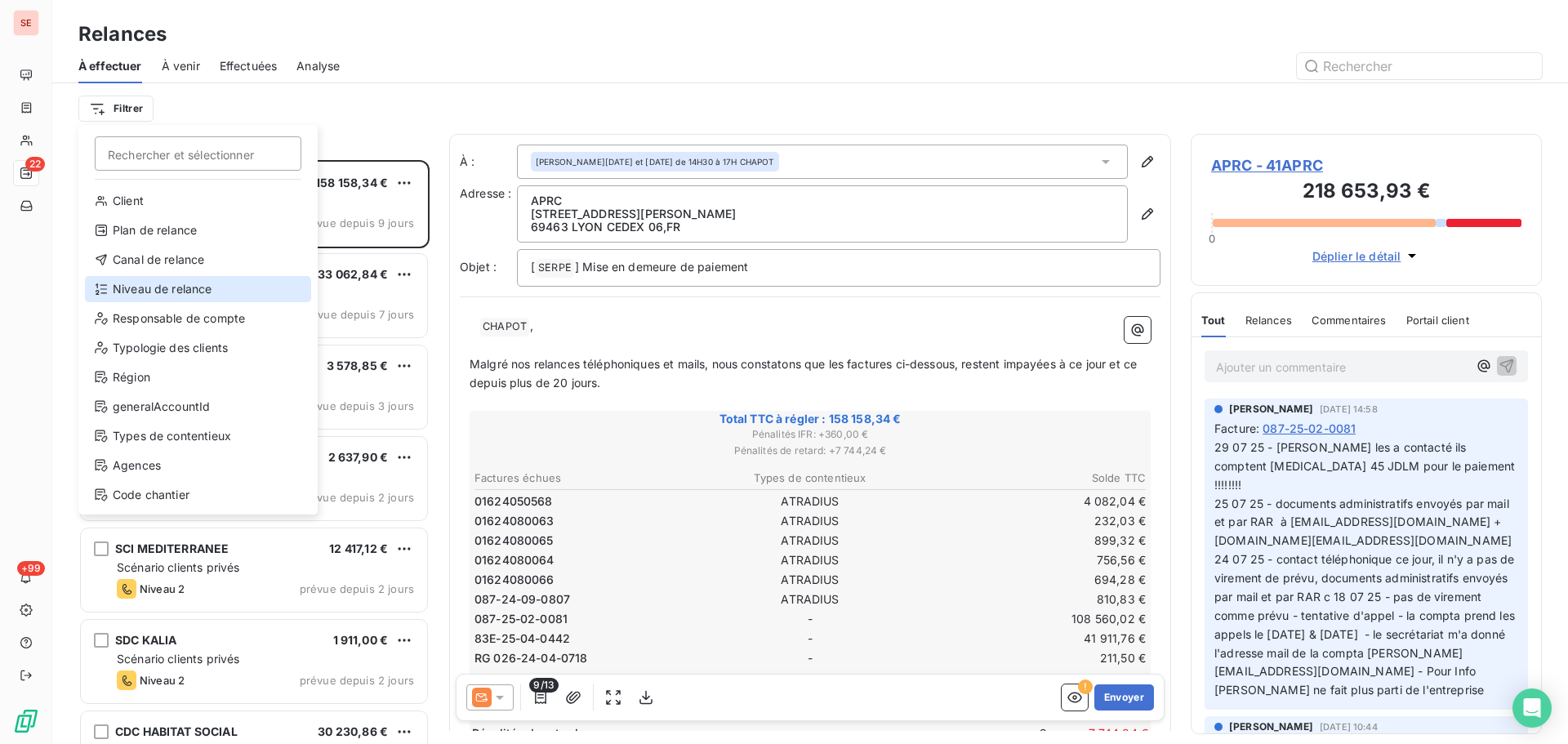
click at [188, 287] on div "Niveau de relance" at bounding box center [198, 289] width 226 height 26
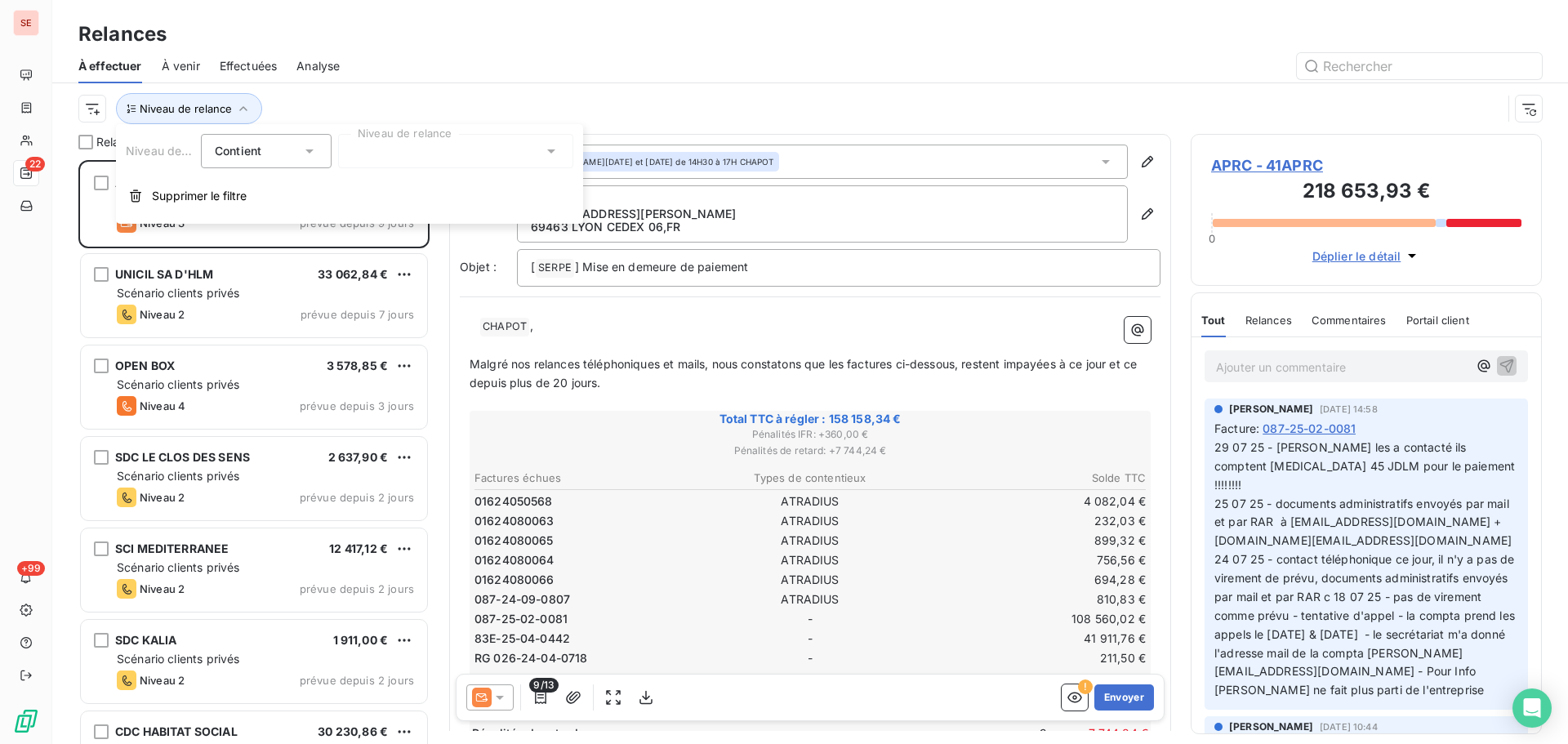
click at [442, 152] on div at bounding box center [456, 150] width 235 height 34
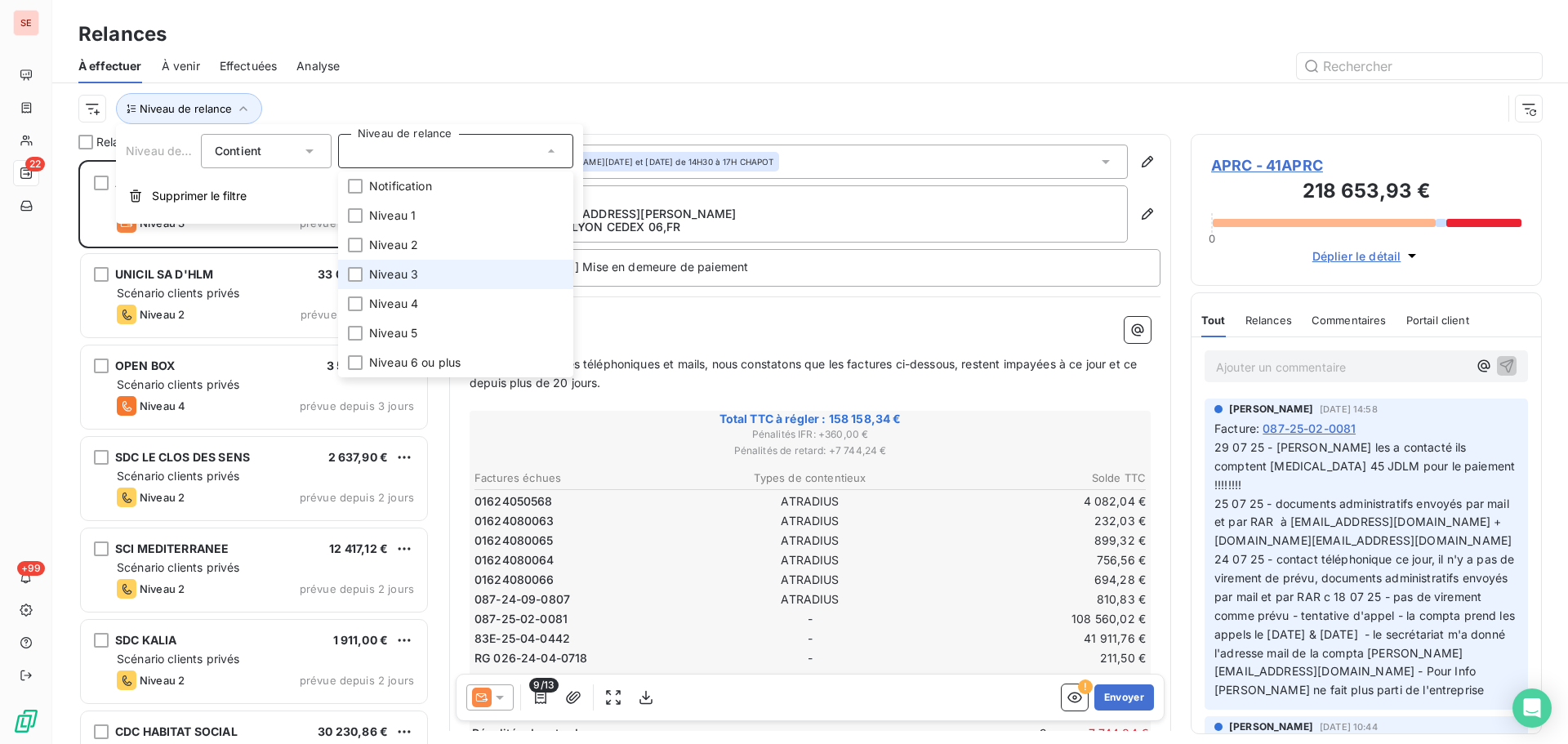
click at [431, 274] on li "Niveau 3" at bounding box center [456, 275] width 235 height 29
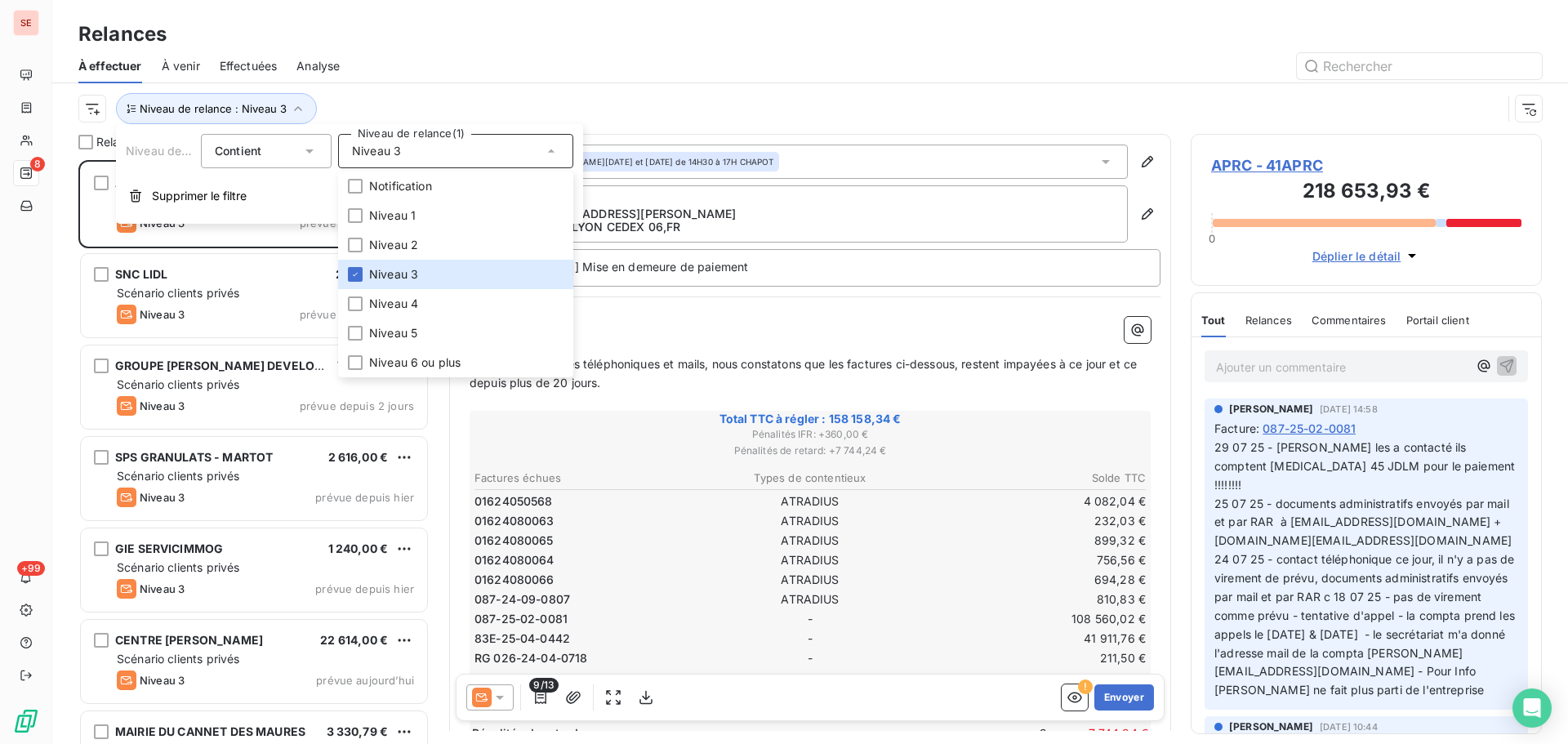
click at [529, 81] on div "À effectuer À venir Effectuées Analyse" at bounding box center [810, 66] width 1516 height 34
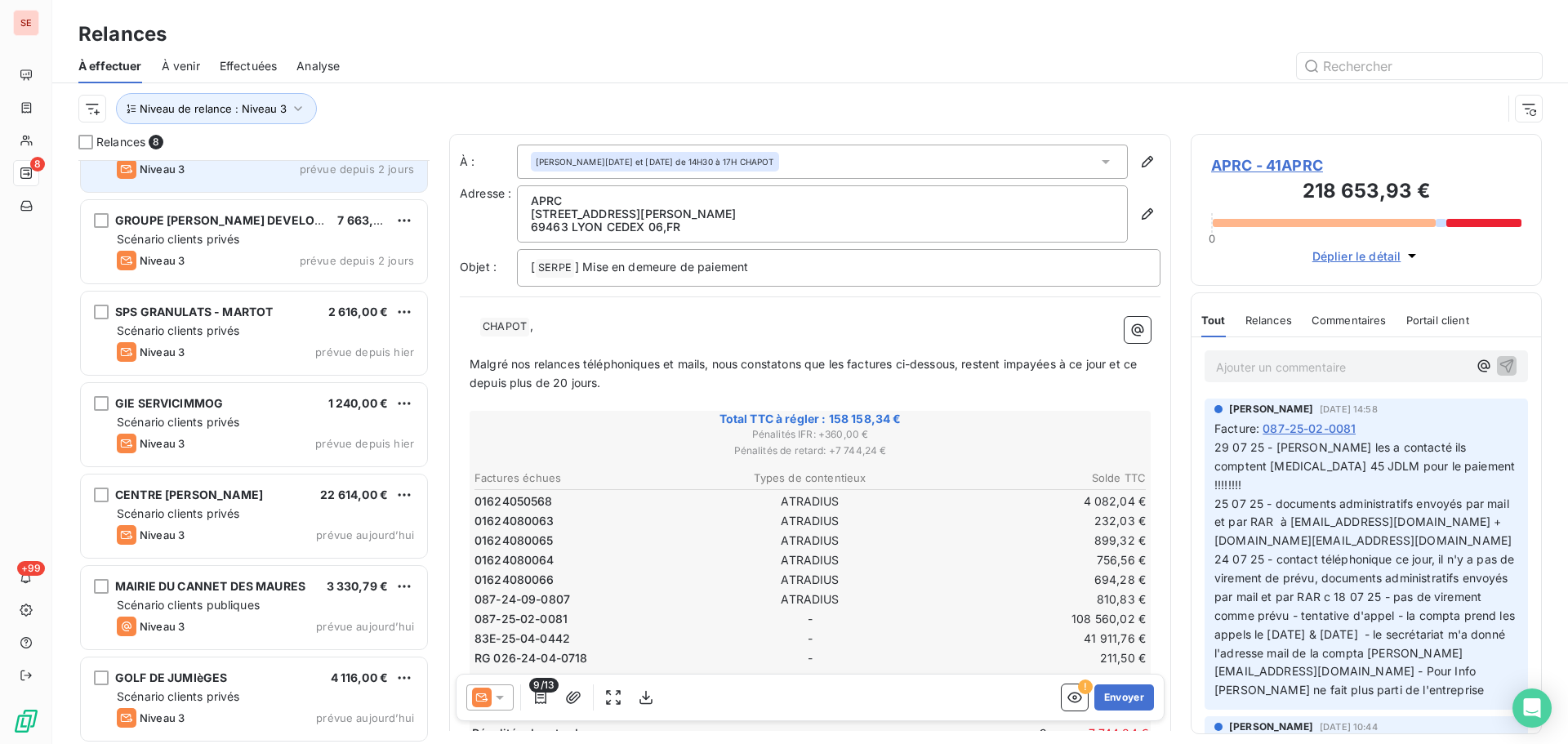
scroll to position [148, 0]
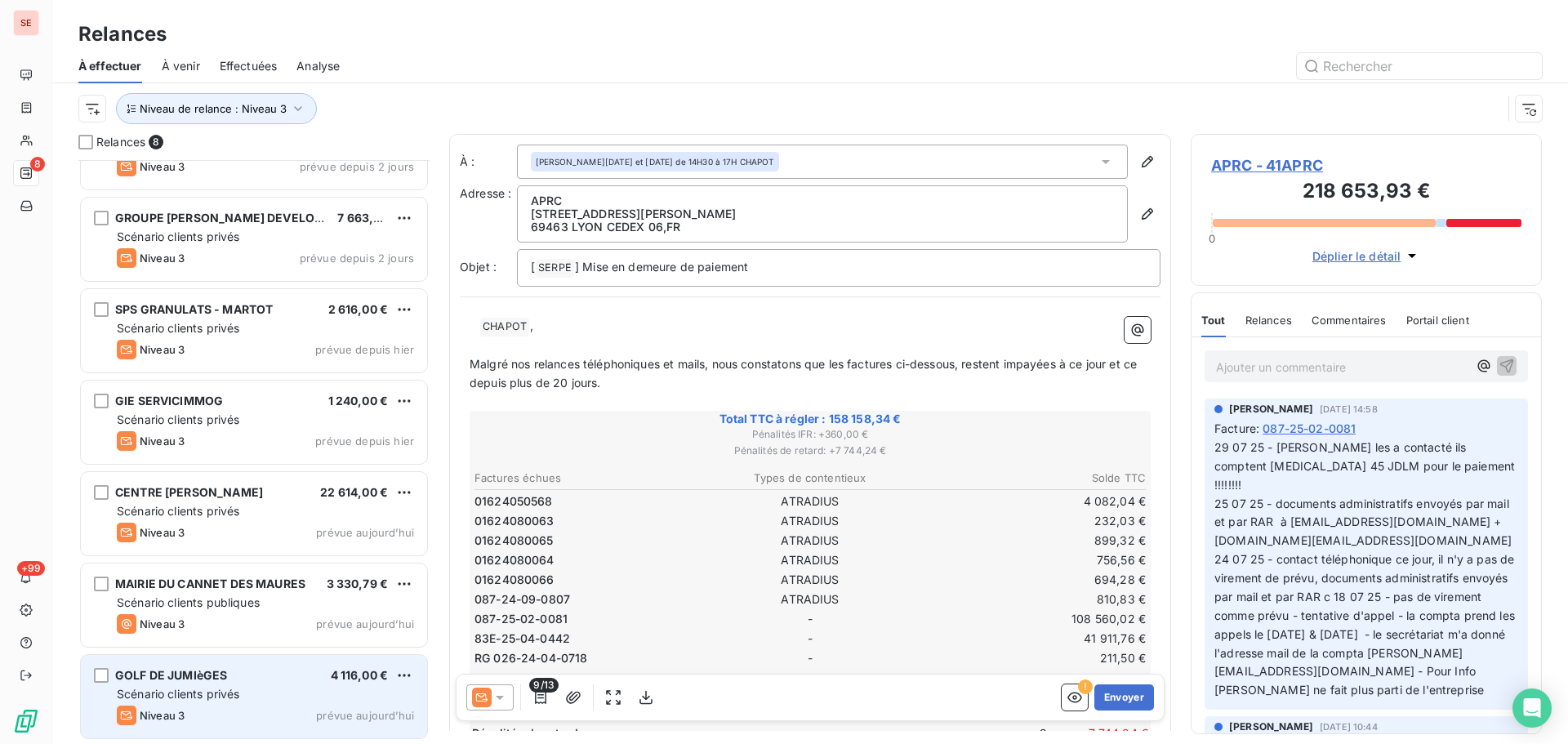
click at [176, 688] on span "Scénario clients privés" at bounding box center [177, 694] width 122 height 14
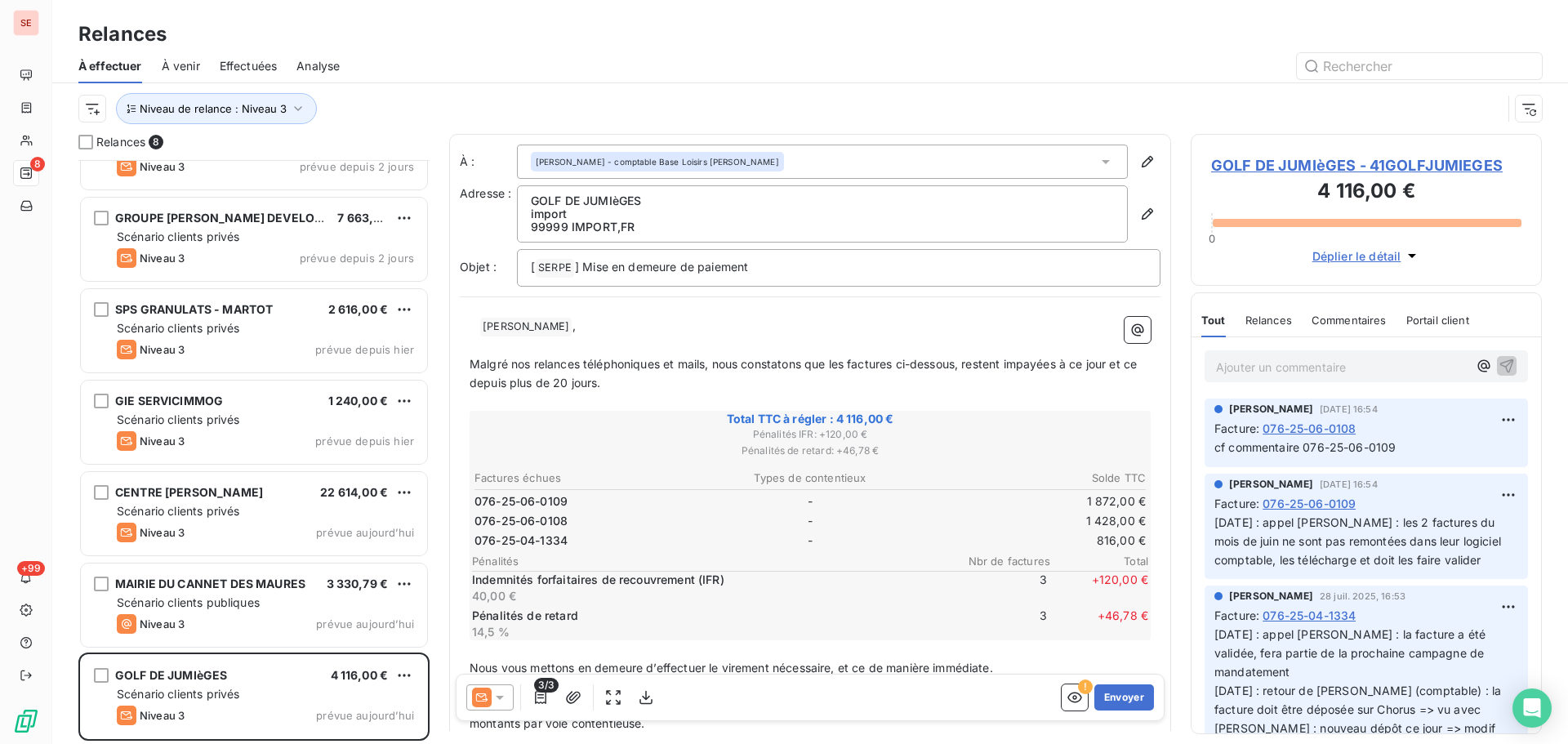
click at [1330, 160] on span "GOLF DE JUMIèGES - 41GOLFJUMIEGES" at bounding box center [1366, 165] width 310 height 22
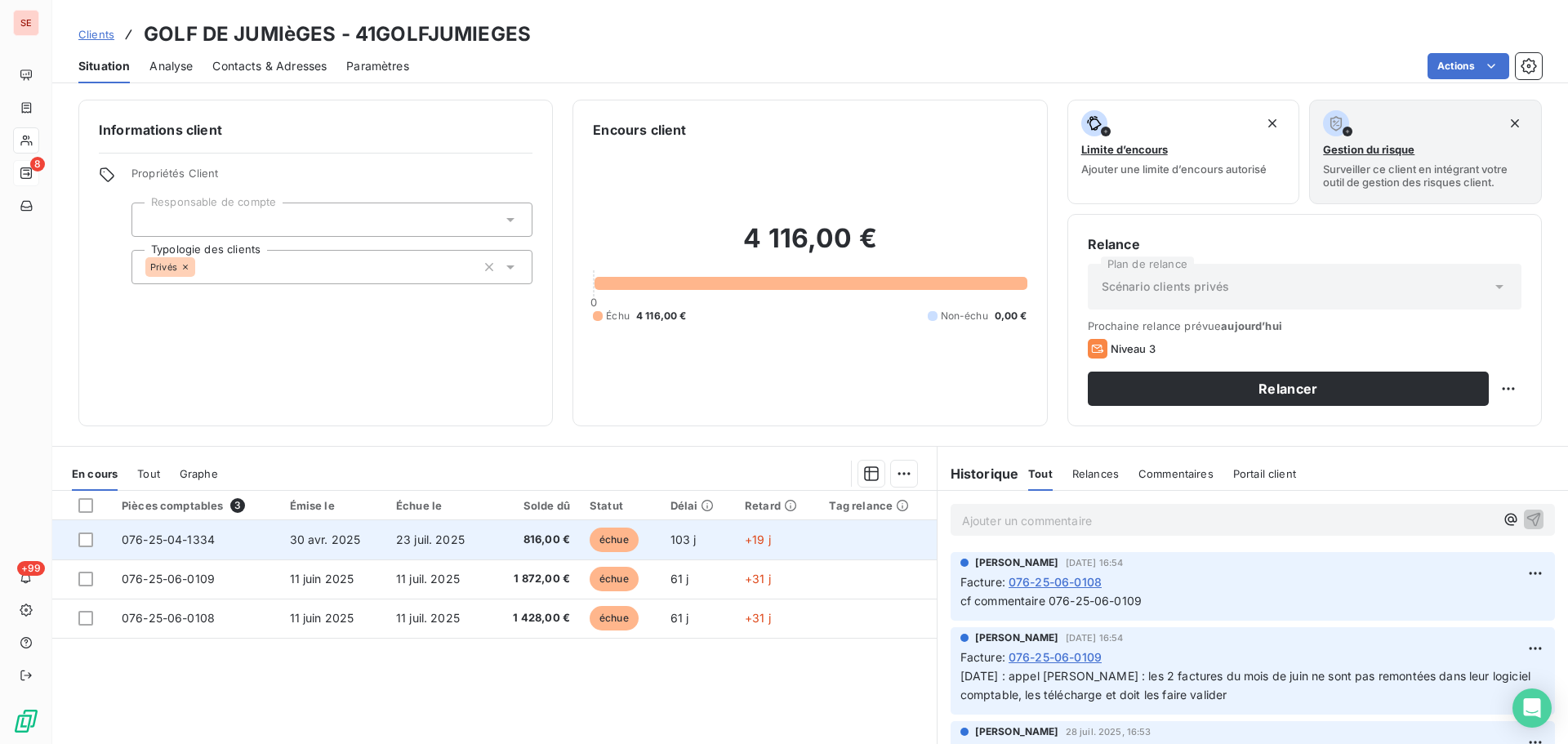
click at [207, 541] on span "076-25-04-1334" at bounding box center [168, 539] width 93 height 14
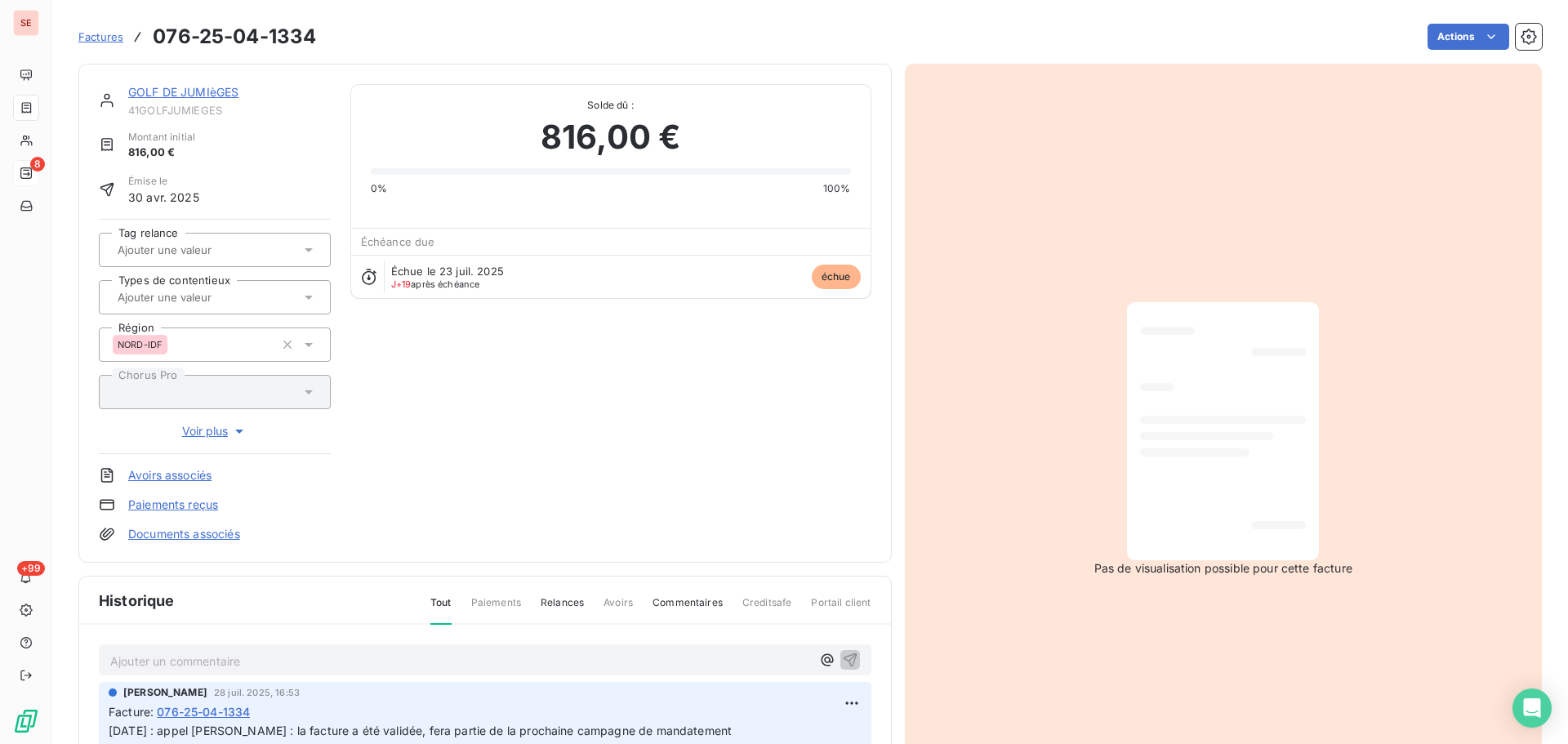
click at [210, 533] on link "Documents associés" at bounding box center [183, 534] width 112 height 16
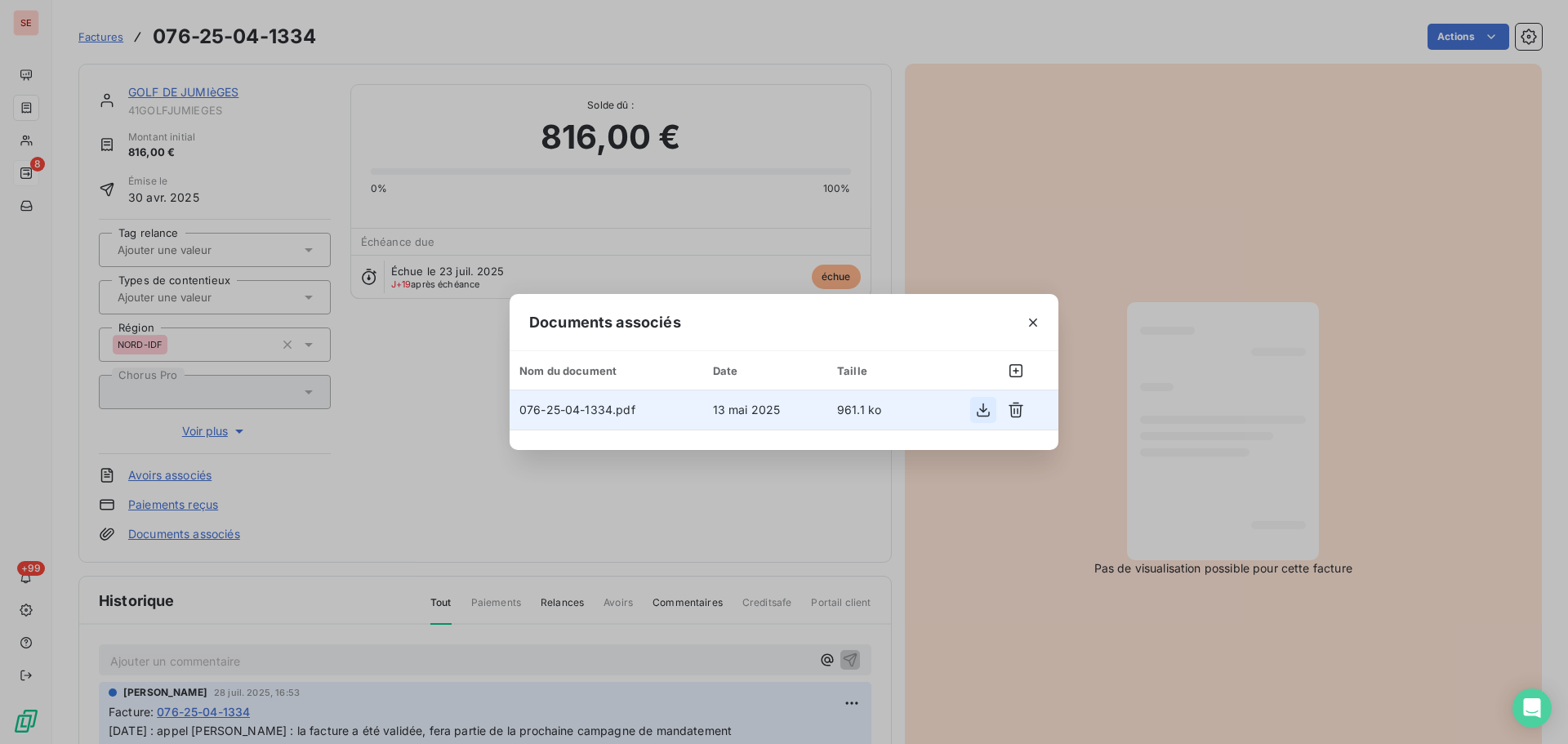
click at [988, 411] on icon "button" at bounding box center [982, 409] width 16 height 16
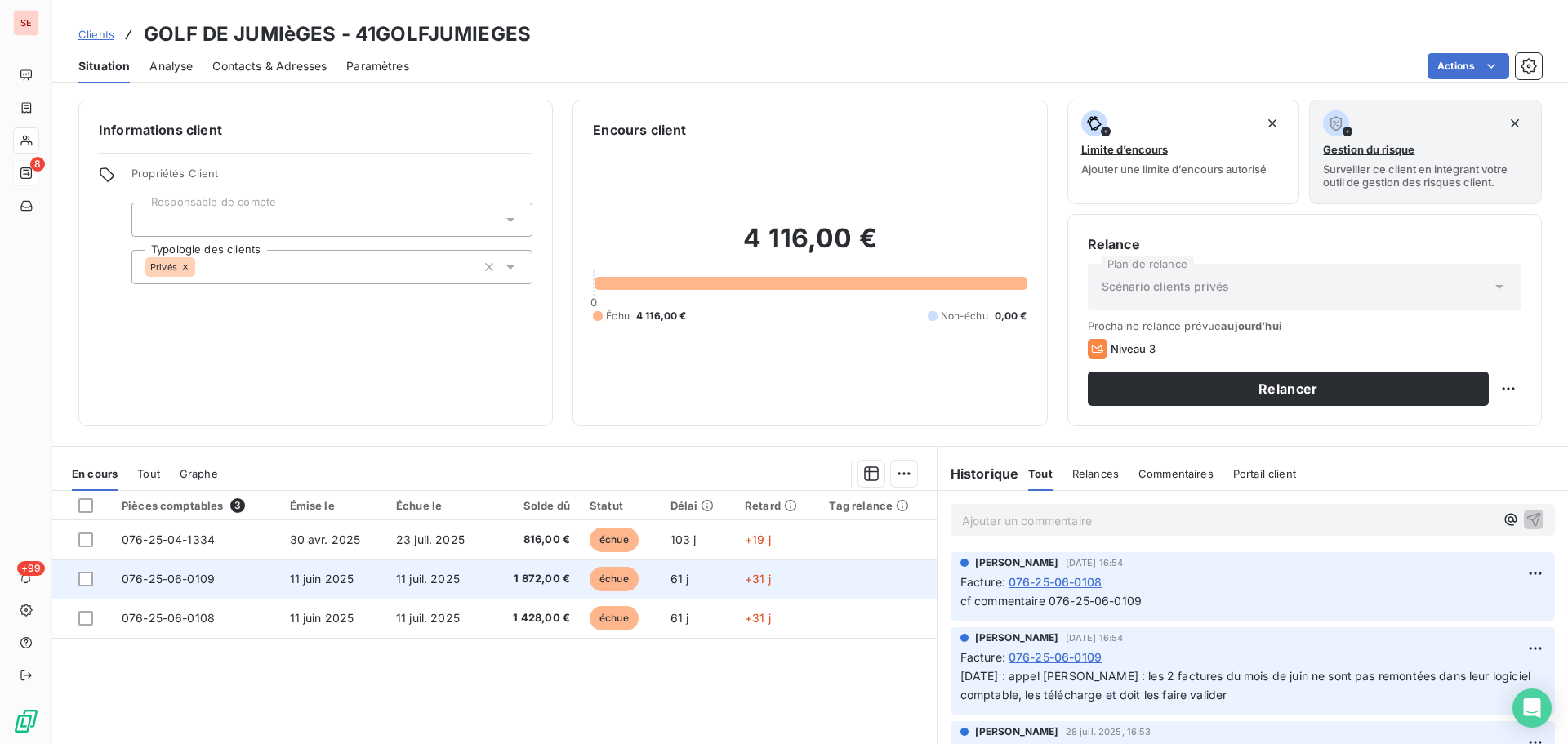
click at [304, 584] on span "11 juin 2025" at bounding box center [322, 578] width 65 height 14
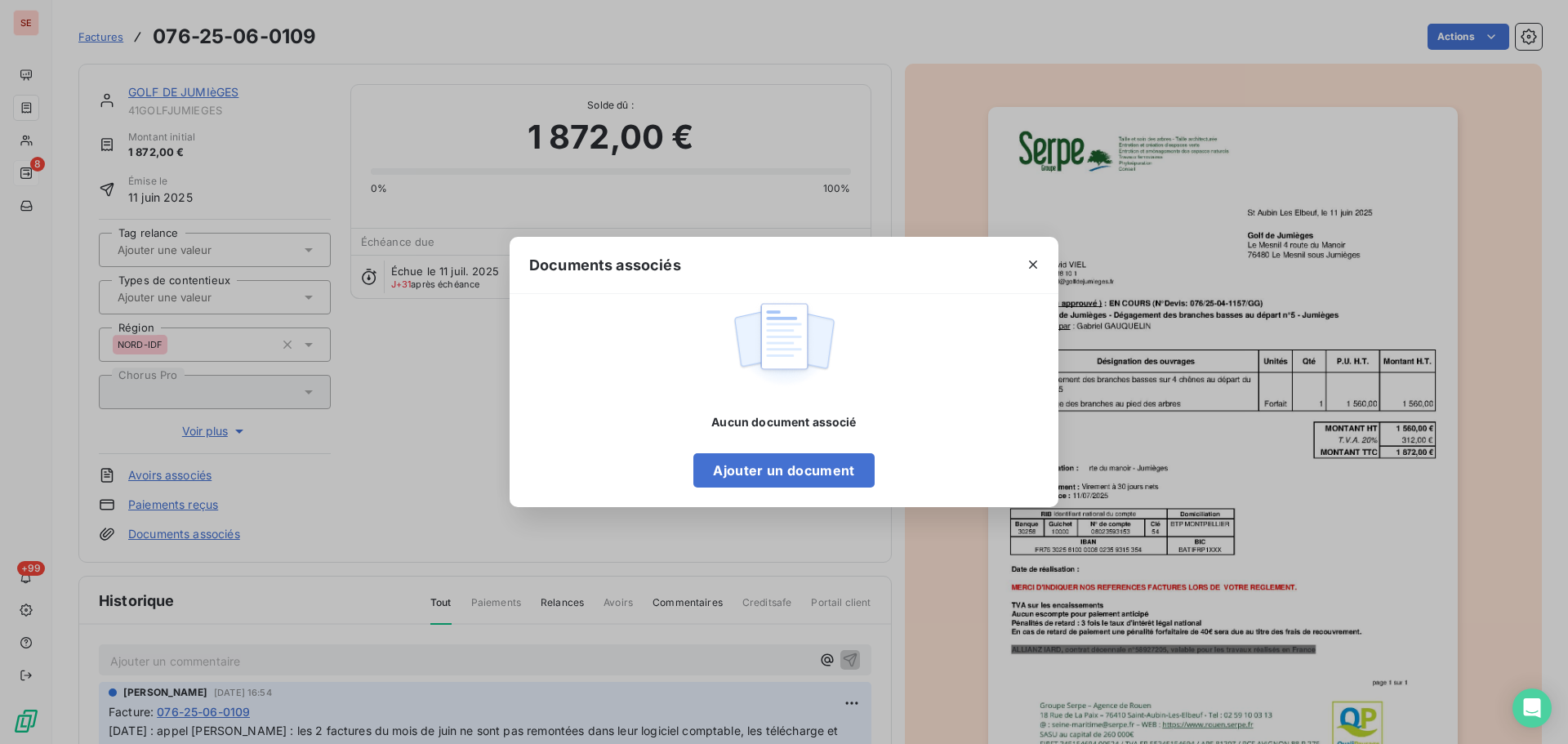
click at [1351, 516] on div "Documents associés Aucun document associé Ajouter un document" at bounding box center [784, 372] width 1568 height 744
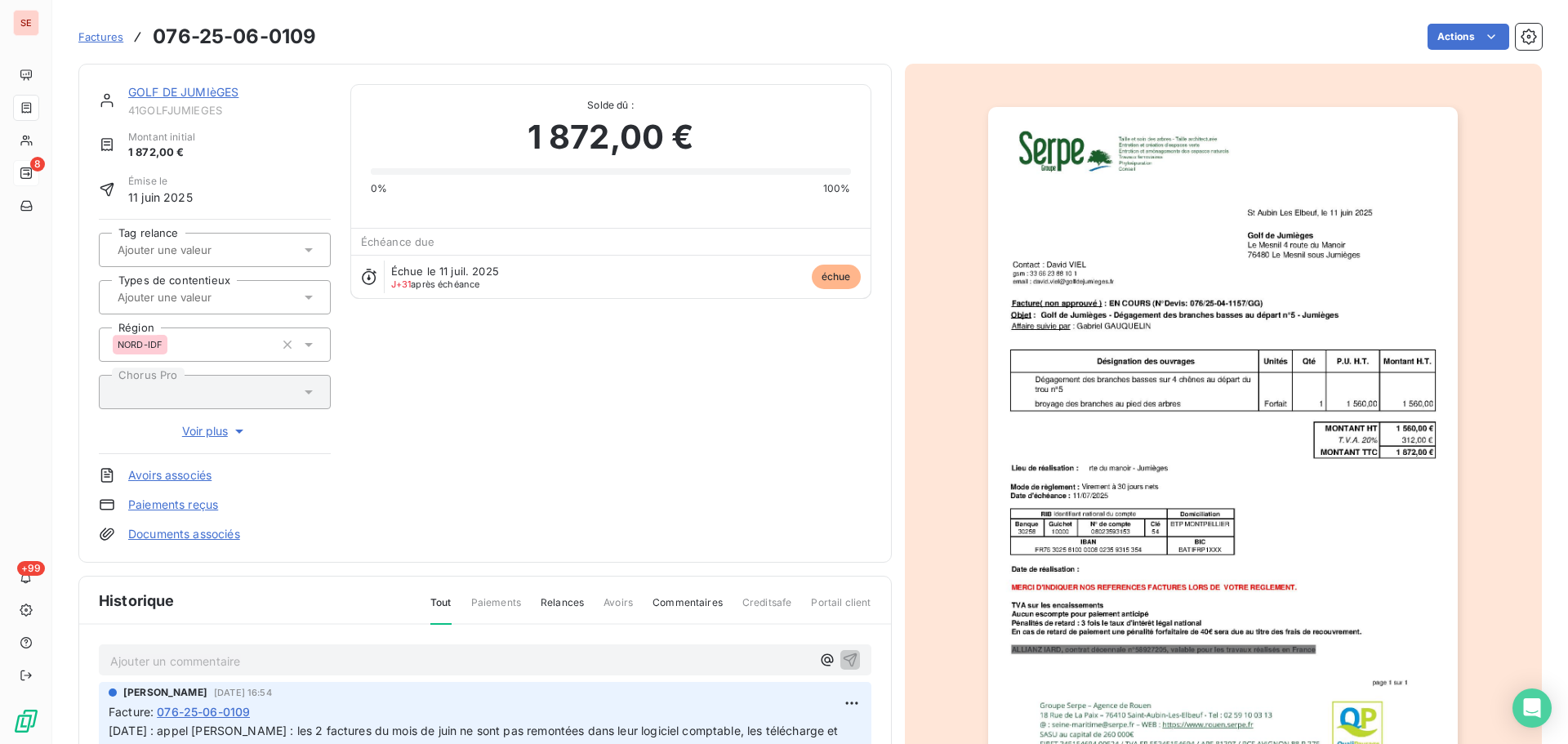
click at [225, 530] on link "Documents associés" at bounding box center [183, 534] width 112 height 16
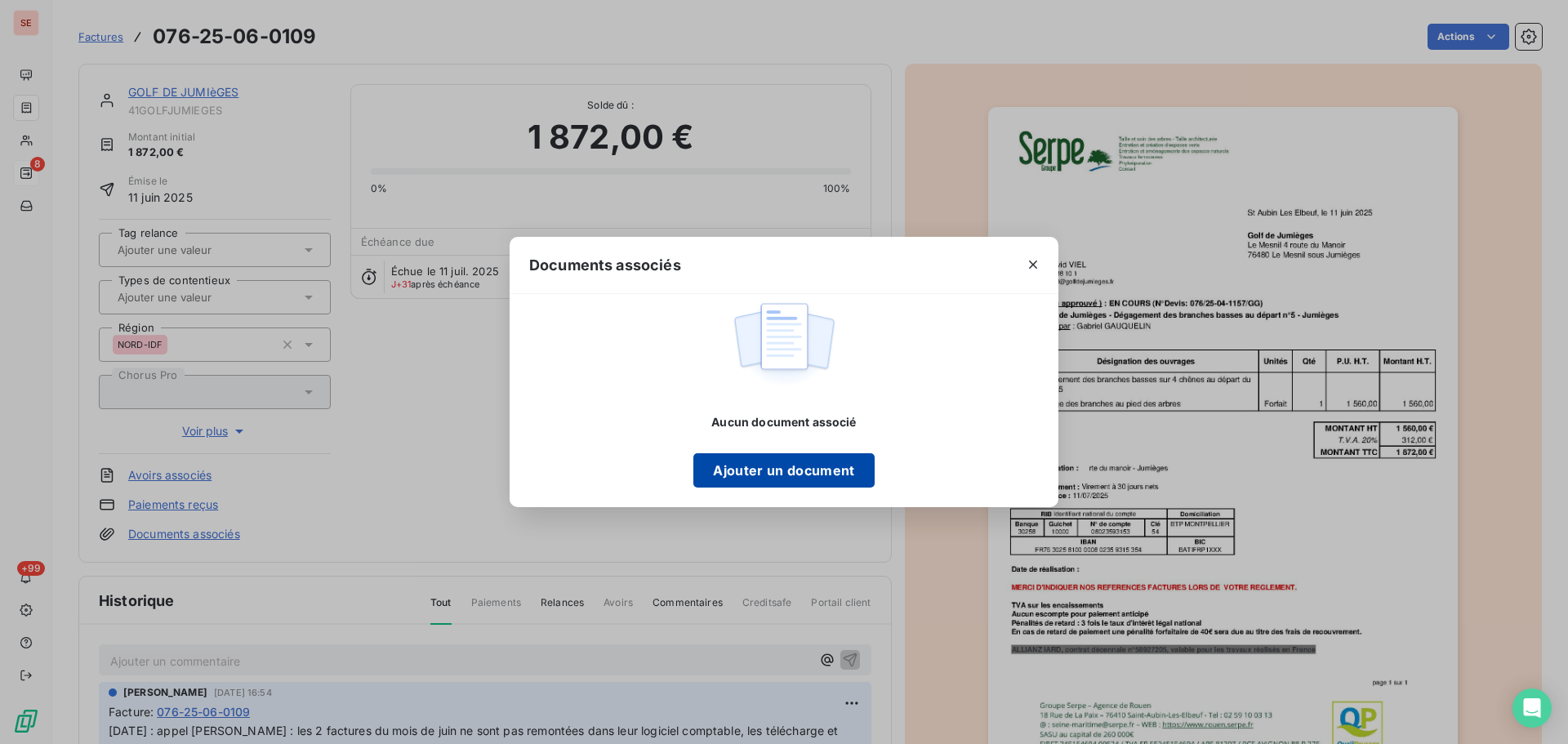
click at [824, 469] on button "Ajouter un document" at bounding box center [784, 469] width 180 height 34
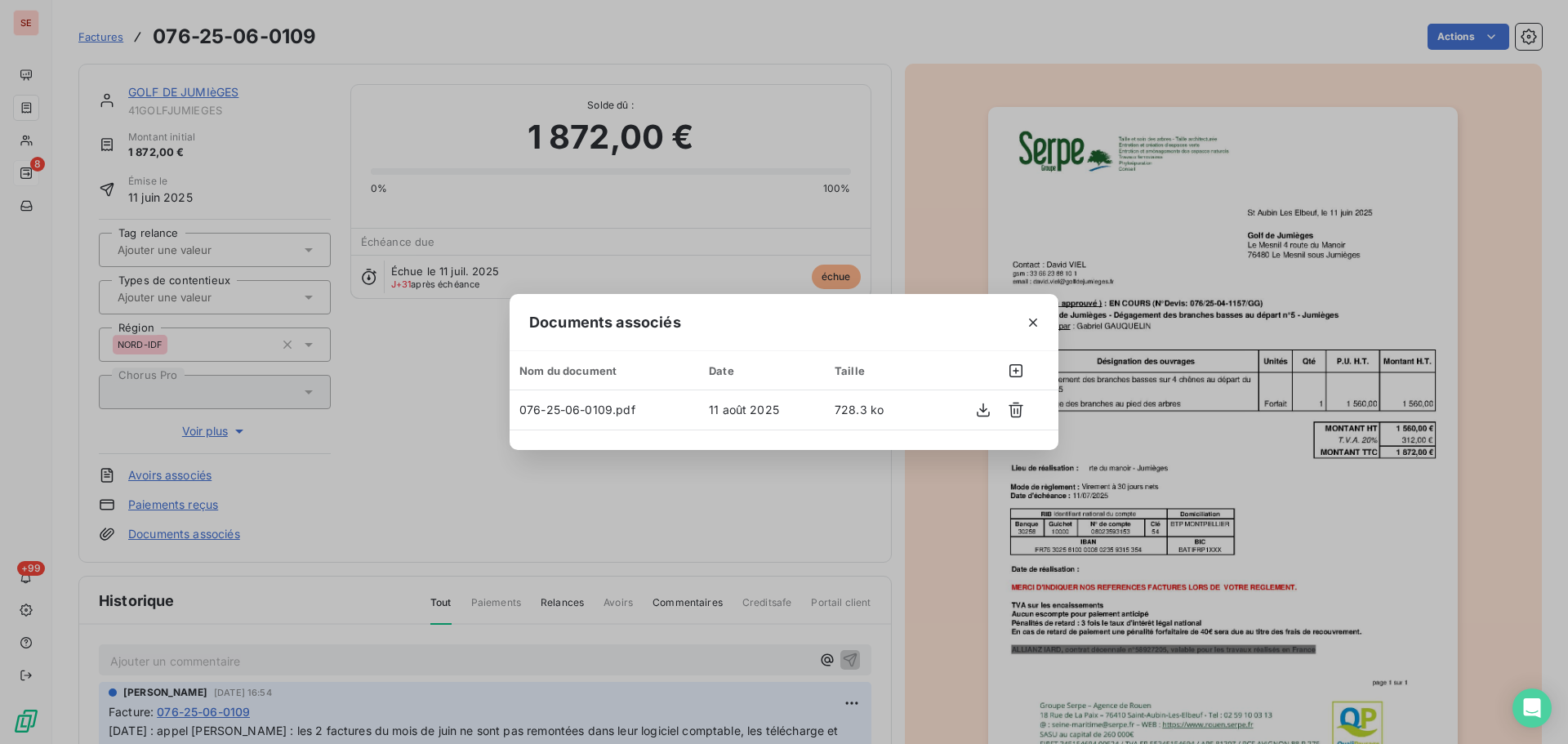
click at [1036, 323] on icon "button" at bounding box center [1033, 322] width 16 height 16
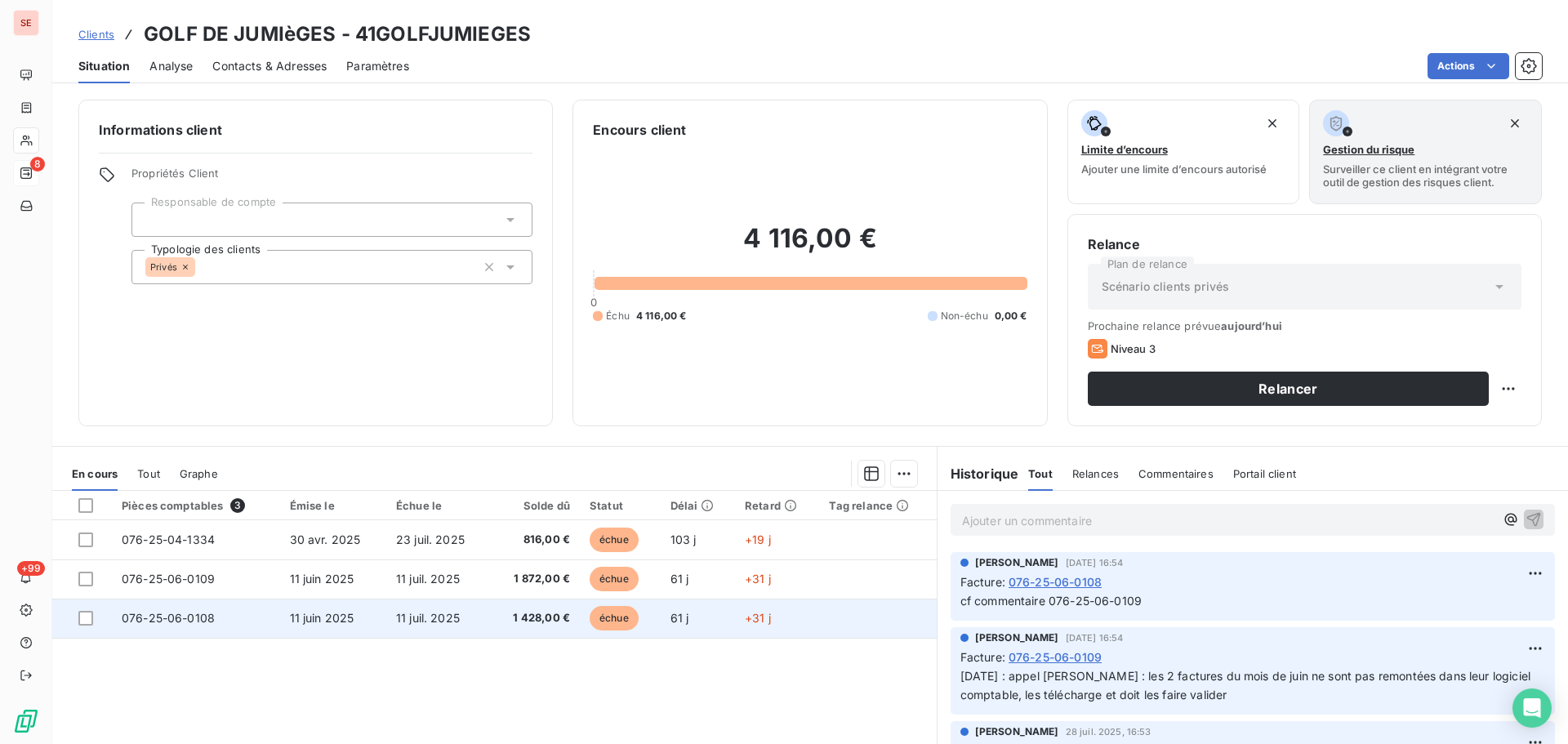
click at [221, 617] on td "076-25-06-0108" at bounding box center [195, 618] width 168 height 39
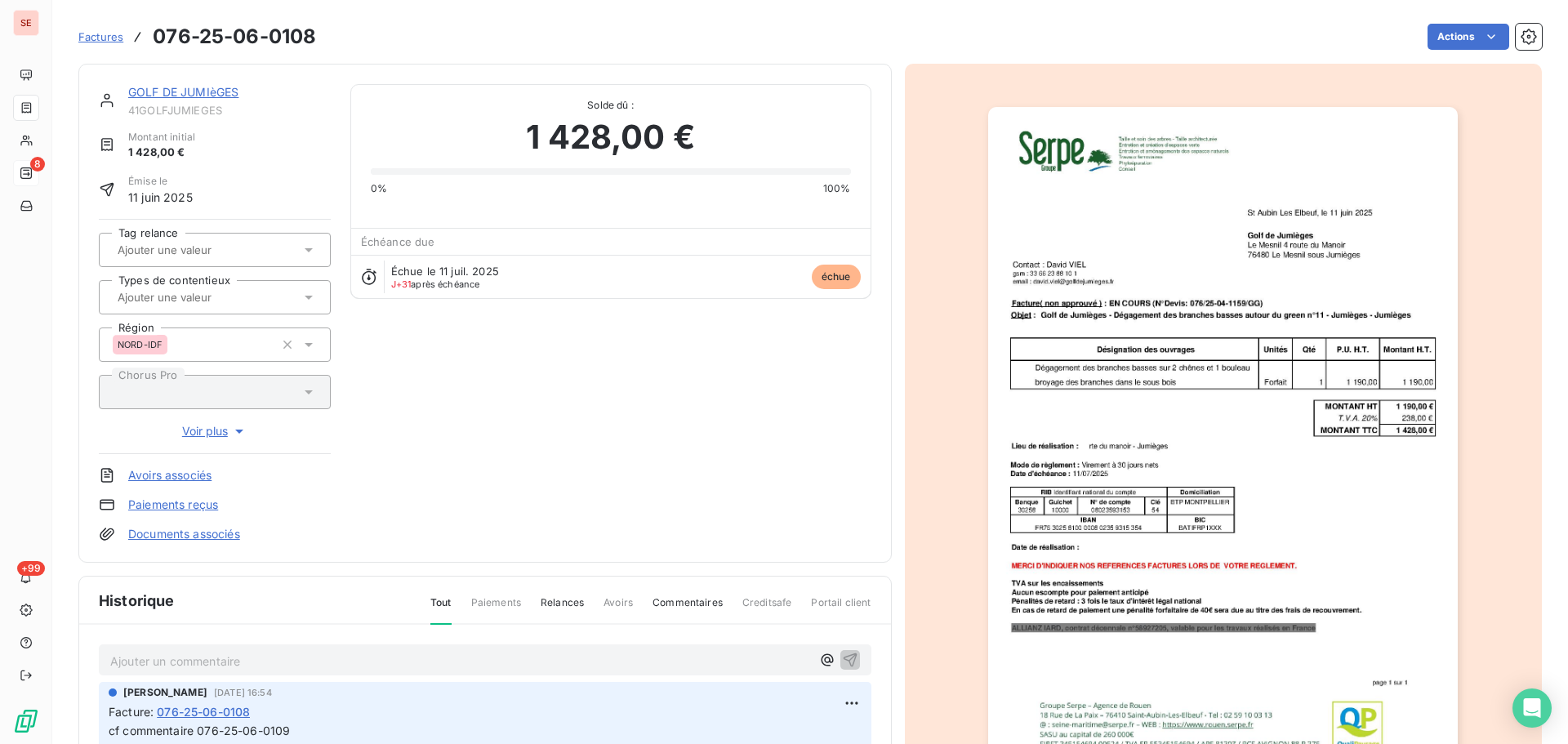
scroll to position [3, 0]
click at [178, 534] on link "Documents associés" at bounding box center [183, 533] width 112 height 16
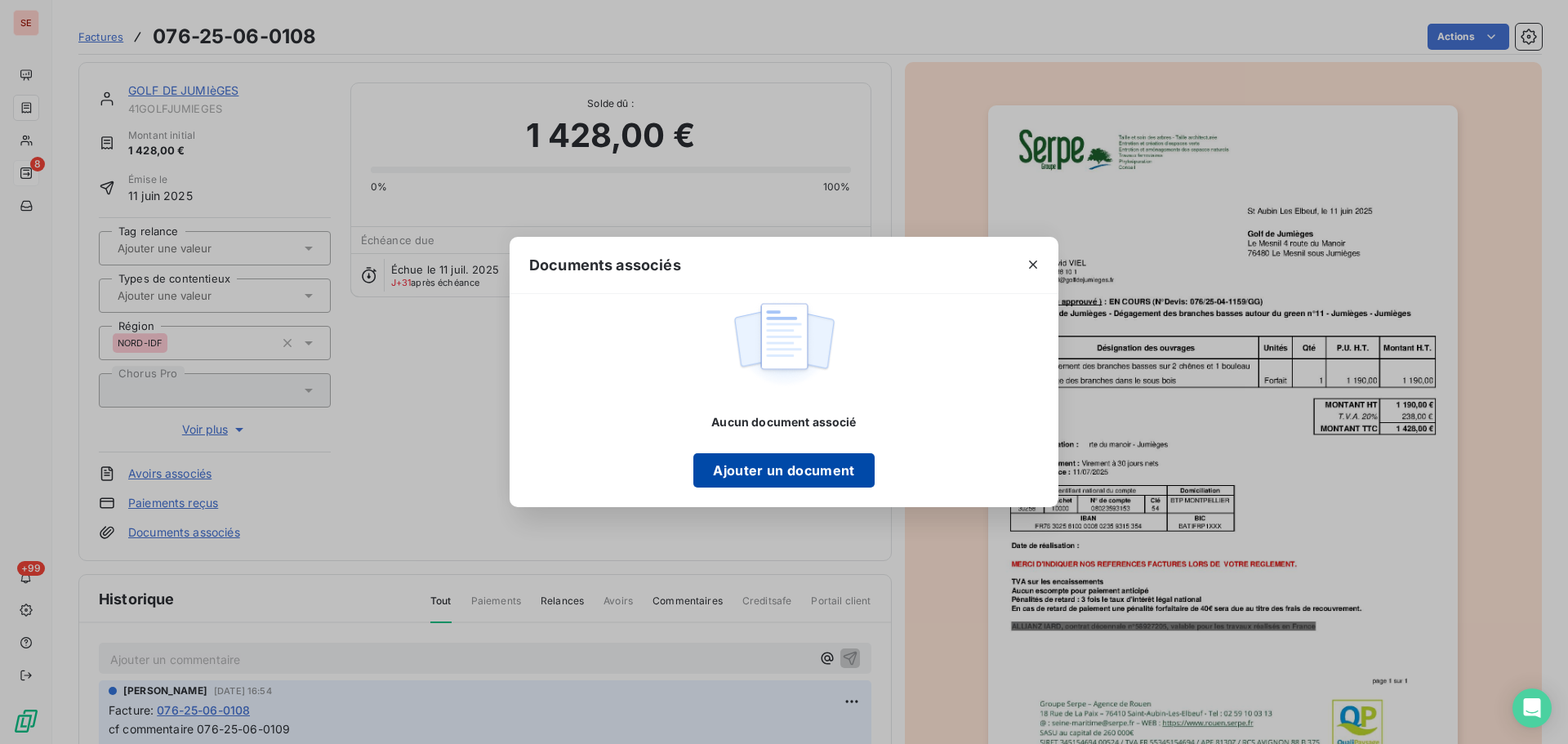
click at [812, 473] on button "Ajouter un document" at bounding box center [784, 469] width 180 height 34
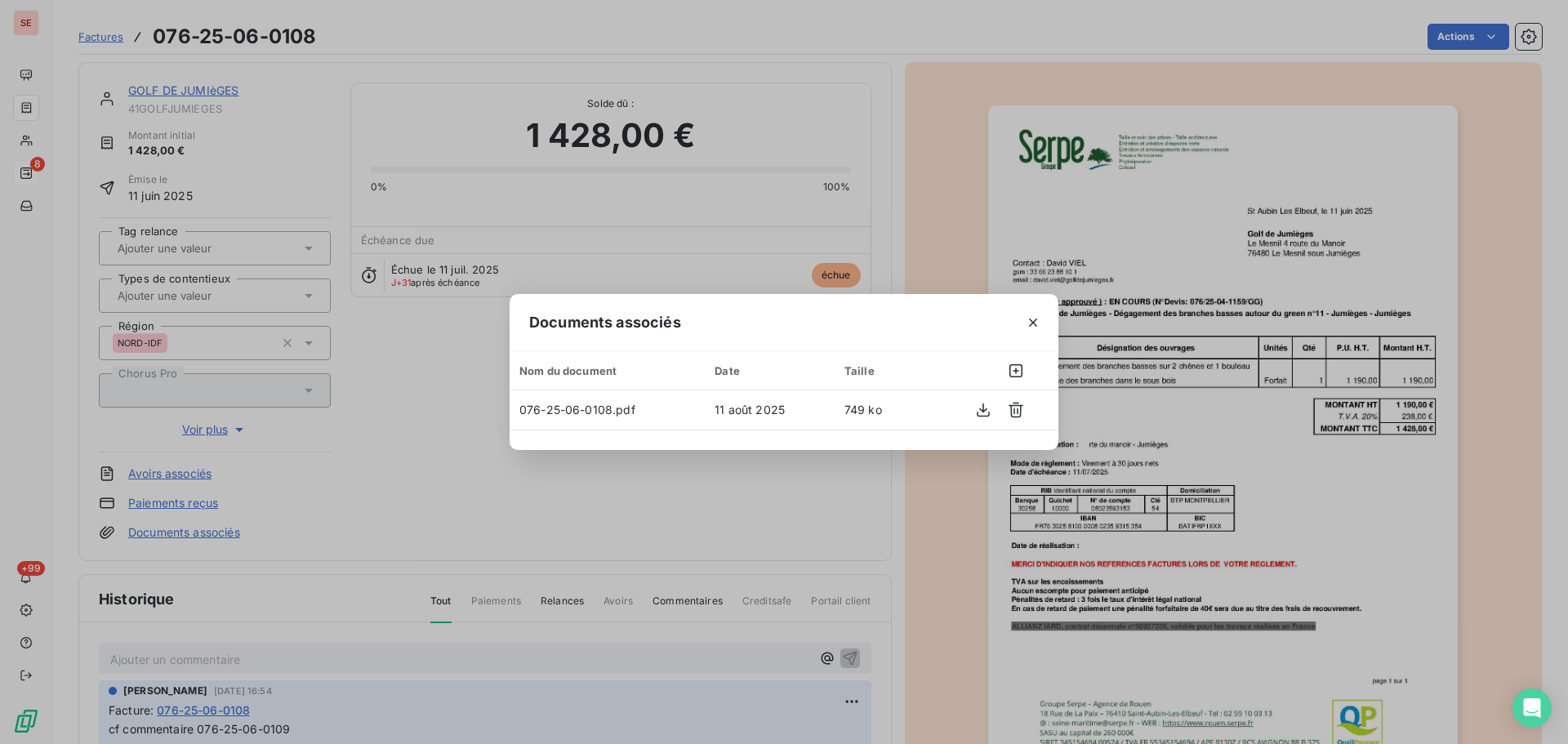
click at [1041, 324] on button "button" at bounding box center [1033, 322] width 26 height 26
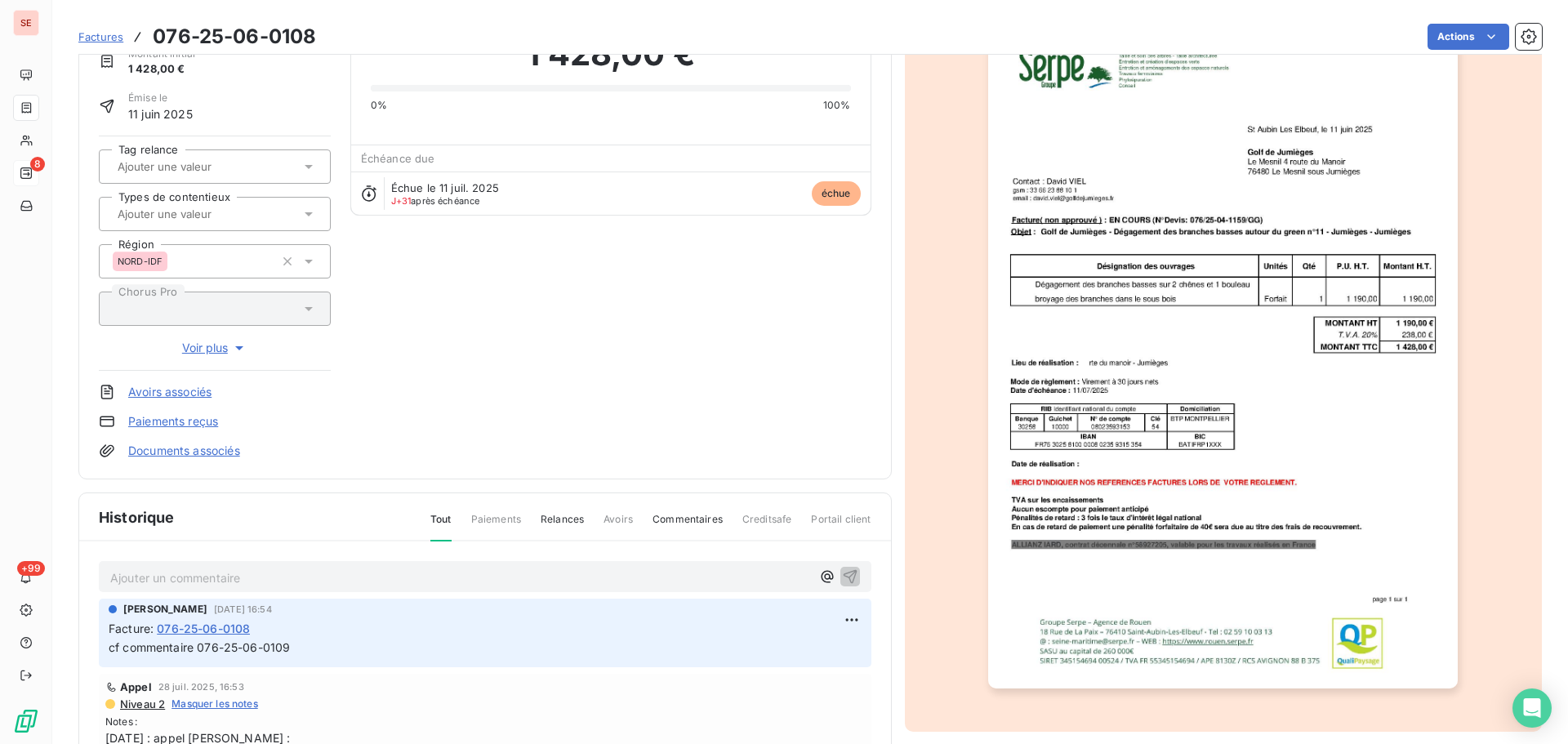
scroll to position [239, 0]
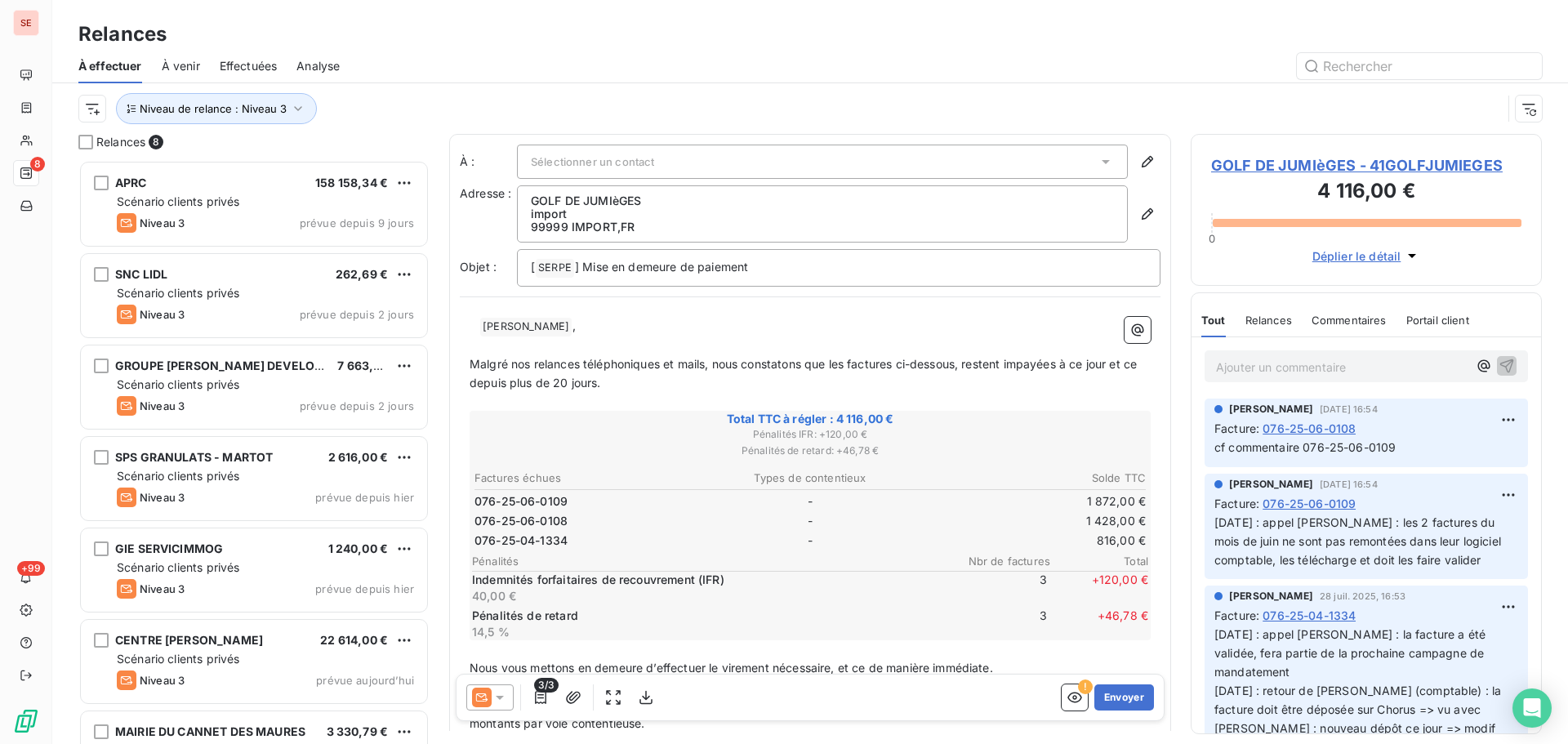
scroll to position [571, 338]
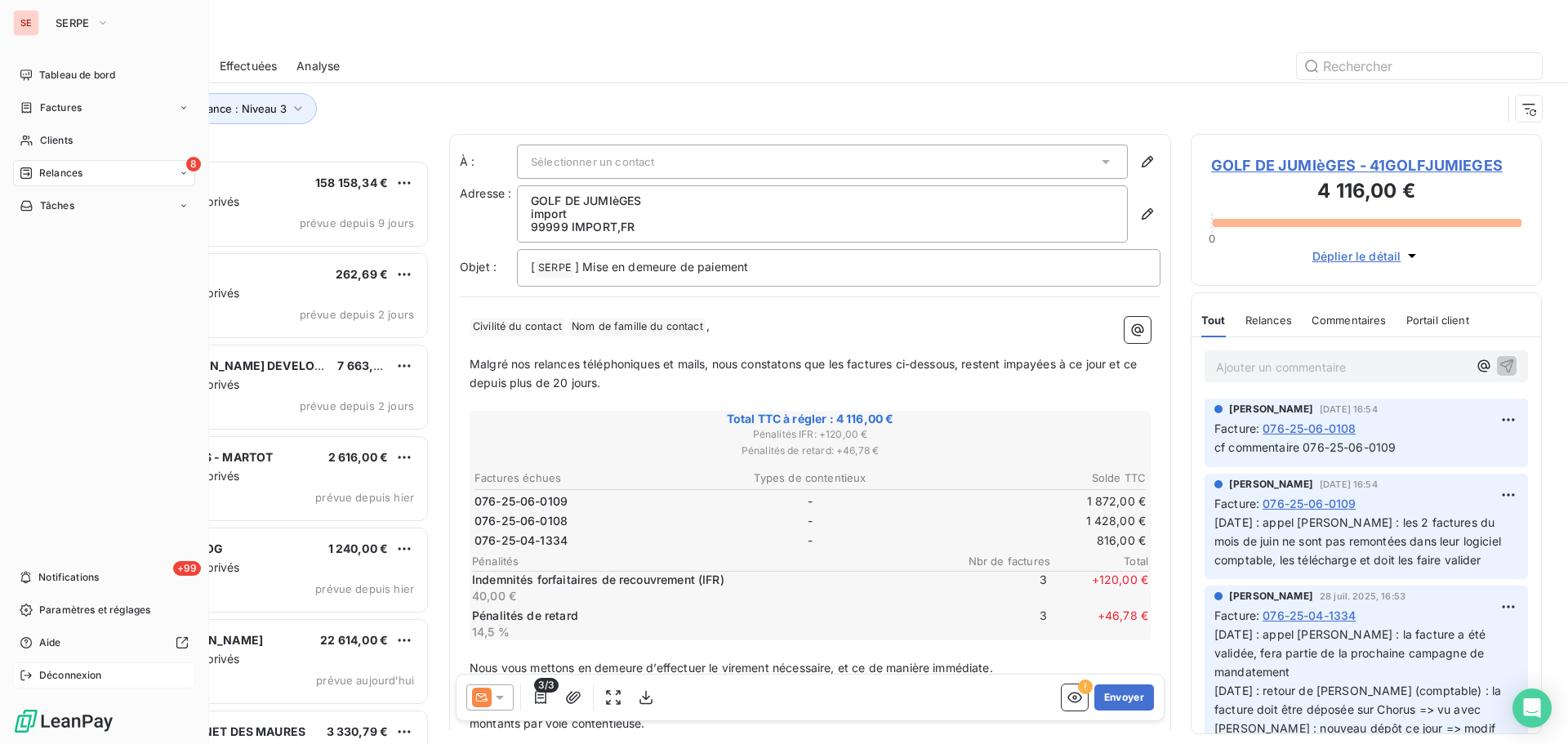
click at [91, 674] on span "Déconnexion" at bounding box center [70, 675] width 63 height 15
